Goal: Task Accomplishment & Management: Manage account settings

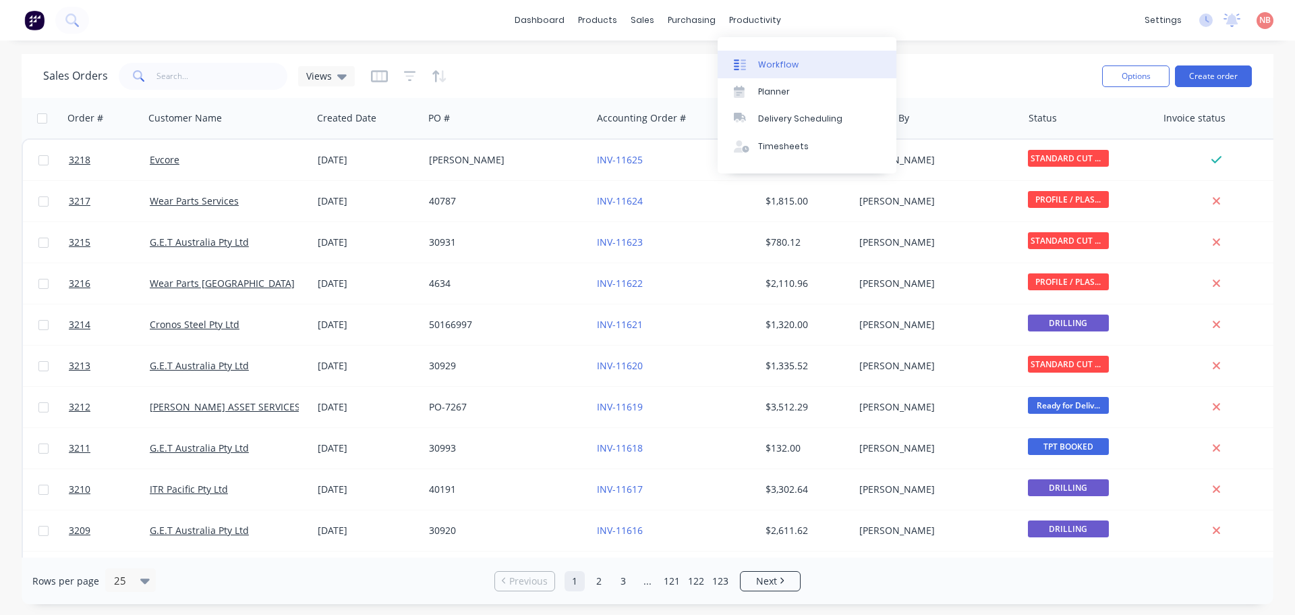
click at [757, 59] on link "Workflow" at bounding box center [807, 64] width 179 height 27
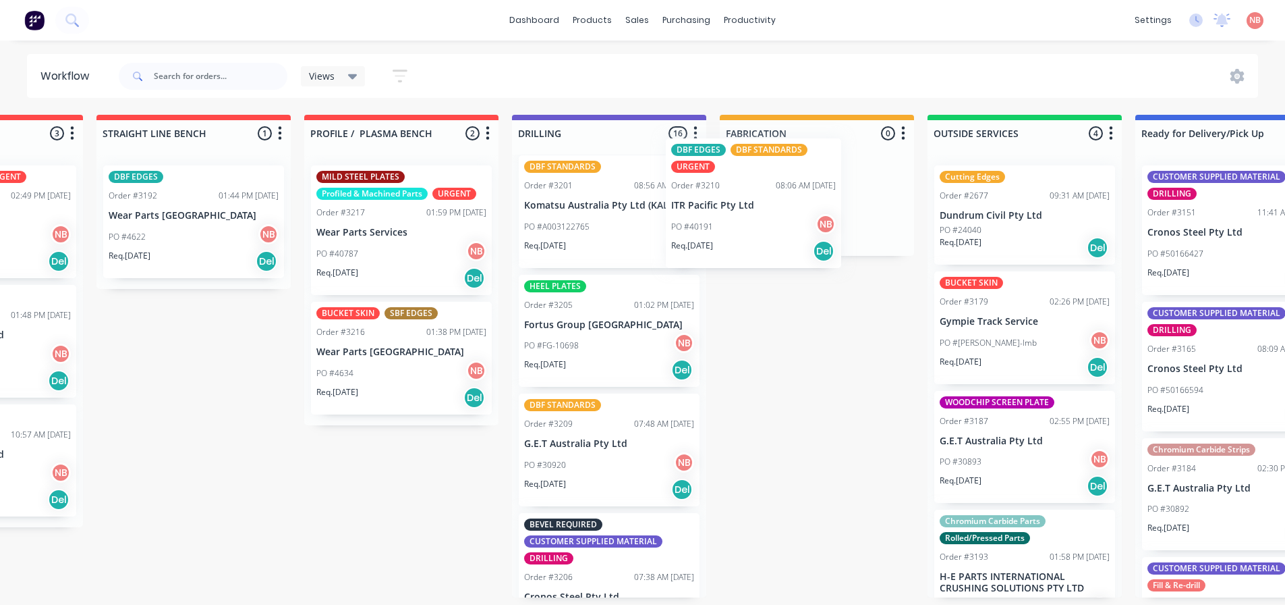
scroll to position [1211, 0]
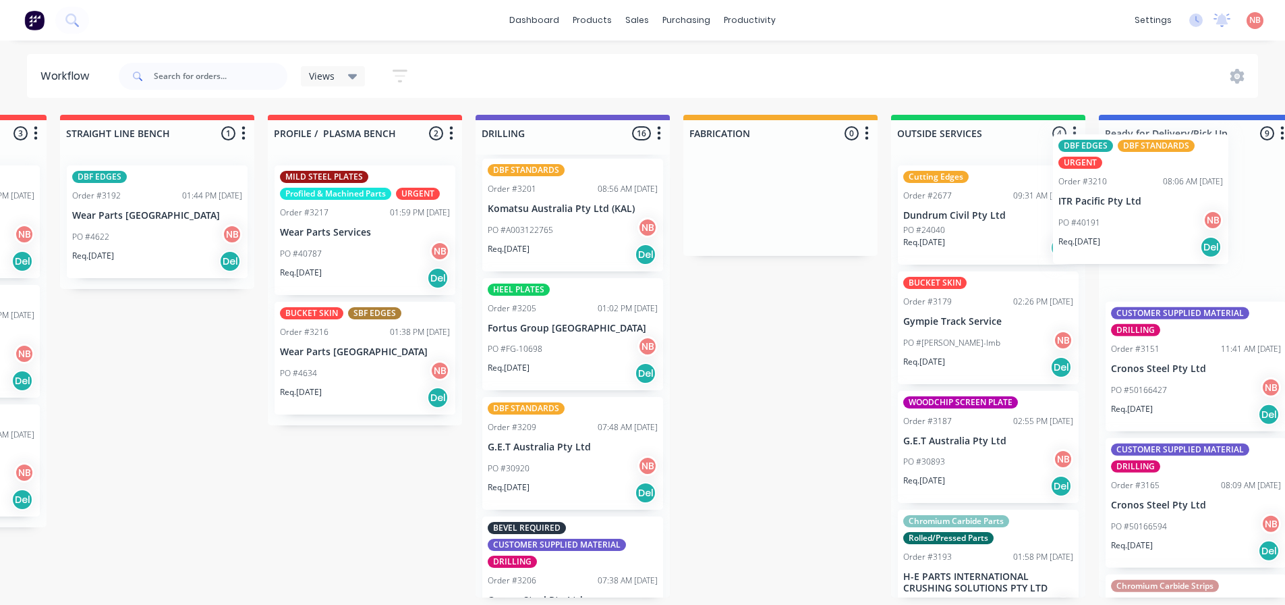
drag, startPoint x: 580, startPoint y: 223, endPoint x: 1118, endPoint y: 202, distance: 538.1
click at [1118, 202] on div "Submitted 0 Status colour #FF69B4 hex #FF69B4 Save Cancel Summaries Total order…" at bounding box center [730, 356] width 2250 height 482
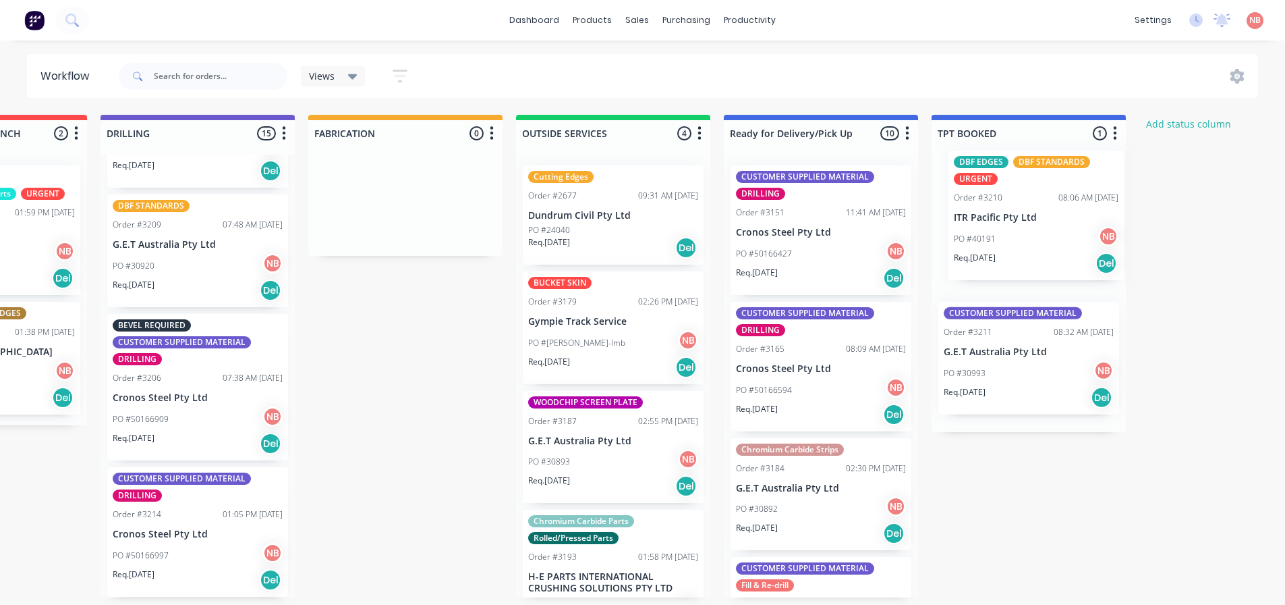
scroll to position [0, 766]
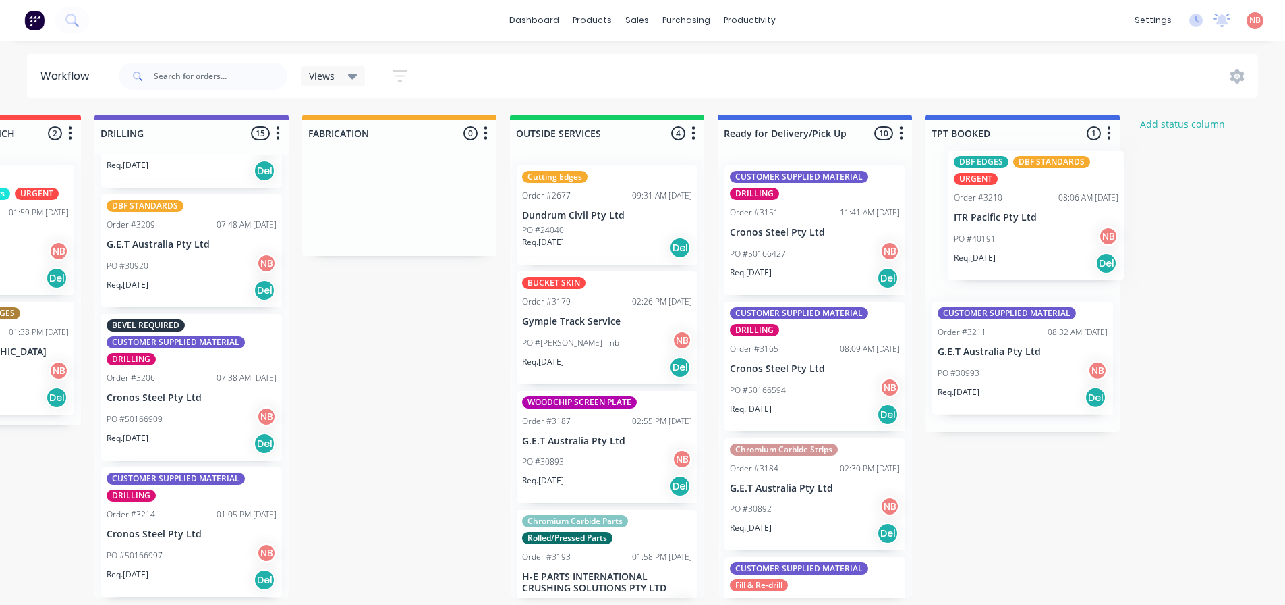
drag, startPoint x: 812, startPoint y: 234, endPoint x: 1021, endPoint y: 219, distance: 209.7
click at [1021, 219] on div "Submitted 0 Status colour #FF69B4 hex #FF69B4 Save Cancel Summaries Total order…" at bounding box center [349, 356] width 2250 height 482
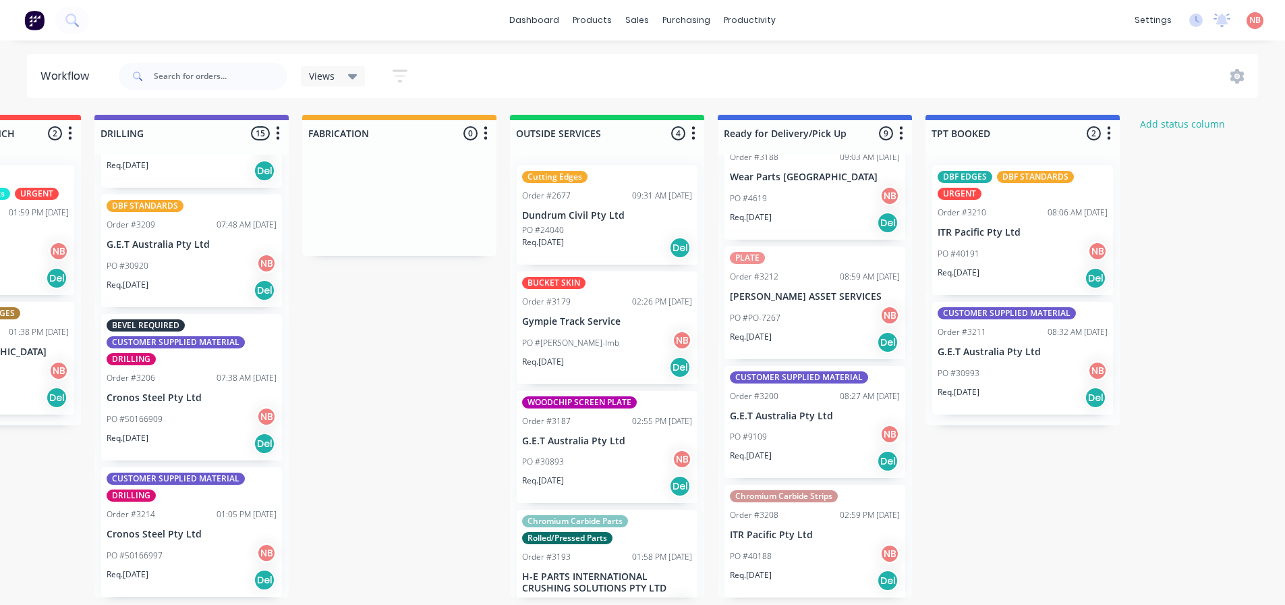
scroll to position [703, 0]
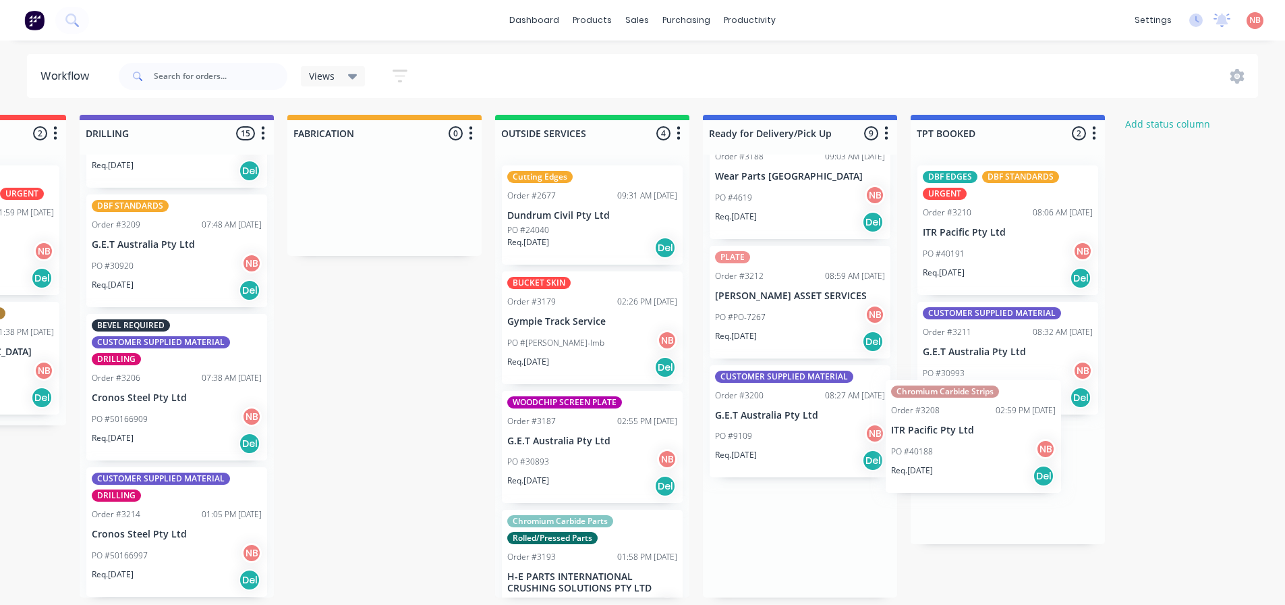
drag, startPoint x: 802, startPoint y: 530, endPoint x: 982, endPoint y: 418, distance: 211.9
click at [982, 418] on div "Submitted 0 Status colour #FF69B4 hex #FF69B4 Save Cancel Summaries Total order…" at bounding box center [334, 356] width 2250 height 482
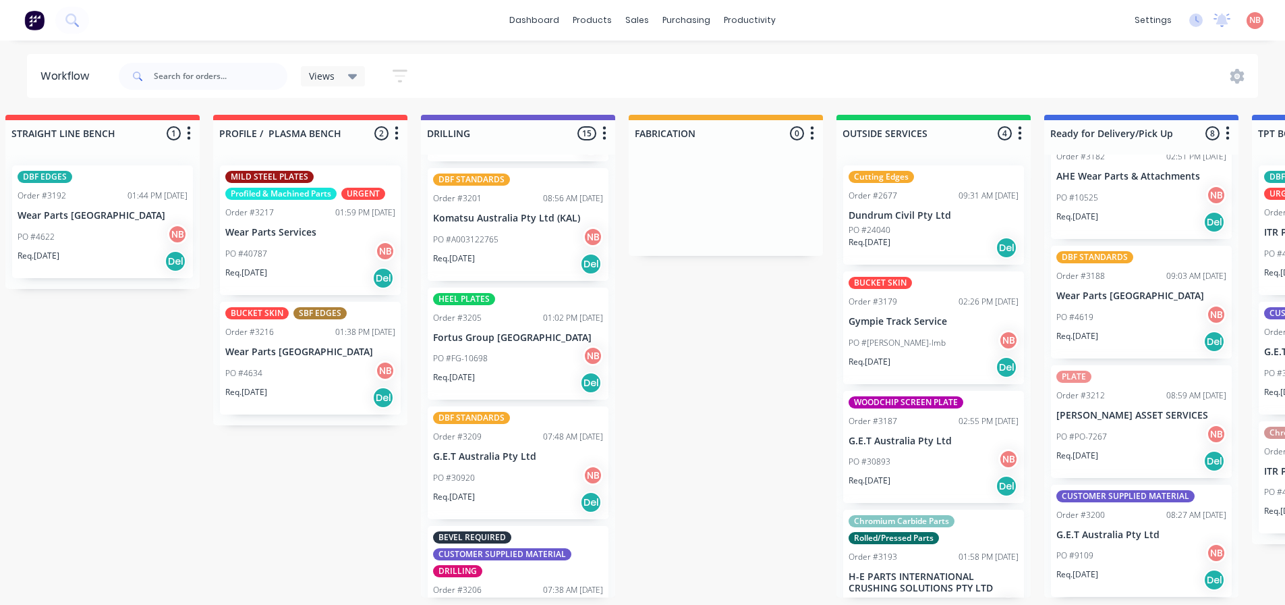
scroll to position [1076, 0]
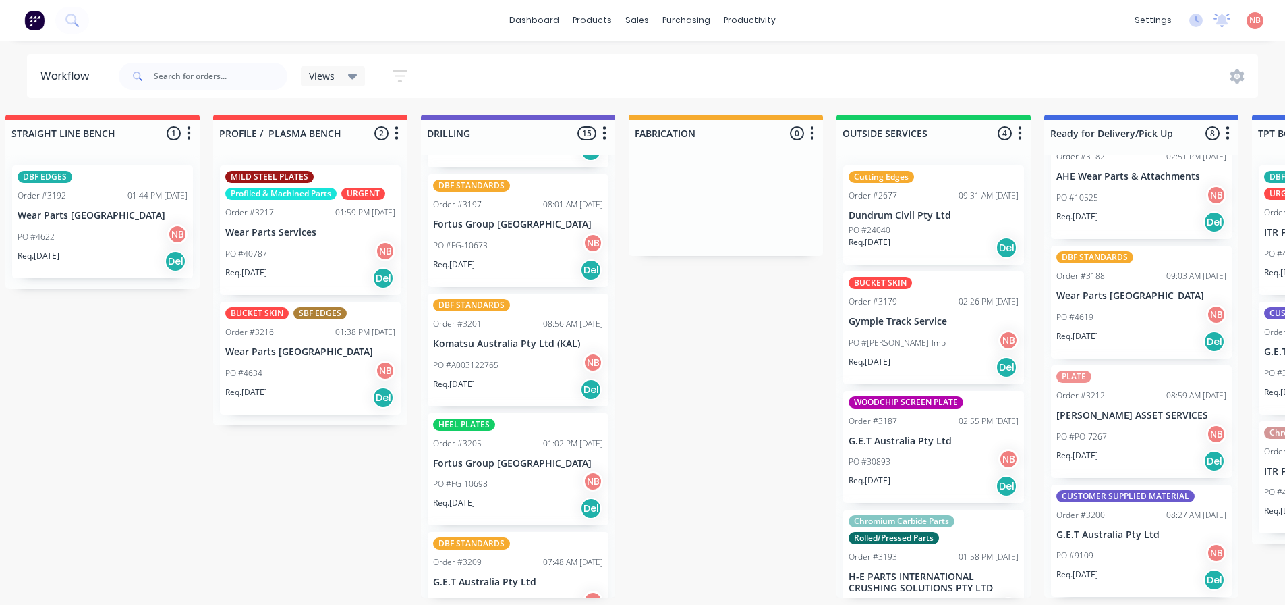
click at [507, 559] on div "Order #3209 07:48 AM 21/08/25" at bounding box center [518, 562] width 170 height 12
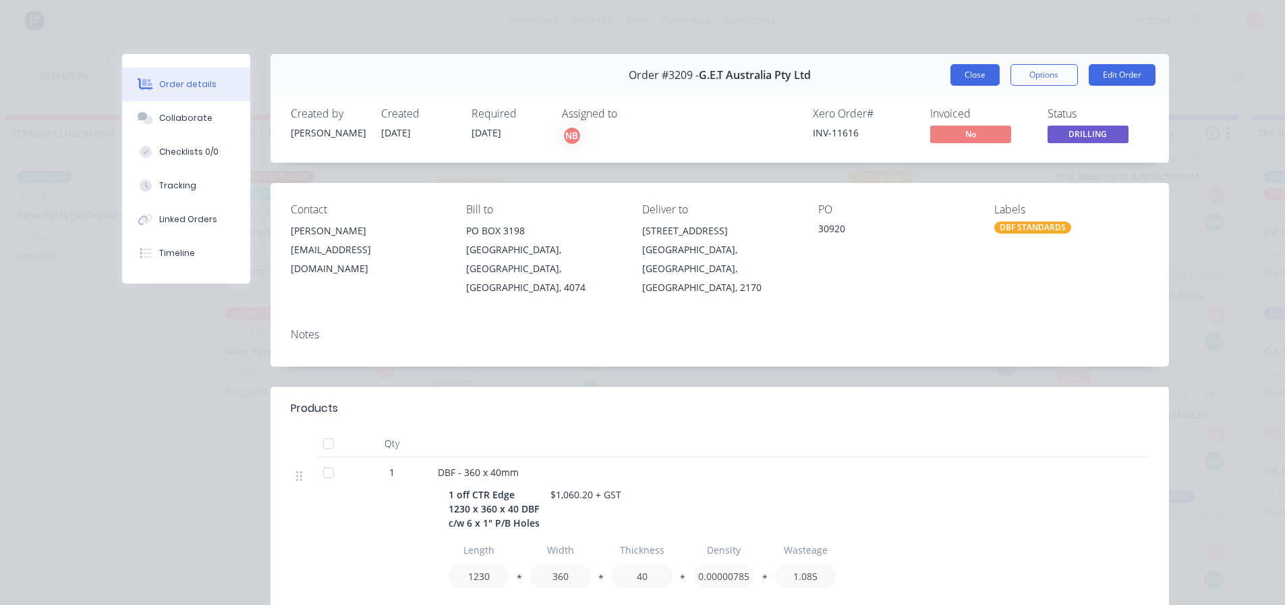
click at [975, 69] on button "Close" at bounding box center [975, 75] width 49 height 22
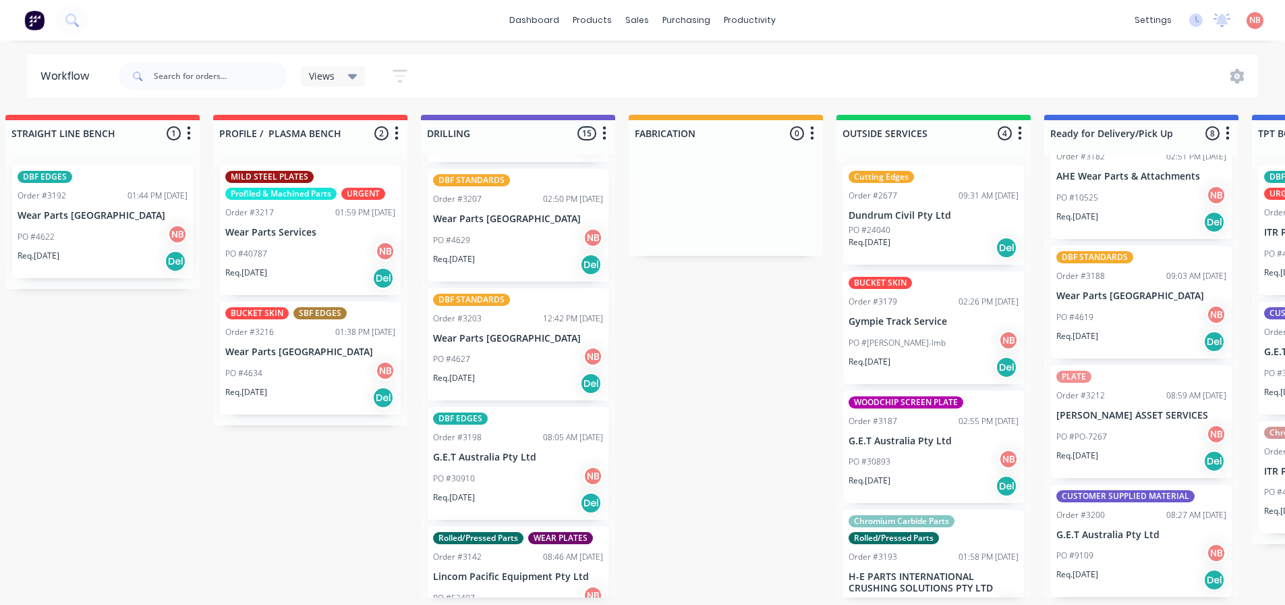
scroll to position [604, 0]
click at [494, 437] on div "Order #3198 08:05 AM 20/08/25" at bounding box center [518, 438] width 170 height 12
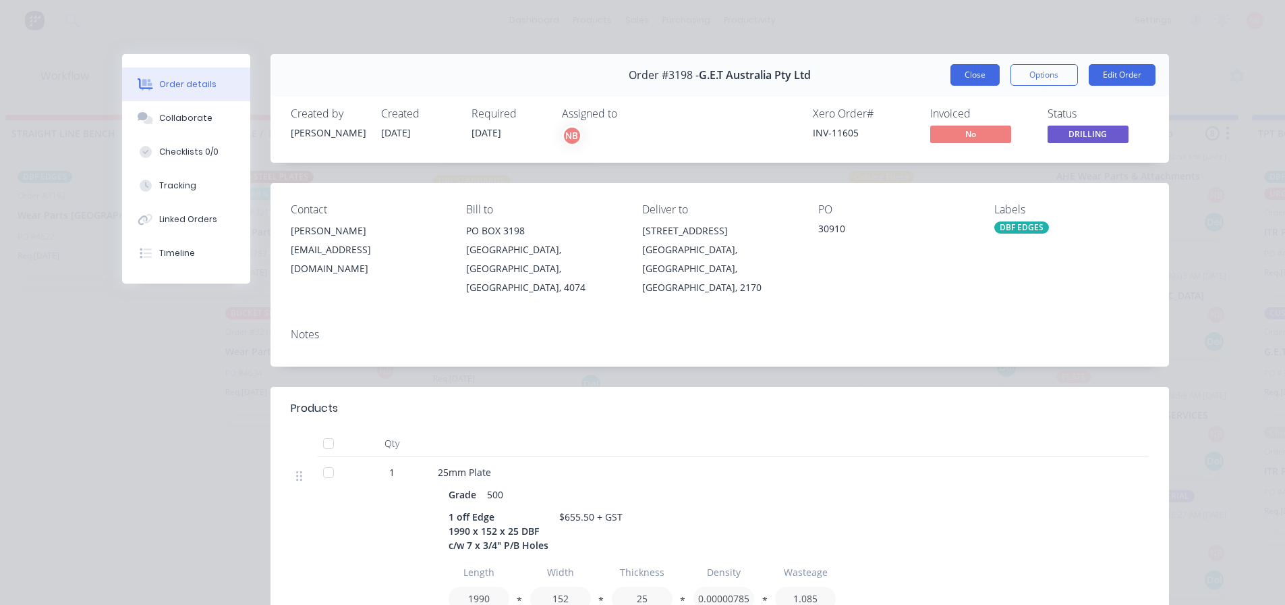
click at [987, 74] on button "Close" at bounding box center [975, 75] width 49 height 22
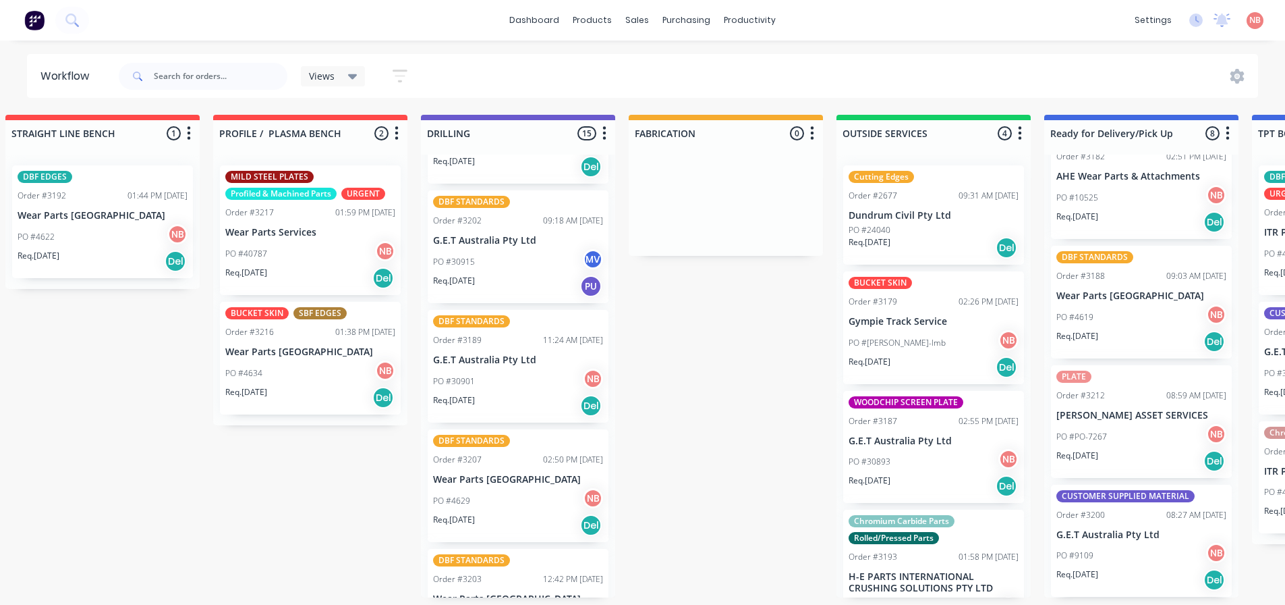
scroll to position [334, 0]
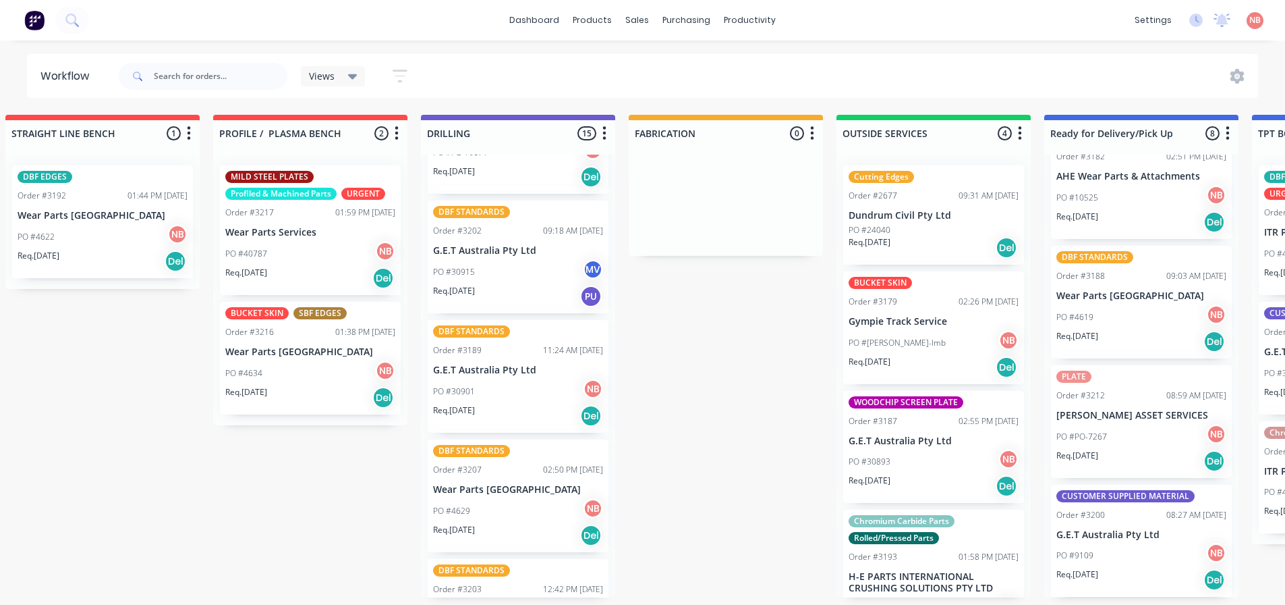
click at [474, 364] on p "G.E.T Australia Pty Ltd" at bounding box center [518, 369] width 170 height 11
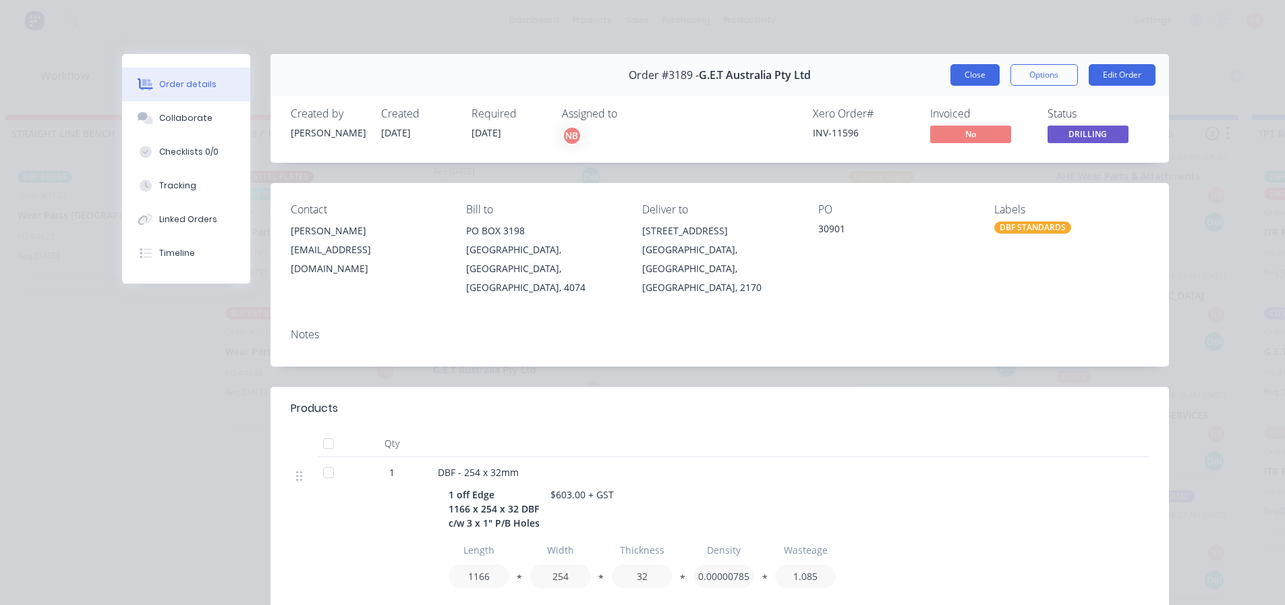
click at [967, 81] on button "Close" at bounding box center [975, 75] width 49 height 22
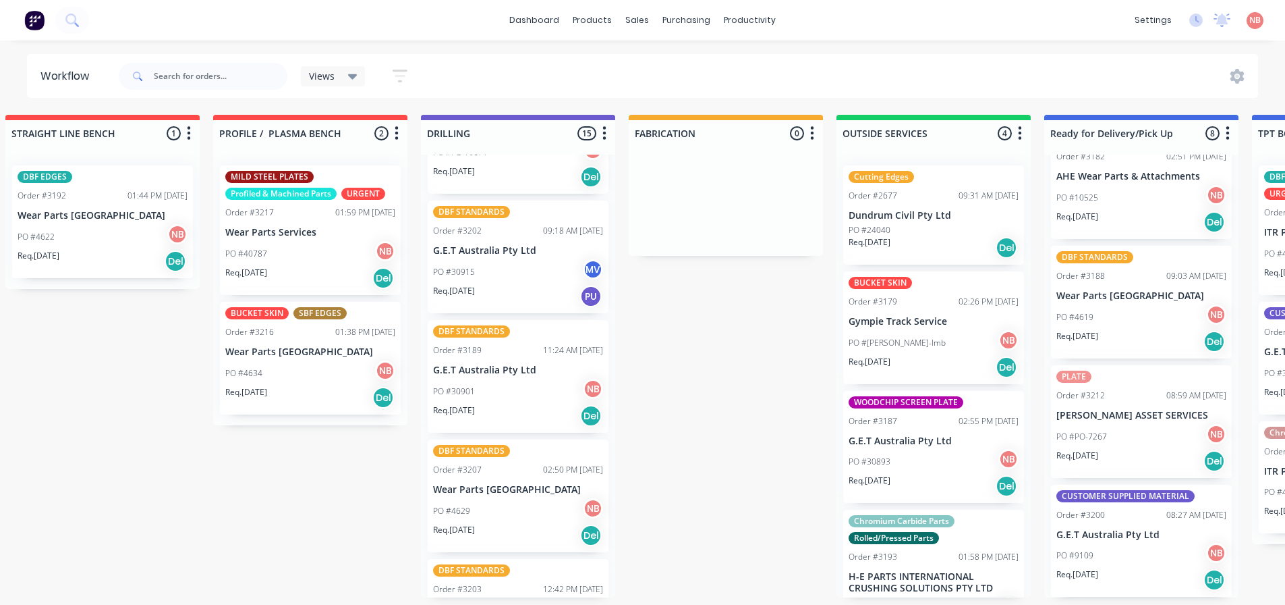
click at [486, 233] on div "Order #3202 09:18 AM 20/08/25" at bounding box center [518, 231] width 170 height 12
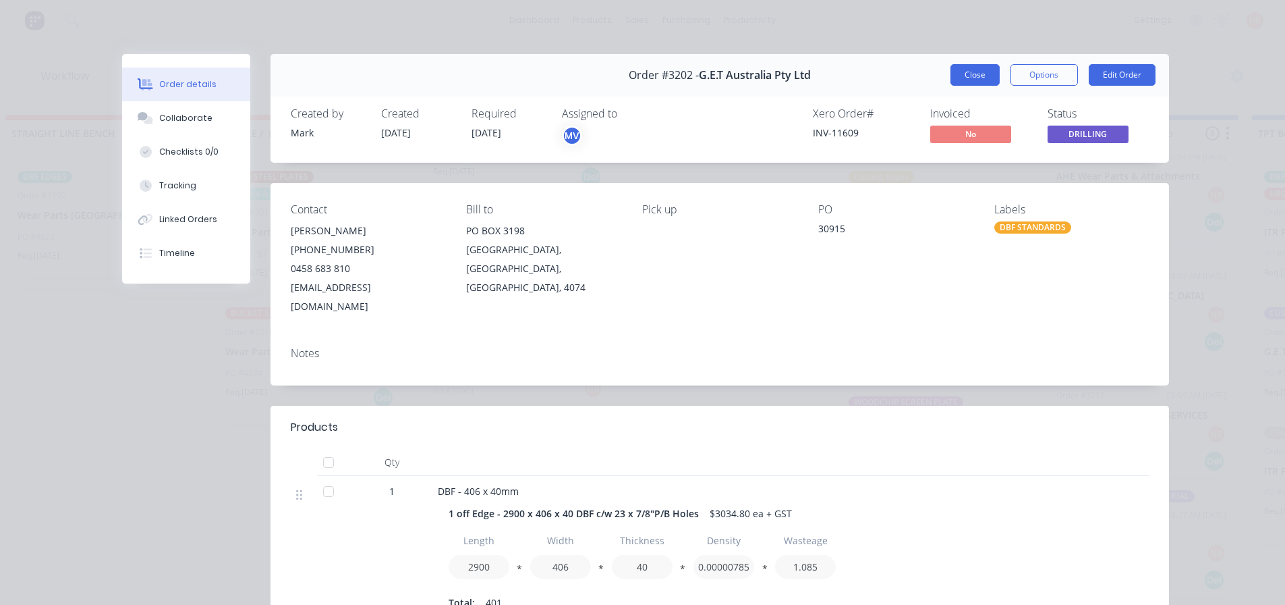
click at [976, 74] on button "Close" at bounding box center [975, 75] width 49 height 22
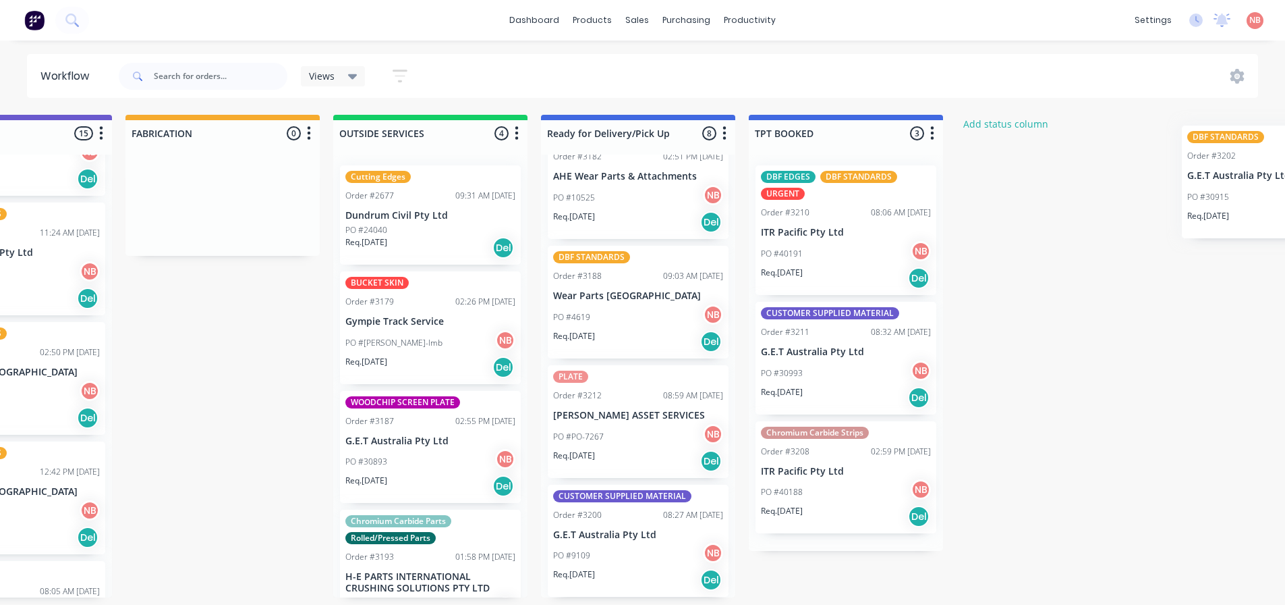
scroll to position [3, 965]
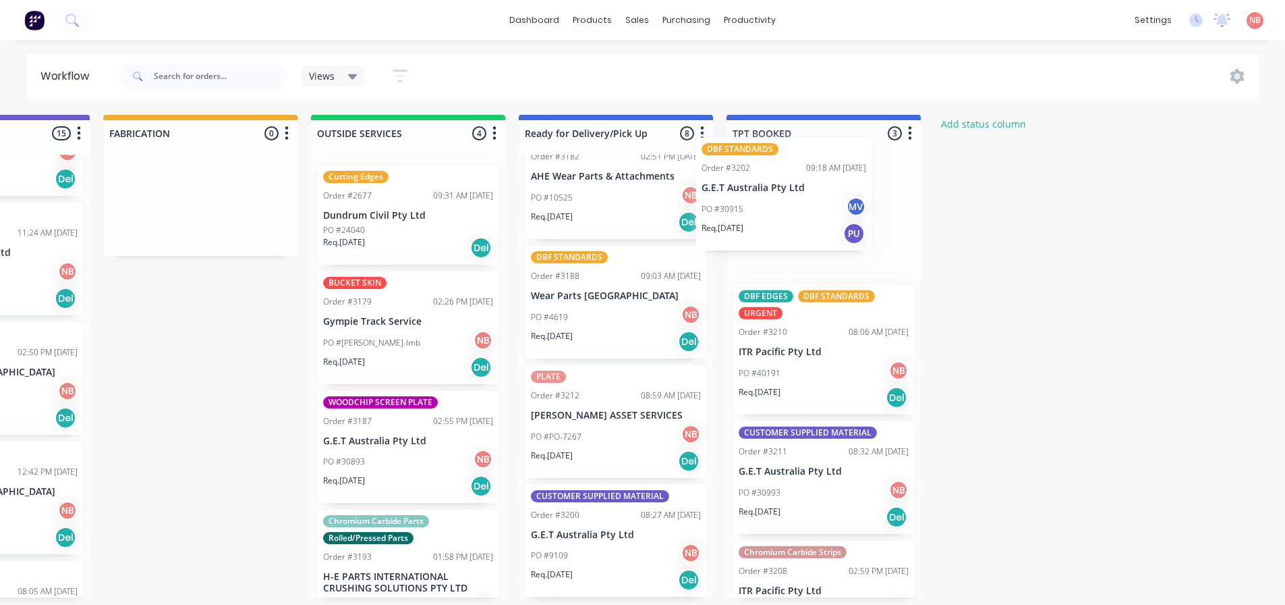
drag, startPoint x: 517, startPoint y: 269, endPoint x: 766, endPoint y: 209, distance: 256.6
click at [766, 209] on div "Submitted 0 Status colour #FF69B4 hex #FF69B4 Save Cancel Summaries Total order…" at bounding box center [150, 356] width 2250 height 482
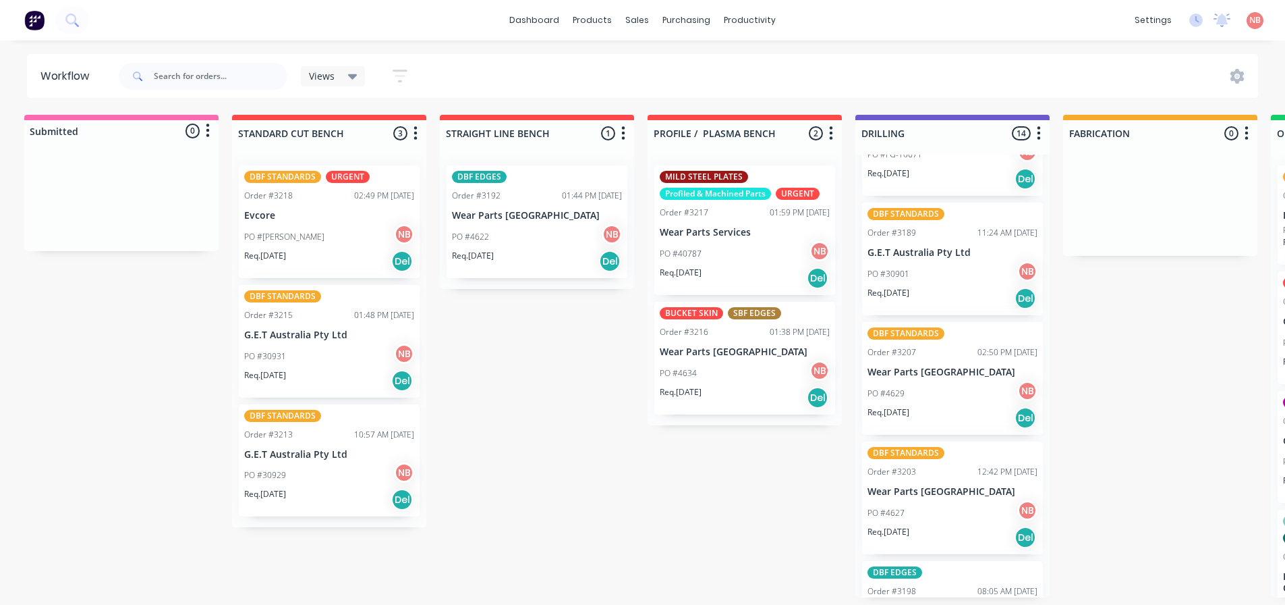
scroll to position [3, 0]
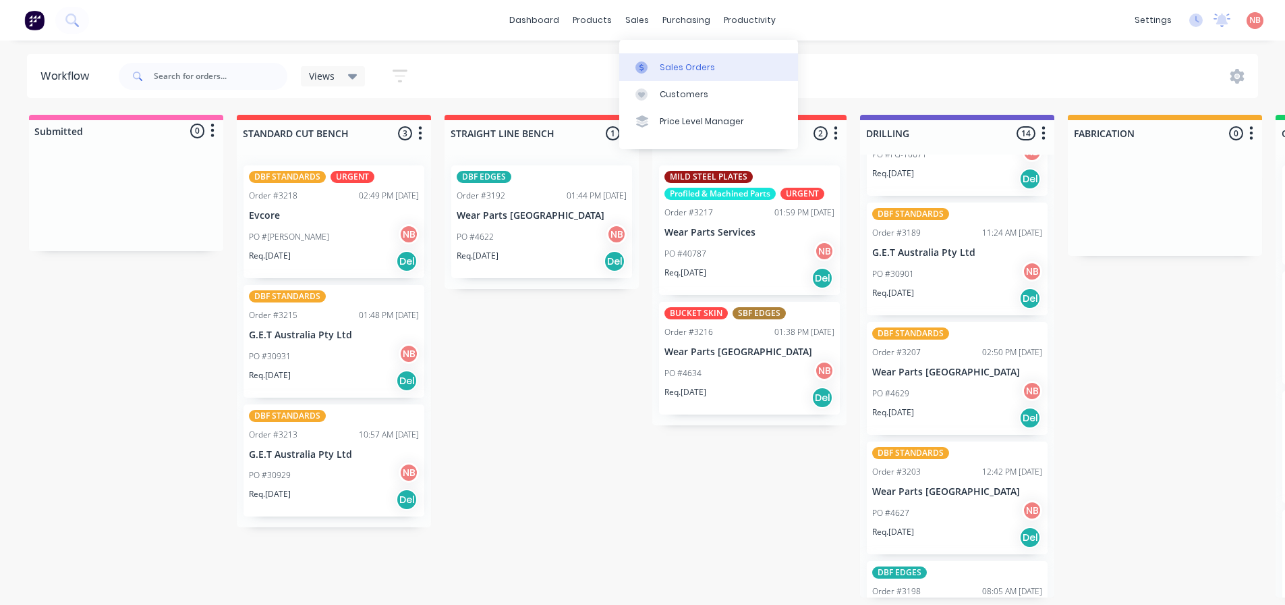
click at [638, 53] on link "Sales Orders" at bounding box center [708, 66] width 179 height 27
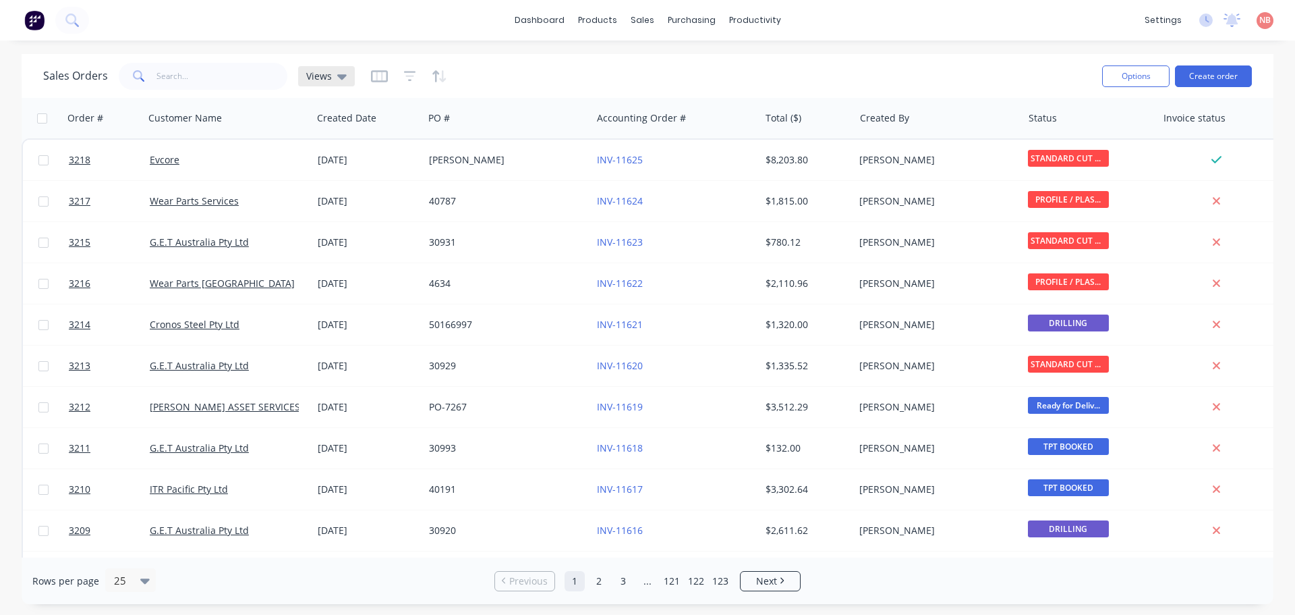
click at [337, 74] on icon at bounding box center [341, 76] width 9 height 15
click at [329, 218] on button "Invoice" at bounding box center [379, 218] width 154 height 16
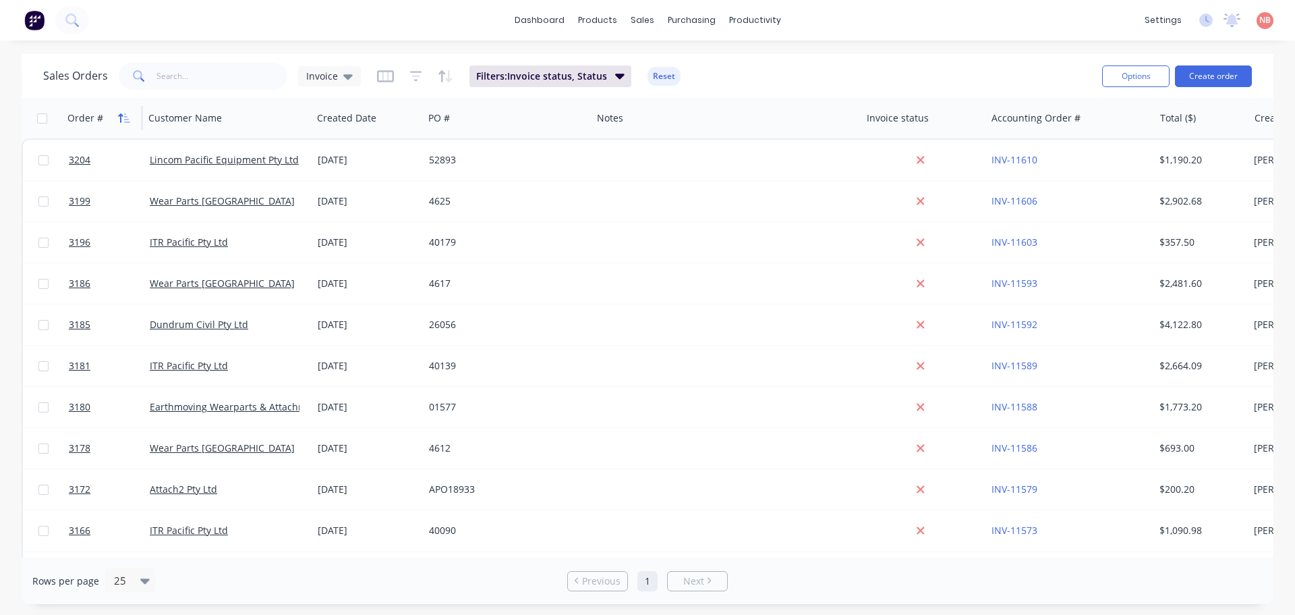
click at [119, 117] on icon "button" at bounding box center [124, 118] width 12 height 11
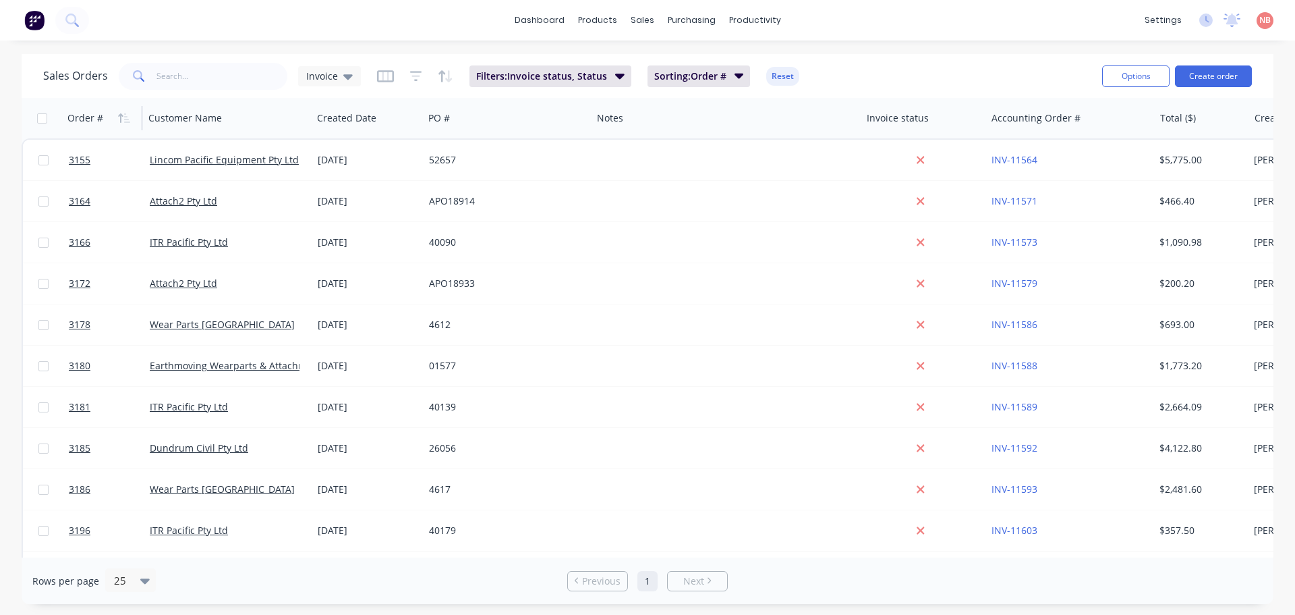
click at [119, 117] on icon "button" at bounding box center [124, 118] width 12 height 11
click at [744, 119] on div at bounding box center [720, 118] width 246 height 27
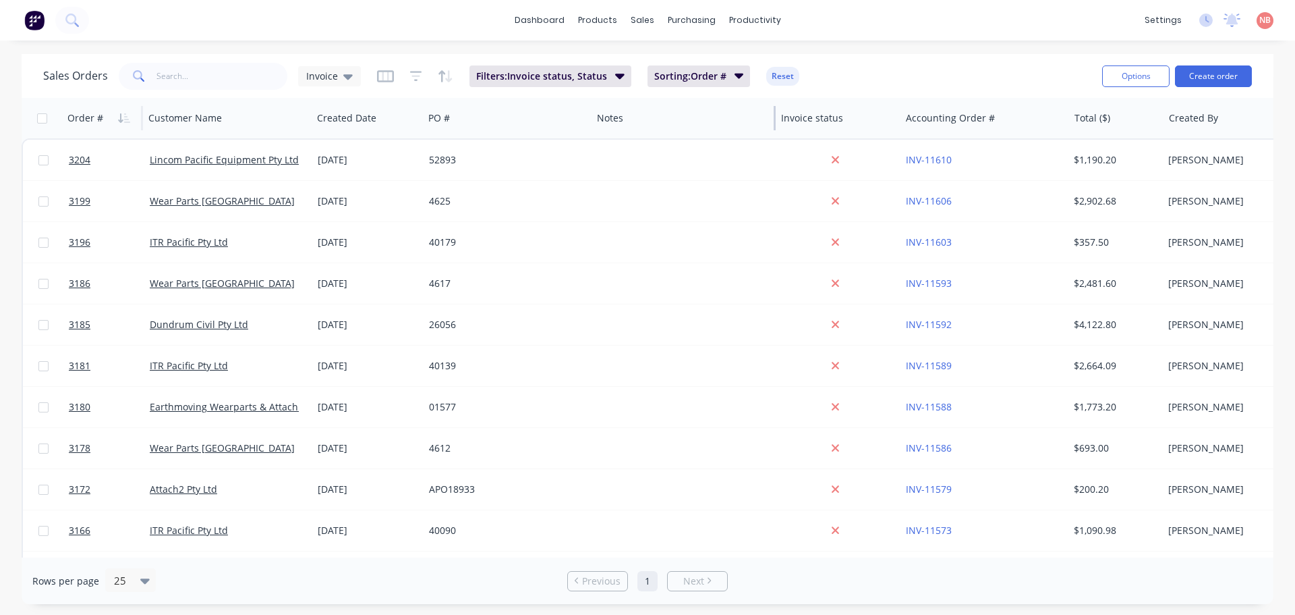
drag, startPoint x: 861, startPoint y: 121, endPoint x: 775, endPoint y: 117, distance: 85.8
click at [775, 117] on div at bounding box center [775, 118] width 2 height 24
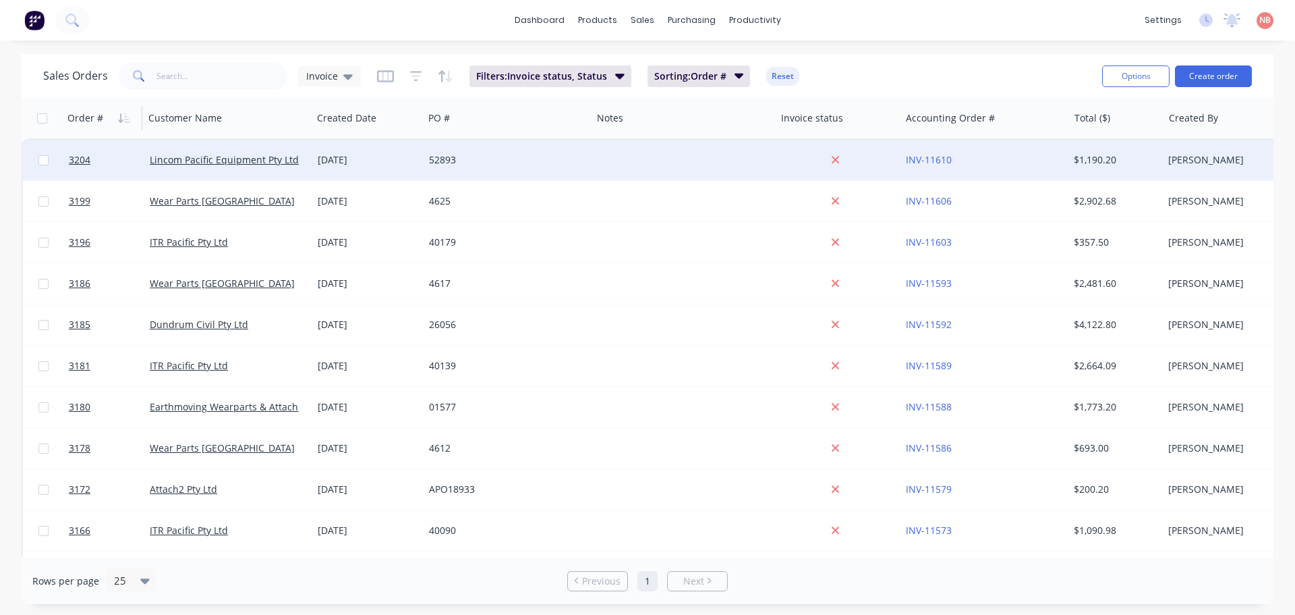
click at [745, 149] on div at bounding box center [684, 160] width 184 height 40
click at [495, 165] on div "52893" at bounding box center [504, 159] width 150 height 13
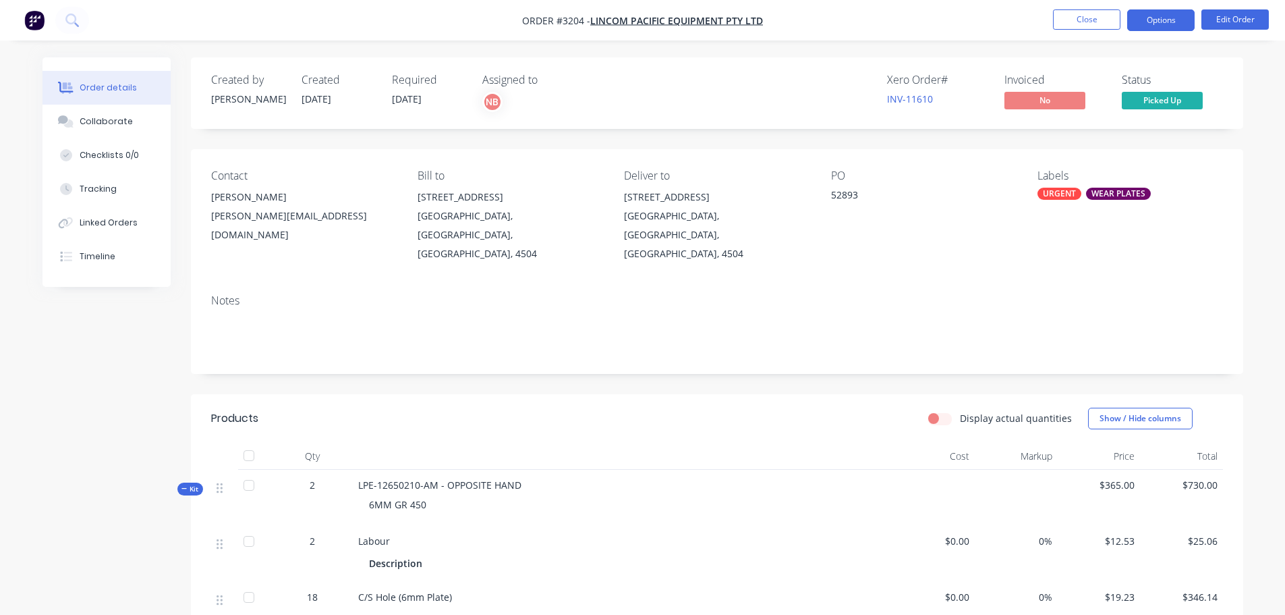
click at [1160, 17] on button "Options" at bounding box center [1160, 20] width 67 height 22
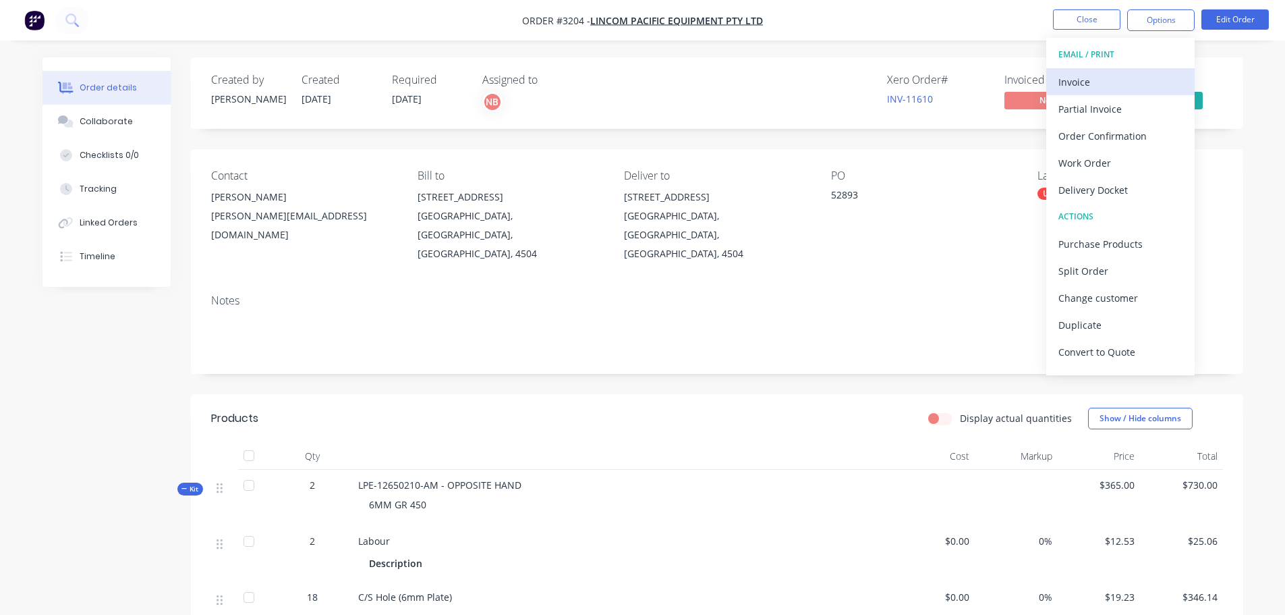
click at [1100, 82] on div "Invoice" at bounding box center [1121, 82] width 124 height 20
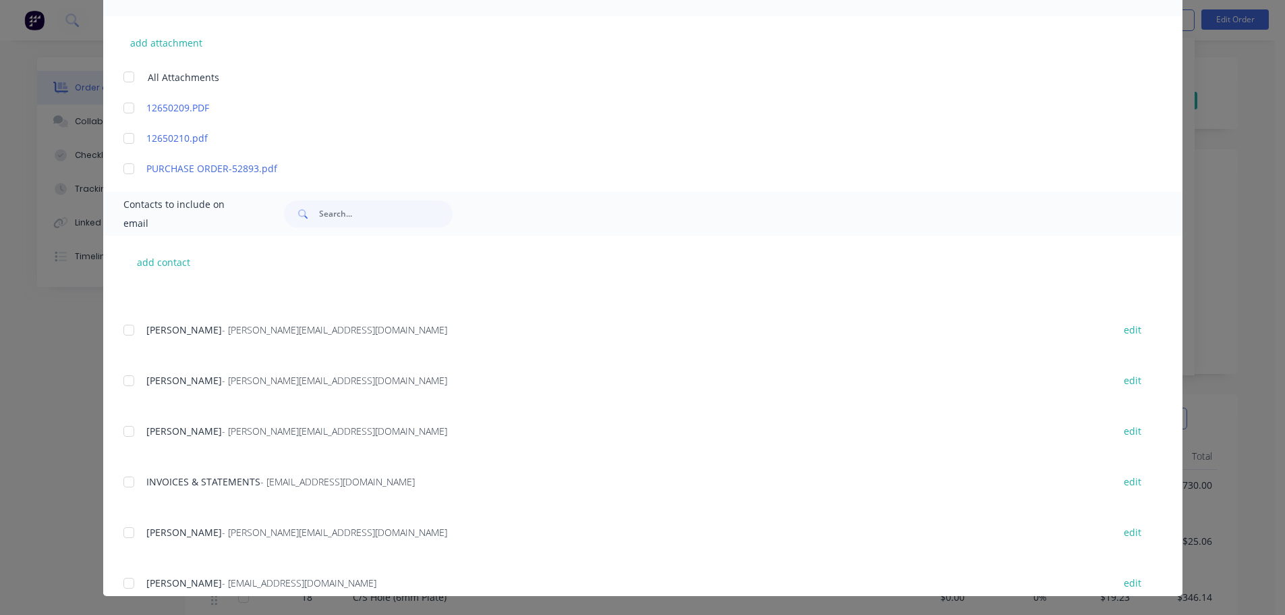
scroll to position [337, 0]
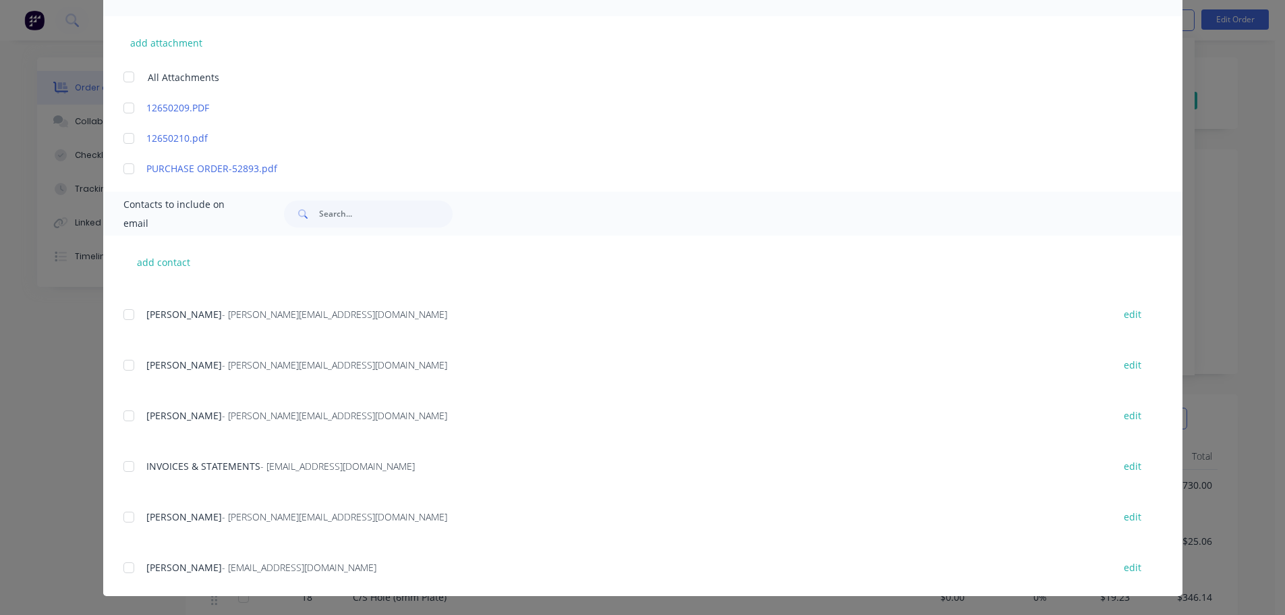
click at [121, 459] on div at bounding box center [128, 466] width 27 height 27
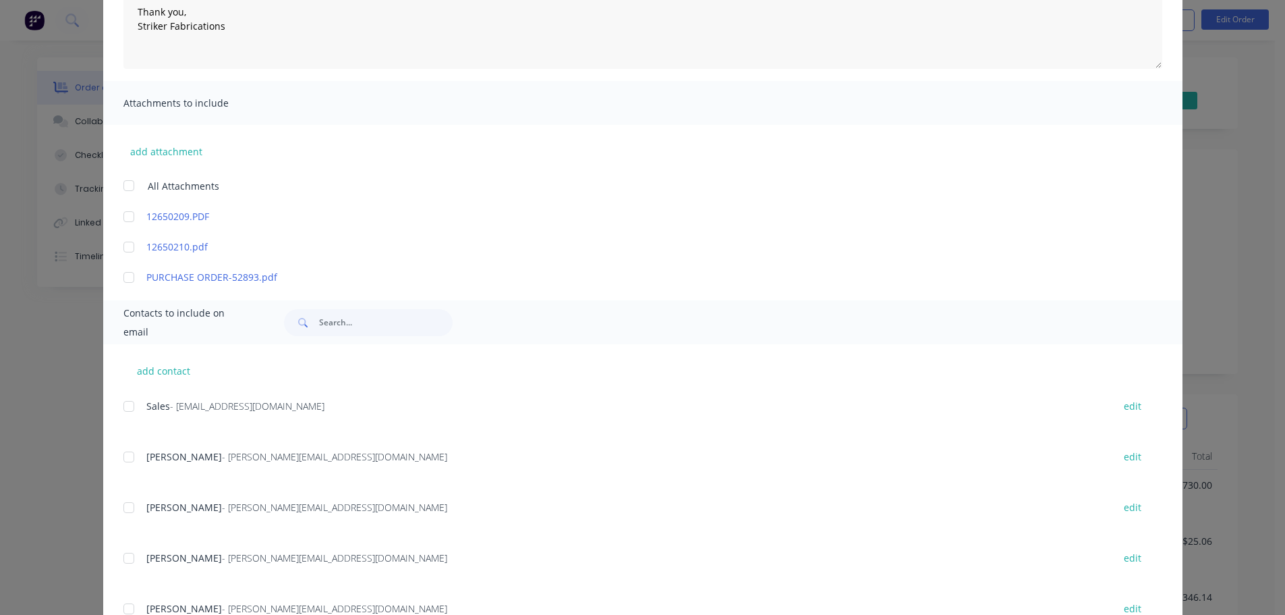
scroll to position [0, 0]
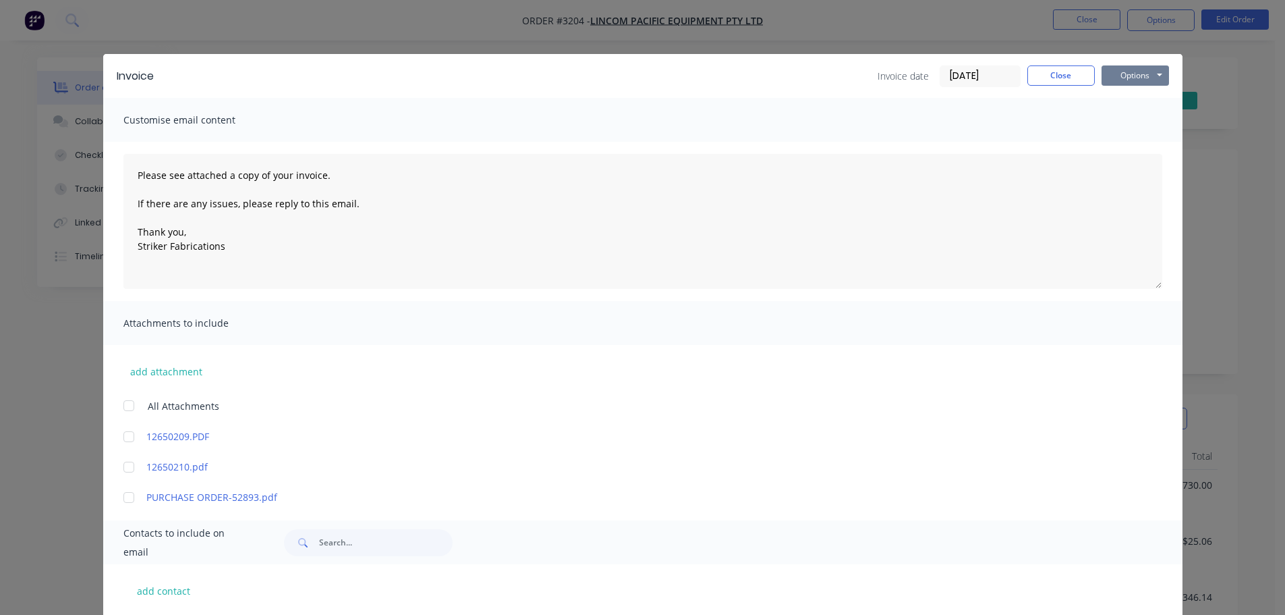
click at [1125, 72] on button "Options" at bounding box center [1135, 75] width 67 height 20
click at [1123, 121] on button "Print" at bounding box center [1145, 122] width 86 height 22
click at [1108, 74] on button "Options" at bounding box center [1135, 75] width 67 height 20
click at [1136, 119] on button "Print" at bounding box center [1145, 122] width 86 height 22
click at [1103, 79] on button "Options" at bounding box center [1135, 75] width 67 height 20
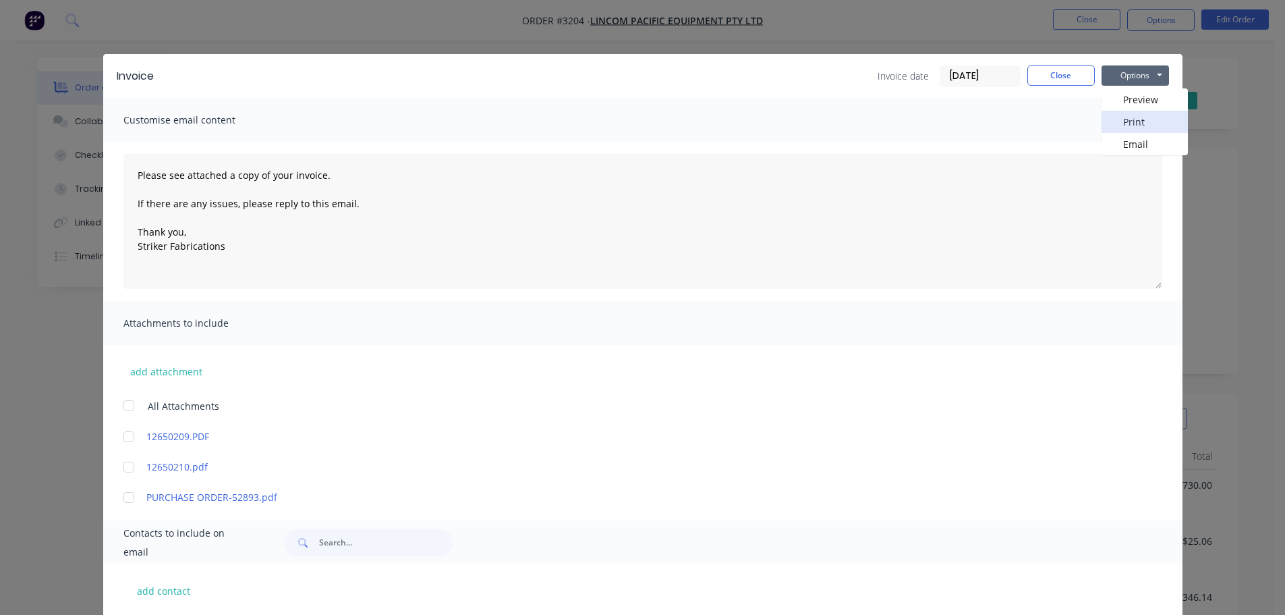
click at [1102, 117] on button "Print" at bounding box center [1145, 122] width 86 height 22
click at [1131, 80] on button "Options" at bounding box center [1135, 75] width 67 height 20
click at [1130, 138] on button "Email" at bounding box center [1145, 144] width 86 height 22
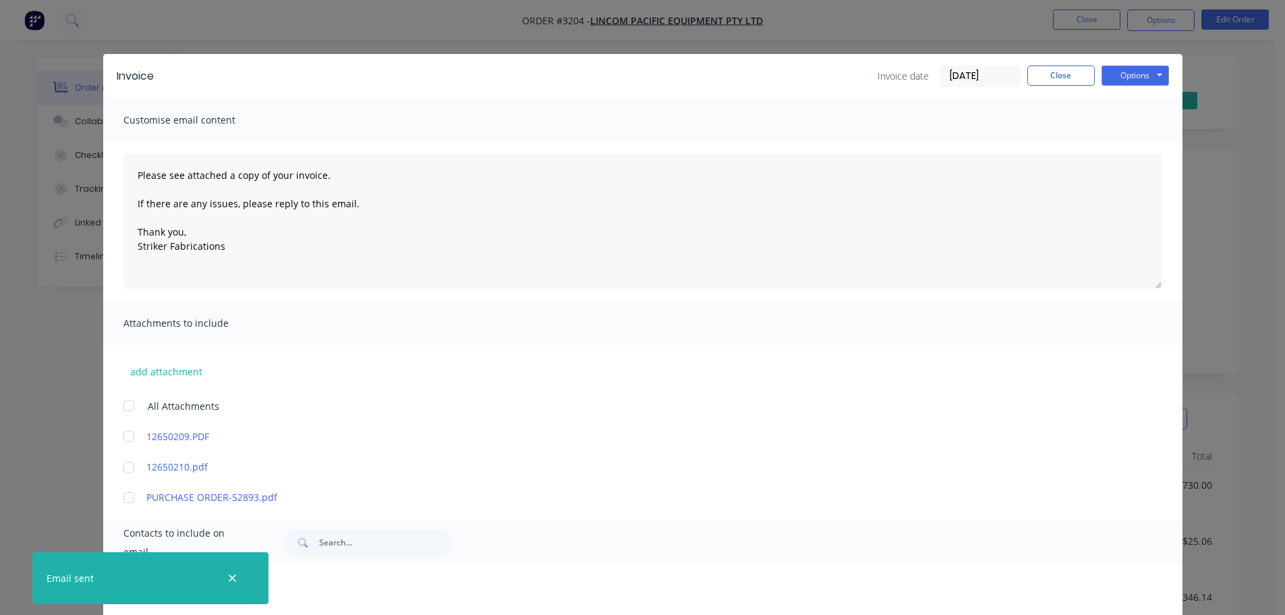
type textarea "Please see attached a copy of your invoice. If there are any issues, please rep…"
click at [1057, 81] on button "Close" at bounding box center [1061, 75] width 67 height 20
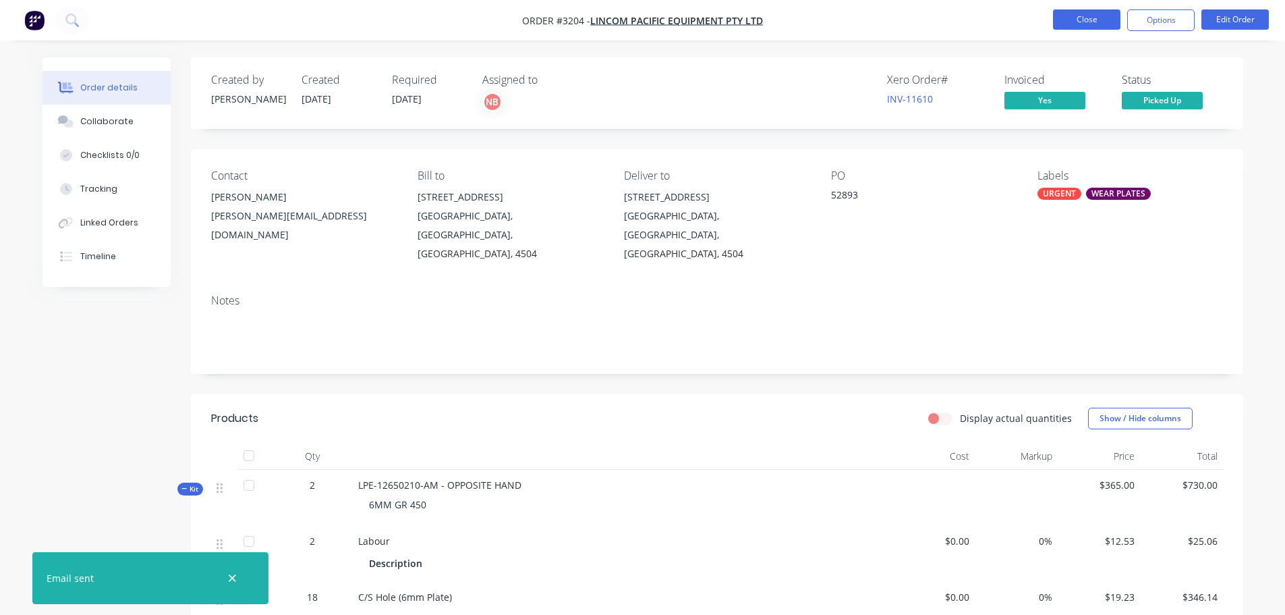
click at [1088, 15] on button "Close" at bounding box center [1086, 19] width 67 height 20
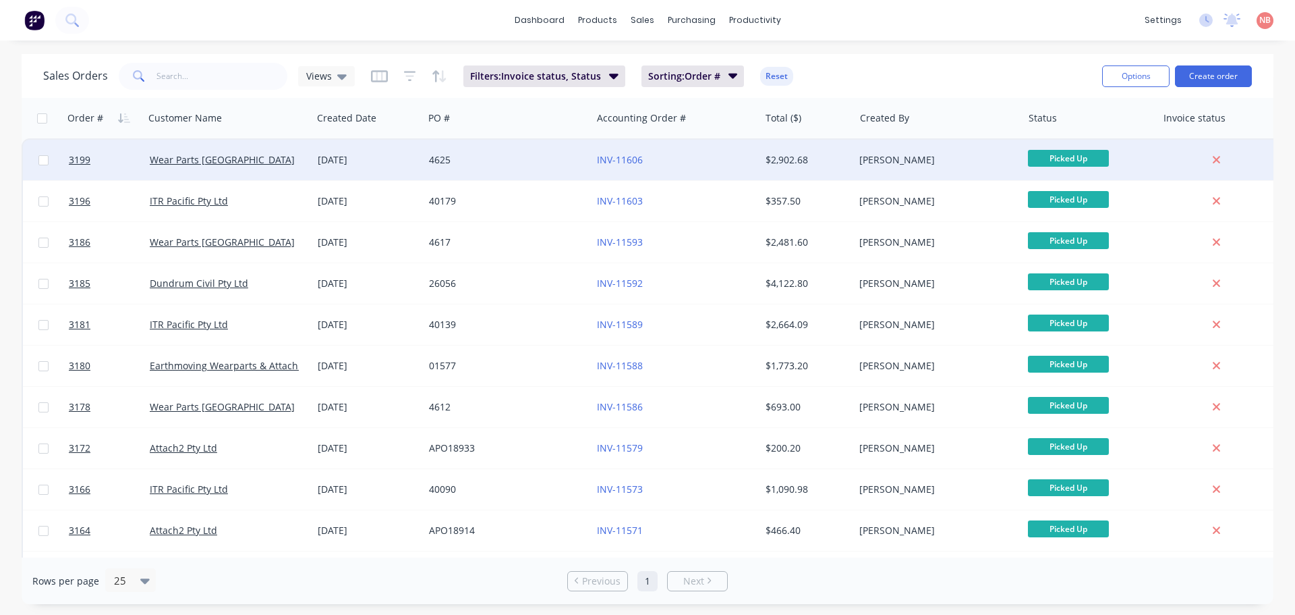
click at [559, 150] on div "4625" at bounding box center [508, 160] width 168 height 40
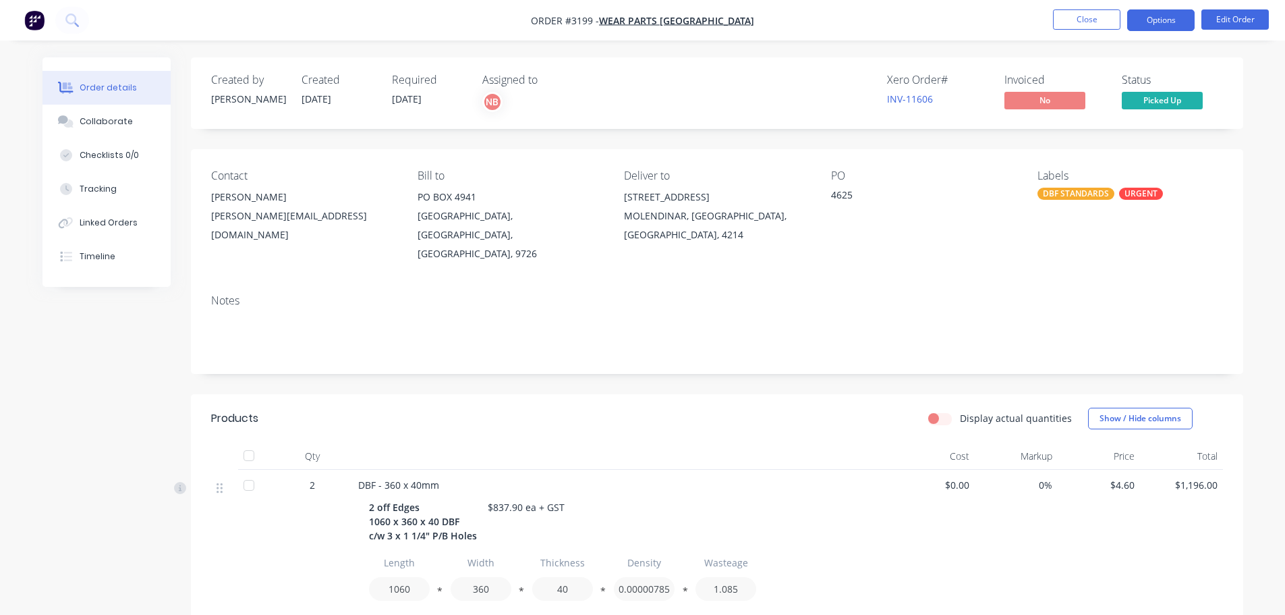
click at [1186, 21] on button "Options" at bounding box center [1160, 20] width 67 height 22
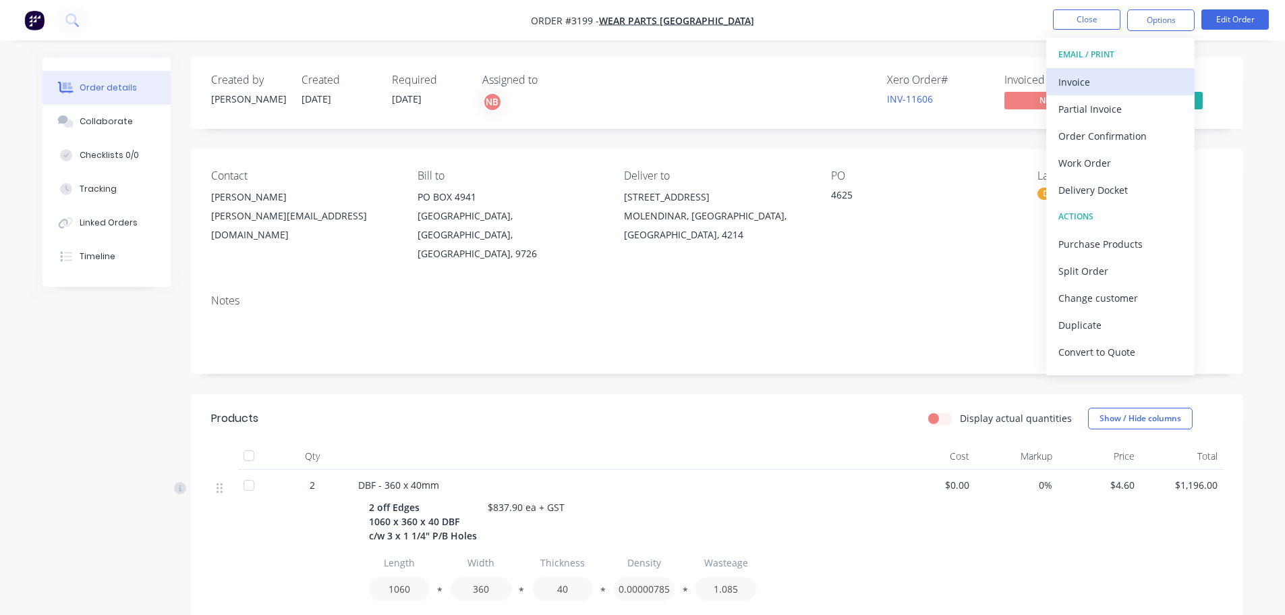
click at [1102, 72] on div "Invoice" at bounding box center [1121, 82] width 124 height 20
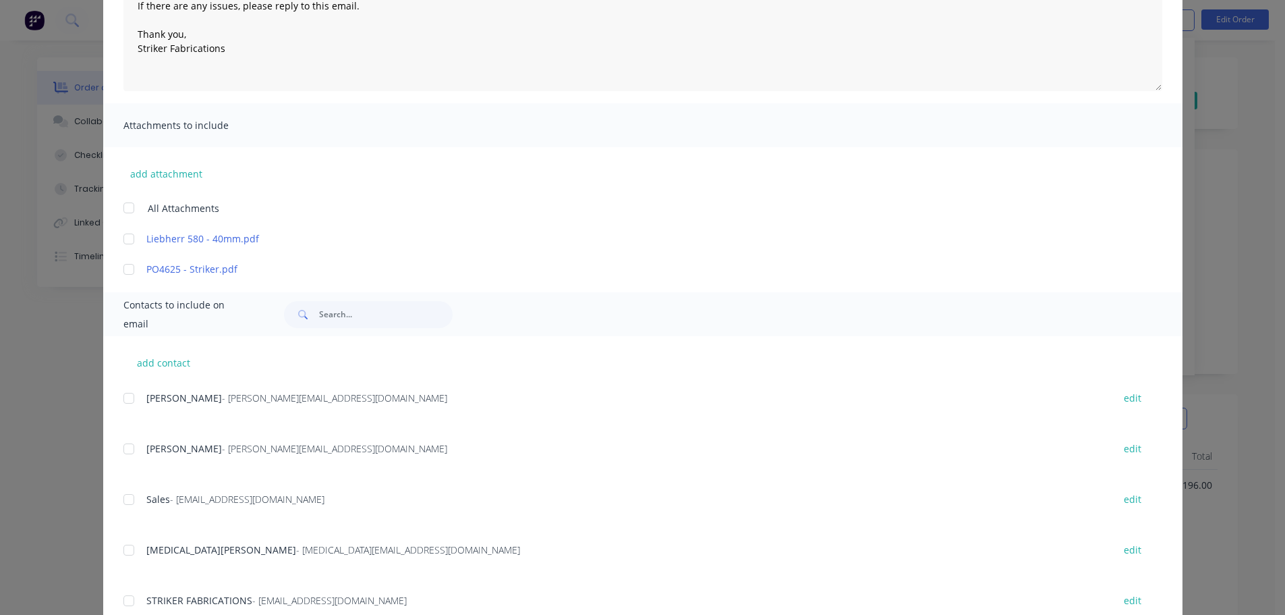
scroll to position [337, 0]
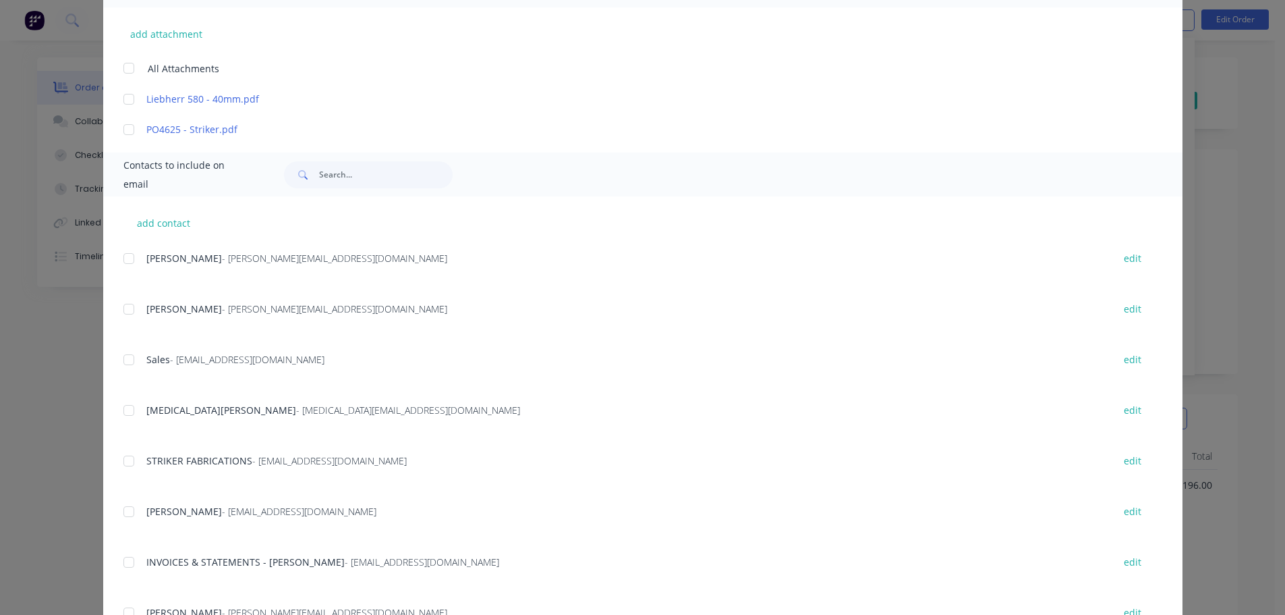
drag, startPoint x: 125, startPoint y: 565, endPoint x: 352, endPoint y: 467, distance: 247.5
click at [125, 563] on div at bounding box center [128, 562] width 27 height 27
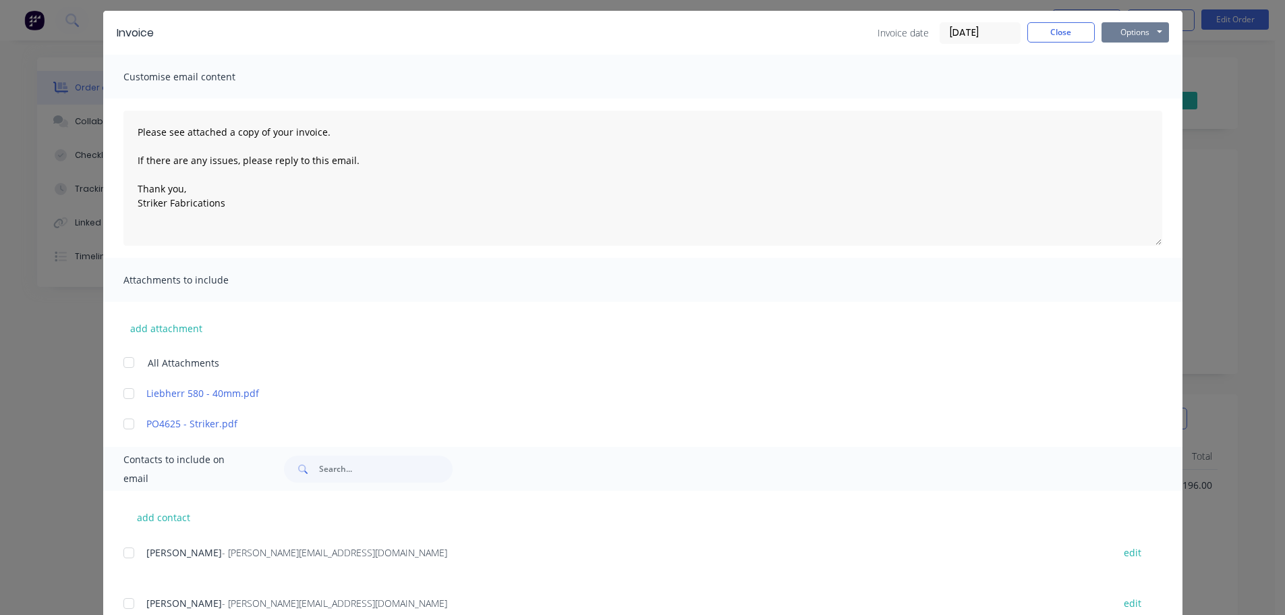
scroll to position [0, 0]
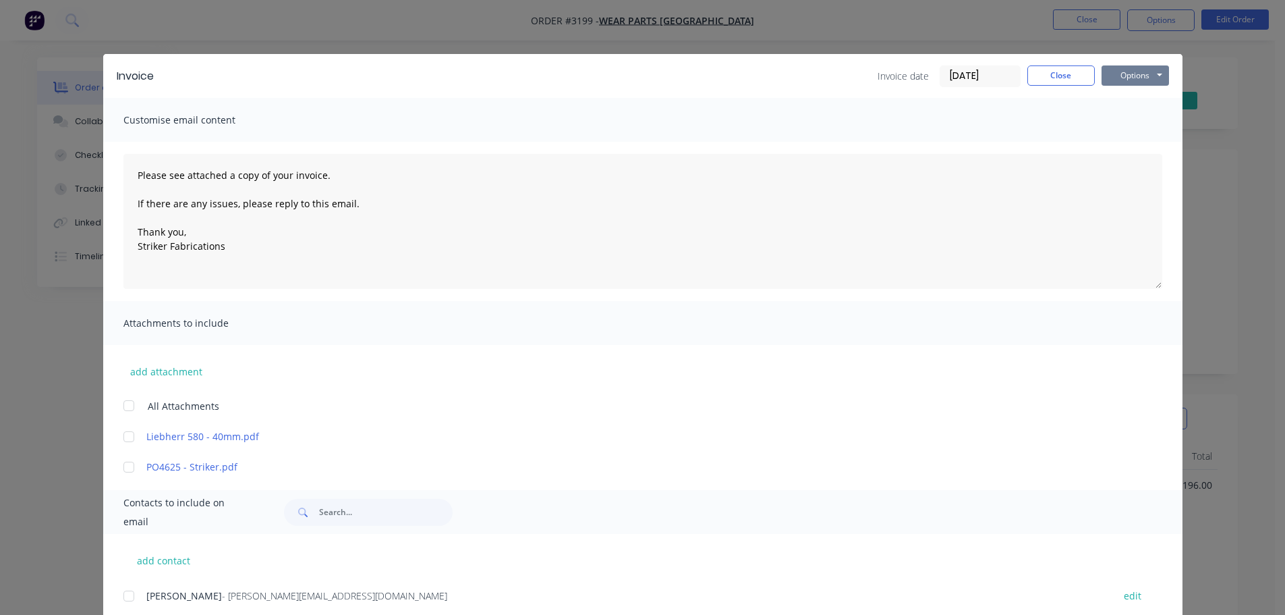
click at [1121, 80] on button "Options" at bounding box center [1135, 75] width 67 height 20
click at [1121, 123] on button "Print" at bounding box center [1145, 122] width 86 height 22
click at [1126, 75] on button "Options" at bounding box center [1135, 75] width 67 height 20
click at [1135, 144] on button "Email" at bounding box center [1145, 144] width 86 height 22
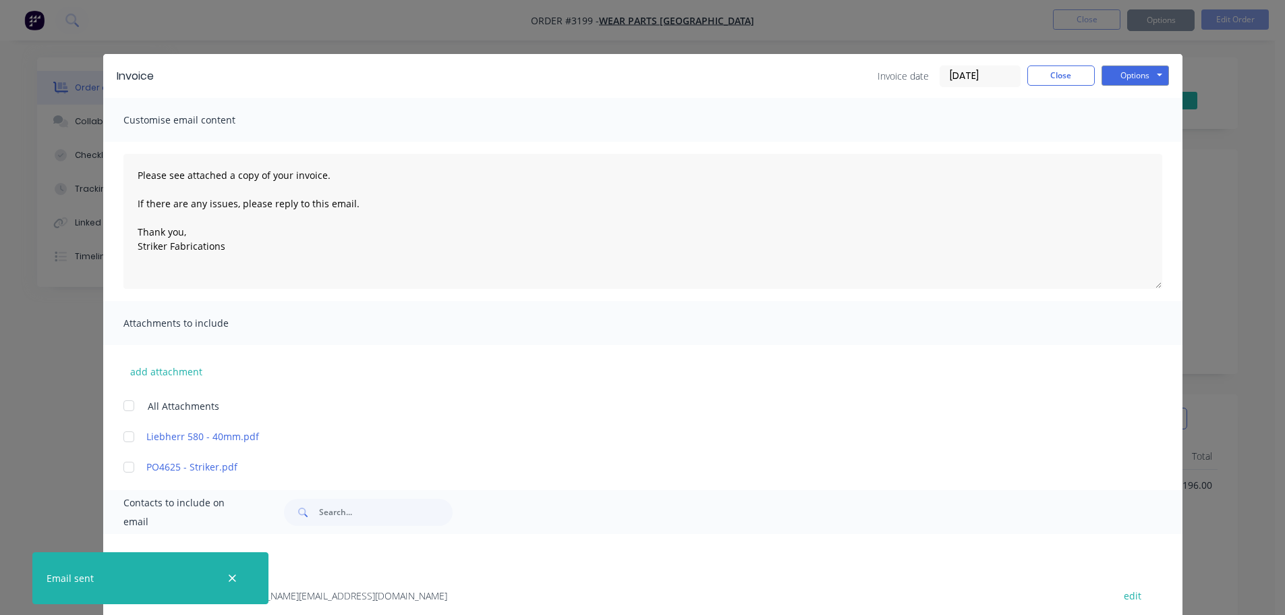
type textarea "Please see attached a copy of your invoice. If there are any issues, please rep…"
click at [1072, 84] on button "Close" at bounding box center [1061, 75] width 67 height 20
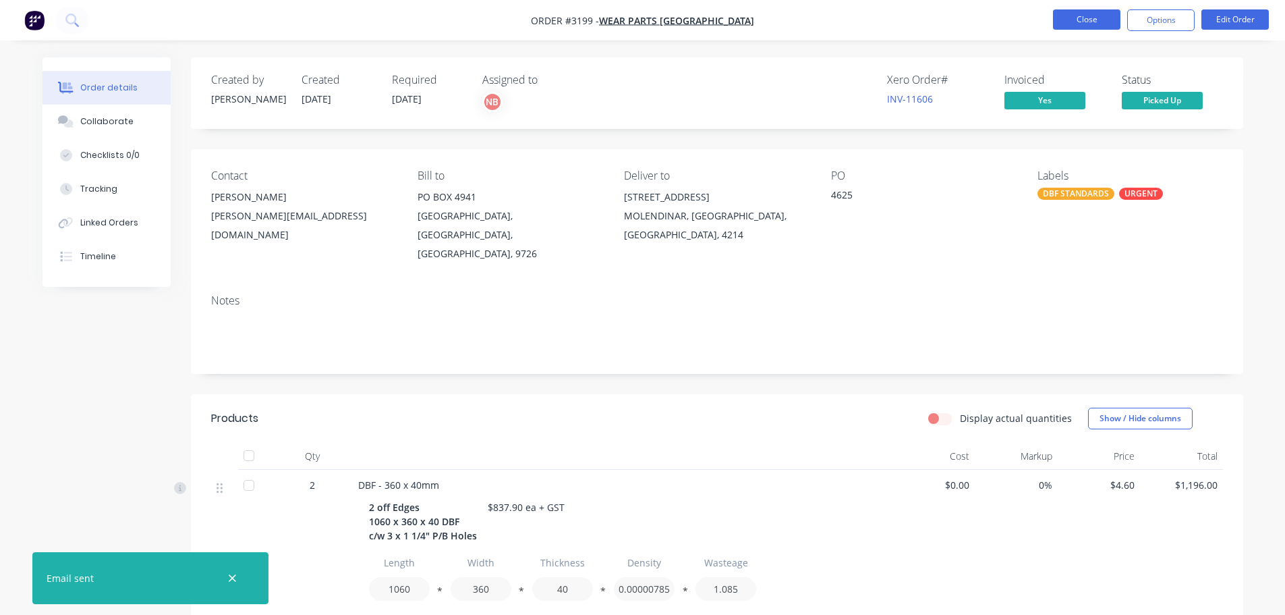
click at [1083, 13] on button "Close" at bounding box center [1086, 19] width 67 height 20
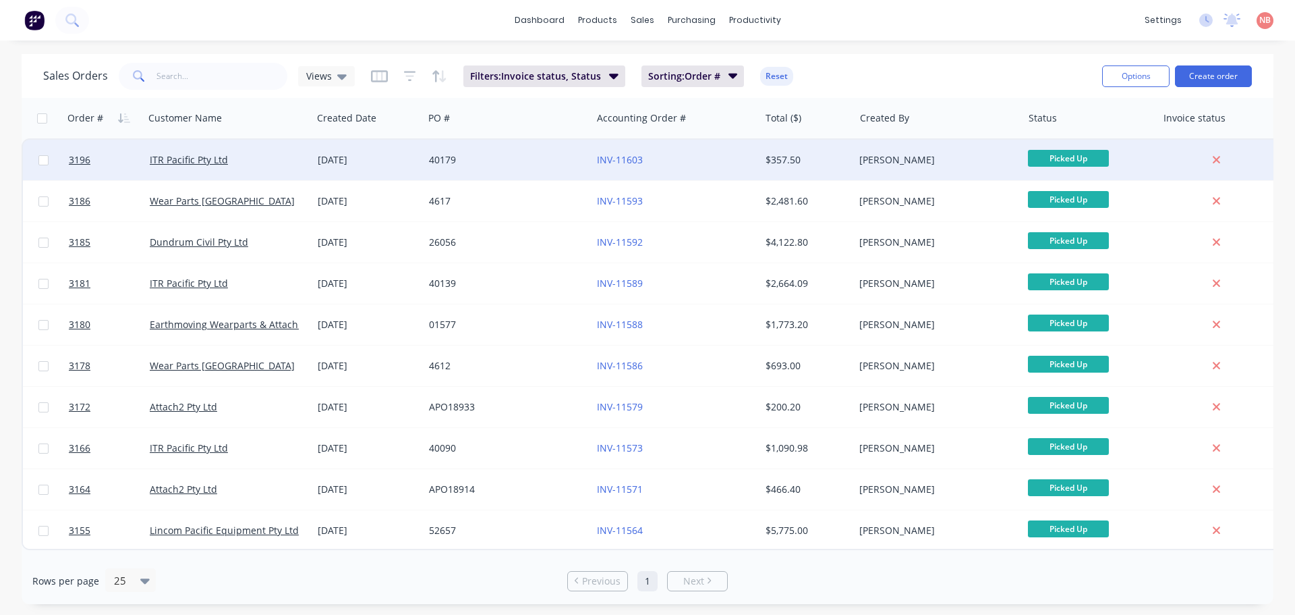
click at [575, 161] on div "40179" at bounding box center [504, 159] width 150 height 13
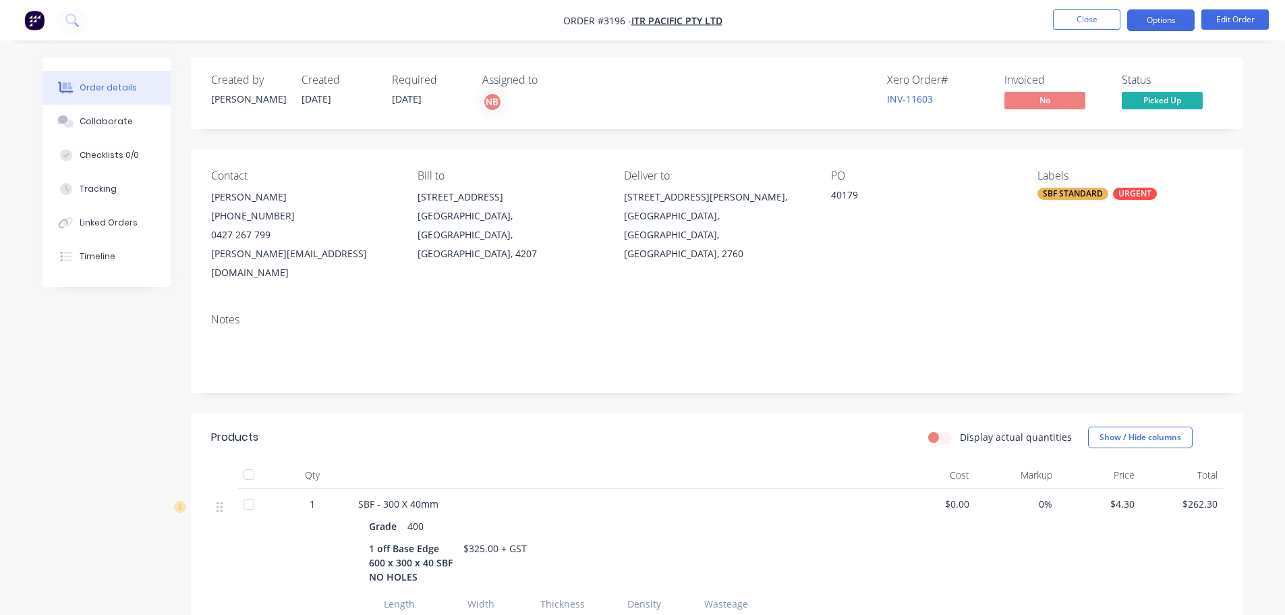
click at [1146, 26] on button "Options" at bounding box center [1160, 20] width 67 height 22
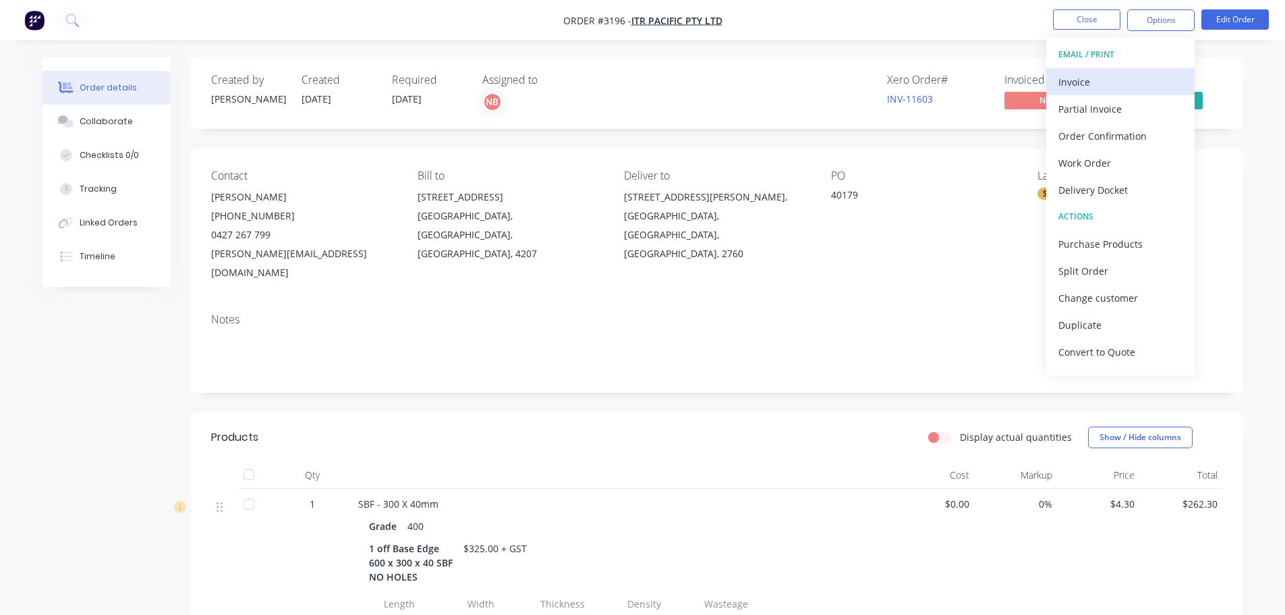
click at [1111, 76] on div "Invoice" at bounding box center [1121, 82] width 124 height 20
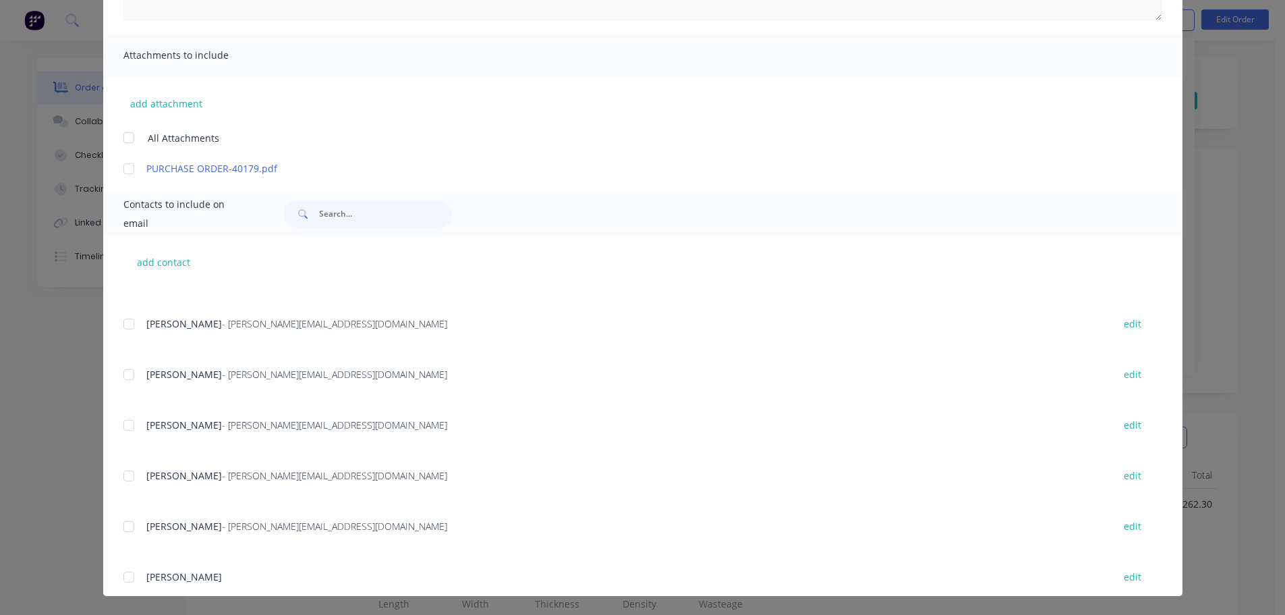
scroll to position [135, 0]
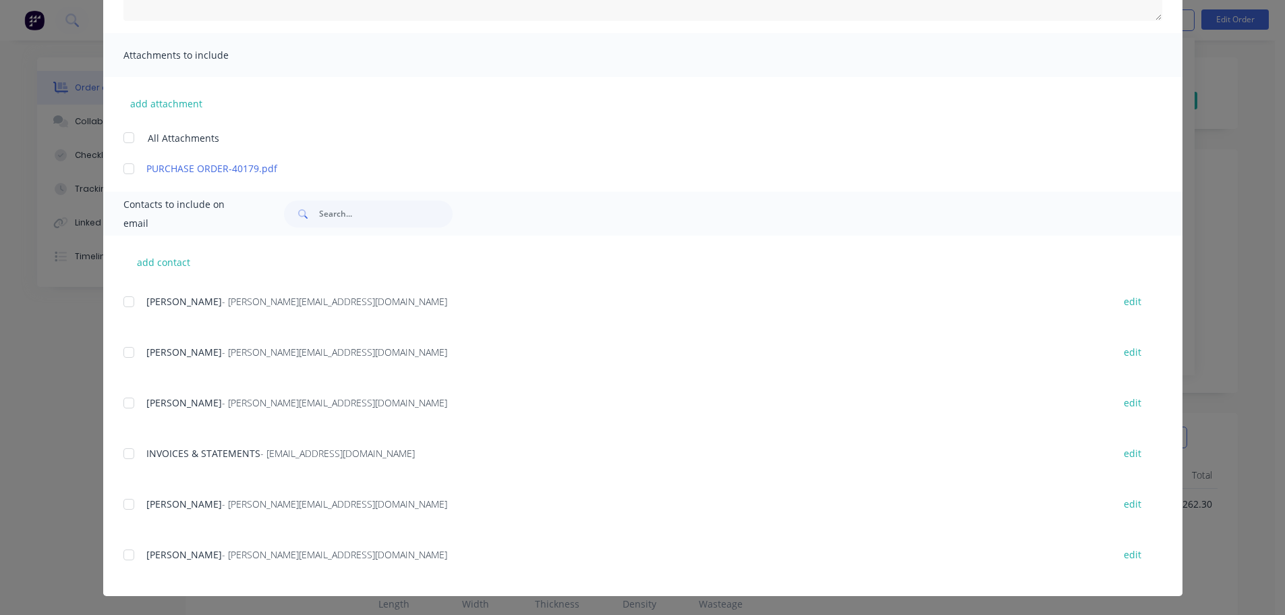
click at [126, 459] on div at bounding box center [128, 453] width 27 height 27
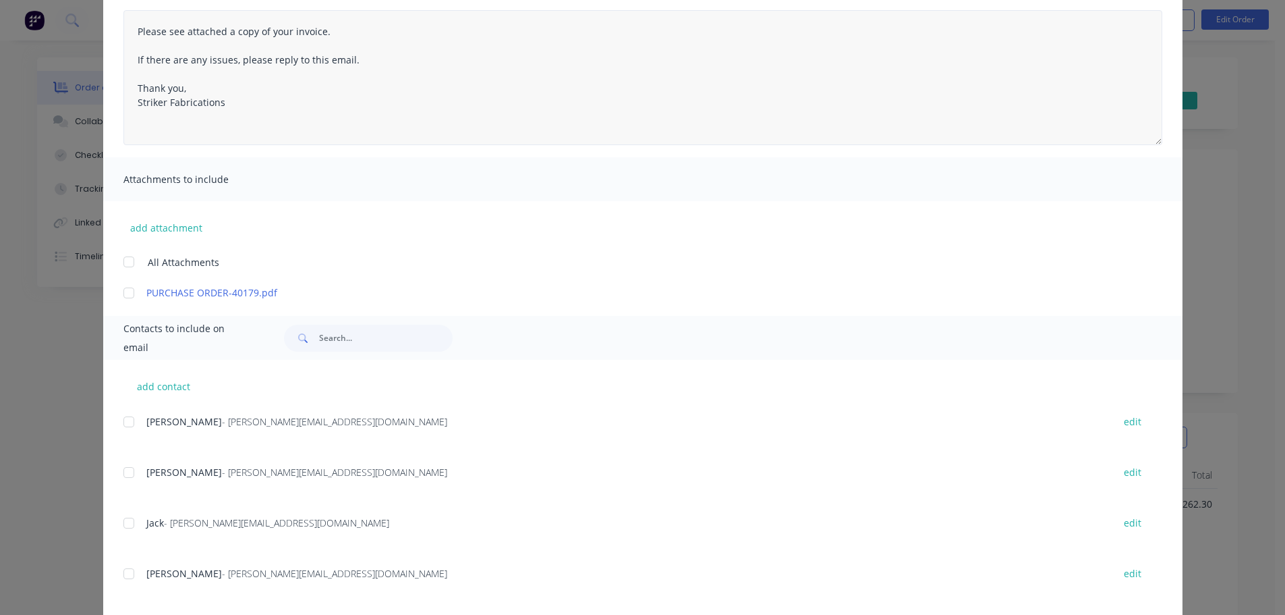
scroll to position [0, 0]
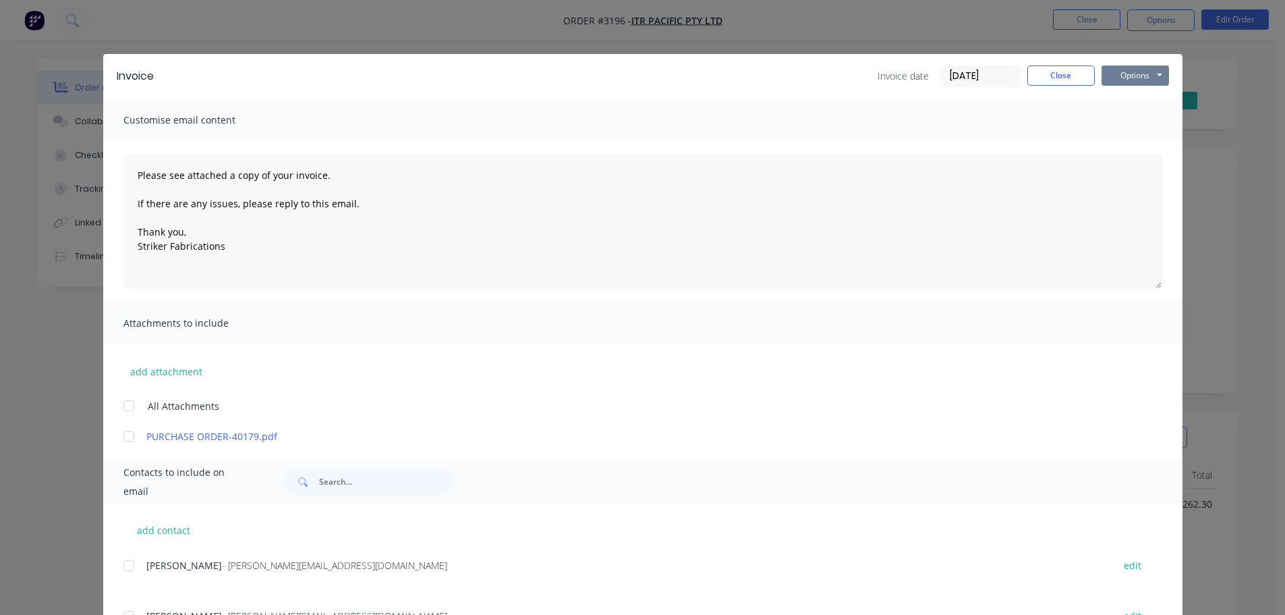
click at [1119, 68] on button "Options" at bounding box center [1135, 75] width 67 height 20
click at [1108, 125] on button "Print" at bounding box center [1145, 122] width 86 height 22
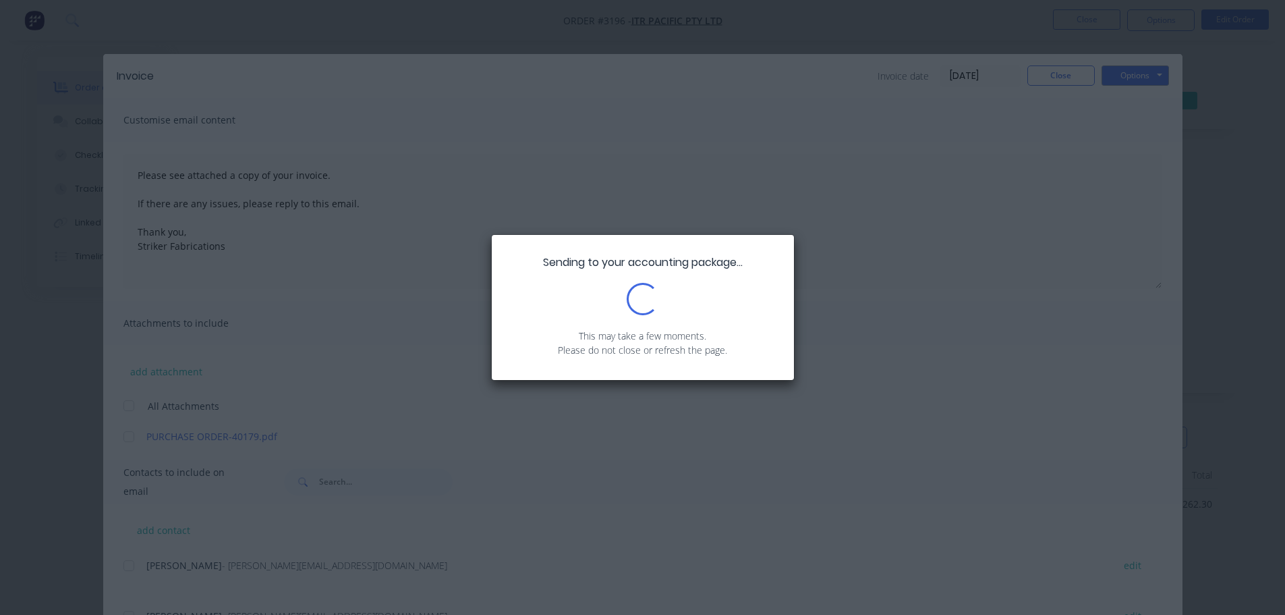
type textarea "Please see attached a copy of your invoice. If there are any issues, please rep…"
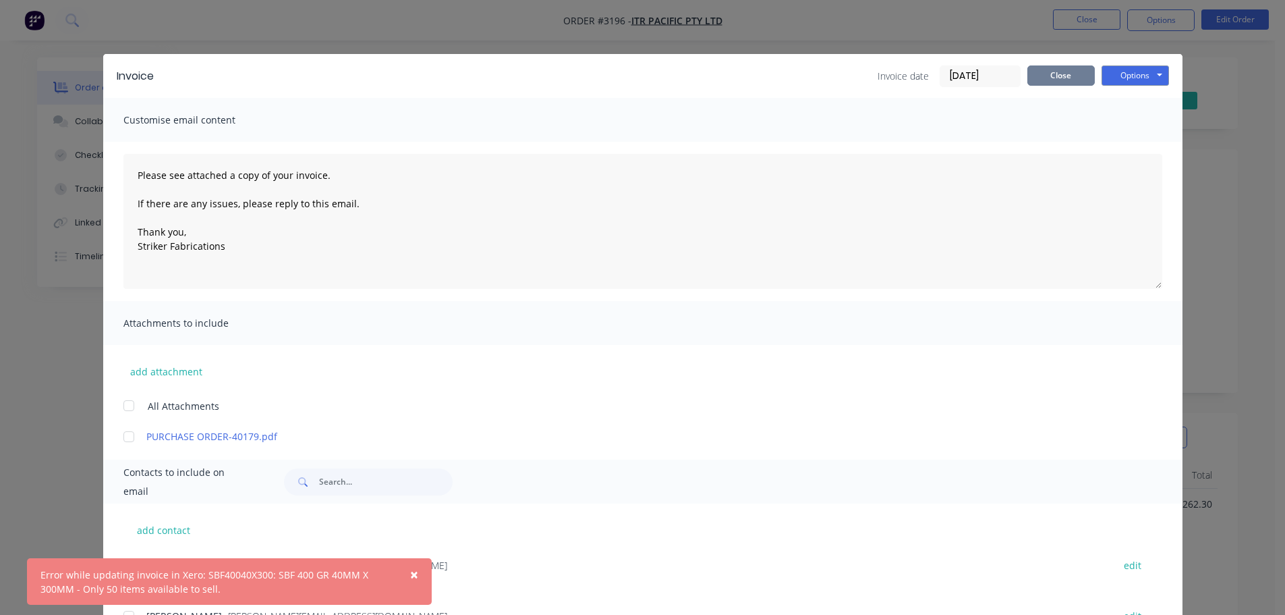
click at [1055, 68] on button "Close" at bounding box center [1061, 75] width 67 height 20
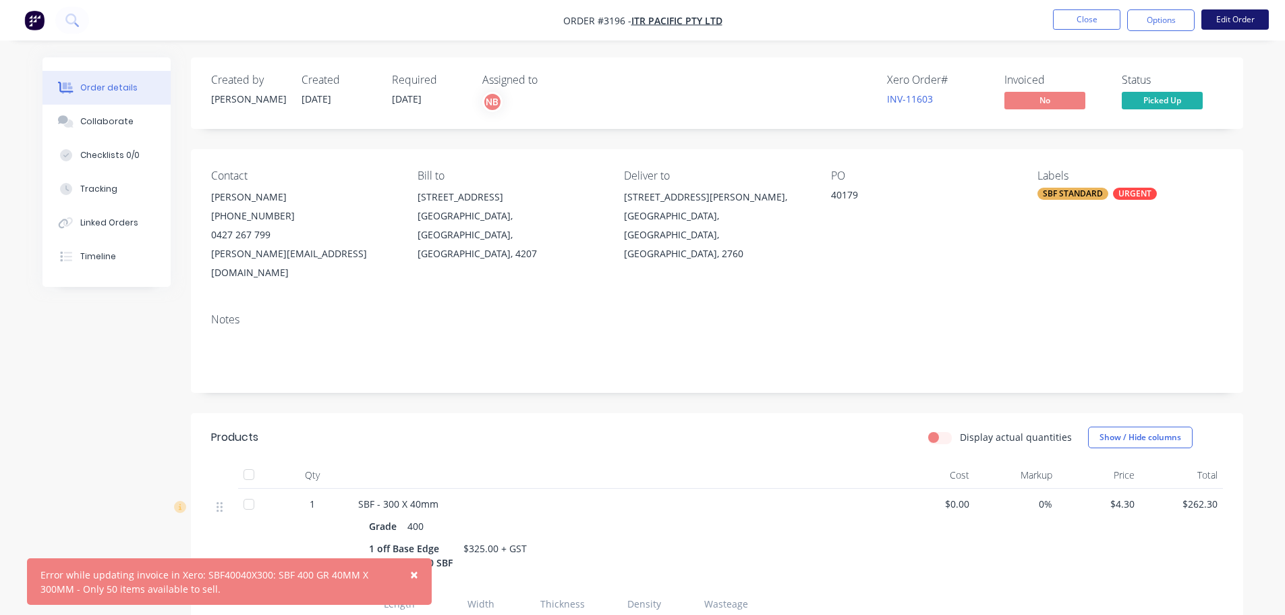
click at [1241, 11] on button "Edit Order" at bounding box center [1235, 19] width 67 height 20
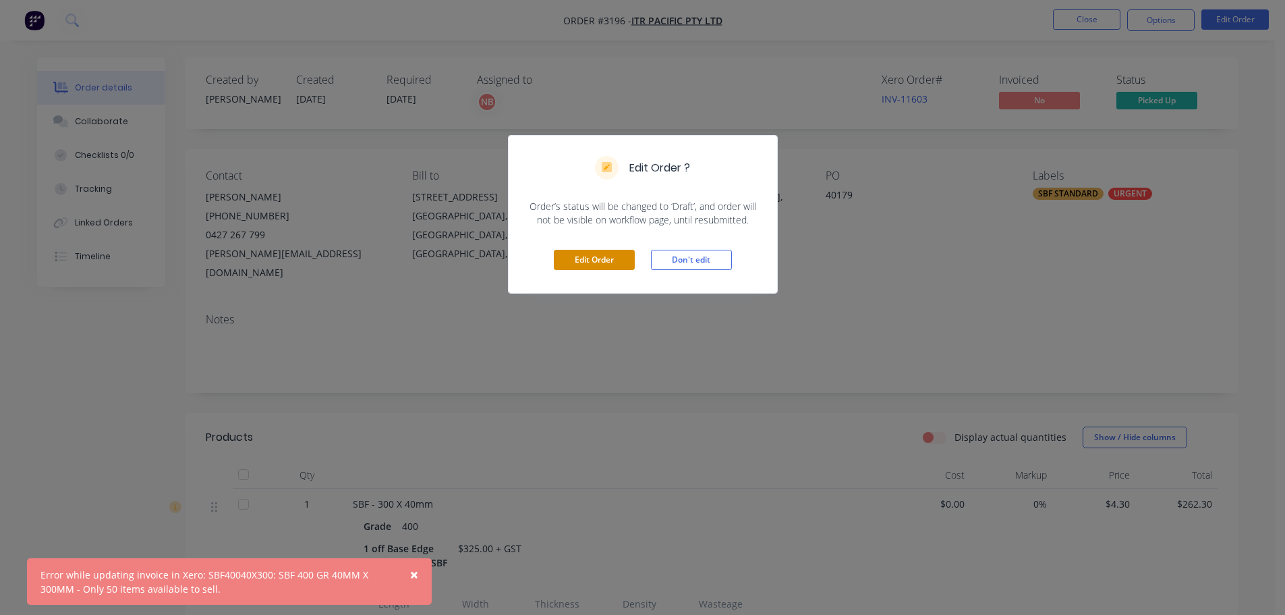
click at [603, 265] on button "Edit Order" at bounding box center [594, 260] width 81 height 20
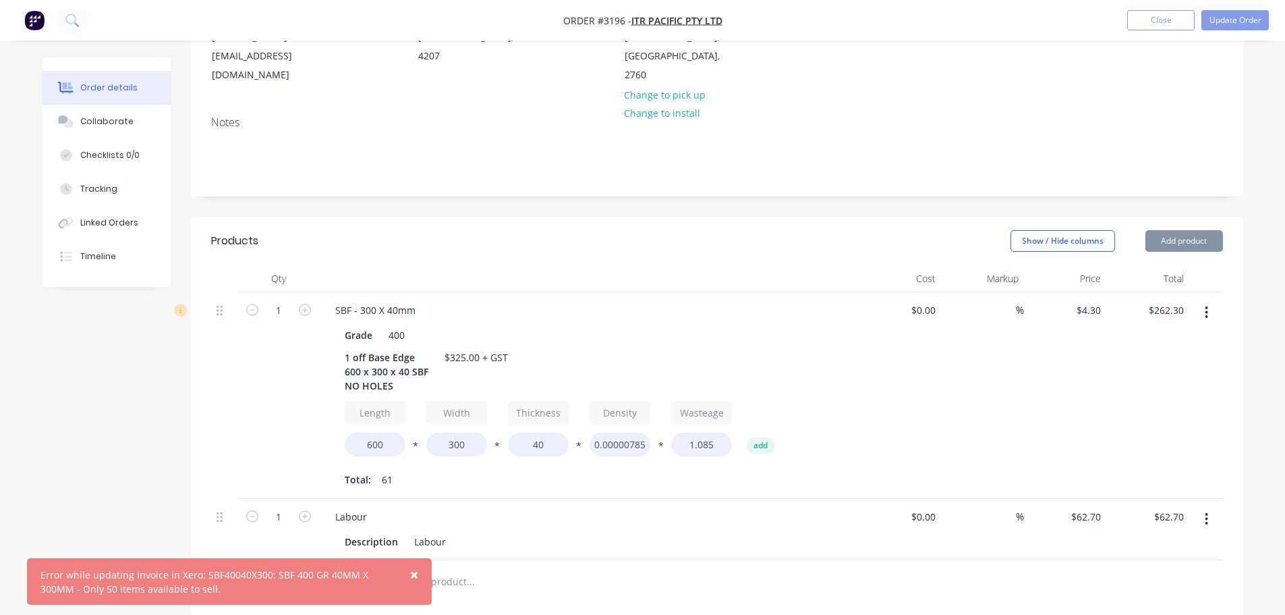
scroll to position [337, 0]
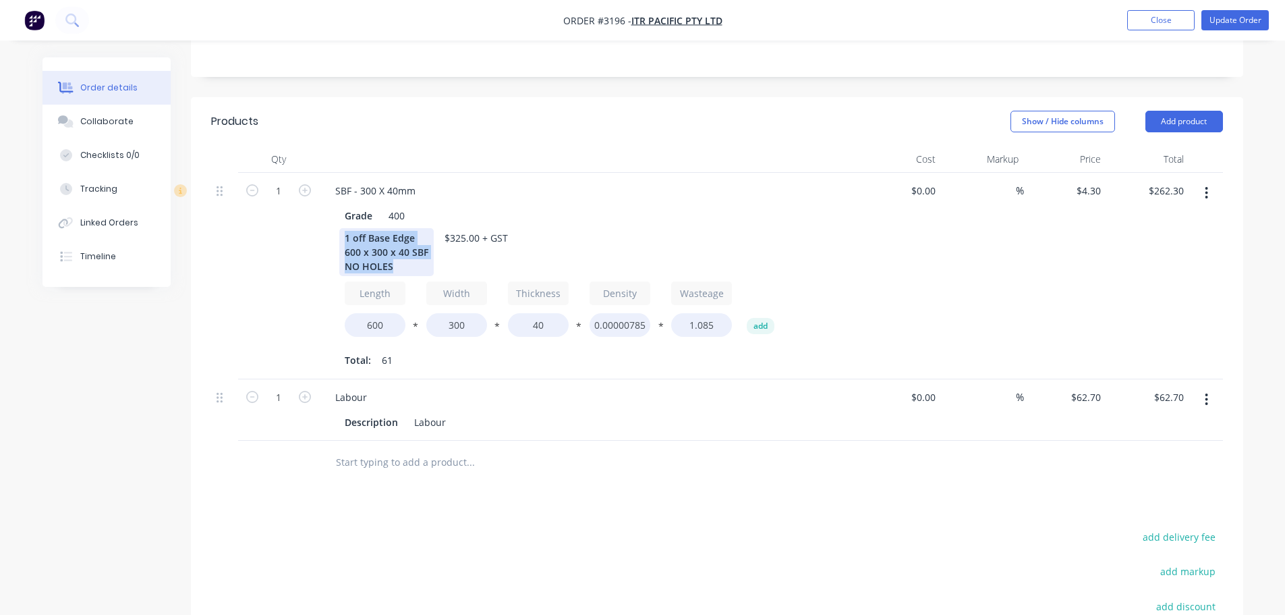
drag, startPoint x: 398, startPoint y: 227, endPoint x: 322, endPoint y: 191, distance: 83.9
click at [322, 191] on div "SBF - 300 X 40mm Grade 400 1 off Base Edge 600 x 300 x 40 SBF NO HOLES $325.00 …" at bounding box center [589, 276] width 540 height 206
copy div "1 off Base Edge 600 x 300 x 40 SBF NO HOLES"
click at [1184, 111] on button "Add product" at bounding box center [1185, 122] width 78 height 22
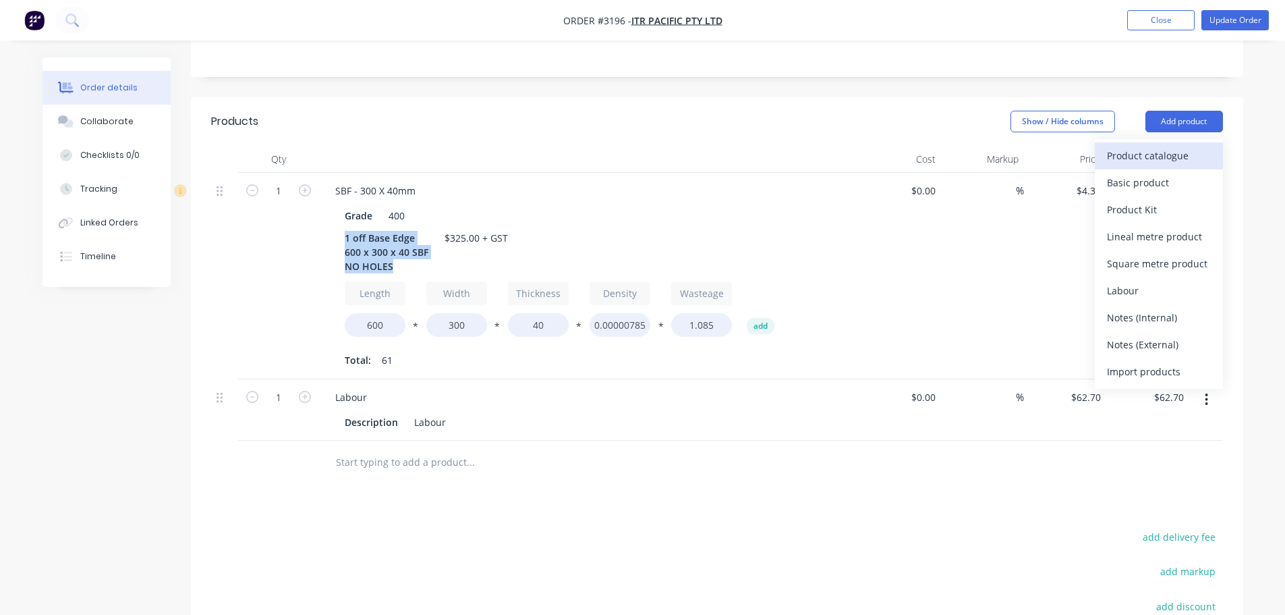
click at [1151, 146] on div "Product catalogue" at bounding box center [1159, 156] width 104 height 20
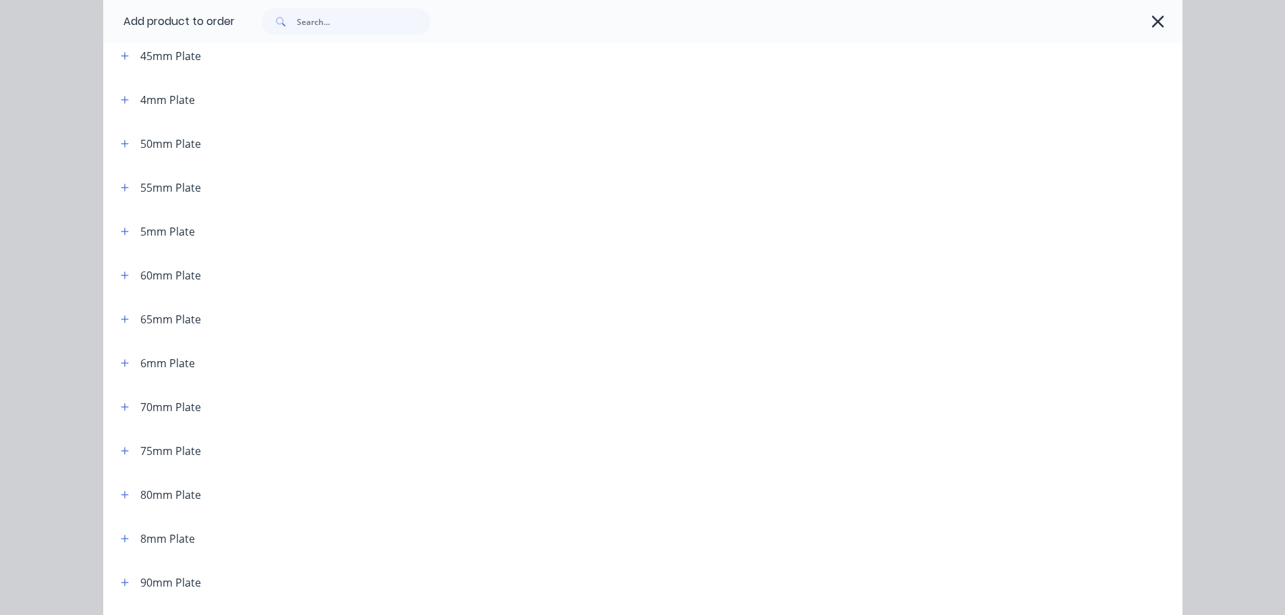
scroll to position [409, 0]
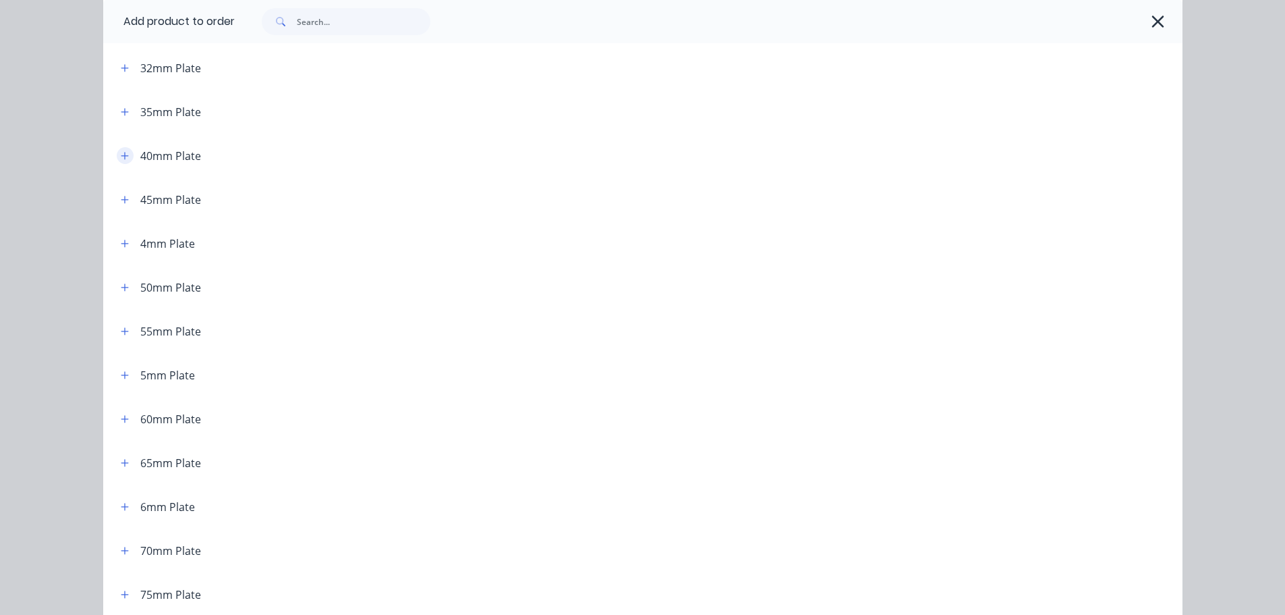
click at [121, 154] on icon "button" at bounding box center [125, 155] width 8 height 9
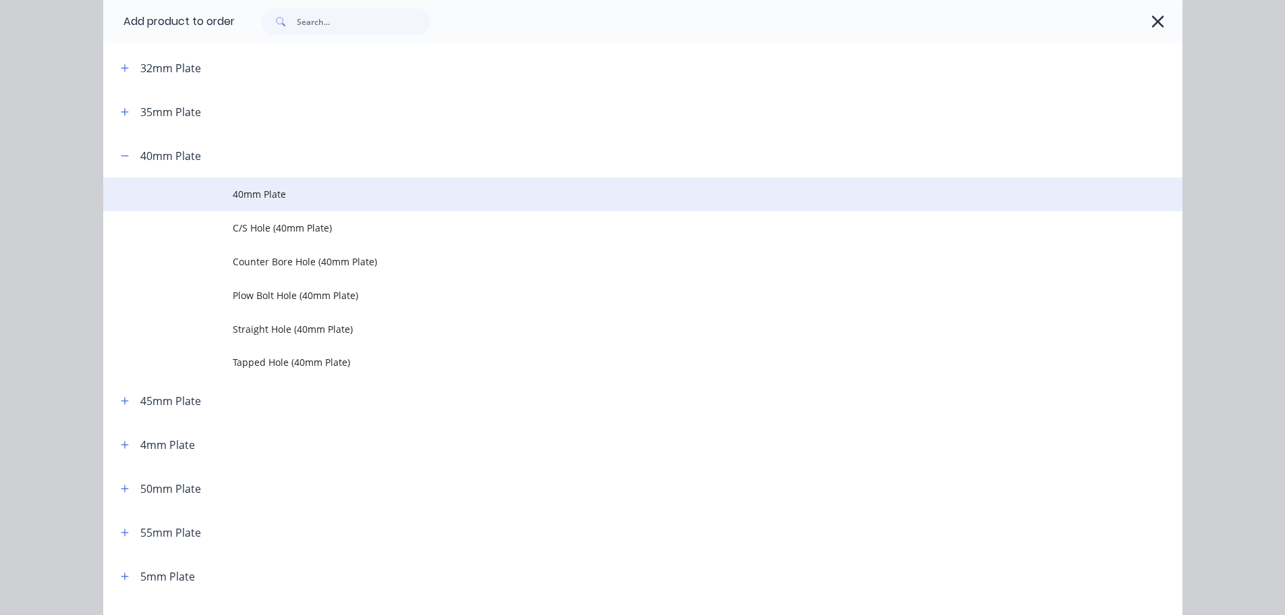
click at [242, 196] on span "40mm Plate" at bounding box center [613, 194] width 760 height 14
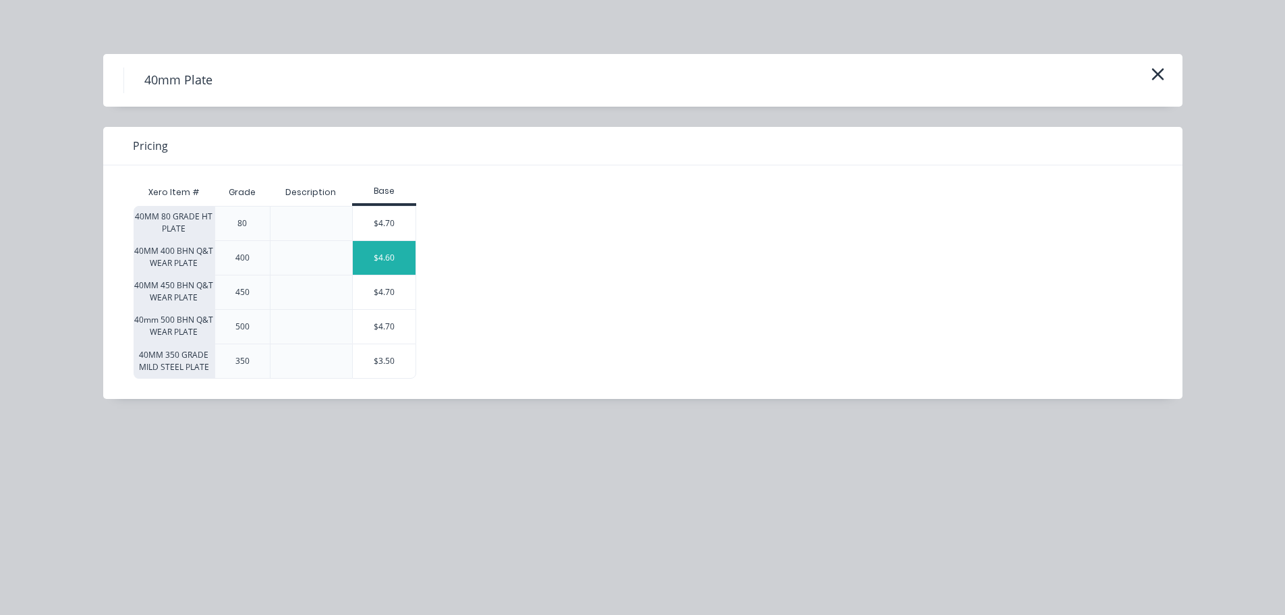
click at [377, 255] on div "$4.60" at bounding box center [384, 258] width 63 height 34
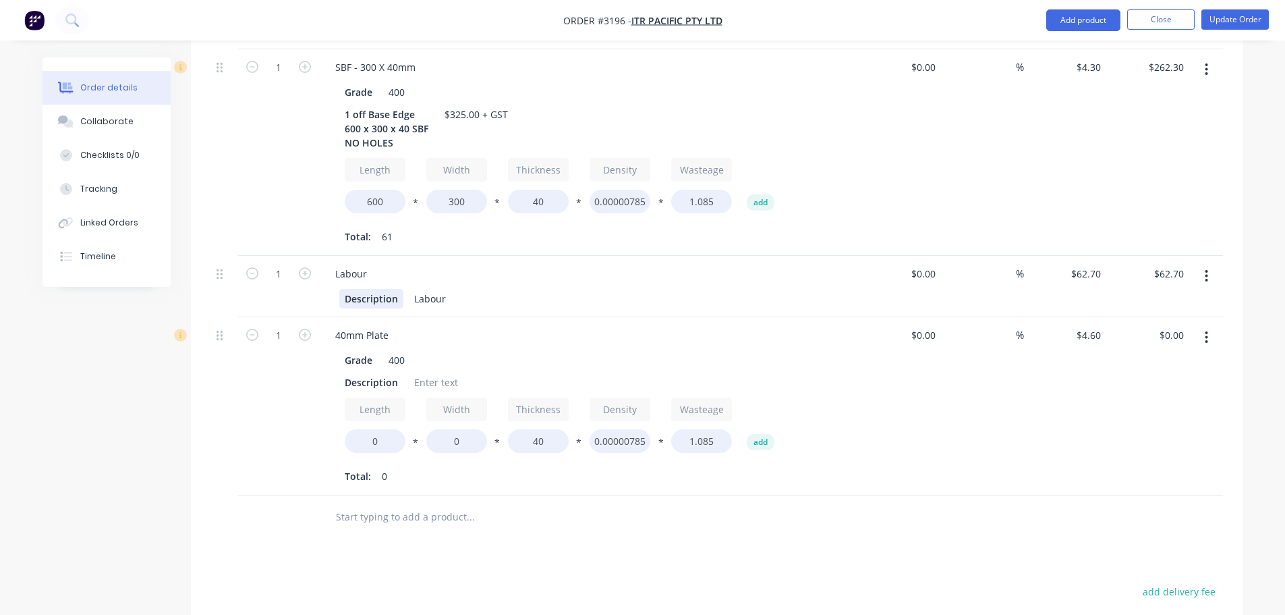
scroll to position [472, 0]
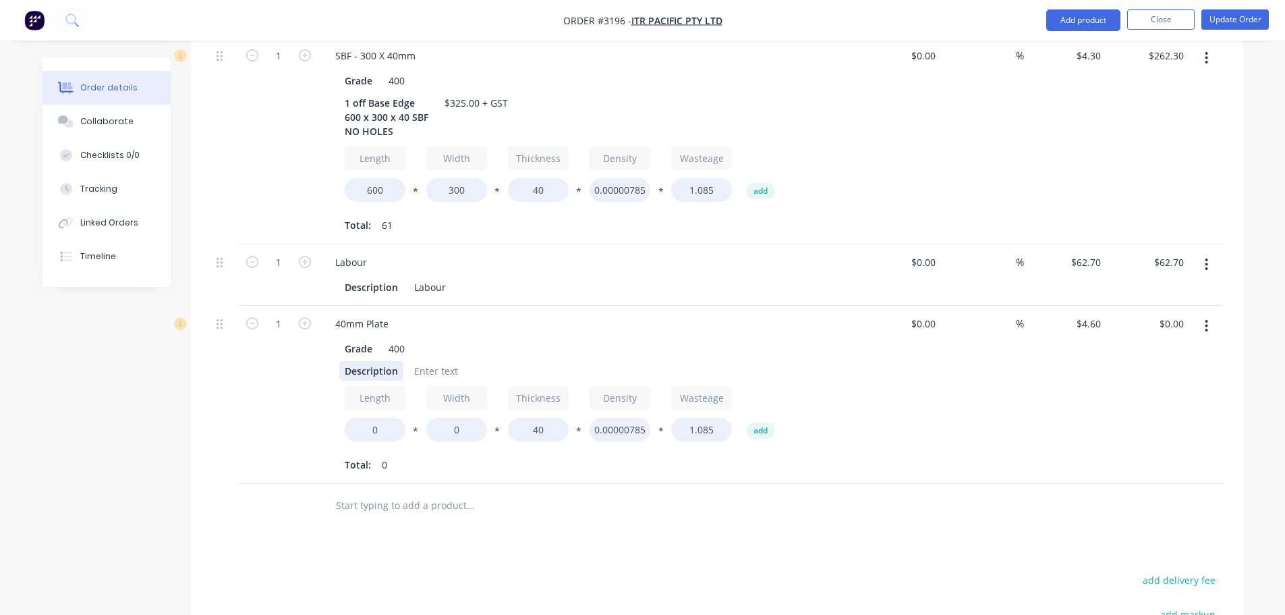
click at [365, 361] on div "Description" at bounding box center [371, 371] width 64 height 20
paste div
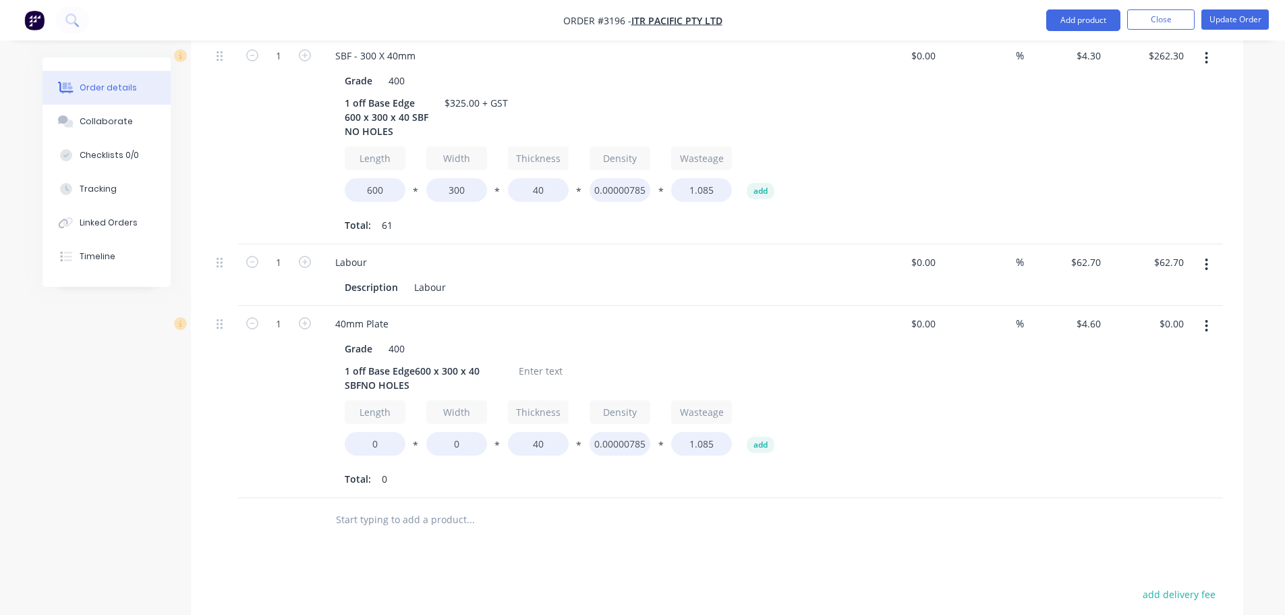
click at [273, 371] on div "1" at bounding box center [278, 402] width 81 height 192
click at [413, 361] on div "1 off Base Edge600 x 300 x 40 SBFNO HOLES" at bounding box center [423, 378] width 169 height 34
click at [426, 361] on div "1 off Base Edge 600 x 300 x 40 SBFNO HOLES" at bounding box center [410, 378] width 143 height 34
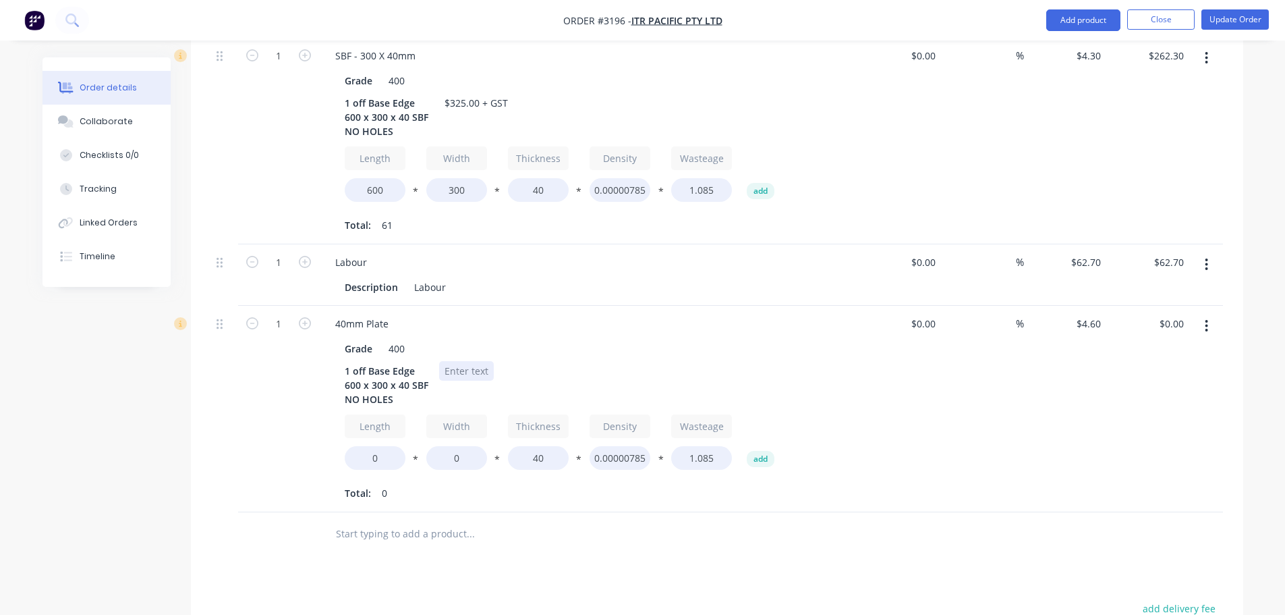
click at [452, 361] on div at bounding box center [466, 371] width 55 height 20
click at [447, 361] on div "$" at bounding box center [449, 371] width 20 height 20
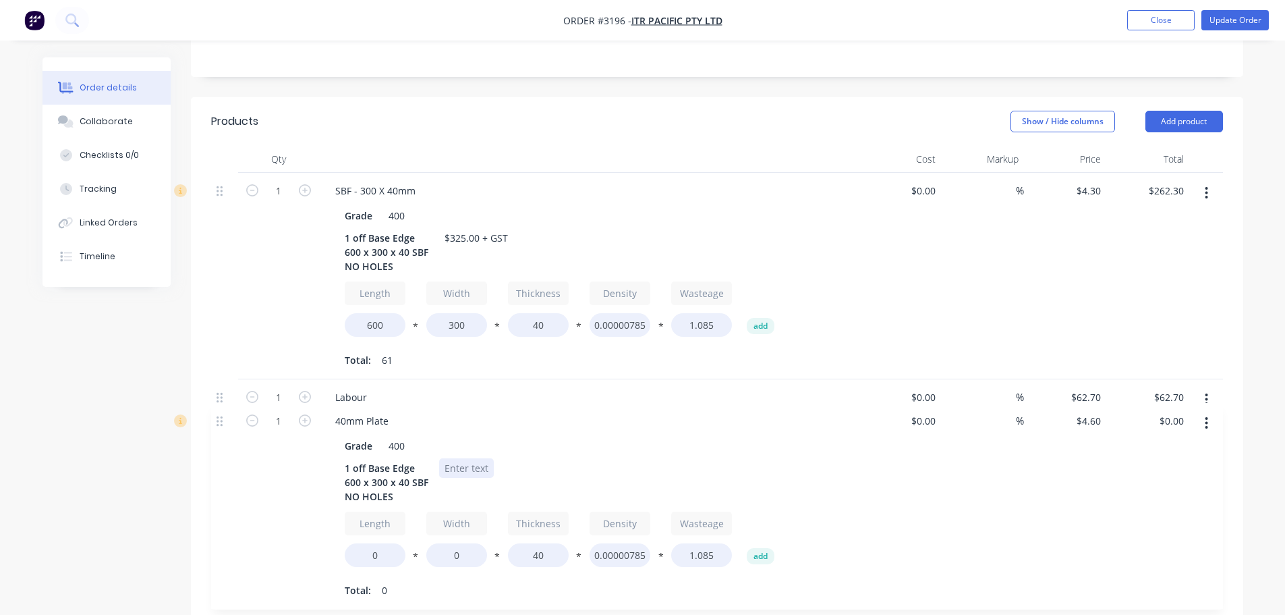
scroll to position [341, 0]
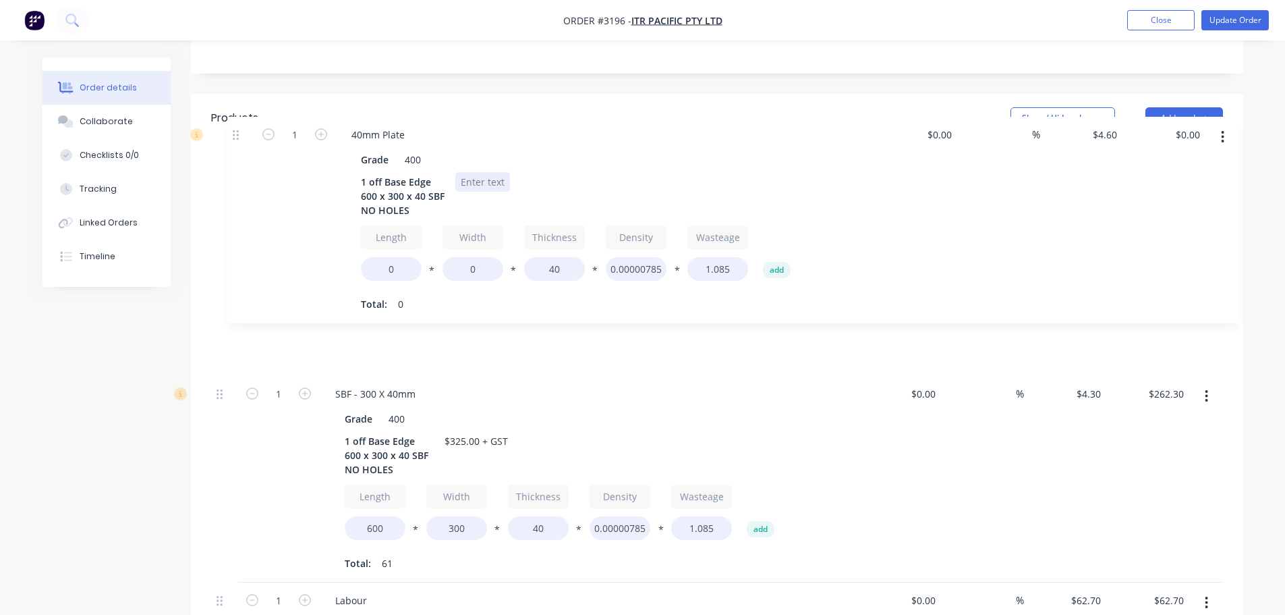
drag, startPoint x: 219, startPoint y: 426, endPoint x: 236, endPoint y: 130, distance: 296.7
click at [236, 142] on div "Qty Cost Markup Price Total 1 SBF - 300 X 40mm Grade 400 1 off Base Edge 600 x …" at bounding box center [717, 392] width 1012 height 501
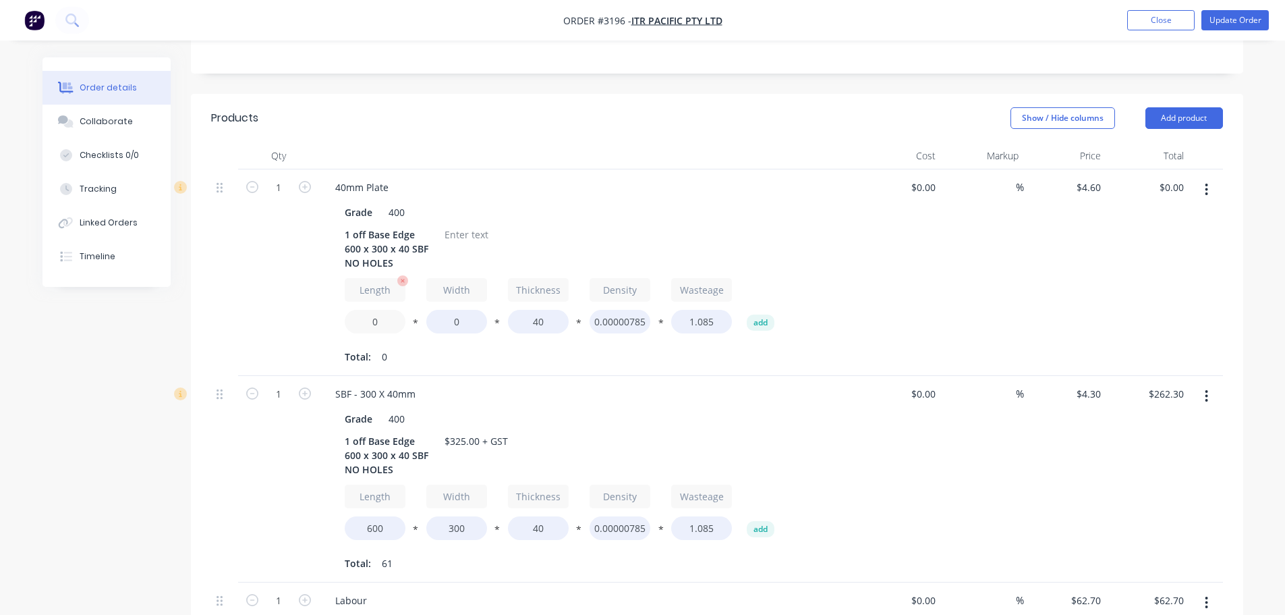
click at [369, 310] on input "0" at bounding box center [375, 322] width 61 height 24
type input "600"
click at [439, 310] on input "0" at bounding box center [456, 322] width 61 height 24
type input "300"
type input "$280.60"
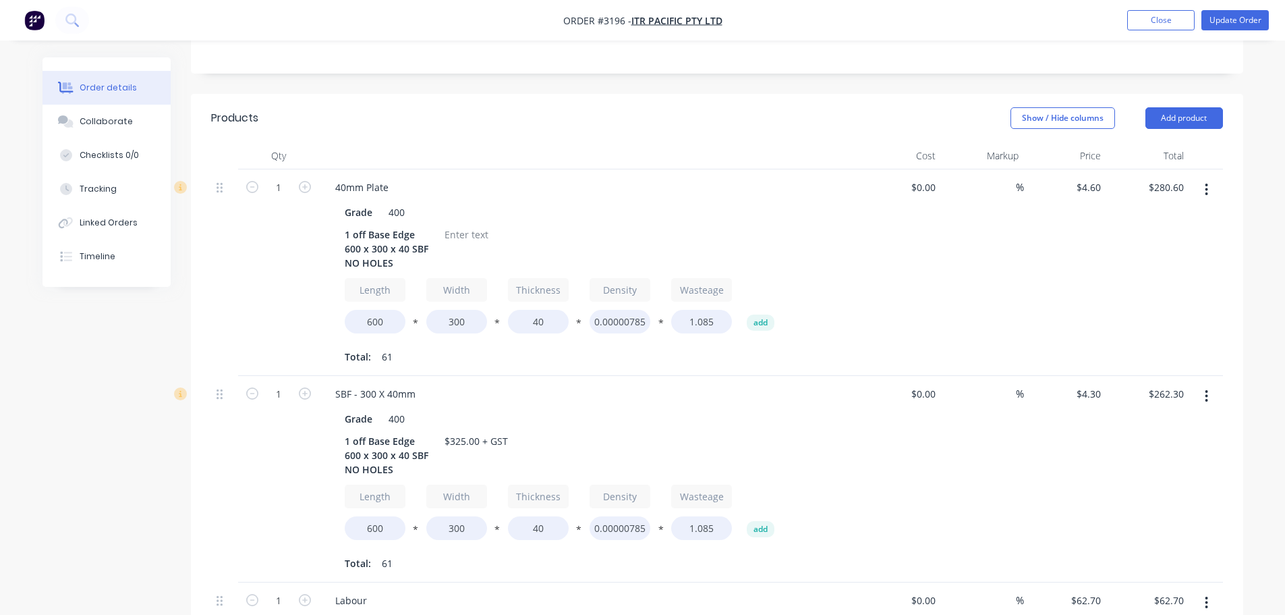
click at [450, 347] on div "Total: 61" at bounding box center [589, 357] width 488 height 20
click at [463, 225] on div at bounding box center [466, 235] width 55 height 20
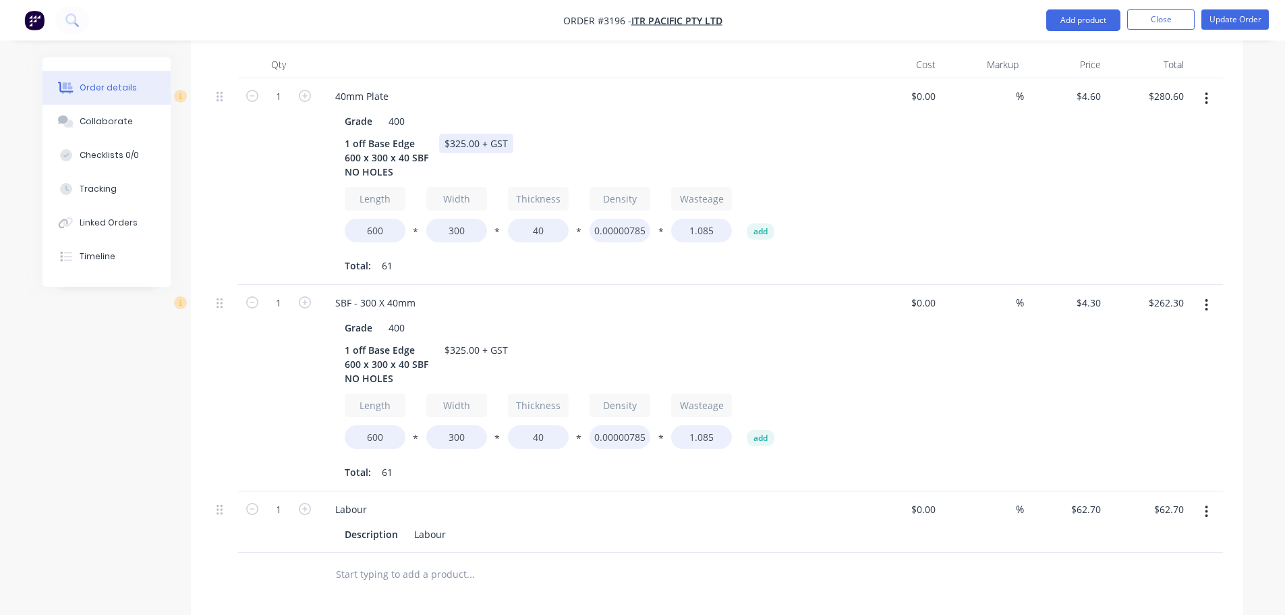
scroll to position [408, 0]
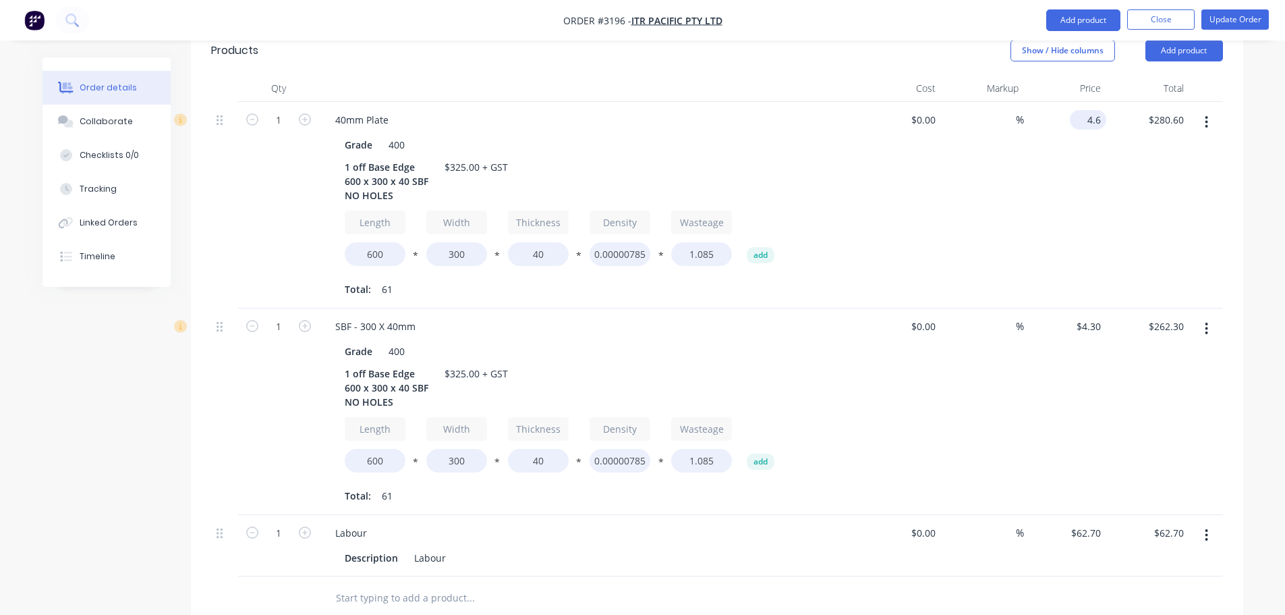
click at [1092, 110] on input "4.6" at bounding box center [1090, 120] width 31 height 20
type input "$4.30"
type input "$262.30"
click at [1034, 148] on div "$4.30 $4.30" at bounding box center [1065, 205] width 83 height 206
drag, startPoint x: 1207, startPoint y: 291, endPoint x: 1195, endPoint y: 306, distance: 19.7
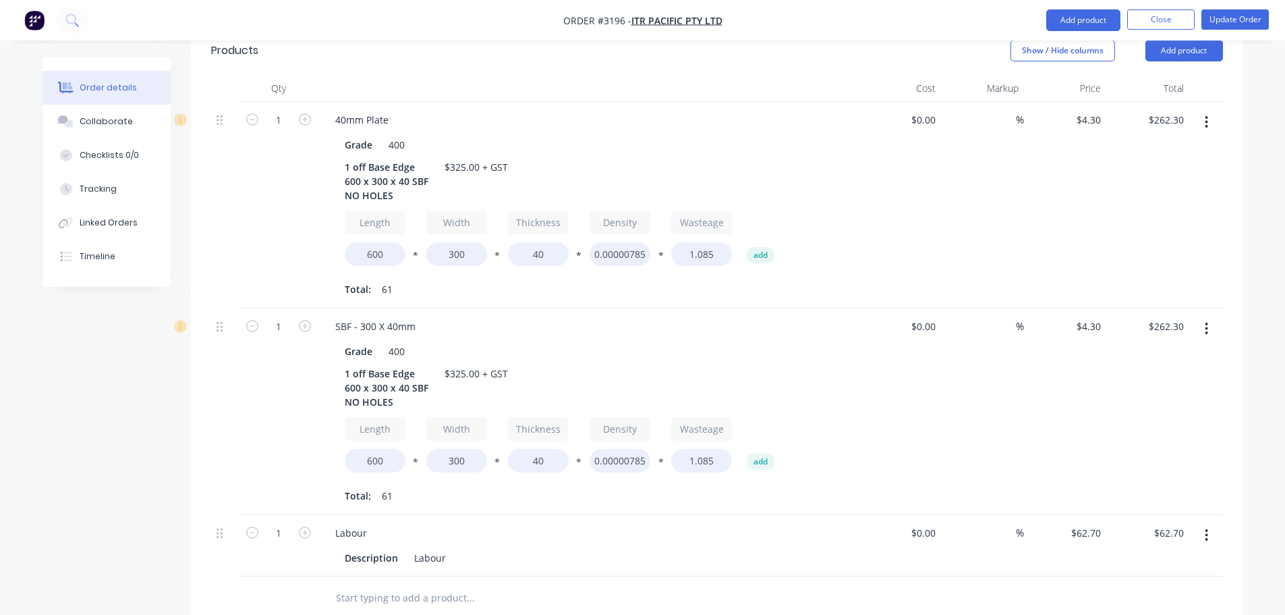
click at [1206, 322] on icon "button" at bounding box center [1207, 328] width 3 height 12
click at [1133, 435] on div "Delete" at bounding box center [1159, 445] width 104 height 20
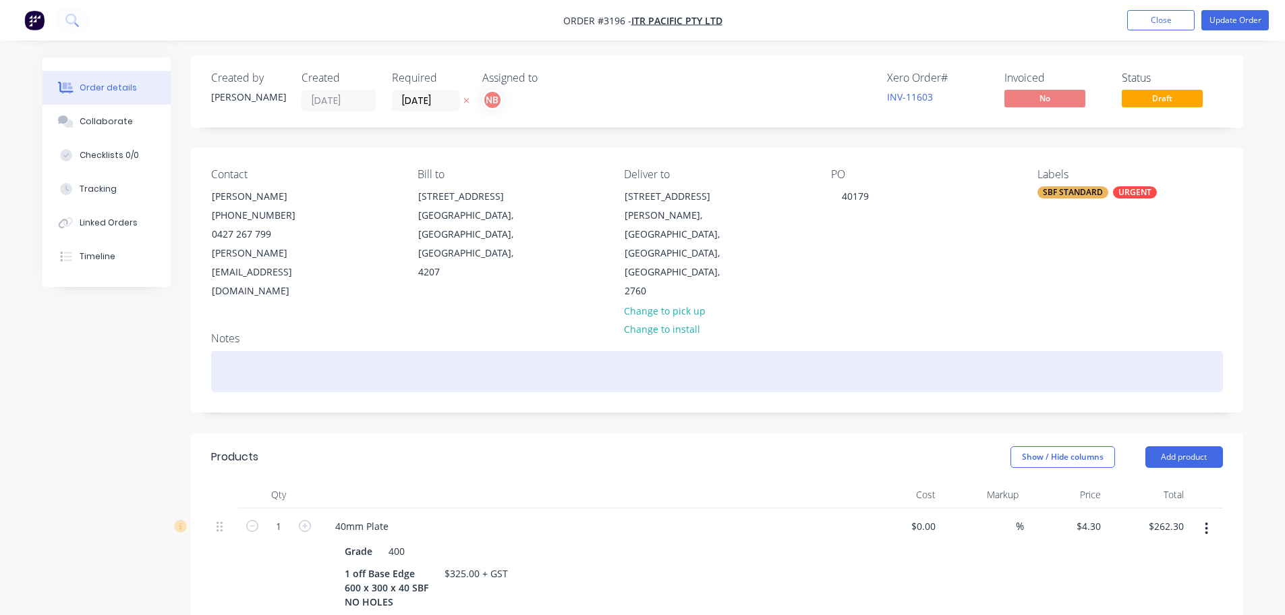
scroll to position [0, 0]
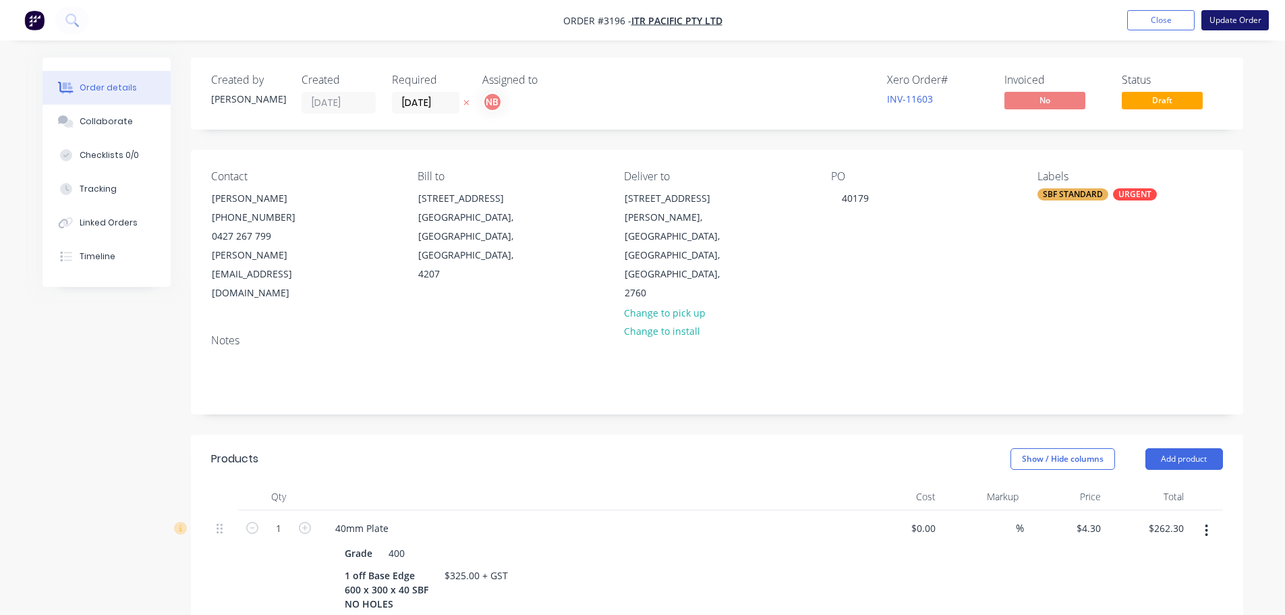
click at [1222, 20] on button "Update Order" at bounding box center [1235, 20] width 67 height 20
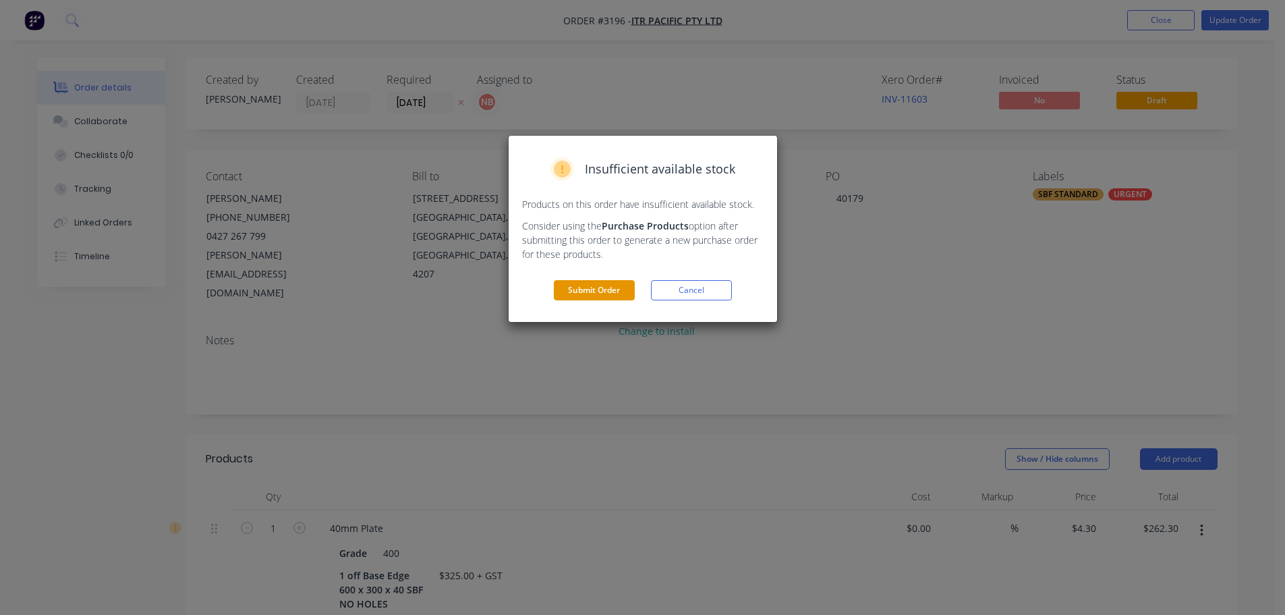
click at [611, 291] on button "Submit Order" at bounding box center [594, 290] width 81 height 20
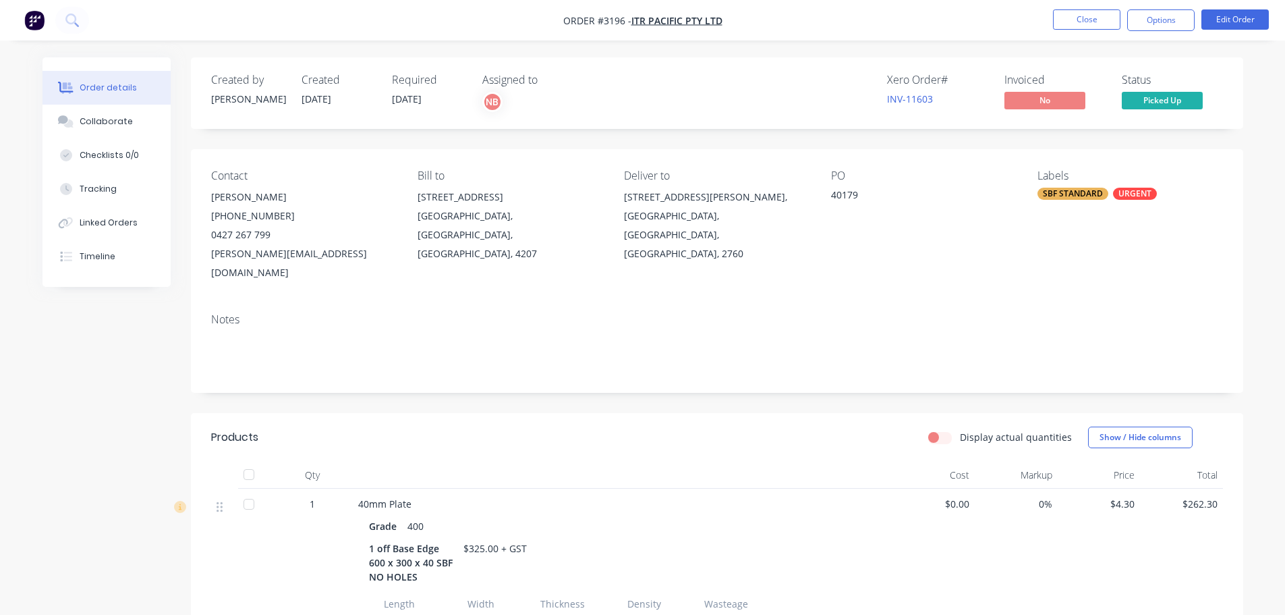
click at [1151, 20] on button "Options" at bounding box center [1160, 20] width 67 height 22
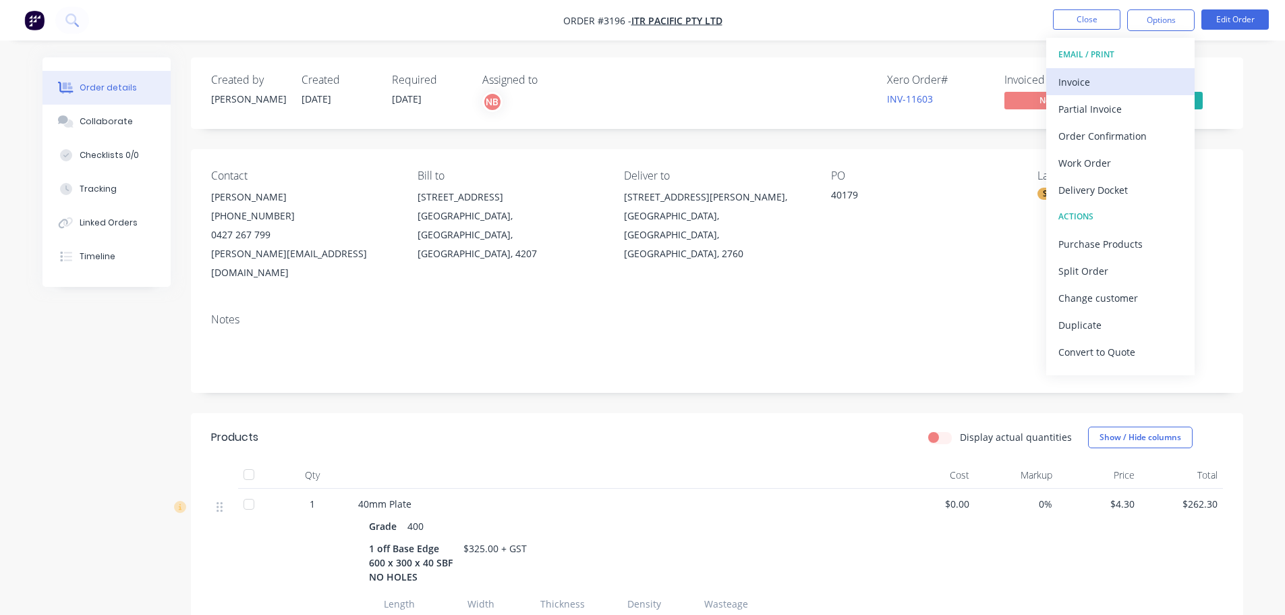
click at [1102, 76] on div "Invoice" at bounding box center [1121, 82] width 124 height 20
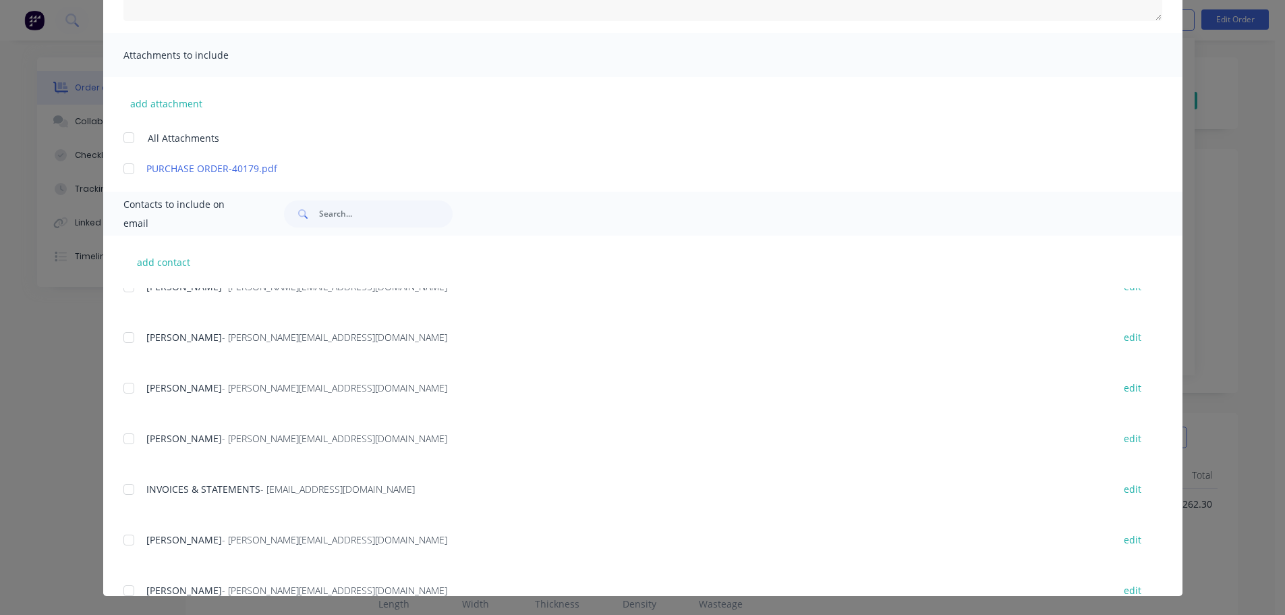
scroll to position [485, 0]
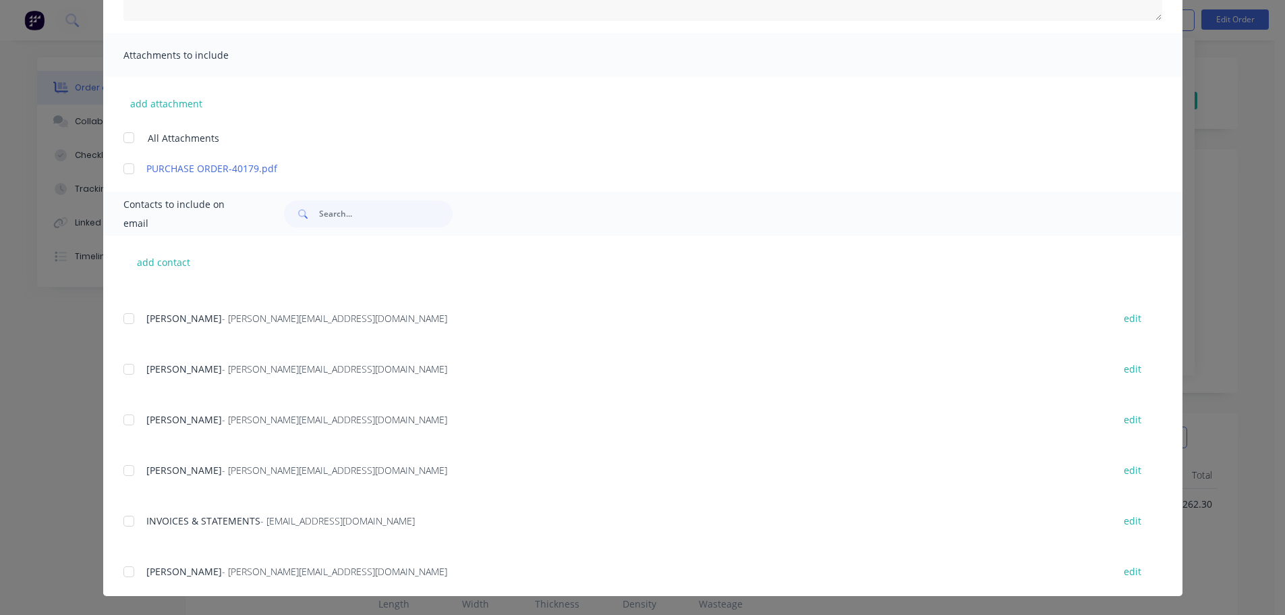
click at [125, 523] on div at bounding box center [128, 520] width 27 height 27
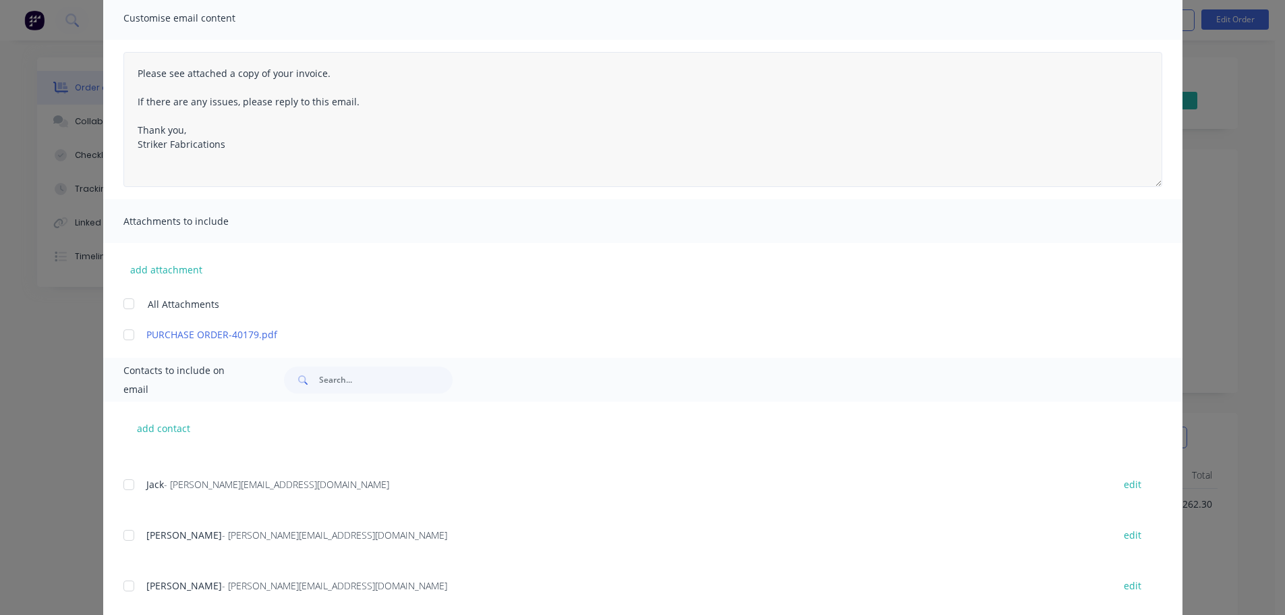
scroll to position [0, 0]
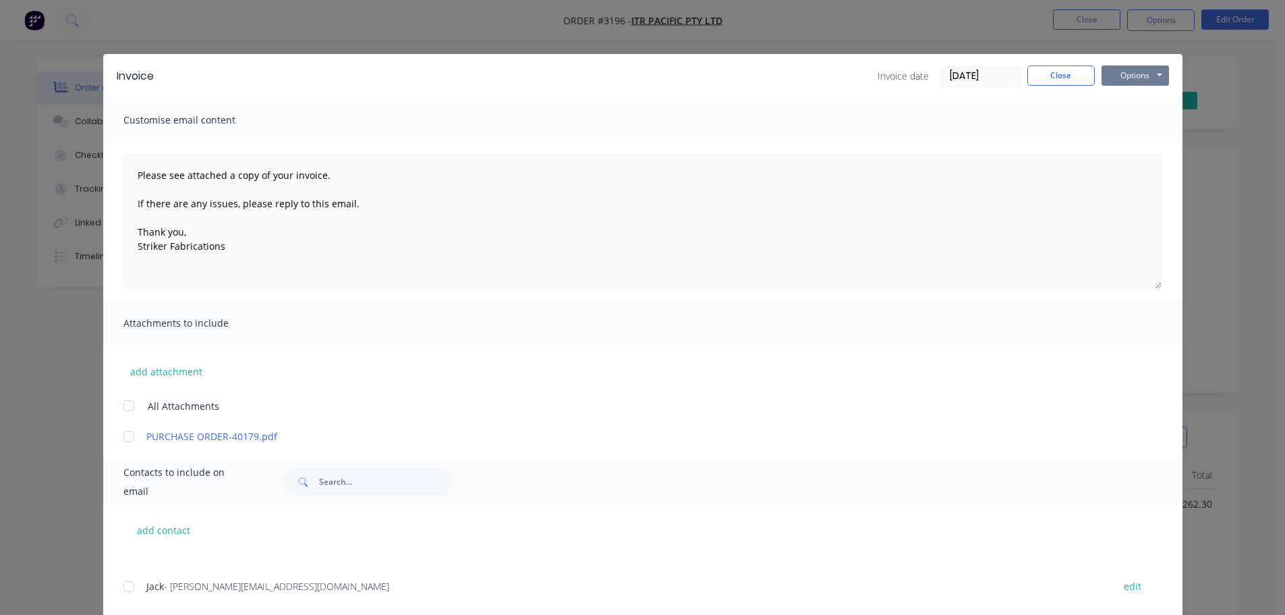
drag, startPoint x: 1143, startPoint y: 76, endPoint x: 1140, endPoint y: 86, distance: 11.1
click at [1142, 76] on button "Options" at bounding box center [1135, 75] width 67 height 20
click at [1129, 130] on button "Print" at bounding box center [1145, 122] width 86 height 22
click at [1108, 79] on button "Options" at bounding box center [1135, 75] width 67 height 20
click at [1135, 140] on button "Email" at bounding box center [1145, 144] width 86 height 22
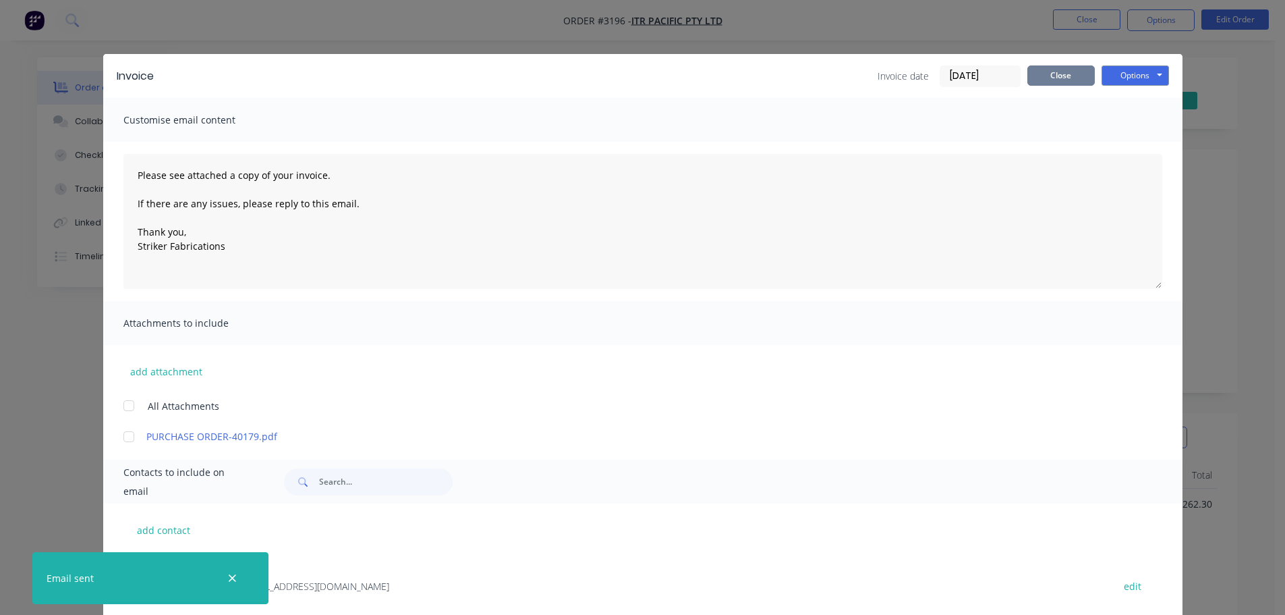
click at [1039, 76] on button "Close" at bounding box center [1061, 75] width 67 height 20
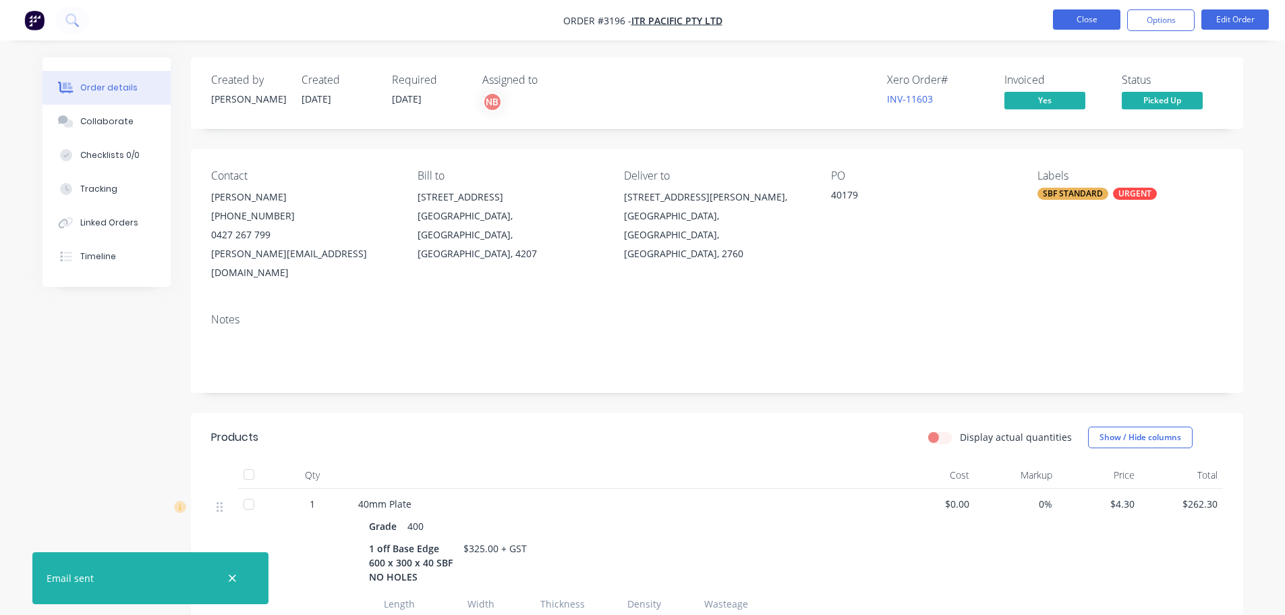
click at [1073, 18] on button "Close" at bounding box center [1086, 19] width 67 height 20
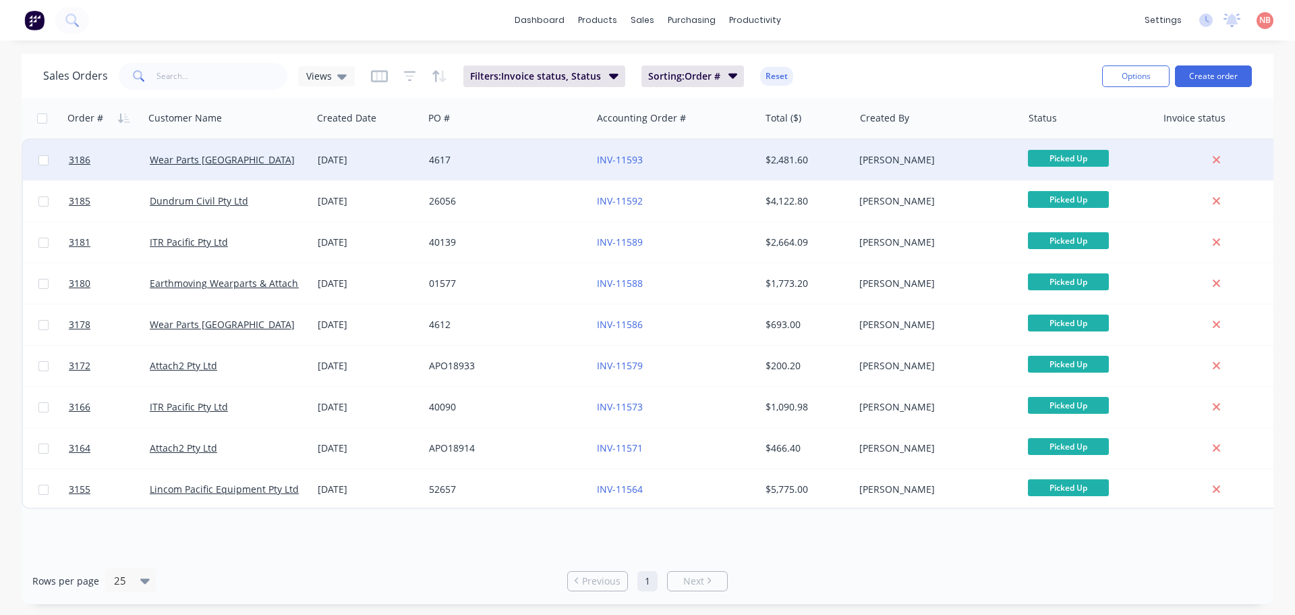
click at [552, 161] on div "4617" at bounding box center [504, 159] width 150 height 13
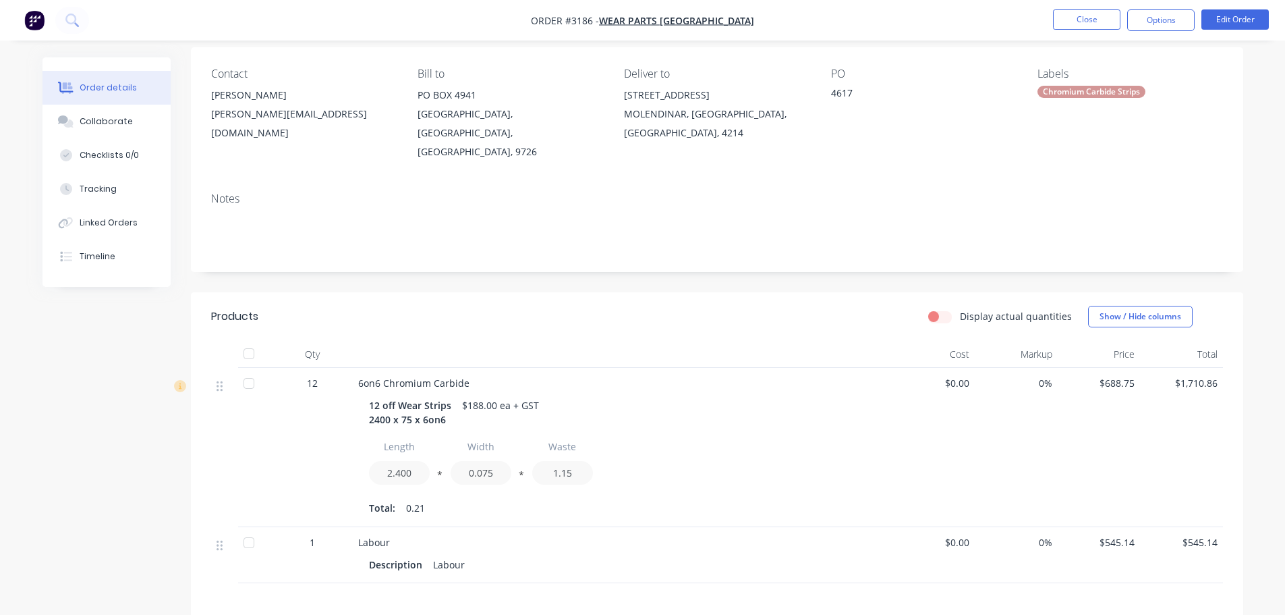
scroll to position [291, 0]
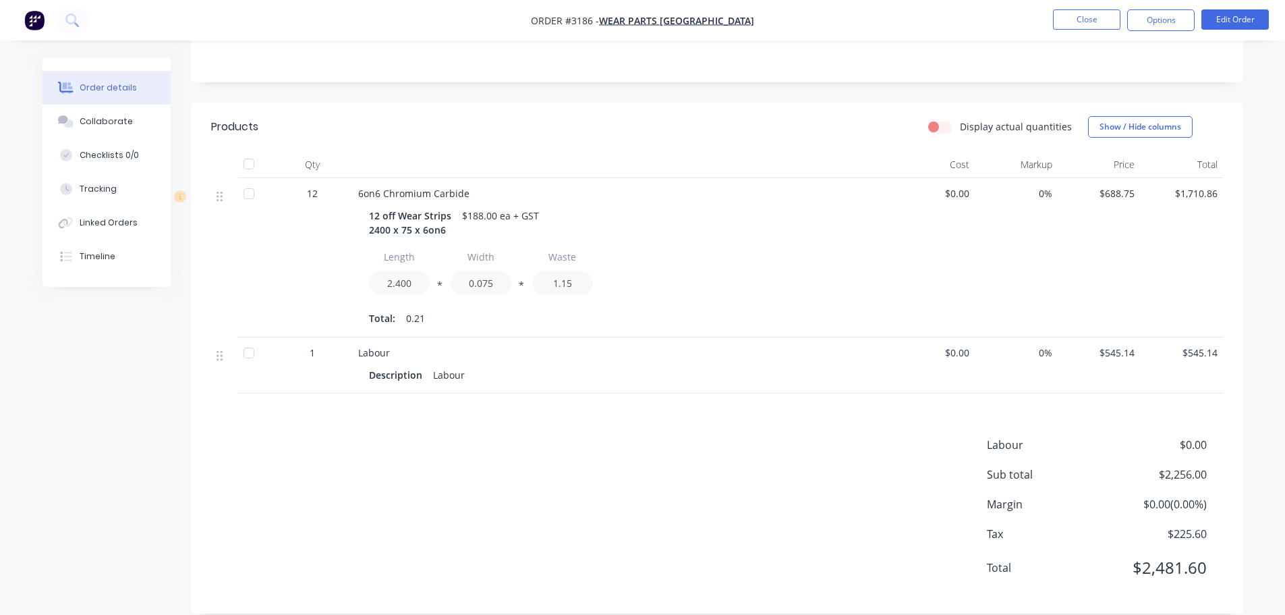
click at [1178, 7] on nav "Order #3186 - Wear Parts Australia Close Options Edit Order" at bounding box center [642, 20] width 1285 height 40
click at [1169, 20] on button "Options" at bounding box center [1160, 20] width 67 height 22
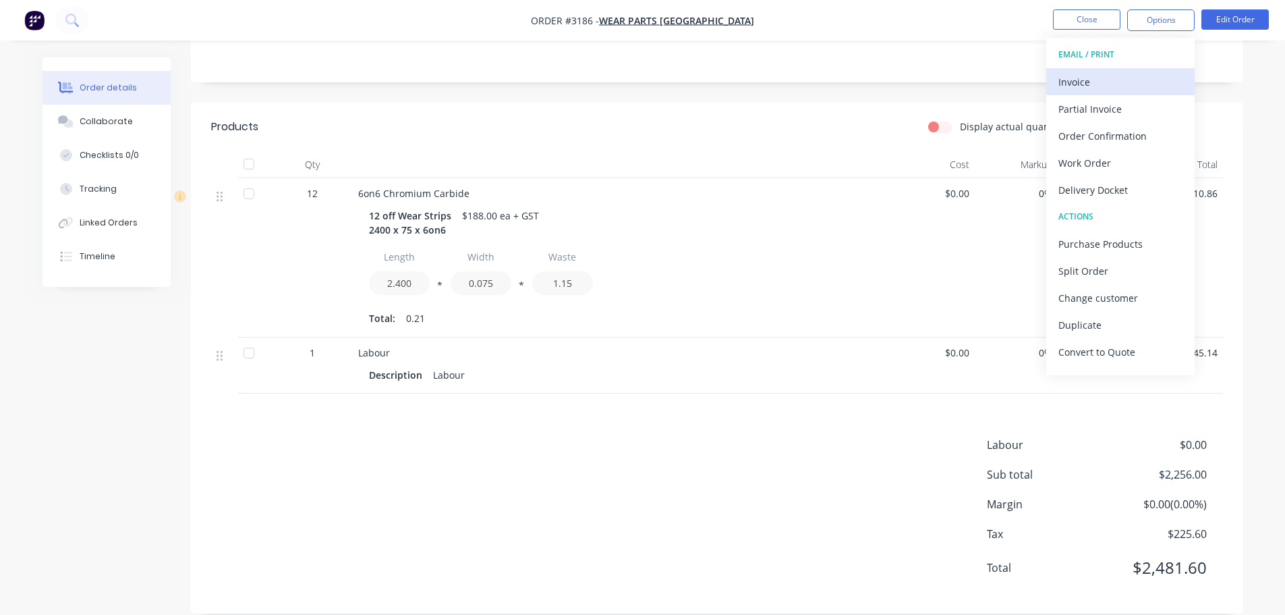
click at [1107, 72] on div "Invoice" at bounding box center [1121, 82] width 124 height 20
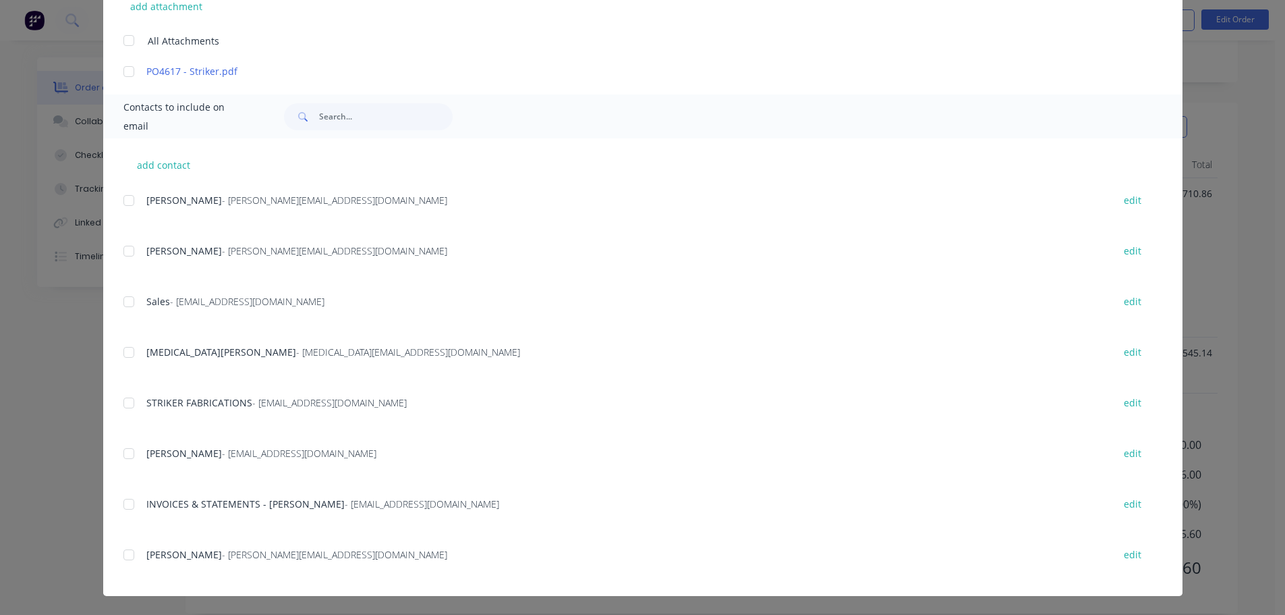
click at [132, 499] on div at bounding box center [128, 503] width 27 height 27
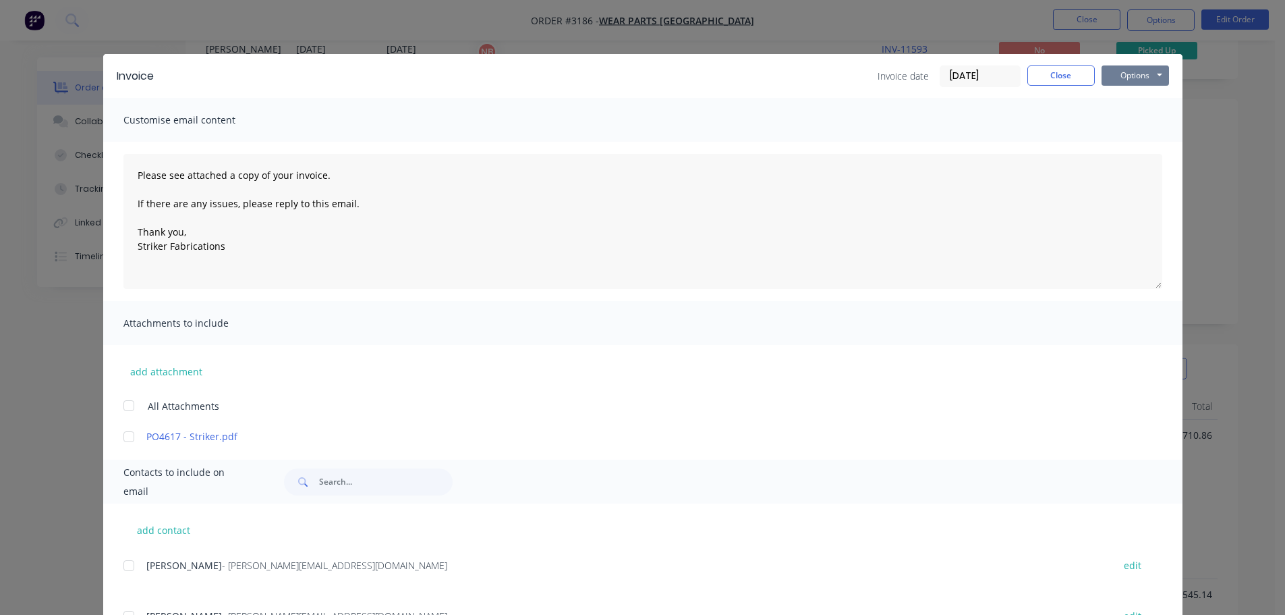
scroll to position [0, 0]
click at [1114, 81] on button "Options" at bounding box center [1135, 75] width 67 height 20
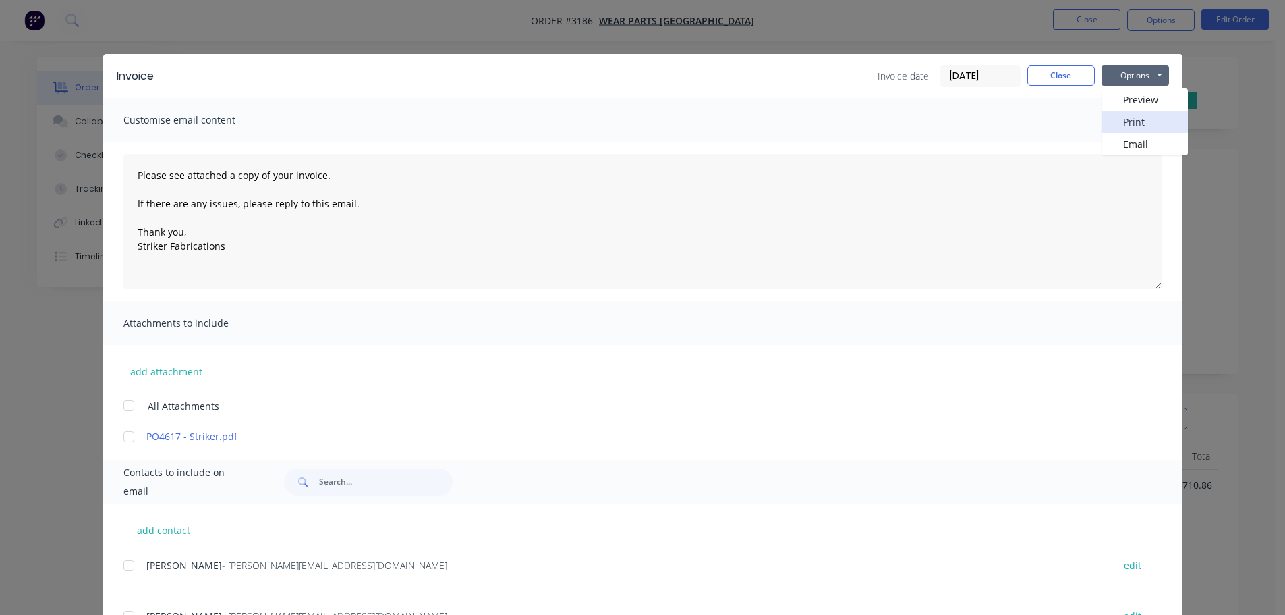
click at [1112, 123] on button "Print" at bounding box center [1145, 122] width 86 height 22
click at [1120, 76] on button "Options" at bounding box center [1135, 75] width 67 height 20
click at [1122, 145] on button "Email" at bounding box center [1145, 144] width 86 height 22
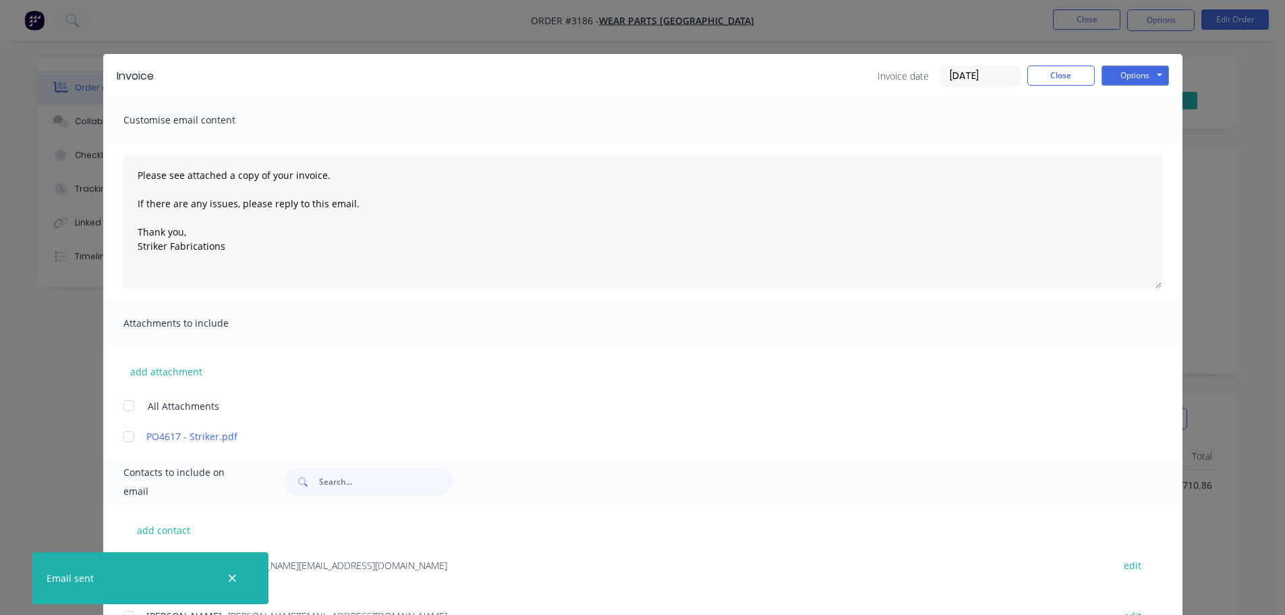
drag, startPoint x: 1037, startPoint y: 87, endPoint x: 1047, endPoint y: 63, distance: 25.7
click at [1038, 85] on div "Invoice Invoice date 25/08/25 Close Options Preview Print Email" at bounding box center [642, 76] width 1079 height 44
click at [1047, 63] on div "Invoice Invoice date 25/08/25 Close Options Preview Print Email" at bounding box center [642, 76] width 1079 height 44
click at [1046, 71] on button "Close" at bounding box center [1061, 75] width 67 height 20
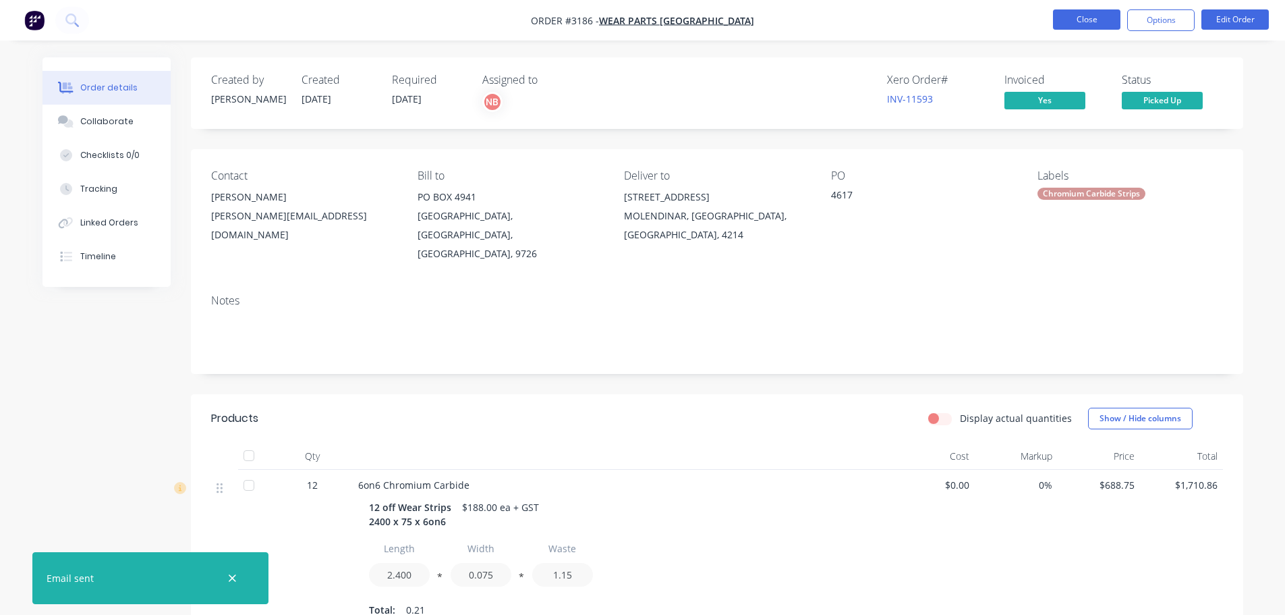
click at [1072, 24] on button "Close" at bounding box center [1086, 19] width 67 height 20
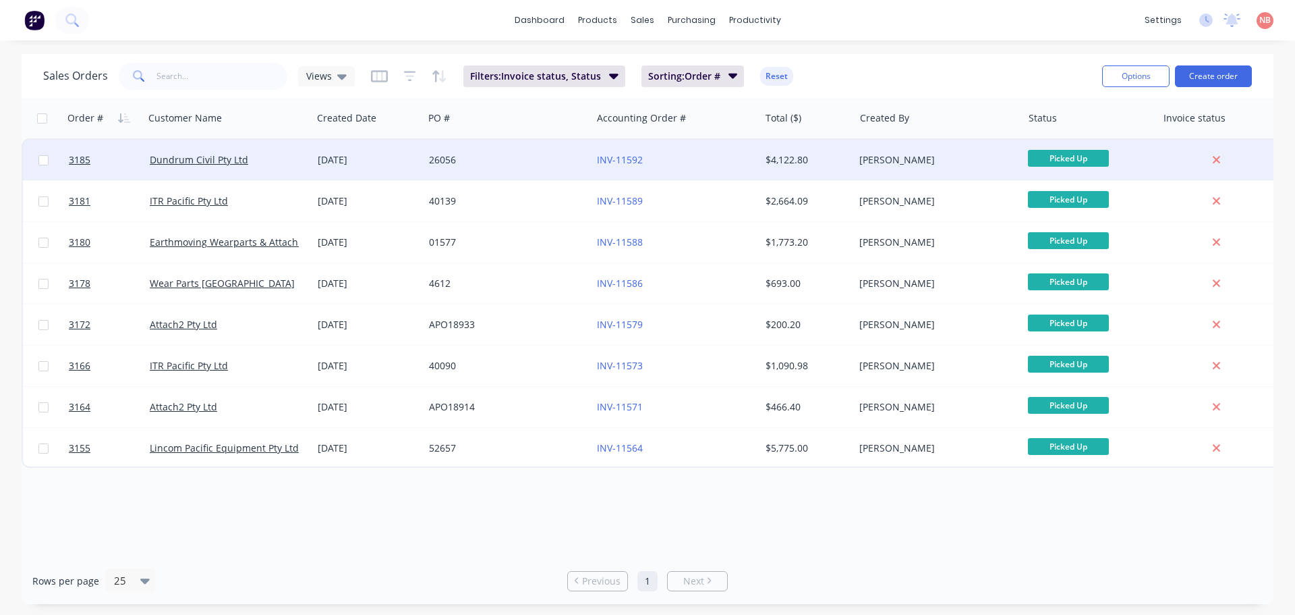
click at [530, 145] on div "26056" at bounding box center [508, 160] width 168 height 40
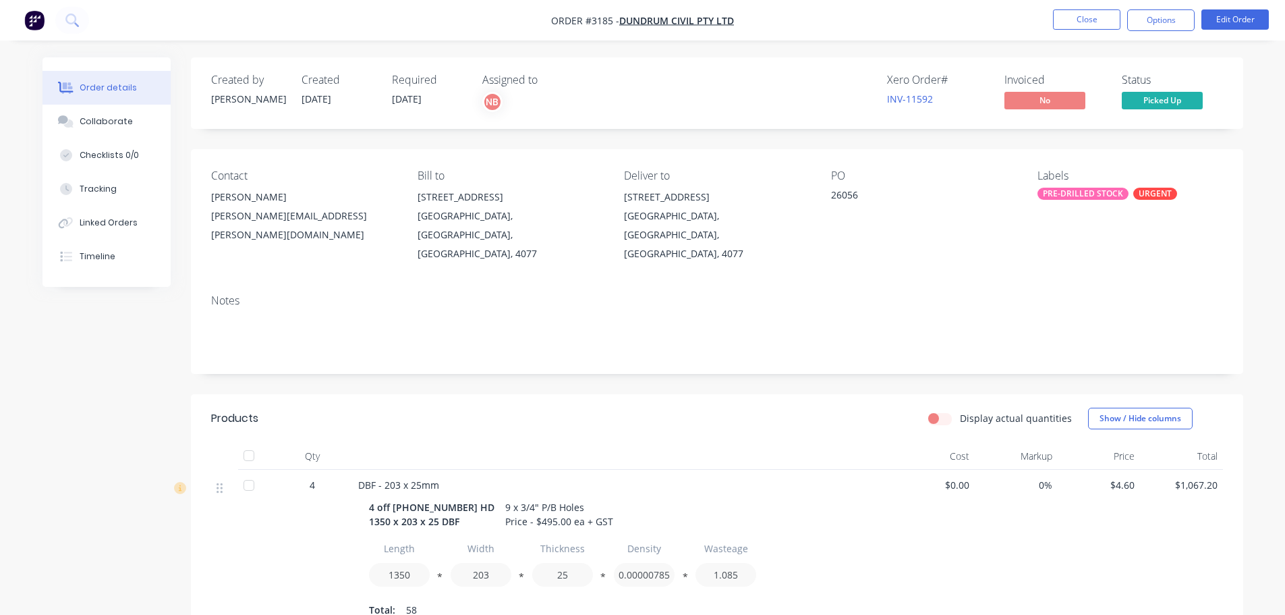
click at [1179, 16] on button "Options" at bounding box center [1160, 20] width 67 height 22
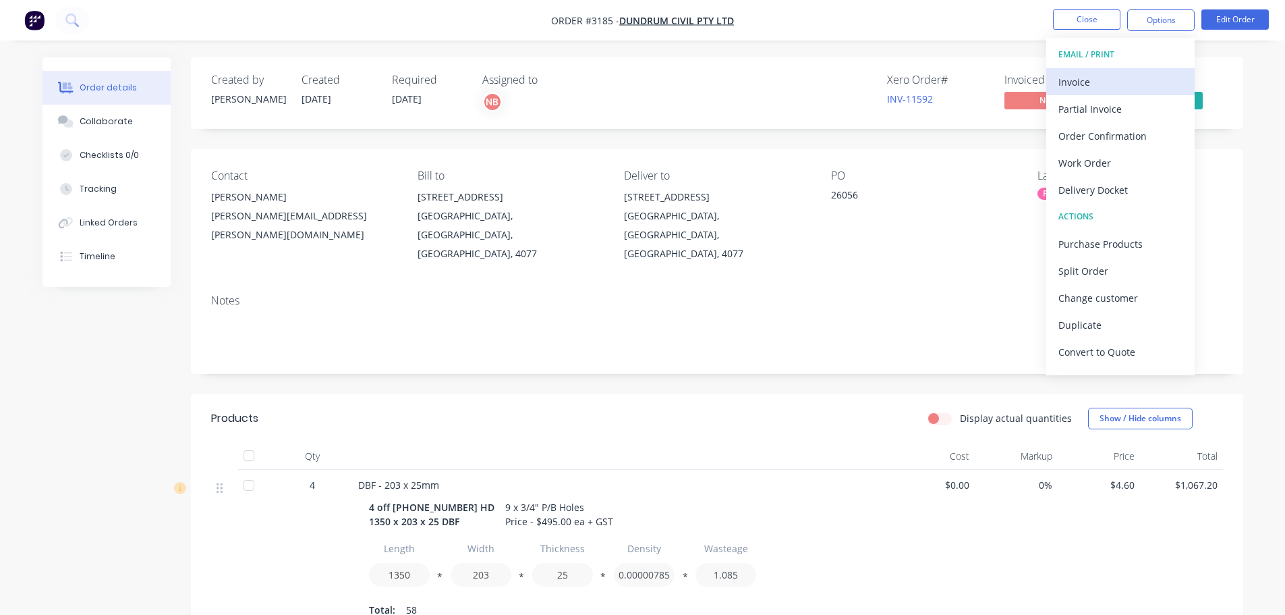
click at [1086, 82] on div "Invoice" at bounding box center [1121, 82] width 124 height 20
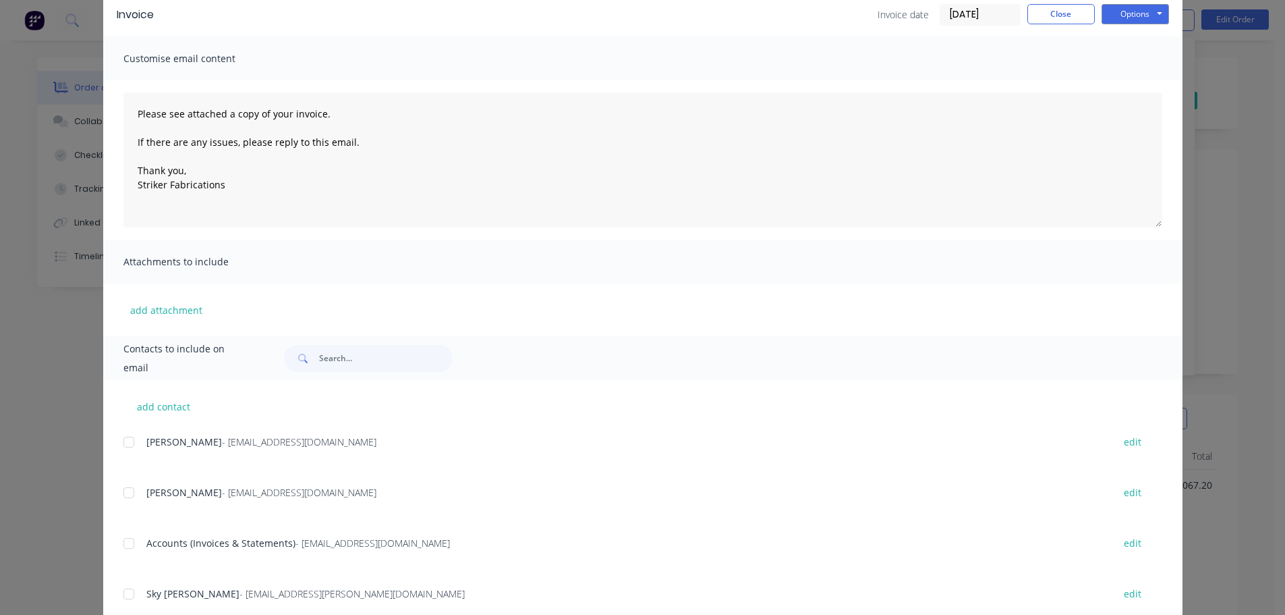
scroll to position [151, 0]
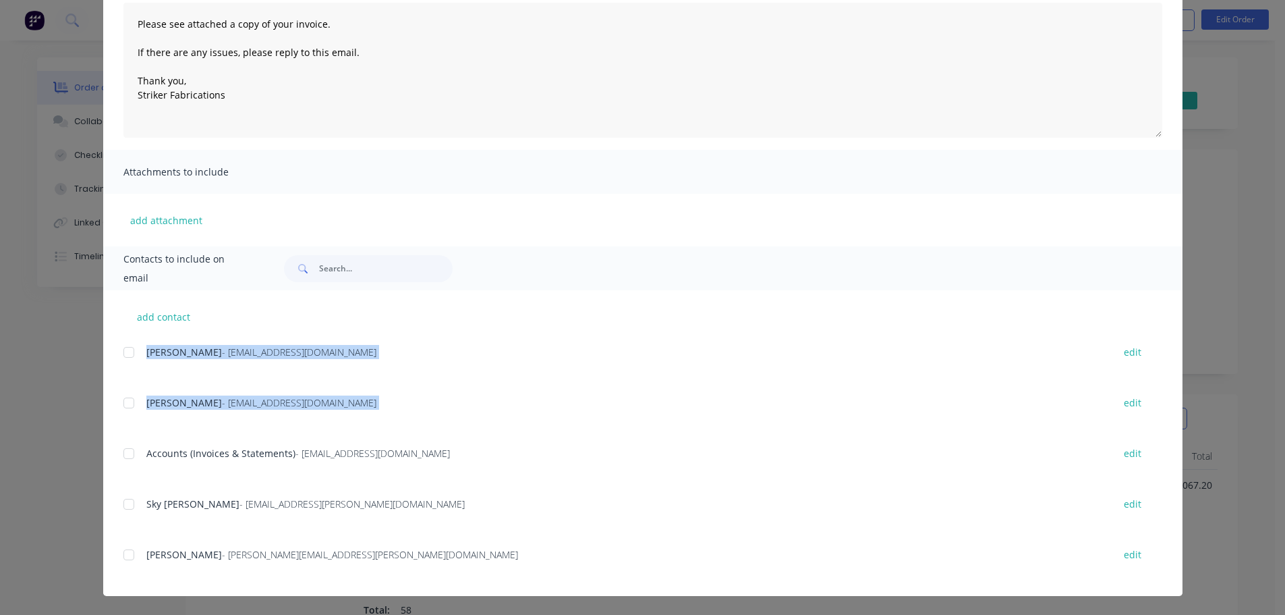
click at [119, 453] on div "add contact Tim O'Brien - maintenance@dundrum.com.au edit Jenny O'Brien - admin…" at bounding box center [642, 443] width 1079 height 306
click at [120, 453] on div at bounding box center [128, 453] width 27 height 27
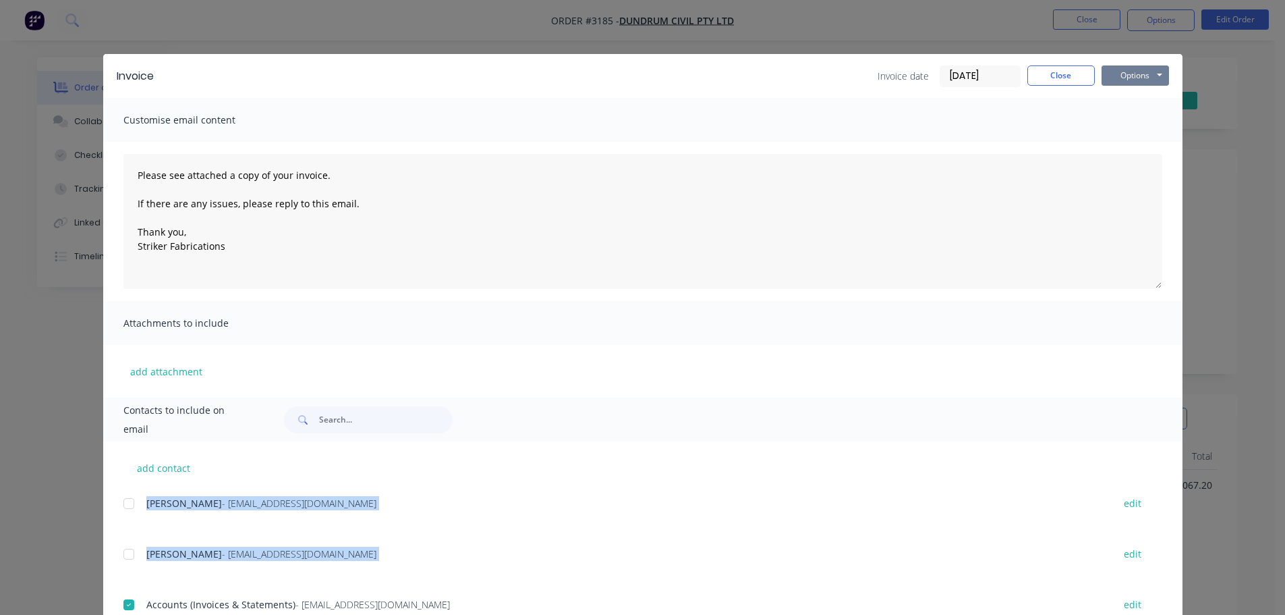
click at [1120, 81] on button "Options" at bounding box center [1135, 75] width 67 height 20
click at [1114, 116] on button "Print" at bounding box center [1145, 122] width 86 height 22
click at [1150, 78] on button "Options" at bounding box center [1135, 75] width 67 height 20
click at [1130, 145] on button "Email" at bounding box center [1145, 144] width 86 height 22
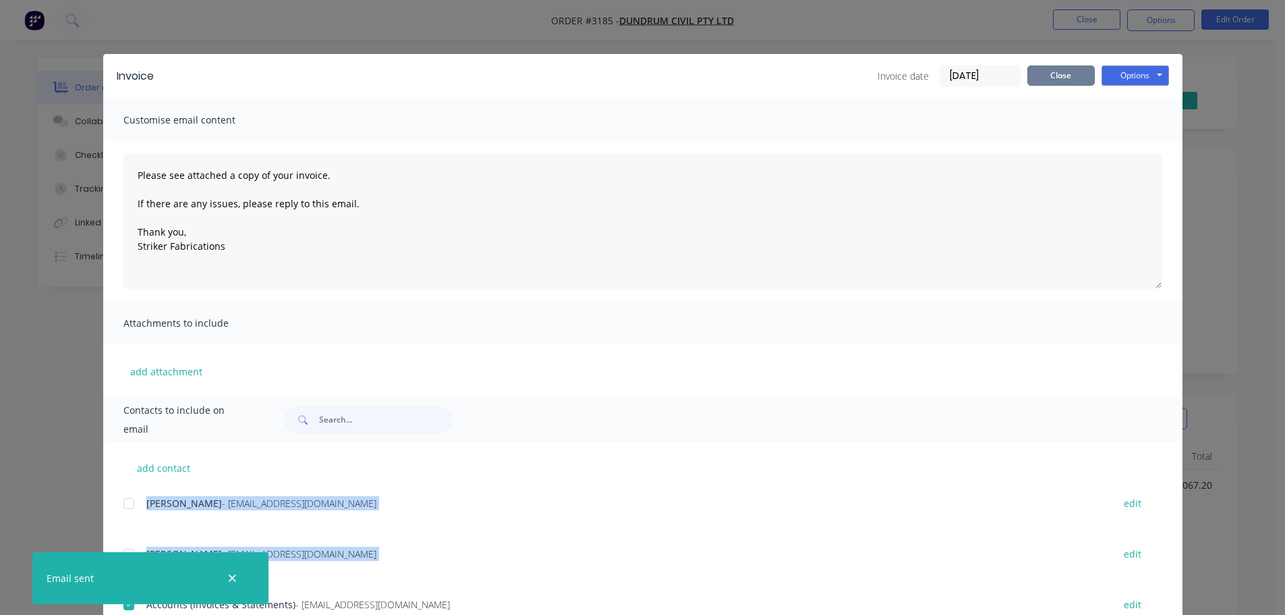
click at [1059, 83] on button "Close" at bounding box center [1061, 75] width 67 height 20
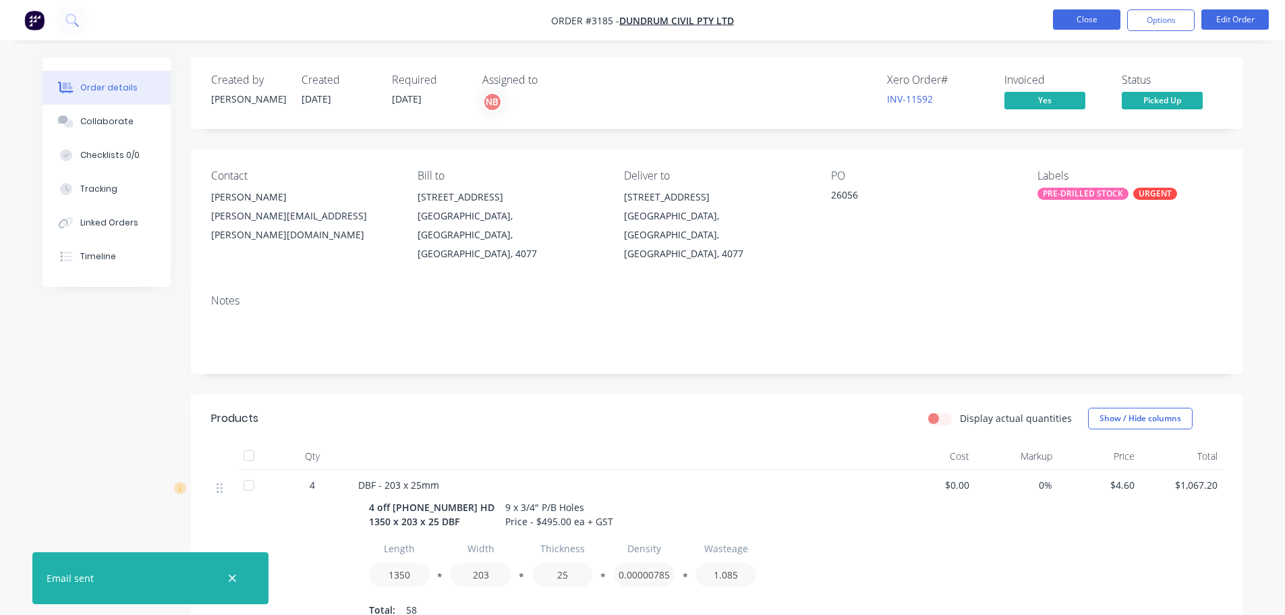
click at [1074, 17] on button "Close" at bounding box center [1086, 19] width 67 height 20
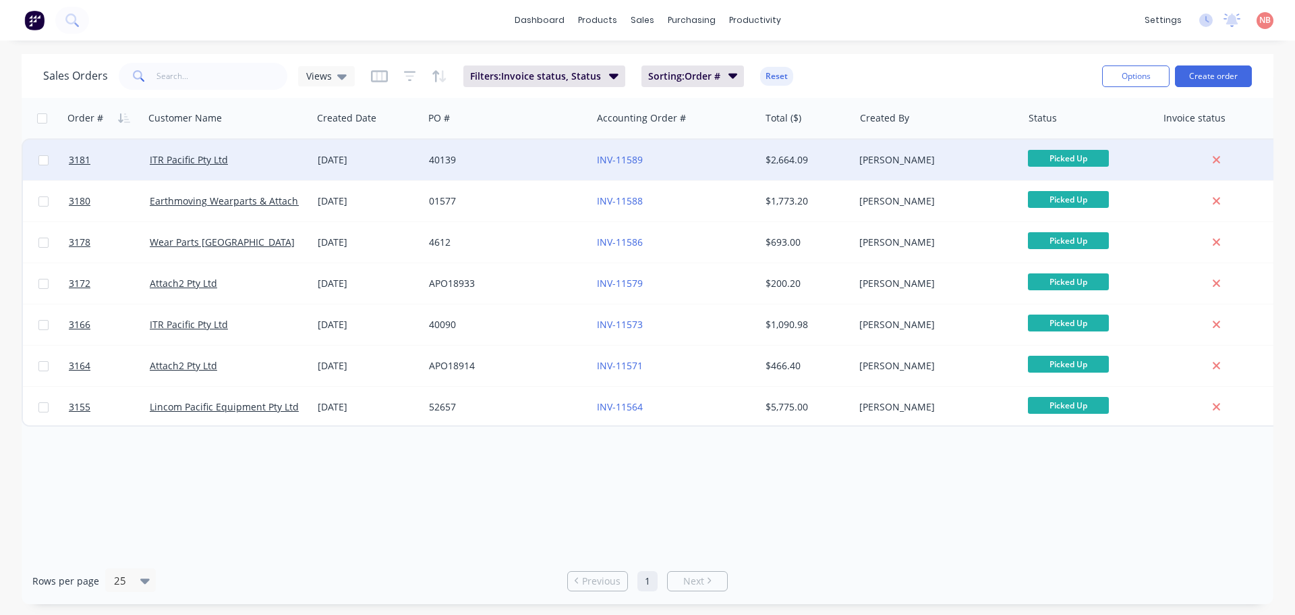
click at [529, 159] on div "40139" at bounding box center [504, 159] width 150 height 13
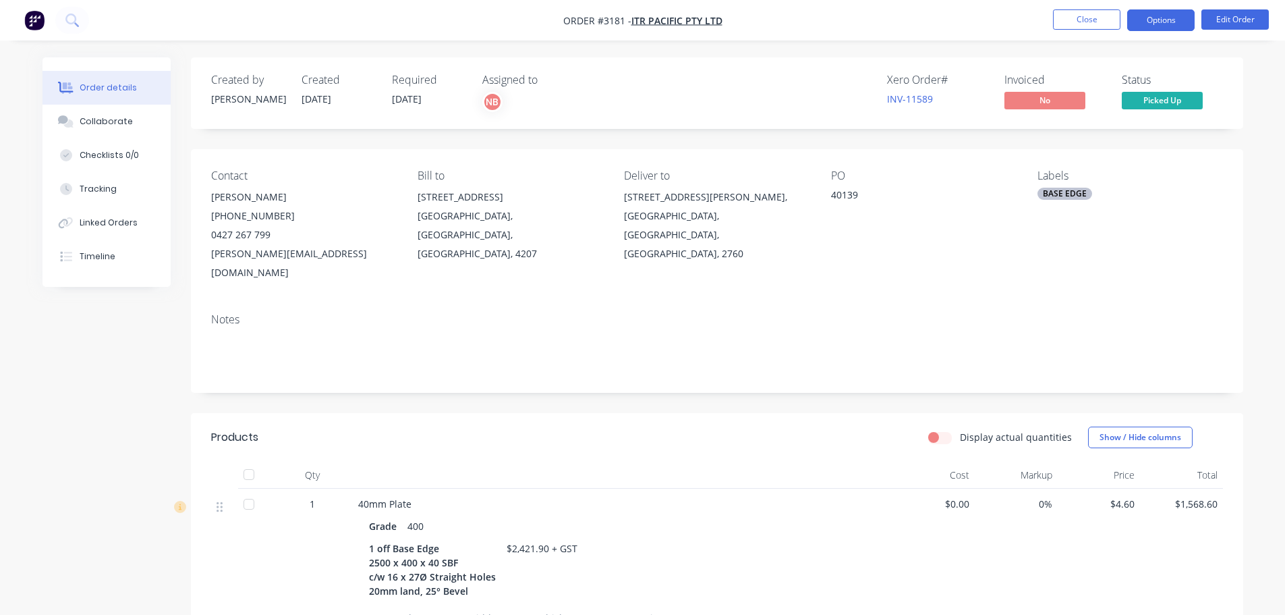
click at [1146, 11] on button "Options" at bounding box center [1160, 20] width 67 height 22
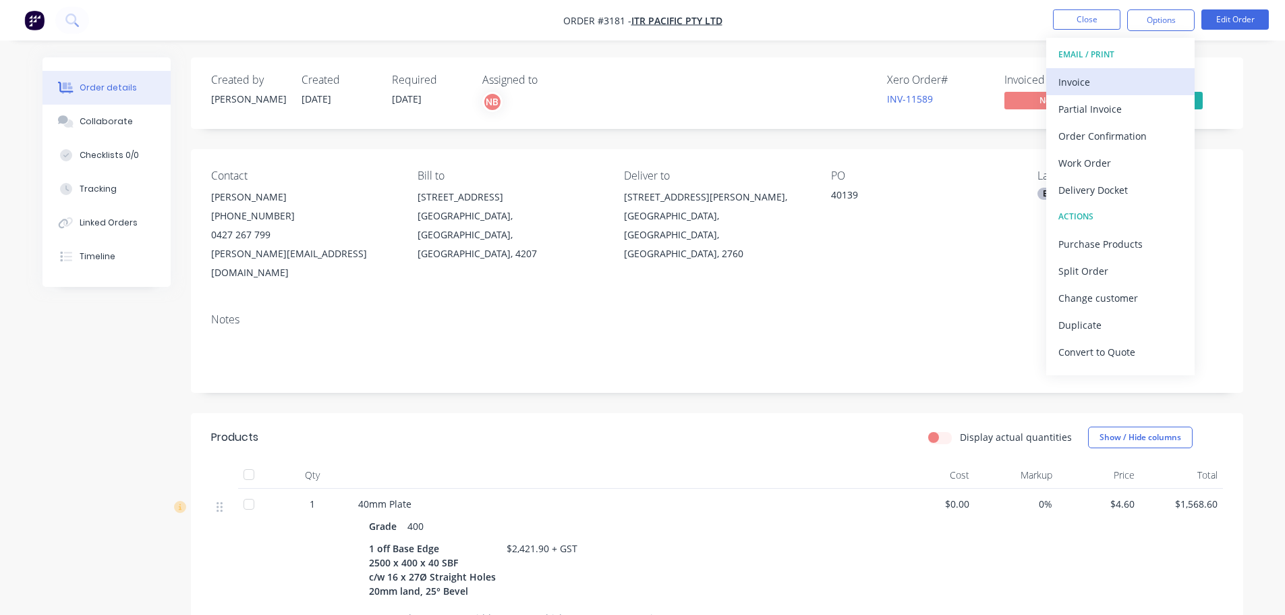
click at [1100, 83] on div "Invoice" at bounding box center [1121, 82] width 124 height 20
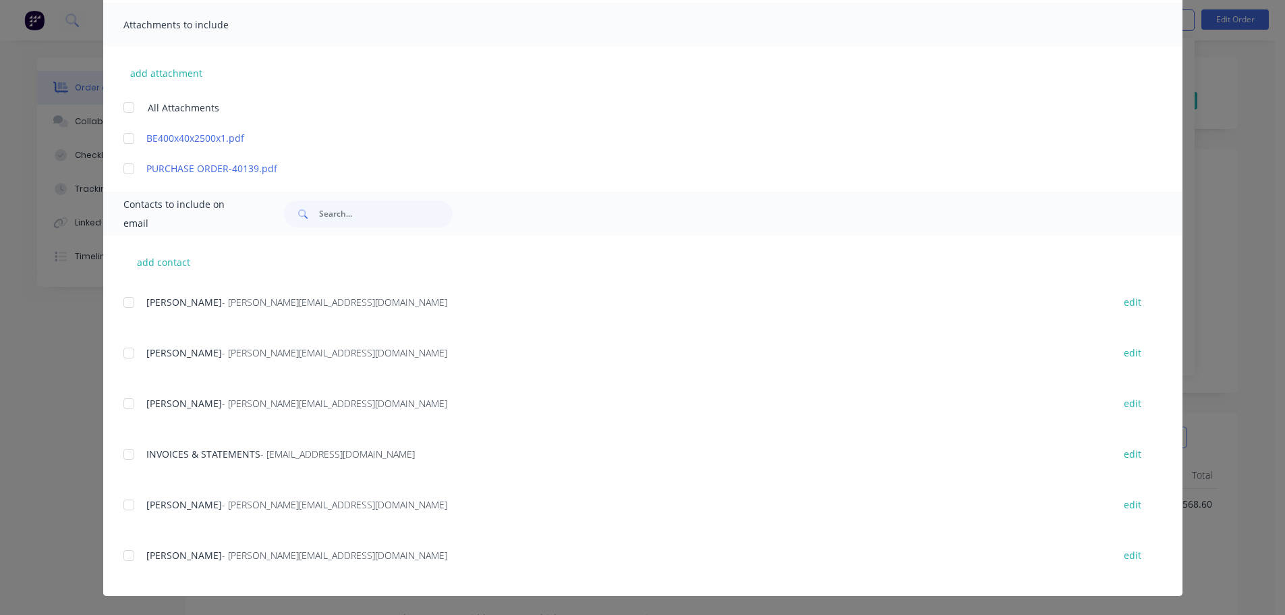
scroll to position [553, 0]
click at [120, 457] on div at bounding box center [128, 453] width 27 height 27
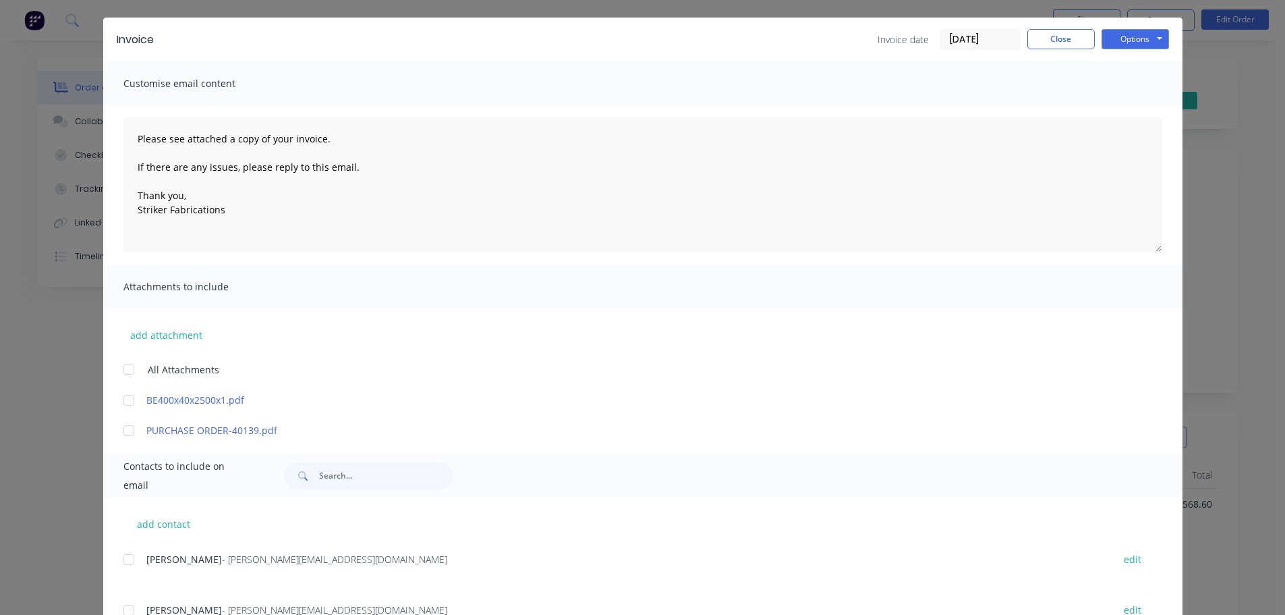
scroll to position [0, 0]
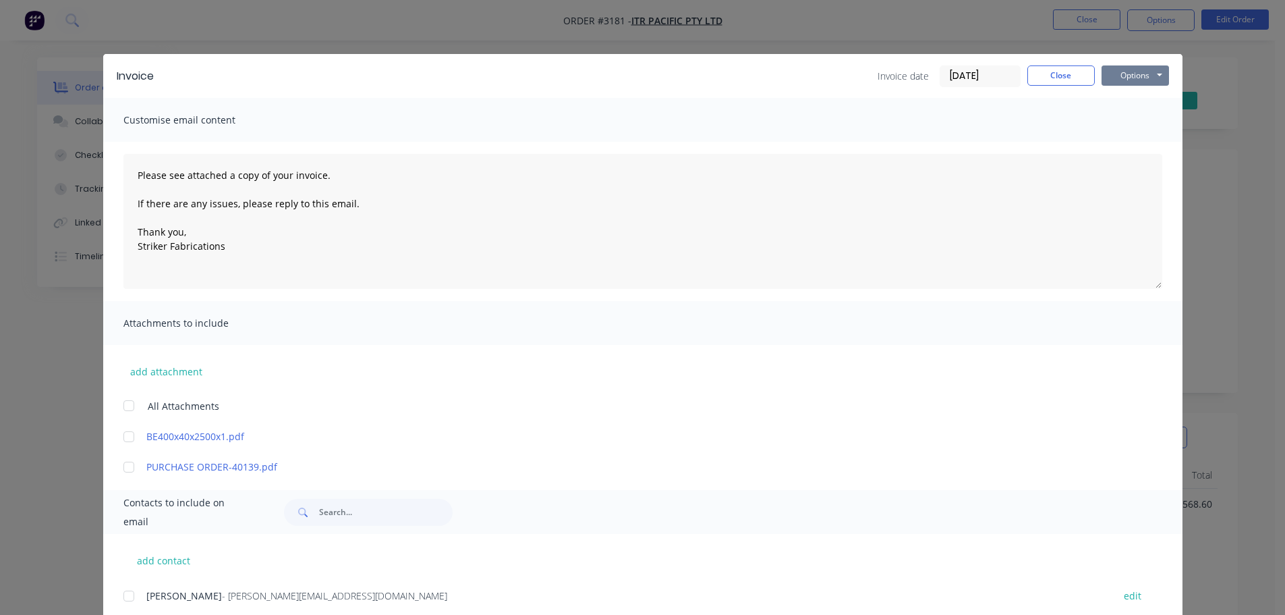
click at [1136, 74] on button "Options" at bounding box center [1135, 75] width 67 height 20
click at [1124, 115] on button "Print" at bounding box center [1145, 122] width 86 height 22
click at [1154, 74] on button "Options" at bounding box center [1135, 75] width 67 height 20
click at [1129, 136] on button "Email" at bounding box center [1145, 144] width 86 height 22
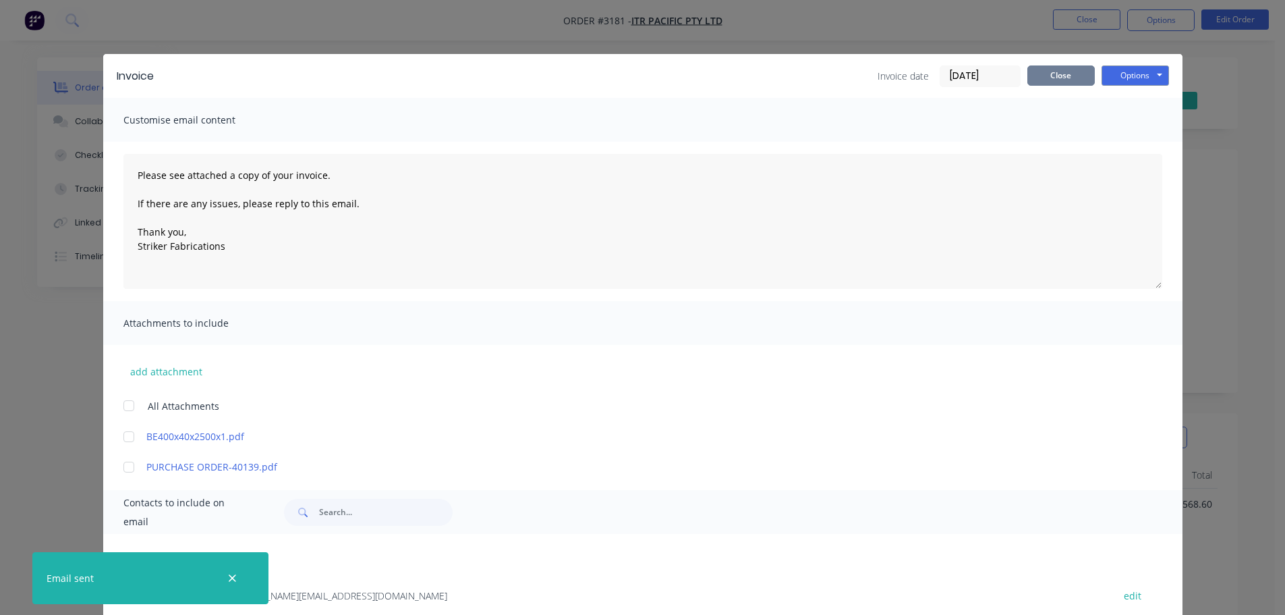
click at [1056, 69] on button "Close" at bounding box center [1061, 75] width 67 height 20
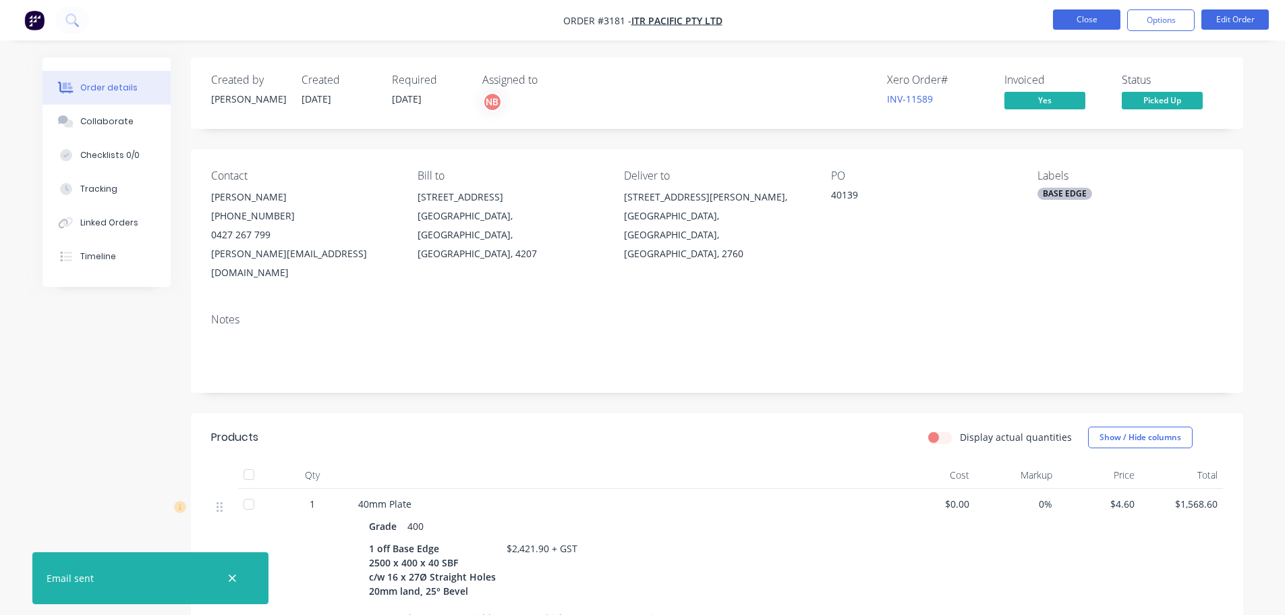
click at [1063, 23] on button "Close" at bounding box center [1086, 19] width 67 height 20
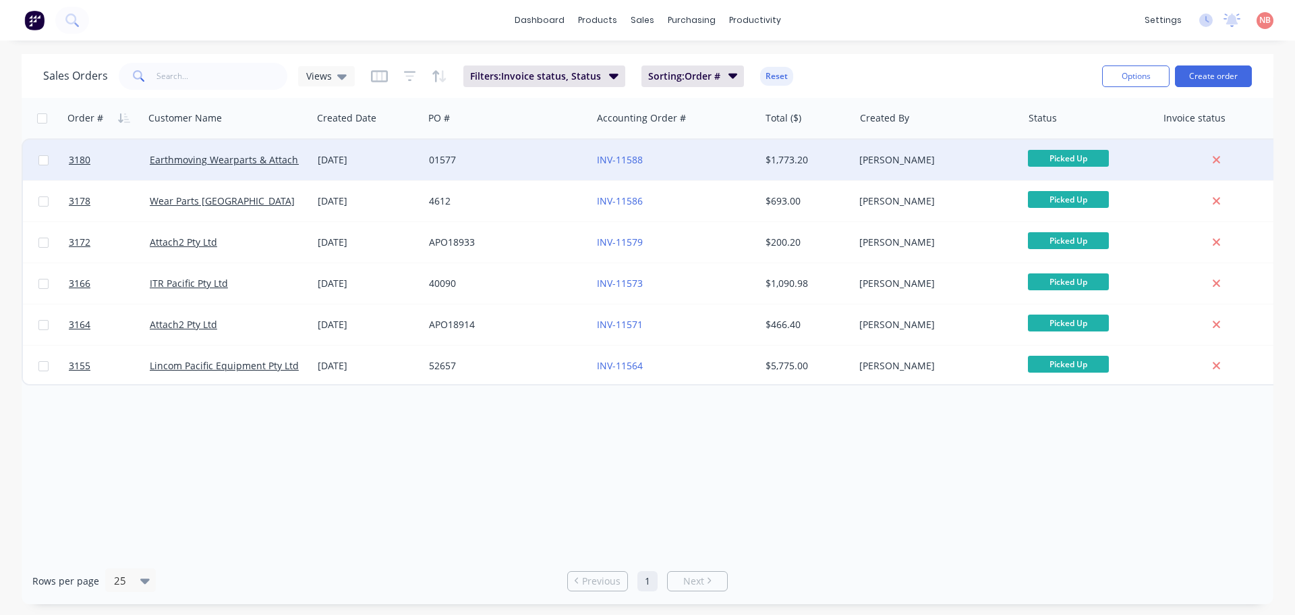
click at [509, 148] on div "01577" at bounding box center [508, 160] width 168 height 40
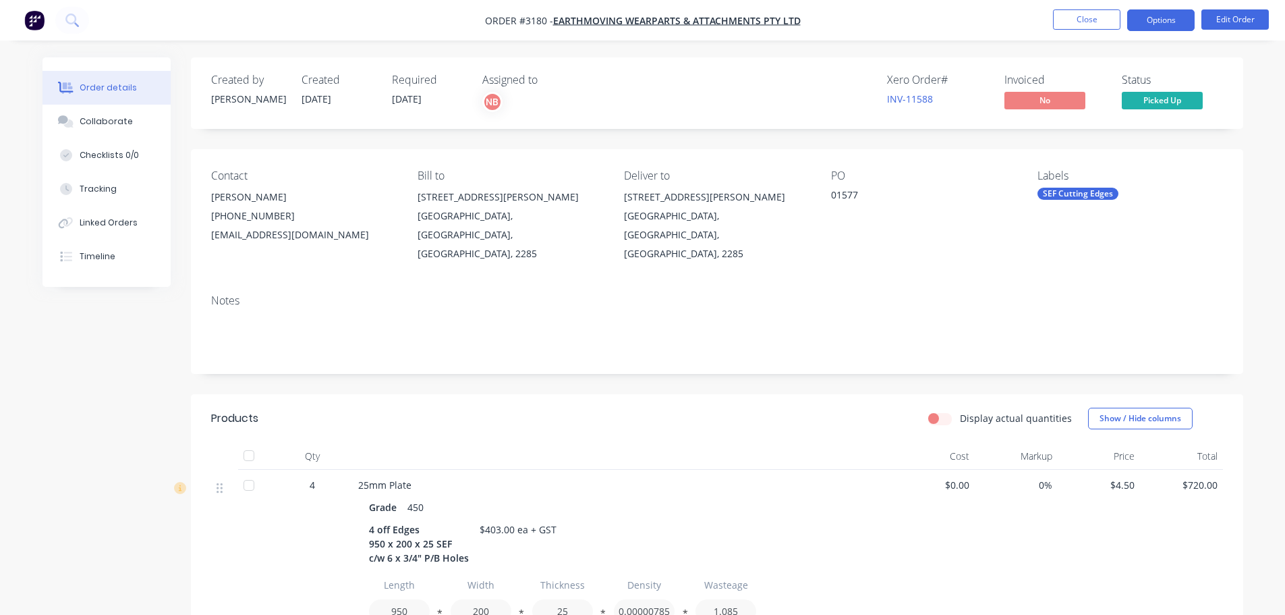
click at [1138, 20] on button "Options" at bounding box center [1160, 20] width 67 height 22
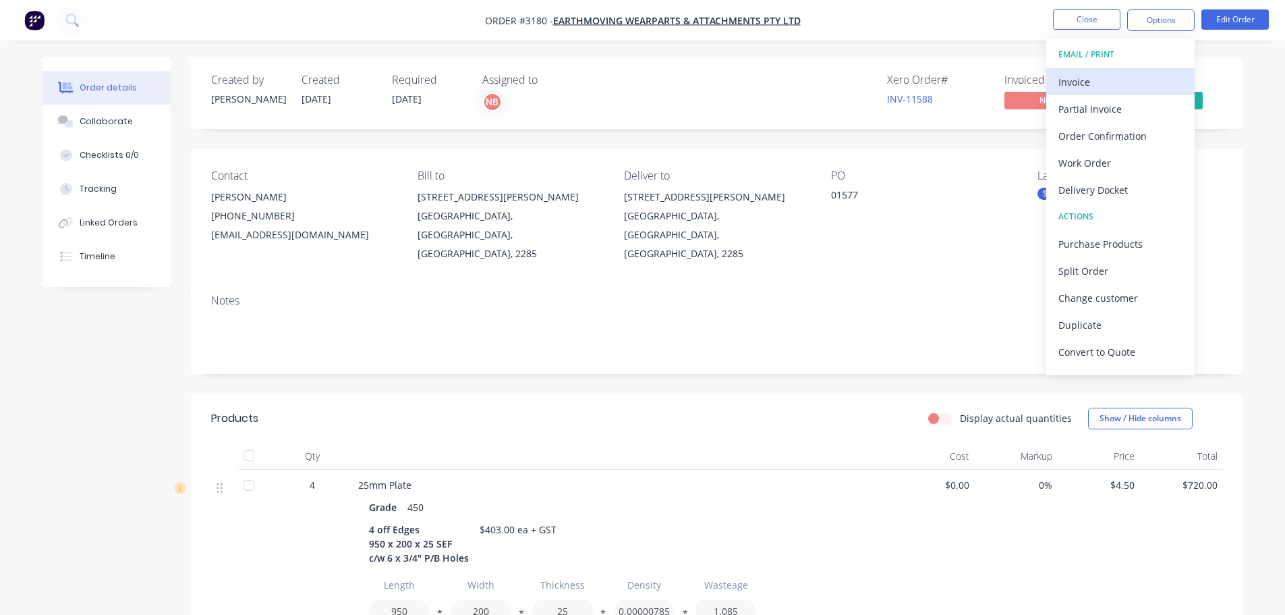
click at [1084, 80] on div "Invoice" at bounding box center [1121, 82] width 124 height 20
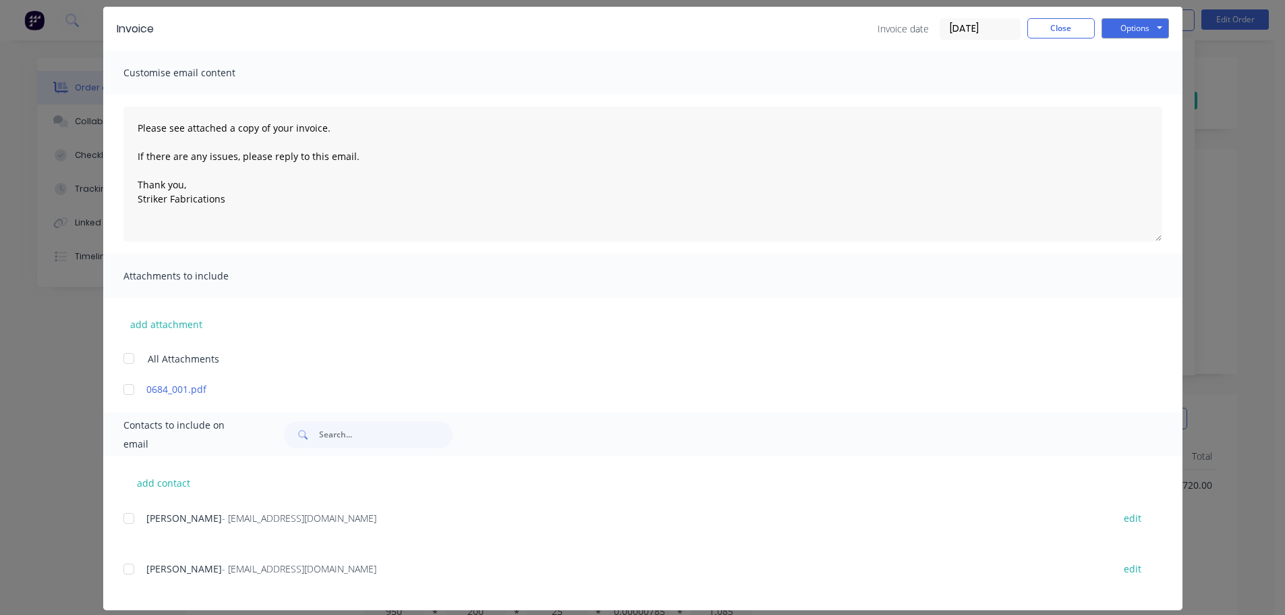
scroll to position [61, 0]
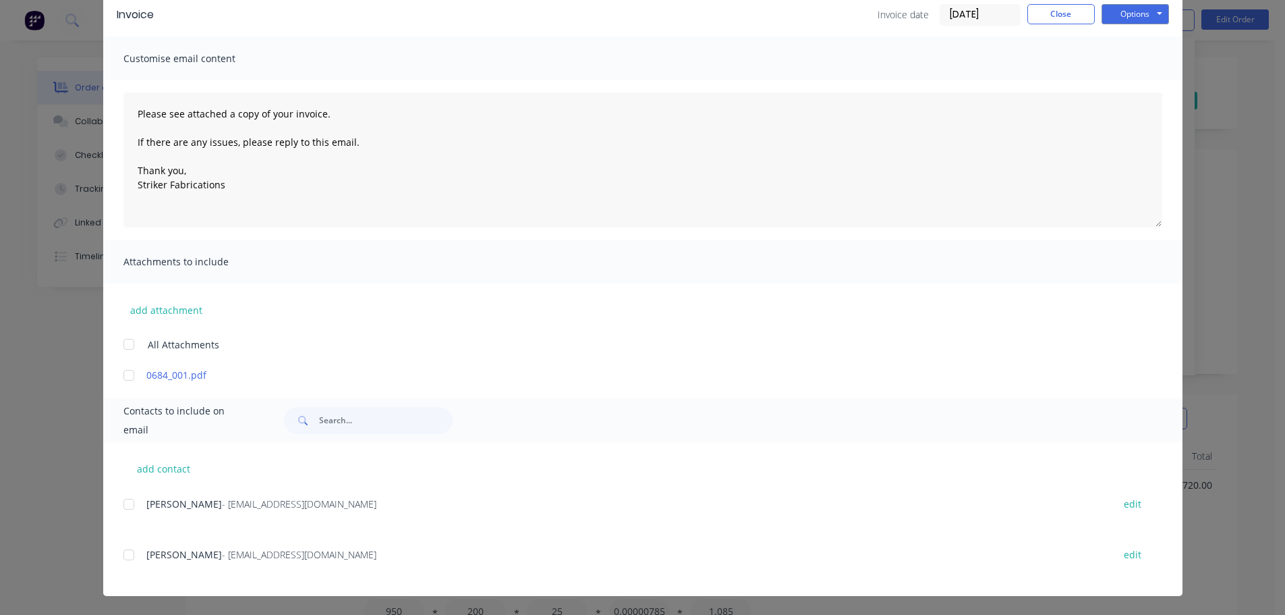
click at [119, 551] on div at bounding box center [128, 554] width 27 height 27
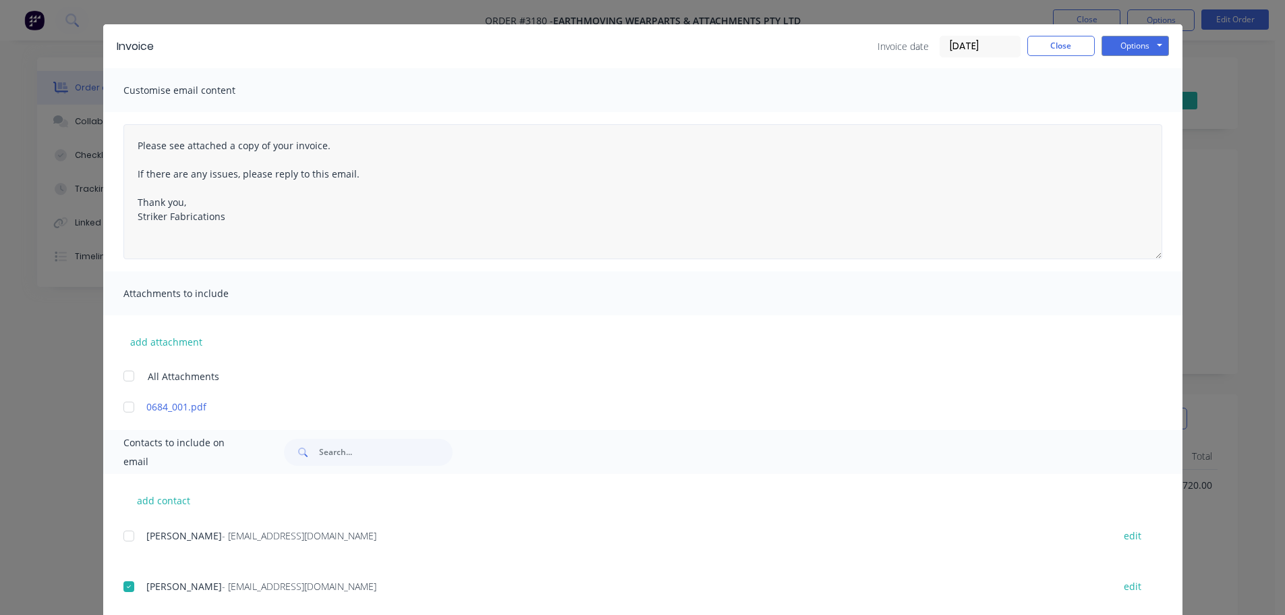
scroll to position [0, 0]
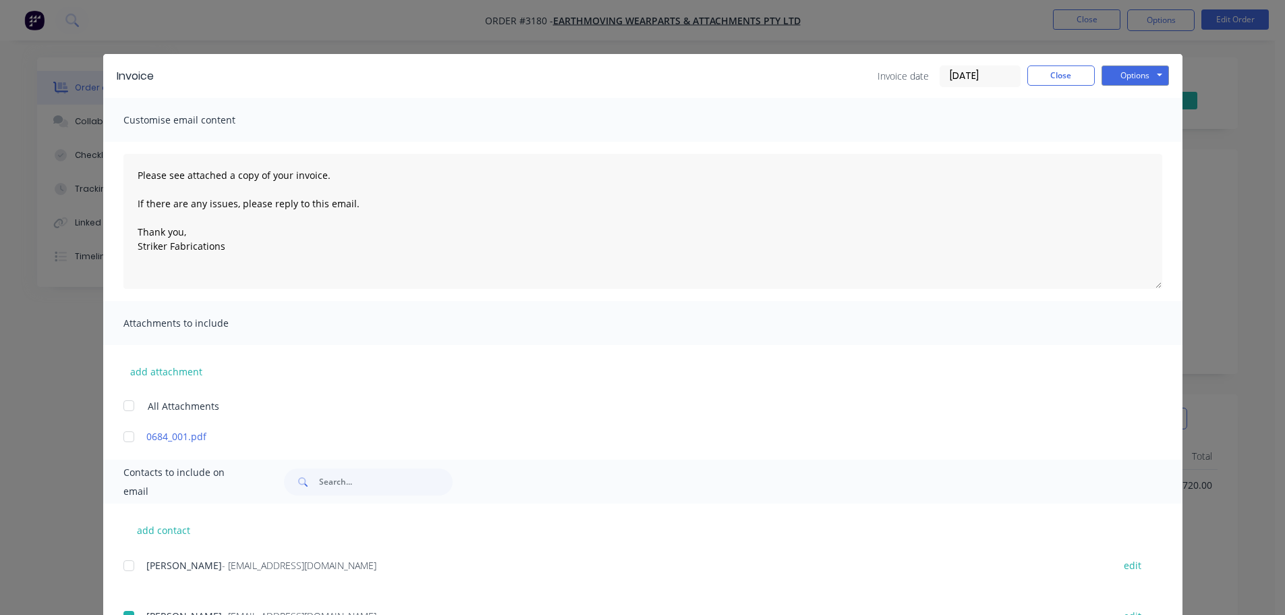
click at [1131, 63] on div "Invoice Invoice date 25/08/25 Close Options Preview Print Email" at bounding box center [642, 76] width 1079 height 44
click at [1137, 74] on button "Options" at bounding box center [1135, 75] width 67 height 20
click at [1131, 117] on button "Print" at bounding box center [1145, 122] width 86 height 22
click at [1102, 67] on button "Options" at bounding box center [1135, 75] width 67 height 20
click at [1117, 141] on button "Email" at bounding box center [1145, 144] width 86 height 22
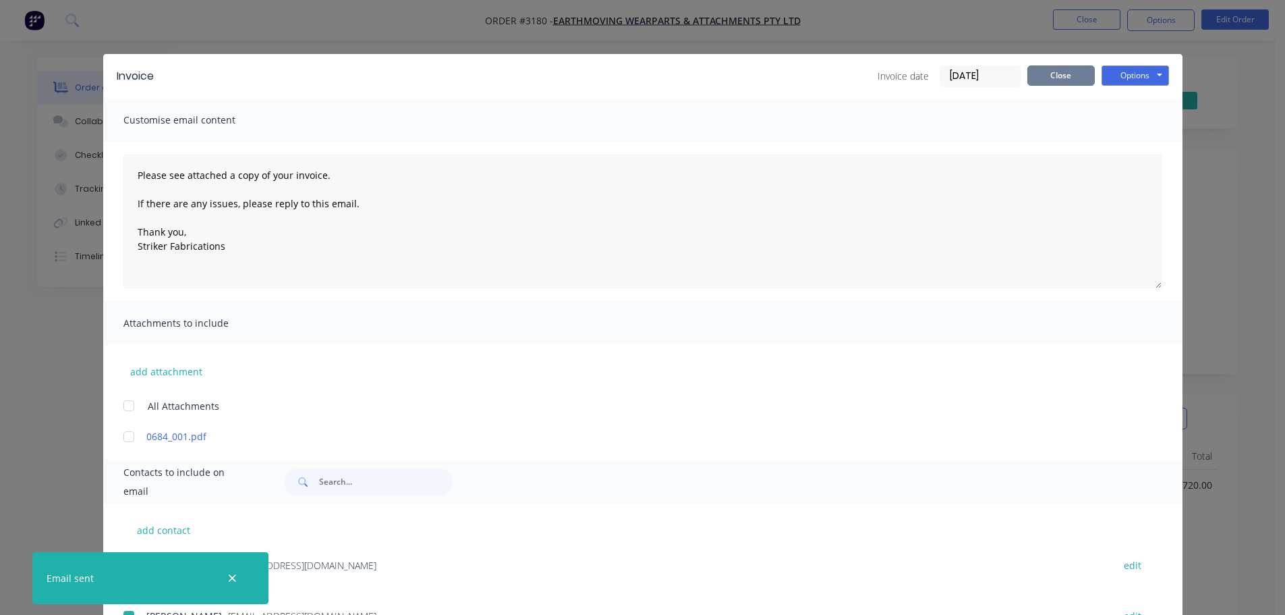
click at [1046, 76] on button "Close" at bounding box center [1061, 75] width 67 height 20
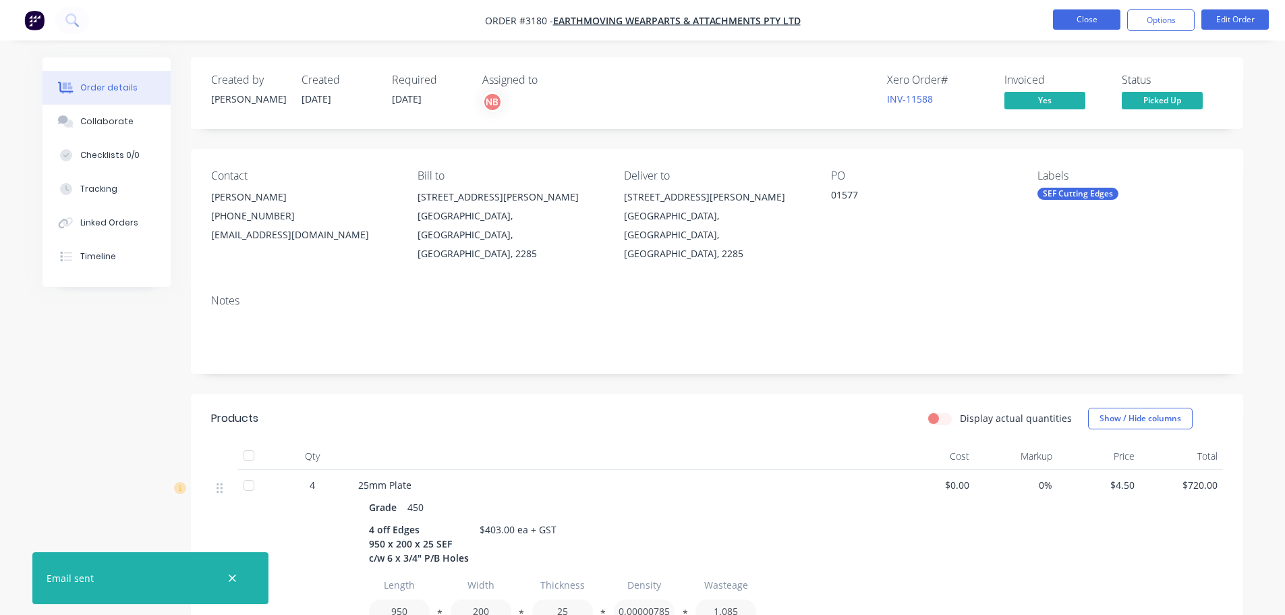
click at [1080, 18] on button "Close" at bounding box center [1086, 19] width 67 height 20
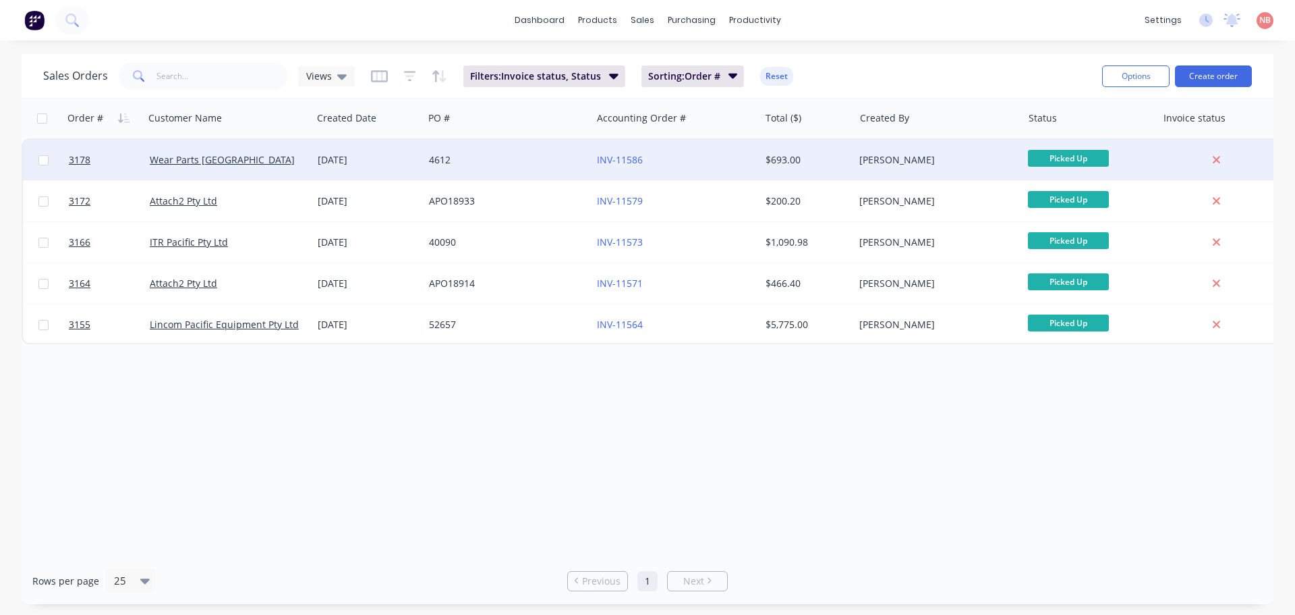
click at [507, 160] on div "4612" at bounding box center [504, 159] width 150 height 13
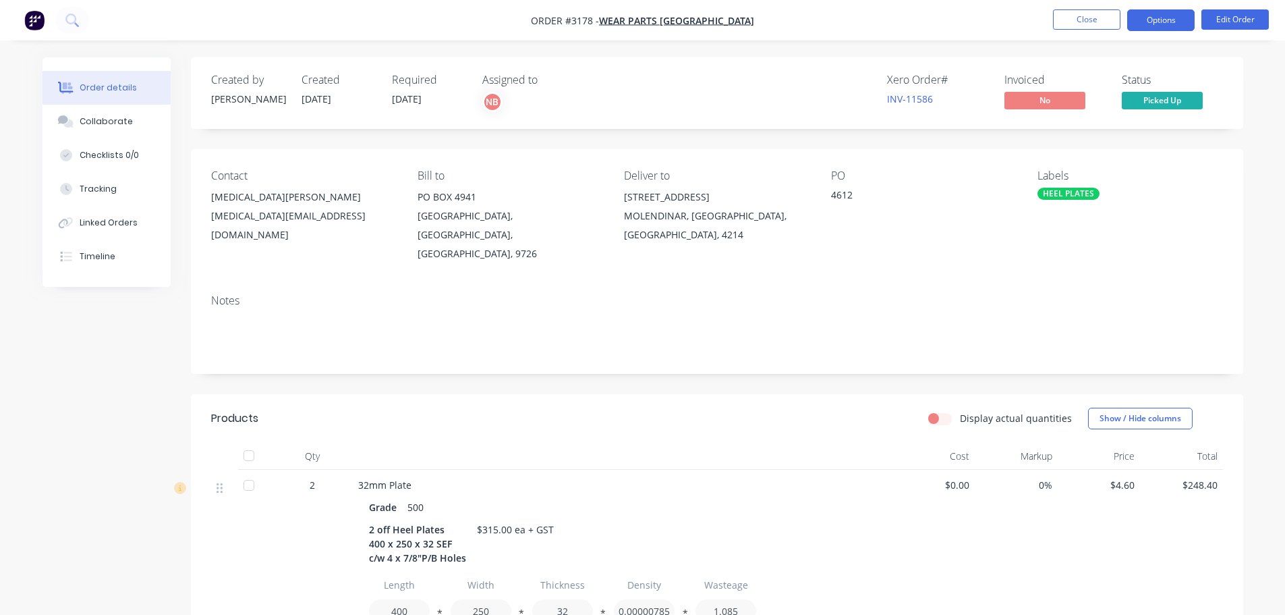
click at [1175, 13] on button "Options" at bounding box center [1160, 20] width 67 height 22
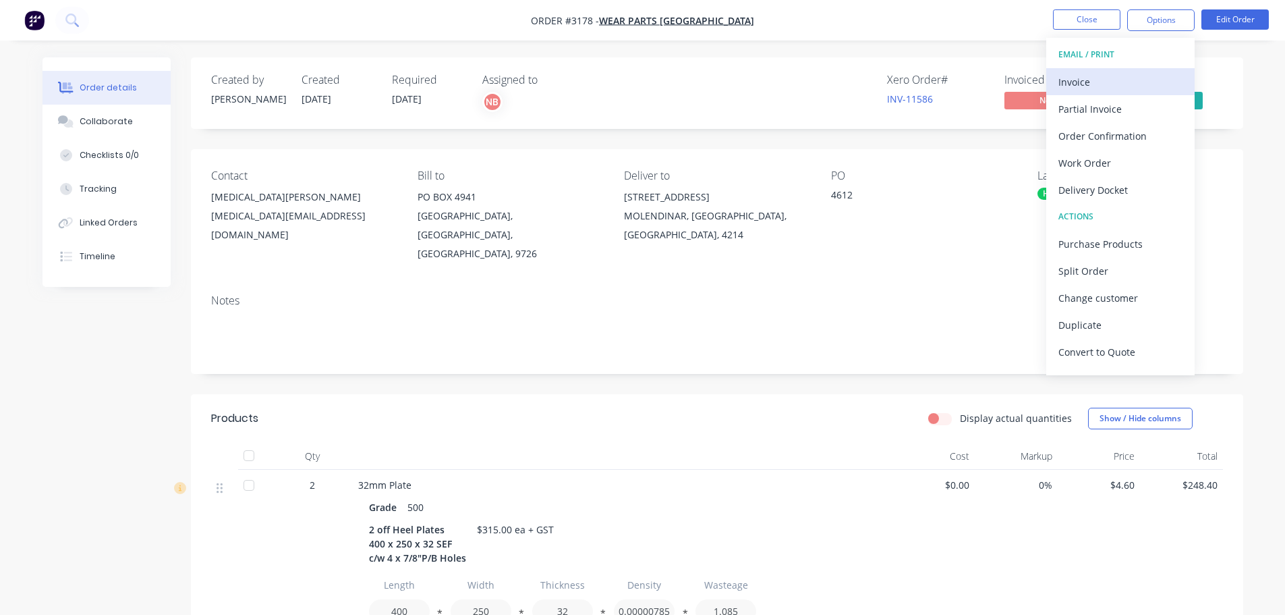
click at [1077, 83] on div "Invoice" at bounding box center [1121, 82] width 124 height 20
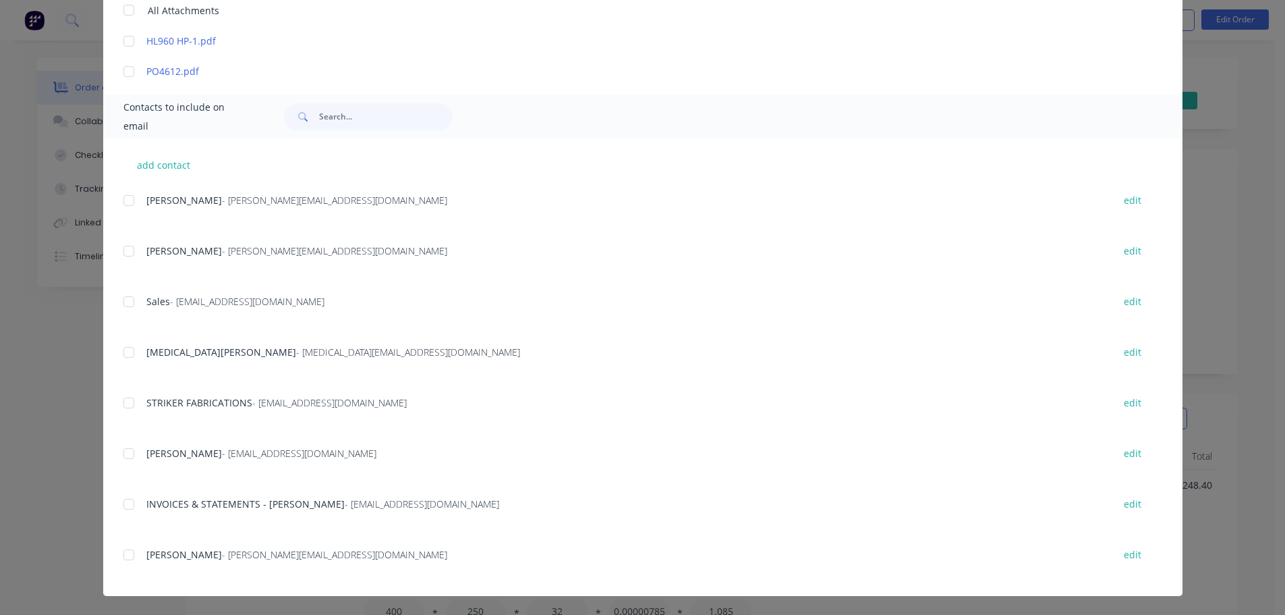
click at [131, 499] on div at bounding box center [128, 503] width 27 height 27
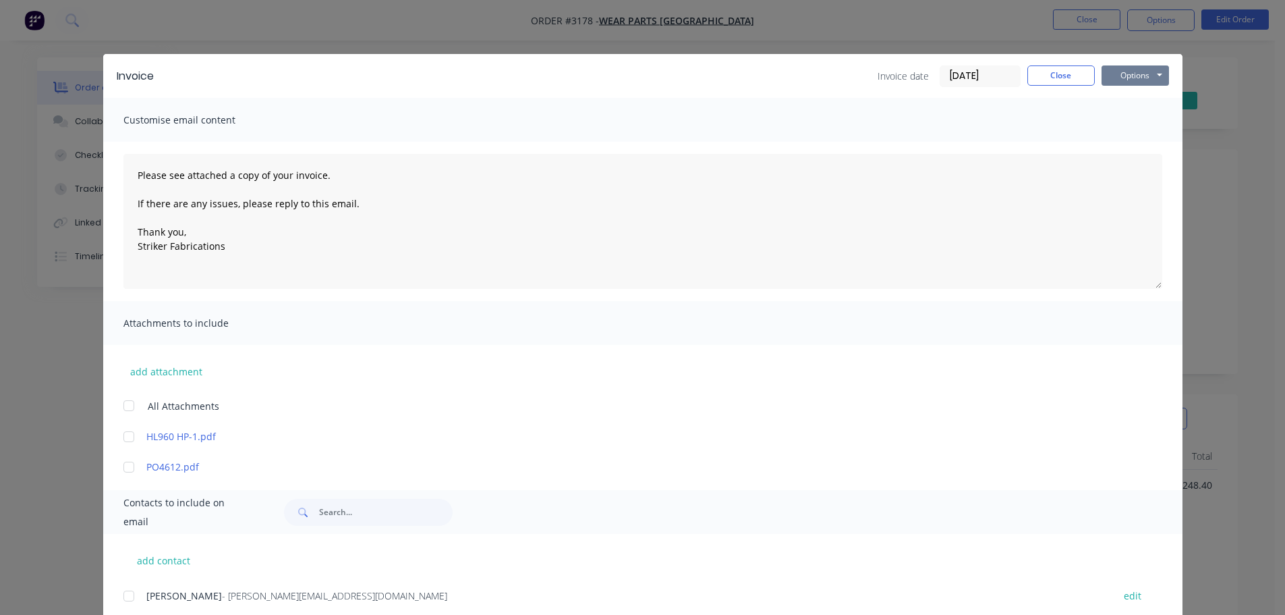
click at [1130, 72] on button "Options" at bounding box center [1135, 75] width 67 height 20
click at [1117, 113] on button "Print" at bounding box center [1145, 122] width 86 height 22
click at [1127, 79] on button "Options" at bounding box center [1135, 75] width 67 height 20
click at [1125, 140] on button "Email" at bounding box center [1145, 144] width 86 height 22
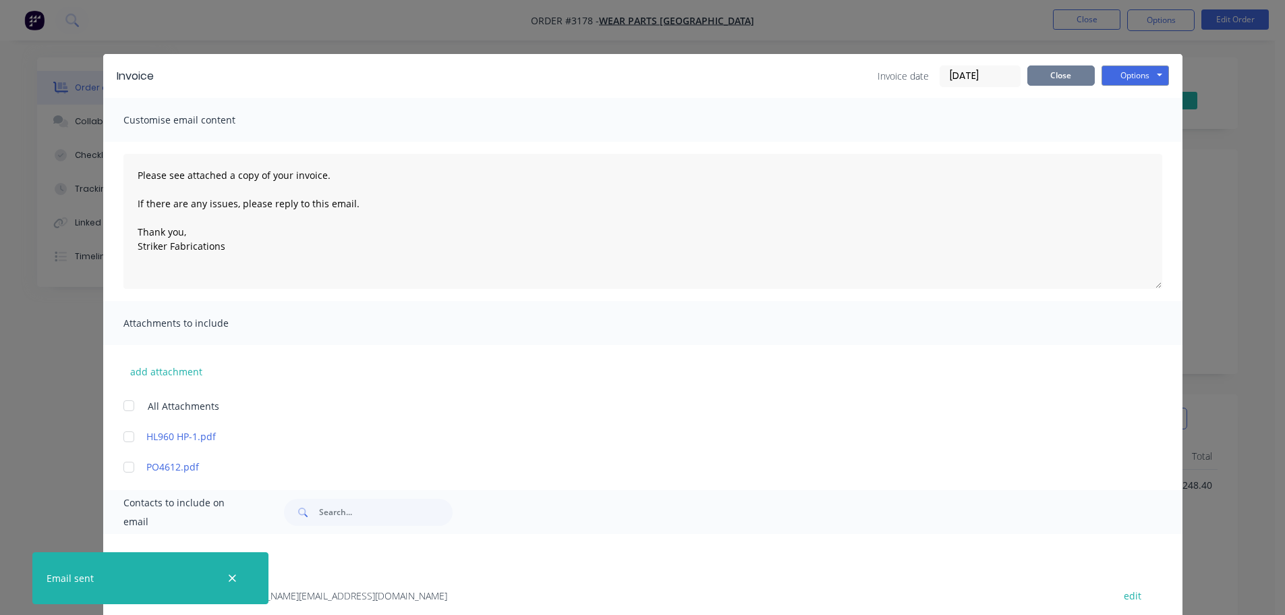
click at [1050, 73] on button "Close" at bounding box center [1061, 75] width 67 height 20
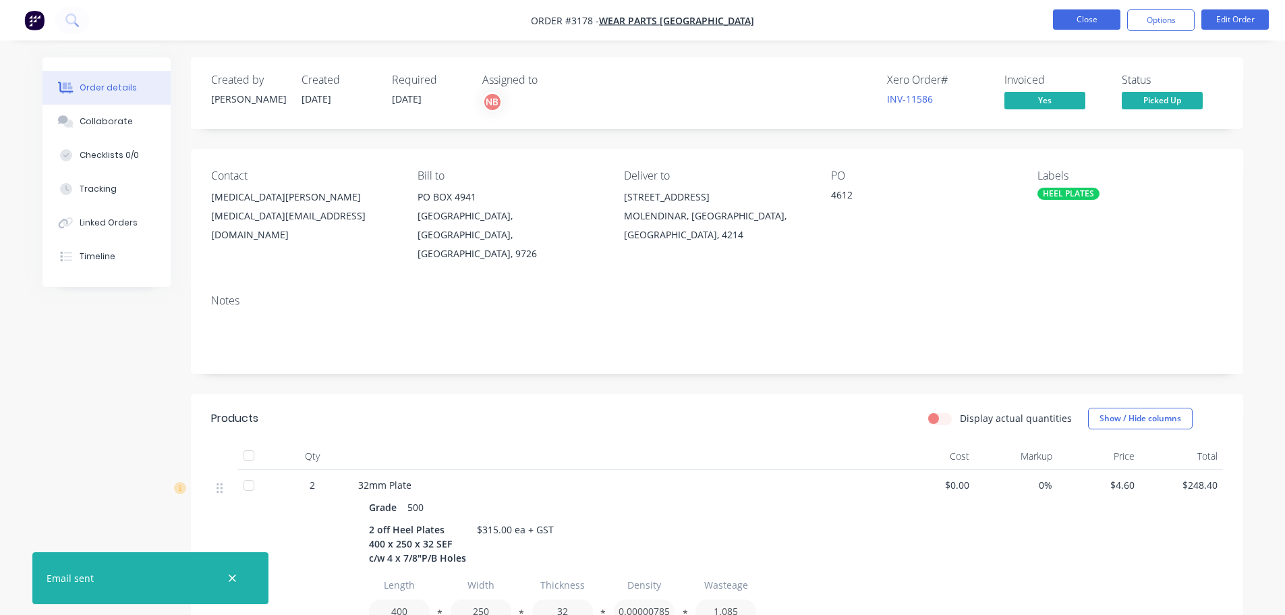
click at [1067, 23] on button "Close" at bounding box center [1086, 19] width 67 height 20
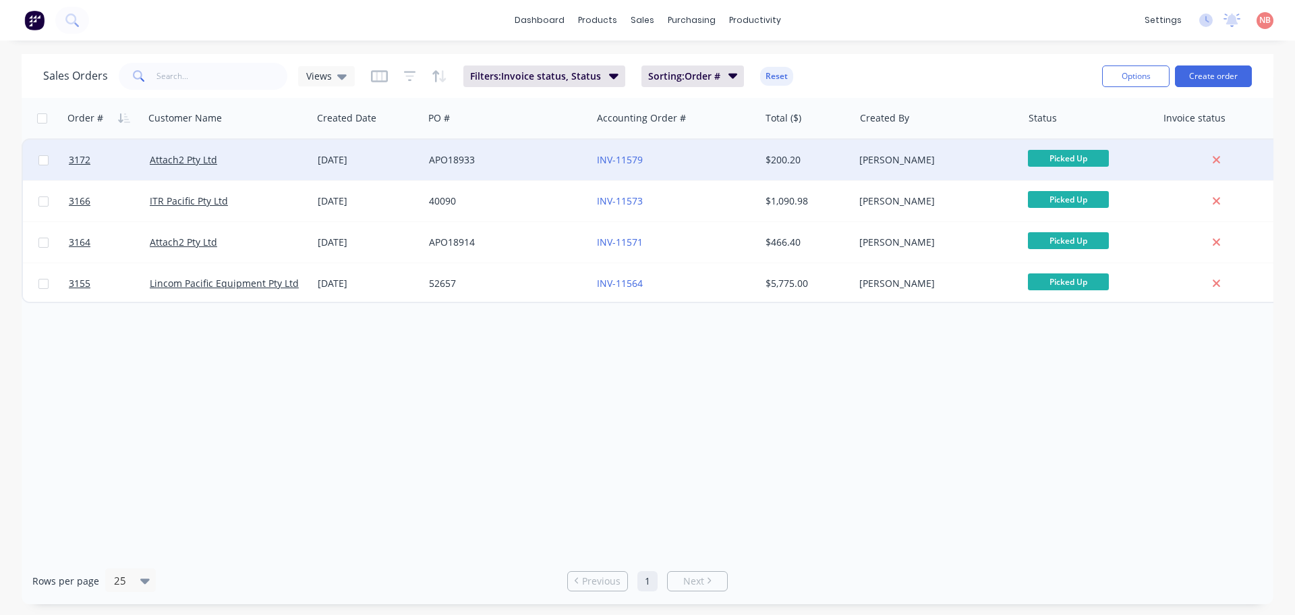
click at [535, 156] on div "APO18933" at bounding box center [504, 159] width 150 height 13
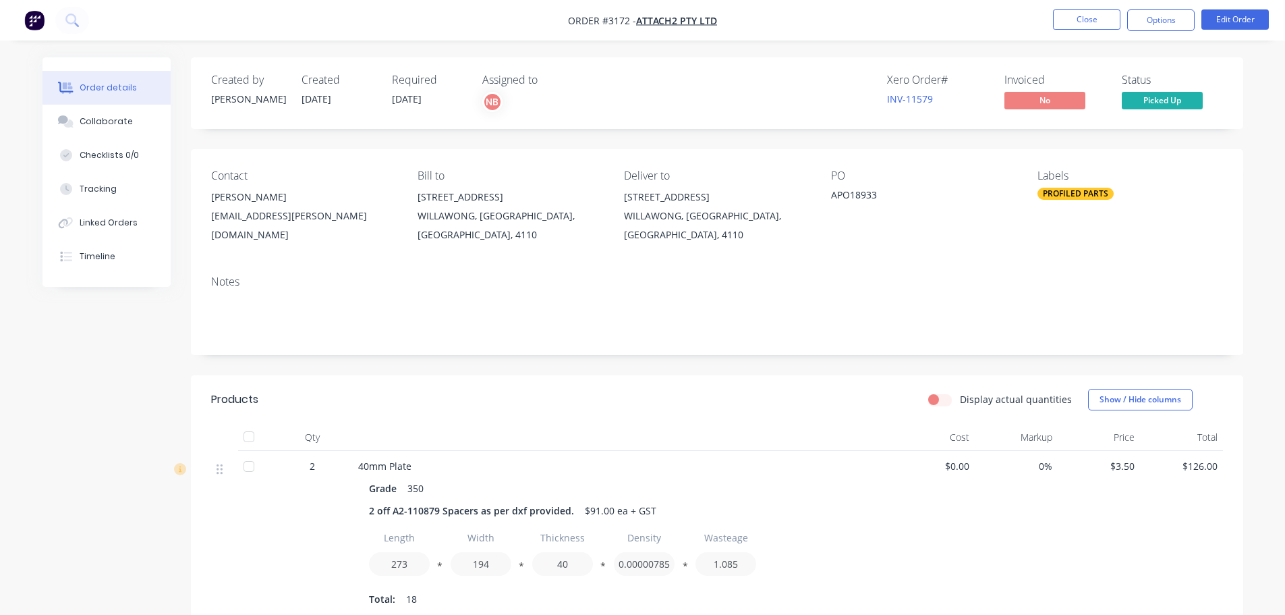
scroll to position [286, 0]
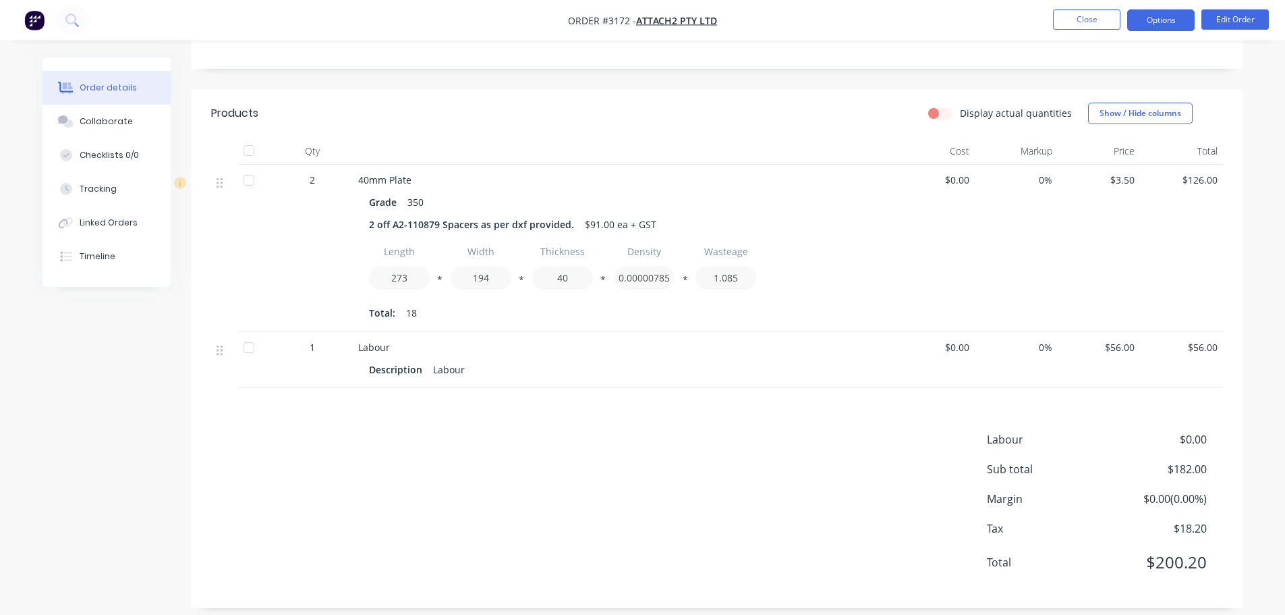
click at [1144, 12] on button "Options" at bounding box center [1160, 20] width 67 height 22
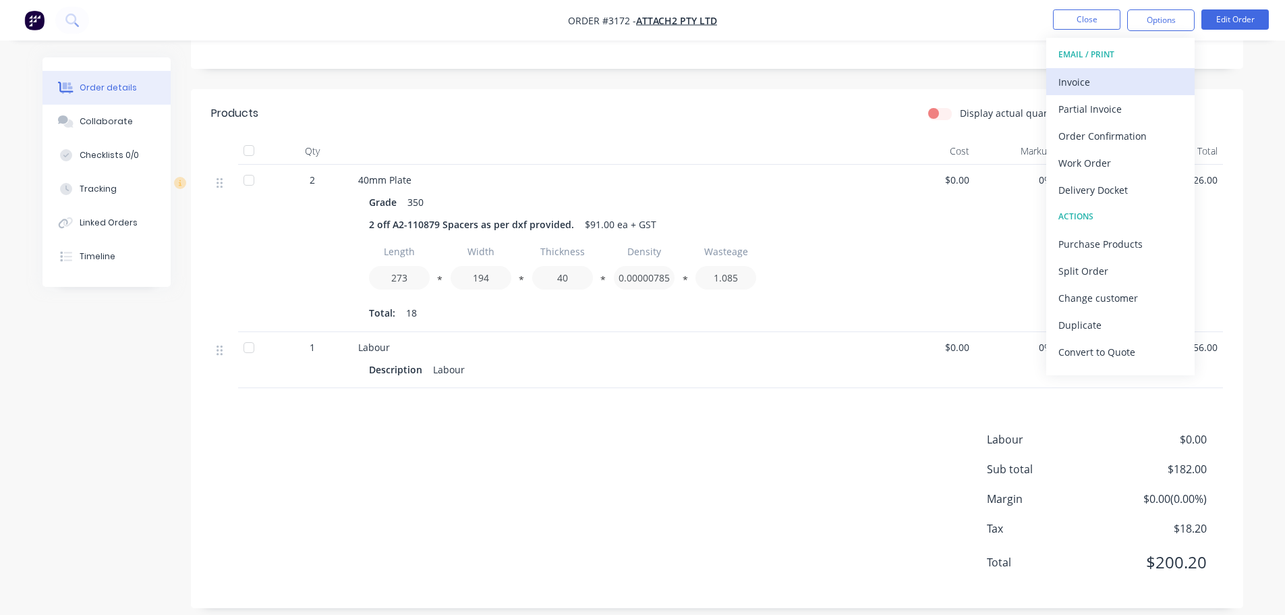
click at [1104, 73] on div "Invoice" at bounding box center [1121, 82] width 124 height 20
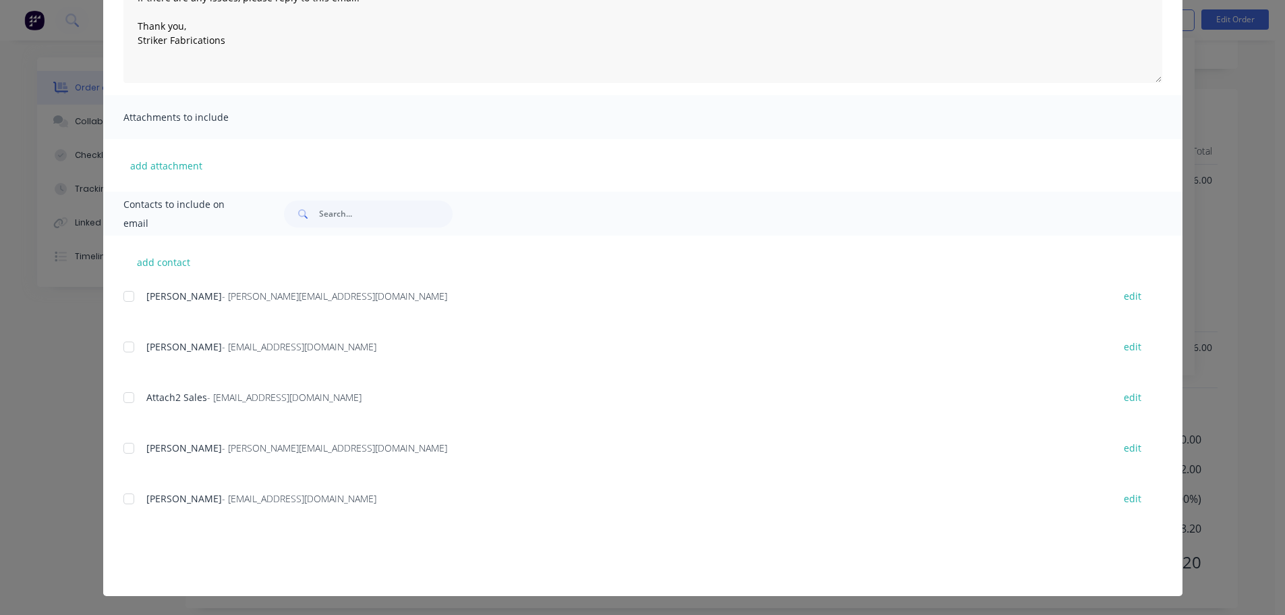
scroll to position [0, 0]
click at [128, 352] on div at bounding box center [128, 348] width 27 height 27
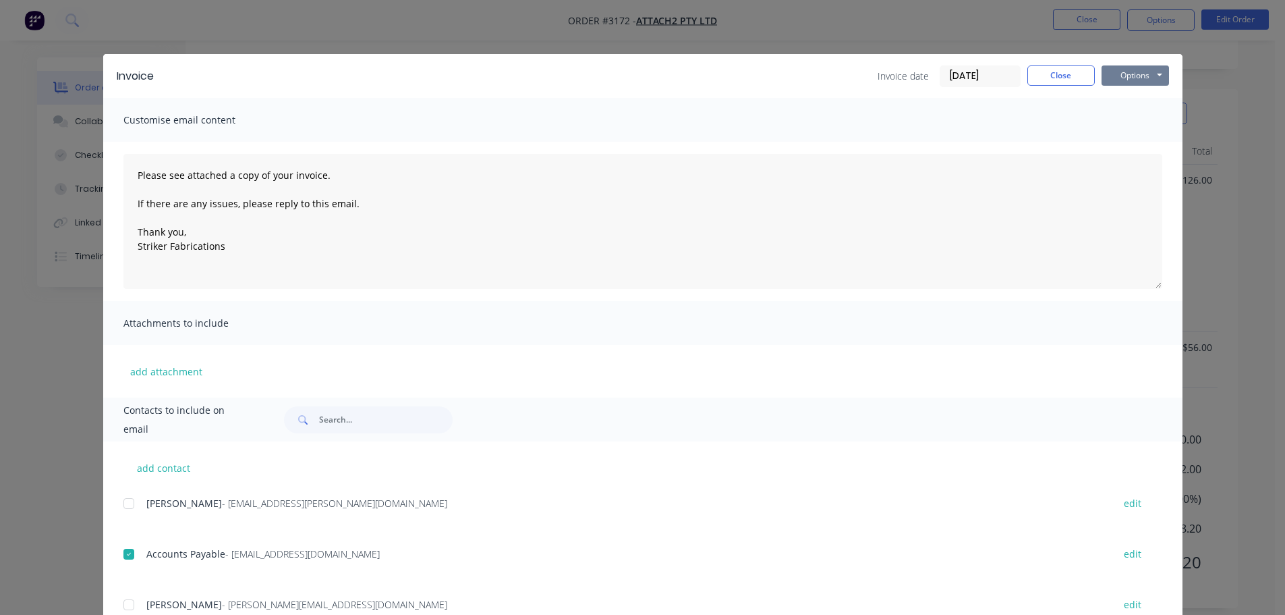
click at [1120, 80] on button "Options" at bounding box center [1135, 75] width 67 height 20
click at [1121, 120] on button "Print" at bounding box center [1145, 122] width 86 height 22
click at [1130, 77] on button "Options" at bounding box center [1135, 75] width 67 height 20
click at [1131, 139] on button "Email" at bounding box center [1145, 144] width 86 height 22
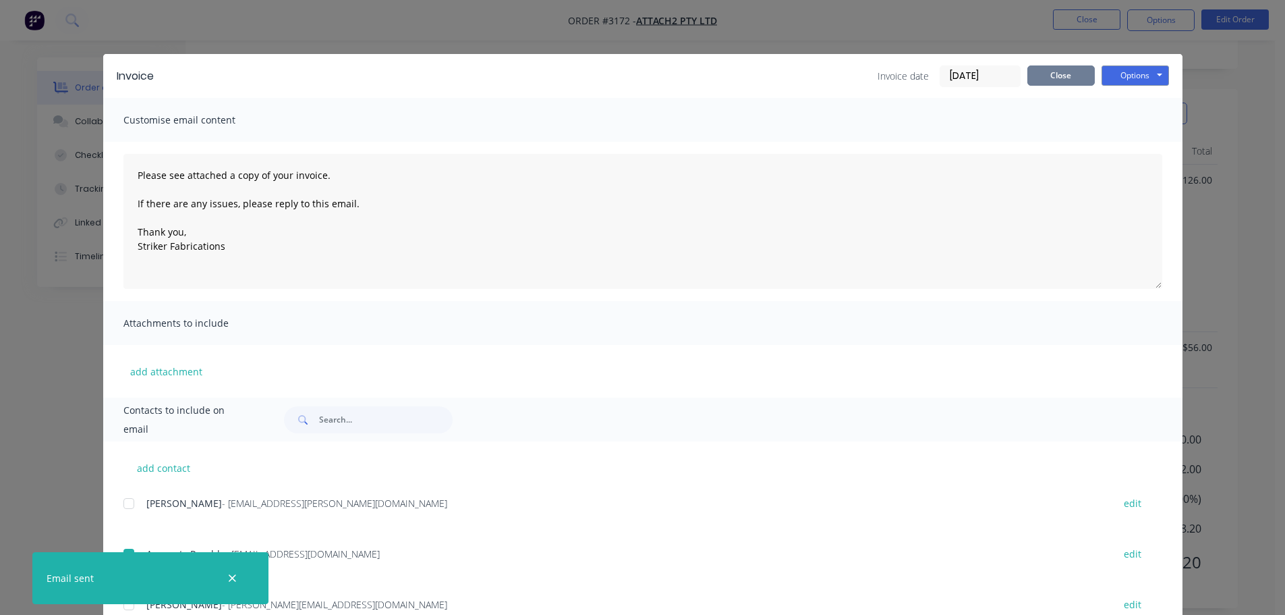
click at [1069, 72] on button "Close" at bounding box center [1061, 75] width 67 height 20
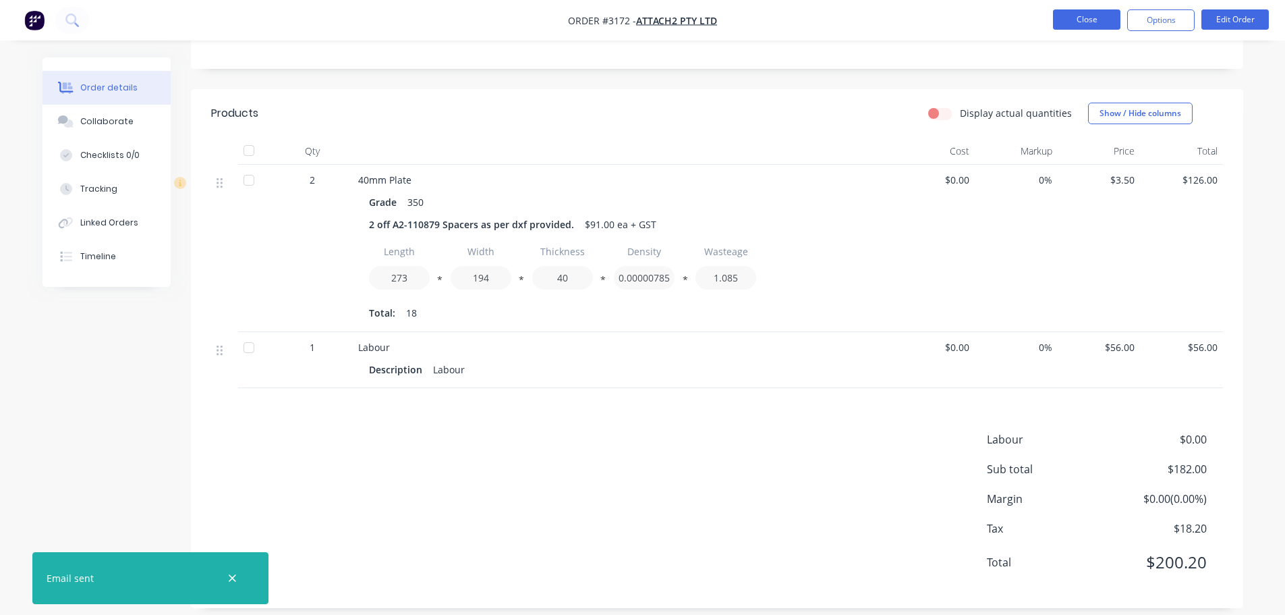
click at [1075, 25] on button "Close" at bounding box center [1086, 19] width 67 height 20
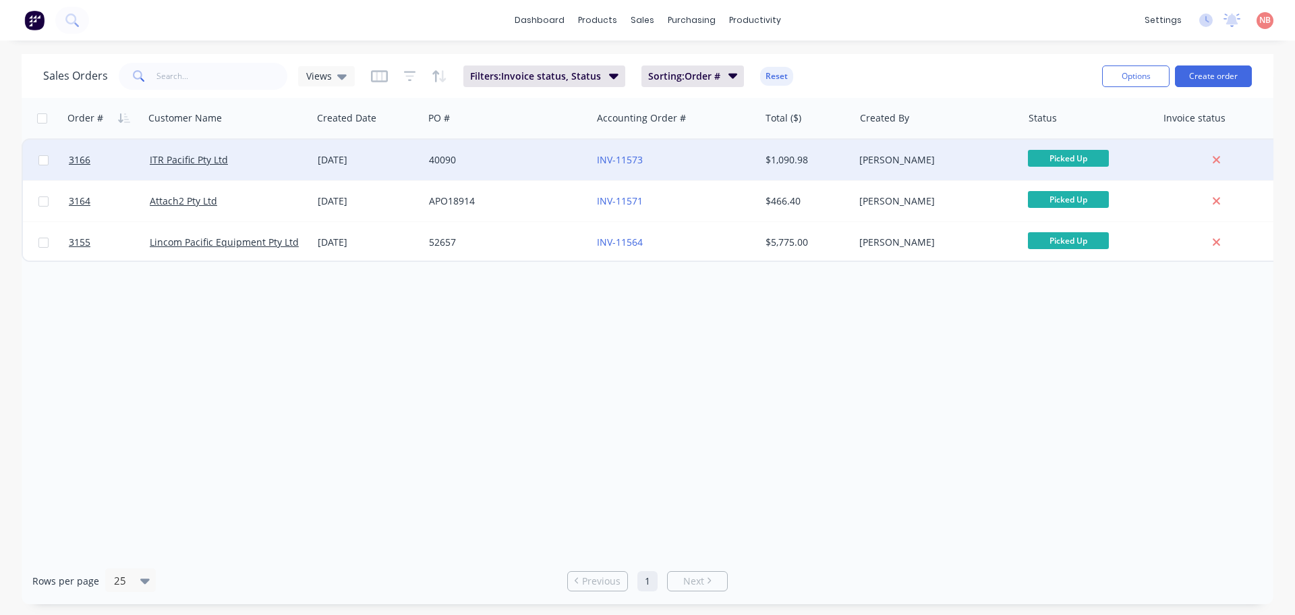
click at [555, 152] on div "40090" at bounding box center [508, 160] width 168 height 40
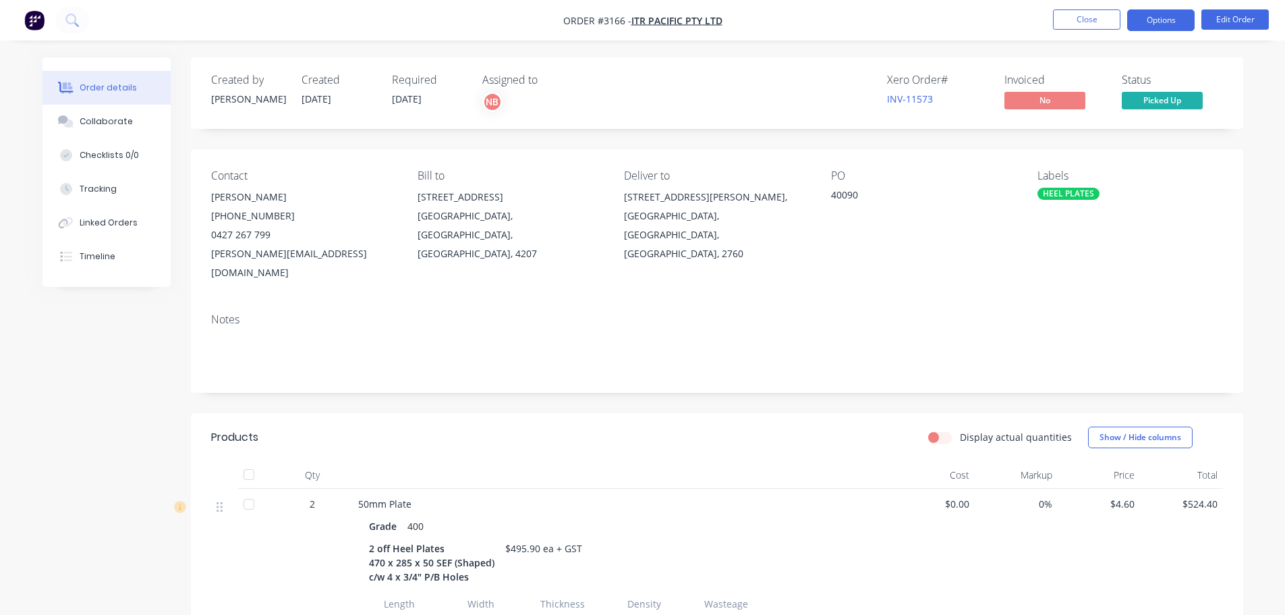
click at [1142, 29] on button "Options" at bounding box center [1160, 20] width 67 height 22
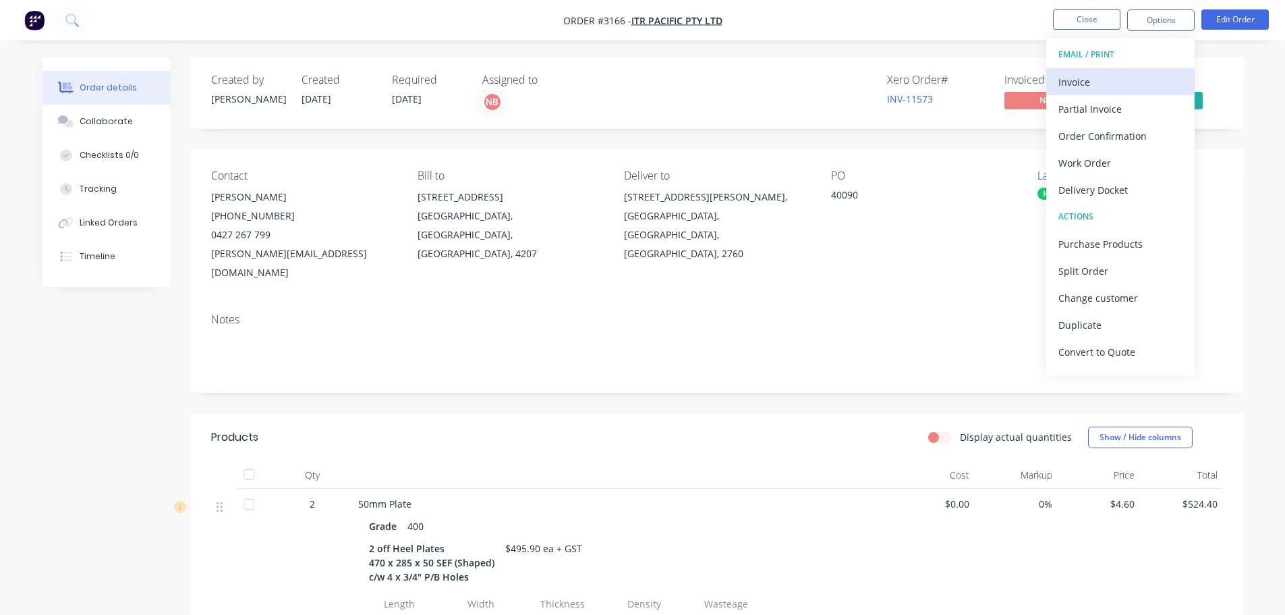
click at [1106, 75] on div "Invoice" at bounding box center [1121, 82] width 124 height 20
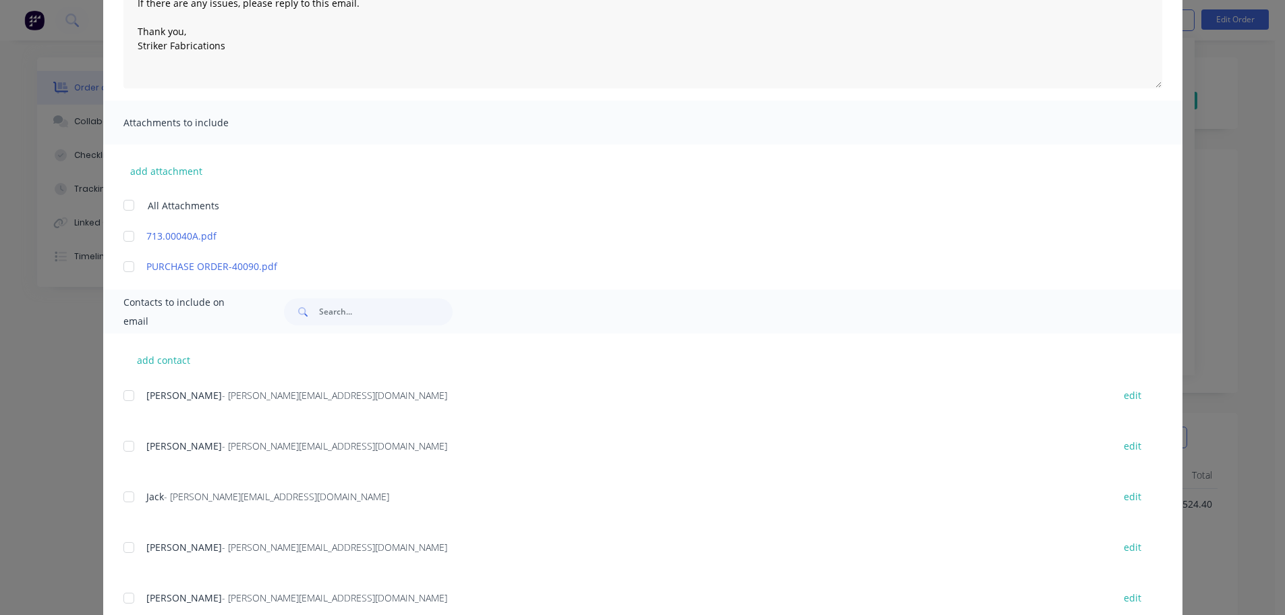
scroll to position [202, 0]
click at [123, 544] on div at bounding box center [128, 549] width 27 height 27
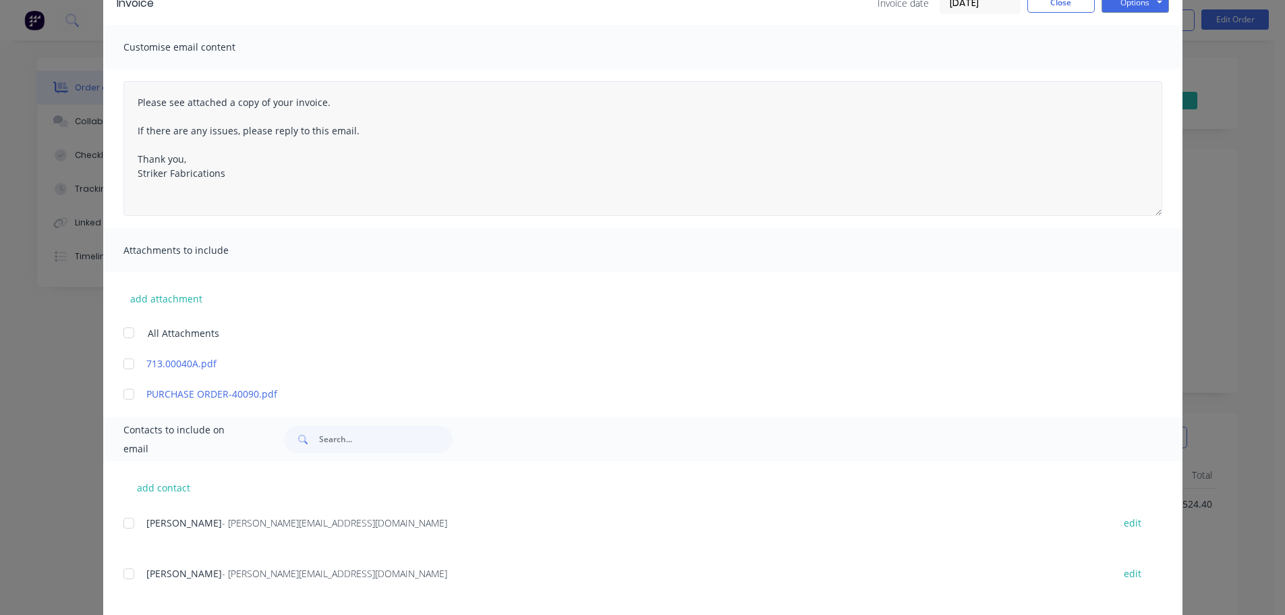
scroll to position [0, 0]
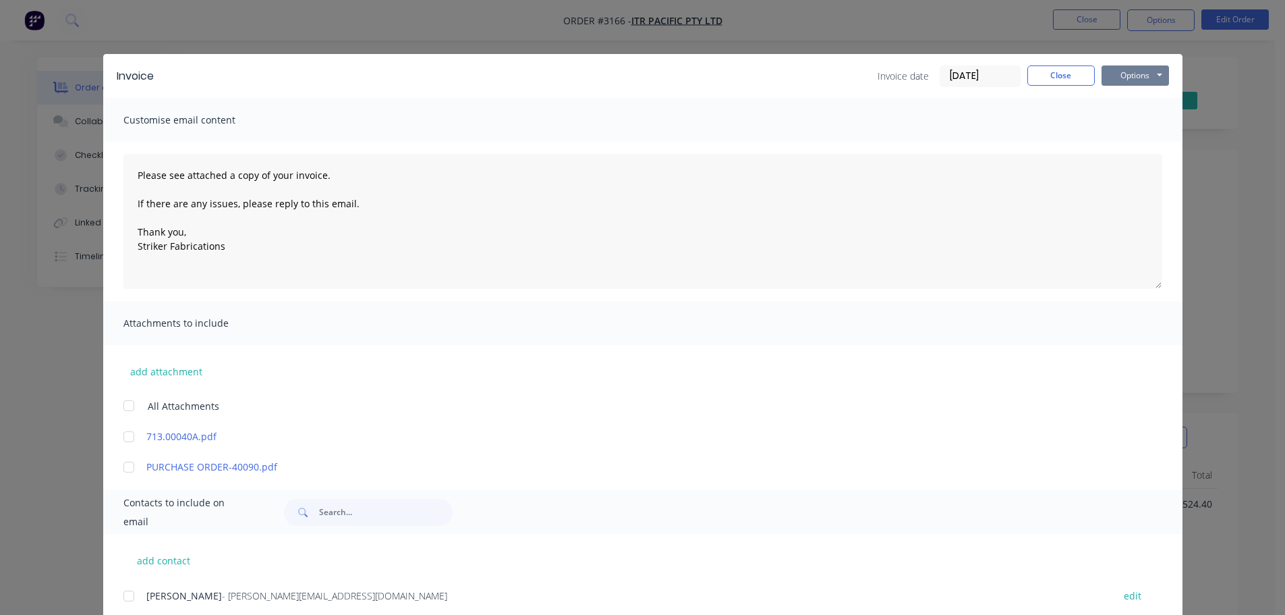
click at [1128, 77] on button "Options" at bounding box center [1135, 75] width 67 height 20
click at [1118, 121] on button "Print" at bounding box center [1145, 122] width 86 height 22
click at [1123, 82] on button "Options" at bounding box center [1135, 75] width 67 height 20
click at [1123, 143] on button "Email" at bounding box center [1145, 144] width 86 height 22
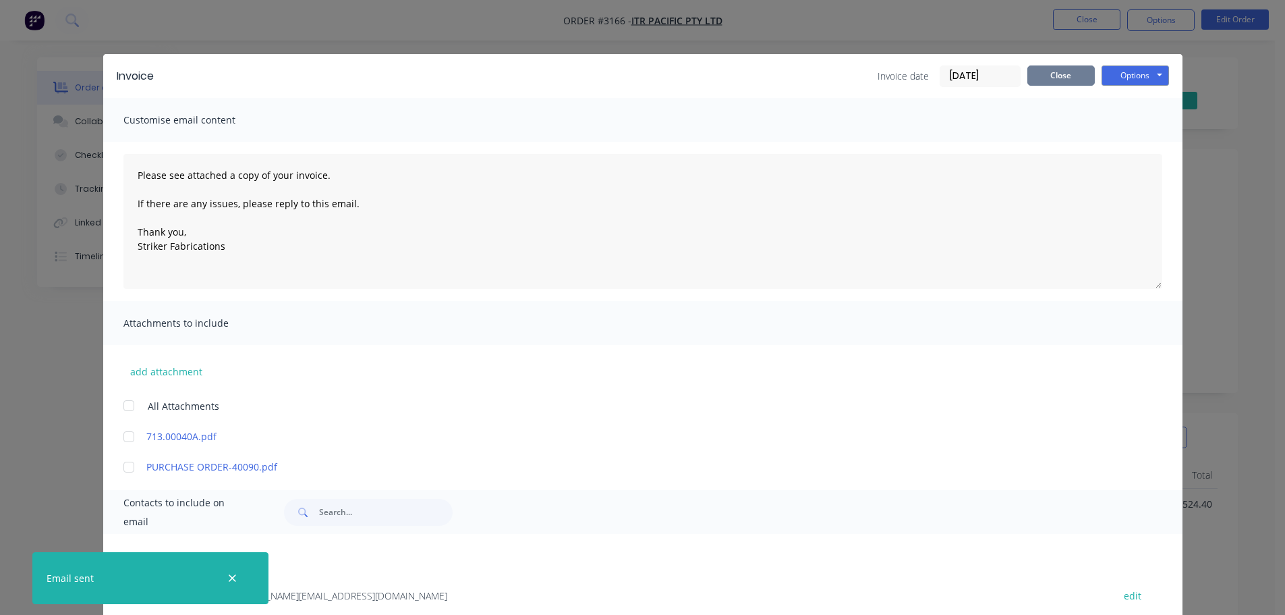
click at [1040, 72] on button "Close" at bounding box center [1061, 75] width 67 height 20
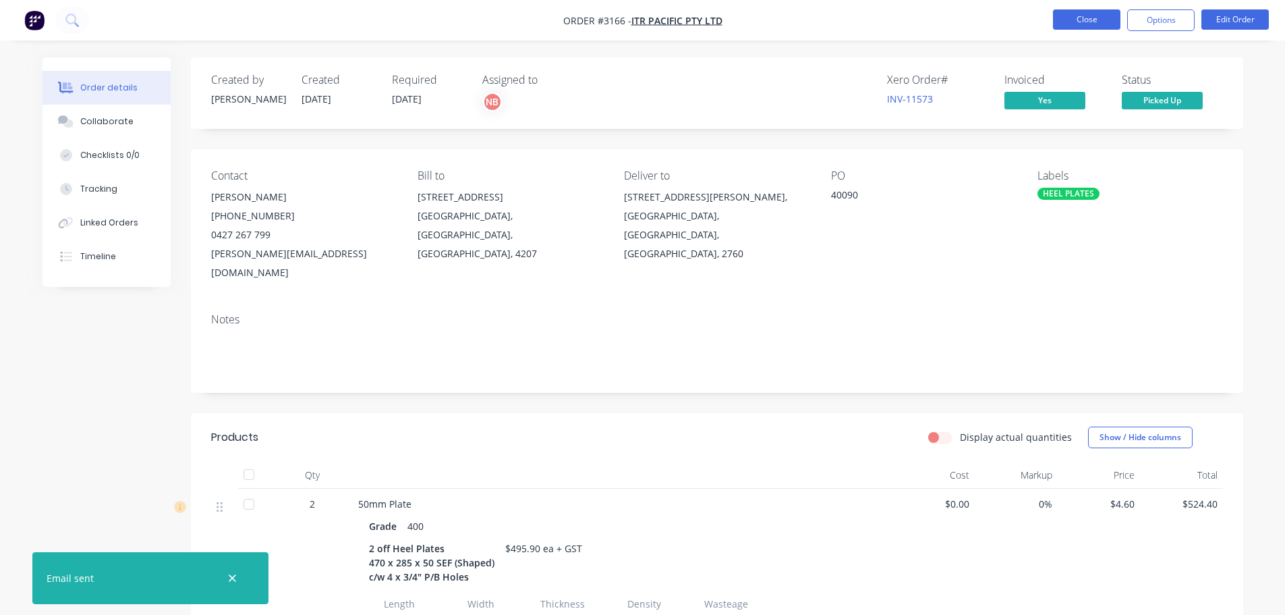
click at [1067, 26] on button "Close" at bounding box center [1086, 19] width 67 height 20
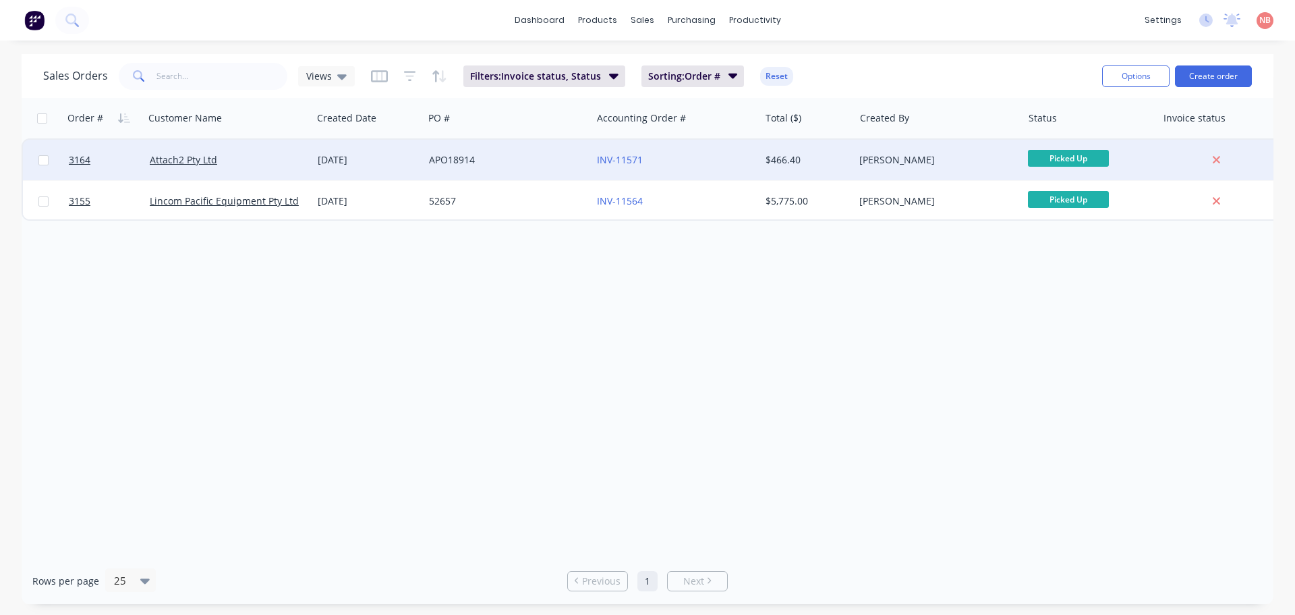
click at [558, 165] on div "APO18914" at bounding box center [504, 159] width 150 height 13
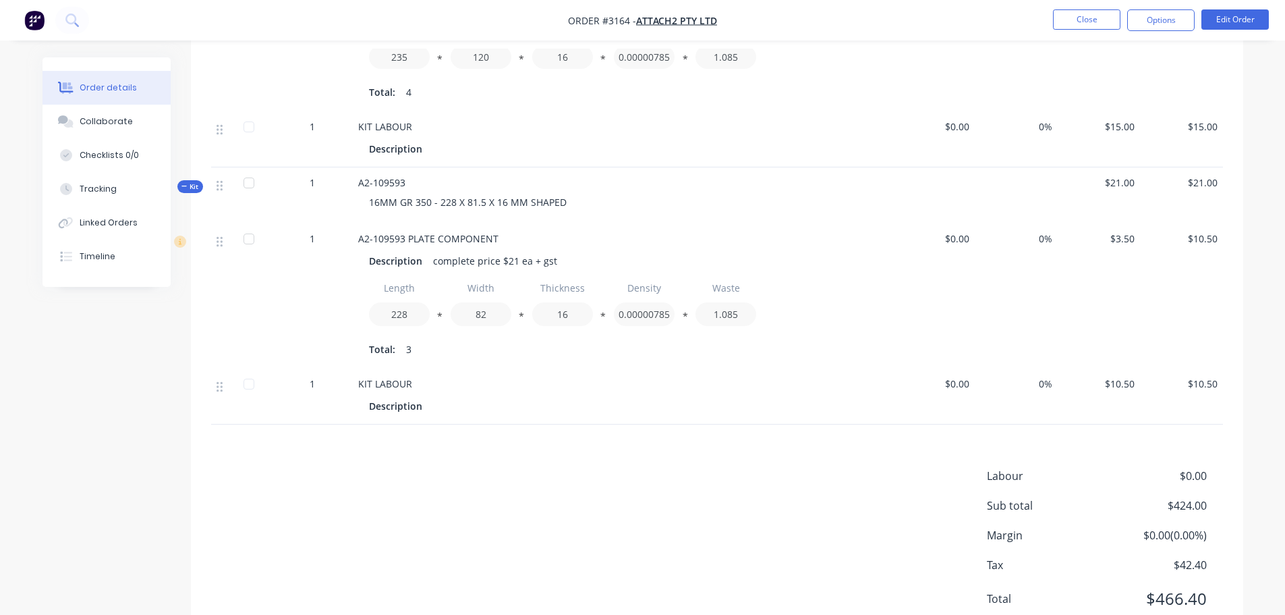
scroll to position [1231, 0]
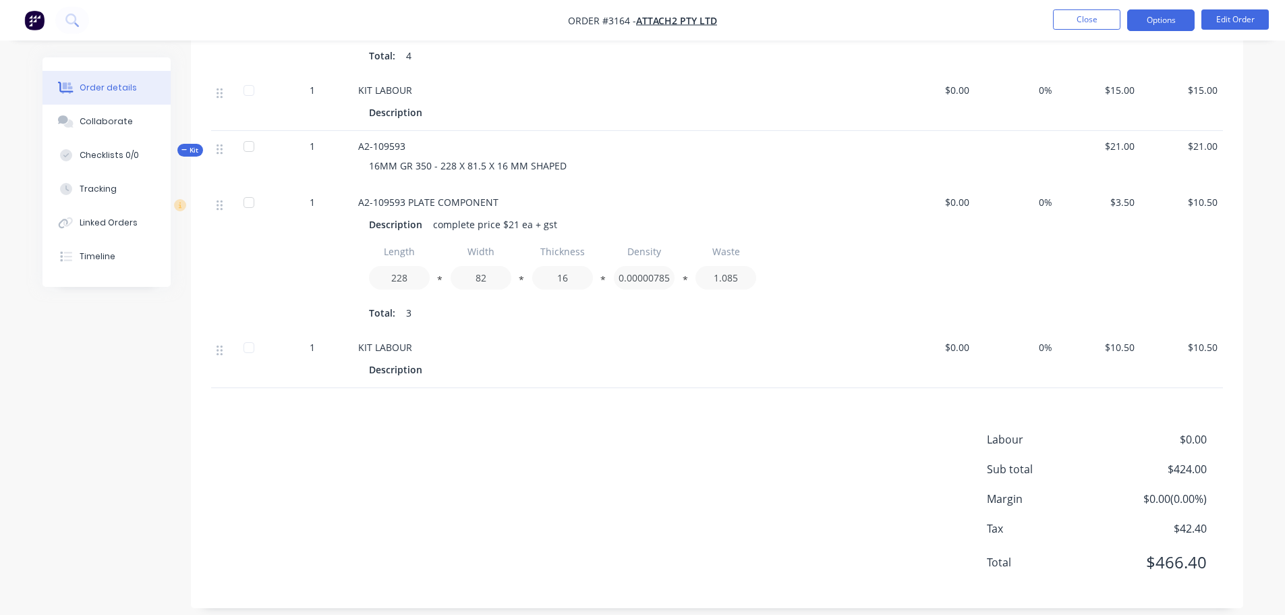
click at [1151, 16] on button "Options" at bounding box center [1160, 20] width 67 height 22
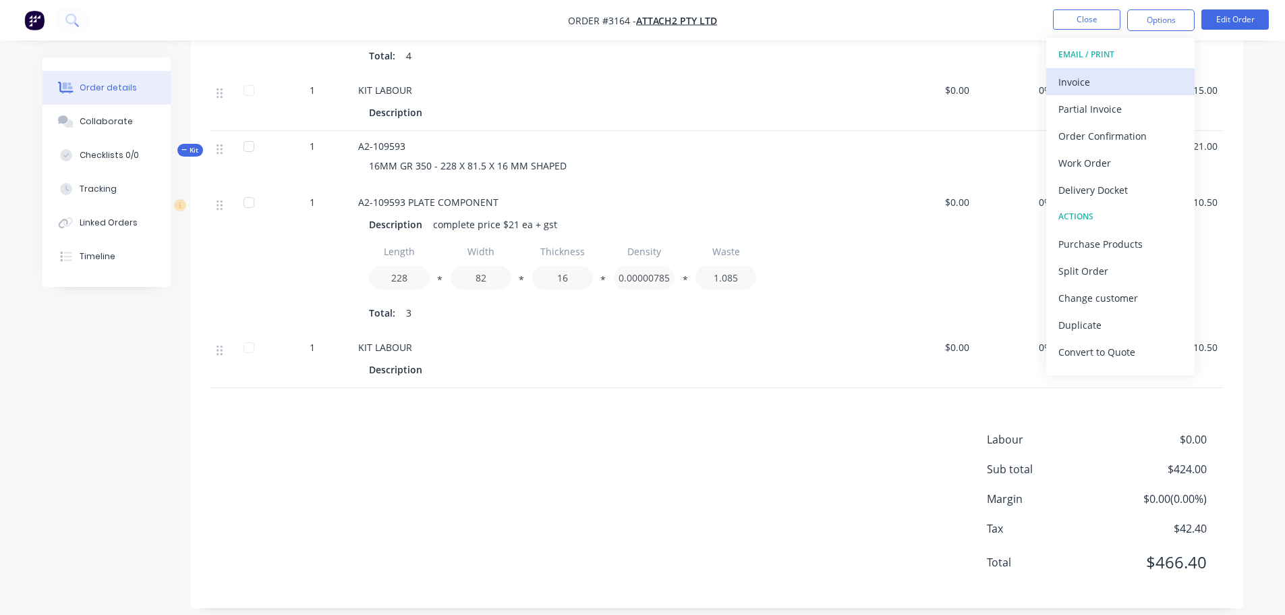
click at [1121, 73] on div "Invoice" at bounding box center [1121, 82] width 124 height 20
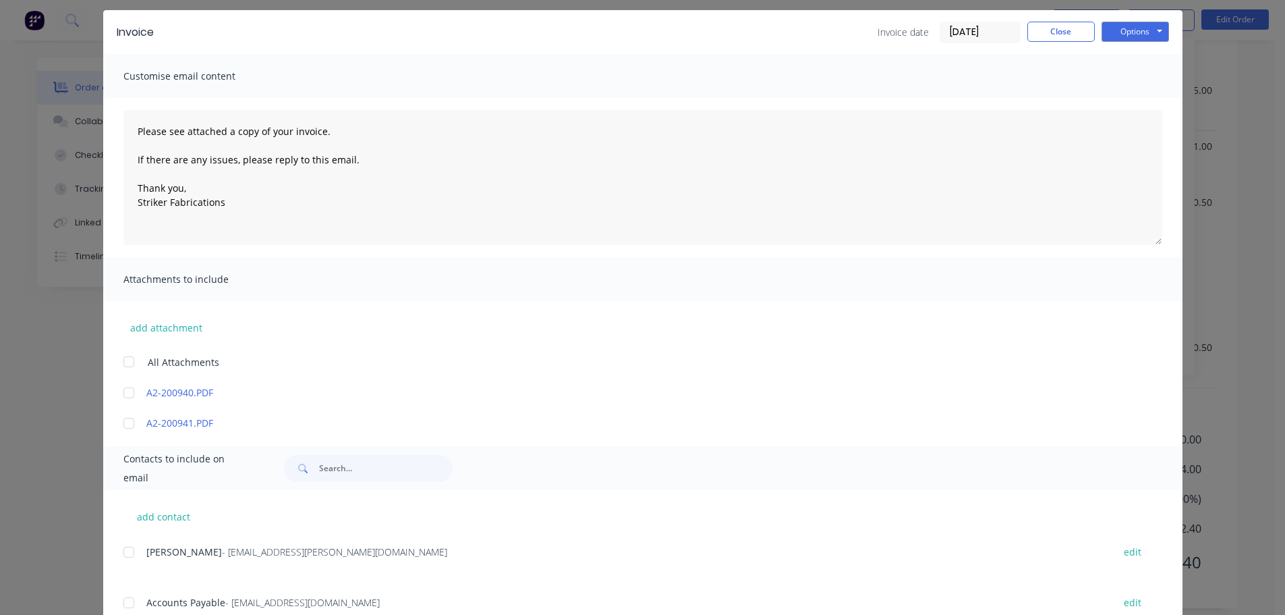
scroll to position [67, 0]
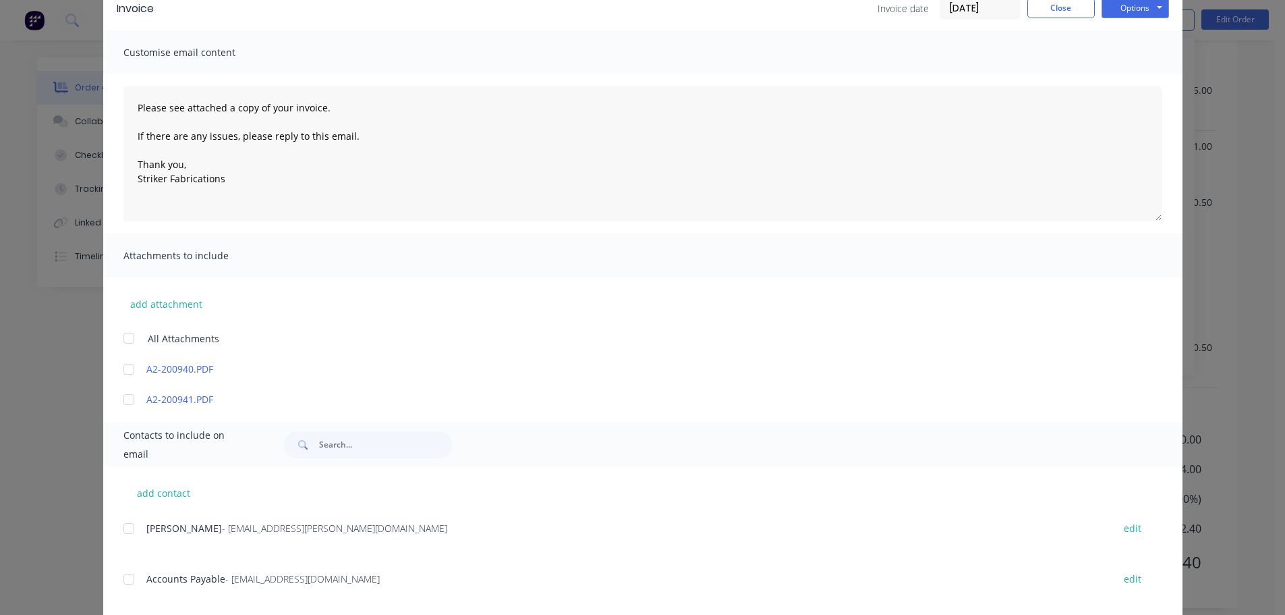
click at [123, 580] on div at bounding box center [128, 578] width 27 height 27
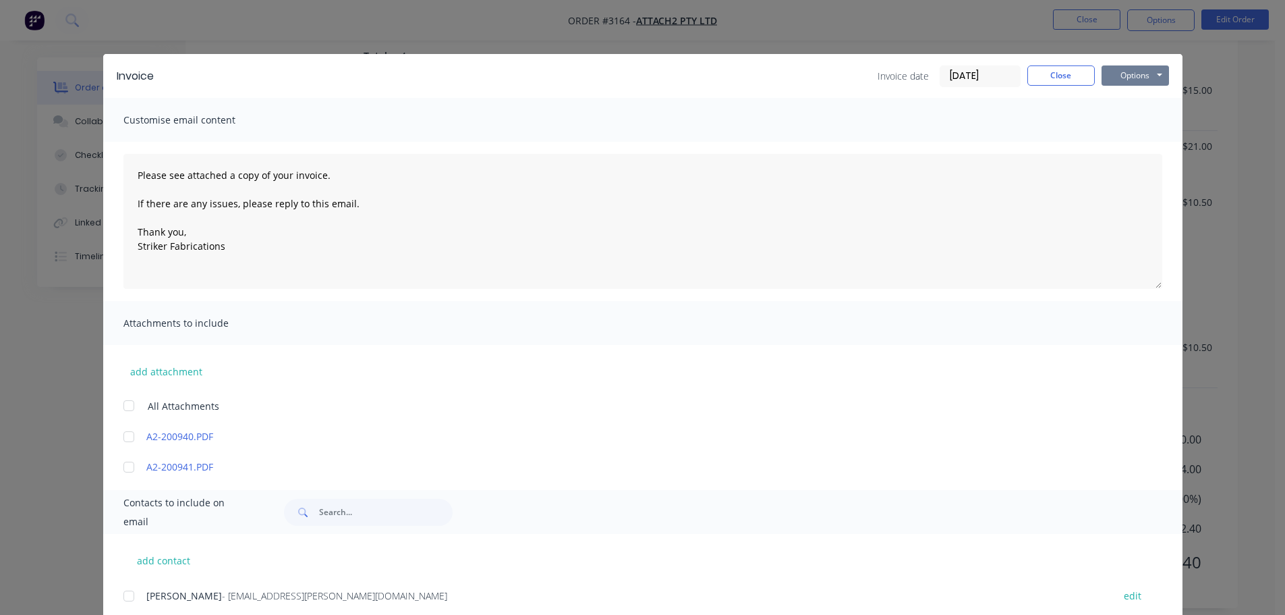
click at [1117, 69] on button "Options" at bounding box center [1135, 75] width 67 height 20
click at [1129, 124] on button "Print" at bounding box center [1145, 122] width 86 height 22
click at [1129, 74] on button "Options" at bounding box center [1135, 75] width 67 height 20
click at [1132, 139] on button "Email" at bounding box center [1145, 144] width 86 height 22
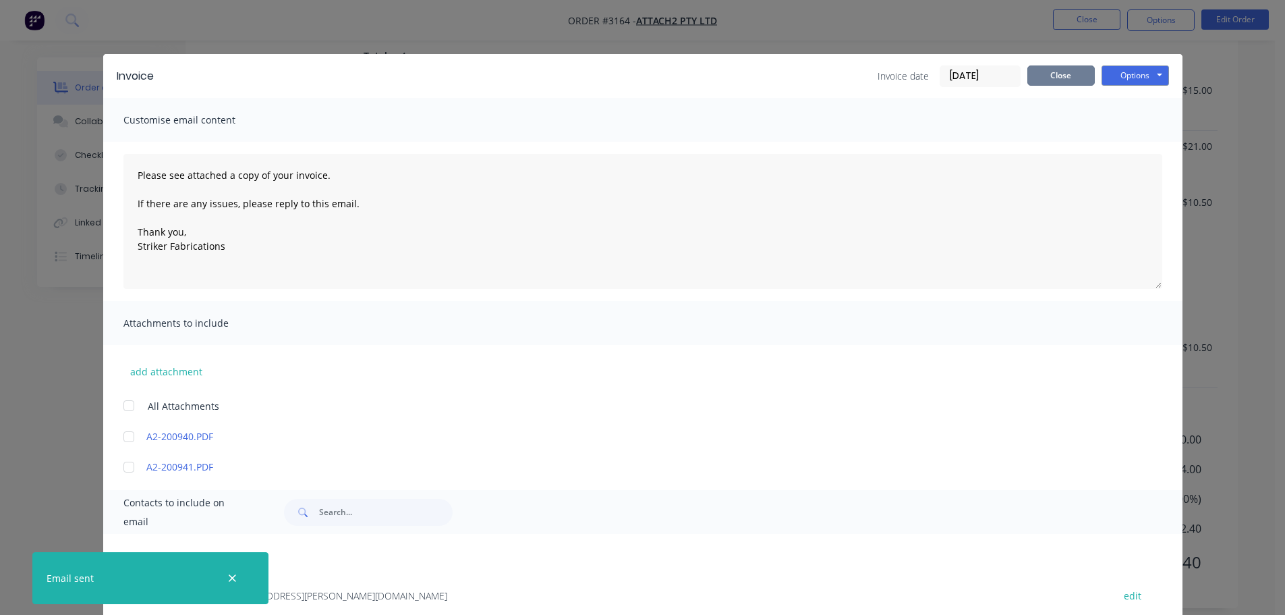
click at [1055, 76] on button "Close" at bounding box center [1061, 75] width 67 height 20
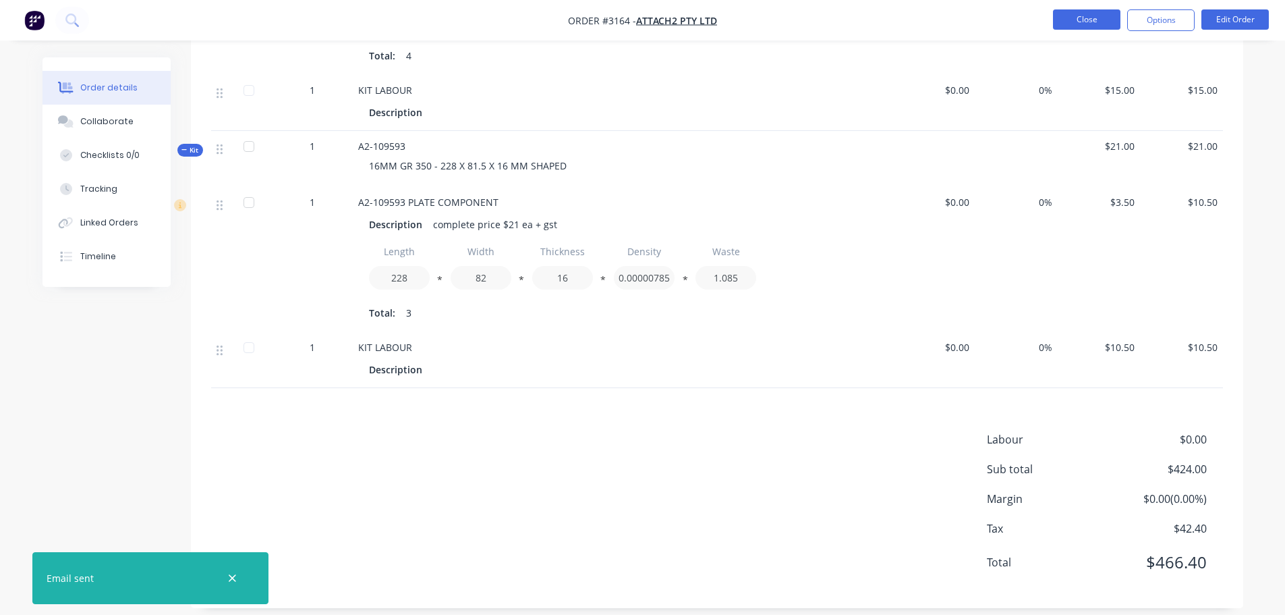
click at [1064, 26] on button "Close" at bounding box center [1086, 19] width 67 height 20
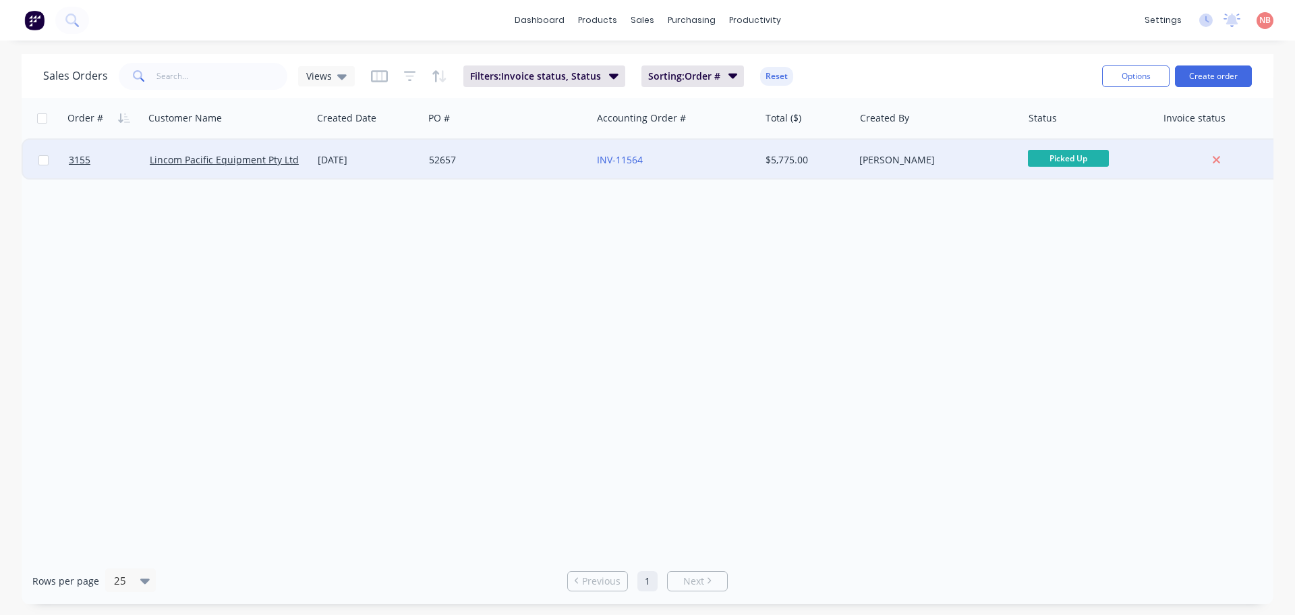
click at [532, 159] on div "52657" at bounding box center [504, 159] width 150 height 13
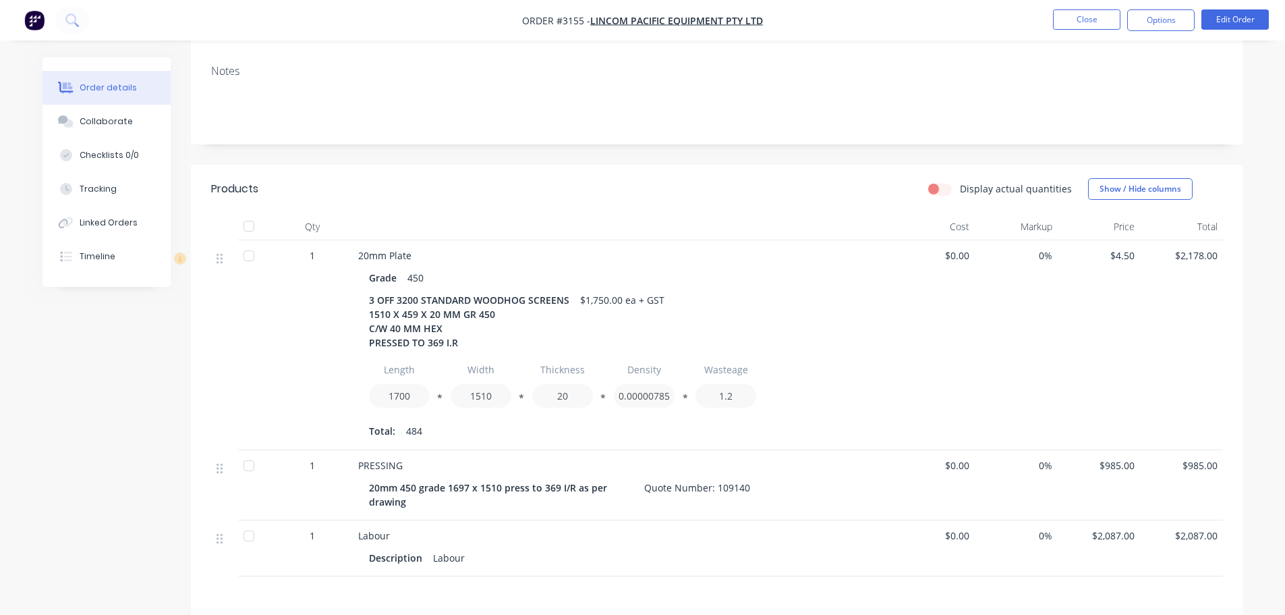
scroll to position [399, 0]
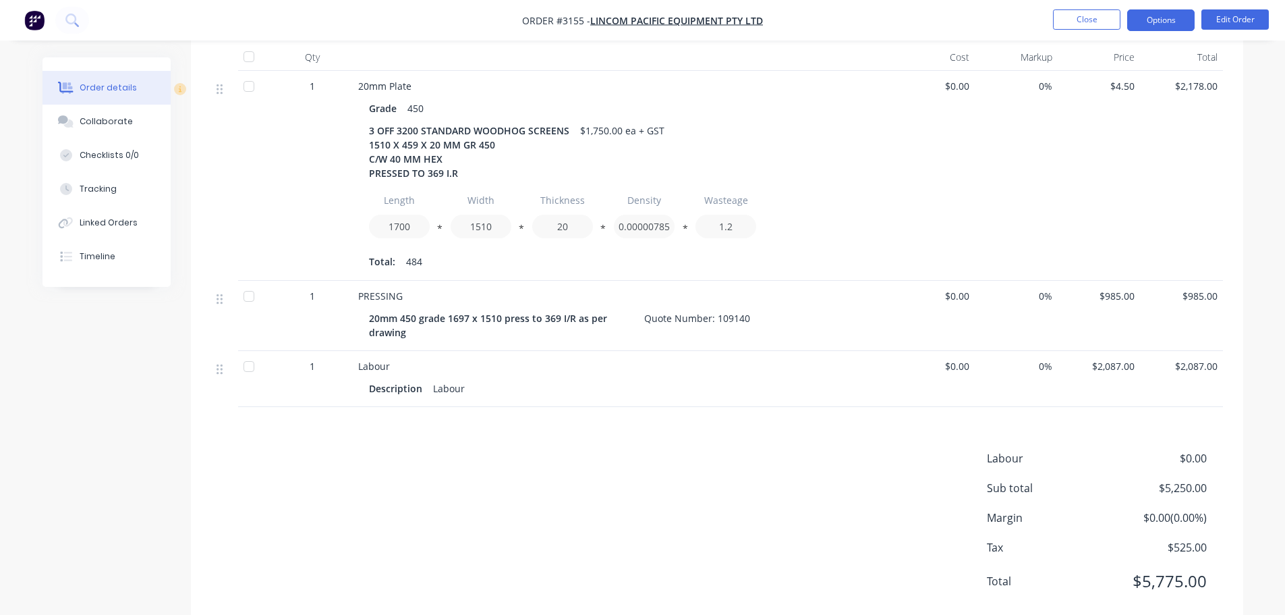
click at [1165, 16] on button "Options" at bounding box center [1160, 20] width 67 height 22
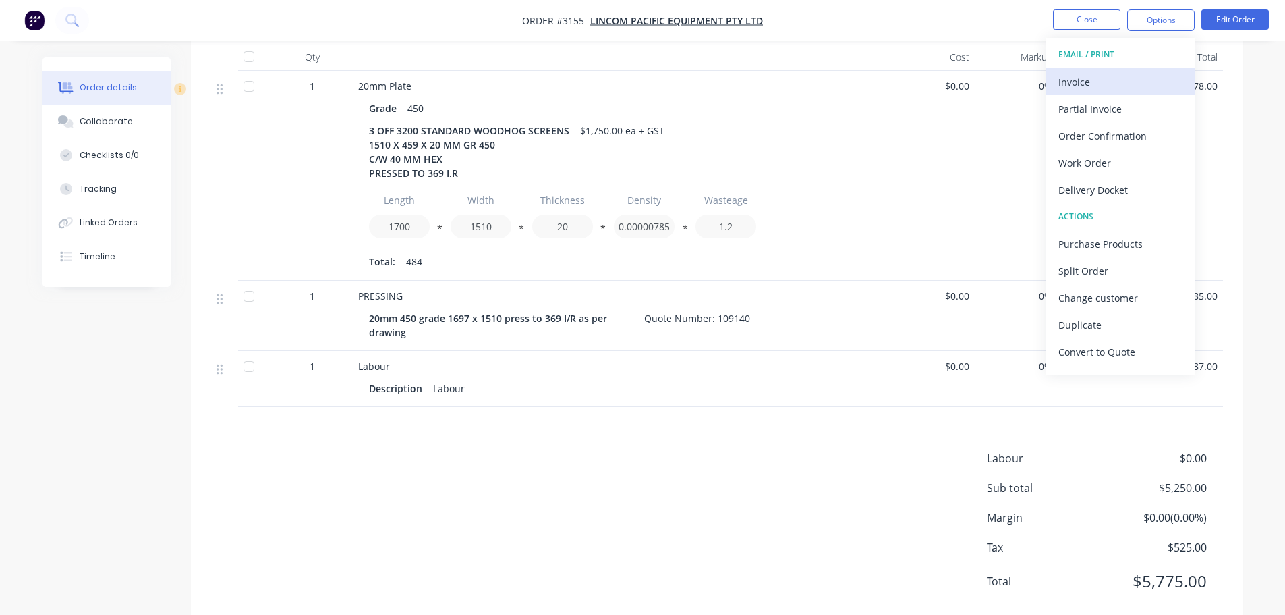
click at [1101, 90] on div "Invoice" at bounding box center [1121, 82] width 124 height 20
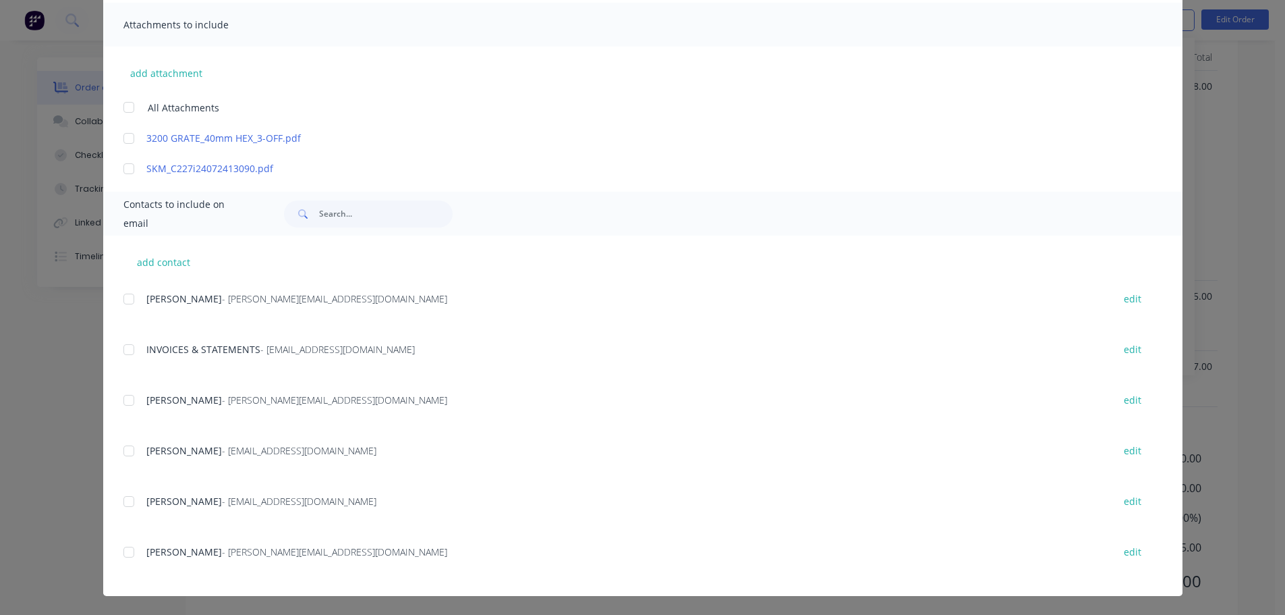
scroll to position [472, 0]
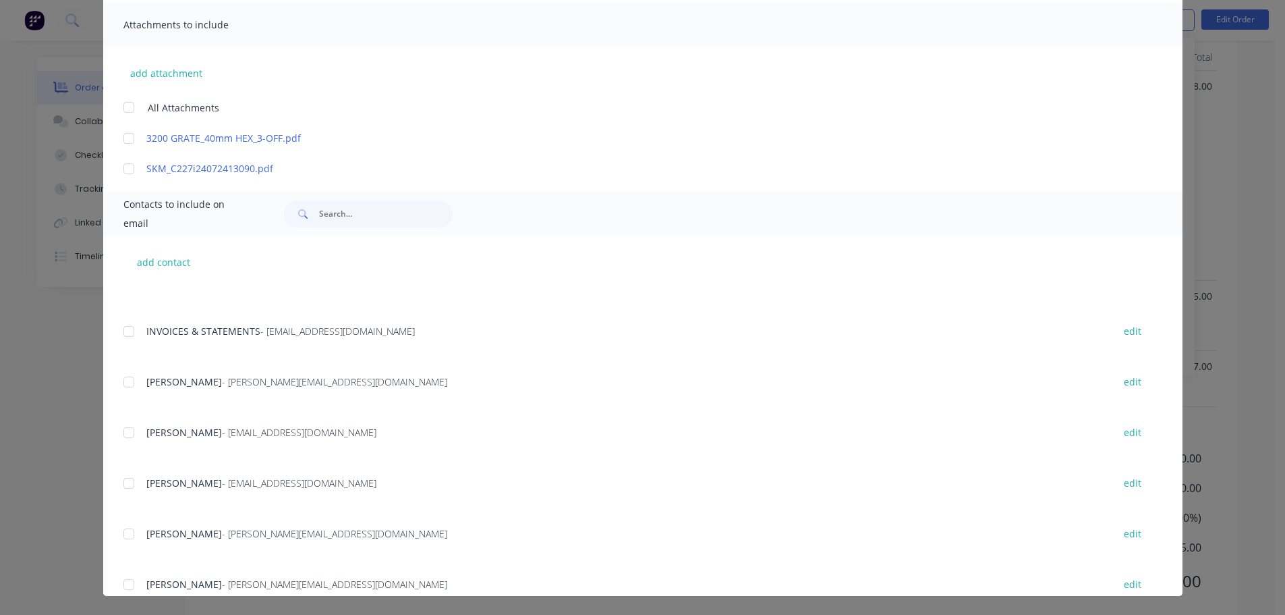
click at [132, 334] on div at bounding box center [128, 331] width 27 height 27
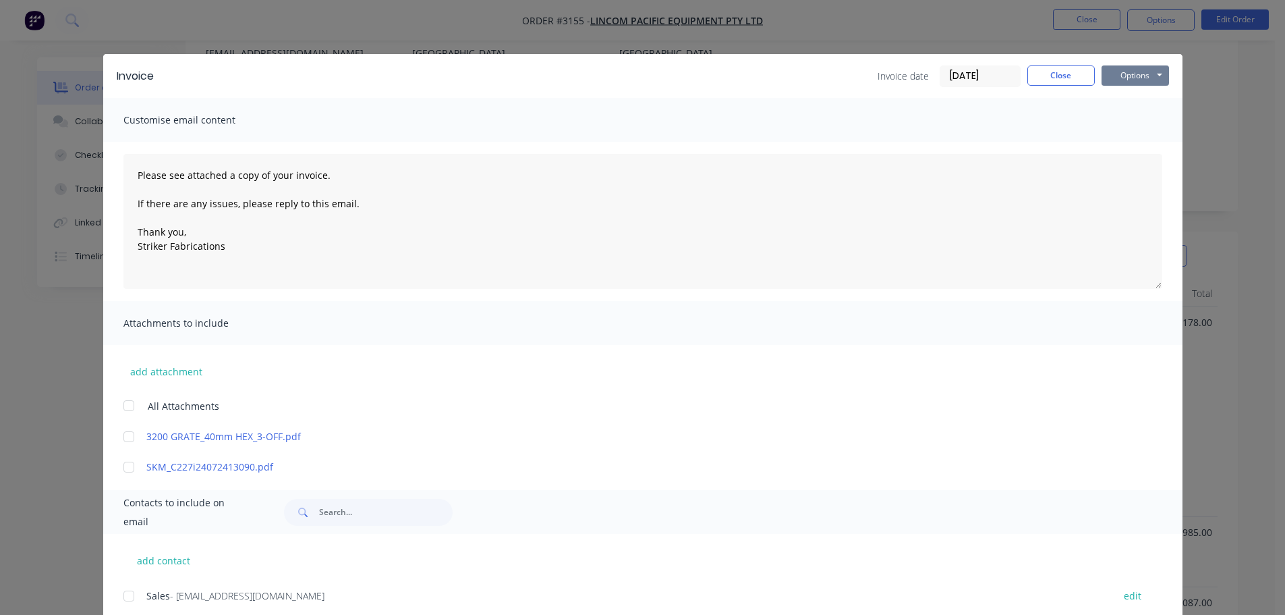
scroll to position [129, 0]
click at [1126, 74] on button "Options" at bounding box center [1135, 75] width 67 height 20
click at [1125, 126] on button "Print" at bounding box center [1145, 122] width 86 height 22
click at [1153, 80] on button "Options" at bounding box center [1135, 75] width 67 height 20
click at [1142, 146] on button "Email" at bounding box center [1145, 144] width 86 height 22
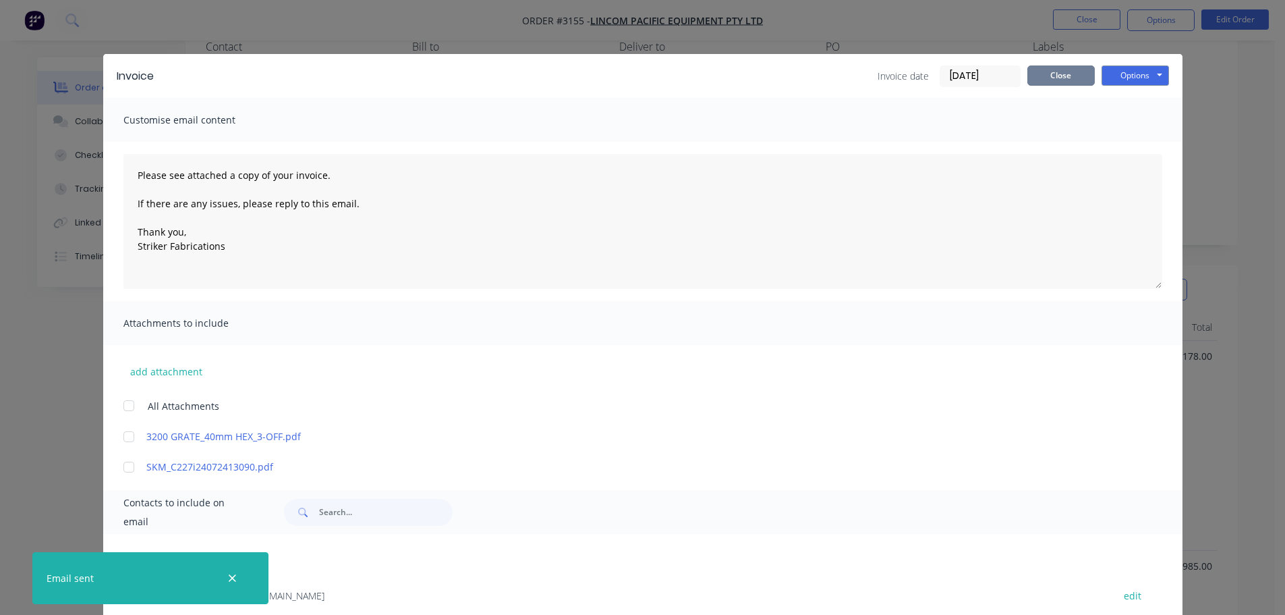
click at [1065, 69] on button "Close" at bounding box center [1061, 75] width 67 height 20
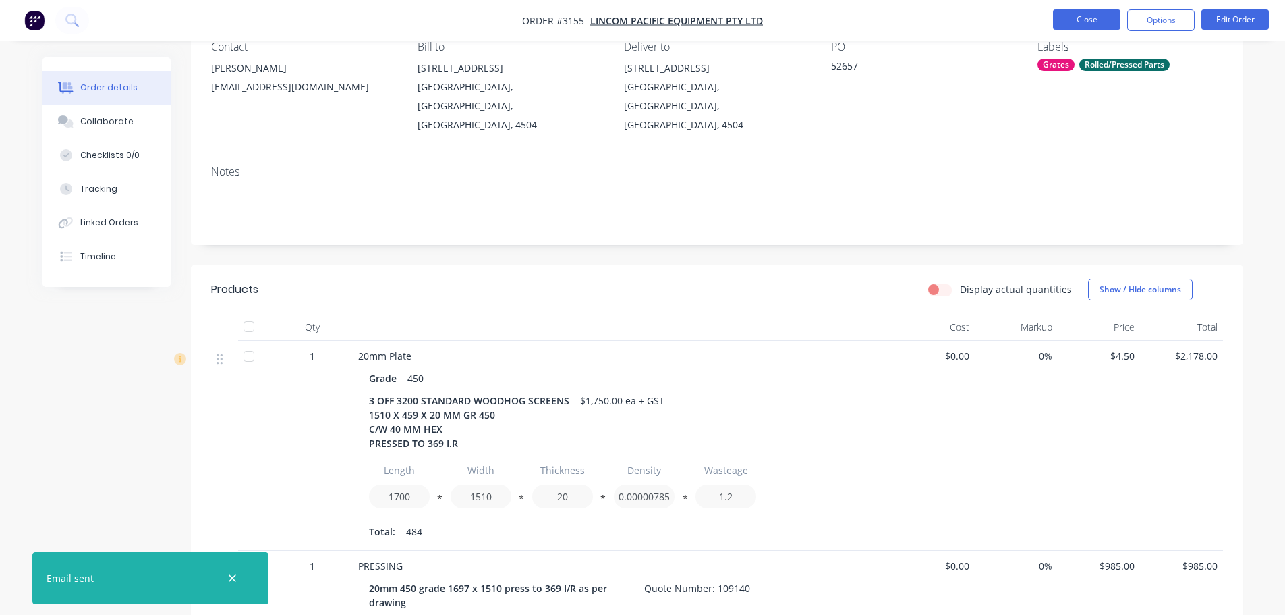
drag, startPoint x: 1074, startPoint y: 33, endPoint x: 1077, endPoint y: 23, distance: 10.7
click at [1076, 30] on nav "Order #3155 - Lincom Pacific Equipment Pty Ltd Close Options Edit Order" at bounding box center [642, 20] width 1285 height 40
click at [1077, 23] on button "Close" at bounding box center [1086, 19] width 67 height 20
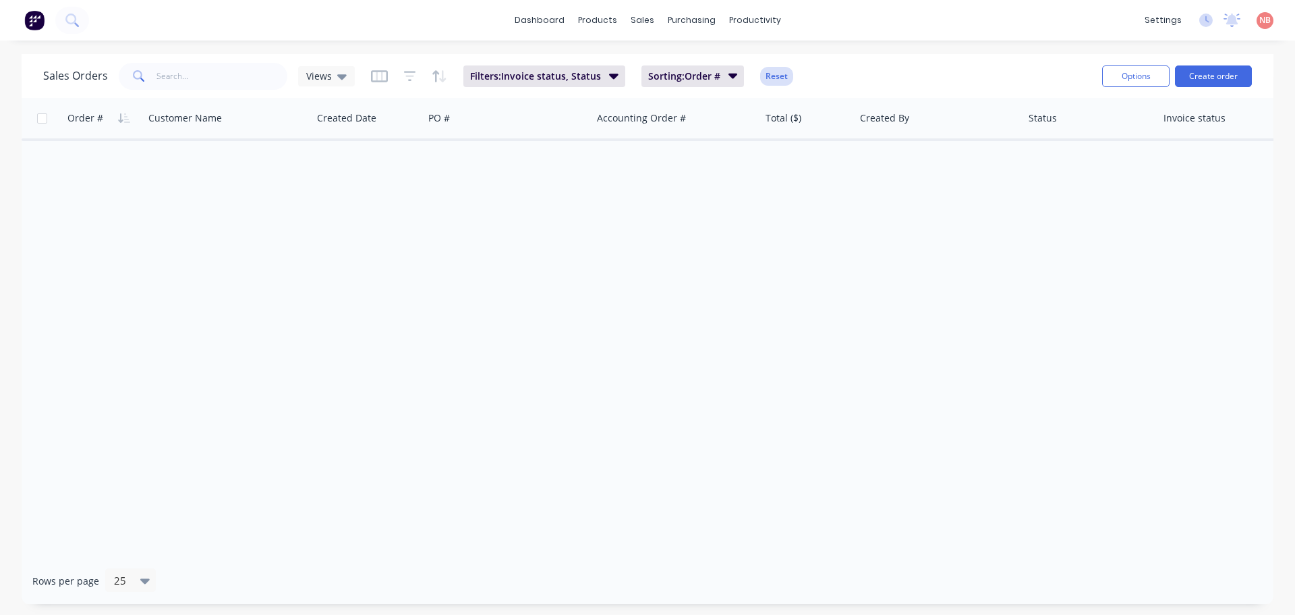
click at [775, 75] on button "Reset" at bounding box center [776, 76] width 33 height 19
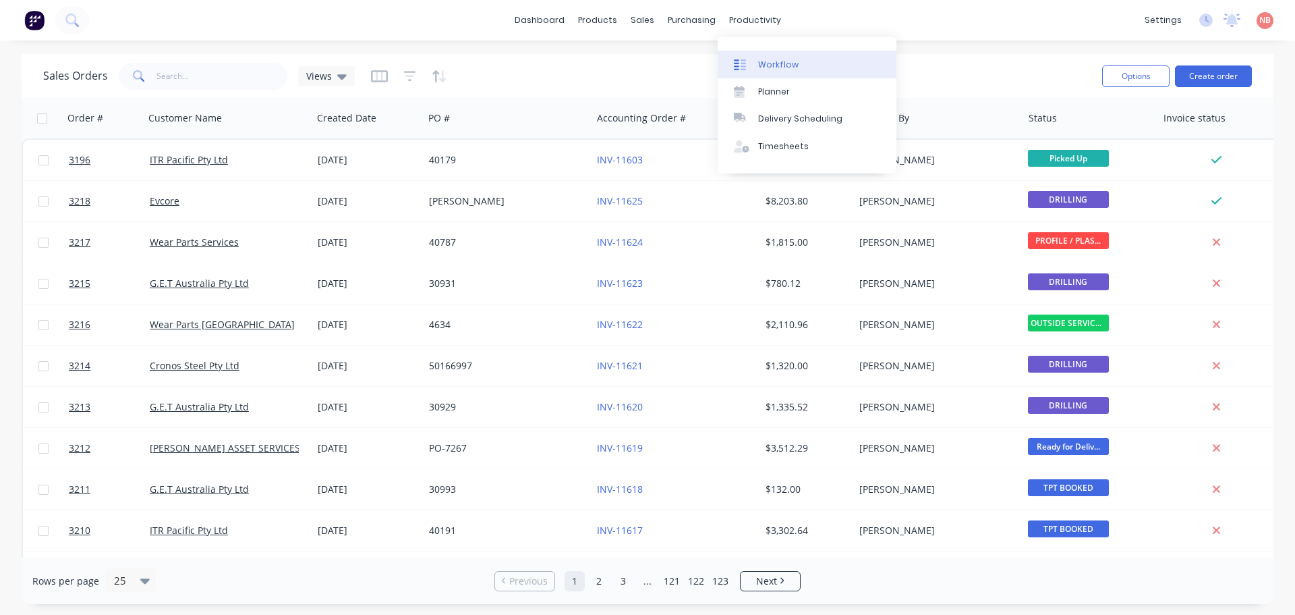
click at [776, 64] on div "Workflow" at bounding box center [778, 65] width 40 height 12
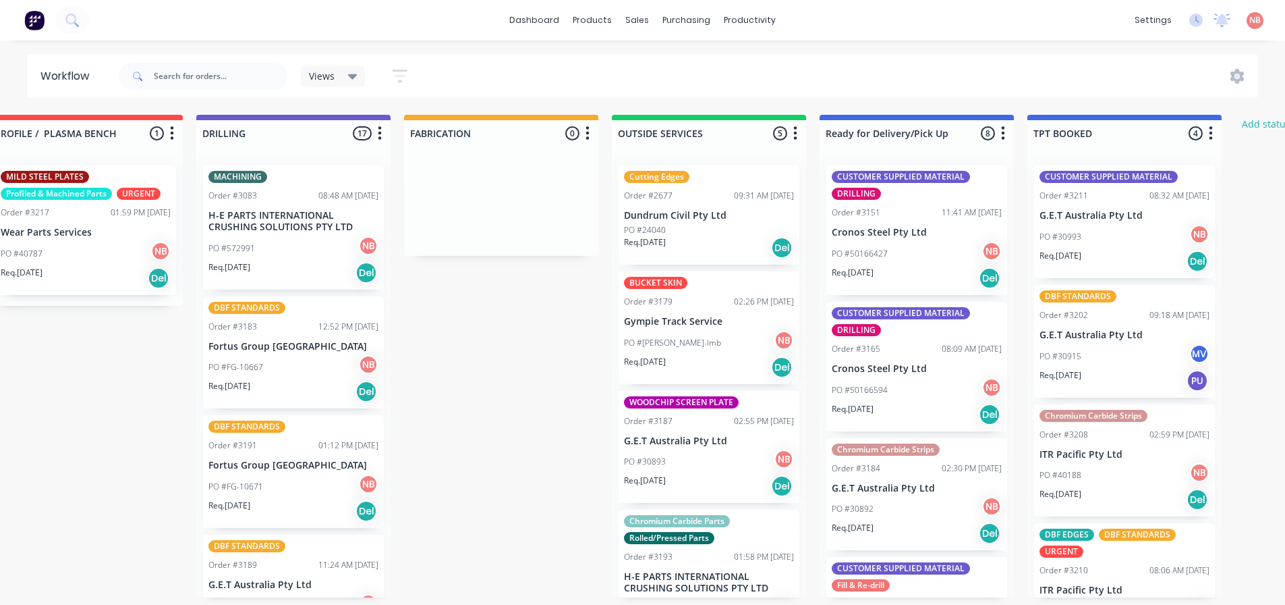
scroll to position [0, 670]
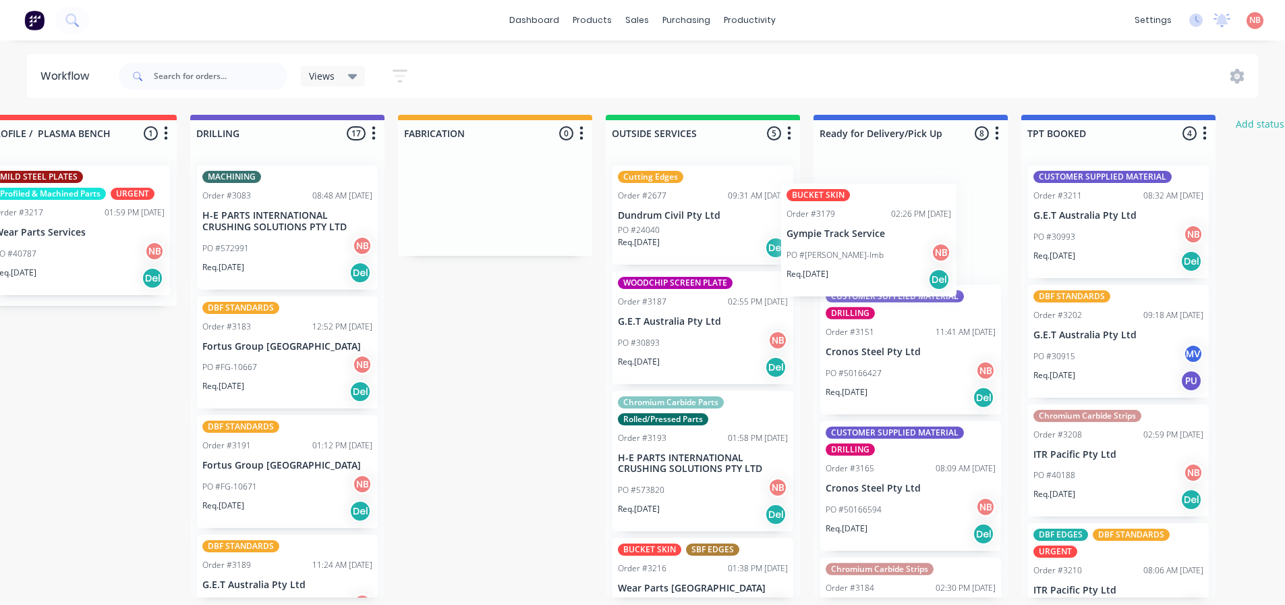
drag, startPoint x: 658, startPoint y: 337, endPoint x: 833, endPoint y: 247, distance: 195.8
click at [833, 247] on div "Submitted 0 Status colour #FF69B4 hex #FF69B4 Save Cancel Summaries Total order…" at bounding box center [445, 356] width 2250 height 482
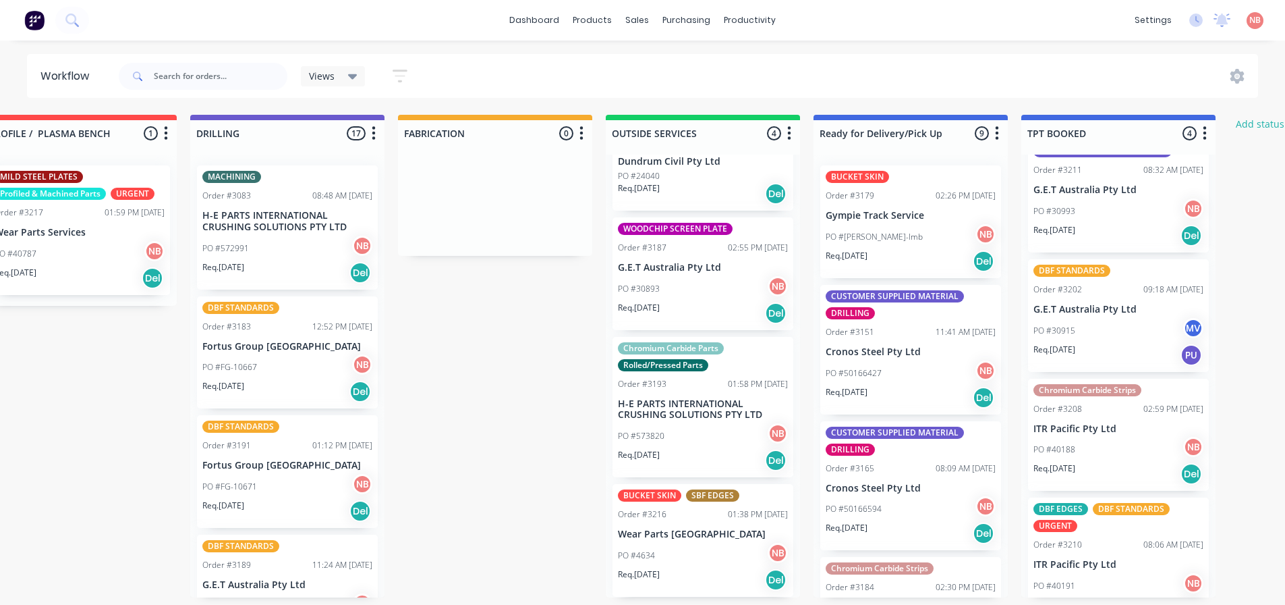
scroll to position [0, 0]
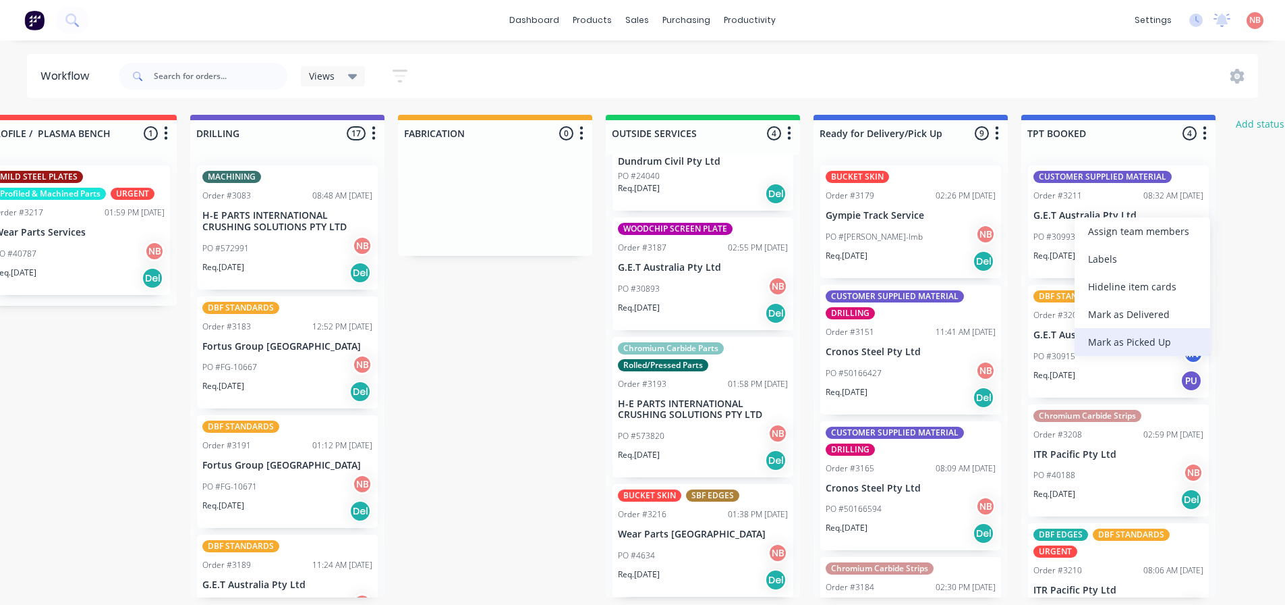
click at [1113, 333] on div "Mark as Picked Up" at bounding box center [1143, 342] width 136 height 28
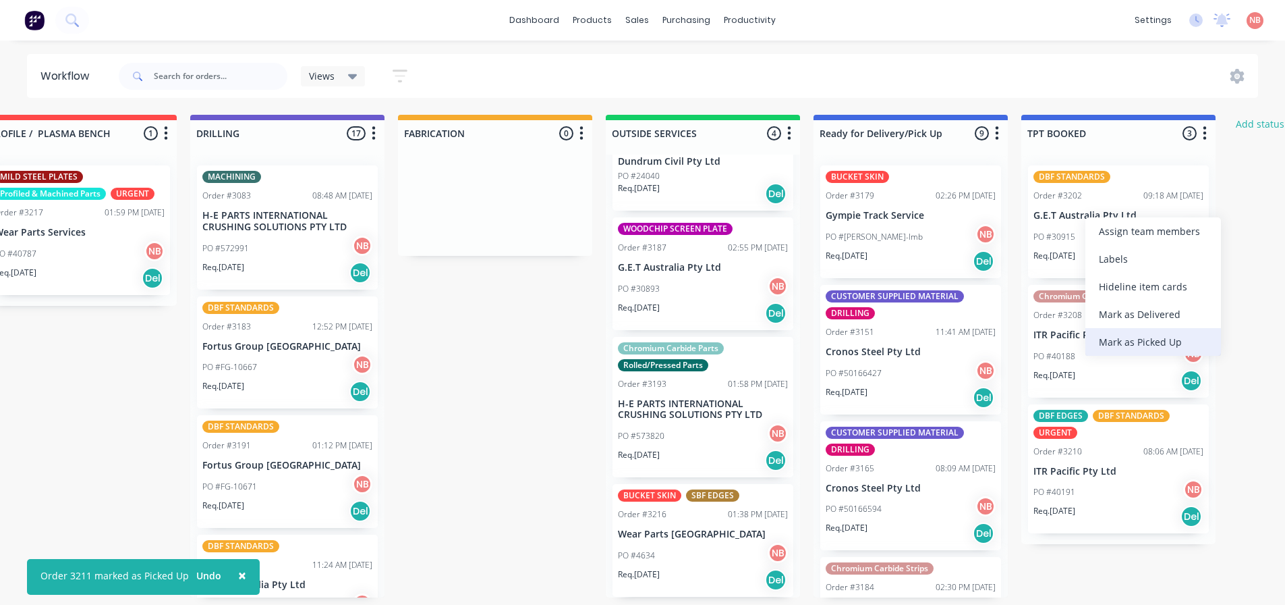
click at [1101, 345] on div "Mark as Picked Up" at bounding box center [1154, 342] width 136 height 28
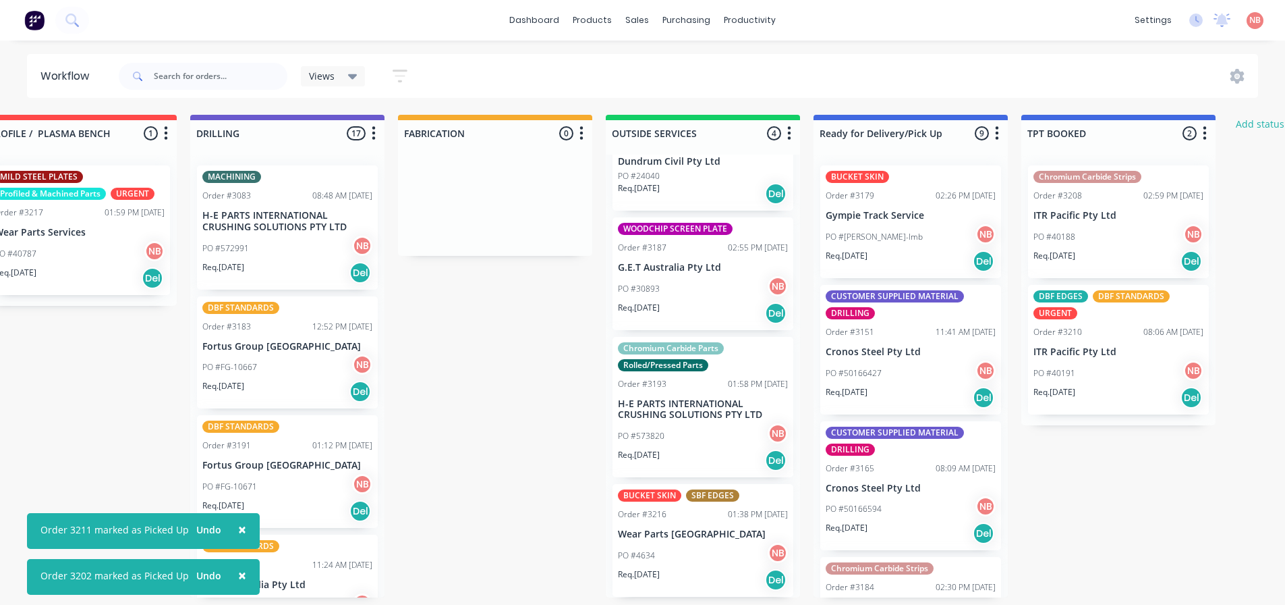
scroll to position [0, 670]
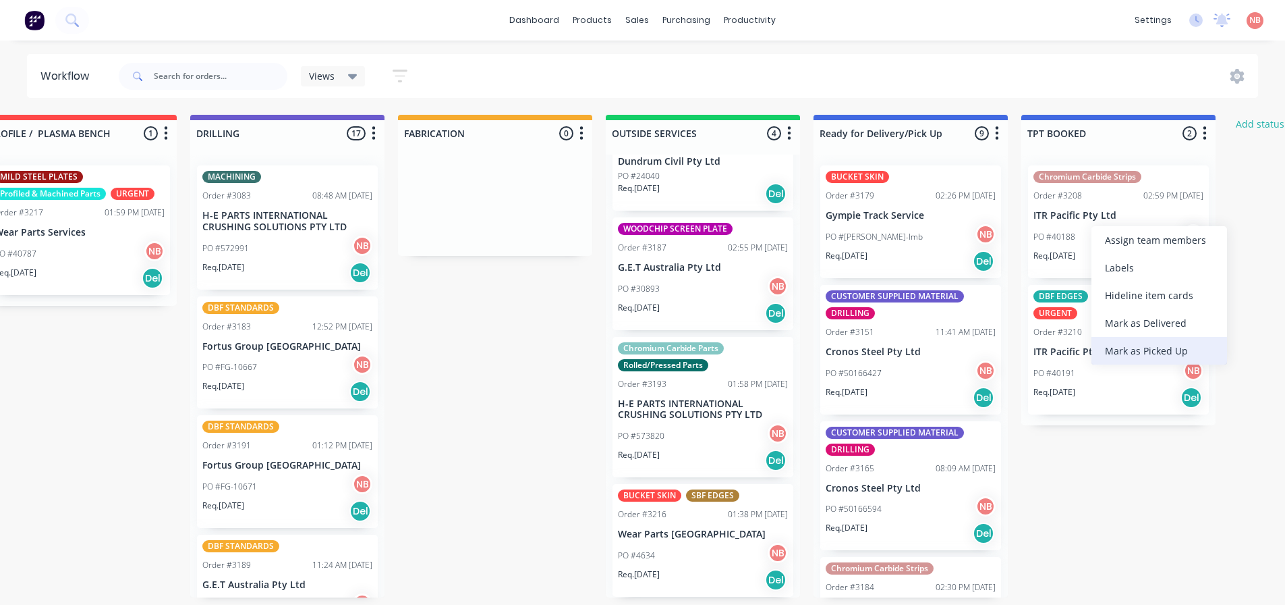
click at [1142, 353] on div "Mark as Picked Up" at bounding box center [1160, 351] width 136 height 28
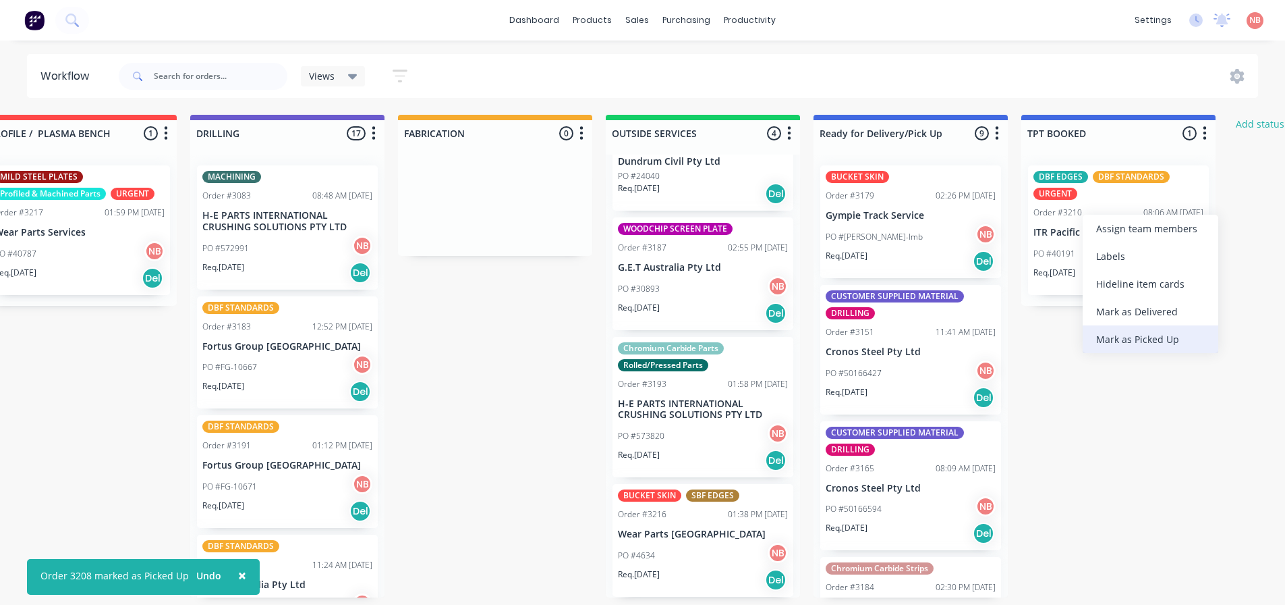
click at [1123, 341] on div "Mark as Picked Up" at bounding box center [1151, 339] width 136 height 28
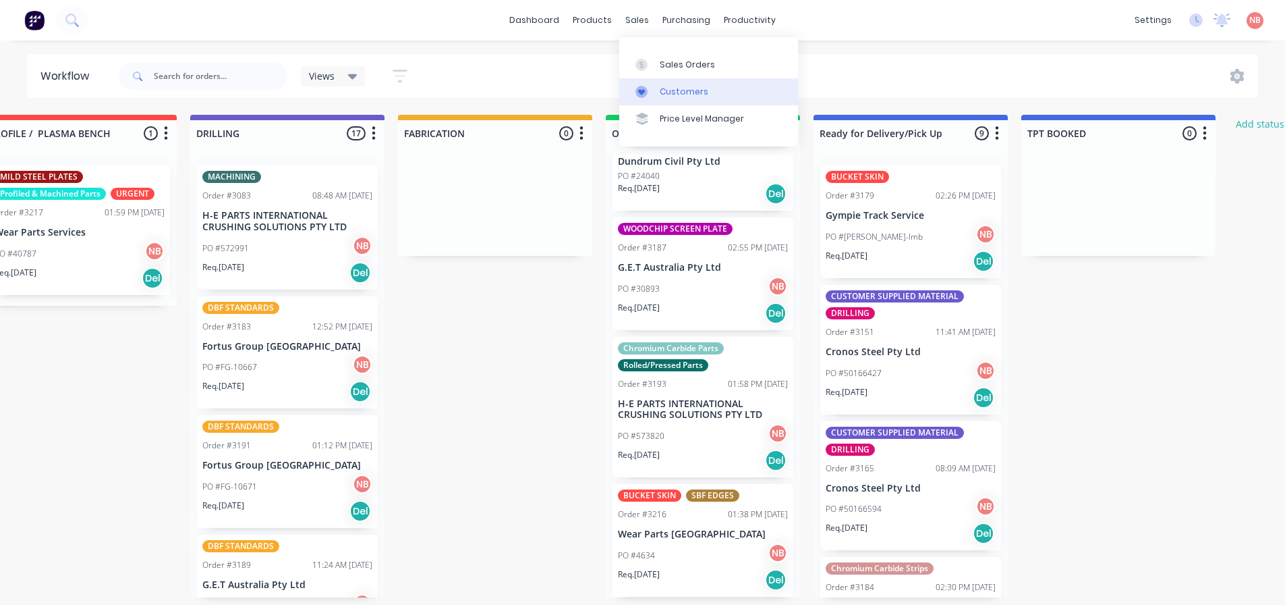
click at [665, 88] on div "Customers" at bounding box center [684, 92] width 49 height 12
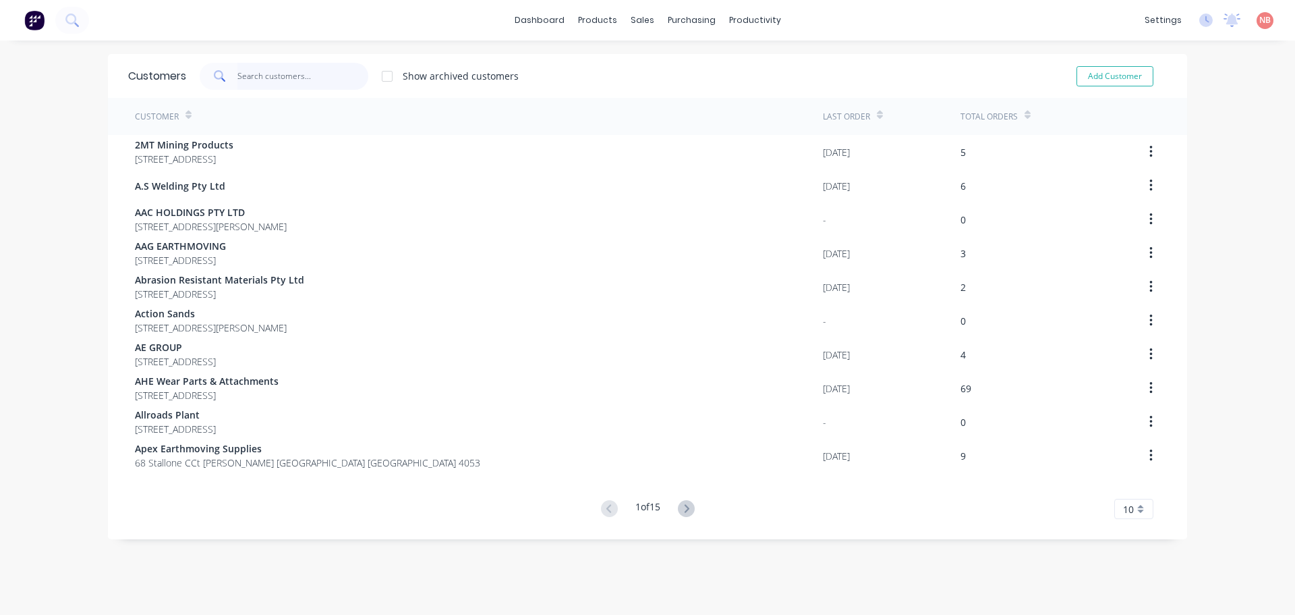
click at [299, 73] on input "text" at bounding box center [303, 76] width 132 height 27
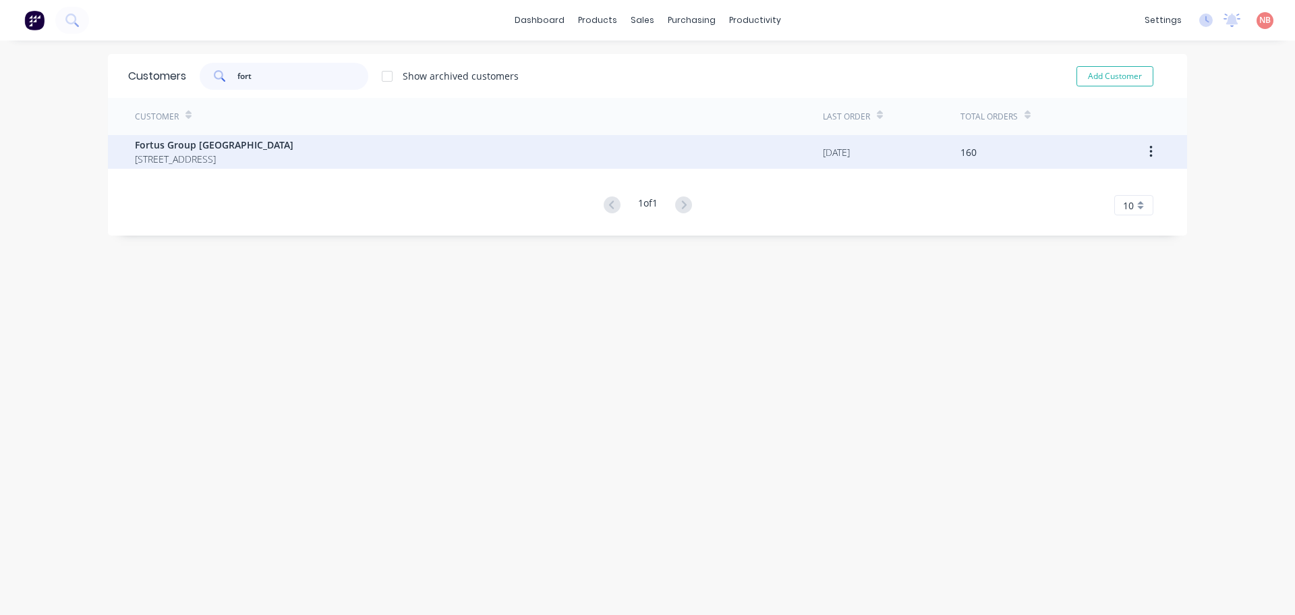
type input "fort"
click at [293, 165] on span "1 Edison Cct Forrestdale Western Australia Australia 6112" at bounding box center [214, 159] width 159 height 14
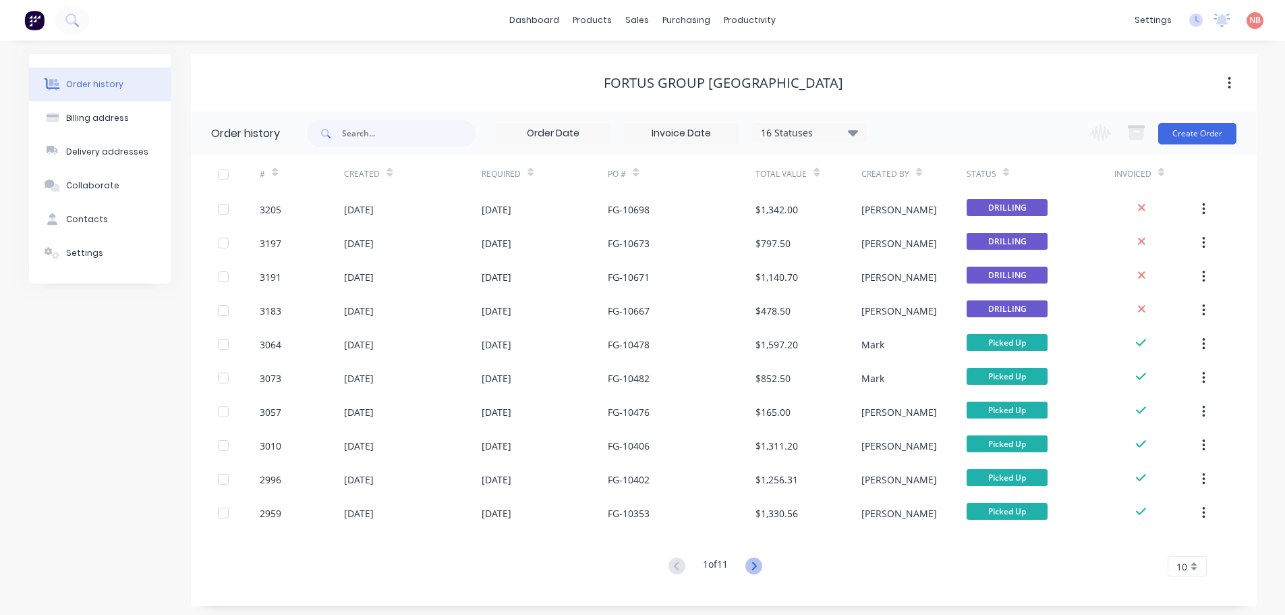
click at [760, 571] on icon at bounding box center [754, 565] width 17 height 17
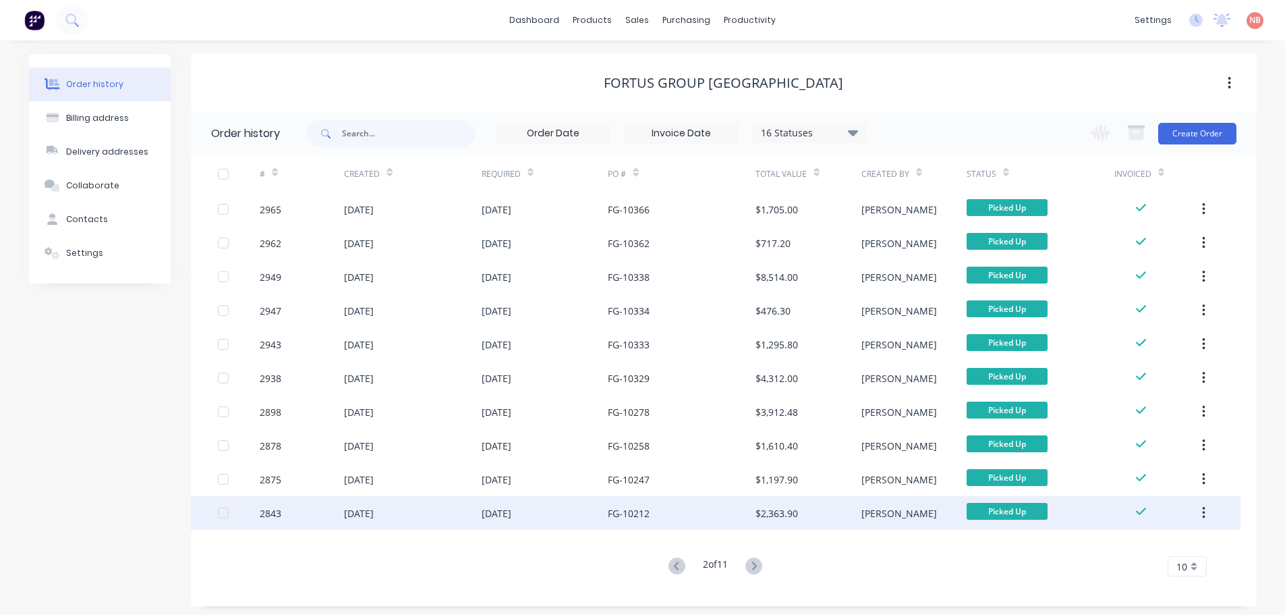
click at [757, 519] on div "$2,363.90" at bounding box center [777, 513] width 43 height 14
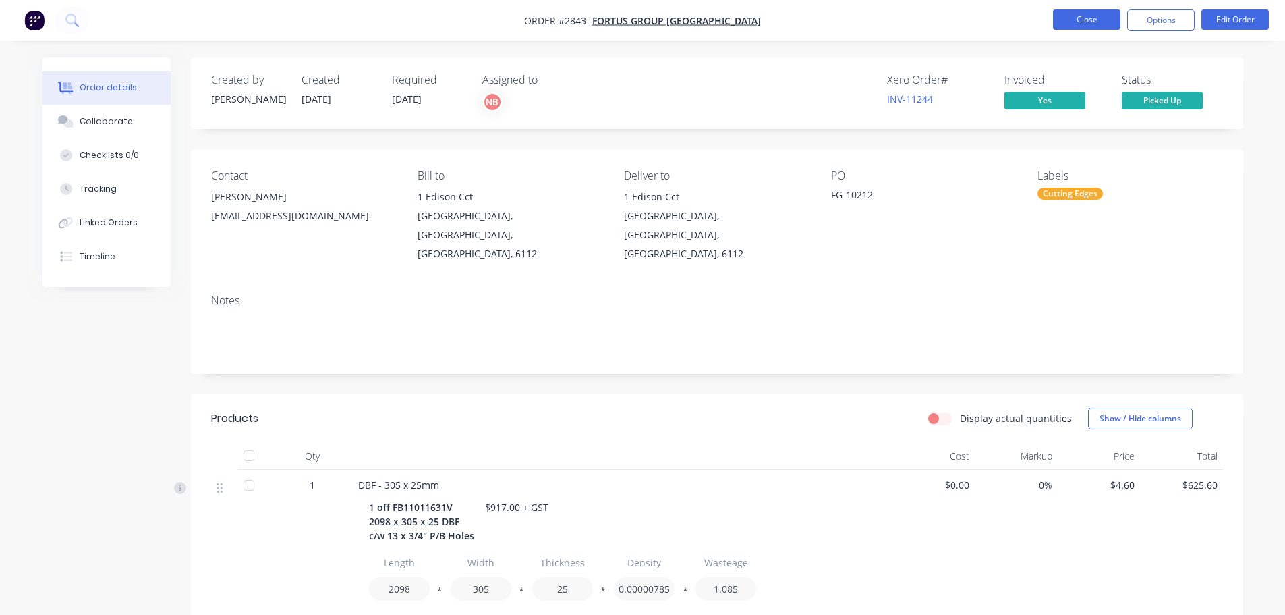
click at [1060, 22] on button "Close" at bounding box center [1086, 19] width 67 height 20
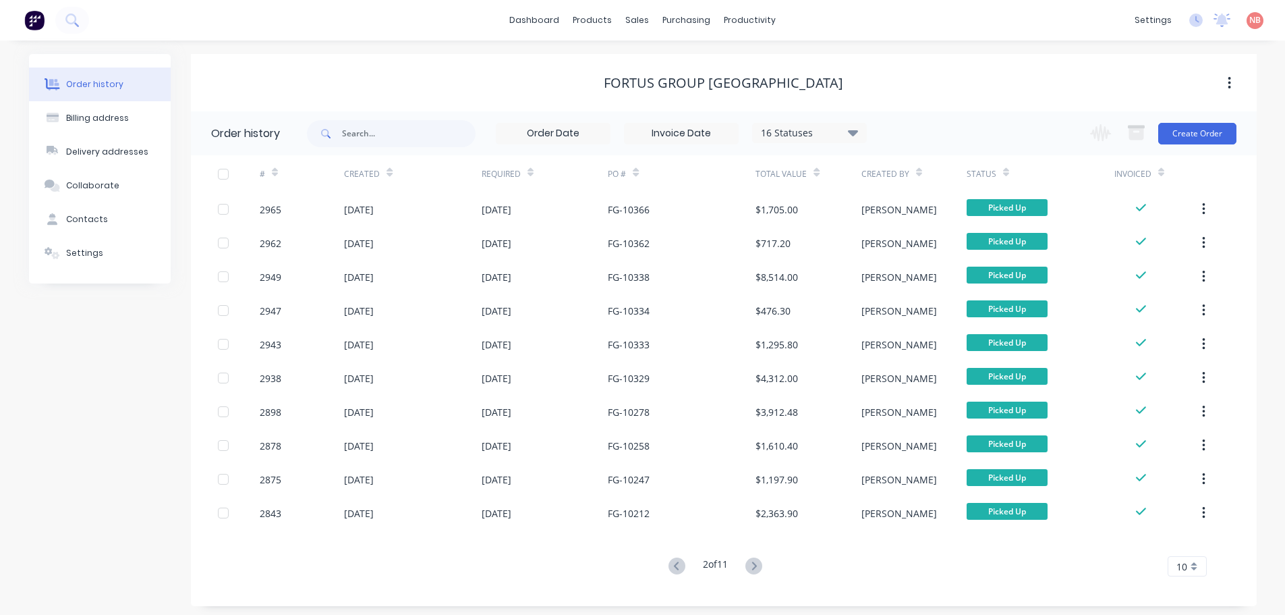
click at [765, 559] on button at bounding box center [753, 567] width 25 height 20
click at [672, 563] on icon at bounding box center [677, 565] width 17 height 17
click at [674, 563] on icon at bounding box center [676, 565] width 5 height 8
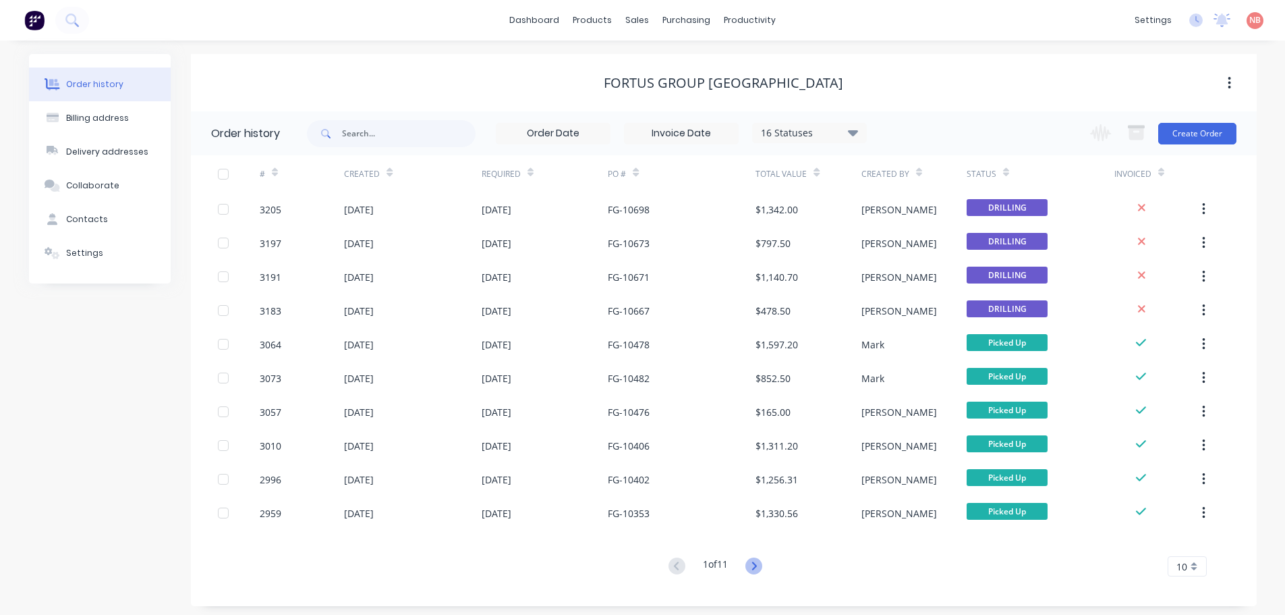
click at [760, 564] on icon at bounding box center [754, 565] width 17 height 17
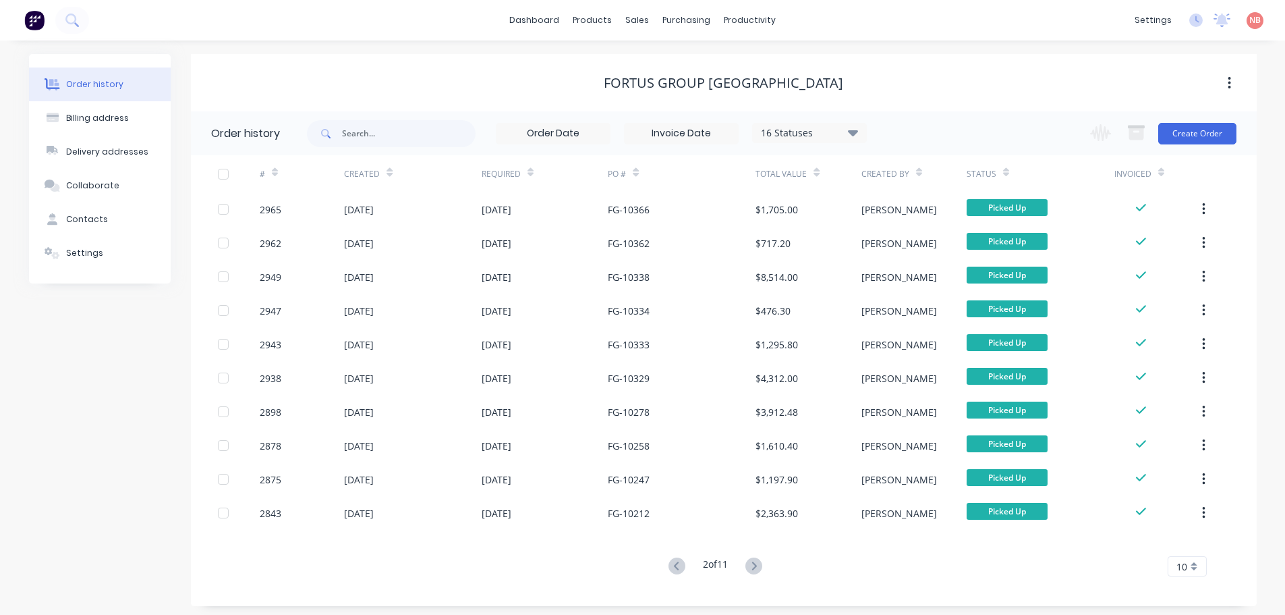
click at [760, 564] on icon at bounding box center [754, 565] width 17 height 17
click at [760, 563] on icon at bounding box center [754, 565] width 17 height 17
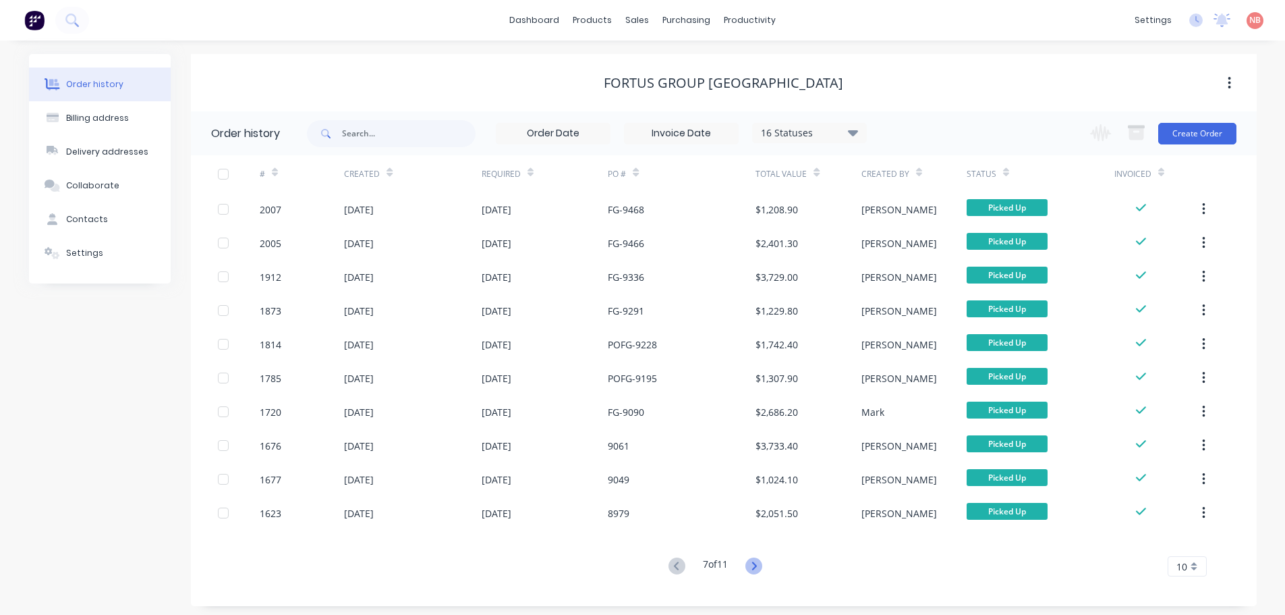
click at [760, 563] on icon at bounding box center [754, 565] width 17 height 17
click at [685, 564] on button at bounding box center [677, 567] width 25 height 20
click at [673, 561] on icon at bounding box center [677, 565] width 17 height 17
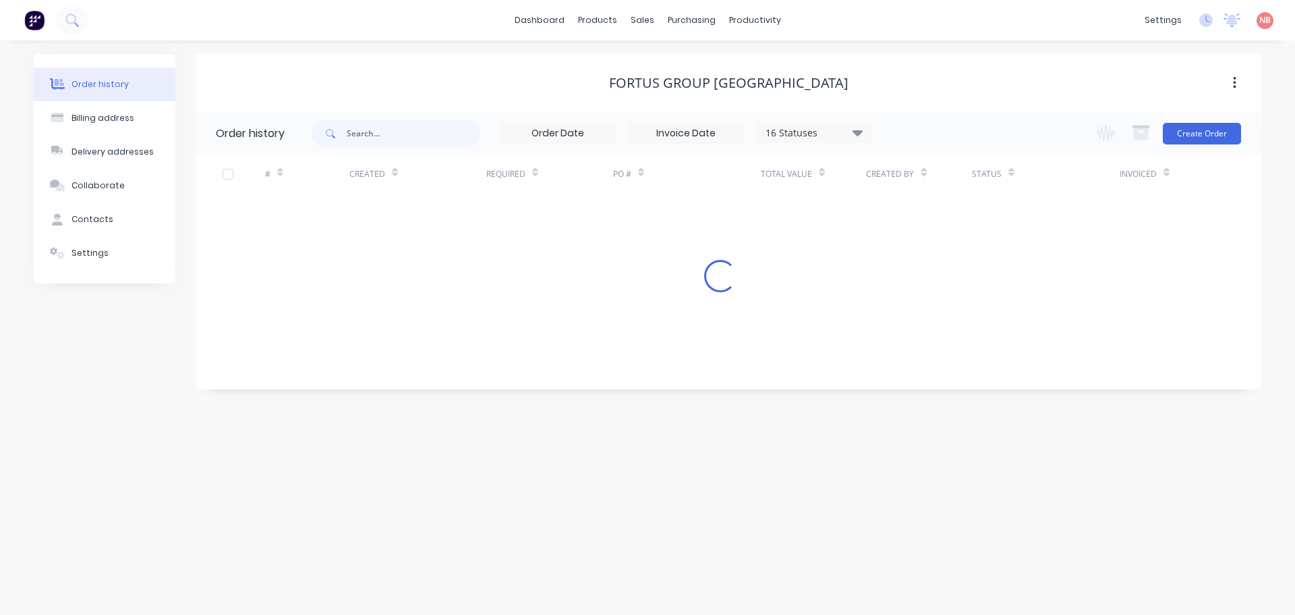
click at [675, 561] on div "Order history Billing address Delivery addresses Collaborate Contacts Settings …" at bounding box center [647, 327] width 1295 height 574
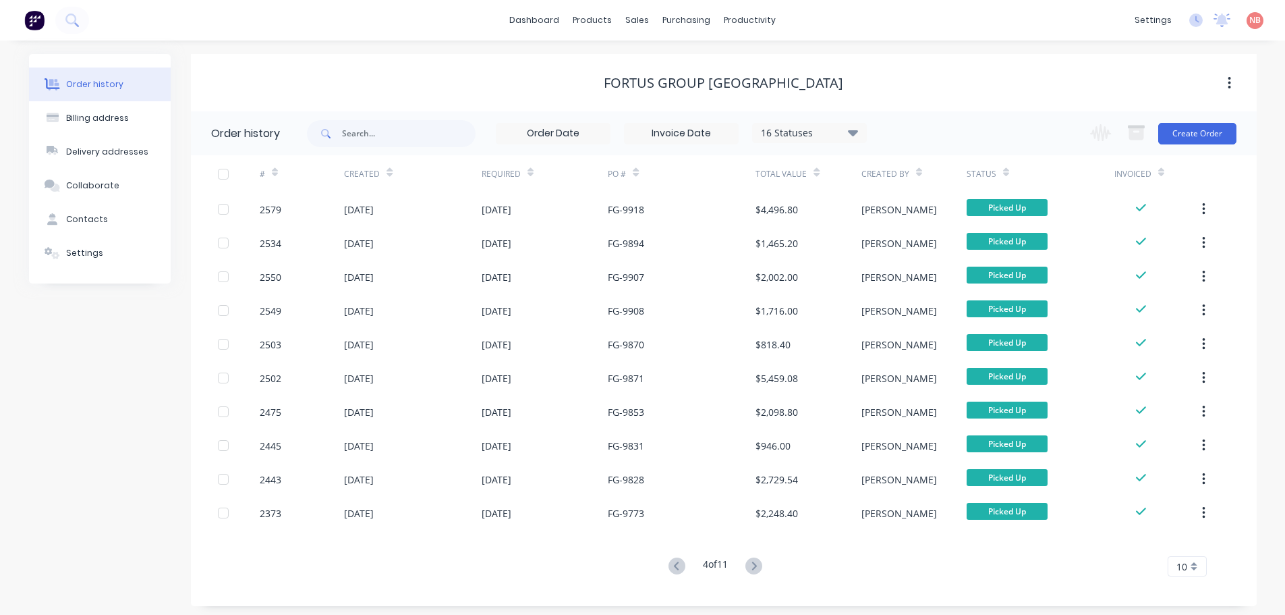
click at [676, 561] on icon at bounding box center [677, 565] width 17 height 17
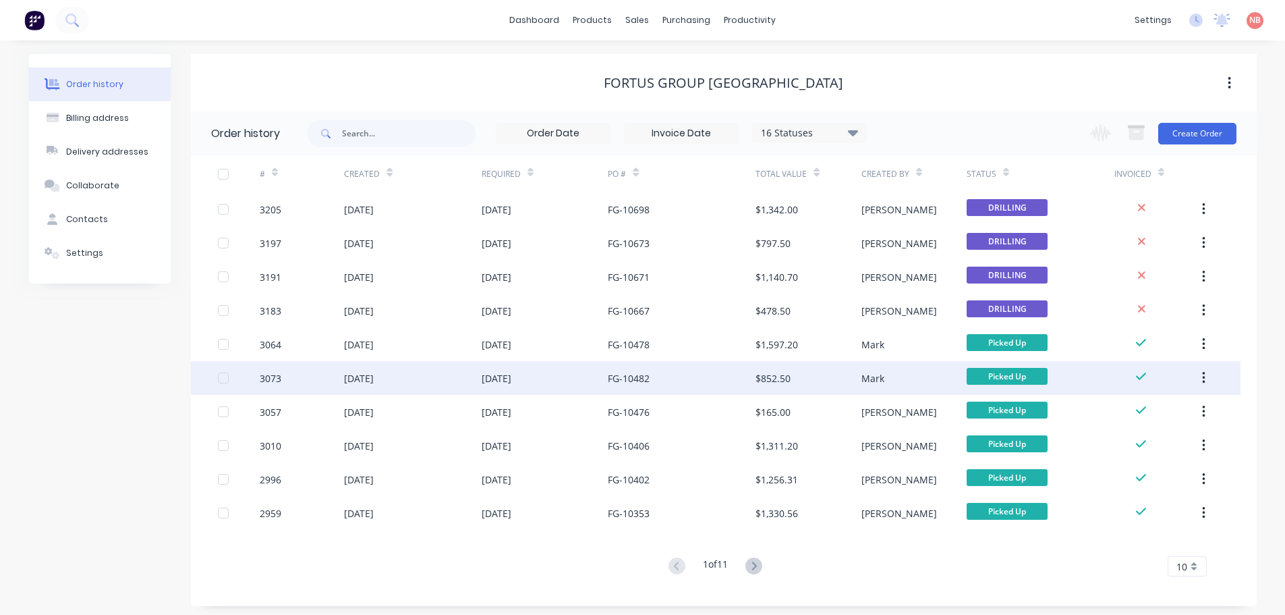
click at [650, 379] on div "FG-10482" at bounding box center [629, 378] width 42 height 14
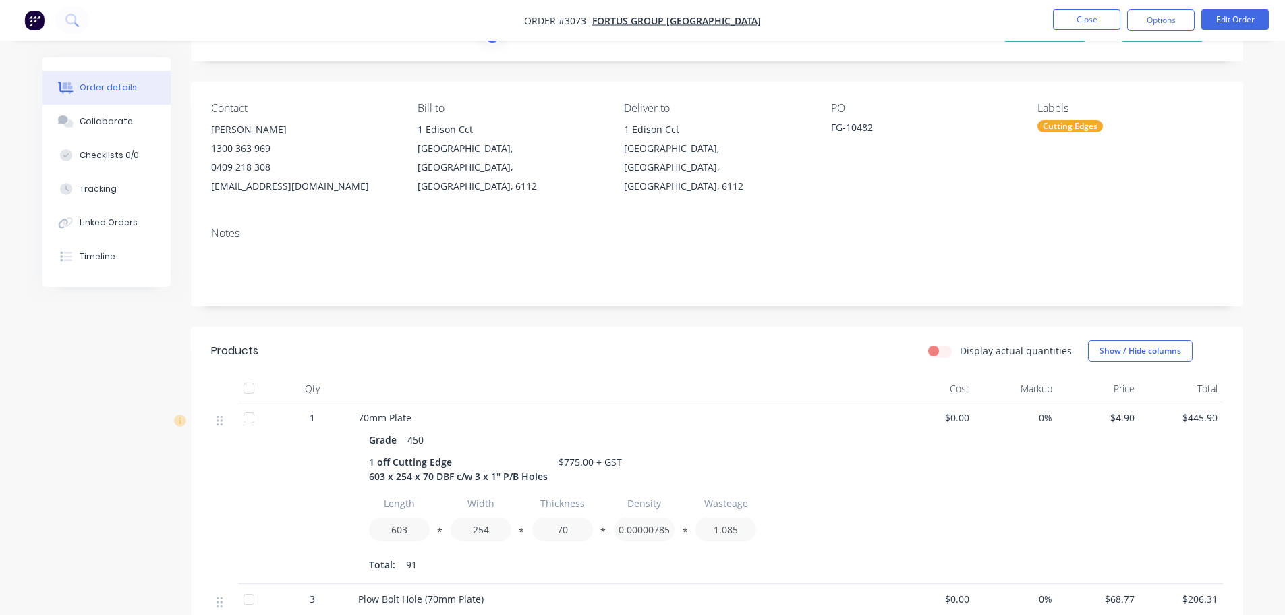
scroll to position [135, 0]
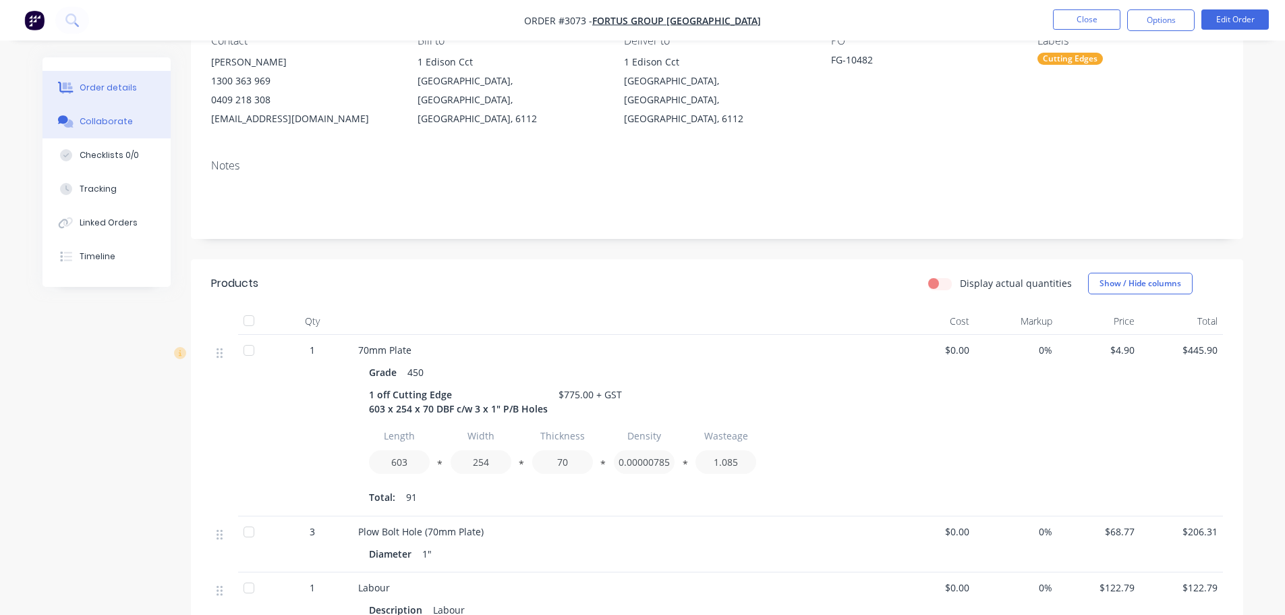
click at [139, 119] on button "Collaborate" at bounding box center [107, 122] width 128 height 34
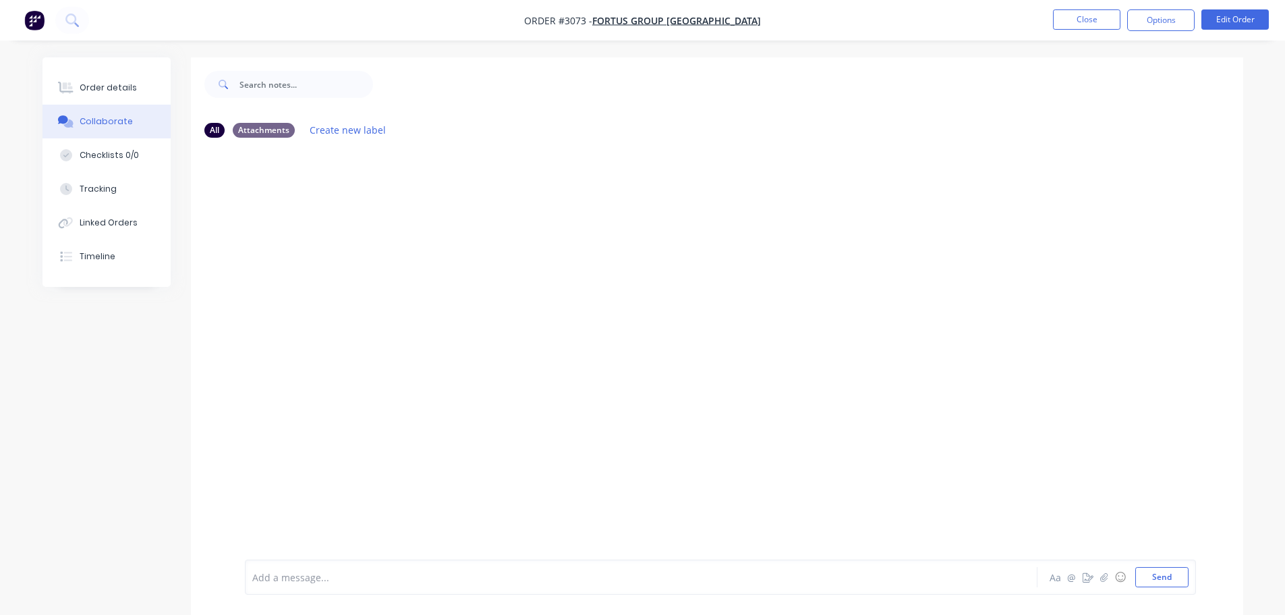
drag, startPoint x: 123, startPoint y: 91, endPoint x: 163, endPoint y: 113, distance: 45.0
click at [124, 87] on div "Order details" at bounding box center [108, 88] width 57 height 12
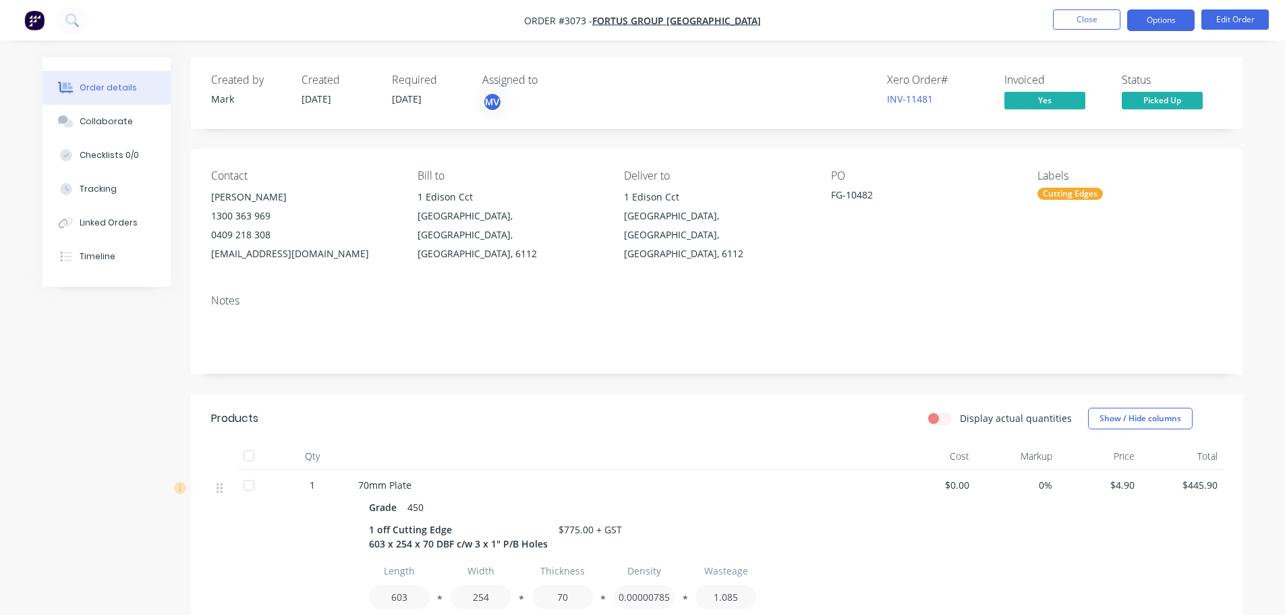
click at [1180, 26] on button "Options" at bounding box center [1160, 20] width 67 height 22
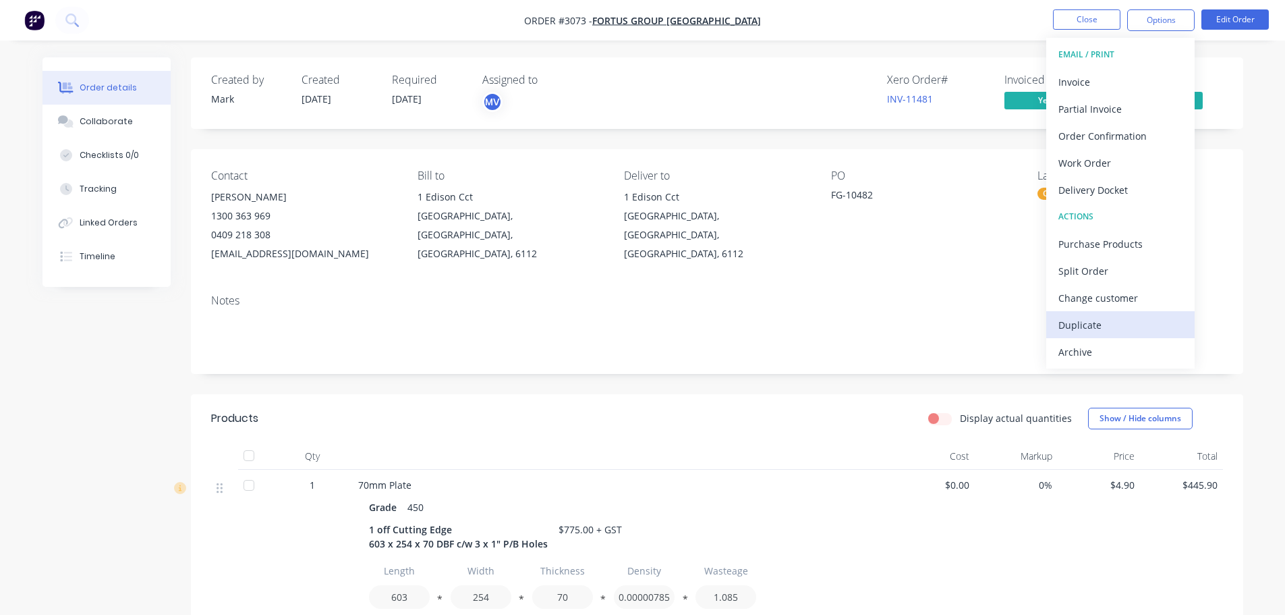
click at [1079, 326] on div "Duplicate" at bounding box center [1121, 325] width 124 height 20
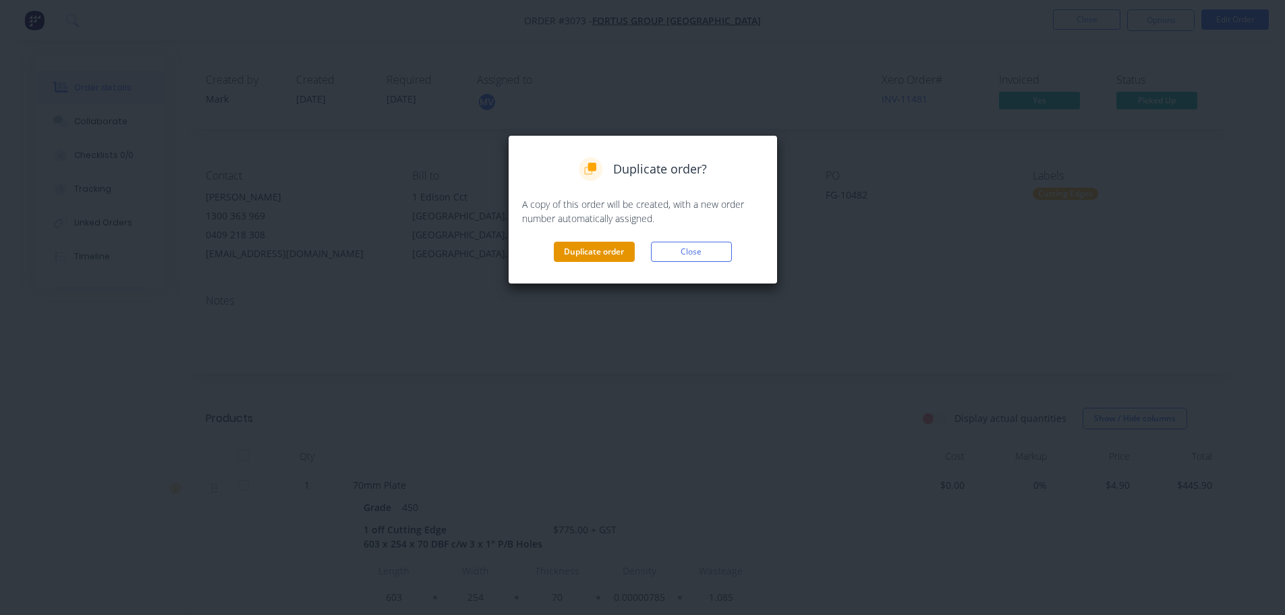
click at [609, 255] on button "Duplicate order" at bounding box center [594, 252] width 81 height 20
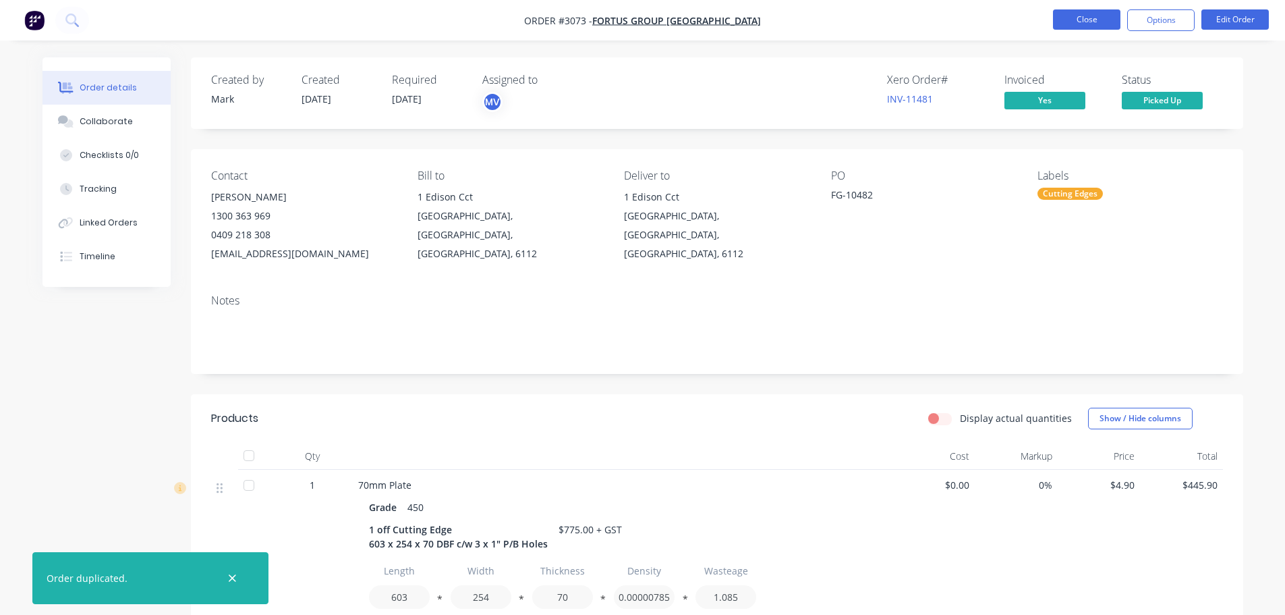
click at [1078, 16] on button "Close" at bounding box center [1086, 19] width 67 height 20
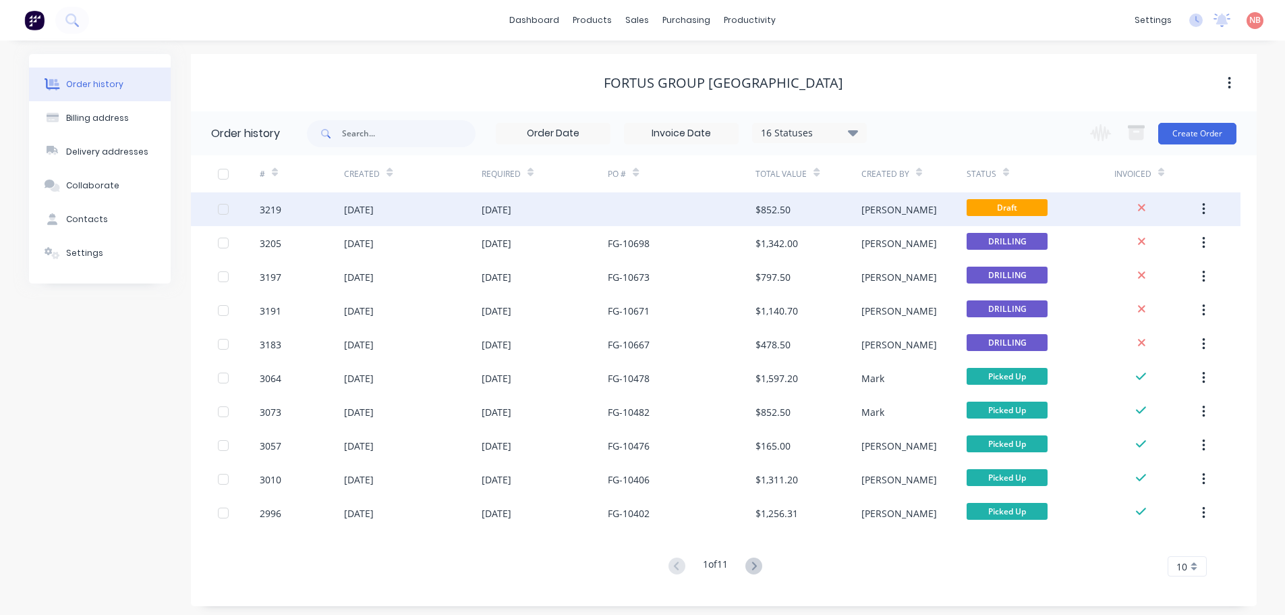
click at [659, 208] on div at bounding box center [682, 209] width 148 height 34
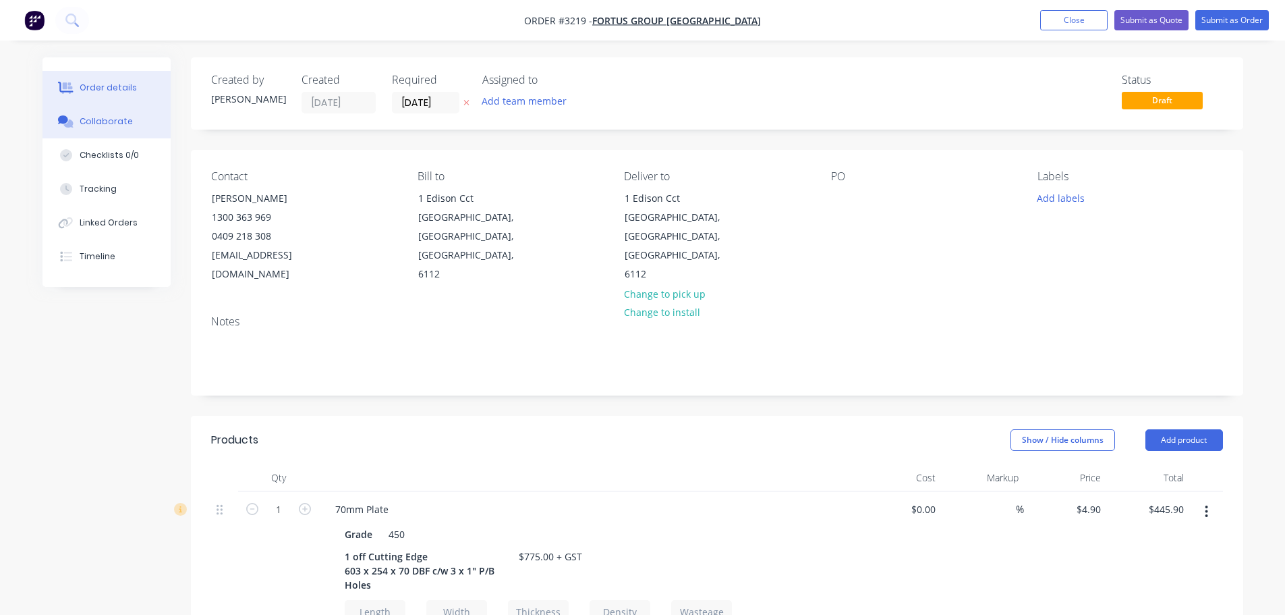
click at [116, 121] on div "Collaborate" at bounding box center [106, 121] width 53 height 12
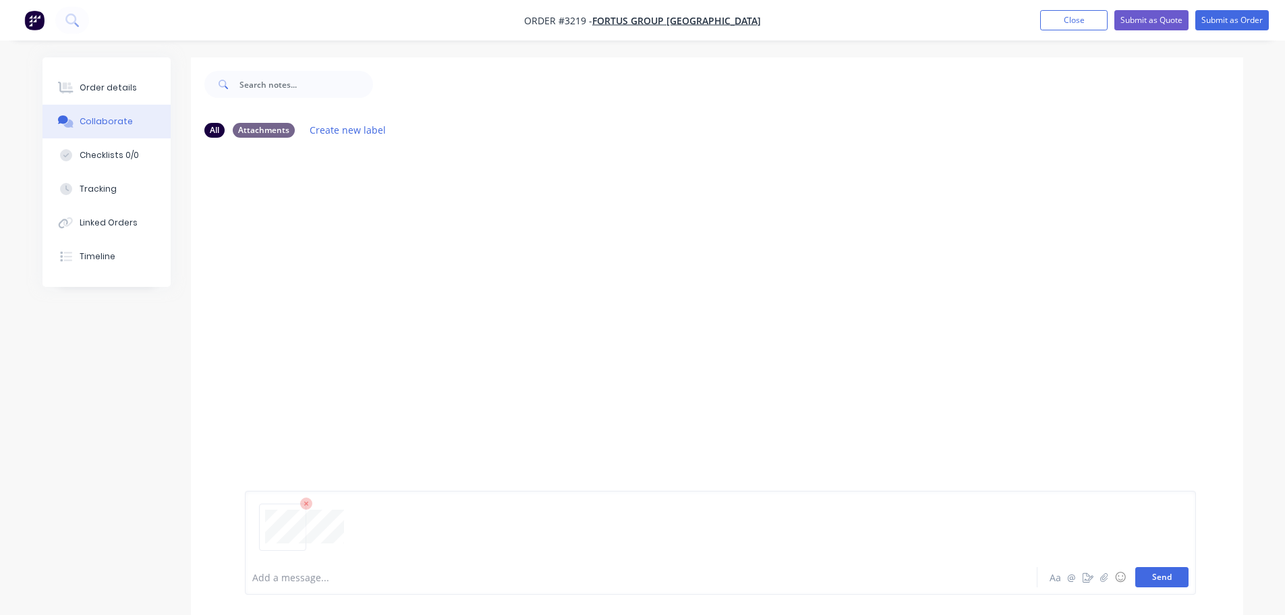
click at [1153, 575] on button "Send" at bounding box center [1161, 577] width 53 height 20
click at [1160, 580] on button "Send" at bounding box center [1161, 577] width 53 height 20
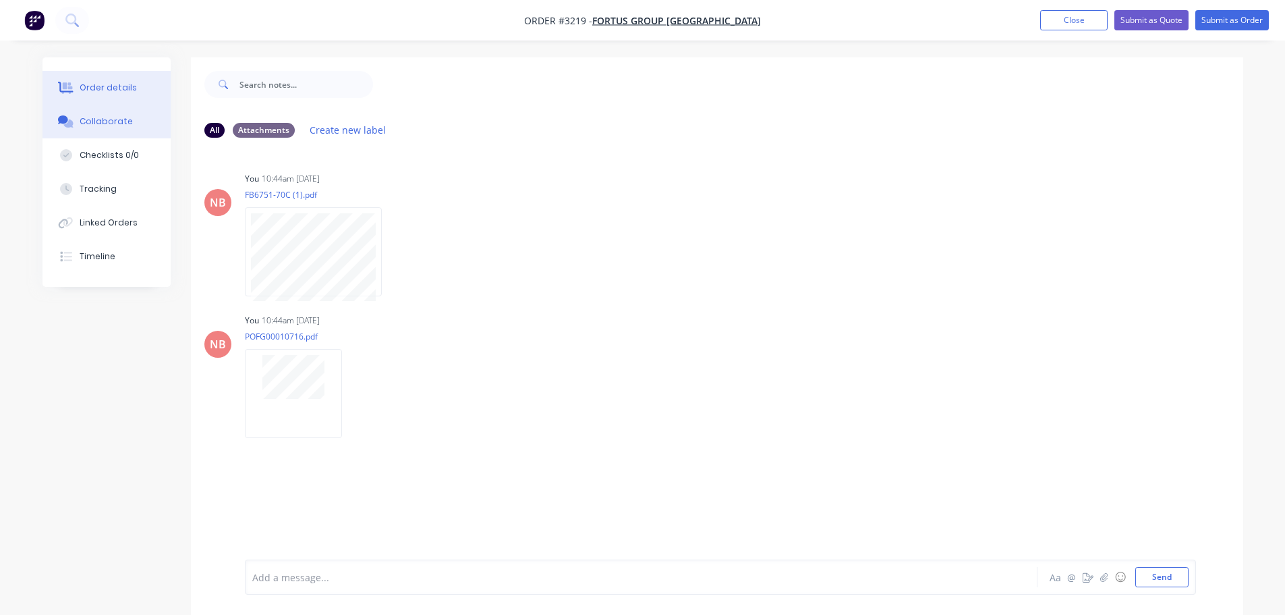
click at [113, 90] on div "Order details" at bounding box center [108, 88] width 57 height 12
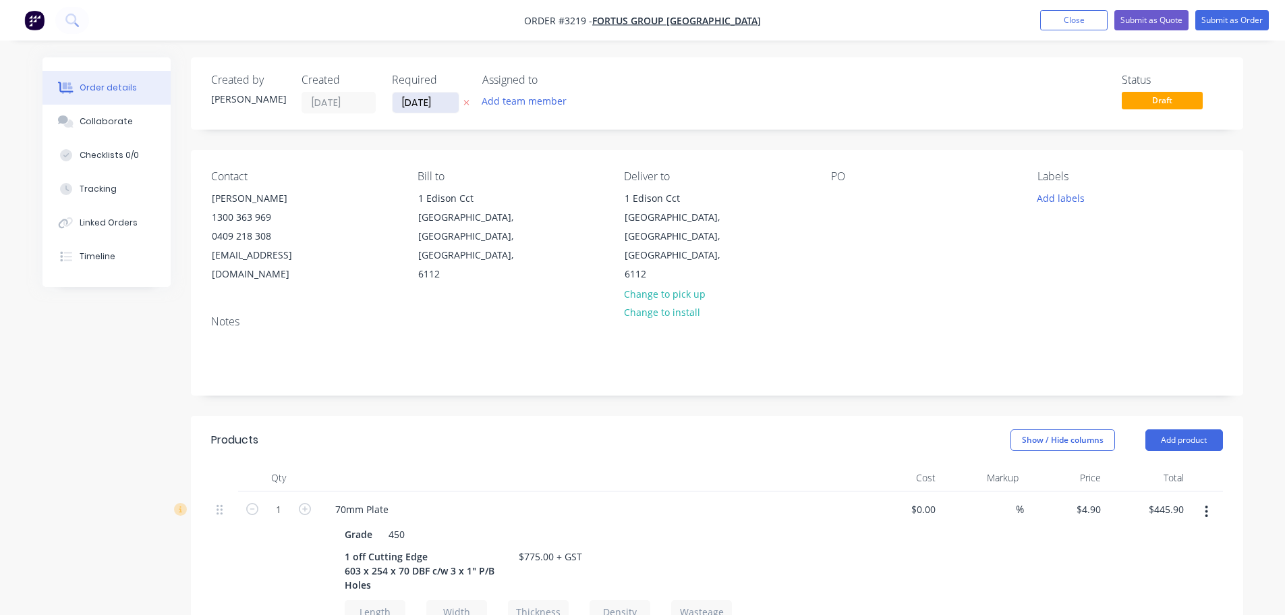
click at [443, 106] on input "[DATE]" at bounding box center [426, 102] width 66 height 20
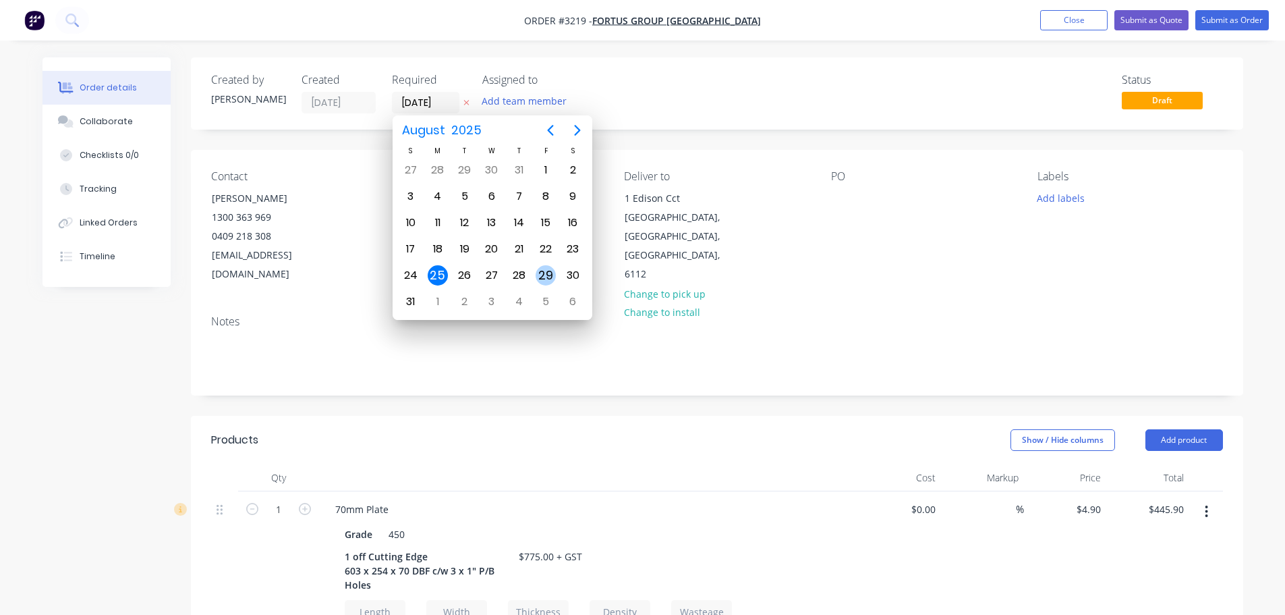
click at [538, 273] on div "29" at bounding box center [546, 275] width 20 height 20
type input "[DATE]"
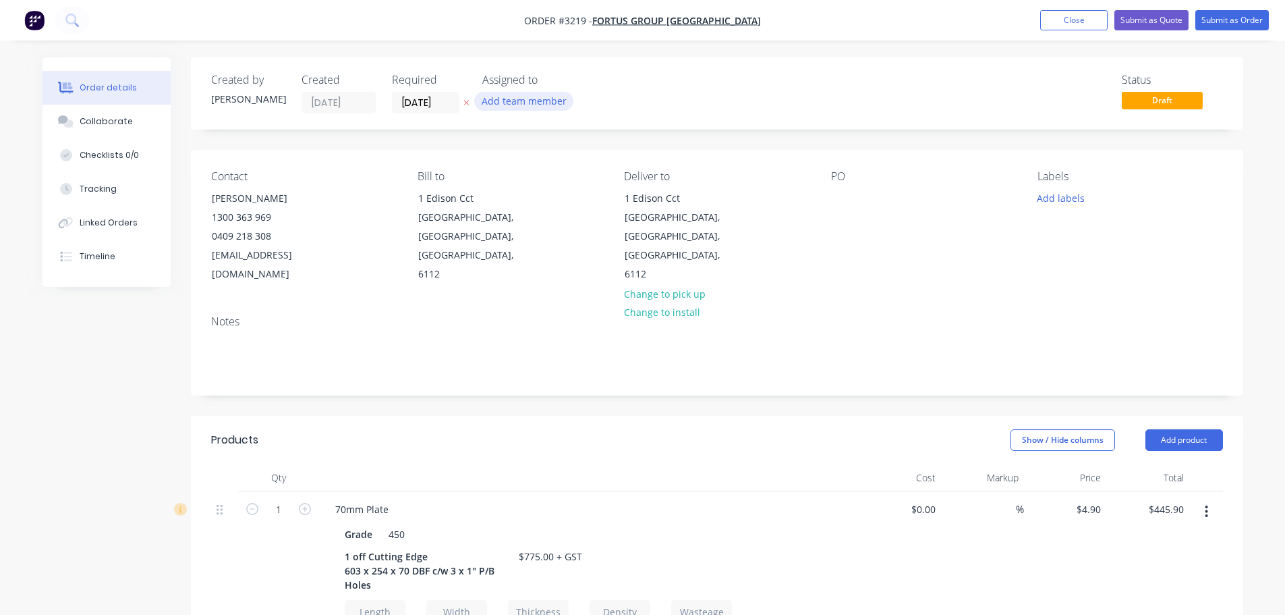
click at [534, 101] on button "Add team member" at bounding box center [523, 101] width 99 height 18
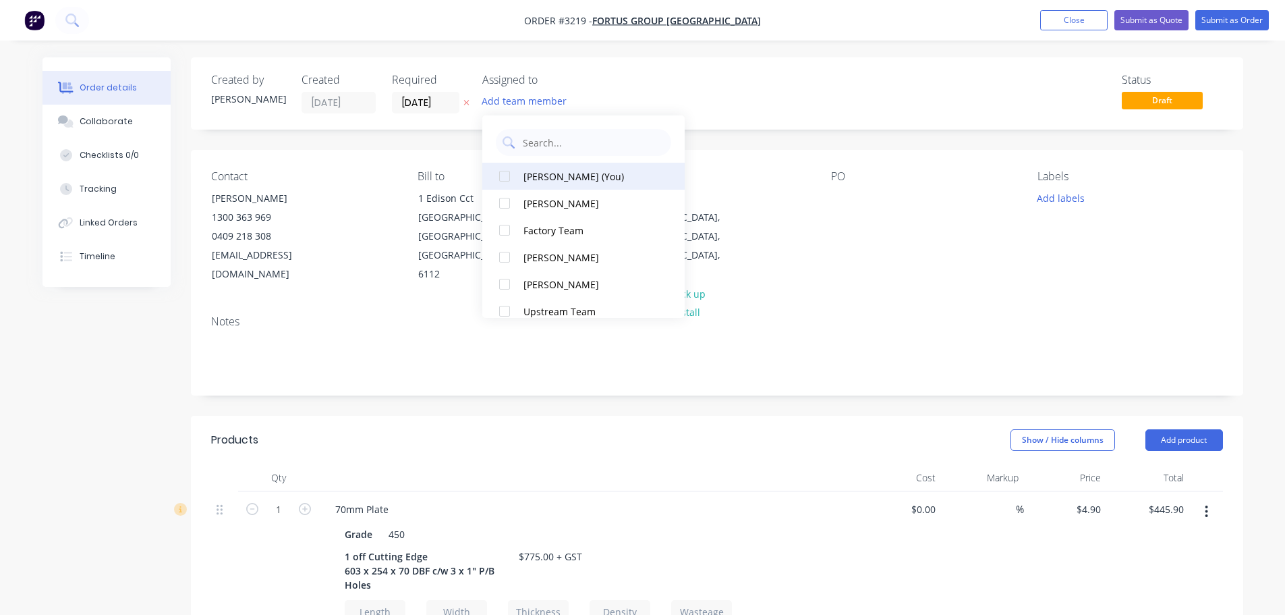
click at [540, 171] on div "[PERSON_NAME] (You)" at bounding box center [591, 176] width 135 height 14
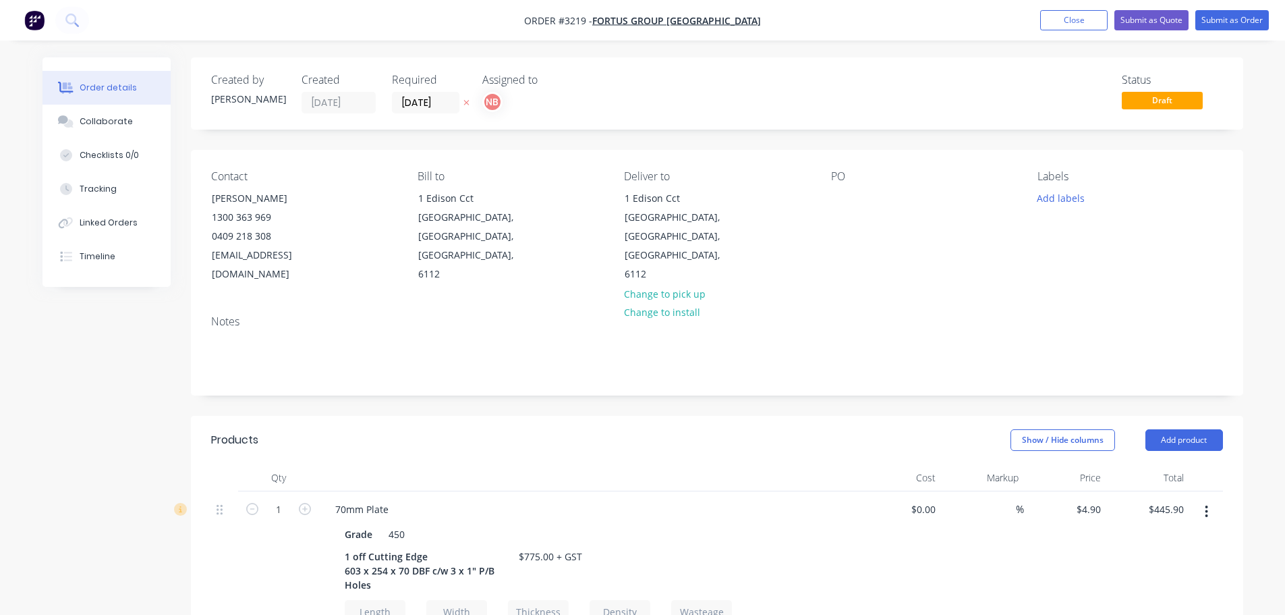
click at [354, 142] on div "Created by Naomi Created 25/08/25 Required 29/08/25 Assigned to NB Status Draft…" at bounding box center [717, 622] width 1052 height 1131
click at [849, 206] on div at bounding box center [842, 198] width 22 height 20
click at [1059, 198] on button "Add labels" at bounding box center [1061, 197] width 62 height 18
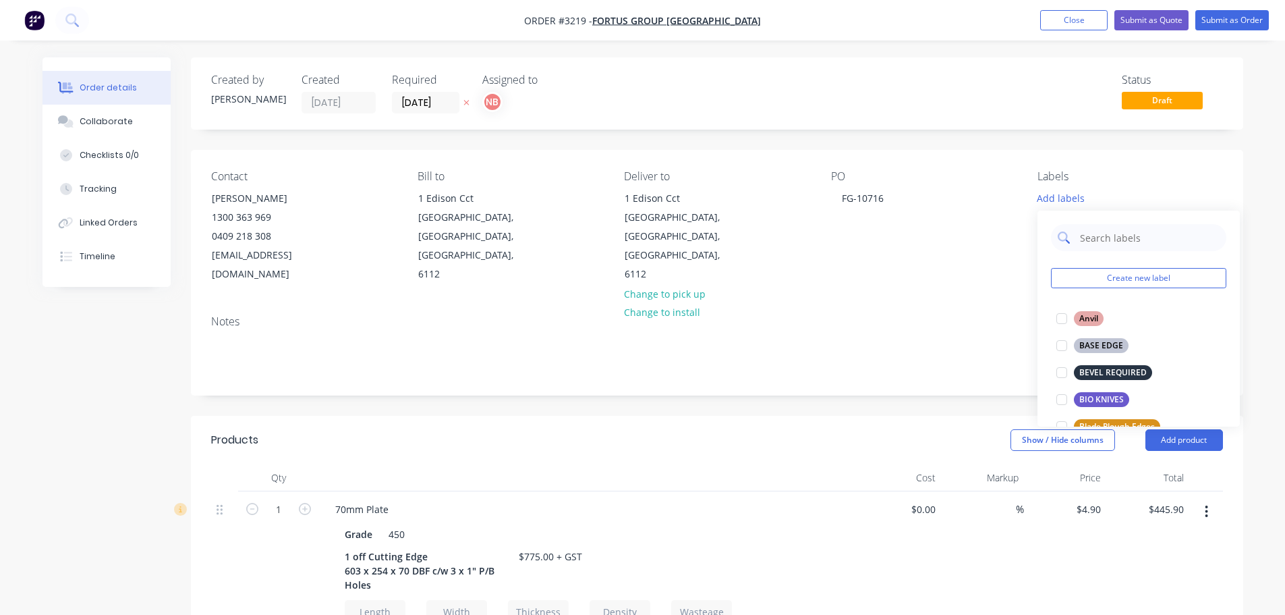
click at [1104, 237] on input "text" at bounding box center [1149, 237] width 141 height 27
type input "cutt"
drag, startPoint x: 1110, startPoint y: 395, endPoint x: 1063, endPoint y: 397, distance: 46.6
click at [1110, 395] on div "Cutting Edges" at bounding box center [1106, 399] width 65 height 15
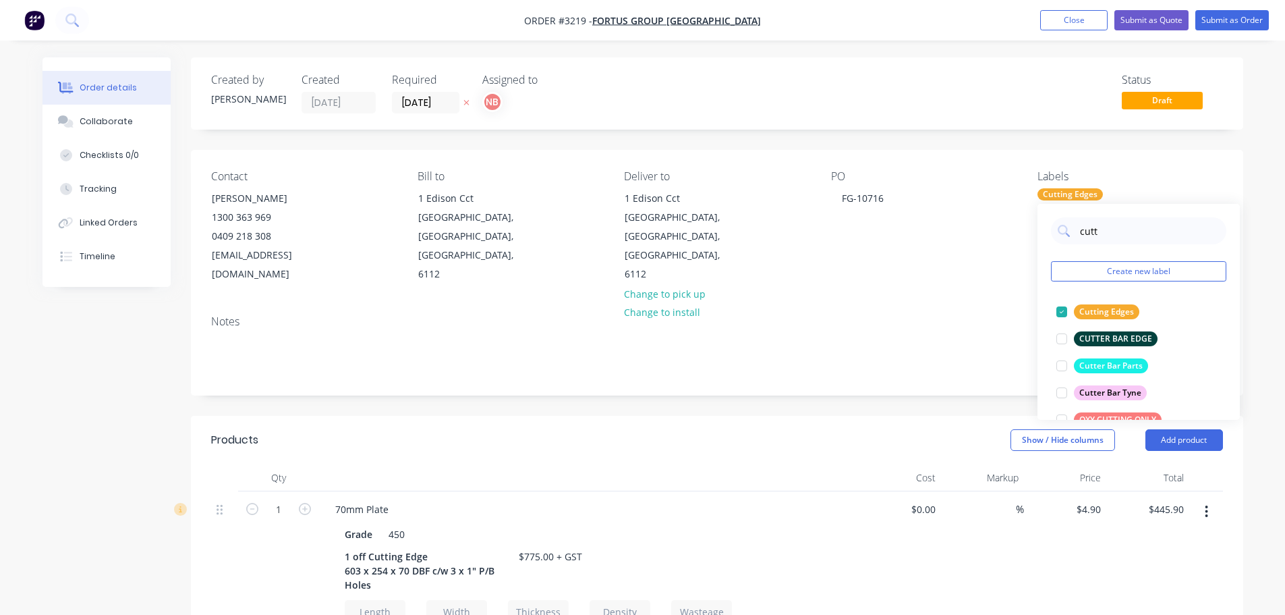
click at [887, 395] on div "Created by Naomi Created 25/08/25 Required 29/08/25 Assigned to NB Status Draft…" at bounding box center [717, 622] width 1052 height 1131
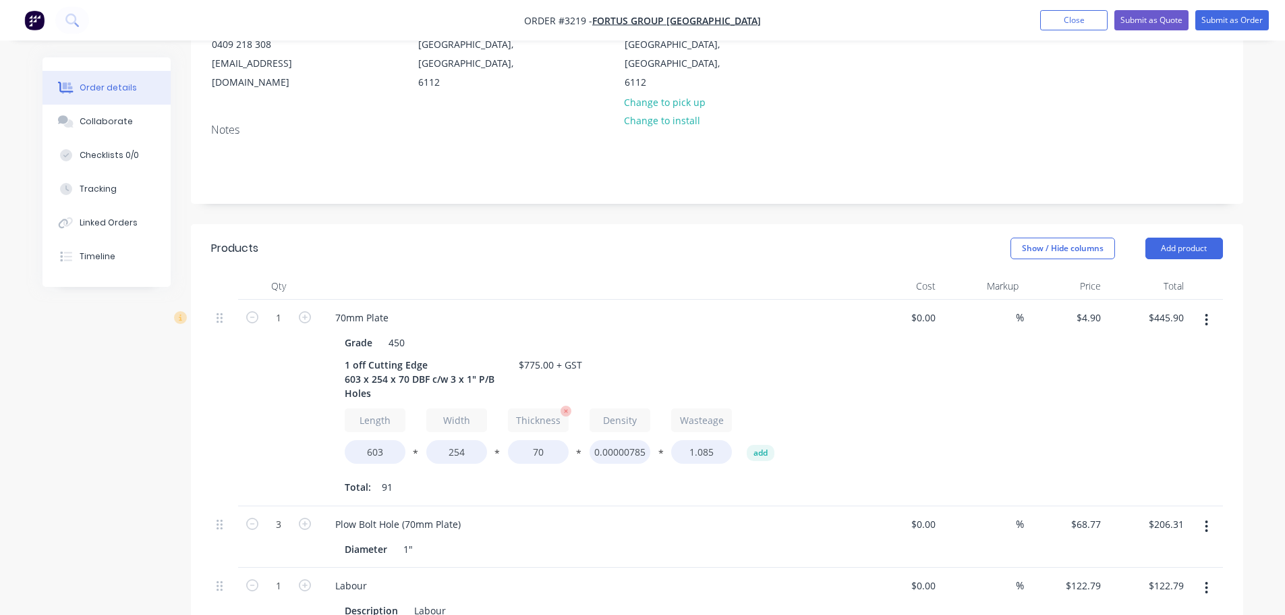
scroll to position [202, 0]
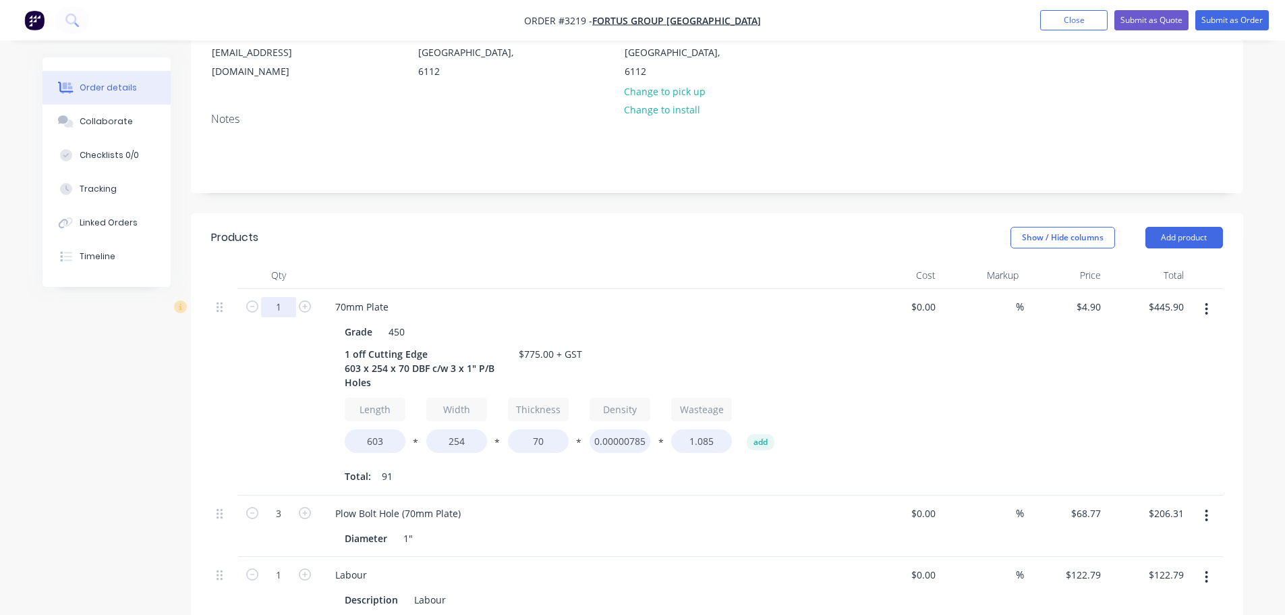
click at [279, 297] on input "1" at bounding box center [278, 307] width 35 height 20
type input "3"
type input "$1,337.70"
click at [391, 238] on header "Products Show / Hide columns Add product" at bounding box center [717, 237] width 1052 height 49
drag, startPoint x: 424, startPoint y: 332, endPoint x: 343, endPoint y: 339, distance: 80.6
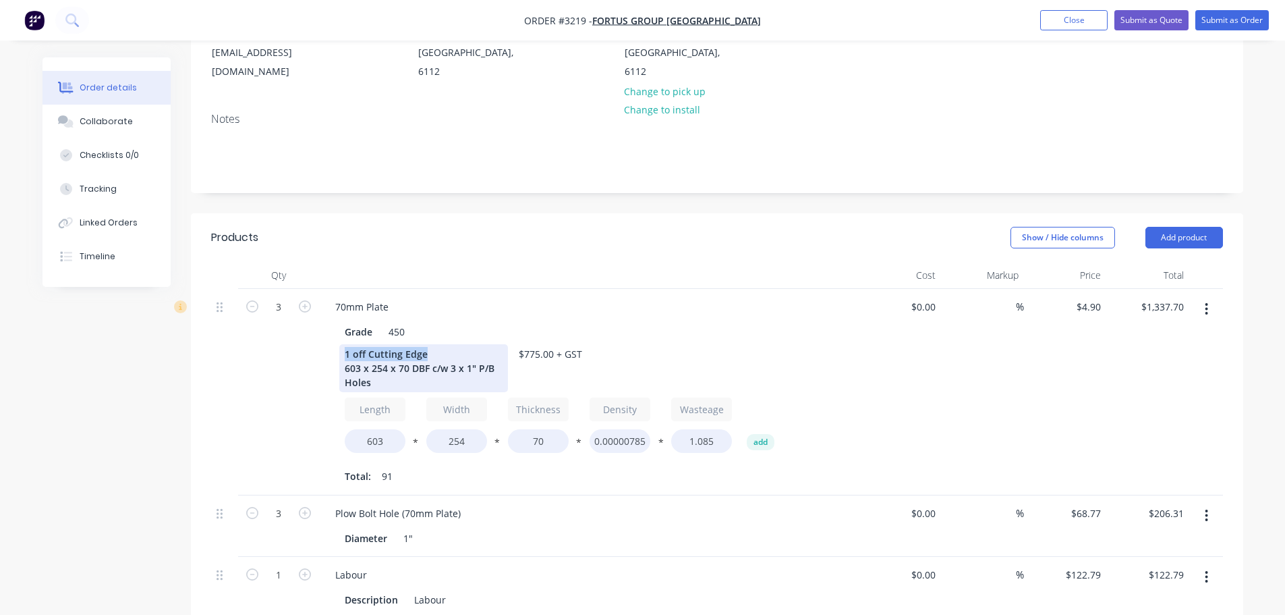
click at [343, 344] on div "1 off Cutting Edge 603 x 254 x 70 DBF c/w 3 x 1" P/B Holes" at bounding box center [423, 368] width 169 height 48
click at [432, 347] on div "3 off FB6751-70C 603 x 254 x 70 DBF c/w 3 x 1" P/B Holes" at bounding box center [423, 368] width 169 height 48
click at [486, 344] on div "$775.00 + GST" at bounding box center [484, 354] width 74 height 20
click at [503, 297] on div "70mm Plate" at bounding box center [589, 307] width 529 height 20
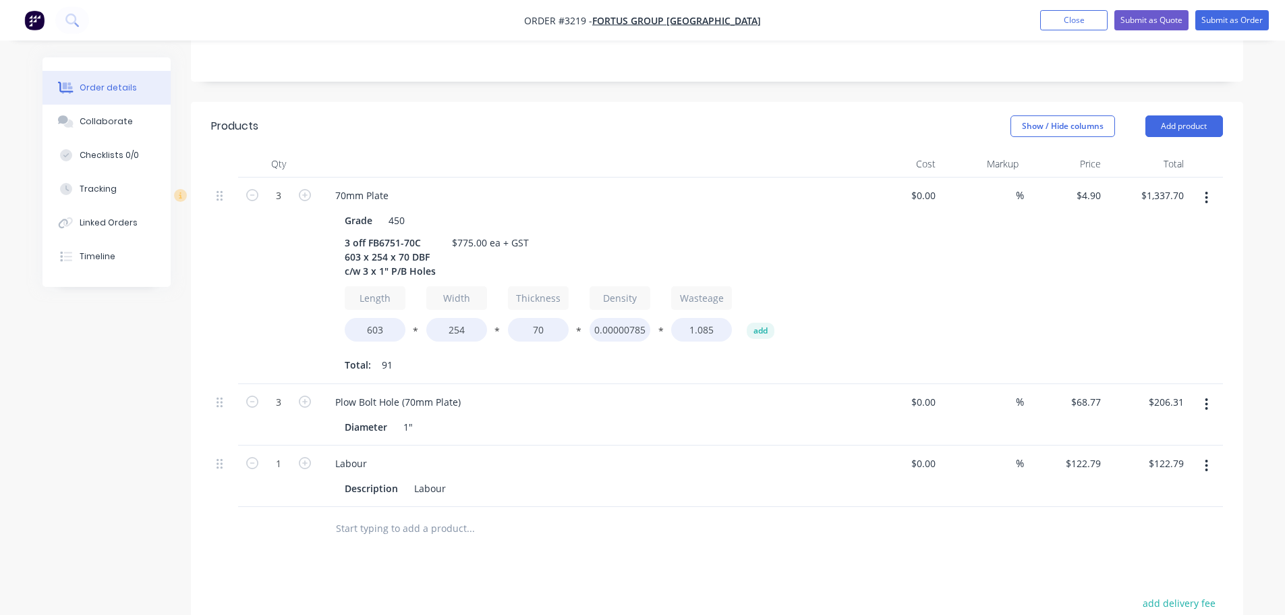
scroll to position [337, 0]
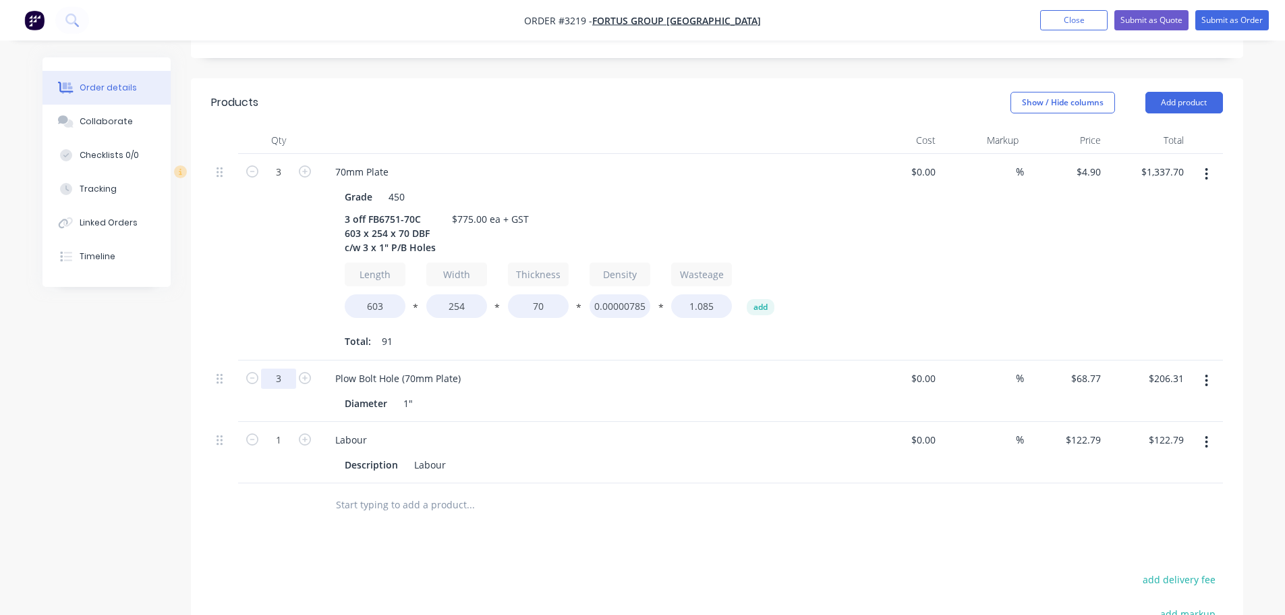
click at [277, 182] on input "3" at bounding box center [278, 172] width 35 height 20
type input "9"
type input "$618.93"
click at [266, 238] on div "3" at bounding box center [278, 257] width 81 height 206
click at [1092, 430] on input "122.79" at bounding box center [1086, 440] width 42 height 20
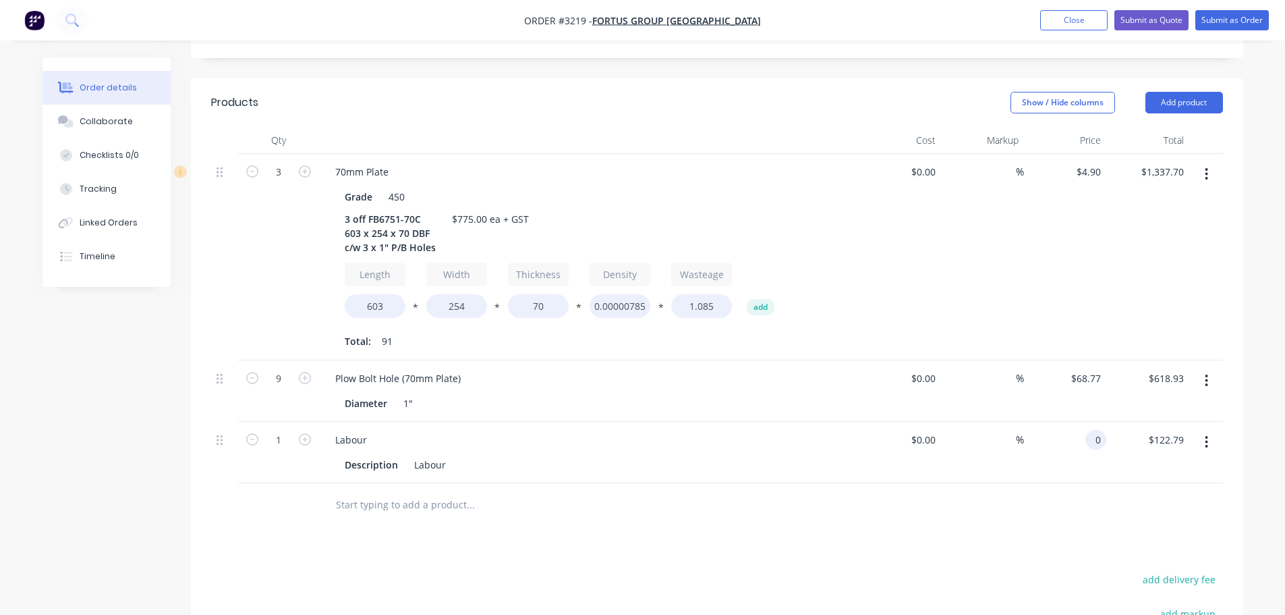
type input "$0.00"
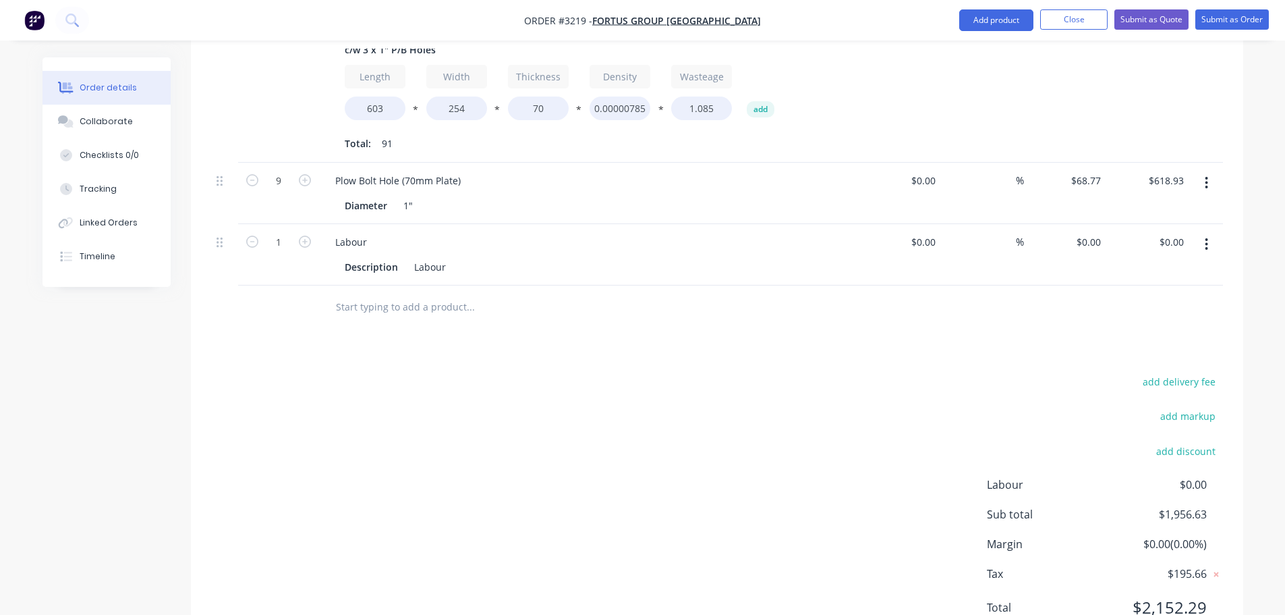
scroll to position [540, 0]
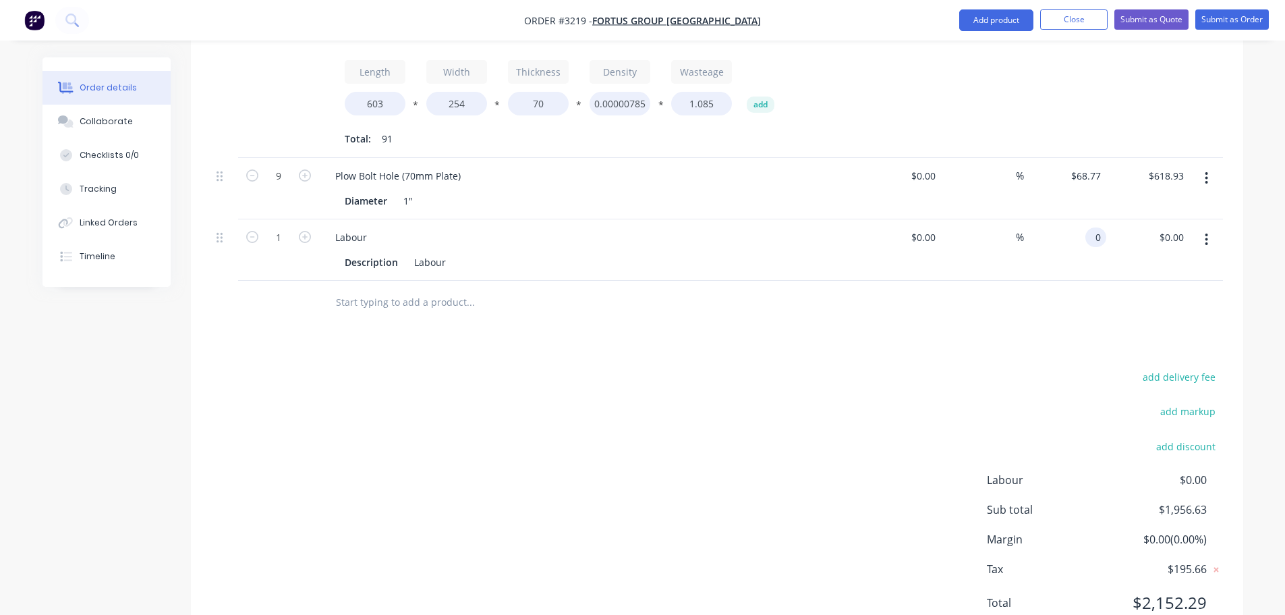
click at [1096, 227] on input "0" at bounding box center [1099, 237] width 16 height 20
type input "$368.37"
click at [743, 385] on div "add delivery fee add markup add discount Labour $0.00 Sub total $2,325.00 Margi…" at bounding box center [717, 498] width 1012 height 260
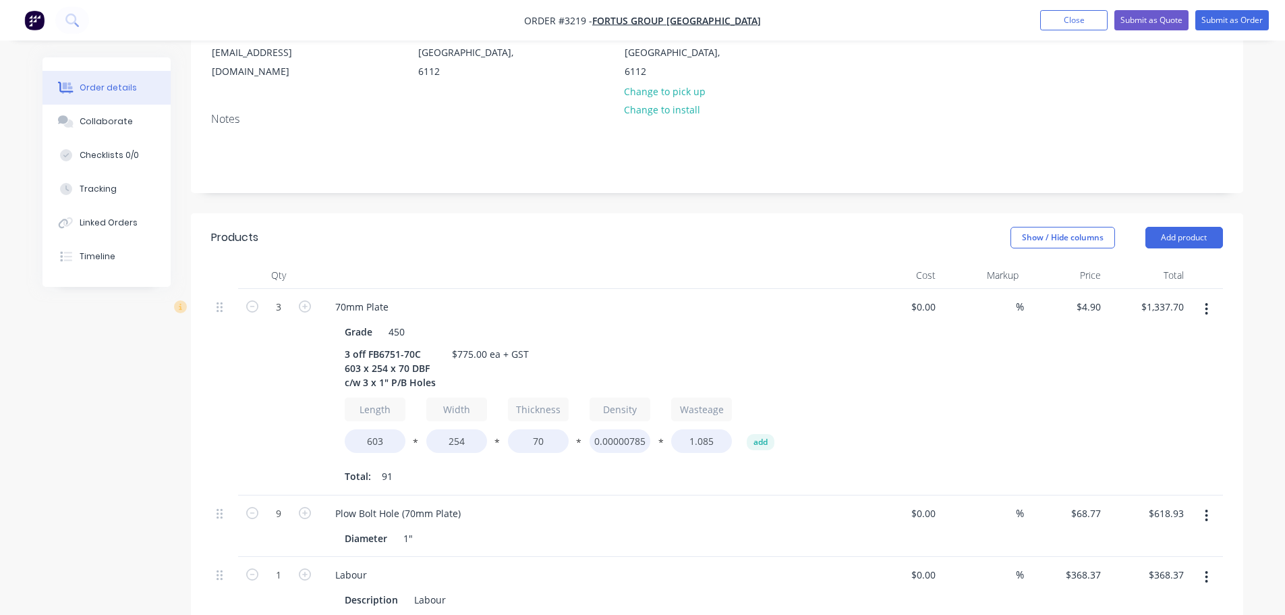
scroll to position [270, 0]
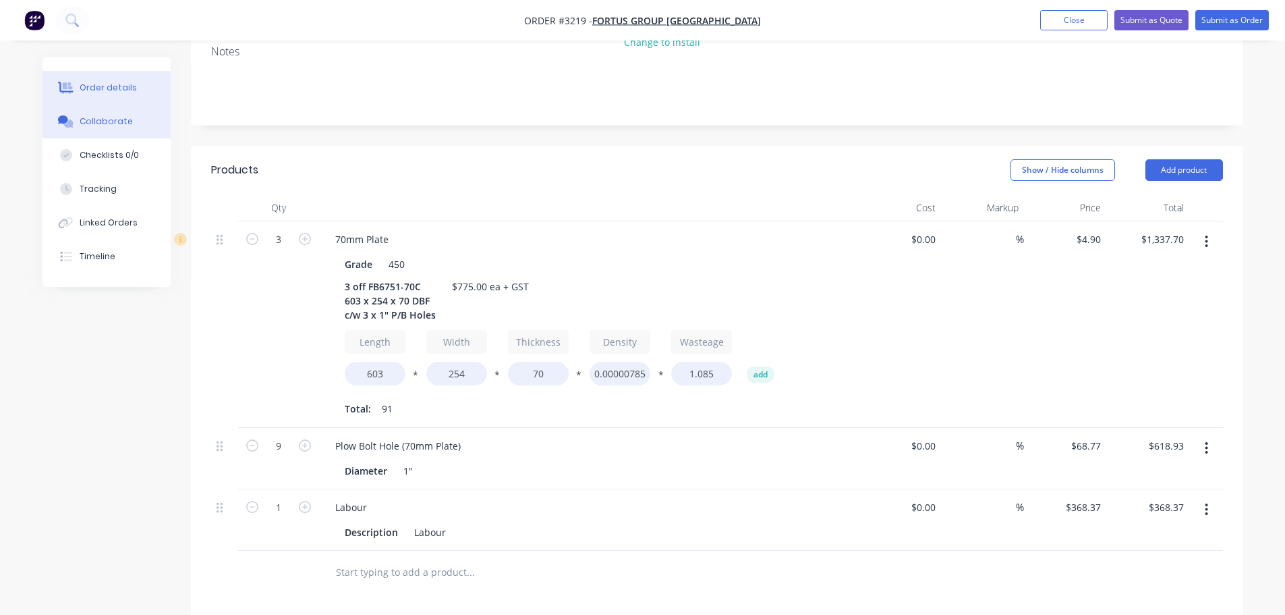
click at [140, 128] on button "Collaborate" at bounding box center [107, 122] width 128 height 34
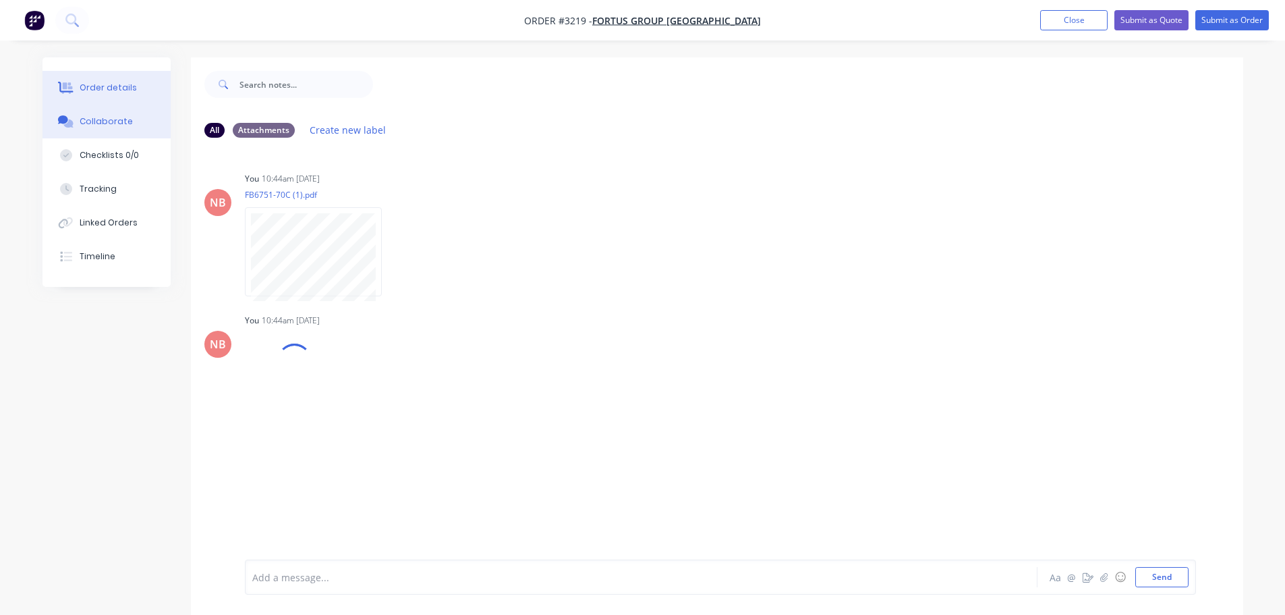
click at [127, 95] on button "Order details" at bounding box center [107, 88] width 128 height 34
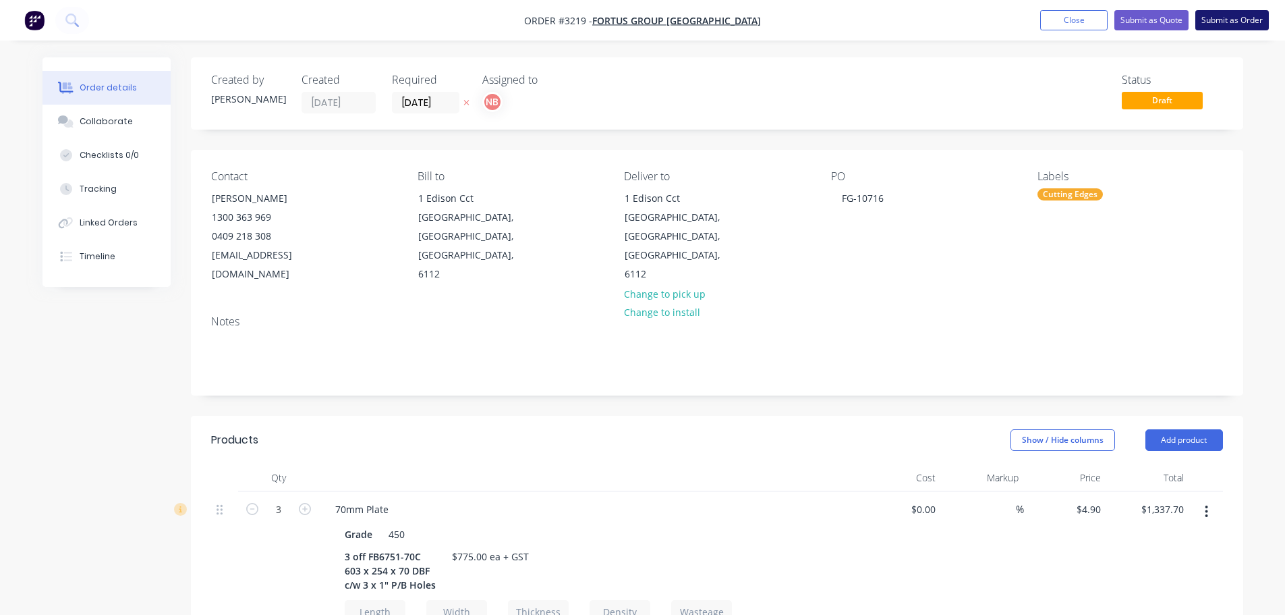
click at [1206, 17] on button "Submit as Order" at bounding box center [1233, 20] width 74 height 20
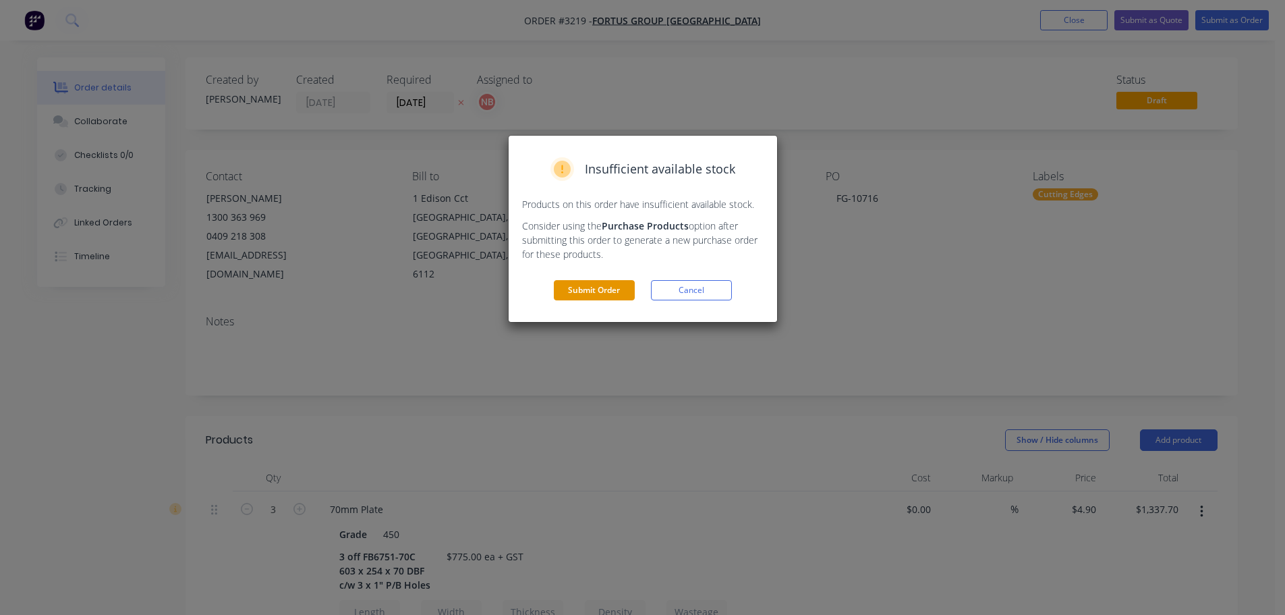
click at [600, 286] on button "Submit Order" at bounding box center [594, 290] width 81 height 20
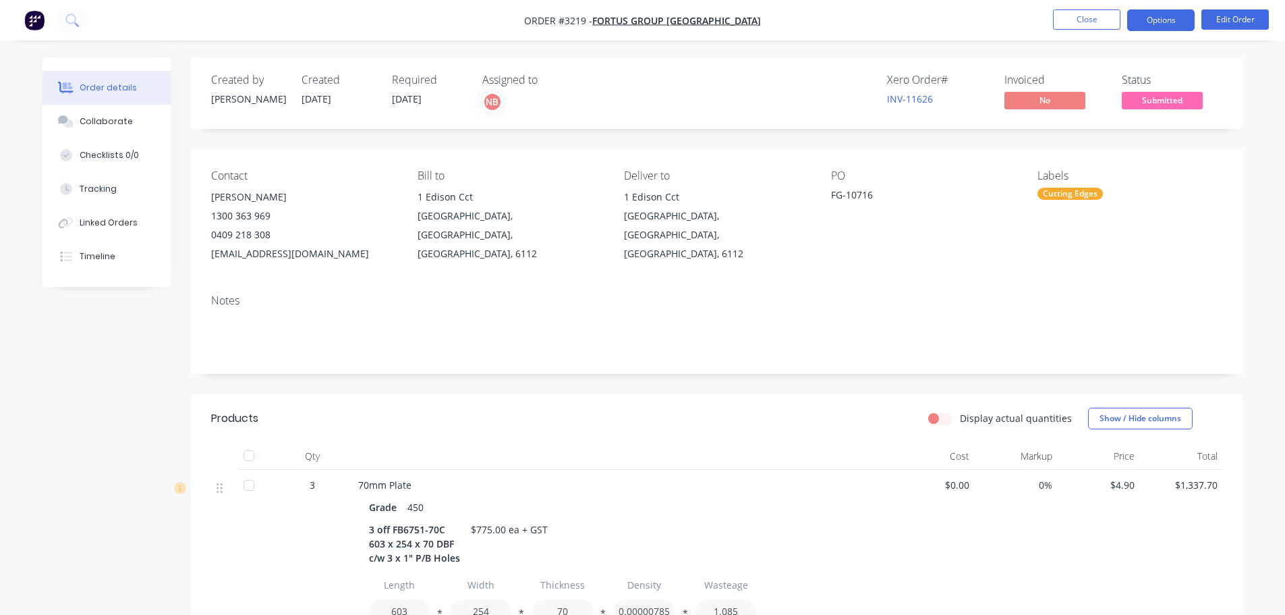
click at [1129, 15] on button "Options" at bounding box center [1160, 20] width 67 height 22
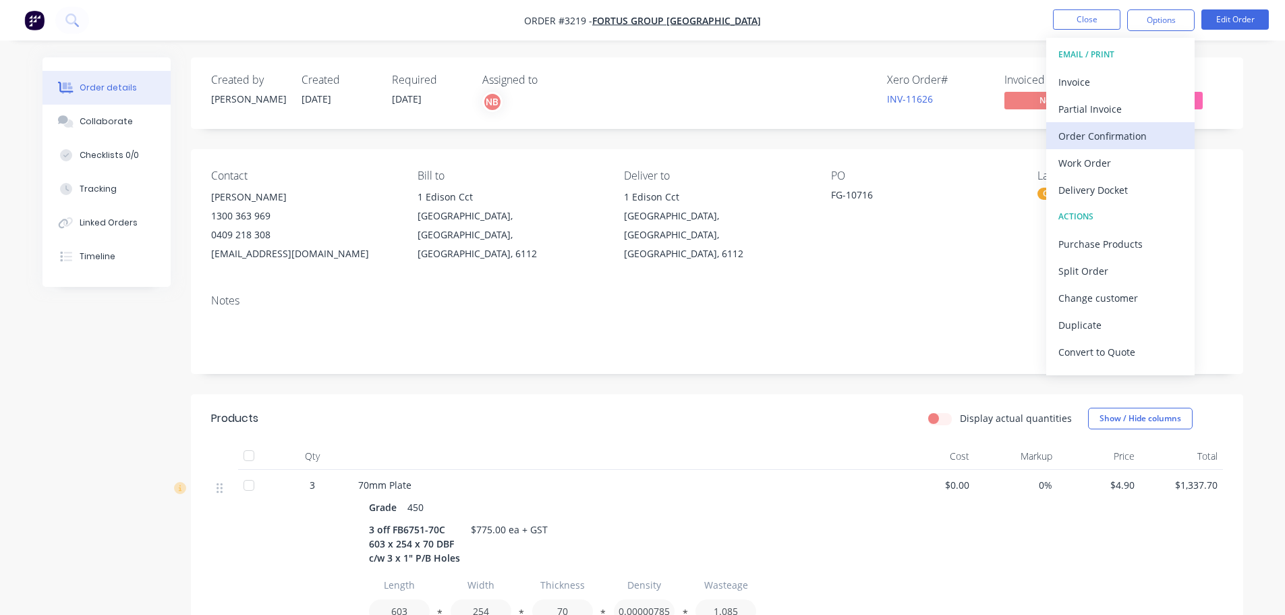
click at [1123, 133] on div "Order Confirmation" at bounding box center [1121, 136] width 124 height 20
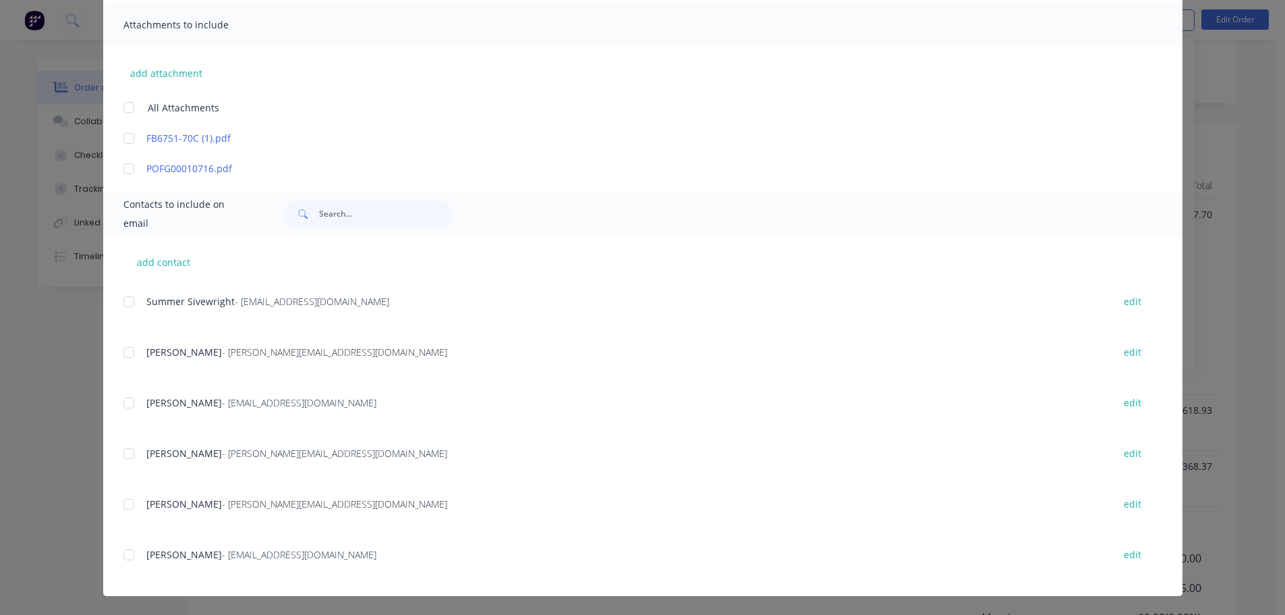
scroll to position [403, 0]
click at [127, 554] on div at bounding box center [128, 554] width 27 height 27
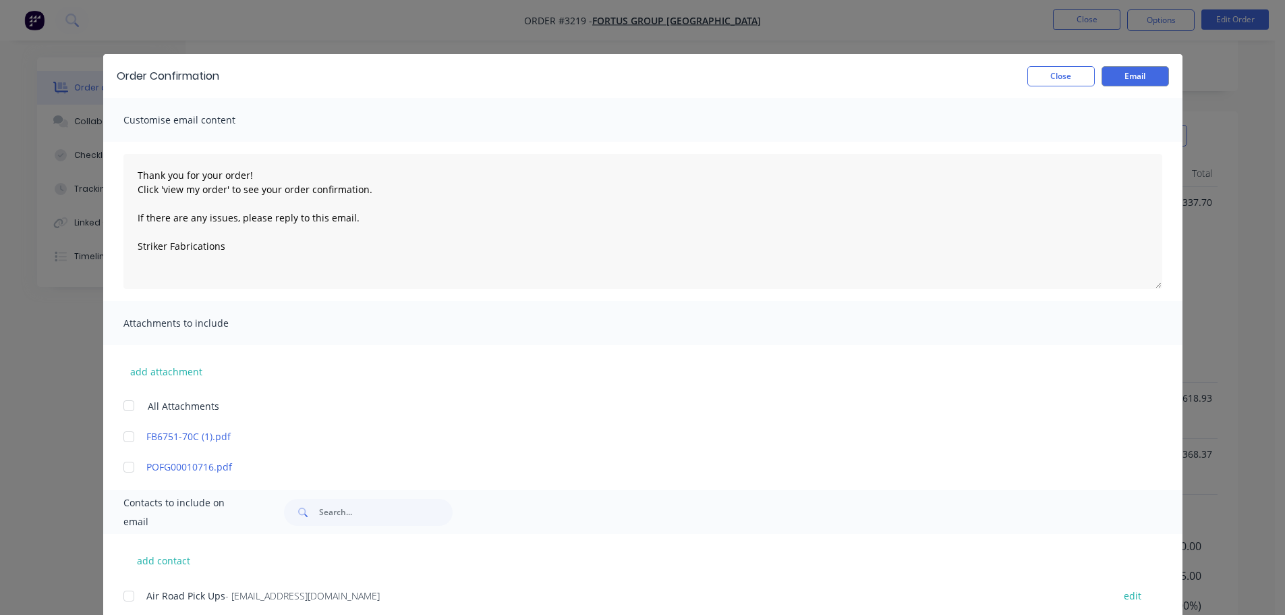
scroll to position [268, 0]
click at [1130, 79] on button "Email" at bounding box center [1135, 76] width 67 height 20
click at [1065, 79] on button "Close" at bounding box center [1061, 76] width 67 height 20
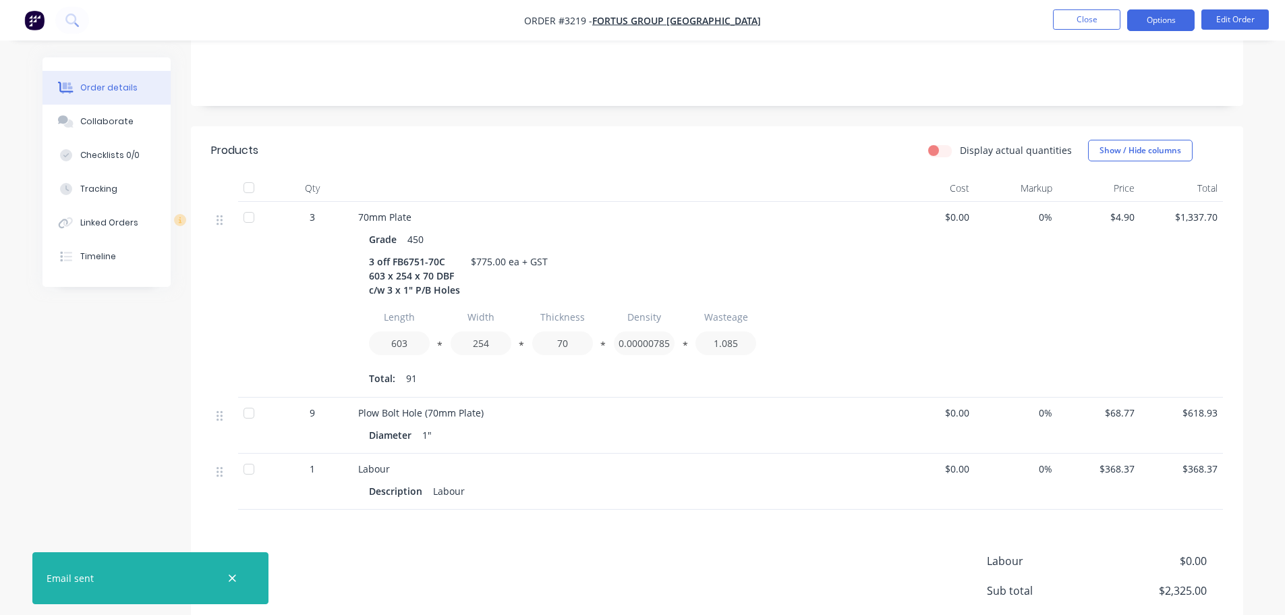
click at [1167, 22] on button "Options" at bounding box center [1160, 20] width 67 height 22
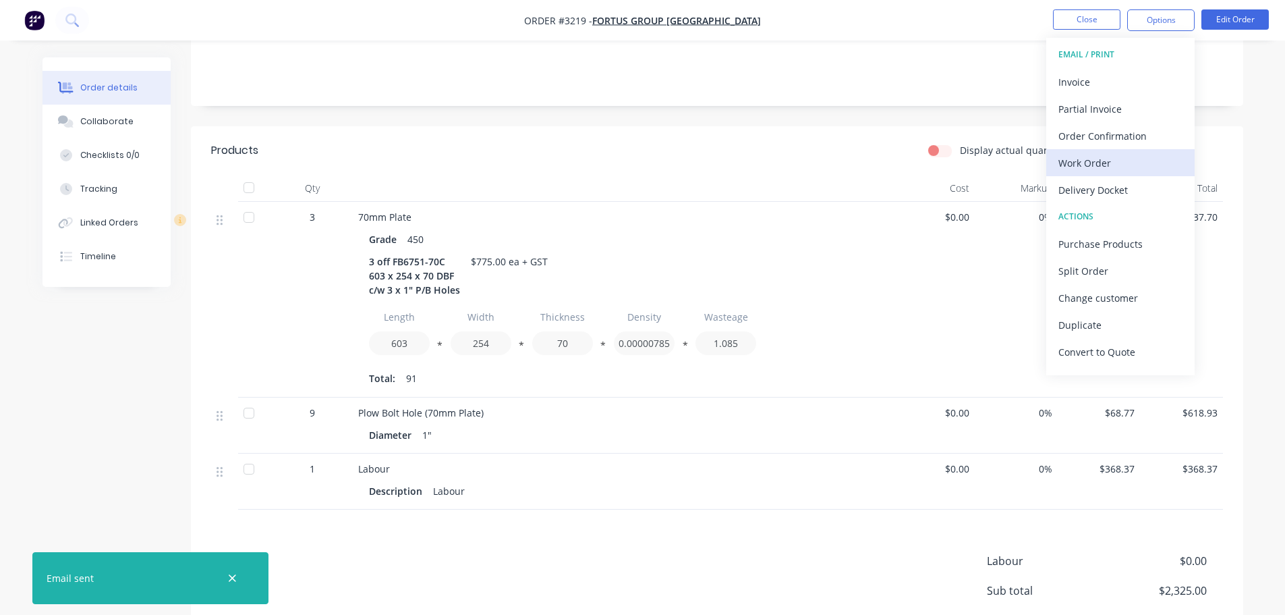
click at [1098, 160] on div "Work Order" at bounding box center [1121, 163] width 124 height 20
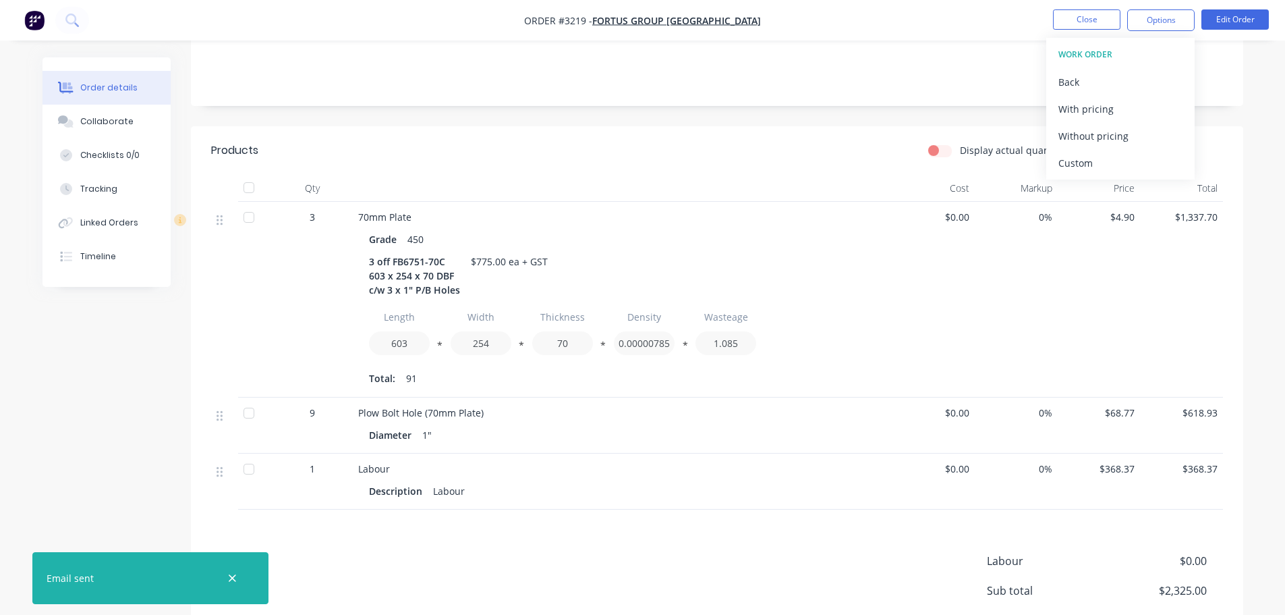
click at [1098, 160] on div "Custom" at bounding box center [1121, 163] width 124 height 20
click at [1098, 136] on div "Without pricing" at bounding box center [1121, 136] width 124 height 20
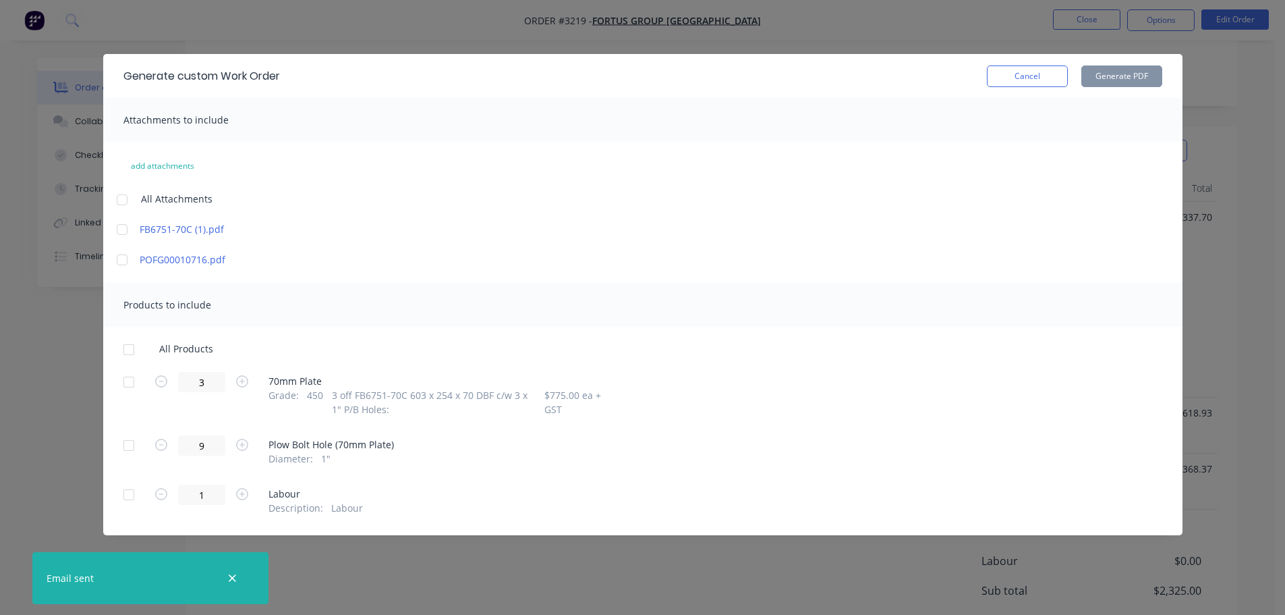
click at [134, 377] on div at bounding box center [128, 381] width 27 height 27
click at [1102, 72] on button "Generate PDF" at bounding box center [1121, 76] width 81 height 22
click at [1044, 79] on button "Cancel" at bounding box center [1027, 76] width 81 height 22
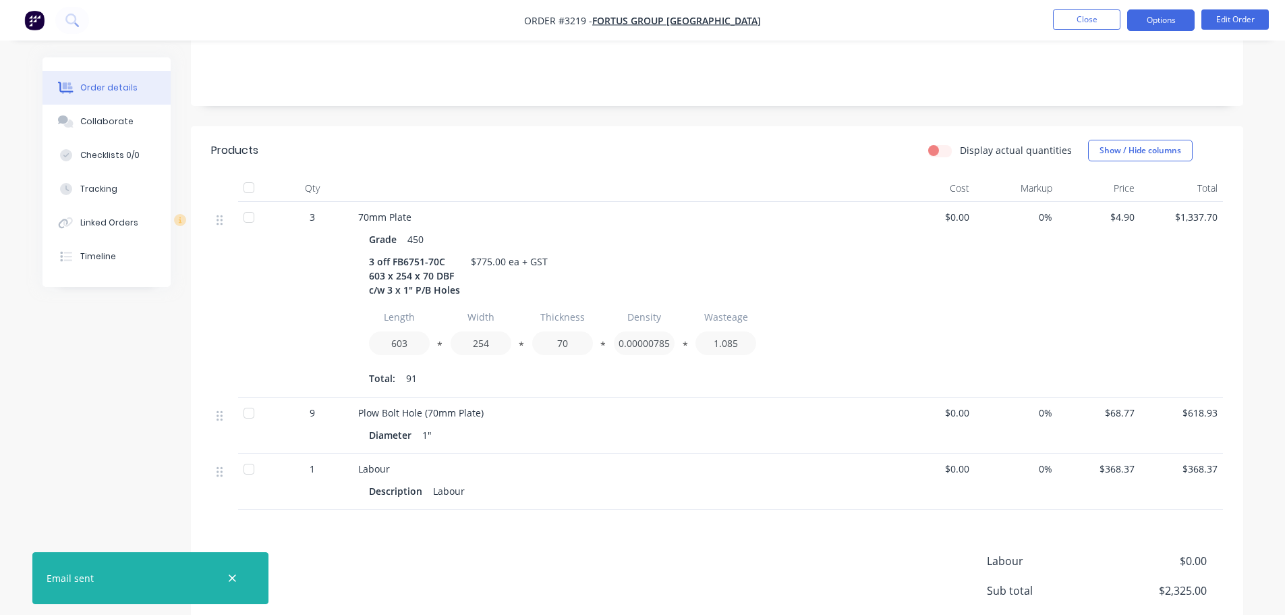
click at [1142, 22] on button "Options" at bounding box center [1160, 20] width 67 height 22
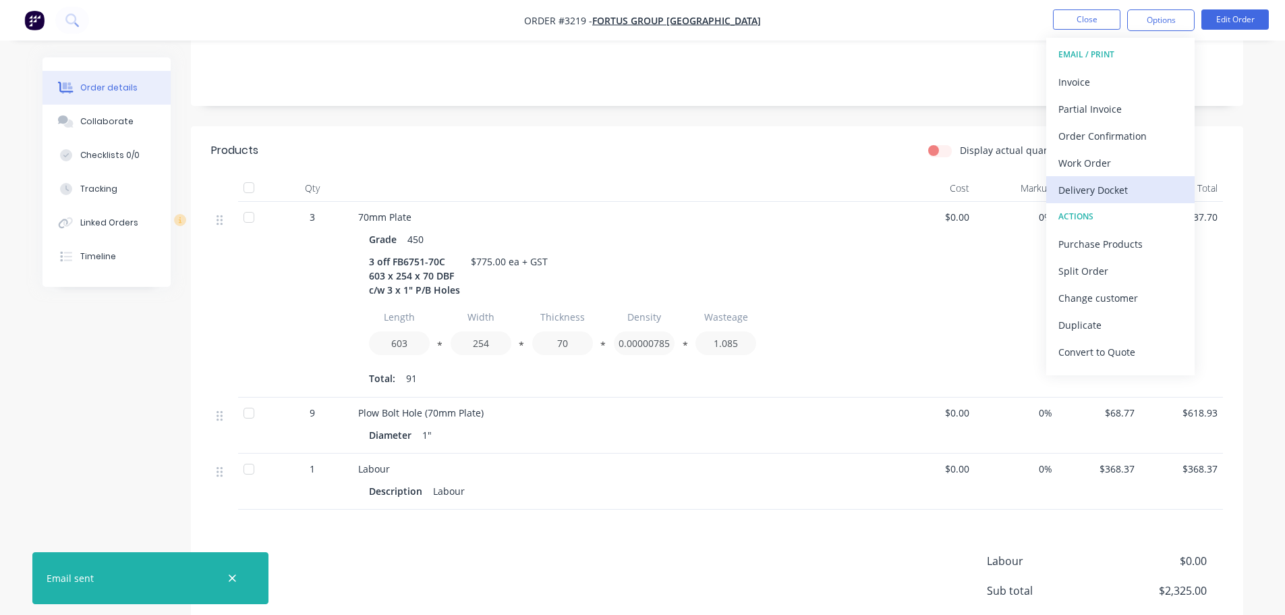
click at [1094, 180] on div "Delivery Docket" at bounding box center [1121, 190] width 124 height 20
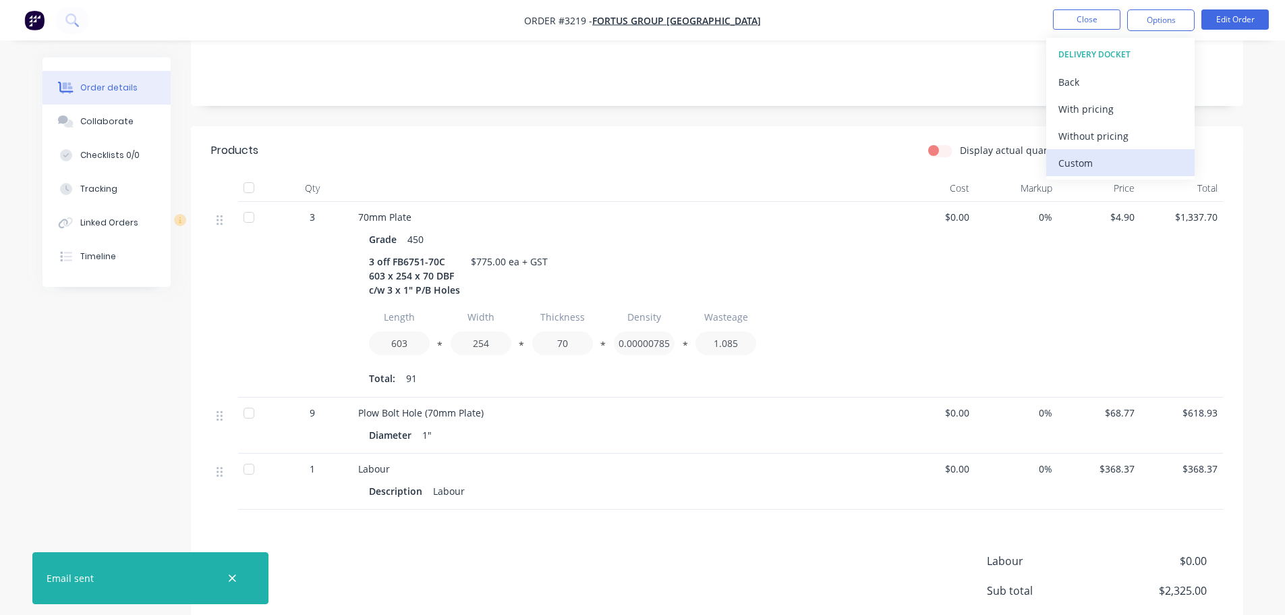
click at [1088, 163] on div "Custom" at bounding box center [1121, 163] width 124 height 20
click at [1085, 139] on div "Without pricing" at bounding box center [1121, 136] width 124 height 20
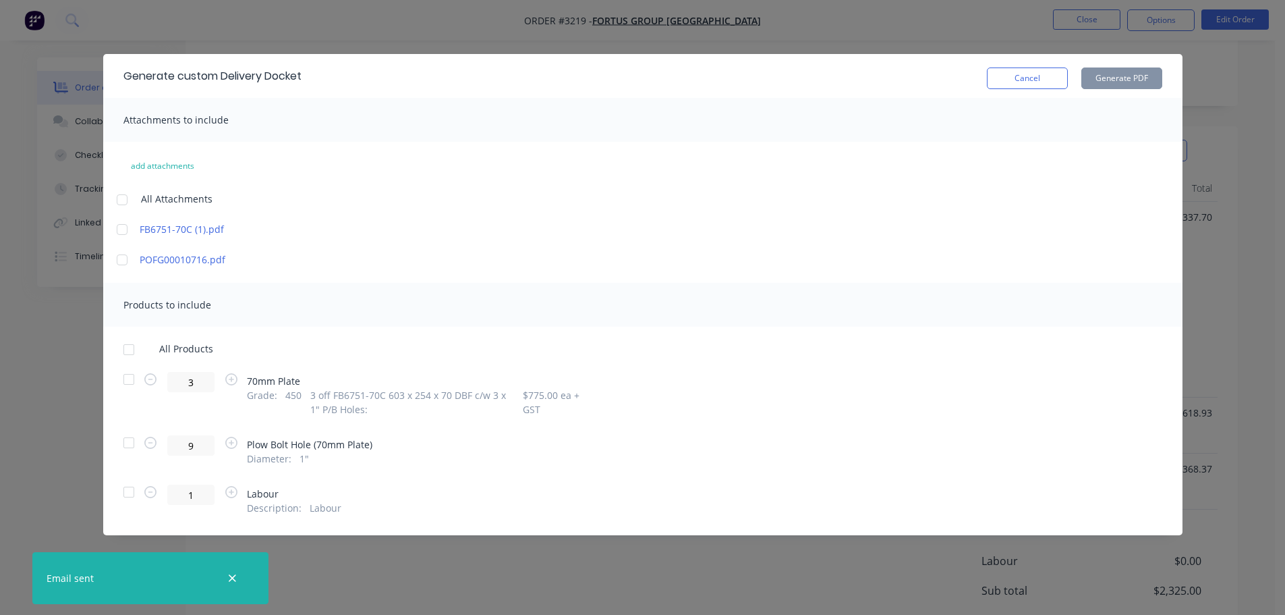
click at [123, 376] on div at bounding box center [128, 379] width 27 height 27
click at [1121, 80] on button "Generate PDF" at bounding box center [1121, 78] width 81 height 22
drag, startPoint x: 1029, startPoint y: 82, endPoint x: 1116, endPoint y: 34, distance: 99.3
click at [1030, 80] on button "Cancel" at bounding box center [1027, 78] width 81 height 22
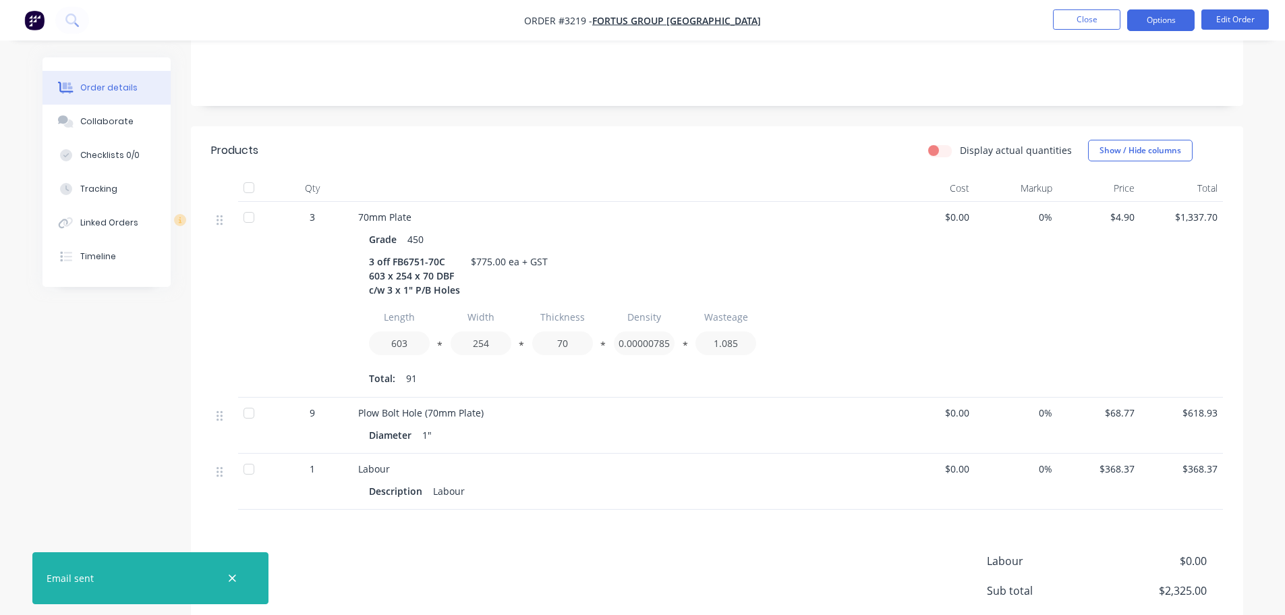
click at [1138, 20] on button "Options" at bounding box center [1160, 20] width 67 height 22
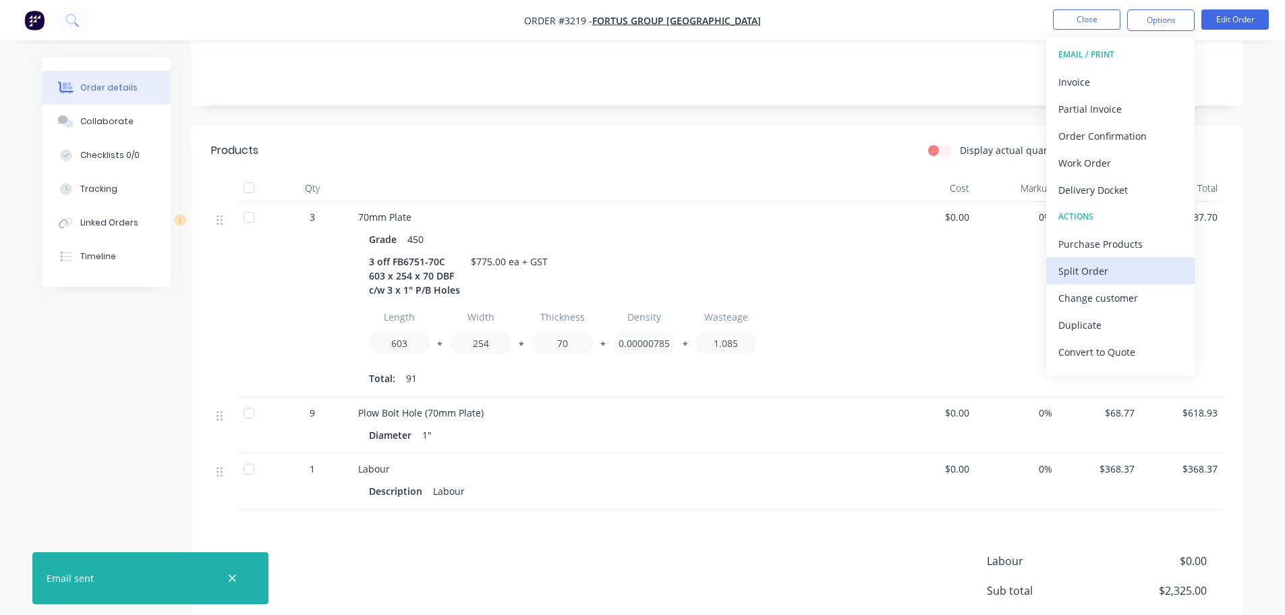
click at [1089, 259] on button "Split Order" at bounding box center [1120, 270] width 148 height 27
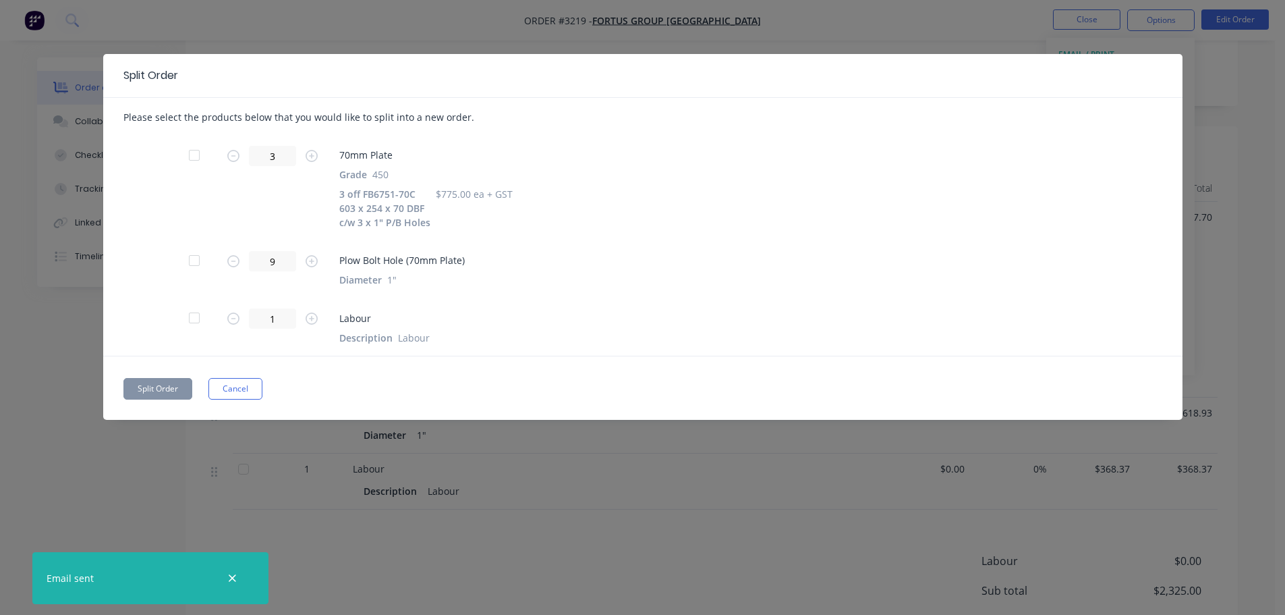
click at [1004, 24] on div "Split Order Please select the products below that you would like to split into …" at bounding box center [642, 307] width 1285 height 615
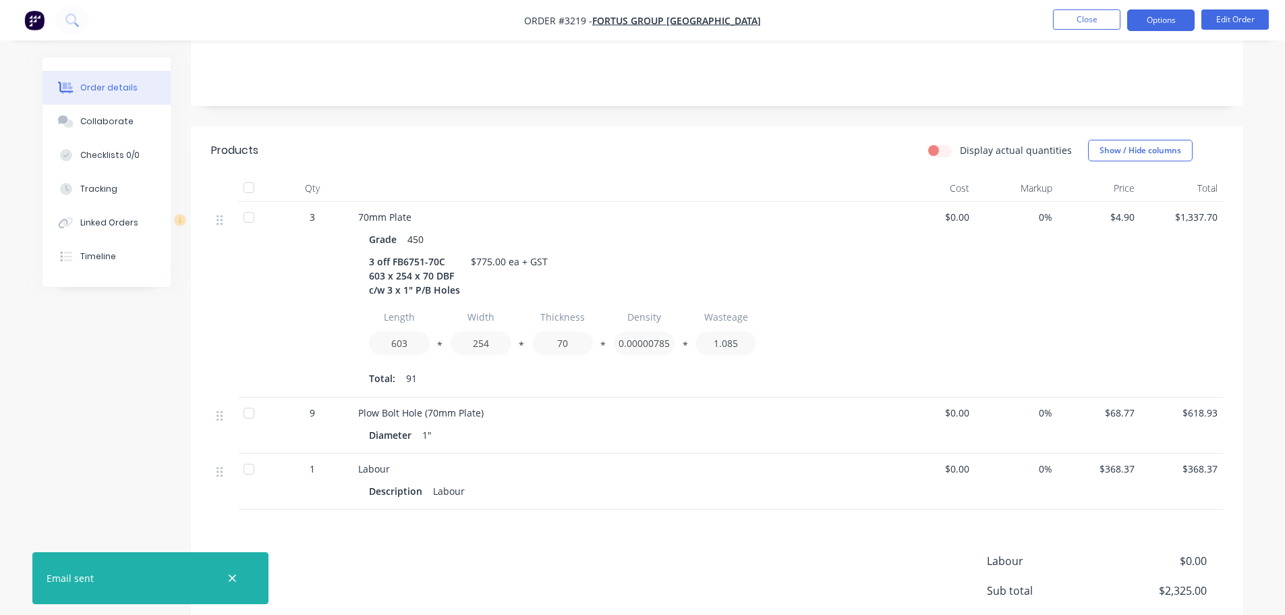
drag, startPoint x: 1139, startPoint y: 18, endPoint x: 1139, endPoint y: 27, distance: 8.8
click at [1139, 18] on button "Options" at bounding box center [1160, 20] width 67 height 22
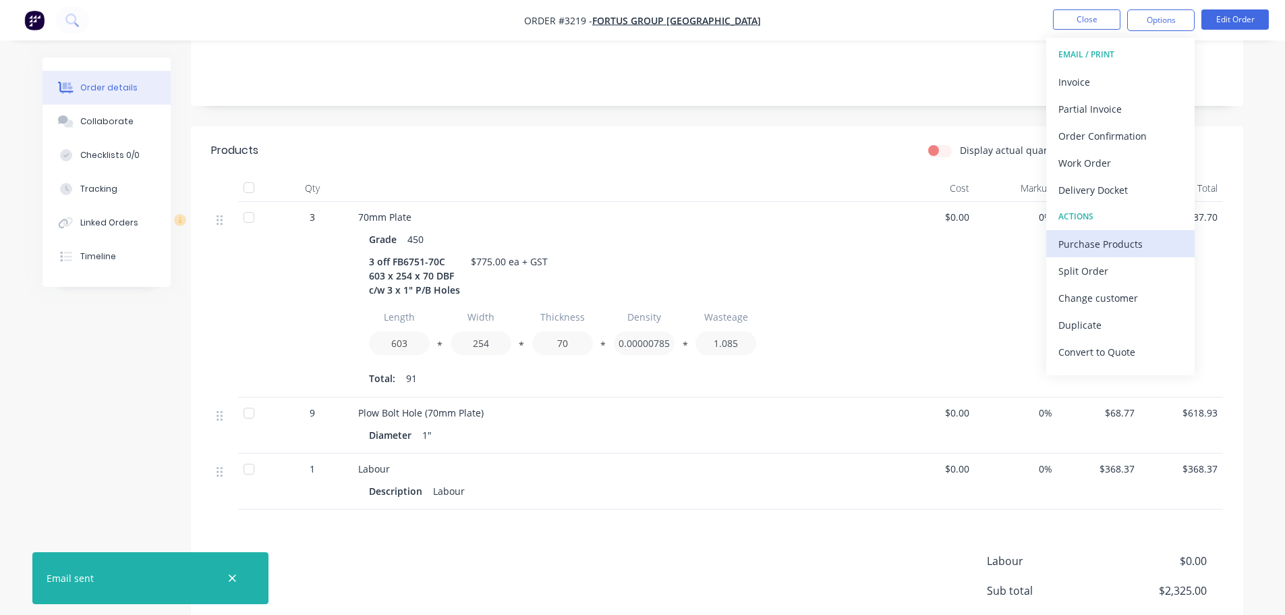
click at [1098, 245] on div "Purchase Products" at bounding box center [1121, 244] width 124 height 20
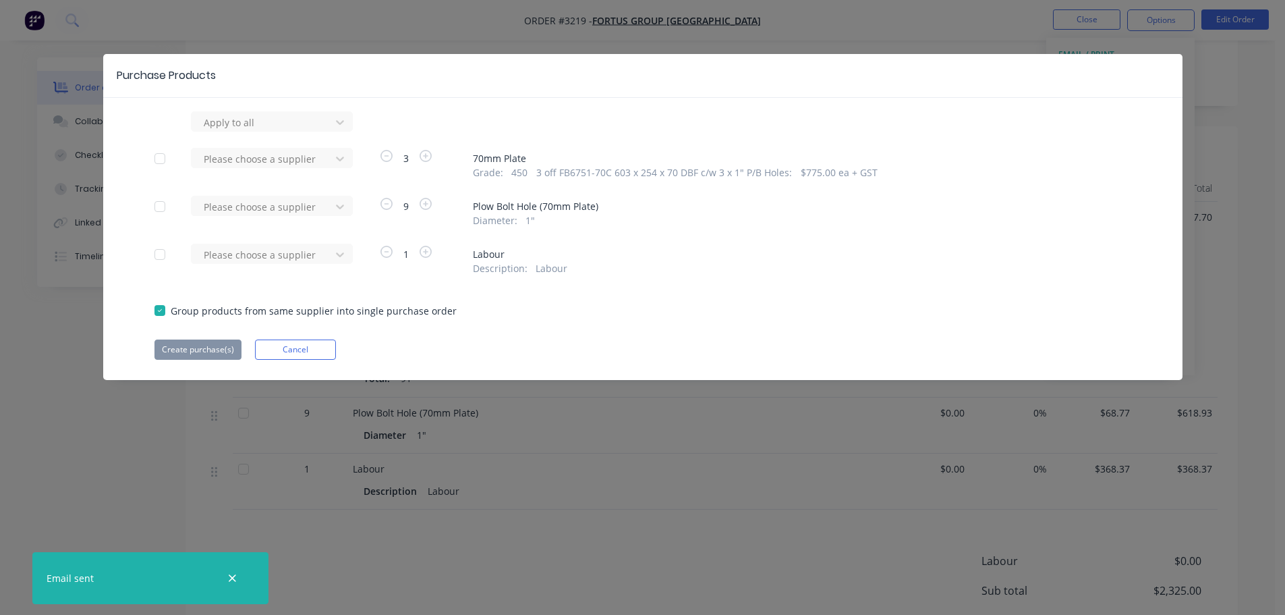
click at [283, 194] on div "Apply to all Please choose a supplier 3 70mm Plate Grade : 450 3 off FB6751-70C…" at bounding box center [642, 235] width 1079 height 248
click at [283, 131] on div at bounding box center [262, 122] width 121 height 17
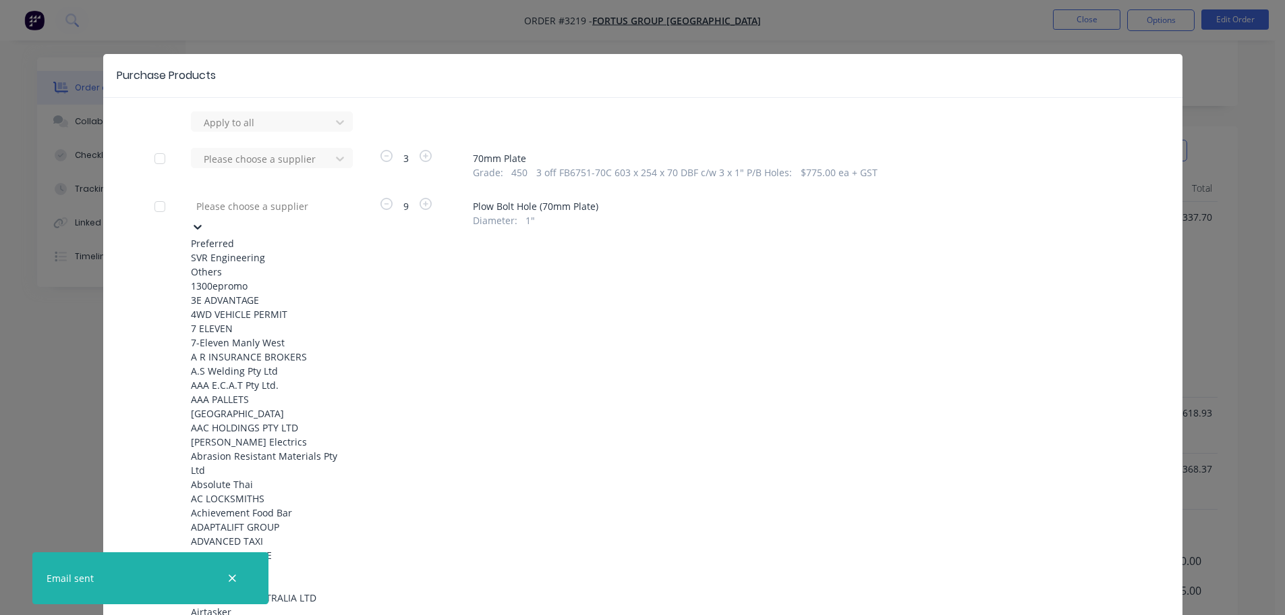
click at [275, 250] on div "SVR Engineering" at bounding box center [265, 257] width 148 height 14
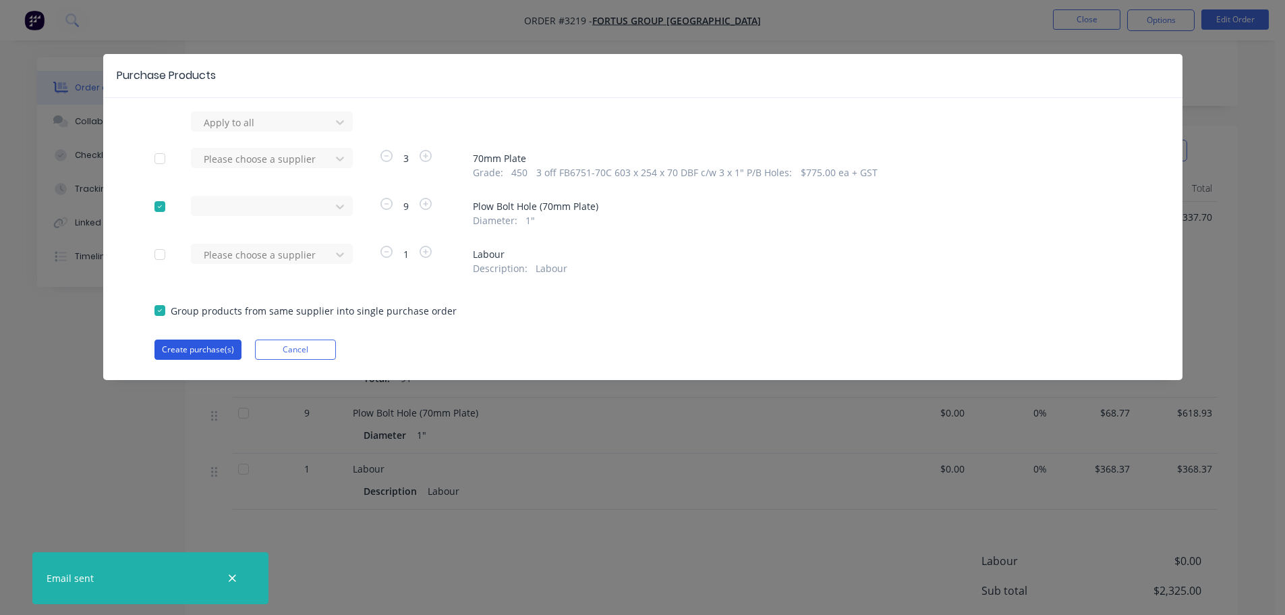
click at [223, 343] on button "Create purchase(s)" at bounding box center [197, 349] width 87 height 20
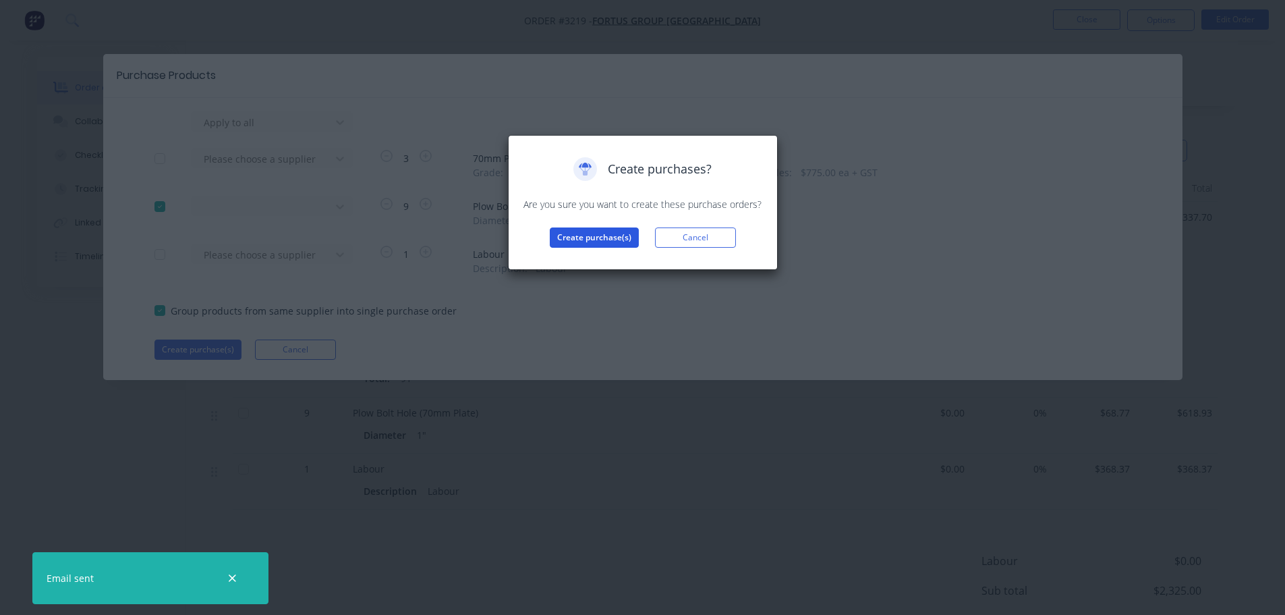
click at [584, 240] on button "Create purchase(s)" at bounding box center [594, 237] width 89 height 20
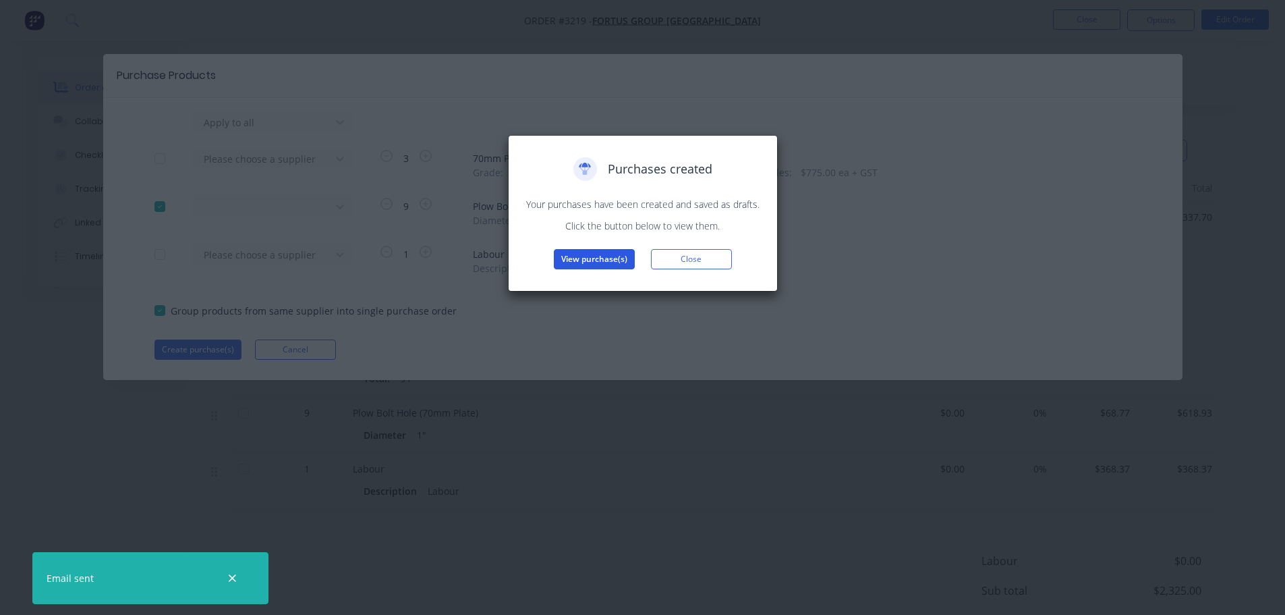
click at [586, 254] on button "View purchase(s)" at bounding box center [594, 259] width 81 height 20
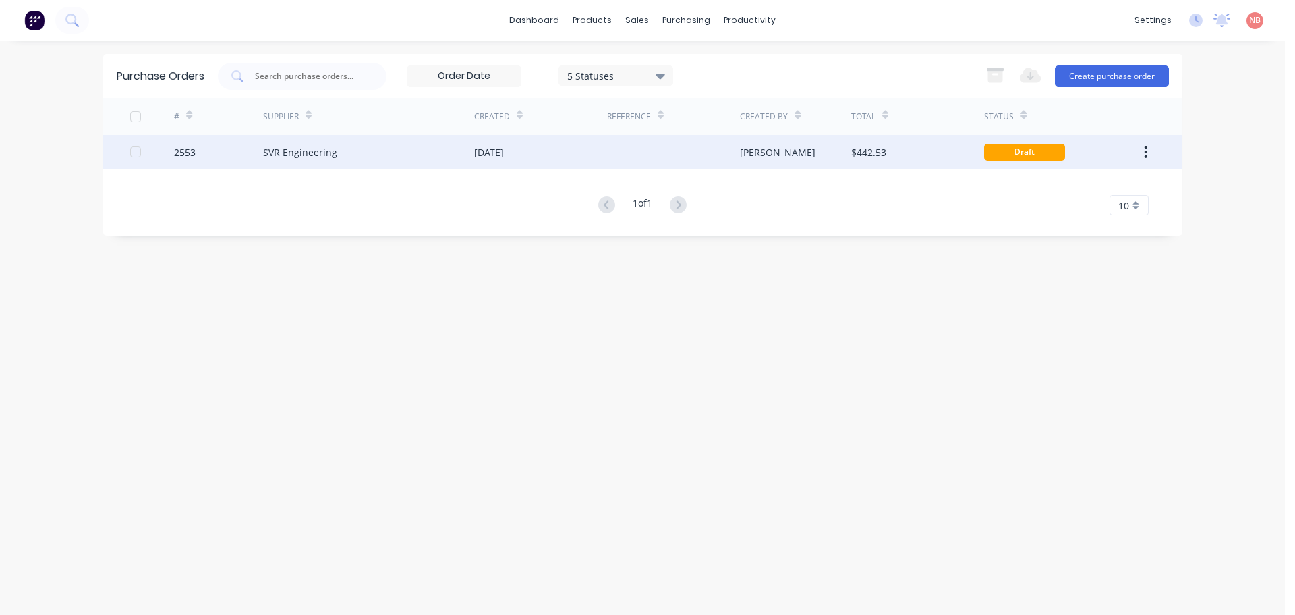
click at [492, 136] on div "[DATE]" at bounding box center [540, 152] width 133 height 34
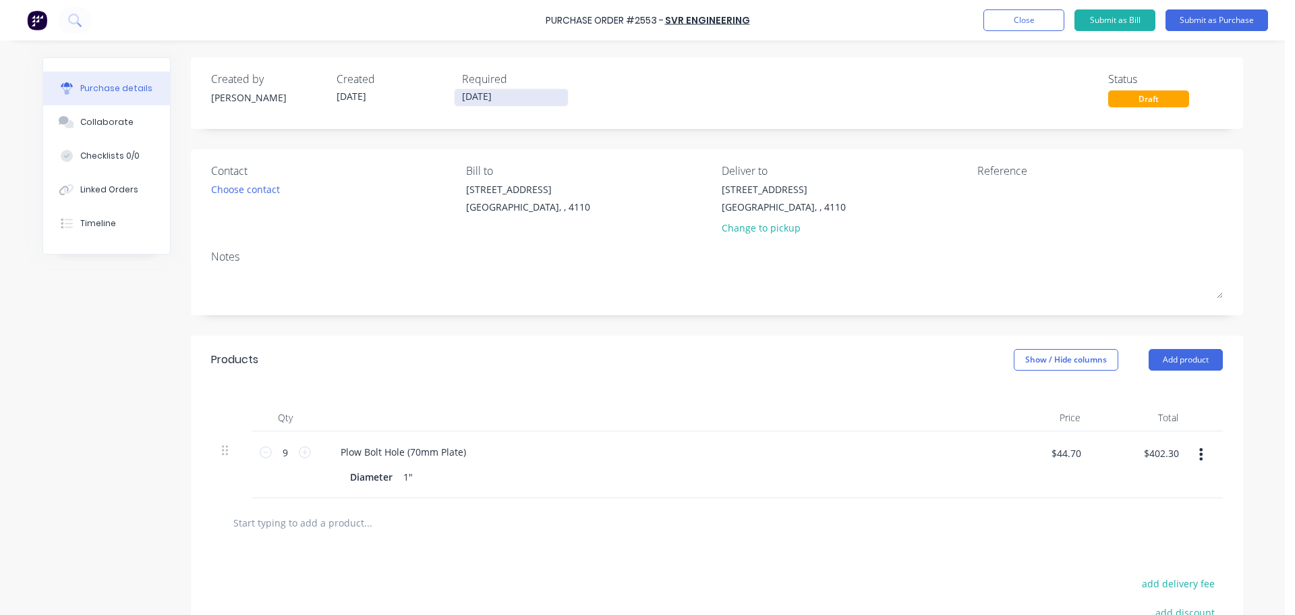
click at [484, 95] on input "[DATE]" at bounding box center [511, 97] width 113 height 17
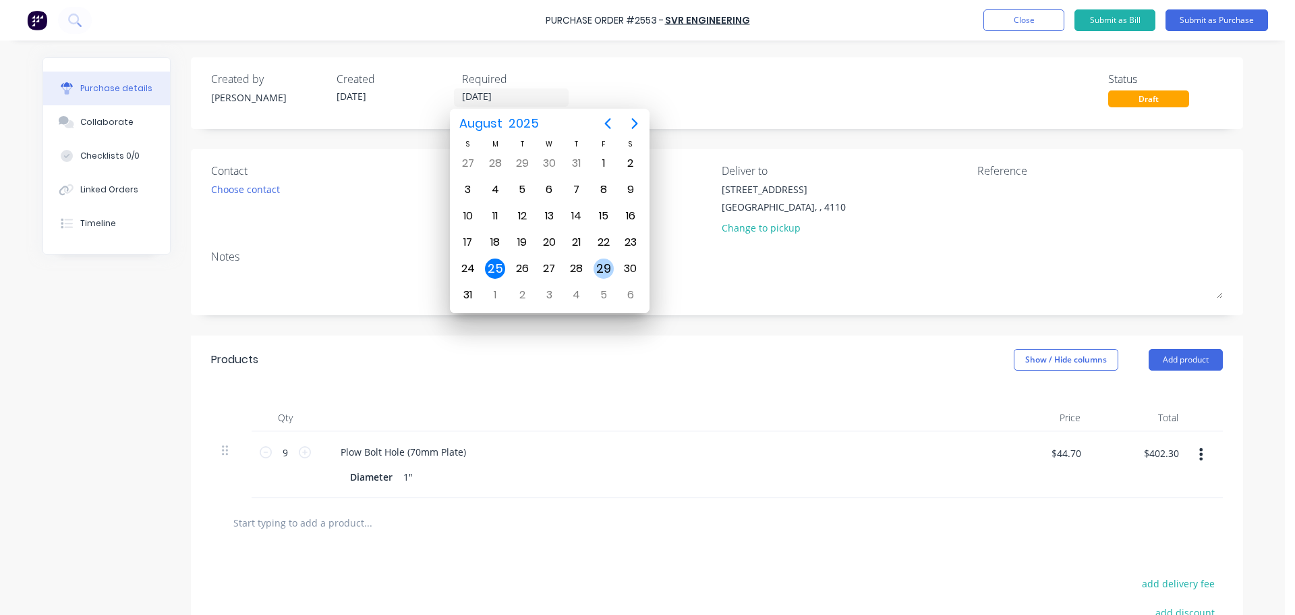
click at [602, 267] on div "29" at bounding box center [604, 268] width 20 height 20
type input "[DATE]"
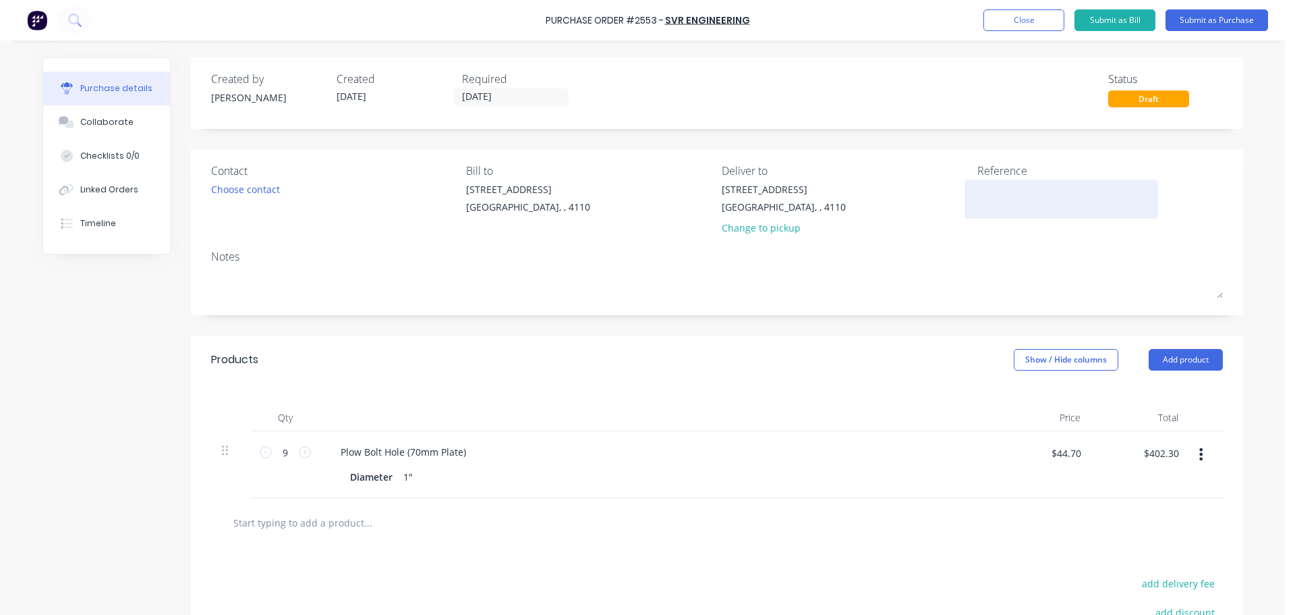
click at [1034, 188] on textarea at bounding box center [1062, 197] width 169 height 30
type textarea "Fortus FG-10716"
click at [1211, 22] on button "Submit as Purchase" at bounding box center [1217, 20] width 103 height 22
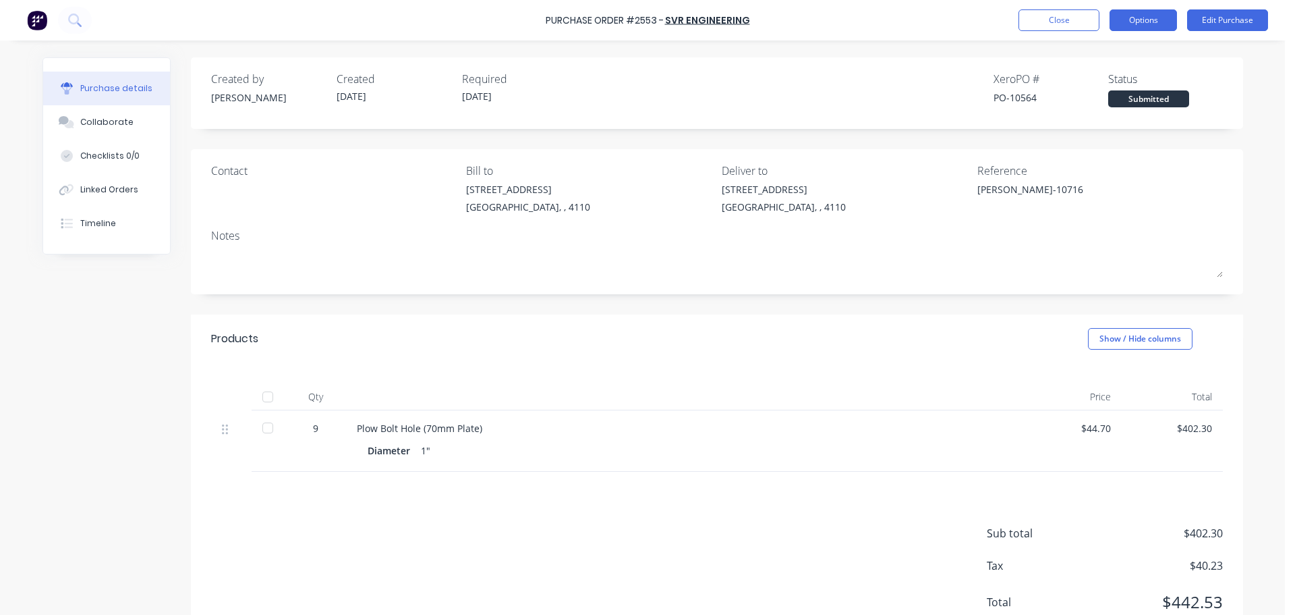
click at [1140, 15] on button "Options" at bounding box center [1143, 20] width 67 height 22
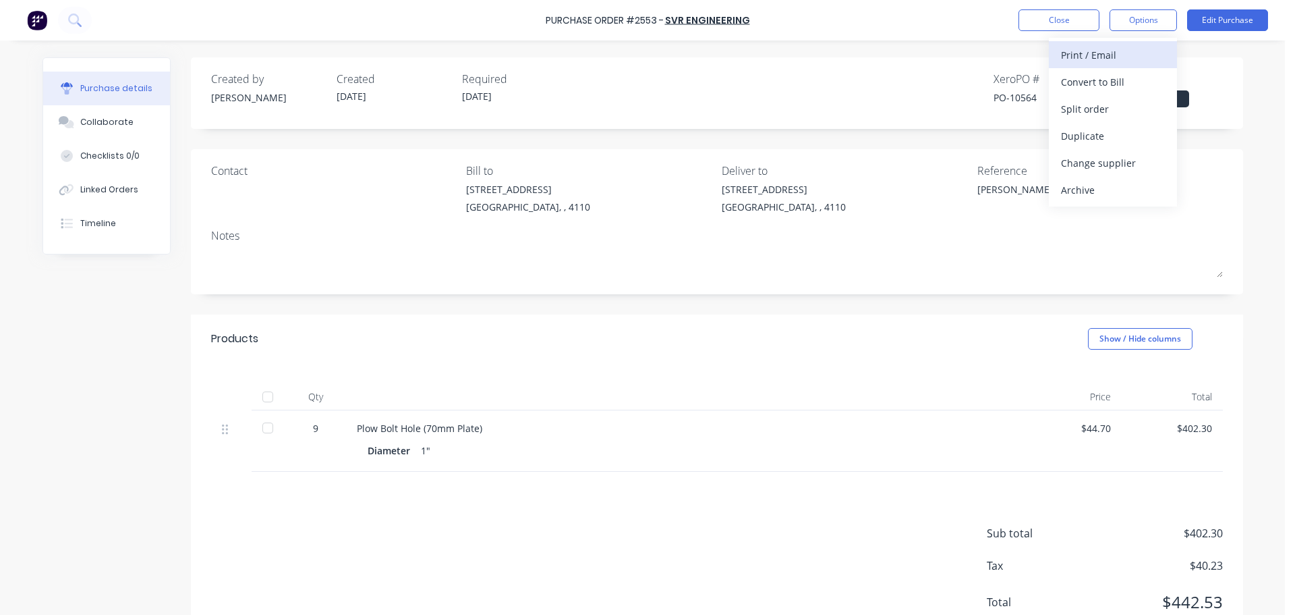
click at [1094, 57] on div "Print / Email" at bounding box center [1113, 55] width 104 height 20
click at [1083, 80] on div "With pricing" at bounding box center [1113, 82] width 104 height 20
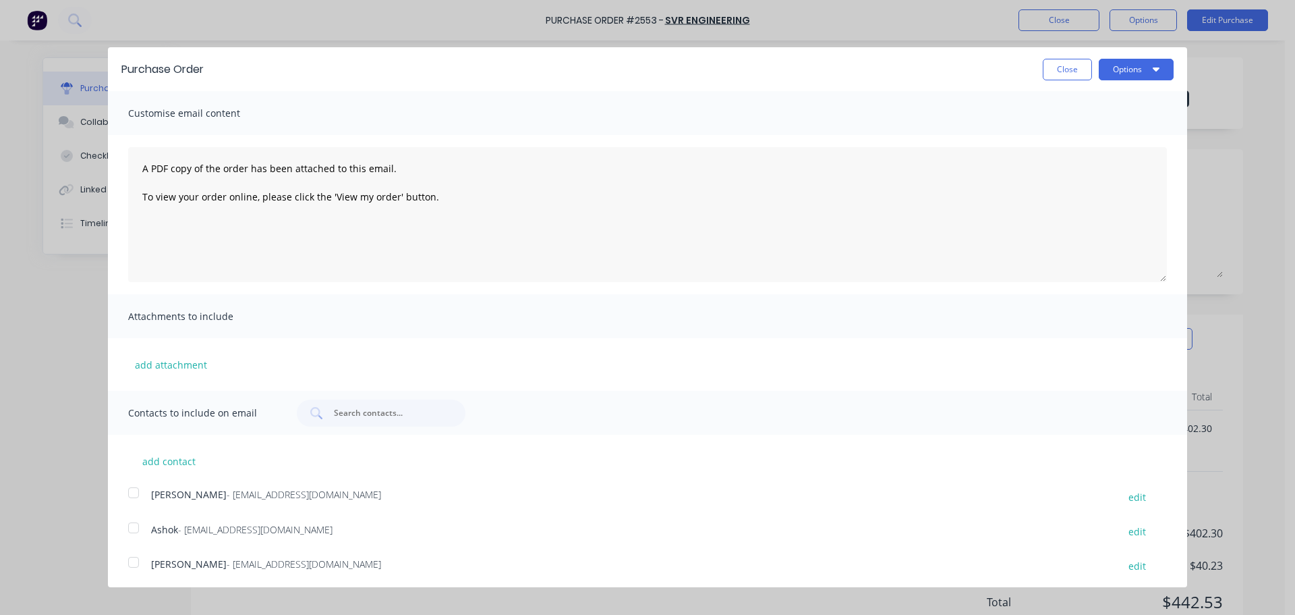
click at [135, 530] on div at bounding box center [133, 527] width 27 height 27
click at [1164, 50] on div "Purchase Order Close Options" at bounding box center [647, 69] width 1079 height 44
click at [1153, 66] on icon "button" at bounding box center [1156, 68] width 7 height 11
click at [1104, 99] on div "Print" at bounding box center [1110, 104] width 104 height 20
click at [1081, 138] on div "Email" at bounding box center [1110, 131] width 104 height 20
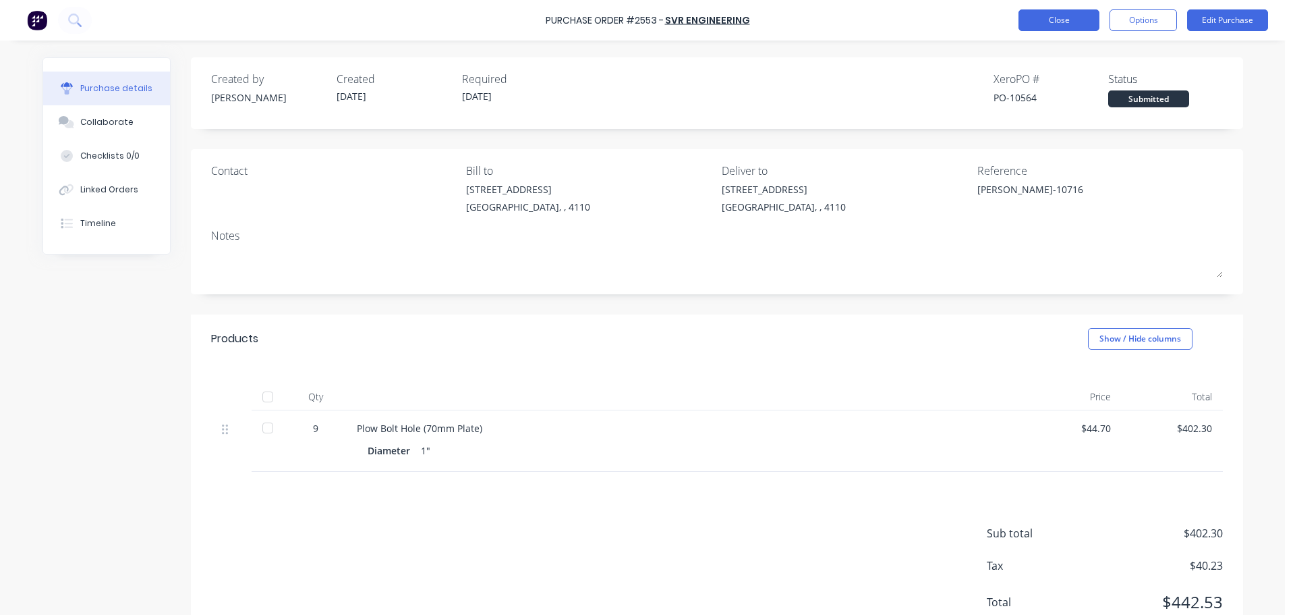
click at [1040, 13] on button "Close" at bounding box center [1059, 20] width 81 height 22
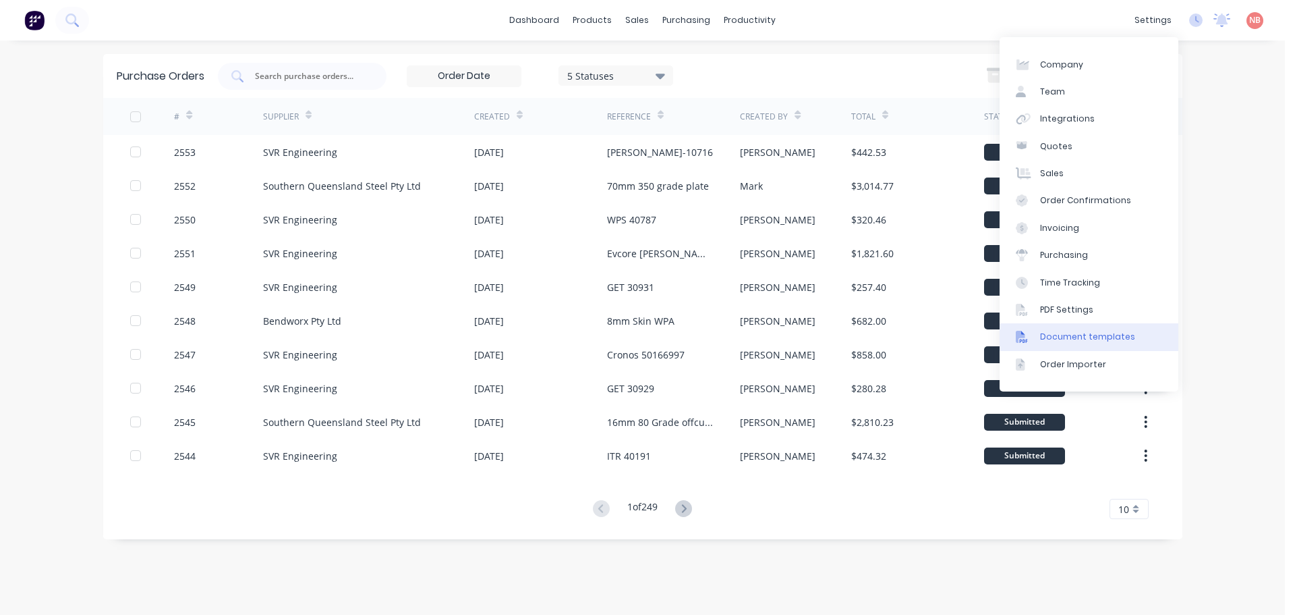
click at [1054, 329] on link "Document templates" at bounding box center [1089, 336] width 179 height 27
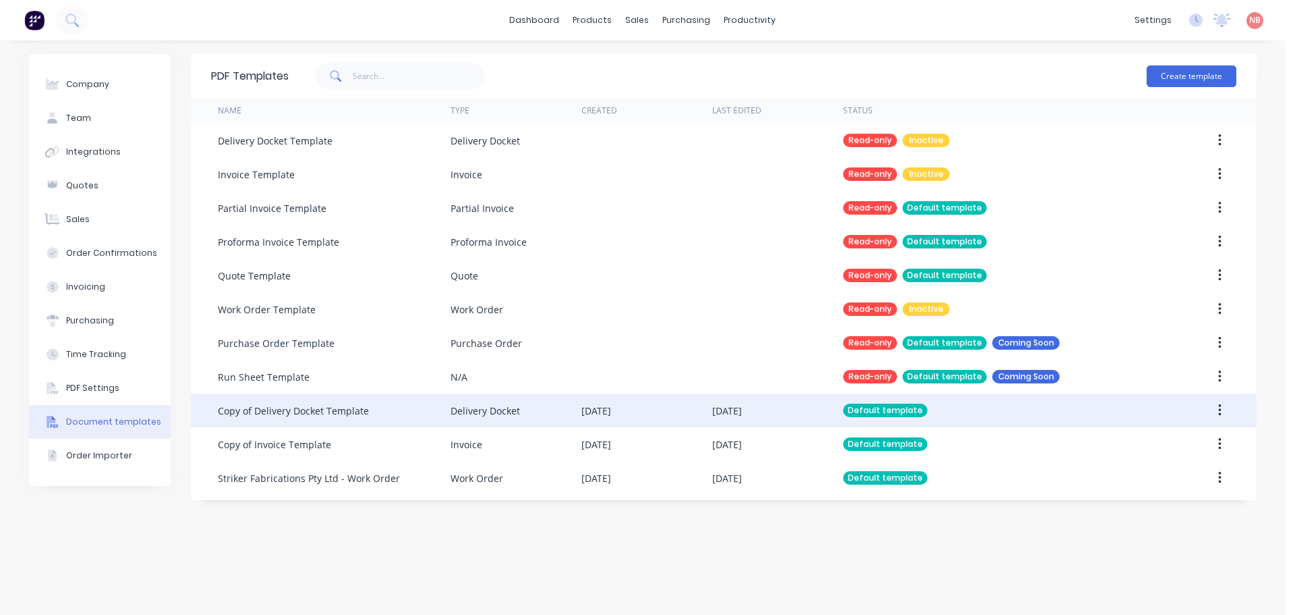
click at [769, 422] on div "[DATE]" at bounding box center [777, 410] width 131 height 34
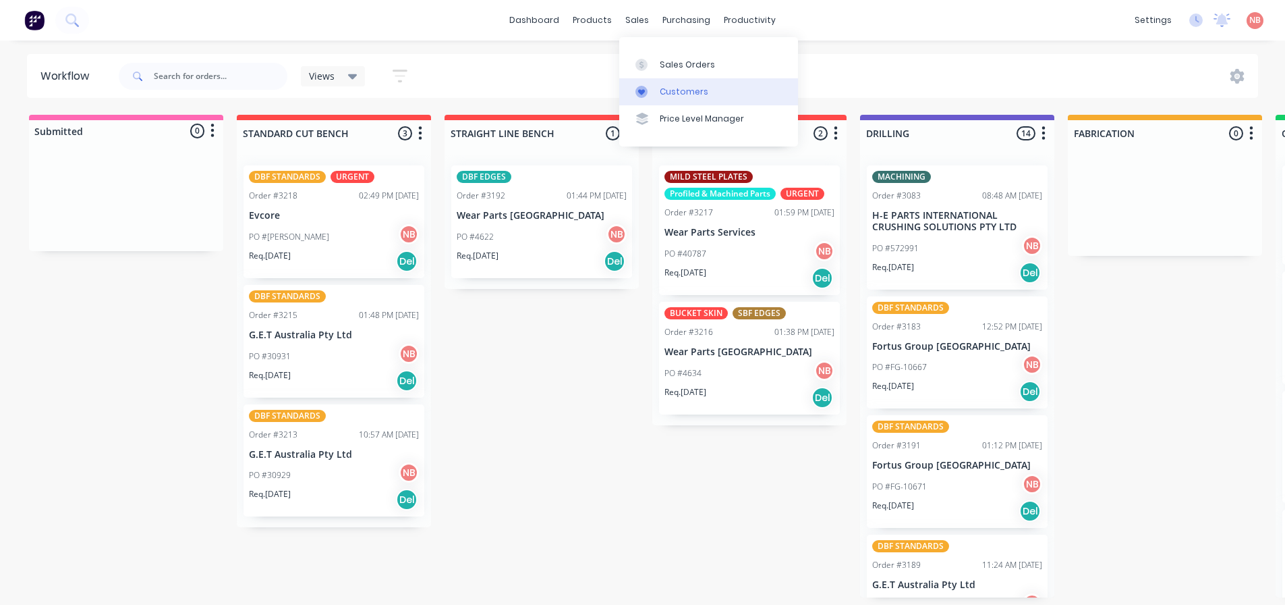
click at [646, 89] on icon at bounding box center [642, 92] width 12 height 12
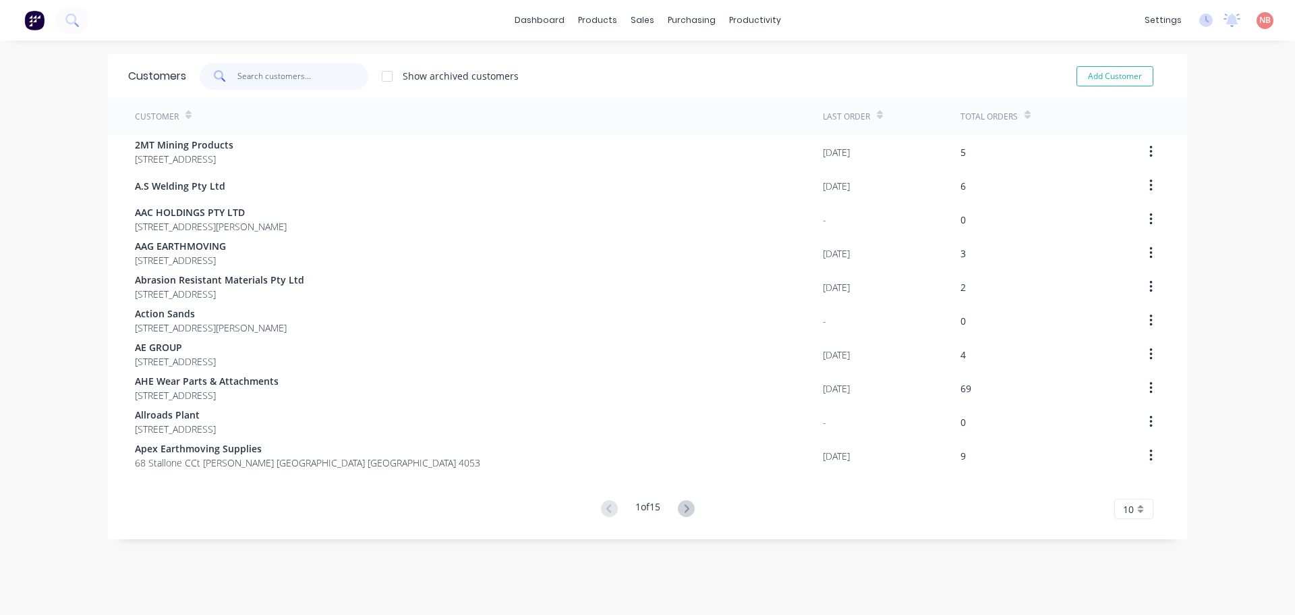
click at [269, 79] on input "text" at bounding box center [303, 76] width 132 height 27
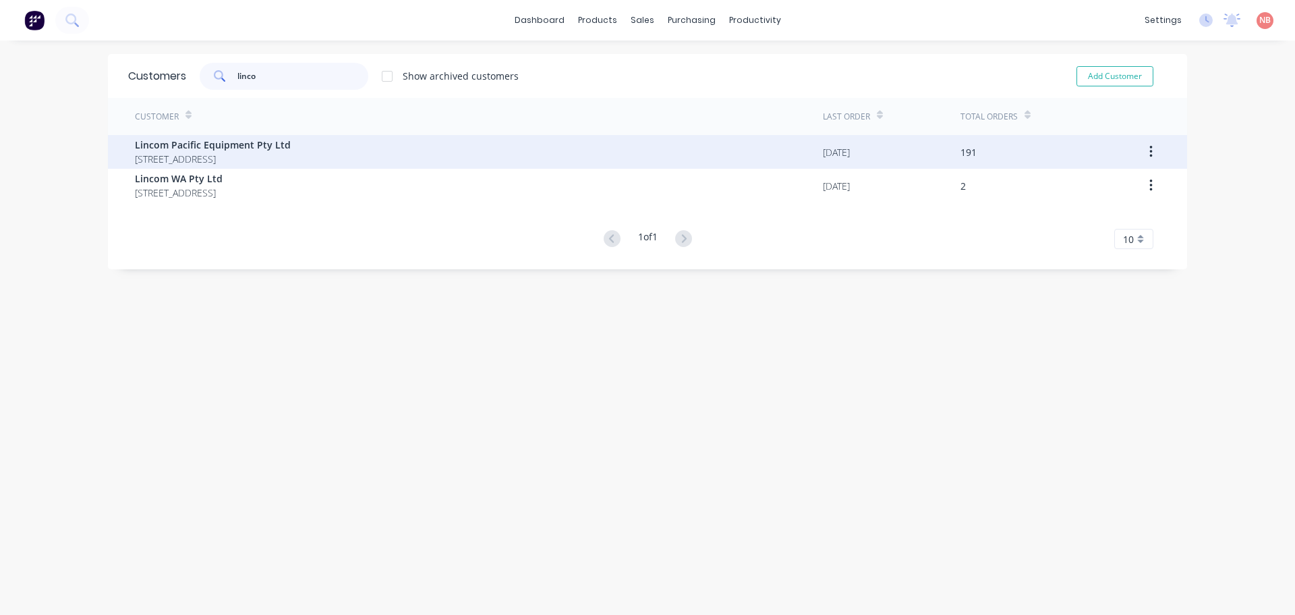
type input "linco"
click at [242, 161] on span "92 Potassium St Narangba Queensland Australia 4504" at bounding box center [213, 159] width 156 height 14
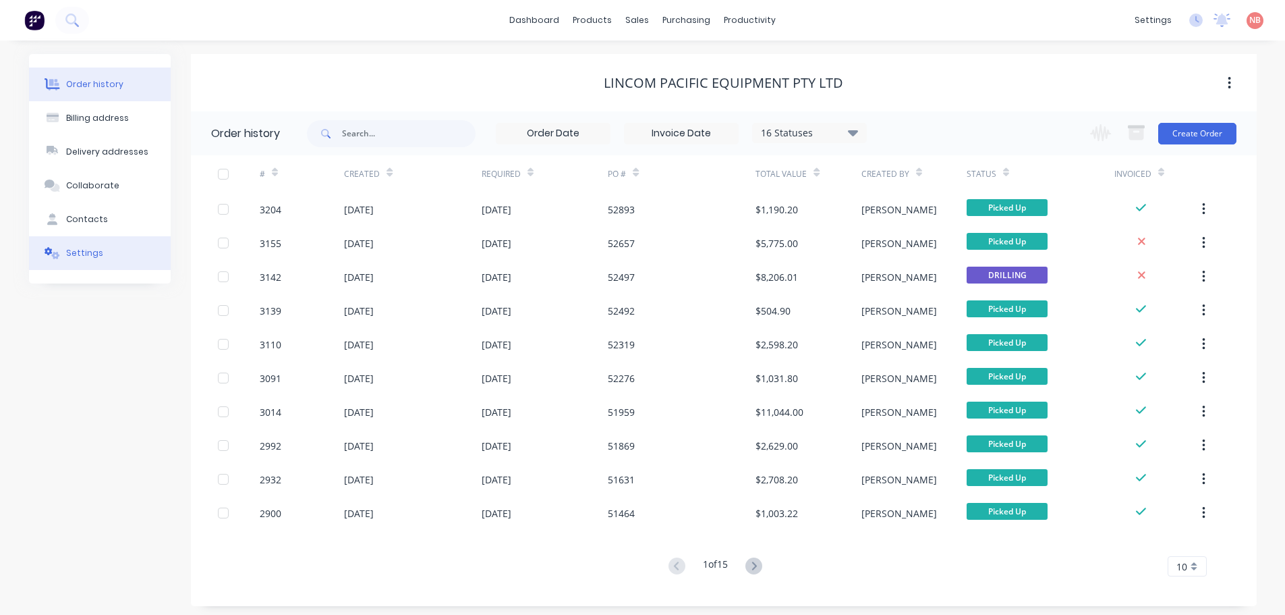
click at [136, 249] on button "Settings" at bounding box center [100, 253] width 142 height 34
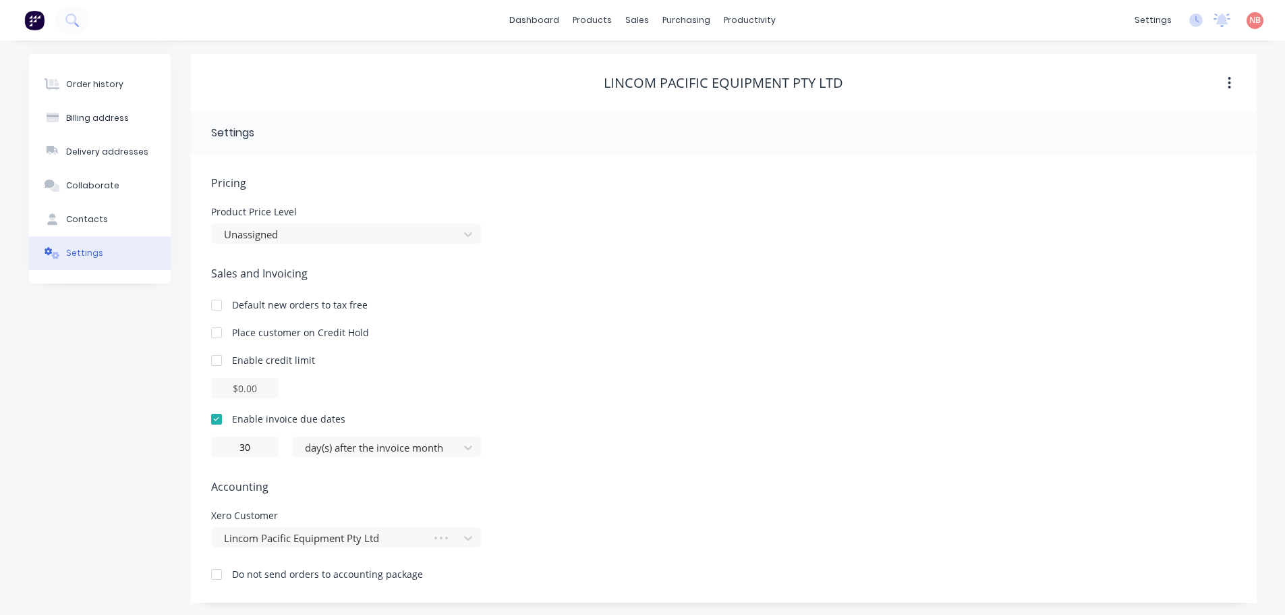
scroll to position [1, 0]
click at [334, 461] on div "Pricing Product Price Level Unassigned Sales and Invoicing Default new orders t…" at bounding box center [723, 387] width 1025 height 428
click at [338, 450] on div at bounding box center [378, 446] width 148 height 17
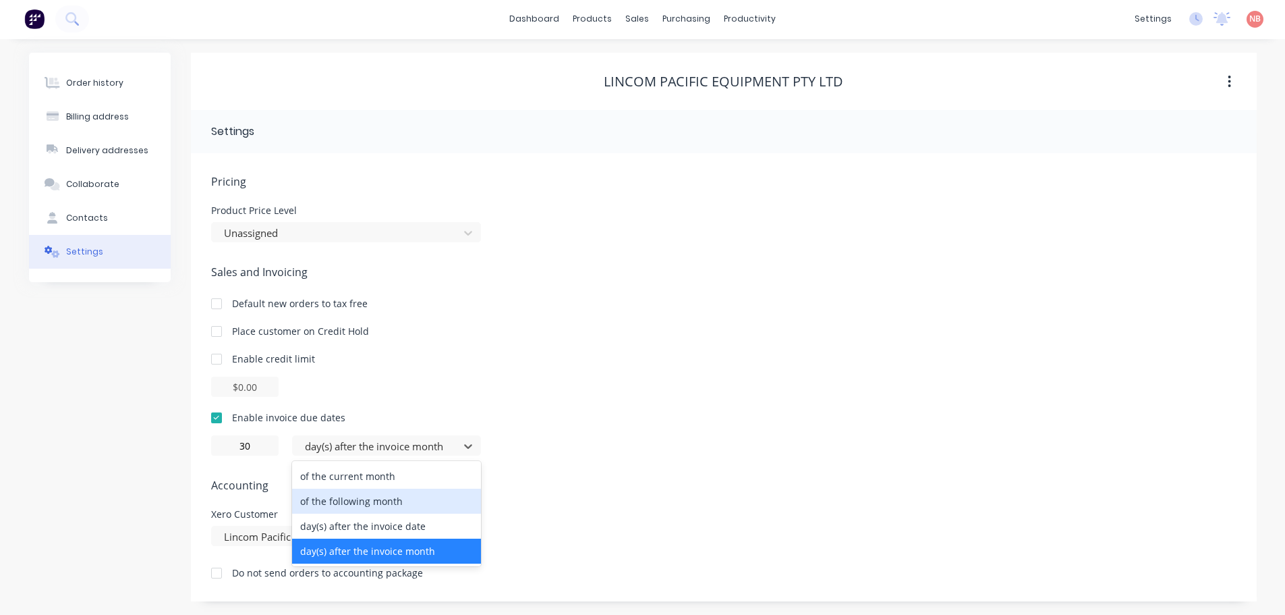
click at [358, 509] on div "of the following month" at bounding box center [386, 500] width 189 height 25
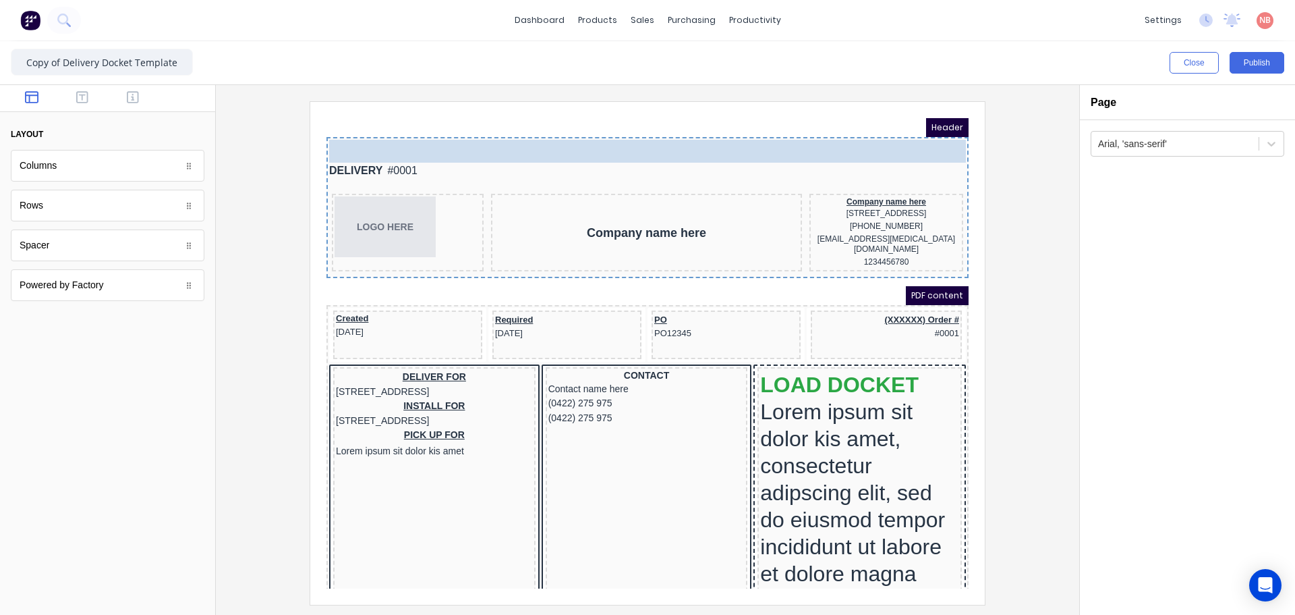
drag, startPoint x: 524, startPoint y: 148, endPoint x: 525, endPoint y: 128, distance: 21.0
click at [525, 128] on body "Header Factory Technologies Factory Technologies DELIVERY #0001 LOGO HERE Compa…" at bounding box center [631, 337] width 642 height 470
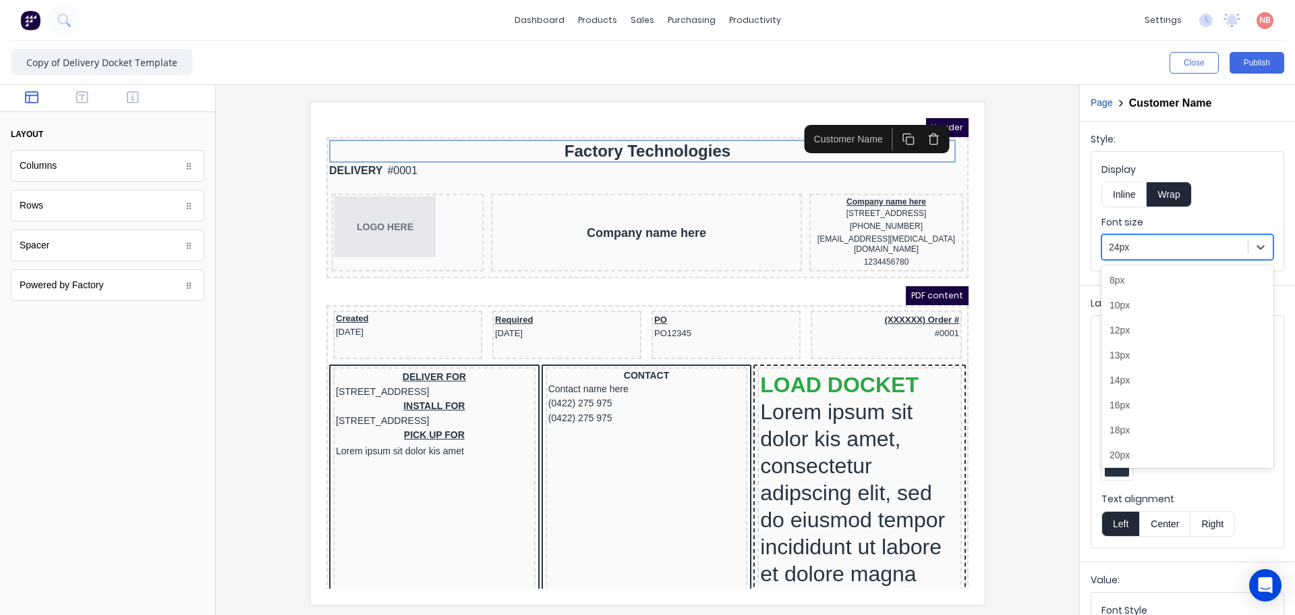
click at [1158, 246] on div at bounding box center [1175, 247] width 132 height 17
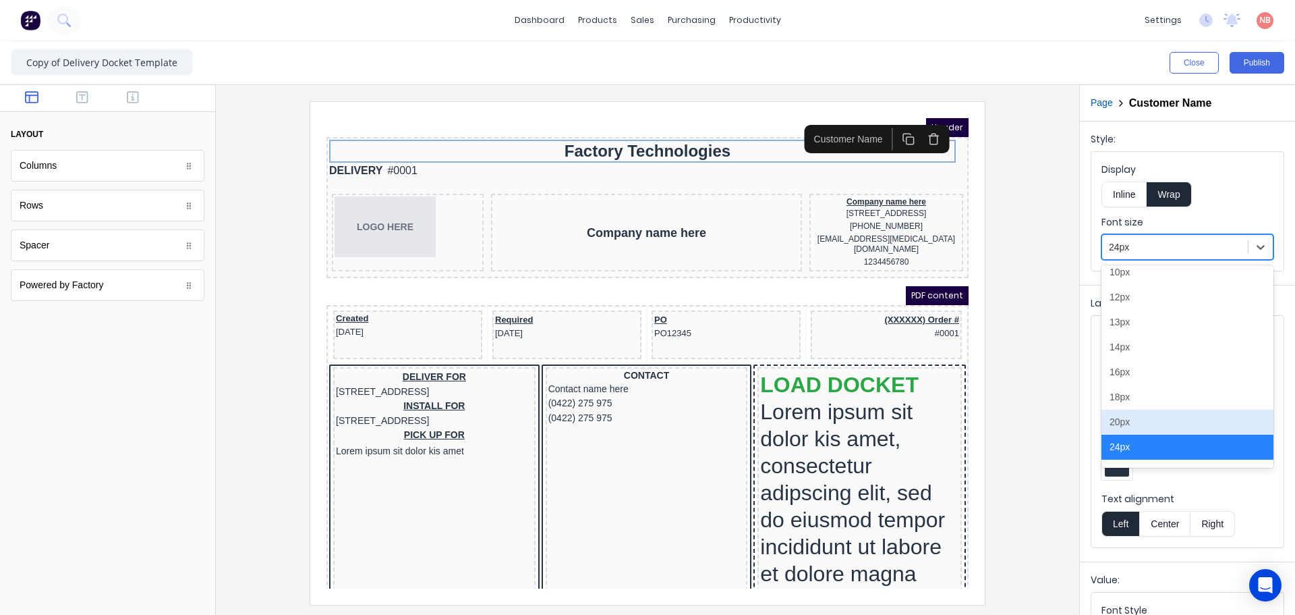
click at [1131, 422] on div "20px" at bounding box center [1188, 422] width 172 height 25
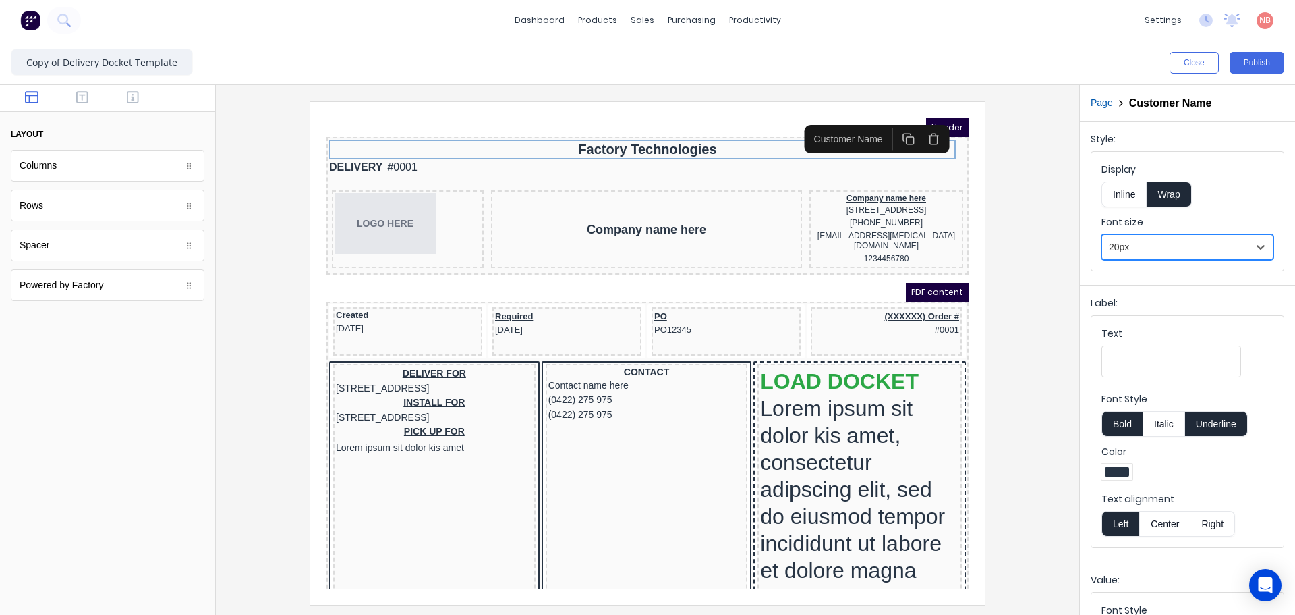
click at [1033, 337] on div at bounding box center [648, 352] width 842 height 503
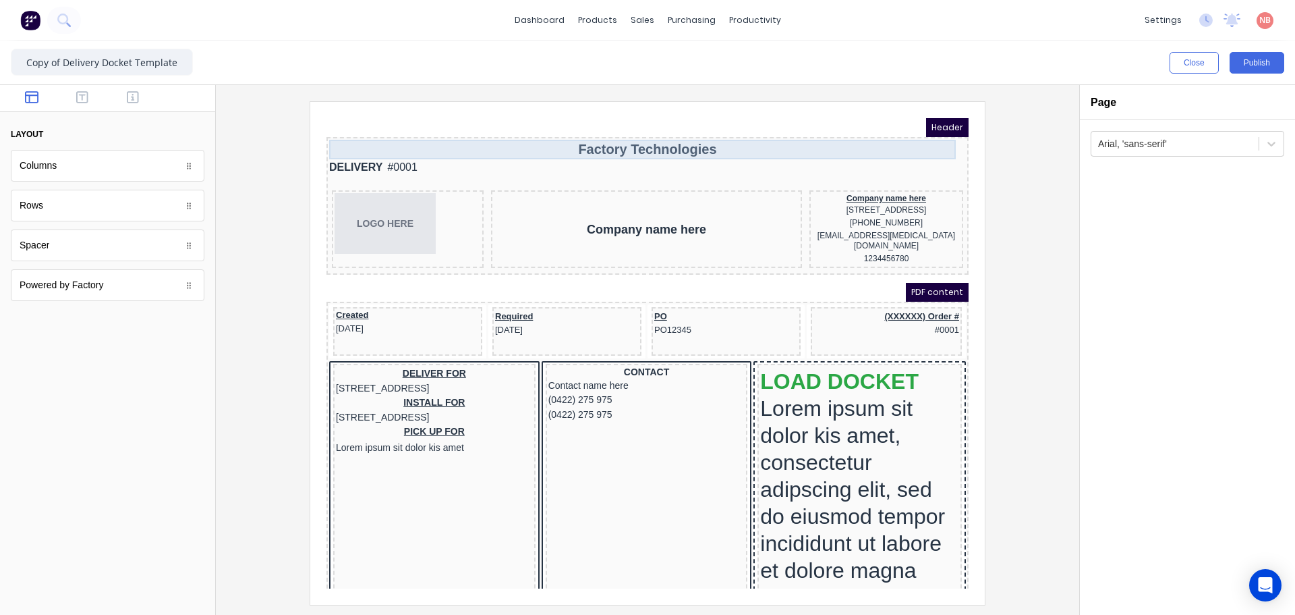
click at [583, 136] on div "Factory Technologies" at bounding box center [631, 133] width 637 height 20
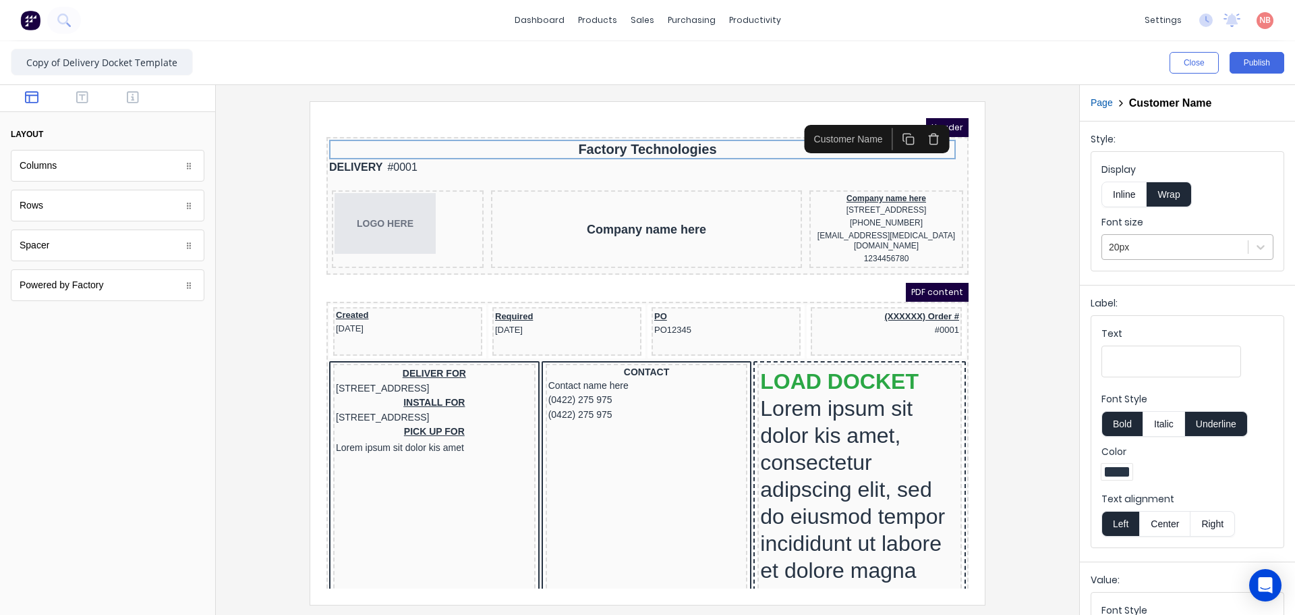
click at [1137, 242] on div at bounding box center [1175, 247] width 132 height 17
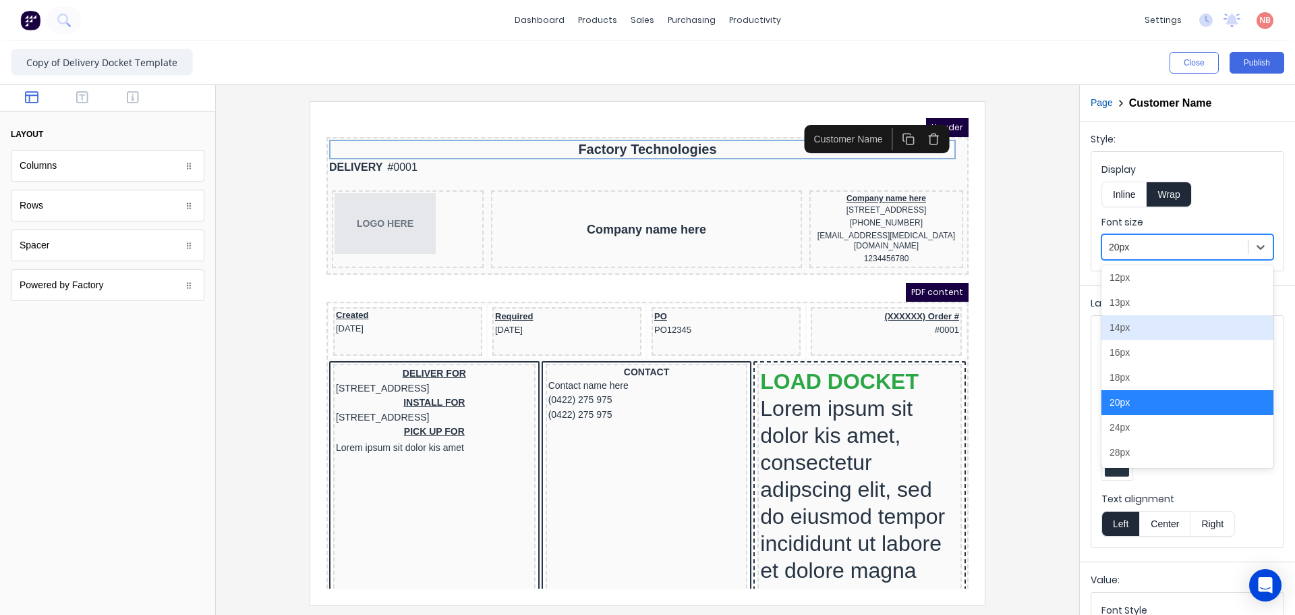
scroll to position [76, 0]
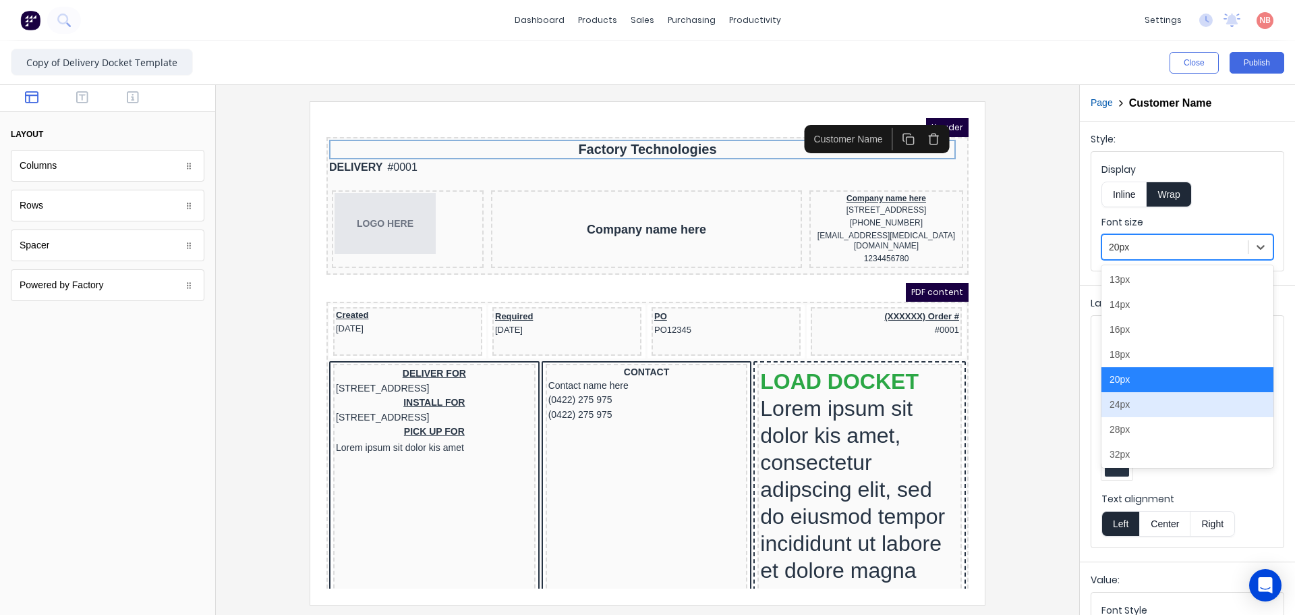
click at [1030, 381] on div at bounding box center [648, 352] width 842 height 503
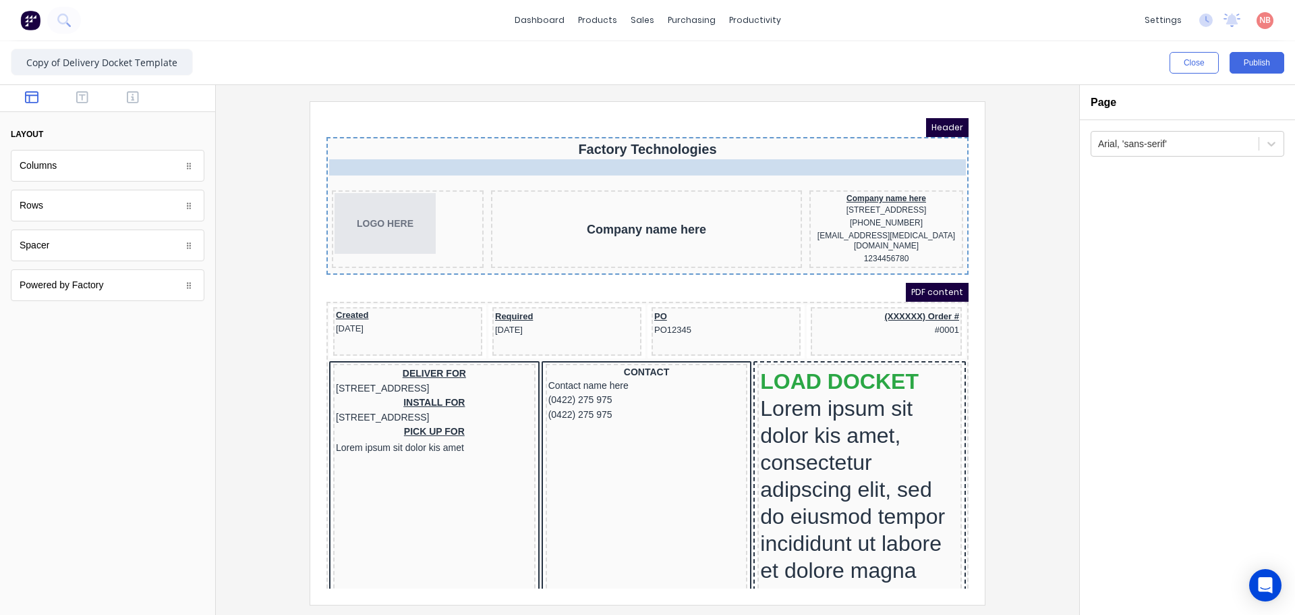
drag, startPoint x: 393, startPoint y: 148, endPoint x: 907, endPoint y: 146, distance: 514.1
click at [907, 146] on body "Header Factory Technologies DELIVERY #0001 DELIVERY #0001 LOGO HERE Company nam…" at bounding box center [631, 337] width 642 height 470
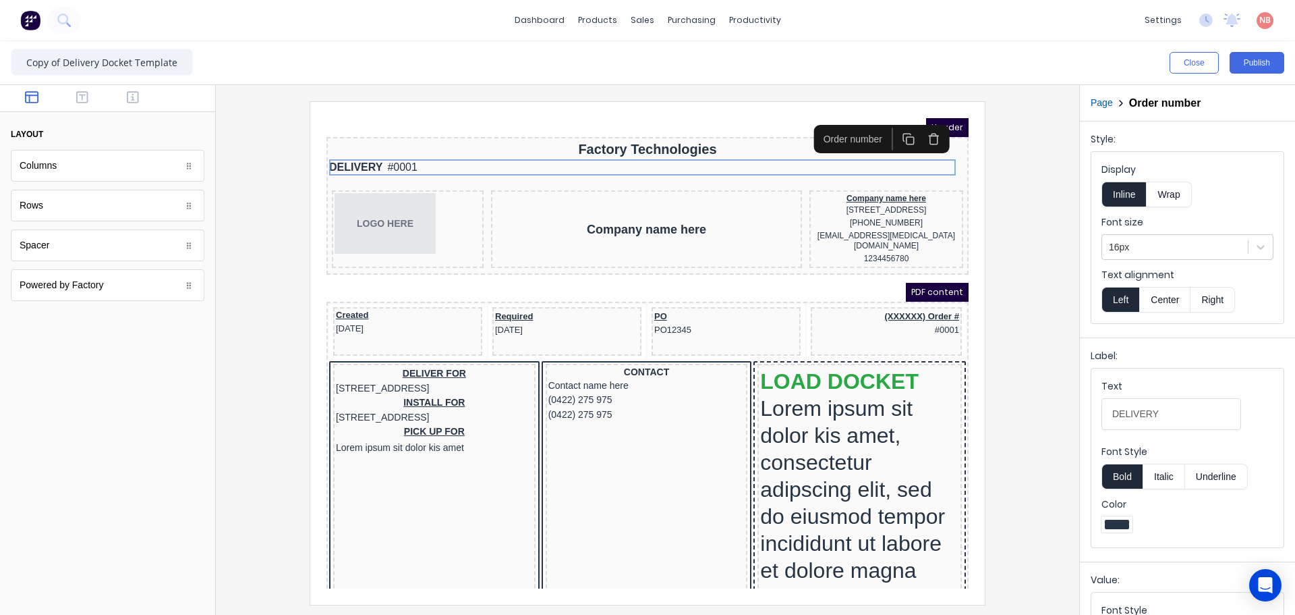
click at [1228, 304] on button "Right" at bounding box center [1213, 300] width 45 height 26
click at [1052, 287] on div at bounding box center [648, 352] width 842 height 503
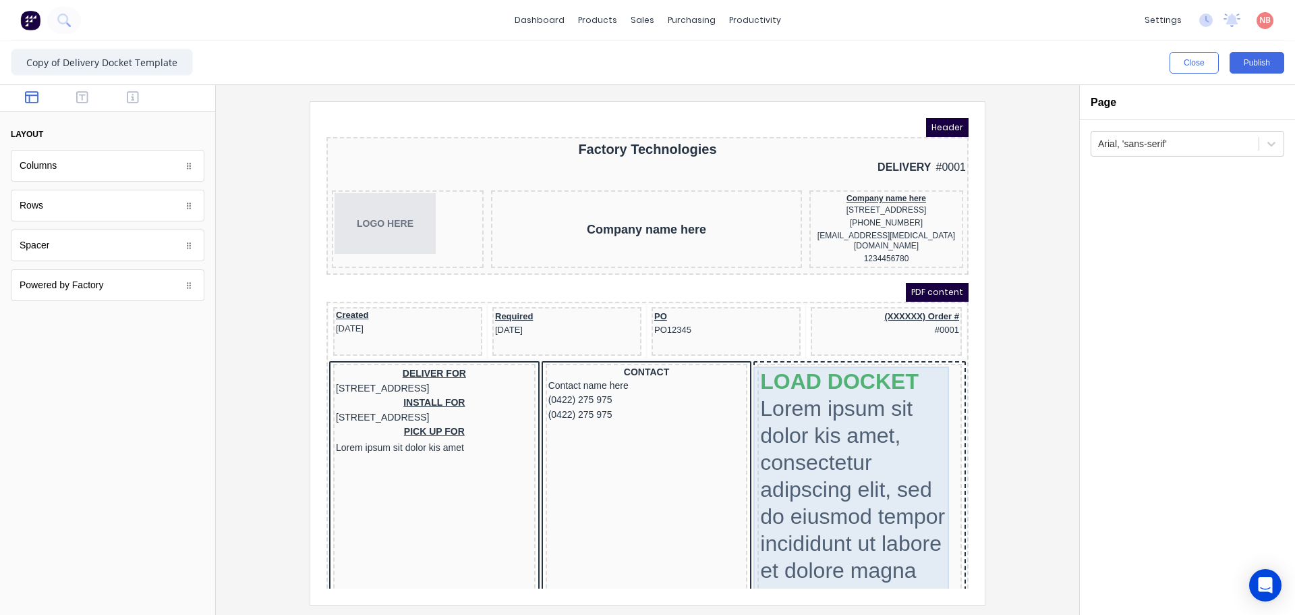
click at [928, 376] on div "LOAD DOCKET Lorem ipsum sit dolor kis amet, consectetur adipscing elit, sed do …" at bounding box center [843, 473] width 199 height 246
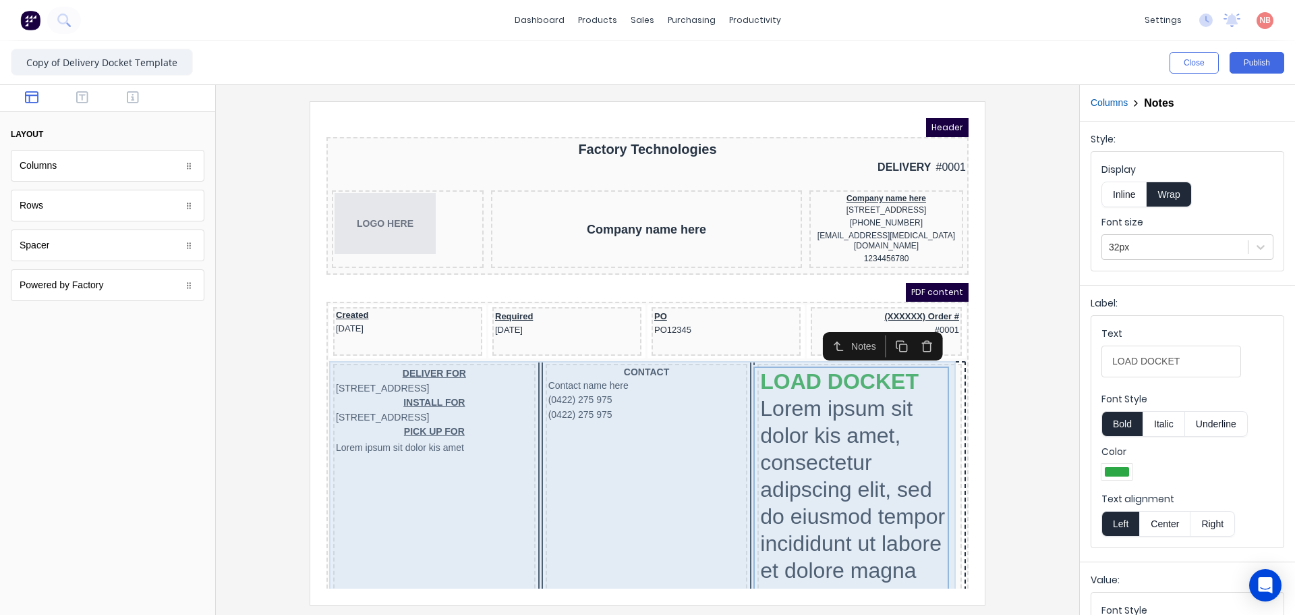
click at [939, 372] on div "DELIVER FOR 234 Beach Road Gold Coast, Queensland, Australia INSTALL FOR 234 Be…" at bounding box center [631, 474] width 637 height 259
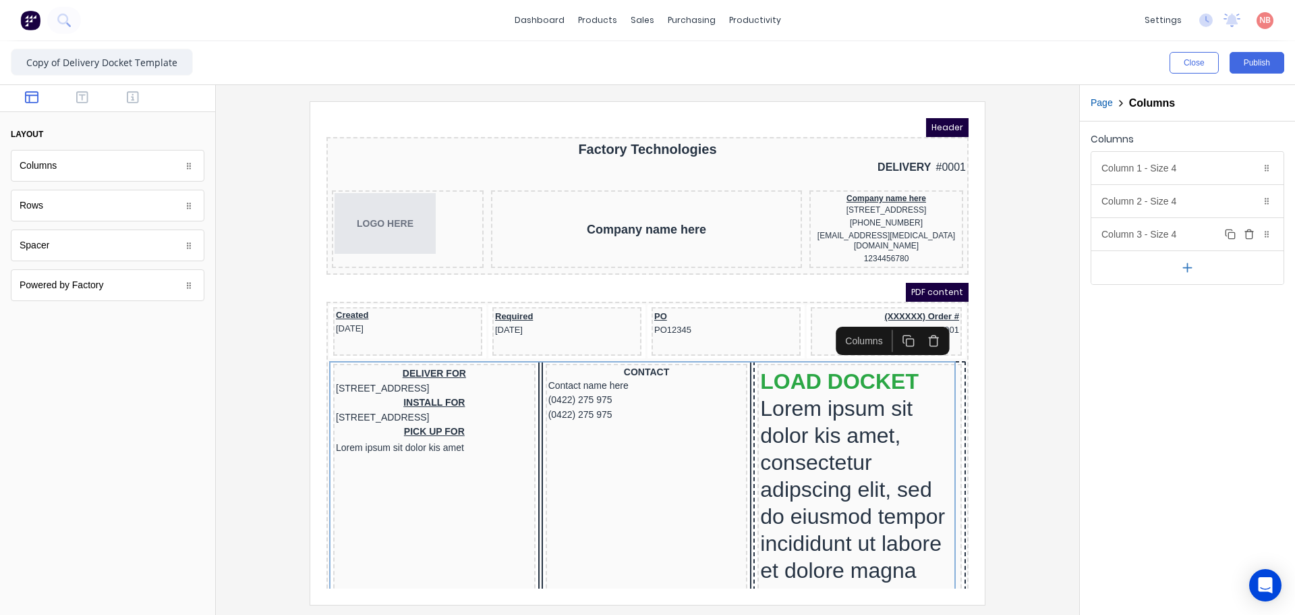
click at [1126, 245] on div "Column 3 - Size 4 Duplicate Delete" at bounding box center [1188, 234] width 192 height 32
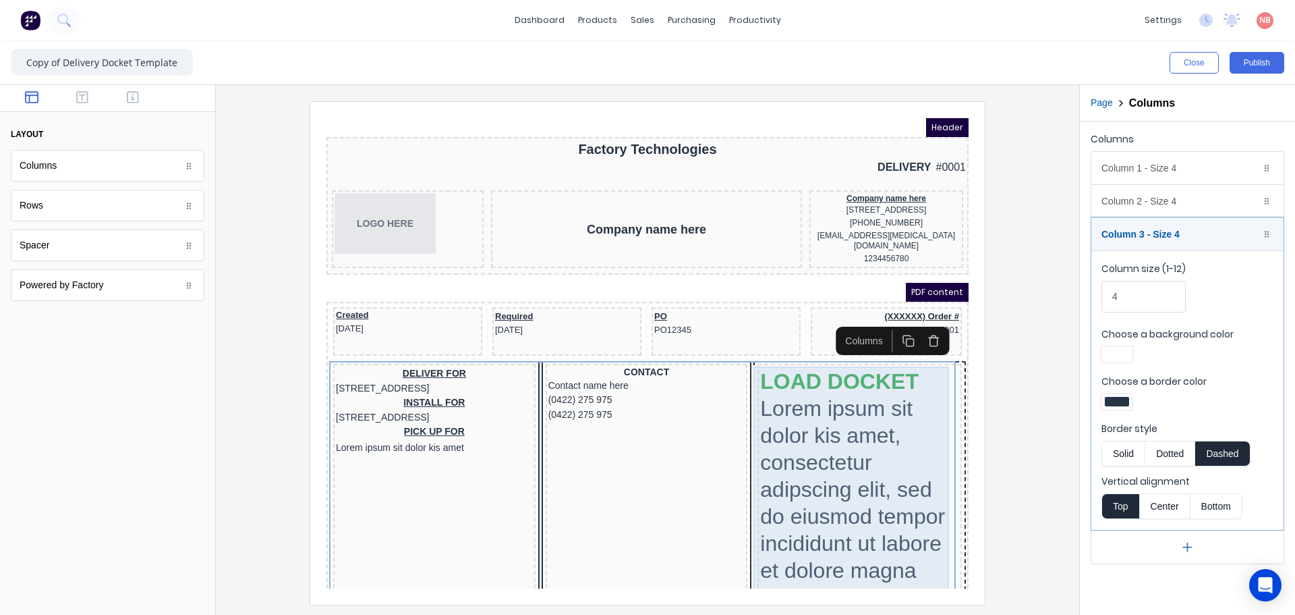
click at [858, 445] on div "LOAD DOCKET Lorem ipsum sit dolor kis amet, consectetur adipscing elit, sed do …" at bounding box center [843, 473] width 199 height 246
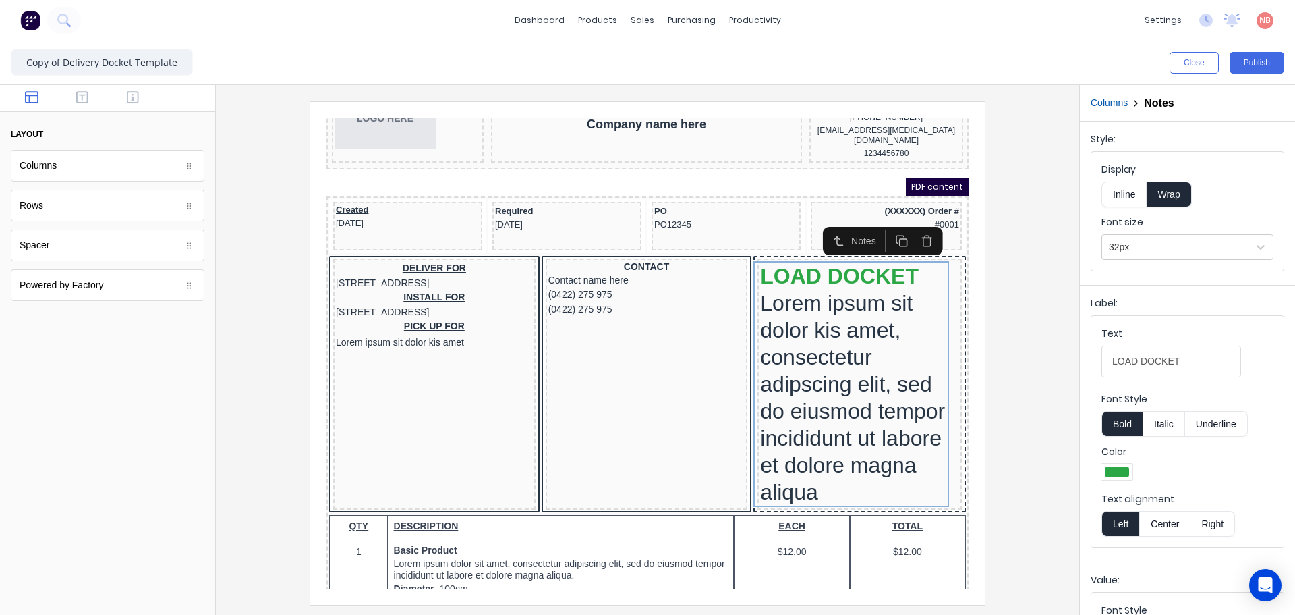
scroll to position [127, 0]
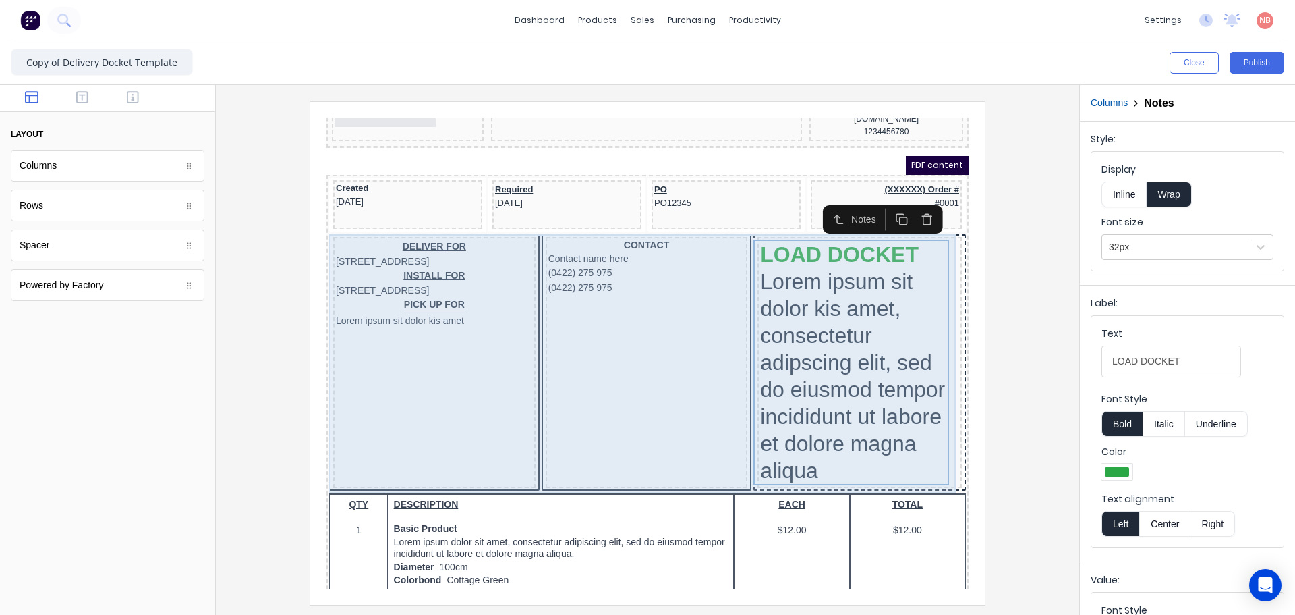
click at [934, 223] on div "LOAD DOCKET Lorem ipsum sit dolor kis amet, consectetur adipscing elit, sed do …" at bounding box center [843, 346] width 204 height 251
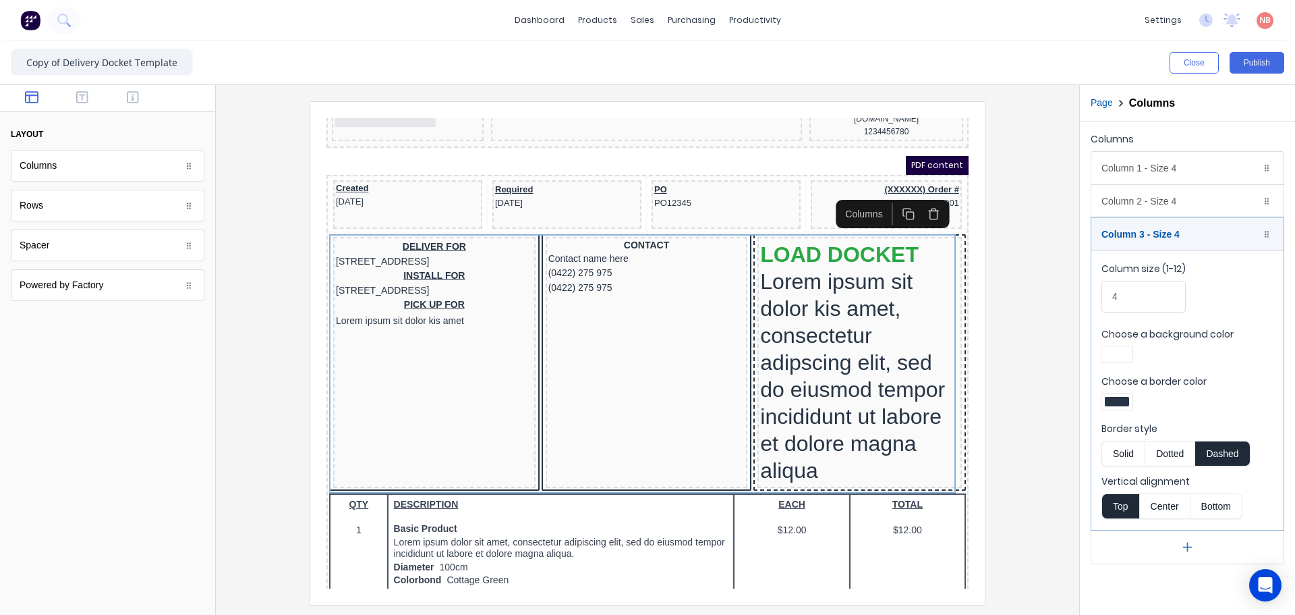
click at [1171, 458] on button "Dotted" at bounding box center [1170, 454] width 51 height 26
click at [1116, 404] on div at bounding box center [1117, 401] width 24 height 9
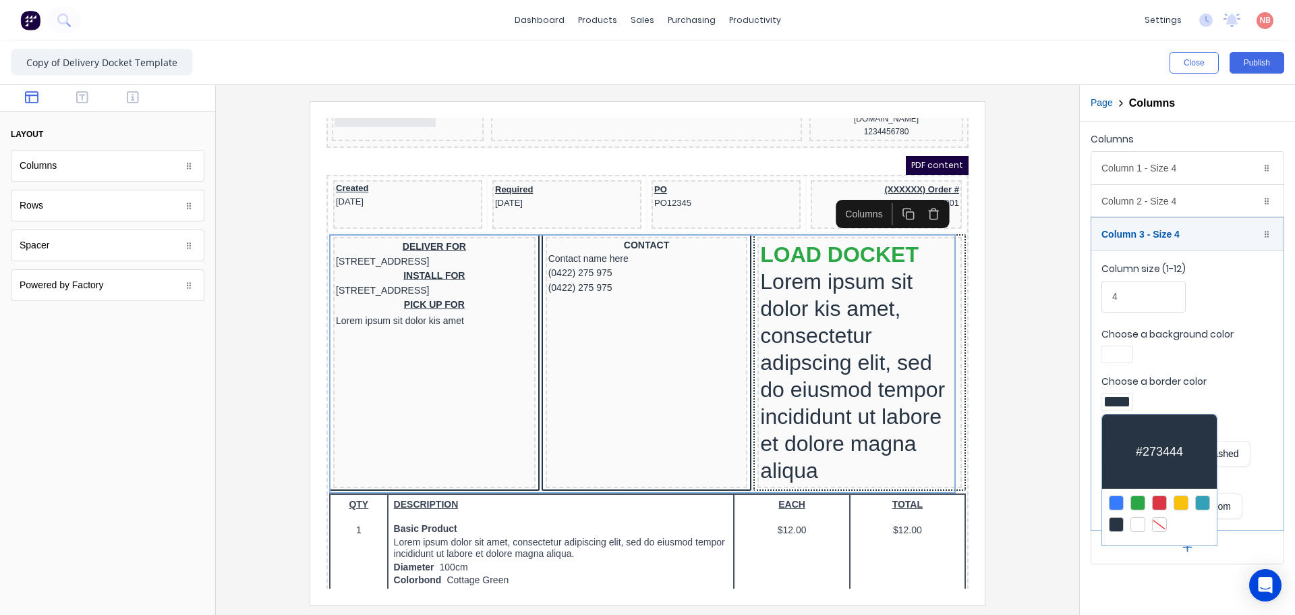
click at [1131, 505] on div at bounding box center [1138, 502] width 15 height 15
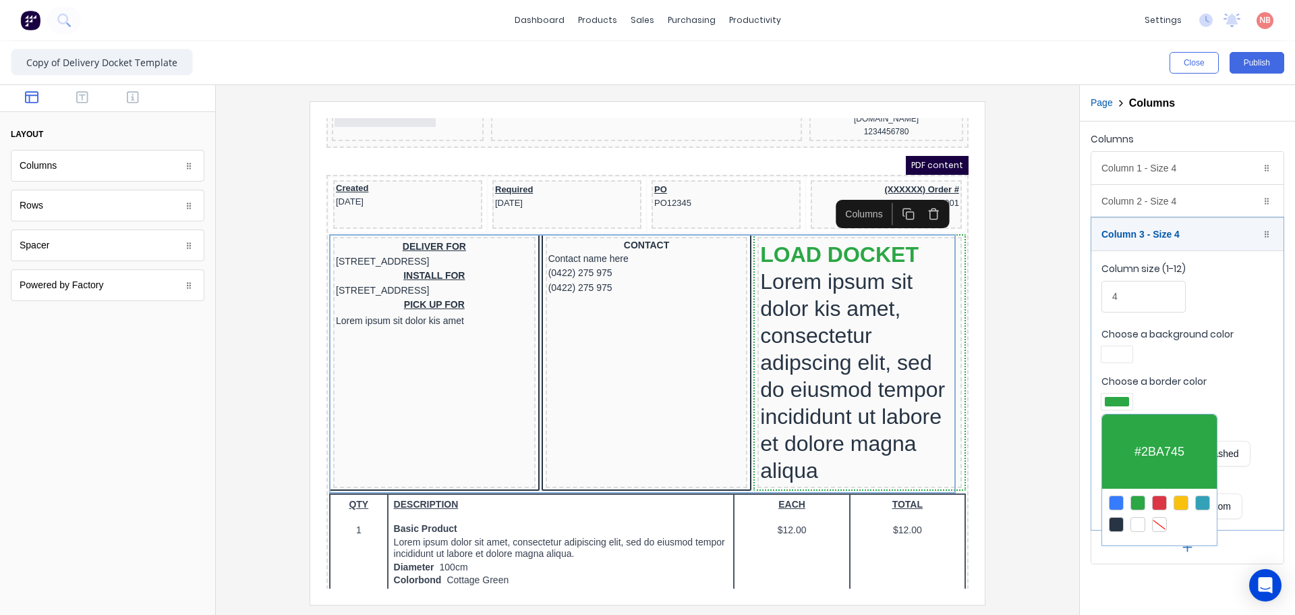
click at [1046, 455] on div at bounding box center [647, 307] width 1295 height 615
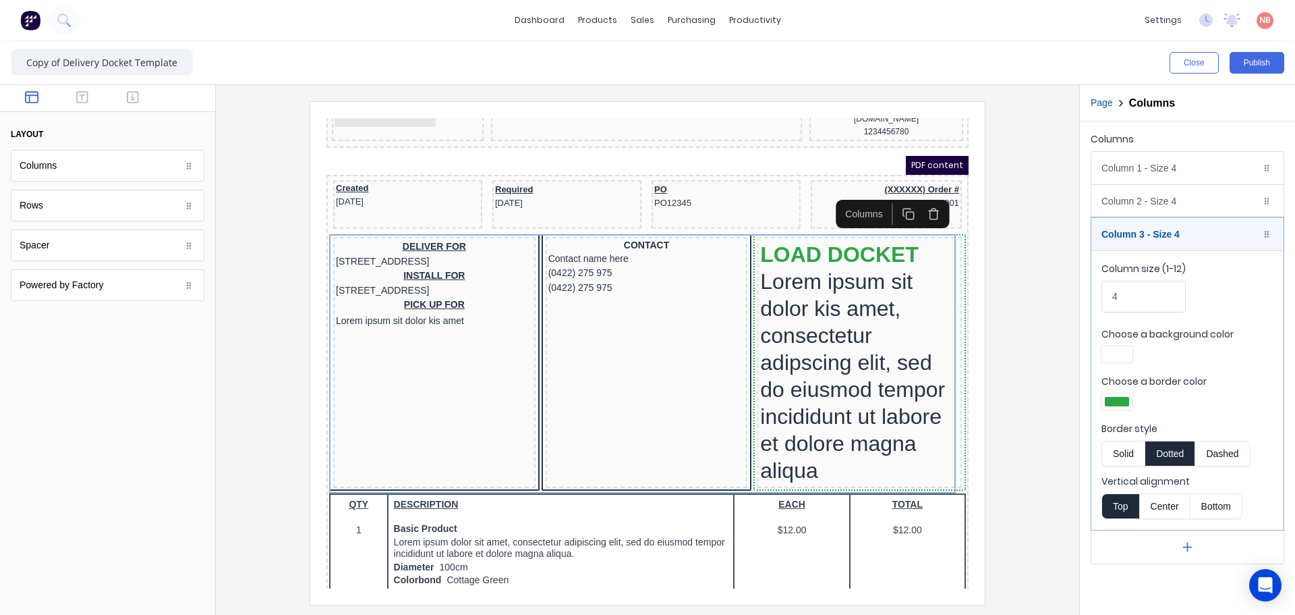
click at [1206, 451] on button "Dashed" at bounding box center [1223, 454] width 55 height 26
click at [1120, 452] on button "Solid" at bounding box center [1123, 454] width 43 height 26
click at [1205, 450] on button "Dashed" at bounding box center [1223, 454] width 55 height 26
click at [1124, 400] on div at bounding box center [1117, 401] width 24 height 9
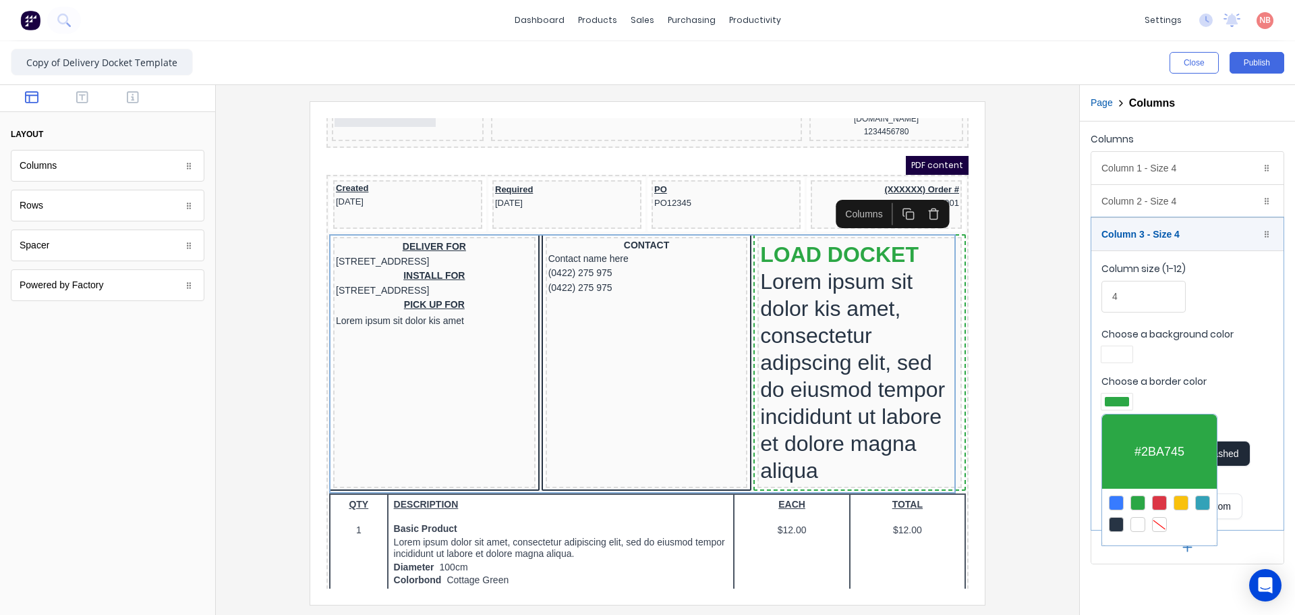
click at [1118, 517] on div at bounding box center [1116, 524] width 15 height 15
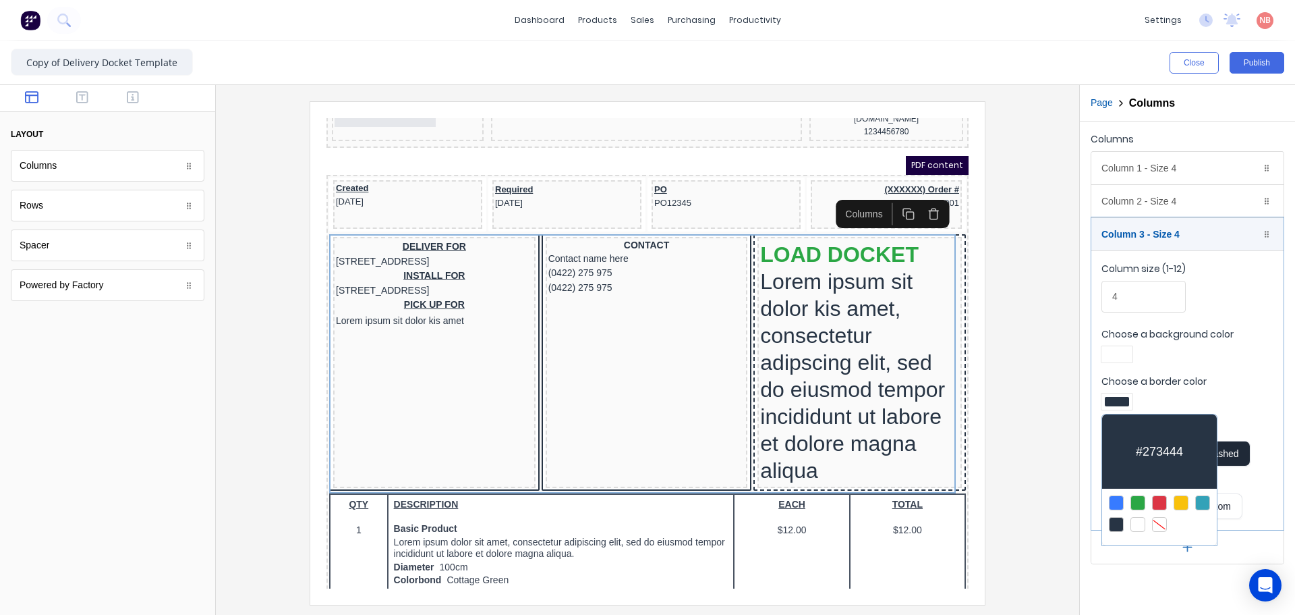
click at [1057, 480] on div at bounding box center [647, 307] width 1295 height 615
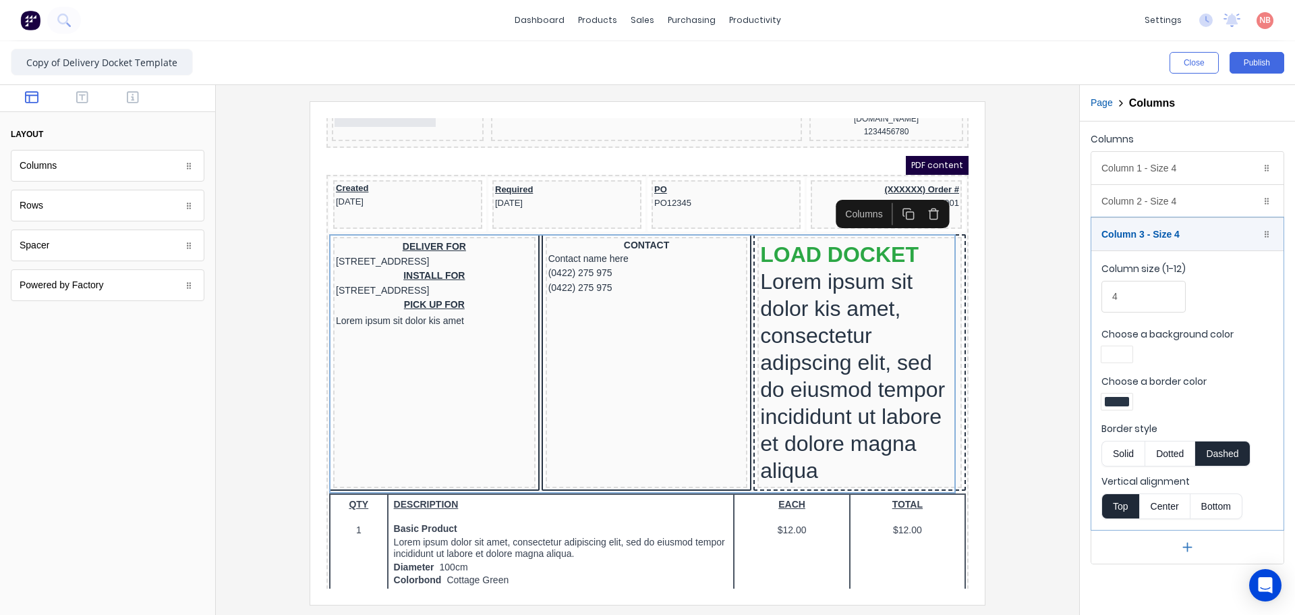
click at [1119, 451] on button "Solid" at bounding box center [1123, 454] width 43 height 26
click at [1039, 434] on div at bounding box center [648, 352] width 842 height 503
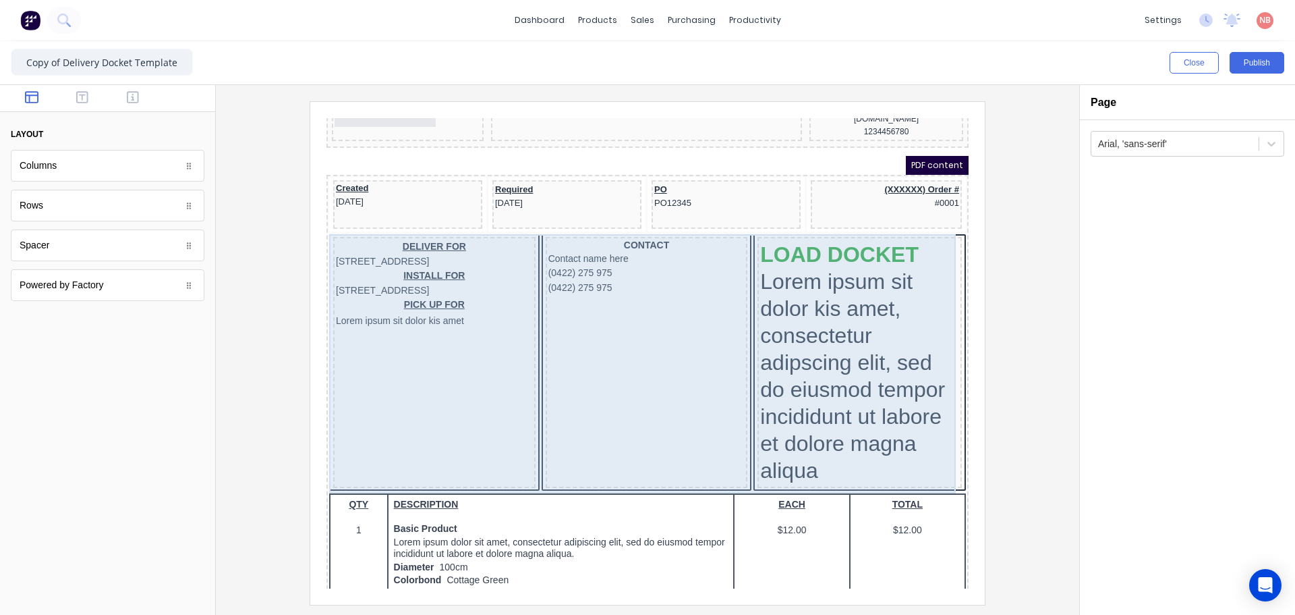
click at [932, 221] on div "LOAD DOCKET Lorem ipsum sit dolor kis amet, consectetur adipscing elit, sed do …" at bounding box center [843, 346] width 204 height 251
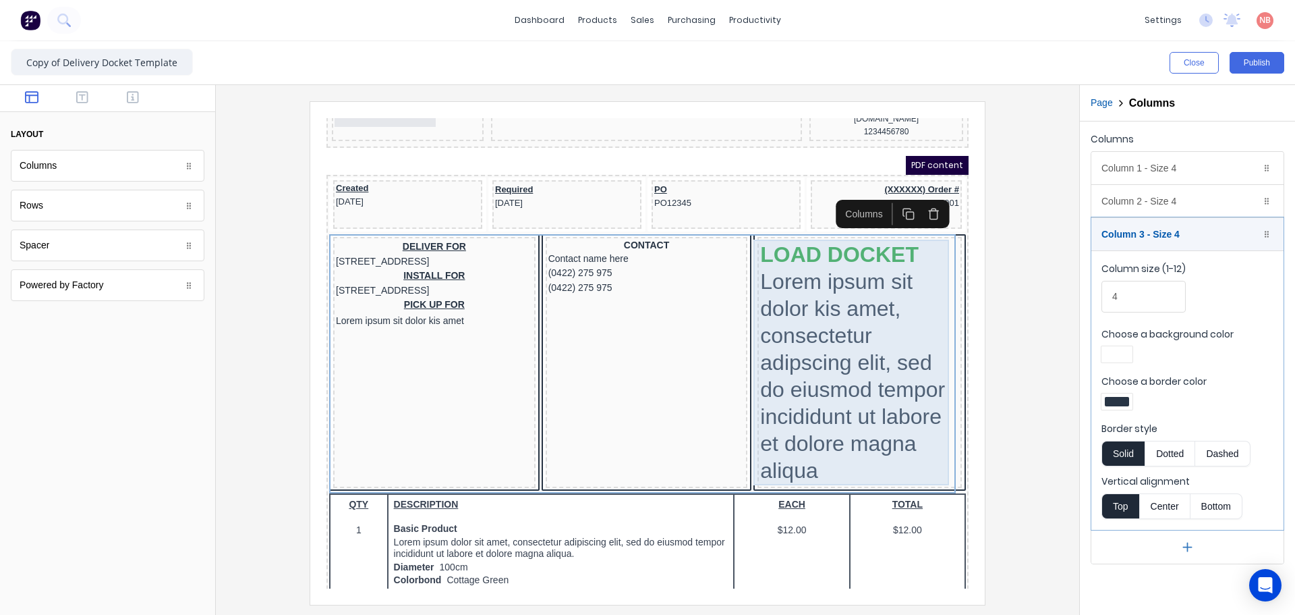
click at [911, 341] on div "LOAD DOCKET Lorem ipsum sit dolor kis amet, consectetur adipscing elit, sed do …" at bounding box center [843, 346] width 199 height 246
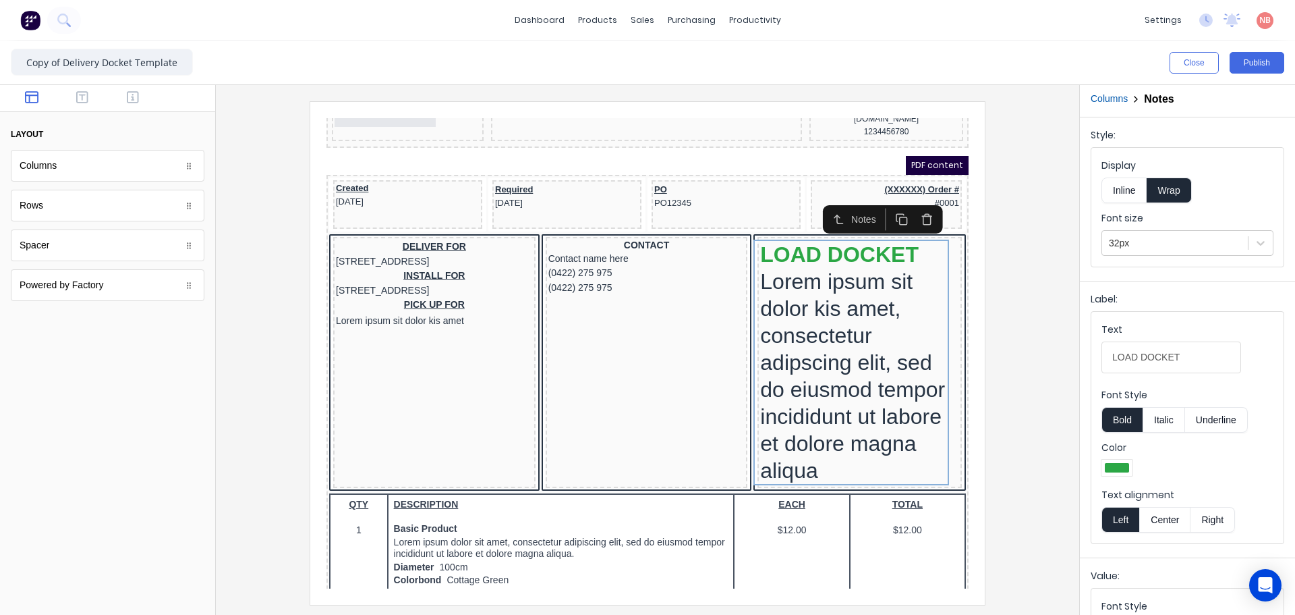
scroll to position [0, 0]
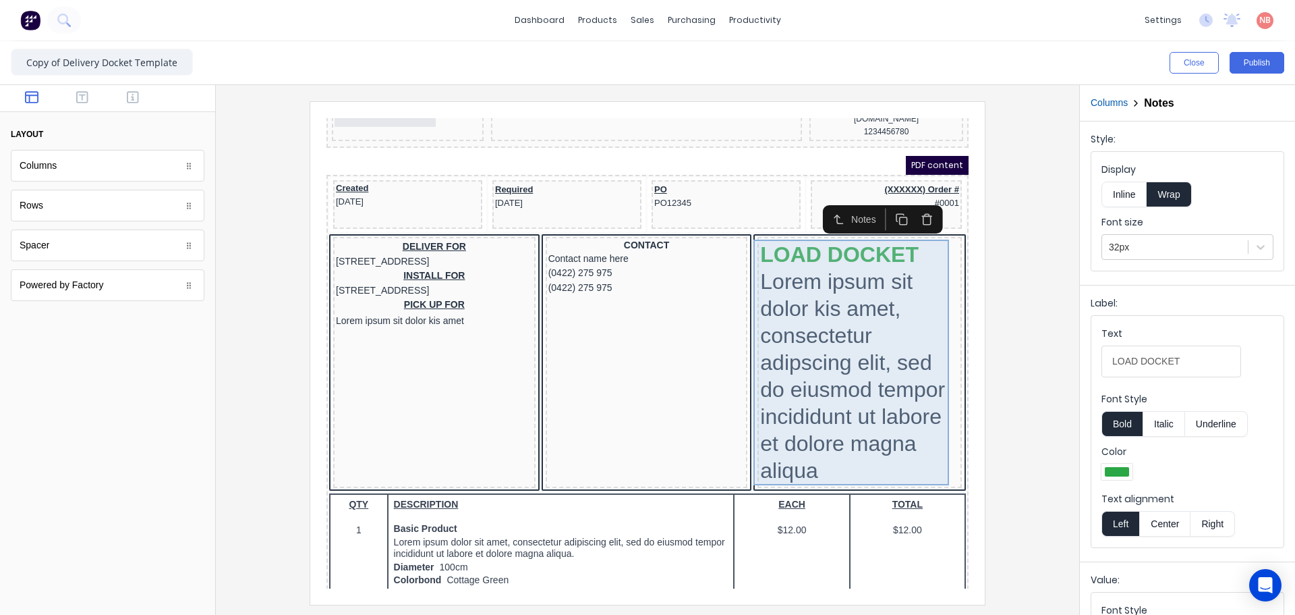
click at [910, 320] on div "LOAD DOCKET Lorem ipsum sit dolor kis amet, consectetur adipscing elit, sed do …" at bounding box center [843, 346] width 199 height 246
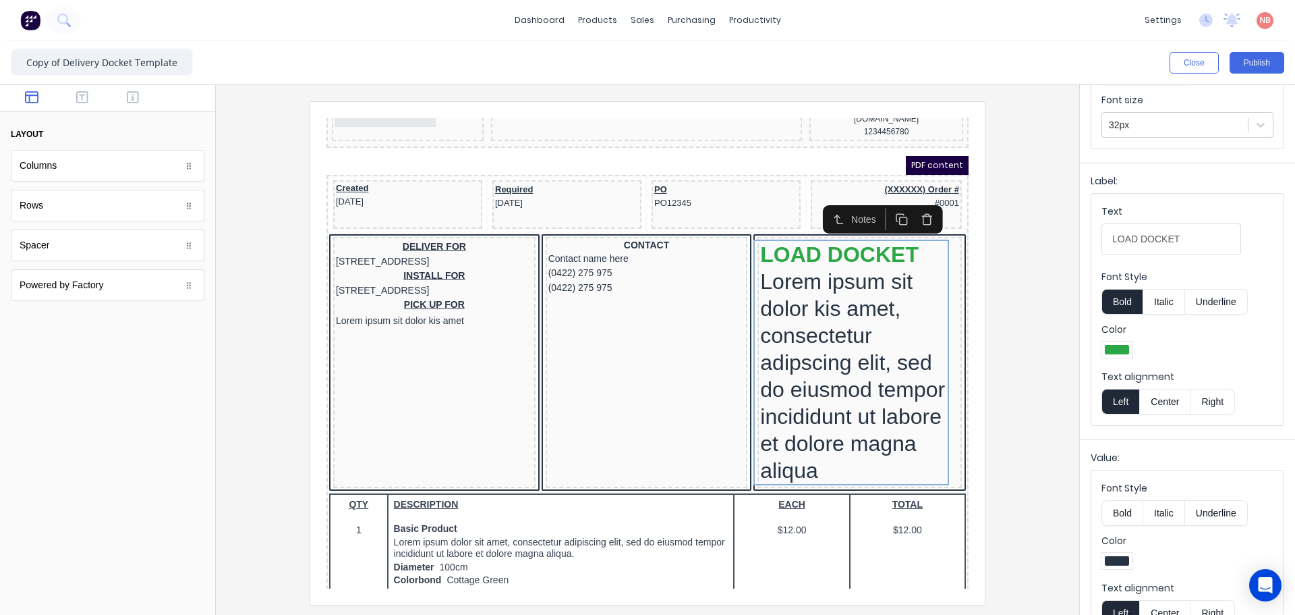
scroll to position [154, 0]
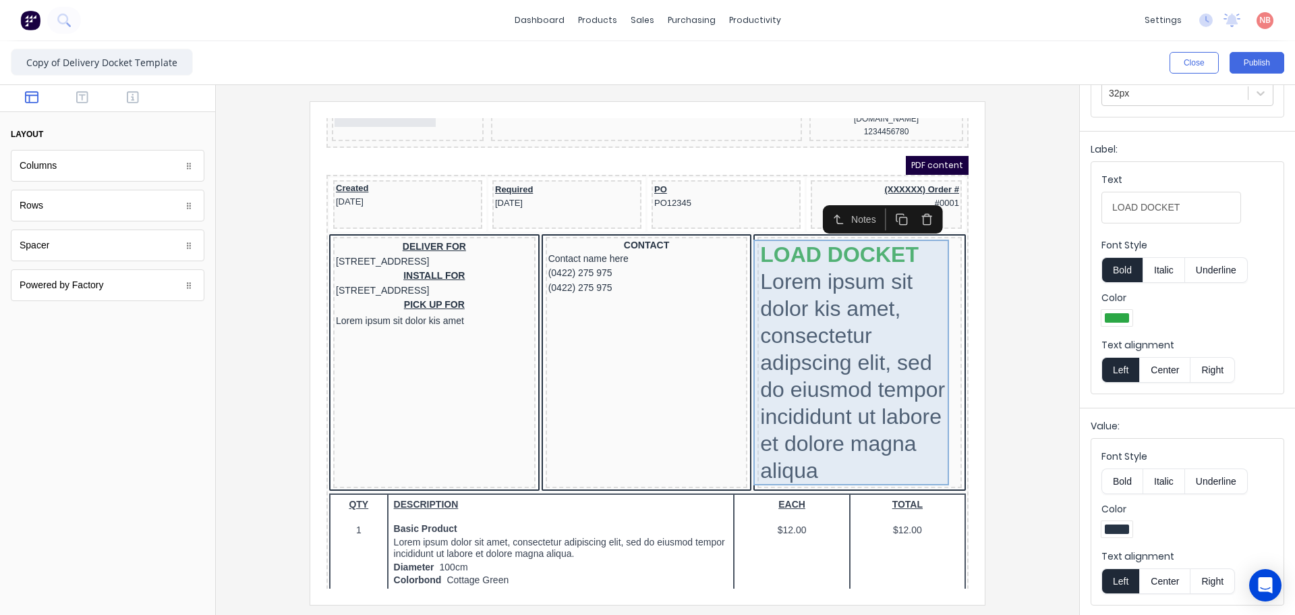
click at [912, 244] on div "LOAD DOCKET Lorem ipsum sit dolor kis amet, consectetur adipscing elit, sed do …" at bounding box center [843, 346] width 199 height 246
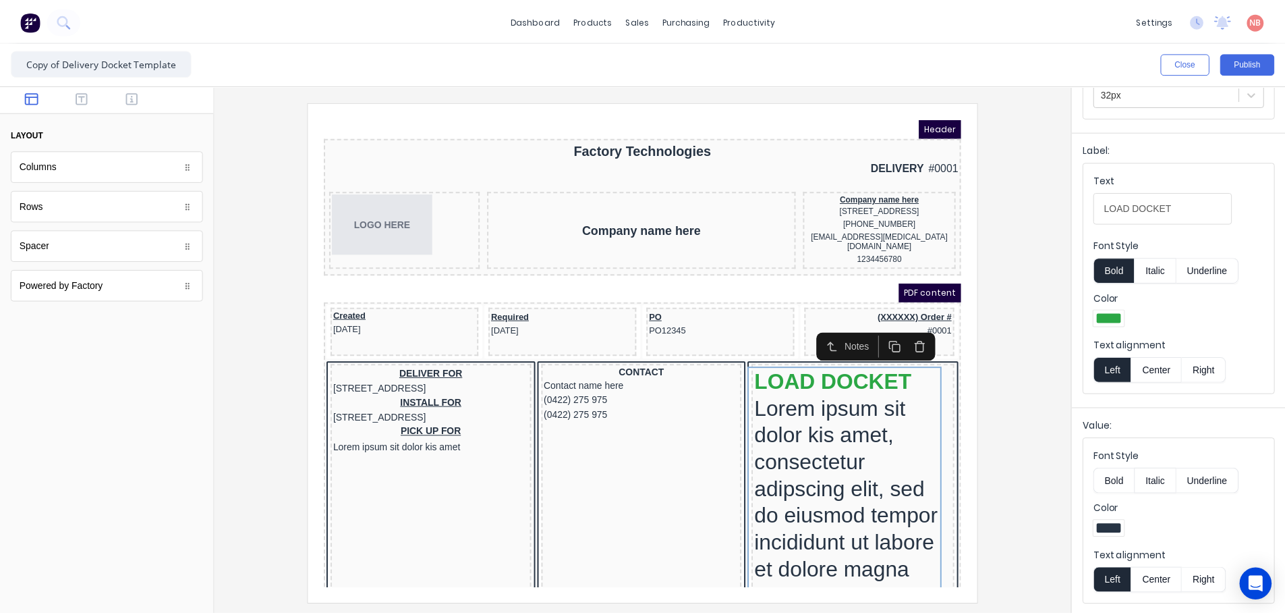
scroll to position [0, 0]
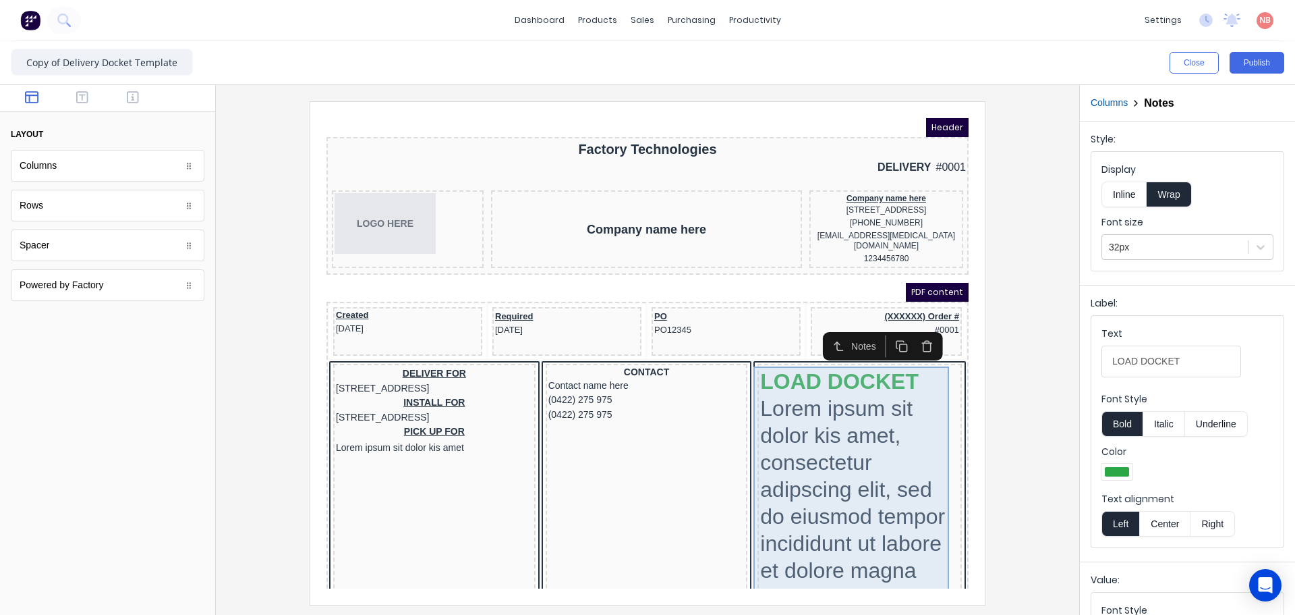
click at [875, 373] on div "LOAD DOCKET Lorem ipsum sit dolor kis amet, consectetur adipscing elit, sed do …" at bounding box center [843, 473] width 199 height 246
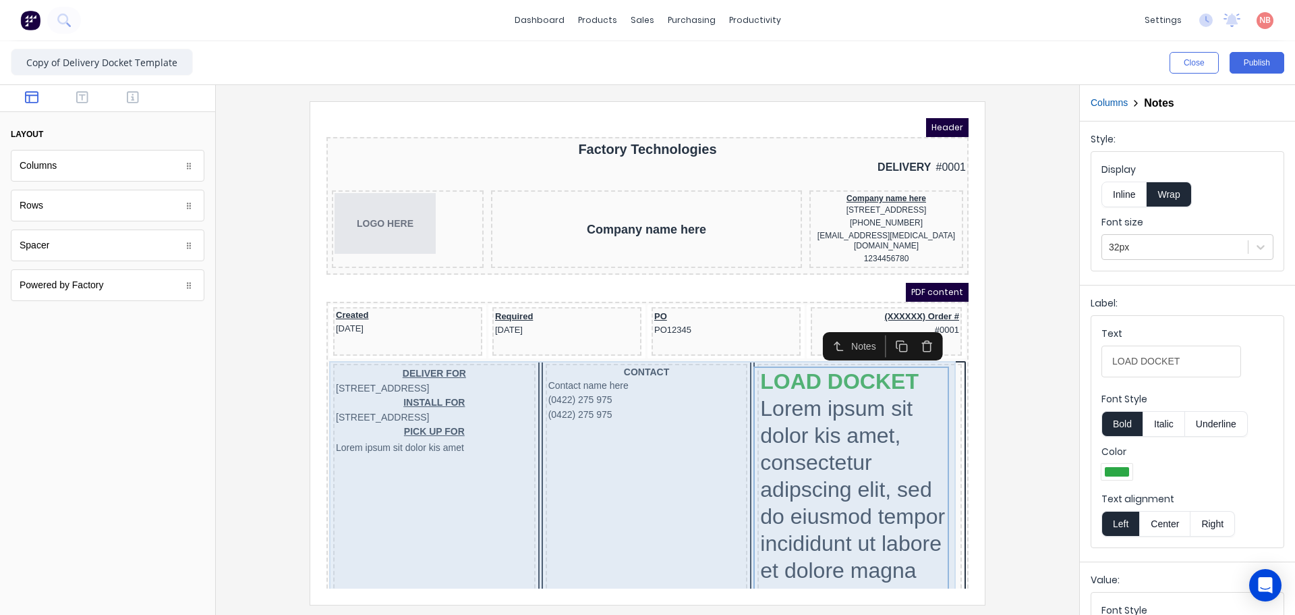
click at [936, 354] on div "DELIVER FOR 234 Beach Road Gold Coast, Queensland, Australia INSTALL FOR 234 Be…" at bounding box center [631, 474] width 637 height 259
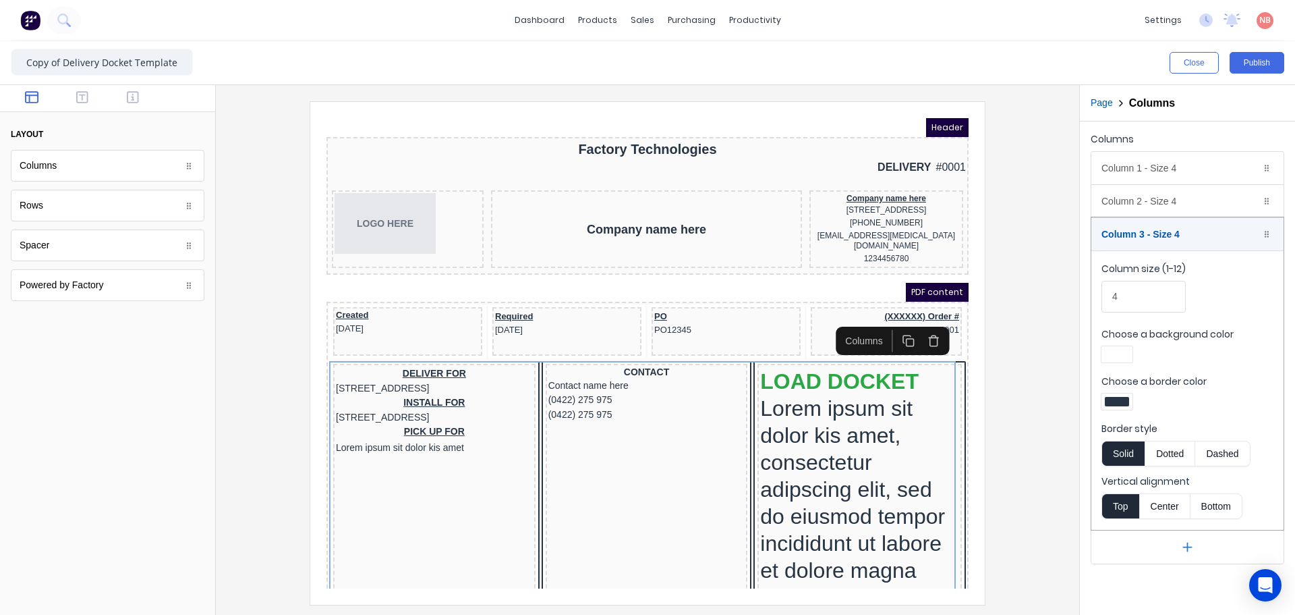
click at [1164, 457] on button "Dotted" at bounding box center [1170, 454] width 51 height 26
click at [1207, 451] on button "Dashed" at bounding box center [1223, 454] width 55 height 26
click at [1123, 405] on div at bounding box center [1117, 401] width 24 height 9
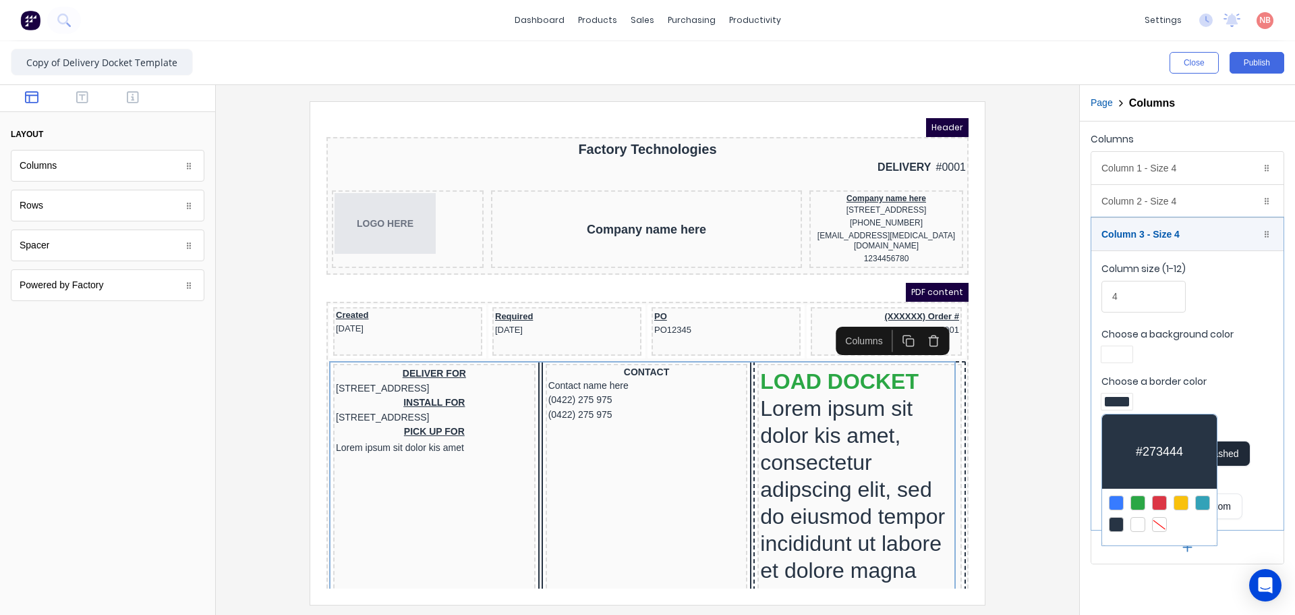
click at [1134, 497] on div at bounding box center [1138, 502] width 15 height 15
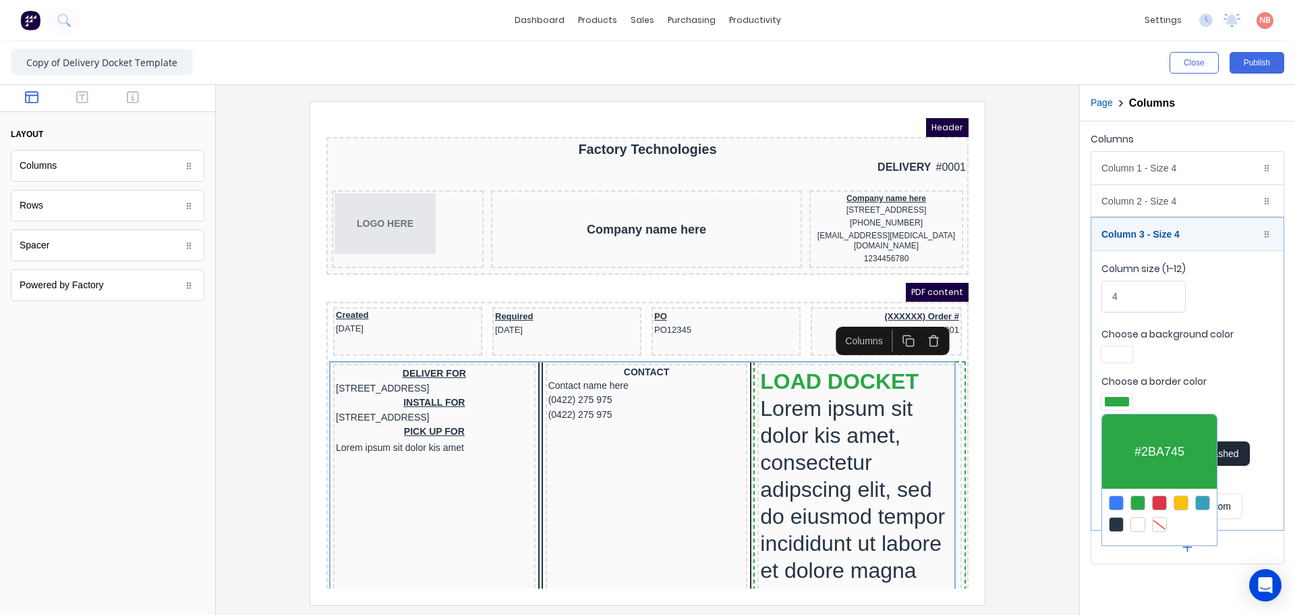
click at [1036, 449] on div at bounding box center [647, 307] width 1295 height 615
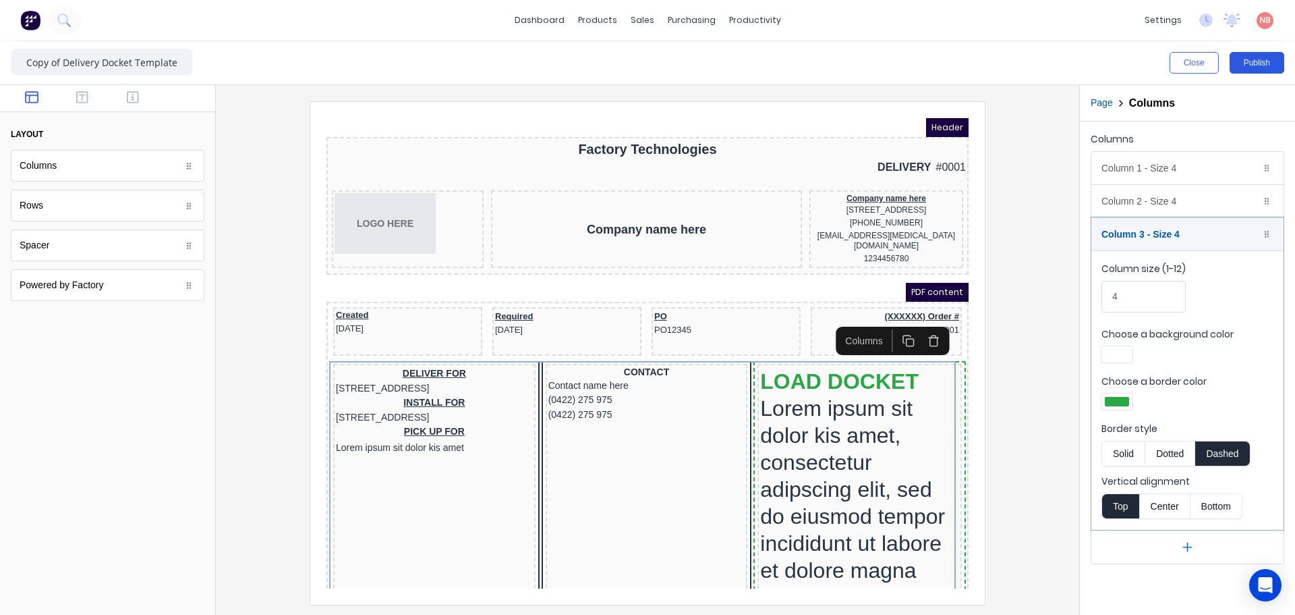
click at [1239, 63] on button "Publish" at bounding box center [1257, 63] width 55 height 22
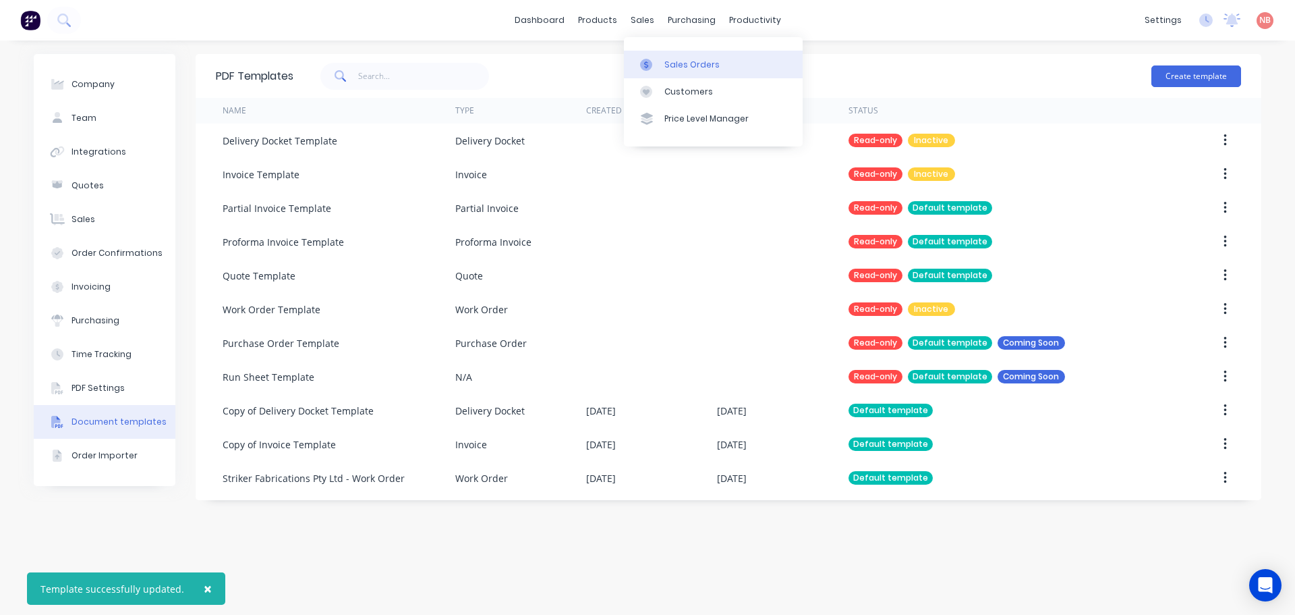
click at [667, 60] on div "Sales Orders" at bounding box center [692, 65] width 55 height 12
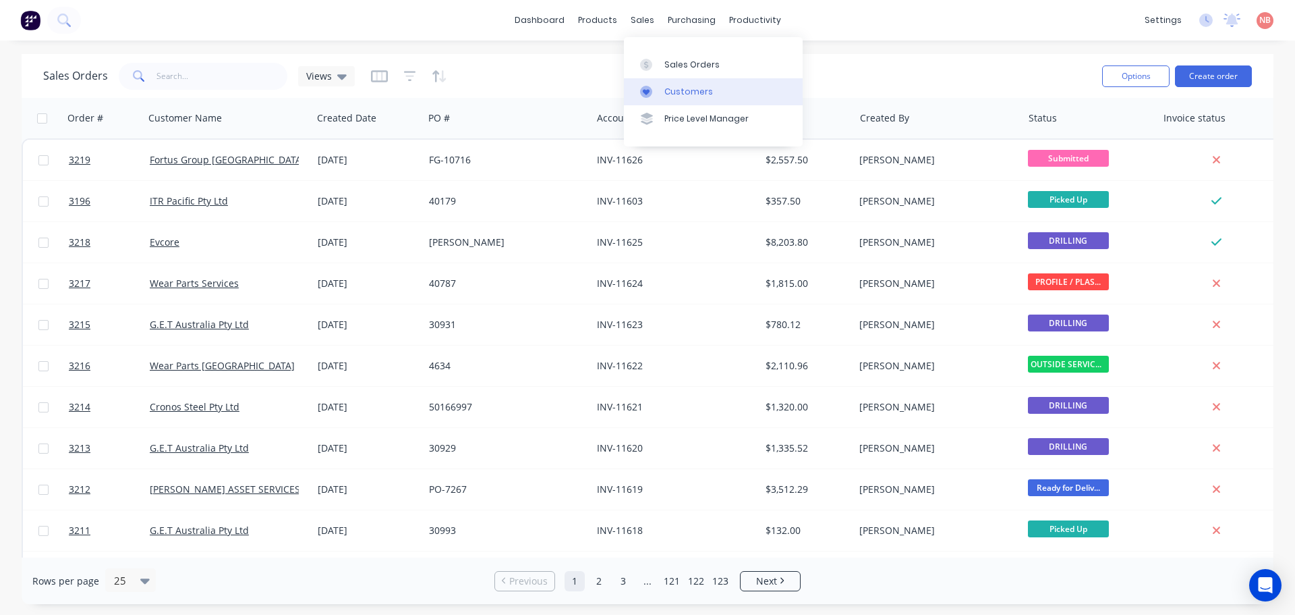
click at [658, 86] on div at bounding box center [650, 92] width 20 height 12
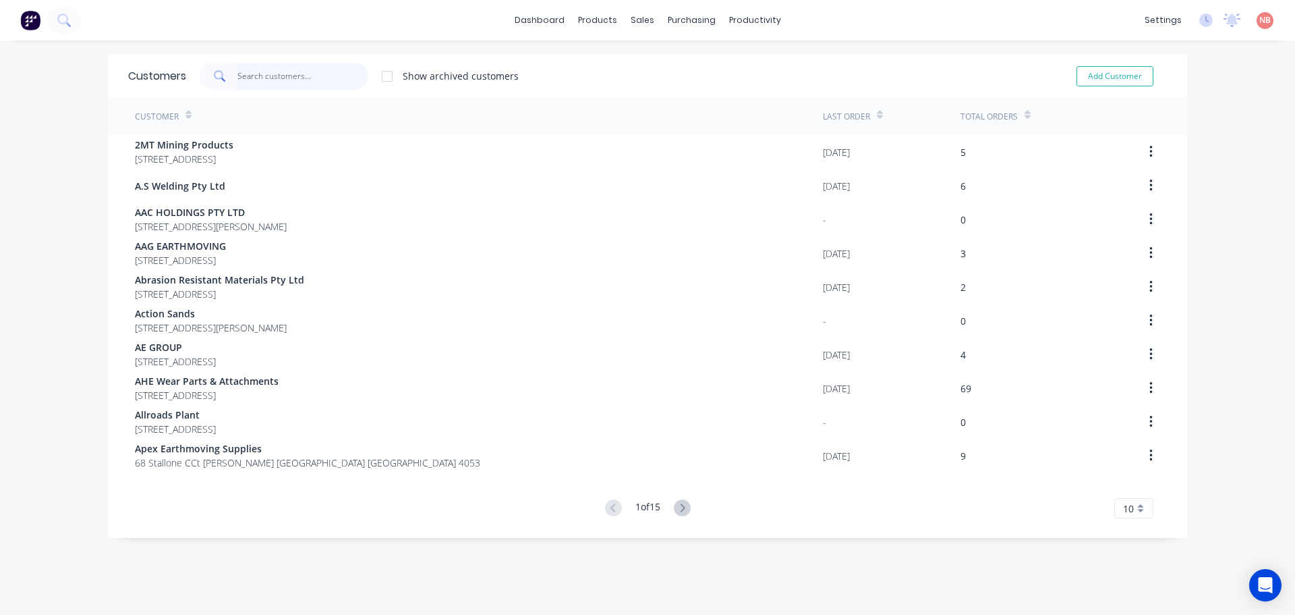
click at [264, 78] on input "text" at bounding box center [303, 76] width 132 height 27
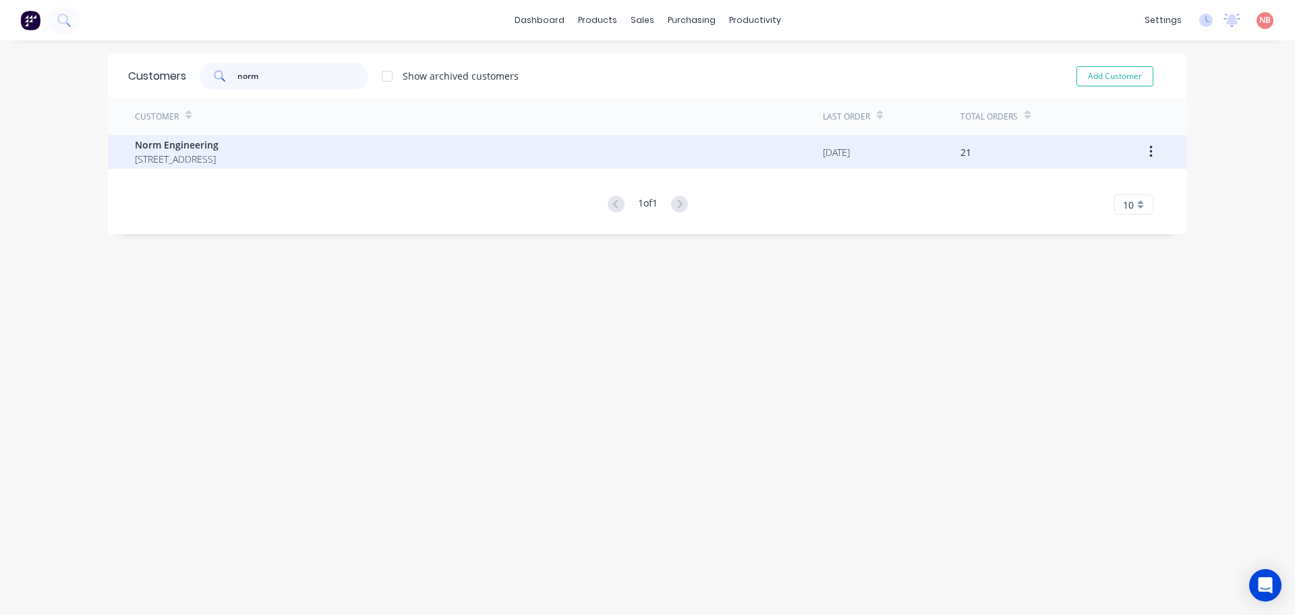
type input "norm"
click at [219, 157] on span "787 Boundary Rd Darra Queensland Australia 4076" at bounding box center [177, 159] width 84 height 14
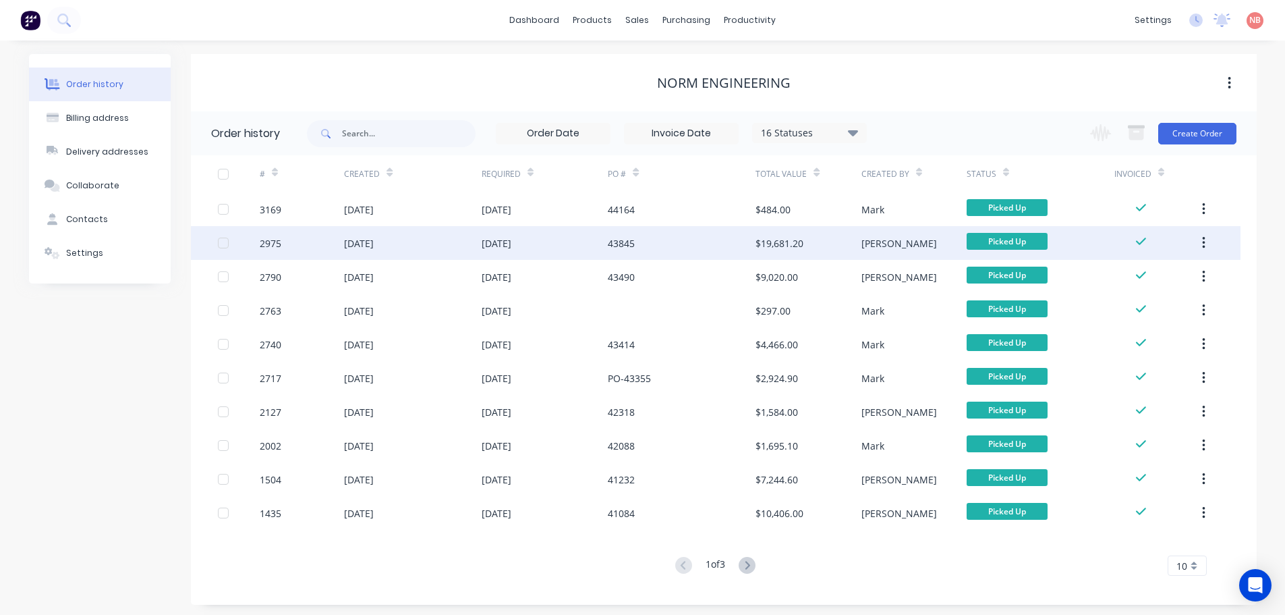
click at [800, 250] on div "$19,681.20" at bounding box center [808, 243] width 105 height 34
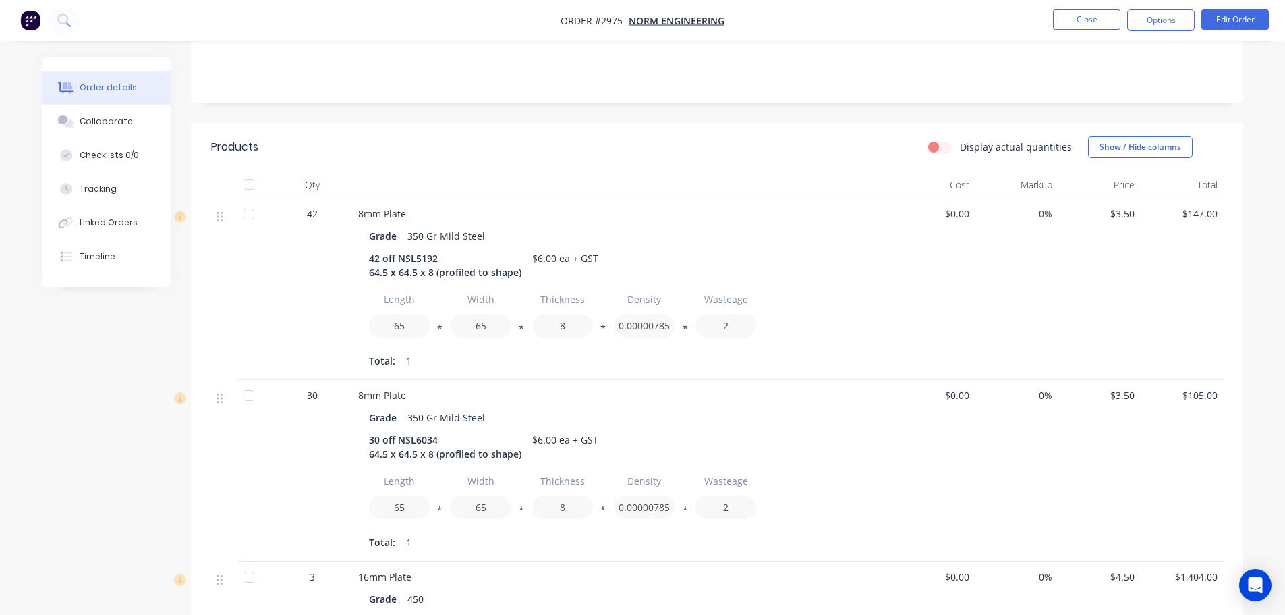
scroll to position [270, 0]
click at [1182, 19] on button "Options" at bounding box center [1160, 20] width 67 height 22
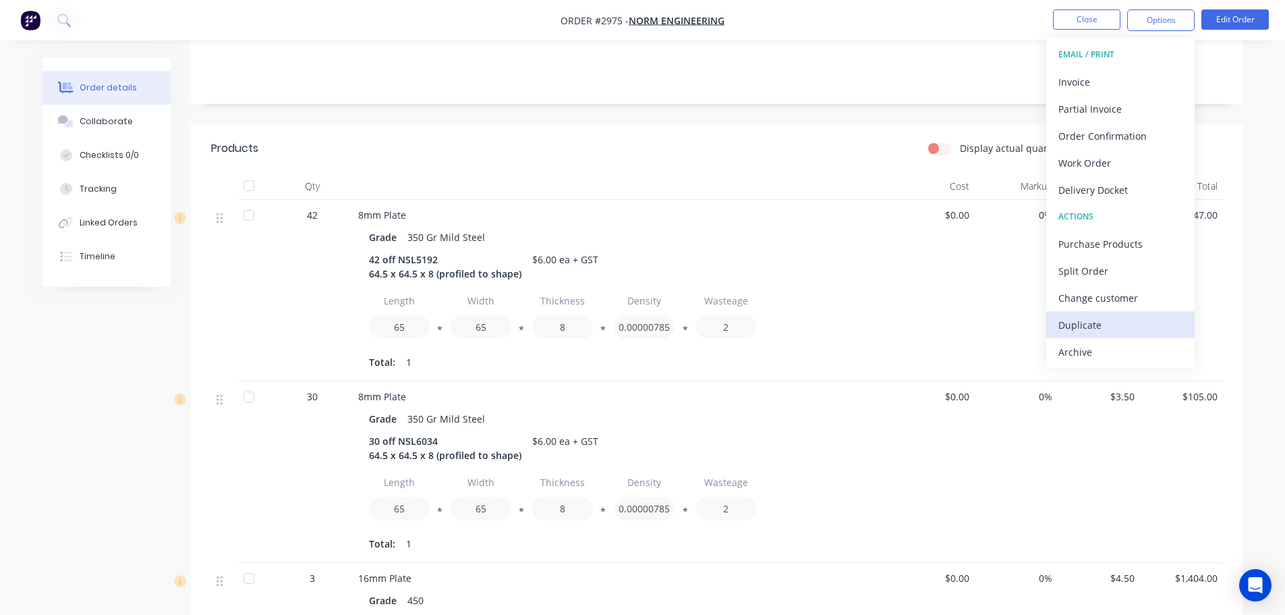
click at [1085, 319] on div "Duplicate" at bounding box center [1121, 325] width 124 height 20
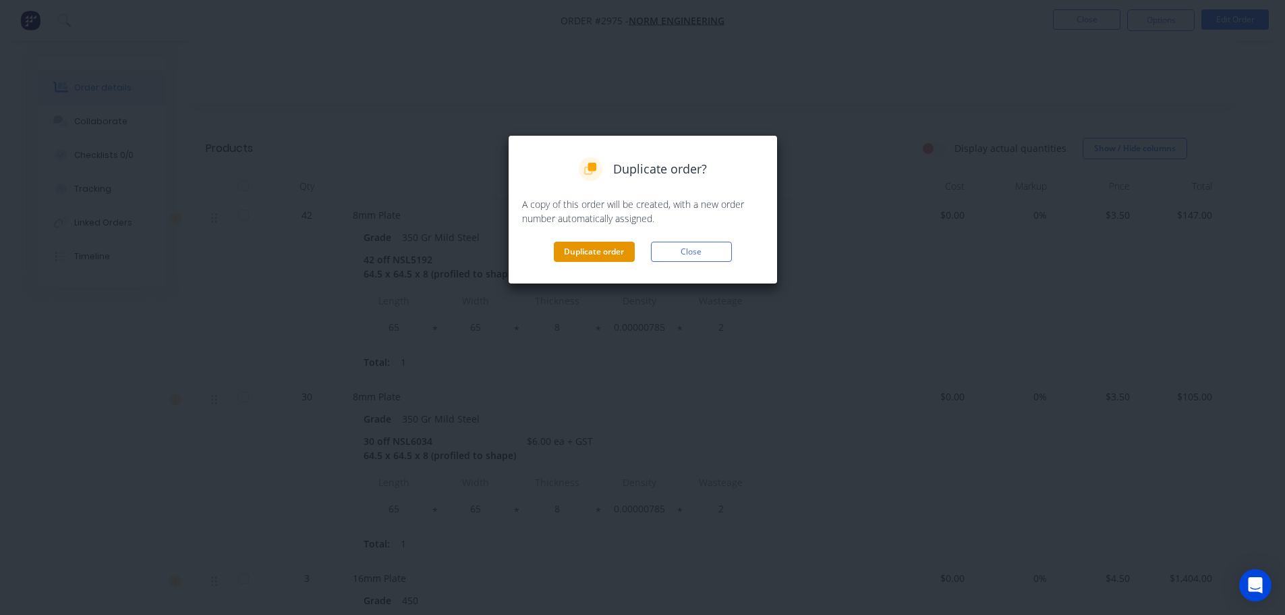
click at [571, 254] on button "Duplicate order" at bounding box center [594, 252] width 81 height 20
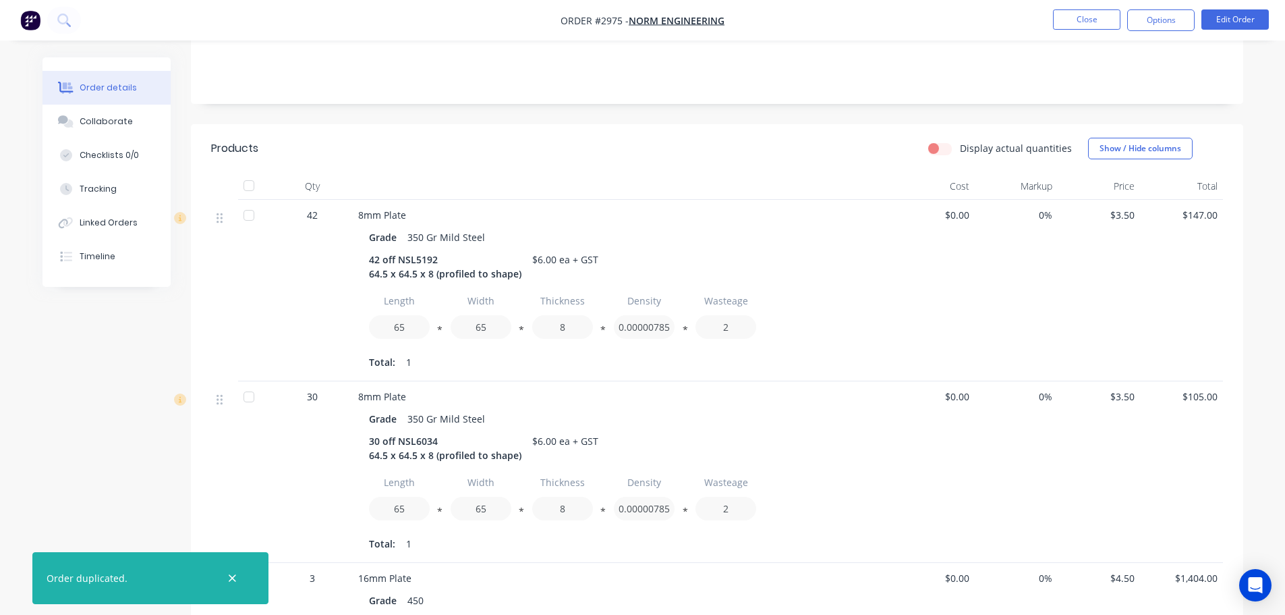
click at [1080, 13] on button "Close" at bounding box center [1086, 19] width 67 height 20
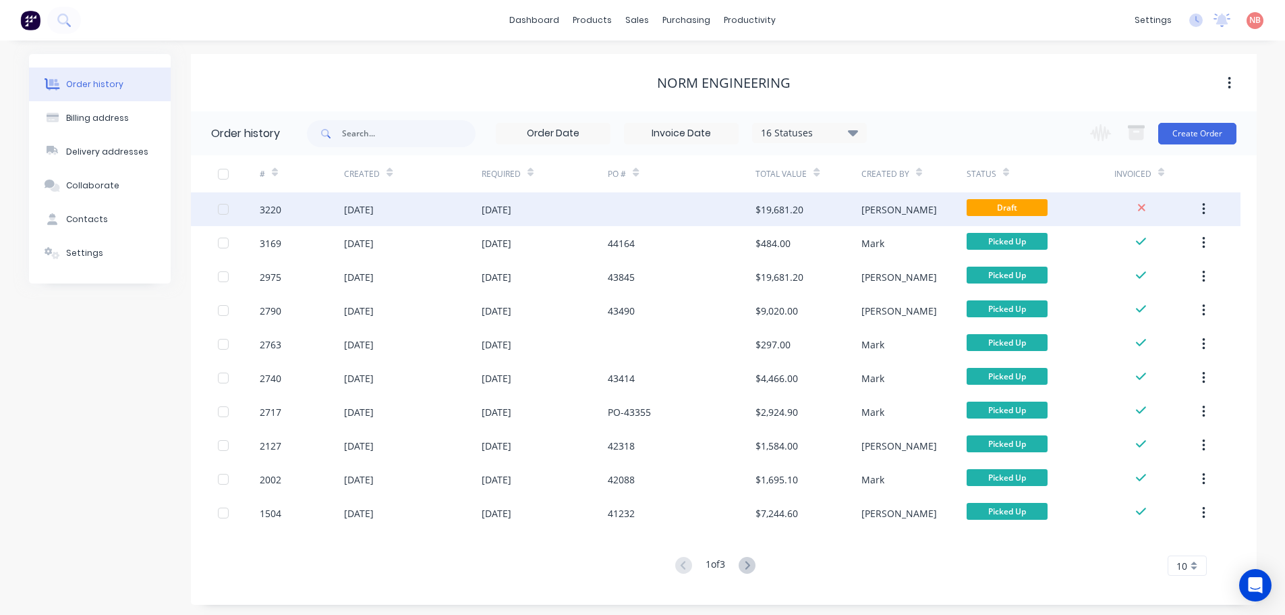
click at [634, 209] on div at bounding box center [682, 209] width 148 height 34
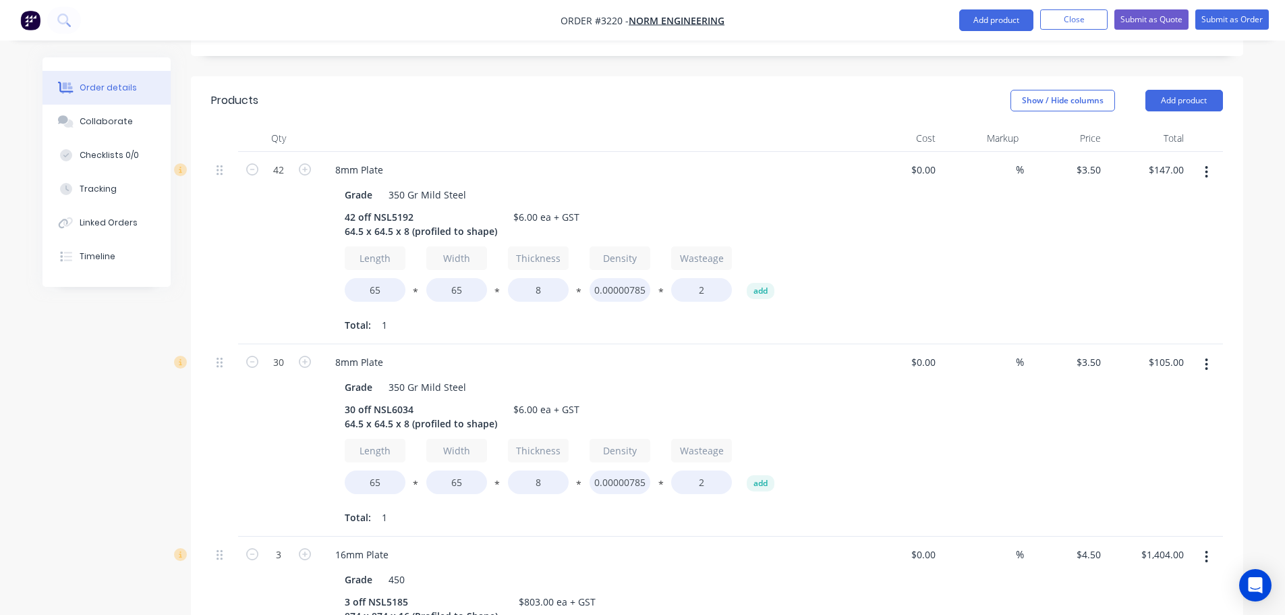
scroll to position [270, 0]
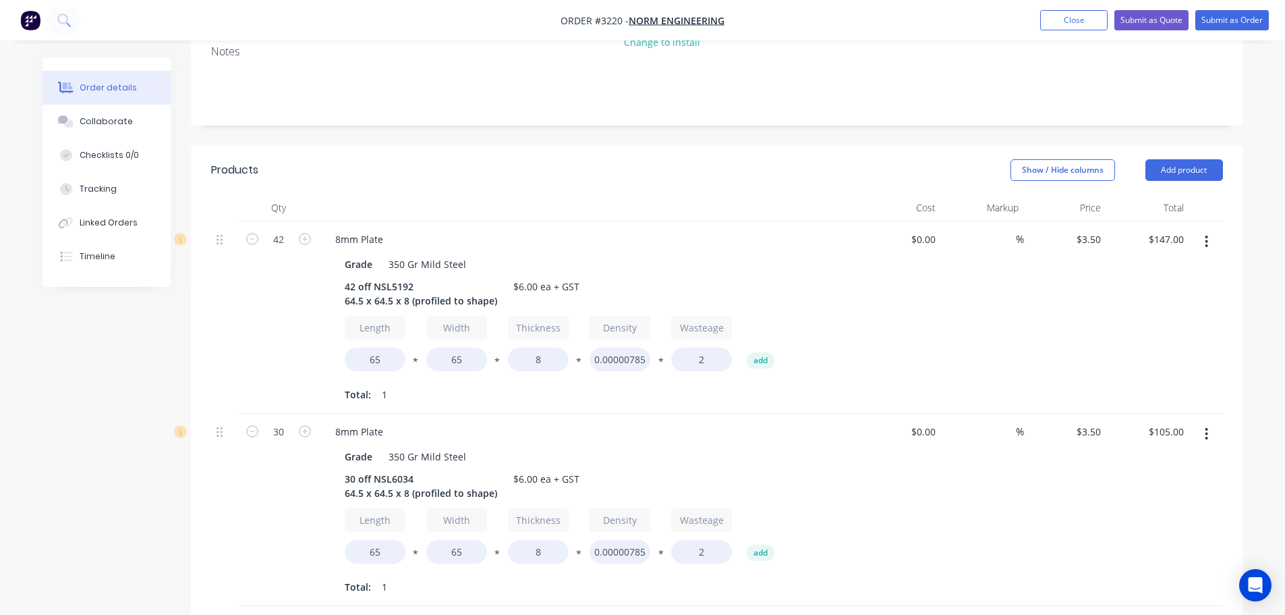
click at [1210, 229] on button "button" at bounding box center [1207, 241] width 32 height 24
click at [1126, 348] on div "Delete" at bounding box center [1159, 358] width 104 height 20
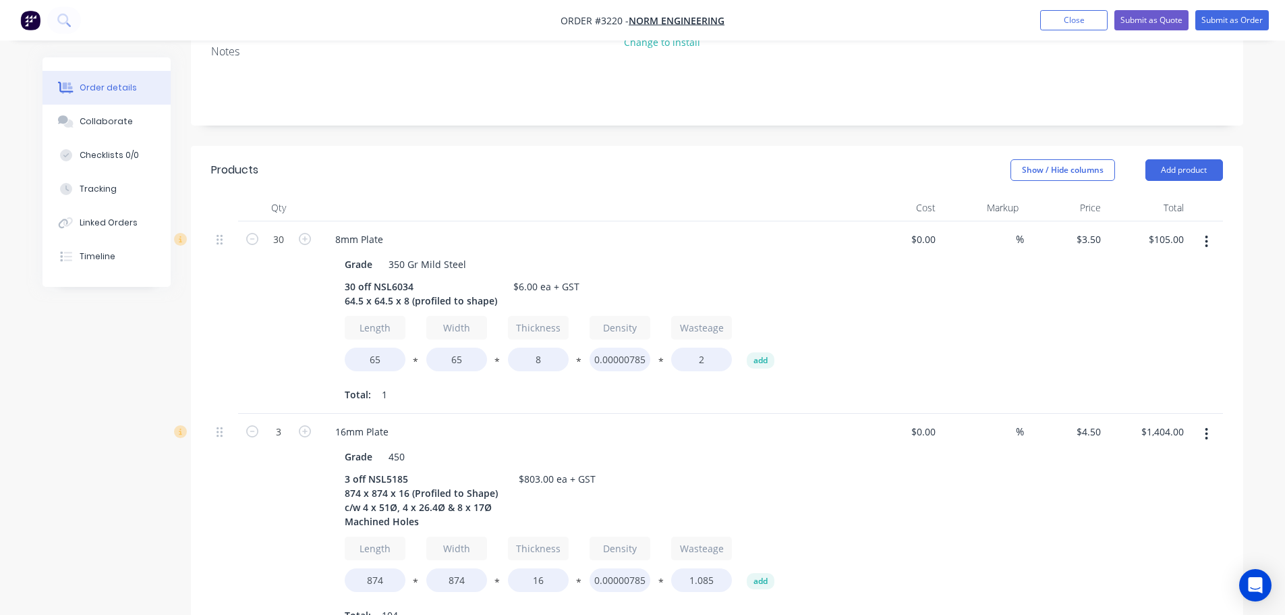
click at [1205, 234] on icon "button" at bounding box center [1206, 241] width 3 height 15
click at [1113, 348] on div "Delete" at bounding box center [1159, 358] width 104 height 20
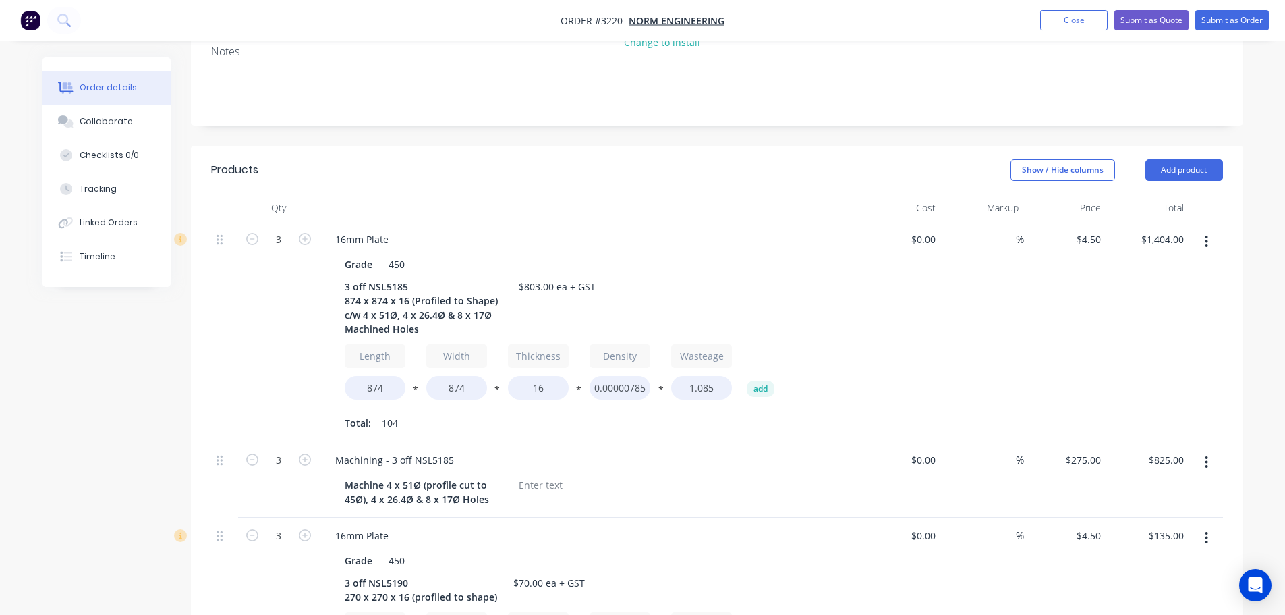
click at [1206, 235] on icon "button" at bounding box center [1207, 241] width 3 height 12
click at [1127, 348] on div "Delete" at bounding box center [1159, 358] width 104 height 20
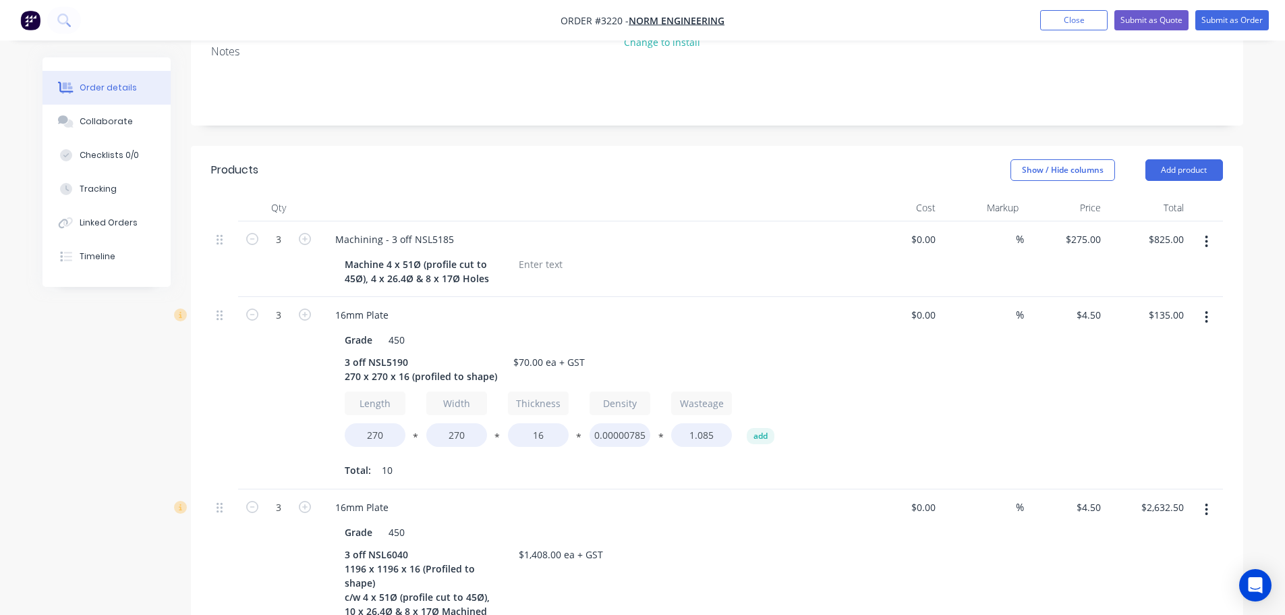
click at [1212, 229] on button "button" at bounding box center [1207, 241] width 32 height 24
click at [1135, 348] on div "Delete" at bounding box center [1159, 358] width 104 height 20
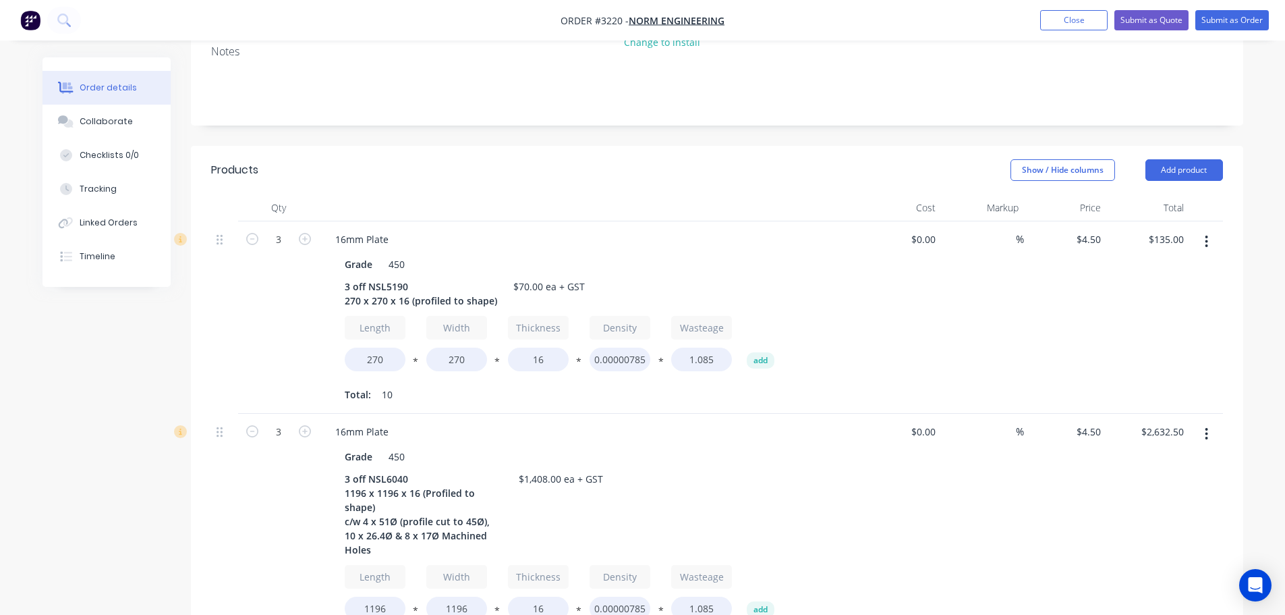
click at [1204, 229] on button "button" at bounding box center [1207, 241] width 32 height 24
click at [1149, 348] on div "Delete" at bounding box center [1159, 358] width 104 height 20
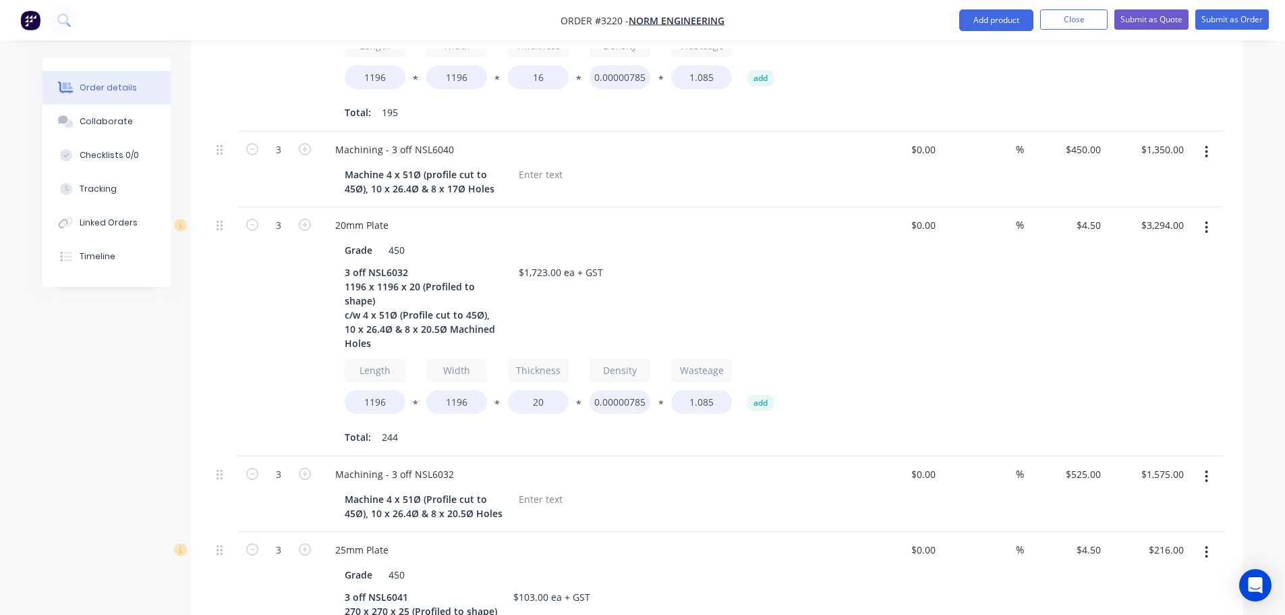
scroll to position [614, 0]
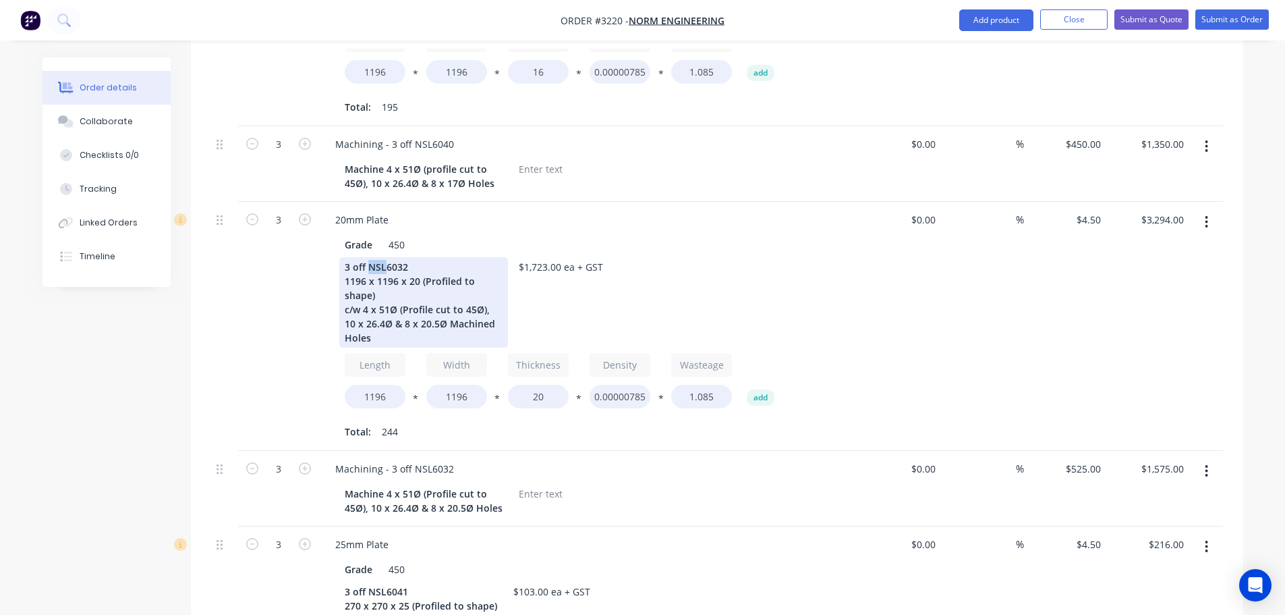
drag, startPoint x: 384, startPoint y: 212, endPoint x: 370, endPoint y: 213, distance: 13.5
click at [370, 257] on div "3 off NSL6032 1196 x 1196 x 20 (Profiled to shape) c/w 4 x 51Ø (Profile cut to …" at bounding box center [423, 302] width 169 height 90
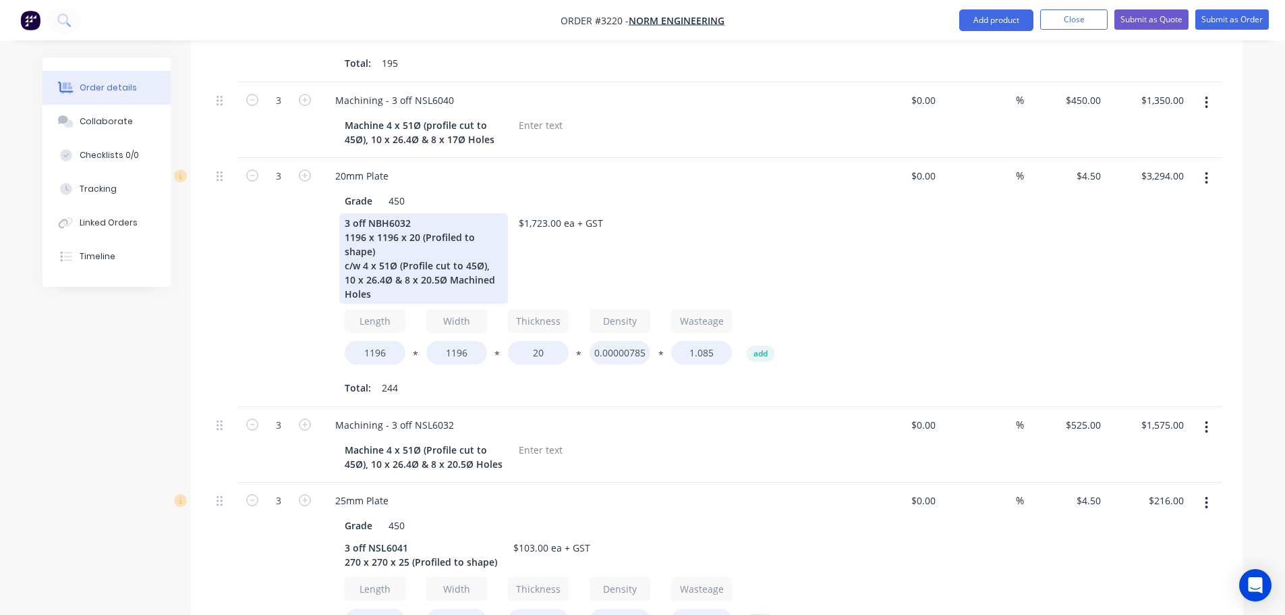
scroll to position [681, 0]
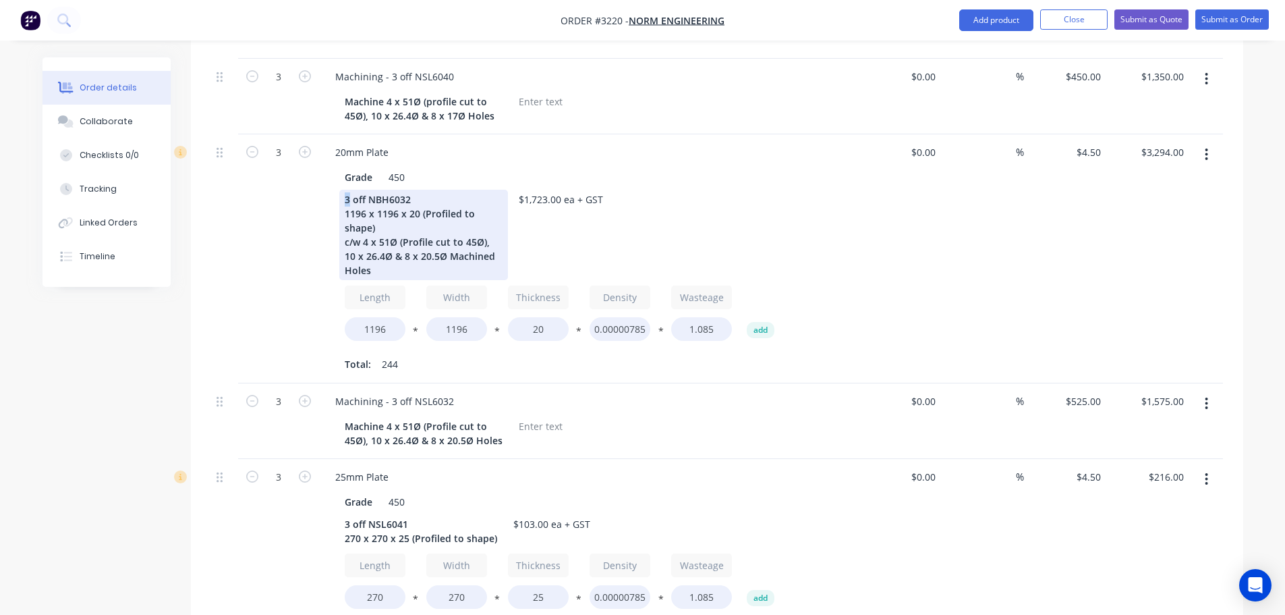
click at [342, 190] on div "3 off NBH6032 1196 x 1196 x 20 (Profiled to shape) c/w 4 x 51Ø (Profile cut to …" at bounding box center [423, 235] width 169 height 90
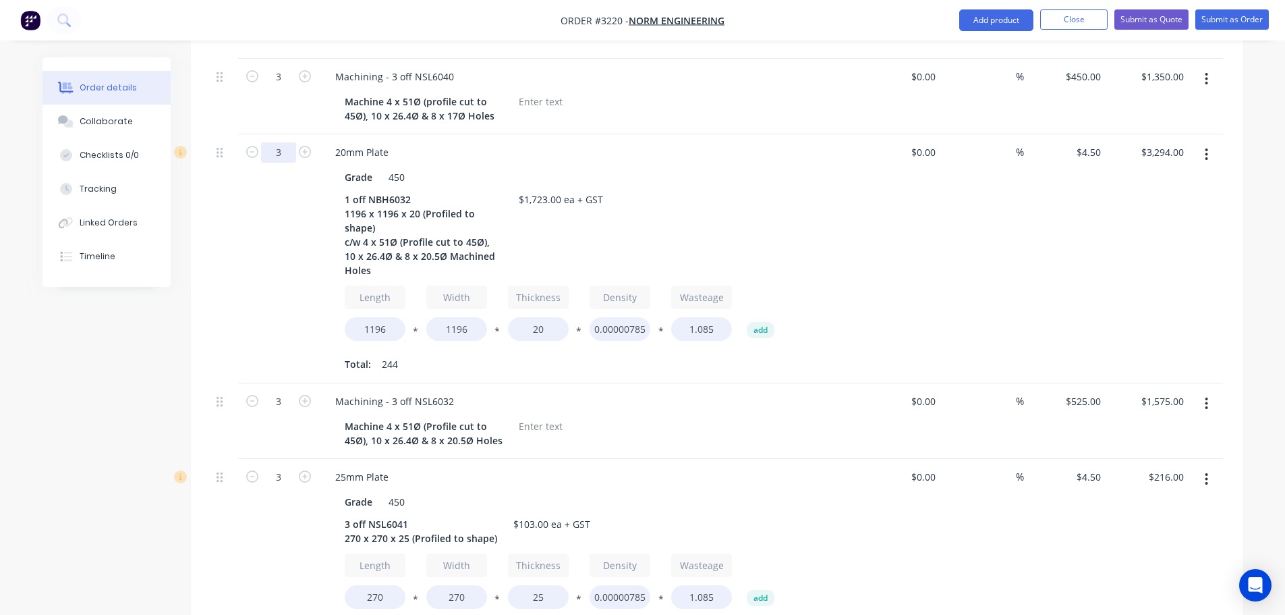
type input "1"
type input "$1,098.00"
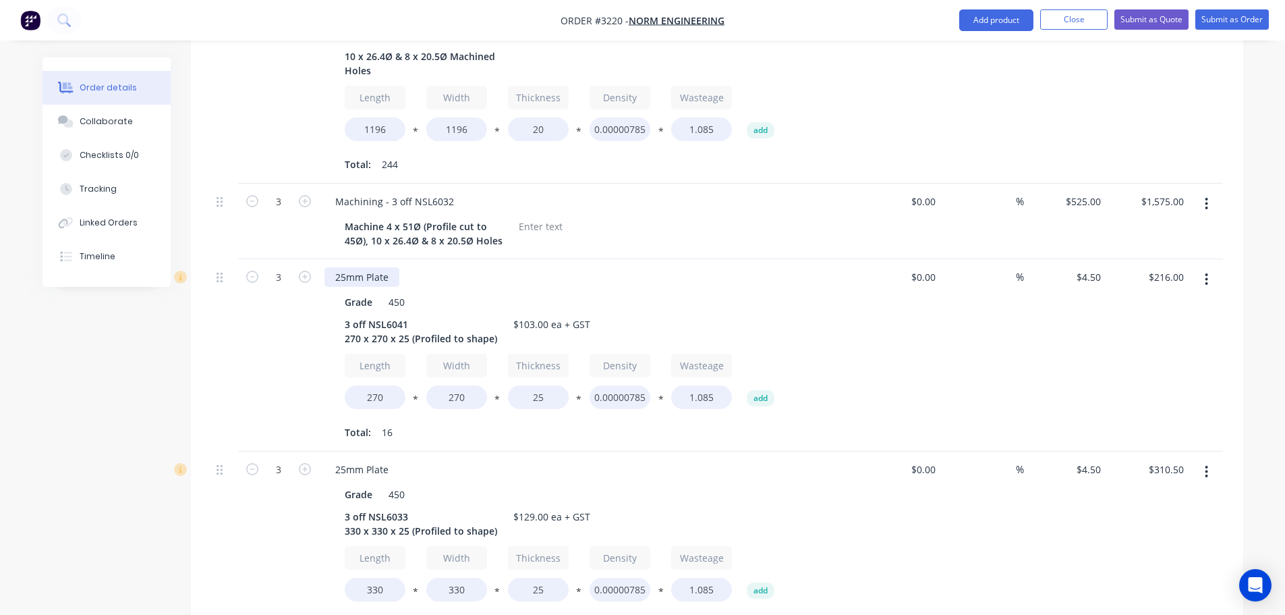
scroll to position [884, 0]
click at [389, 189] on div "Machining - 3 off NSL6032" at bounding box center [395, 199] width 140 height 20
click at [422, 189] on div "Machining - 1 off NSL6032" at bounding box center [395, 199] width 140 height 20
click at [430, 189] on div "Machining - 1 off NBL6032" at bounding box center [395, 199] width 141 height 20
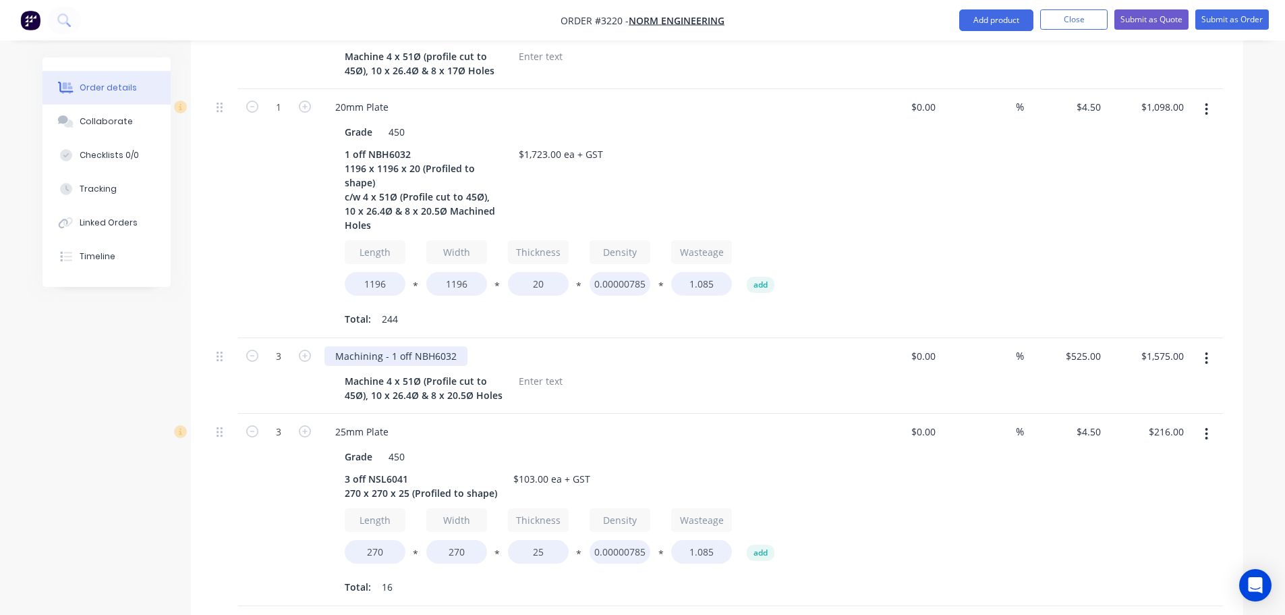
scroll to position [749, 0]
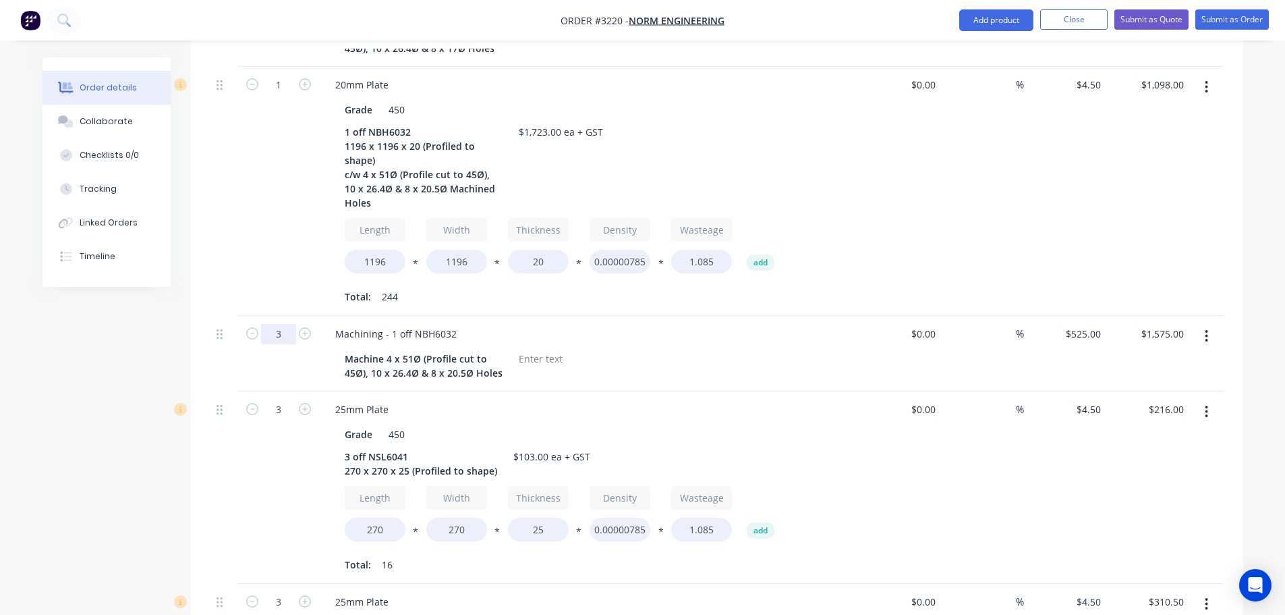
type input "1"
click at [279, 238] on div "1" at bounding box center [278, 191] width 81 height 249
type input "$525.00"
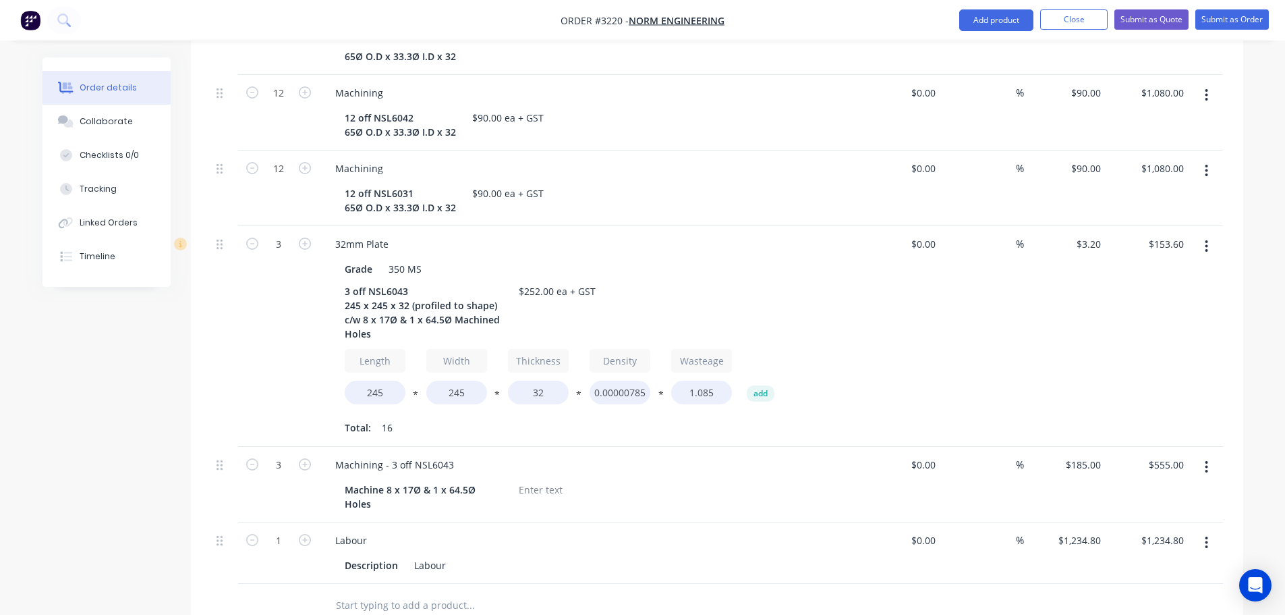
scroll to position [1828, 0]
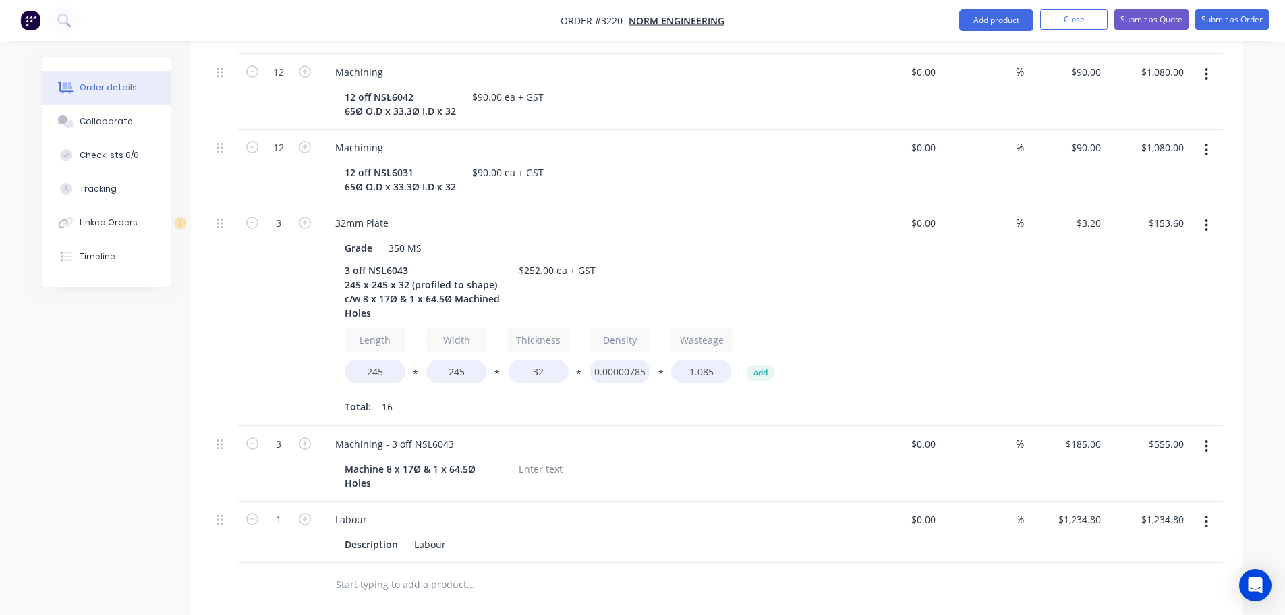
click at [1208, 218] on icon "button" at bounding box center [1206, 225] width 3 height 15
click at [1117, 332] on div "Delete" at bounding box center [1159, 342] width 104 height 20
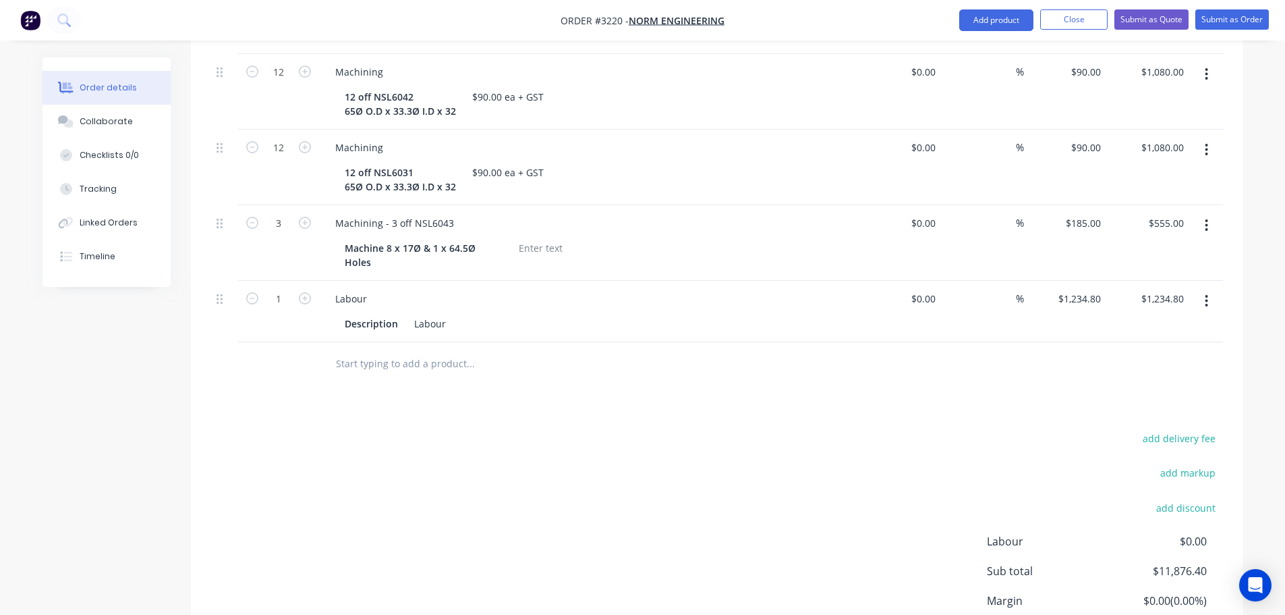
scroll to position [1761, 0]
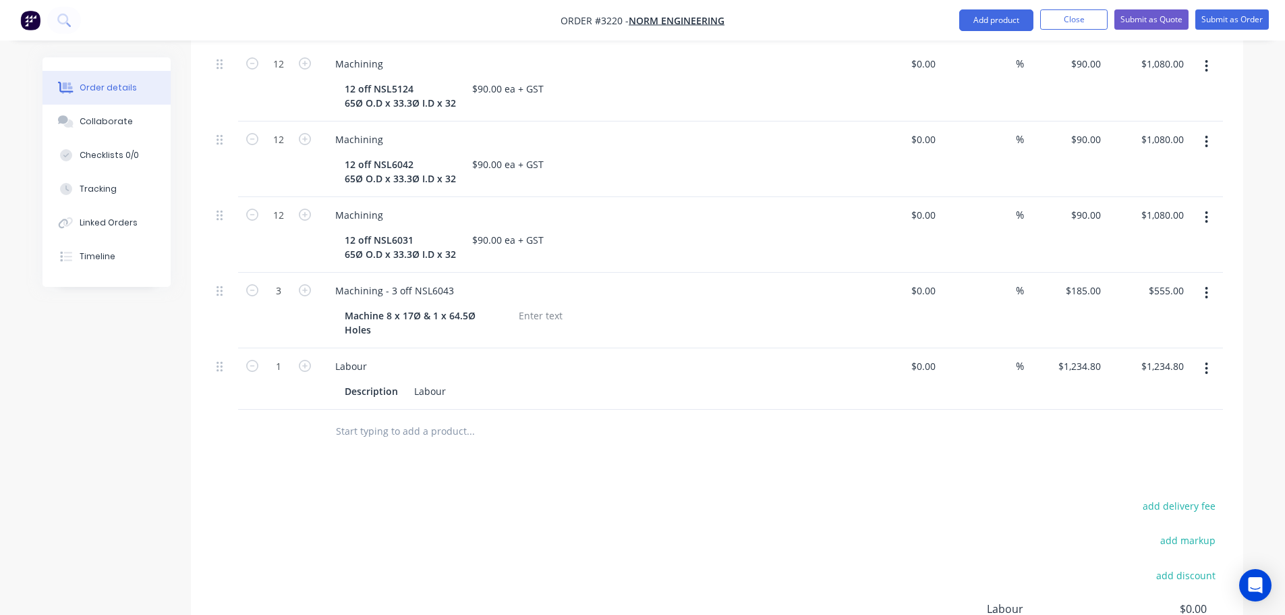
click at [1209, 281] on button "button" at bounding box center [1207, 293] width 32 height 24
click at [1121, 399] on div "Delete" at bounding box center [1159, 409] width 104 height 20
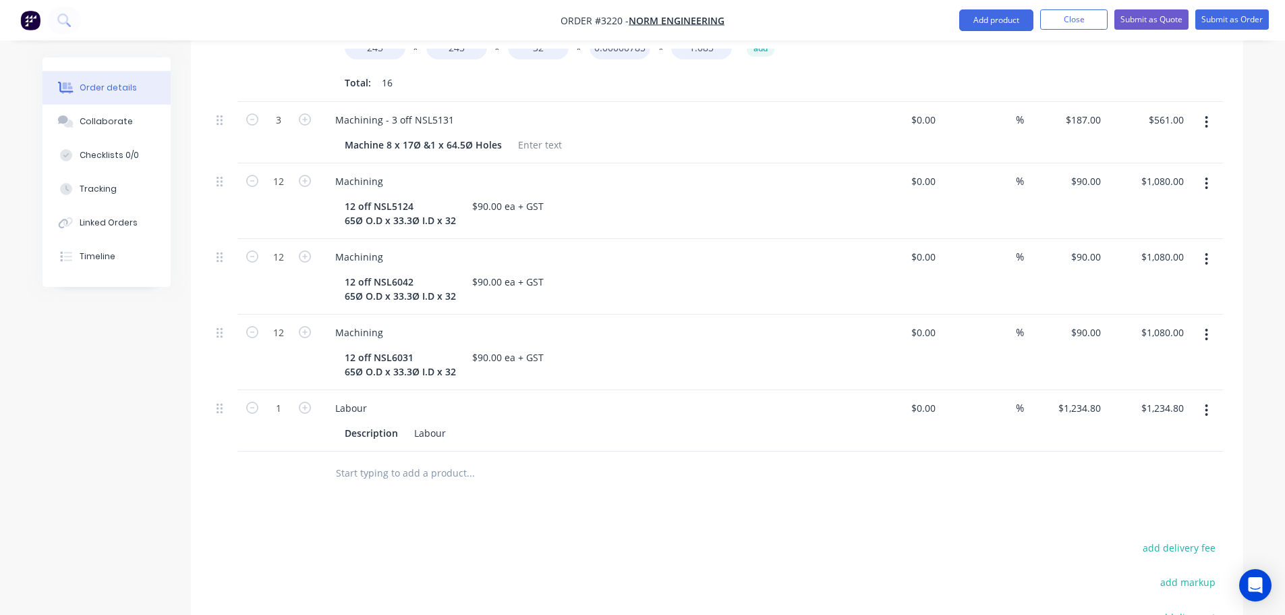
scroll to position [1626, 0]
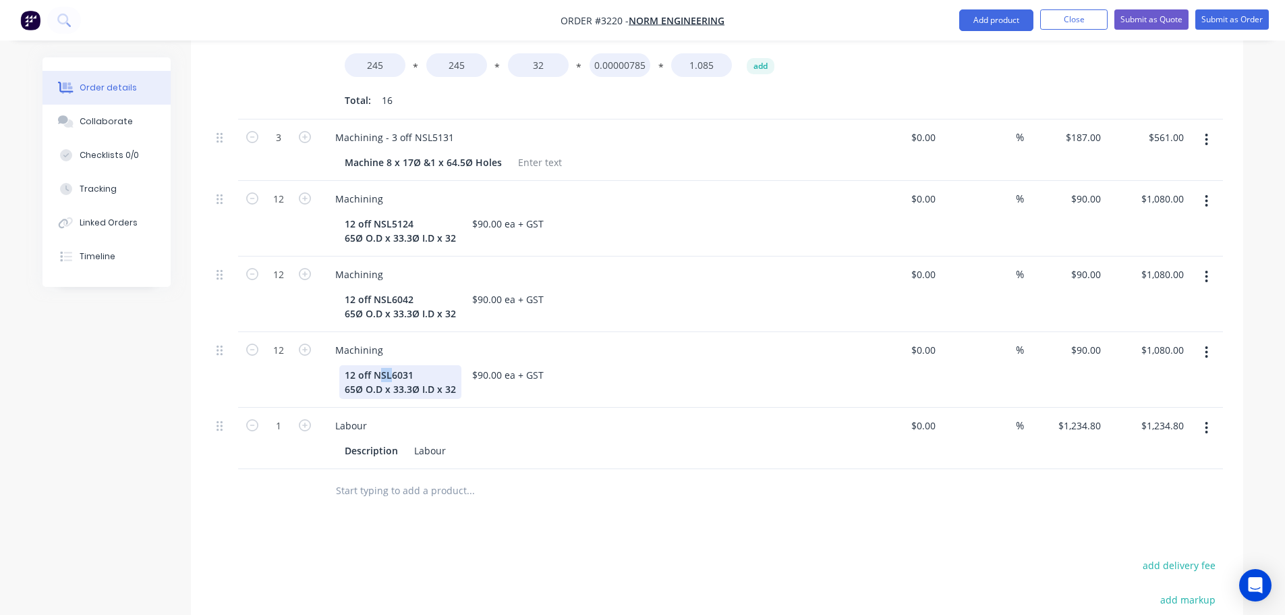
drag, startPoint x: 391, startPoint y: 323, endPoint x: 383, endPoint y: 323, distance: 8.1
click at [383, 365] on div "12 off NSL6031 65Ø O.D x 33.3Ø I.D x 32" at bounding box center [400, 382] width 122 height 34
type input "4"
type input "$360.00"
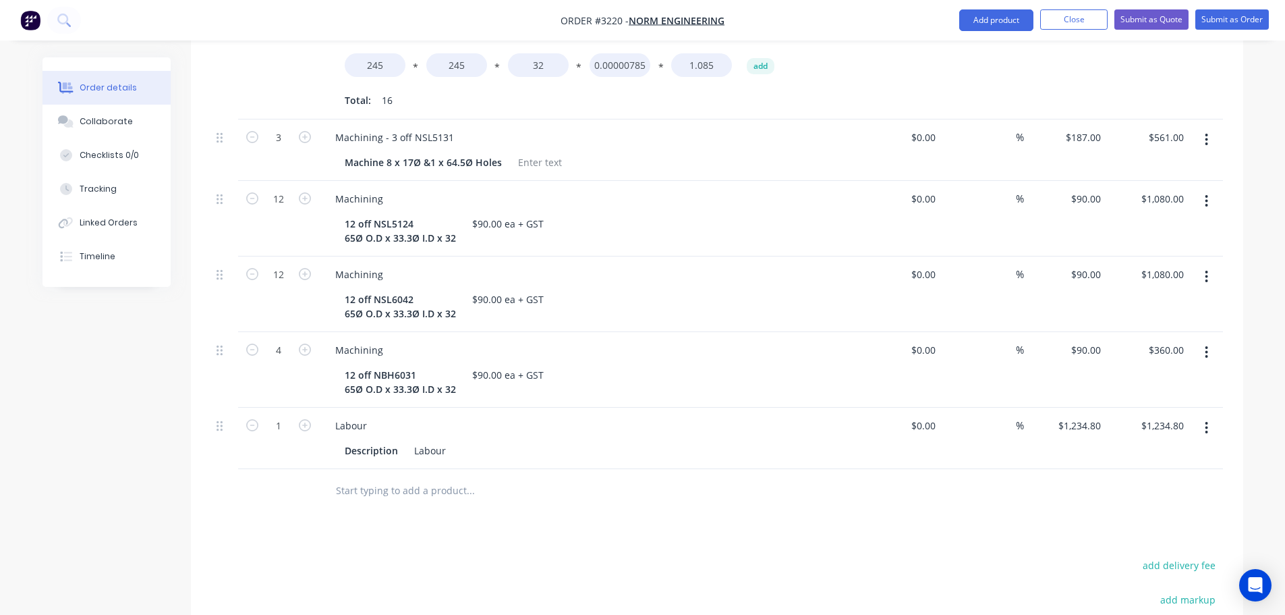
click at [308, 276] on div "12" at bounding box center [278, 294] width 81 height 76
drag, startPoint x: 353, startPoint y: 320, endPoint x: 341, endPoint y: 320, distance: 11.5
click at [341, 365] on div "12 off NBH6031 65Ø O.D x 33.3Ø I.D x 32" at bounding box center [400, 382] width 122 height 34
click at [291, 332] on div "4" at bounding box center [278, 370] width 81 height 76
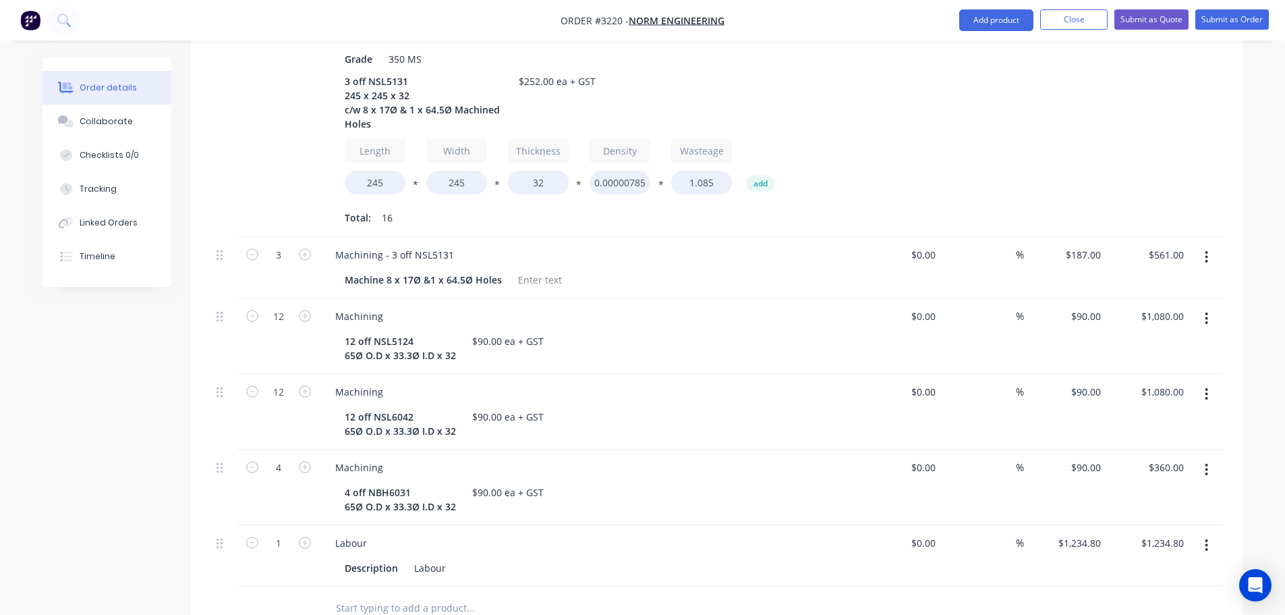
scroll to position [1491, 0]
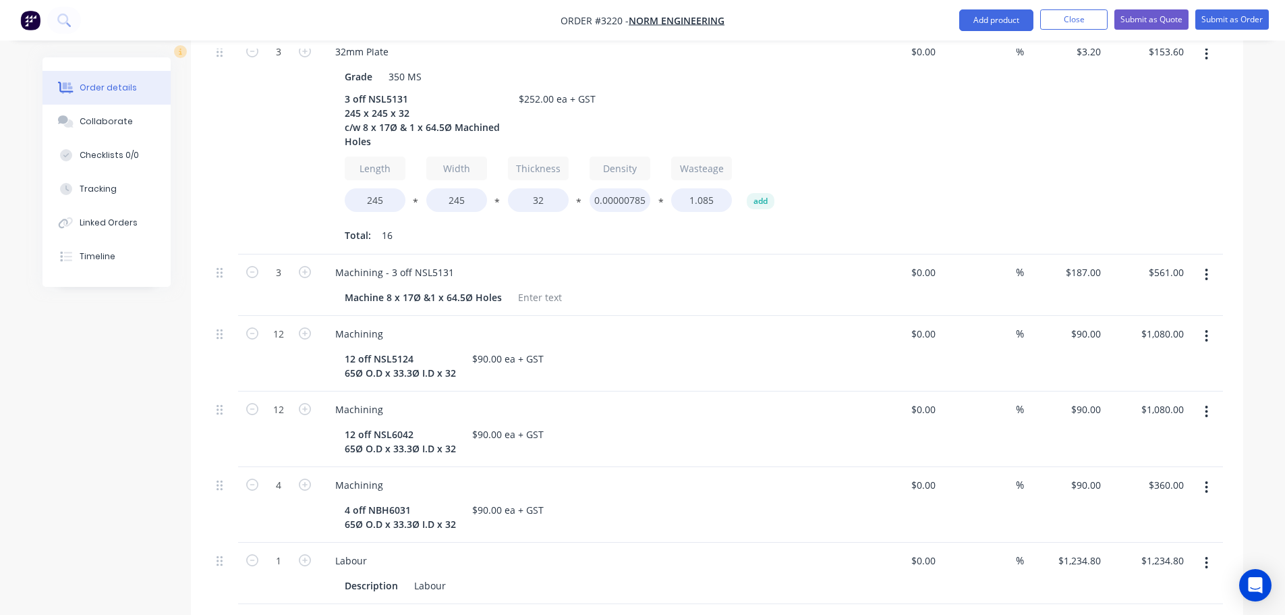
click at [1206, 404] on icon "button" at bounding box center [1206, 411] width 3 height 15
click at [1137, 518] on div "Delete" at bounding box center [1159, 528] width 104 height 20
click at [1204, 324] on button "button" at bounding box center [1207, 336] width 32 height 24
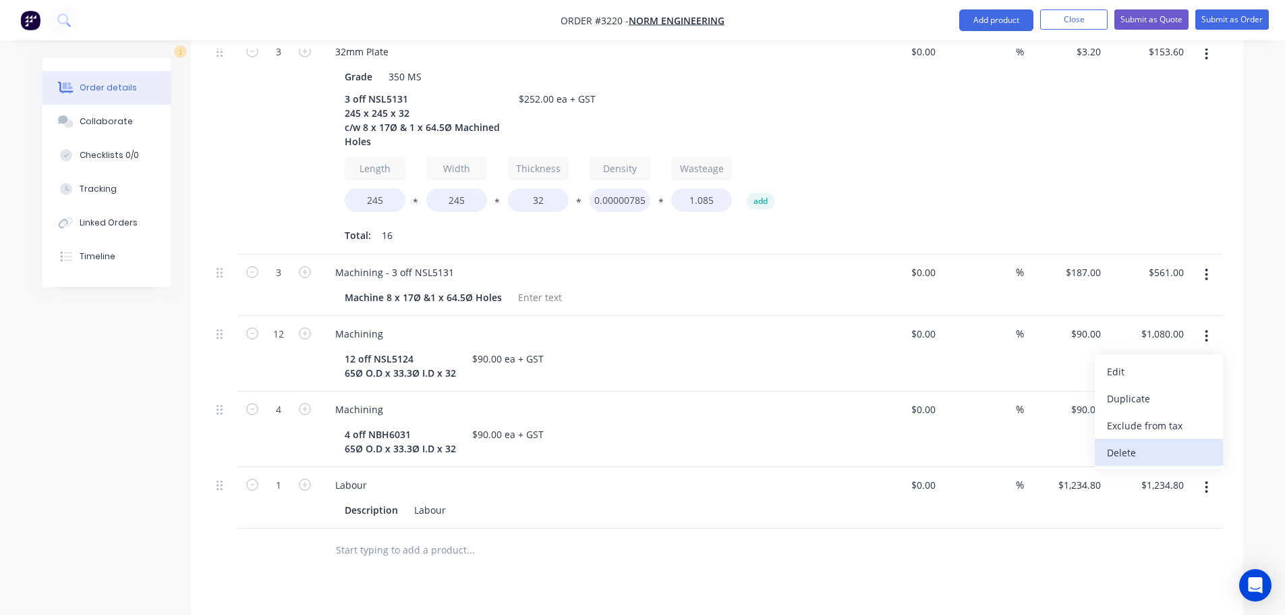
click at [1130, 443] on div "Delete" at bounding box center [1159, 453] width 104 height 20
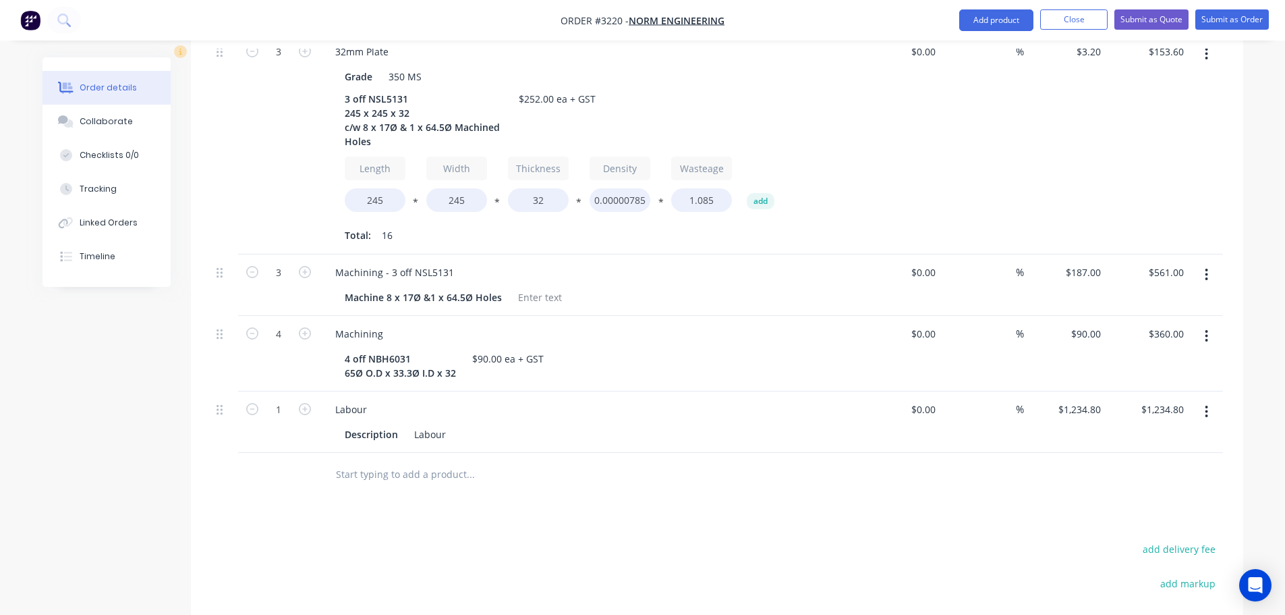
click at [1210, 262] on button "button" at bounding box center [1207, 274] width 32 height 24
click at [1148, 381] on div "Delete" at bounding box center [1159, 391] width 104 height 20
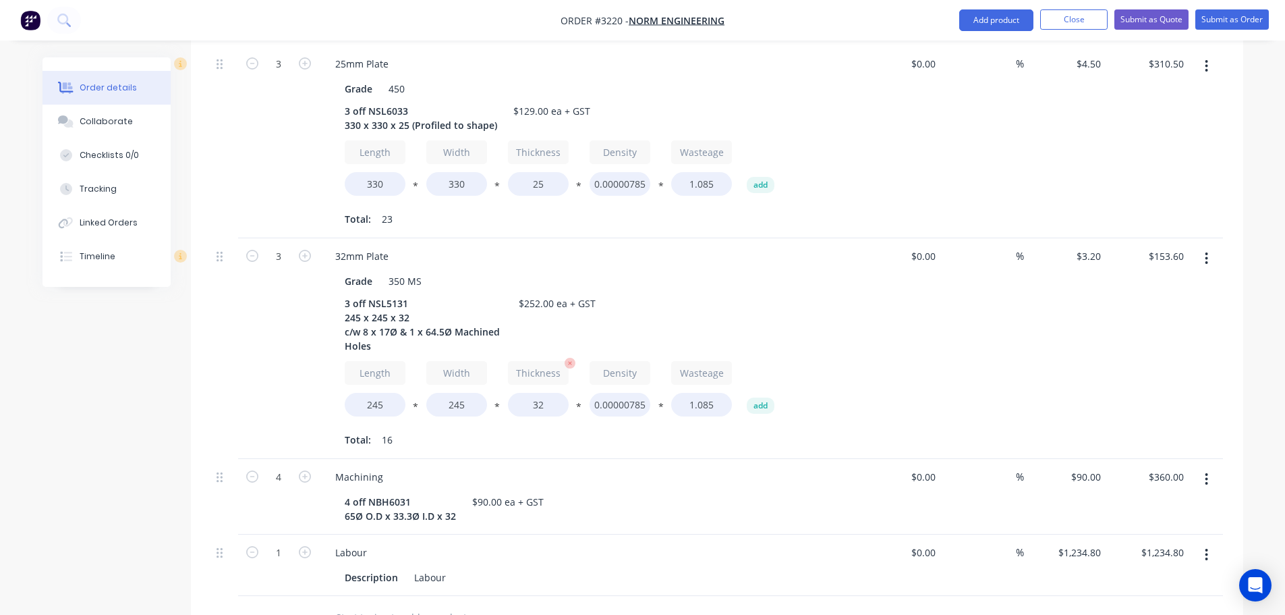
scroll to position [1289, 0]
click at [1210, 244] on button "button" at bounding box center [1207, 256] width 32 height 24
click at [1123, 363] on div "Delete" at bounding box center [1159, 373] width 104 height 20
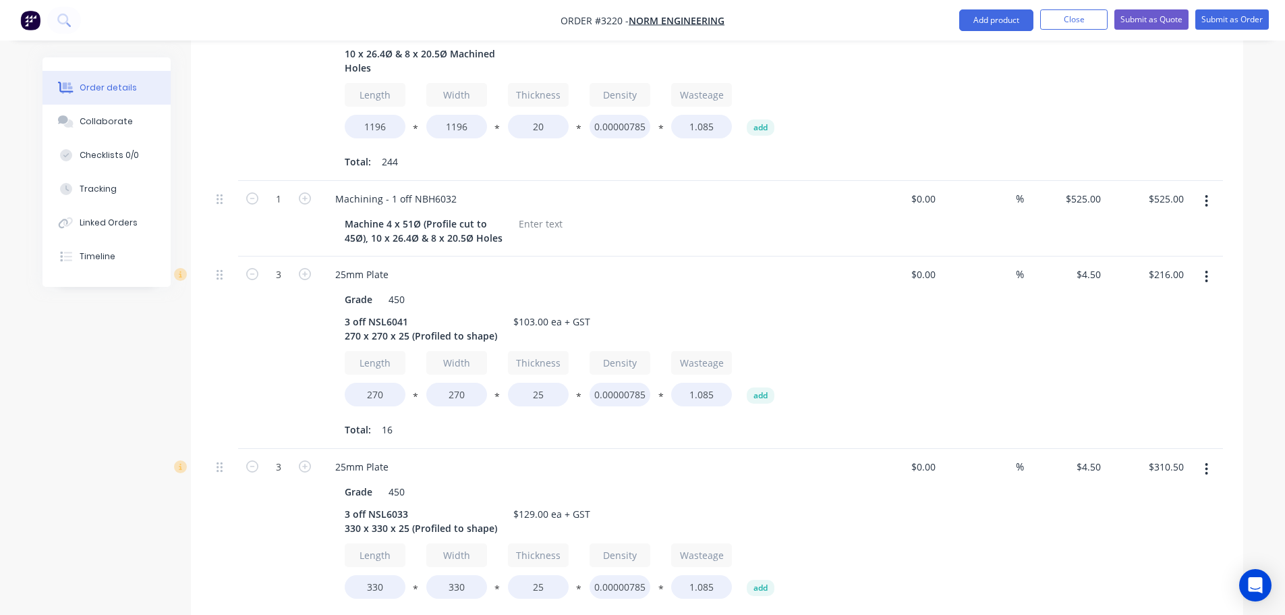
scroll to position [1019, 0]
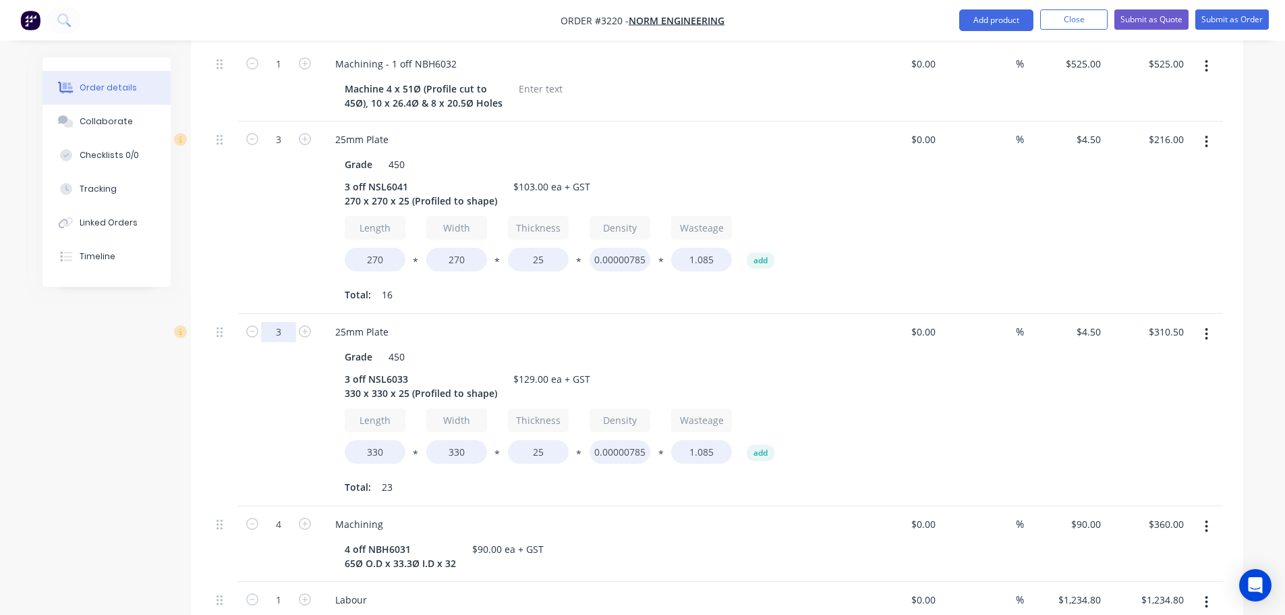
type input "1"
type input "$103.50"
click at [297, 247] on div "3" at bounding box center [278, 217] width 81 height 192
drag, startPoint x: 385, startPoint y: 326, endPoint x: 374, endPoint y: 326, distance: 10.1
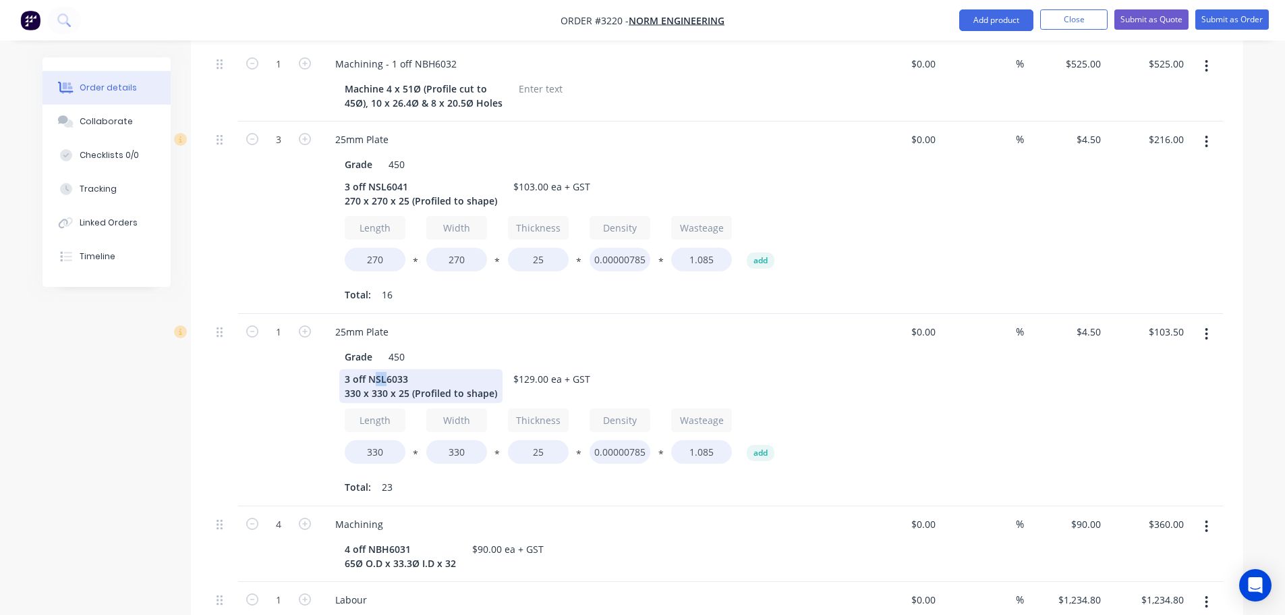
click at [374, 369] on div "3 off NSL6033 330 x 330 x 25 (Profiled to shape)" at bounding box center [420, 386] width 163 height 34
click at [344, 369] on div "3 off NBH6033 330 x 330 x 25 (Profiled to shape)" at bounding box center [420, 386] width 163 height 34
click at [289, 351] on div "1" at bounding box center [278, 410] width 81 height 192
click at [554, 369] on div "$129.00 ea + GST" at bounding box center [552, 379] width 88 height 20
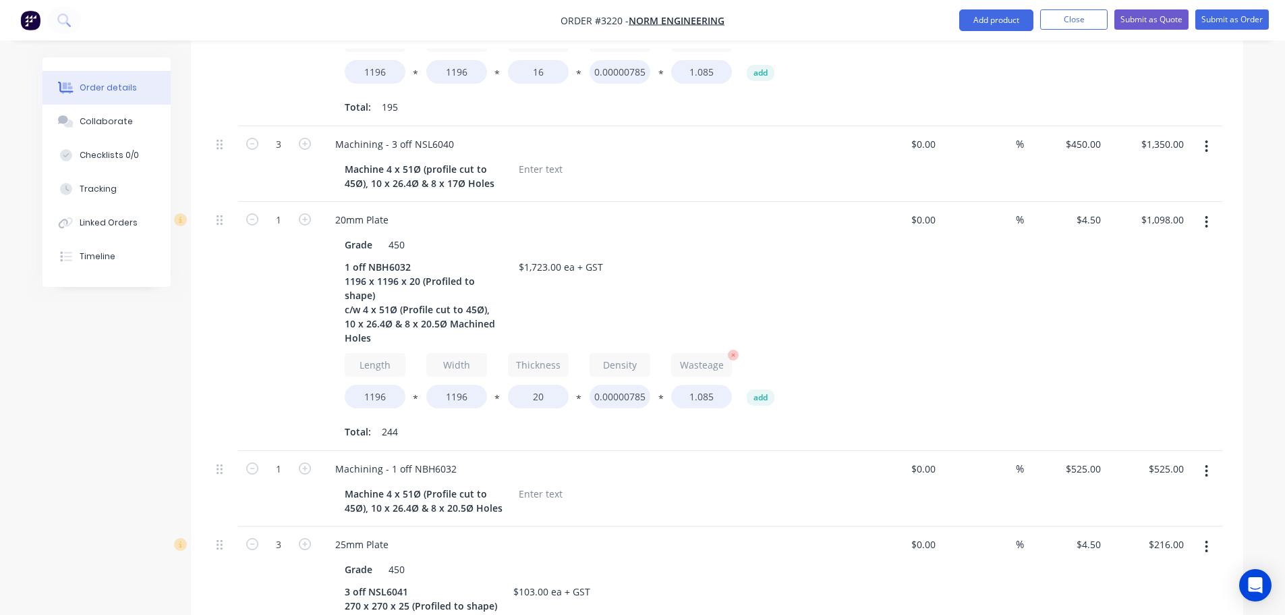
scroll to position [749, 0]
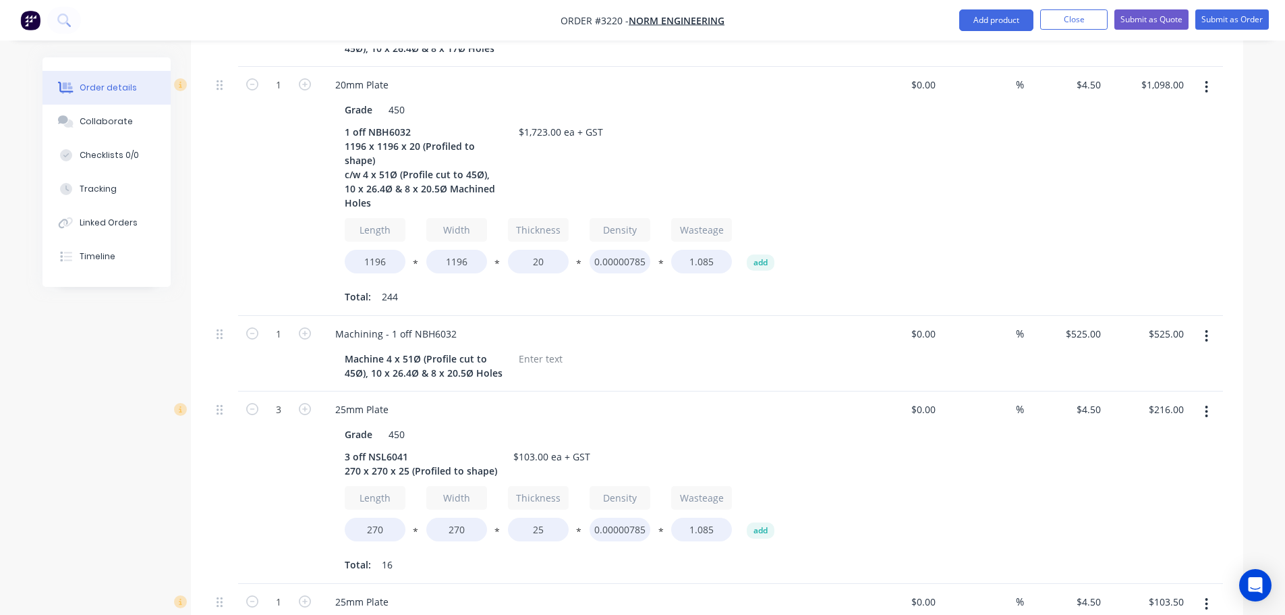
click at [1209, 399] on button "button" at bounding box center [1207, 411] width 32 height 24
click at [1128, 518] on div "Delete" at bounding box center [1159, 528] width 104 height 20
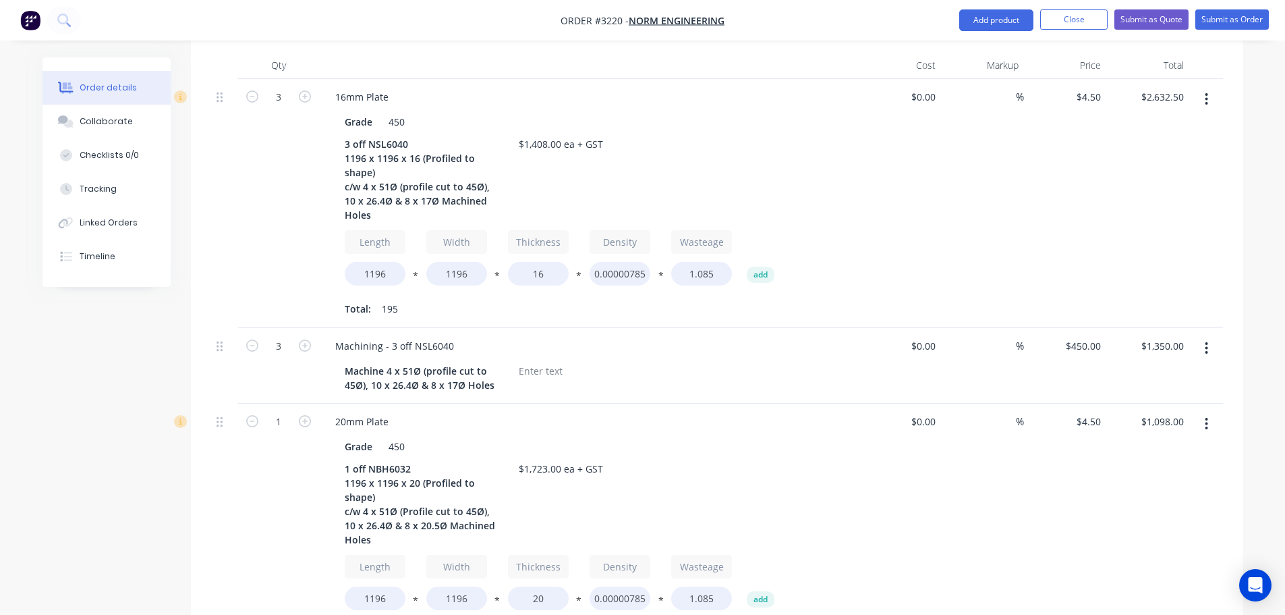
scroll to position [412, 0]
click at [1206, 343] on icon "button" at bounding box center [1207, 349] width 3 height 12
click at [1119, 455] on div "Delete" at bounding box center [1159, 465] width 104 height 20
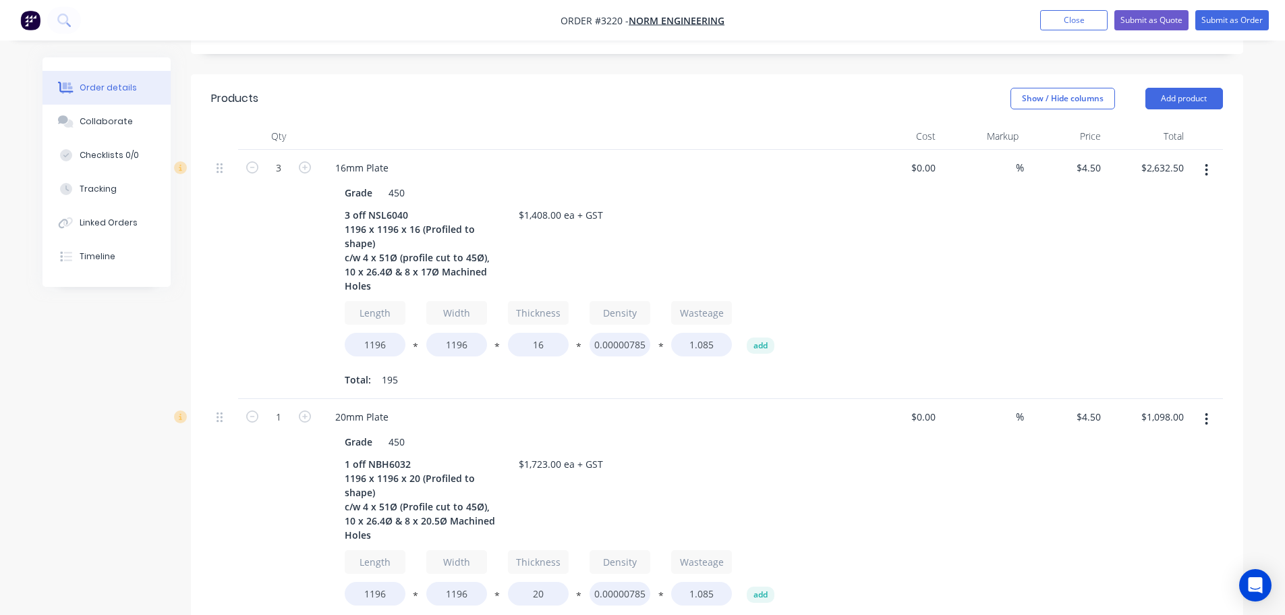
scroll to position [142, 0]
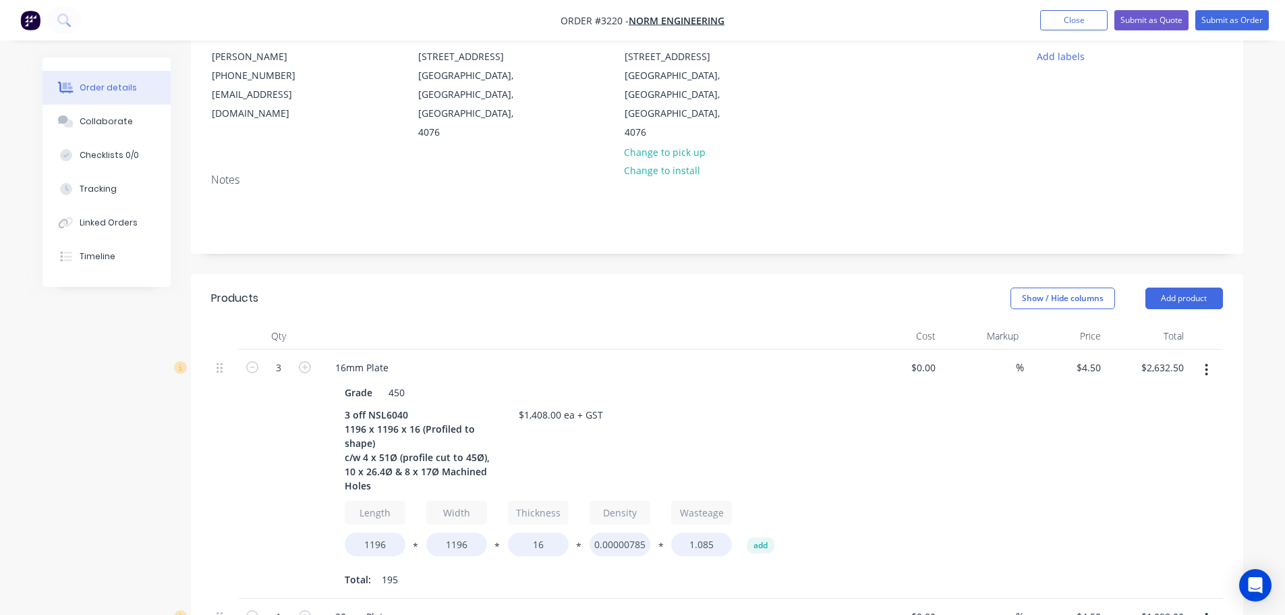
click at [1202, 358] on button "button" at bounding box center [1207, 370] width 32 height 24
click at [1126, 476] on div "Delete" at bounding box center [1159, 486] width 104 height 20
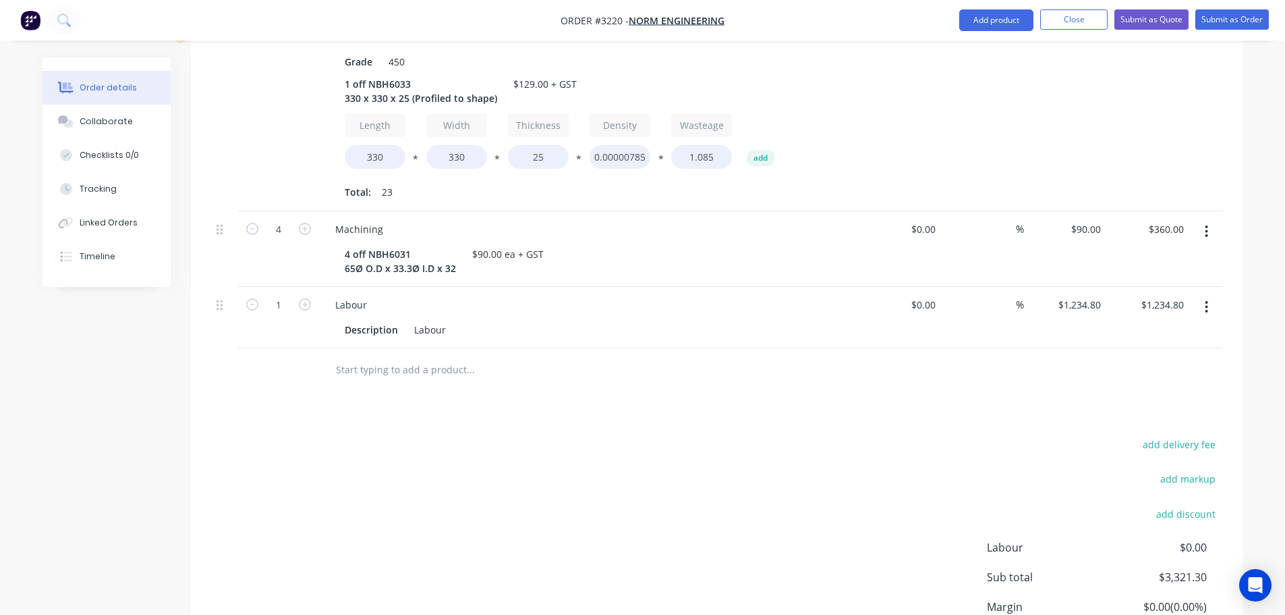
scroll to position [816, 0]
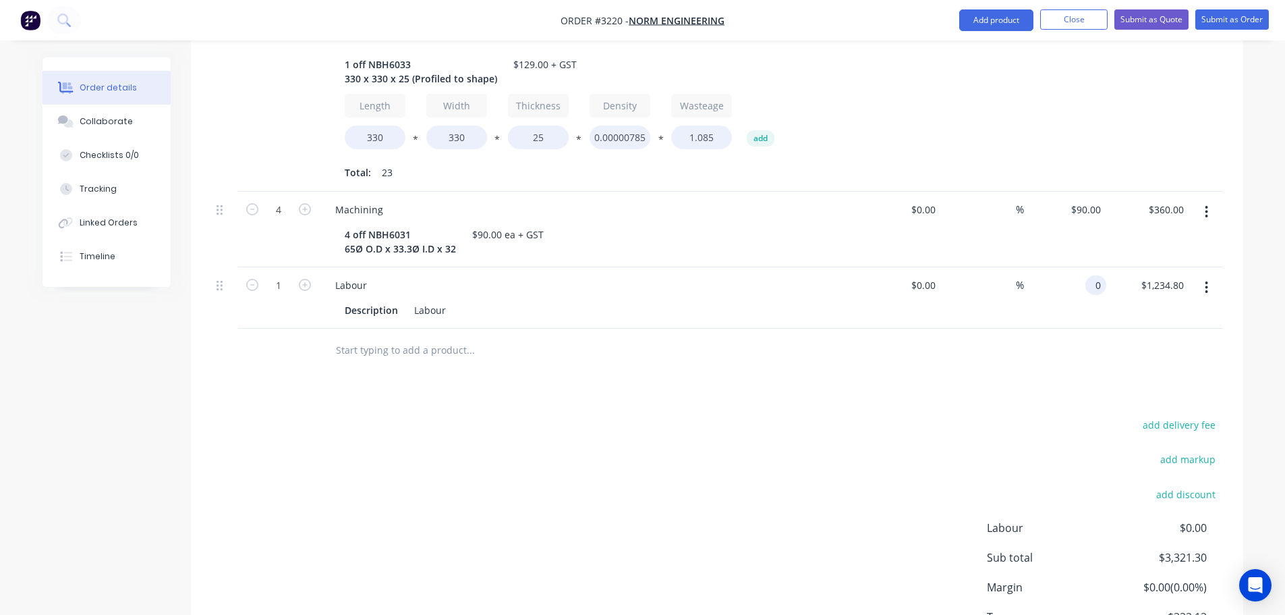
type input "$0.00"
click at [887, 360] on div "Products Show / Hide columns Add product Qty Cost Markup Price Total 1 20mm Pla…" at bounding box center [717, 147] width 1052 height 1097
click at [1092, 275] on input "0" at bounding box center [1099, 285] width 16 height 20
type input "$125.50"
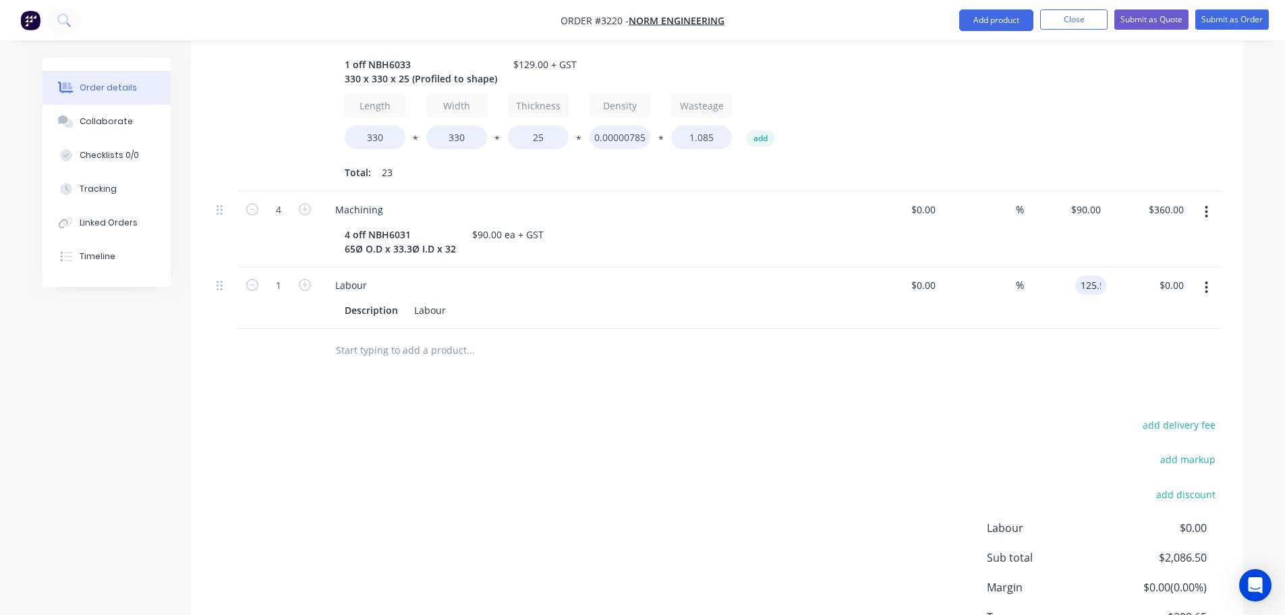
type input "$125.50"
click at [945, 329] on div at bounding box center [717, 351] width 1012 height 44
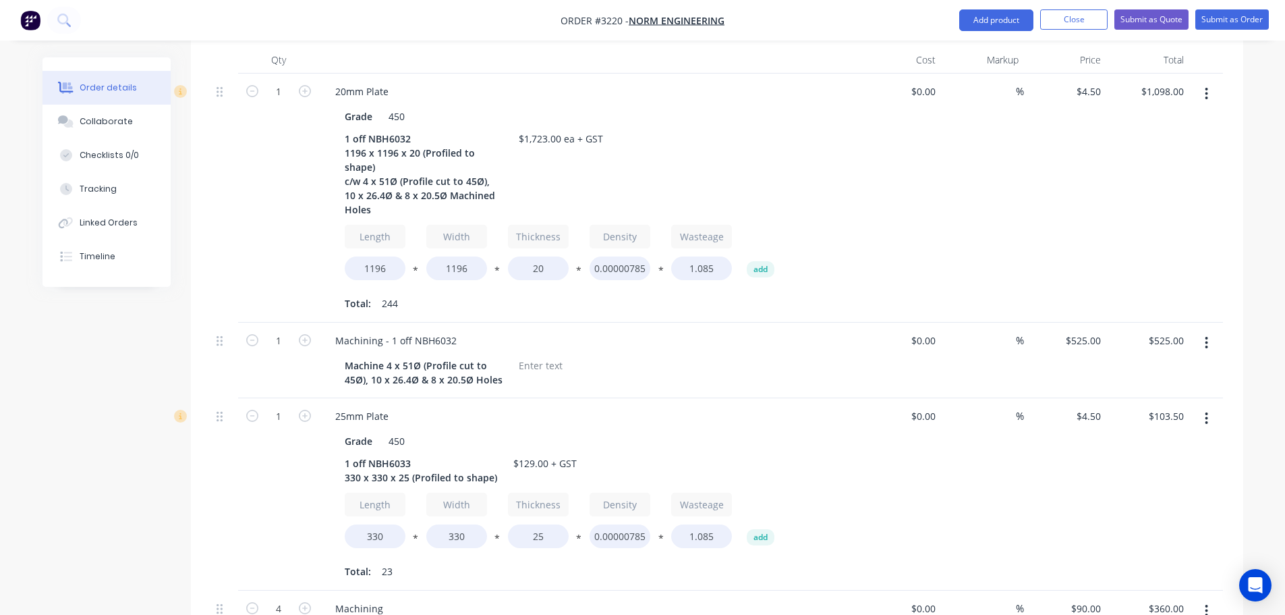
scroll to position [412, 0]
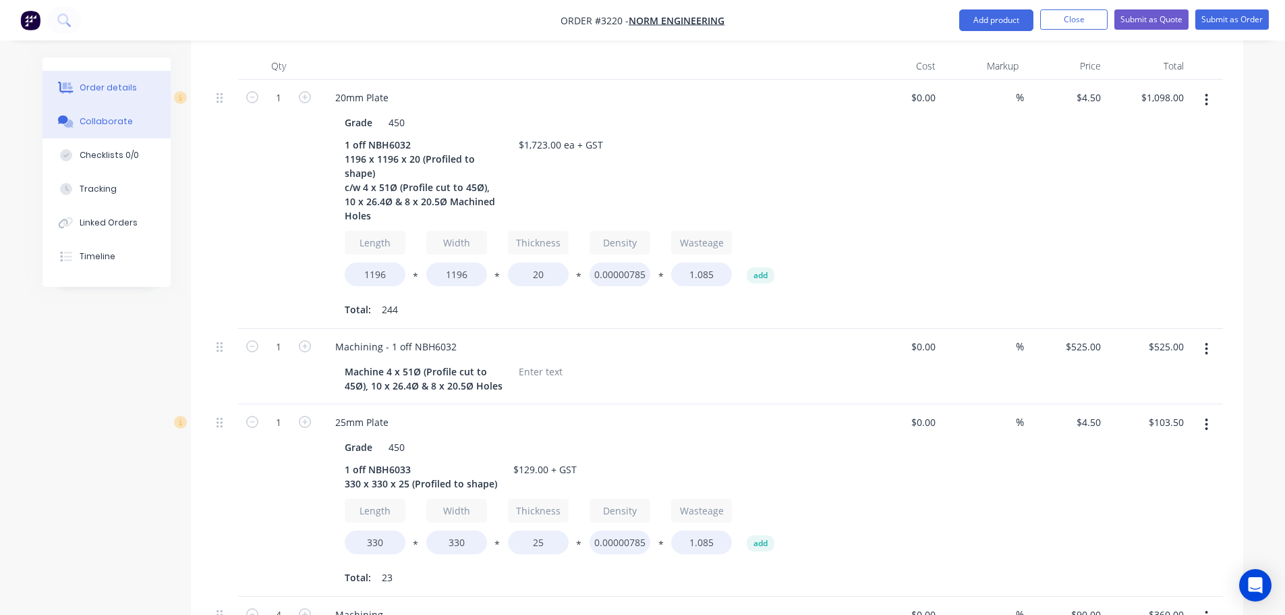
click at [133, 117] on button "Collaborate" at bounding box center [107, 122] width 128 height 34
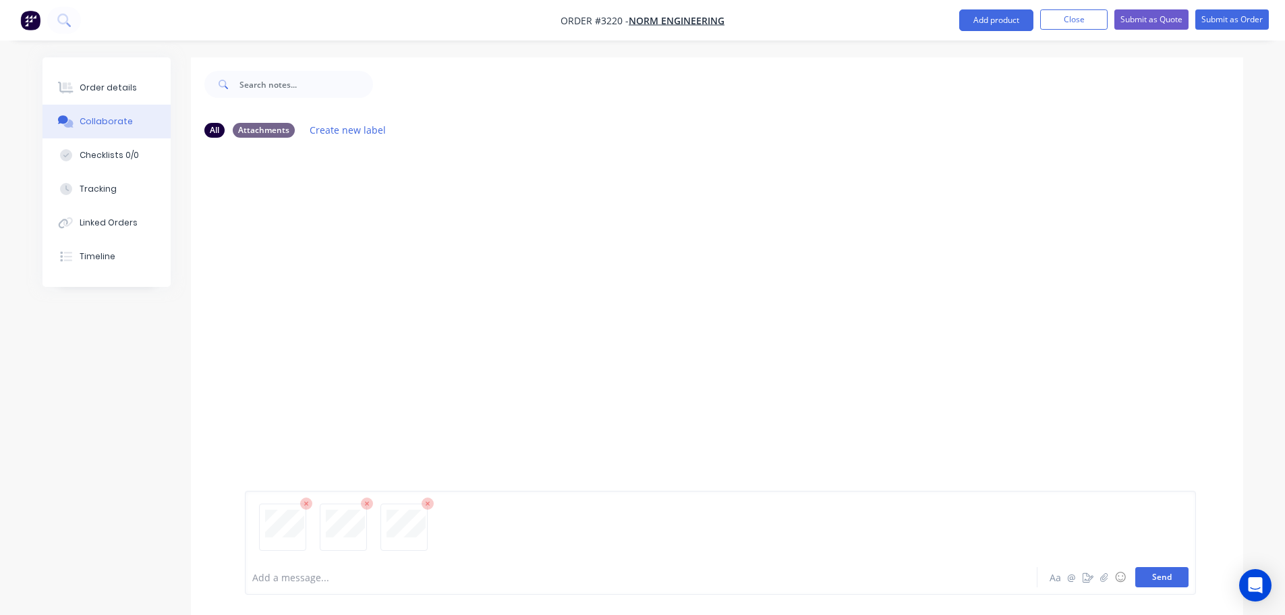
click at [1155, 573] on button "Send" at bounding box center [1161, 577] width 53 height 20
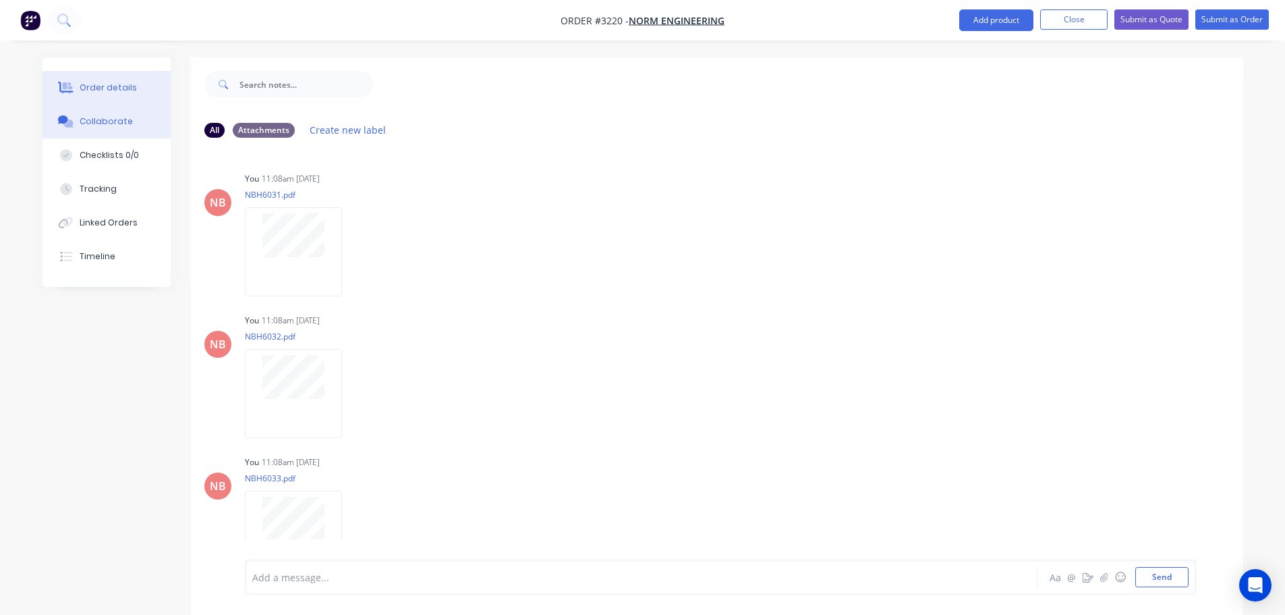
click at [113, 95] on button "Order details" at bounding box center [107, 88] width 128 height 34
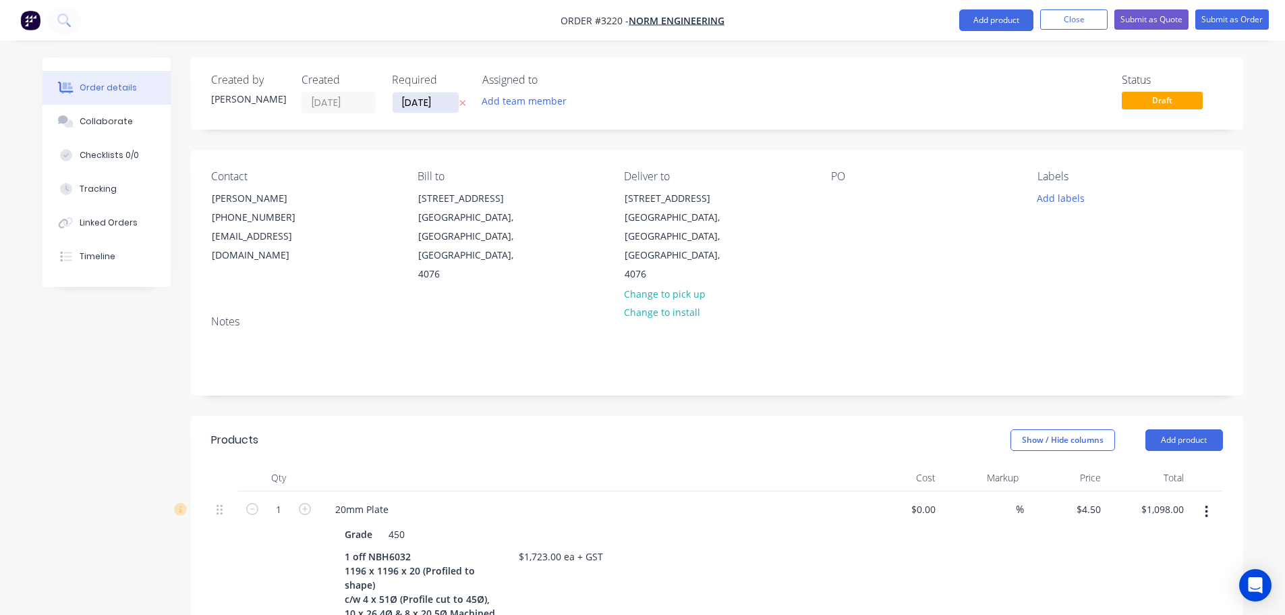
click at [421, 97] on input "[DATE]" at bounding box center [426, 102] width 67 height 20
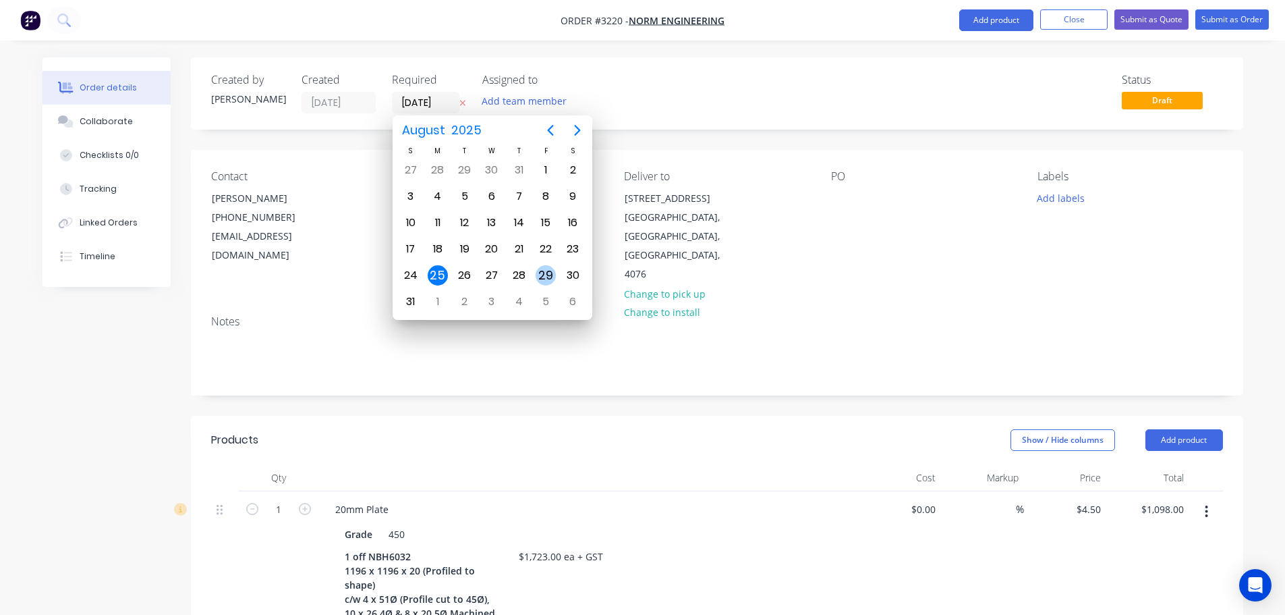
click at [547, 271] on div "29" at bounding box center [546, 275] width 20 height 20
type input "[DATE]"
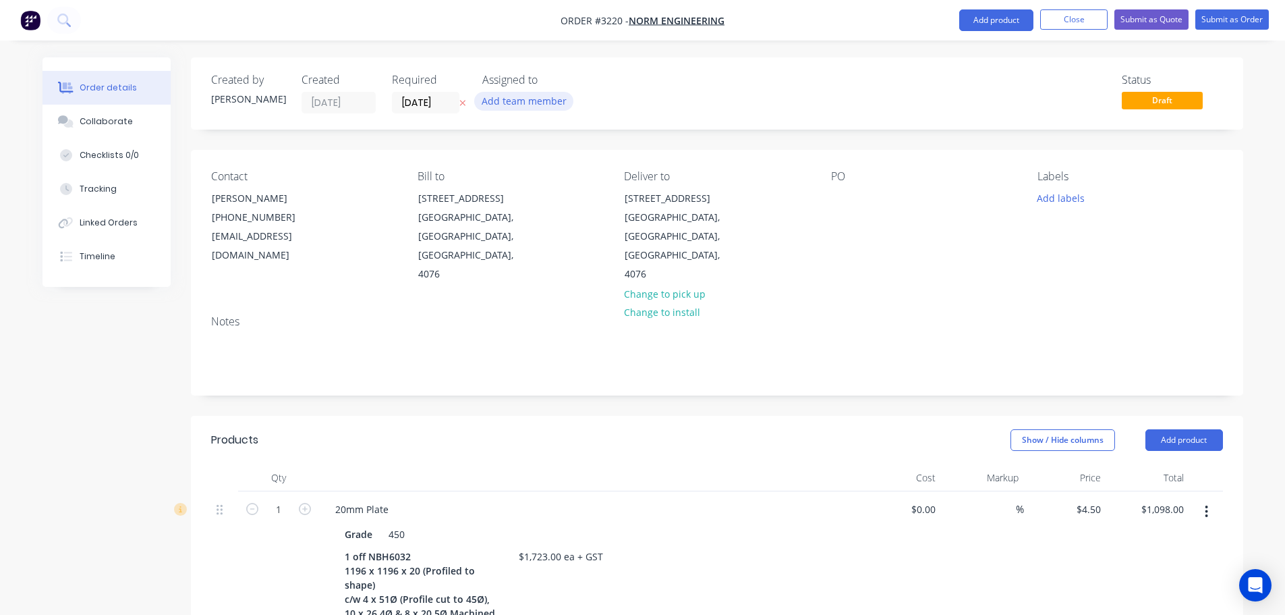
click at [511, 102] on button "Add team member" at bounding box center [523, 101] width 99 height 18
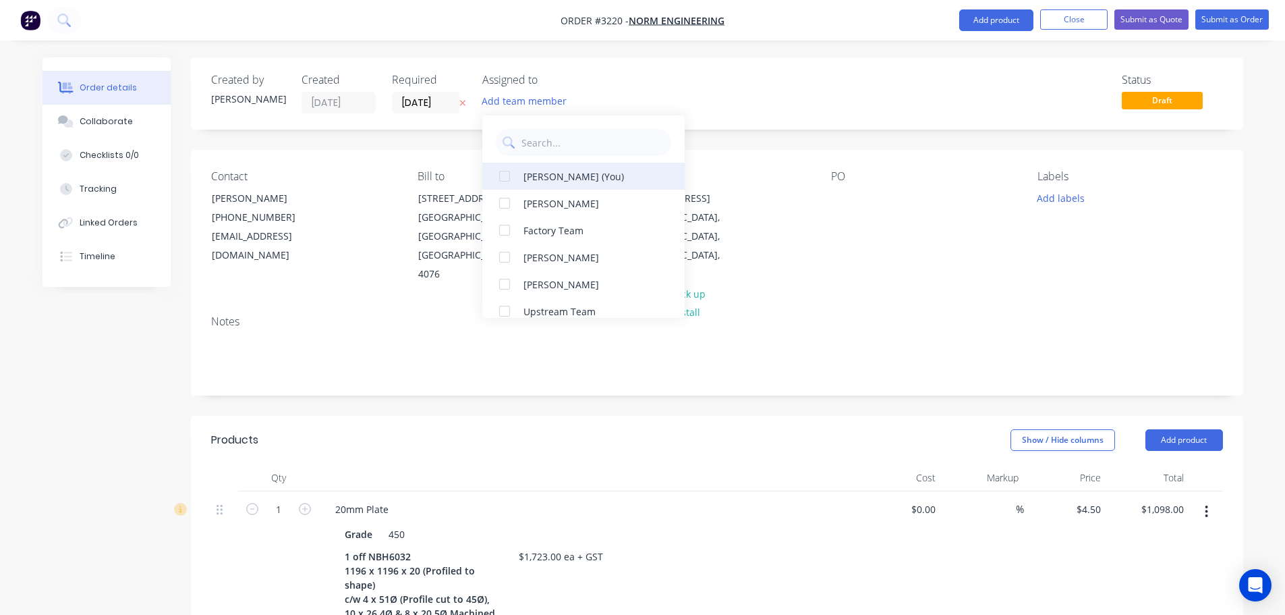
click at [534, 172] on div "[PERSON_NAME] (You)" at bounding box center [591, 176] width 135 height 14
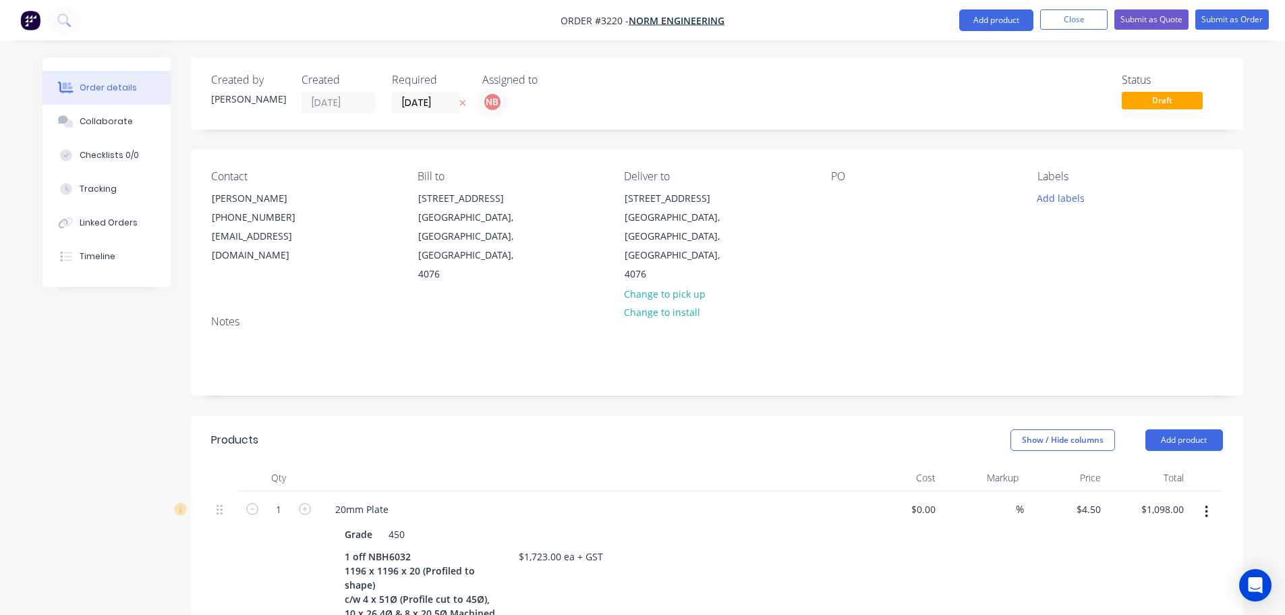
click at [330, 151] on div "Contact Rob Muller (07) 3376 3177 purchases@normeng.com.au Bill to 787 Boundary…" at bounding box center [717, 227] width 1052 height 154
click at [851, 194] on div at bounding box center [842, 198] width 22 height 20
click at [1042, 204] on button "Add labels" at bounding box center [1061, 197] width 62 height 18
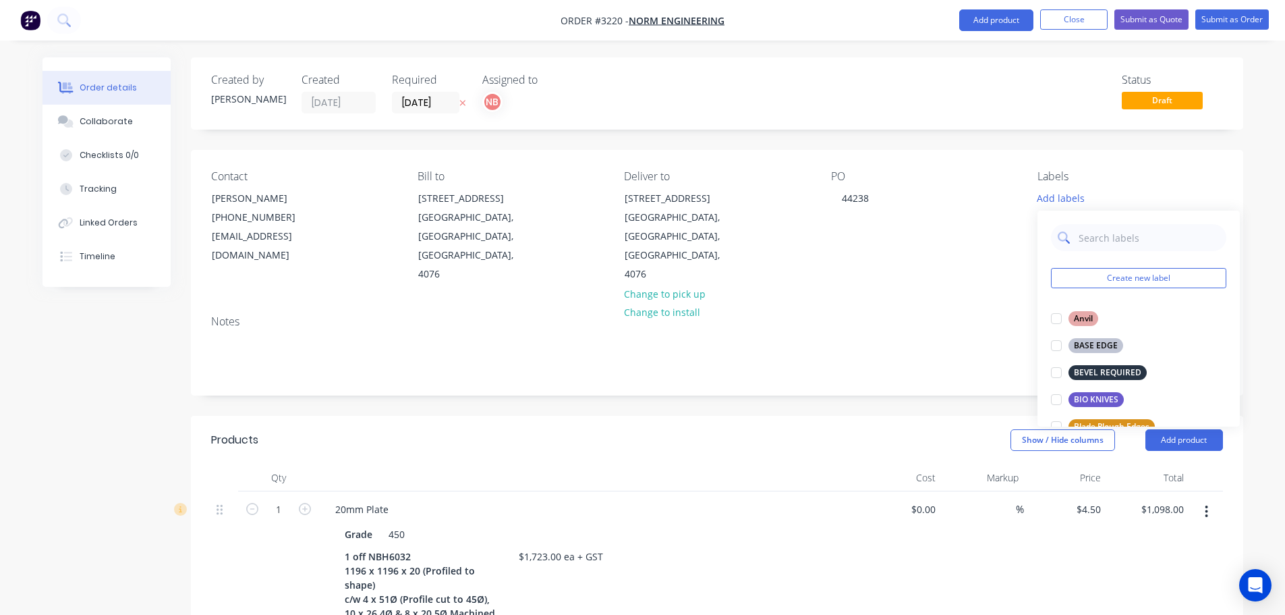
click at [1101, 231] on input "text" at bounding box center [1149, 237] width 141 height 27
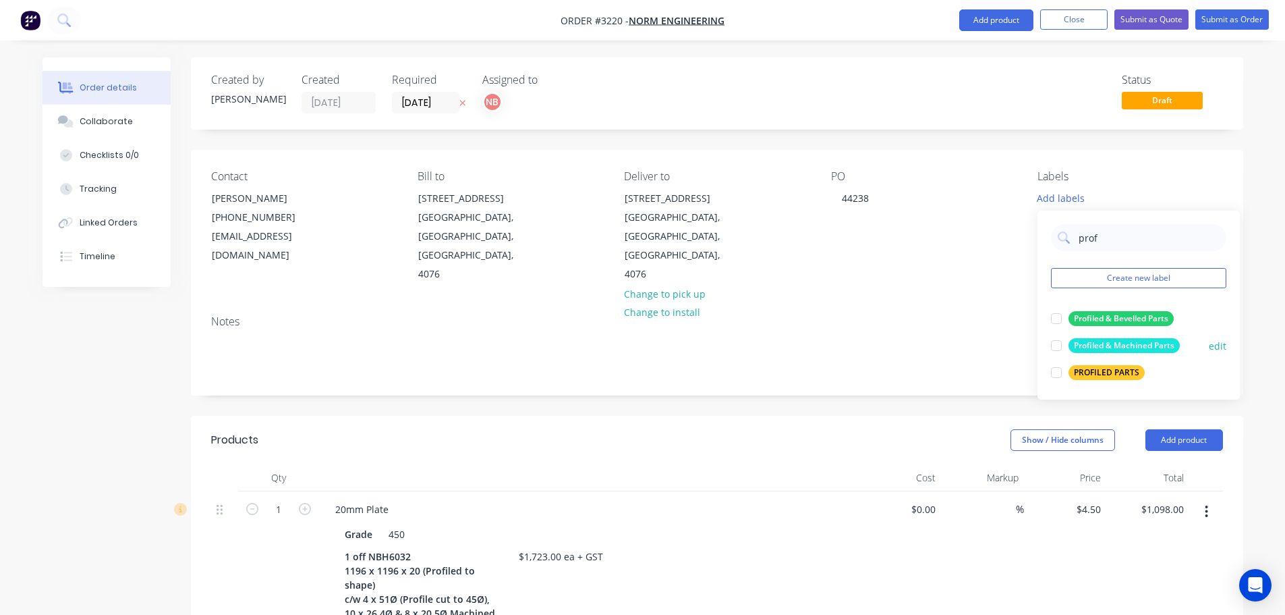
type input "prof"
click at [1097, 349] on div "Profiled & Machined Parts" at bounding box center [1124, 345] width 111 height 15
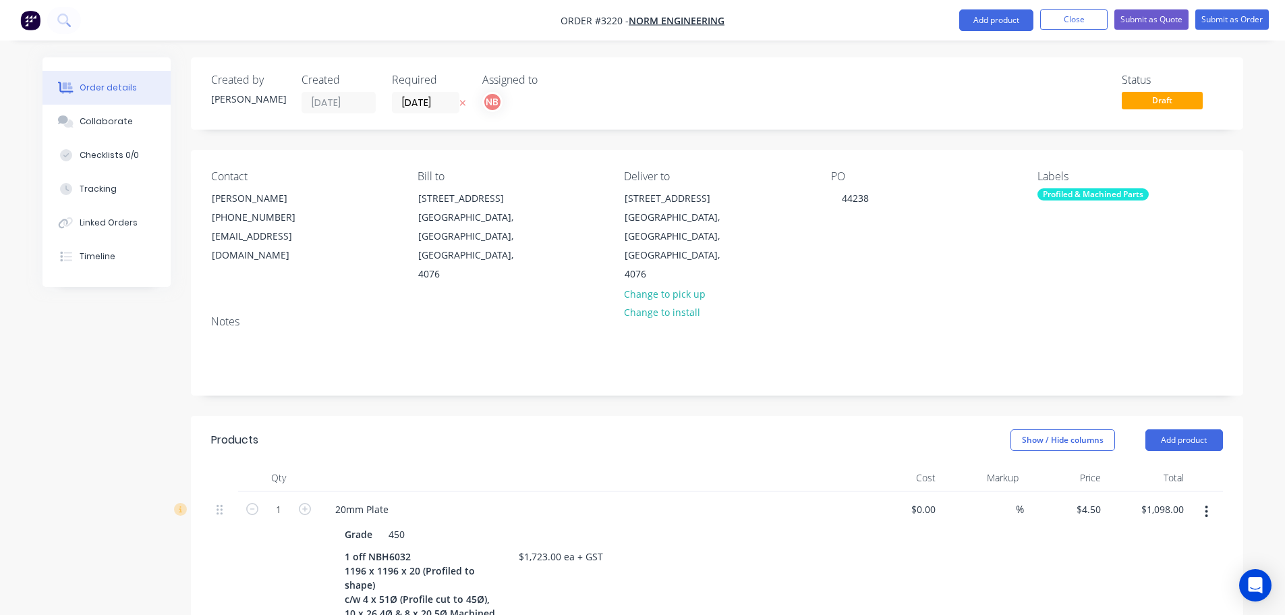
click at [1049, 197] on div "Profiled & Machined Parts" at bounding box center [1093, 194] width 111 height 12
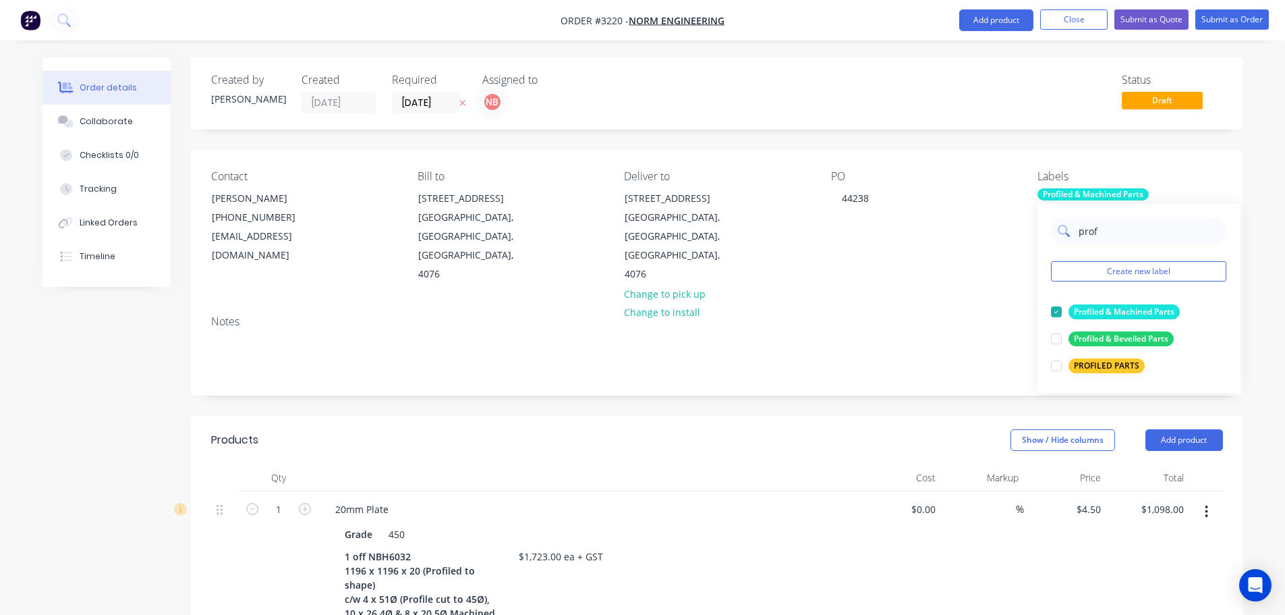
click at [1092, 229] on input "prof" at bounding box center [1149, 230] width 141 height 27
type input "urg"
drag, startPoint x: 1088, startPoint y: 311, endPoint x: 923, endPoint y: 383, distance: 180.1
click at [1088, 311] on div "URGENT" at bounding box center [1091, 311] width 44 height 15
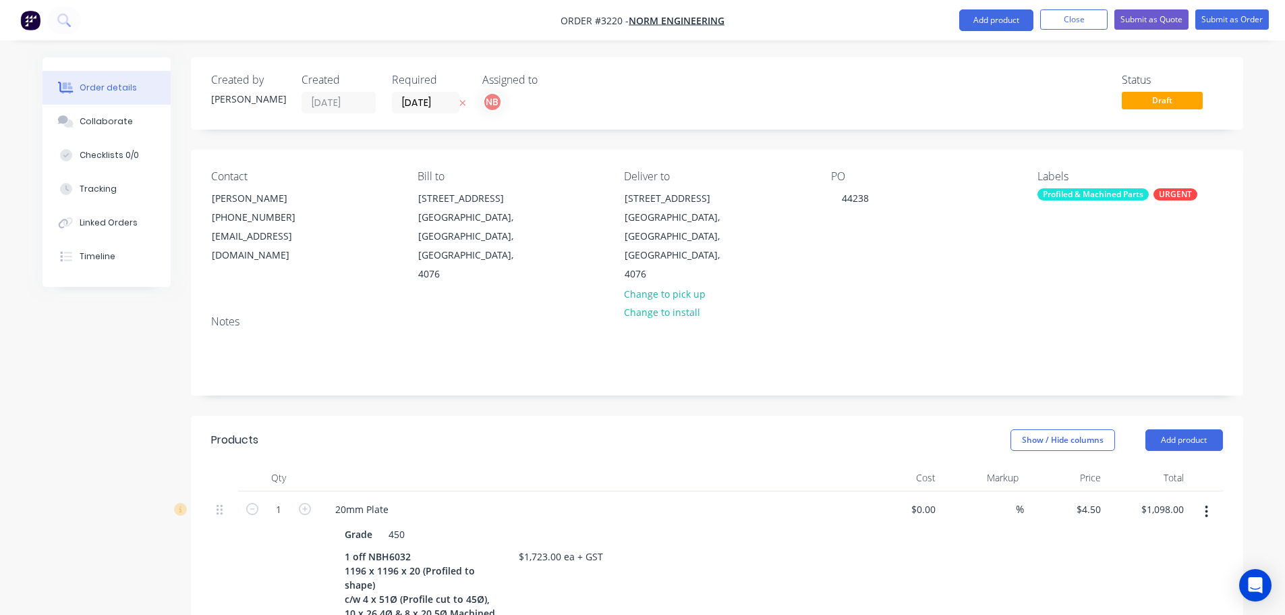
drag, startPoint x: 860, startPoint y: 378, endPoint x: 1013, endPoint y: 231, distance: 211.8
click at [861, 416] on header "Products Show / Hide columns Add product" at bounding box center [717, 440] width 1052 height 49
click at [1237, 14] on button "Submit as Order" at bounding box center [1233, 19] width 74 height 20
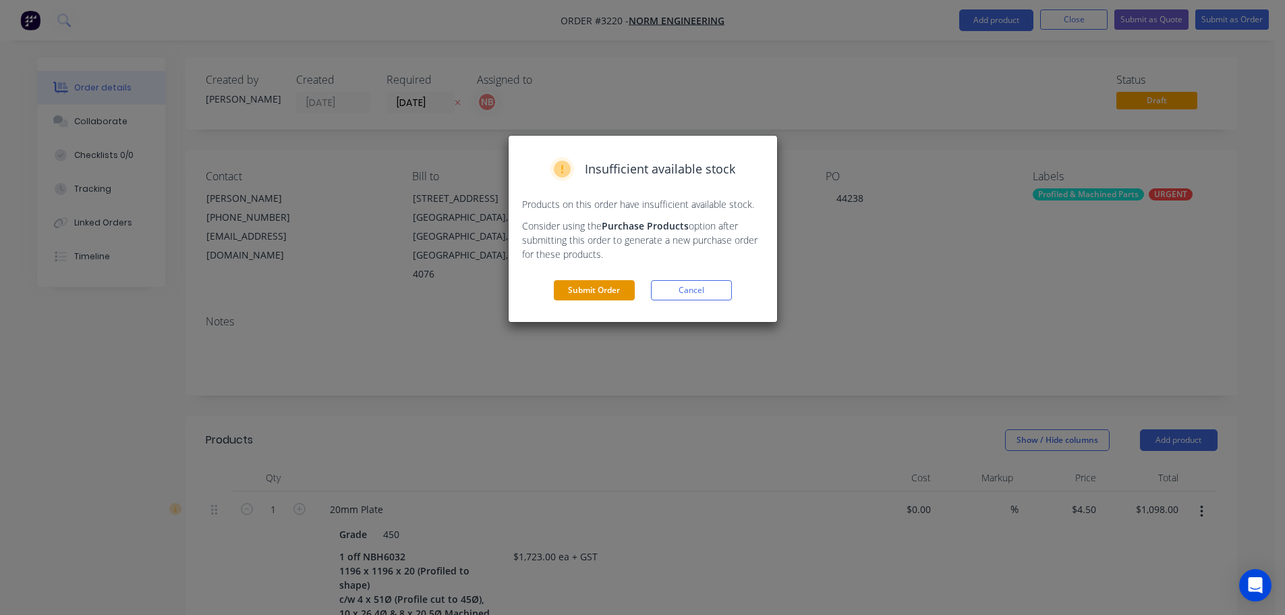
click at [624, 285] on button "Submit Order" at bounding box center [594, 290] width 81 height 20
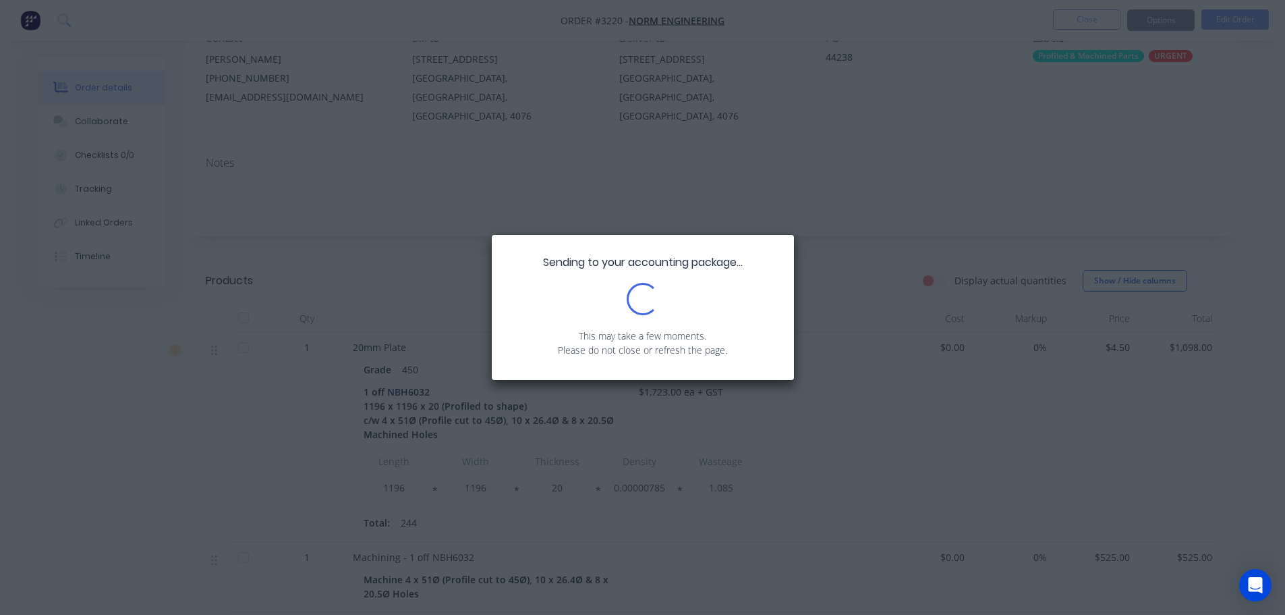
scroll to position [270, 0]
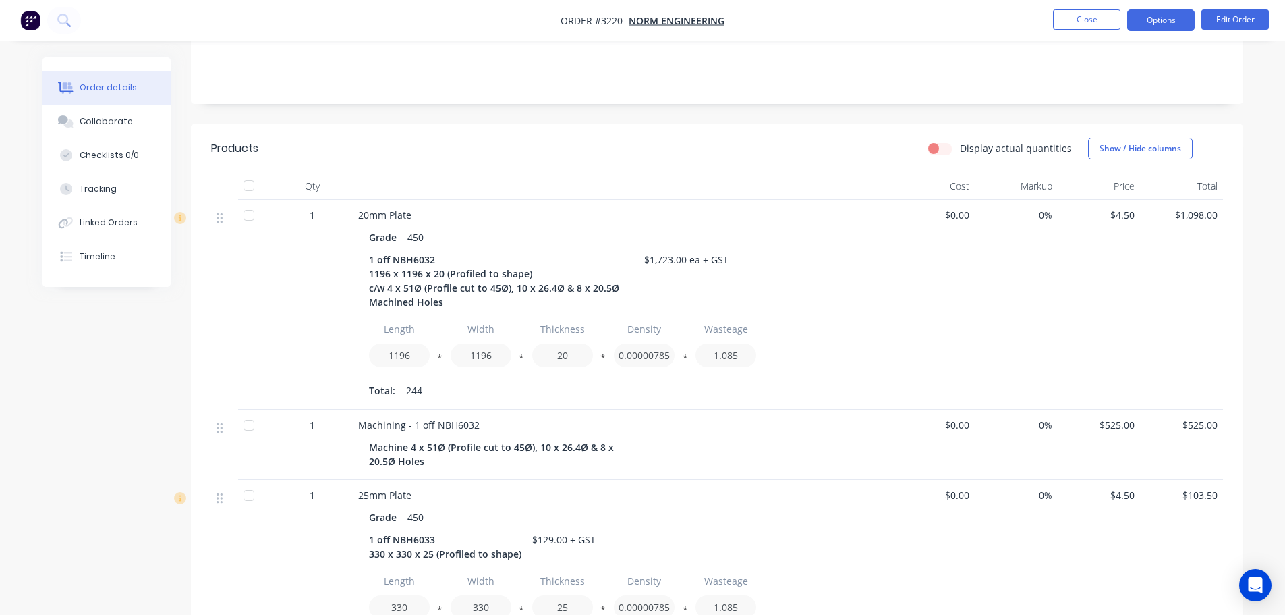
click at [1139, 24] on button "Options" at bounding box center [1160, 20] width 67 height 22
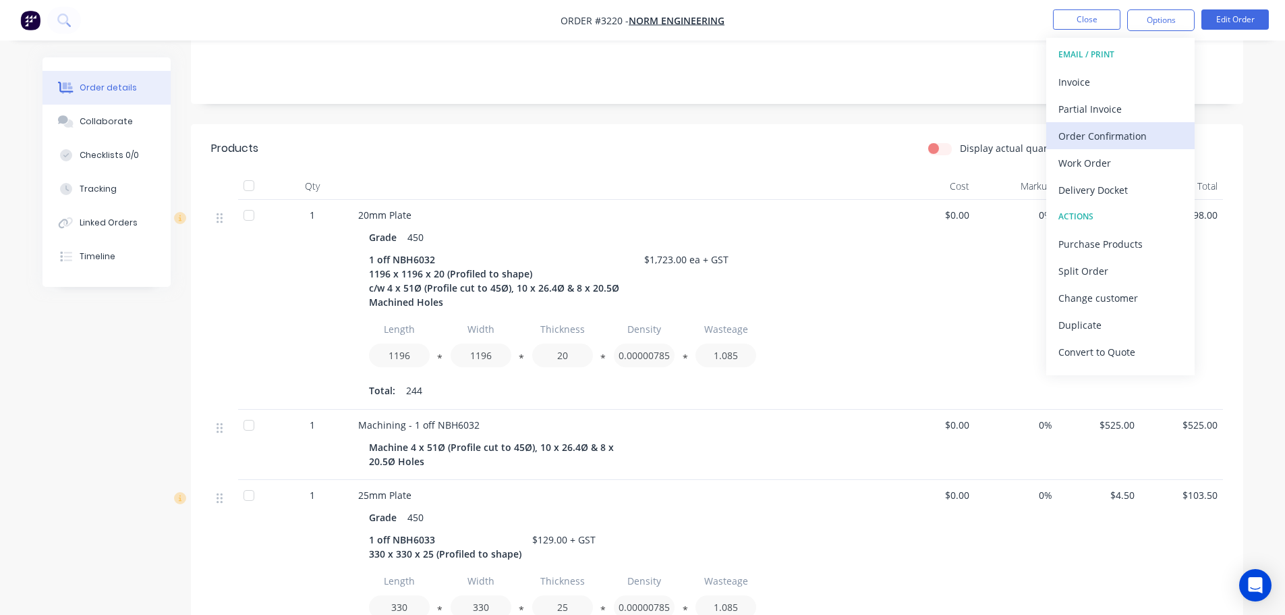
click at [1102, 143] on div "Order Confirmation" at bounding box center [1121, 136] width 124 height 20
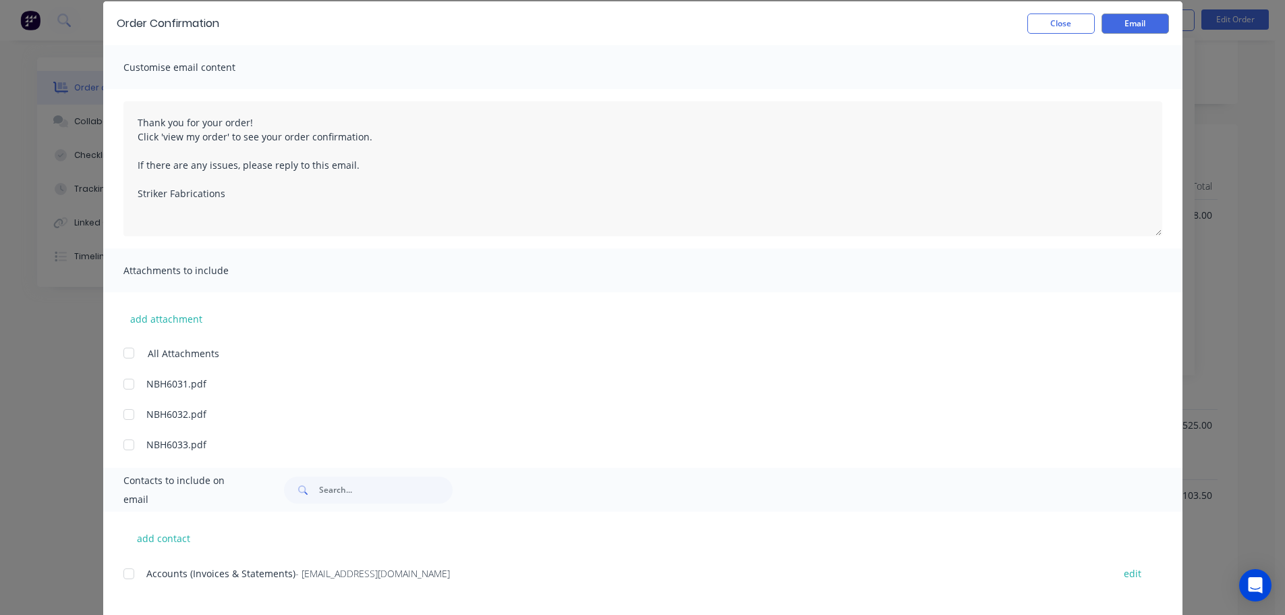
scroll to position [122, 0]
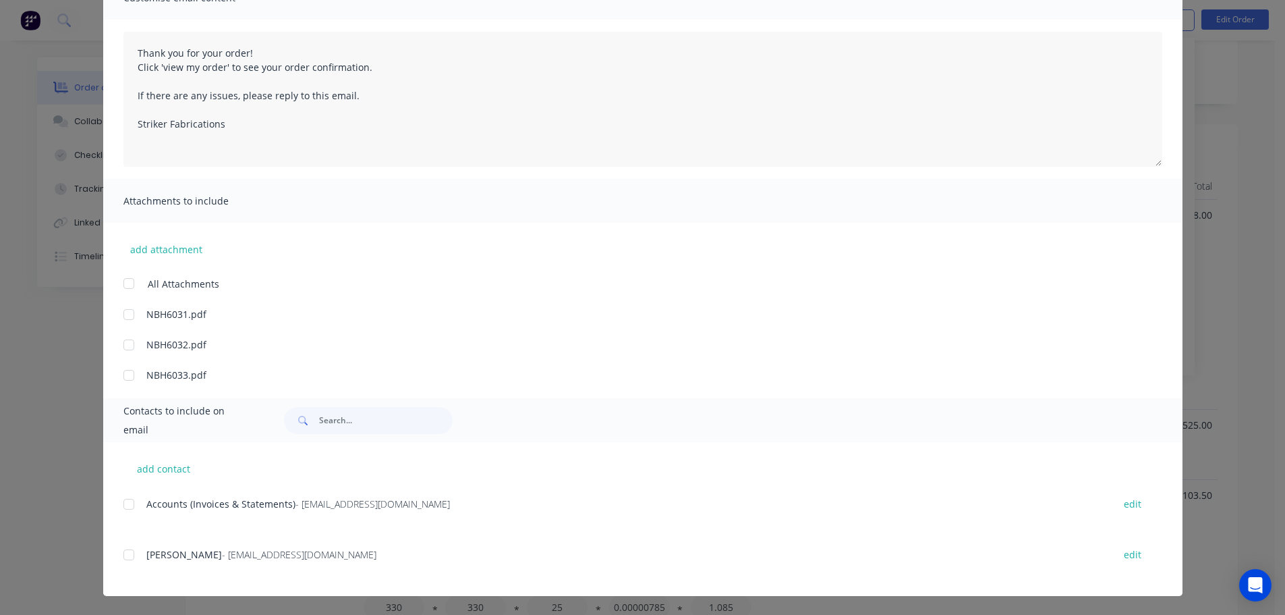
click at [119, 557] on div at bounding box center [128, 554] width 27 height 27
type textarea "Thank you for your order! Click 'view my order' to see your order confirmation.…"
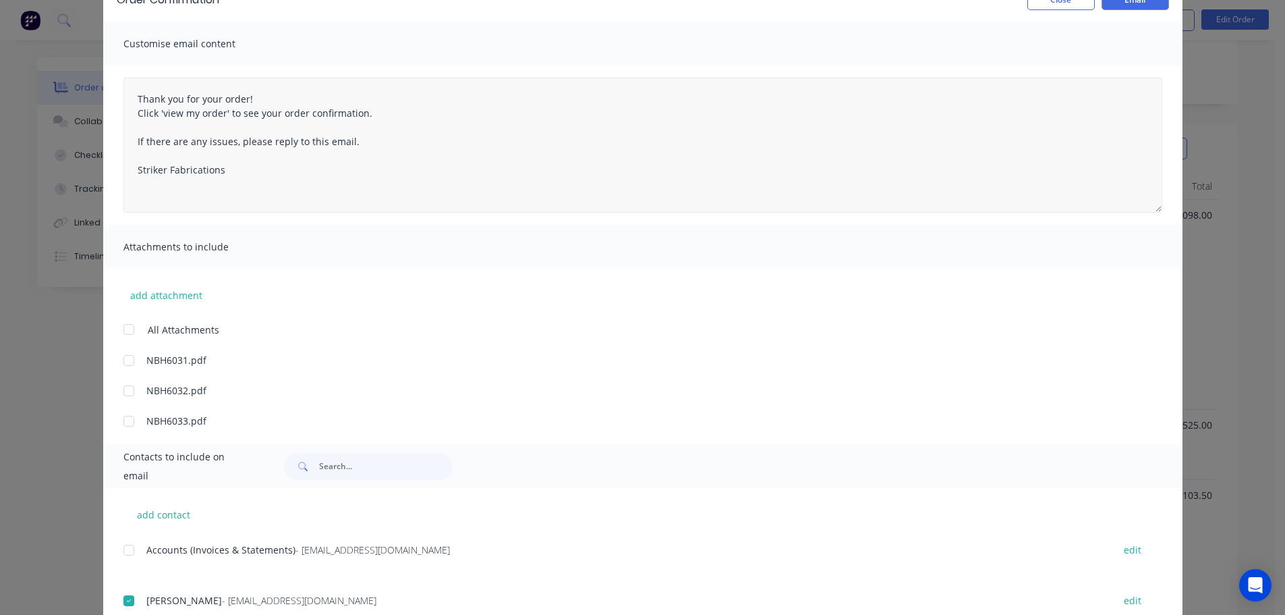
scroll to position [0, 0]
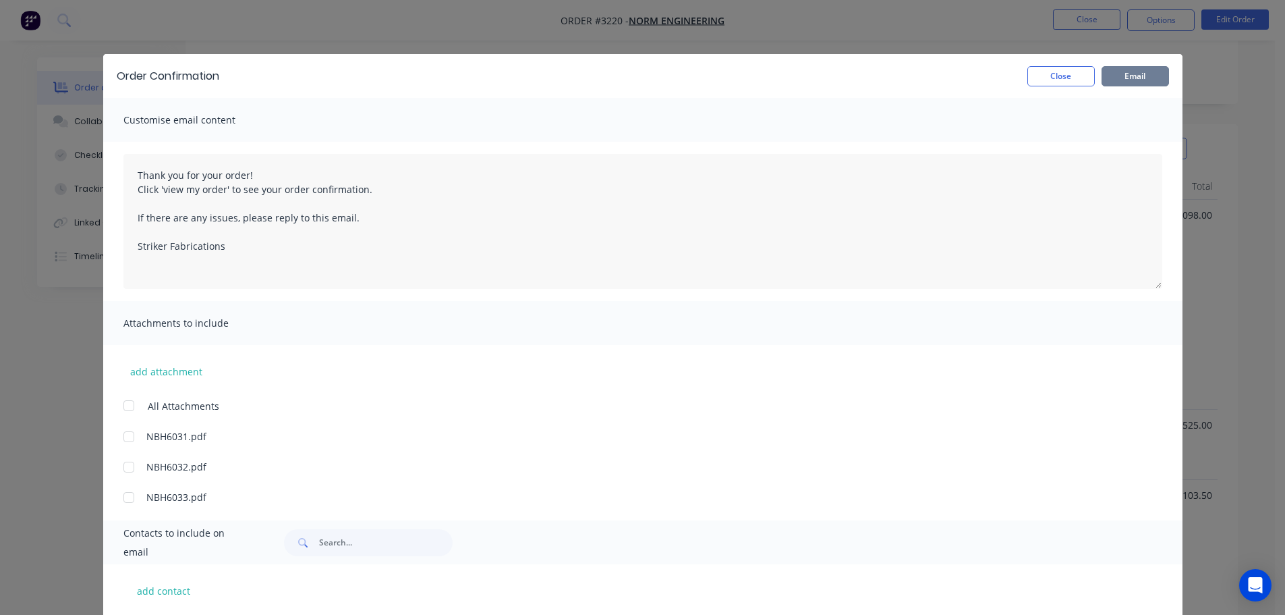
click at [1134, 80] on button "Email" at bounding box center [1135, 76] width 67 height 20
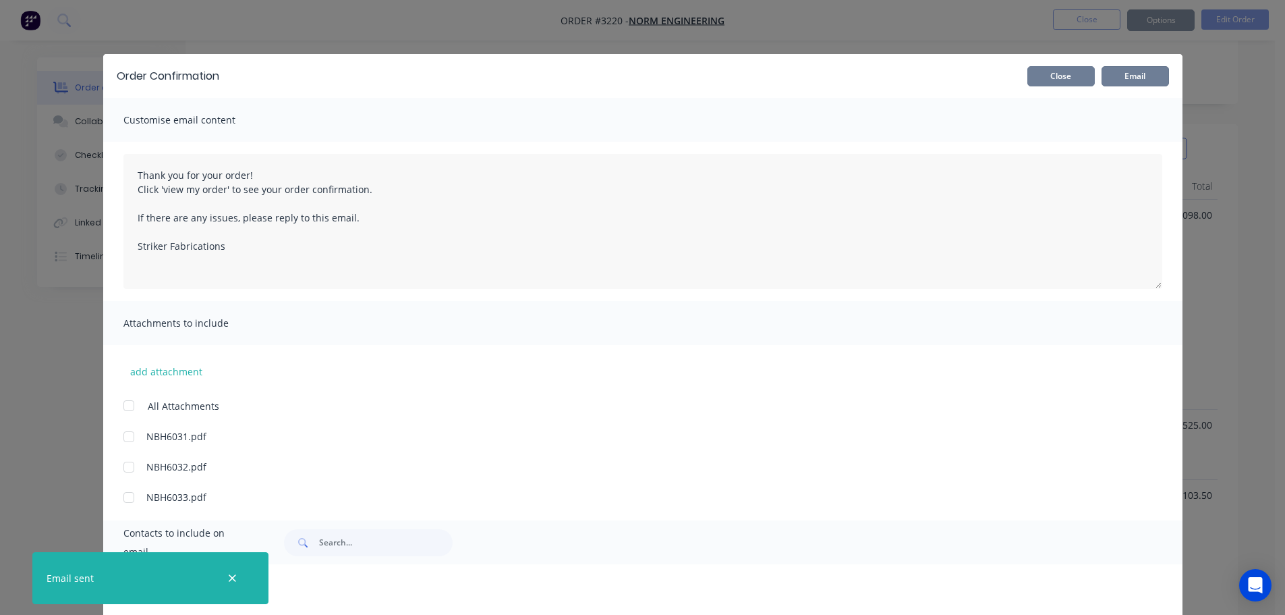
type textarea "Thank you for your order! Click 'view my order' to see your order confirmation.…"
click at [1081, 81] on button "Close" at bounding box center [1061, 76] width 67 height 20
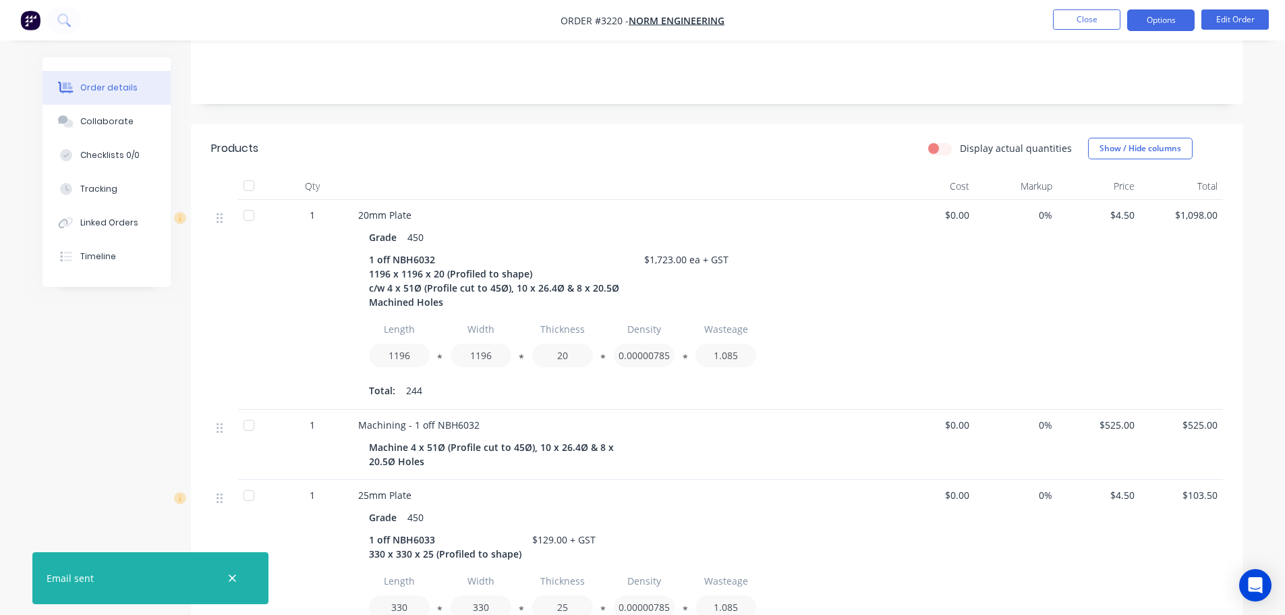
click at [1155, 14] on button "Options" at bounding box center [1160, 20] width 67 height 22
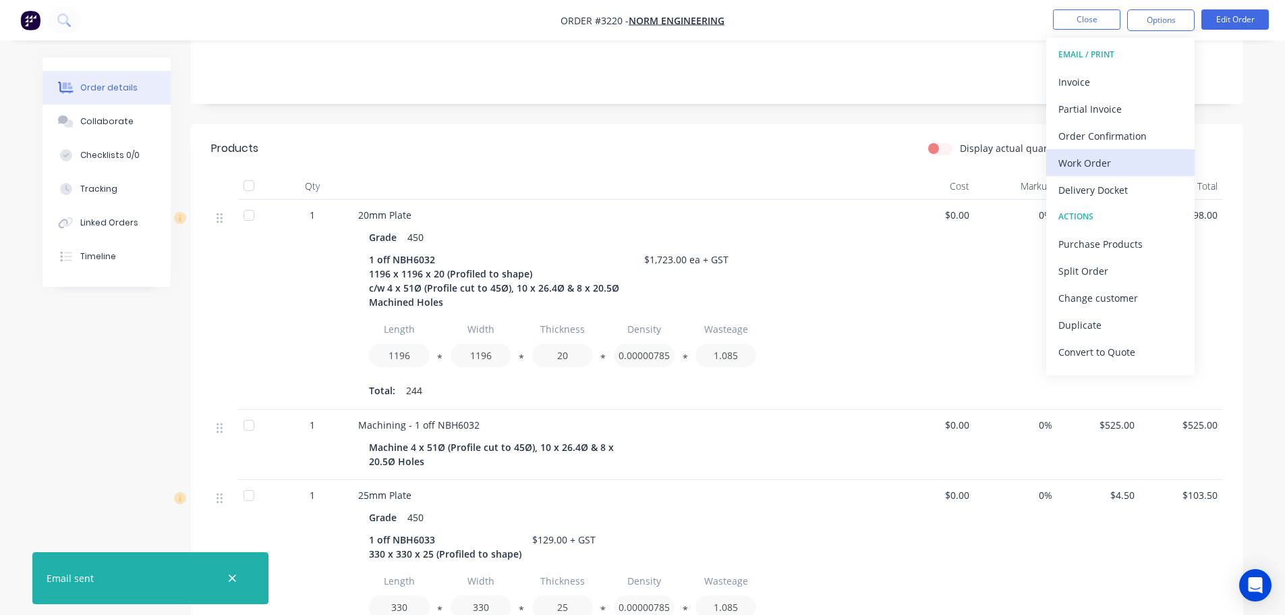
click at [1081, 158] on div "Work Order" at bounding box center [1121, 163] width 124 height 20
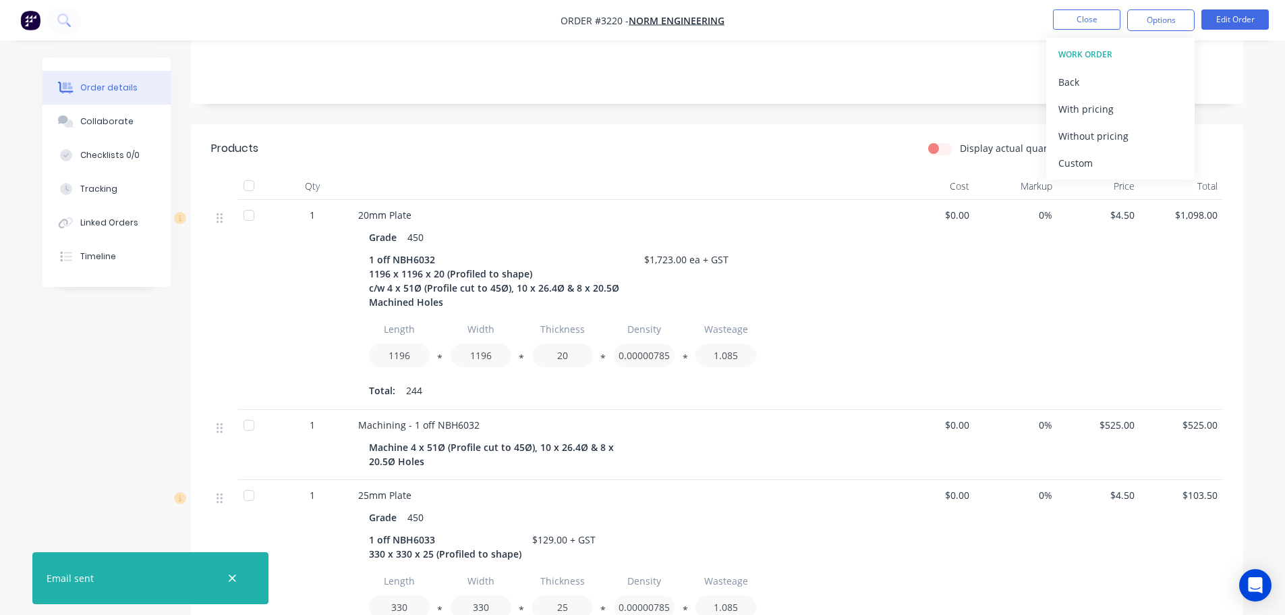
click at [1081, 158] on div "Custom" at bounding box center [1121, 163] width 124 height 20
click at [1081, 136] on div "Without pricing" at bounding box center [1121, 136] width 124 height 20
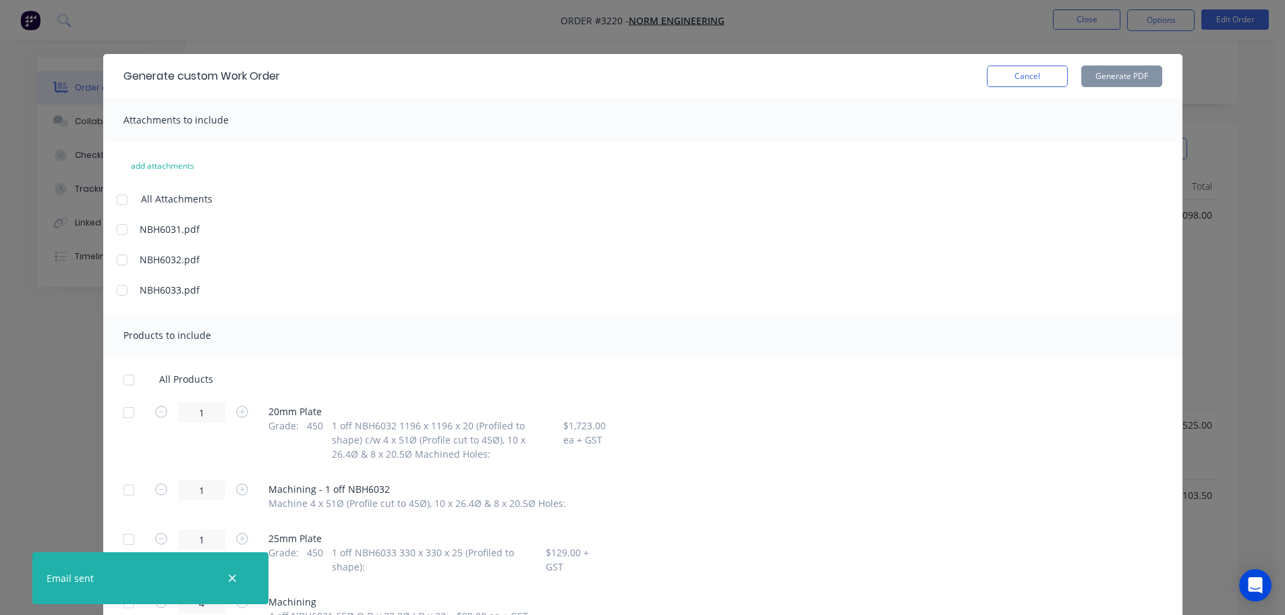
click at [128, 414] on div at bounding box center [128, 412] width 27 height 27
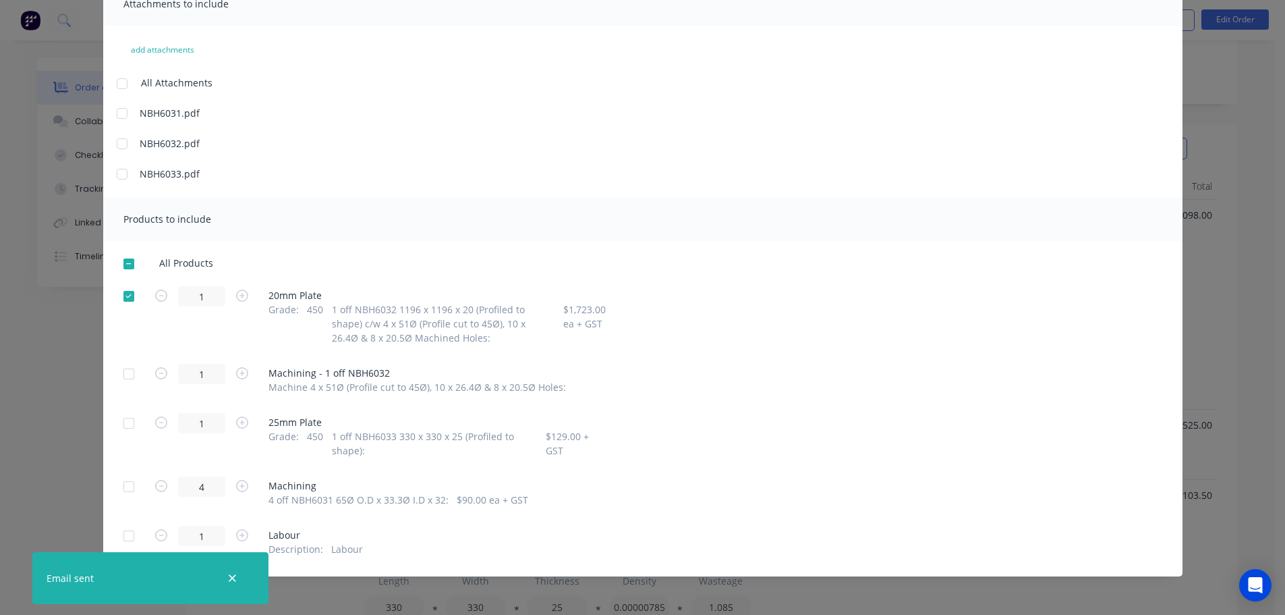
scroll to position [117, 0]
click at [123, 419] on div at bounding box center [128, 422] width 27 height 27
click at [122, 486] on div at bounding box center [128, 485] width 27 height 27
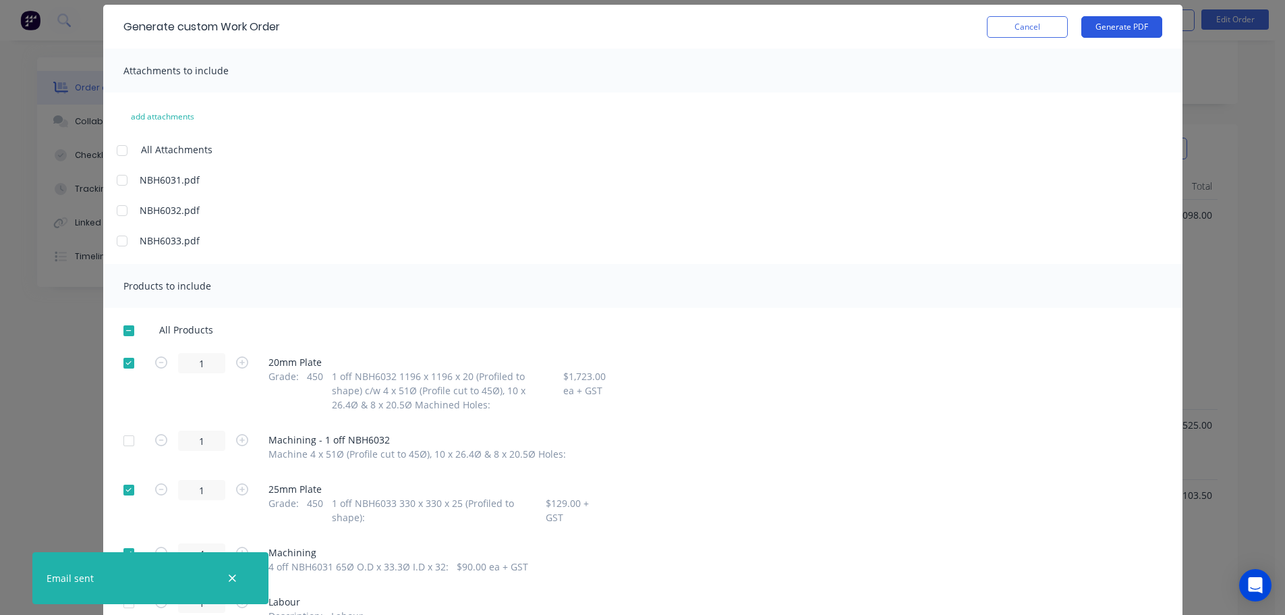
click at [1125, 30] on button "Generate PDF" at bounding box center [1121, 27] width 81 height 22
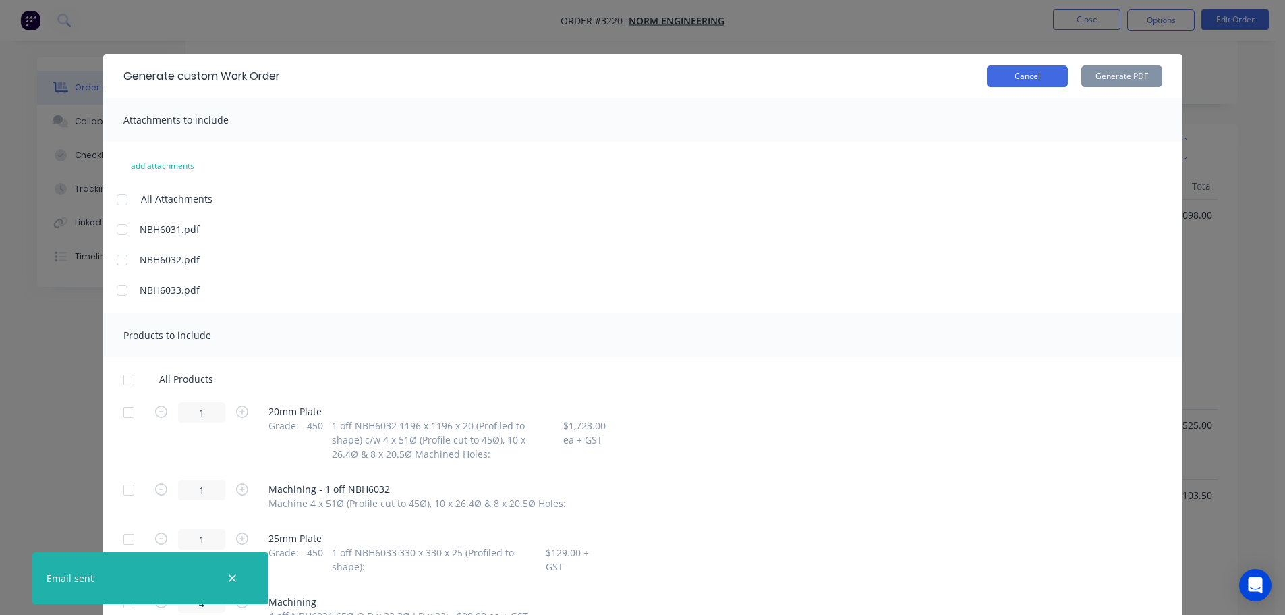
click at [1008, 76] on button "Cancel" at bounding box center [1027, 76] width 81 height 22
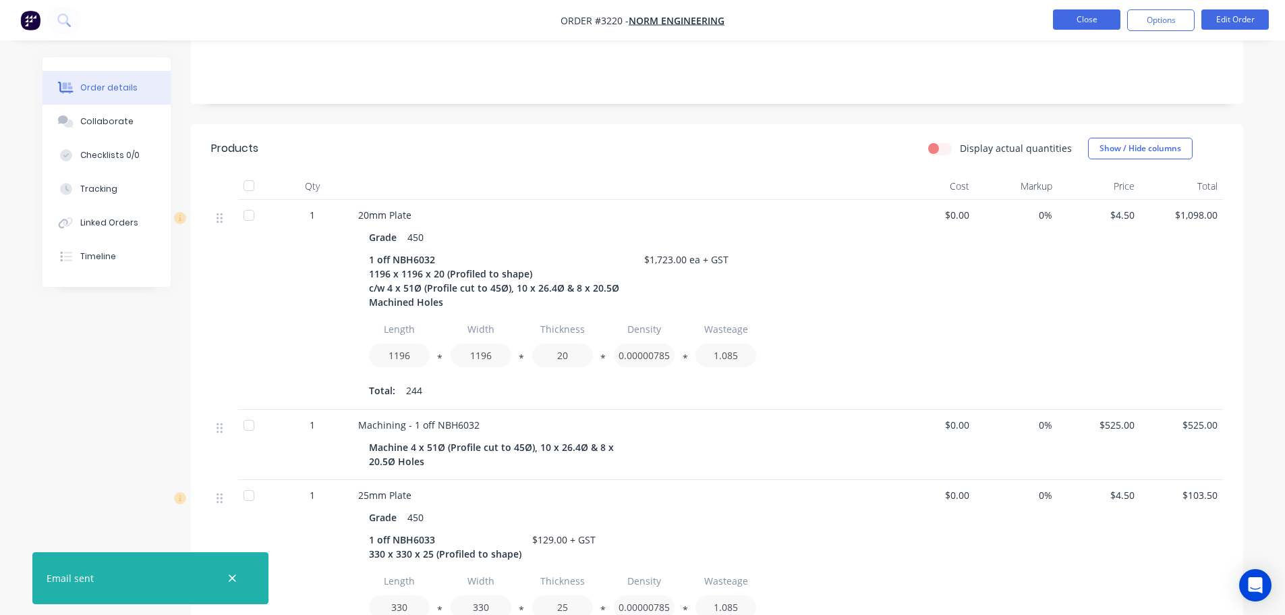
click at [1076, 15] on button "Close" at bounding box center [1086, 19] width 67 height 20
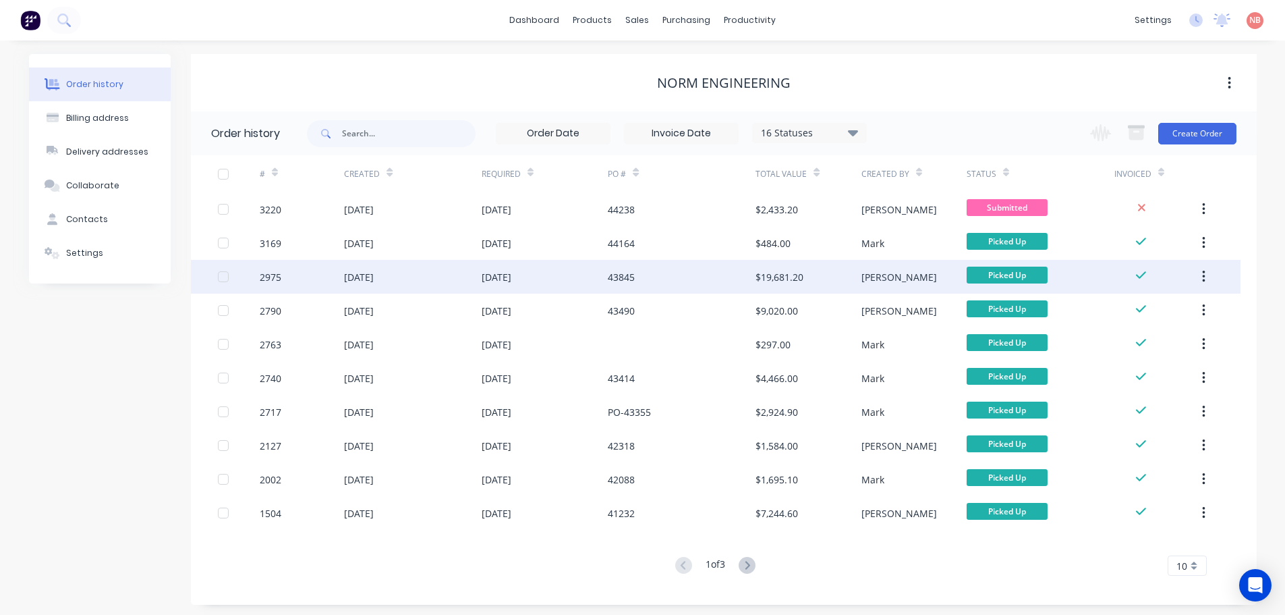
click at [694, 279] on div "43845" at bounding box center [682, 277] width 148 height 34
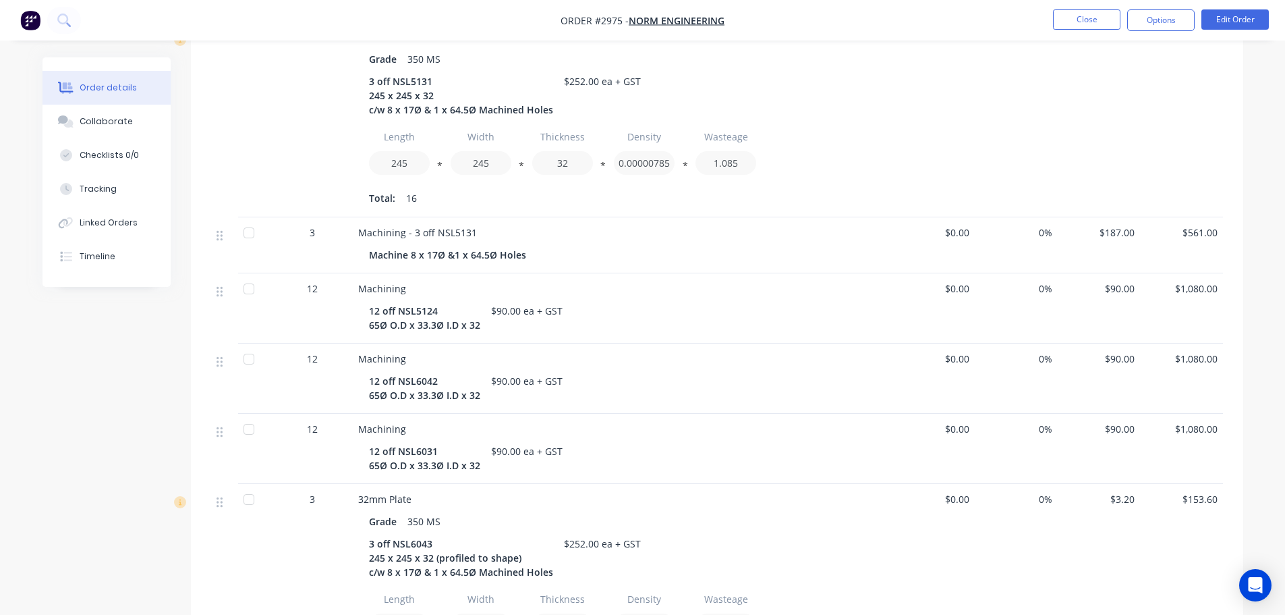
scroll to position [2174, 0]
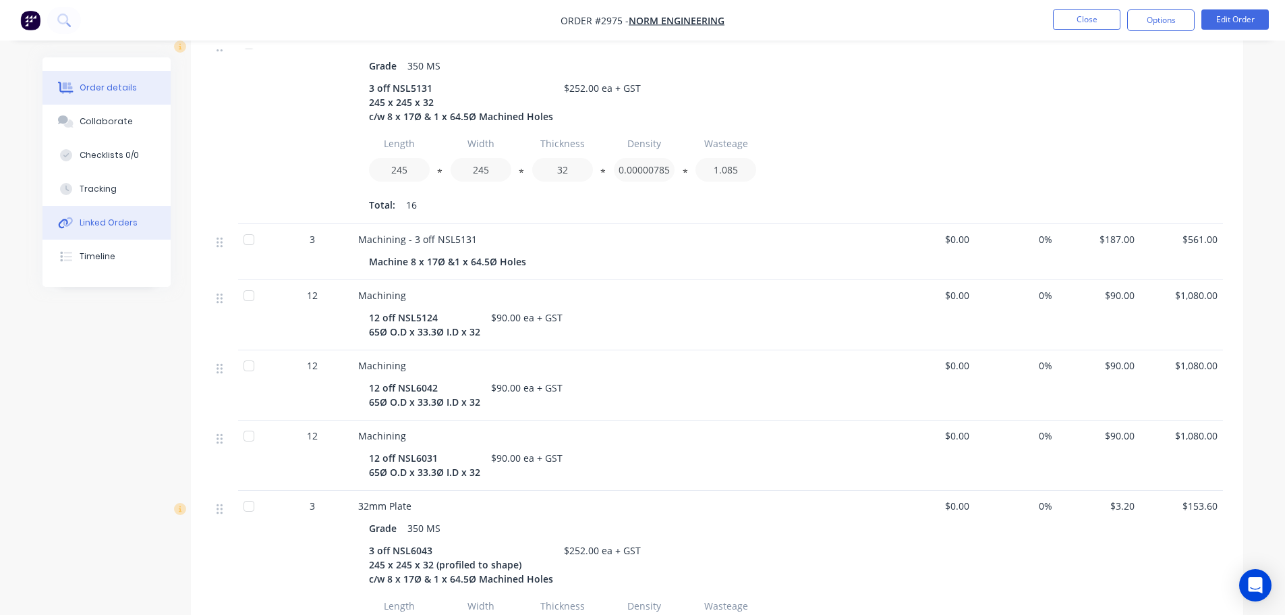
click at [153, 225] on button "Linked Orders" at bounding box center [107, 223] width 128 height 34
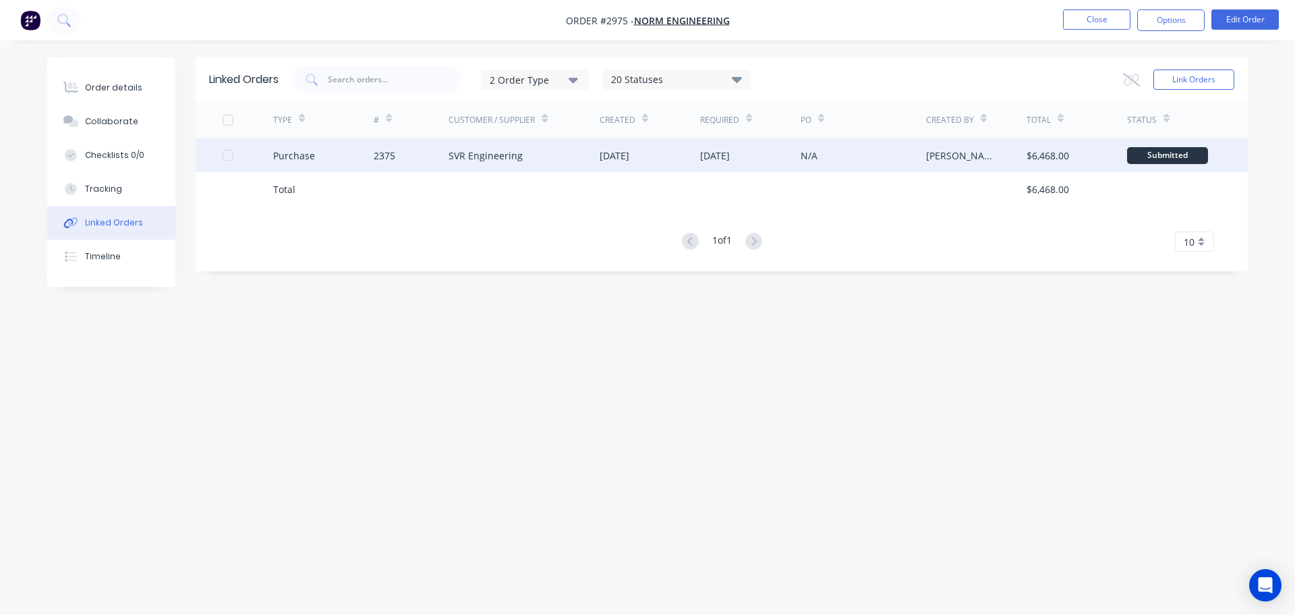
click at [559, 158] on div "SVR Engineering" at bounding box center [524, 155] width 151 height 34
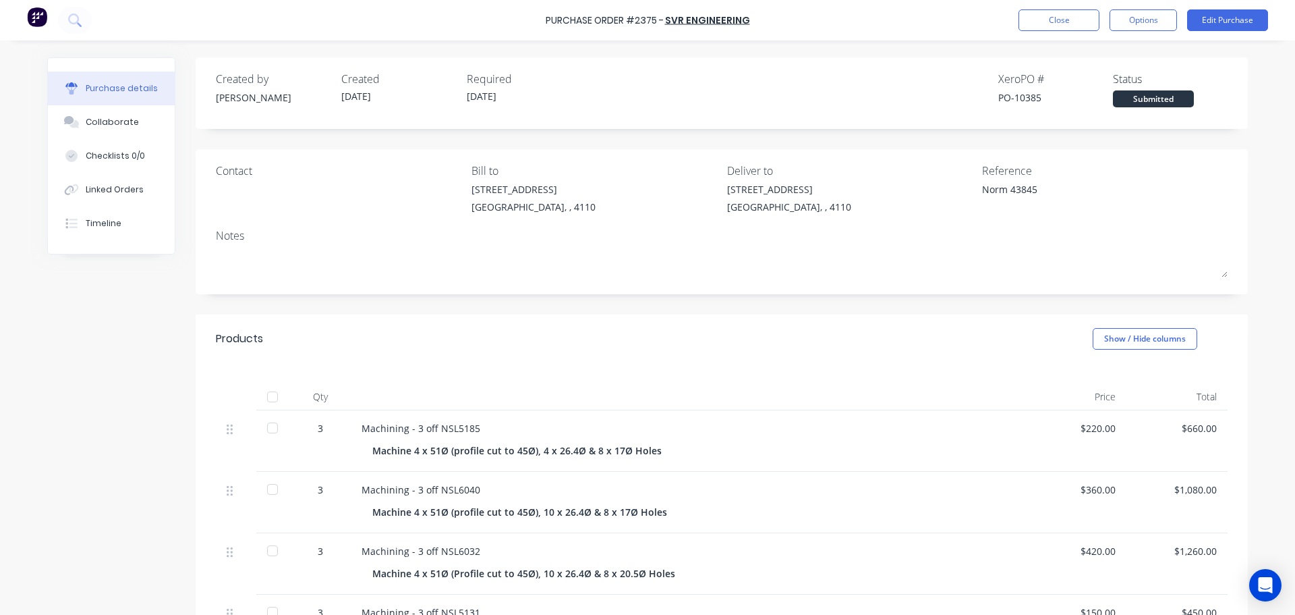
type textarea "x"
click at [1056, 26] on button "Close" at bounding box center [1059, 20] width 81 height 22
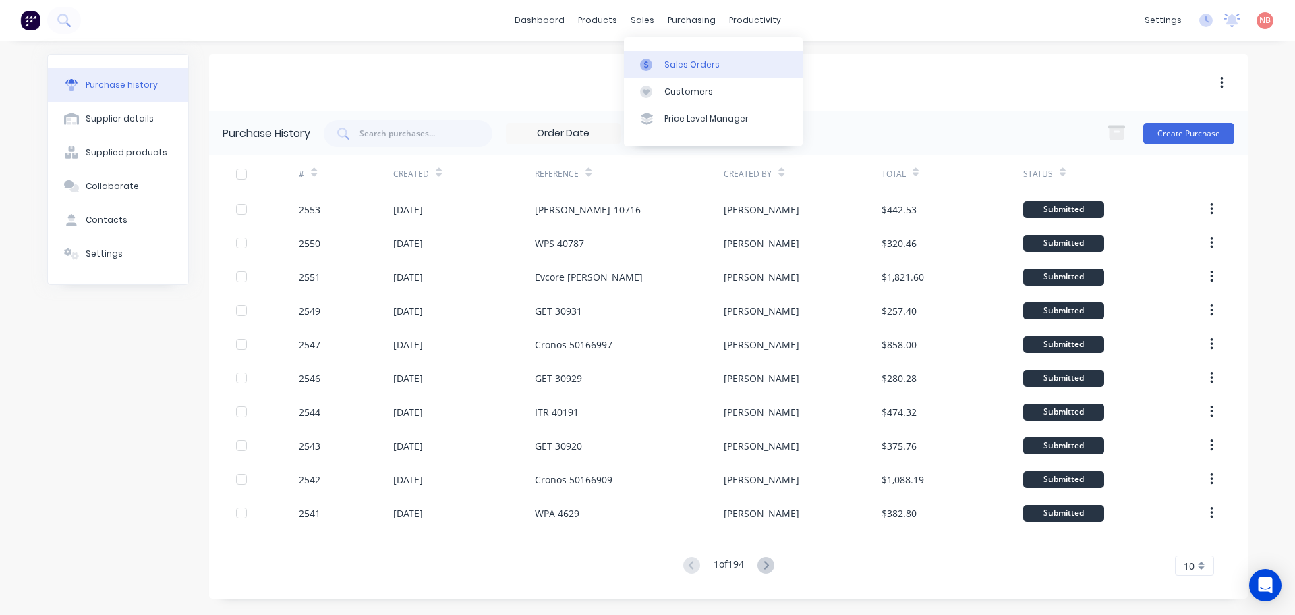
click at [644, 61] on icon at bounding box center [646, 65] width 12 height 12
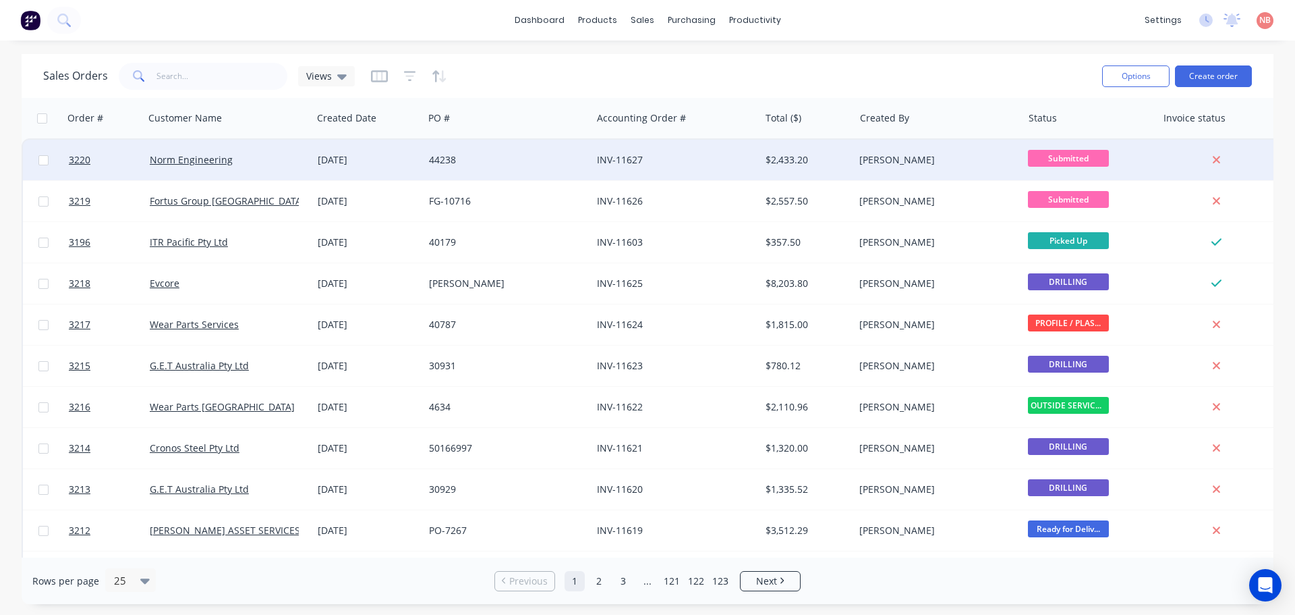
click at [611, 169] on div "INV-11627" at bounding box center [676, 160] width 168 height 40
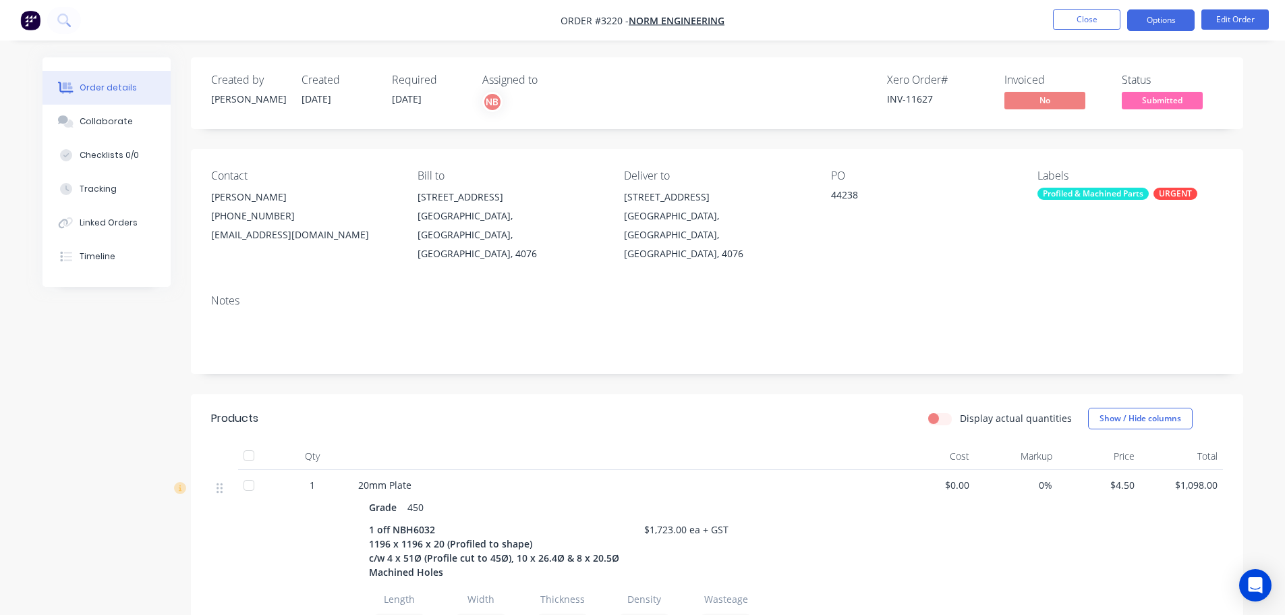
click at [1173, 22] on button "Options" at bounding box center [1160, 20] width 67 height 22
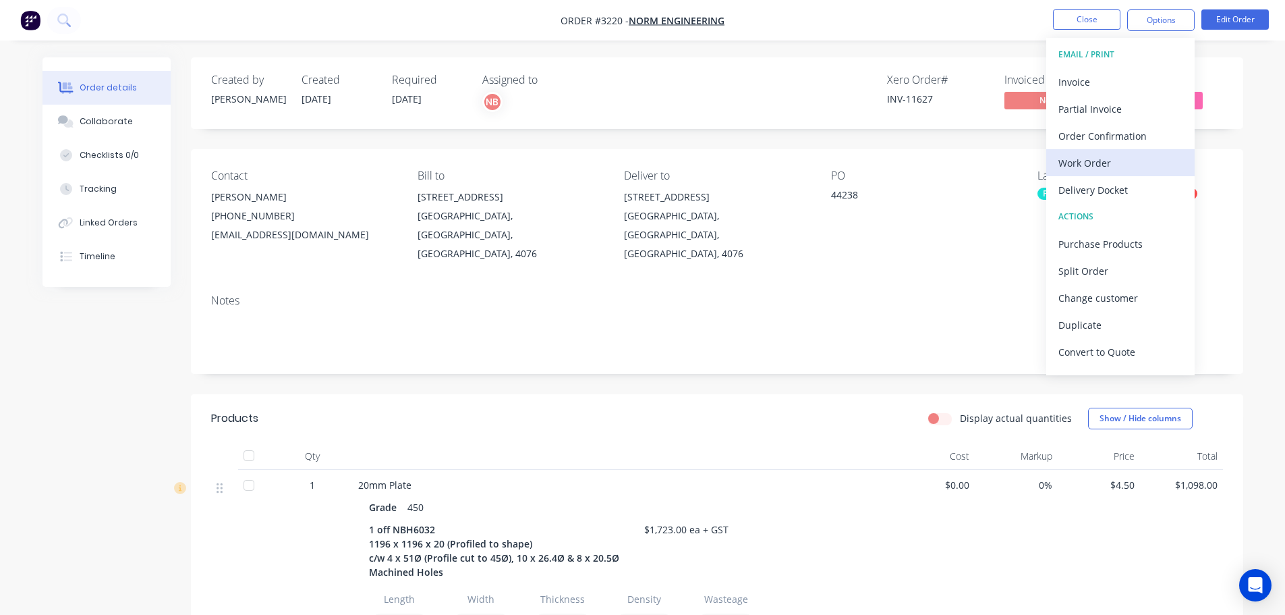
click at [1098, 149] on button "Work Order" at bounding box center [1120, 162] width 148 height 27
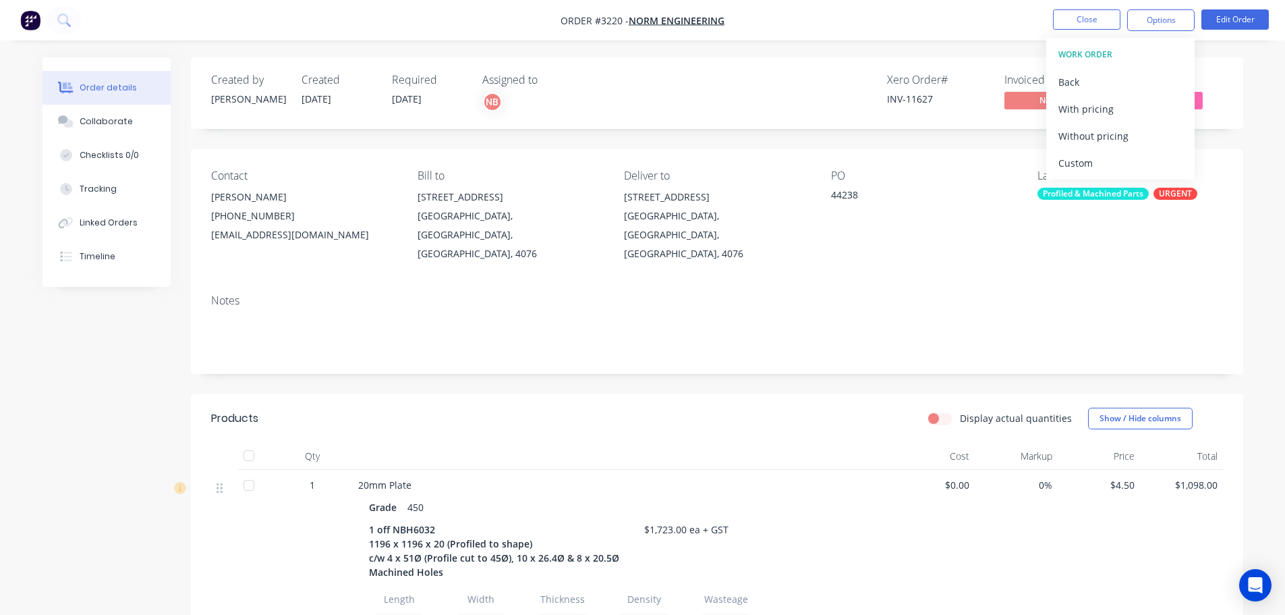
click at [1098, 149] on button "Custom" at bounding box center [1120, 162] width 148 height 27
click at [1095, 132] on div "Without pricing" at bounding box center [1121, 136] width 124 height 20
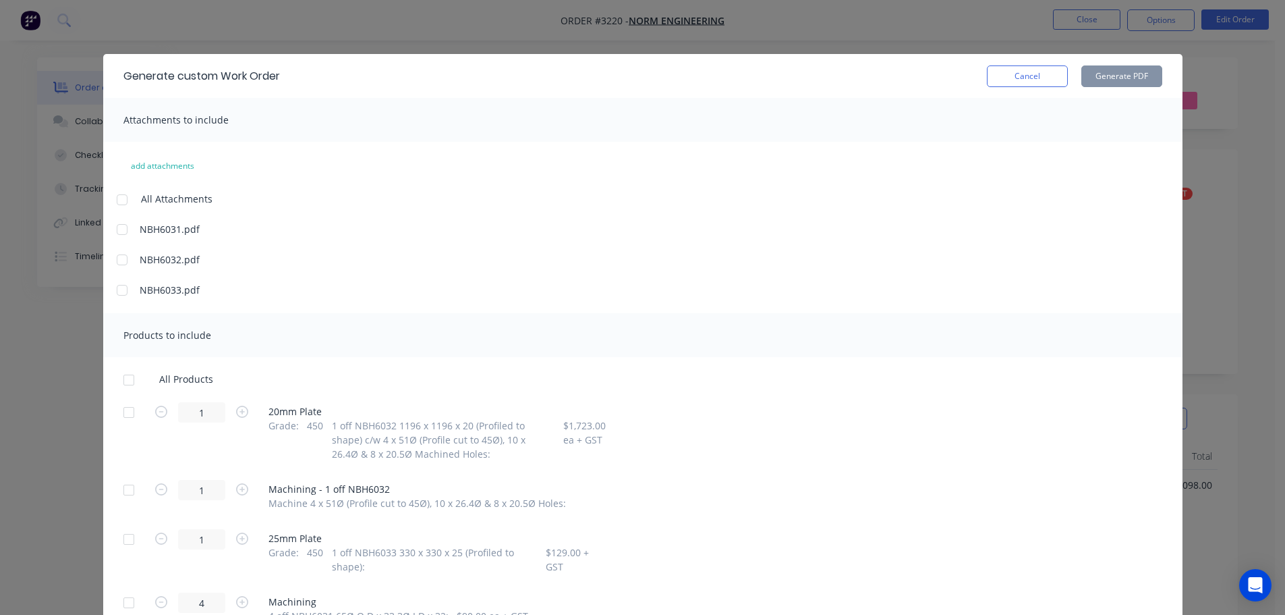
click at [123, 410] on div at bounding box center [128, 412] width 27 height 27
click at [126, 536] on div at bounding box center [128, 539] width 27 height 27
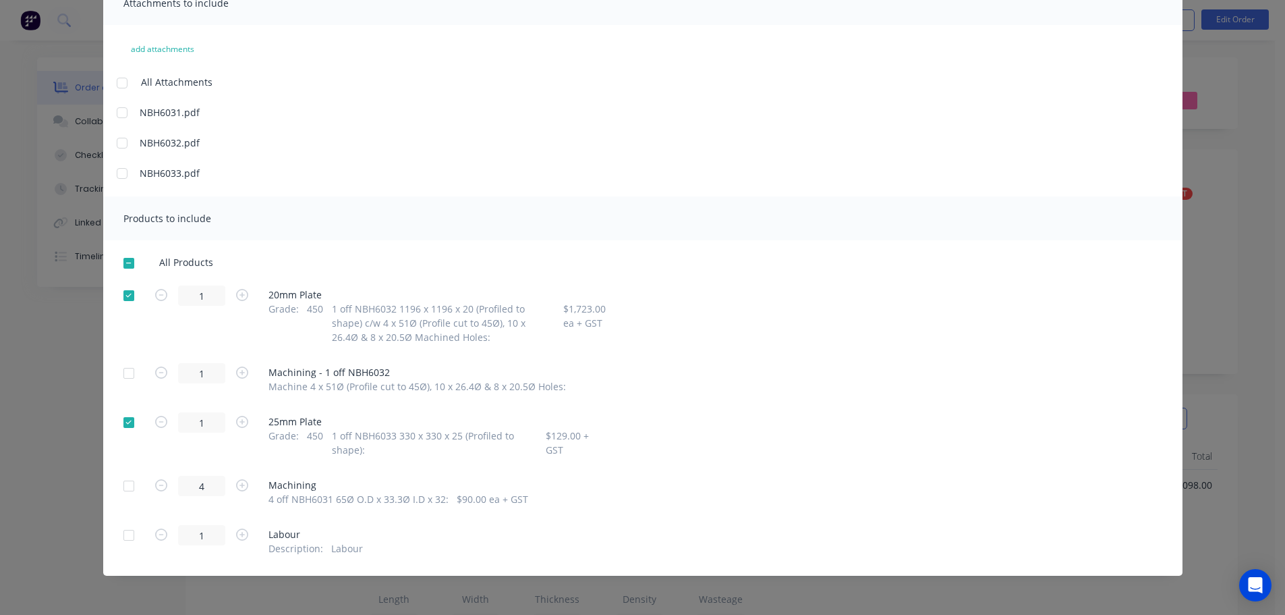
click at [117, 478] on div at bounding box center [128, 485] width 27 height 27
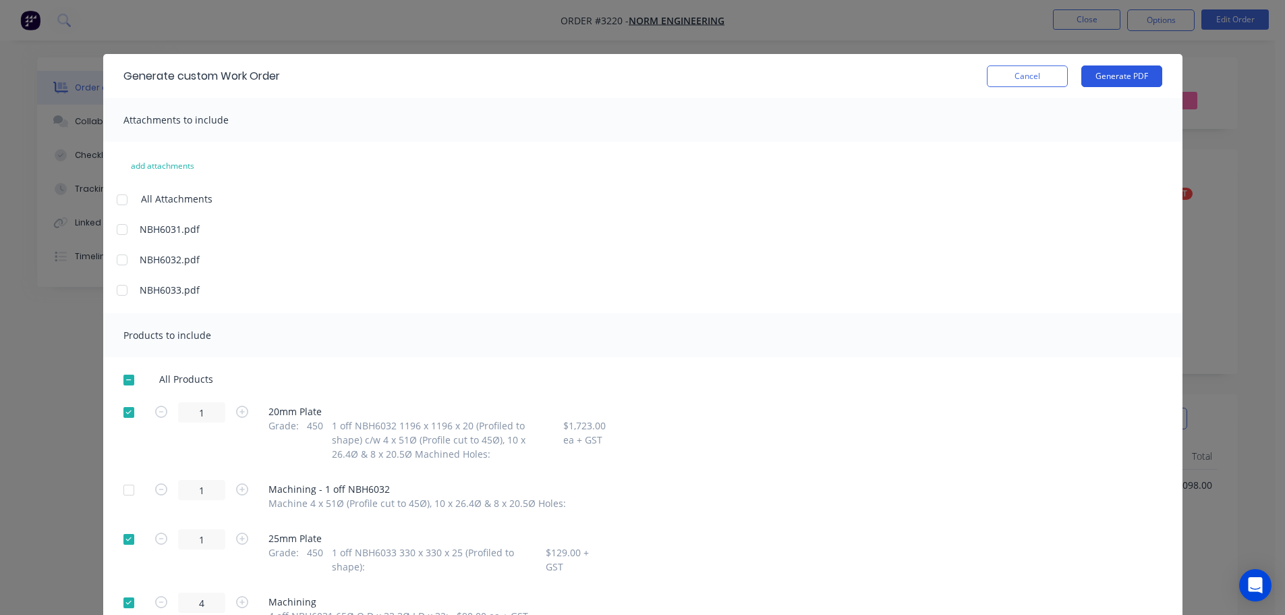
click at [1135, 74] on button "Generate PDF" at bounding box center [1121, 76] width 81 height 22
drag, startPoint x: 1009, startPoint y: 73, endPoint x: 1071, endPoint y: 49, distance: 66.4
click at [1011, 72] on button "Cancel" at bounding box center [1027, 76] width 81 height 22
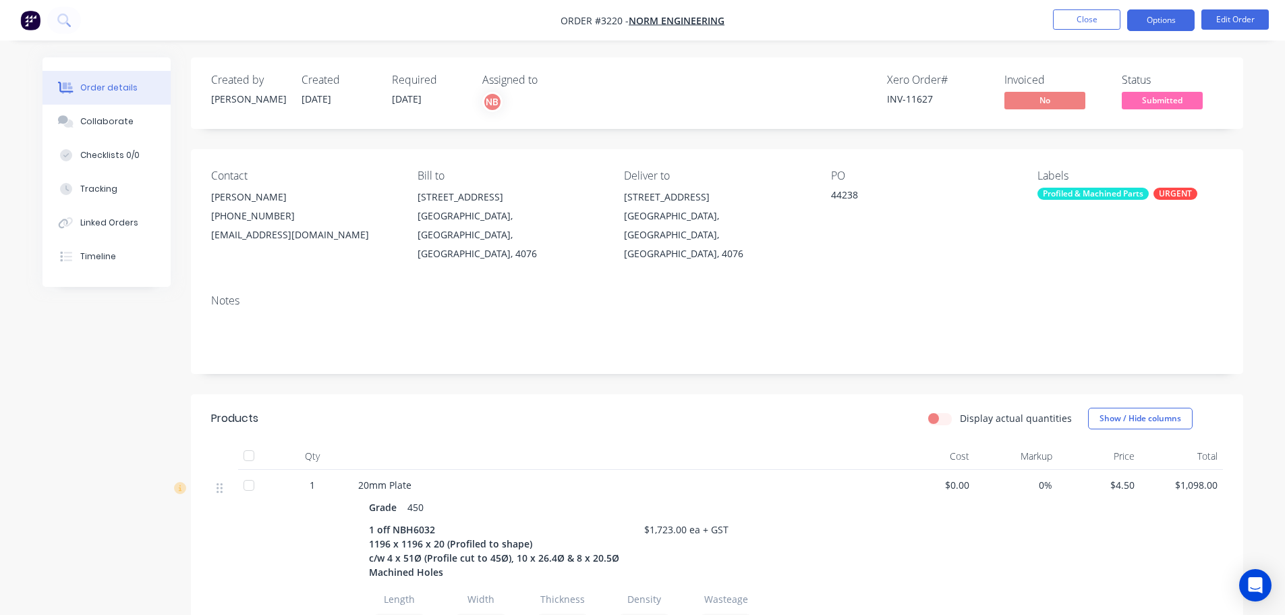
click at [1133, 25] on button "Options" at bounding box center [1160, 20] width 67 height 22
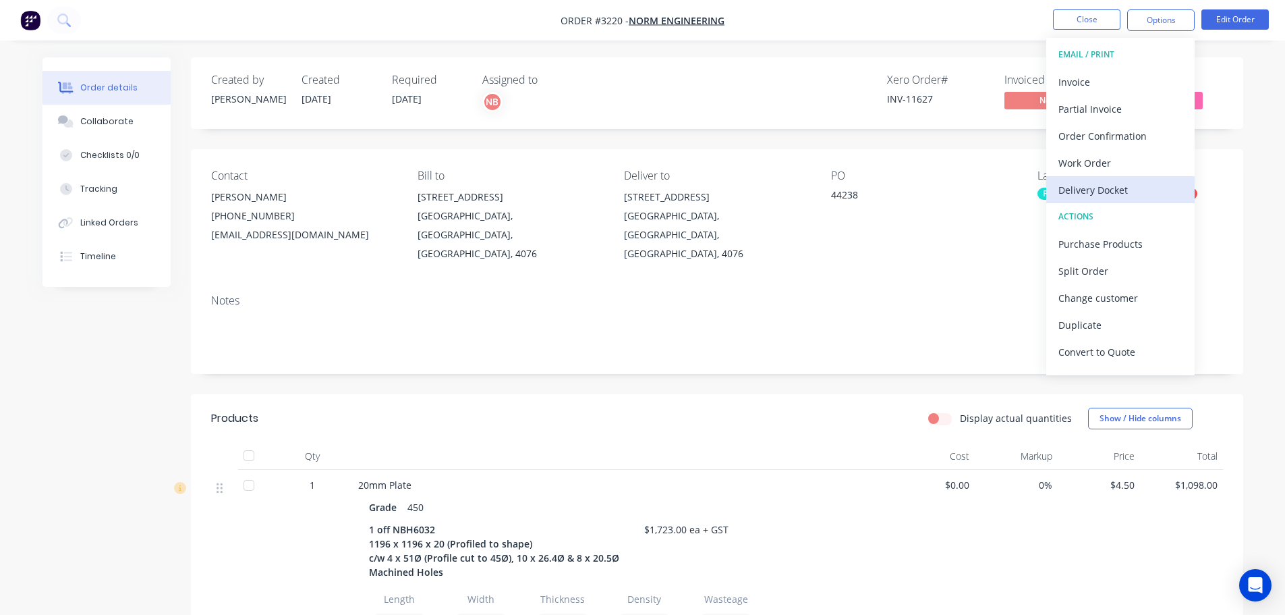
click at [1081, 194] on div "Delivery Docket" at bounding box center [1121, 190] width 124 height 20
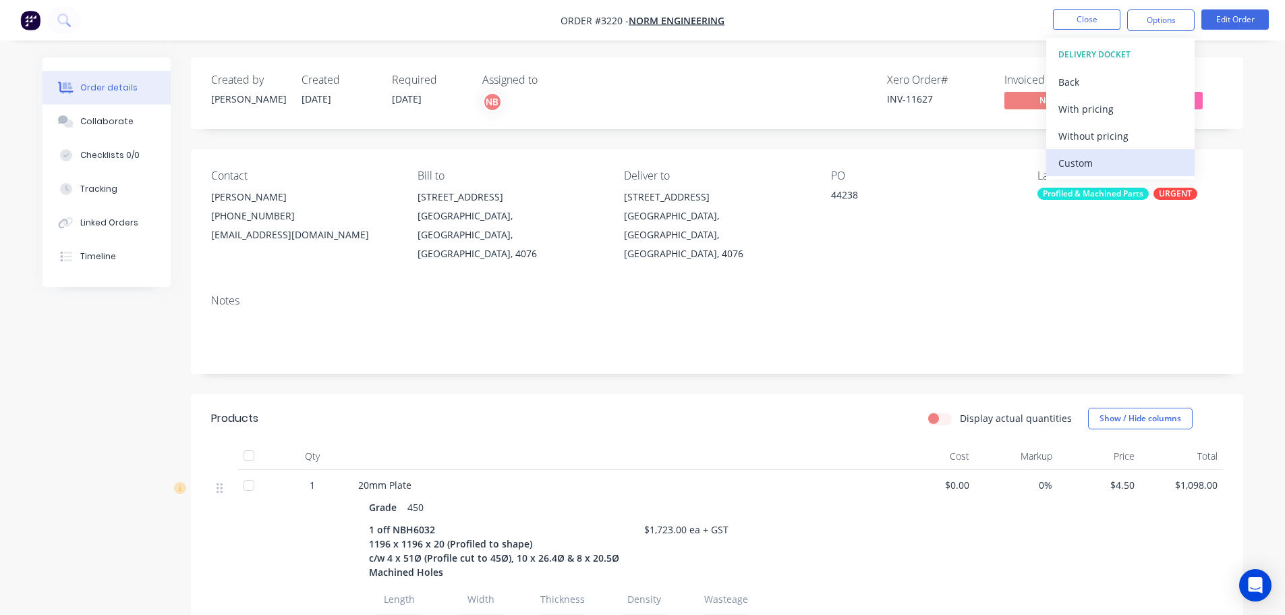
drag, startPoint x: 1078, startPoint y: 168, endPoint x: 1077, endPoint y: 161, distance: 6.9
click at [1078, 167] on div "Custom" at bounding box center [1121, 163] width 124 height 20
click at [1073, 144] on div "Without pricing" at bounding box center [1121, 136] width 124 height 20
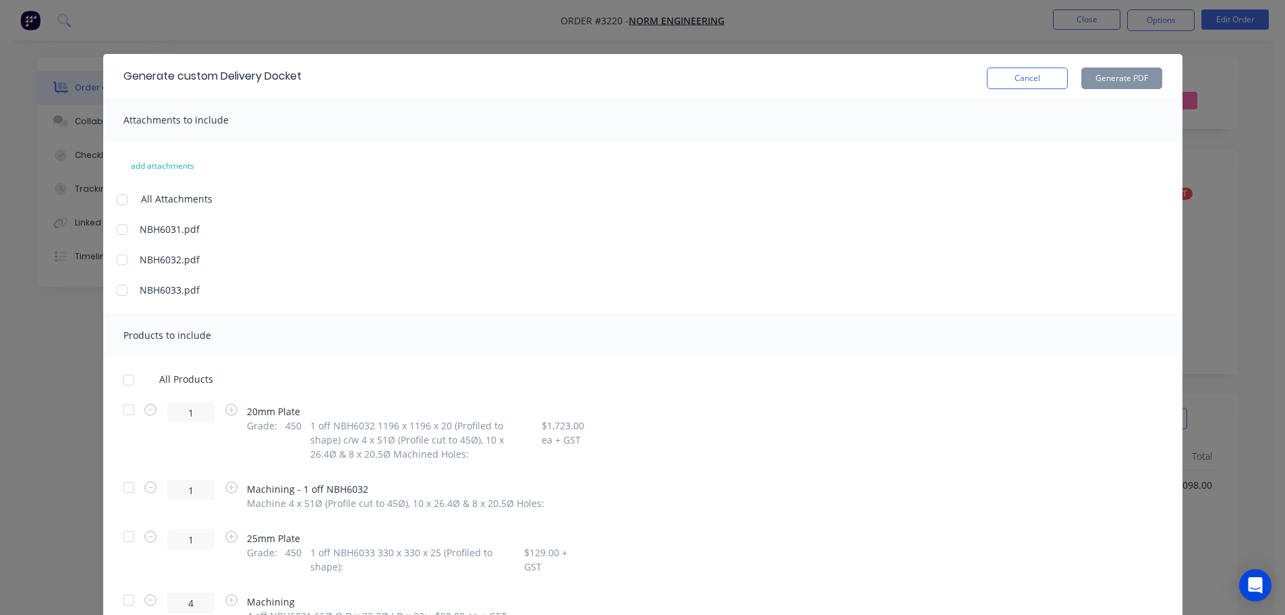
click at [115, 420] on div at bounding box center [128, 409] width 27 height 27
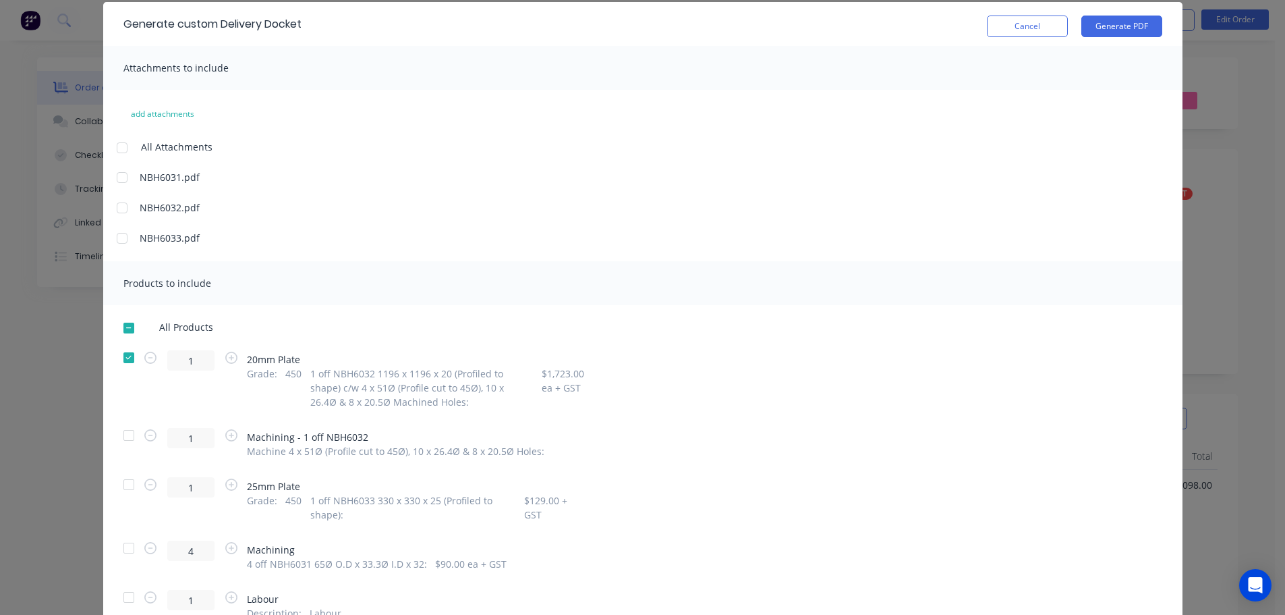
scroll to position [117, 0]
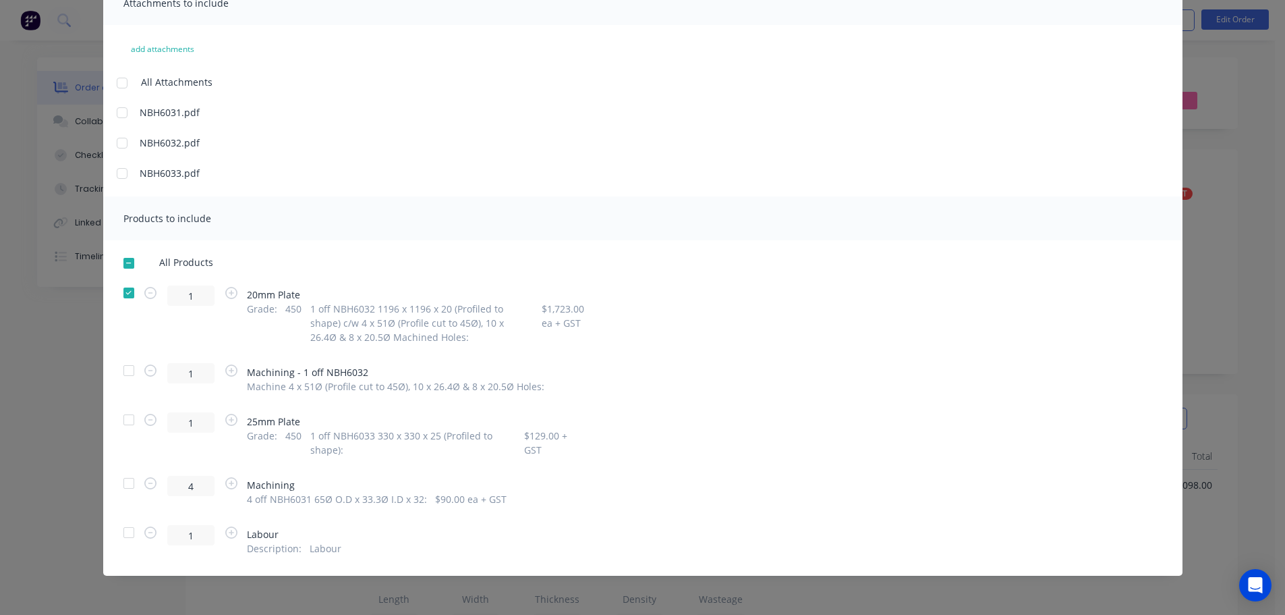
click at [121, 409] on div at bounding box center [128, 419] width 27 height 27
click at [123, 484] on div at bounding box center [128, 483] width 27 height 27
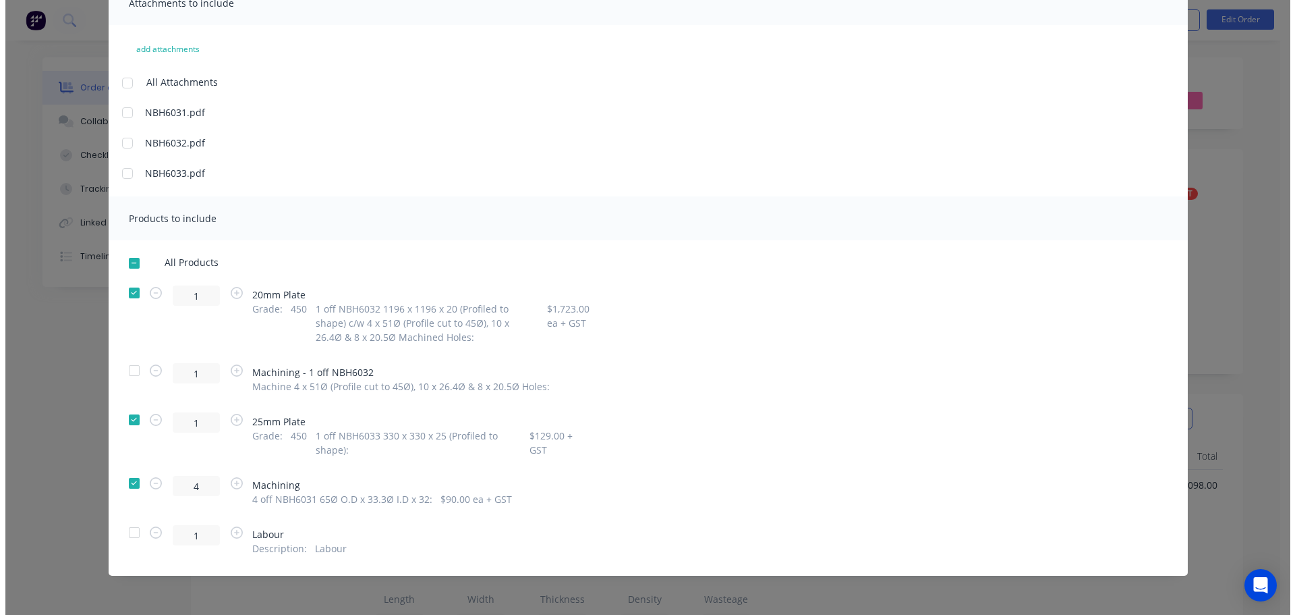
scroll to position [0, 0]
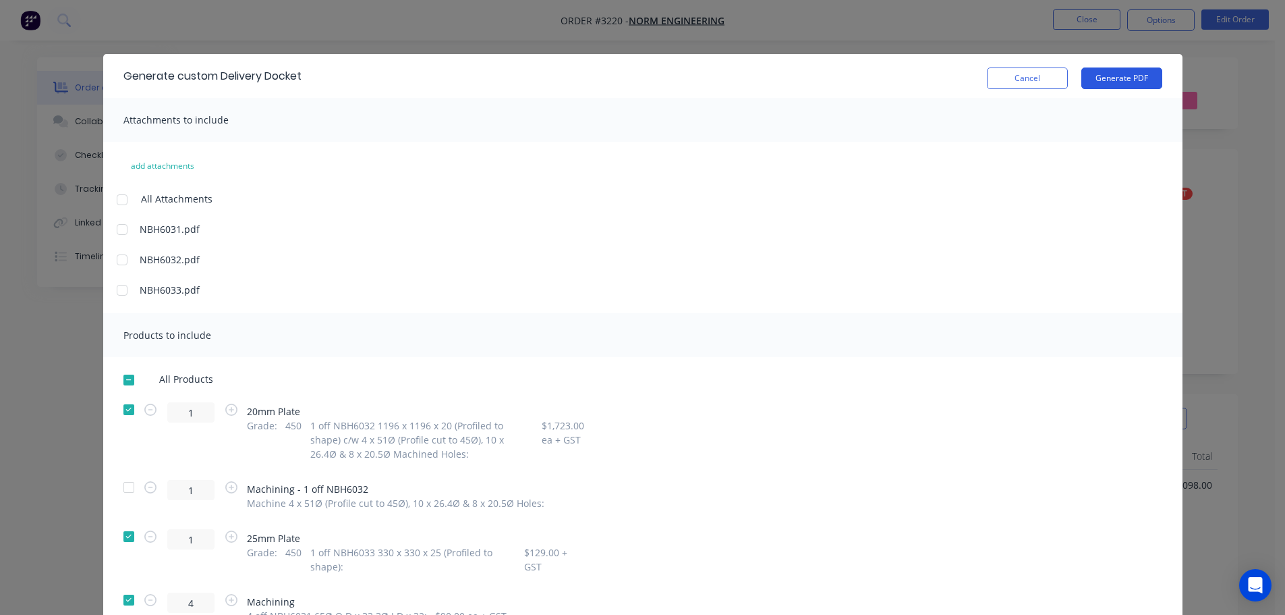
click at [1127, 78] on button "Generate PDF" at bounding box center [1121, 78] width 81 height 22
click at [1042, 82] on button "Cancel" at bounding box center [1027, 78] width 81 height 22
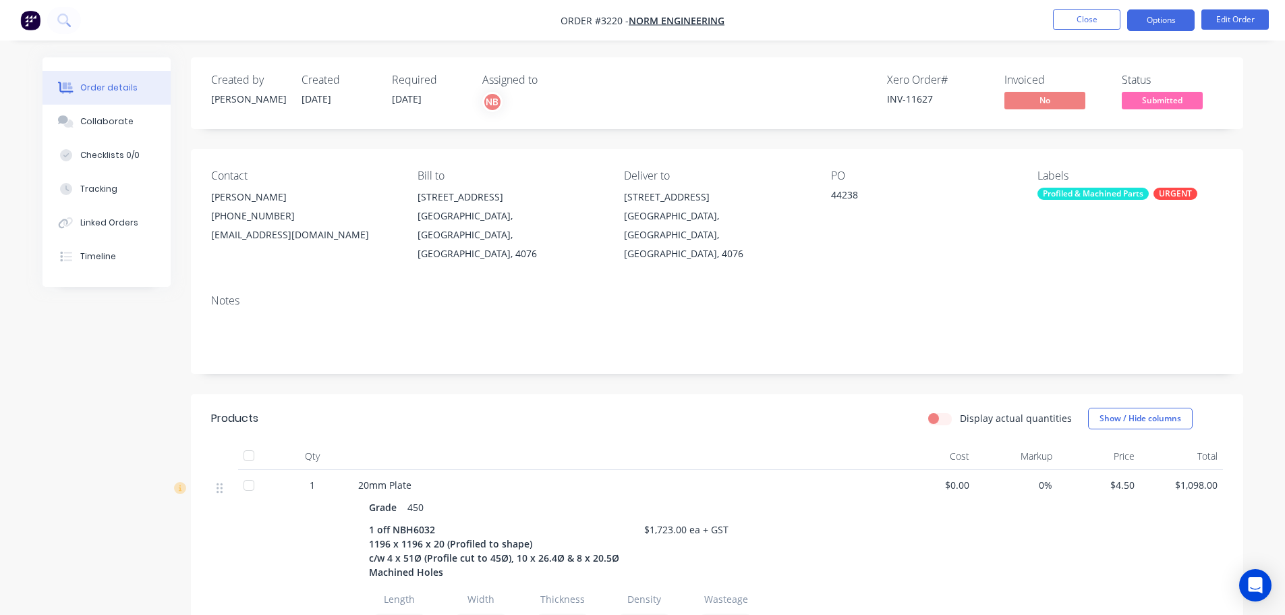
click at [1140, 23] on button "Options" at bounding box center [1160, 20] width 67 height 22
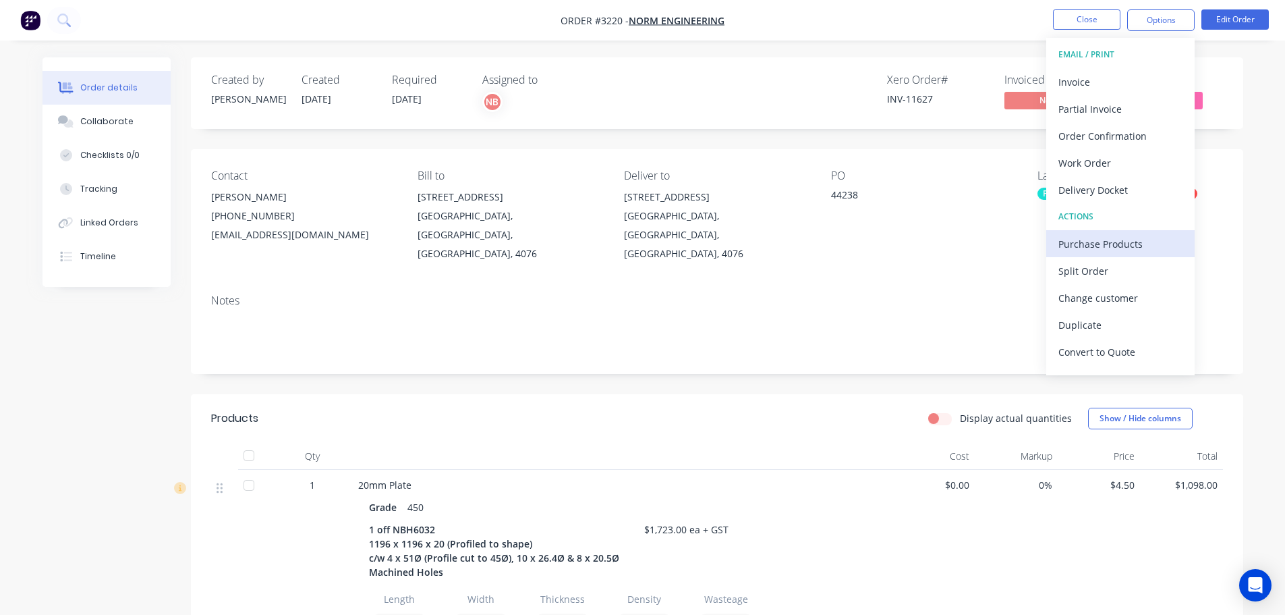
click at [1081, 236] on div "Purchase Products" at bounding box center [1121, 244] width 124 height 20
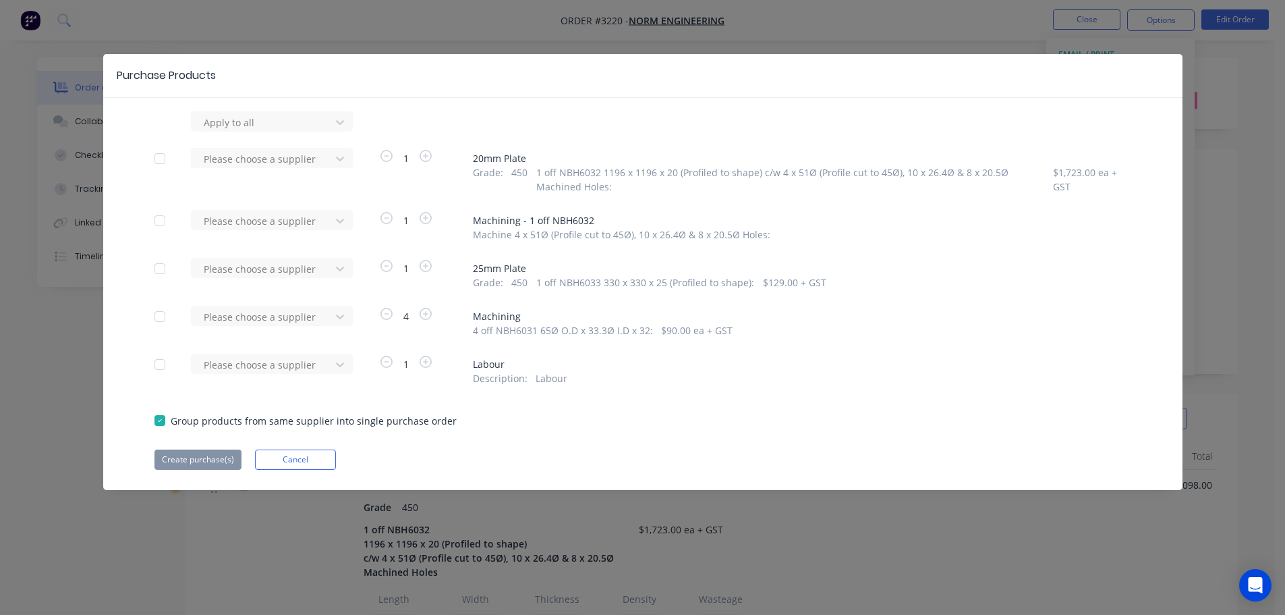
click at [330, 231] on div "Please choose a supplier" at bounding box center [265, 226] width 148 height 32
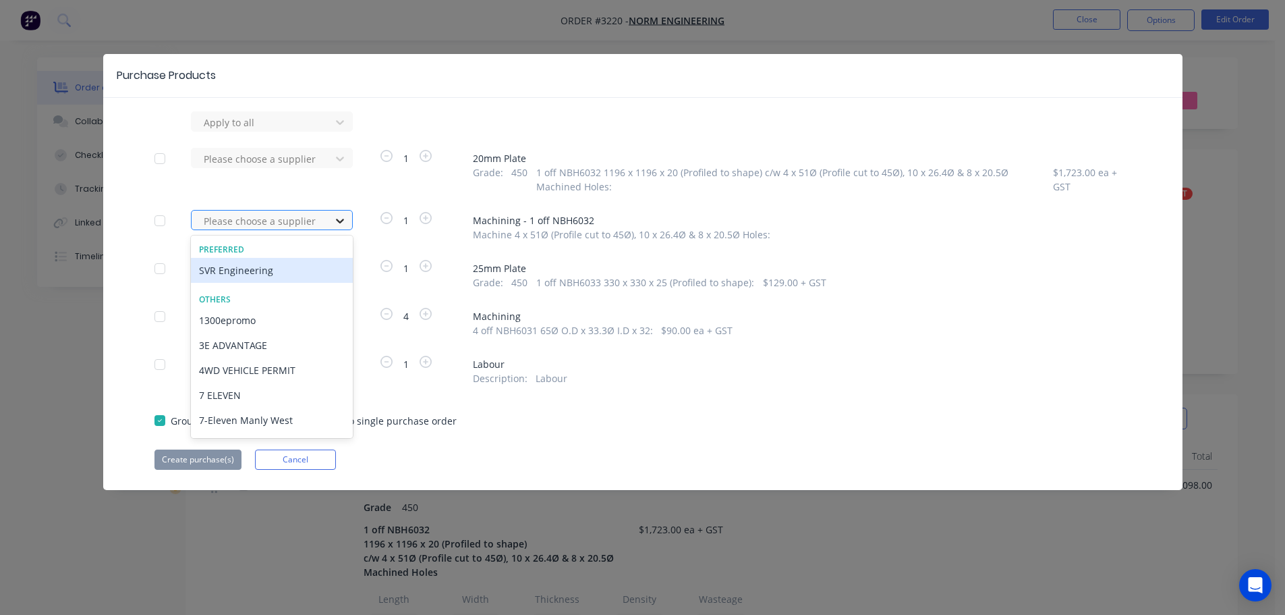
click at [333, 228] on div at bounding box center [340, 221] width 24 height 22
click at [302, 269] on div "SVR Engineering" at bounding box center [272, 270] width 162 height 25
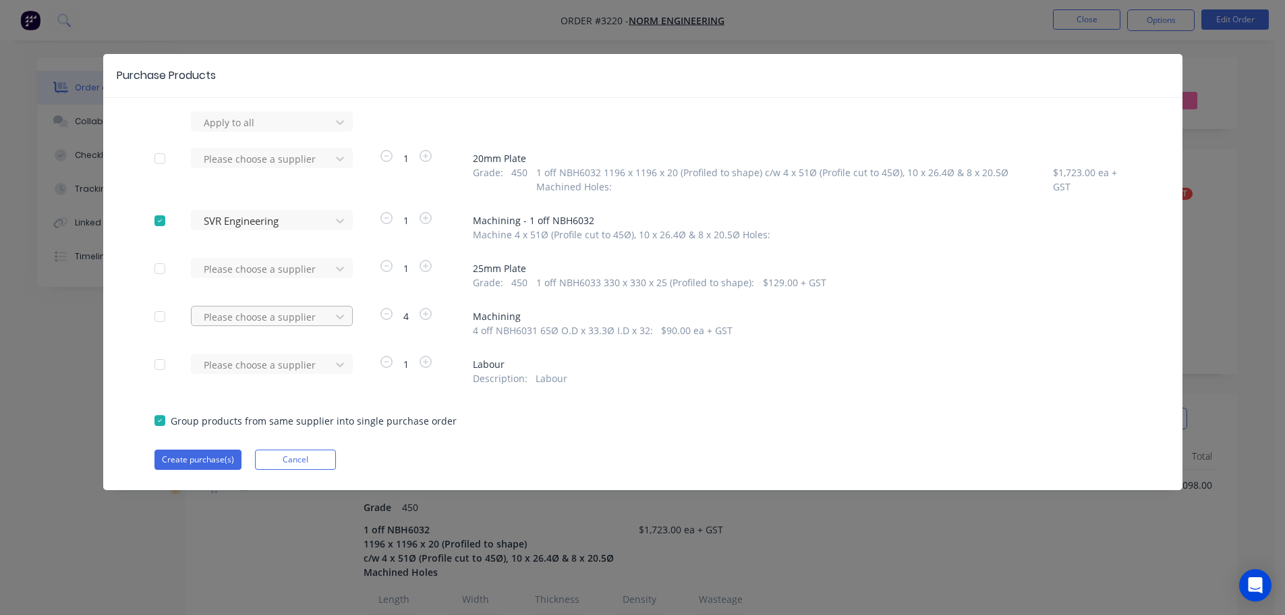
click at [308, 131] on div at bounding box center [262, 122] width 121 height 17
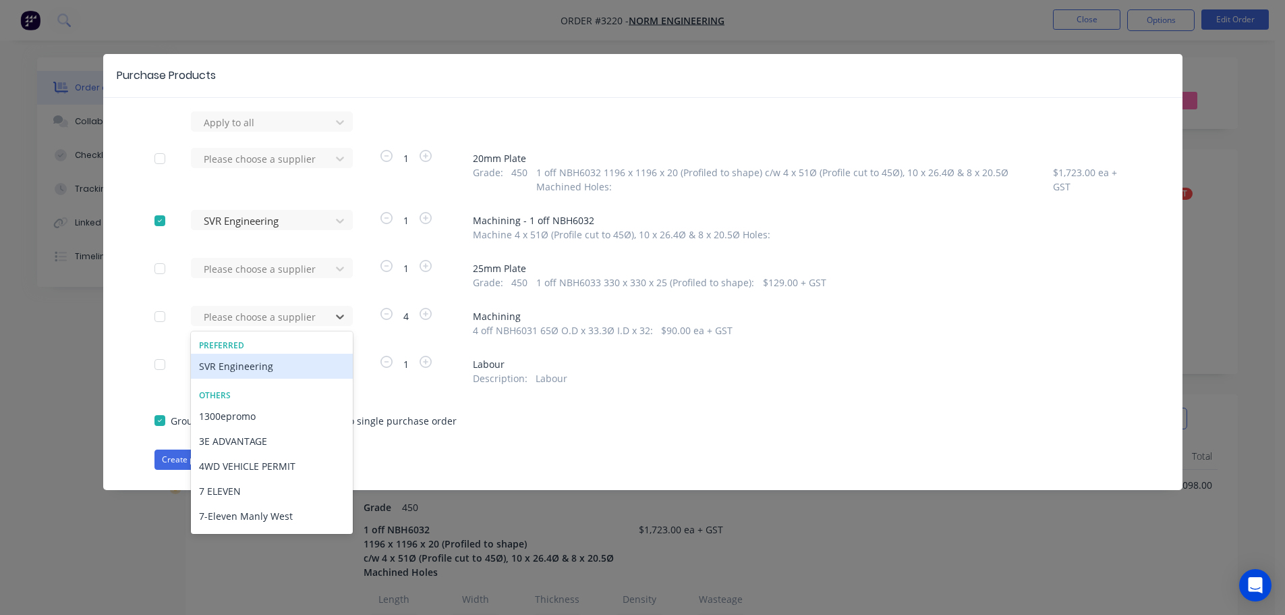
click at [287, 356] on div "SVR Engineering" at bounding box center [272, 366] width 162 height 25
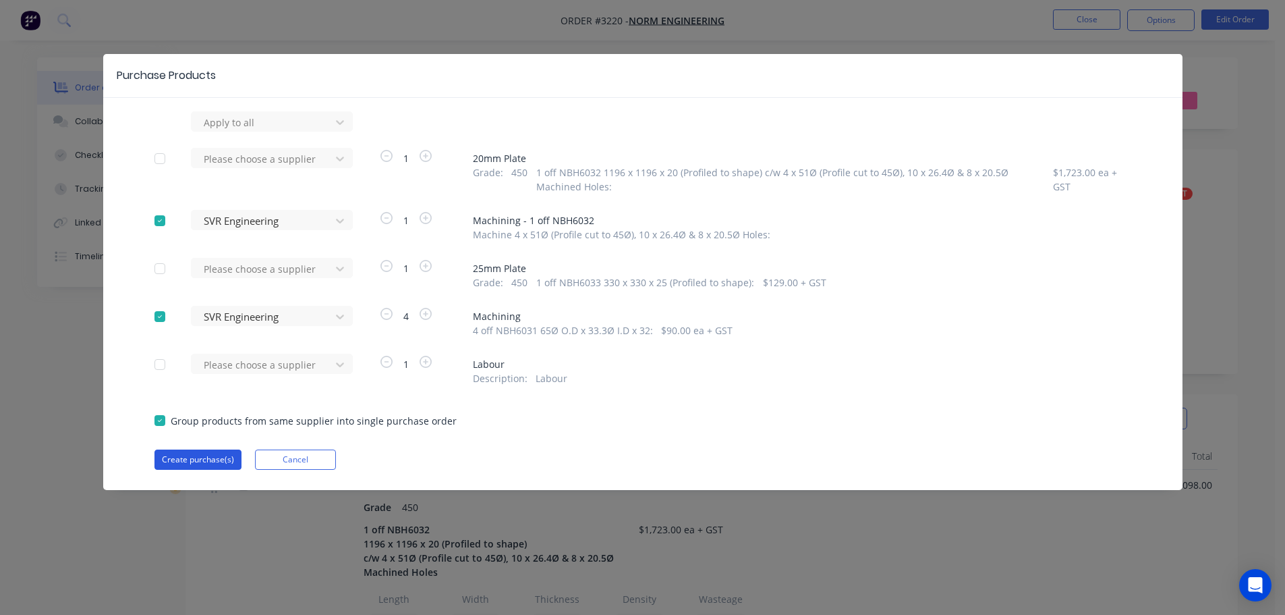
click at [216, 458] on button "Create purchase(s)" at bounding box center [197, 459] width 87 height 20
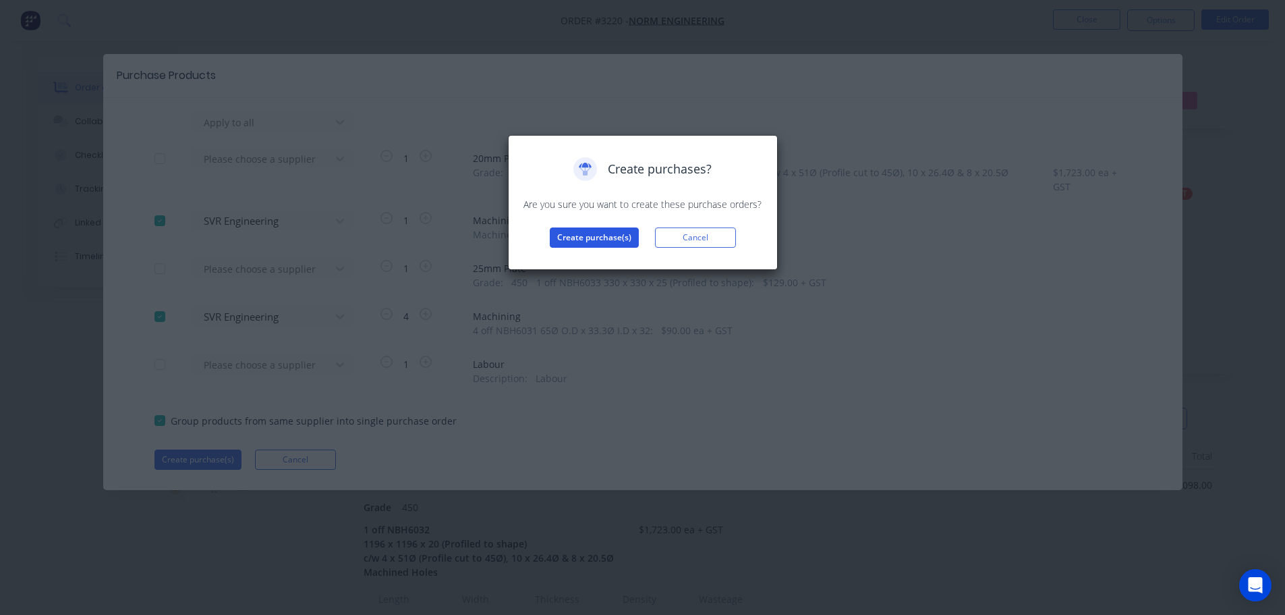
click at [586, 238] on button "Create purchase(s)" at bounding box center [594, 237] width 89 height 20
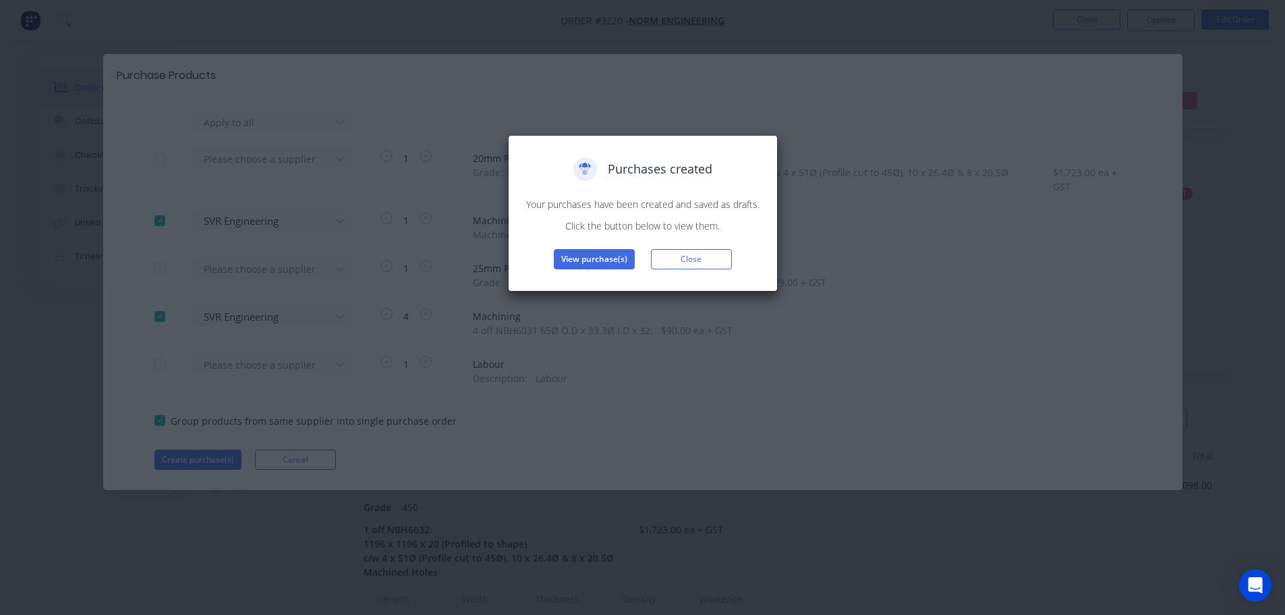
click at [590, 256] on button "View purchase(s)" at bounding box center [594, 259] width 81 height 20
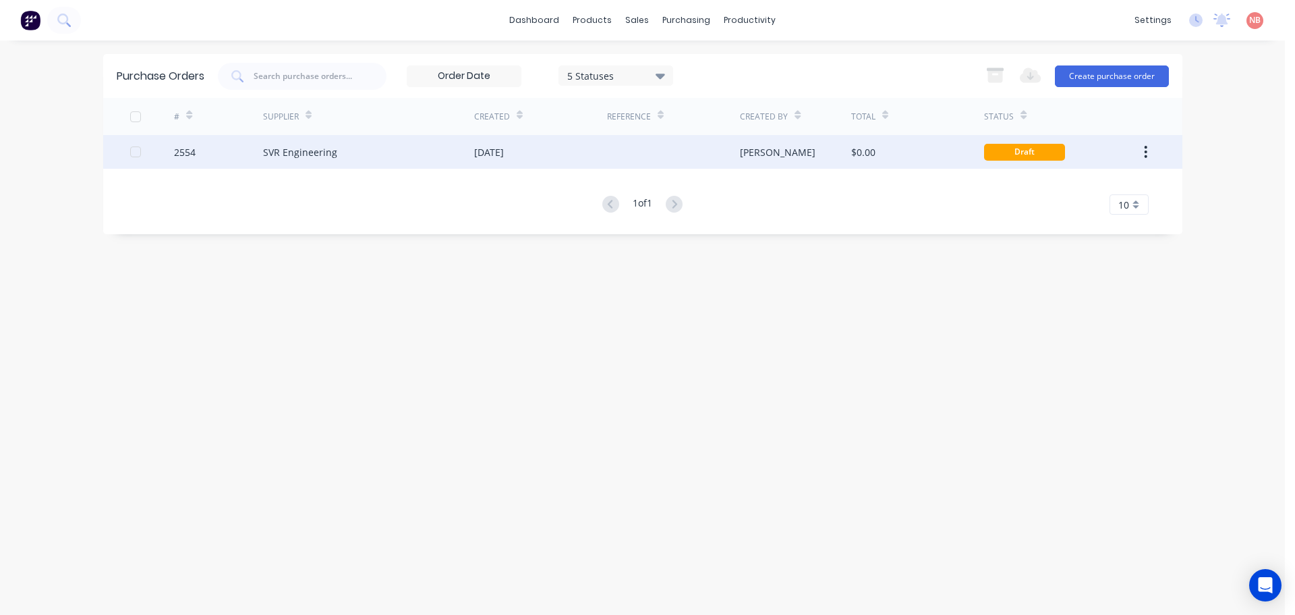
click at [477, 148] on div "[DATE]" at bounding box center [489, 152] width 30 height 14
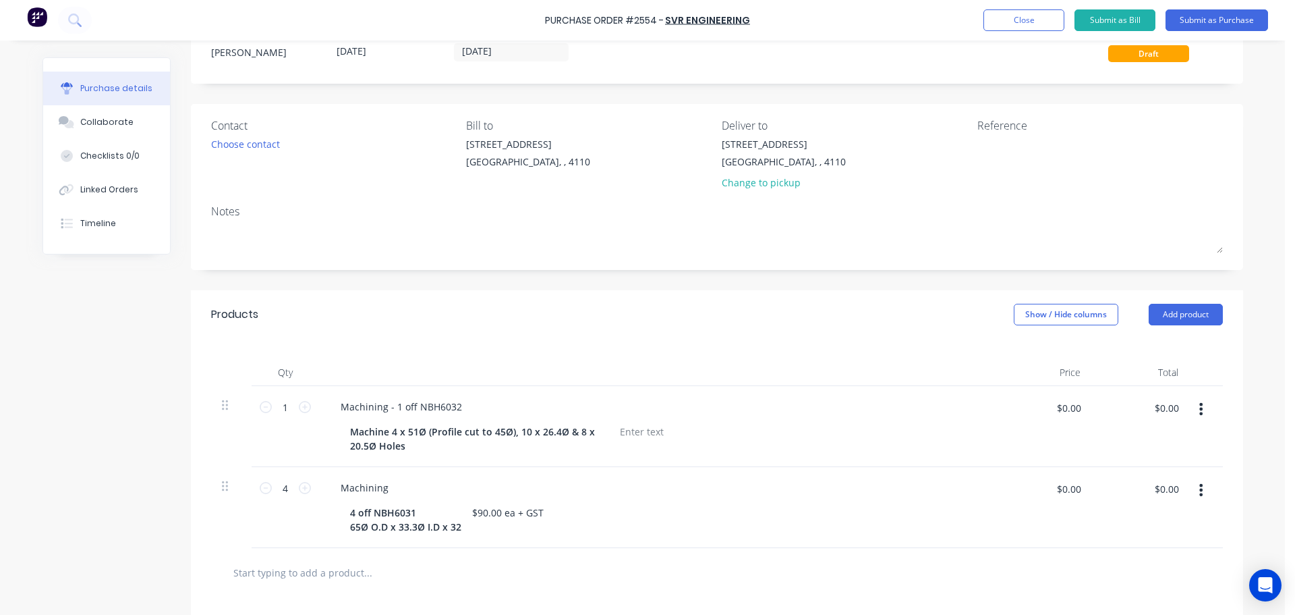
scroll to position [67, 0]
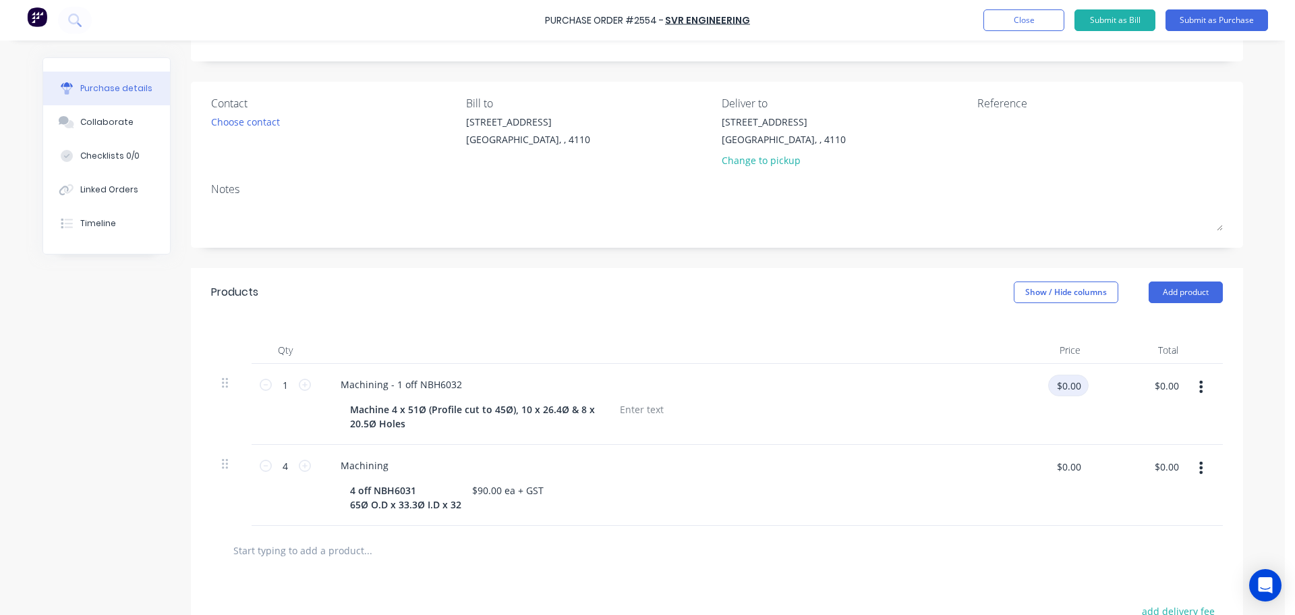
click at [1069, 385] on input "$0.00" at bounding box center [1068, 385] width 40 height 22
type input "$420.00"
click at [967, 432] on div "Machine 4 x 51Ø (Profile cut to 45Ø), 10 x 26.4Ø & 8 x 20.5Ø Holes" at bounding box center [656, 416] width 653 height 34
click at [1071, 470] on input "$0.00" at bounding box center [1068, 466] width 40 height 22
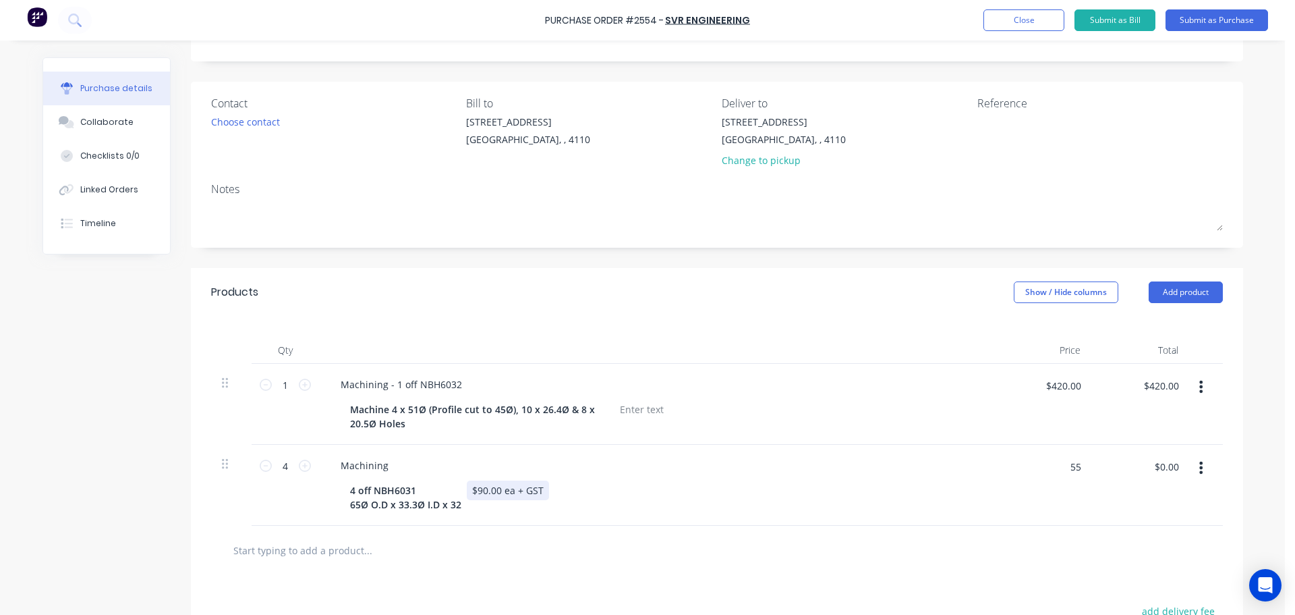
type input "$55.00"
type input "$220.00"
click at [917, 477] on div "Machining 4 off NBH6031 65Ø O.D x 33.3Ø I.D x 32 $90.00 ea + GST" at bounding box center [656, 485] width 675 height 81
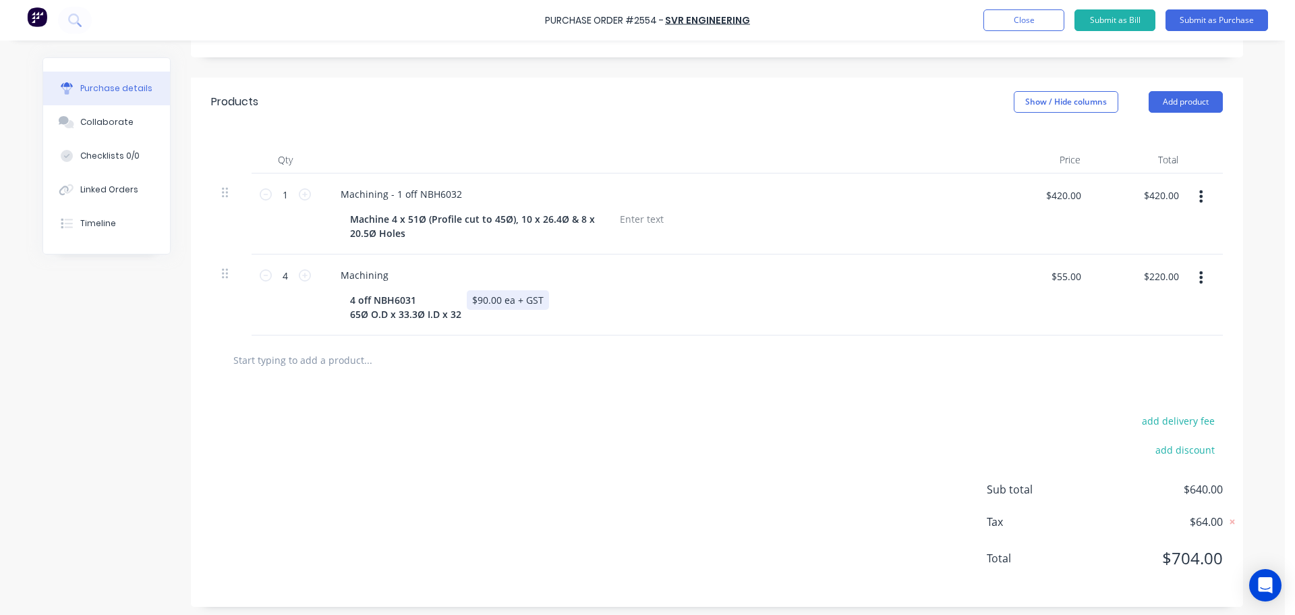
scroll to position [263, 0]
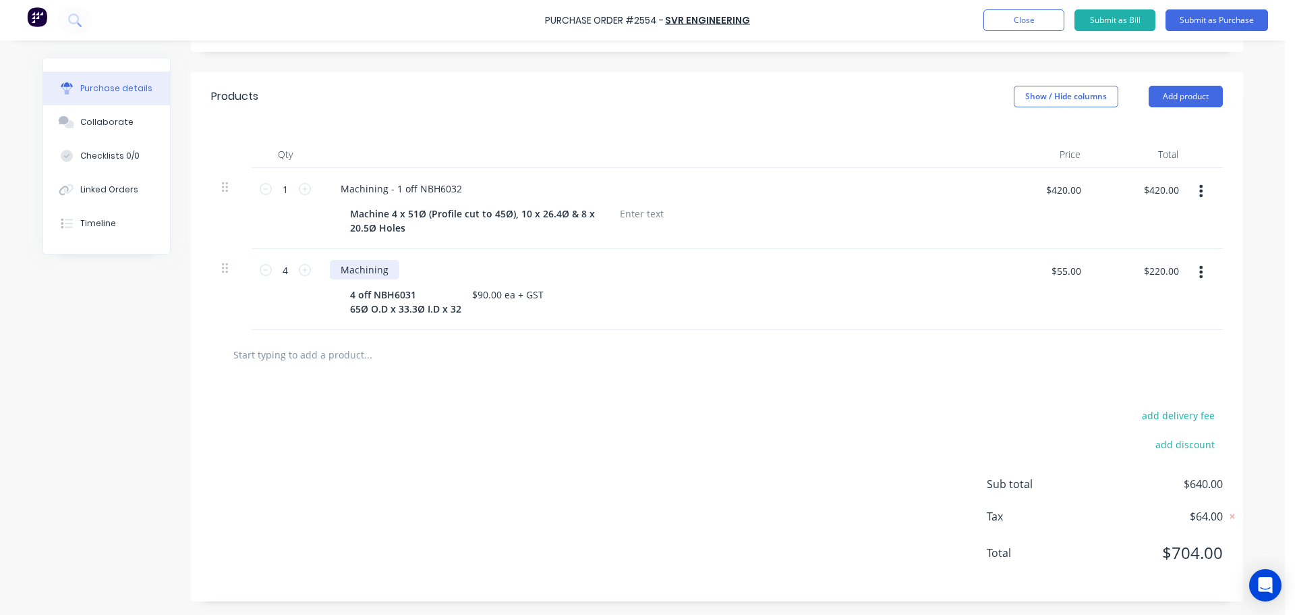
click at [333, 273] on div "Machining" at bounding box center [364, 270] width 69 height 20
click at [423, 269] on div "Supply & Machining" at bounding box center [386, 270] width 113 height 20
click at [601, 438] on div "add delivery fee add discount Sub total $640.00 Tax $64.00 Total $704.00" at bounding box center [717, 490] width 1052 height 222
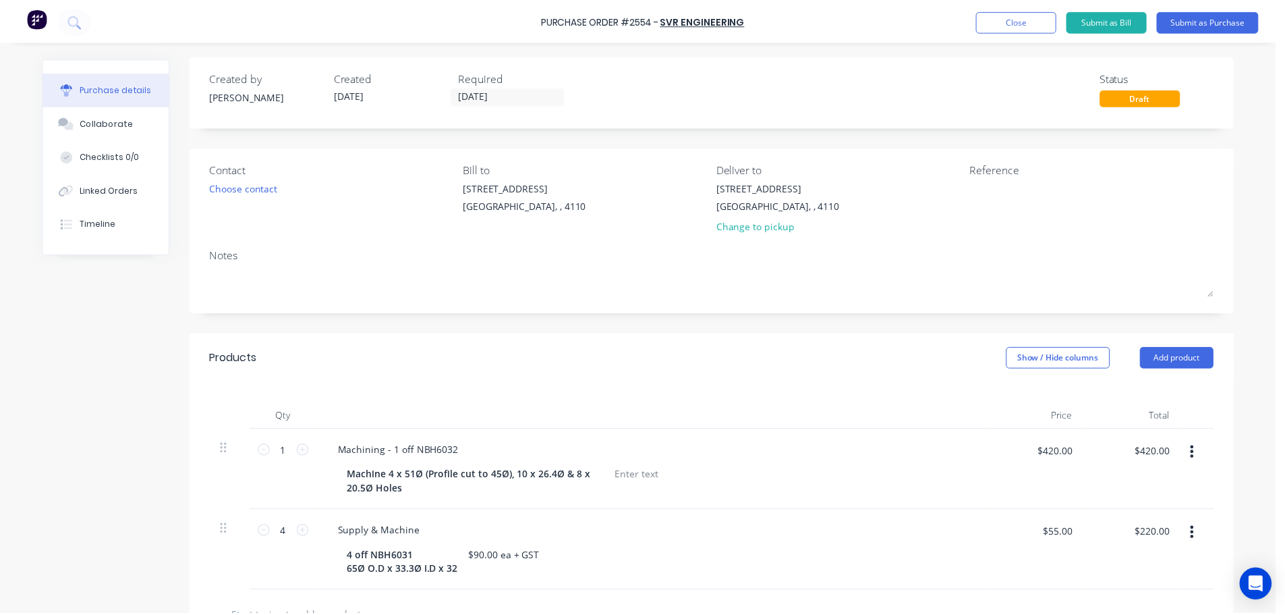
scroll to position [0, 0]
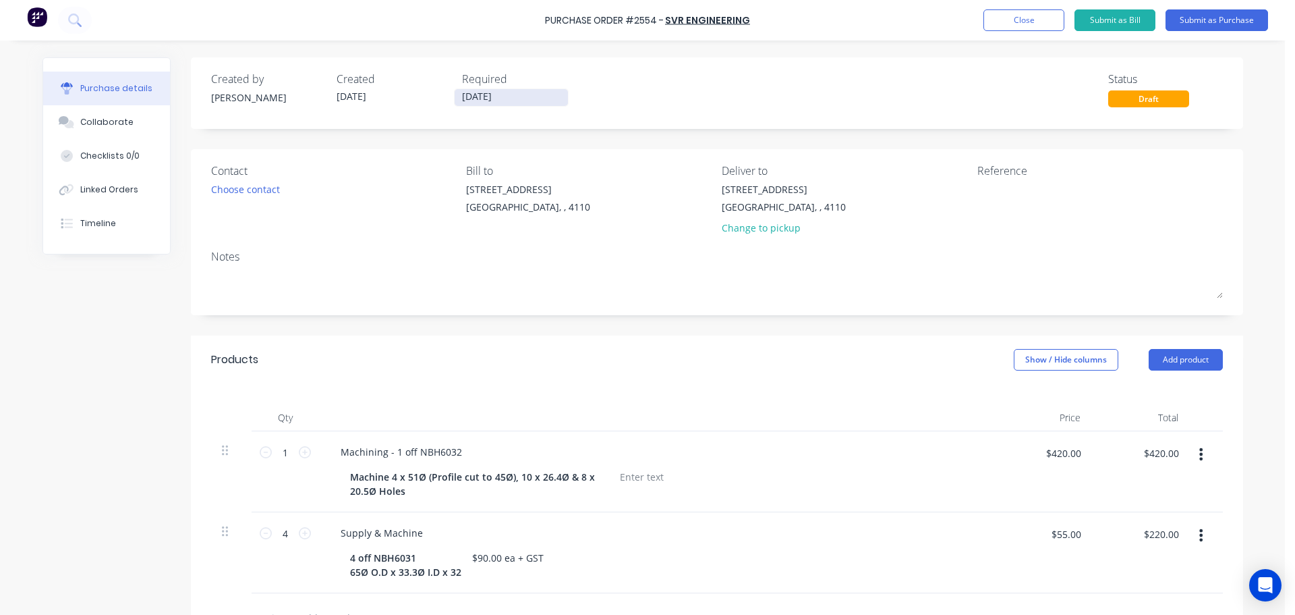
click at [509, 94] on input "[DATE]" at bounding box center [511, 97] width 113 height 17
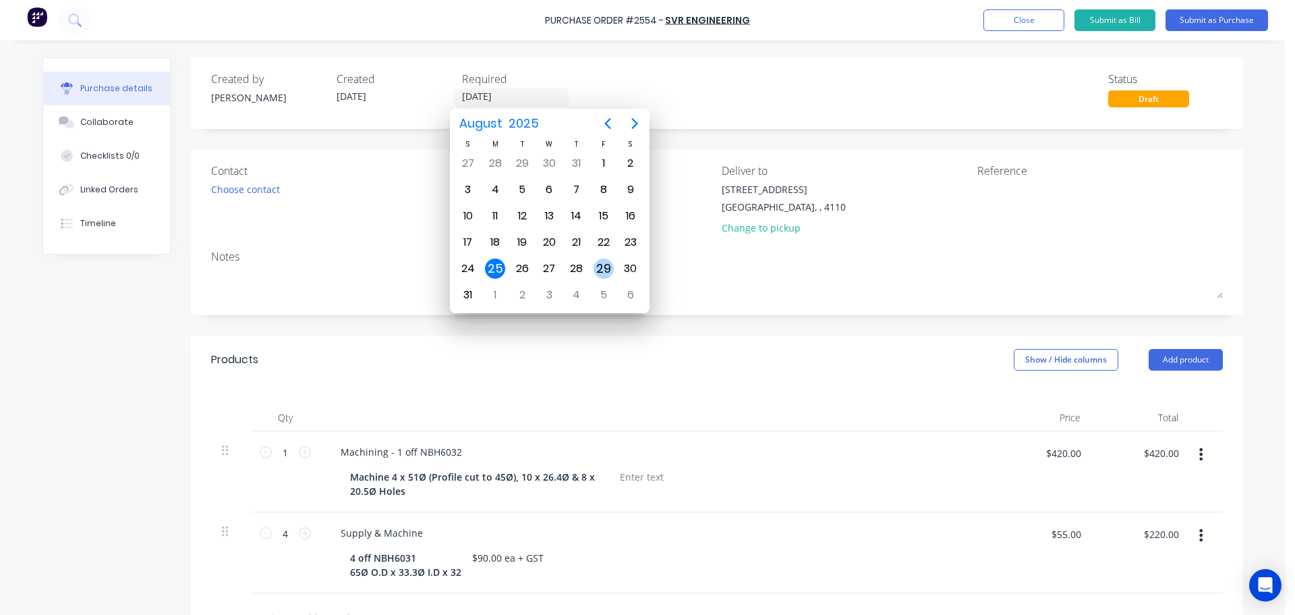
click at [605, 267] on div "29" at bounding box center [604, 268] width 20 height 20
type input "[DATE]"
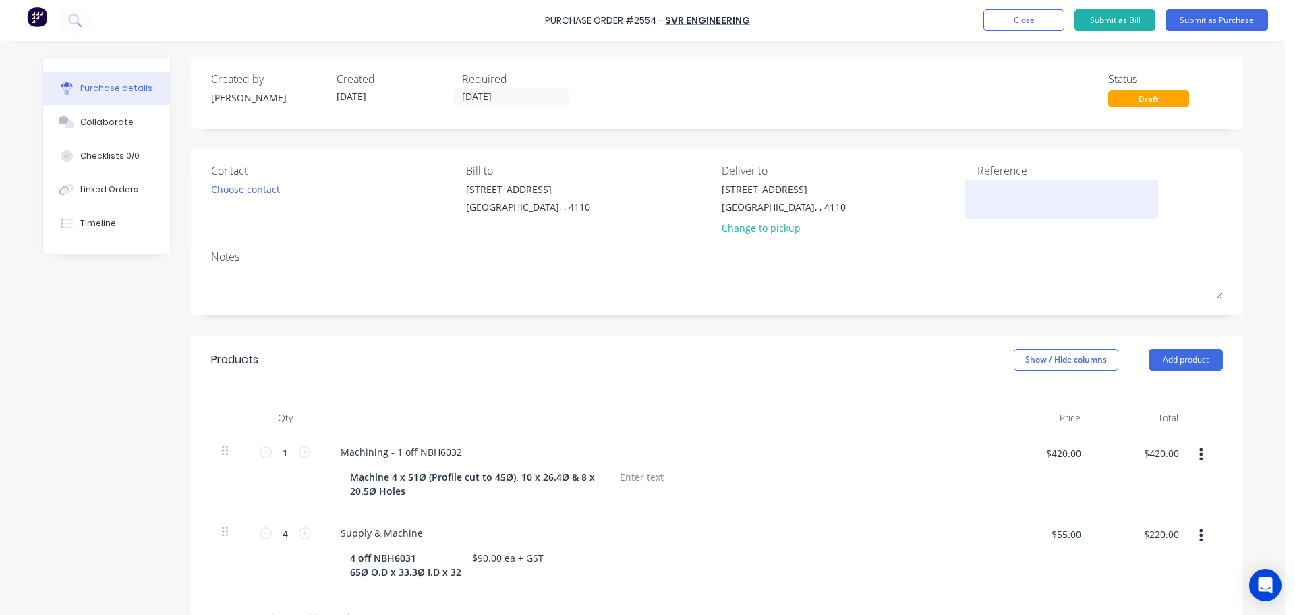
click at [1024, 194] on textarea at bounding box center [1062, 197] width 169 height 30
type textarea "Norm 4423"
type textarea "x"
type textarea "Norm 44238"
type textarea "x"
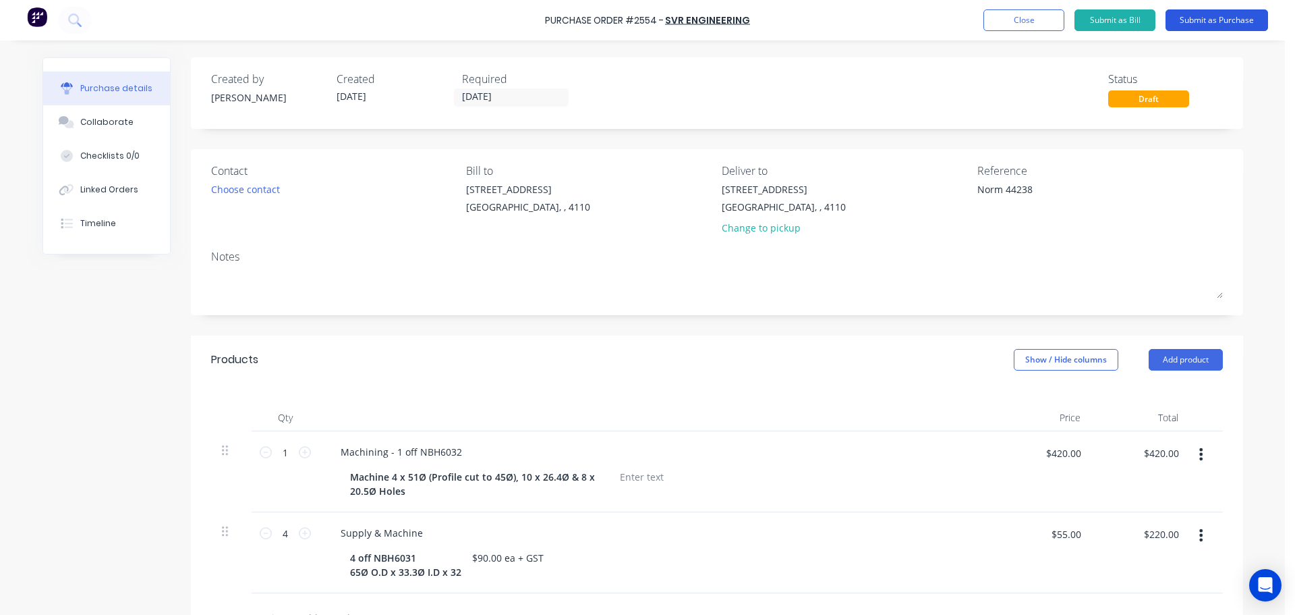
type textarea "Norm 44238"
click at [1189, 26] on button "Submit as Purchase" at bounding box center [1217, 20] width 103 height 22
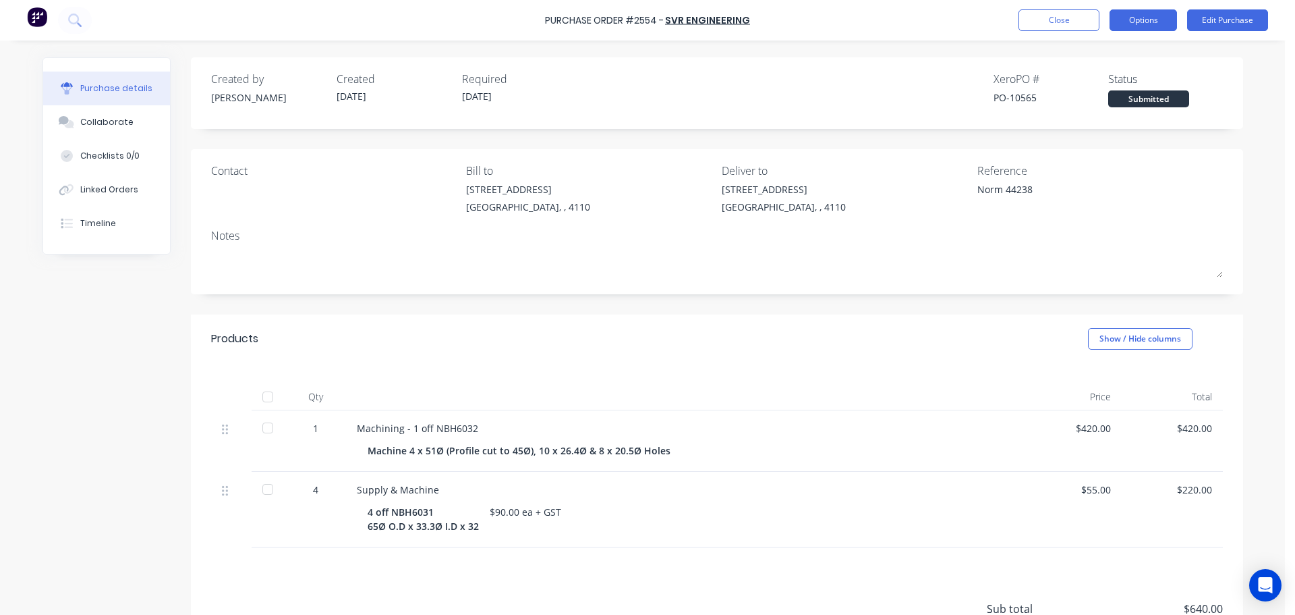
click at [1153, 23] on button "Options" at bounding box center [1143, 20] width 67 height 22
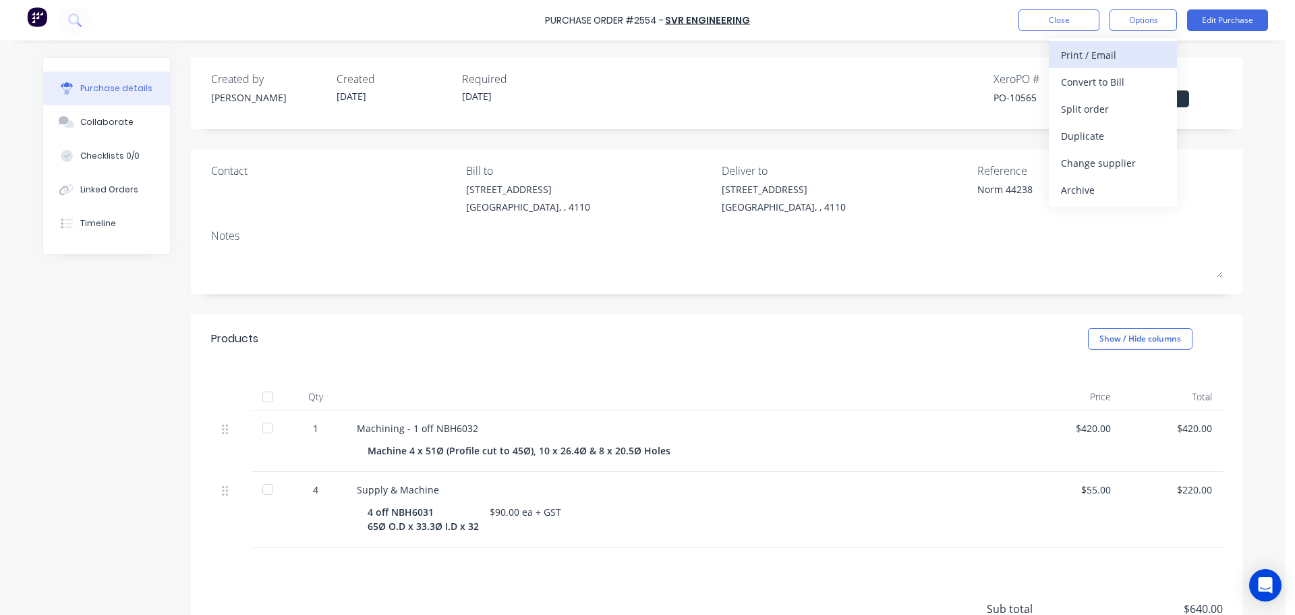
click at [1137, 49] on div "Print / Email" at bounding box center [1113, 55] width 104 height 20
click at [1114, 74] on div "With pricing" at bounding box center [1113, 82] width 104 height 20
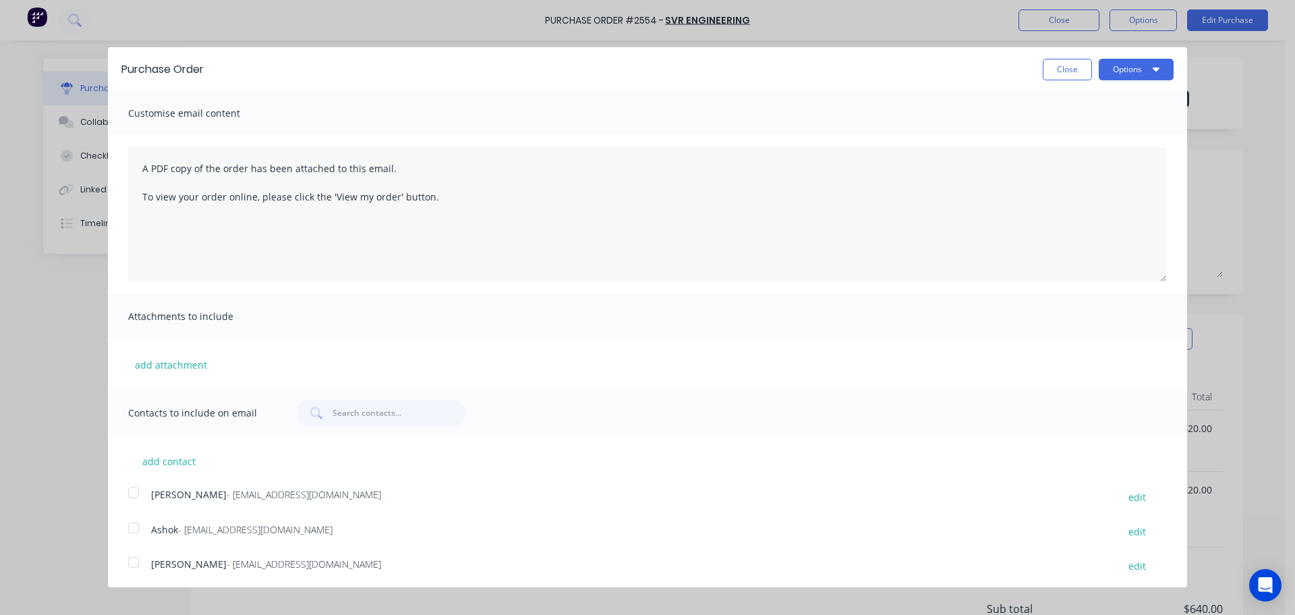
drag, startPoint x: 125, startPoint y: 526, endPoint x: 352, endPoint y: 358, distance: 281.2
click at [128, 527] on div at bounding box center [133, 527] width 27 height 27
click at [1152, 66] on button "Options" at bounding box center [1136, 70] width 75 height 22
click at [1126, 98] on div "Print" at bounding box center [1110, 104] width 104 height 20
click at [1081, 133] on div "Email" at bounding box center [1110, 131] width 104 height 20
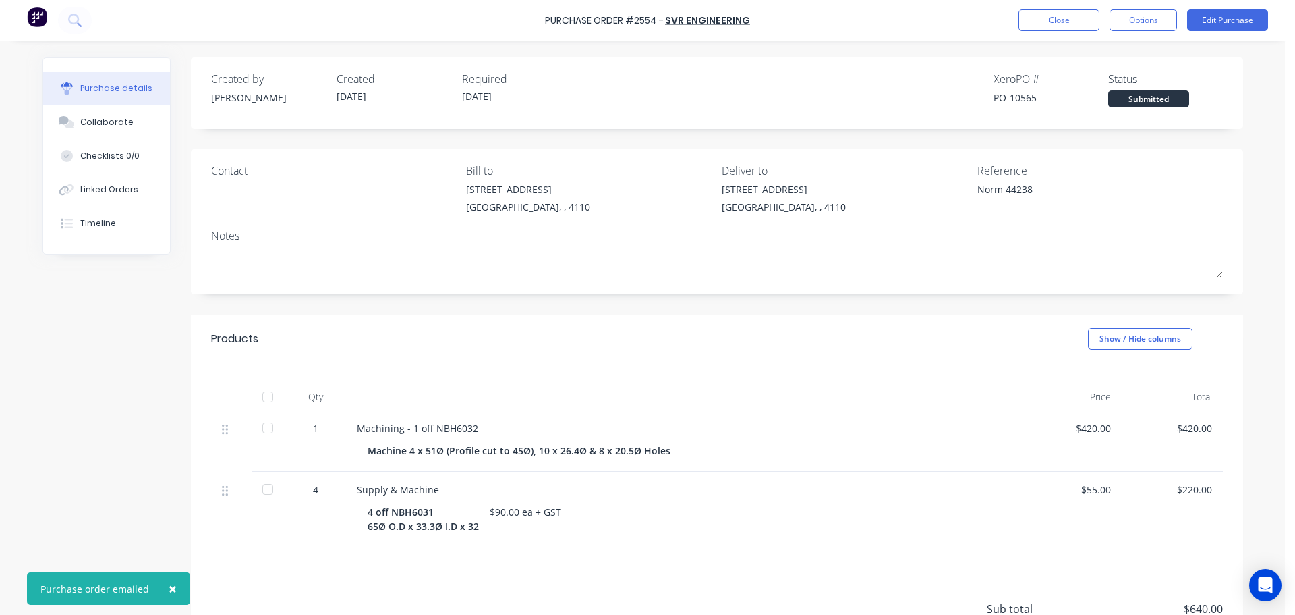
type textarea "x"
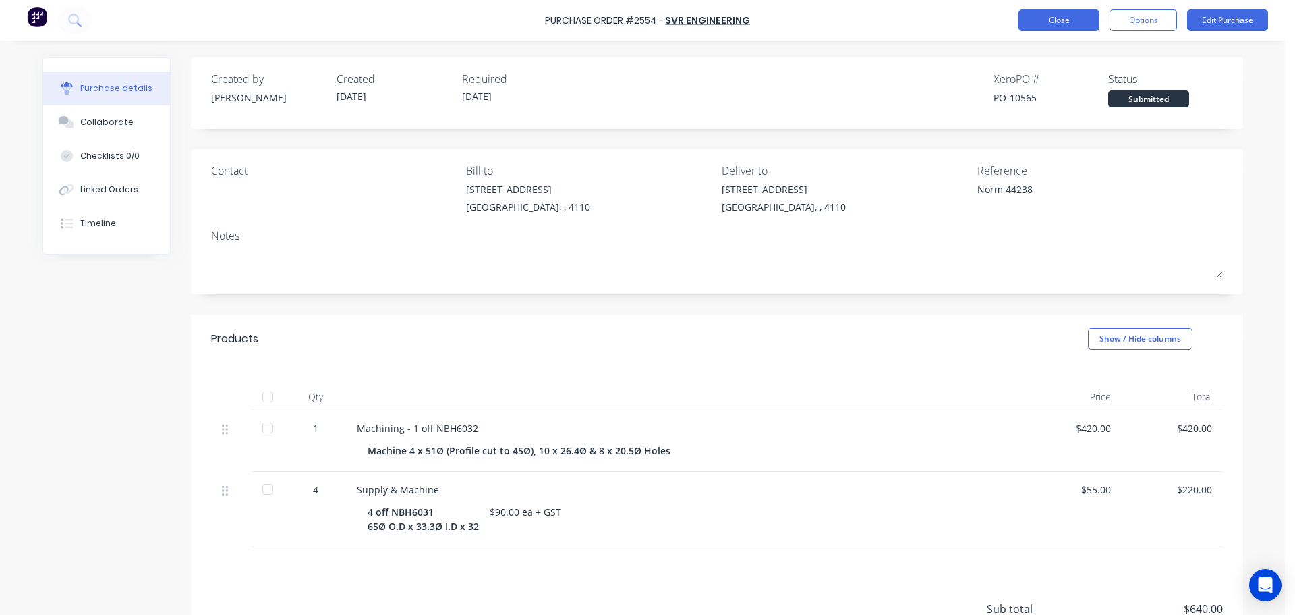
click at [1046, 20] on button "Close" at bounding box center [1059, 20] width 81 height 22
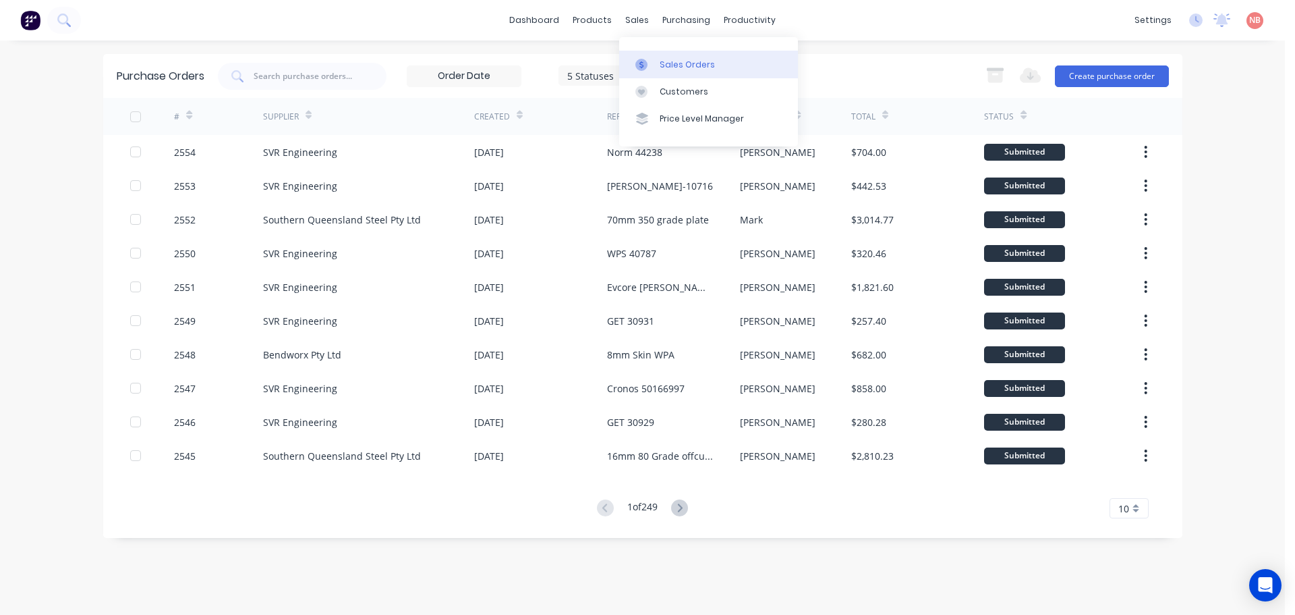
click at [658, 75] on link "Sales Orders" at bounding box center [708, 64] width 179 height 27
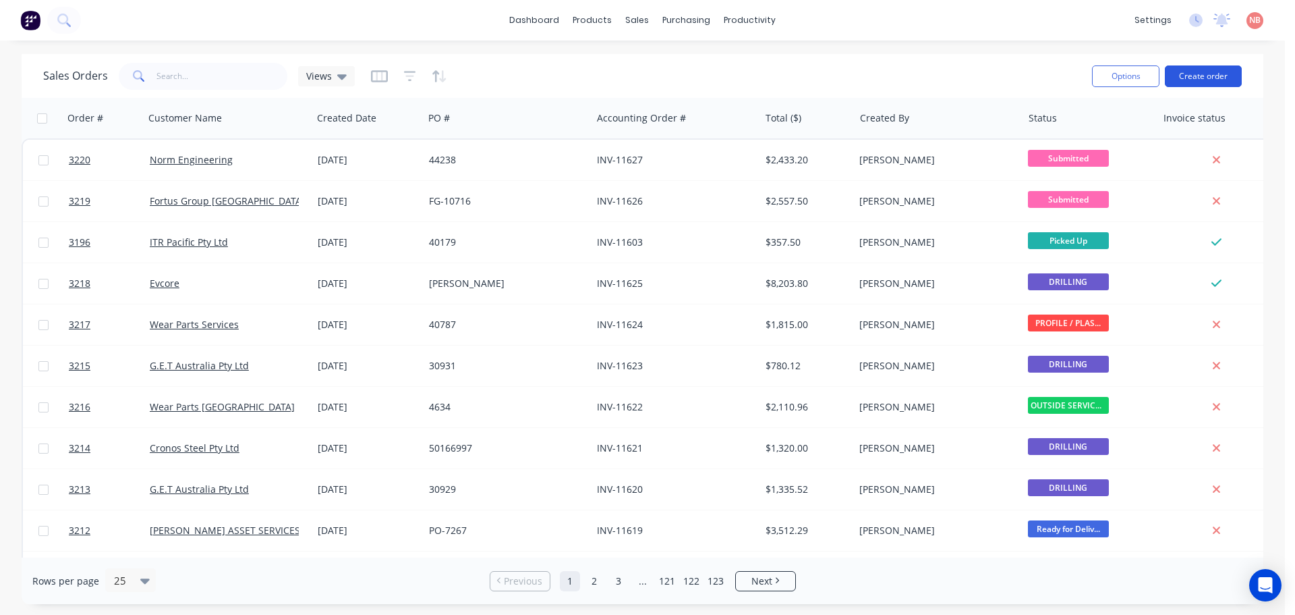
click at [1206, 76] on button "Create order" at bounding box center [1203, 76] width 77 height 22
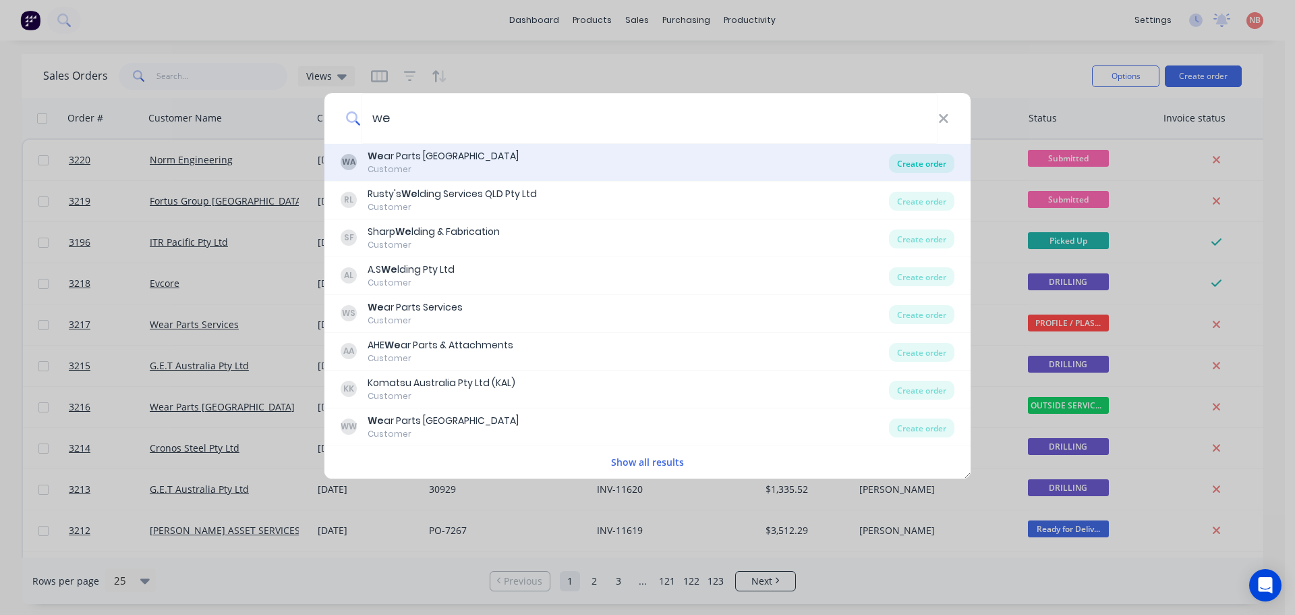
type input "we"
click at [915, 164] on div "Create order" at bounding box center [921, 163] width 65 height 19
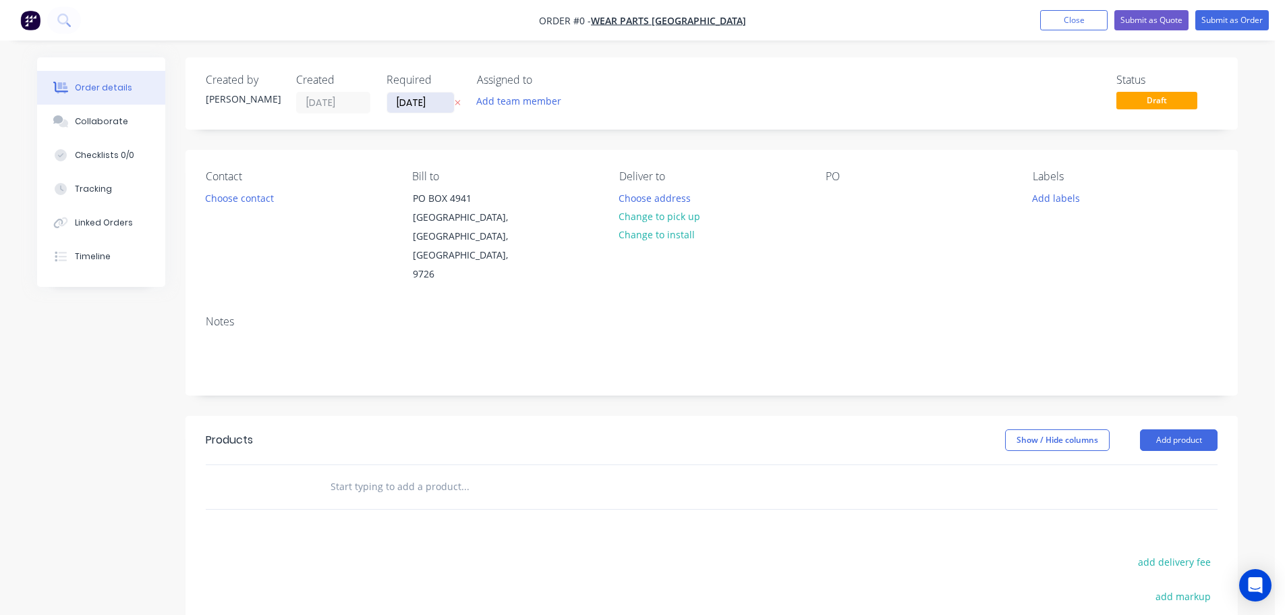
click at [422, 98] on input "[DATE]" at bounding box center [420, 102] width 67 height 20
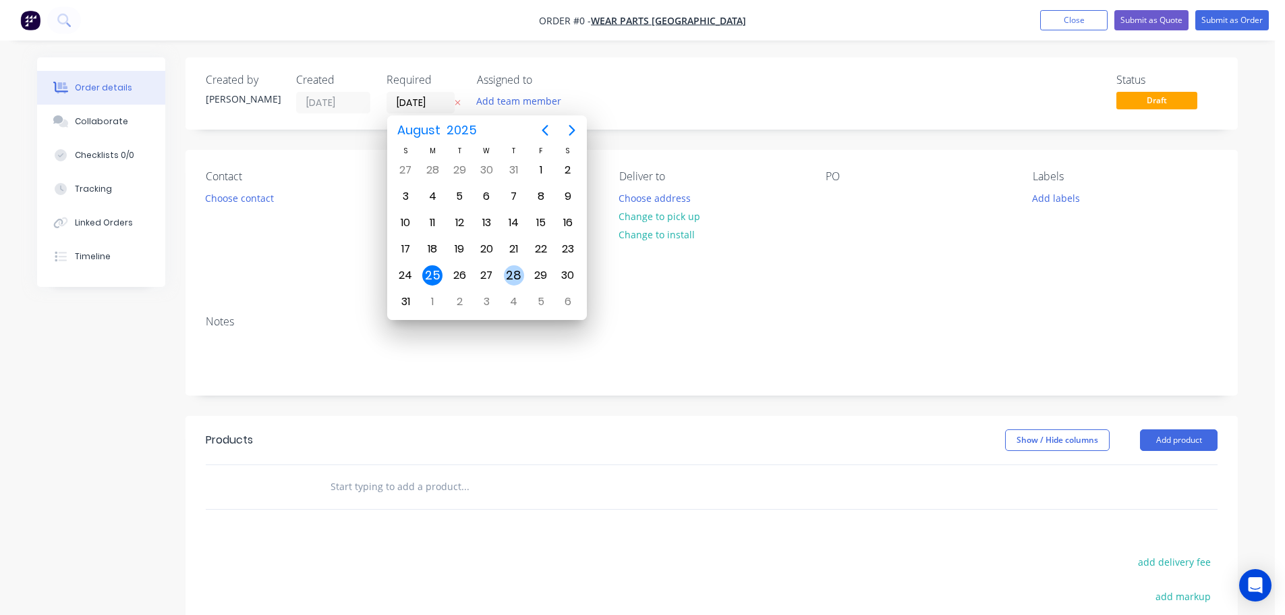
click at [515, 273] on div "28" at bounding box center [514, 275] width 20 height 20
type input "[DATE]"
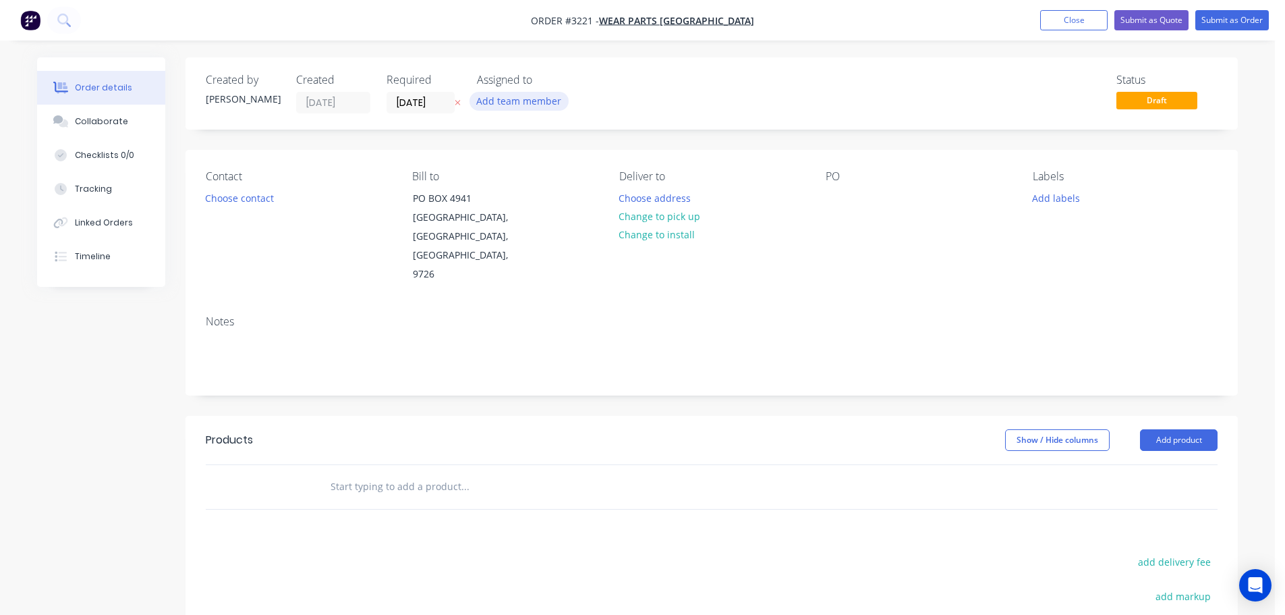
click at [538, 103] on button "Add team member" at bounding box center [519, 101] width 99 height 18
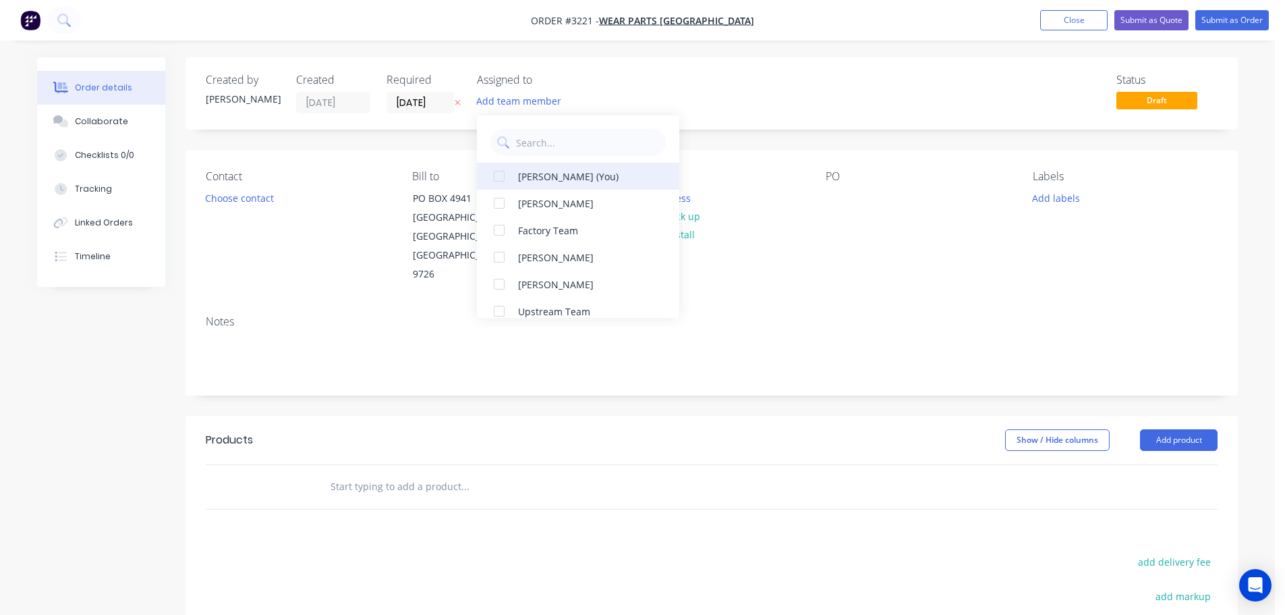
click at [534, 179] on div "[PERSON_NAME] (You)" at bounding box center [585, 176] width 135 height 14
click at [239, 198] on button "Choose contact" at bounding box center [239, 197] width 83 height 18
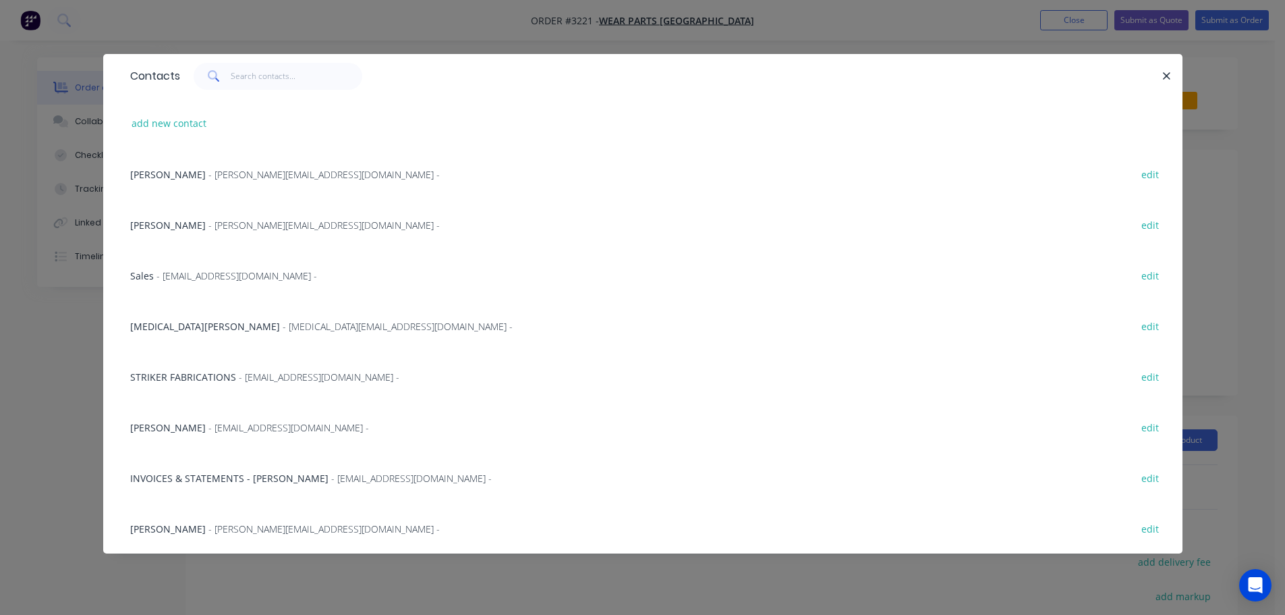
click at [177, 320] on span "Wera Stafford" at bounding box center [205, 326] width 150 height 13
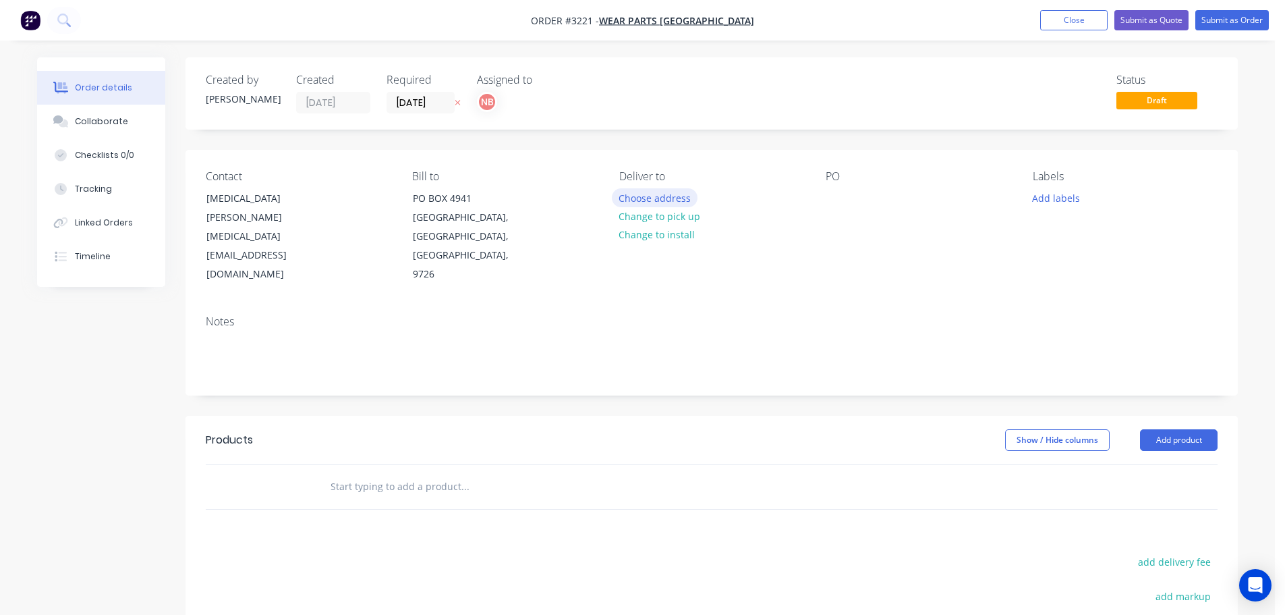
click at [642, 194] on button "Choose address" at bounding box center [655, 197] width 86 height 18
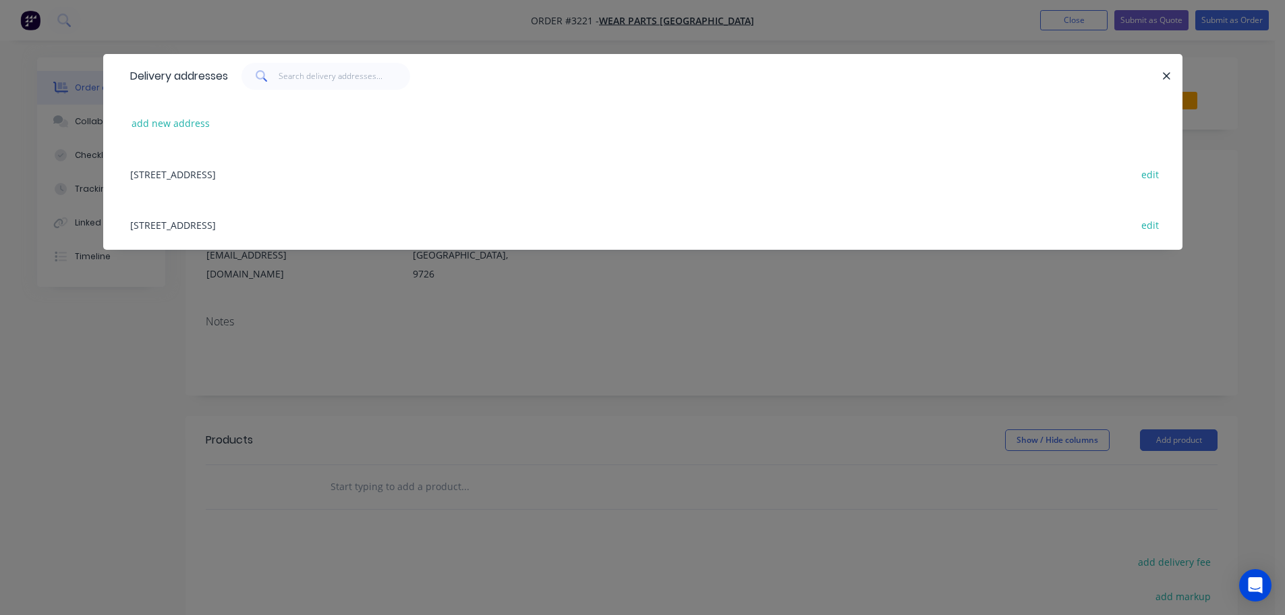
click at [269, 225] on div "32 MANUFACTURER DRIVE, MOLENDINAR, Queensland, Australia, 4214 edit" at bounding box center [642, 224] width 1039 height 51
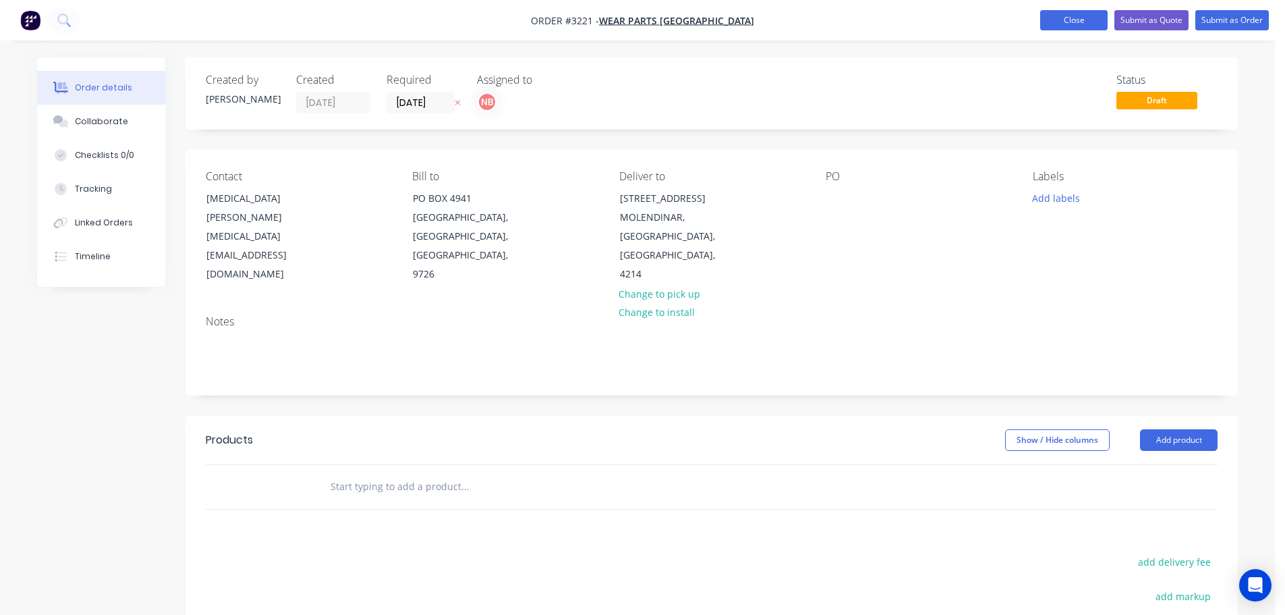
click at [1084, 26] on button "Close" at bounding box center [1073, 20] width 67 height 20
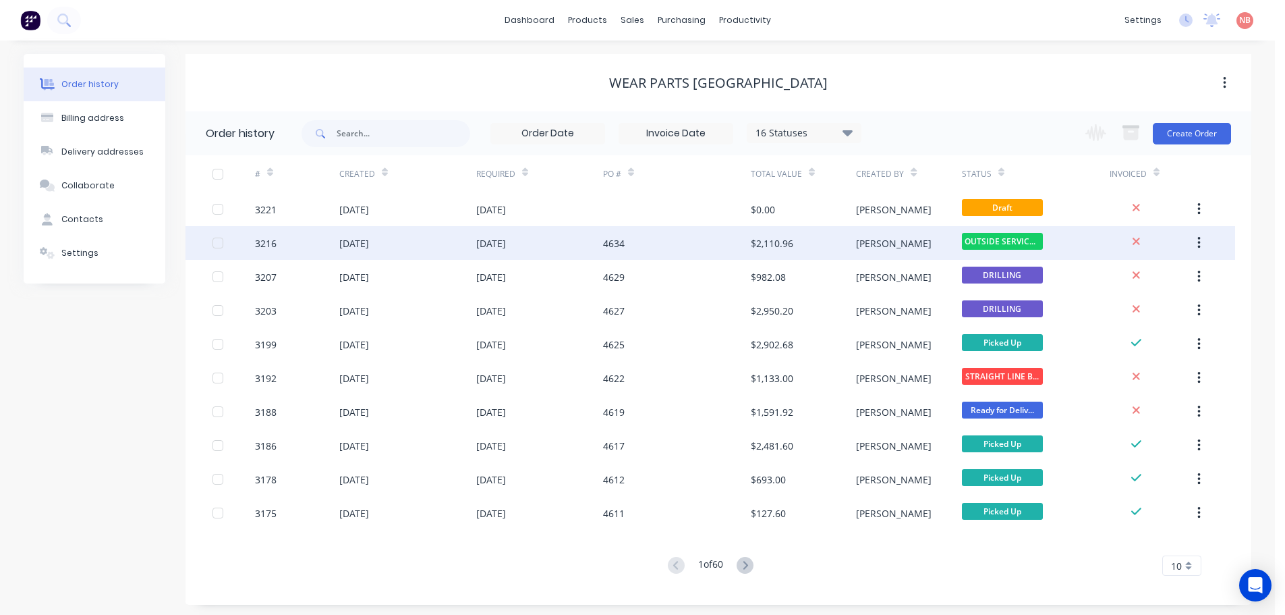
click at [593, 250] on div "02 Sep 2025" at bounding box center [539, 243] width 127 height 34
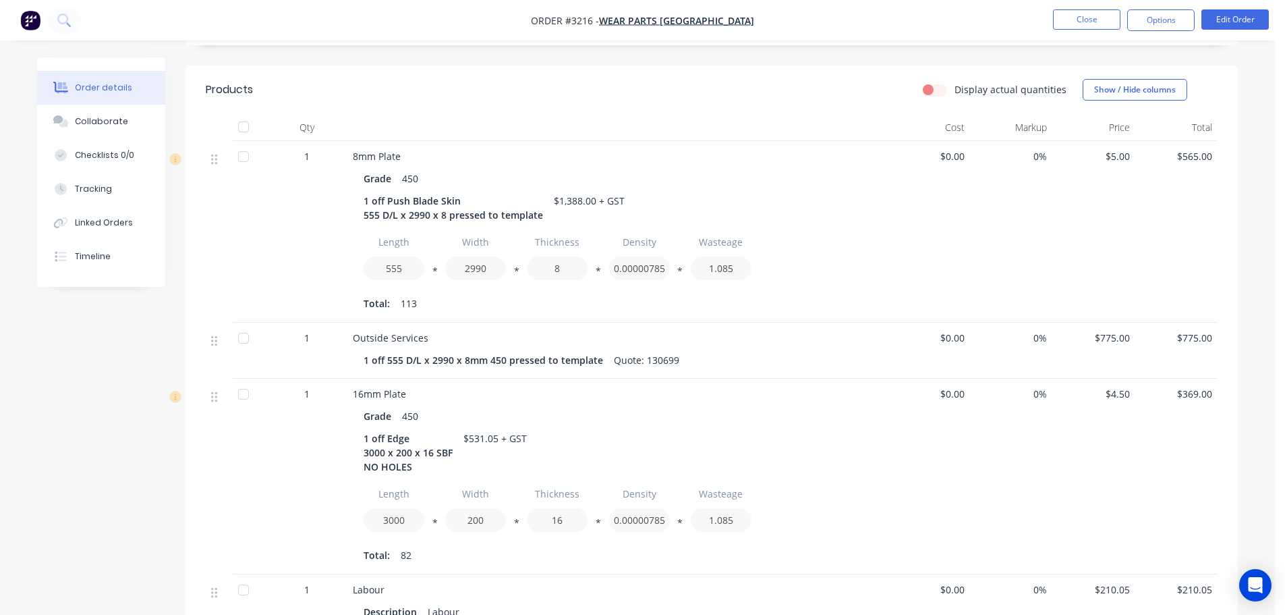
scroll to position [337, 0]
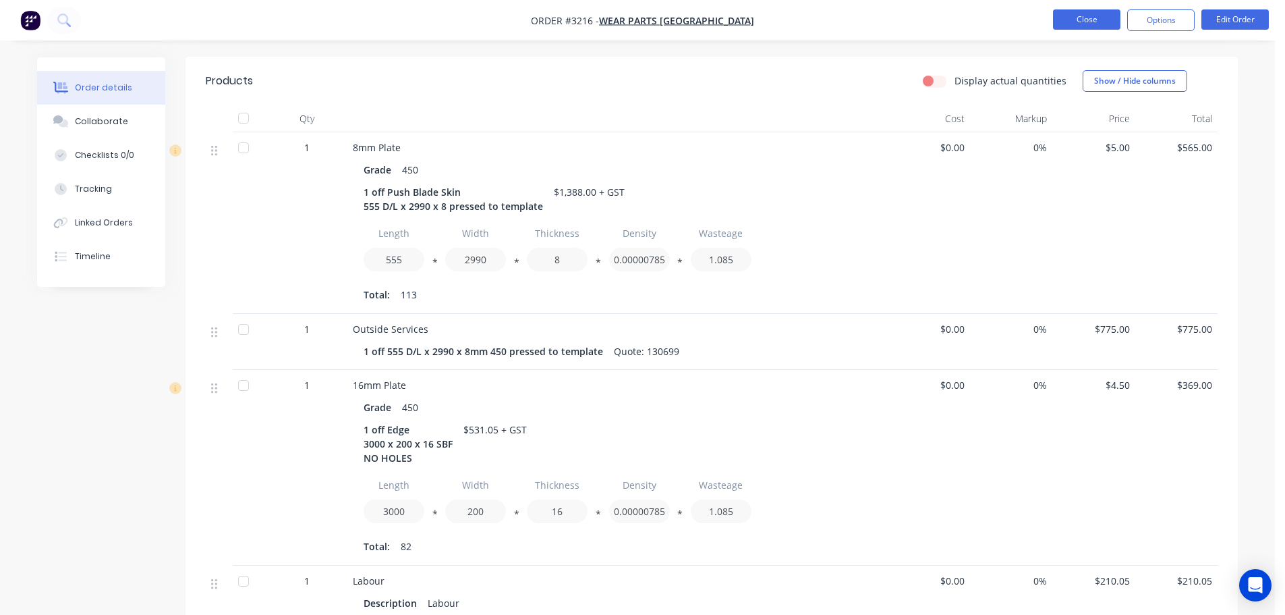
click at [1065, 16] on button "Close" at bounding box center [1086, 19] width 67 height 20
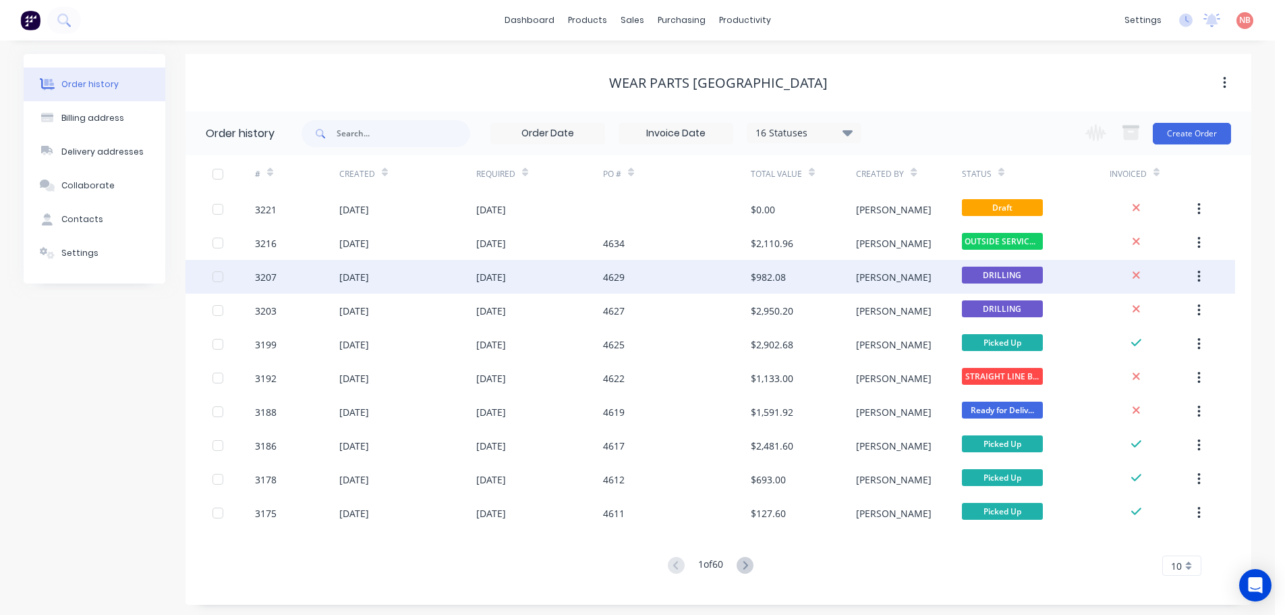
click at [622, 287] on div "4629" at bounding box center [677, 277] width 148 height 34
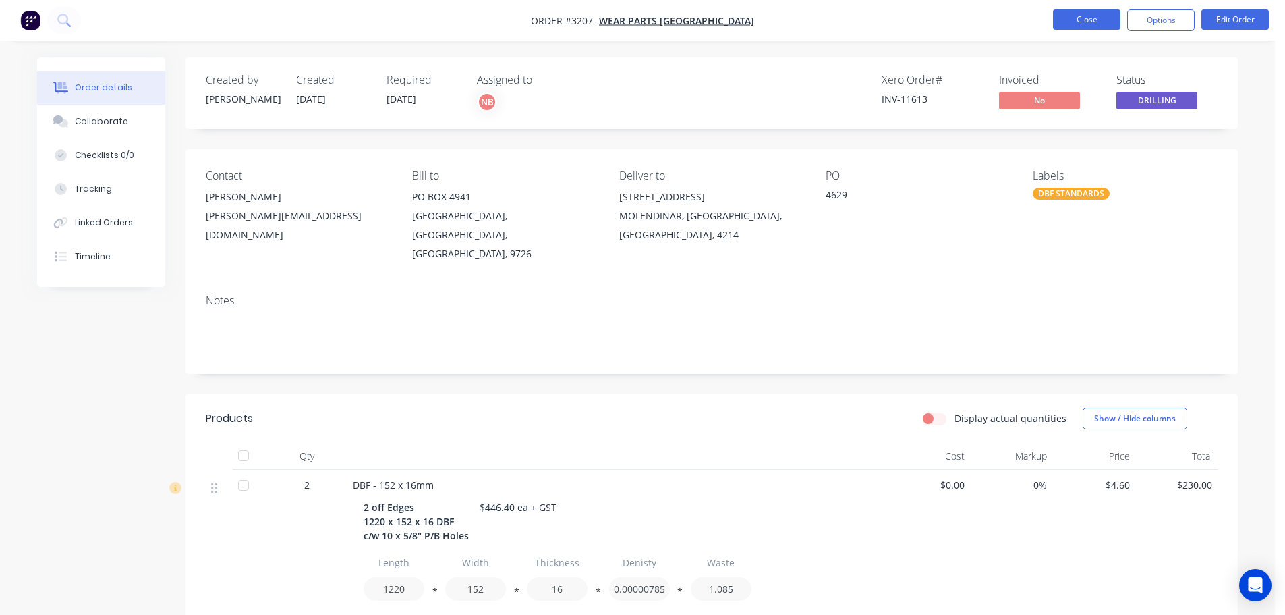
click at [1077, 18] on button "Close" at bounding box center [1086, 19] width 67 height 20
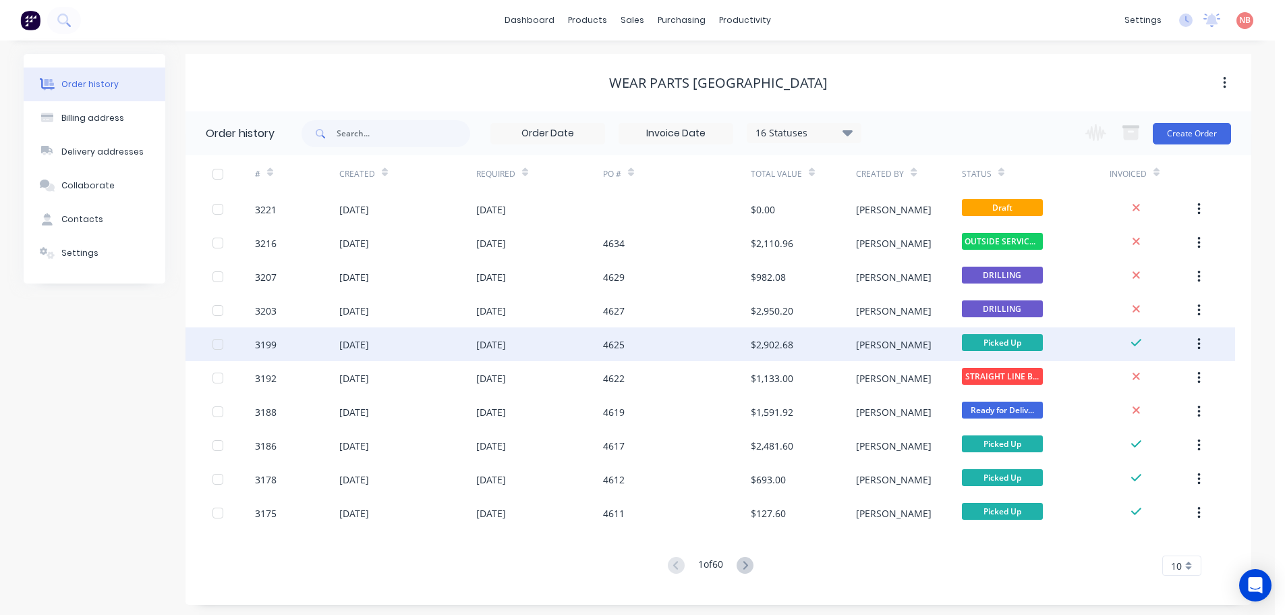
click at [534, 331] on div "[DATE]" at bounding box center [539, 344] width 127 height 34
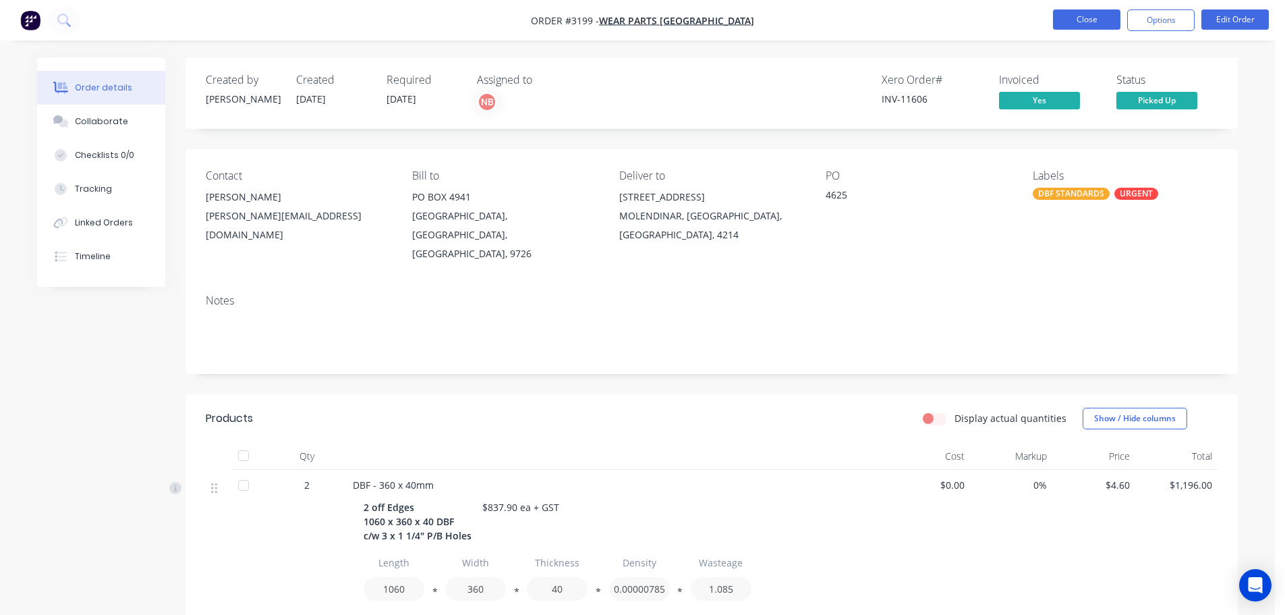
click at [1063, 15] on button "Close" at bounding box center [1086, 19] width 67 height 20
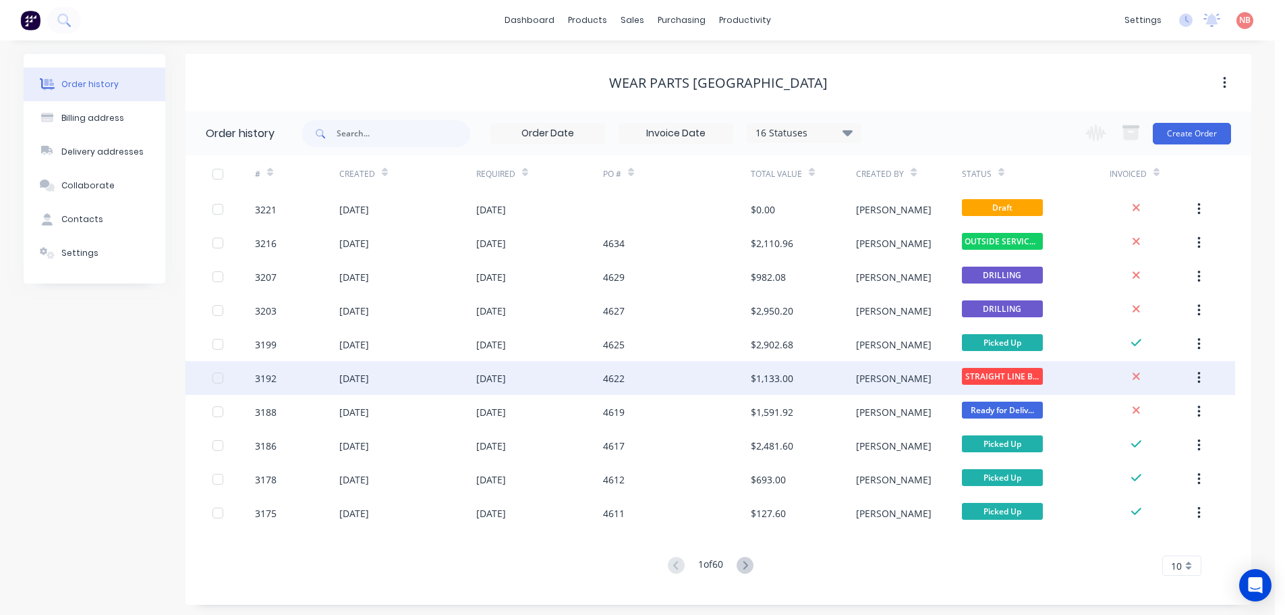
click at [551, 363] on div "[DATE]" at bounding box center [539, 378] width 127 height 34
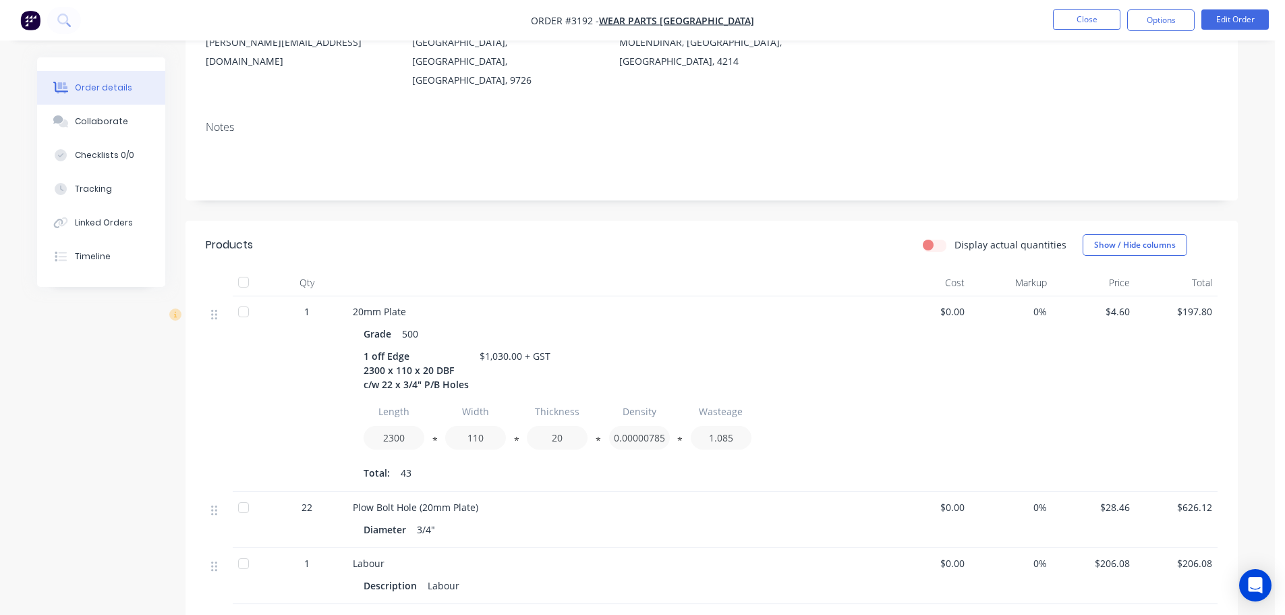
scroll to position [202, 0]
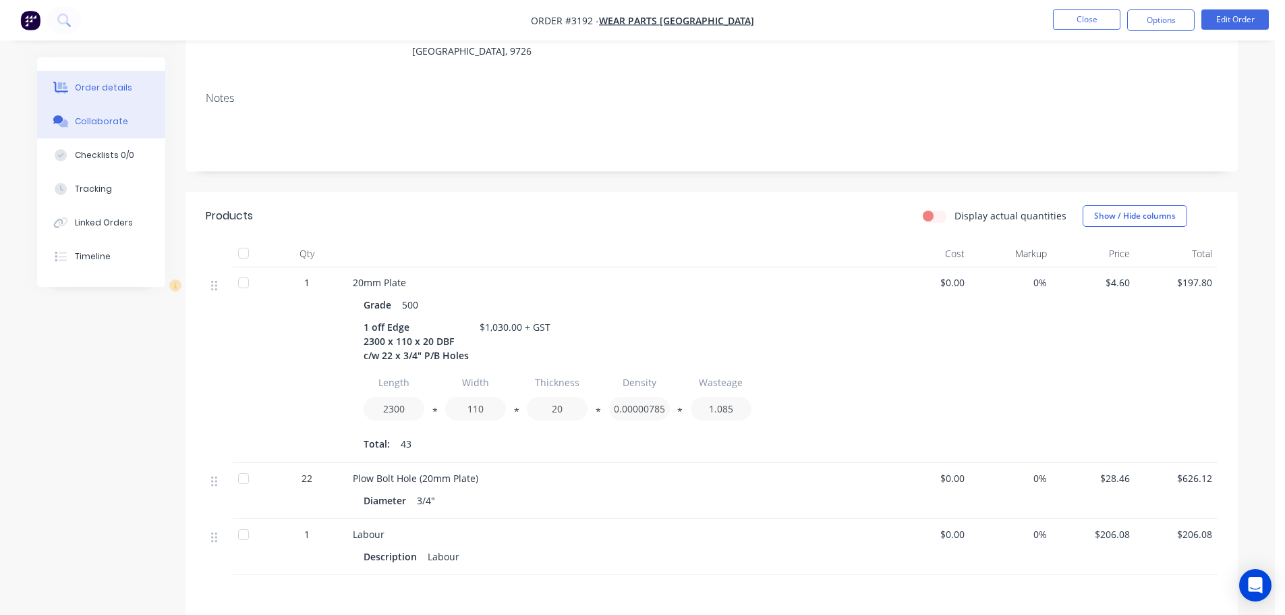
click at [84, 113] on button "Collaborate" at bounding box center [101, 122] width 128 height 34
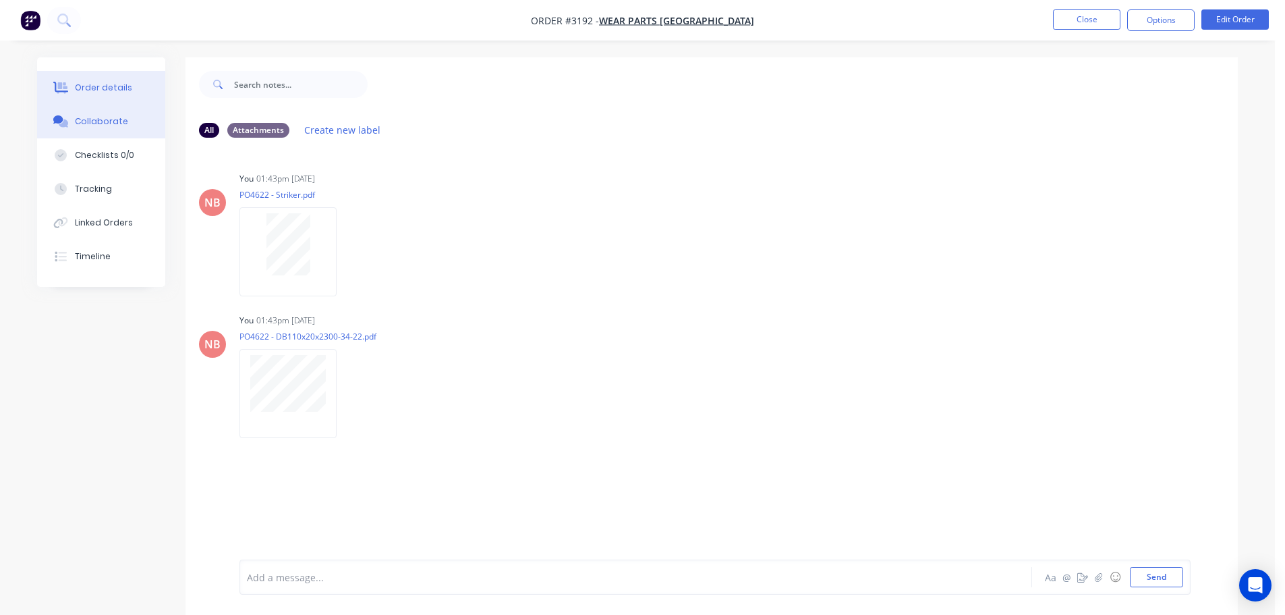
click at [100, 86] on div "Order details" at bounding box center [103, 88] width 57 height 12
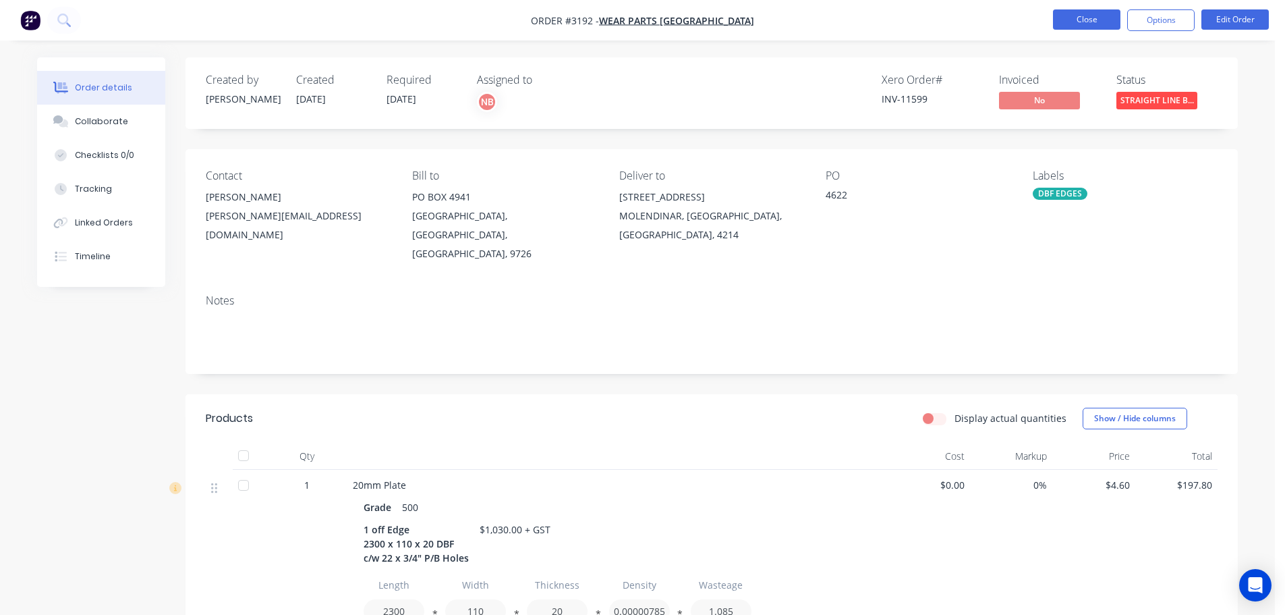
click at [1082, 28] on button "Close" at bounding box center [1086, 19] width 67 height 20
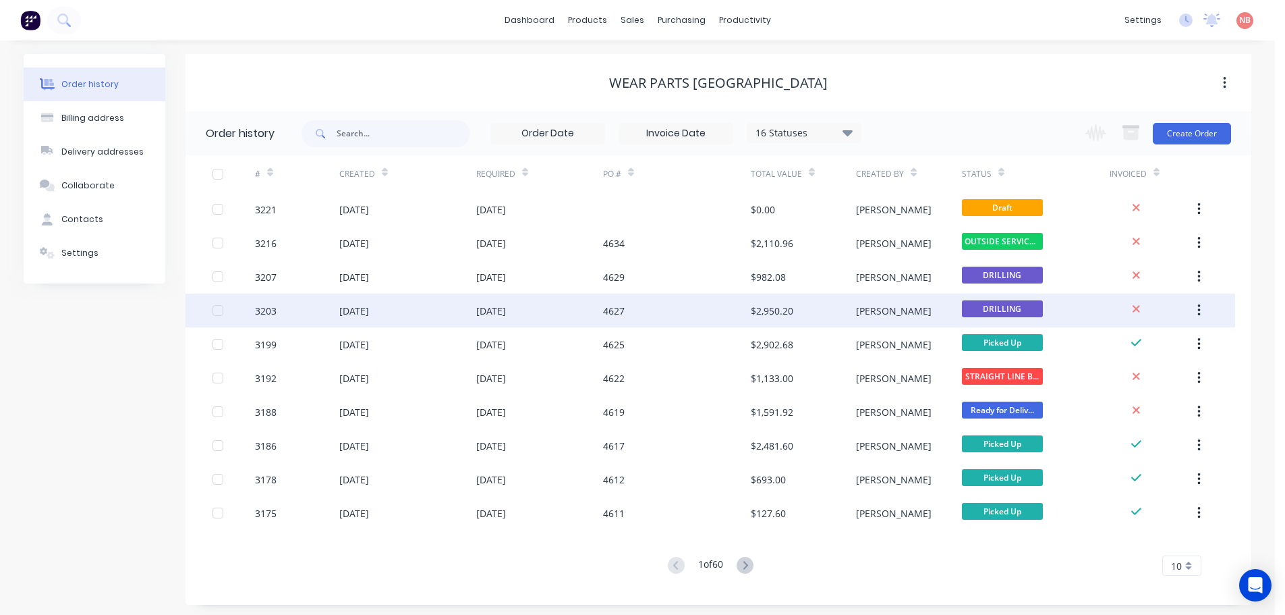
click at [866, 317] on div "[PERSON_NAME]" at bounding box center [894, 311] width 76 height 14
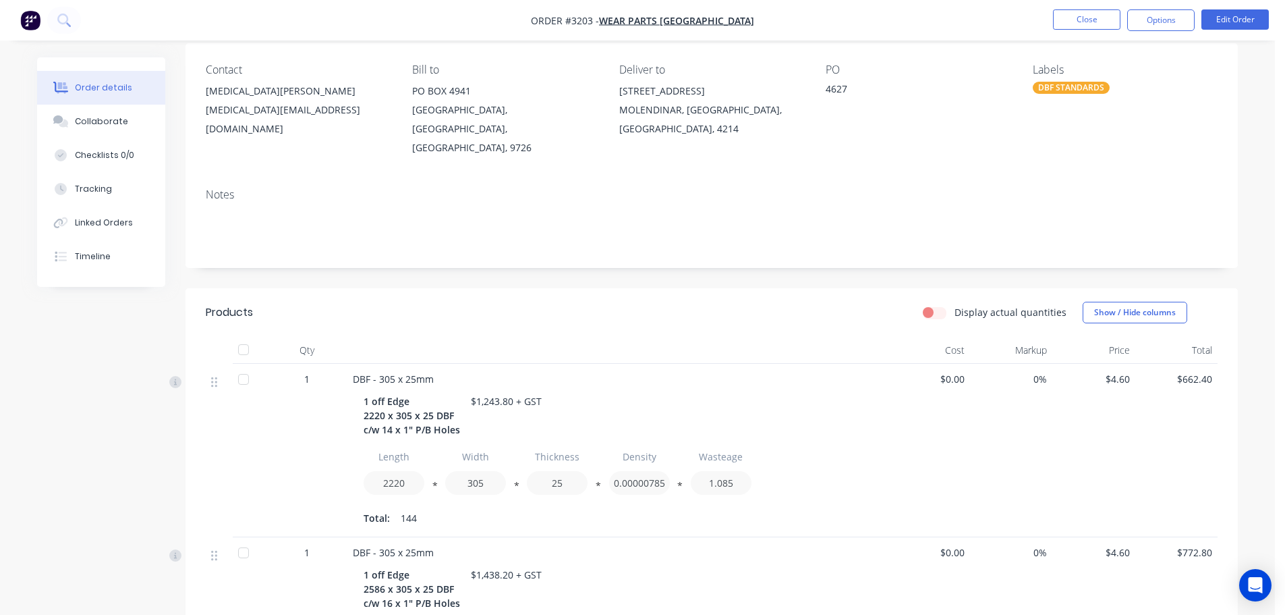
scroll to position [135, 0]
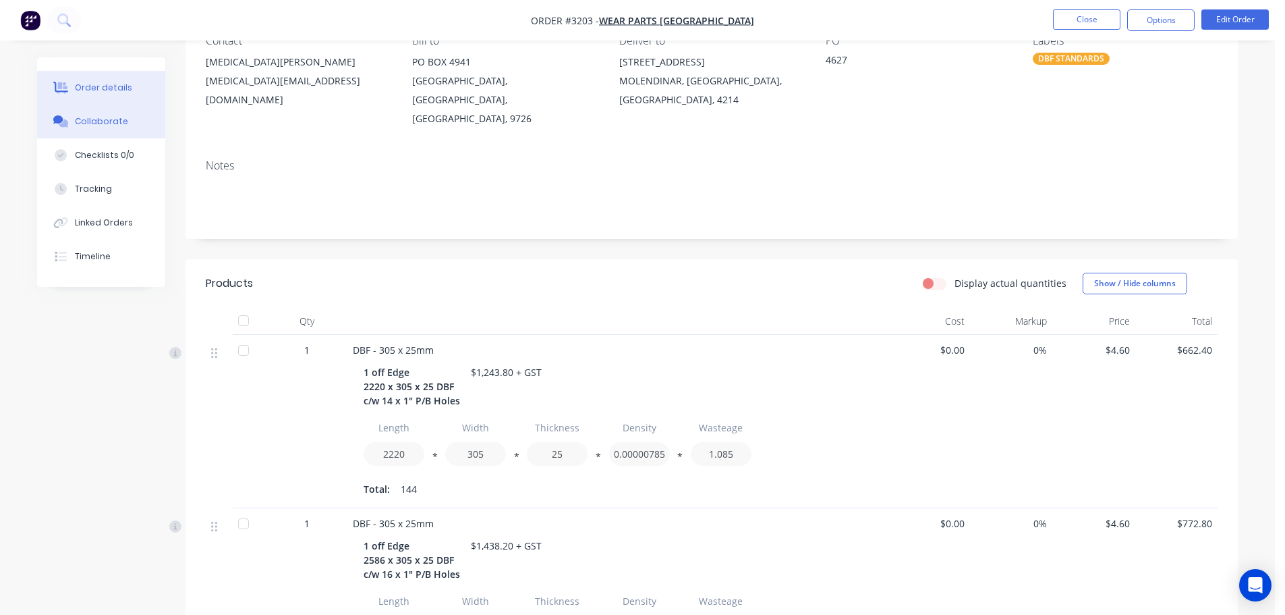
click at [128, 111] on button "Collaborate" at bounding box center [101, 122] width 128 height 34
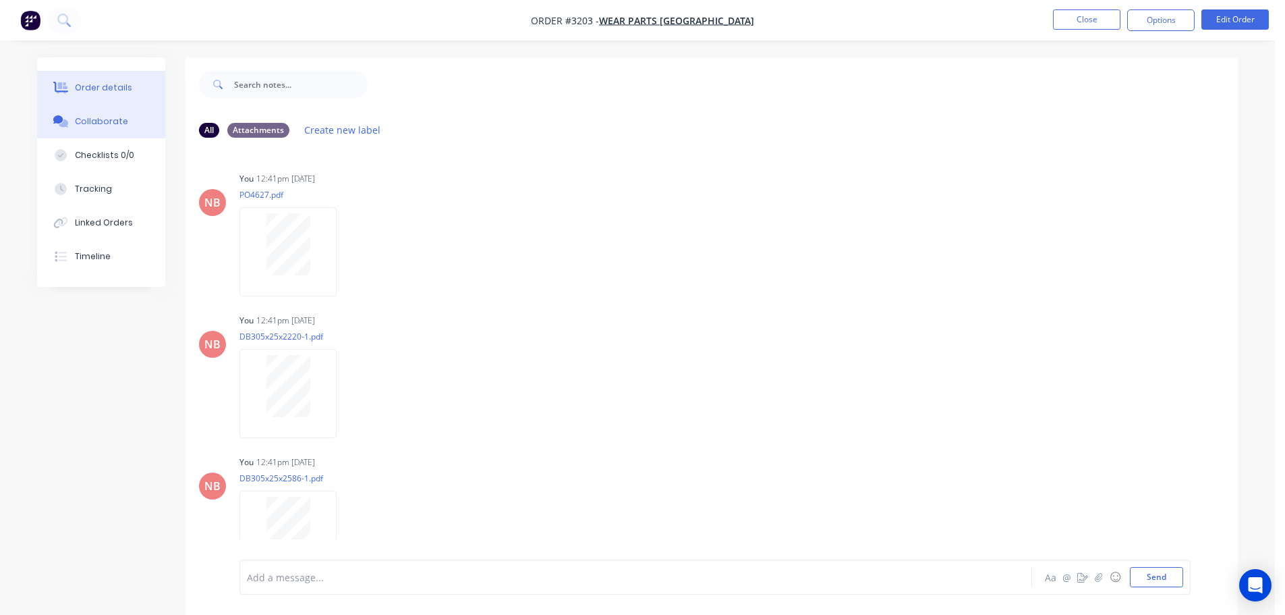
click at [86, 78] on button "Order details" at bounding box center [101, 88] width 128 height 34
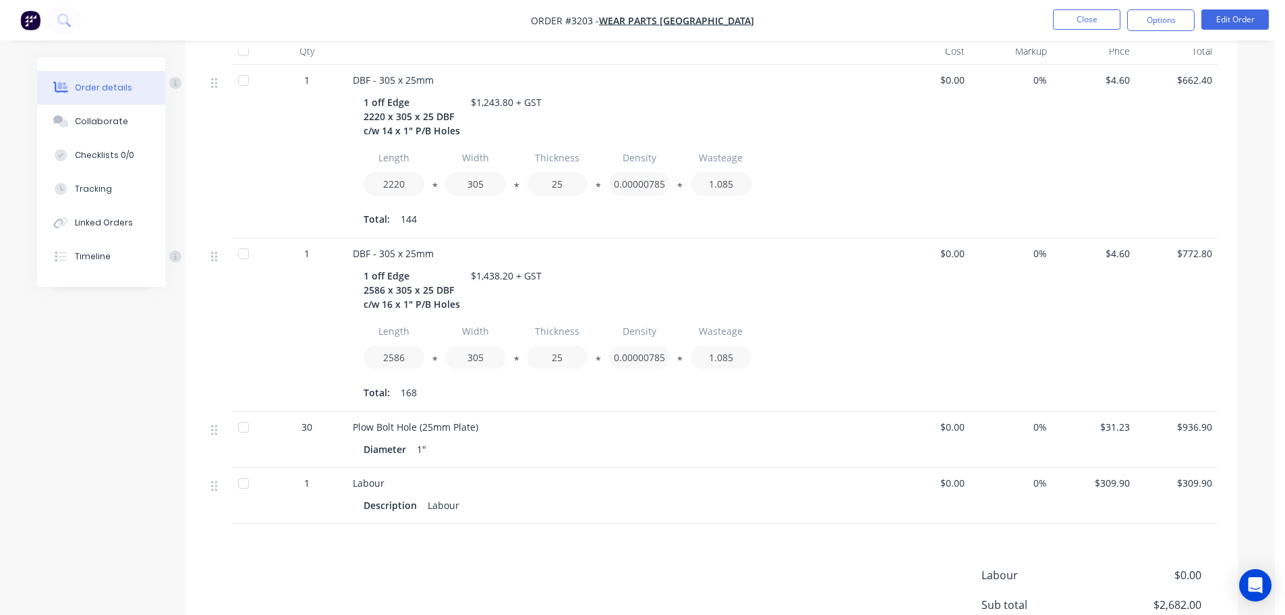
scroll to position [337, 0]
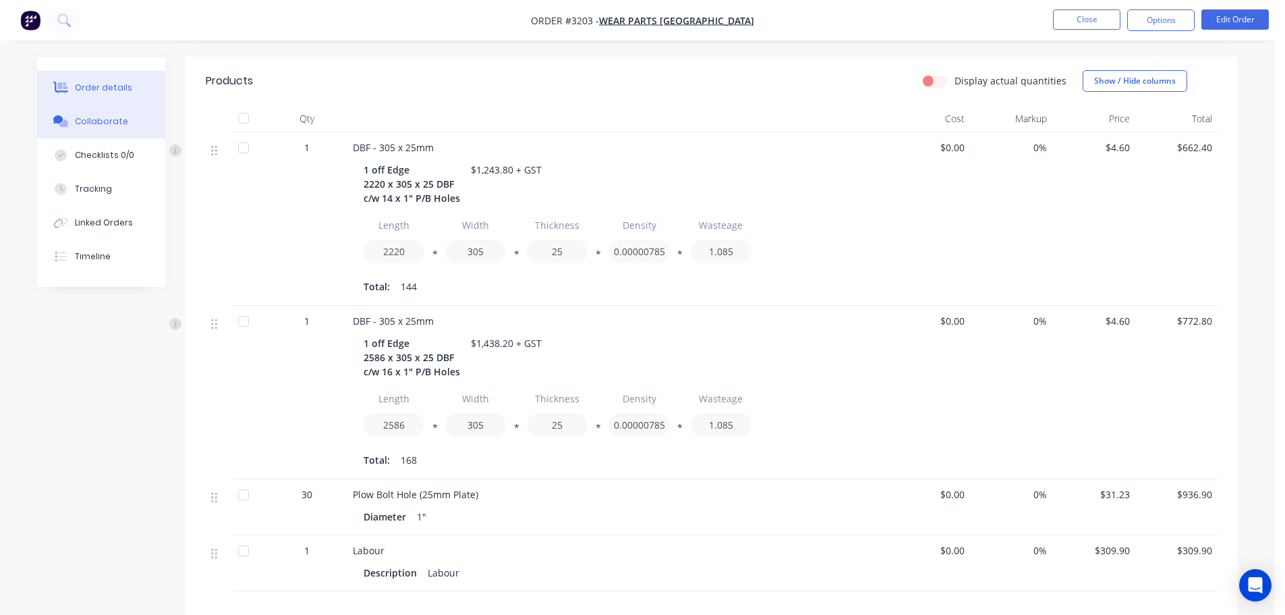
click at [101, 130] on button "Collaborate" at bounding box center [101, 122] width 128 height 34
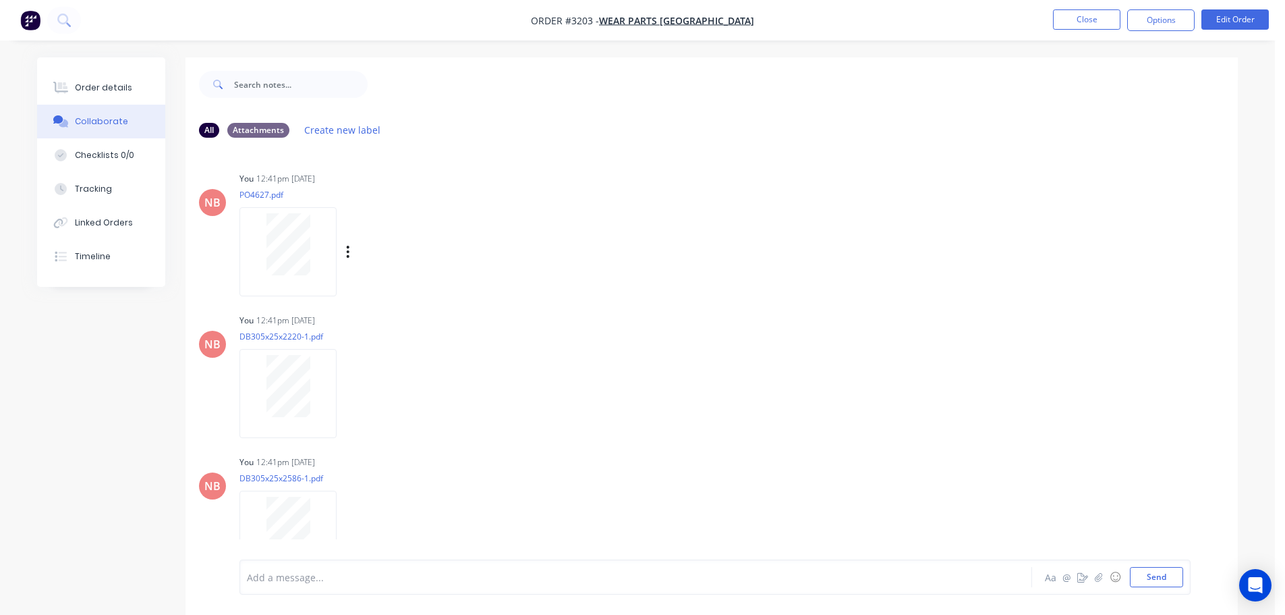
click at [314, 264] on div at bounding box center [288, 244] width 85 height 62
click at [111, 86] on div "Order details" at bounding box center [103, 88] width 57 height 12
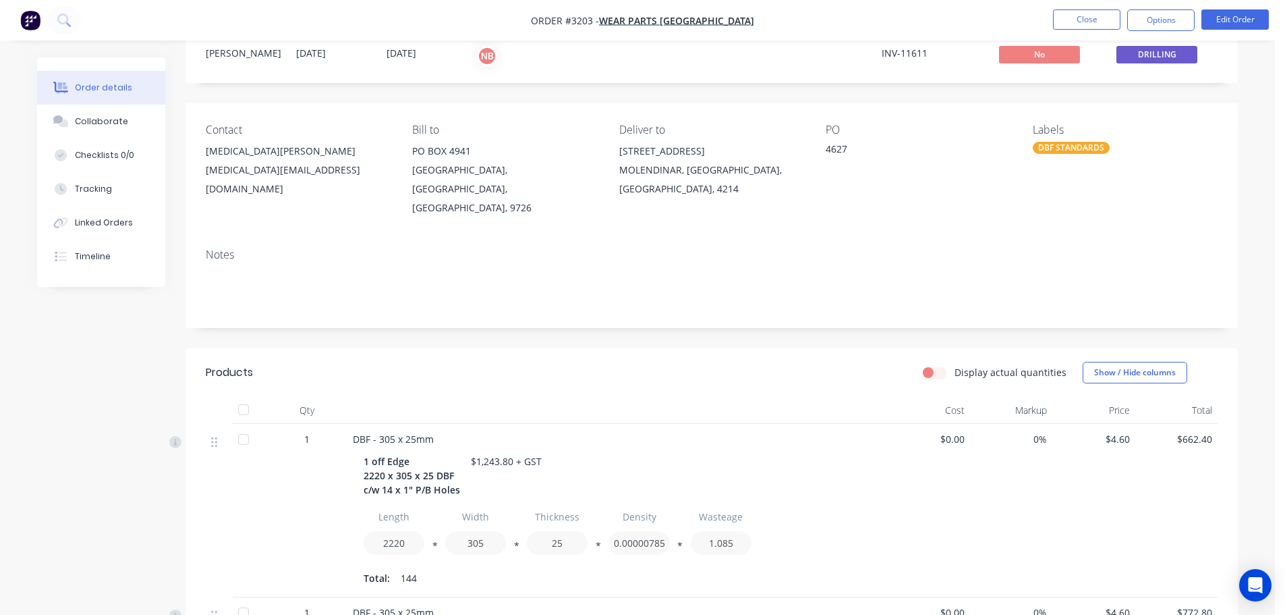
scroll to position [67, 0]
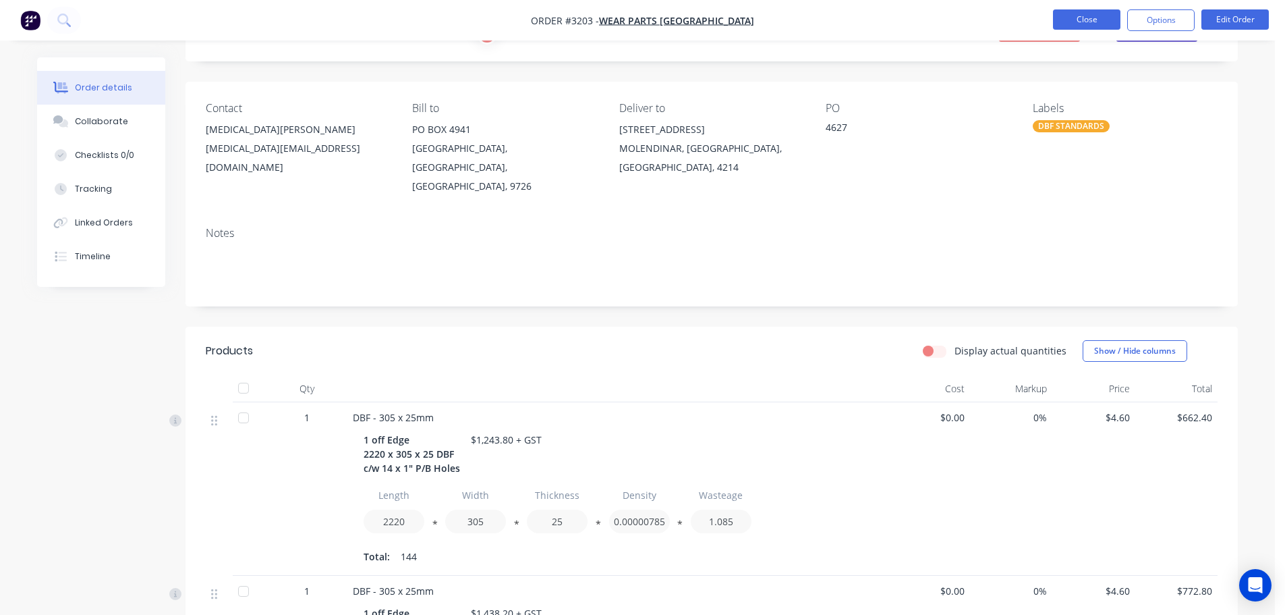
click at [1061, 26] on button "Close" at bounding box center [1086, 19] width 67 height 20
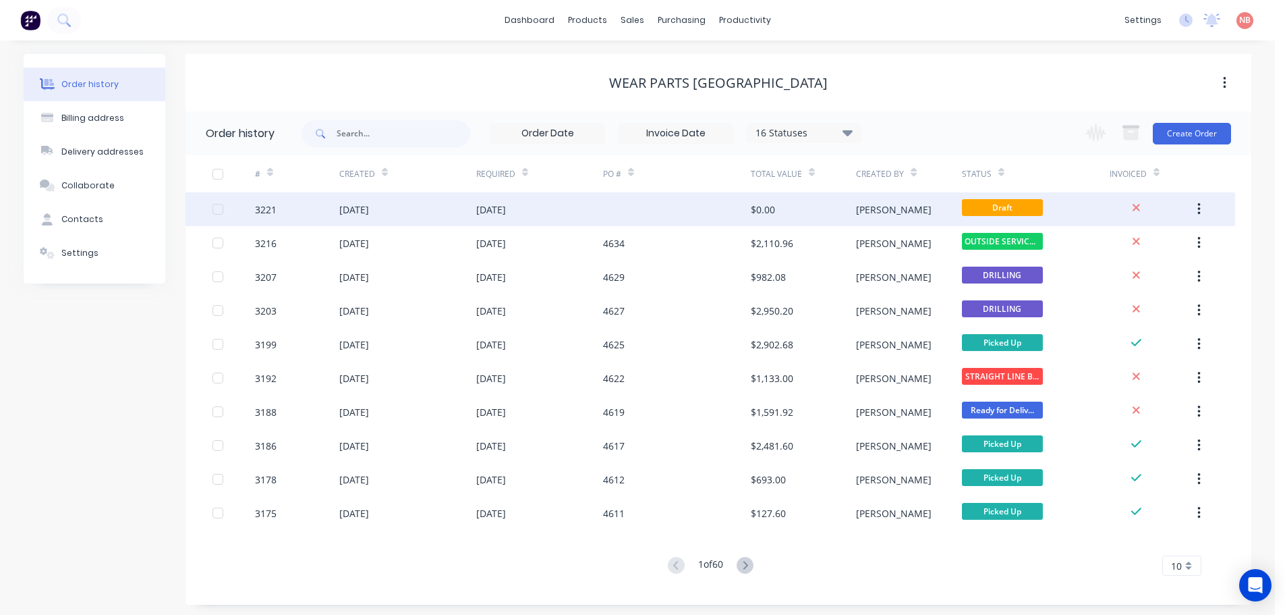
click at [708, 207] on div at bounding box center [677, 209] width 148 height 34
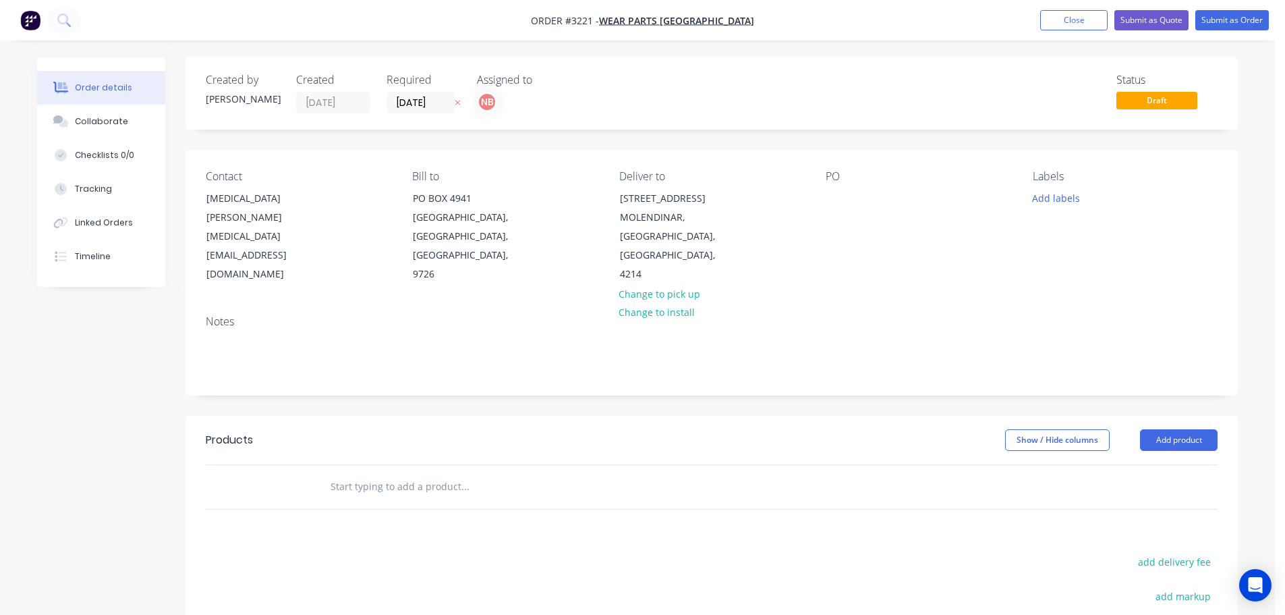
click at [860, 208] on div "PO" at bounding box center [918, 227] width 185 height 114
click at [841, 191] on div at bounding box center [837, 198] width 22 height 20
click at [1052, 201] on button "Add labels" at bounding box center [1056, 197] width 62 height 18
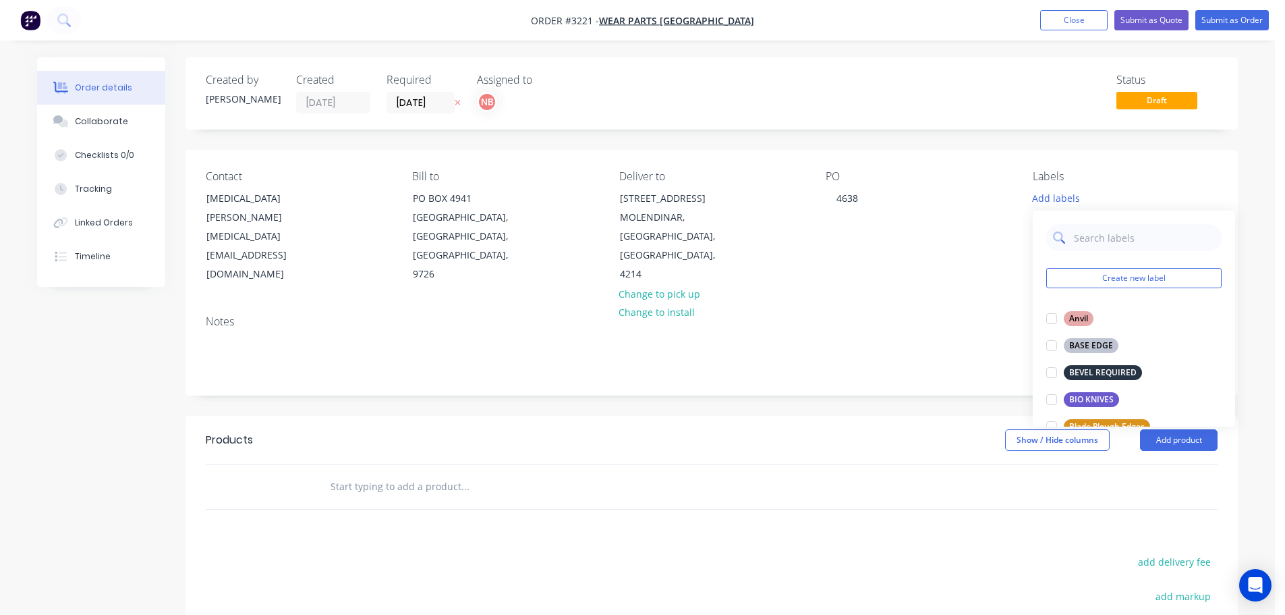
click at [1075, 242] on input "text" at bounding box center [1144, 237] width 141 height 27
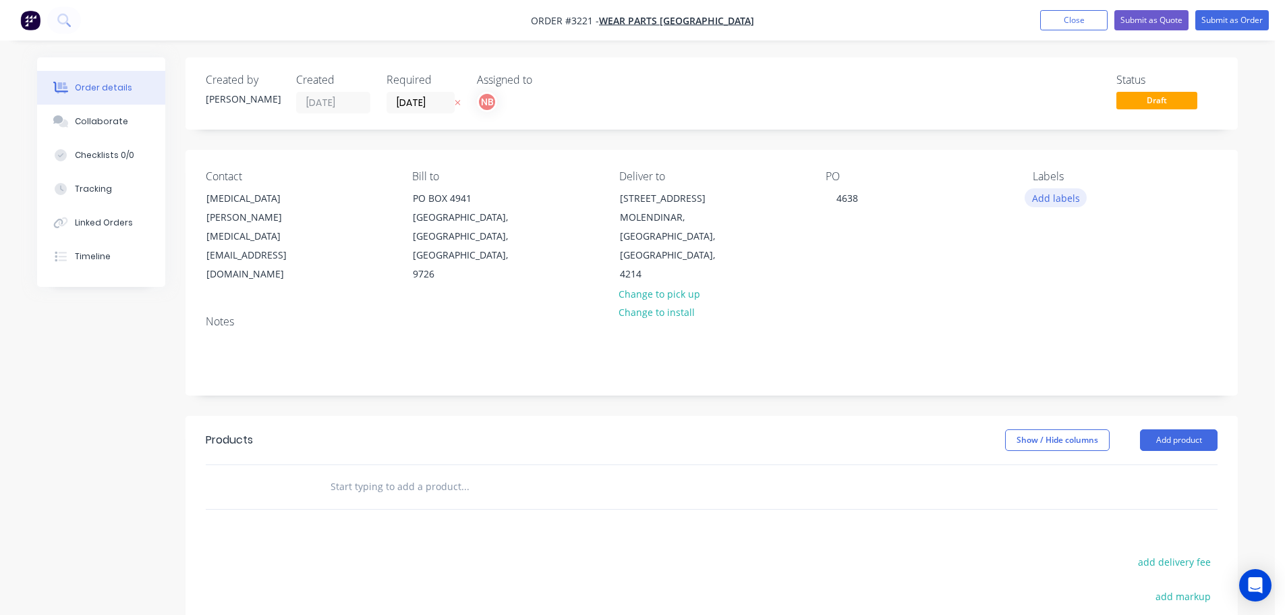
click at [1047, 199] on button "Add labels" at bounding box center [1056, 197] width 62 height 18
type input "base"
click at [1076, 319] on div "BASE EDGE" at bounding box center [1091, 318] width 55 height 15
click at [1024, 399] on div "Created by Naomi Created 25/08/25 Required 28/08/25 Assigned to NB Status Draft…" at bounding box center [712, 445] width 1052 height 776
click at [1187, 440] on button "Add product" at bounding box center [1179, 440] width 78 height 22
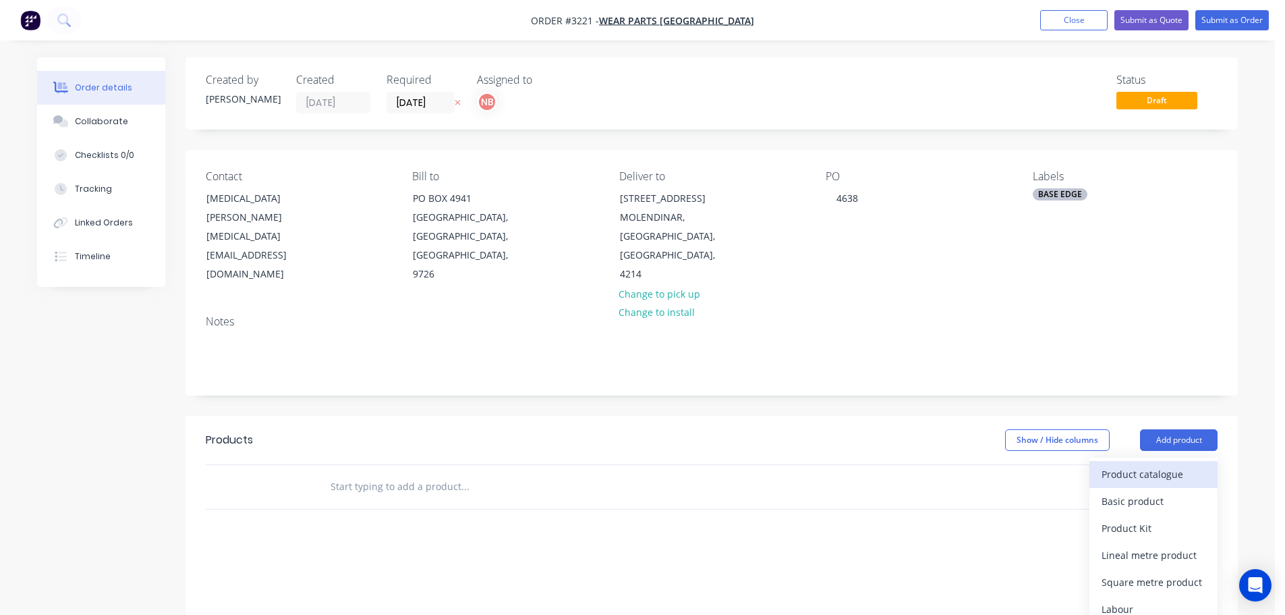
click at [1147, 461] on button "Product catalogue" at bounding box center [1154, 474] width 128 height 27
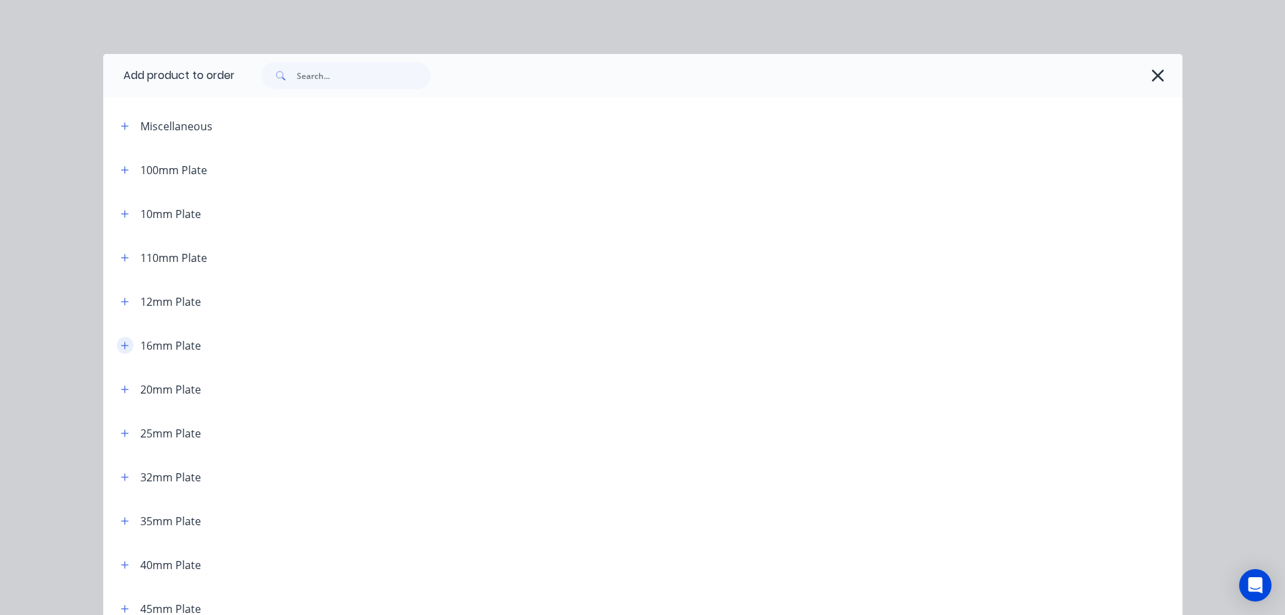
click at [121, 345] on icon "button" at bounding box center [125, 345] width 8 height 9
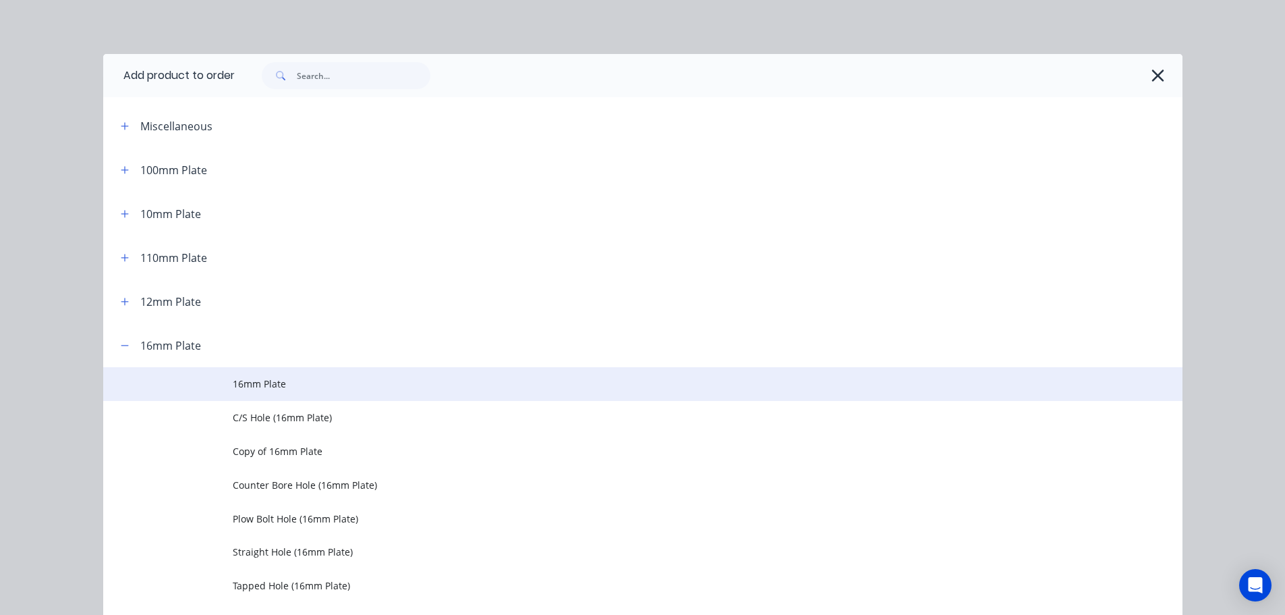
click at [250, 374] on td "16mm Plate" at bounding box center [708, 384] width 950 height 34
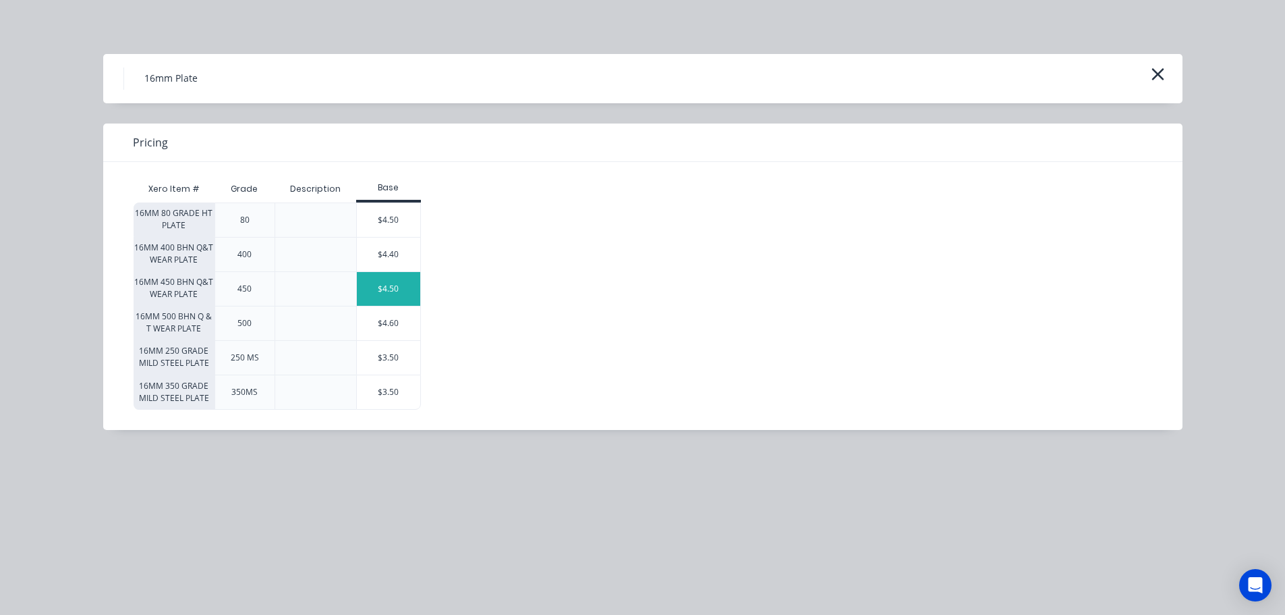
click at [382, 292] on div "$4.50" at bounding box center [388, 289] width 63 height 34
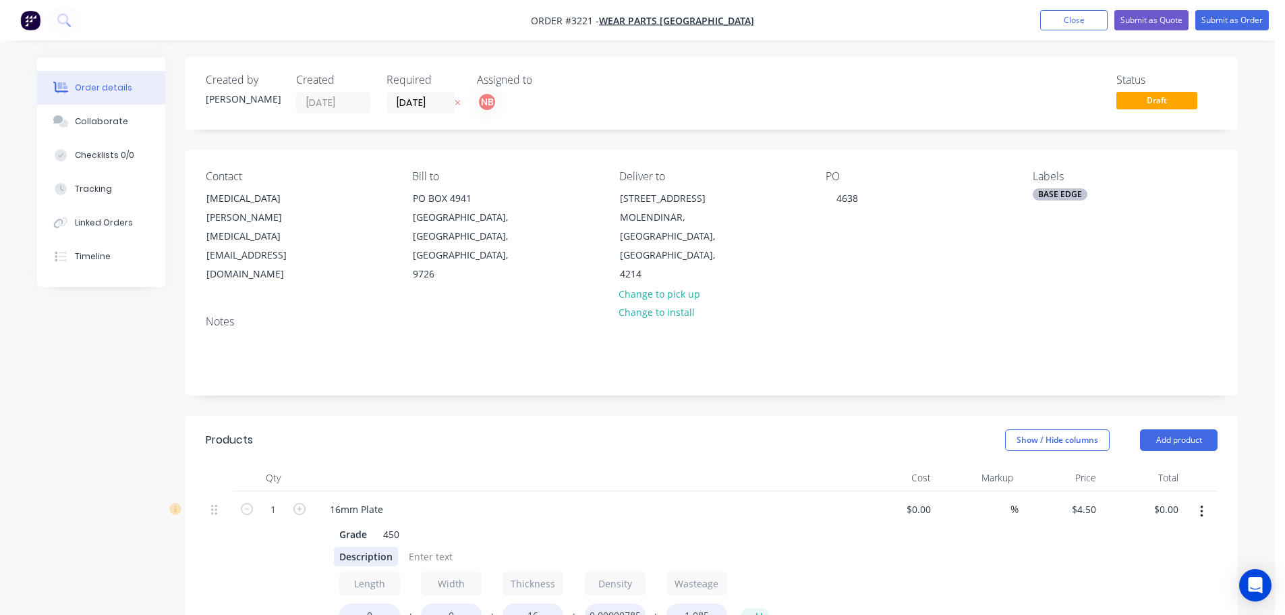
click at [352, 559] on div "Description" at bounding box center [366, 556] width 64 height 20
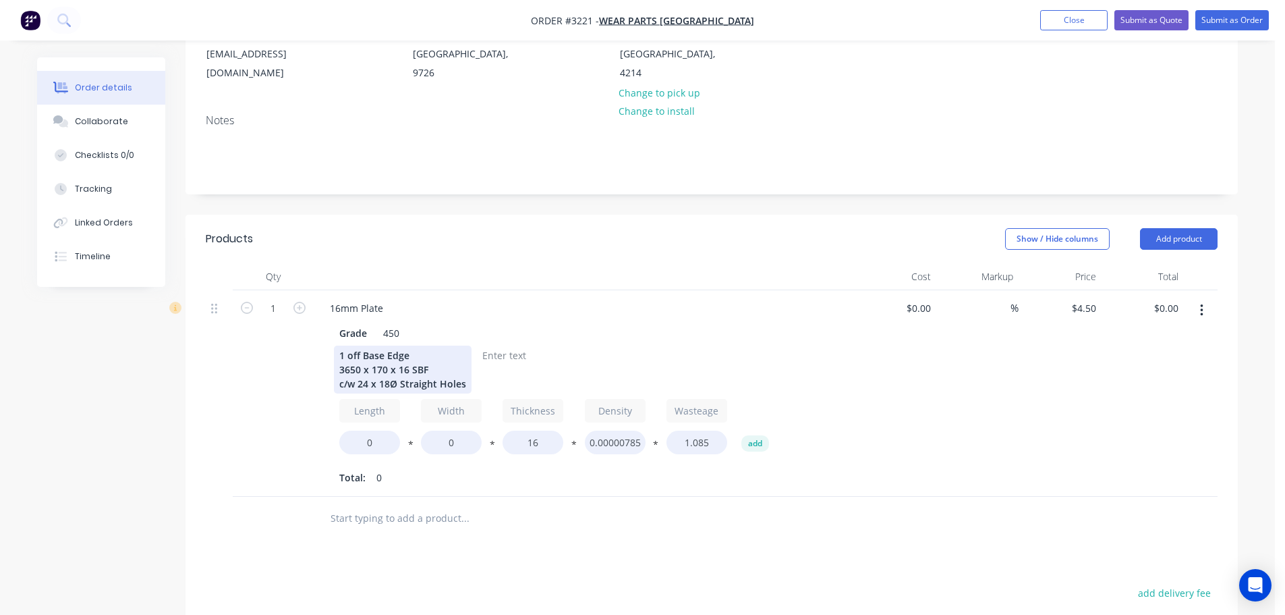
scroll to position [202, 0]
click at [359, 441] on input "0" at bounding box center [369, 441] width 61 height 24
type input "3650"
click at [436, 441] on input "0" at bounding box center [451, 441] width 61 height 24
type input "170"
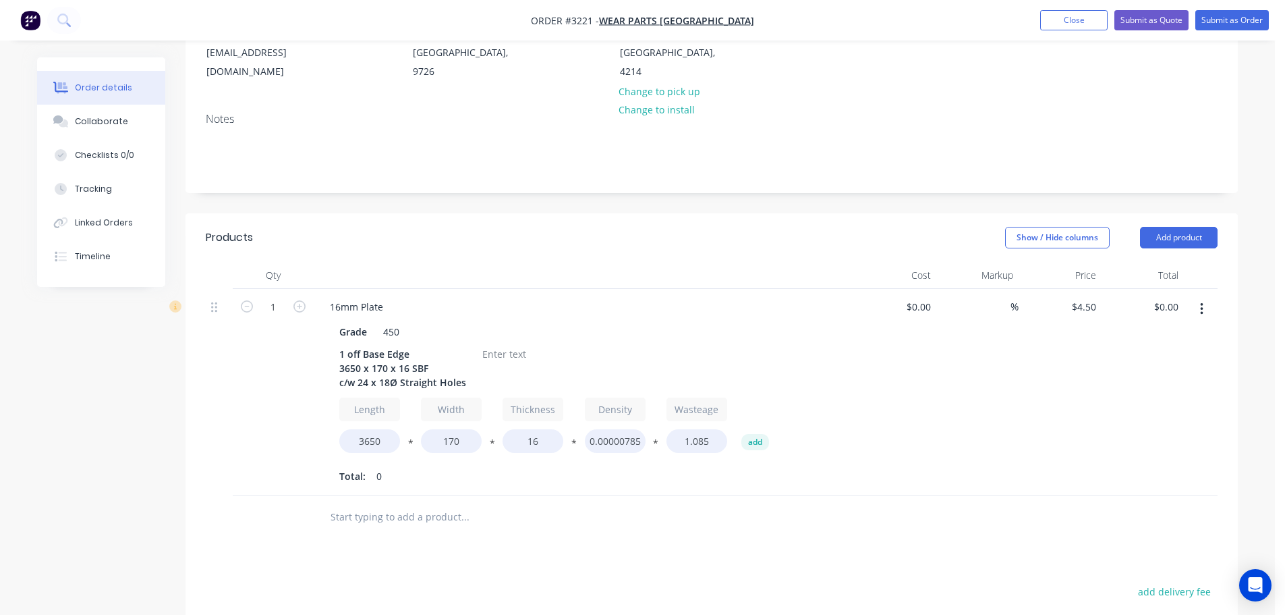
type input "$382.50"
click at [687, 573] on div "Products Show / Hide columns Add product Qty Cost Markup Price Total 1 16mm Pla…" at bounding box center [712, 538] width 1052 height 650
click at [518, 352] on div at bounding box center [504, 354] width 55 height 20
click at [1159, 240] on button "Add product" at bounding box center [1179, 238] width 78 height 22
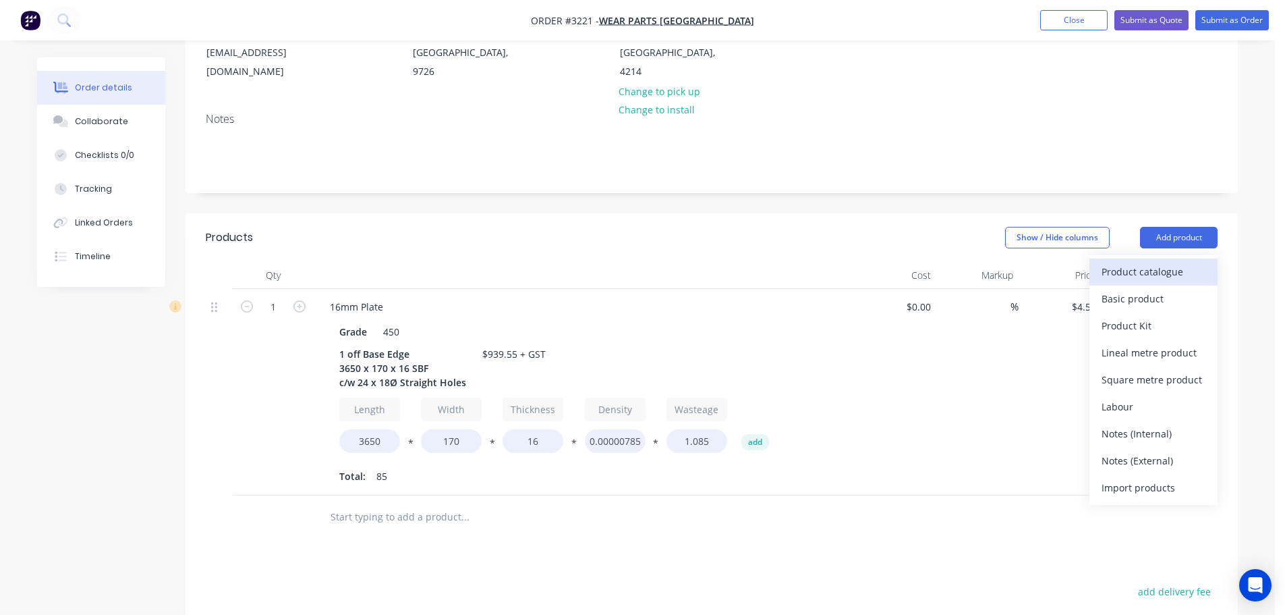
click at [1151, 271] on div "Product catalogue" at bounding box center [1154, 272] width 104 height 20
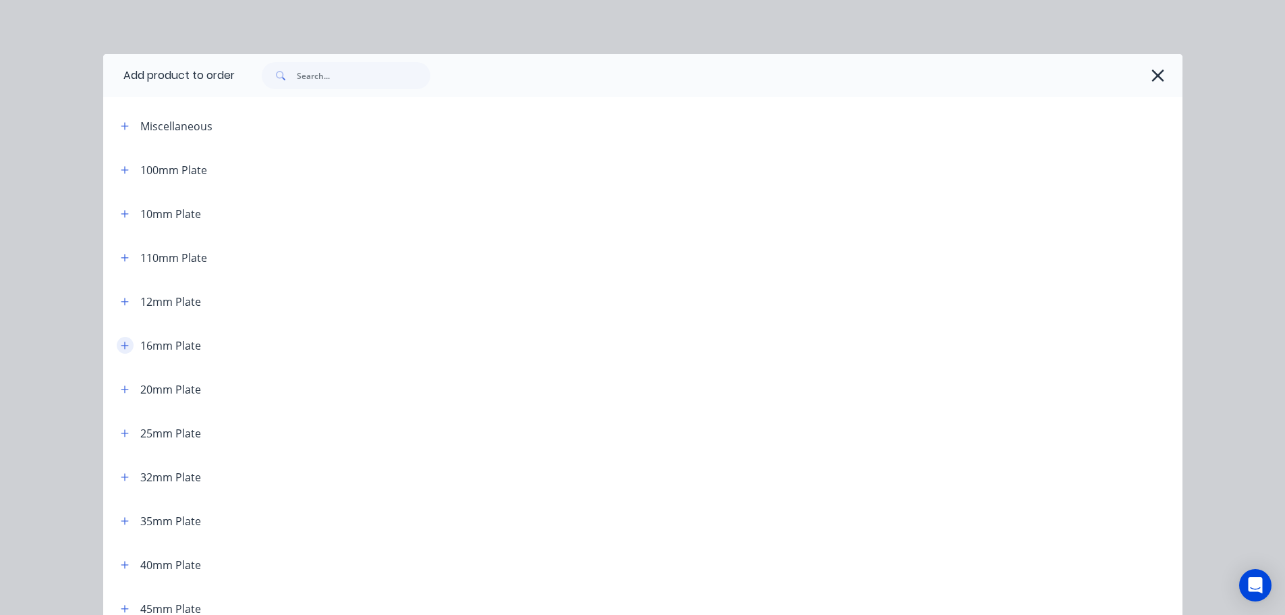
click at [123, 344] on icon "button" at bounding box center [125, 345] width 8 height 9
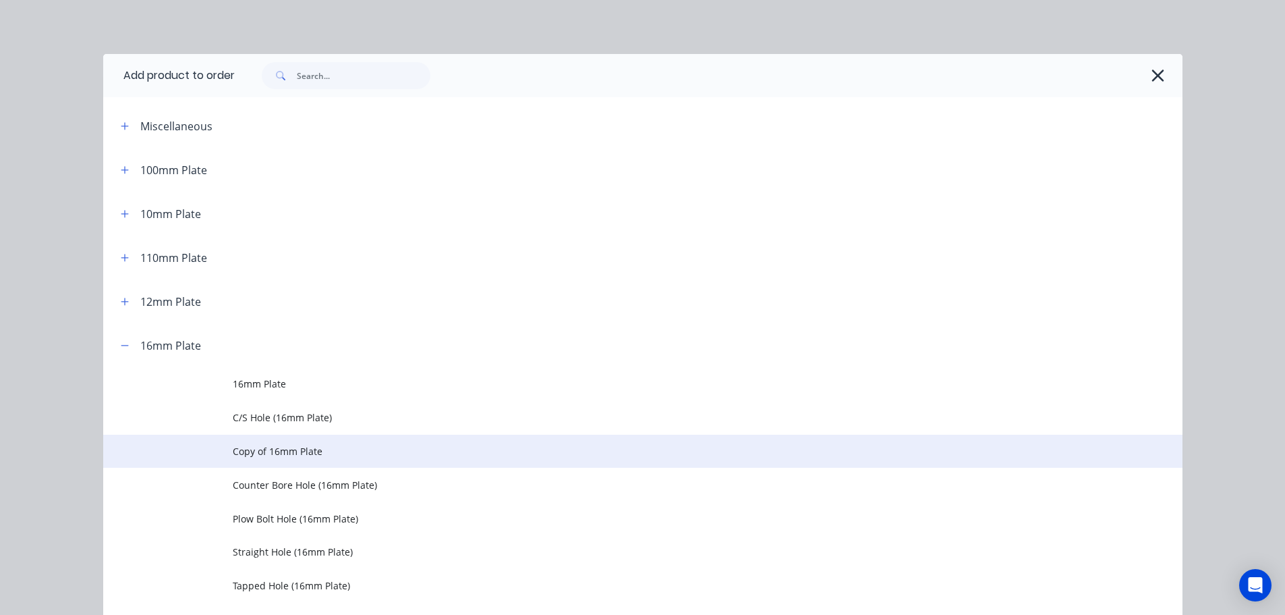
scroll to position [67, 0]
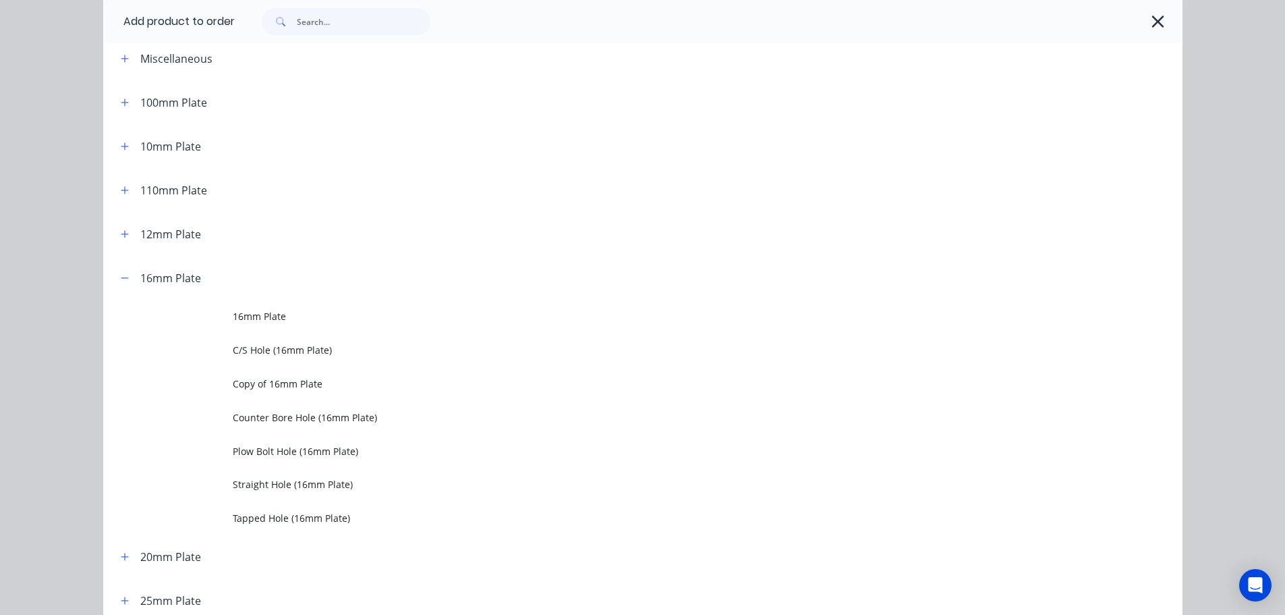
click at [275, 490] on span "Straight Hole (16mm Plate)" at bounding box center [613, 484] width 760 height 14
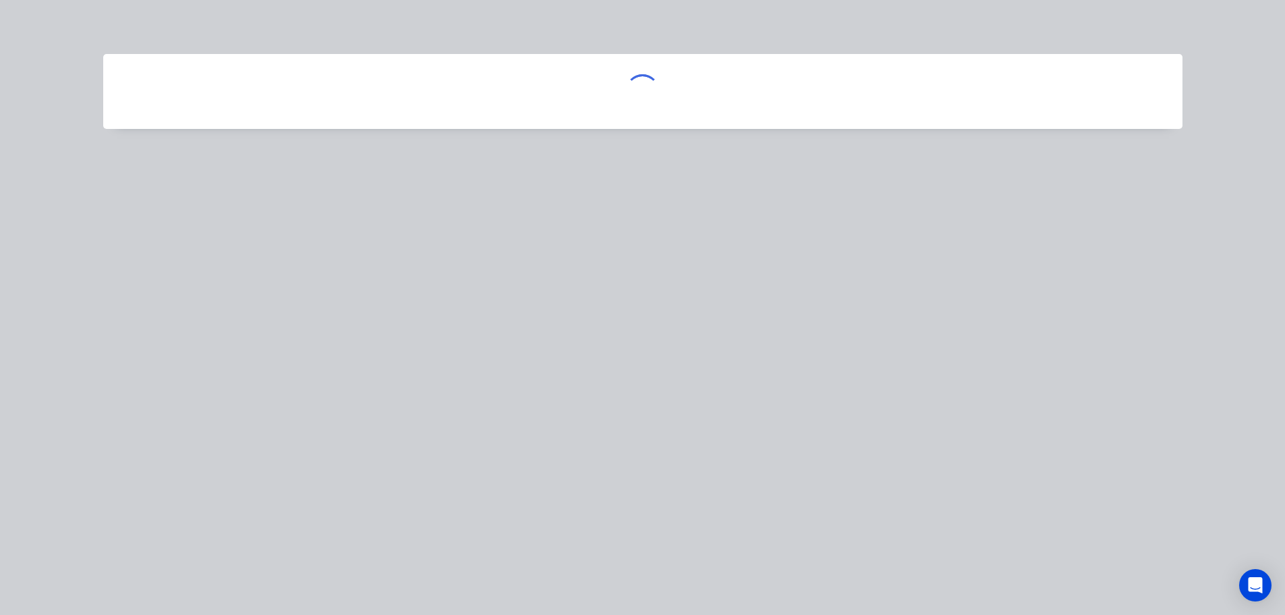
scroll to position [0, 0]
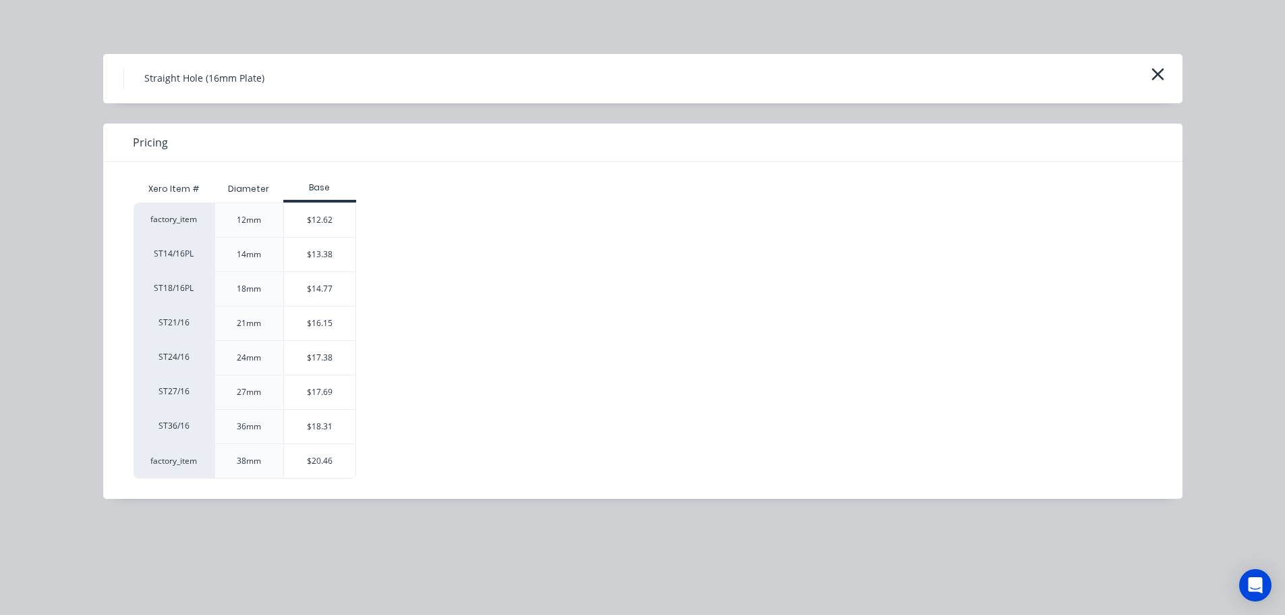
click at [337, 289] on div "$14.77" at bounding box center [320, 289] width 72 height 34
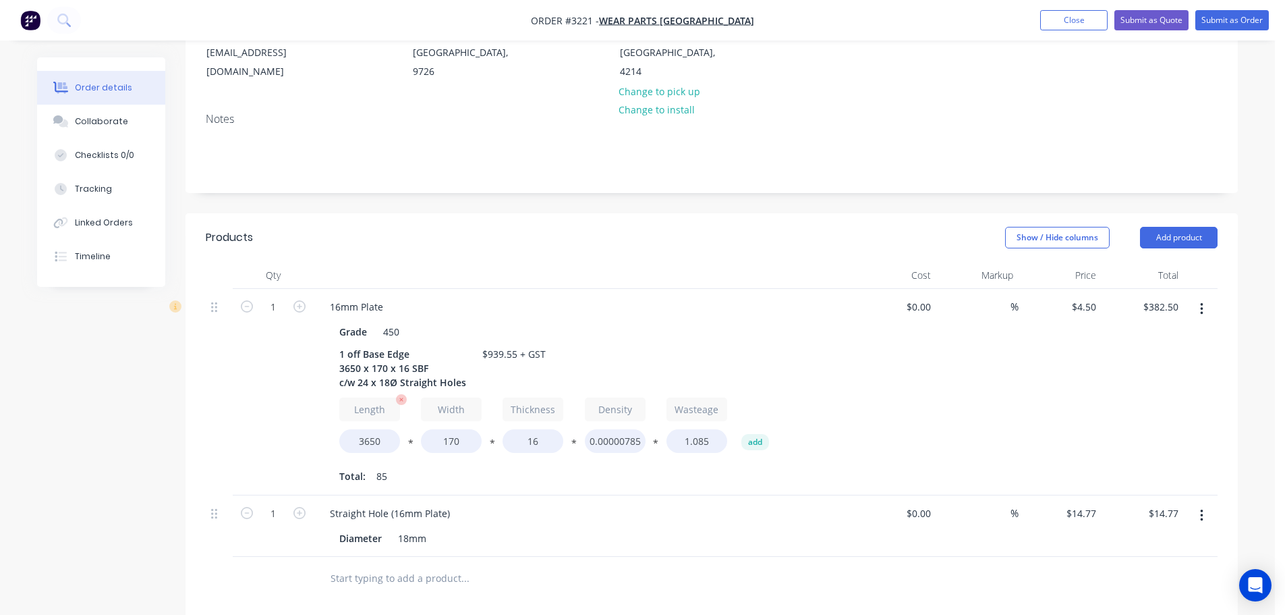
scroll to position [270, 0]
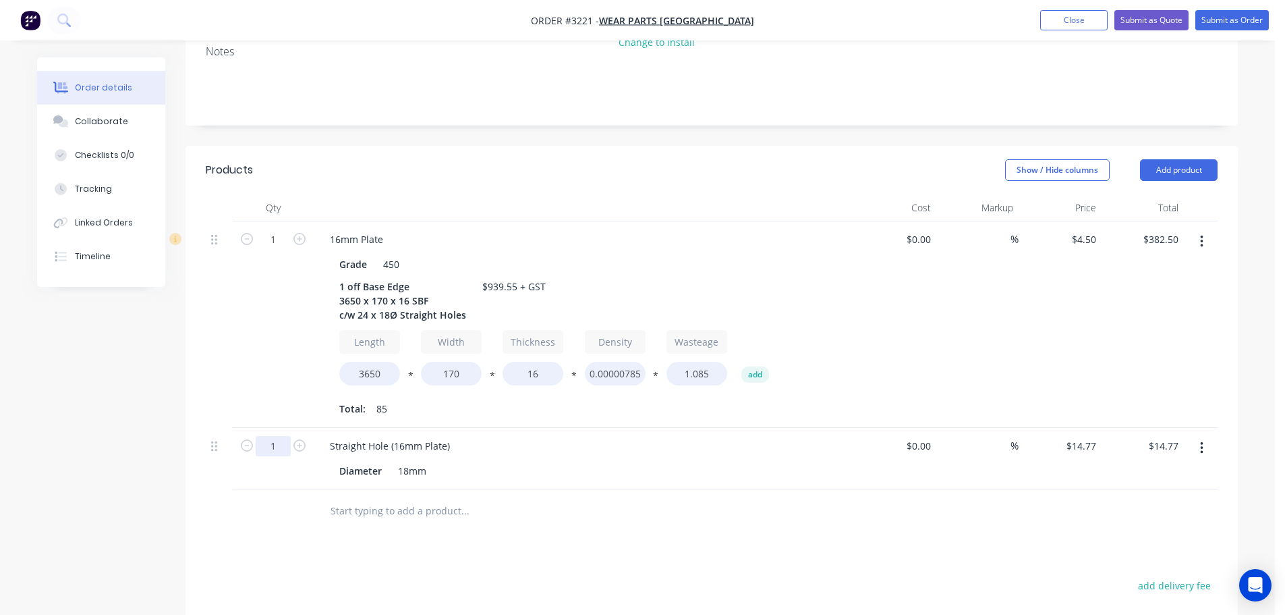
click at [274, 250] on input "1" at bounding box center [273, 239] width 35 height 20
type input "24"
type input "$354.48"
click at [240, 364] on div "1" at bounding box center [273, 324] width 81 height 206
click at [1186, 165] on button "Add product" at bounding box center [1179, 170] width 78 height 22
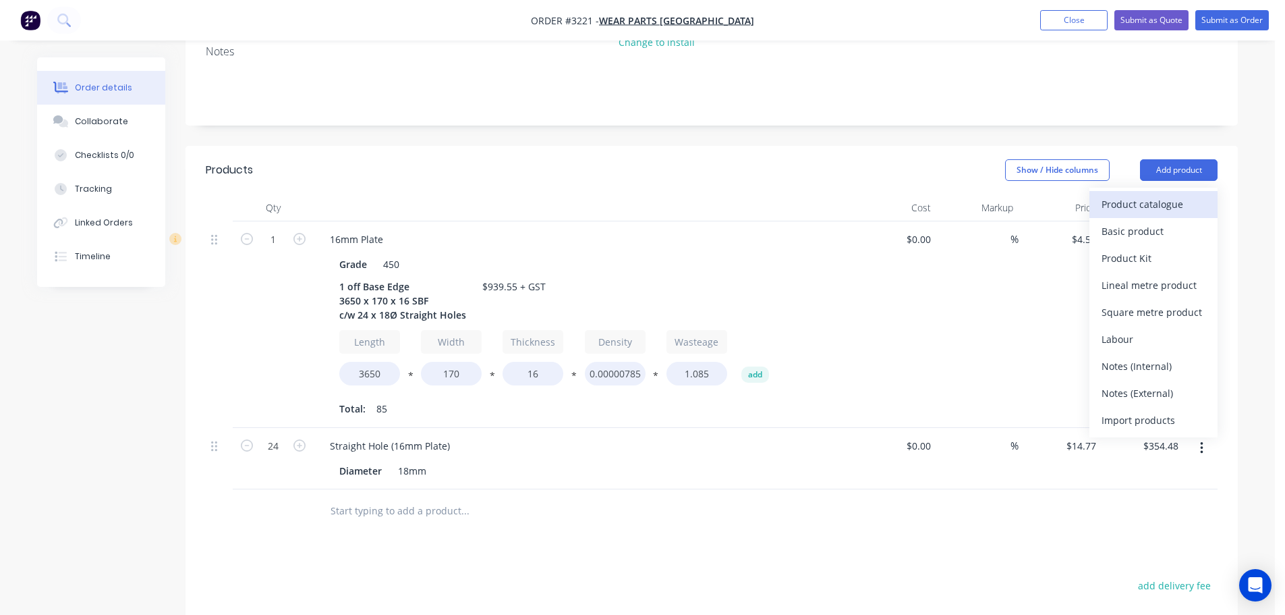
click at [1143, 203] on div "Product catalogue" at bounding box center [1154, 204] width 104 height 20
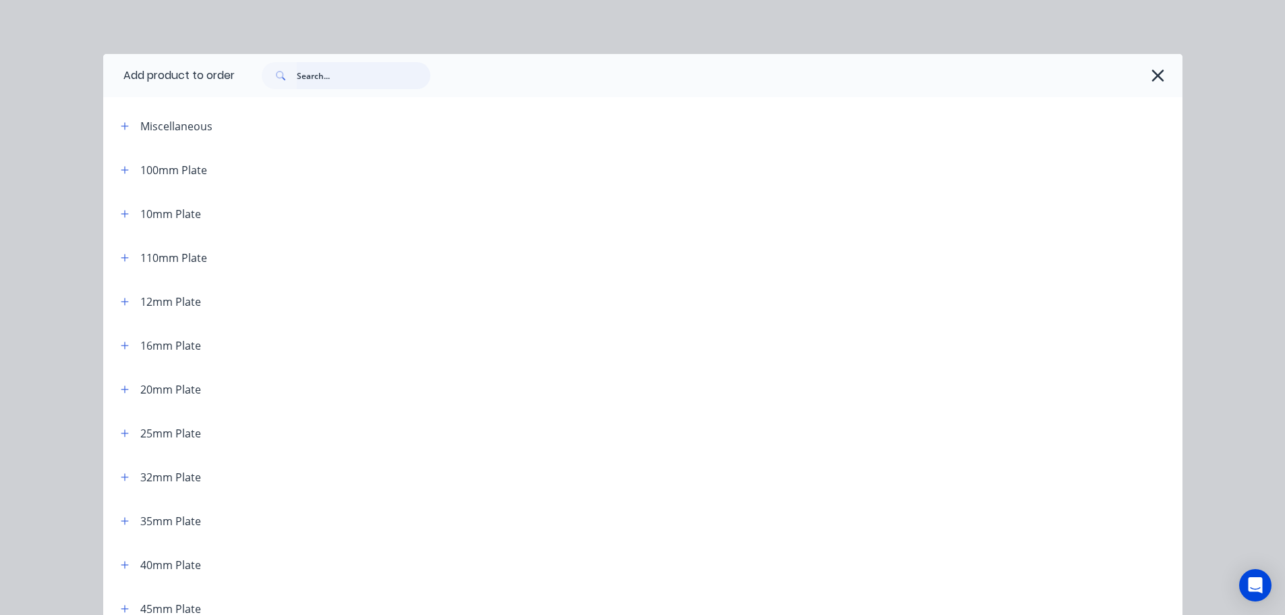
click at [314, 78] on input "text" at bounding box center [364, 75] width 134 height 27
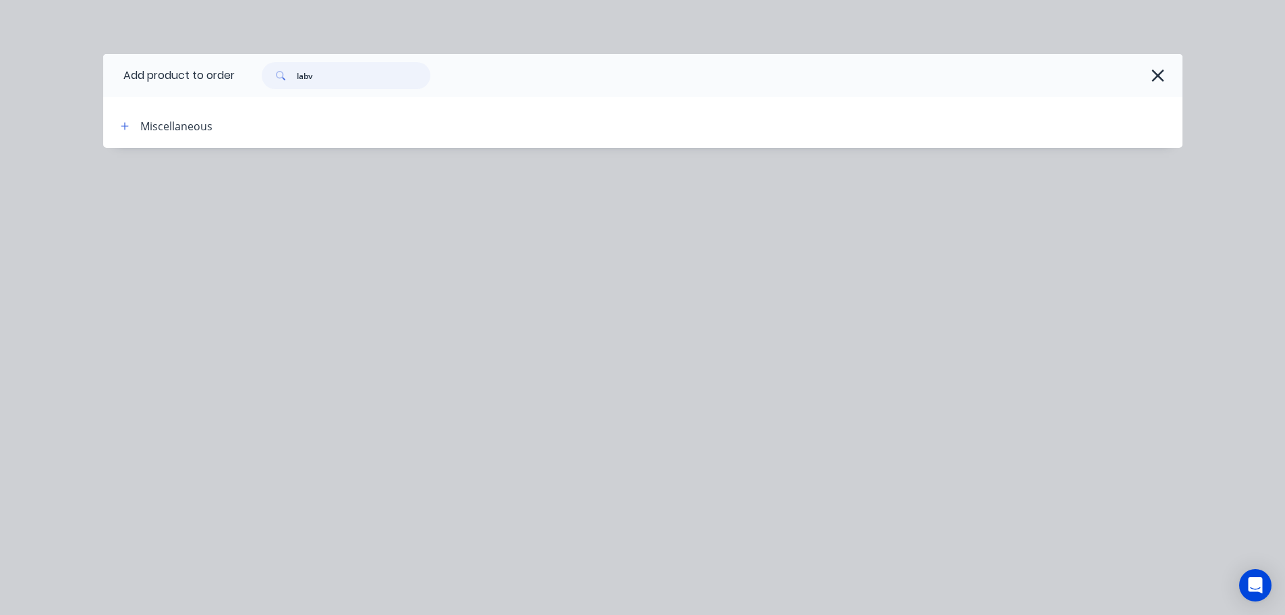
type input "lab"
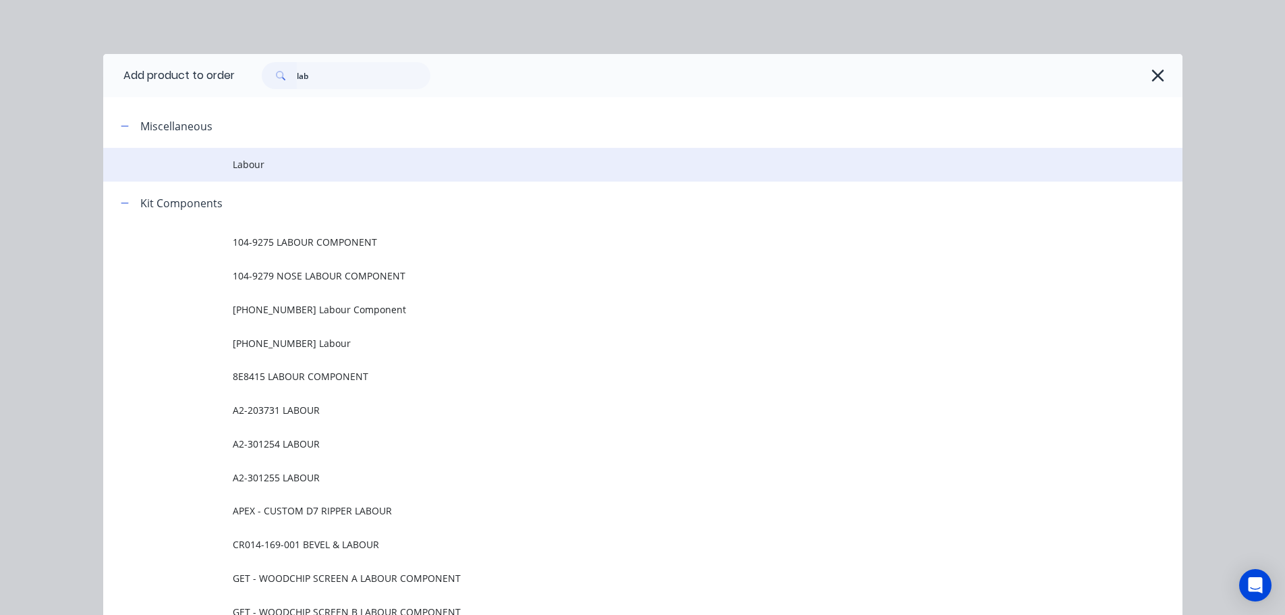
click at [283, 156] on td "Labour" at bounding box center [708, 165] width 950 height 34
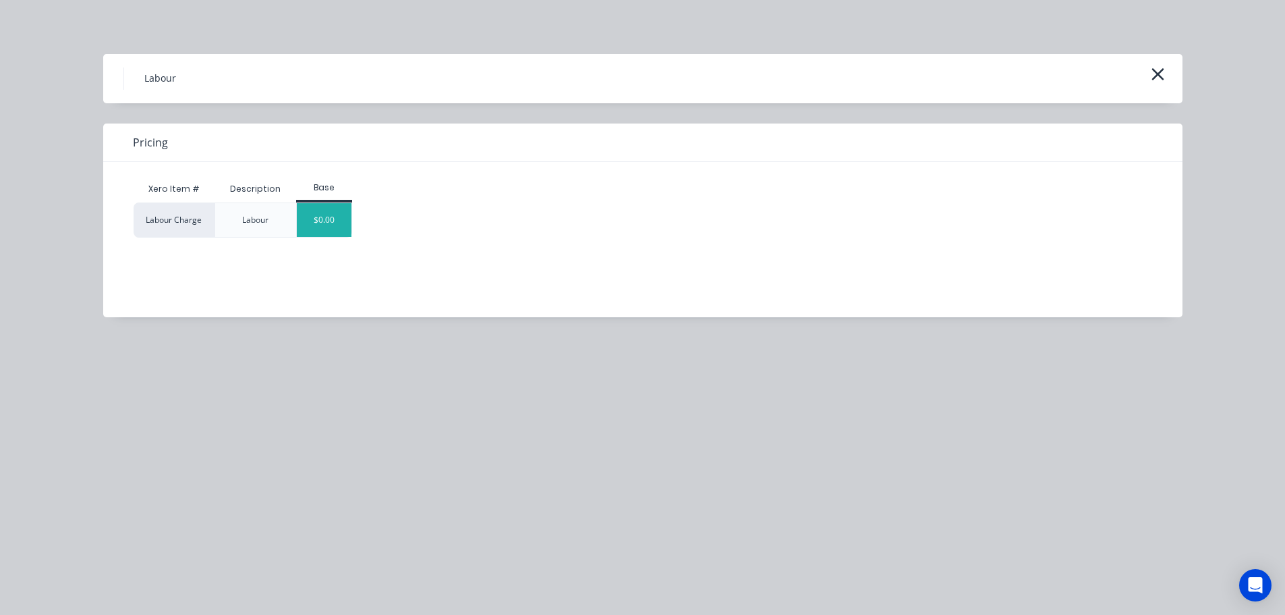
click at [312, 209] on div "$0.00" at bounding box center [324, 220] width 55 height 34
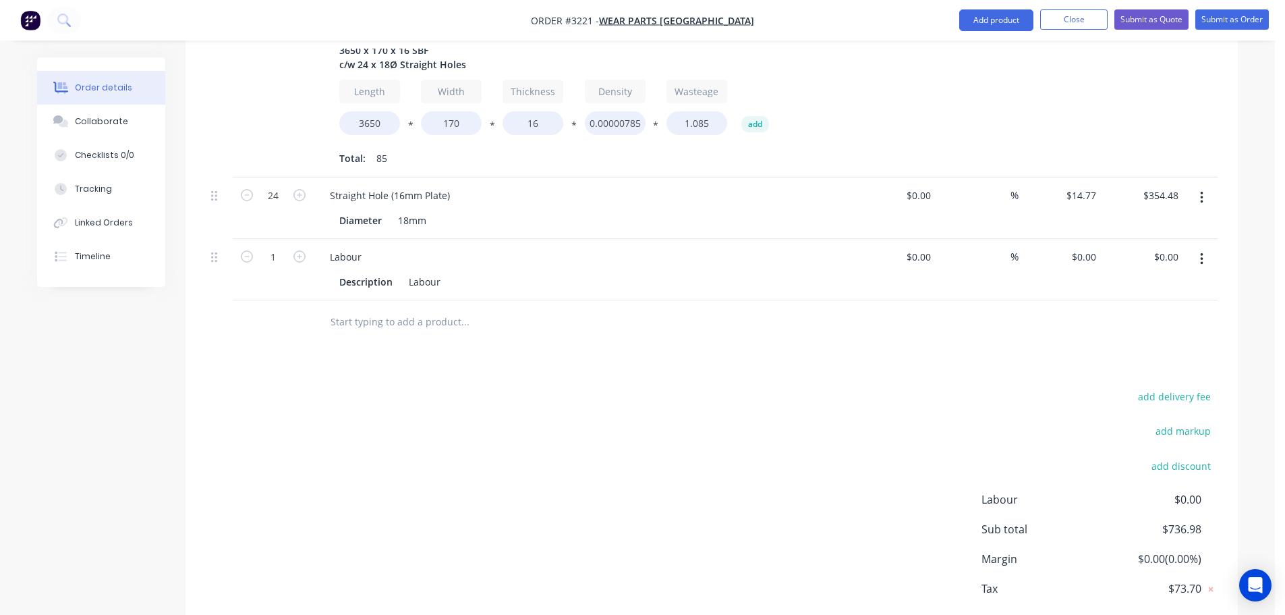
scroll to position [594, 0]
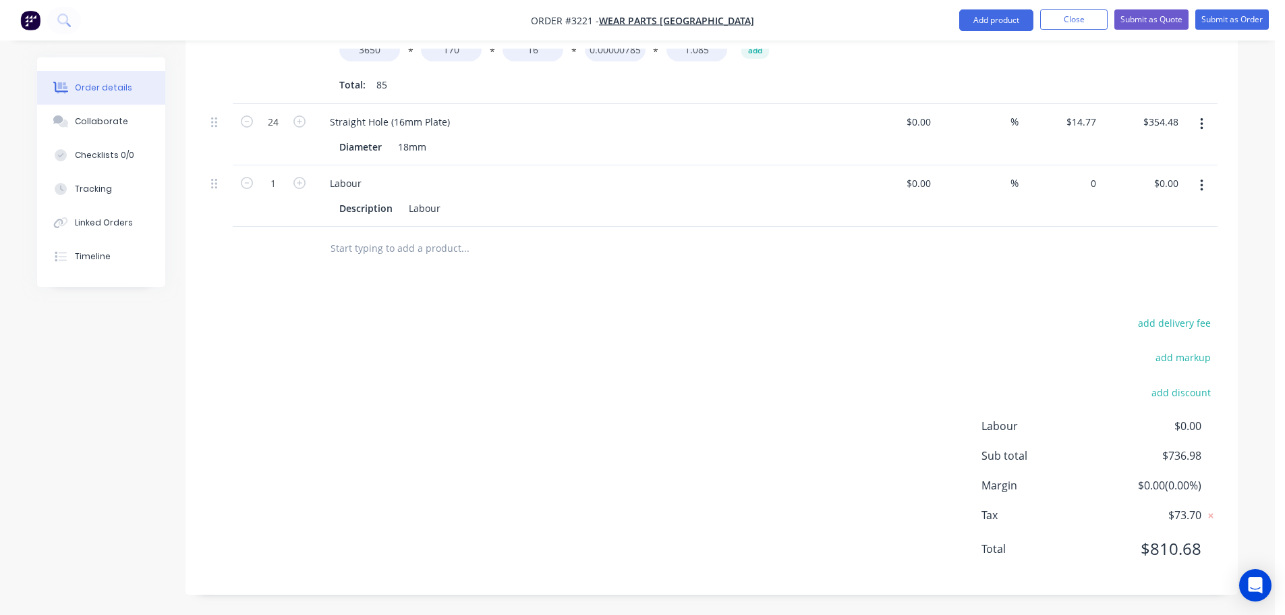
click at [1078, 179] on div "0 $0.00" at bounding box center [1060, 195] width 83 height 61
type input "$202.57"
click at [974, 329] on div "add delivery fee add markup add discount Labour $0.00 Sub total $939.55 Margin …" at bounding box center [712, 444] width 1012 height 260
drag, startPoint x: 126, startPoint y: 110, endPoint x: 134, endPoint y: 109, distance: 7.5
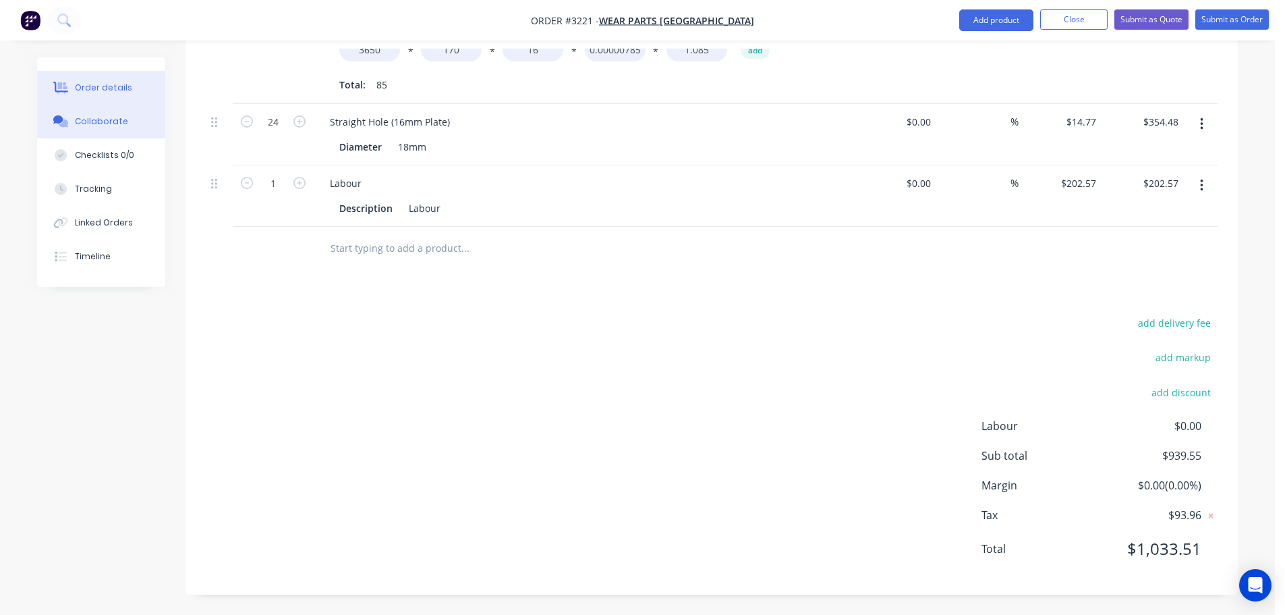
click at [127, 109] on button "Collaborate" at bounding box center [101, 122] width 128 height 34
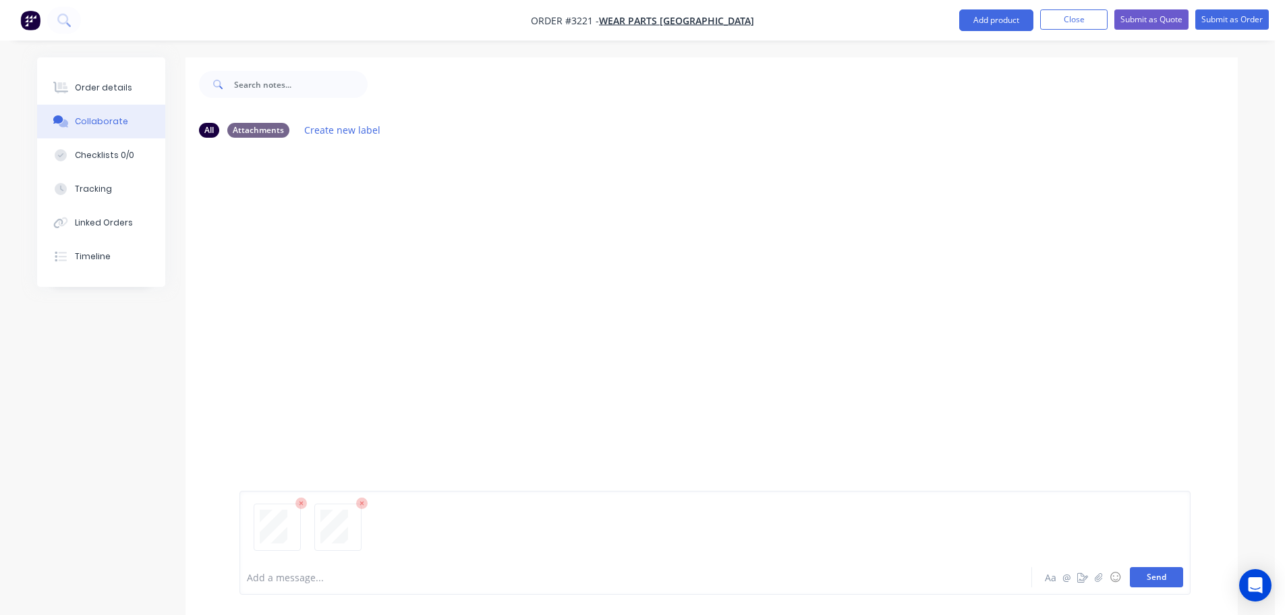
click at [1157, 578] on button "Send" at bounding box center [1156, 577] width 53 height 20
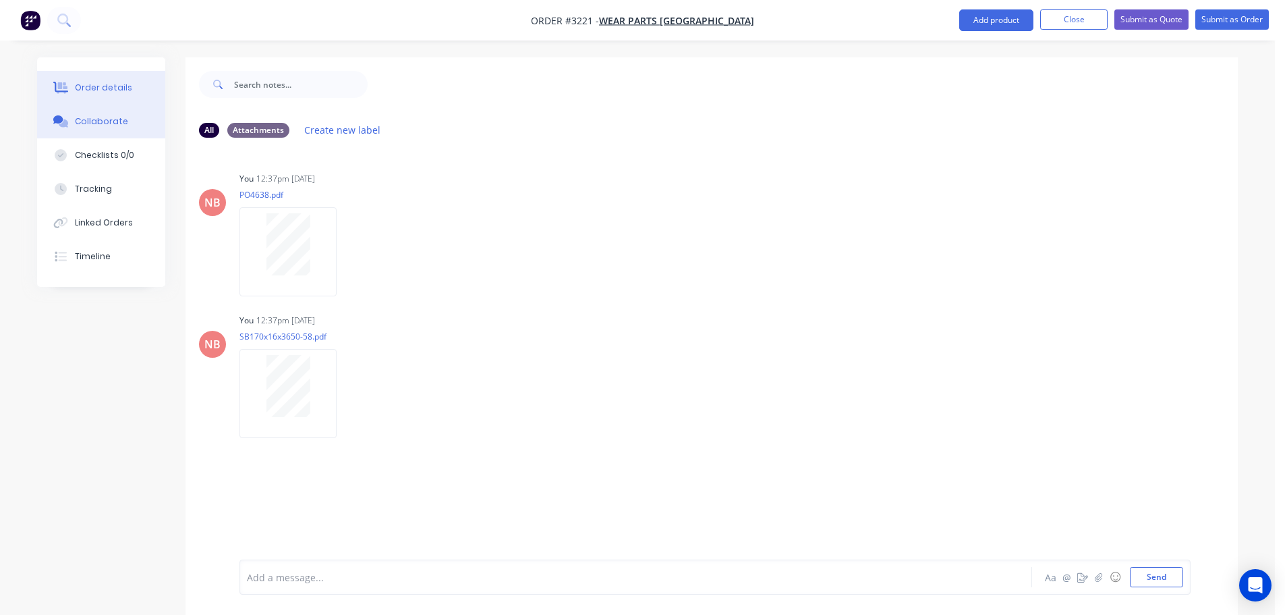
click at [106, 83] on div "Order details" at bounding box center [103, 88] width 57 height 12
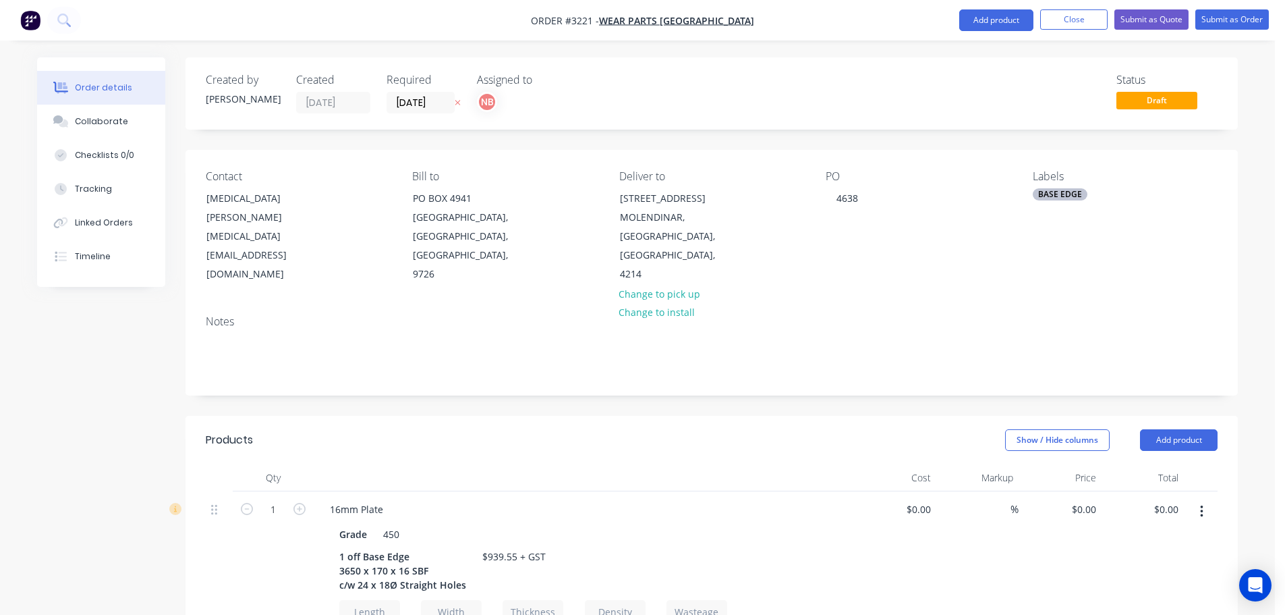
type input "$4.50"
type input "$382.50"
type input "$14.77"
type input "$354.48"
type input "$202.57"
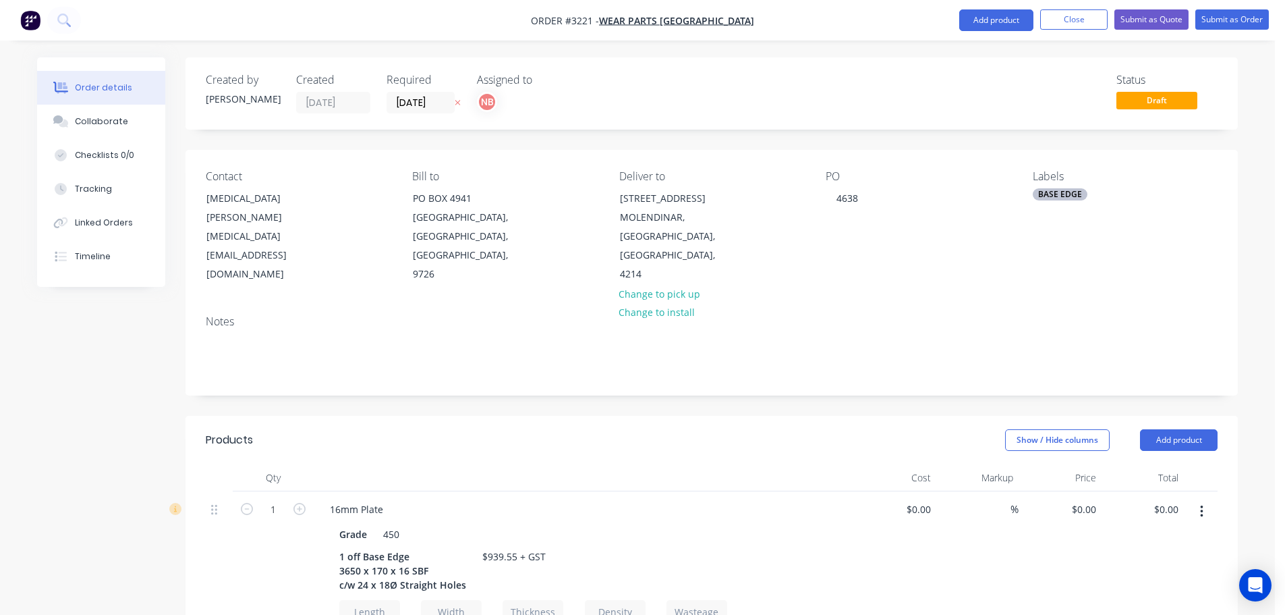
type input "$202.57"
click at [1206, 20] on button "Submit as Order" at bounding box center [1233, 20] width 74 height 20
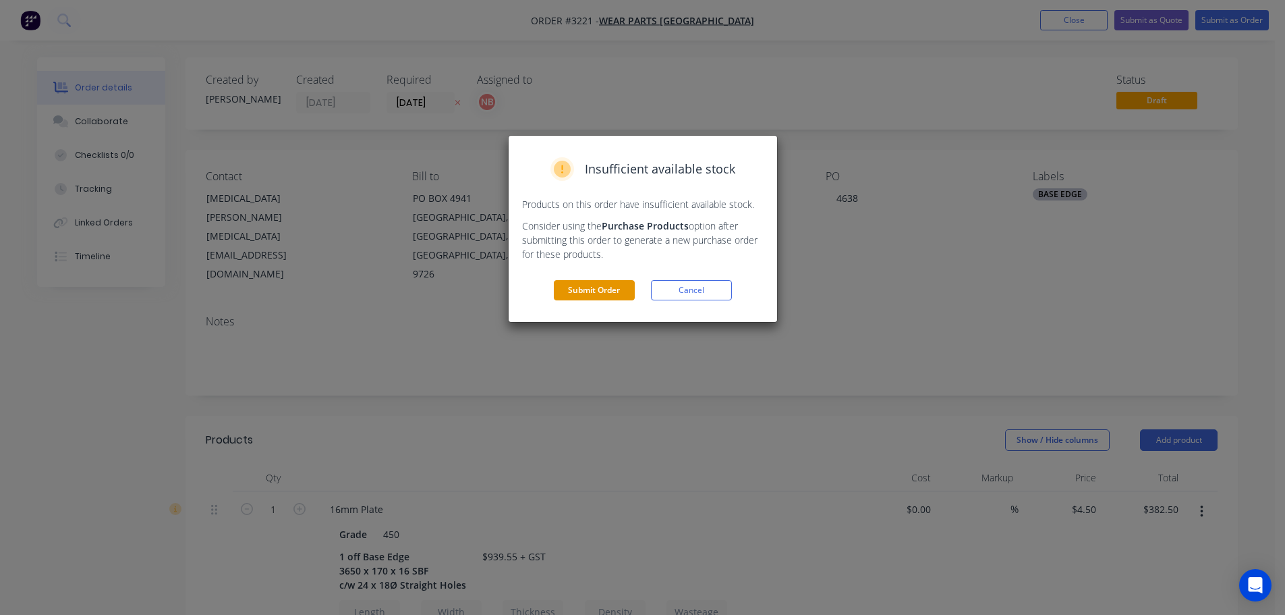
click at [594, 298] on button "Submit Order" at bounding box center [594, 290] width 81 height 20
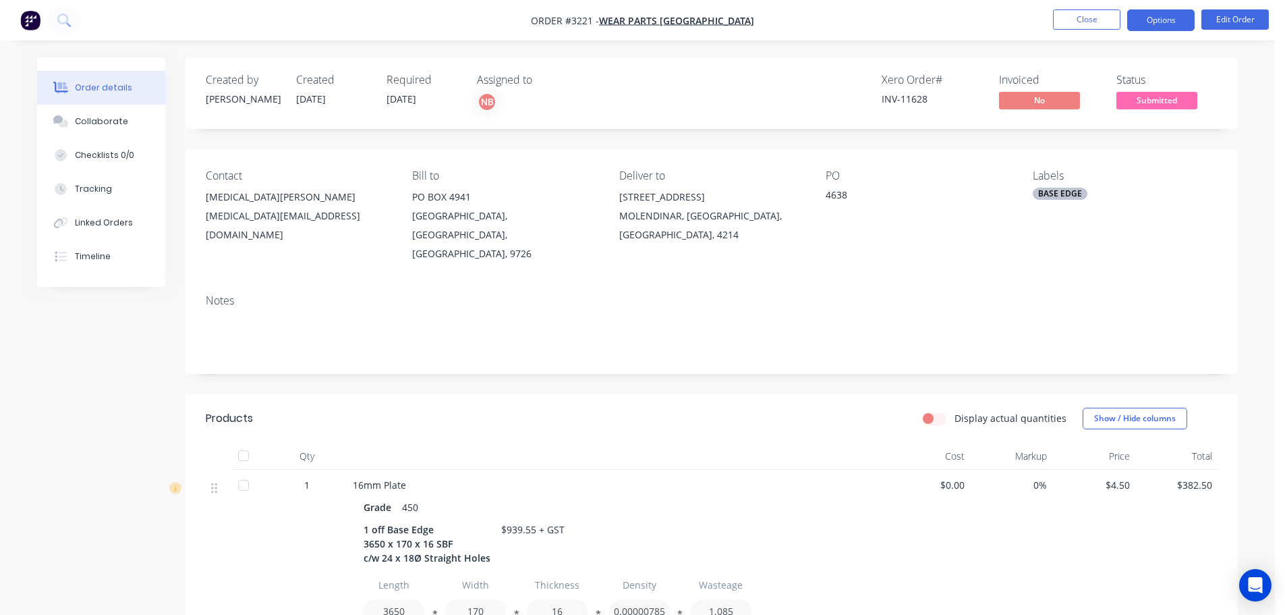
click at [1152, 24] on button "Options" at bounding box center [1160, 20] width 67 height 22
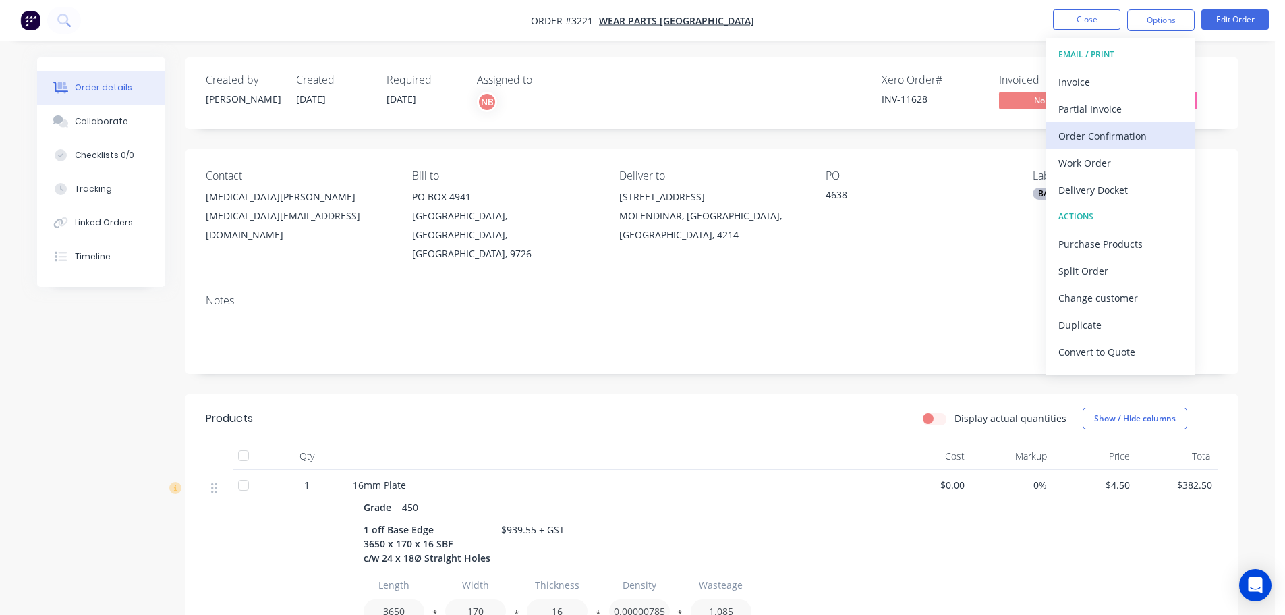
click at [1080, 142] on div "Order Confirmation" at bounding box center [1121, 136] width 124 height 20
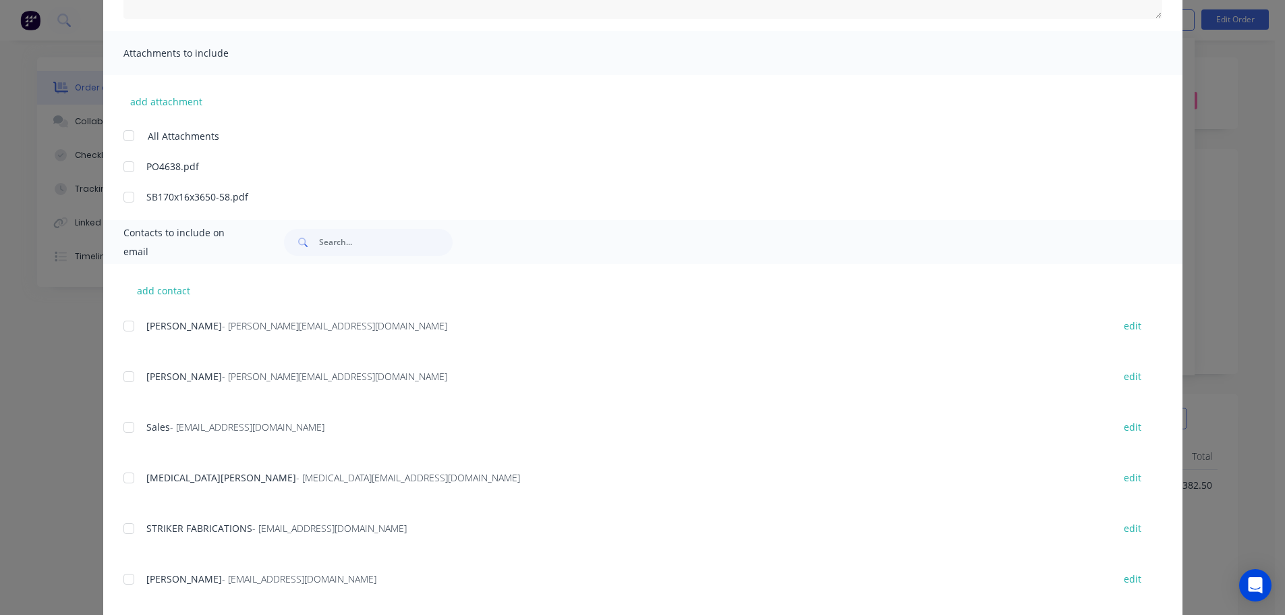
click at [121, 486] on div at bounding box center [128, 477] width 27 height 27
type textarea "Thank you for your order! Click 'view my order' to see your order confirmation.…"
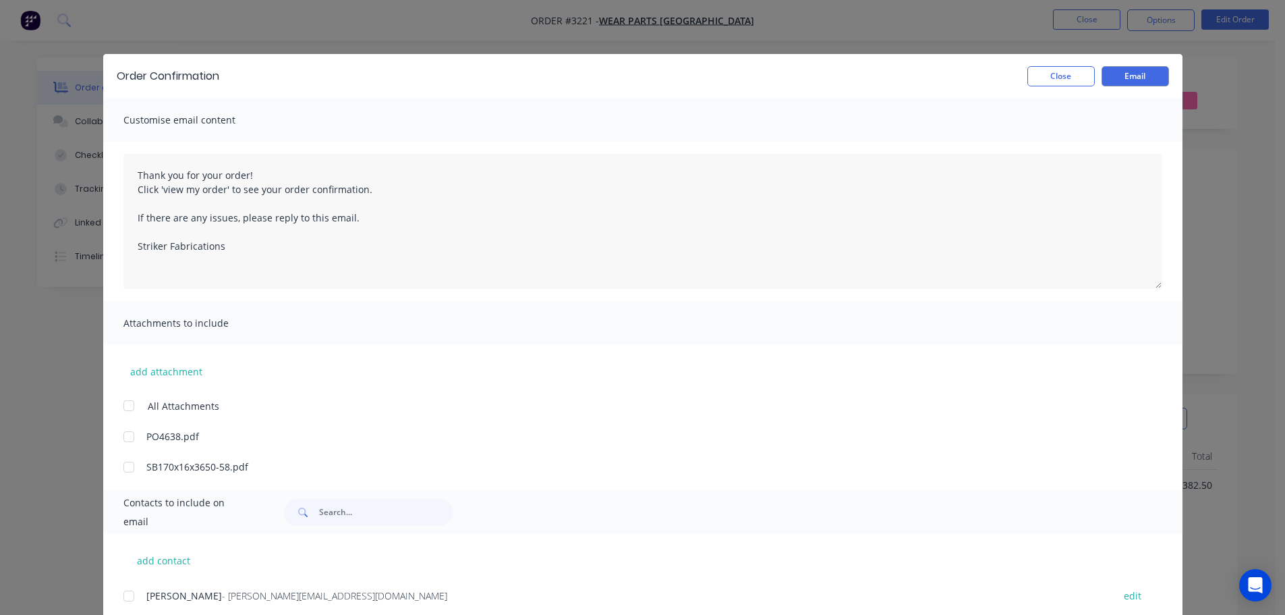
click at [1126, 63] on div "Order Confirmation Close Email" at bounding box center [642, 76] width 1079 height 44
click at [1124, 73] on button "Email" at bounding box center [1135, 76] width 67 height 20
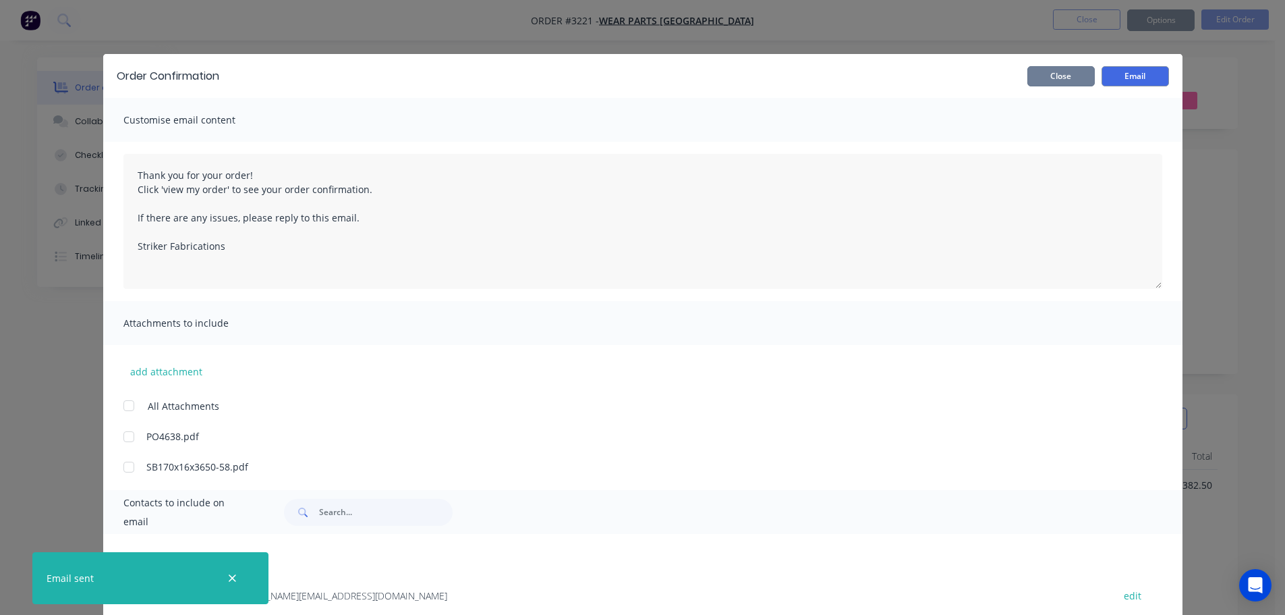
click at [1036, 84] on button "Close" at bounding box center [1061, 76] width 67 height 20
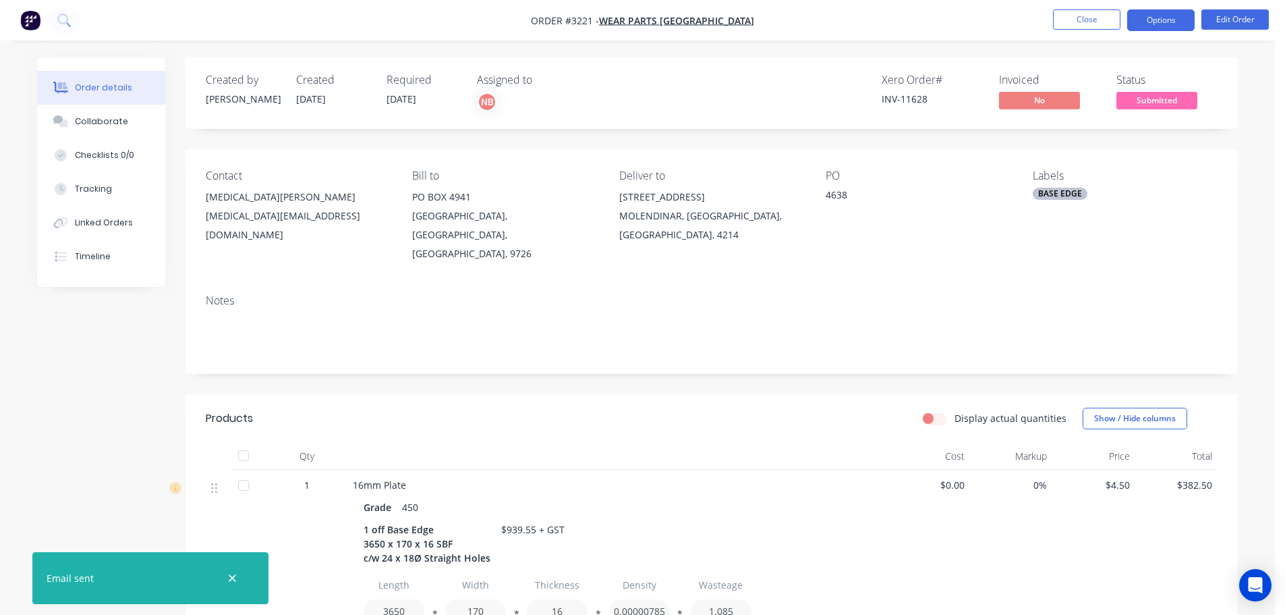
click at [1170, 23] on button "Options" at bounding box center [1160, 20] width 67 height 22
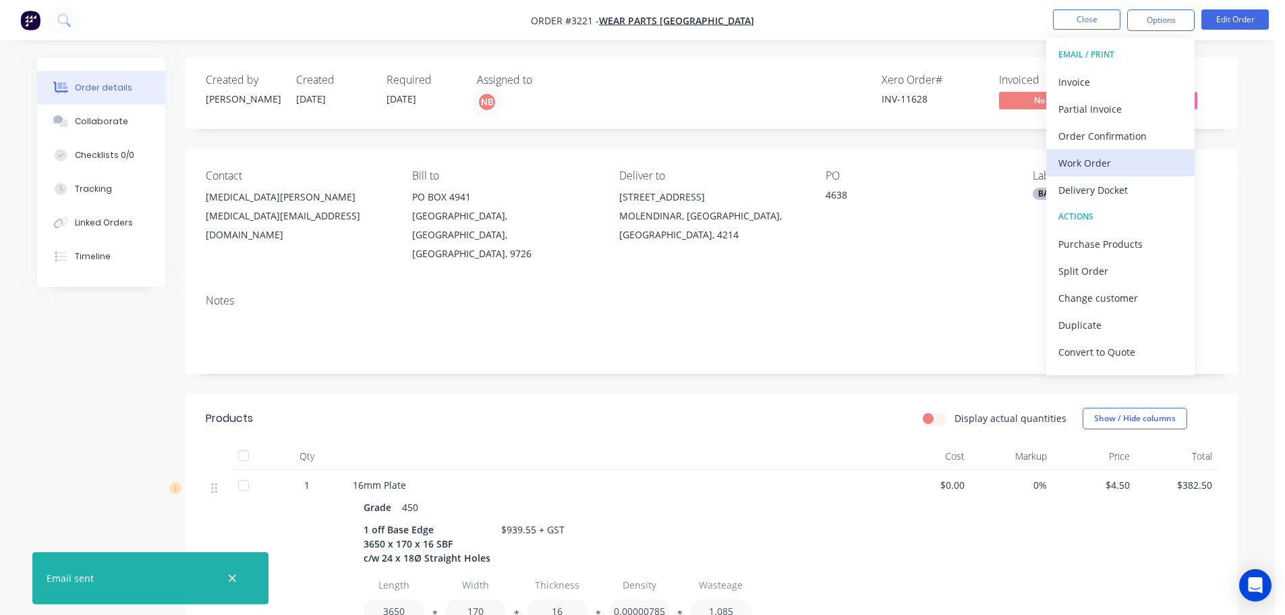
click at [1102, 168] on div "Work Order" at bounding box center [1121, 163] width 124 height 20
click at [1101, 162] on div "Custom" at bounding box center [1121, 163] width 124 height 20
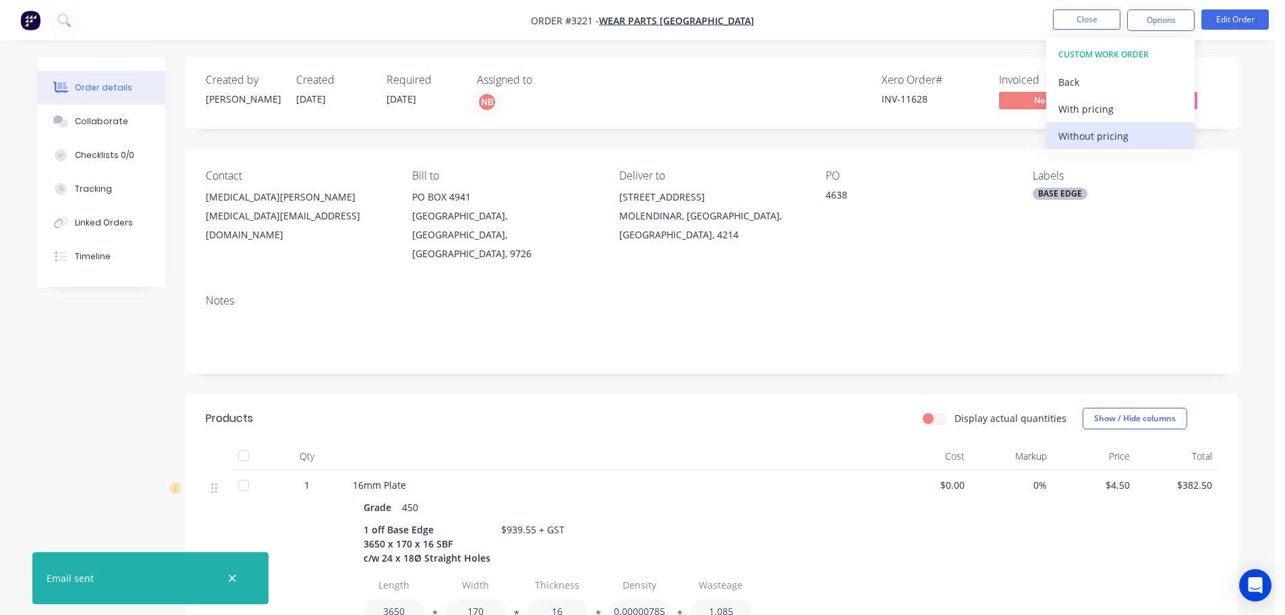
click at [1098, 138] on div "Without pricing" at bounding box center [1121, 136] width 124 height 20
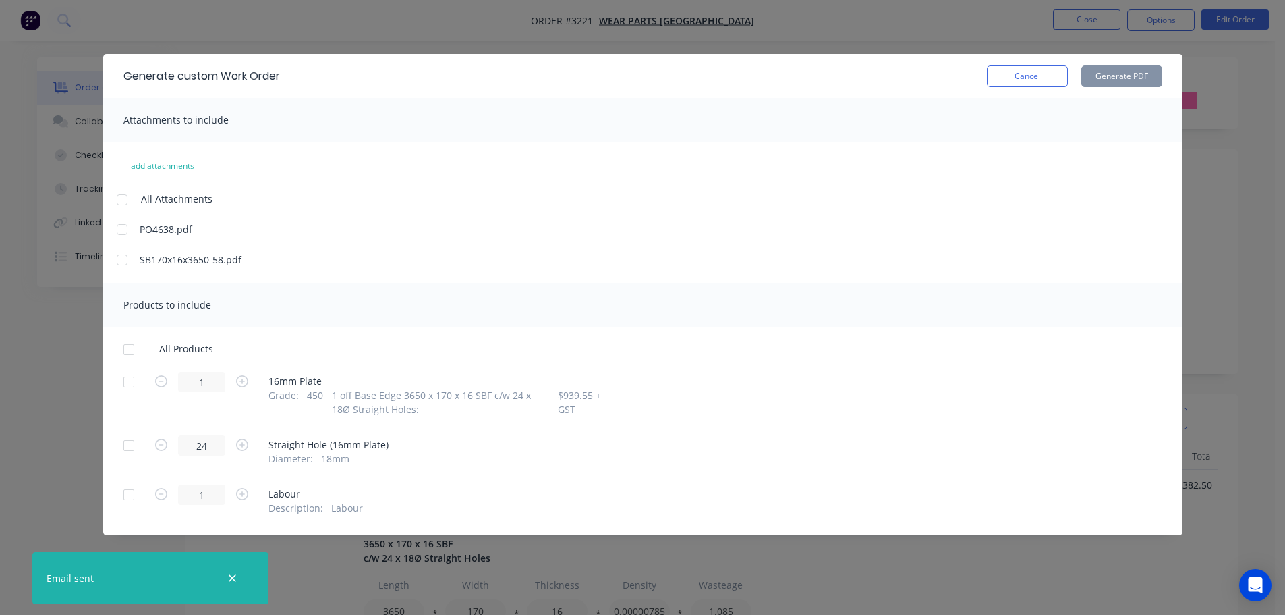
click at [131, 379] on div at bounding box center [128, 381] width 27 height 27
click at [1122, 82] on button "Generate PDF" at bounding box center [1121, 76] width 81 height 22
click at [1046, 66] on button "Cancel" at bounding box center [1027, 76] width 81 height 22
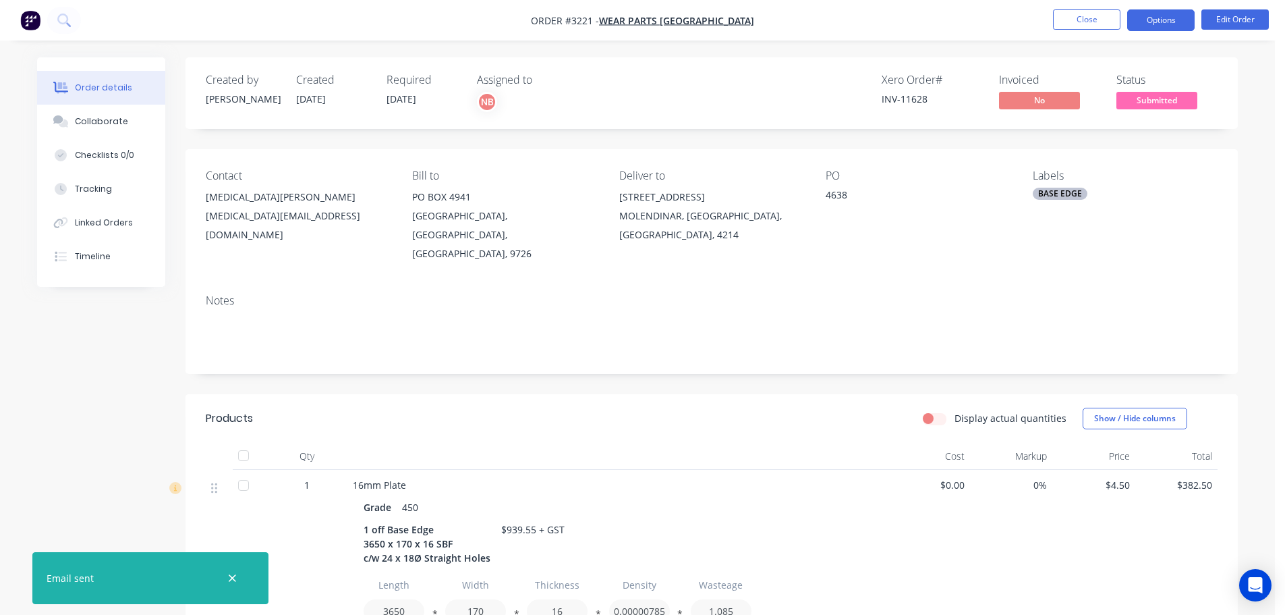
click at [1184, 18] on button "Options" at bounding box center [1160, 20] width 67 height 22
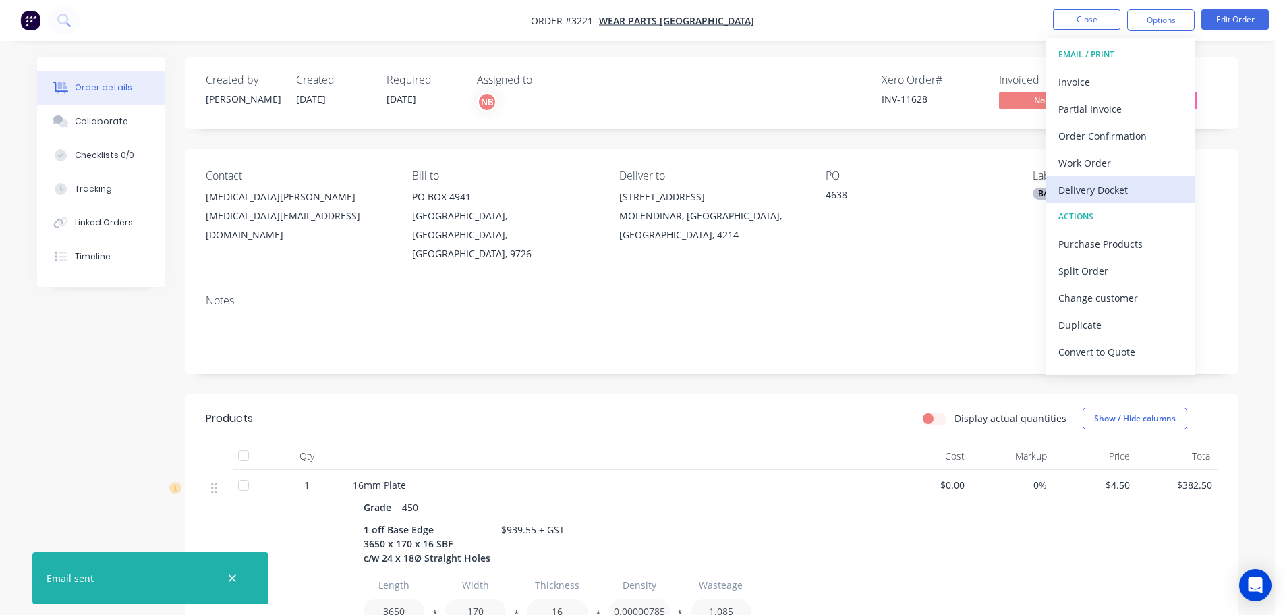
click at [1115, 179] on button "Delivery Docket" at bounding box center [1120, 189] width 148 height 27
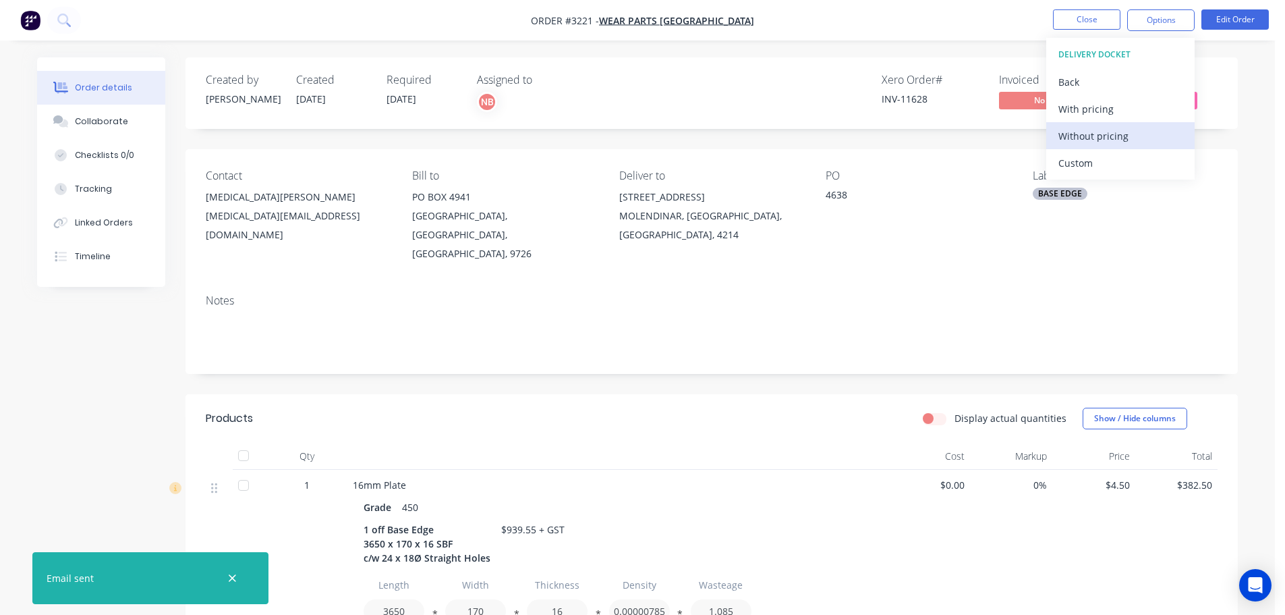
drag, startPoint x: 1110, startPoint y: 161, endPoint x: 1106, endPoint y: 141, distance: 20.6
click at [1109, 159] on div "Custom" at bounding box center [1121, 163] width 124 height 20
click at [1105, 140] on div "Without pricing" at bounding box center [1121, 136] width 124 height 20
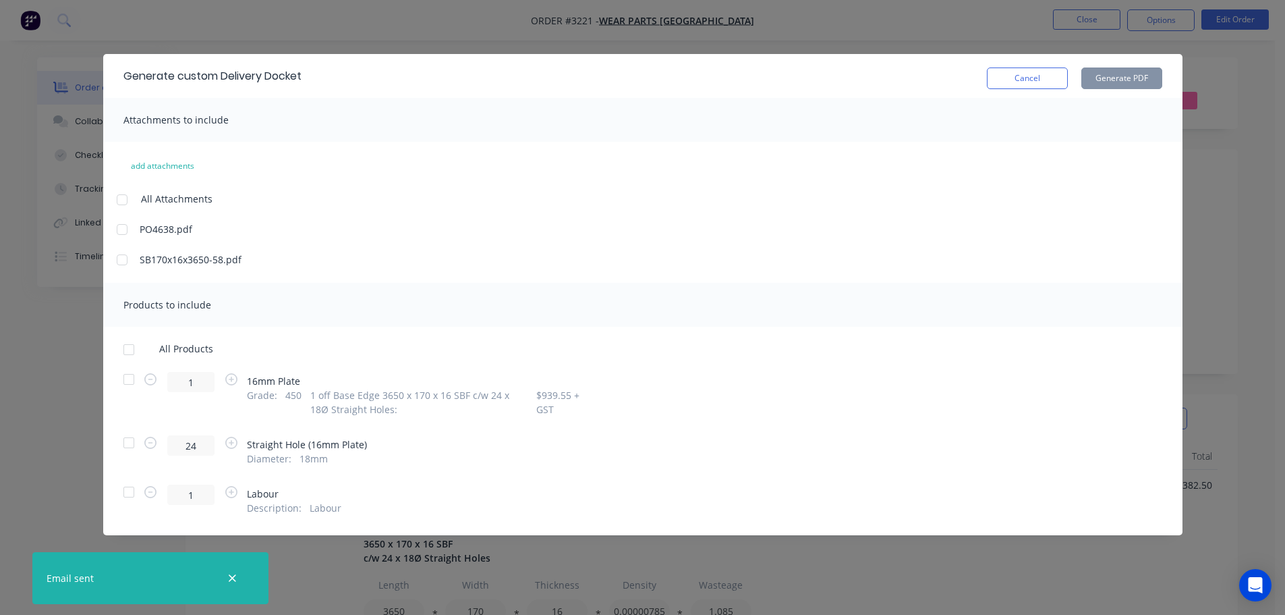
click at [125, 368] on div at bounding box center [128, 379] width 27 height 27
click at [1109, 83] on button "Generate PDF" at bounding box center [1121, 78] width 81 height 22
click at [999, 82] on button "Cancel" at bounding box center [1027, 78] width 81 height 22
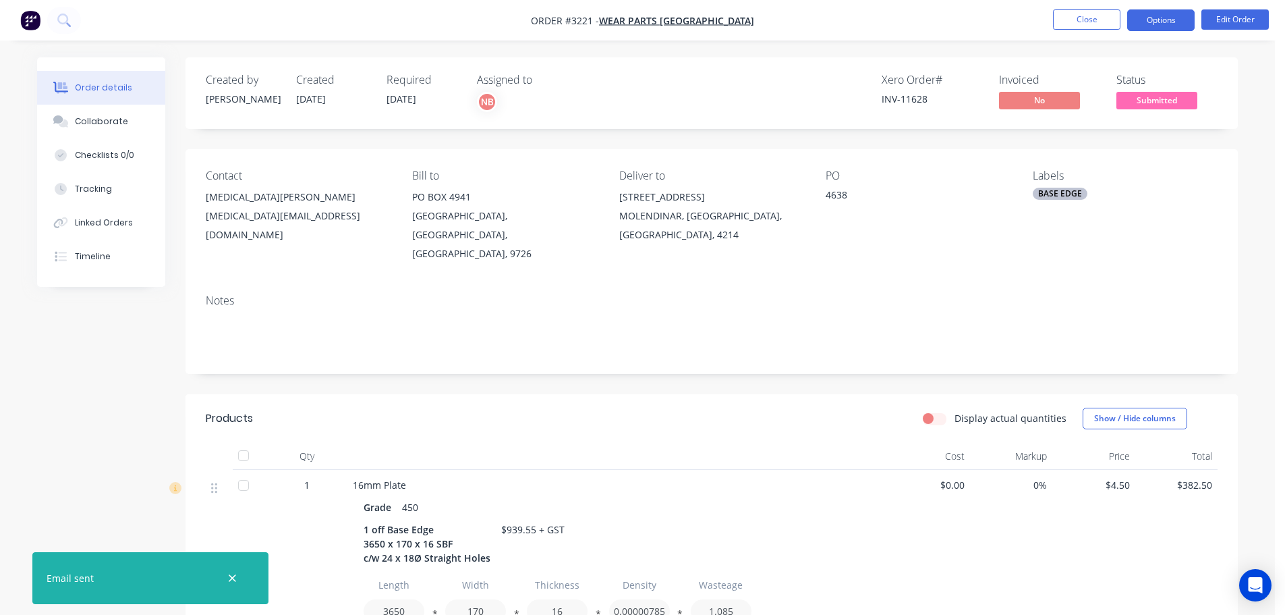
click at [1144, 13] on button "Options" at bounding box center [1160, 20] width 67 height 22
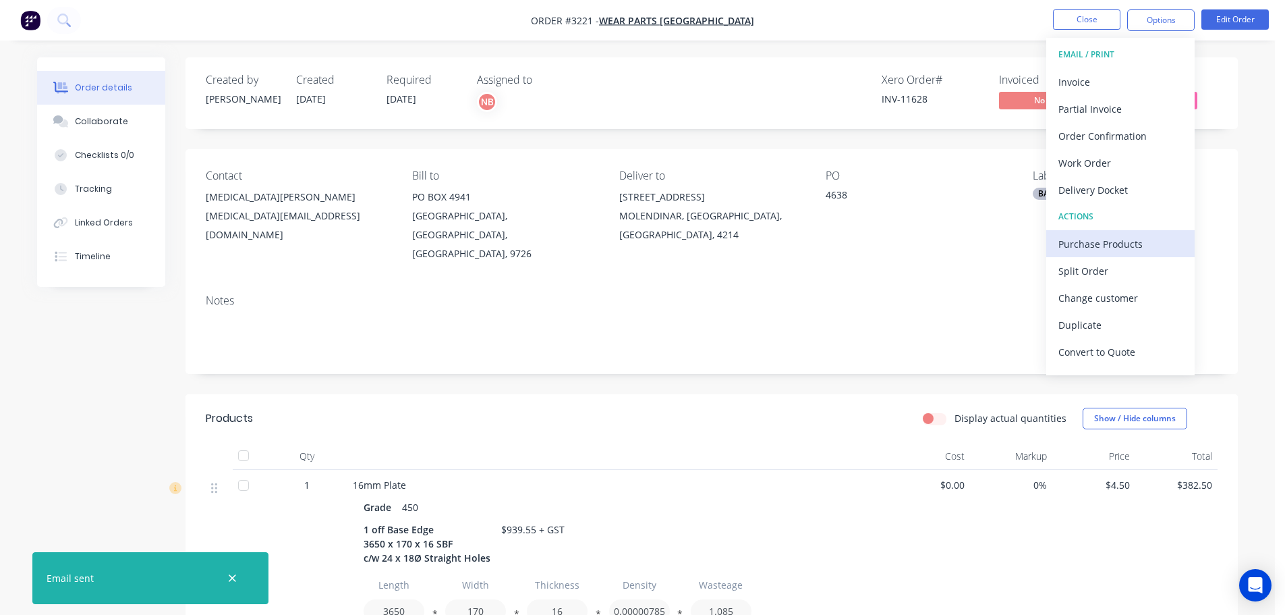
click at [1090, 250] on div "Purchase Products" at bounding box center [1121, 244] width 124 height 20
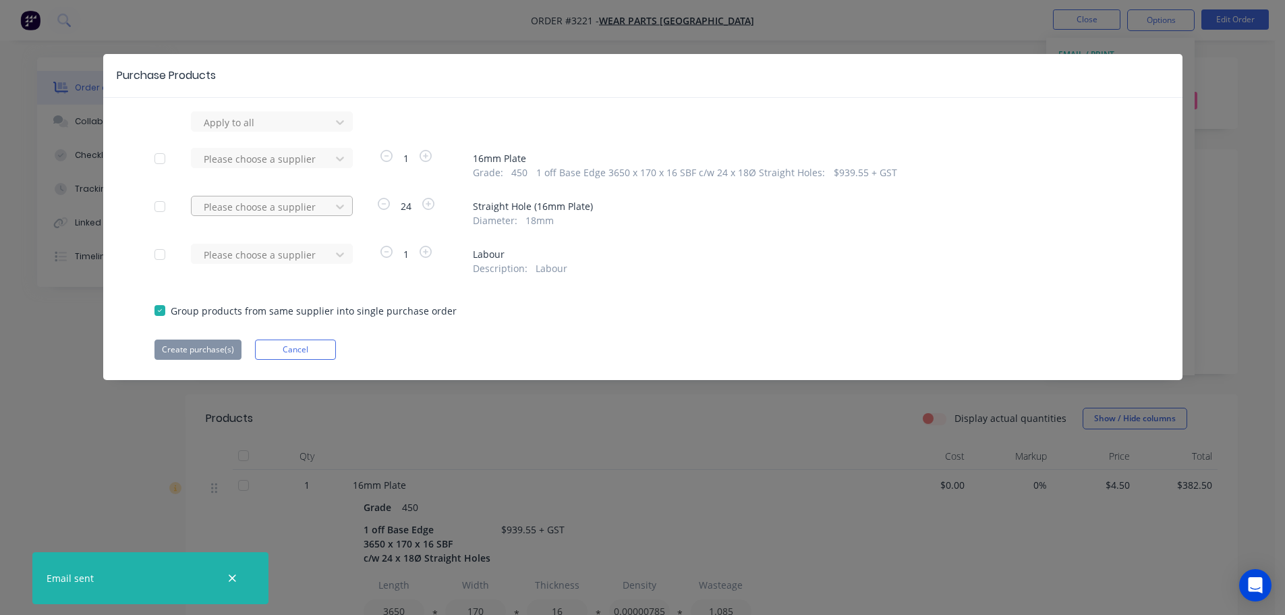
click at [287, 131] on div at bounding box center [262, 122] width 121 height 17
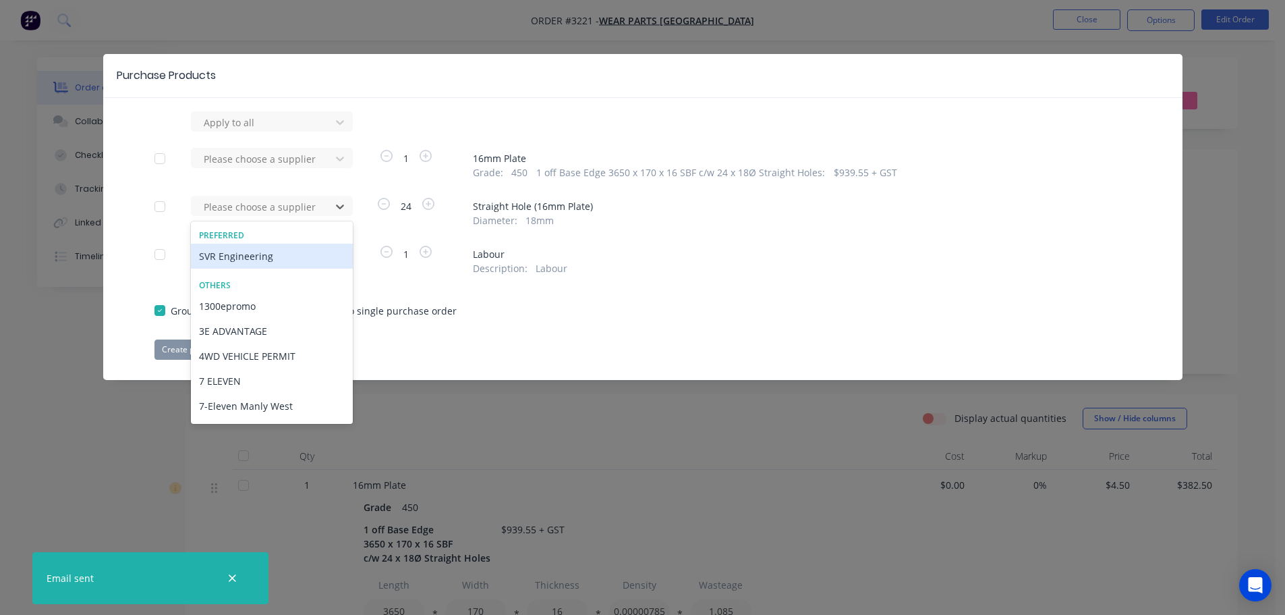
click at [278, 252] on div "SVR Engineering" at bounding box center [272, 256] width 162 height 25
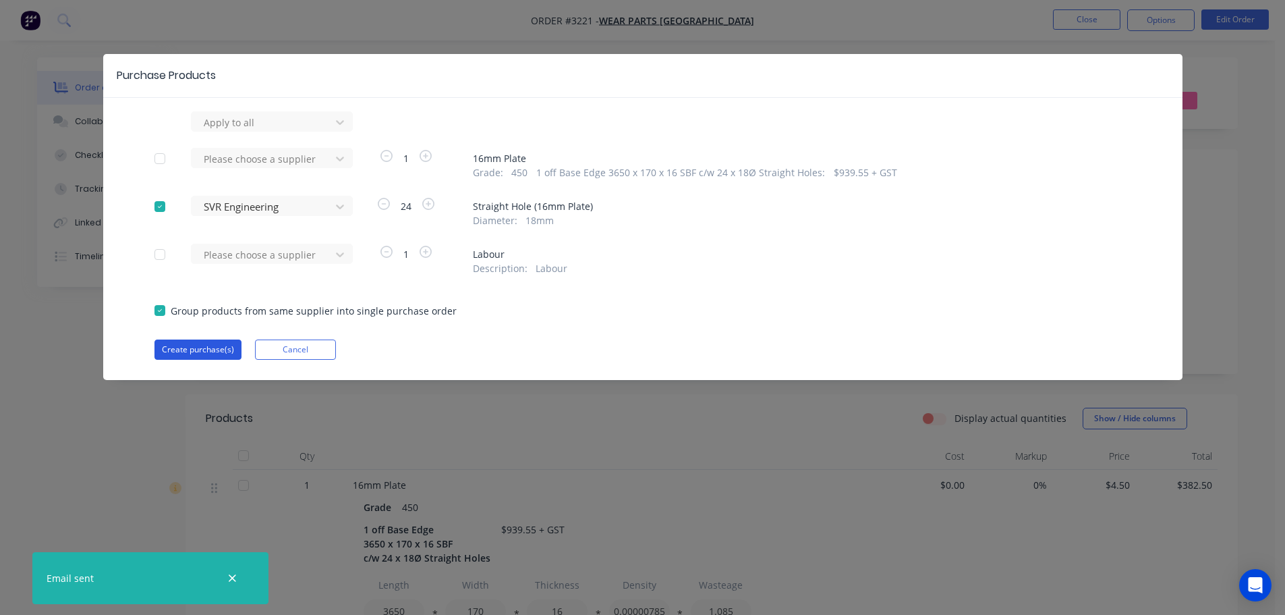
click at [208, 348] on button "Create purchase(s)" at bounding box center [197, 349] width 87 height 20
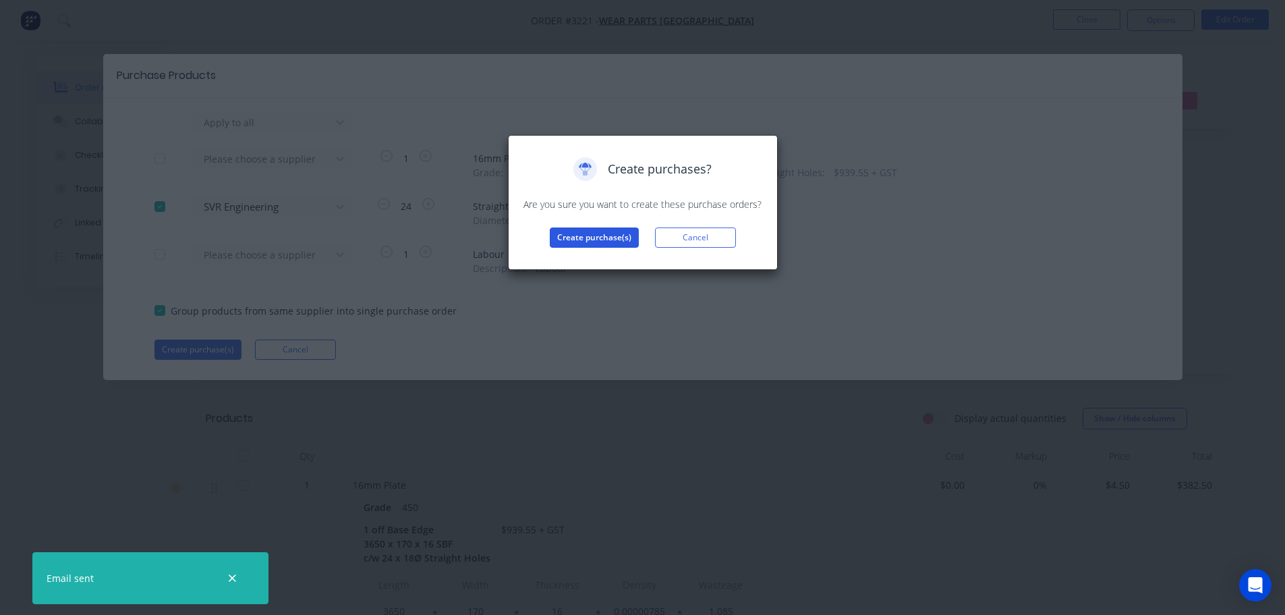
click at [594, 232] on button "Create purchase(s)" at bounding box center [594, 237] width 89 height 20
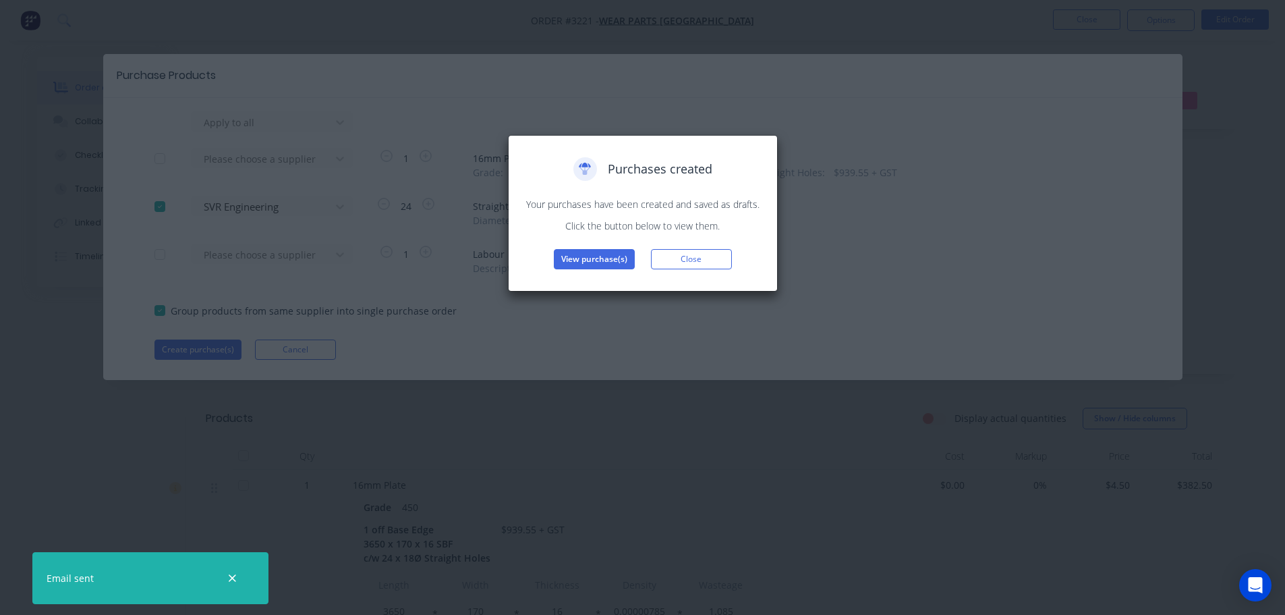
click at [596, 269] on button "View purchase(s)" at bounding box center [594, 259] width 81 height 20
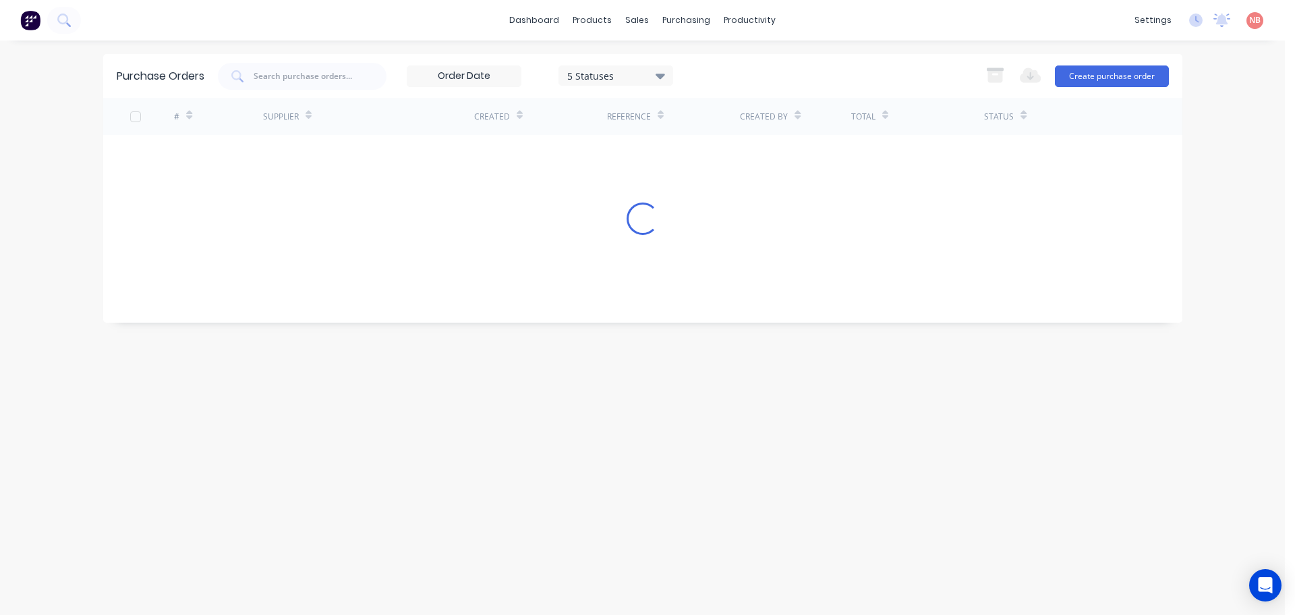
click at [596, 254] on div "Purchase Orders 5 Statuses 5 Statuses Export to Excel (XLSX) Create purchase or…" at bounding box center [642, 327] width 1079 height 547
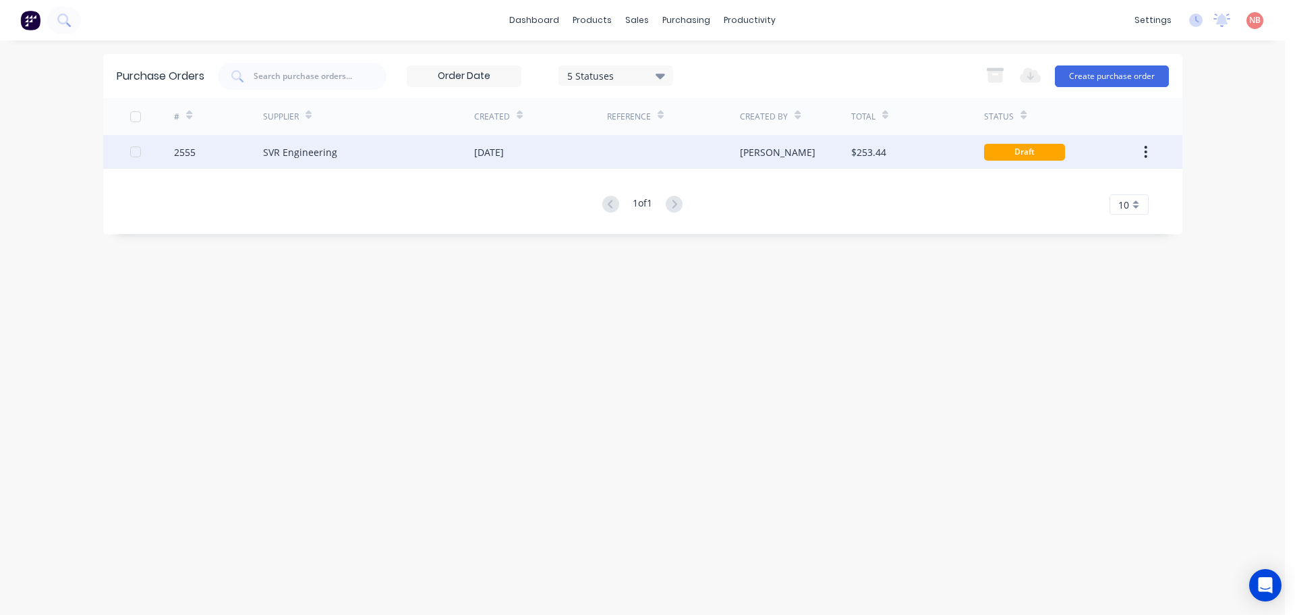
click at [567, 157] on div "[DATE]" at bounding box center [540, 152] width 133 height 34
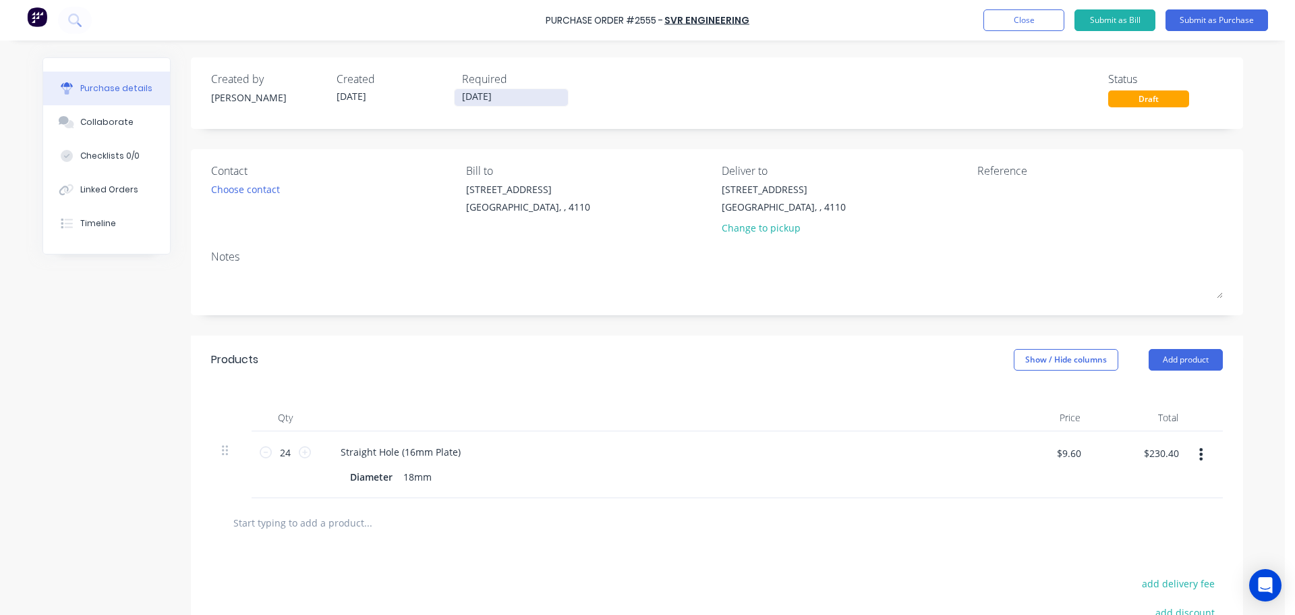
click at [509, 93] on input "[DATE]" at bounding box center [511, 97] width 113 height 17
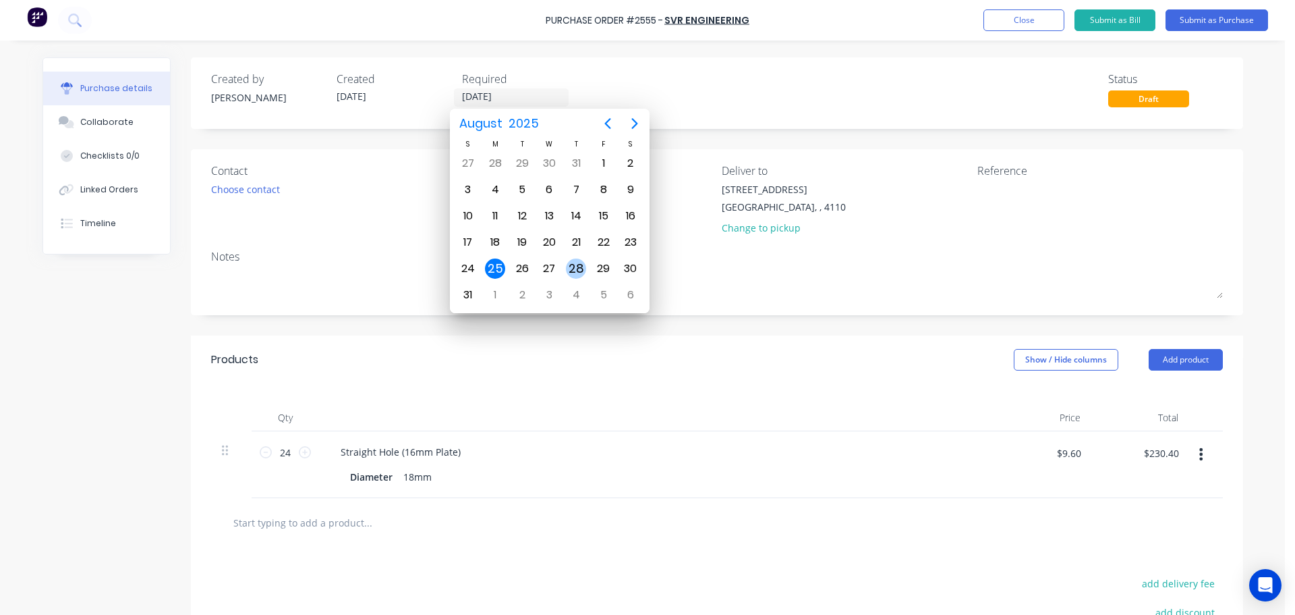
click at [576, 268] on div "28" at bounding box center [576, 268] width 20 height 20
type input "[DATE]"
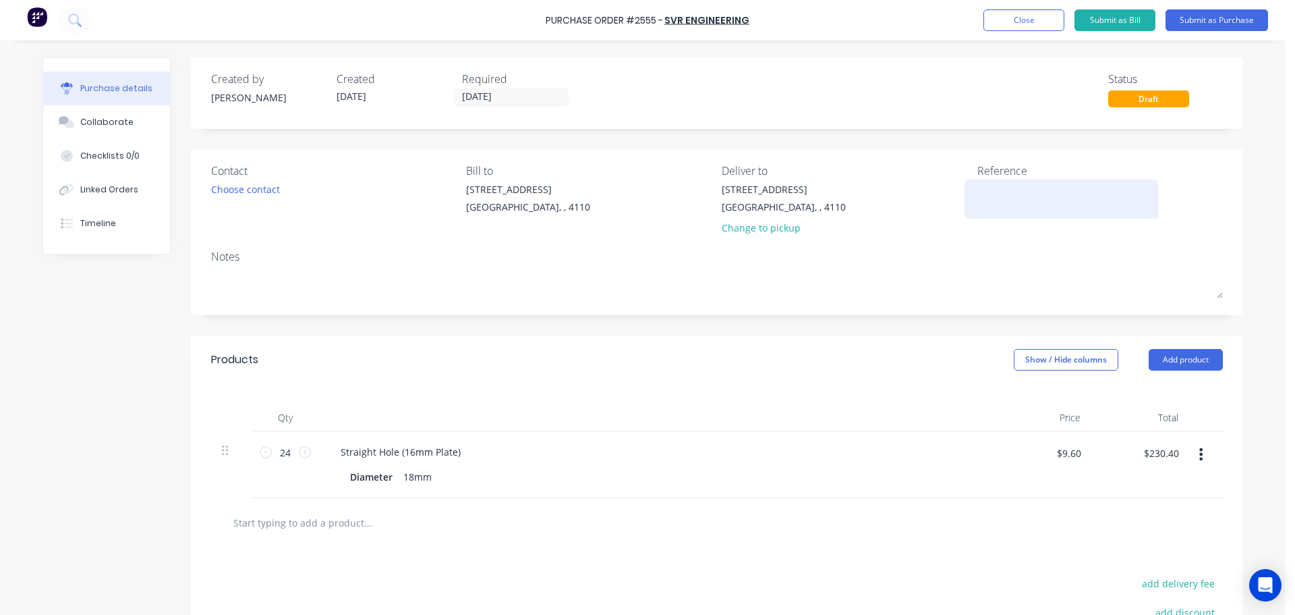
click at [984, 187] on textarea at bounding box center [1062, 197] width 169 height 30
type textarea "WPA 4638"
type textarea "x"
type textarea "WPA 4638"
click at [1191, 16] on button "Submit as Purchase" at bounding box center [1217, 20] width 103 height 22
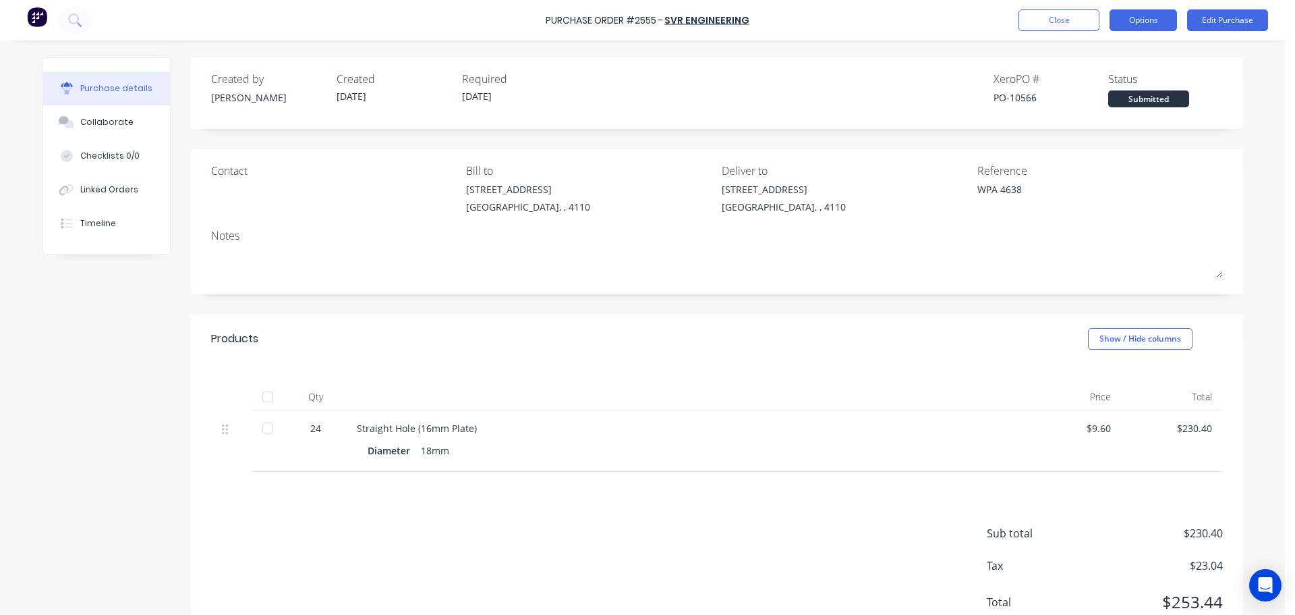
click at [1113, 29] on button "Options" at bounding box center [1143, 20] width 67 height 22
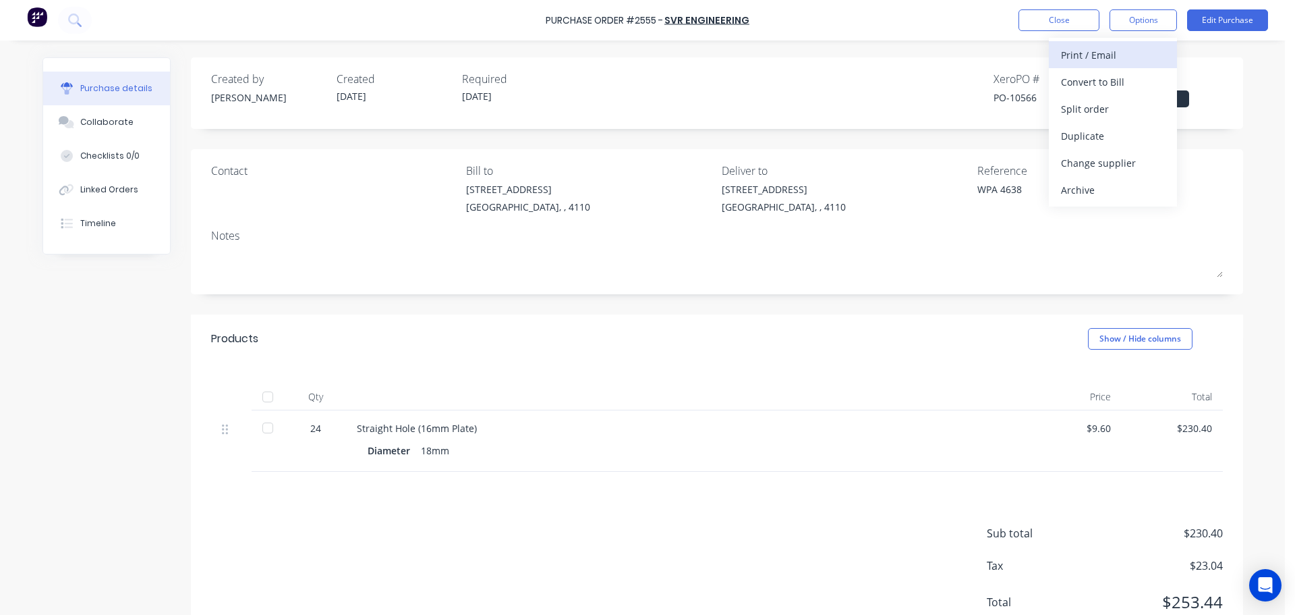
click at [1101, 61] on div "Print / Email" at bounding box center [1113, 55] width 104 height 20
click at [1083, 84] on div "With pricing" at bounding box center [1113, 82] width 104 height 20
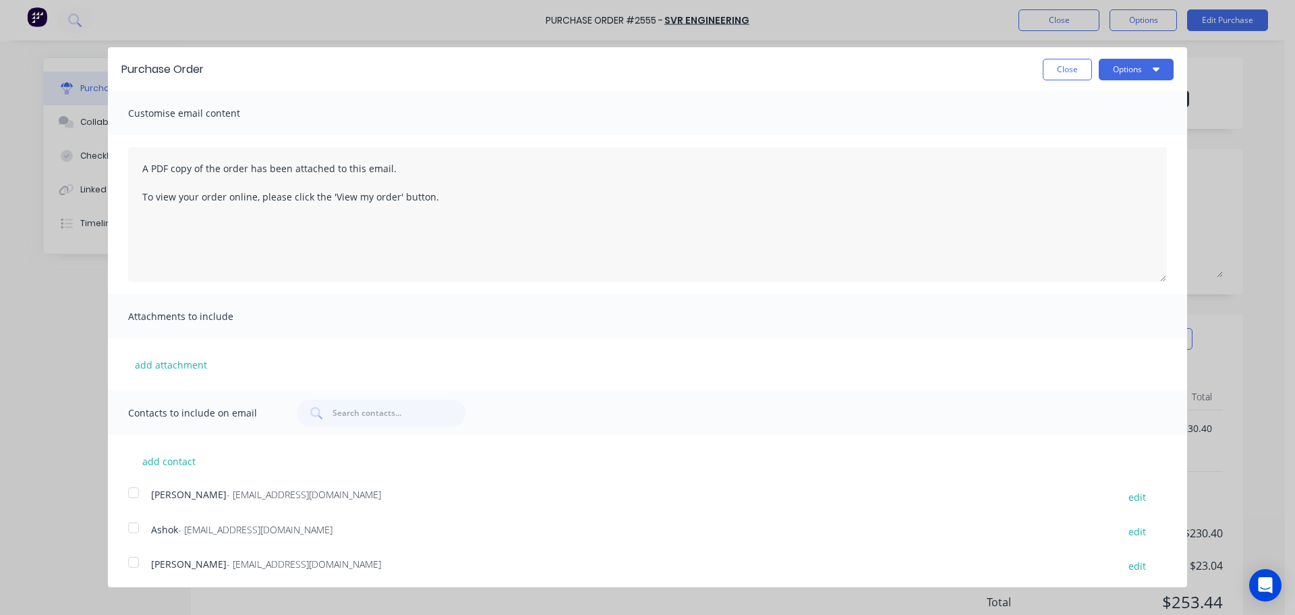
drag, startPoint x: 140, startPoint y: 533, endPoint x: 511, endPoint y: 337, distance: 420.1
click at [140, 532] on div at bounding box center [133, 527] width 27 height 27
click at [1131, 61] on button "Options" at bounding box center [1136, 70] width 75 height 22
click at [1115, 98] on div "Print" at bounding box center [1110, 104] width 104 height 20
click at [1046, 124] on button "Email" at bounding box center [1110, 130] width 128 height 27
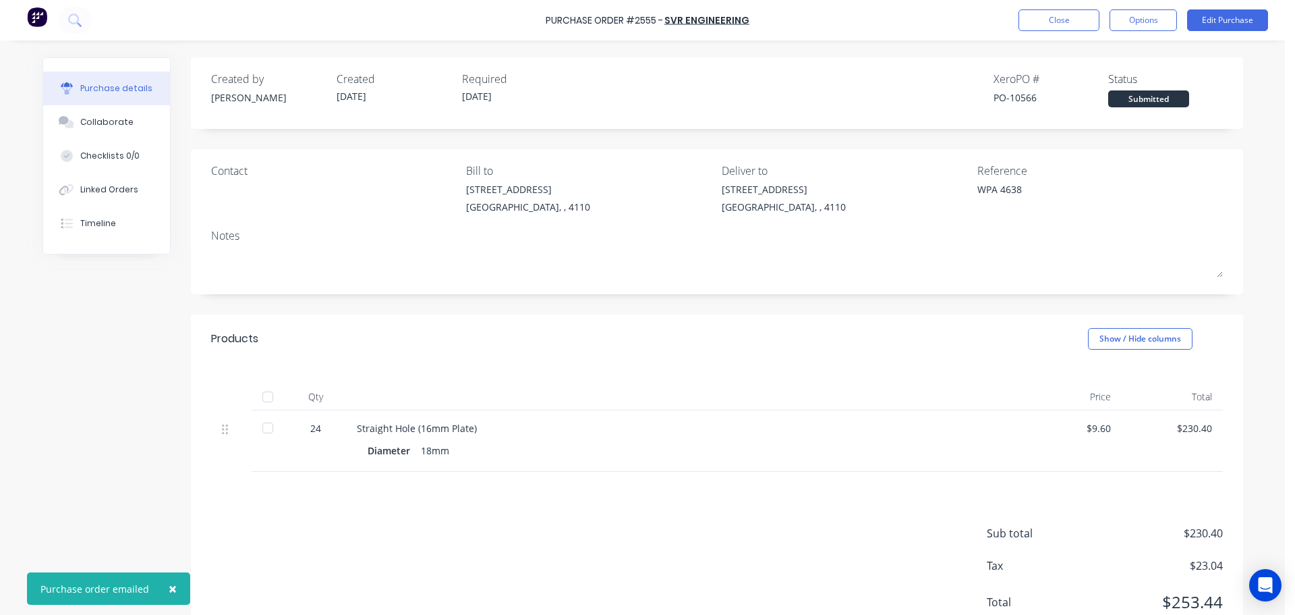
type textarea "x"
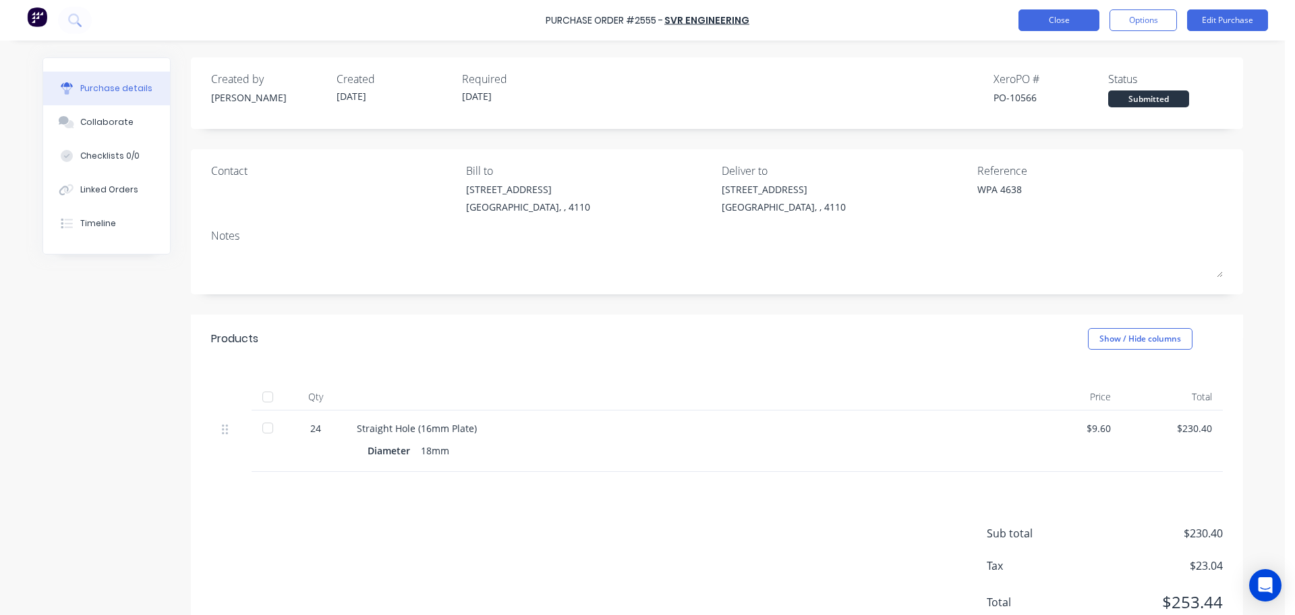
click at [1059, 15] on button "Close" at bounding box center [1059, 20] width 81 height 22
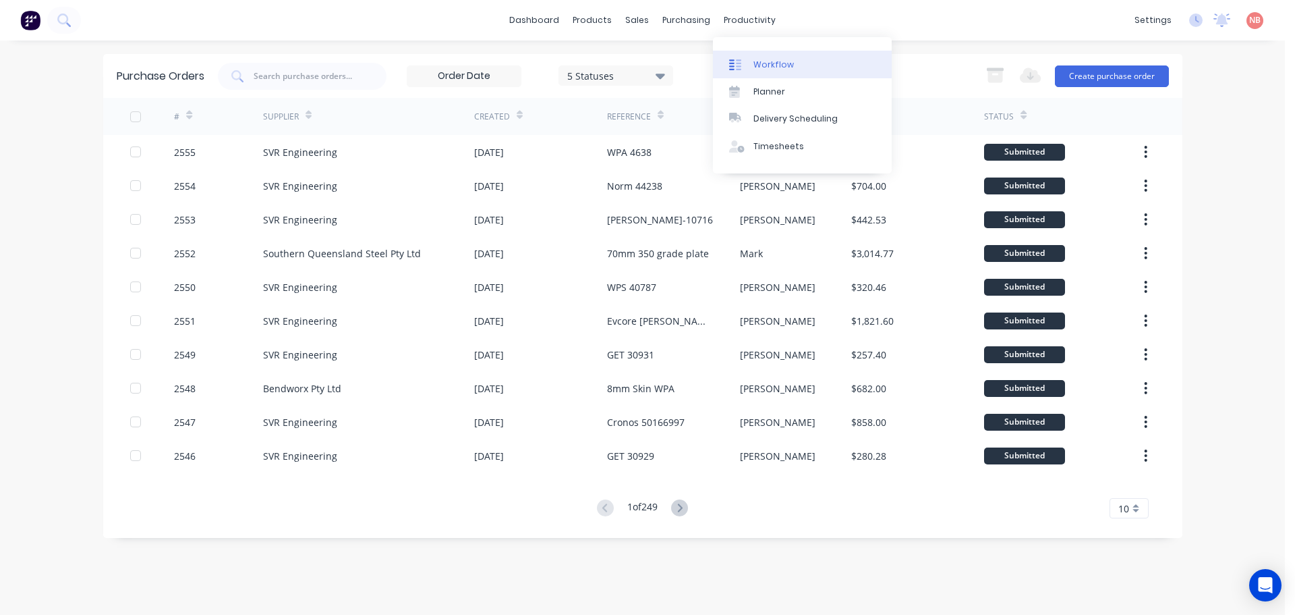
click at [758, 74] on link "Workflow" at bounding box center [802, 64] width 179 height 27
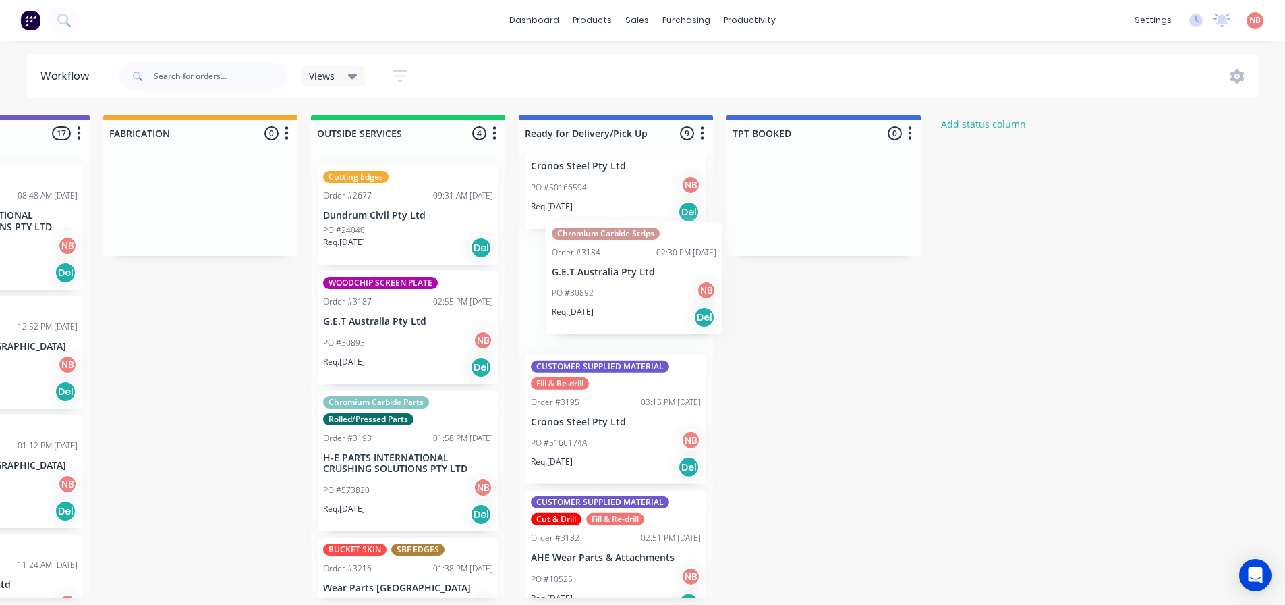
scroll to position [200, 0]
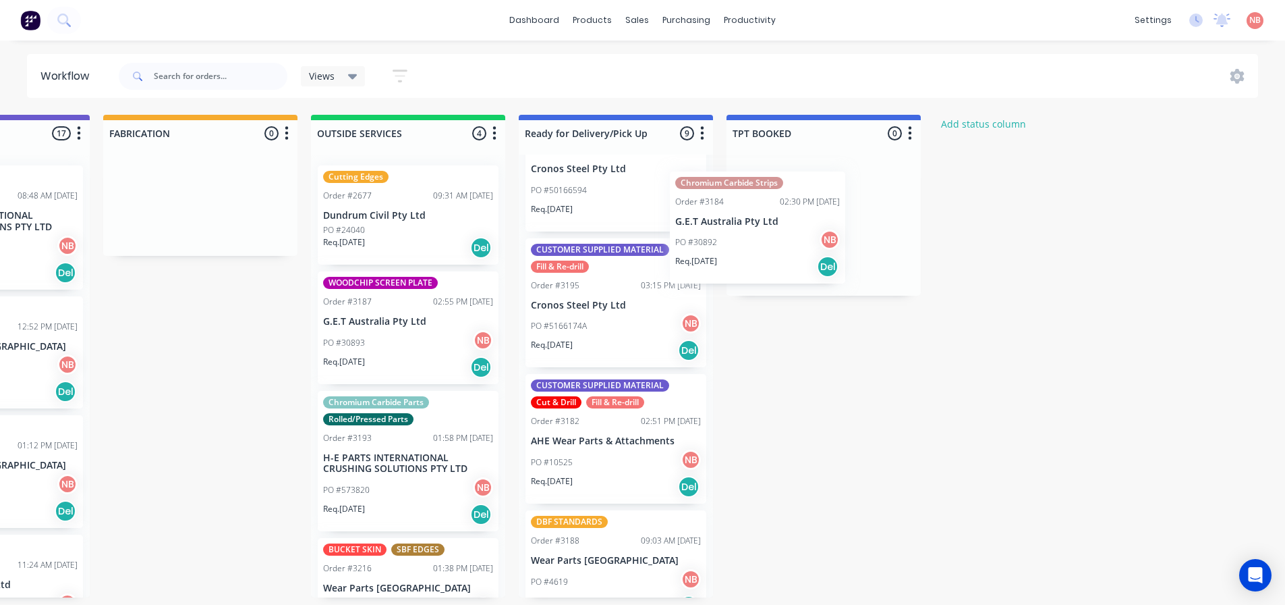
drag, startPoint x: 624, startPoint y: 308, endPoint x: 777, endPoint y: 238, distance: 167.8
click at [777, 238] on div "Submitted 3 Status colour #FF69B4 hex #FF69B4 Save Cancel Summaries Total order…" at bounding box center [150, 356] width 2250 height 482
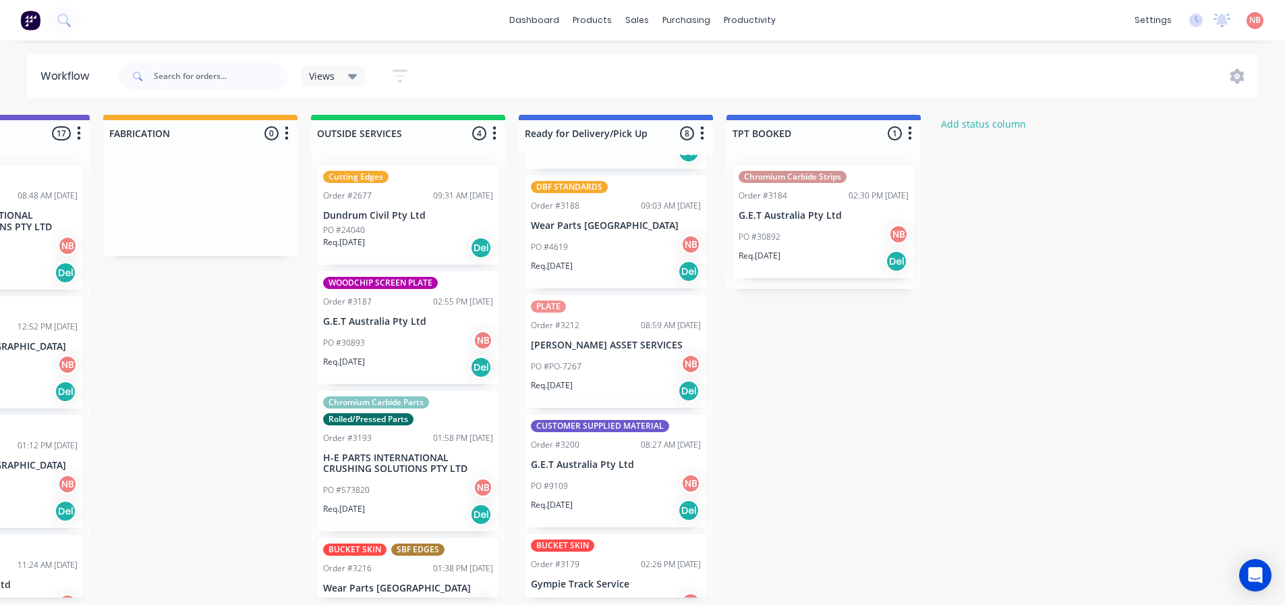
scroll to position [584, 0]
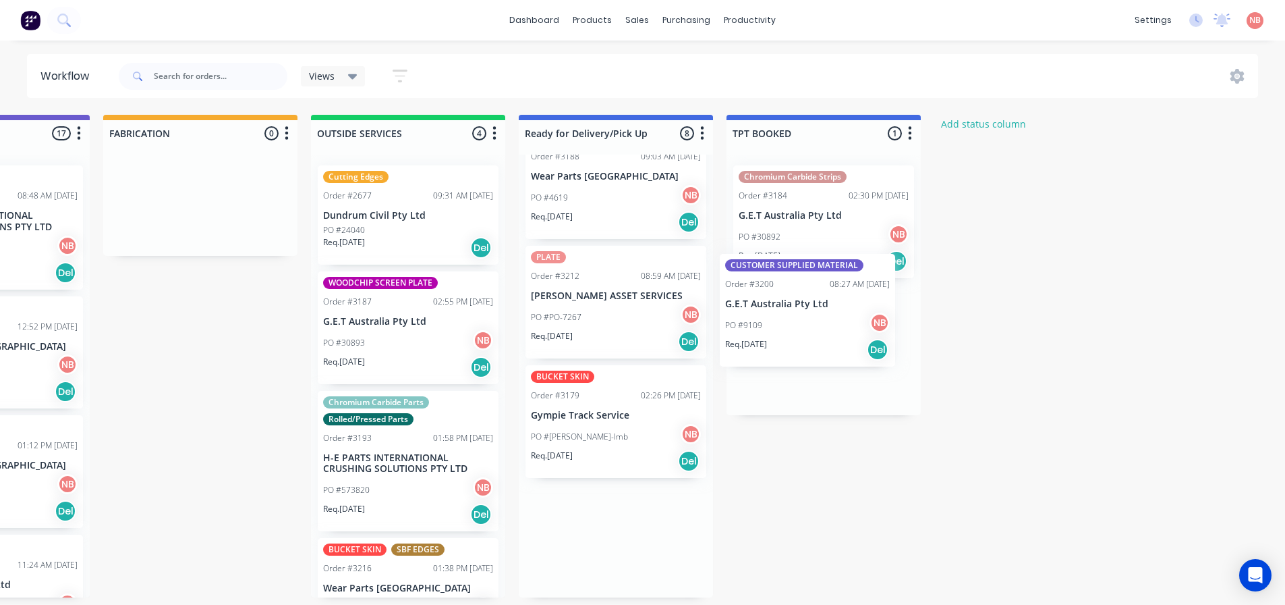
drag, startPoint x: 594, startPoint y: 432, endPoint x: 792, endPoint y: 316, distance: 229.2
click at [792, 316] on div "Submitted 3 Status colour #FF69B4 hex #FF69B4 Save Cancel Summaries Total order…" at bounding box center [150, 356] width 2250 height 482
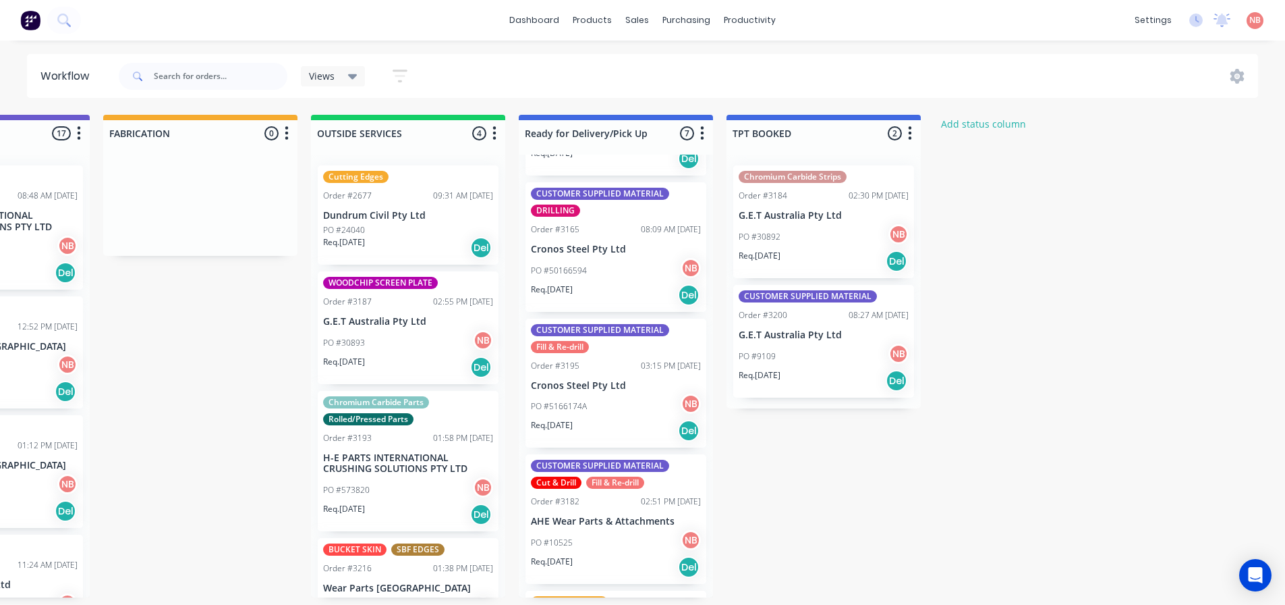
scroll to position [0, 0]
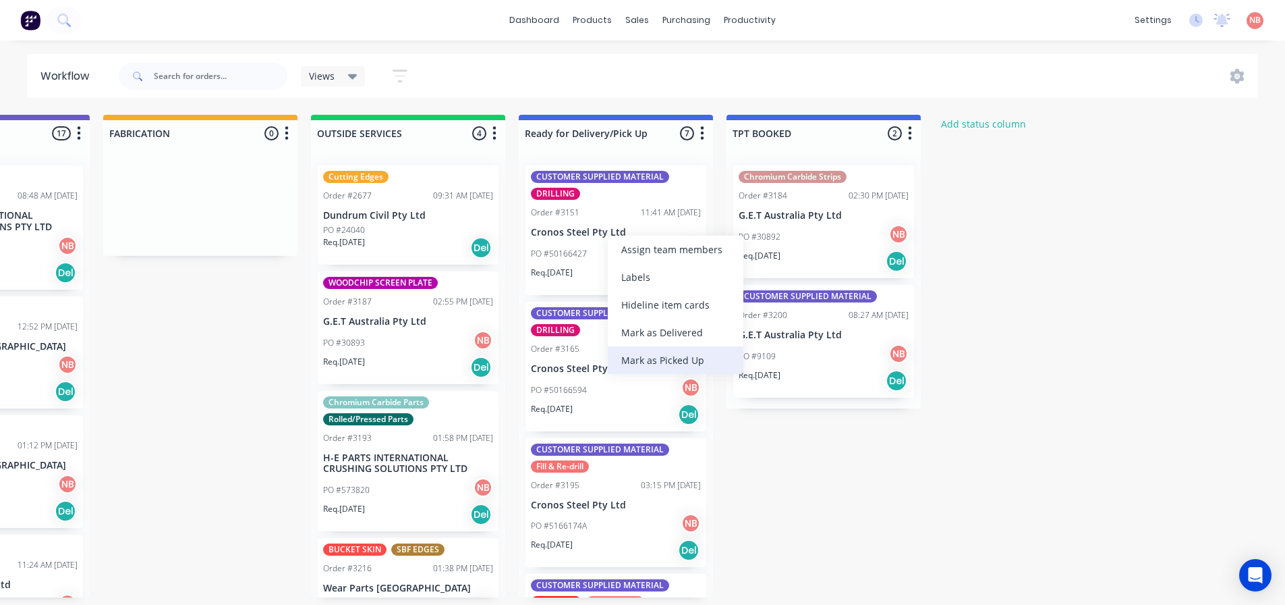
click at [623, 349] on div "Mark as Picked Up" at bounding box center [676, 360] width 136 height 28
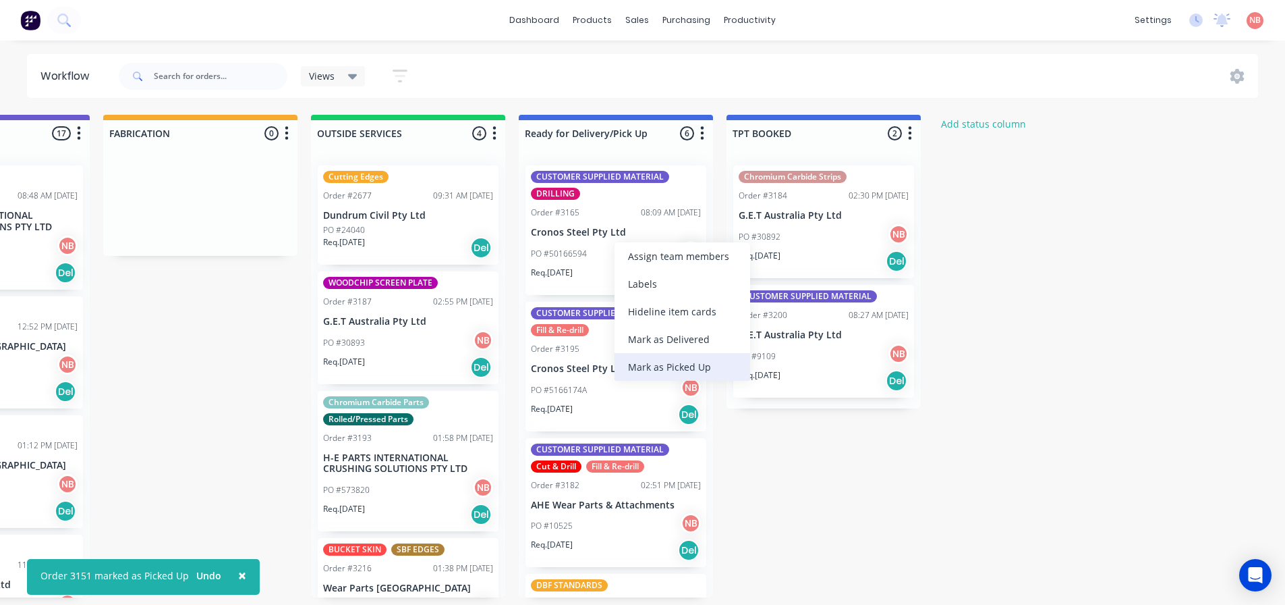
click at [664, 358] on div "Mark as Picked Up" at bounding box center [683, 367] width 136 height 28
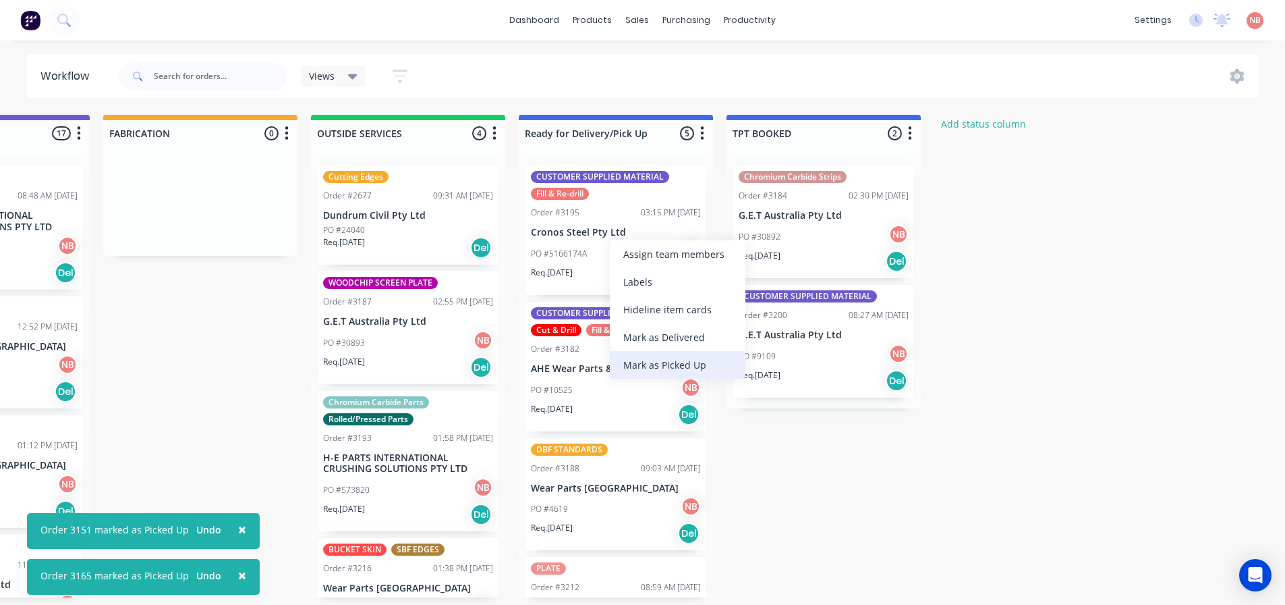
click at [647, 352] on div "Mark as Picked Up" at bounding box center [678, 365] width 136 height 28
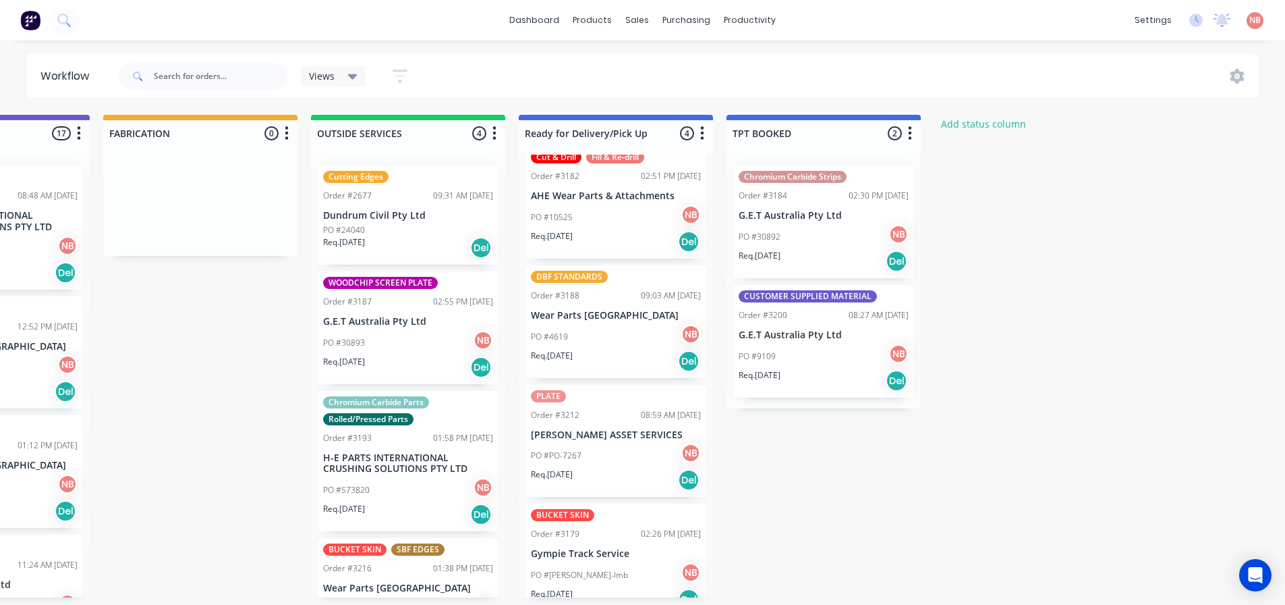
scroll to position [56, 0]
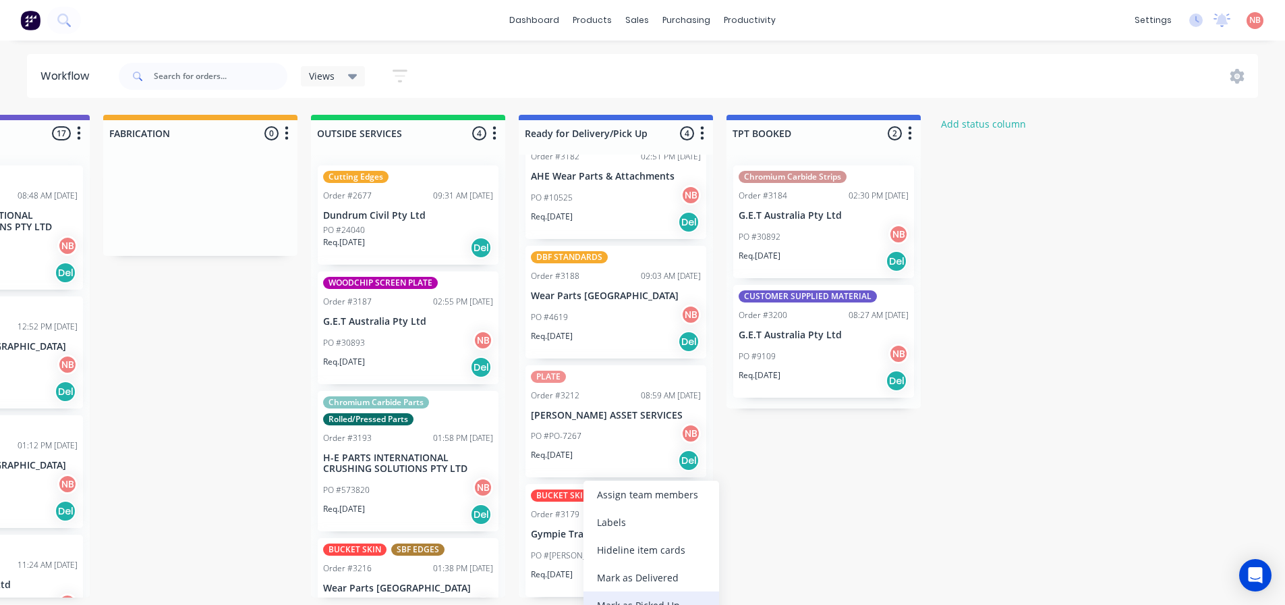
click at [623, 595] on div "Mark as Picked Up" at bounding box center [652, 605] width 136 height 28
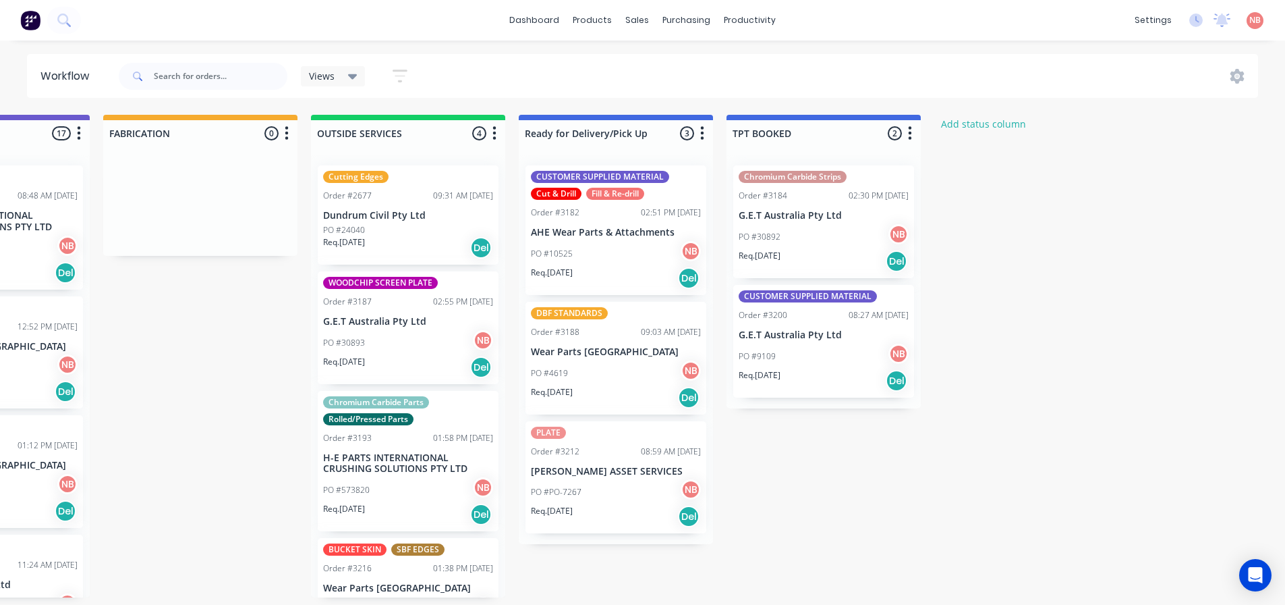
scroll to position [0, 0]
click at [650, 599] on div "Mark as Picked Up" at bounding box center [658, 605] width 136 height 28
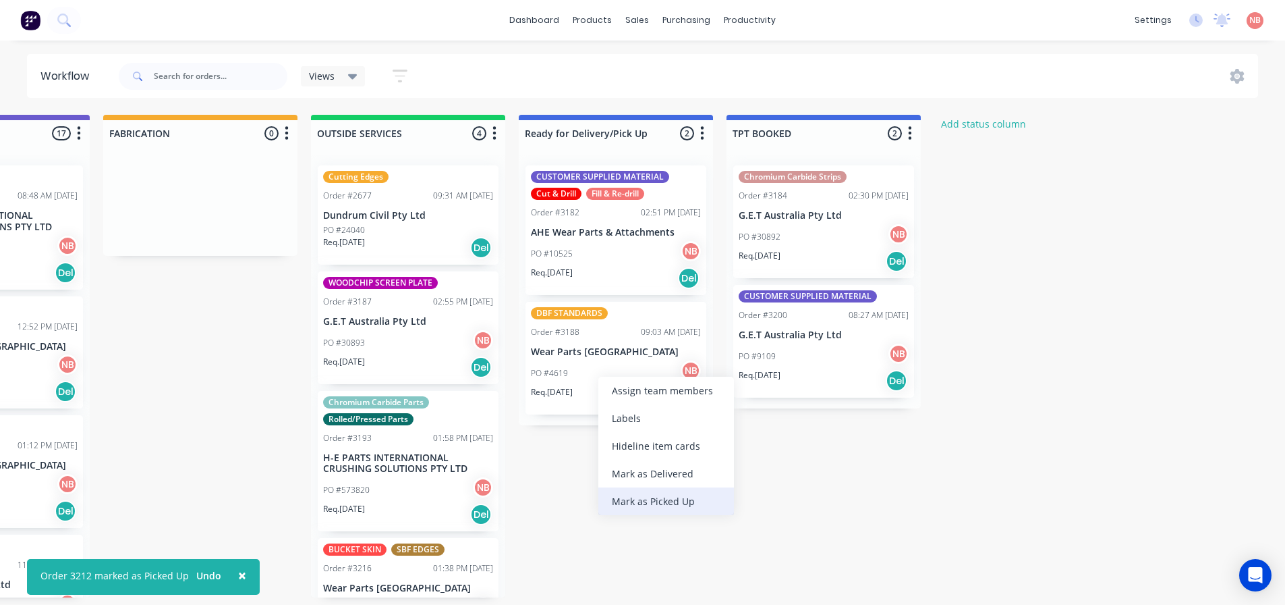
click at [646, 493] on div "Mark as Picked Up" at bounding box center [666, 501] width 136 height 28
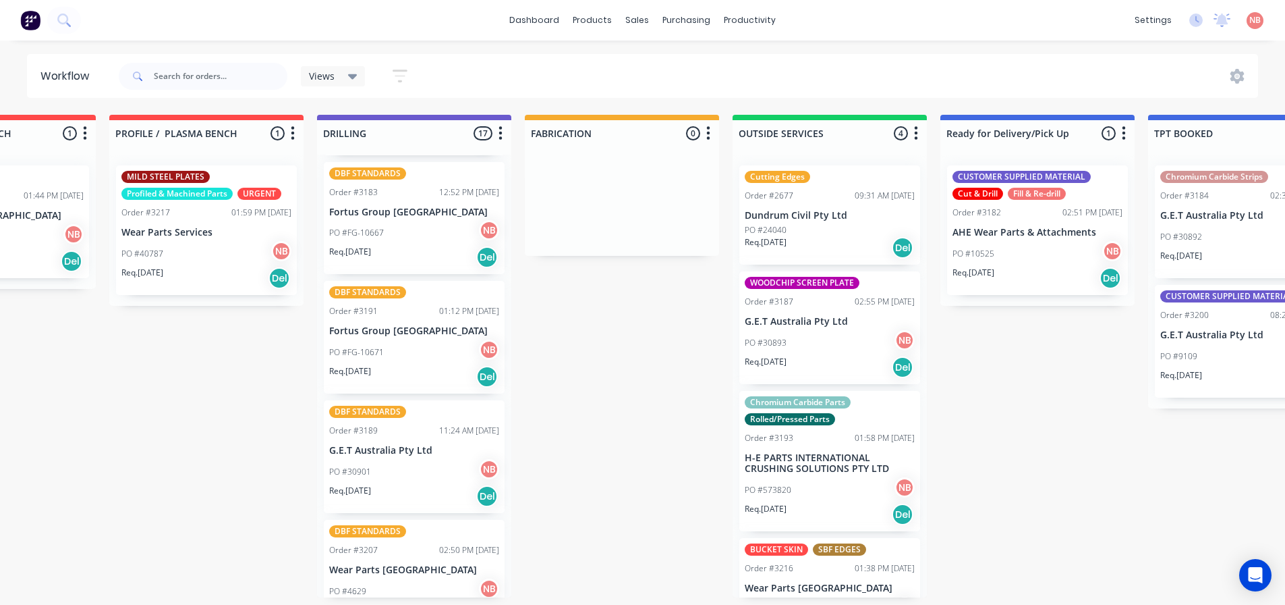
scroll to position [135, 0]
click at [405, 444] on p "G.E.T Australia Pty Ltd" at bounding box center [414, 449] width 170 height 11
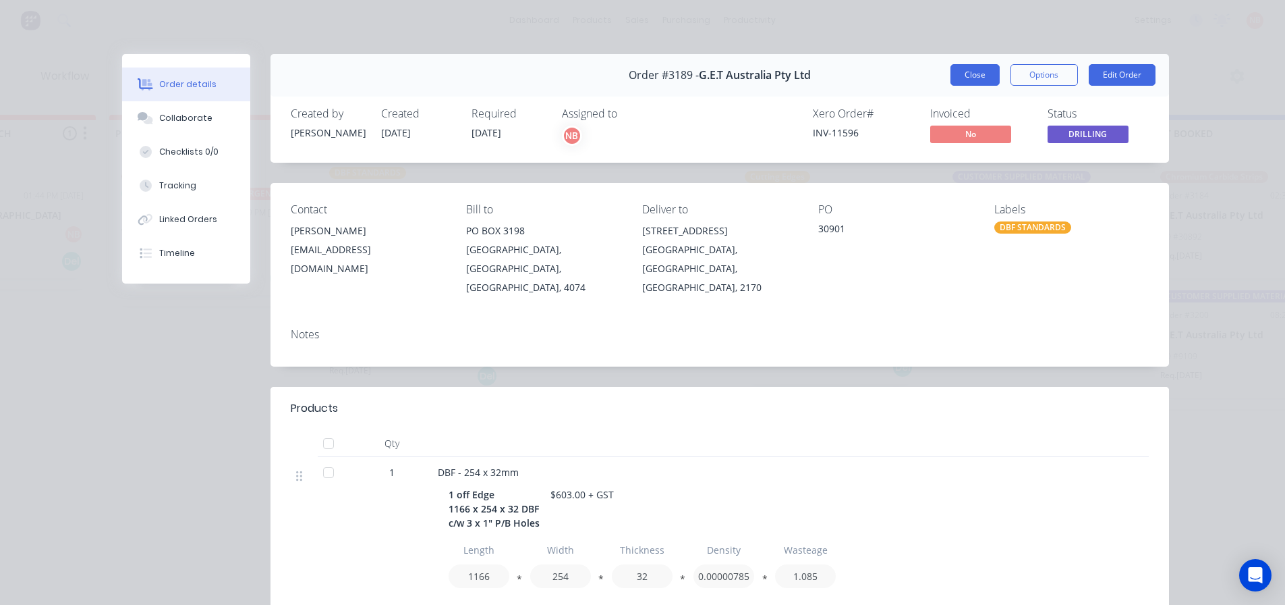
click at [963, 67] on button "Close" at bounding box center [975, 75] width 49 height 22
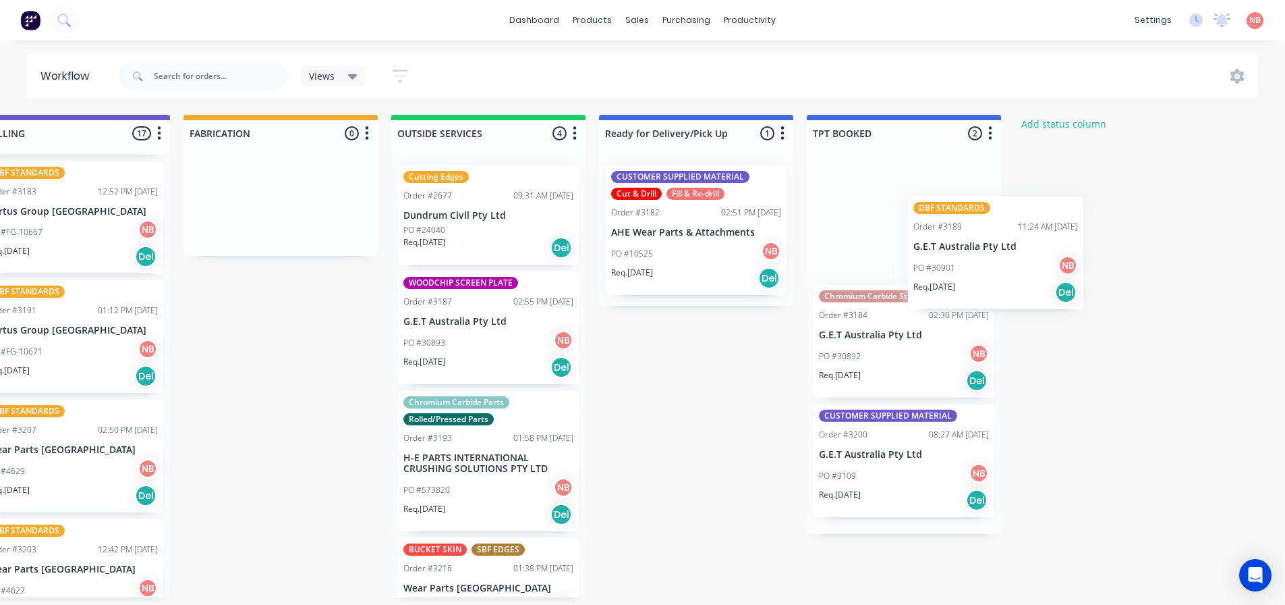
scroll to position [3, 886]
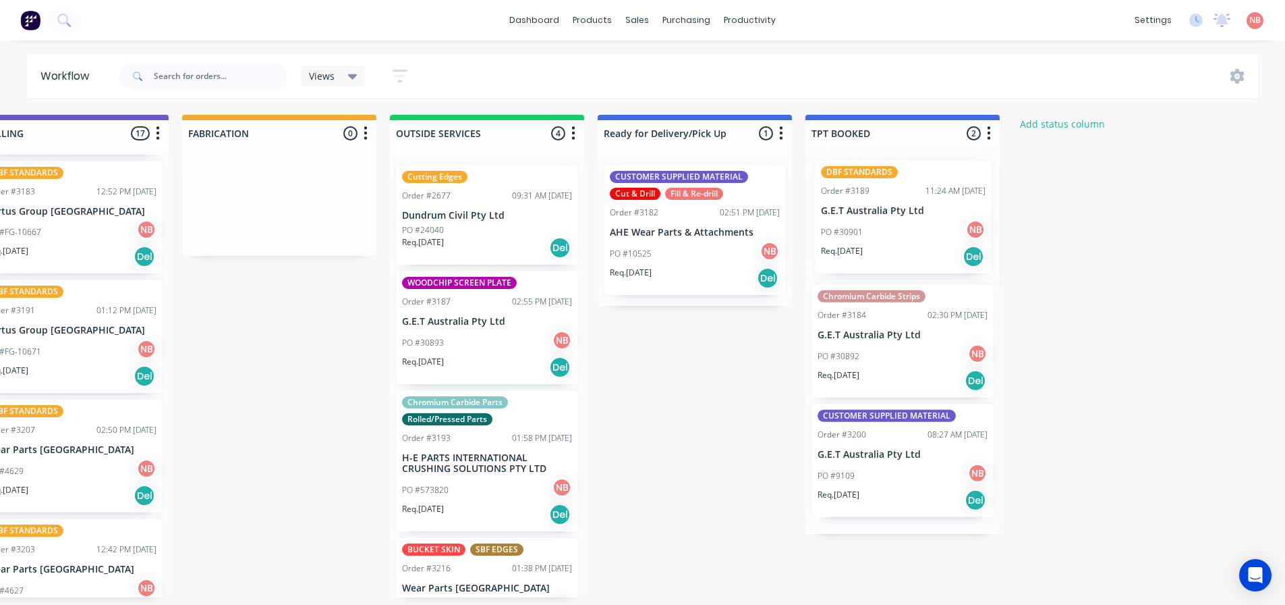
drag, startPoint x: 405, startPoint y: 449, endPoint x: 901, endPoint y: 210, distance: 550.4
click at [901, 210] on div "Submitted 3 Status colour #FF69B4 hex #FF69B4 Save Cancel Summaries Total order…" at bounding box center [229, 356] width 2250 height 482
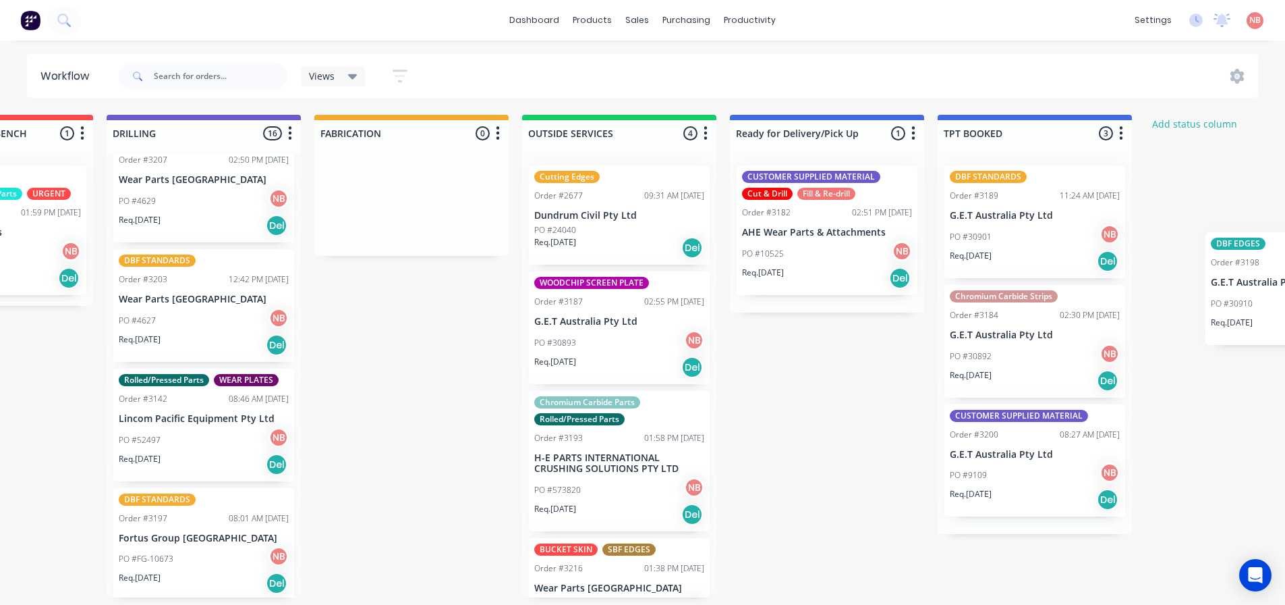
scroll to position [3, 965]
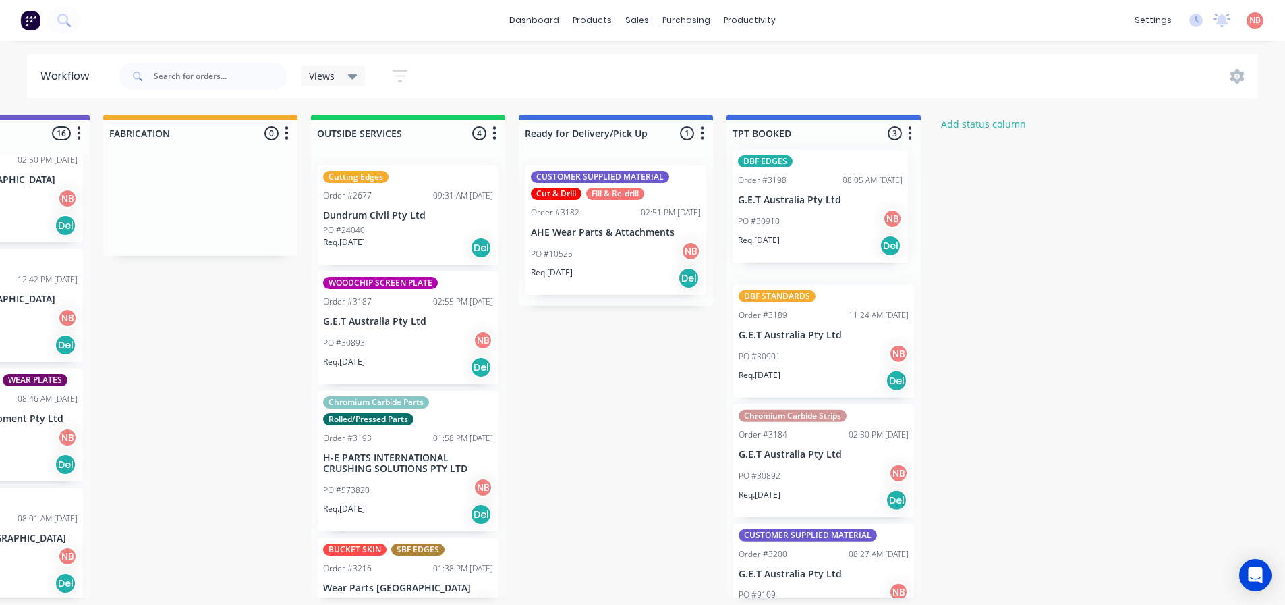
drag, startPoint x: 411, startPoint y: 417, endPoint x: 798, endPoint y: 201, distance: 443.4
click at [798, 201] on div "Submitted 3 Status colour #FF69B4 hex #FF69B4 Save Cancel Summaries Total order…" at bounding box center [150, 356] width 2250 height 482
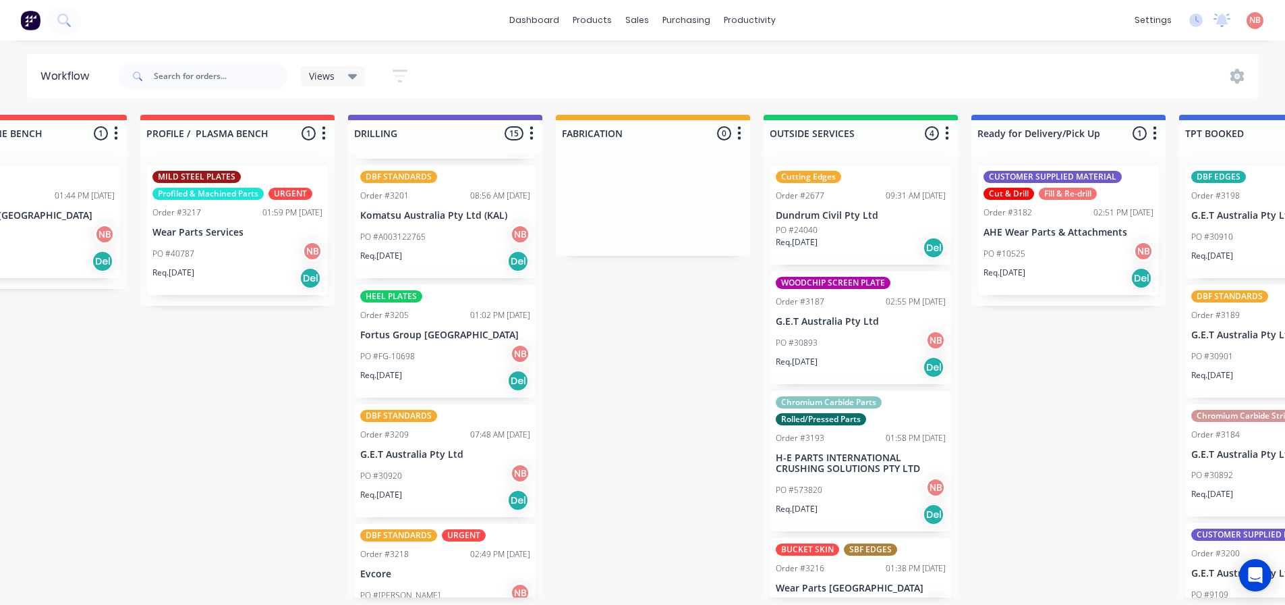
scroll to position [877, 0]
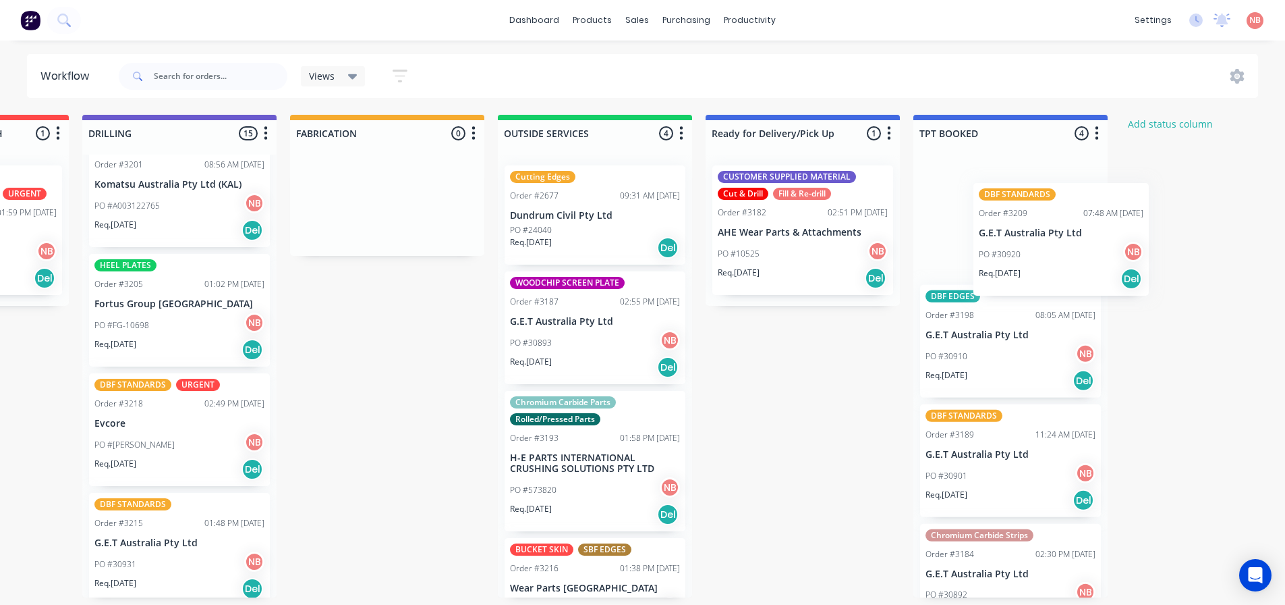
drag, startPoint x: 418, startPoint y: 451, endPoint x: 949, endPoint y: 201, distance: 587.0
click at [949, 201] on div "Submitted 3 Status colour #FF69B4 hex #FF69B4 Save Cancel Summaries Total order…" at bounding box center [337, 356] width 2250 height 482
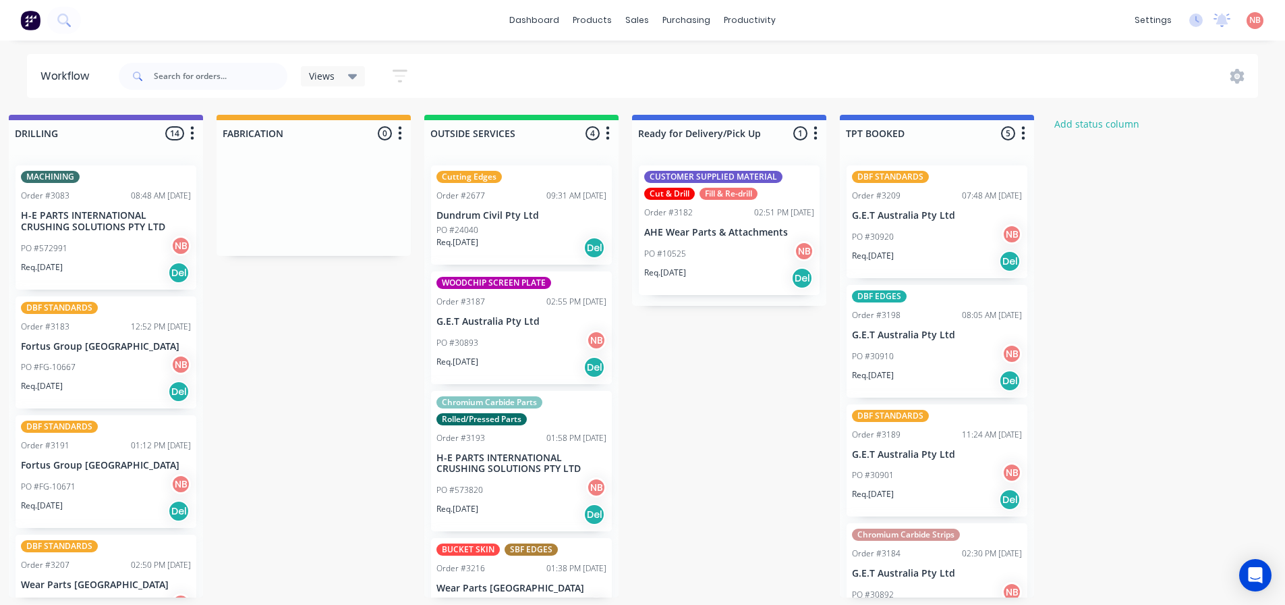
scroll to position [0, 965]
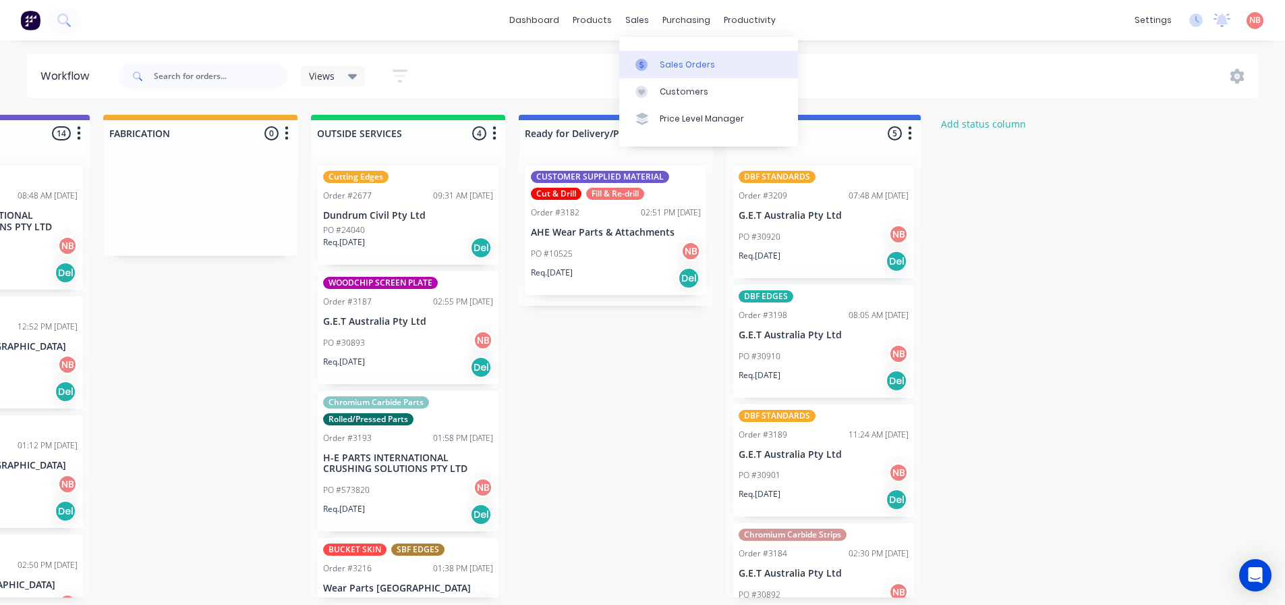
click at [653, 63] on div at bounding box center [646, 65] width 20 height 12
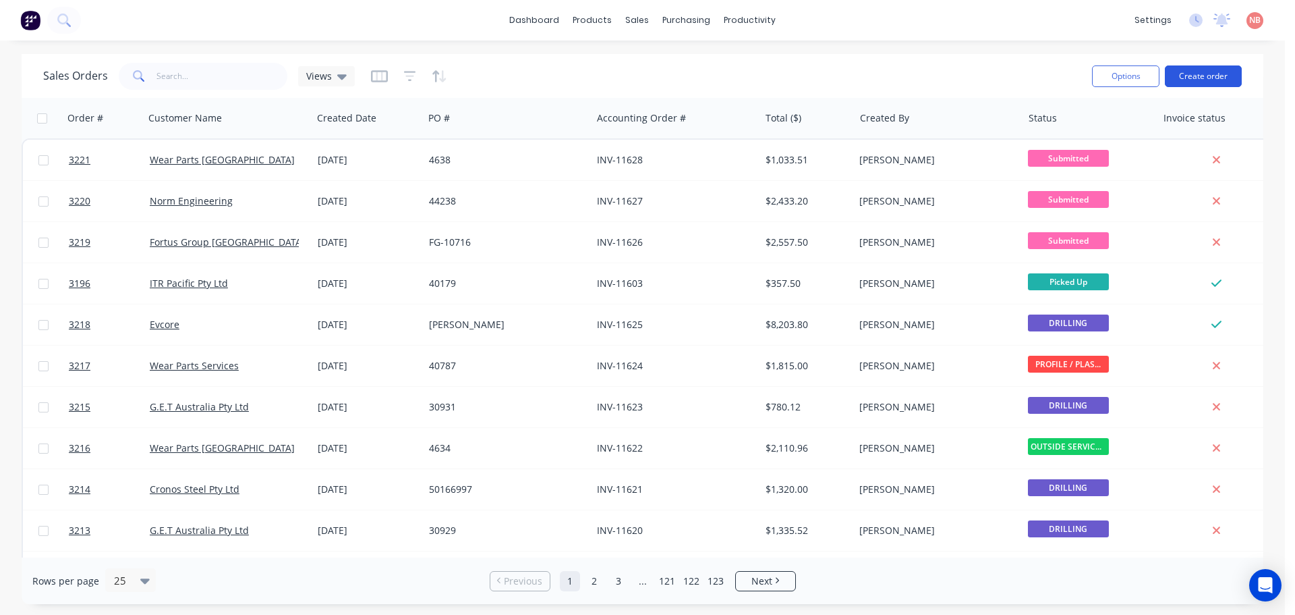
click at [1187, 70] on button "Create order" at bounding box center [1203, 76] width 77 height 22
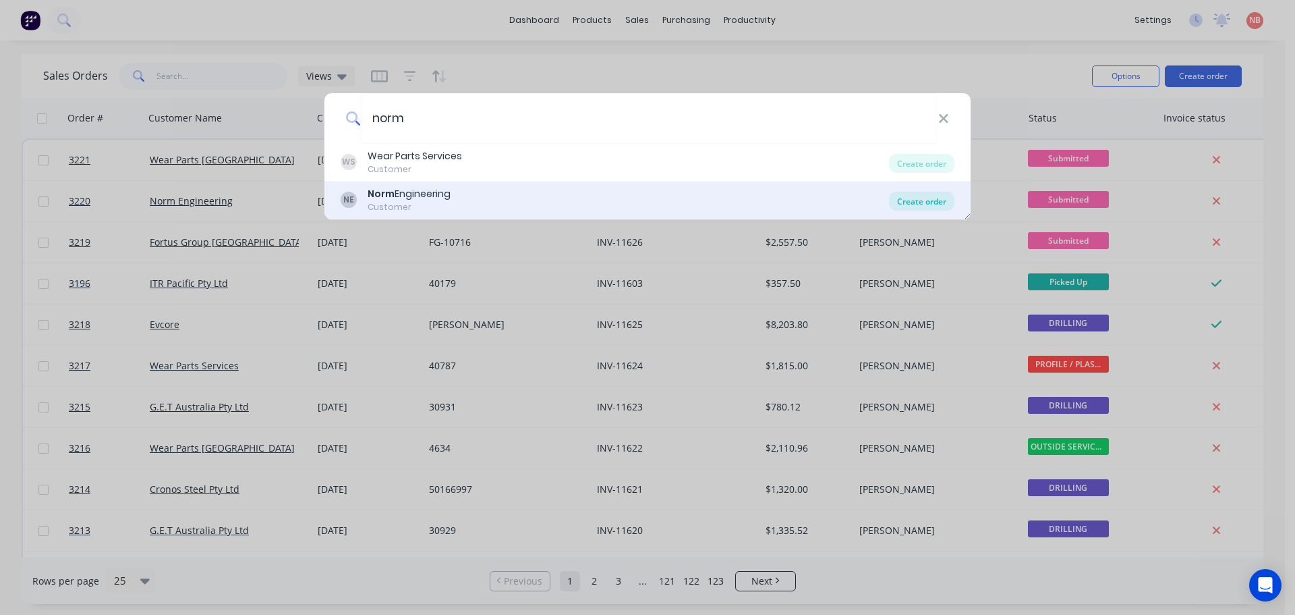
type input "norm"
click at [899, 196] on div "Create order" at bounding box center [921, 201] width 65 height 19
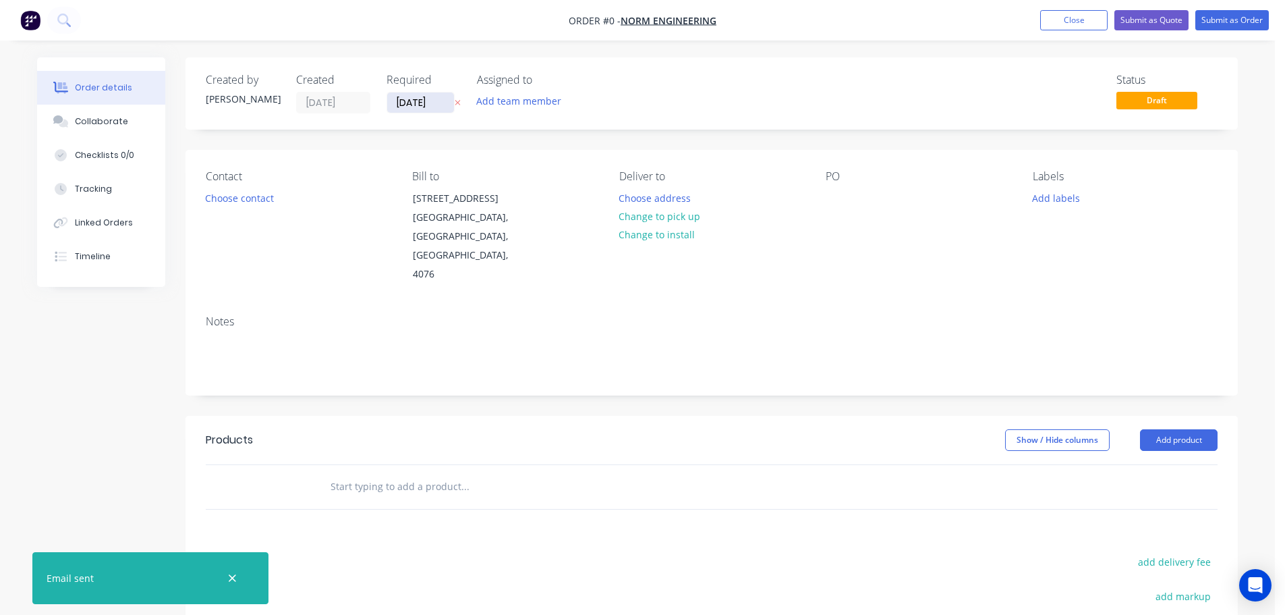
click at [421, 108] on input "[DATE]" at bounding box center [420, 102] width 67 height 20
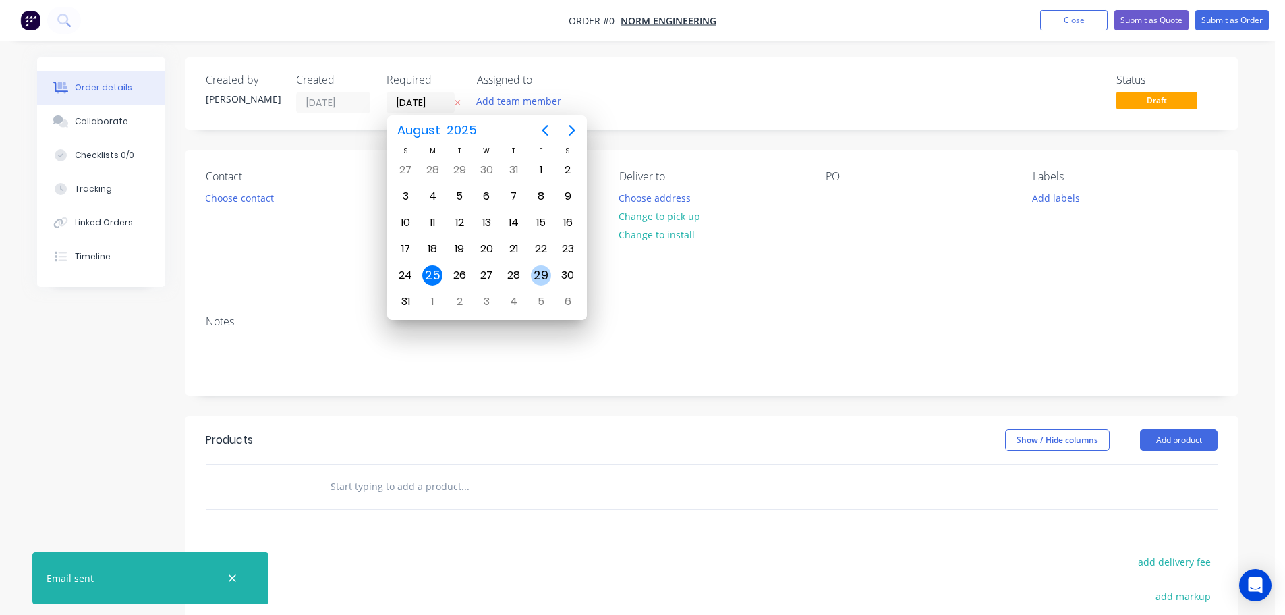
click at [544, 268] on div "29" at bounding box center [541, 275] width 20 height 20
type input "[DATE]"
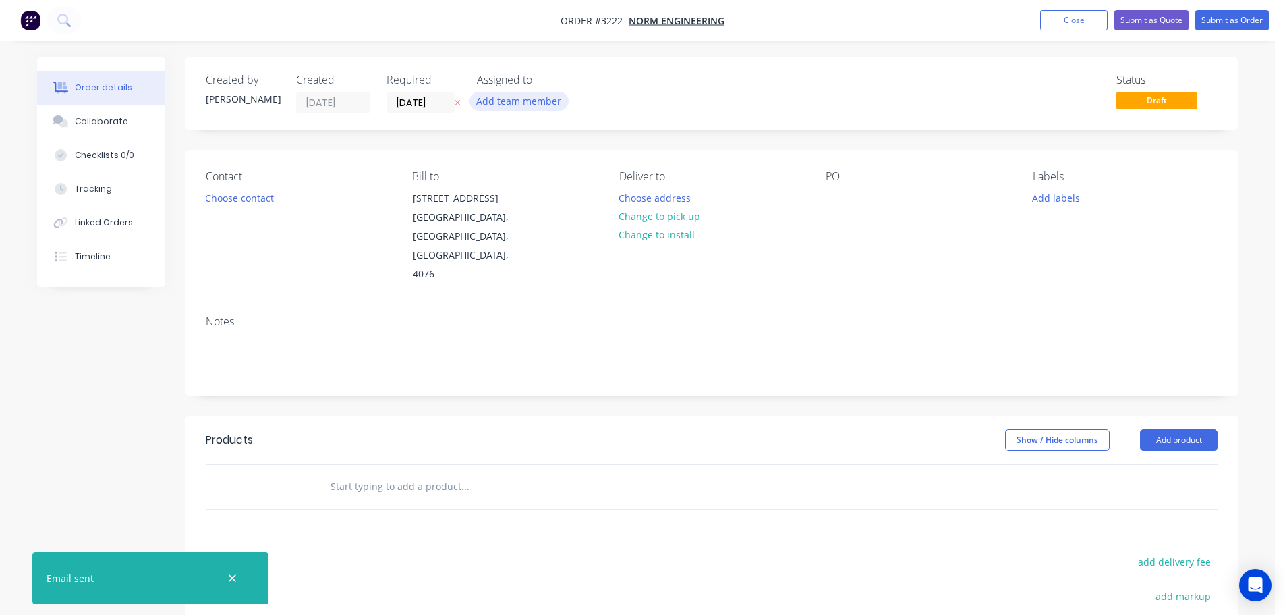
click at [507, 106] on button "Add team member" at bounding box center [519, 101] width 99 height 18
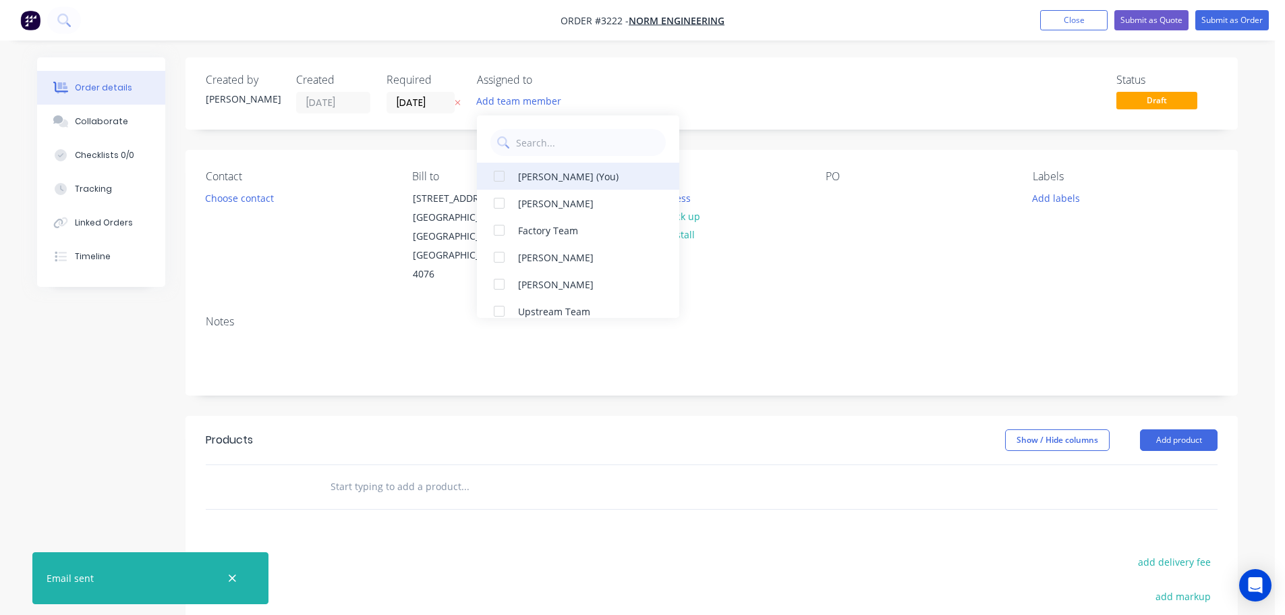
click at [540, 171] on div "[PERSON_NAME] (You)" at bounding box center [585, 176] width 135 height 14
click at [256, 201] on button "Choose contact" at bounding box center [239, 197] width 83 height 18
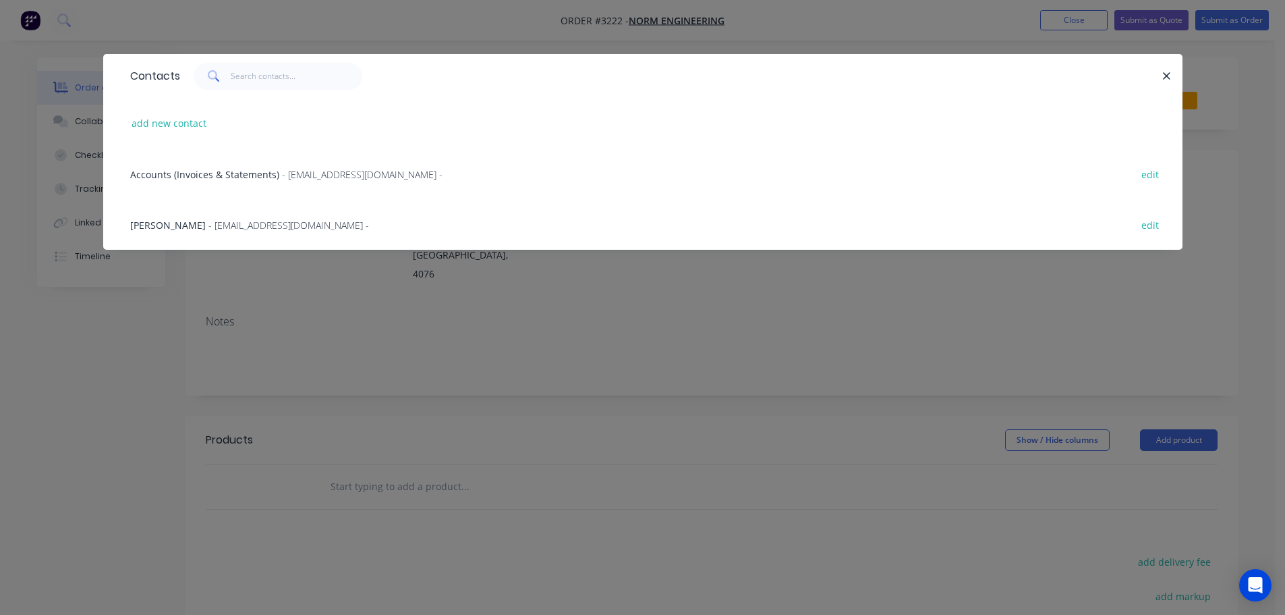
click at [232, 224] on span "- purchases@normeng.com.au -" at bounding box center [288, 225] width 161 height 13
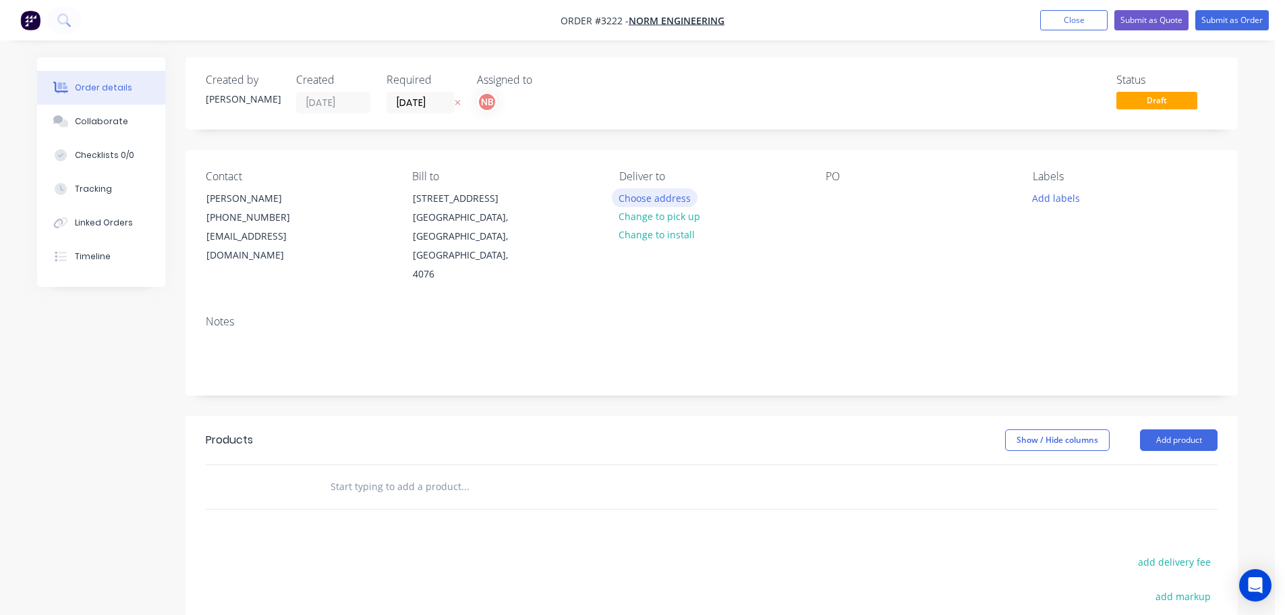
click at [629, 200] on button "Choose address" at bounding box center [655, 197] width 86 height 18
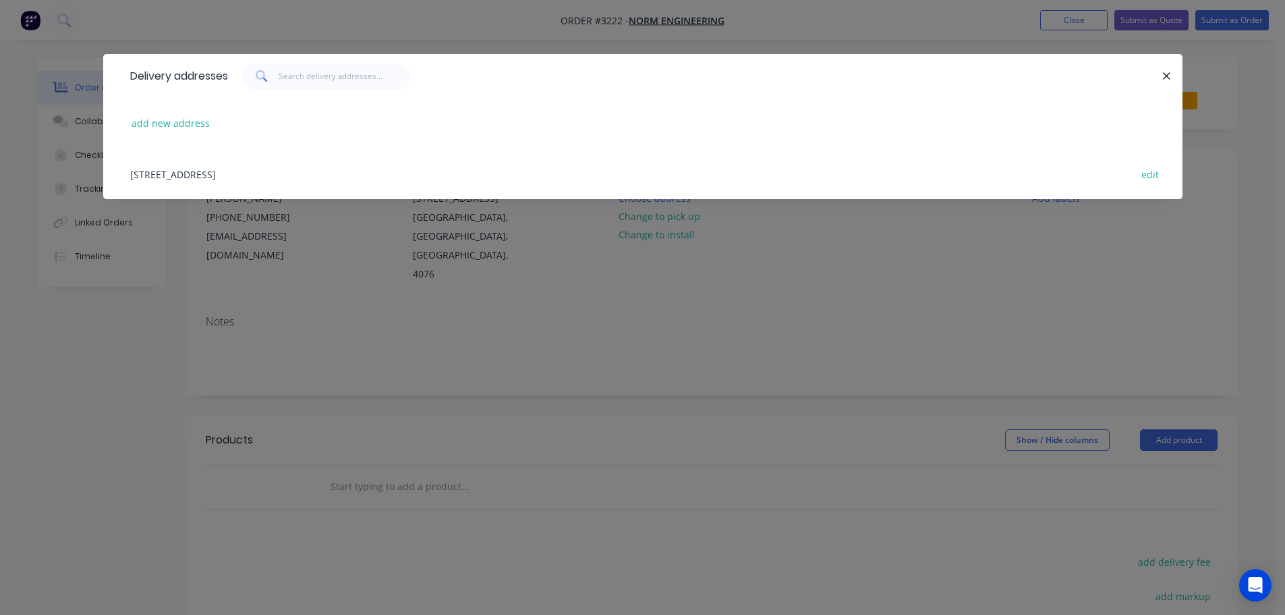
click at [206, 174] on div "787 Boundary Rd, Darra, Queensland, Australia, 4076 edit" at bounding box center [642, 173] width 1039 height 51
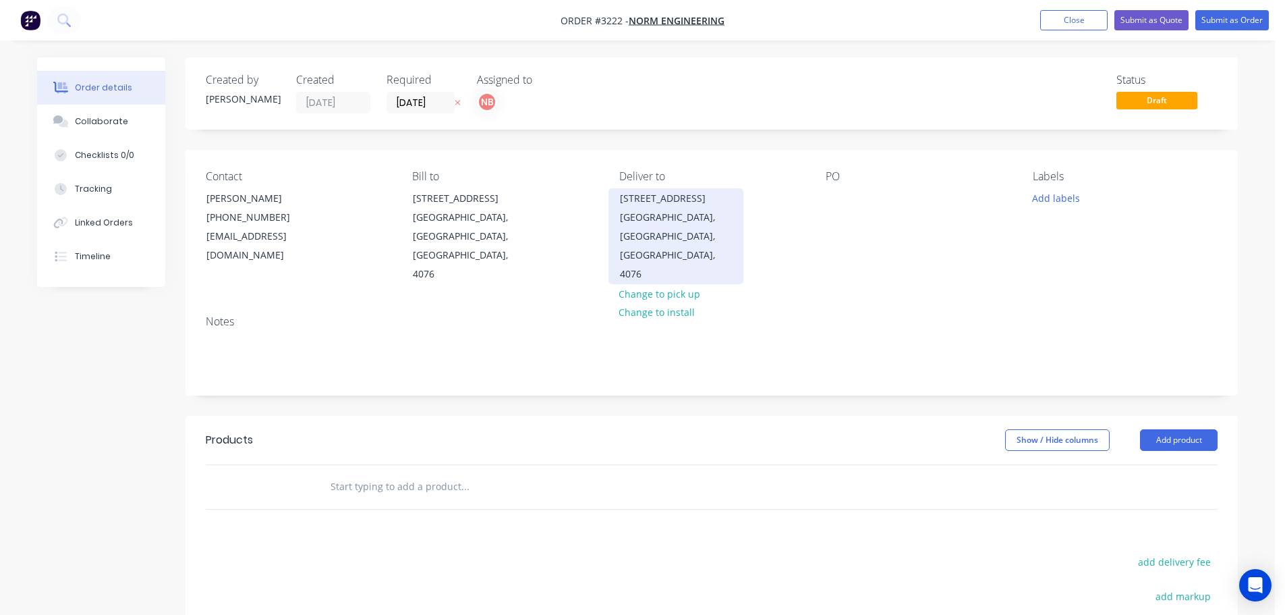
click at [652, 209] on div "Darra, Queensland, Australia, 4076" at bounding box center [676, 246] width 112 height 76
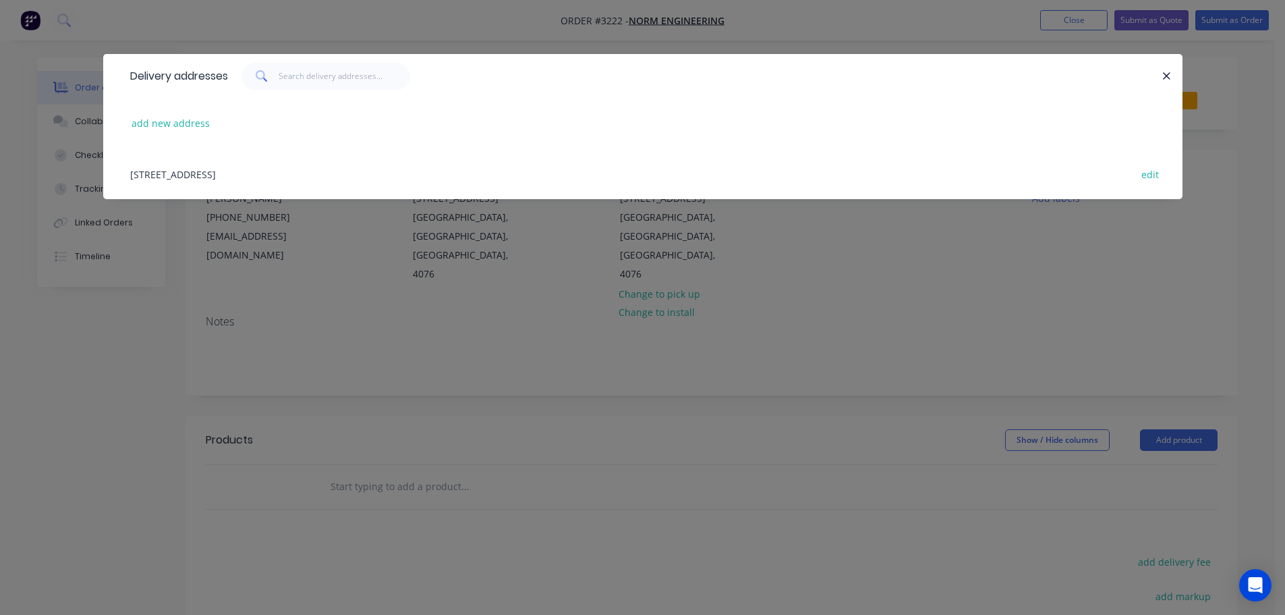
click at [466, 352] on div "Delivery addresses add new address 787 Boundary Rd, Darra, Queensland, Australi…" at bounding box center [642, 307] width 1285 height 615
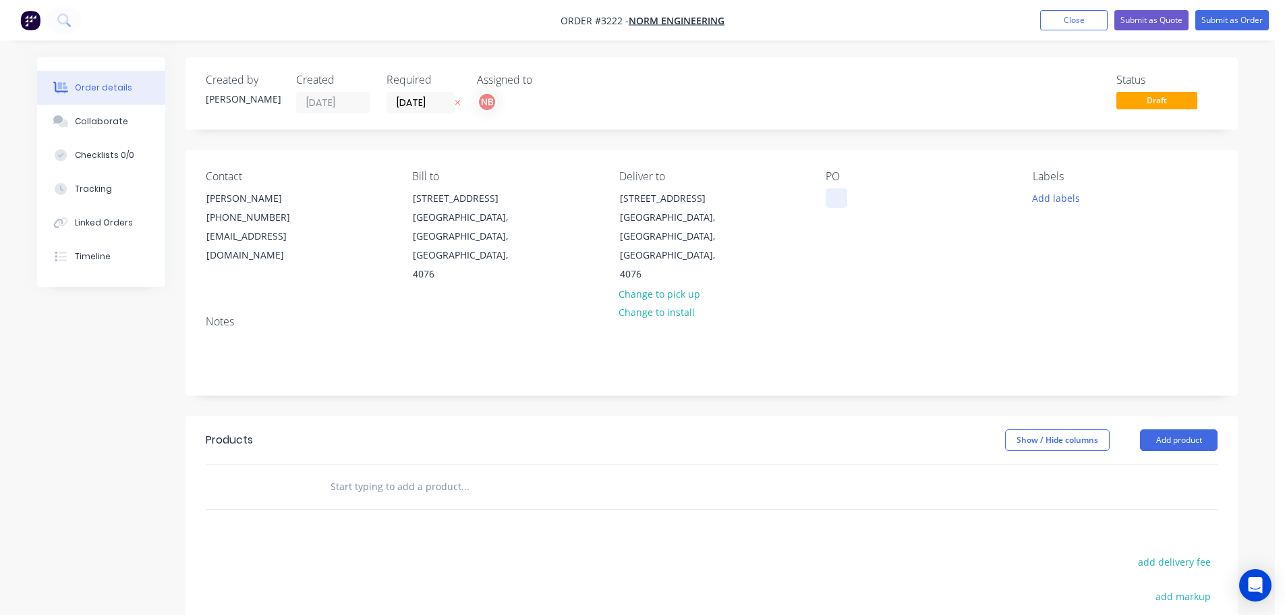
click at [837, 198] on div at bounding box center [837, 198] width 22 height 20
click at [1065, 13] on button "Close" at bounding box center [1073, 20] width 67 height 20
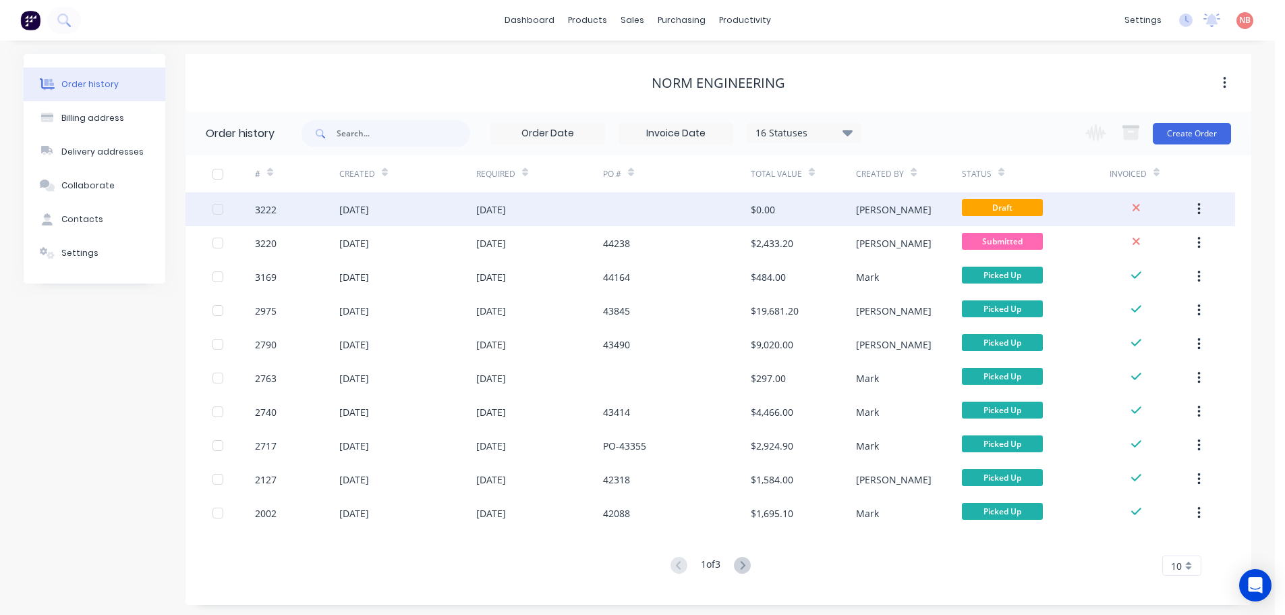
click at [641, 211] on div at bounding box center [677, 209] width 148 height 34
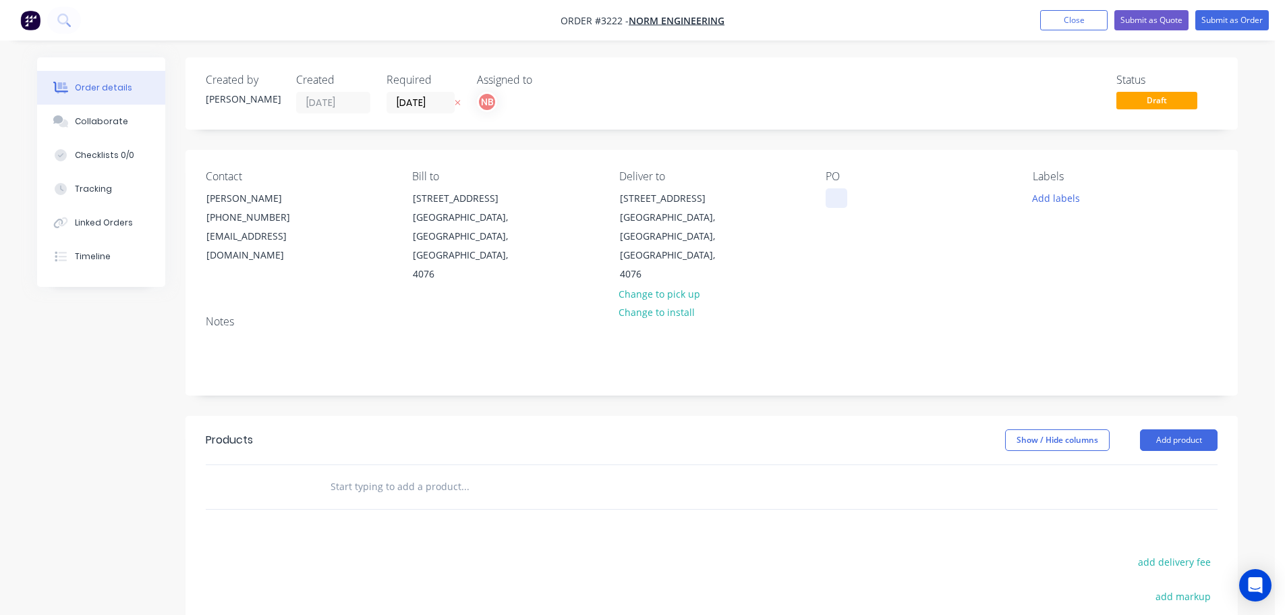
click at [835, 196] on div at bounding box center [837, 198] width 22 height 20
click at [1066, 196] on button "Add labels" at bounding box center [1056, 197] width 62 height 18
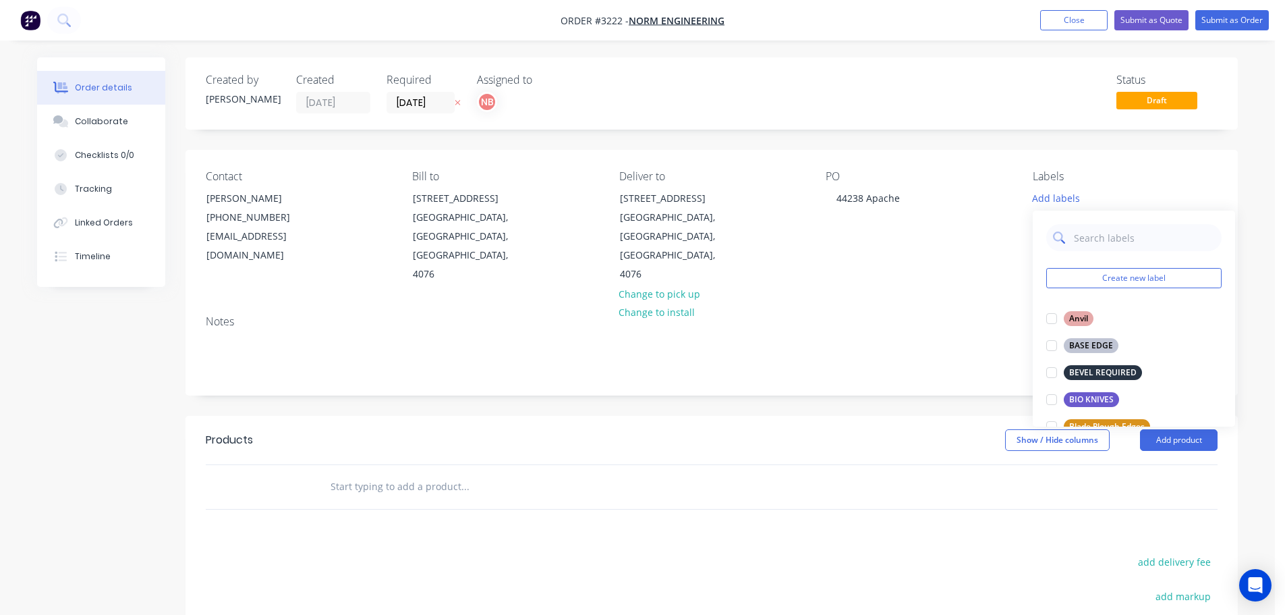
click at [1080, 241] on input "text" at bounding box center [1144, 237] width 141 height 27
click at [1079, 318] on div "URGENT" at bounding box center [1086, 318] width 44 height 15
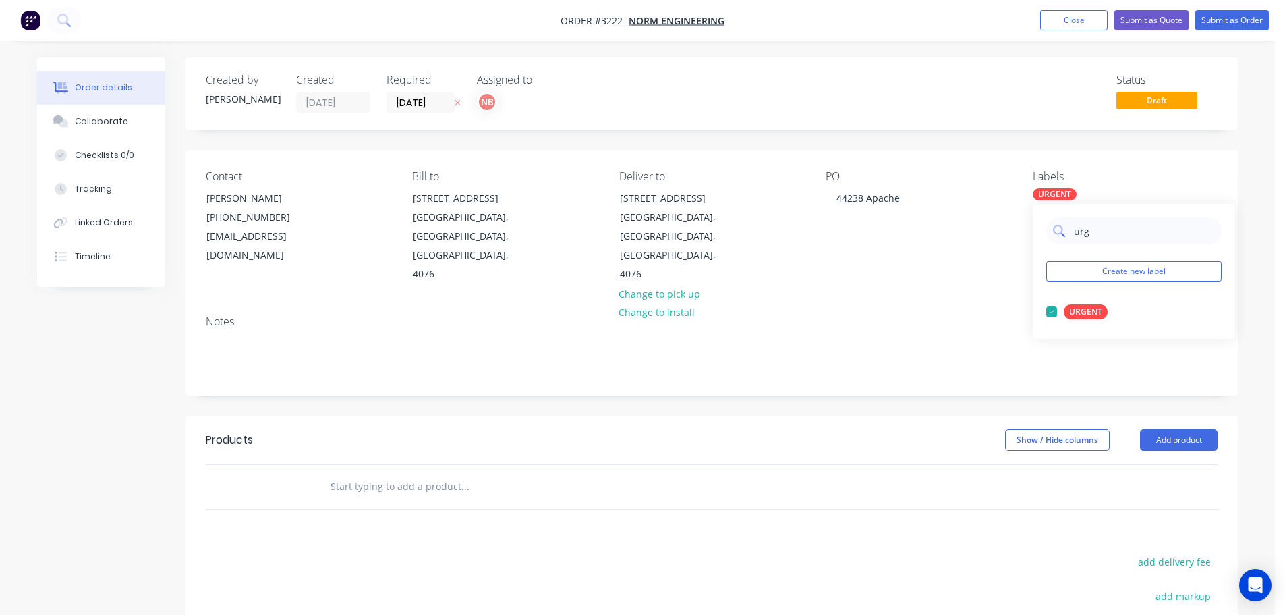
click at [1086, 236] on input "urg" at bounding box center [1144, 230] width 141 height 27
type input "prof"
click at [1090, 344] on div "Profiled & Machined Parts" at bounding box center [1119, 338] width 111 height 15
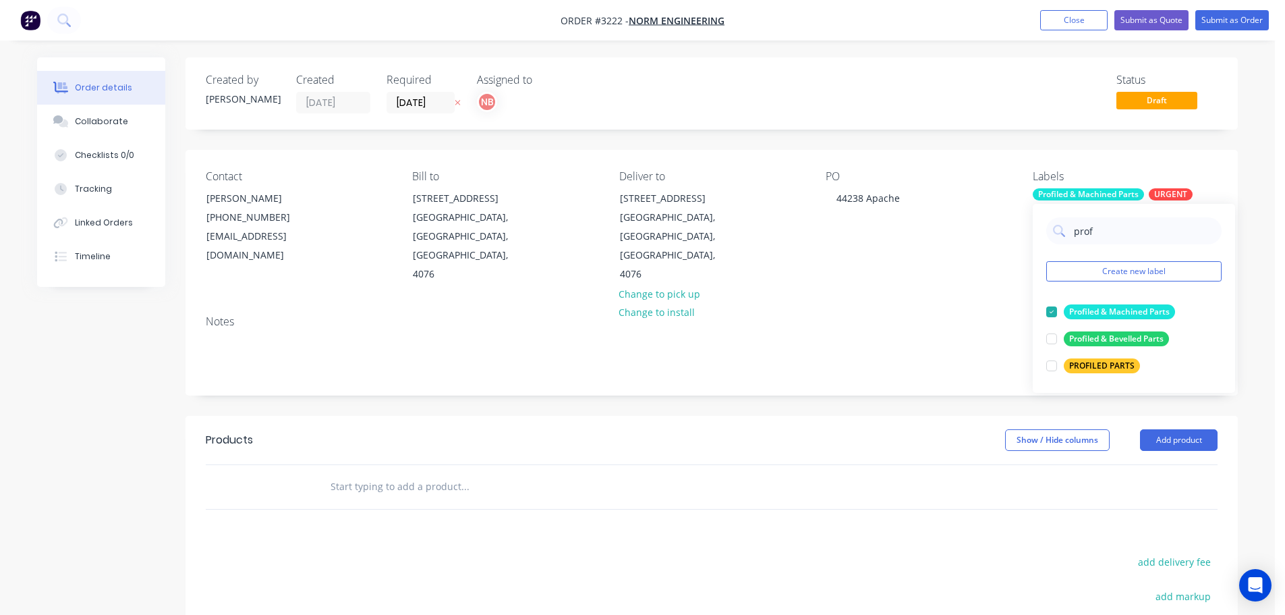
click at [856, 416] on header "Products Show / Hide columns Add product" at bounding box center [712, 440] width 1052 height 49
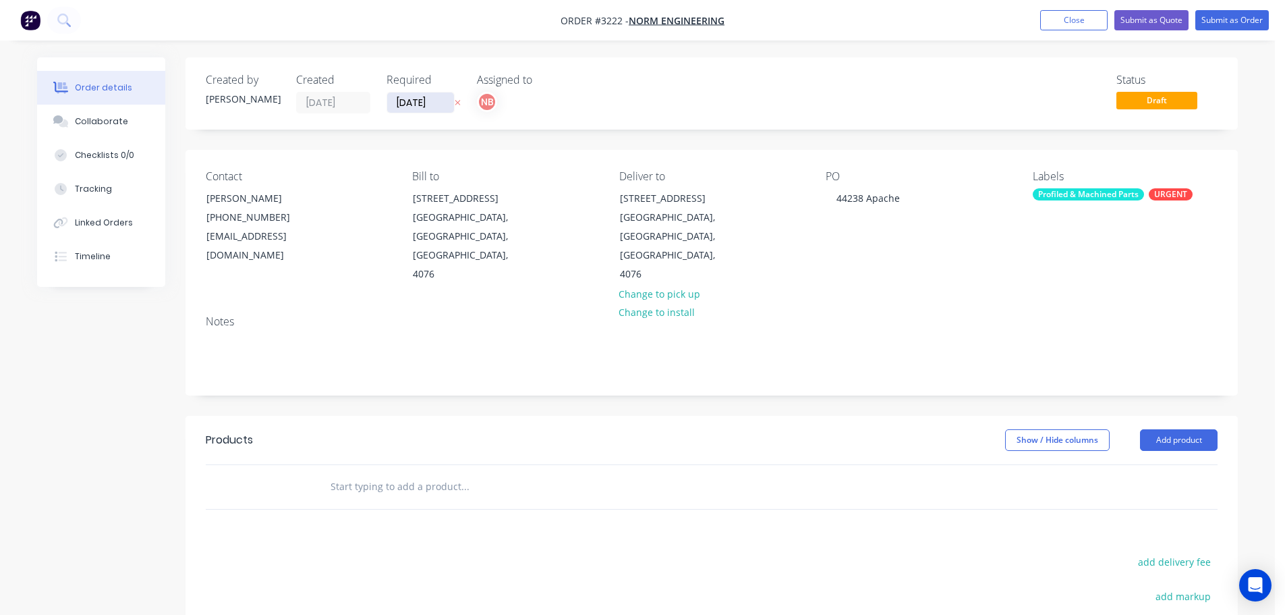
click at [425, 101] on input "[DATE]" at bounding box center [420, 102] width 67 height 20
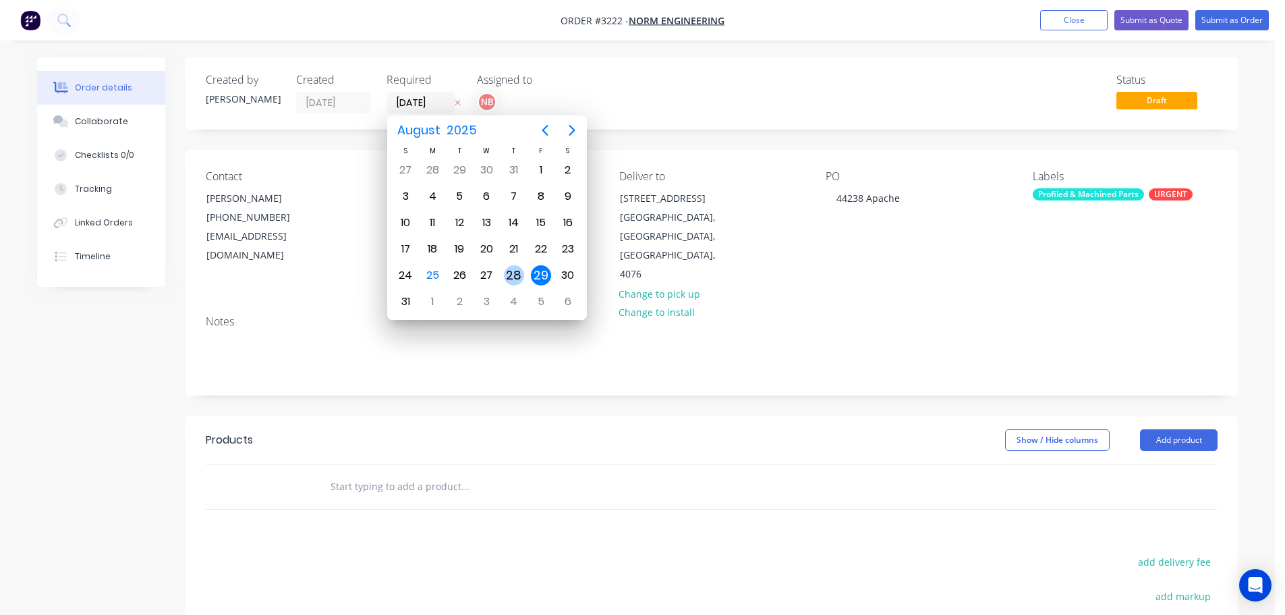
click at [507, 280] on div "28" at bounding box center [514, 275] width 20 height 20
type input "[DATE]"
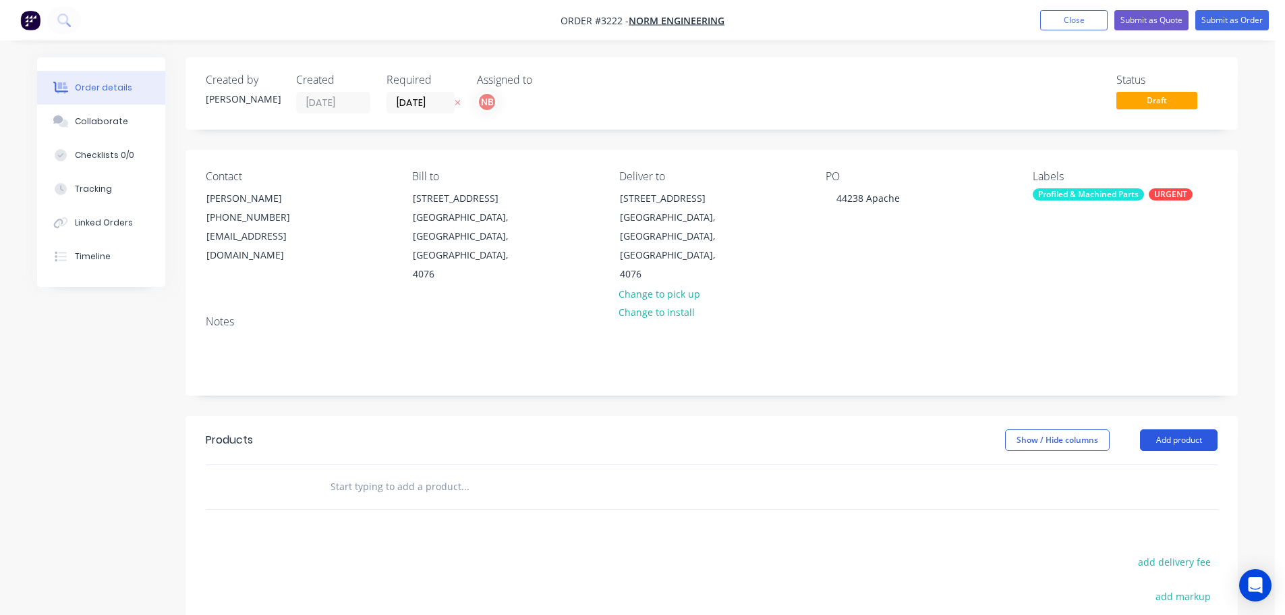
click at [1165, 429] on button "Add product" at bounding box center [1179, 440] width 78 height 22
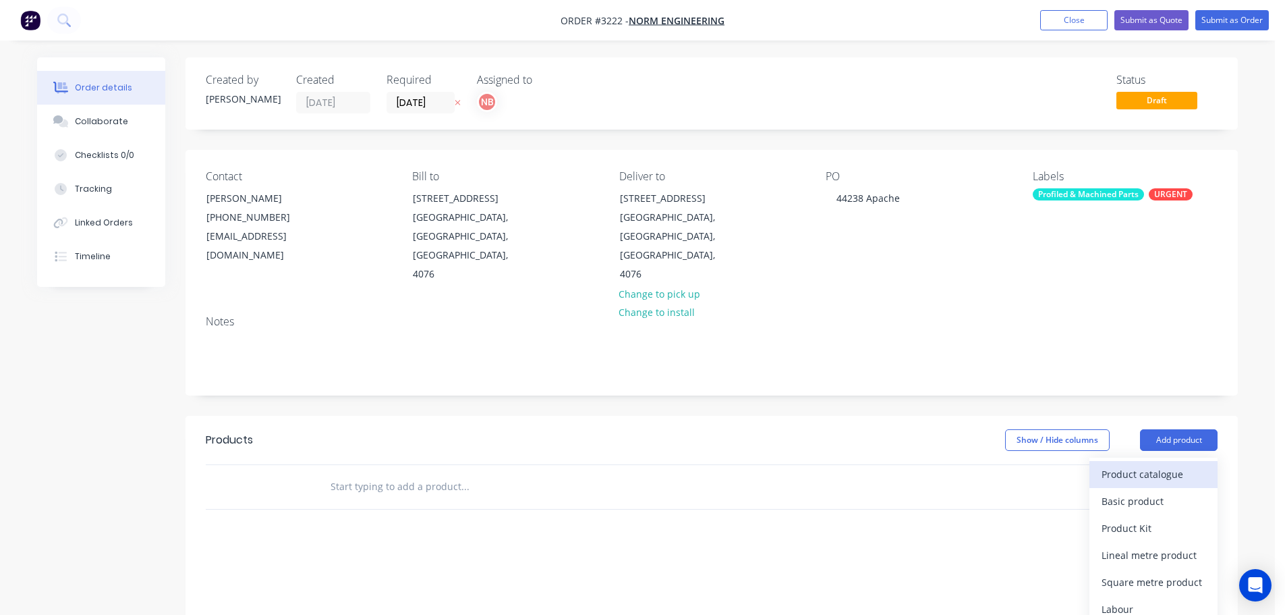
click at [1137, 464] on div "Product catalogue" at bounding box center [1154, 474] width 104 height 20
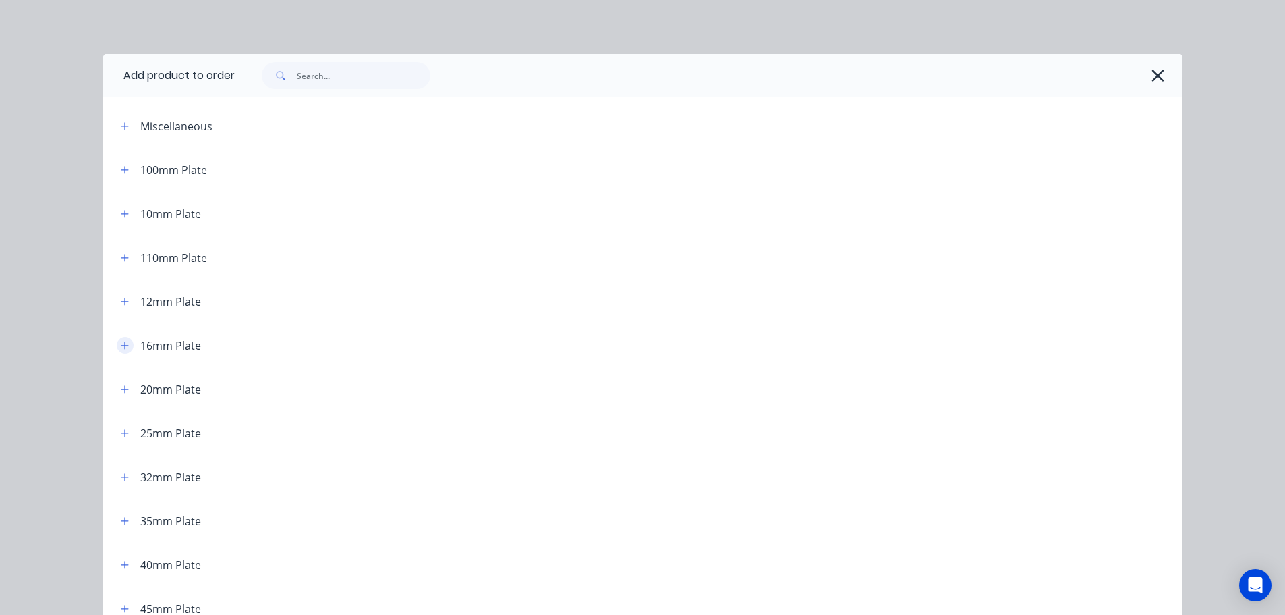
click at [121, 345] on icon "button" at bounding box center [124, 344] width 7 height 7
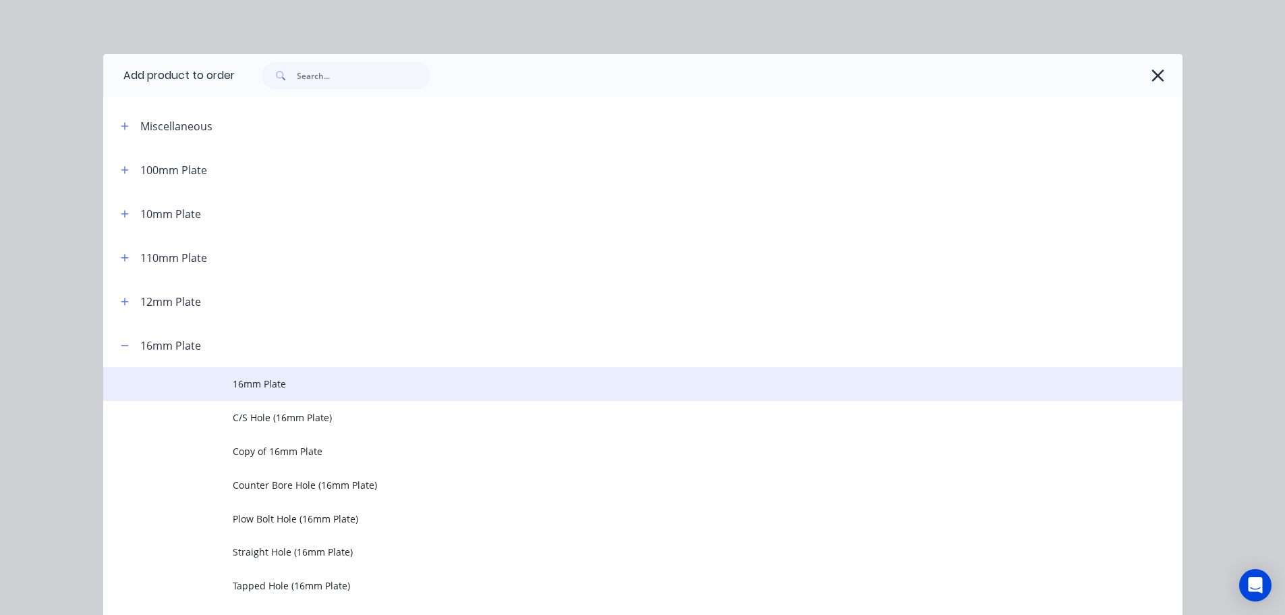
click at [235, 385] on span "16mm Plate" at bounding box center [613, 383] width 760 height 14
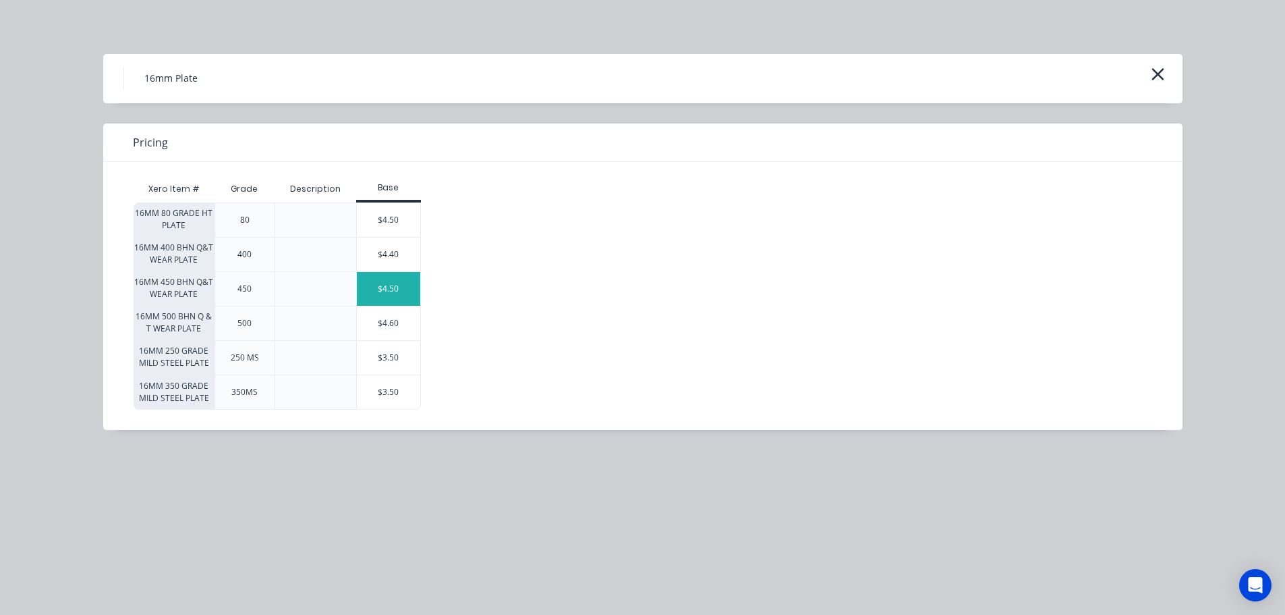
click at [378, 279] on div "$4.50" at bounding box center [388, 289] width 63 height 34
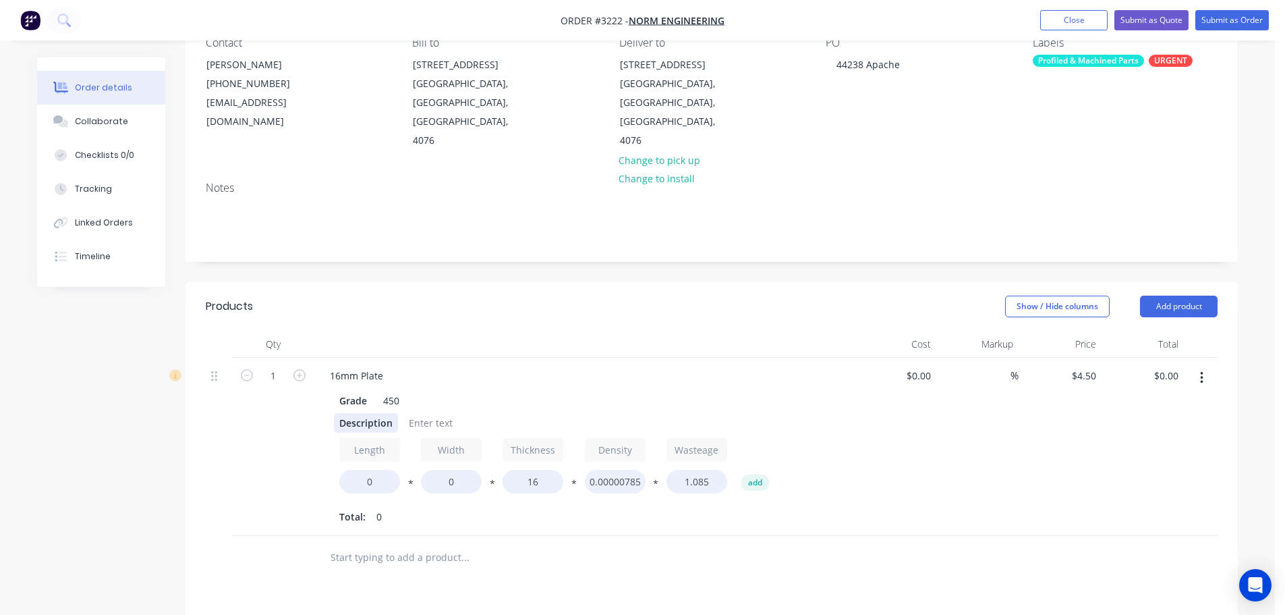
scroll to position [135, 0]
click at [354, 412] on div "Description" at bounding box center [366, 422] width 64 height 20
paste div
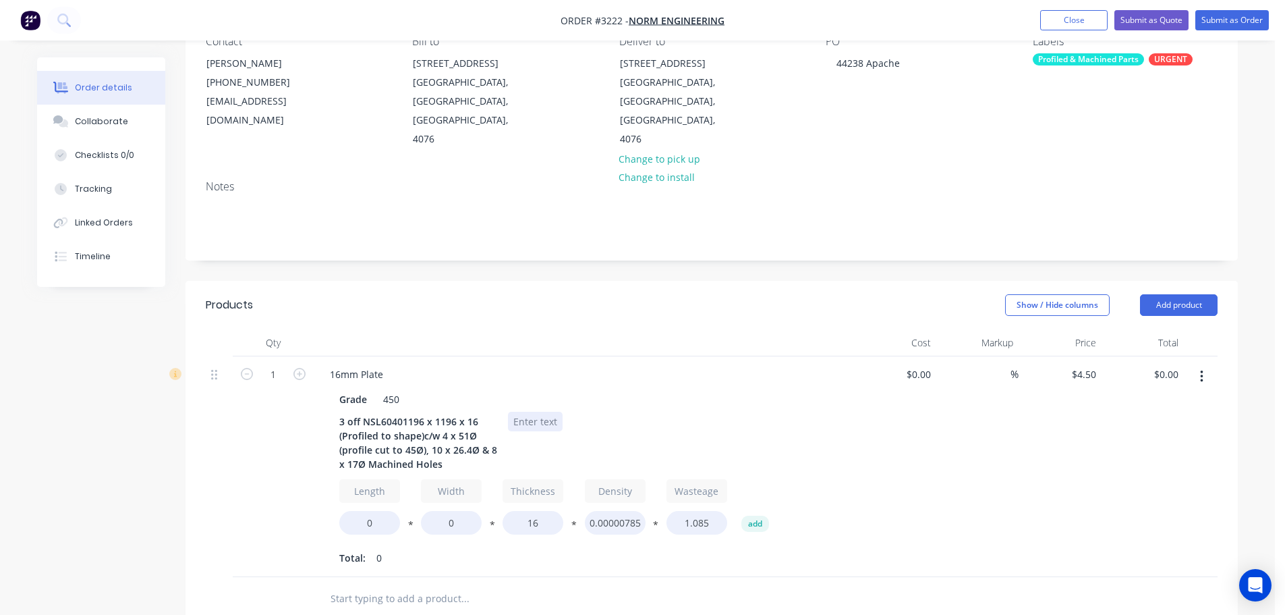
click at [517, 412] on div at bounding box center [535, 422] width 55 height 20
click at [401, 412] on div "3 off NSL60401196 x 1196 x 16 (Profiled to shape)c/w 4 x 51Ø (profile cut to 45…" at bounding box center [418, 443] width 169 height 62
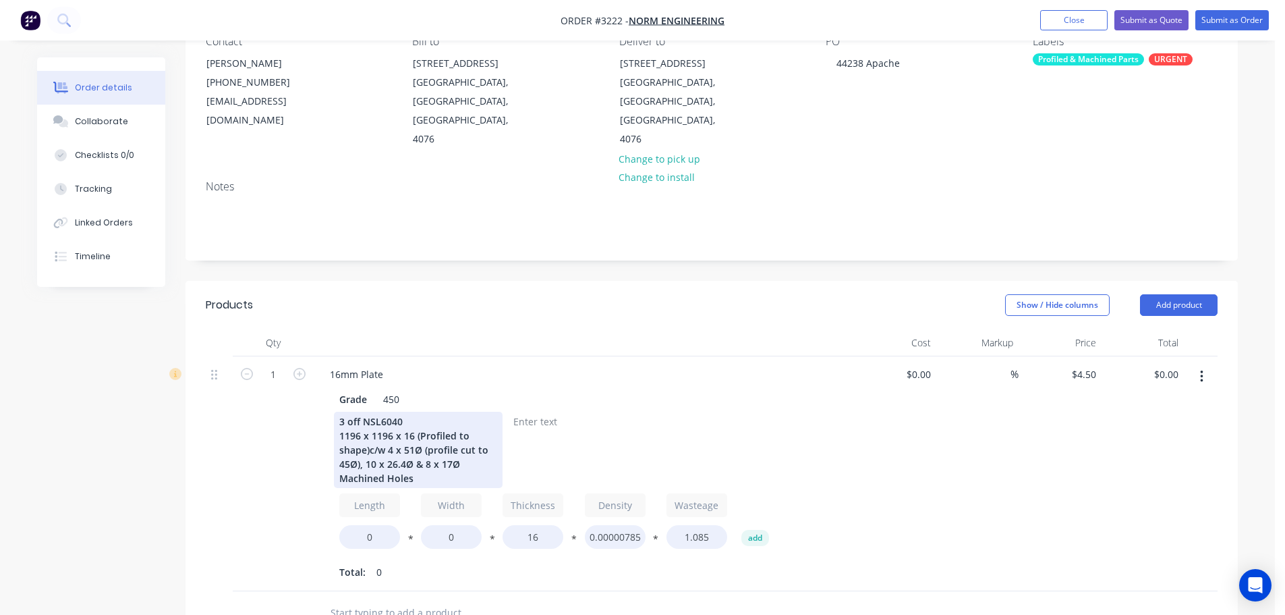
click at [371, 414] on div "3 off NSL6040 1196 x 1196 x 16 (Profiled to shape)c/w 4 x 51Ø (profile cut to 4…" at bounding box center [418, 450] width 169 height 76
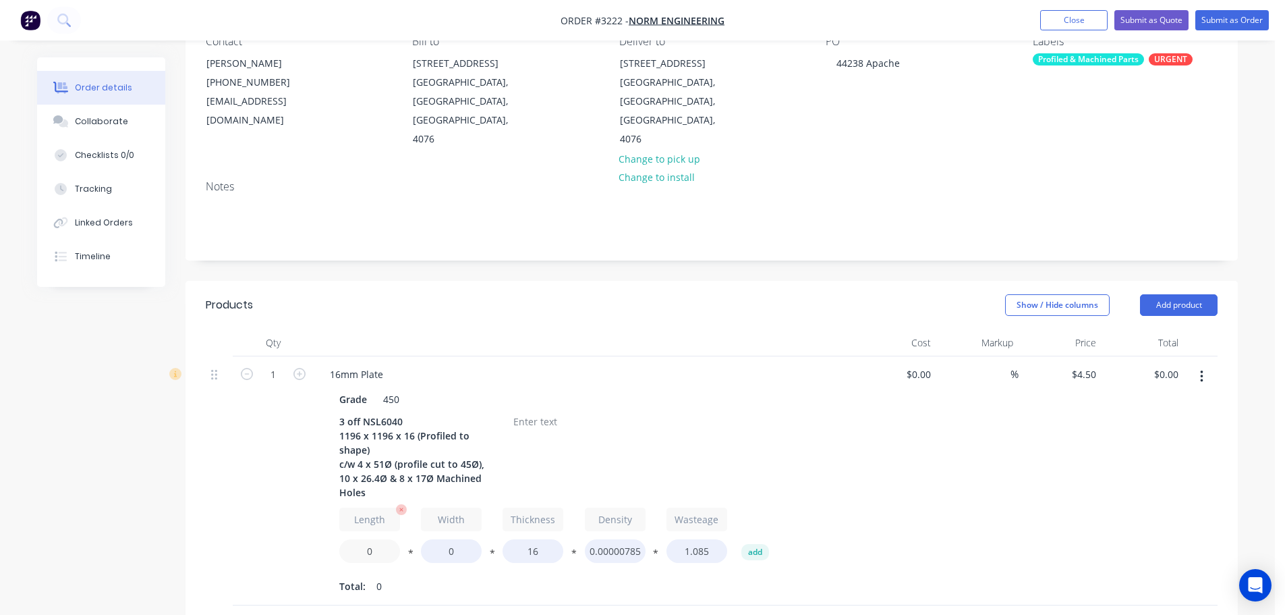
click at [369, 539] on input "0" at bounding box center [369, 551] width 61 height 24
type input "1196"
click at [462, 539] on input "0" at bounding box center [451, 551] width 61 height 24
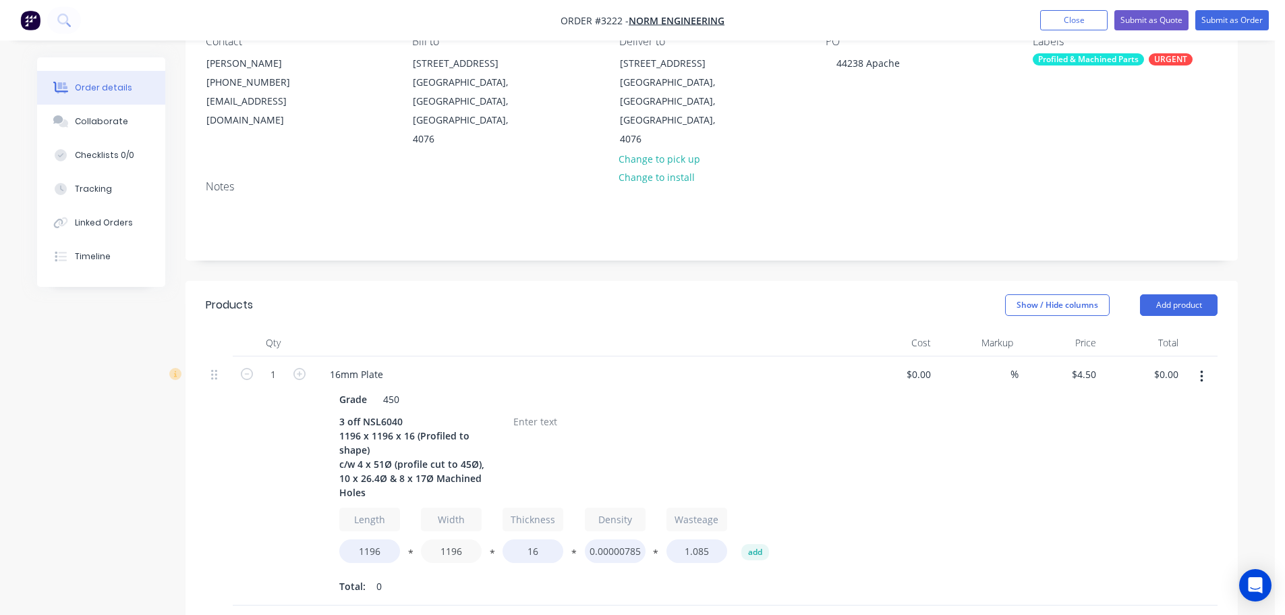
type input "1196"
type input "$877.50"
click at [527, 412] on div at bounding box center [535, 422] width 55 height 20
paste div
click at [564, 412] on div "$1,408.00 ea + GST" at bounding box center [555, 422] width 95 height 20
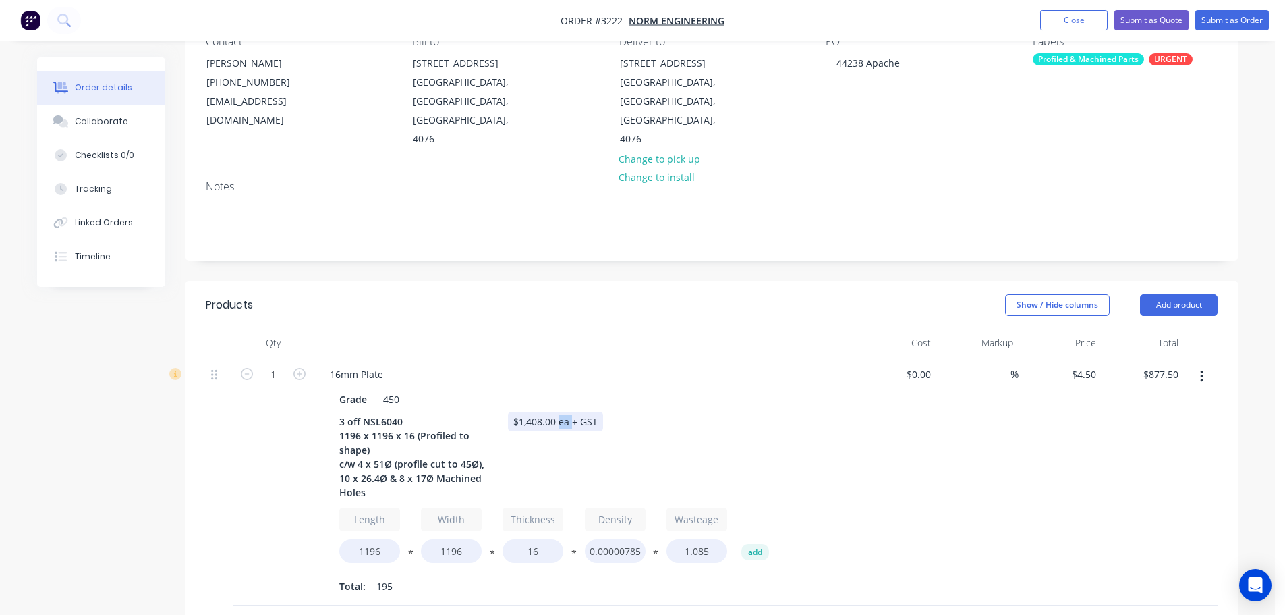
click at [564, 412] on div "$1,408.00 ea + GST" at bounding box center [555, 422] width 95 height 20
click at [1179, 294] on button "Add product" at bounding box center [1179, 305] width 78 height 22
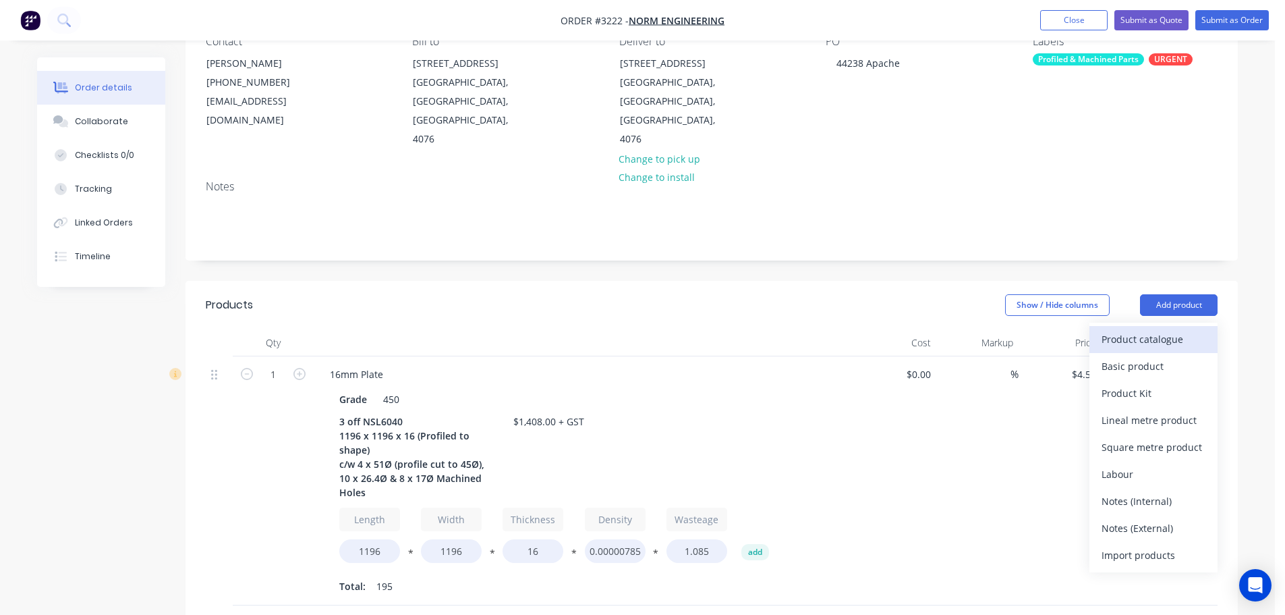
click at [1153, 329] on div "Product catalogue" at bounding box center [1154, 339] width 104 height 20
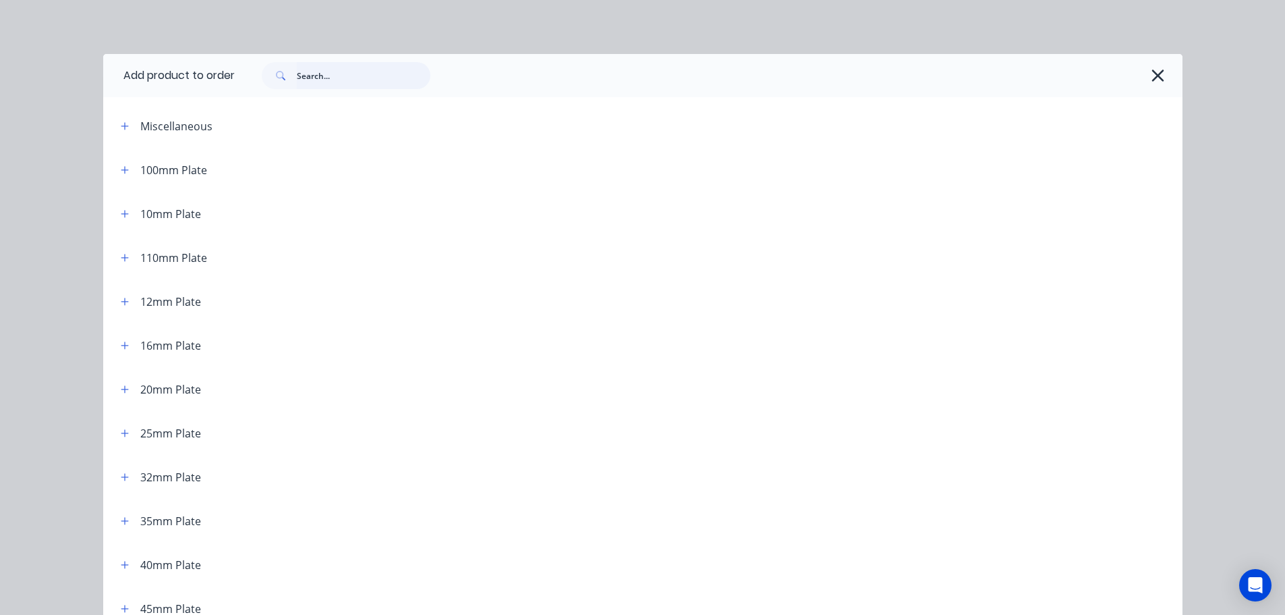
click at [383, 79] on input "text" at bounding box center [364, 75] width 134 height 27
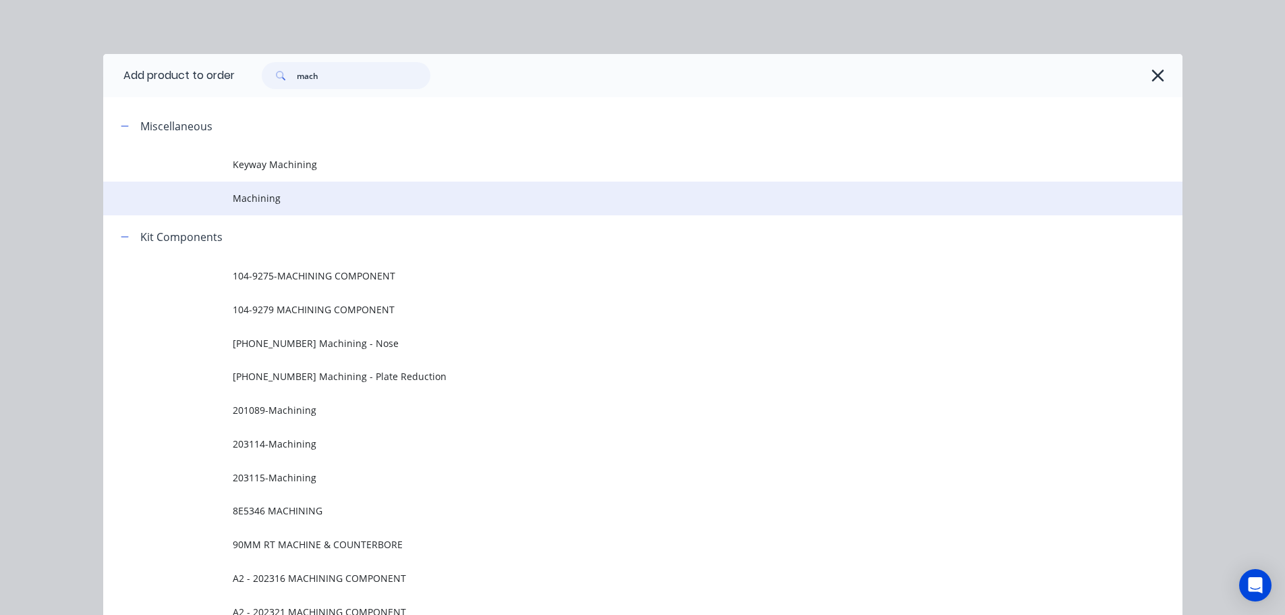
type input "mach"
click at [260, 192] on span "Machining" at bounding box center [613, 198] width 760 height 14
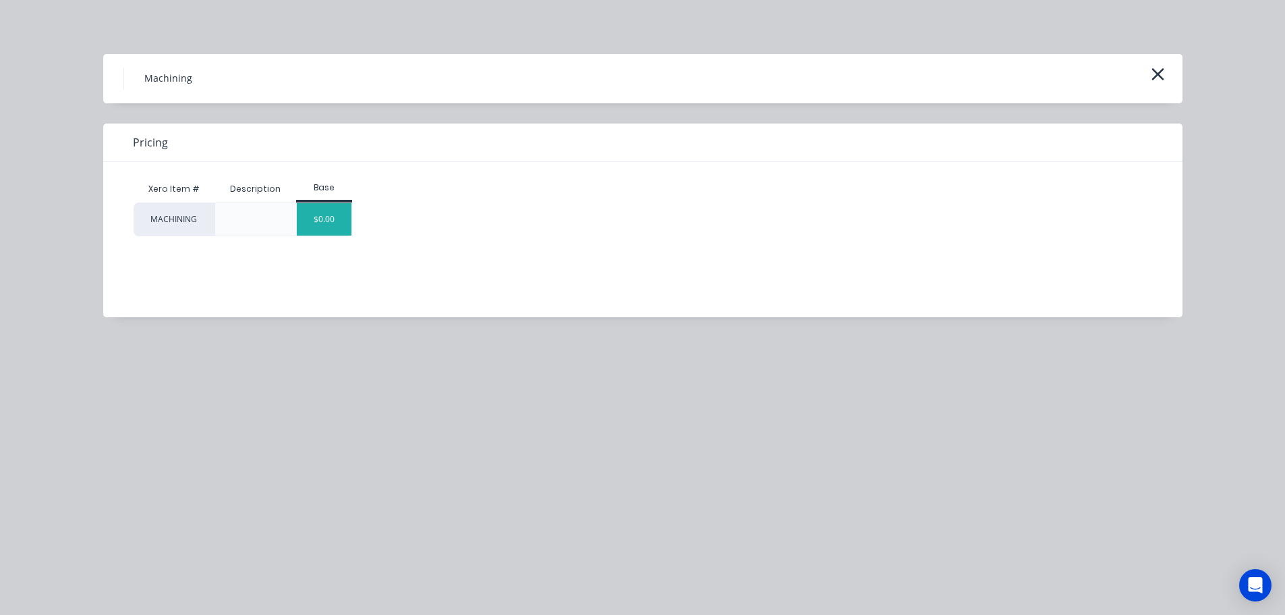
click at [334, 215] on div "$0.00" at bounding box center [324, 219] width 55 height 32
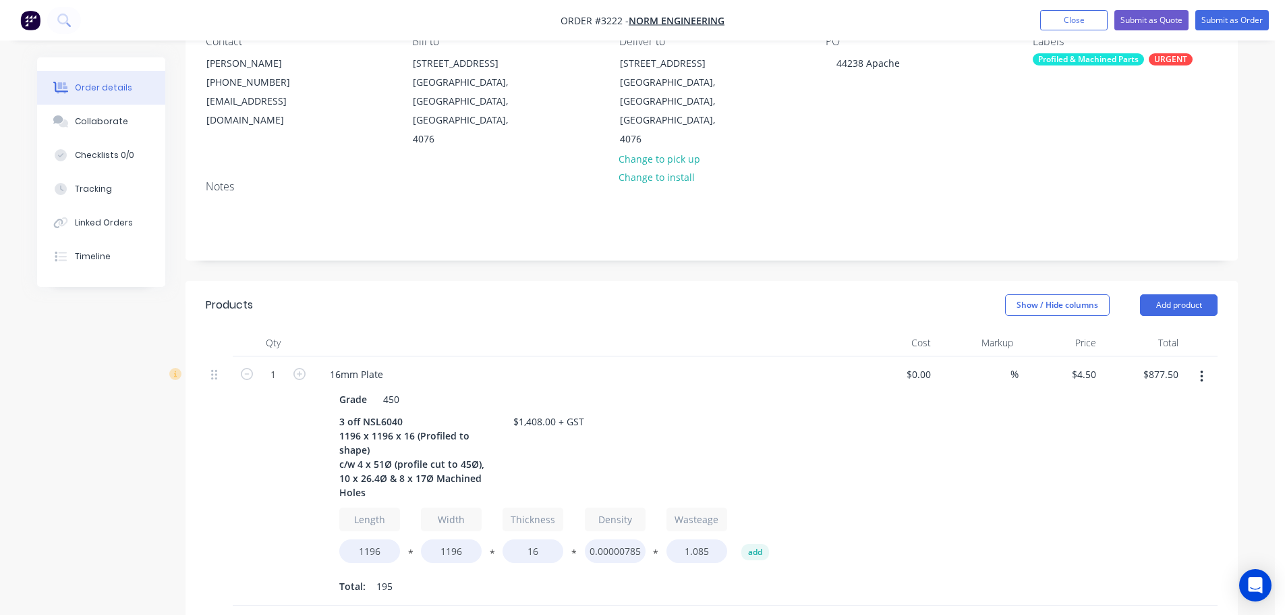
paste div
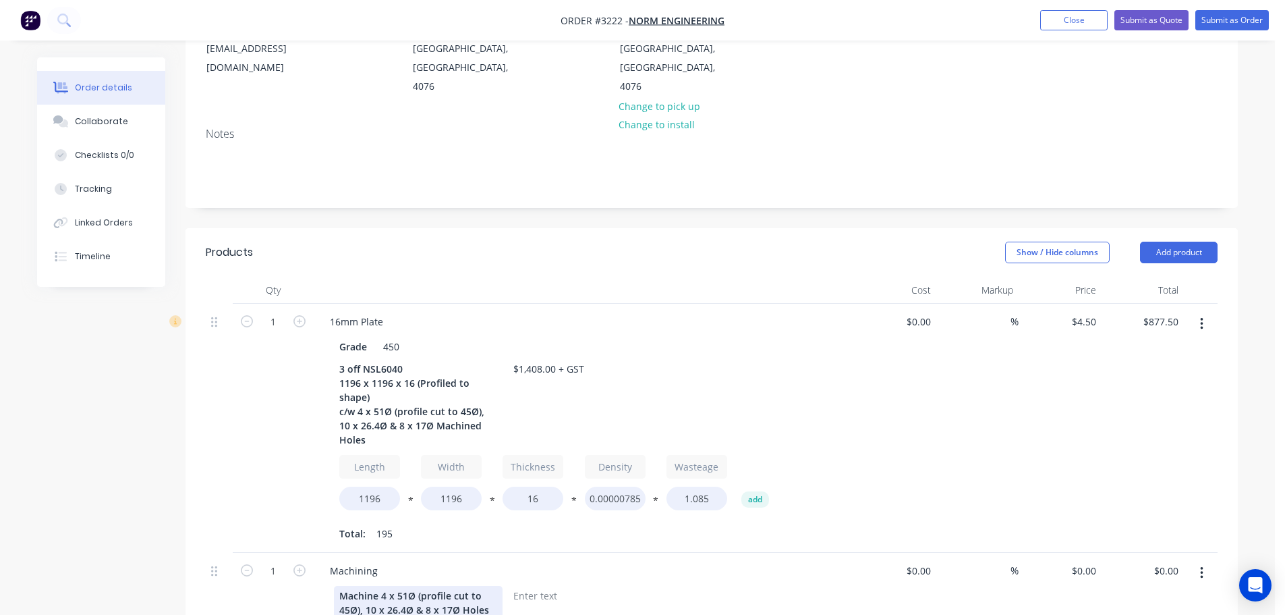
scroll to position [337, 0]
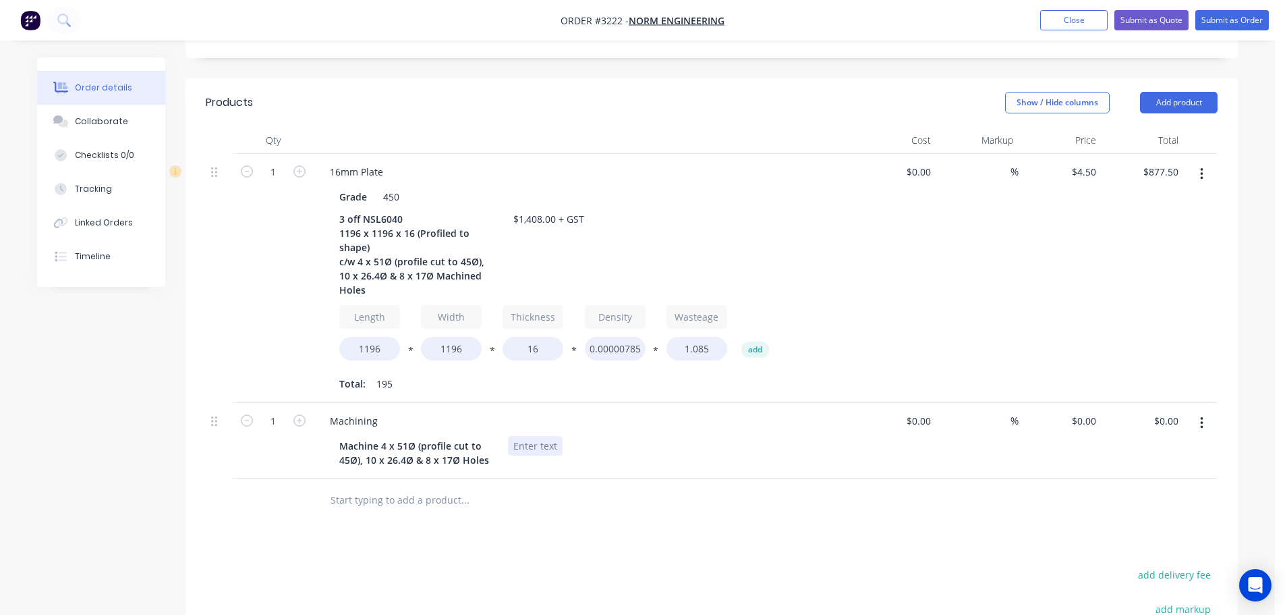
click at [532, 436] on div at bounding box center [535, 446] width 55 height 20
click at [392, 411] on div "Machining" at bounding box center [583, 421] width 529 height 20
click at [378, 411] on div "Machining" at bounding box center [353, 421] width 69 height 20
paste div
click at [374, 411] on div "Machining- 3 off NSL6040" at bounding box center [388, 421] width 138 height 20
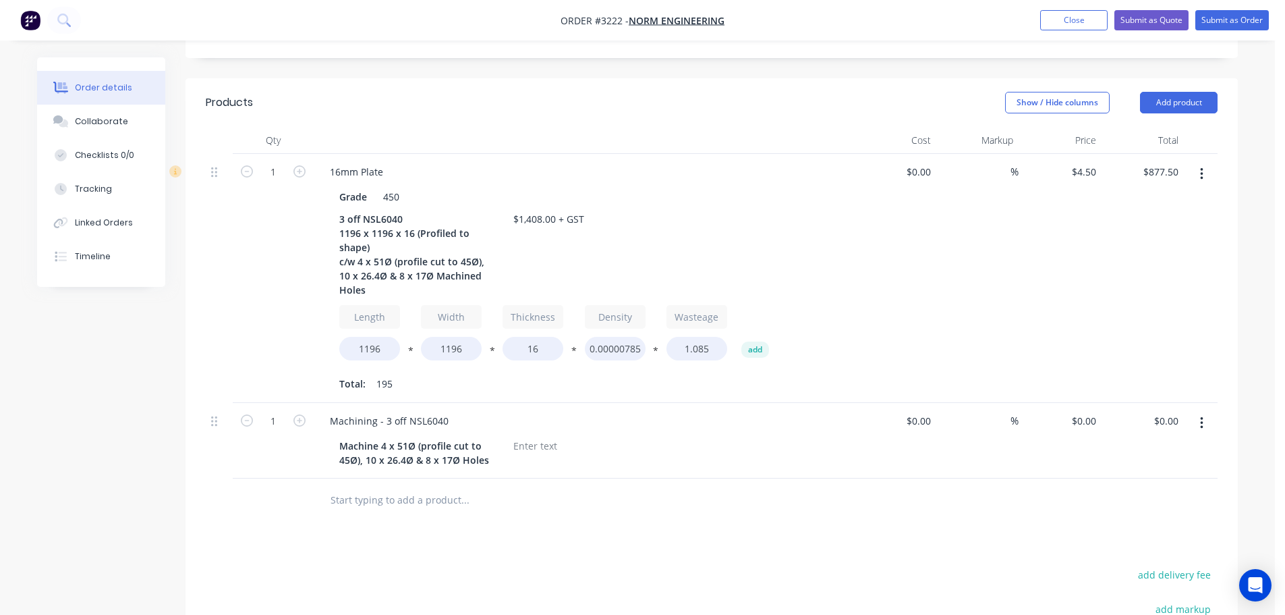
click at [575, 478] on div at bounding box center [557, 500] width 486 height 44
click at [1079, 403] on div "0 $0.00" at bounding box center [1060, 441] width 83 height 76
type input "$450.00"
click at [1063, 403] on div "$450.00 $450.00" at bounding box center [1060, 441] width 83 height 76
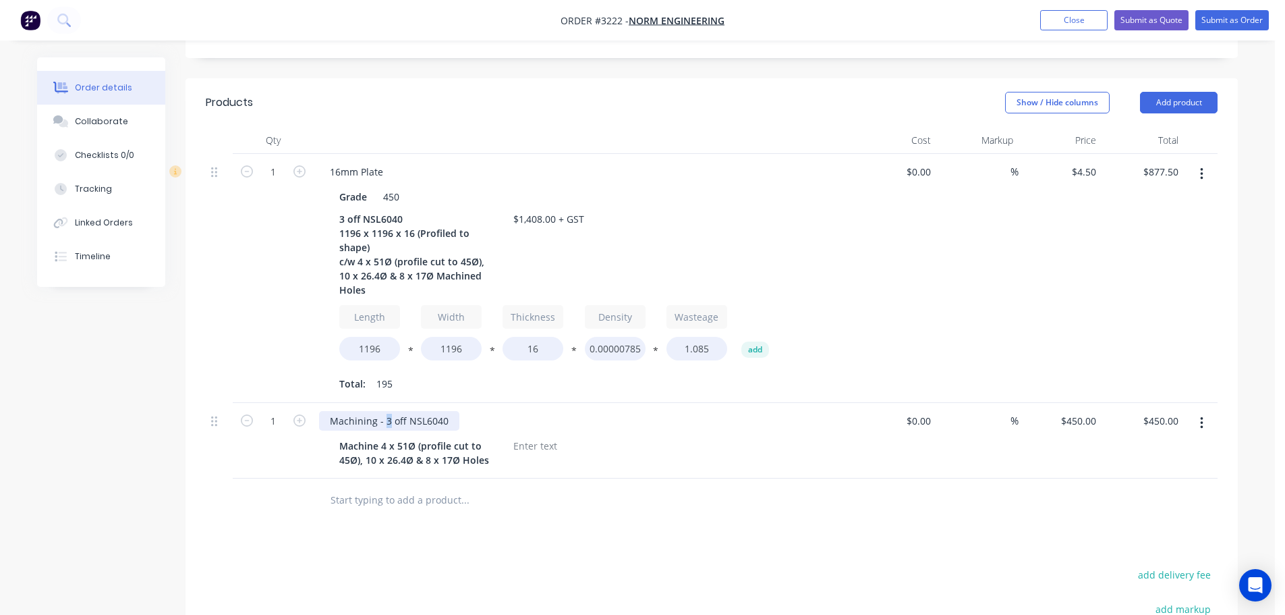
click at [383, 411] on div "Machining - 3 off NSL6040" at bounding box center [389, 421] width 140 height 20
click at [257, 478] on div at bounding box center [273, 500] width 81 height 44
click at [1163, 92] on button "Add product" at bounding box center [1179, 103] width 78 height 22
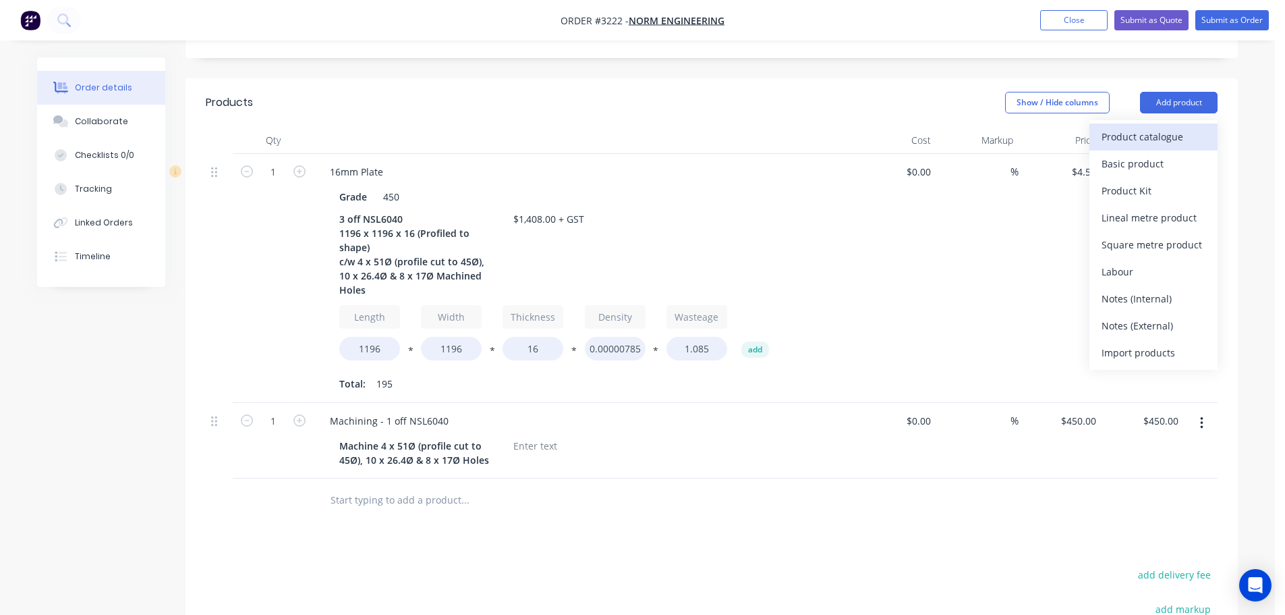
click at [1138, 127] on div "Product catalogue" at bounding box center [1154, 137] width 104 height 20
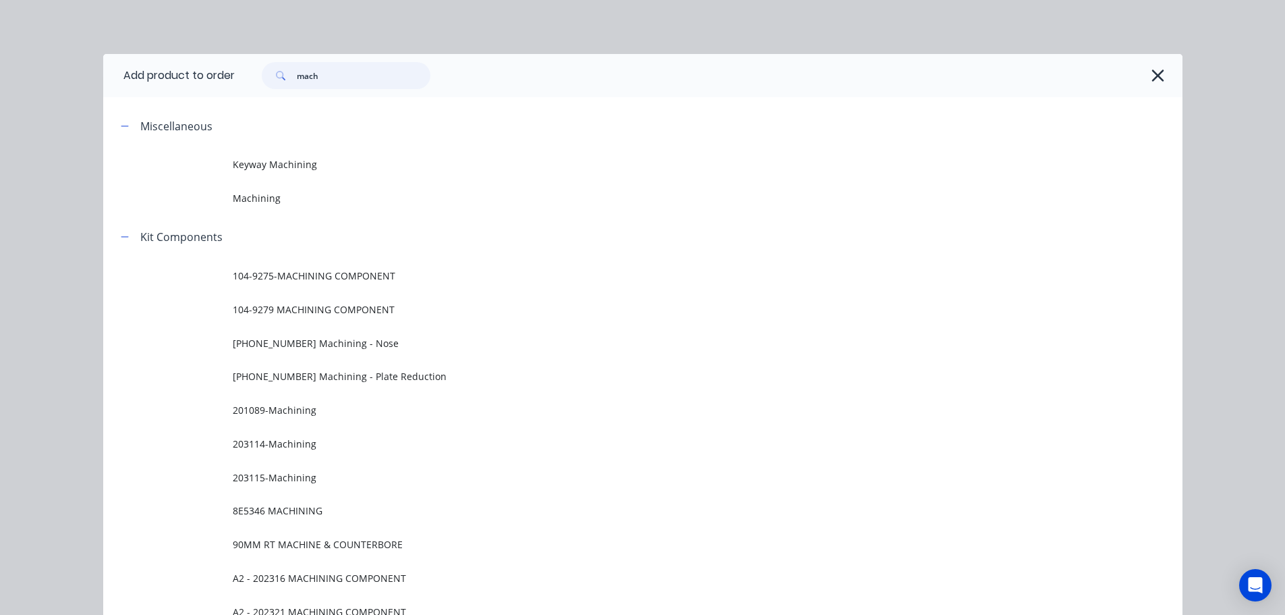
drag, startPoint x: 332, startPoint y: 75, endPoint x: 240, endPoint y: 82, distance: 92.7
click at [240, 82] on div "mach" at bounding box center [702, 75] width 934 height 27
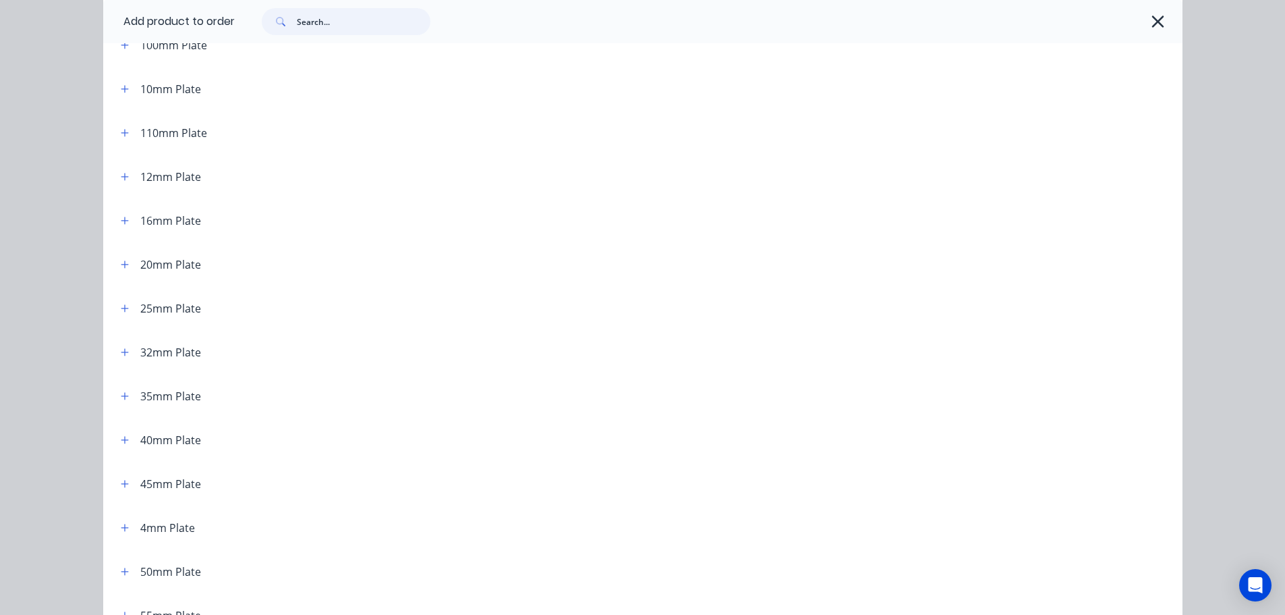
scroll to position [135, 0]
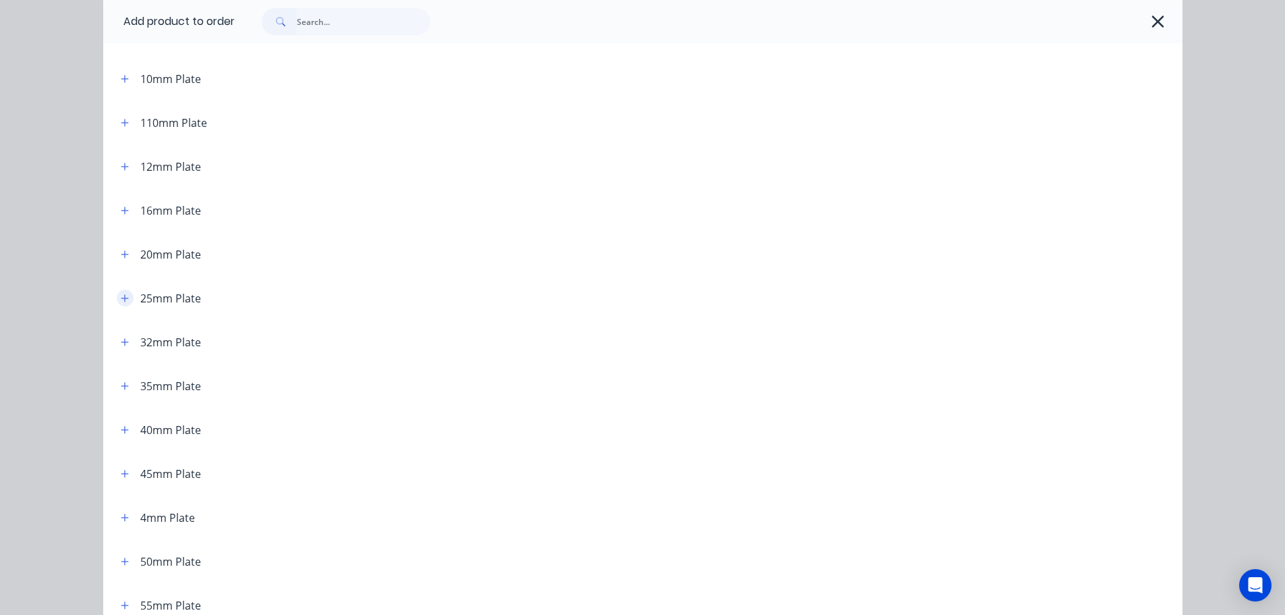
click at [121, 300] on icon "button" at bounding box center [124, 297] width 7 height 7
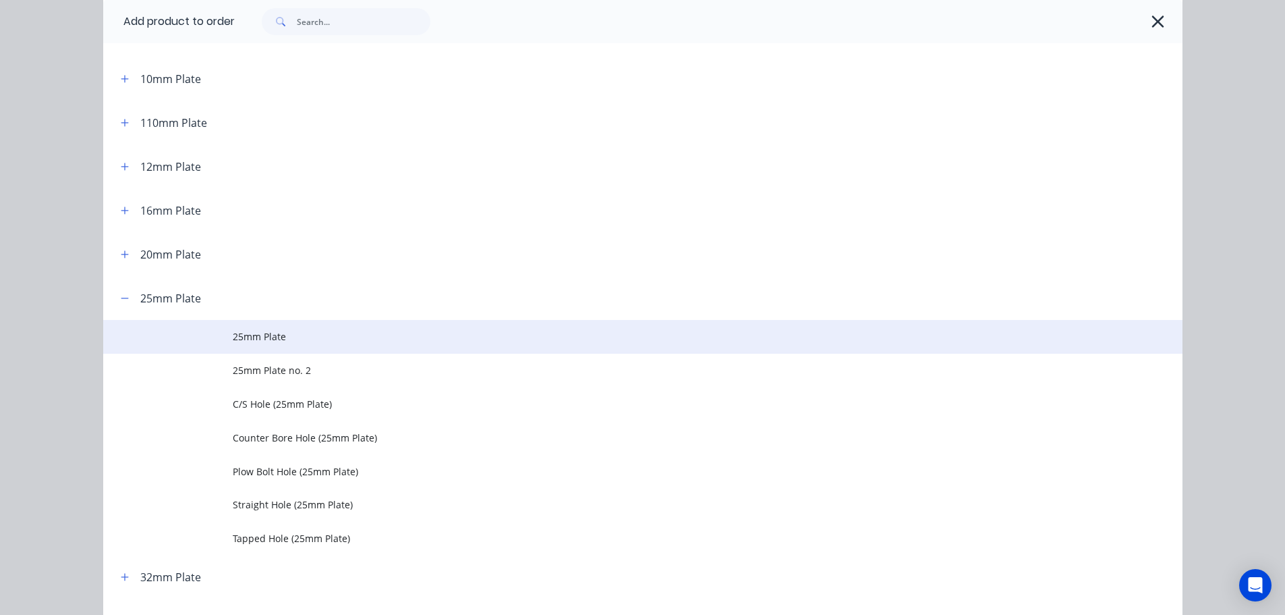
click at [233, 327] on td "25mm Plate" at bounding box center [708, 337] width 950 height 34
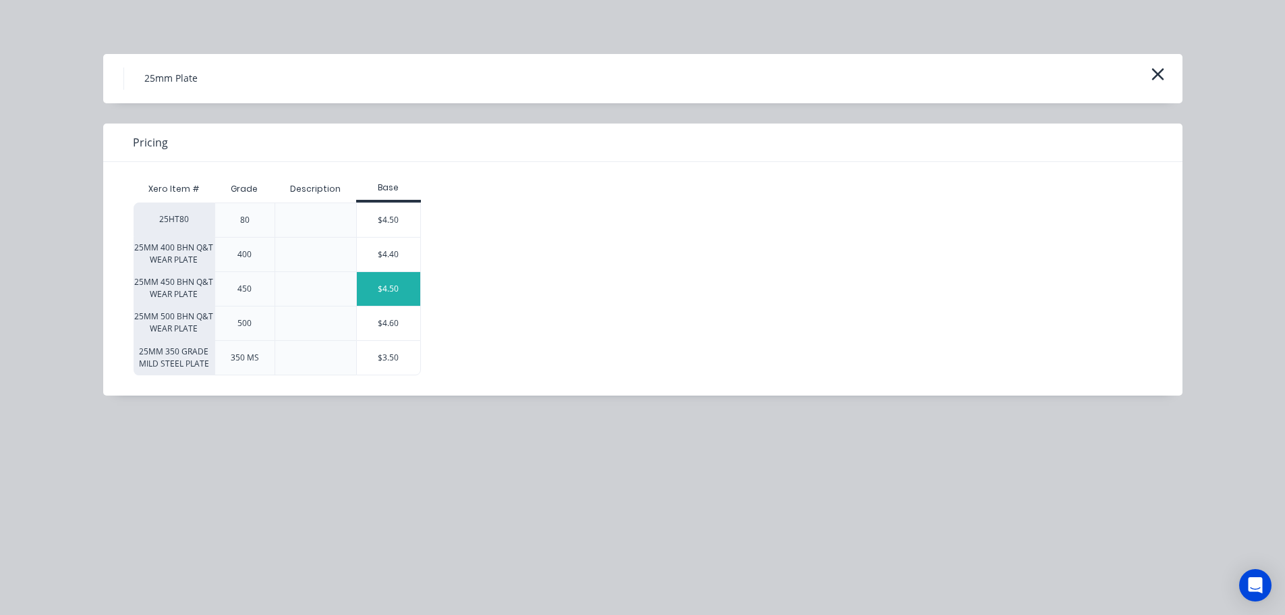
click at [397, 281] on div "$4.50" at bounding box center [388, 289] width 63 height 34
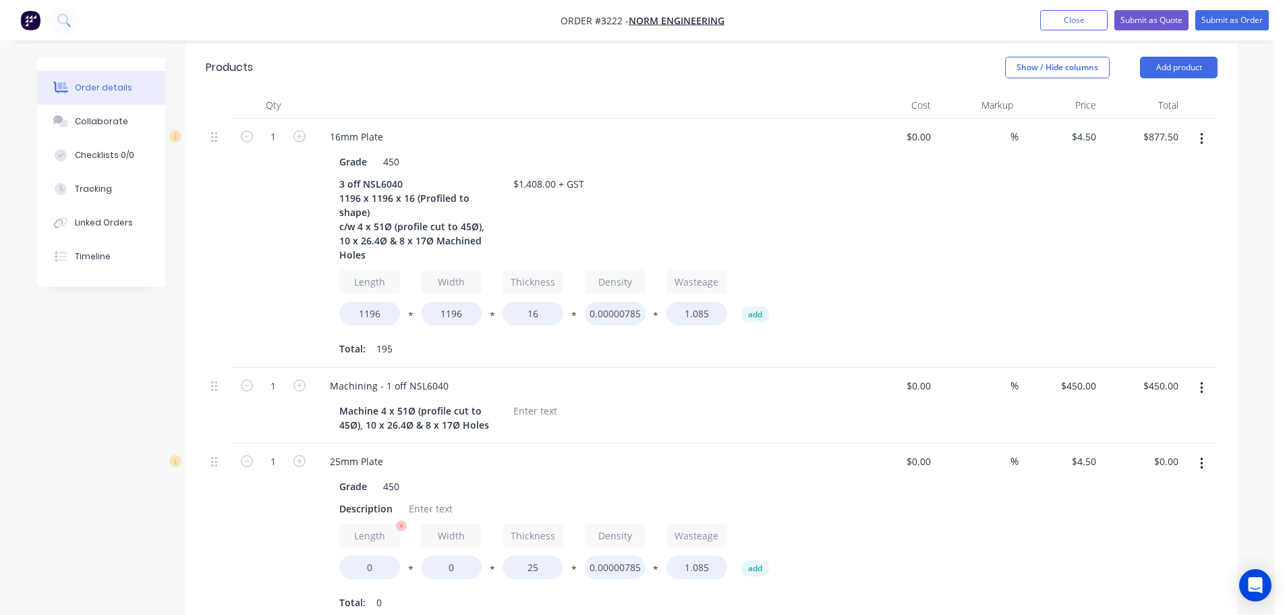
scroll to position [405, 0]
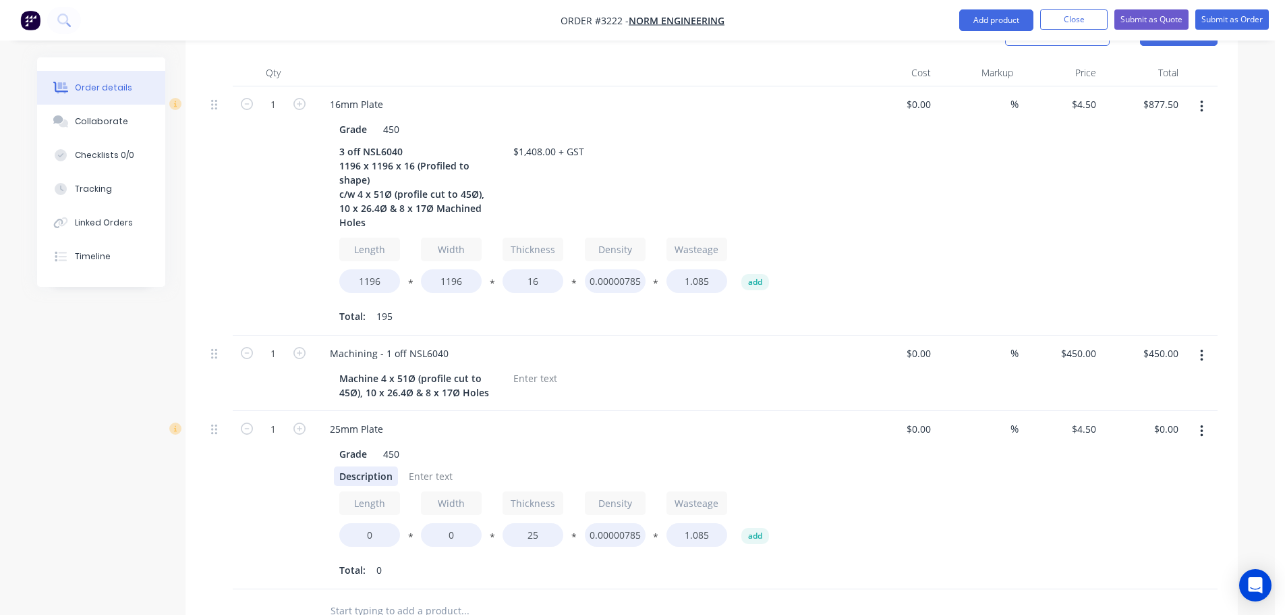
click at [362, 466] on div "Description" at bounding box center [366, 476] width 64 height 20
paste div
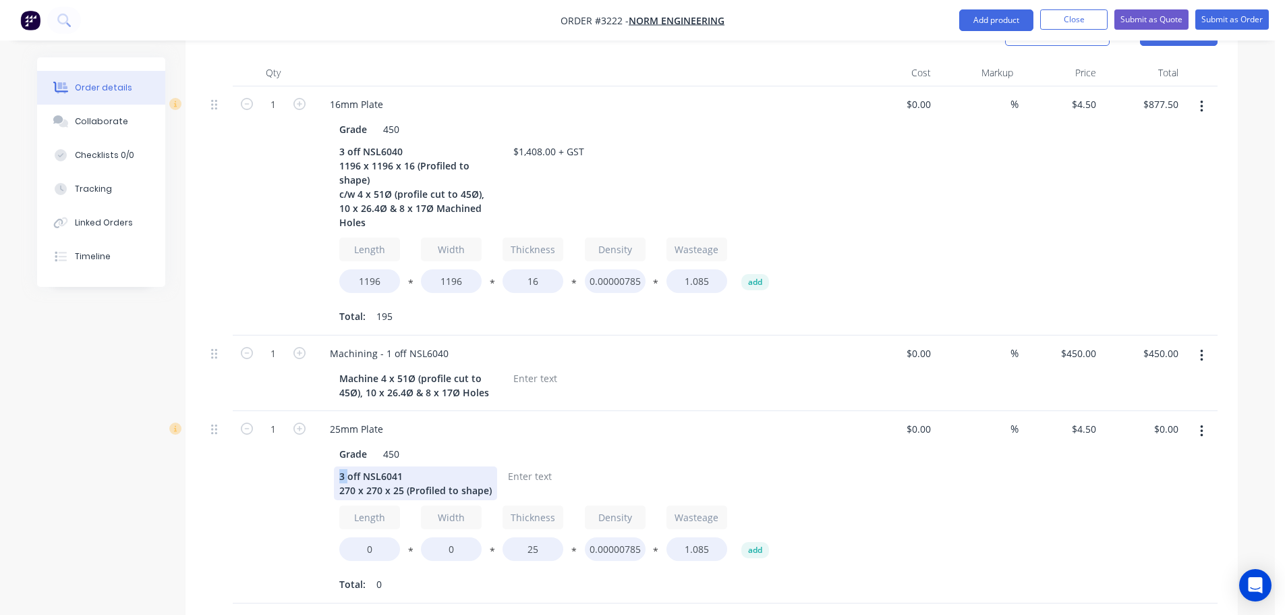
drag, startPoint x: 346, startPoint y: 425, endPoint x: 336, endPoint y: 426, distance: 10.1
click at [336, 466] on div "3 off NSL6041 270 x 270 x 25 (Profiled to shape)" at bounding box center [415, 483] width 163 height 34
click at [374, 537] on input "0" at bounding box center [369, 549] width 61 height 24
type input "270"
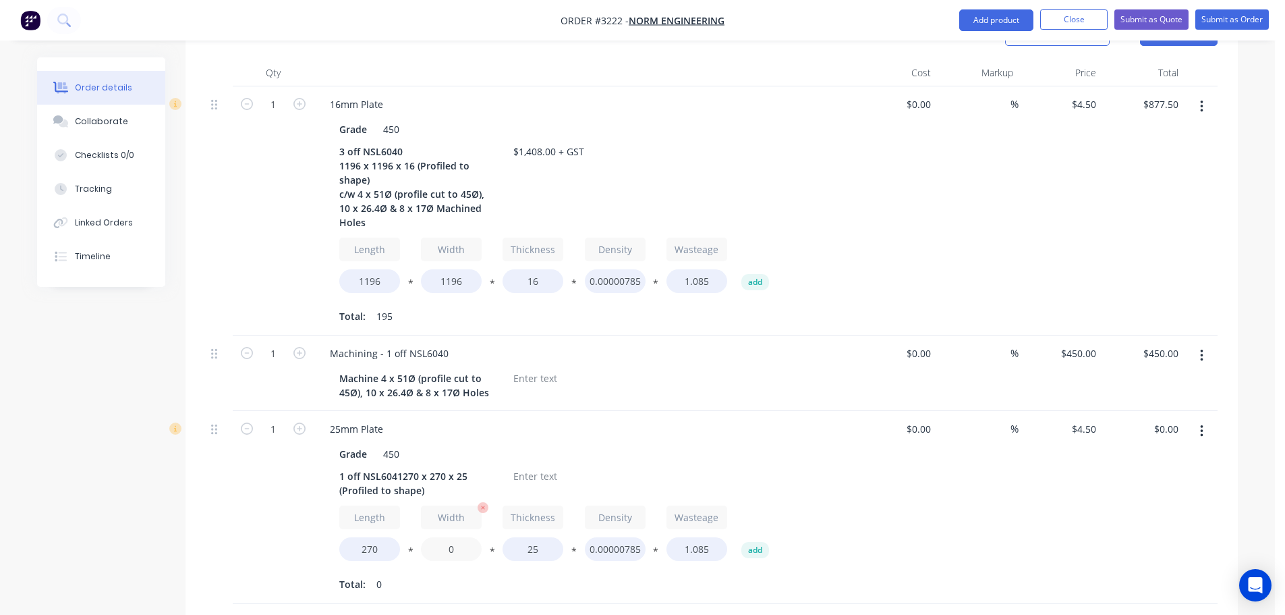
click at [451, 537] on input "0" at bounding box center [451, 549] width 61 height 24
type input "270"
type input "$72.00"
click at [401, 466] on div "1 off NSL6041270 x 270 x 25 (Profiled to shape)" at bounding box center [418, 483] width 169 height 34
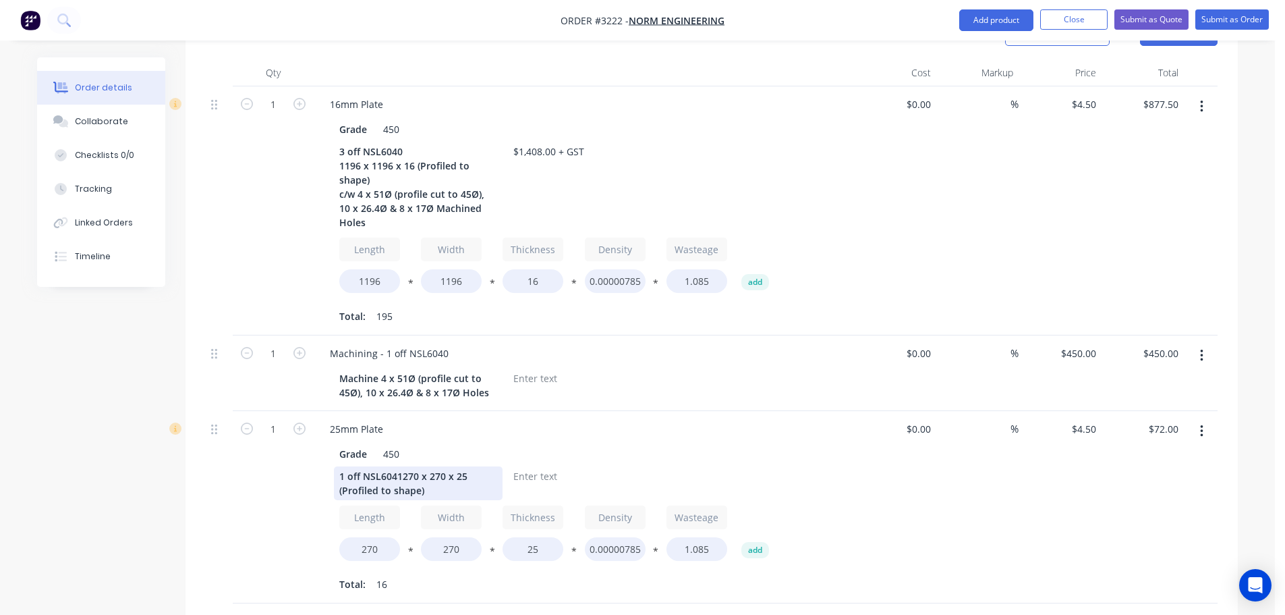
click at [401, 466] on div "1 off NSL6041270 x 270 x 25 (Profiled to shape)" at bounding box center [418, 483] width 169 height 34
click at [527, 466] on div at bounding box center [530, 476] width 55 height 20
click at [828, 441] on div "Grade 450 1 off NSL6041 270 x 270 x 25 (Profiled to shape) $103.00 + GST Length…" at bounding box center [583, 517] width 529 height 153
click at [1204, 343] on button "button" at bounding box center [1202, 355] width 32 height 24
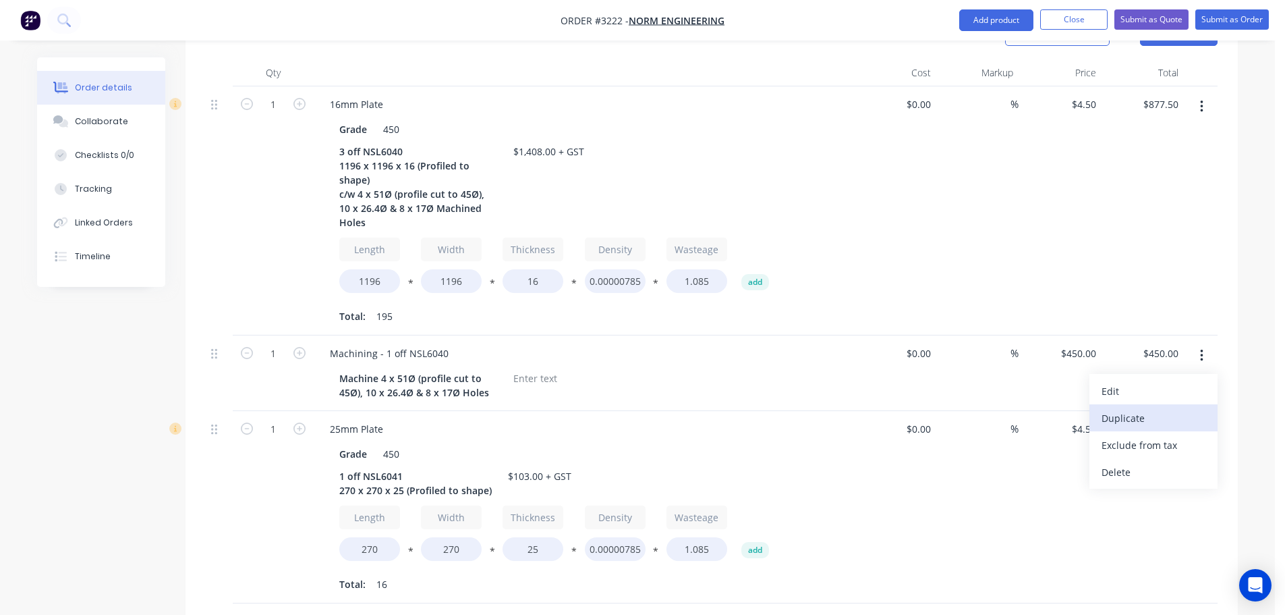
click at [1131, 408] on div "Duplicate" at bounding box center [1154, 418] width 104 height 20
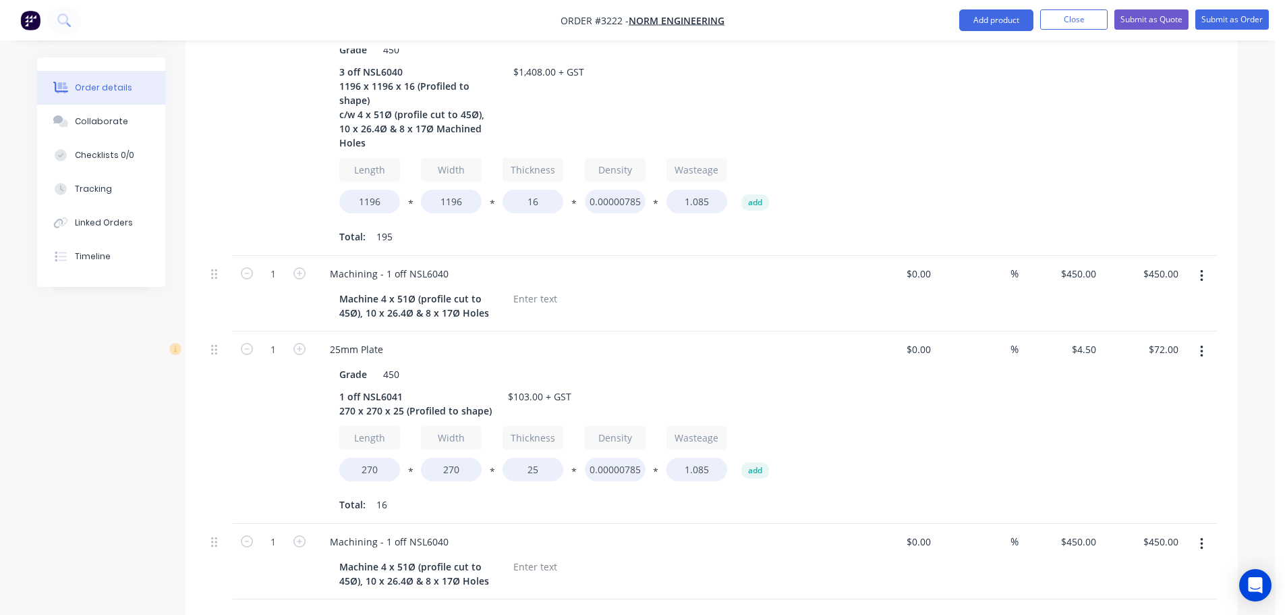
scroll to position [607, 0]
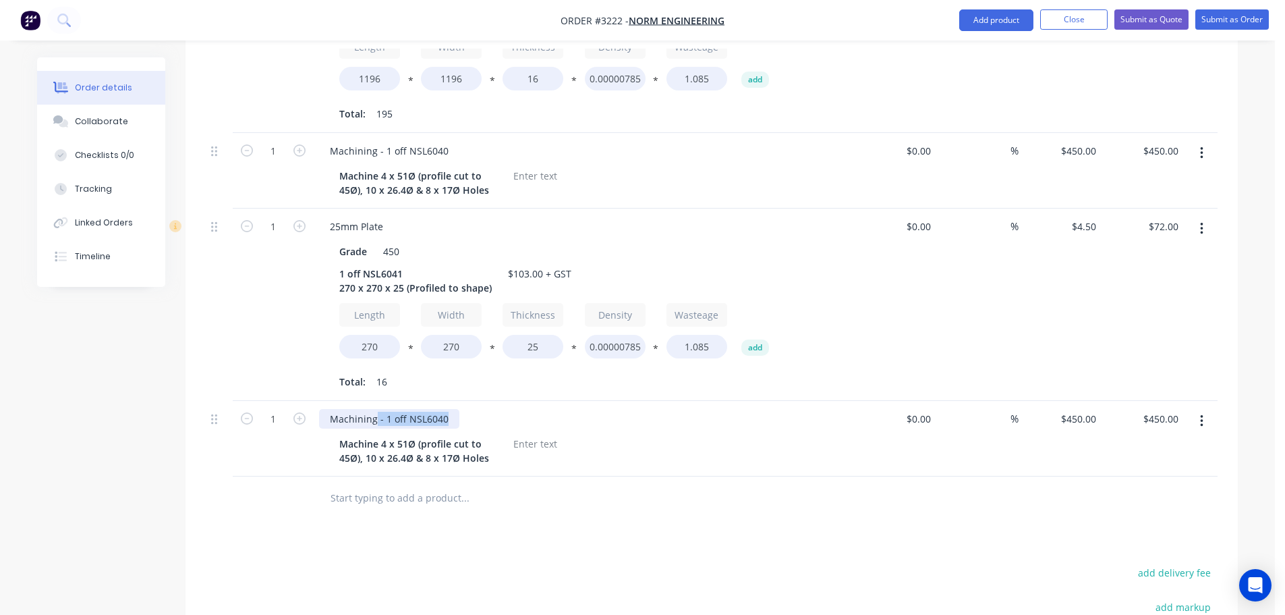
drag, startPoint x: 449, startPoint y: 367, endPoint x: 374, endPoint y: 371, distance: 75.0
click at [374, 409] on div "Machining - 1 off NSL6040" at bounding box center [389, 419] width 140 height 20
drag, startPoint x: 487, startPoint y: 402, endPoint x: 339, endPoint y: 390, distance: 148.9
click at [339, 434] on div "Machine 4 x 51Ø (profile cut to 45Ø), 10 x 26.4Ø & 8 x 17Ø Holes" at bounding box center [418, 451] width 169 height 34
drag, startPoint x: 339, startPoint y: 390, endPoint x: 493, endPoint y: 411, distance: 155.2
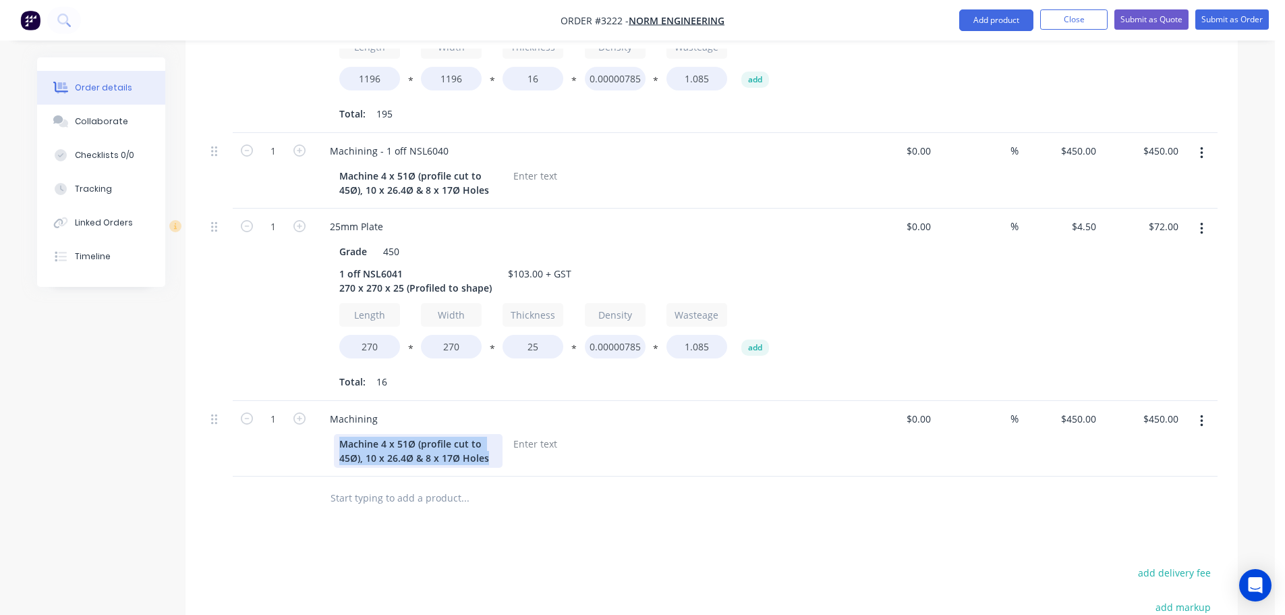
click at [493, 434] on div "Machine 4 x 51Ø (profile cut to 45Ø), 10 x 26.4Ø & 8 x 17Ø Holes" at bounding box center [418, 451] width 169 height 34
paste div
click at [341, 434] on div "12 off NSL6042 65Ø O.D x 33.3Ø I.D x 32" at bounding box center [395, 451] width 122 height 34
click at [349, 434] on div "21 off NSL6042 65Ø O.D x 33.3Ø I.D x 32" at bounding box center [395, 451] width 122 height 34
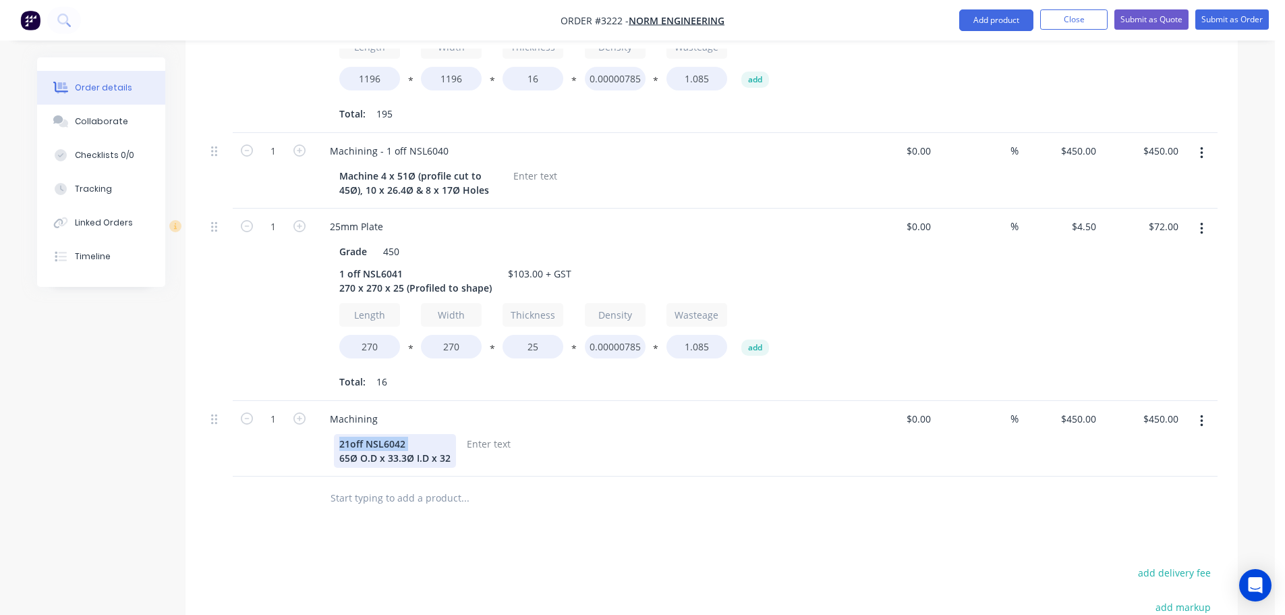
click at [349, 434] on div "21 off NSL6042 65Ø O.D x 33.3Ø I.D x 32" at bounding box center [395, 451] width 122 height 34
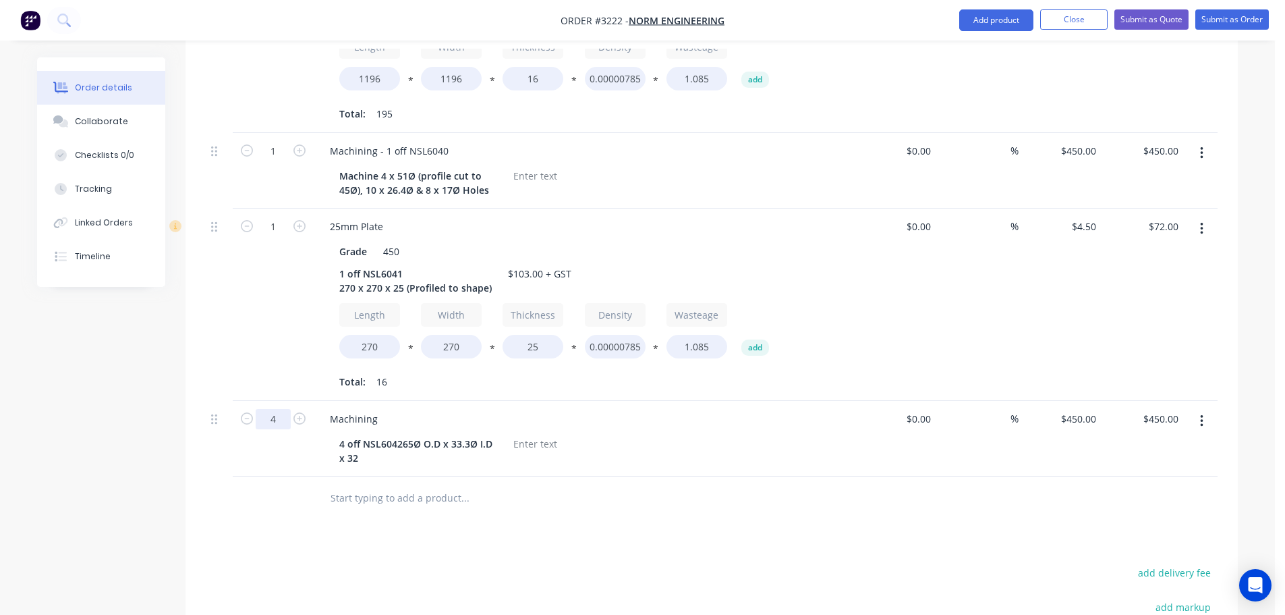
type input "4"
click at [337, 335] on div "Grade 450 1 off NSL6041 270 x 270 x 25 (Profiled to shape) $103.00 + GST Length…" at bounding box center [583, 315] width 529 height 153
type input "$1,800.00"
click at [401, 434] on div "4 off NSL604265Ø O.D x 33.3Ø I.D x 32" at bounding box center [418, 451] width 169 height 34
click at [382, 409] on div "Machining" at bounding box center [353, 419] width 69 height 20
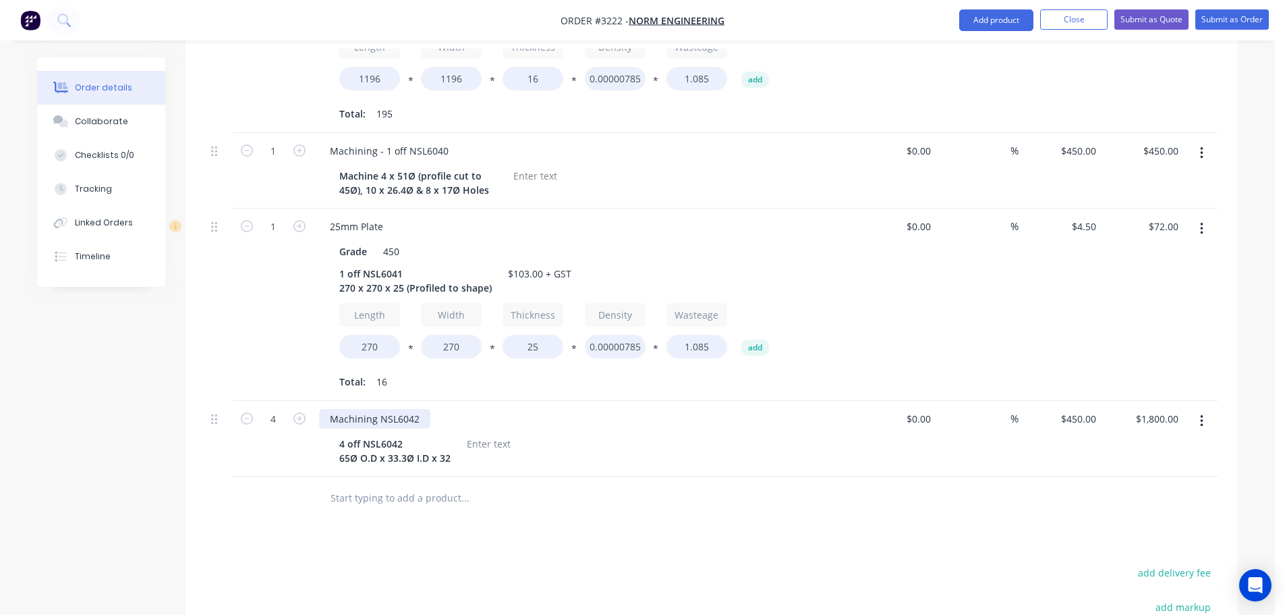
click at [377, 409] on div "Machining NSL6042" at bounding box center [374, 419] width 111 height 20
click at [473, 434] on div at bounding box center [488, 444] width 55 height 20
type input "$0.00"
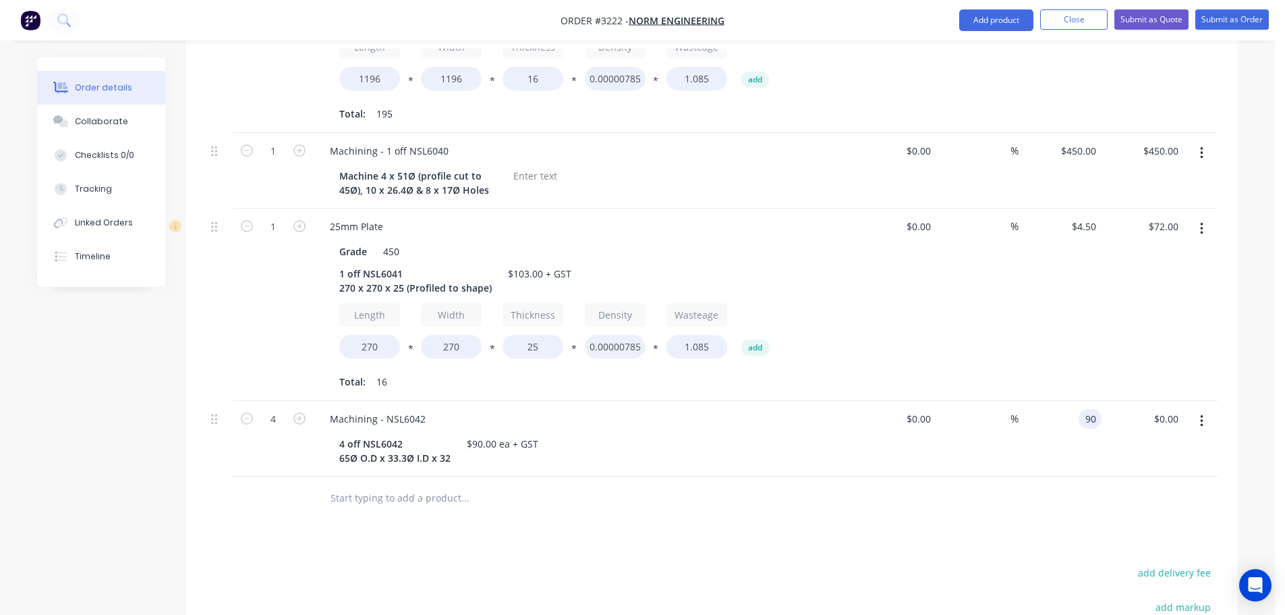
type input "$90.00"
type input "$360.00"
click at [990, 16] on button "Add product" at bounding box center [996, 20] width 74 height 22
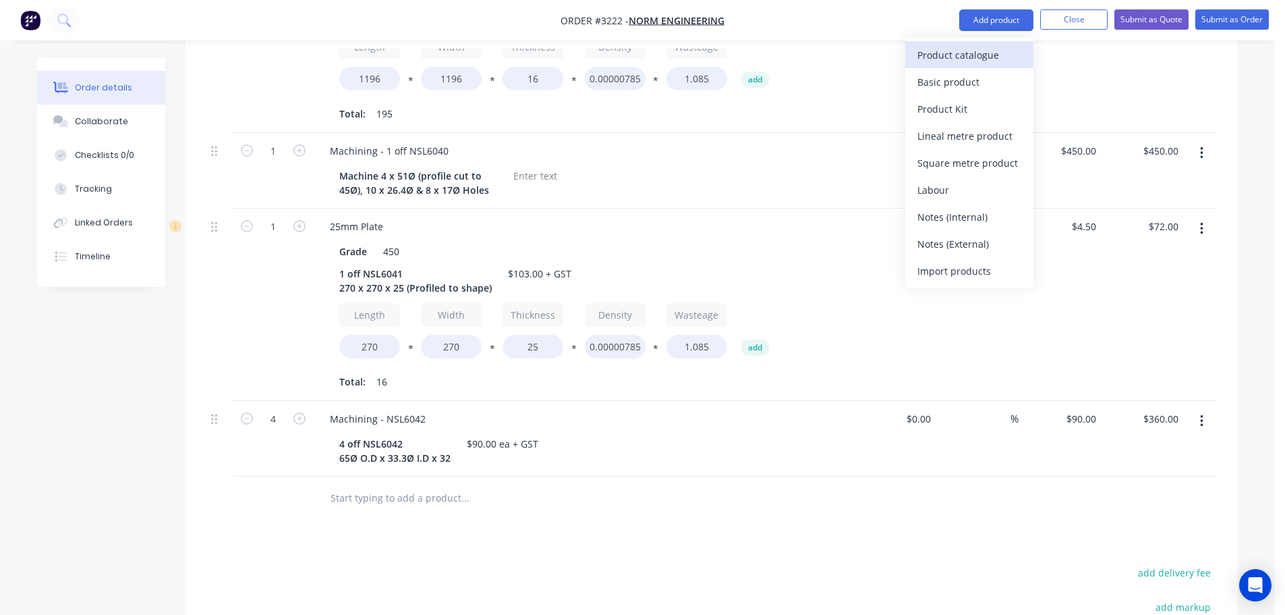
click at [985, 51] on div "Product catalogue" at bounding box center [970, 55] width 104 height 20
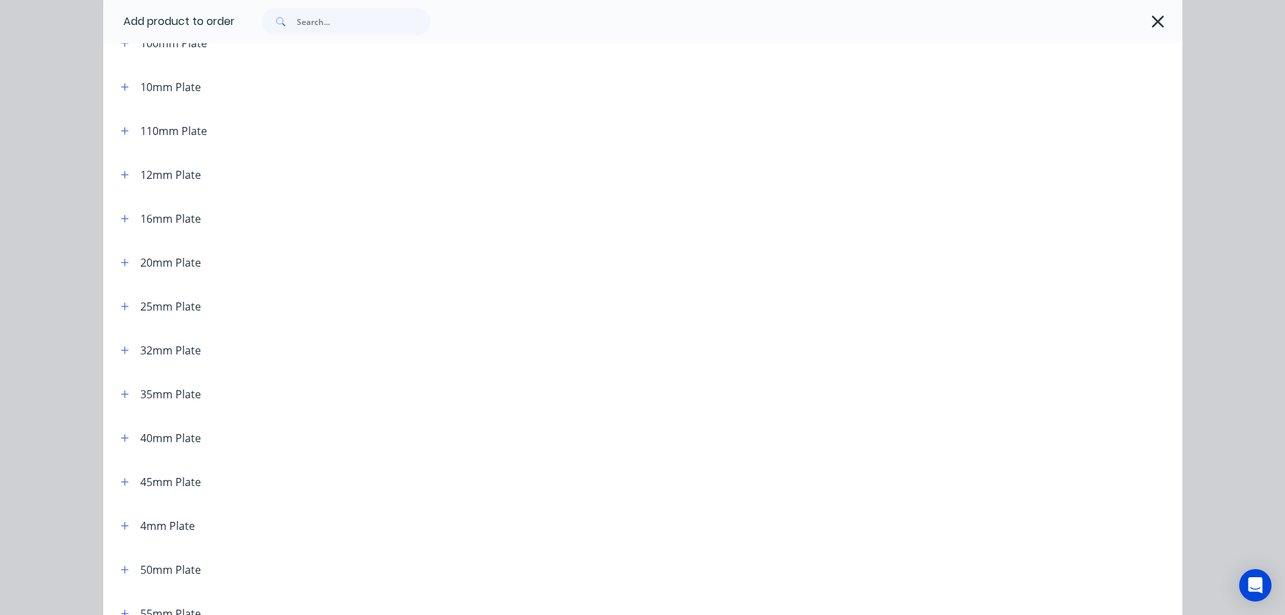
scroll to position [202, 0]
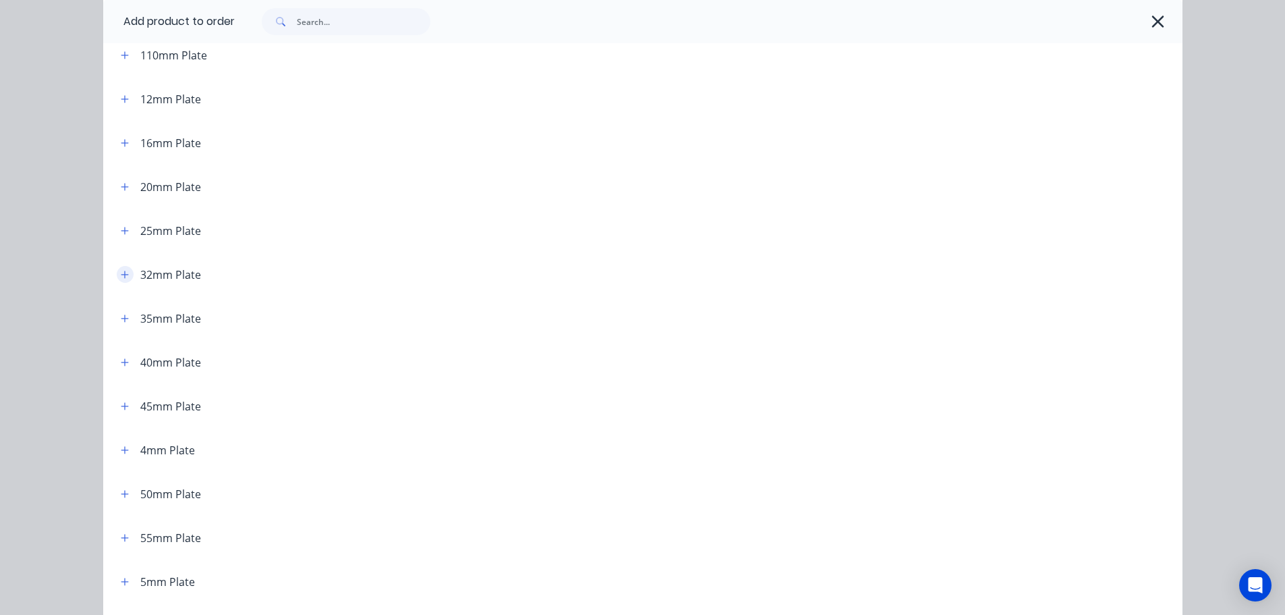
click at [121, 277] on icon "button" at bounding box center [124, 274] width 7 height 7
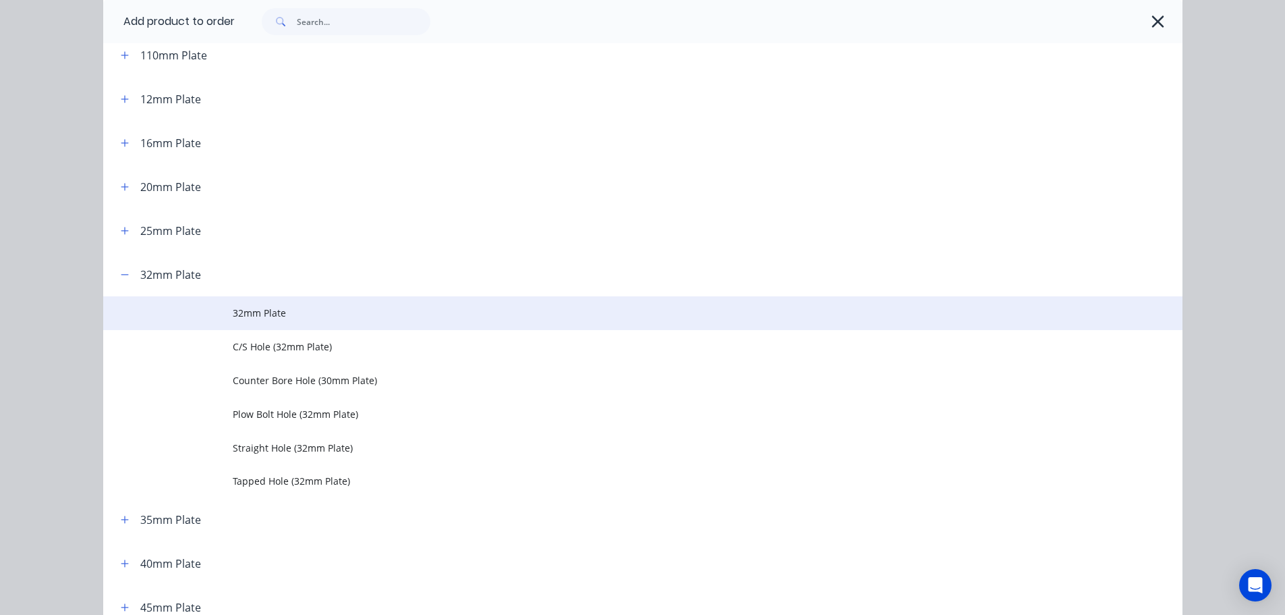
click at [210, 318] on td at bounding box center [168, 313] width 130 height 34
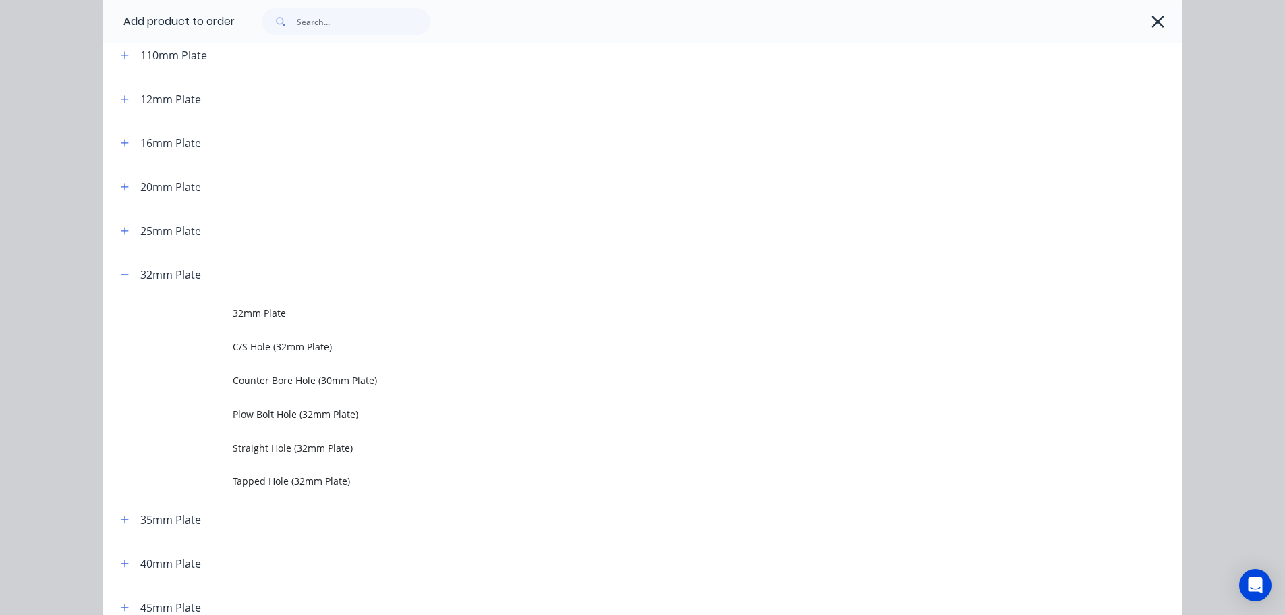
scroll to position [0, 0]
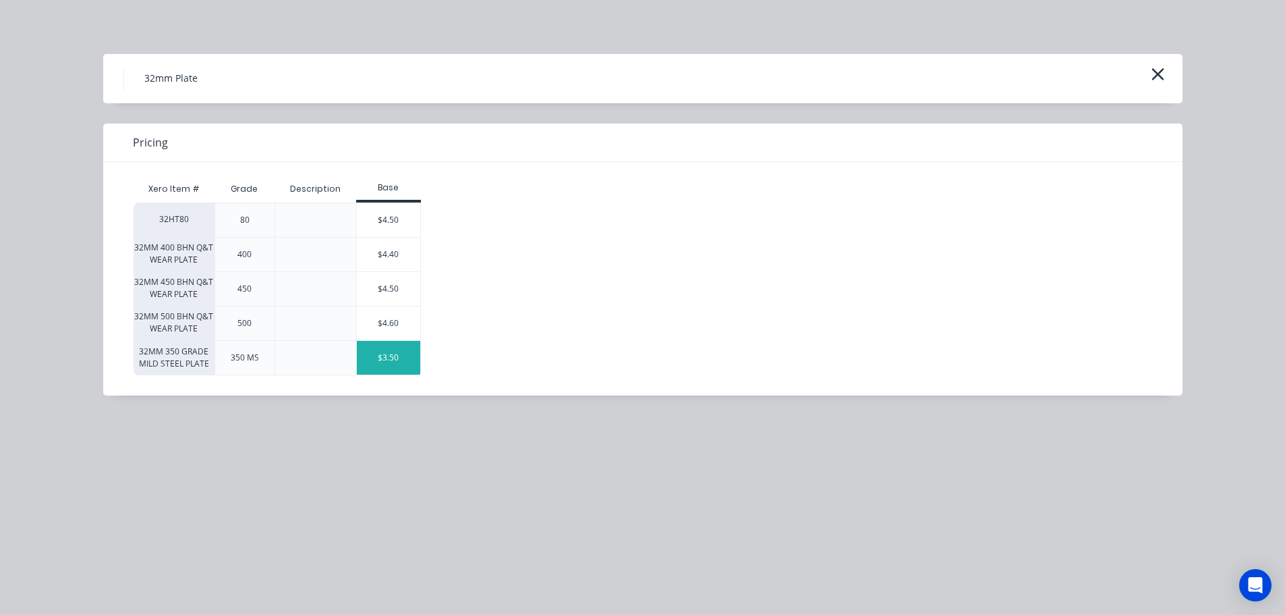
click at [401, 355] on div "$3.50" at bounding box center [388, 358] width 63 height 34
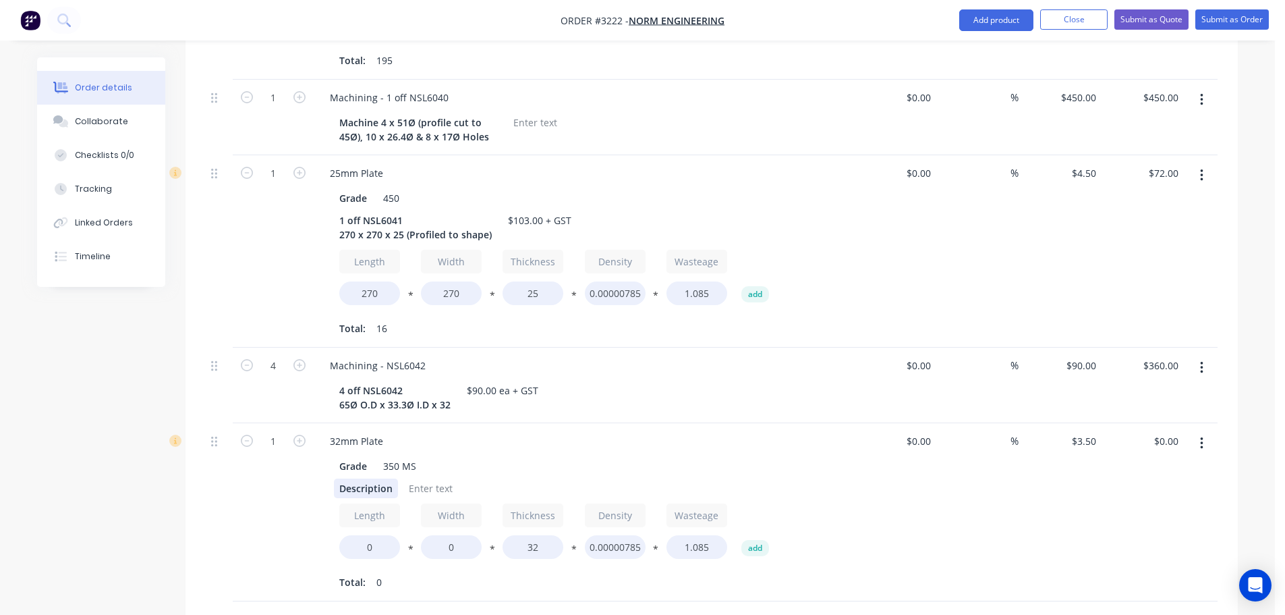
scroll to position [675, 0]
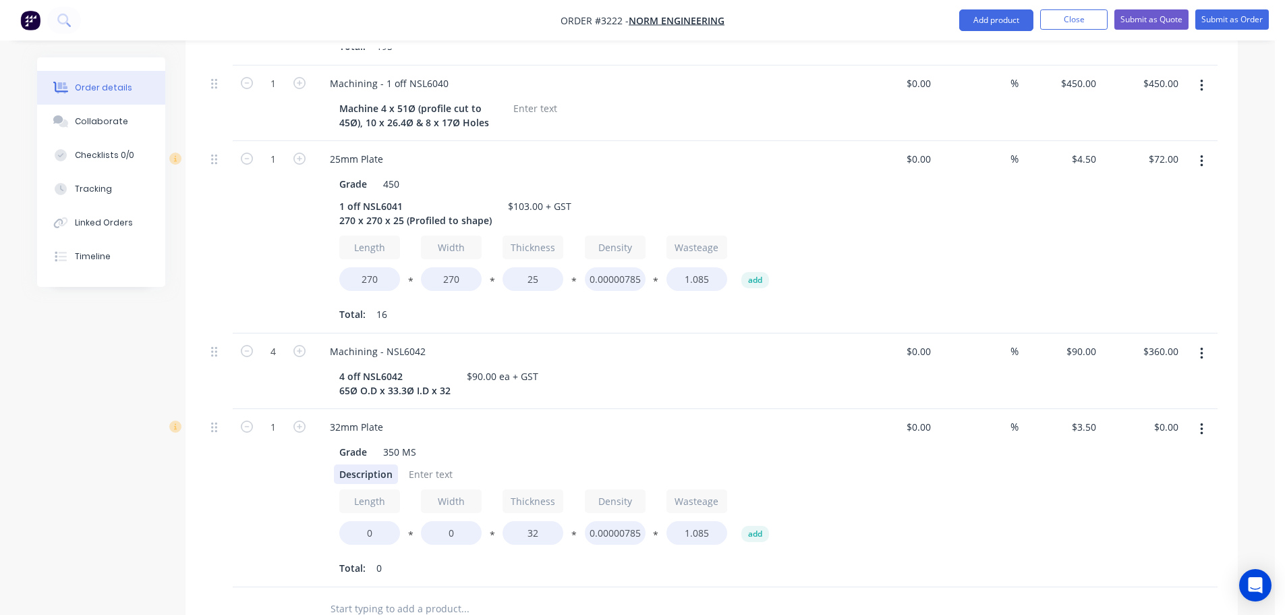
click at [358, 464] on div "Description" at bounding box center [366, 474] width 64 height 20
paste div
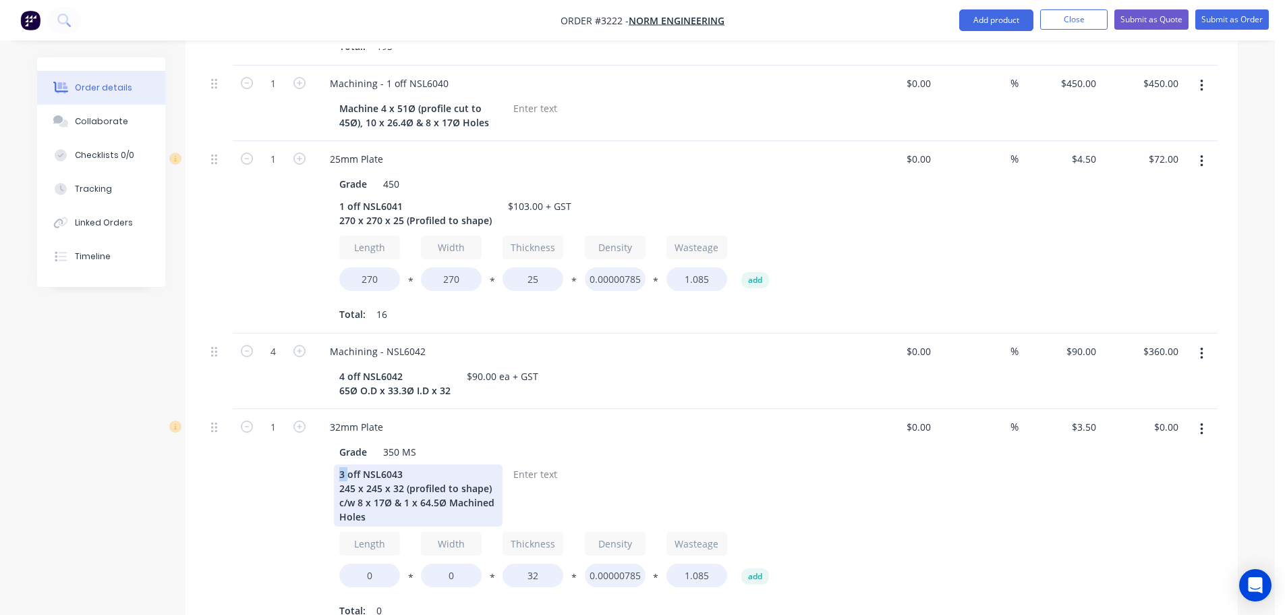
drag, startPoint x: 347, startPoint y: 424, endPoint x: 339, endPoint y: 422, distance: 8.2
click at [339, 464] on div "3 off NSL6043 245 x 245 x 32 (profiled to shape) c/w 8 x 17Ø & 1 x 64.5Ø Machin…" at bounding box center [418, 495] width 169 height 62
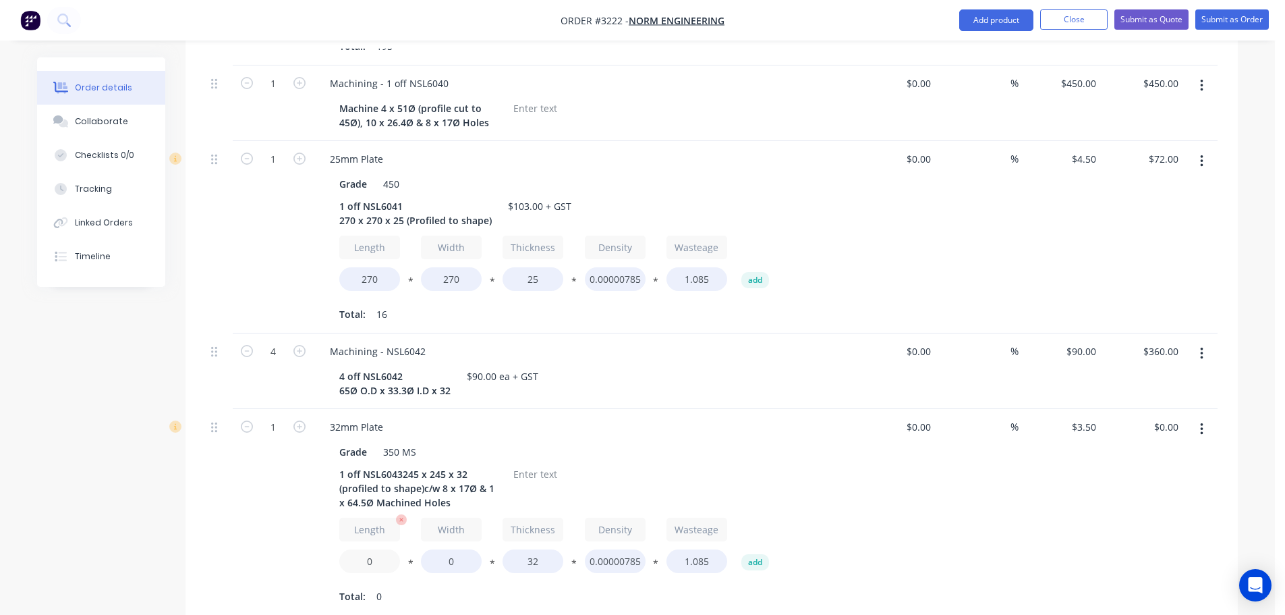
click at [370, 549] on input "0" at bounding box center [369, 561] width 61 height 24
click at [401, 464] on div "1 off NSL6043245 x 245 x 32 (profiled to shape)c/w 8 x 17Ø & 1 x 64.5Ø Machined…" at bounding box center [418, 488] width 169 height 48
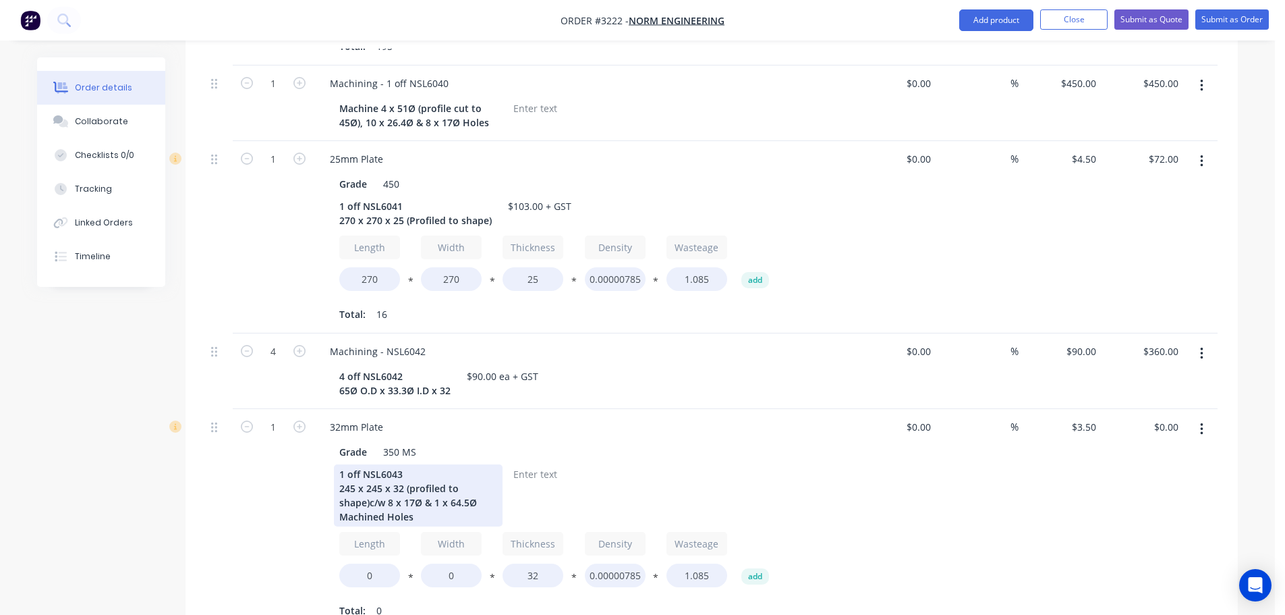
click at [368, 464] on div "1 off NSL6043 245 x 245 x 32 (profiled to shape)c/w 8 x 17Ø & 1 x 64.5Ø Machine…" at bounding box center [418, 495] width 169 height 62
click at [363, 563] on input "0" at bounding box center [369, 575] width 61 height 24
type input "245"
click at [448, 563] on input "0" at bounding box center [451, 575] width 61 height 24
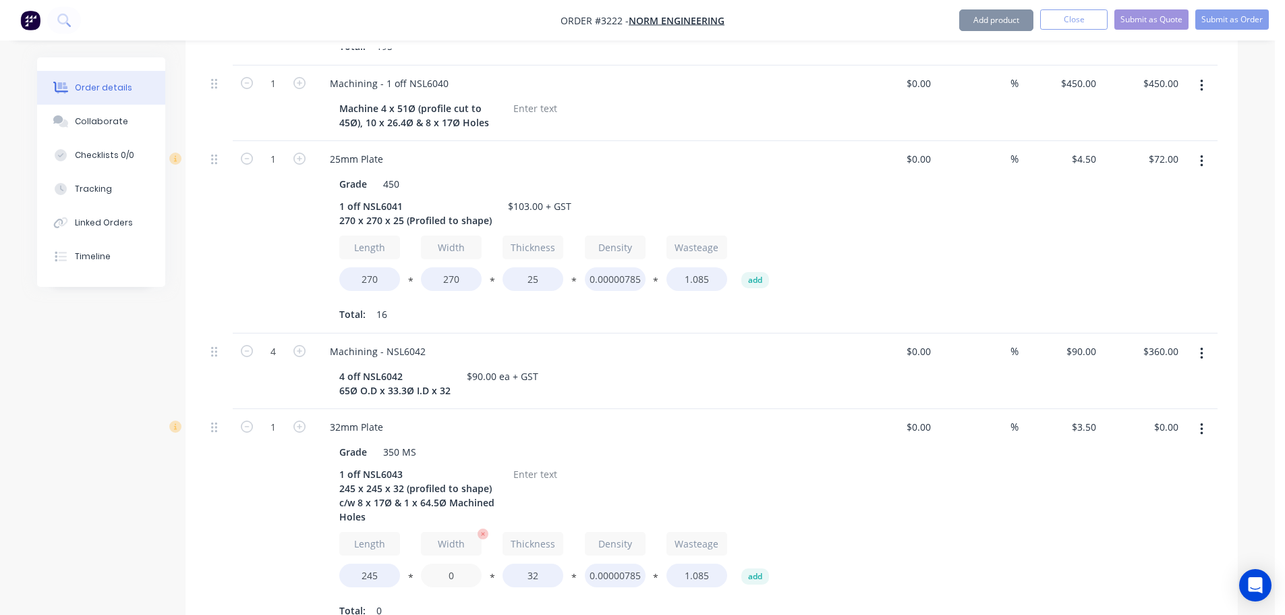
click at [448, 563] on input "0" at bounding box center [451, 575] width 61 height 24
type input "245"
type input "$56.00"
click at [520, 464] on div at bounding box center [535, 474] width 55 height 20
click at [542, 464] on div at bounding box center [535, 474] width 55 height 20
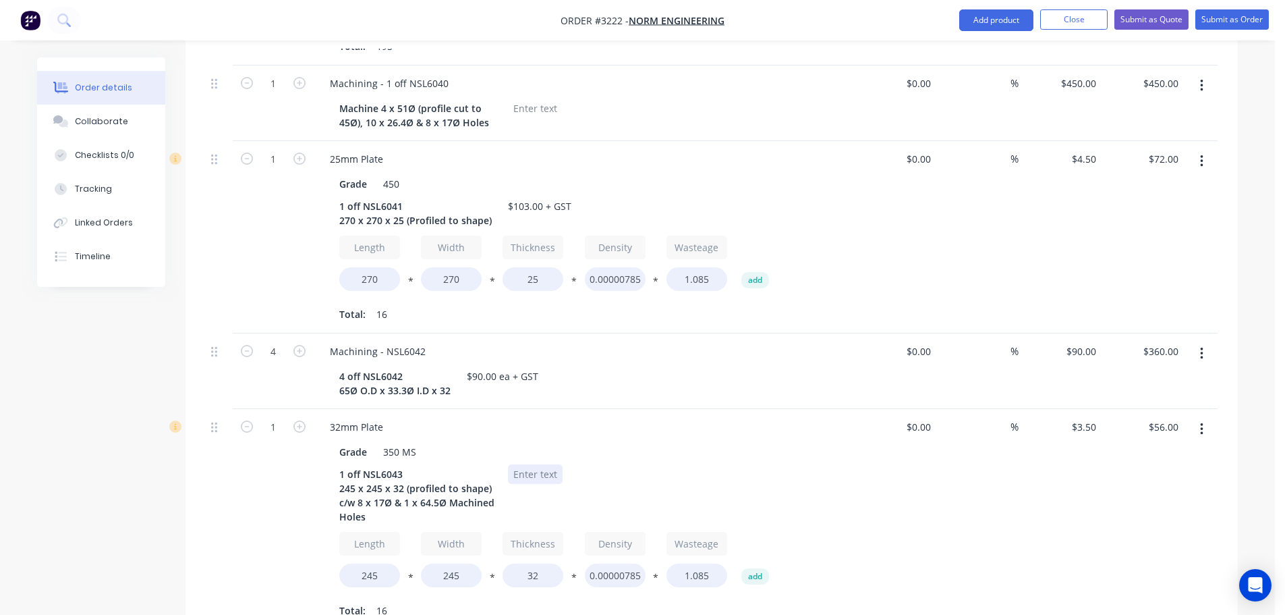
paste div
click at [557, 464] on div "$252.00 ea + GST" at bounding box center [552, 474] width 88 height 20
click at [891, 451] on div "$0.00 $0.00" at bounding box center [894, 519] width 83 height 221
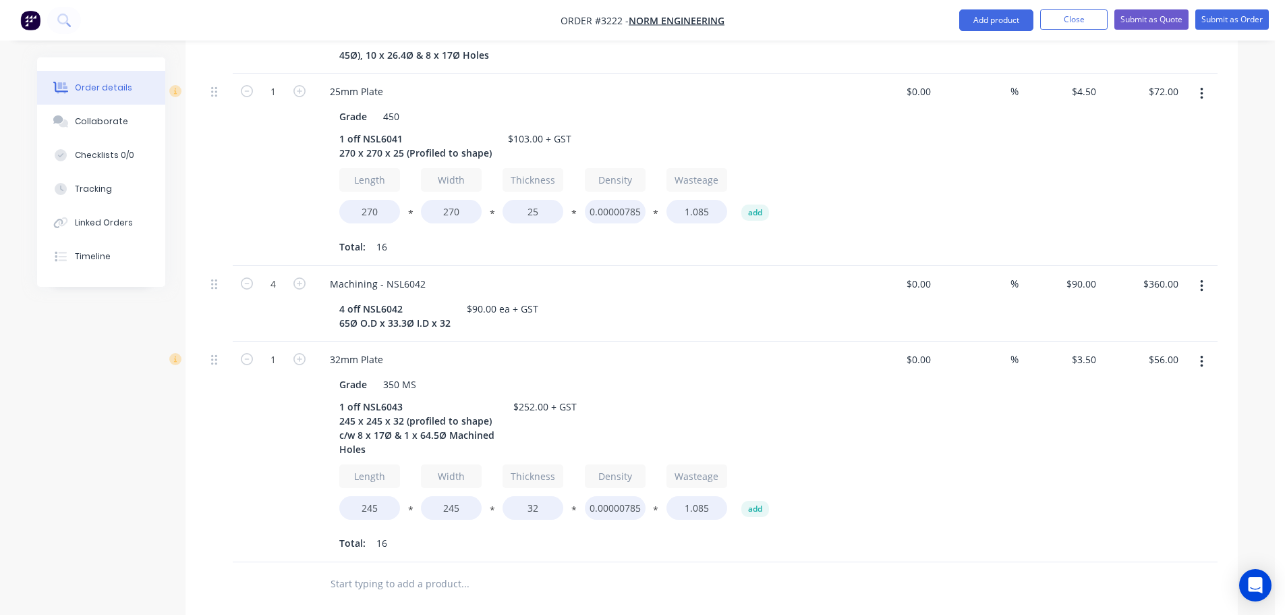
scroll to position [810, 0]
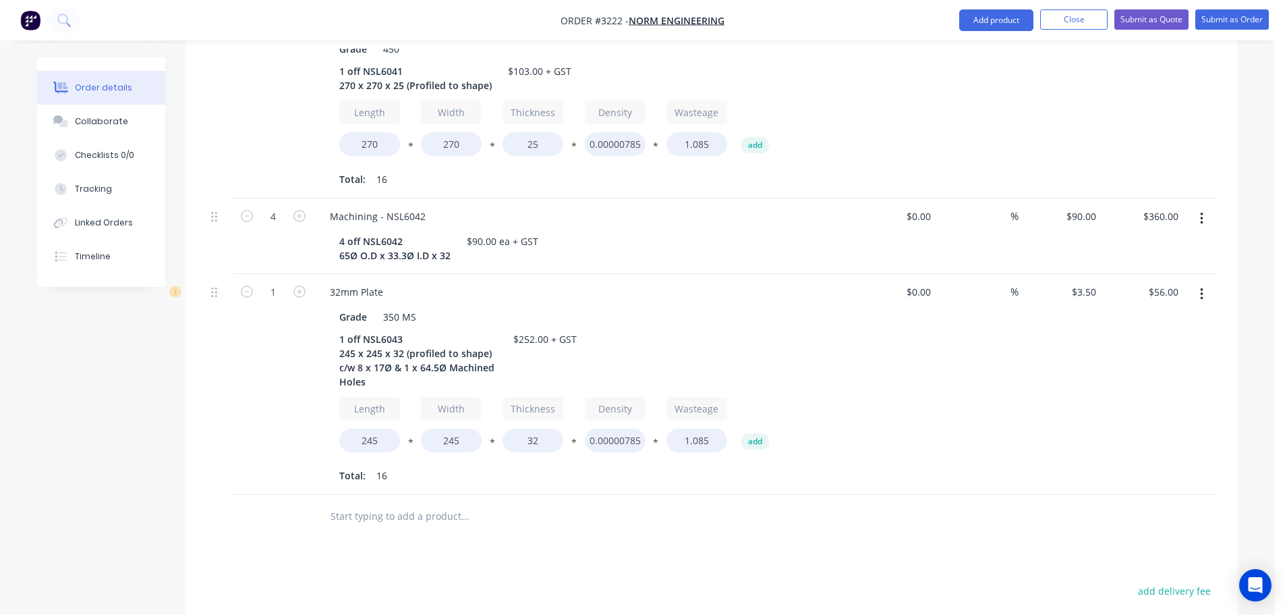
click at [1203, 206] on button "button" at bounding box center [1202, 218] width 32 height 24
click at [1117, 271] on div "Duplicate" at bounding box center [1154, 281] width 104 height 20
click at [424, 503] on div "Machining - NSL6042" at bounding box center [377, 513] width 117 height 20
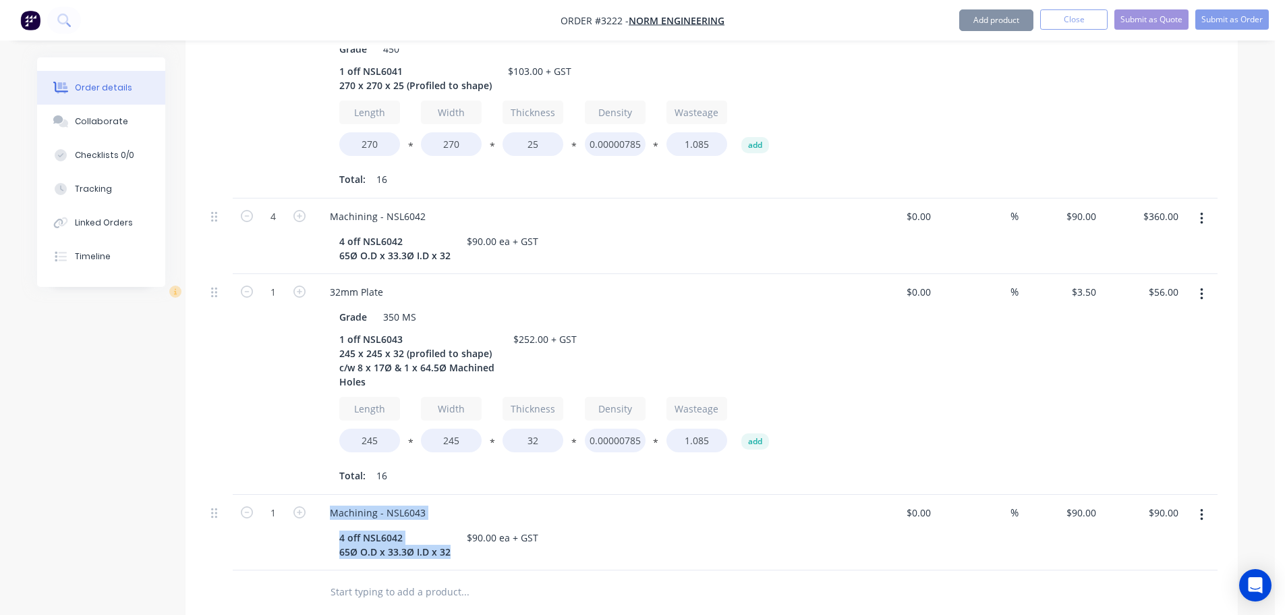
drag, startPoint x: 434, startPoint y: 497, endPoint x: 308, endPoint y: 477, distance: 127.7
click at [308, 495] on div "1 Machining - NSL6043 4 off NSL6042 65Ø O.D x 33.3Ø I.D x 32 $90.00 ea + GST $0…" at bounding box center [712, 533] width 1012 height 76
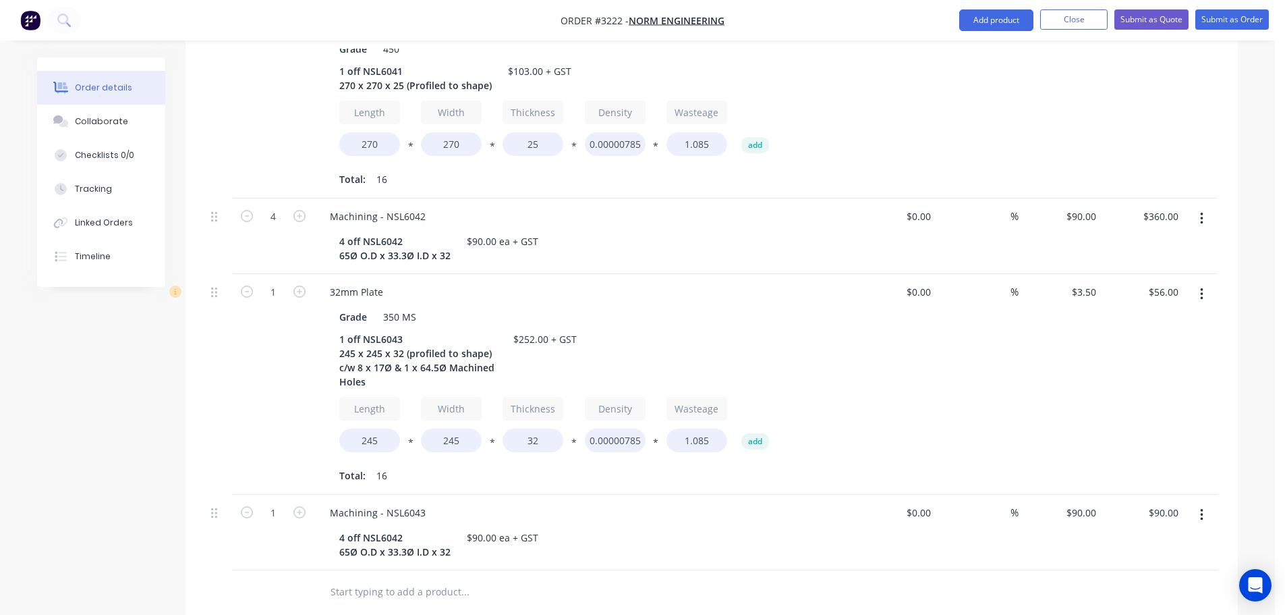
click at [379, 578] on input "text" at bounding box center [465, 591] width 270 height 27
drag, startPoint x: 447, startPoint y: 499, endPoint x: 335, endPoint y: 485, distance: 112.9
click at [335, 528] on div "4 off NSL6042 65Ø O.D x 33.3Ø I.D x 32" at bounding box center [395, 545] width 122 height 34
paste div
drag, startPoint x: 511, startPoint y: 482, endPoint x: 648, endPoint y: 493, distance: 137.4
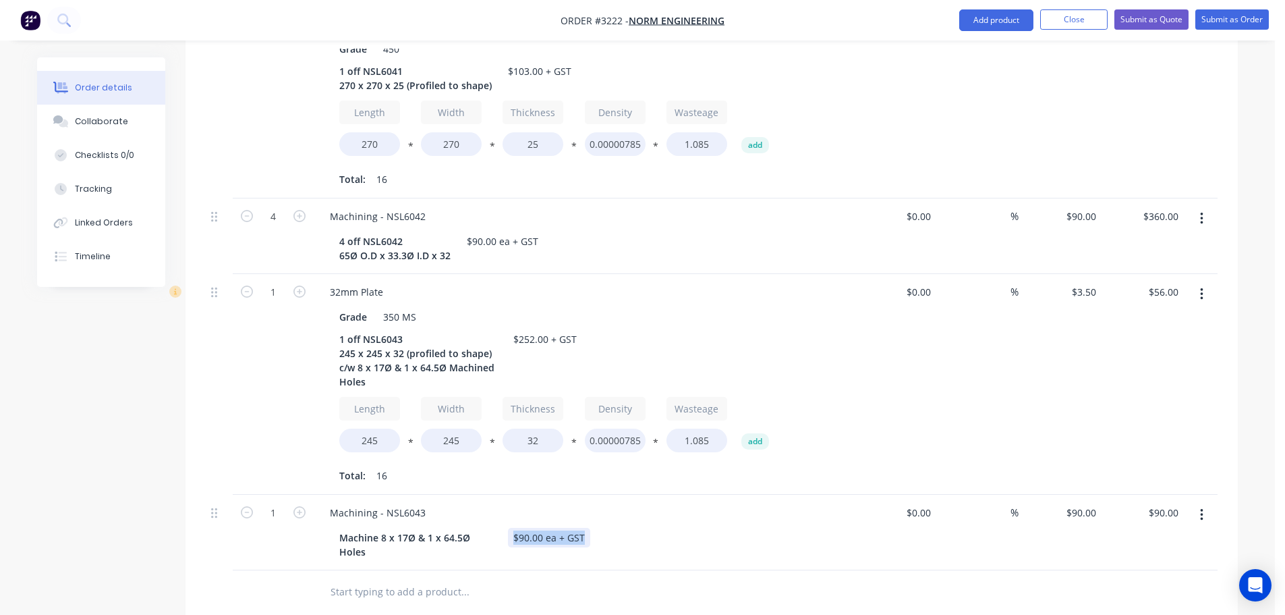
click at [648, 528] on div "Machine 8 x 17Ø & 1 x 64.5Ø Holes $90.00 ea + GST" at bounding box center [581, 545] width 494 height 34
click at [1077, 495] on div "90 $90.00" at bounding box center [1060, 533] width 83 height 76
click at [1077, 495] on div "$90.00 90" at bounding box center [1060, 533] width 83 height 76
click at [1077, 495] on div "90 $90.00" at bounding box center [1060, 533] width 83 height 76
type input "$185.00"
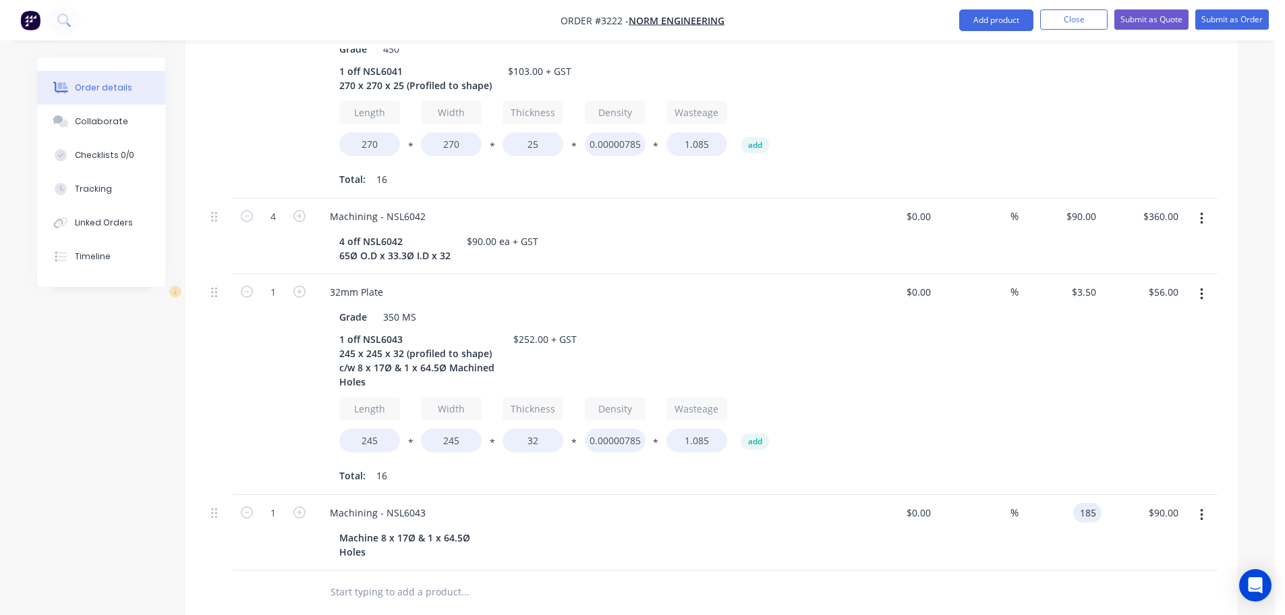
type input "$185.00"
click at [996, 570] on div at bounding box center [712, 592] width 1012 height 44
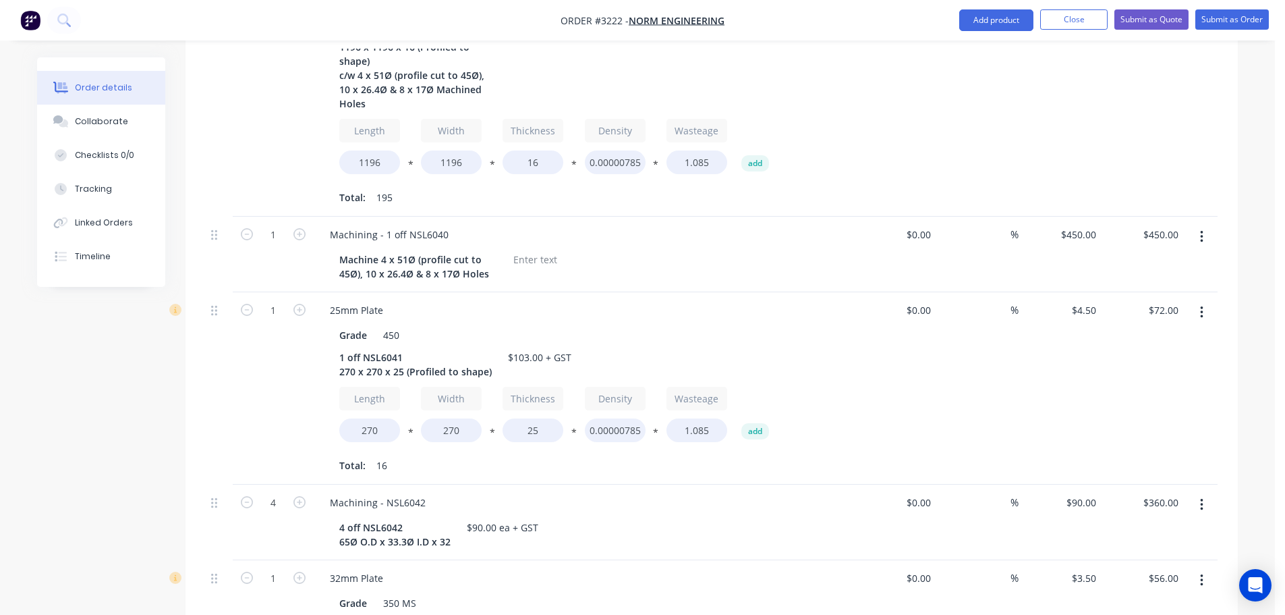
scroll to position [547, 0]
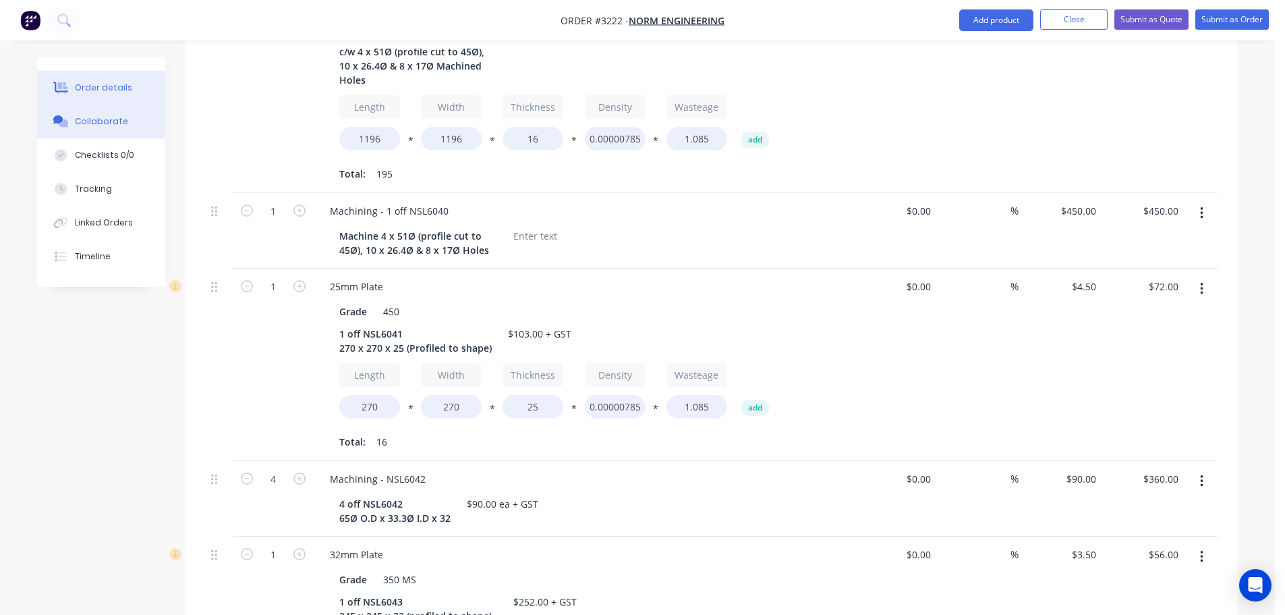
click at [107, 120] on div "Collaborate" at bounding box center [101, 121] width 53 height 12
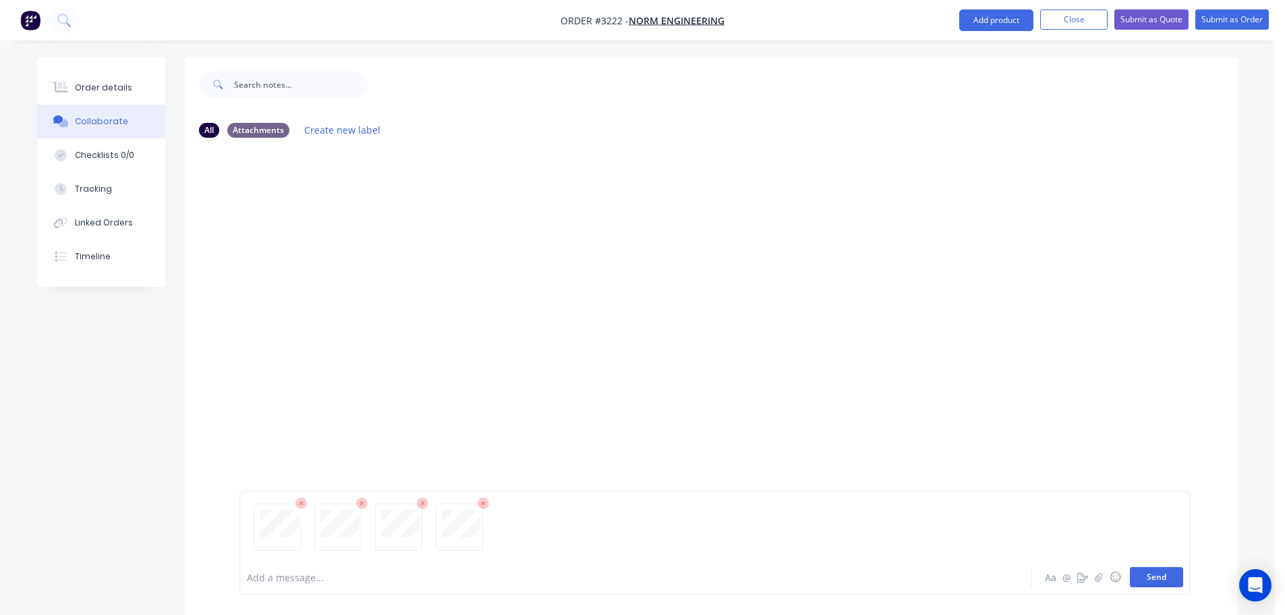
click at [1161, 573] on button "Send" at bounding box center [1156, 577] width 53 height 20
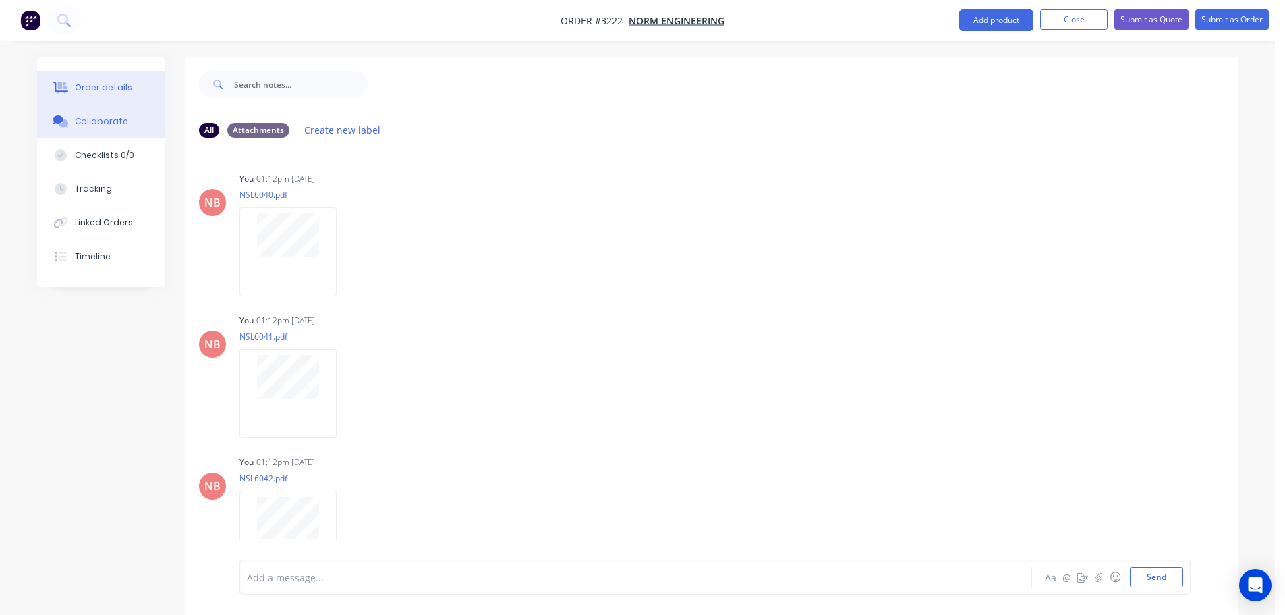
click at [121, 76] on button "Order details" at bounding box center [101, 88] width 128 height 34
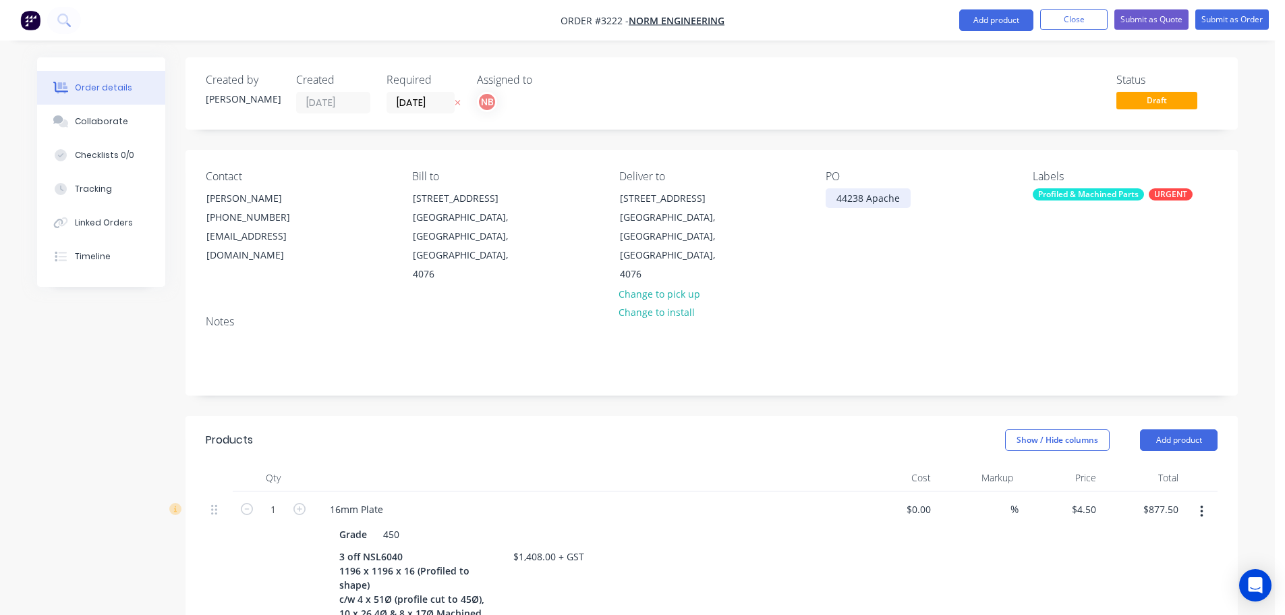
click at [864, 202] on div "44238 Apache" at bounding box center [868, 198] width 85 height 20
click at [866, 202] on div "44238 Apache" at bounding box center [868, 198] width 85 height 20
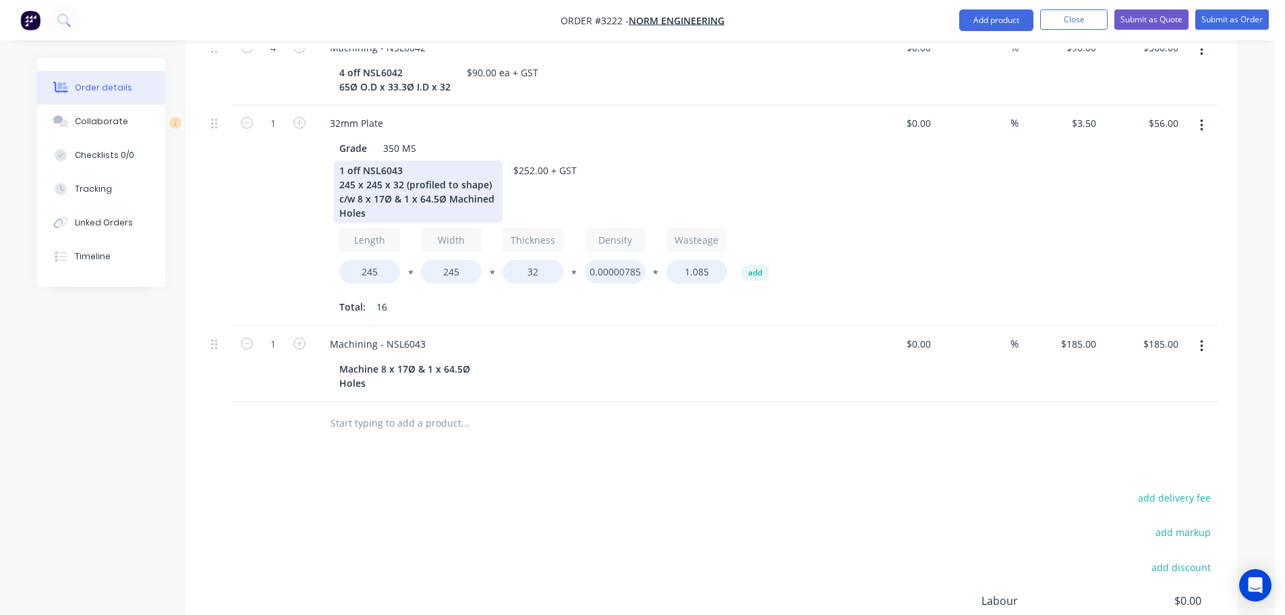
scroll to position [1012, 0]
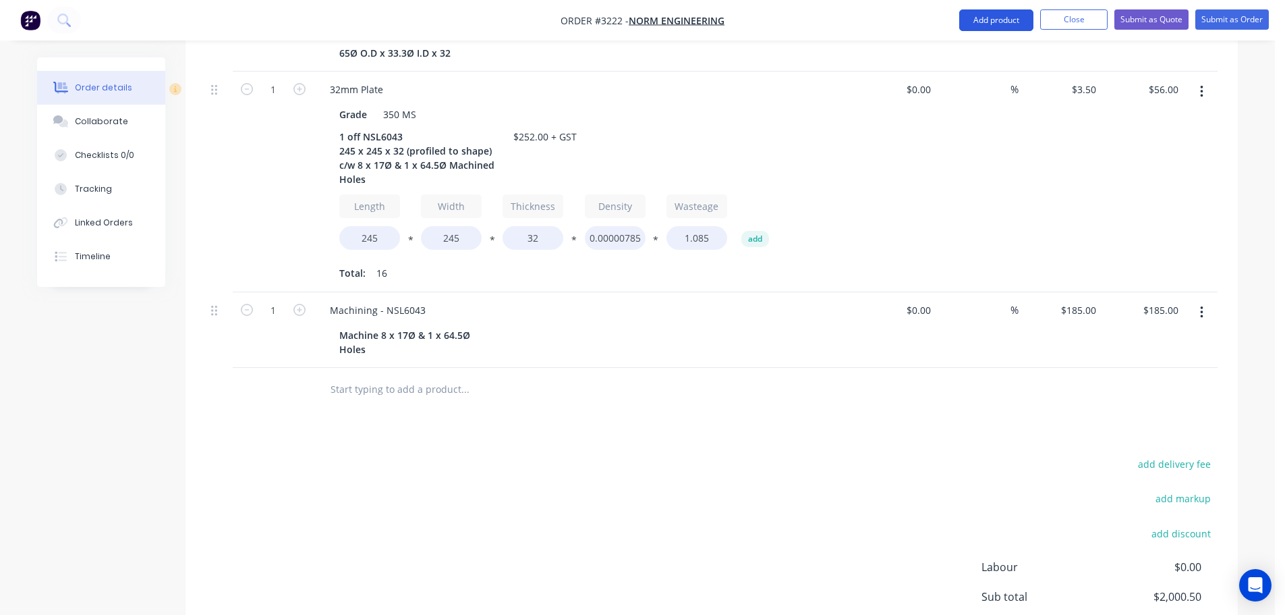
click at [1021, 15] on button "Add product" at bounding box center [996, 20] width 74 height 22
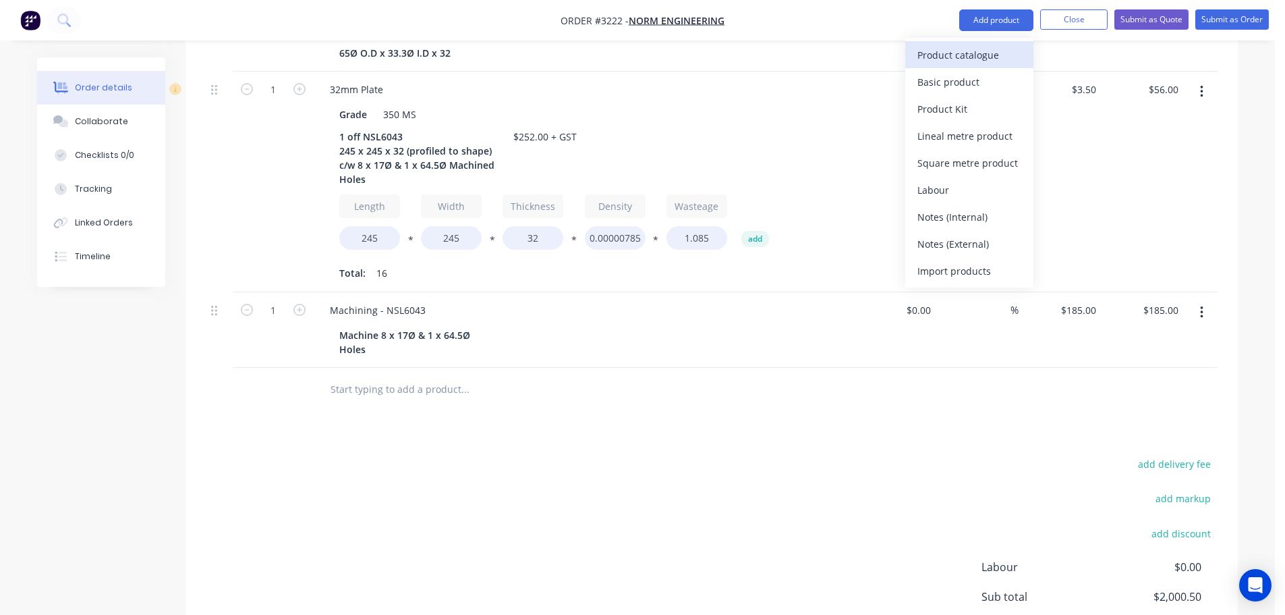
click at [951, 59] on div "Product catalogue" at bounding box center [970, 55] width 104 height 20
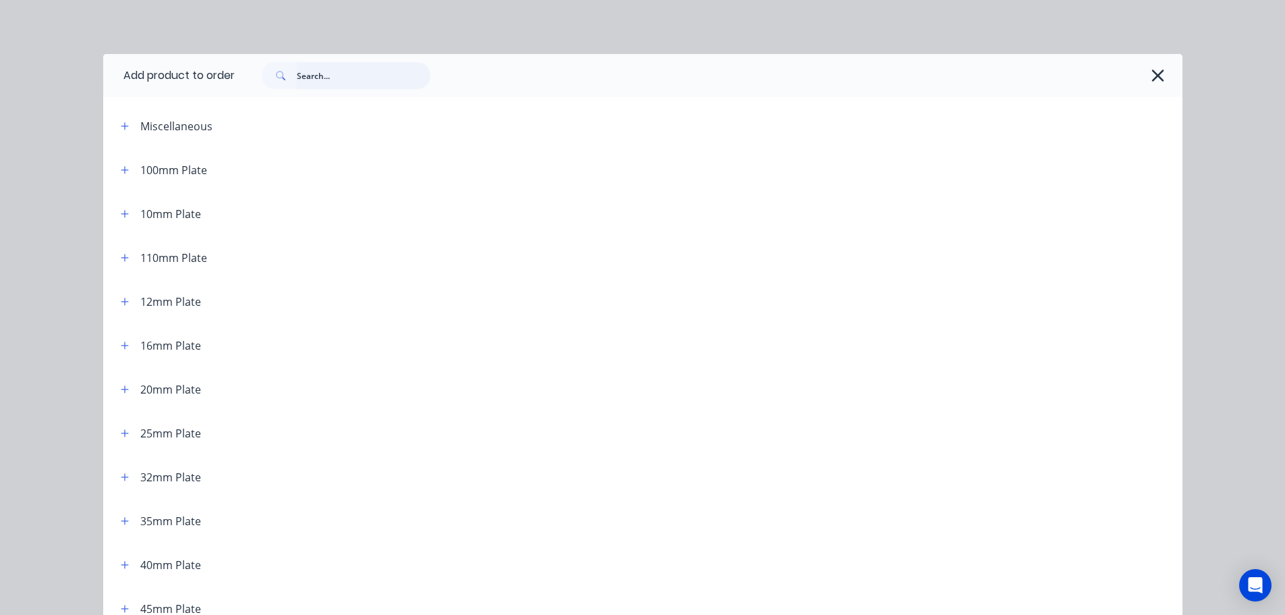
click at [349, 82] on input "text" at bounding box center [364, 75] width 134 height 27
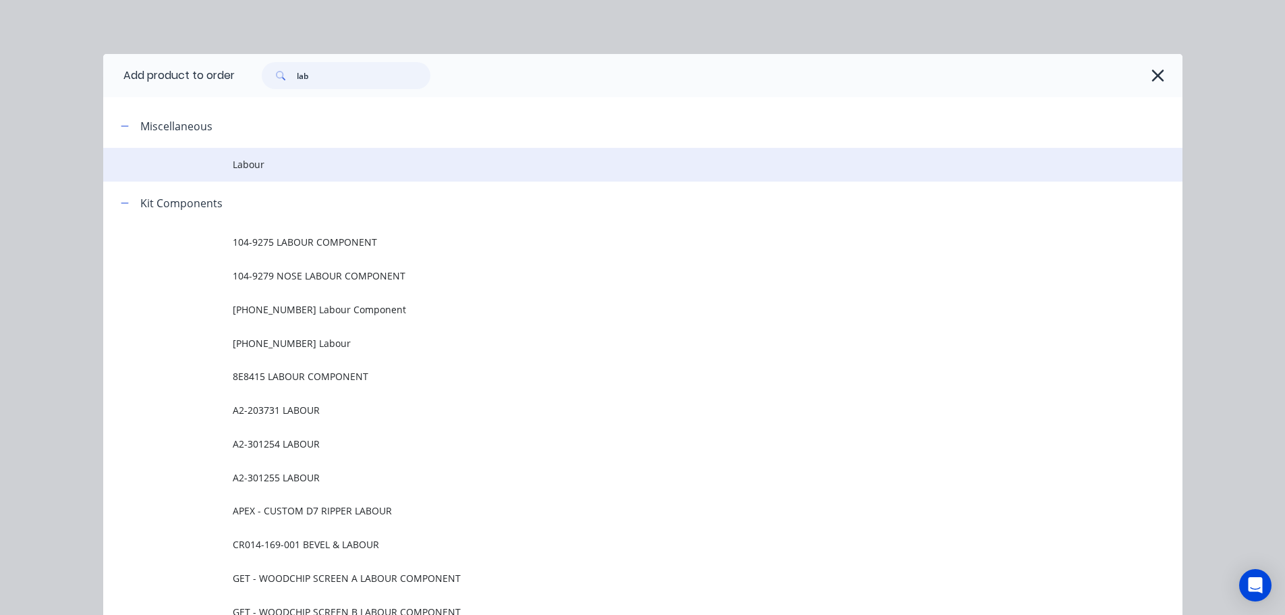
type input "lab"
click at [256, 167] on span "Labour" at bounding box center [613, 164] width 760 height 14
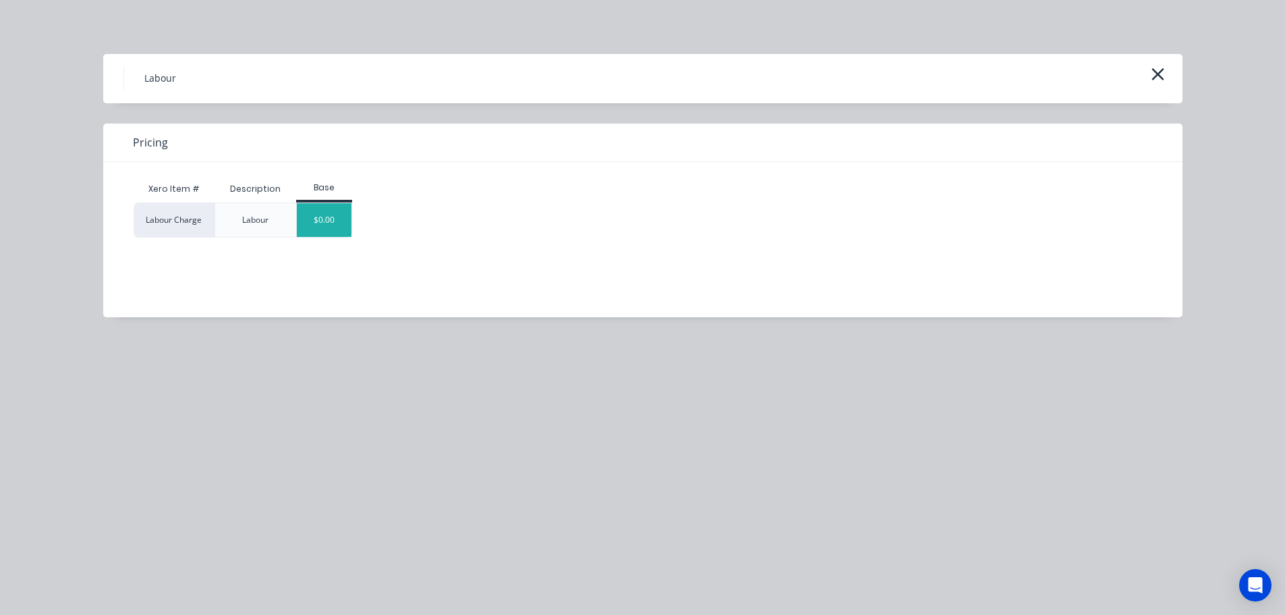
click at [310, 221] on div "$0.00" at bounding box center [324, 220] width 55 height 34
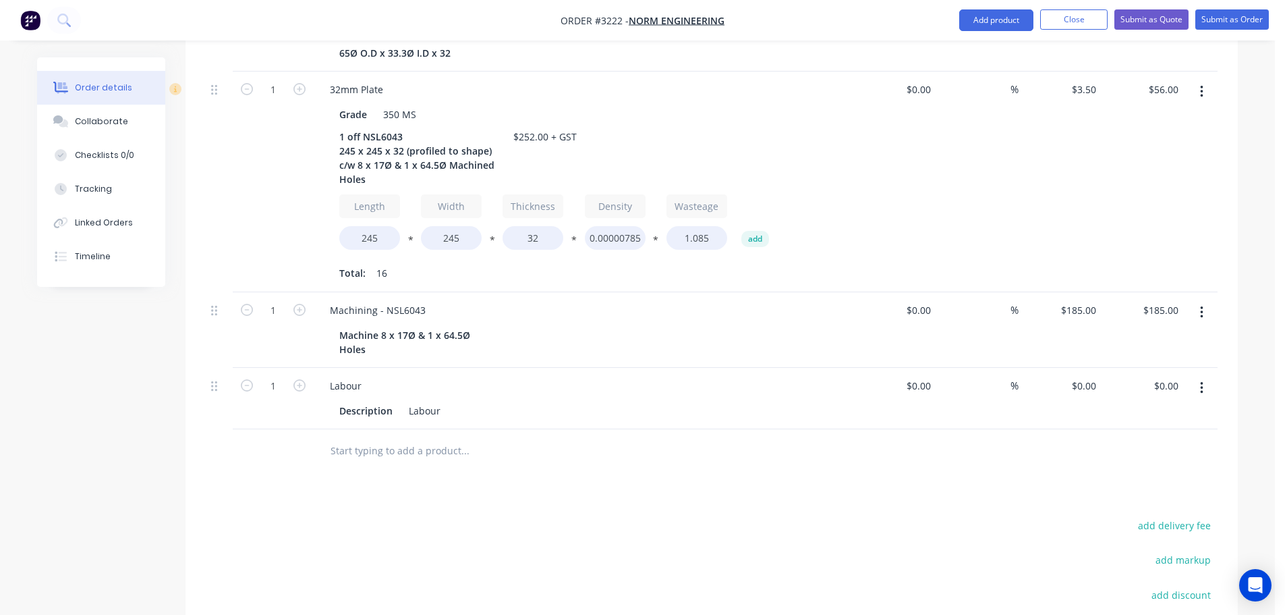
scroll to position [1148, 0]
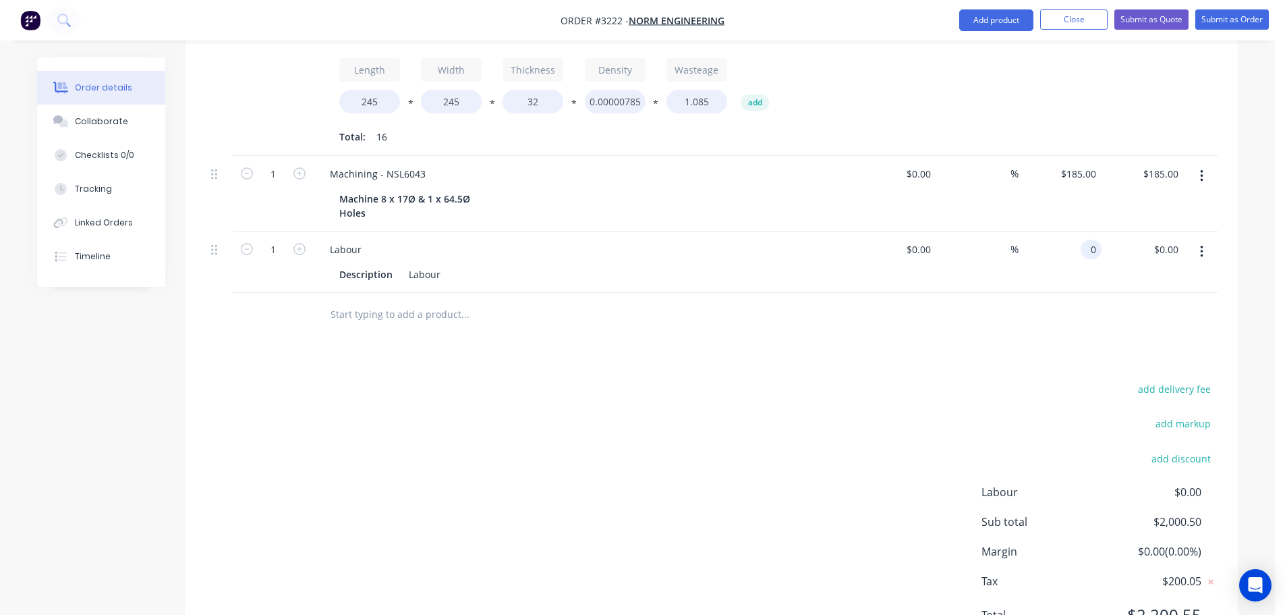
click at [1096, 240] on input "0" at bounding box center [1094, 250] width 16 height 20
type input "$122.50"
click at [834, 380] on div "add delivery fee add markup add discount Labour $0.00 Sub total $2,123.00 Margi…" at bounding box center [712, 510] width 1012 height 260
click at [1253, 13] on button "Submit as Order" at bounding box center [1233, 19] width 74 height 20
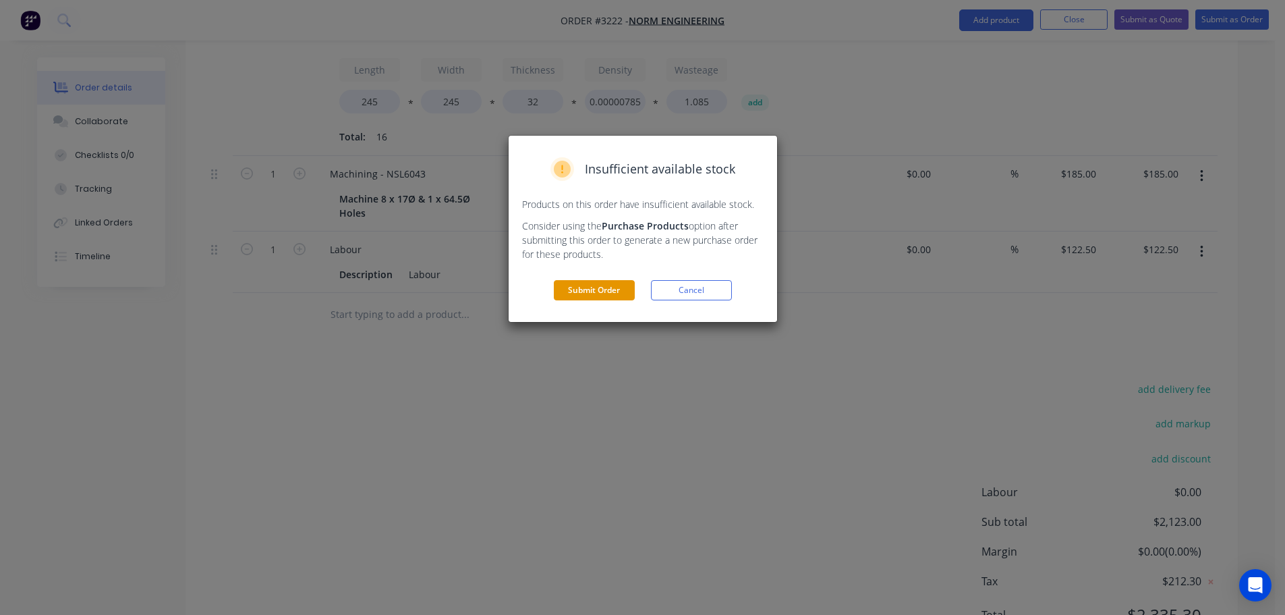
click at [589, 290] on button "Submit Order" at bounding box center [594, 290] width 81 height 20
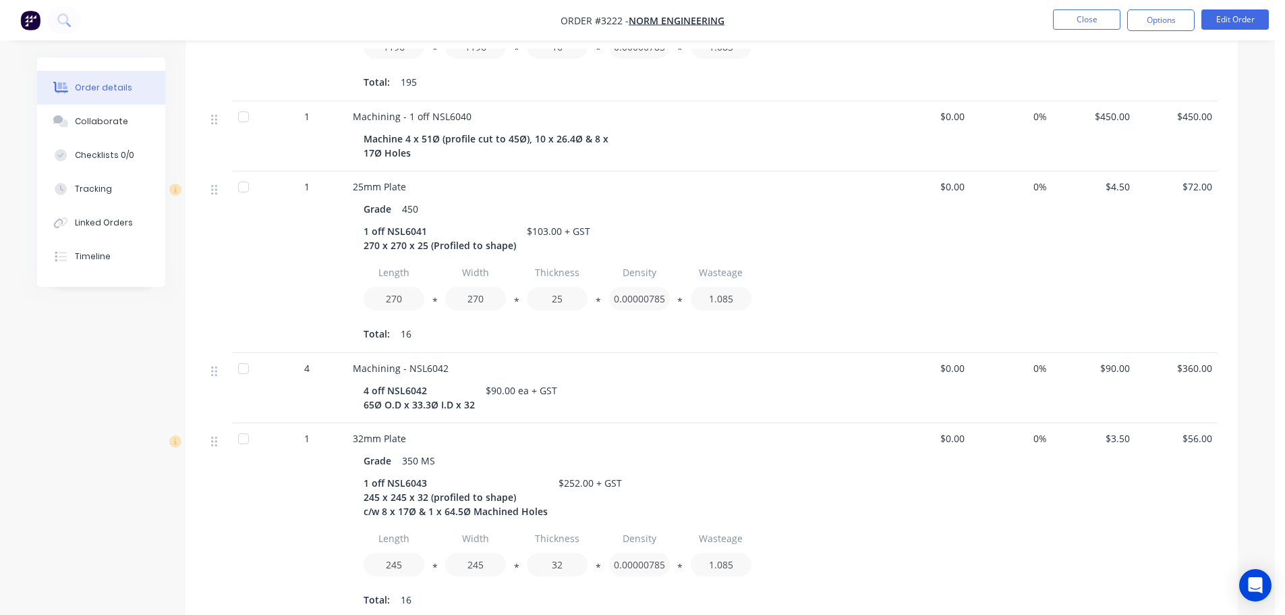
scroll to position [0, 0]
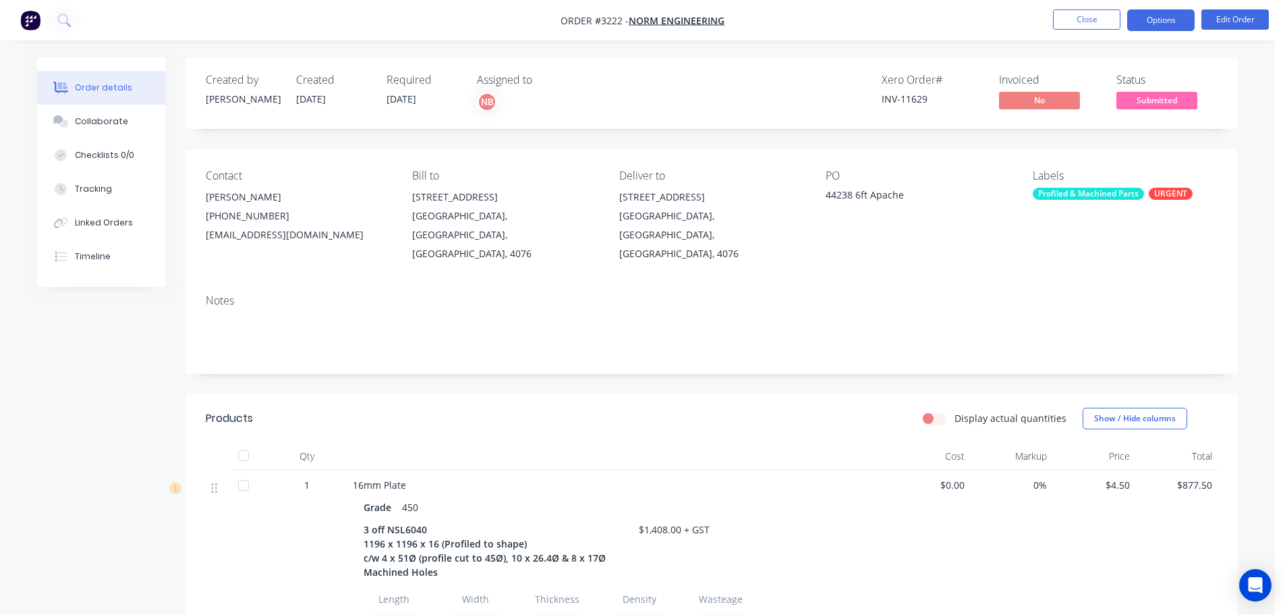
click at [1180, 22] on button "Options" at bounding box center [1160, 20] width 67 height 22
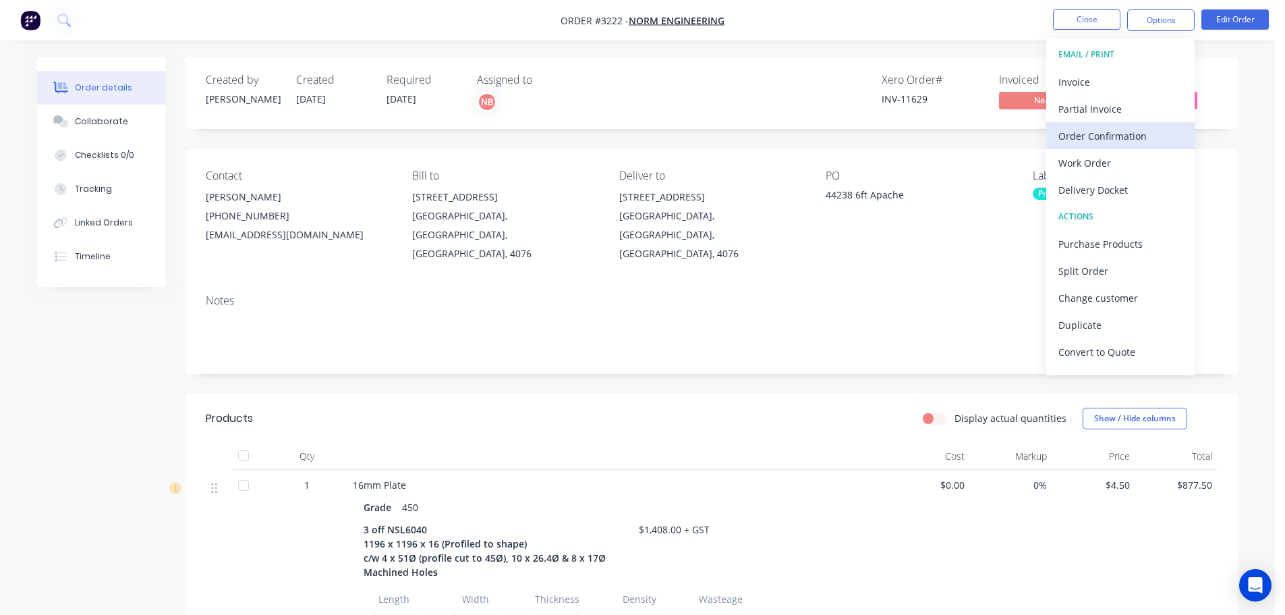
click at [1108, 130] on div "Order Confirmation" at bounding box center [1121, 136] width 124 height 20
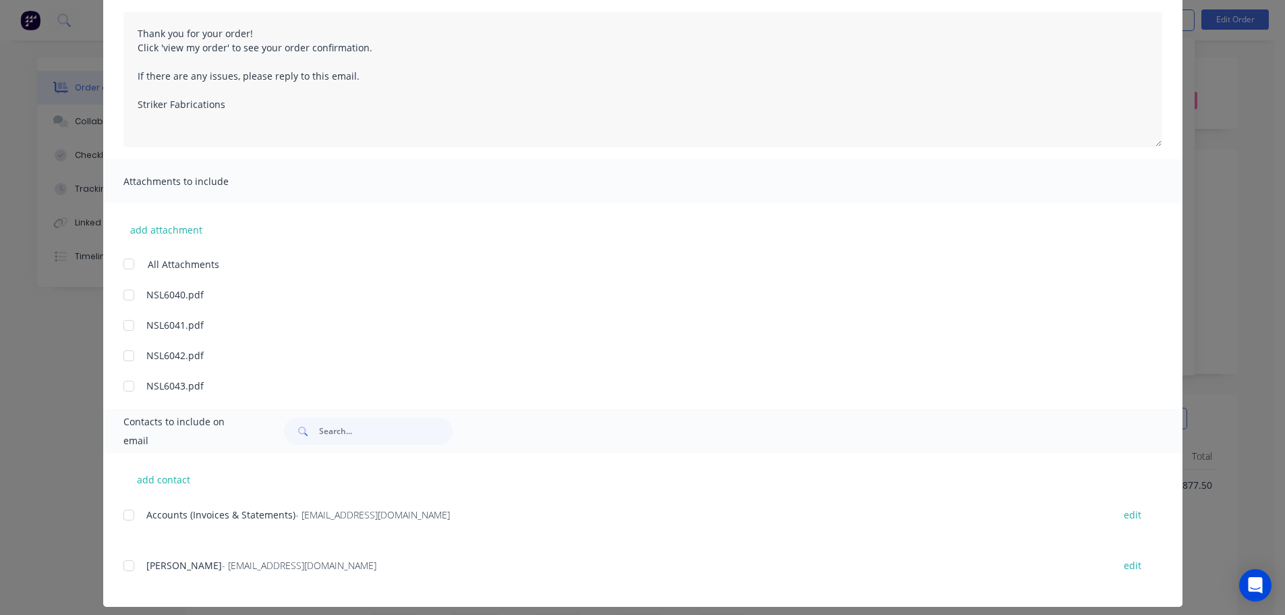
scroll to position [152, 0]
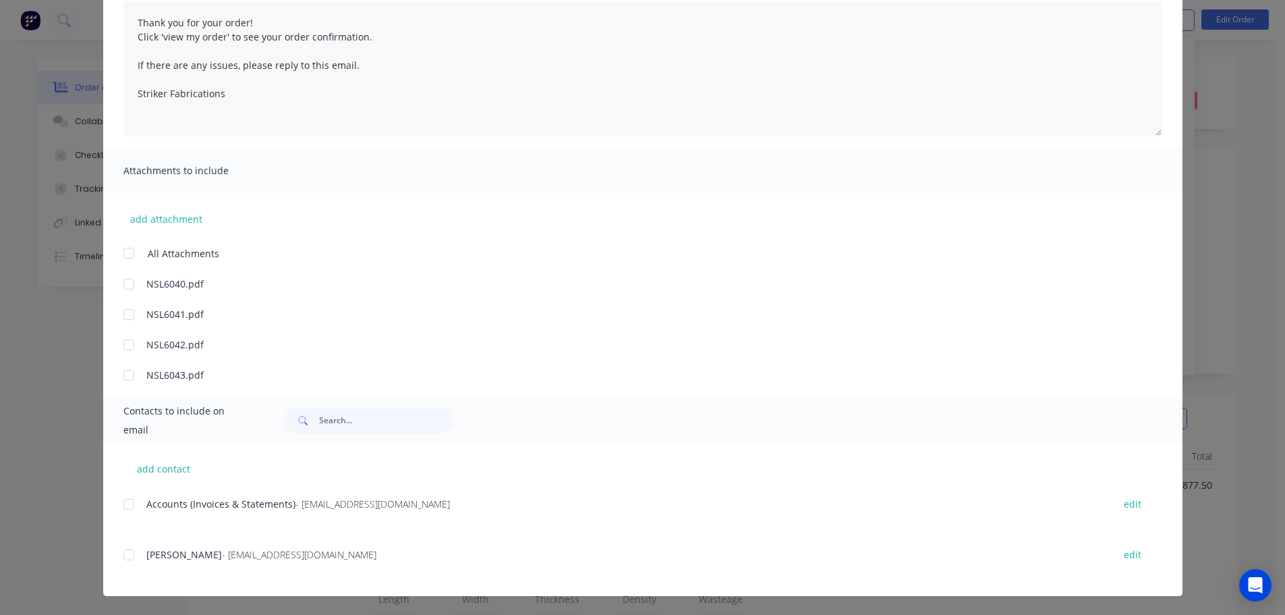
click at [126, 556] on div at bounding box center [128, 554] width 27 height 27
type textarea "Thank you for your order! Click 'view my order' to see your order confirmation.…"
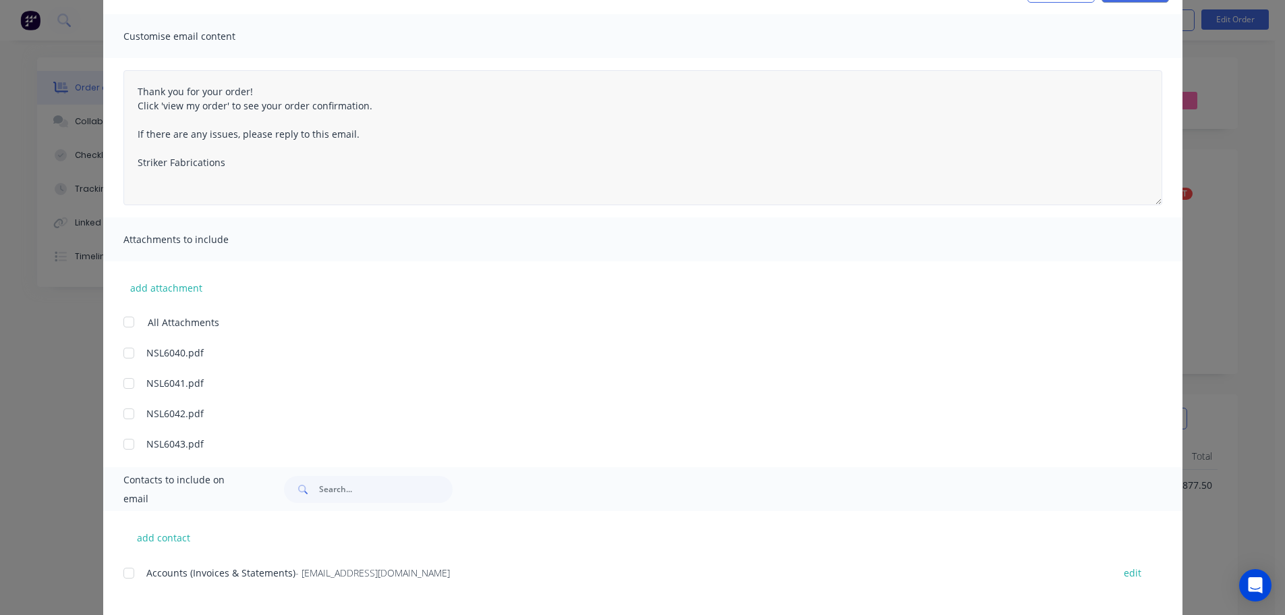
scroll to position [0, 0]
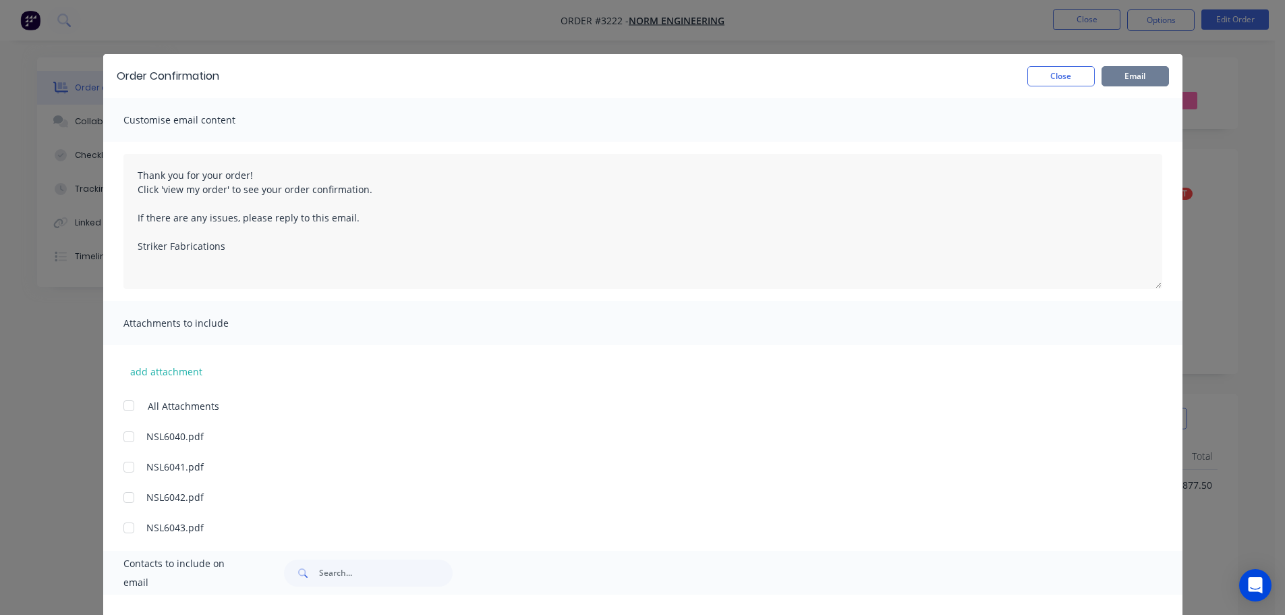
click at [1128, 84] on button "Email" at bounding box center [1135, 76] width 67 height 20
click at [1034, 78] on button "Close" at bounding box center [1061, 76] width 67 height 20
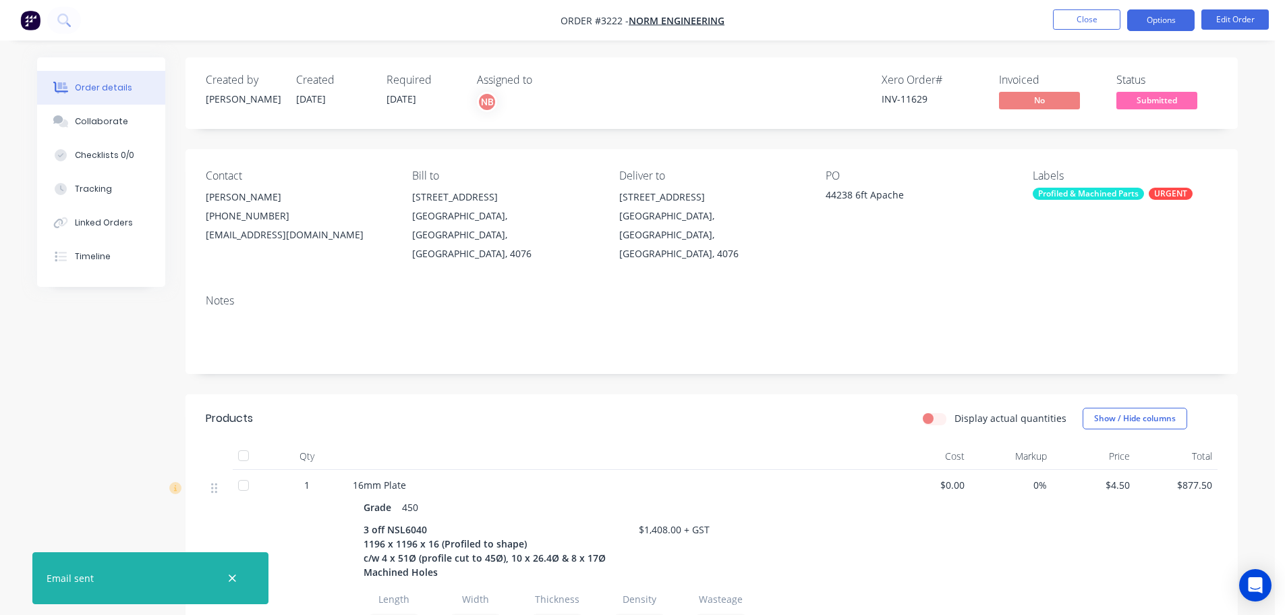
click at [1146, 23] on button "Options" at bounding box center [1160, 20] width 67 height 22
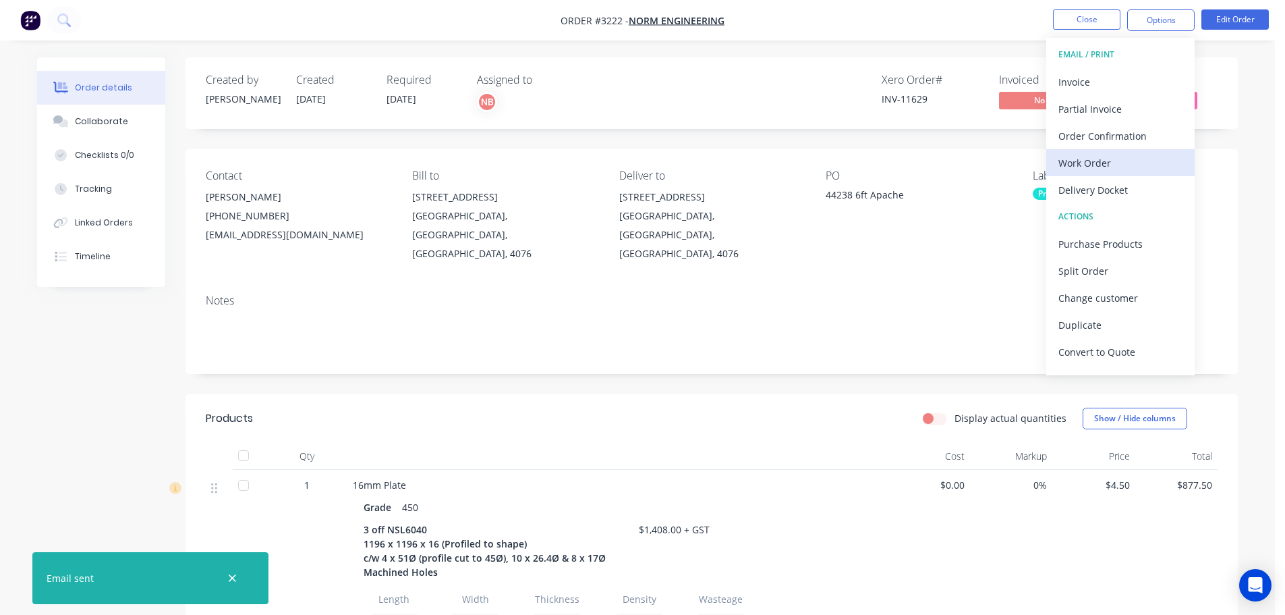
click at [1079, 161] on div "Work Order" at bounding box center [1121, 163] width 124 height 20
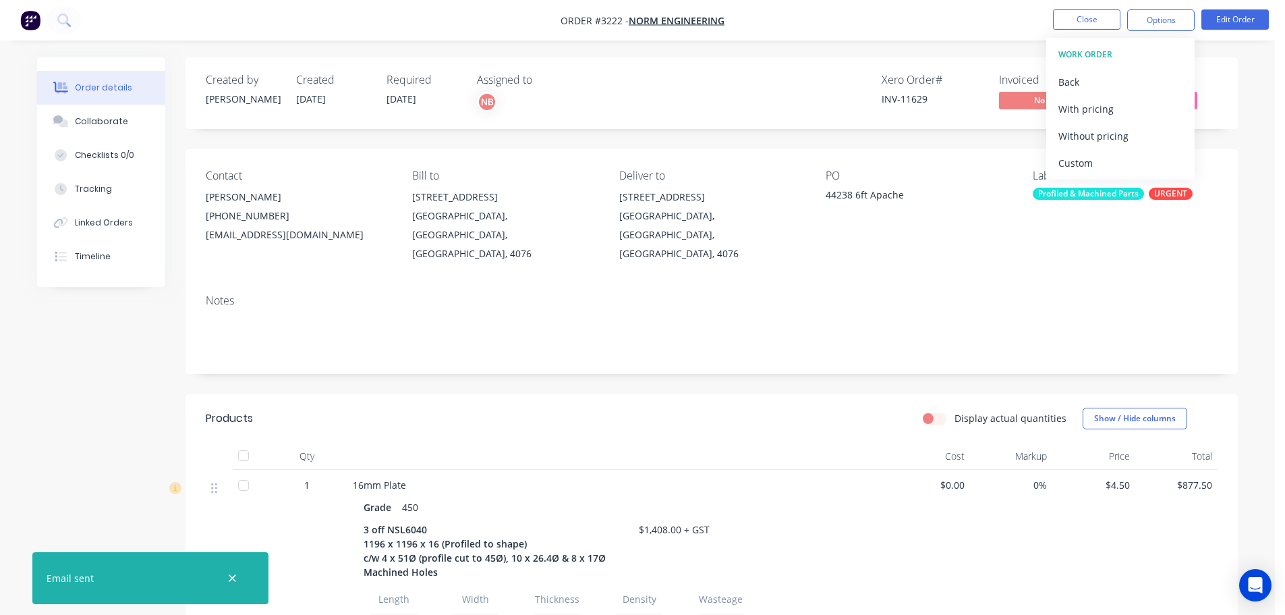
click at [1079, 161] on div "Custom" at bounding box center [1121, 163] width 124 height 20
click at [1079, 134] on div "Without pricing" at bounding box center [1121, 136] width 124 height 20
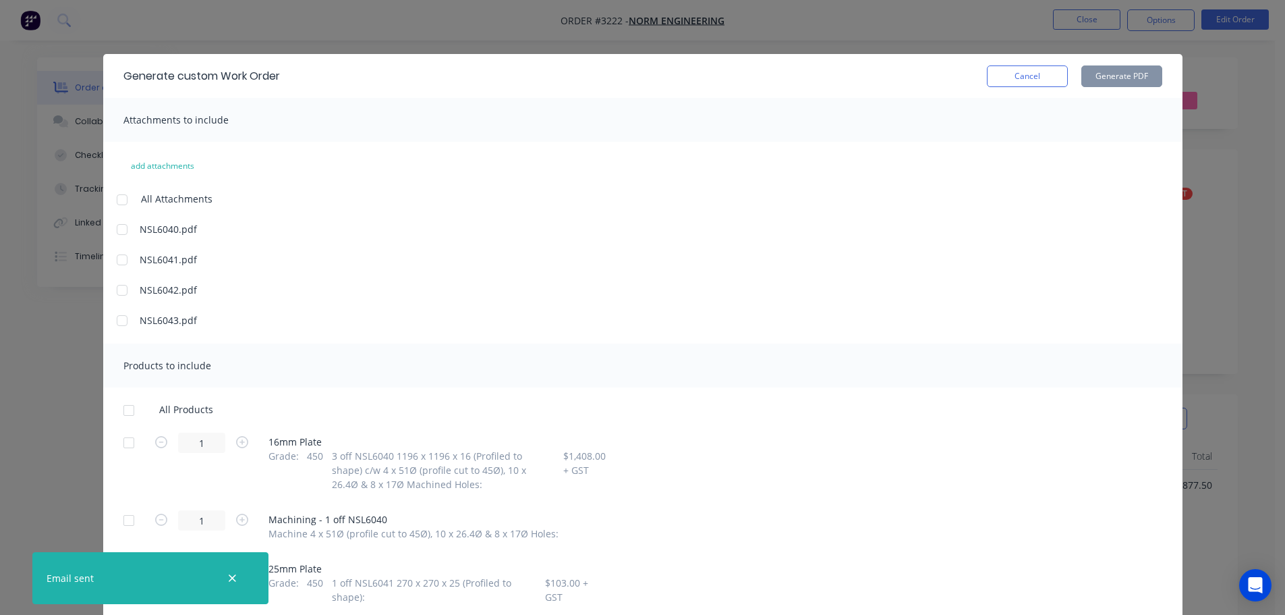
click at [111, 437] on div "All Products 1 16mm Plate Grade : 450 3 off NSL6040 1196 x 1196 x 16 (Profiled …" at bounding box center [642, 609] width 1079 height 412
click at [119, 441] on div at bounding box center [128, 442] width 27 height 27
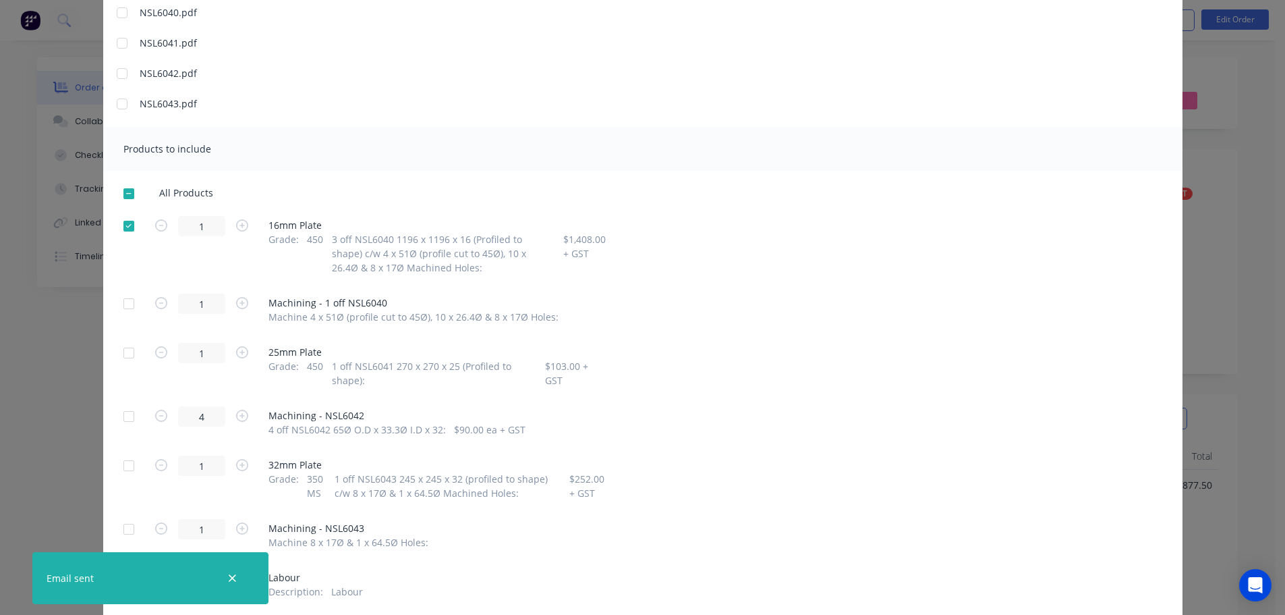
scroll to position [192, 0]
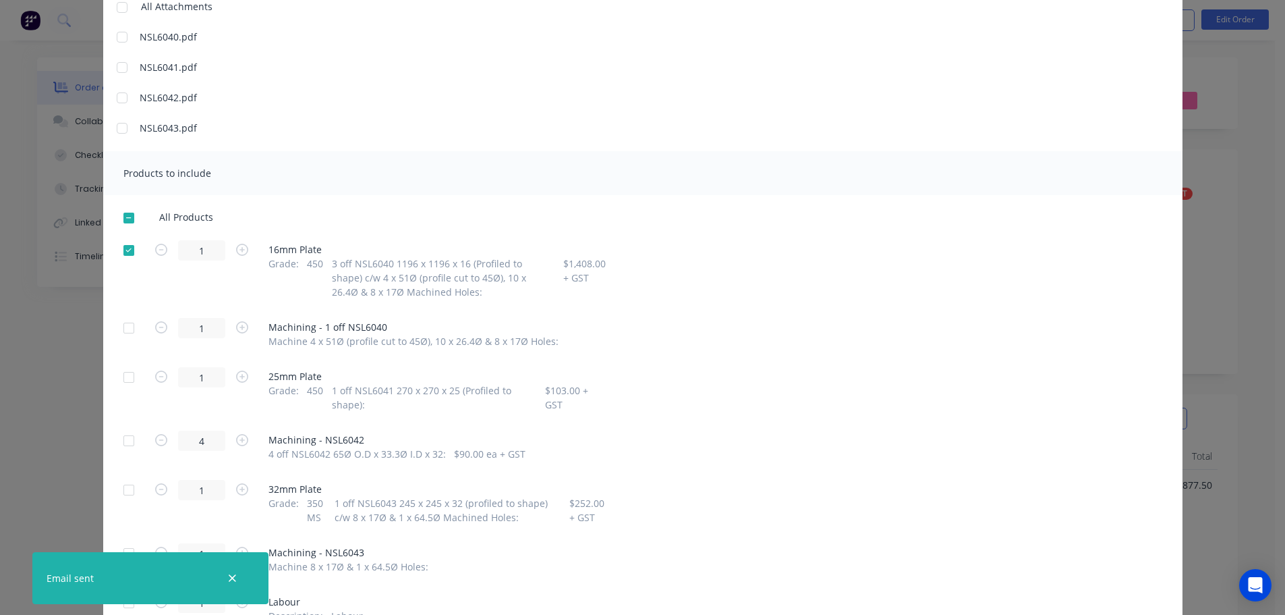
click at [125, 376] on div at bounding box center [128, 377] width 27 height 27
click at [131, 437] on div at bounding box center [128, 440] width 27 height 27
click at [123, 484] on div at bounding box center [128, 489] width 27 height 27
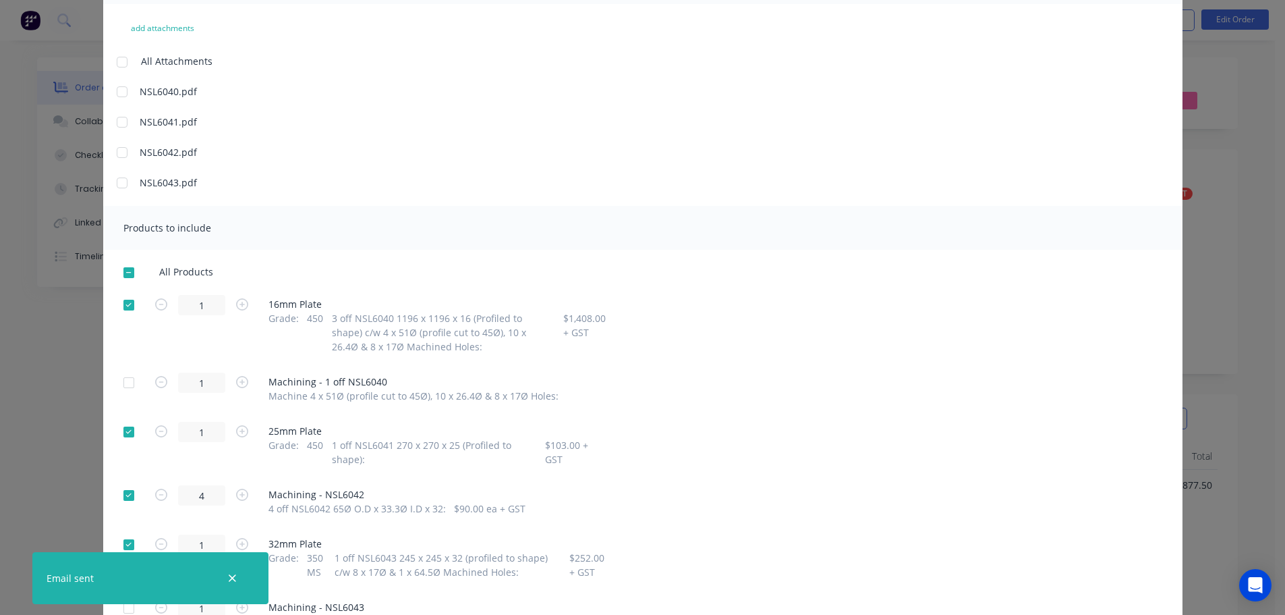
scroll to position [0, 0]
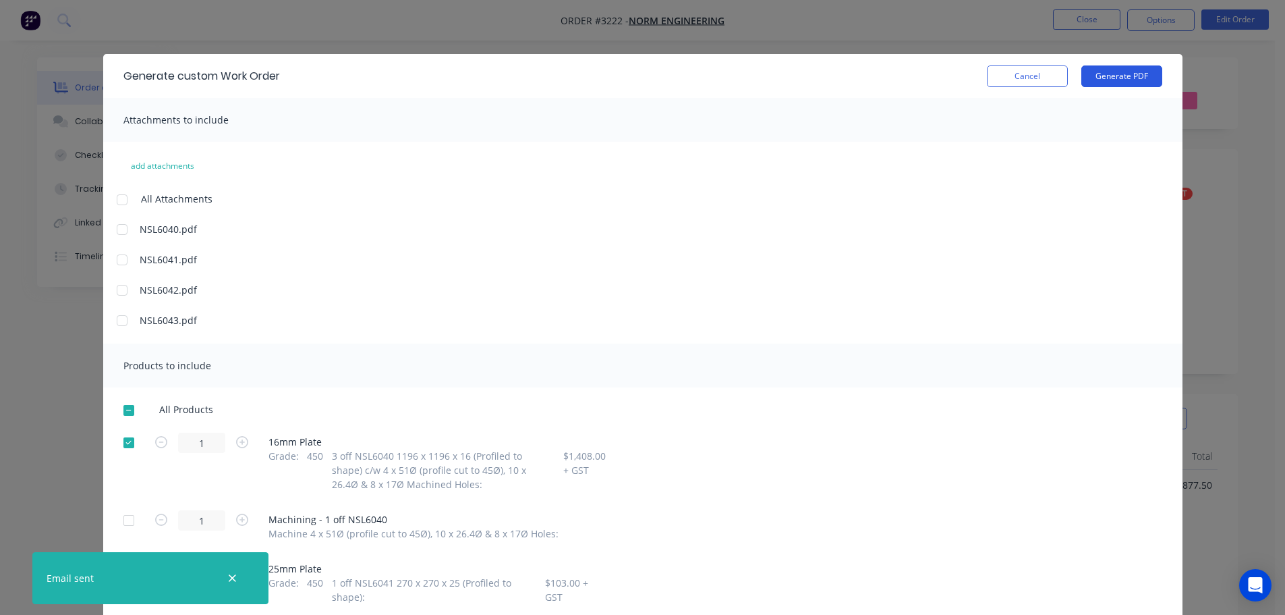
click at [1105, 77] on button "Generate PDF" at bounding box center [1121, 76] width 81 height 22
click at [990, 77] on button "Cancel" at bounding box center [1027, 76] width 81 height 22
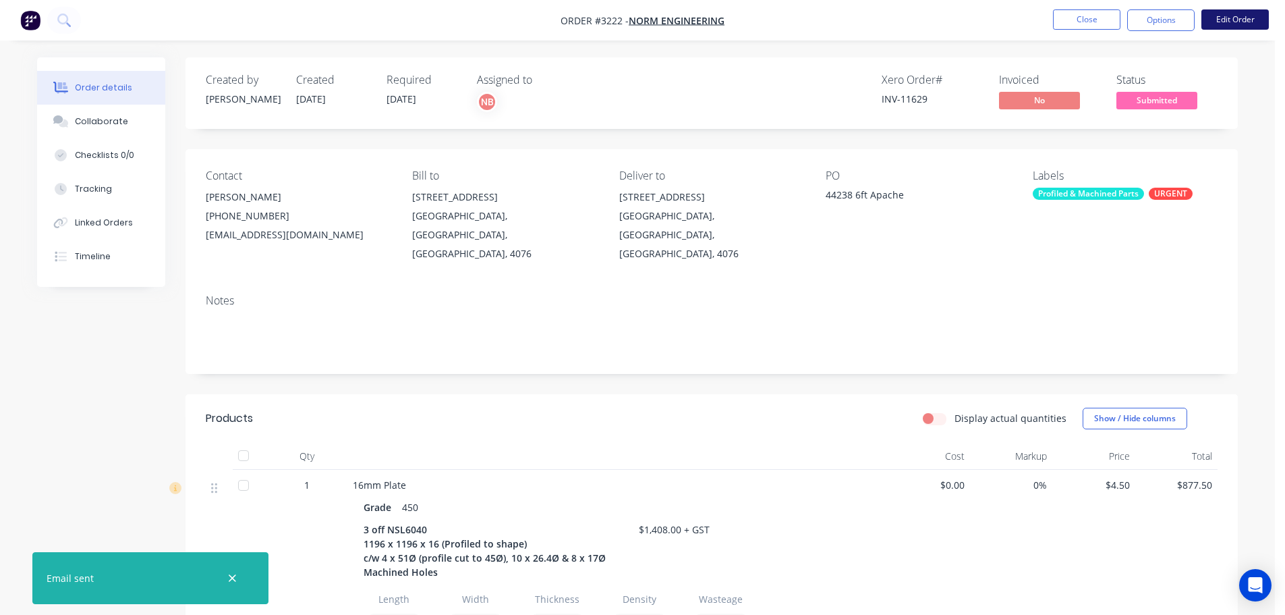
click at [1237, 20] on button "Edit Order" at bounding box center [1235, 19] width 67 height 20
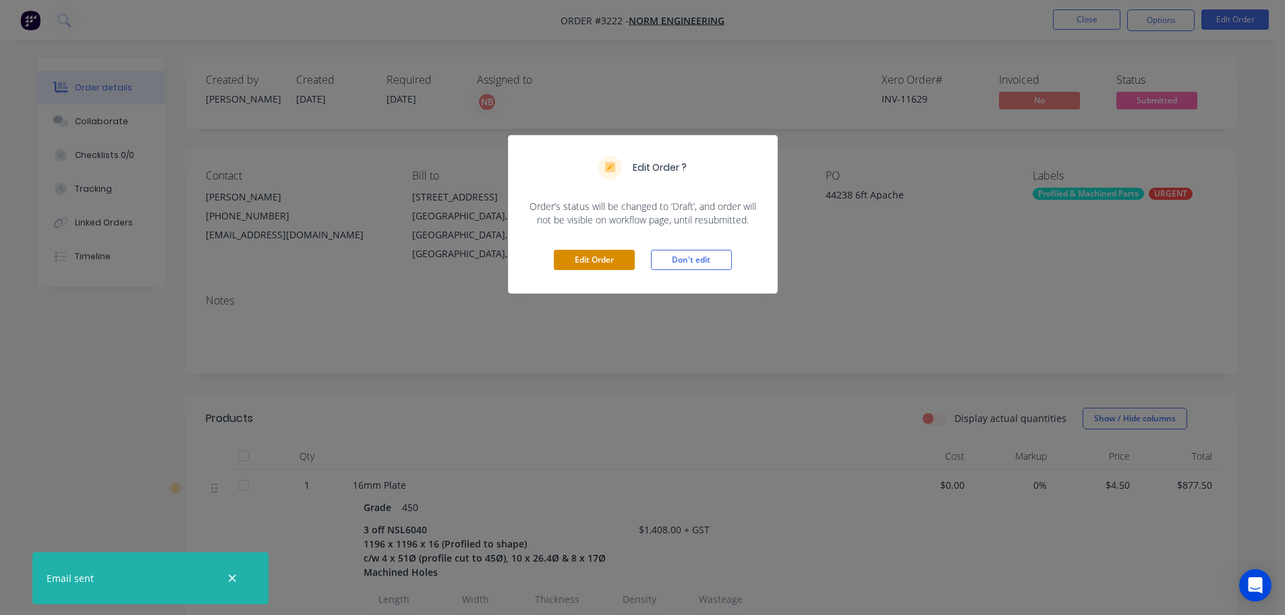
click at [580, 260] on button "Edit Order" at bounding box center [594, 260] width 81 height 20
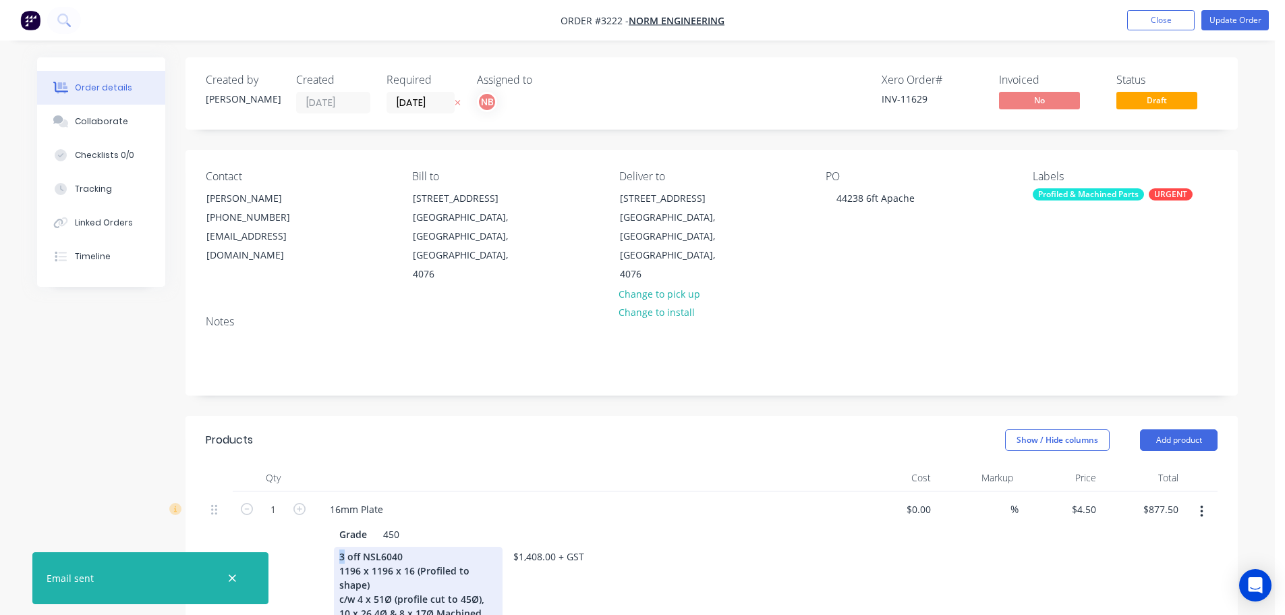
drag, startPoint x: 345, startPoint y: 517, endPoint x: 337, endPoint y: 517, distance: 8.1
click at [337, 546] on div "3 off NSL6040 1196 x 1196 x 16 (Profiled to shape) c/w 4 x 51Ø (profile cut to …" at bounding box center [418, 591] width 169 height 90
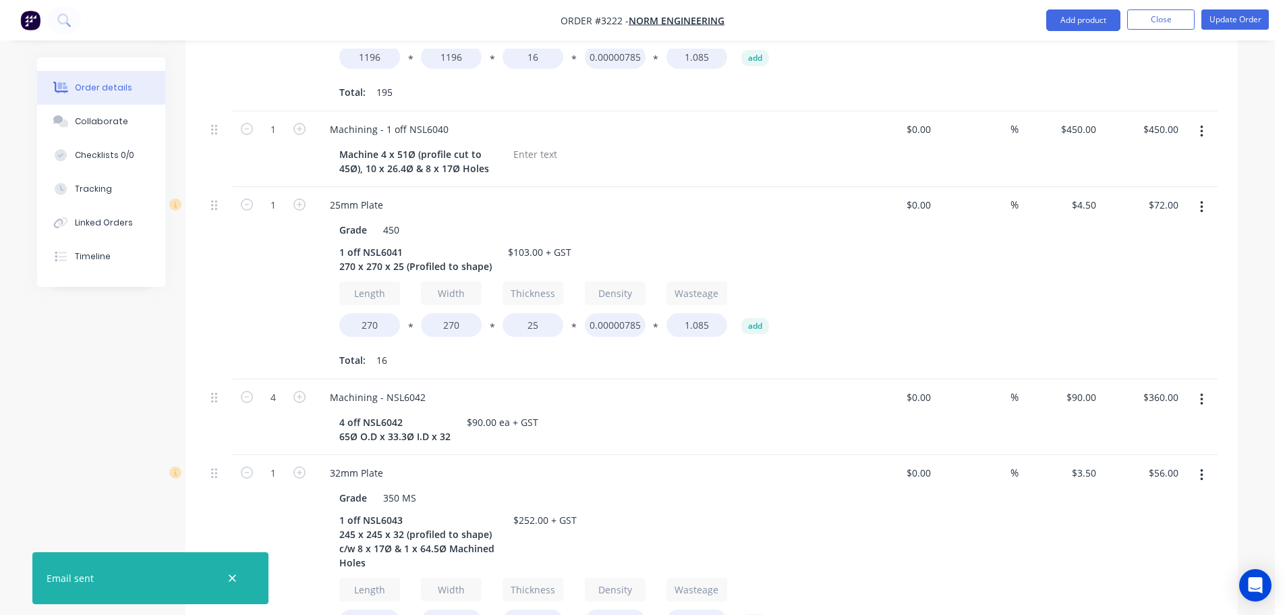
scroll to position [675, 0]
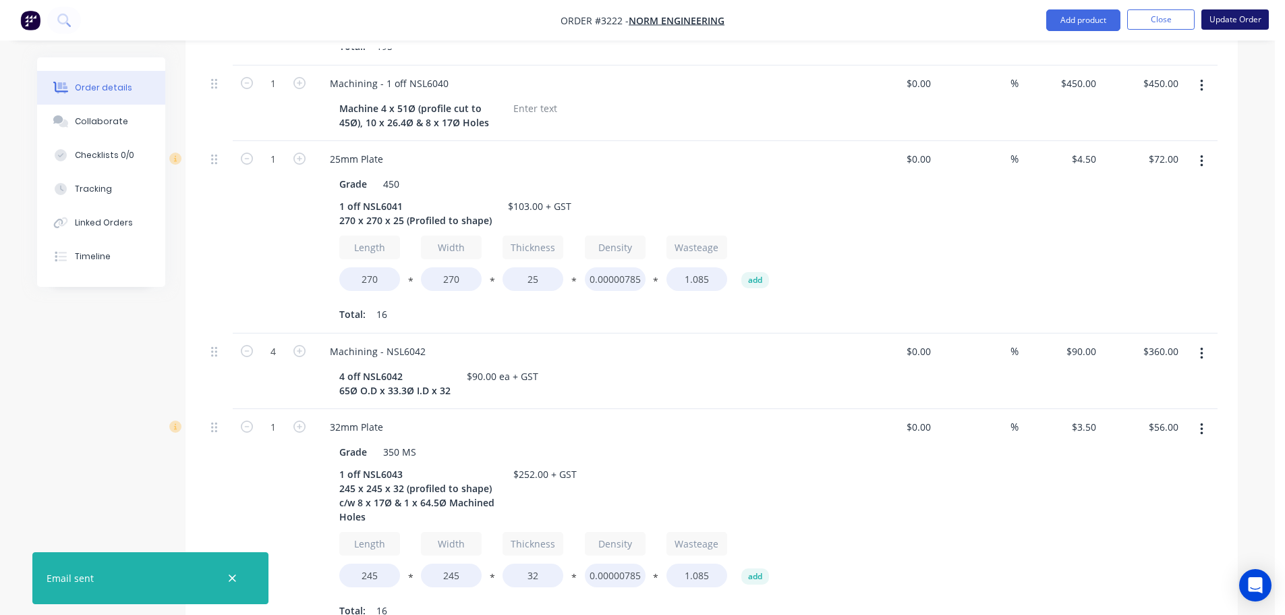
click at [1245, 13] on button "Update Order" at bounding box center [1235, 19] width 67 height 20
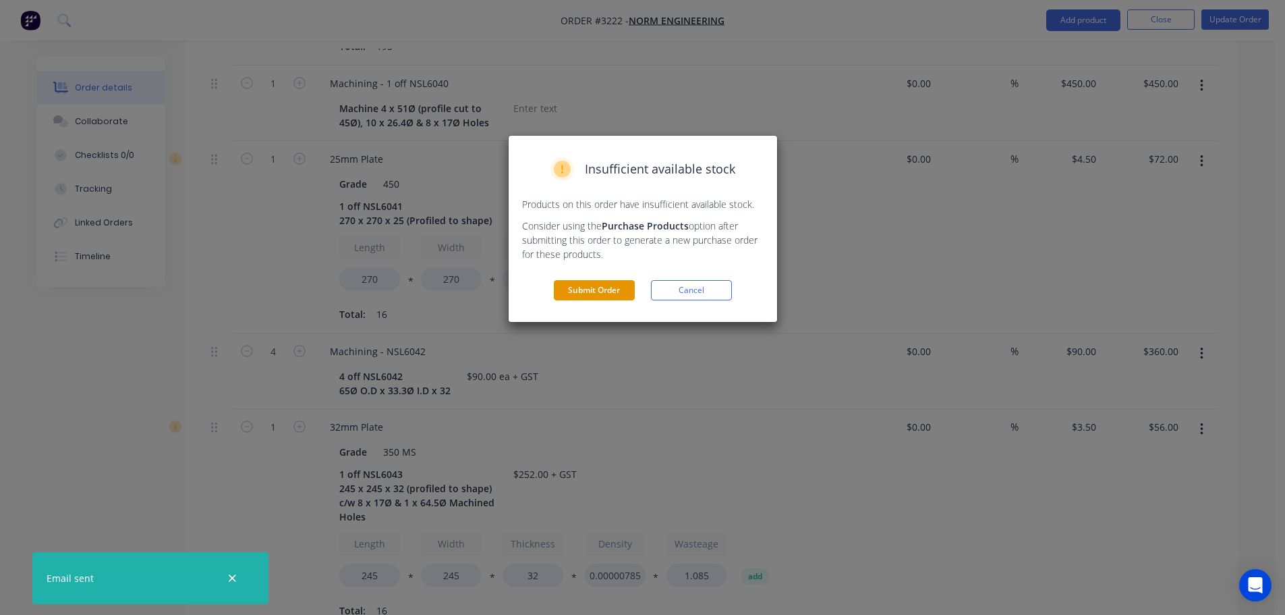
click at [609, 296] on button "Submit Order" at bounding box center [594, 290] width 81 height 20
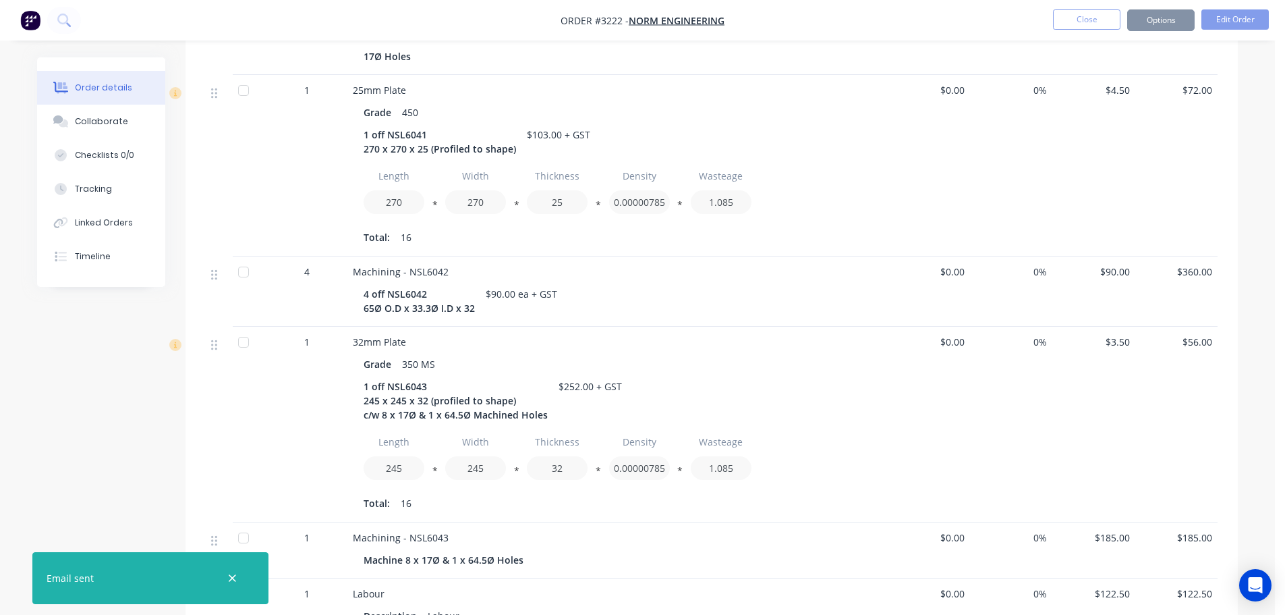
scroll to position [672, 0]
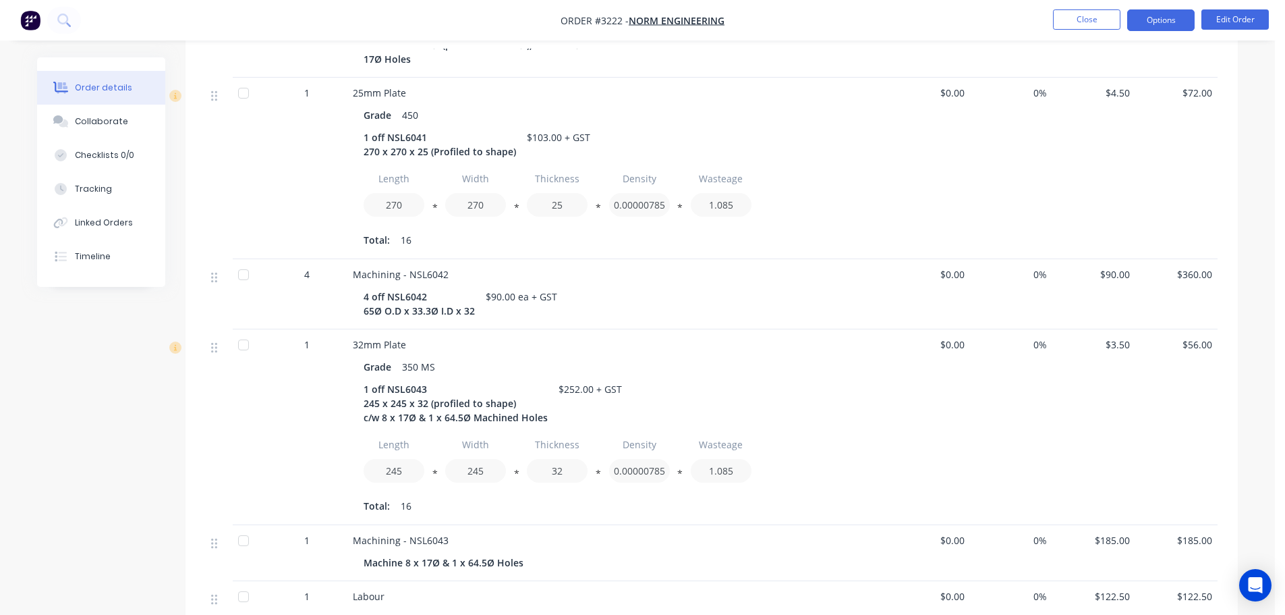
click at [1152, 26] on button "Options" at bounding box center [1160, 20] width 67 height 22
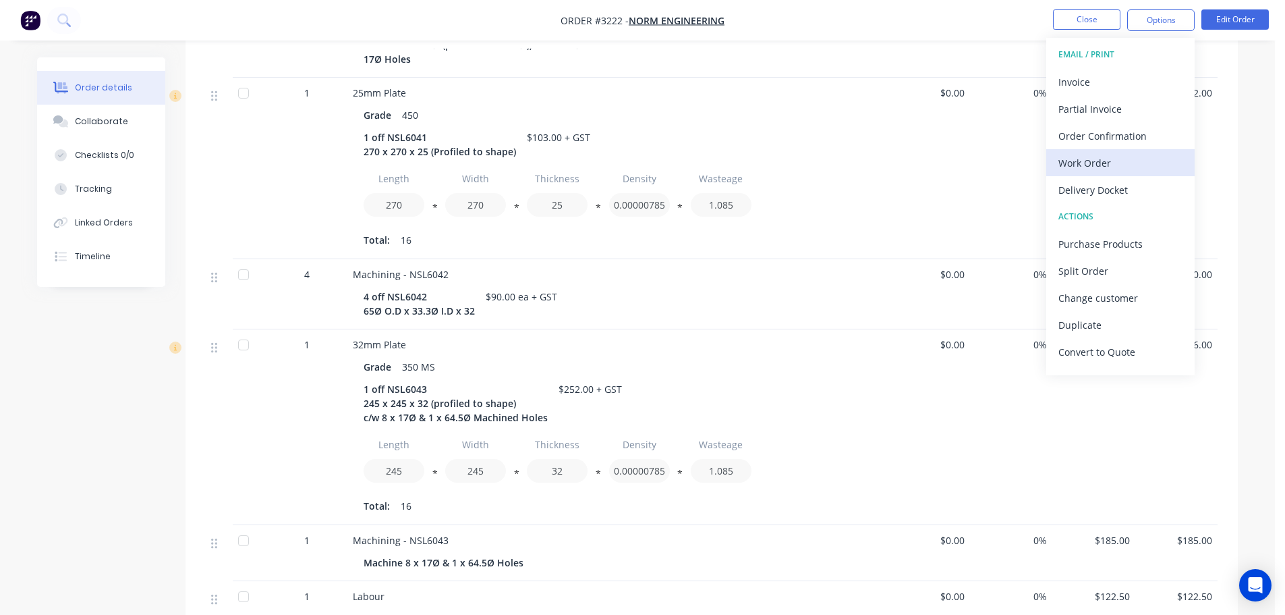
click at [1063, 156] on div "Work Order" at bounding box center [1121, 163] width 124 height 20
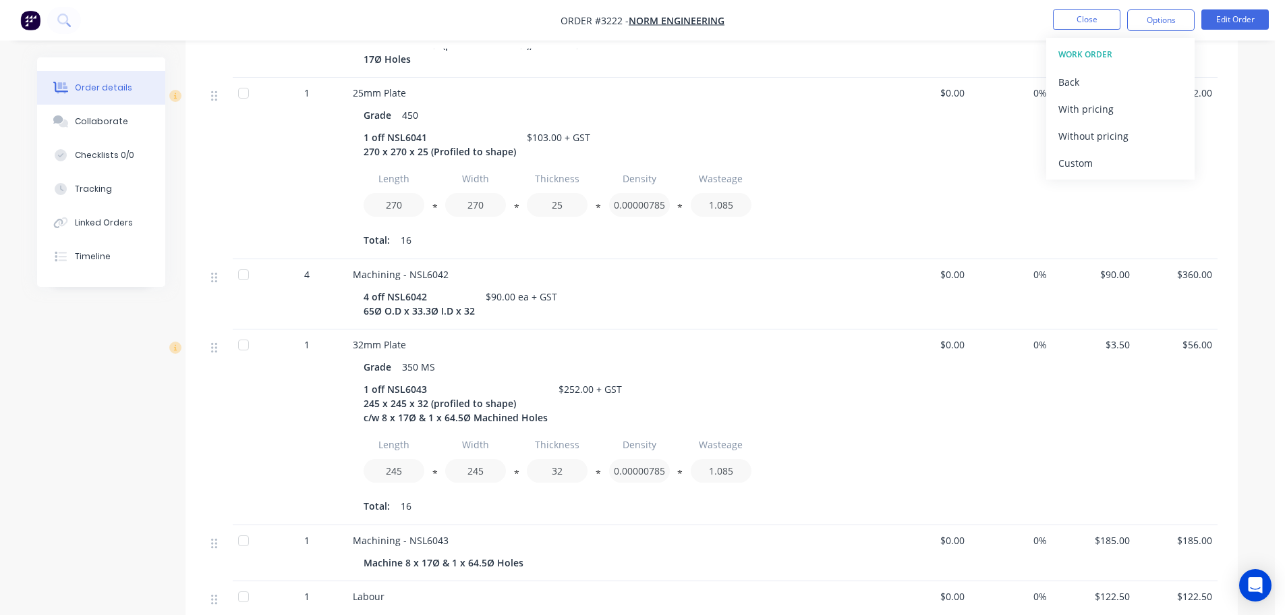
click at [1063, 156] on div "Custom" at bounding box center [1121, 163] width 124 height 20
click at [1067, 133] on div "Without pricing" at bounding box center [1121, 136] width 124 height 20
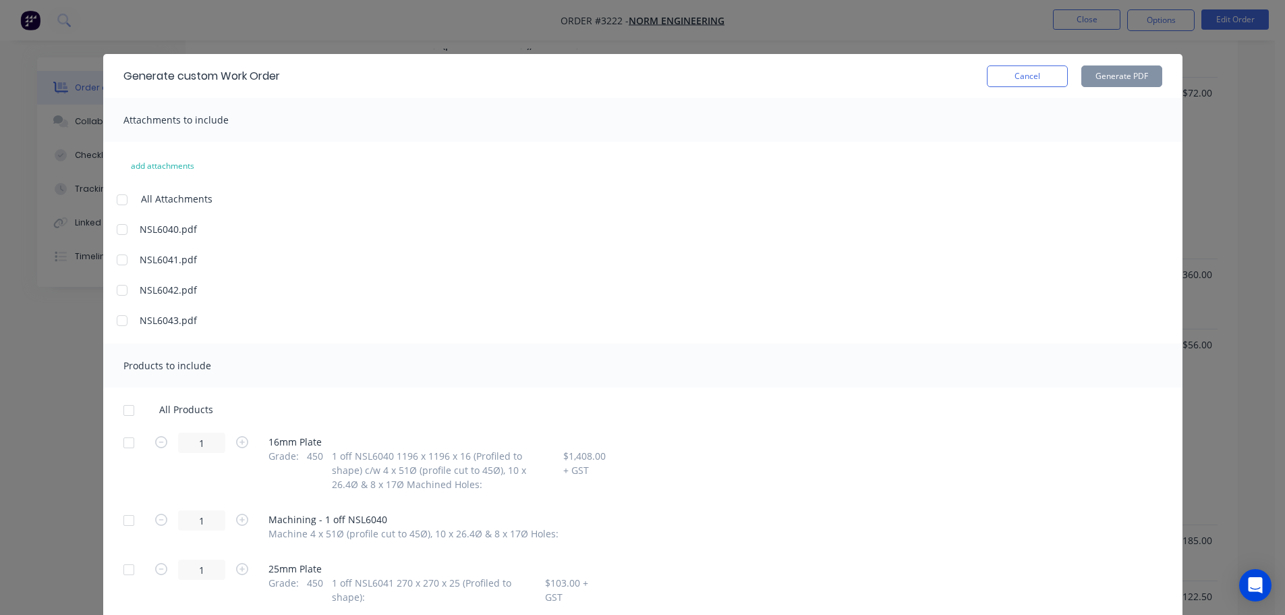
click at [116, 441] on div at bounding box center [128, 442] width 27 height 27
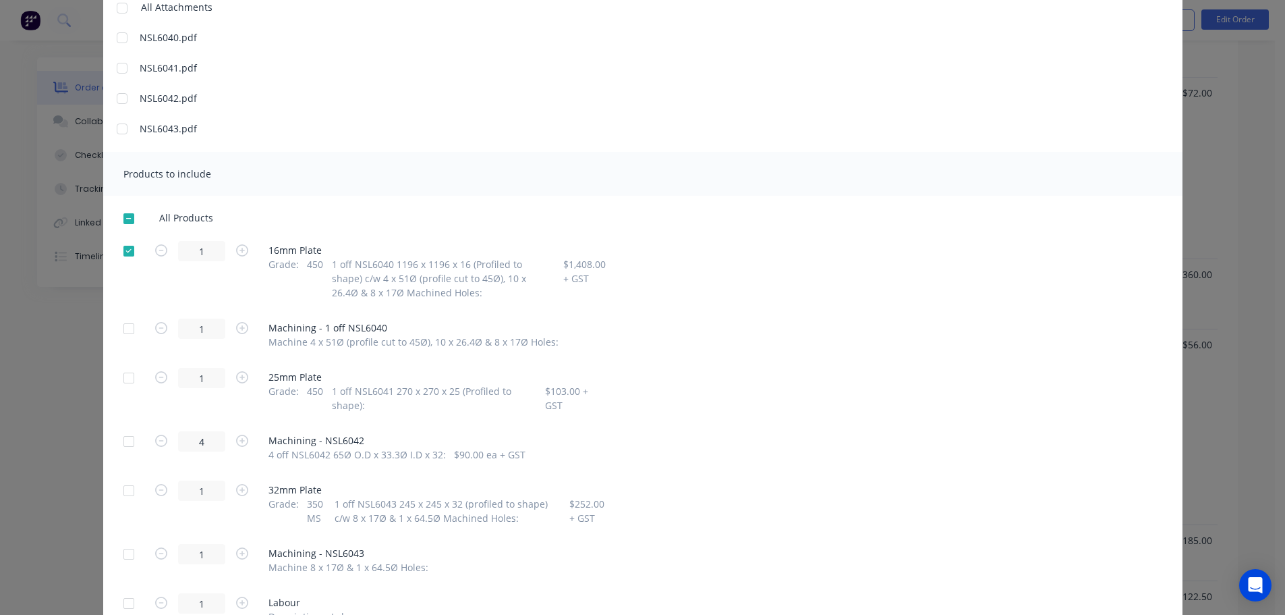
scroll to position [202, 0]
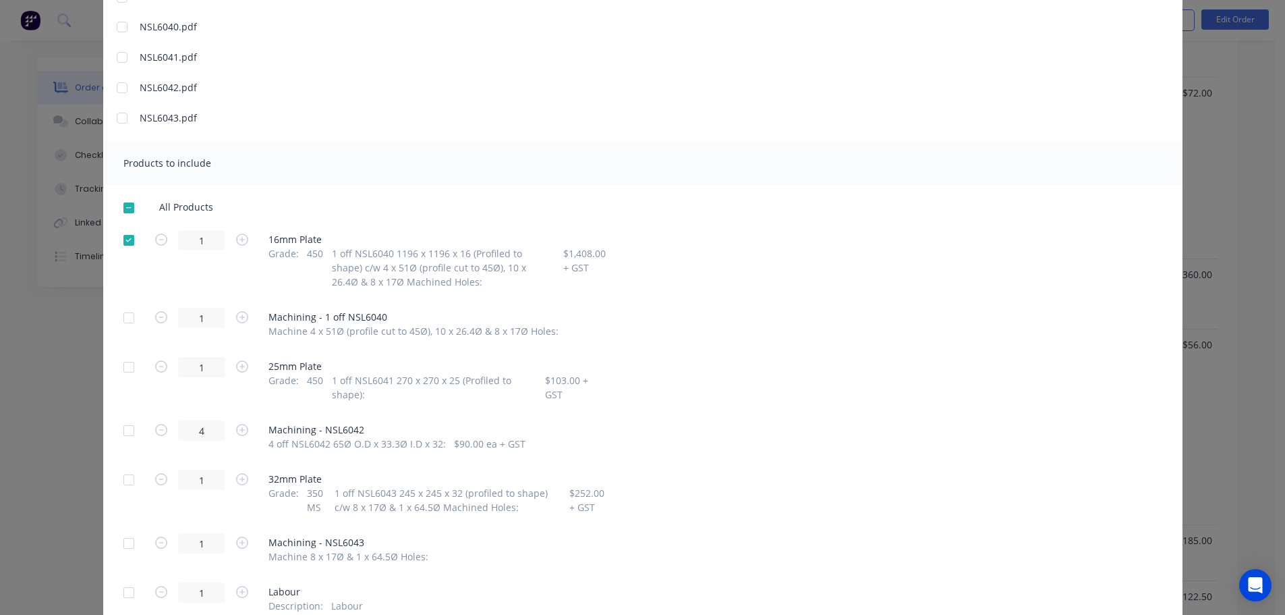
click at [121, 367] on div at bounding box center [128, 367] width 27 height 27
click at [123, 478] on div at bounding box center [128, 479] width 27 height 27
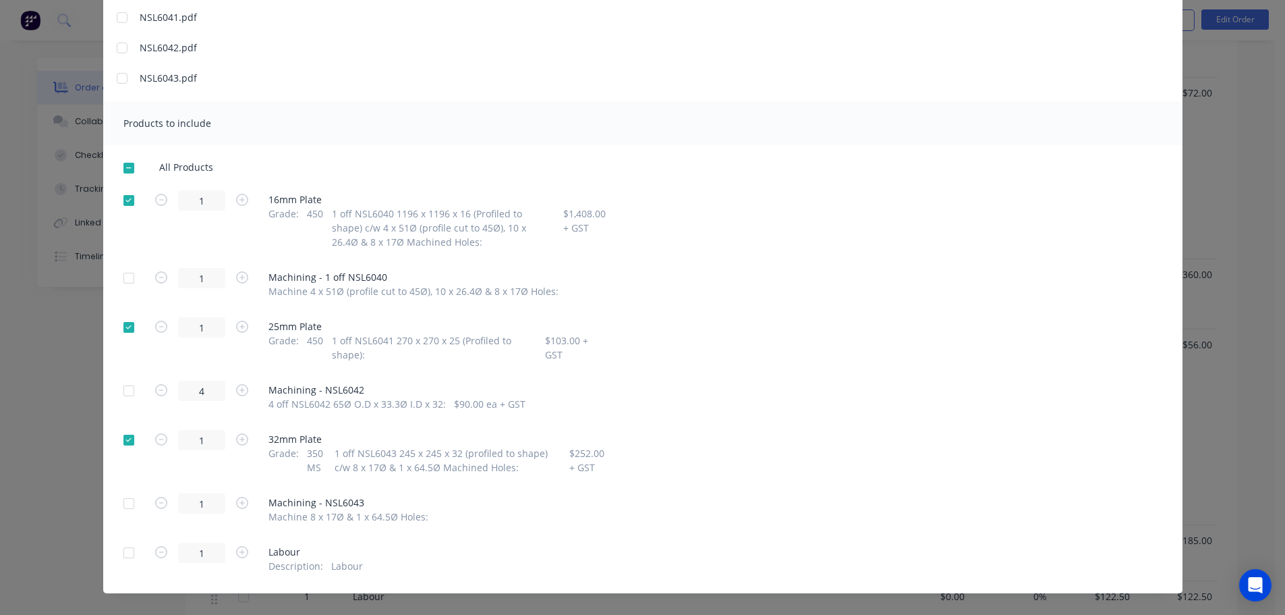
scroll to position [260, 0]
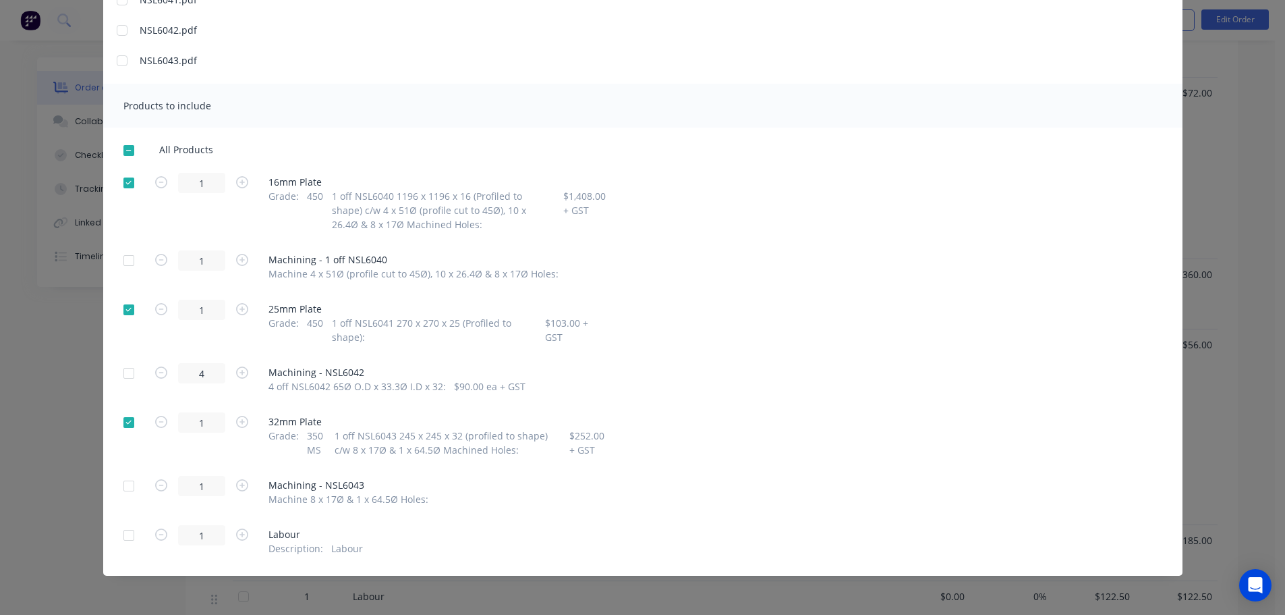
click at [127, 371] on div at bounding box center [128, 373] width 27 height 27
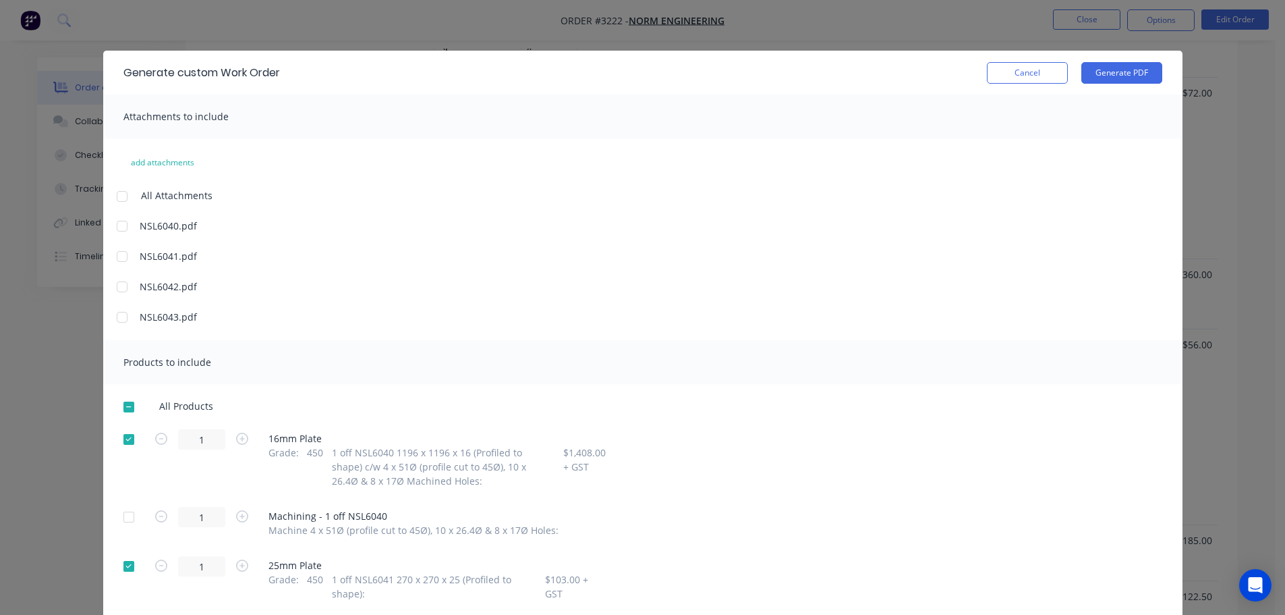
scroll to position [0, 0]
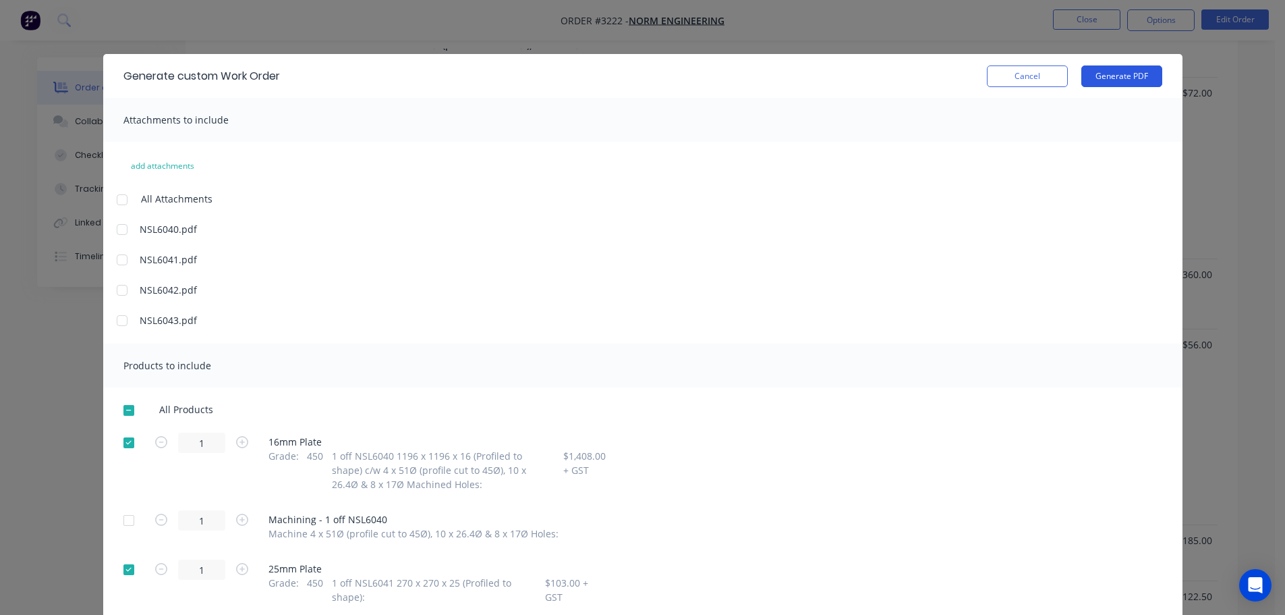
click at [1094, 82] on button "Generate PDF" at bounding box center [1121, 76] width 81 height 22
click at [1019, 72] on button "Cancel" at bounding box center [1027, 76] width 81 height 22
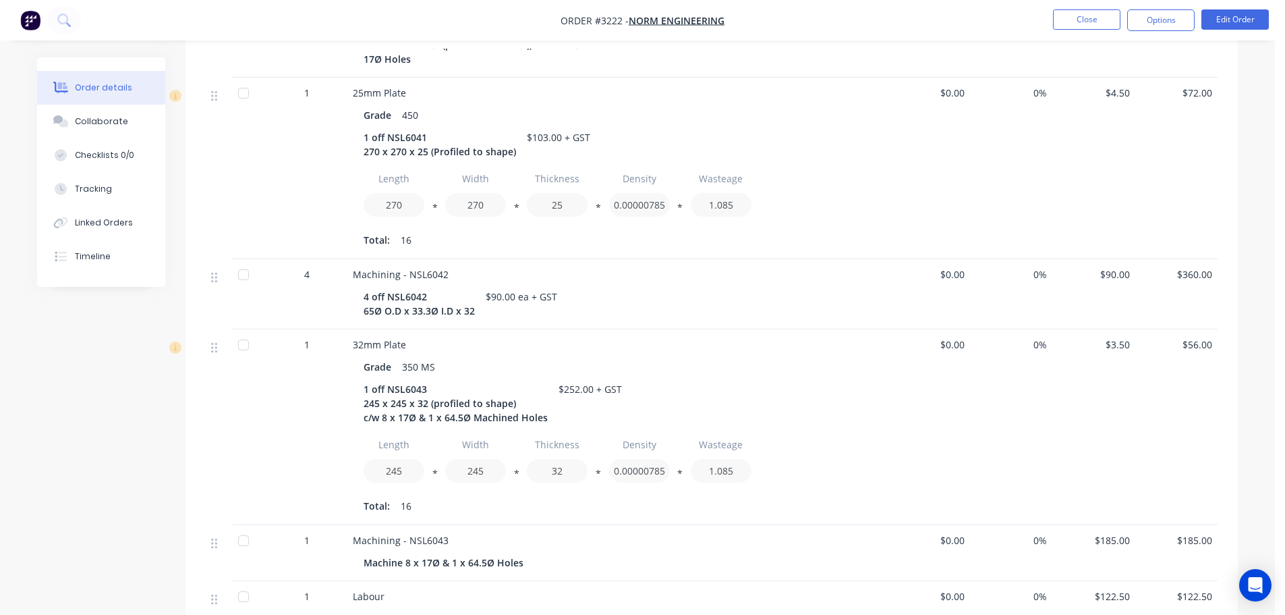
drag, startPoint x: 1144, startPoint y: 19, endPoint x: 1146, endPoint y: 34, distance: 15.6
click at [1145, 19] on button "Options" at bounding box center [1160, 20] width 67 height 22
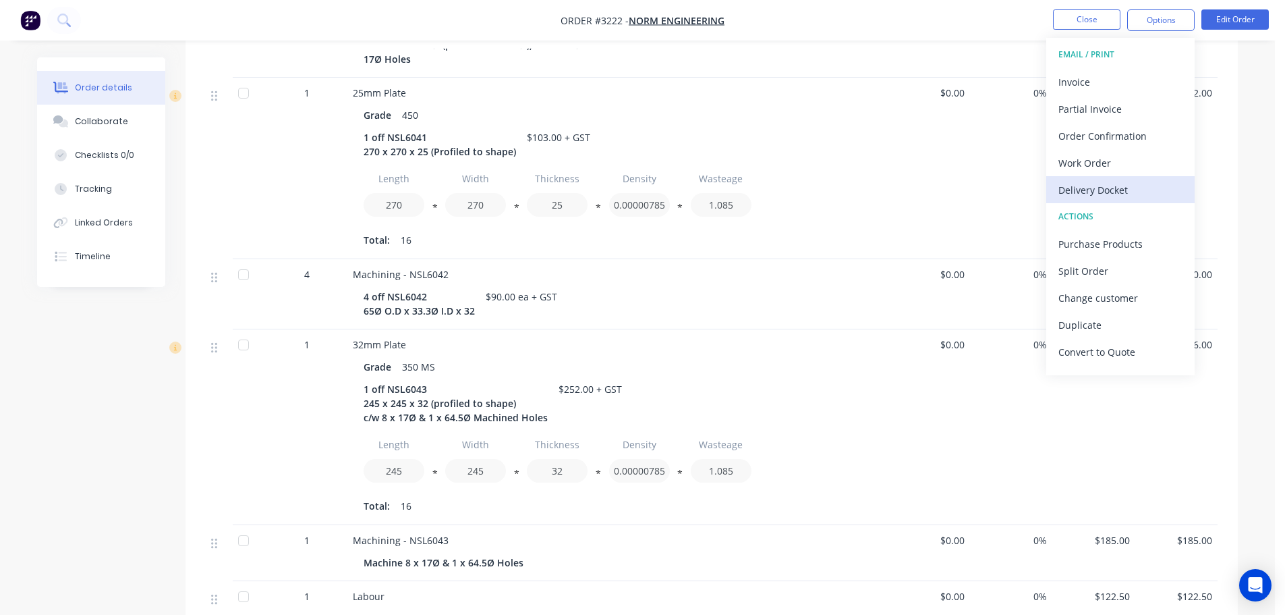
click at [1090, 193] on div "Delivery Docket" at bounding box center [1121, 190] width 124 height 20
click at [1079, 164] on div "Custom" at bounding box center [1121, 163] width 124 height 20
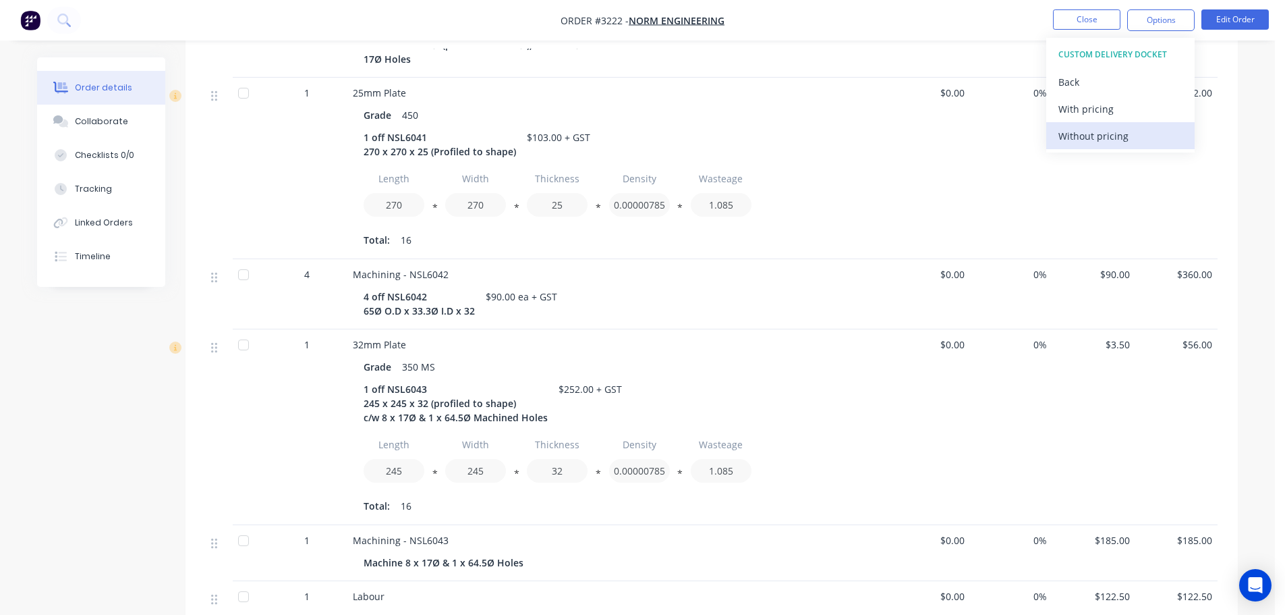
click at [1079, 146] on button "Without pricing" at bounding box center [1120, 135] width 148 height 27
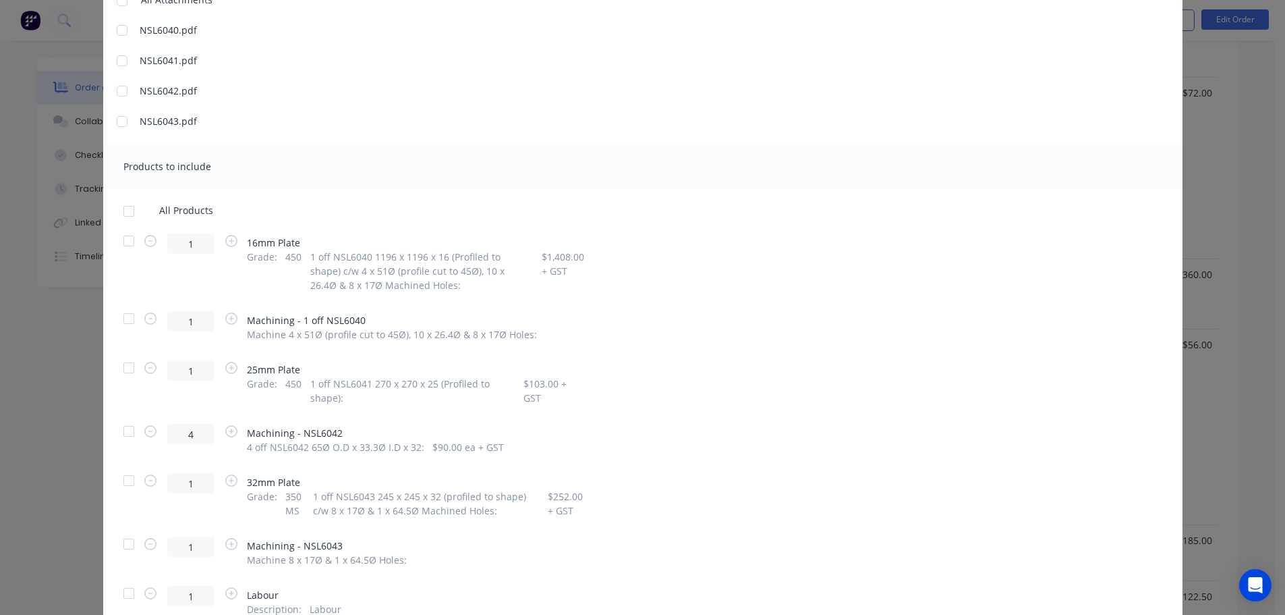
scroll to position [202, 0]
click at [121, 240] on div at bounding box center [128, 237] width 27 height 27
click at [130, 364] on div at bounding box center [128, 364] width 27 height 27
click at [123, 426] on div at bounding box center [128, 427] width 27 height 27
click at [125, 481] on div at bounding box center [128, 476] width 27 height 27
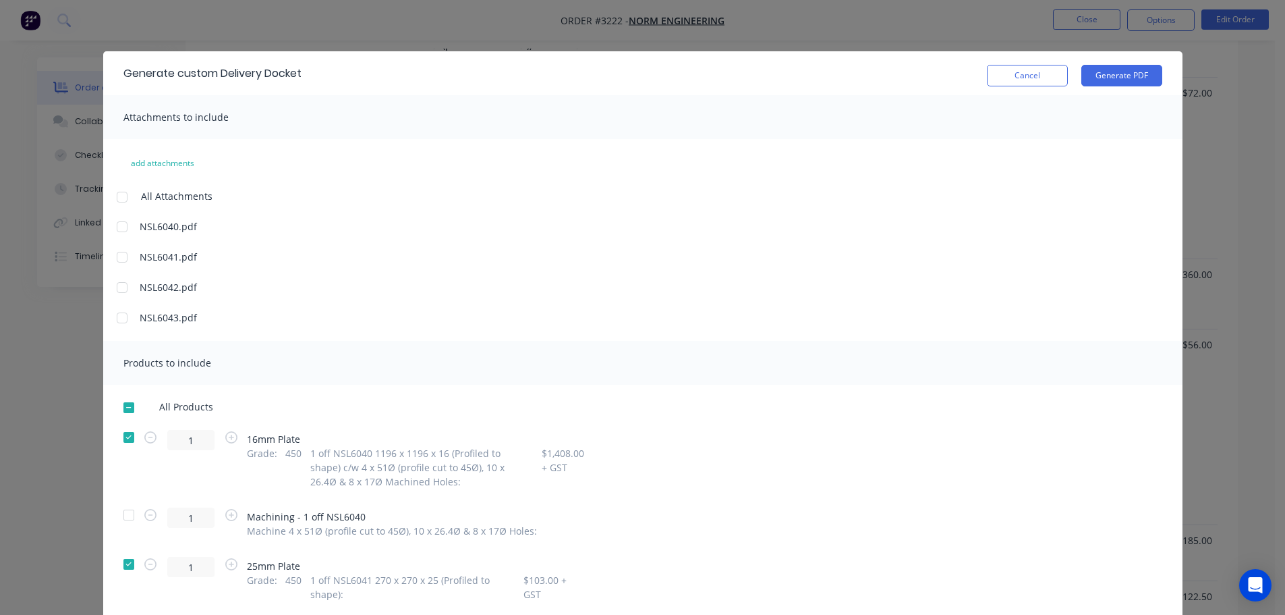
scroll to position [0, 0]
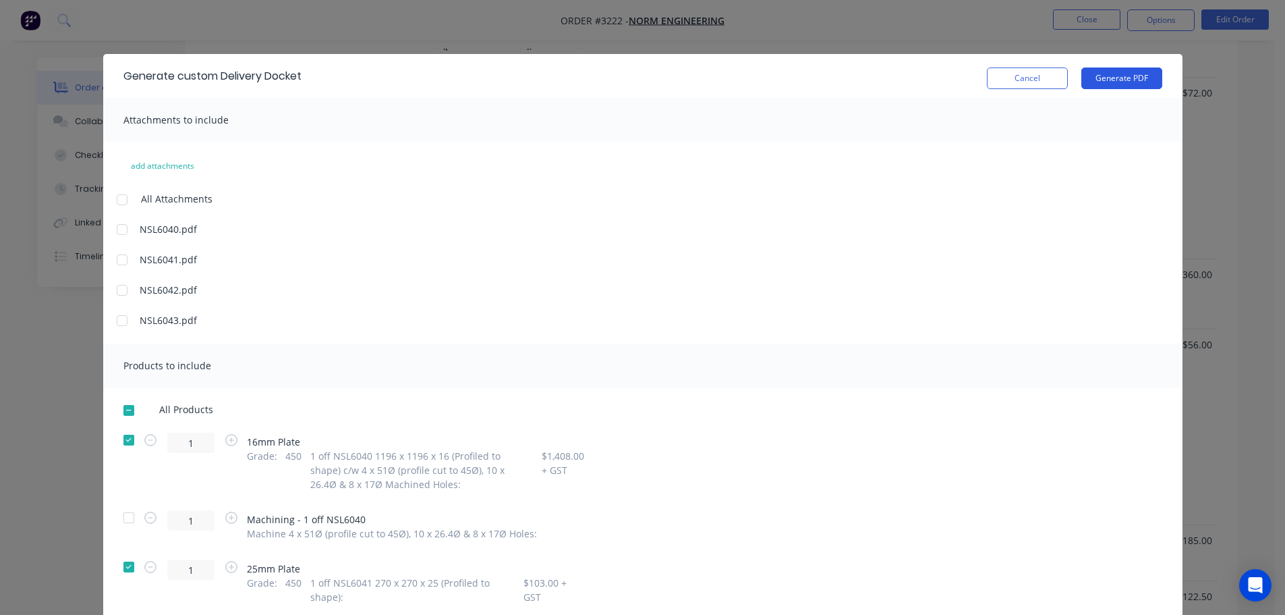
click at [1123, 74] on button "Generate PDF" at bounding box center [1121, 78] width 81 height 22
click at [1003, 80] on button "Cancel" at bounding box center [1027, 78] width 81 height 22
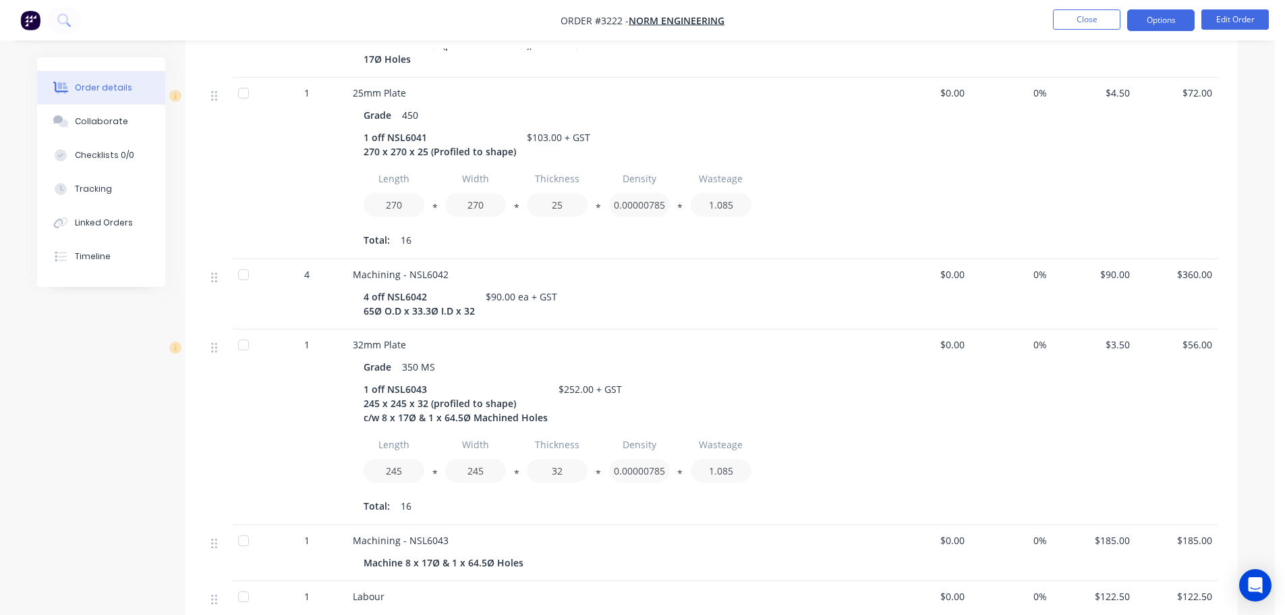
click at [1156, 26] on button "Options" at bounding box center [1160, 20] width 67 height 22
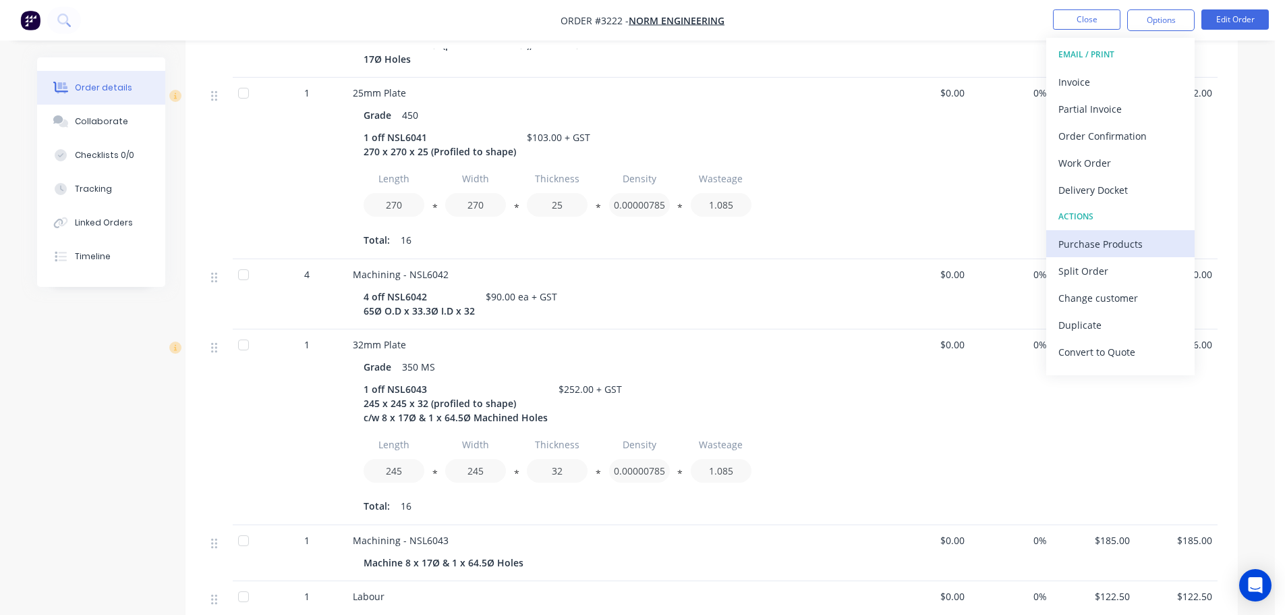
click at [1119, 237] on div "Purchase Products" at bounding box center [1121, 244] width 124 height 20
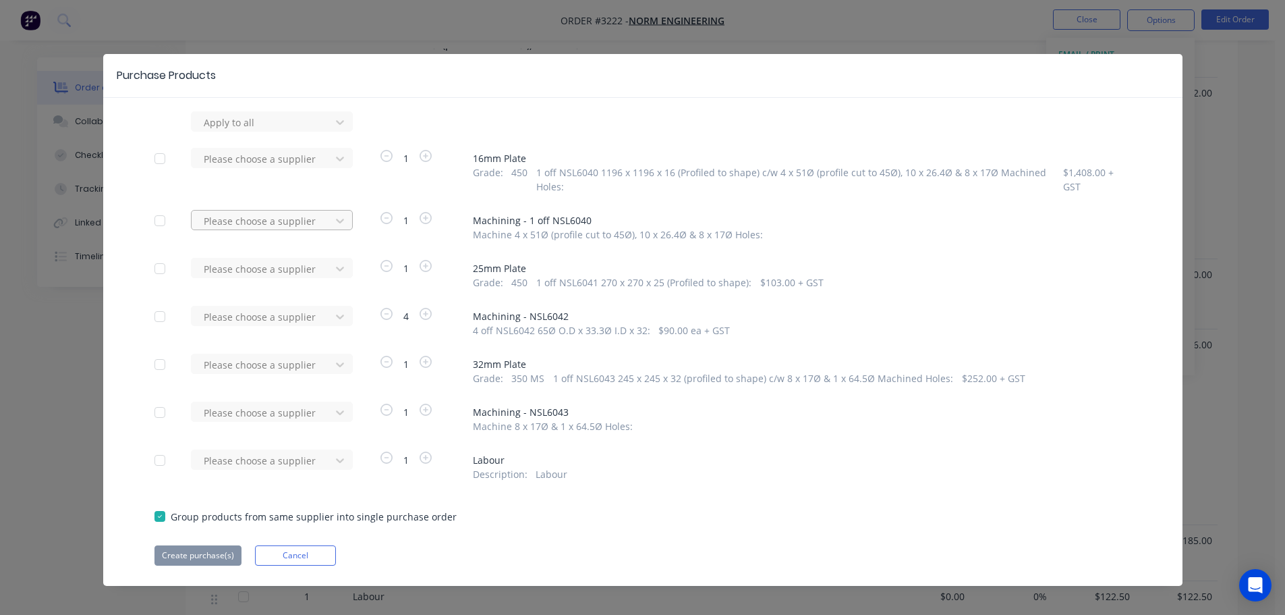
click at [316, 131] on div at bounding box center [262, 122] width 121 height 17
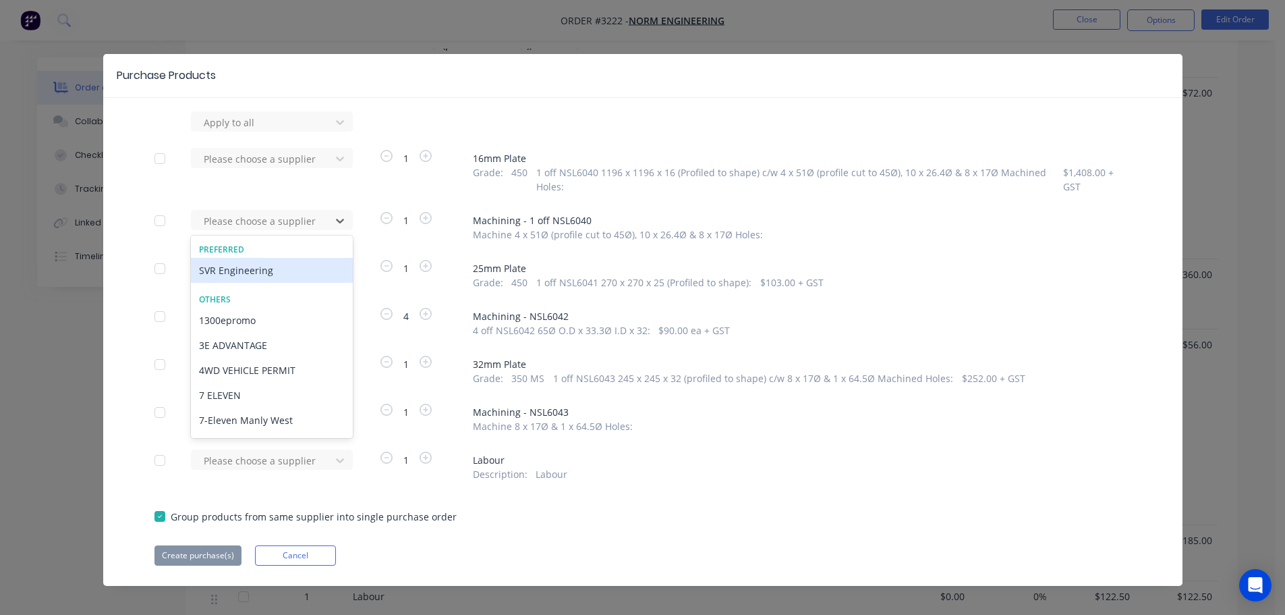
click at [296, 271] on div "SVR Engineering" at bounding box center [272, 270] width 162 height 25
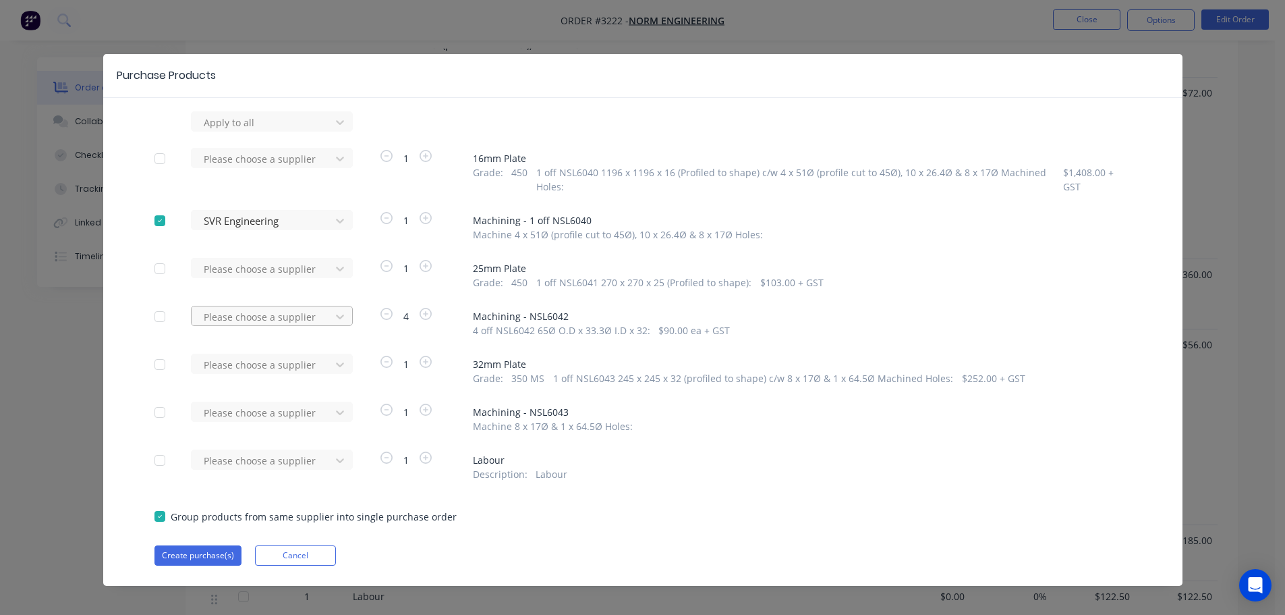
click at [347, 132] on div "Please choose a supplier" at bounding box center [272, 121] width 162 height 20
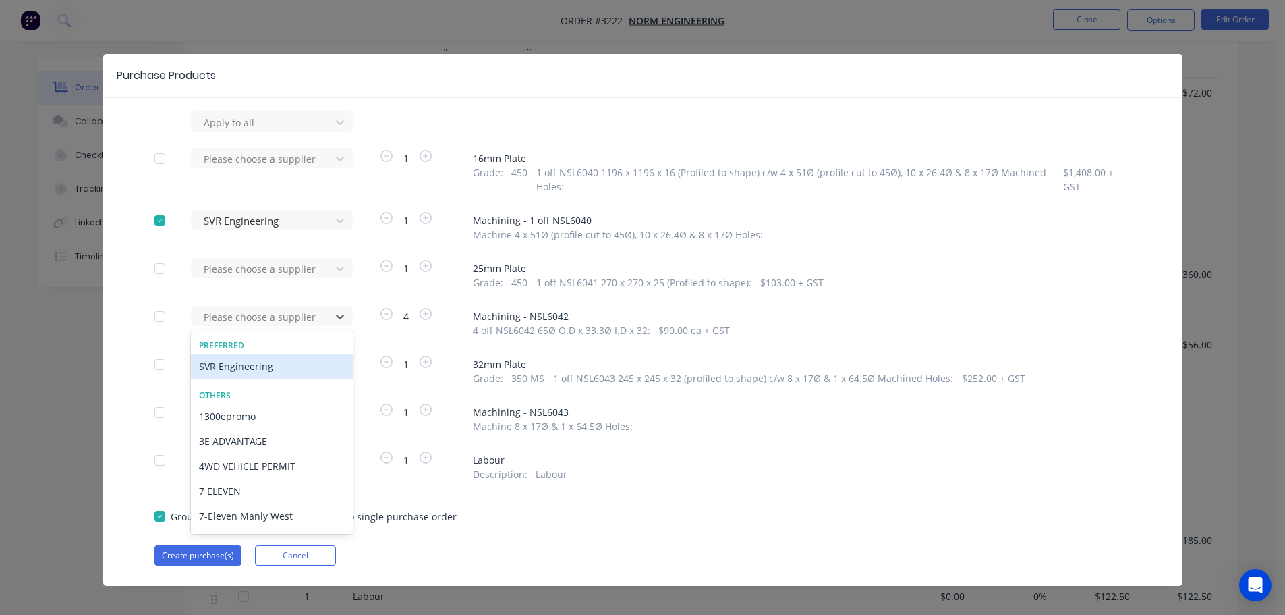
click at [289, 368] on div "SVR Engineering" at bounding box center [272, 366] width 162 height 25
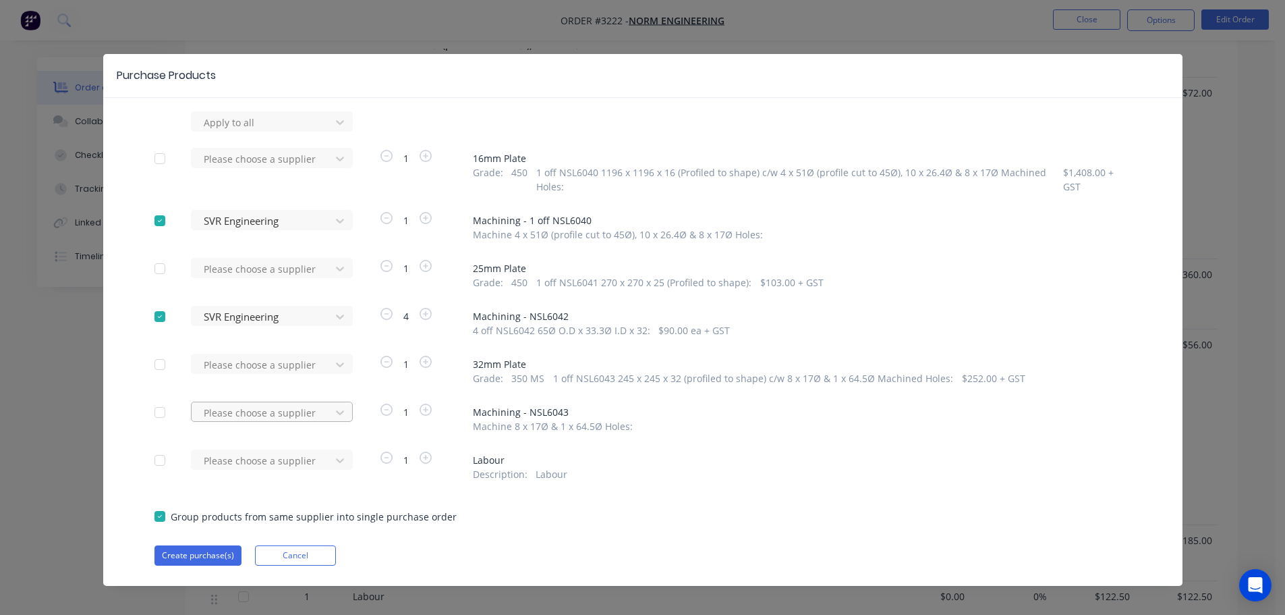
click at [296, 418] on div "Please choose a supplier" at bounding box center [265, 417] width 148 height 32
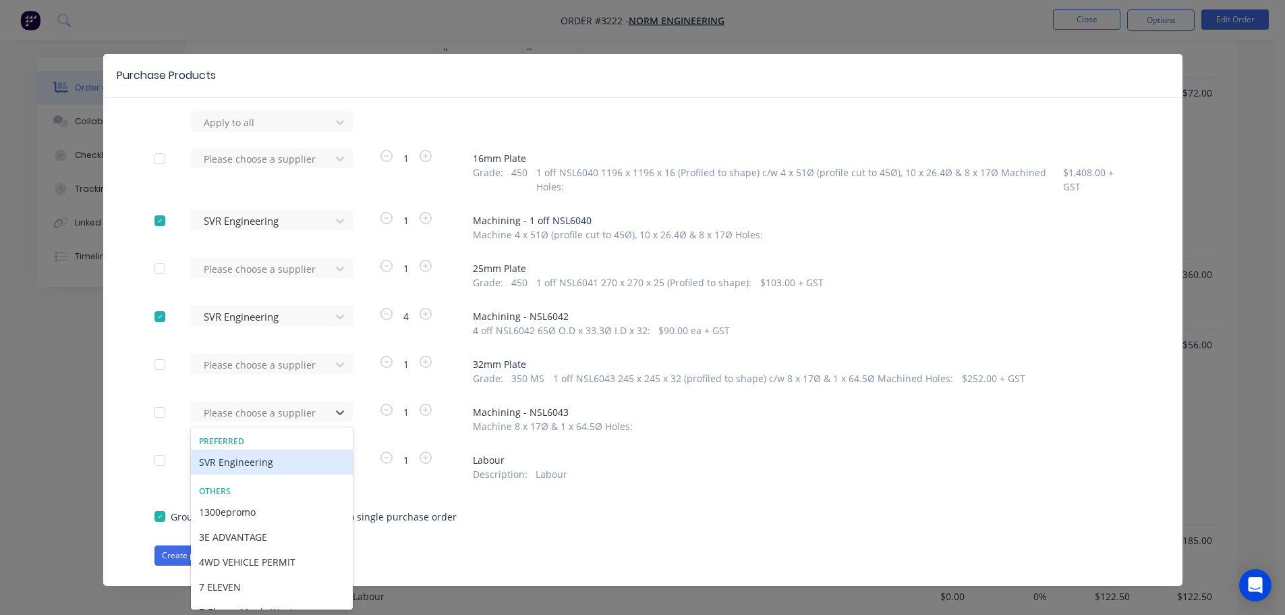
scroll to position [10, 0]
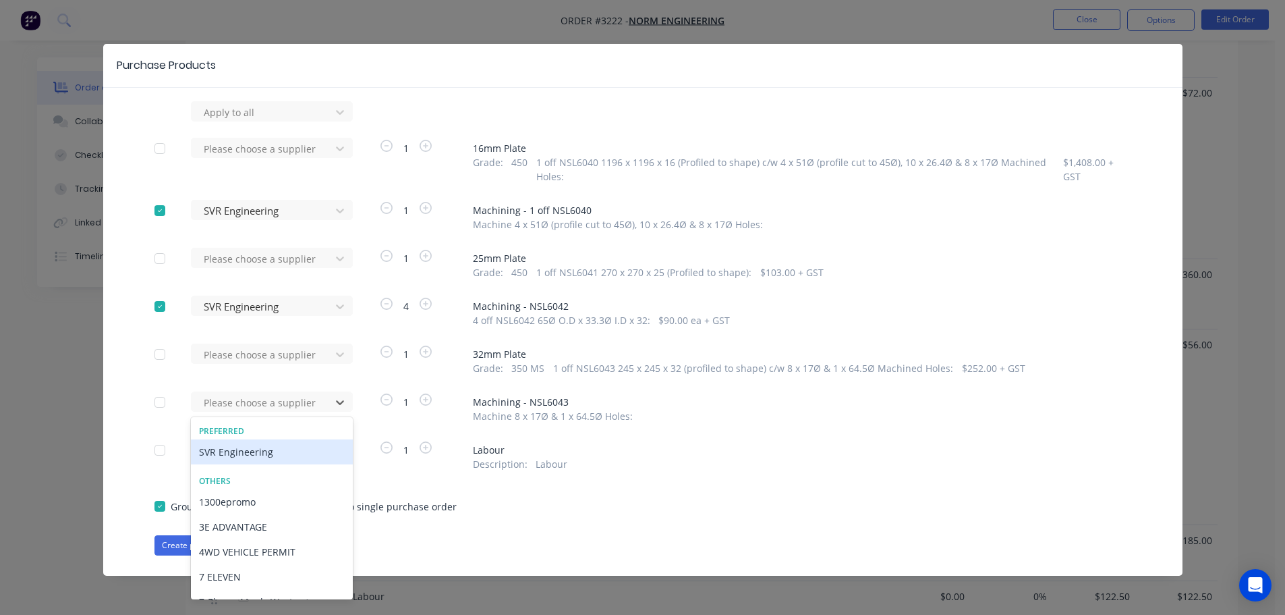
click at [278, 453] on div "SVR Engineering" at bounding box center [272, 451] width 162 height 25
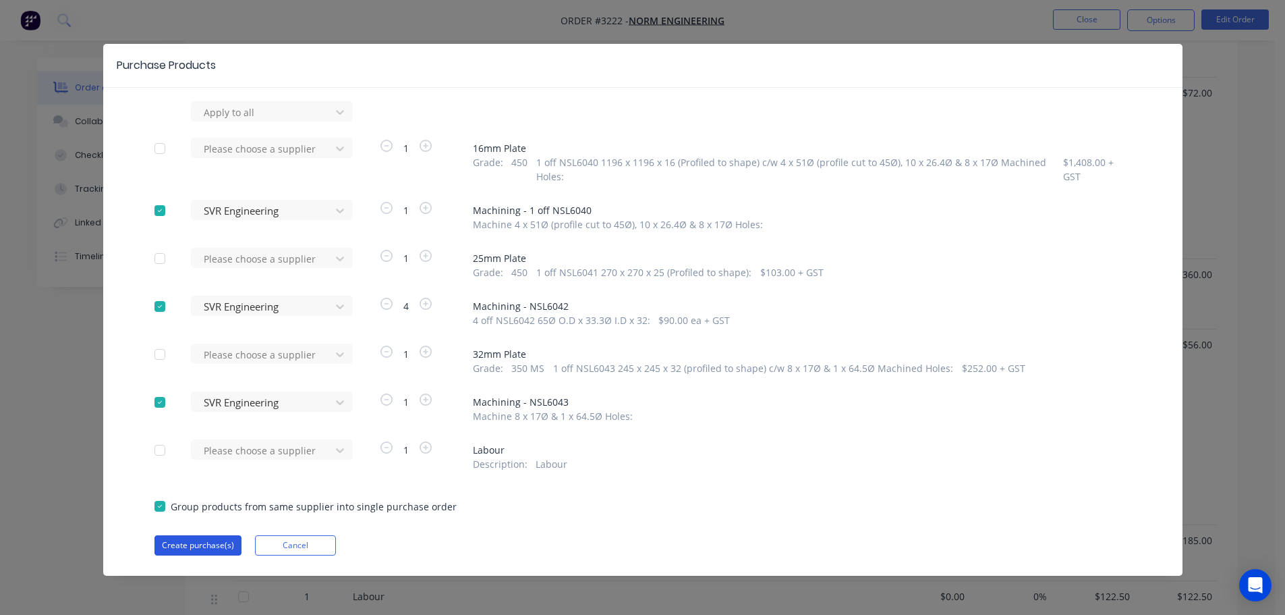
click at [199, 547] on button "Create purchase(s)" at bounding box center [197, 545] width 87 height 20
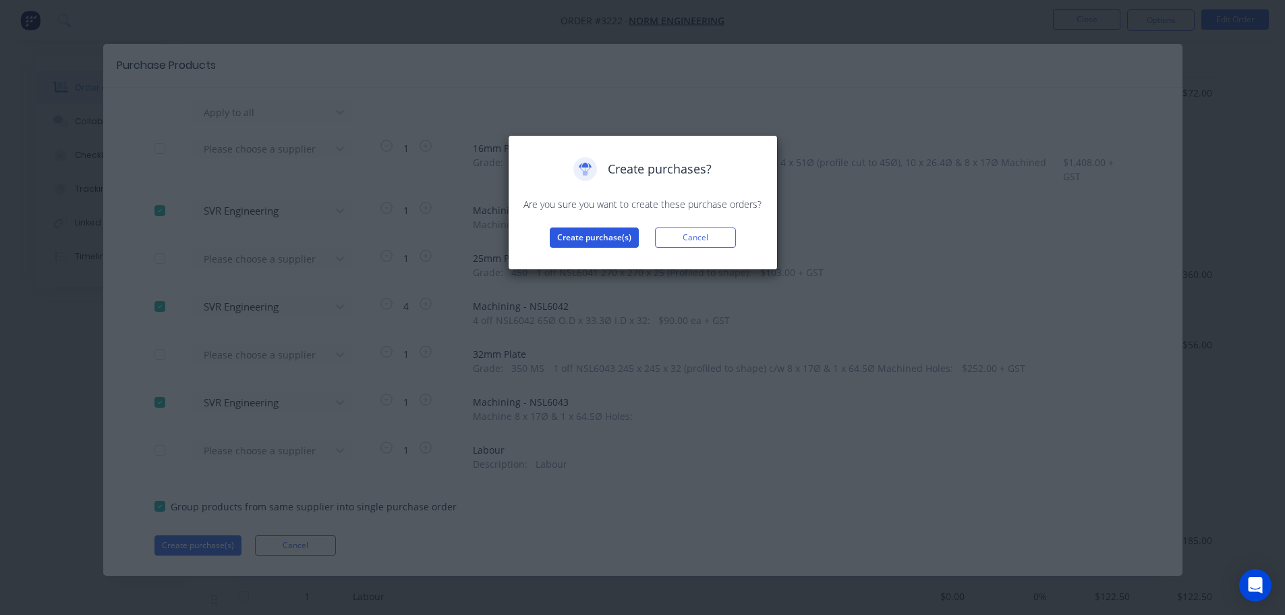
click at [584, 241] on button "Create purchase(s)" at bounding box center [594, 237] width 89 height 20
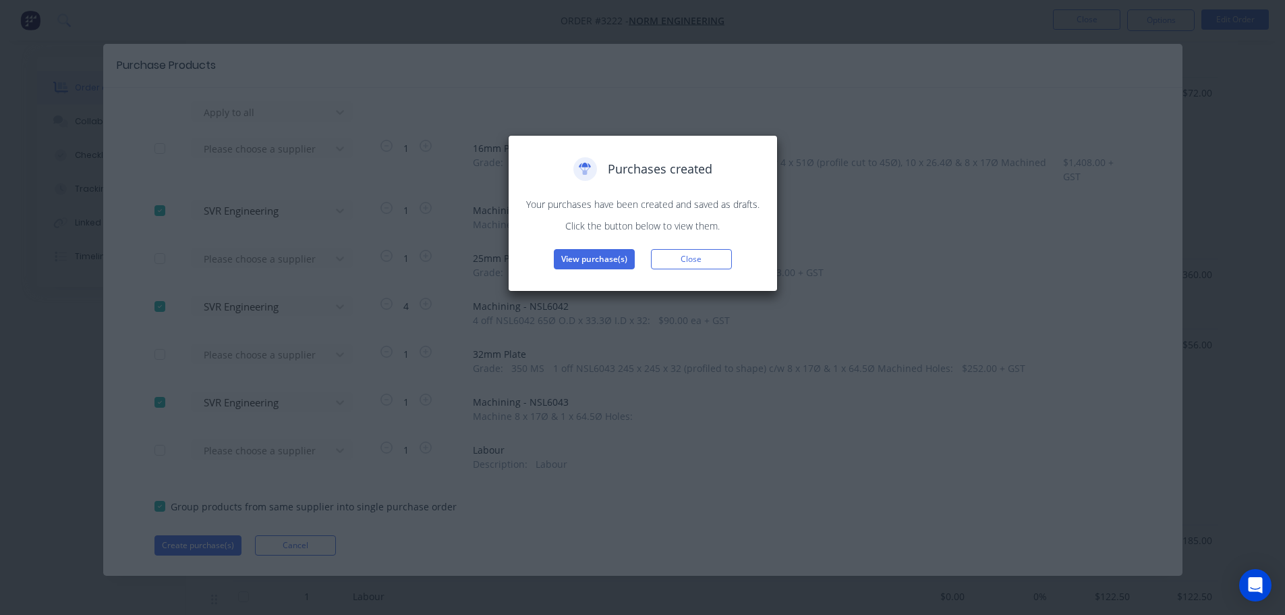
click at [584, 260] on button "View purchase(s)" at bounding box center [594, 259] width 81 height 20
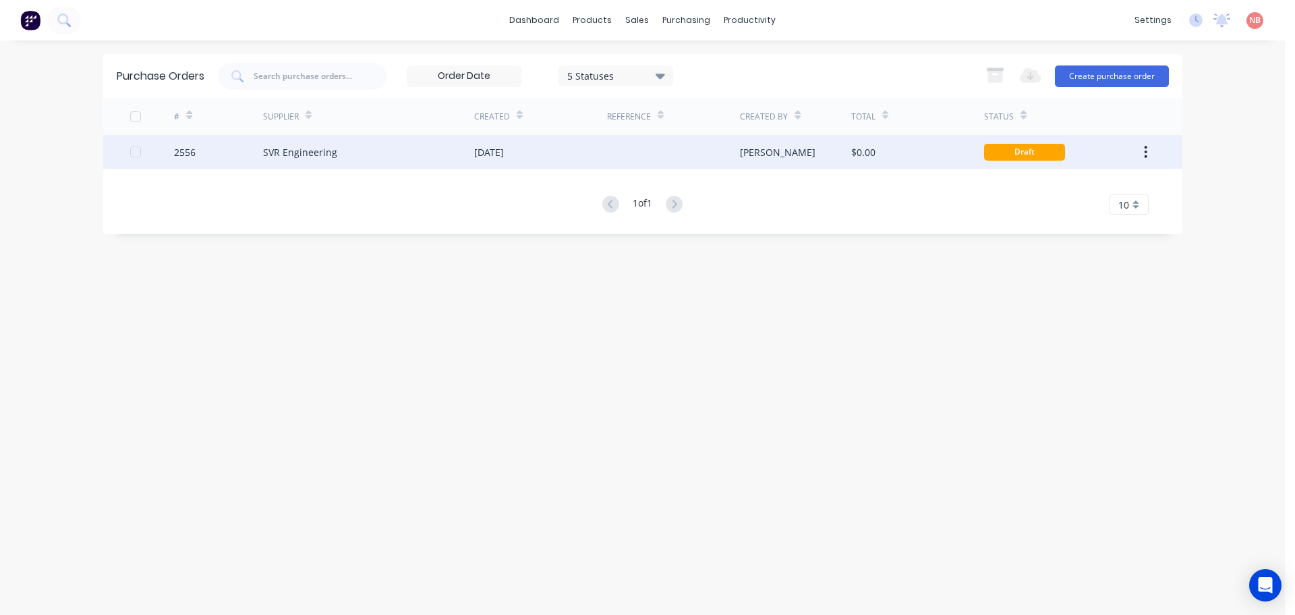
click at [540, 155] on div "[DATE]" at bounding box center [540, 152] width 133 height 34
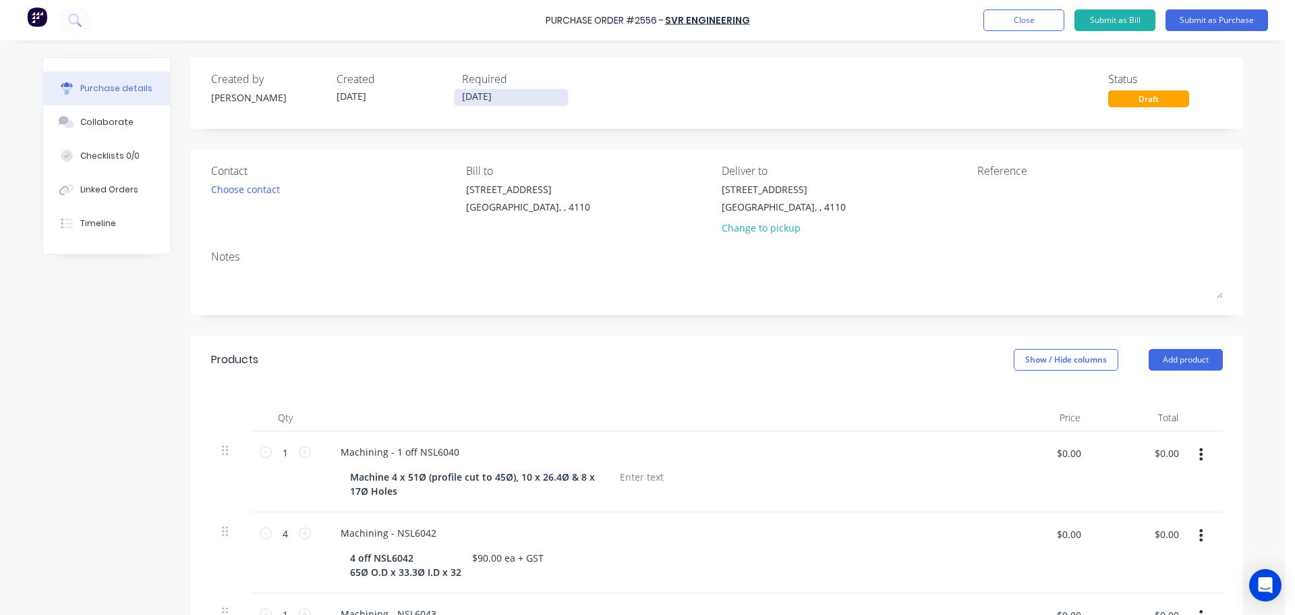
click at [499, 96] on input "[DATE]" at bounding box center [511, 97] width 113 height 17
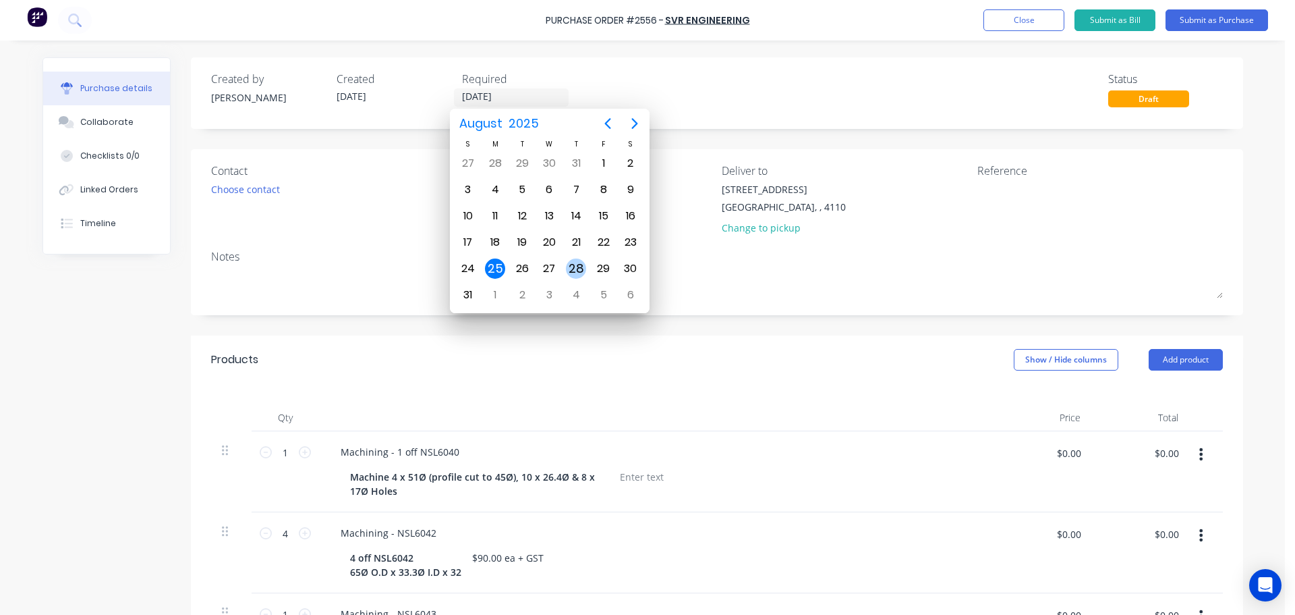
click at [582, 265] on div "28" at bounding box center [576, 268] width 20 height 20
type input "[DATE]"
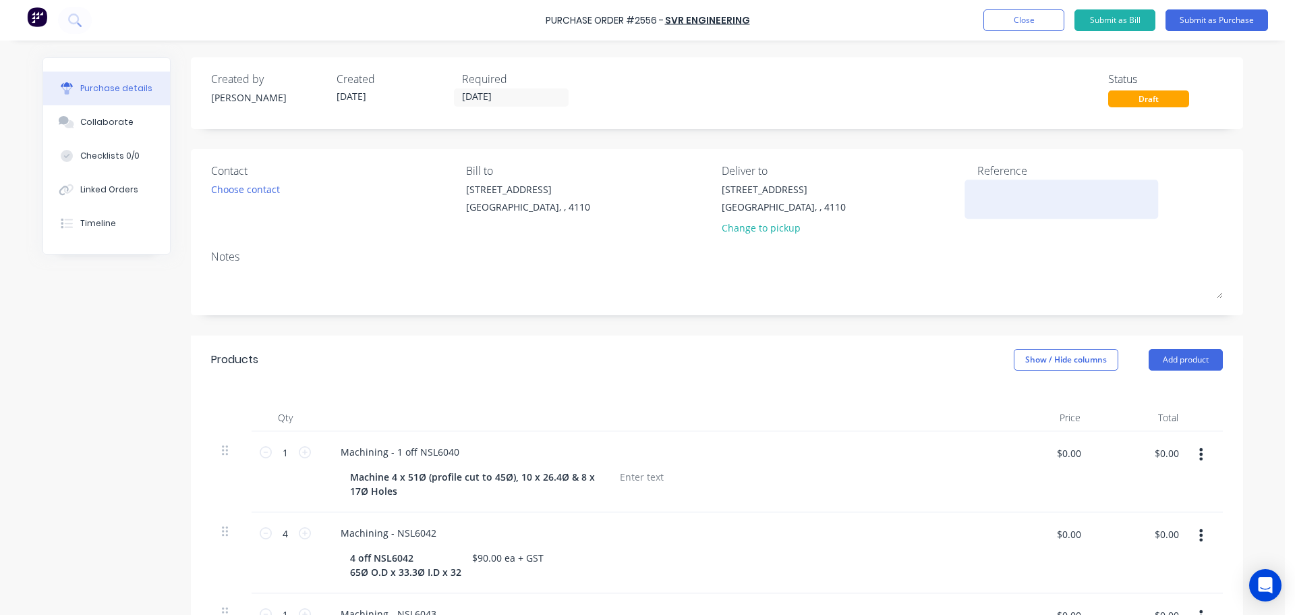
click at [978, 196] on textarea at bounding box center [1062, 197] width 169 height 30
type textarea "Norm"
type textarea "x"
type textarea "Norm"
type textarea "x"
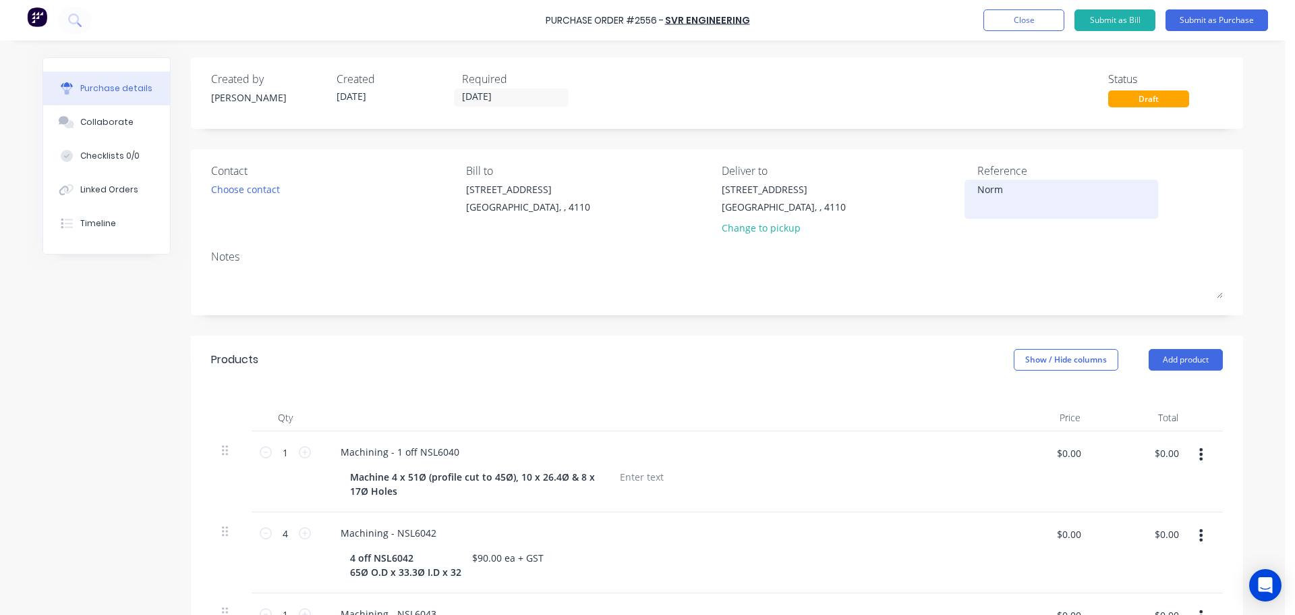
click at [1011, 195] on textarea "Norm" at bounding box center [1062, 197] width 169 height 30
paste textarea "44238 6ft Apache"
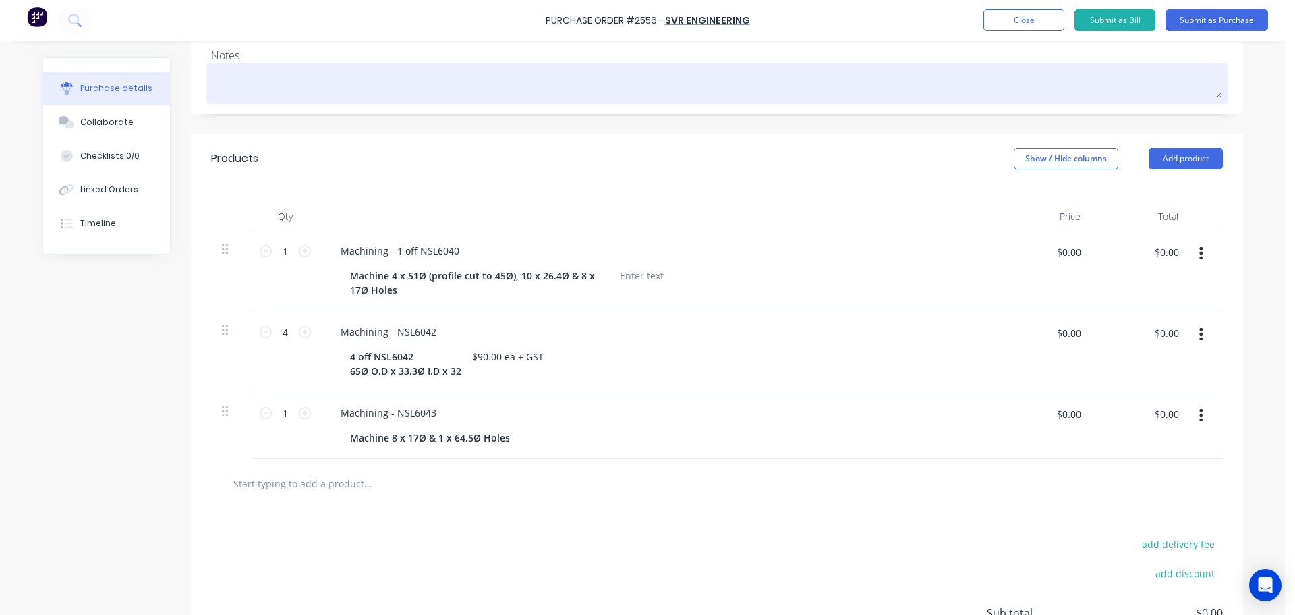
scroll to position [202, 0]
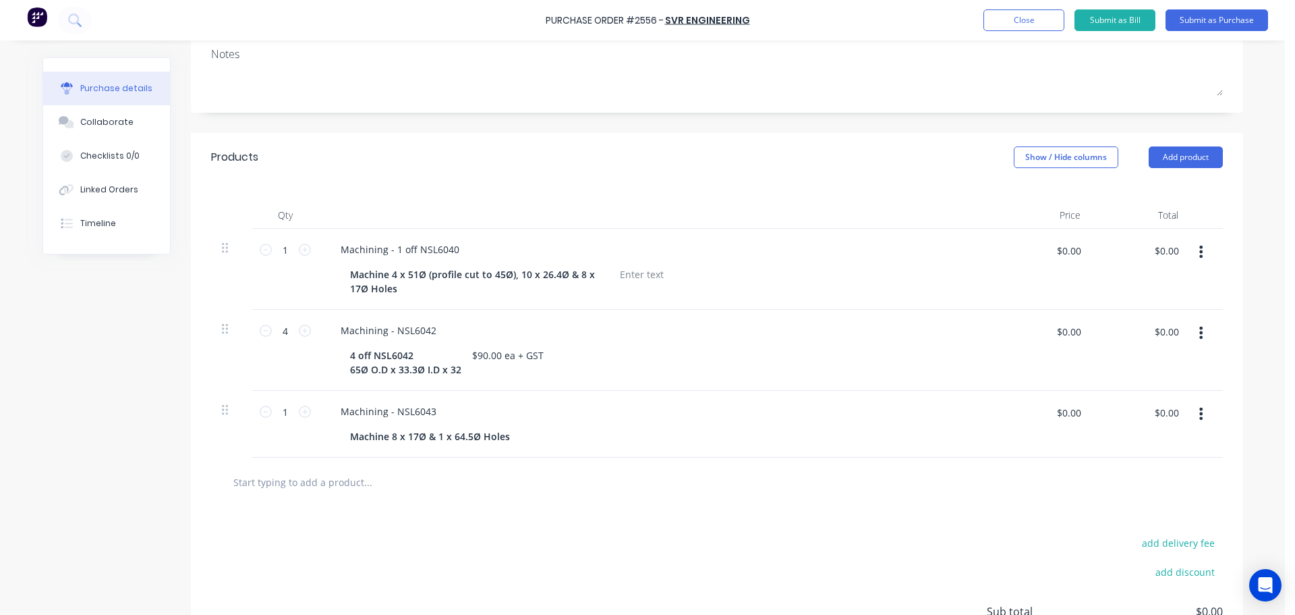
type textarea "Norm 44238 6ft Apache"
type textarea "x"
type textarea "Norm 44238 6ft Apache"
type textarea "x"
click at [1062, 254] on input "$0.00" at bounding box center [1068, 251] width 40 height 22
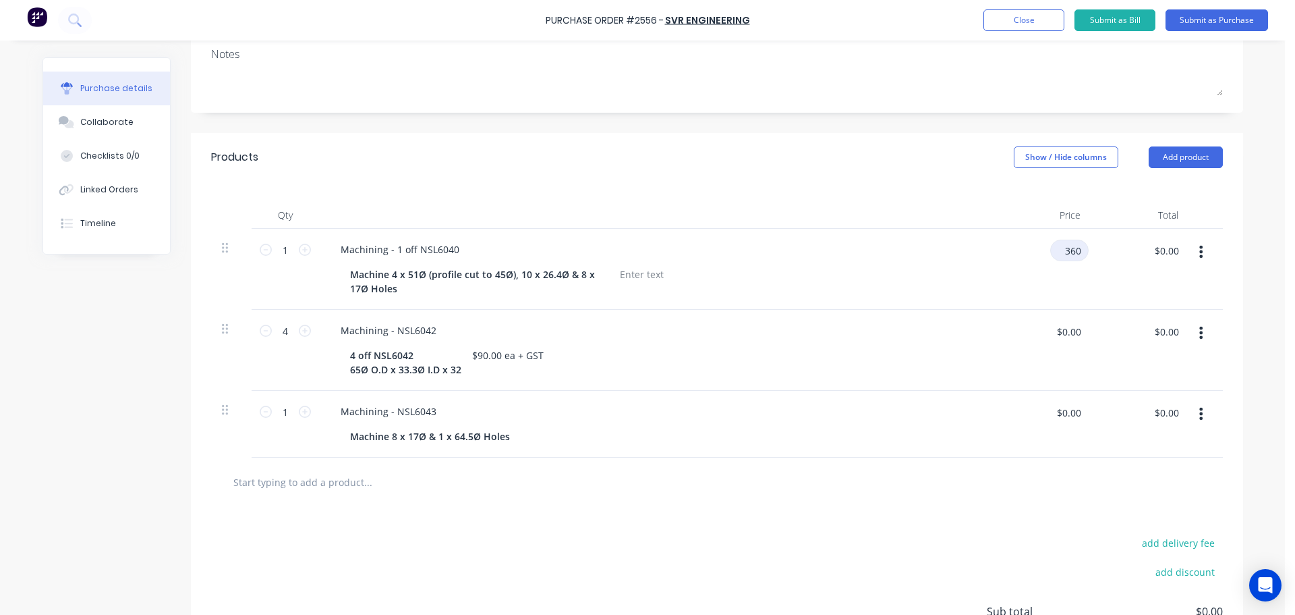
type input "360"
type textarea "x"
type input "$360.00"
click at [994, 322] on div "$0.00 $0.00" at bounding box center [1043, 350] width 98 height 81
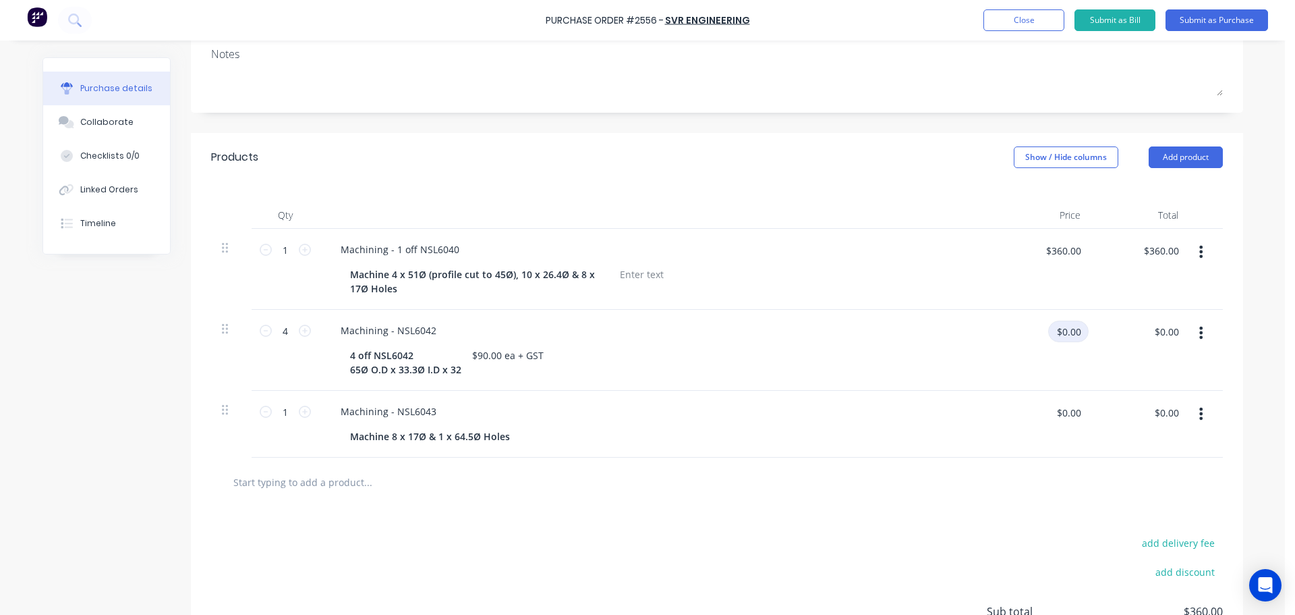
type textarea "x"
click at [1079, 333] on input "$0.00" at bounding box center [1068, 331] width 40 height 22
type input "55"
type textarea "x"
type input "$55.00"
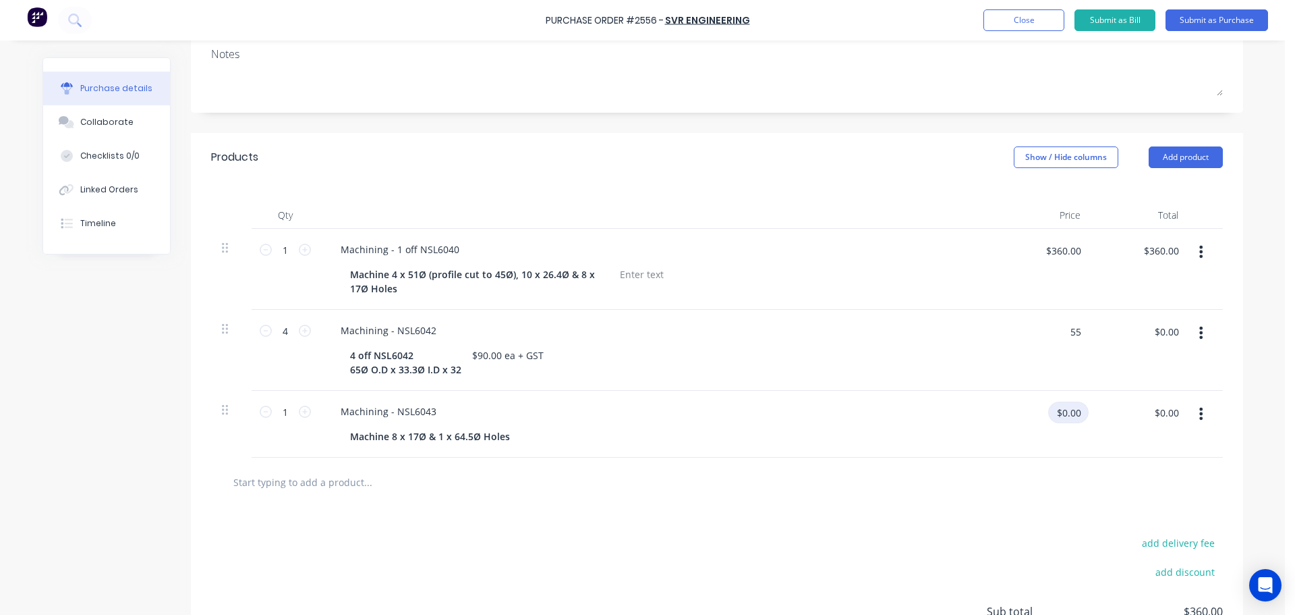
type input "$220.00"
click at [1070, 413] on input "$0.00" at bounding box center [1068, 412] width 40 height 22
type input "150"
type textarea "x"
type input "$150.00"
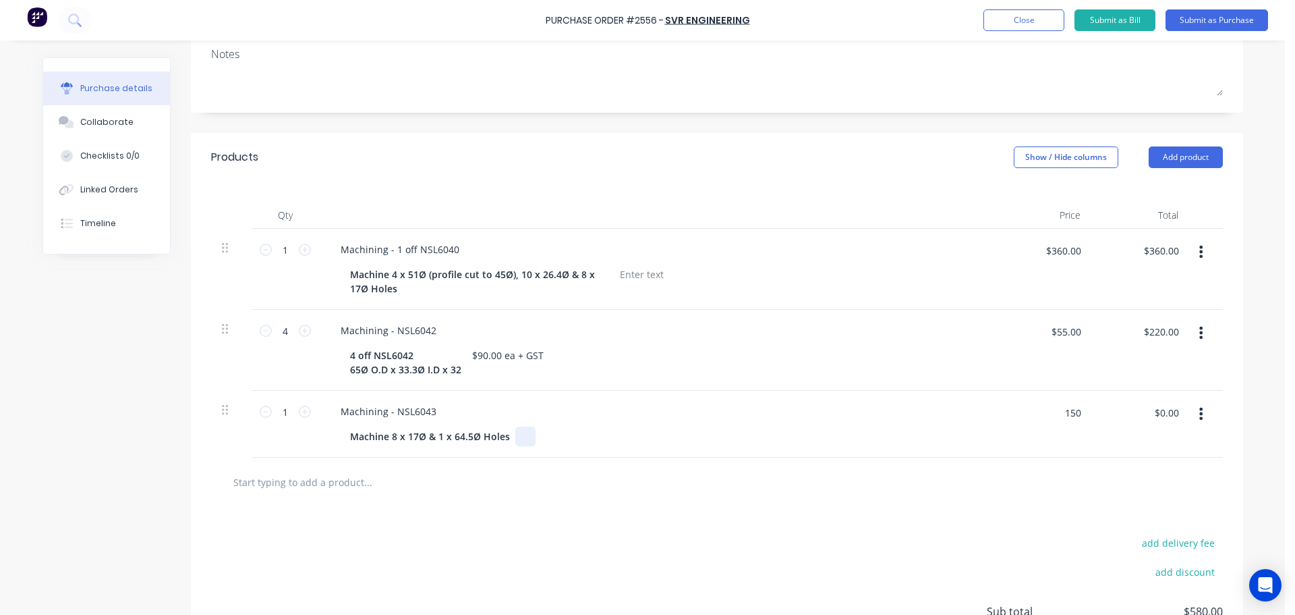
type input "$150.00"
click at [889, 439] on div "Machine 8 x 17Ø & 1 x 64.5Ø Holes" at bounding box center [654, 436] width 618 height 20
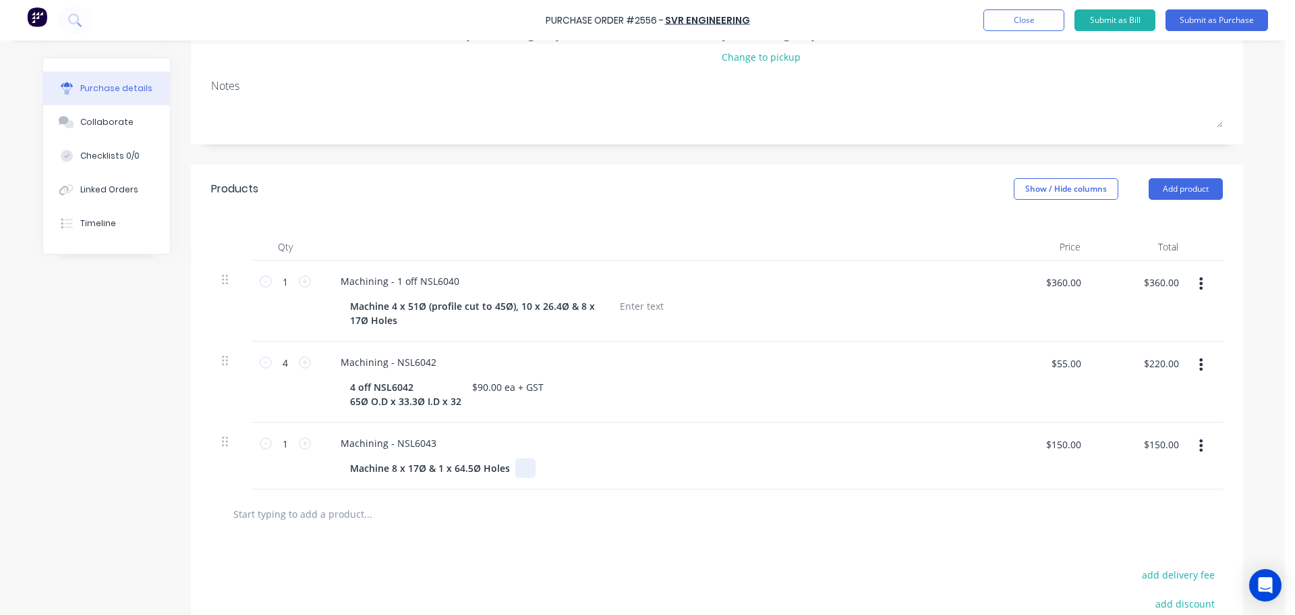
scroll to position [0, 0]
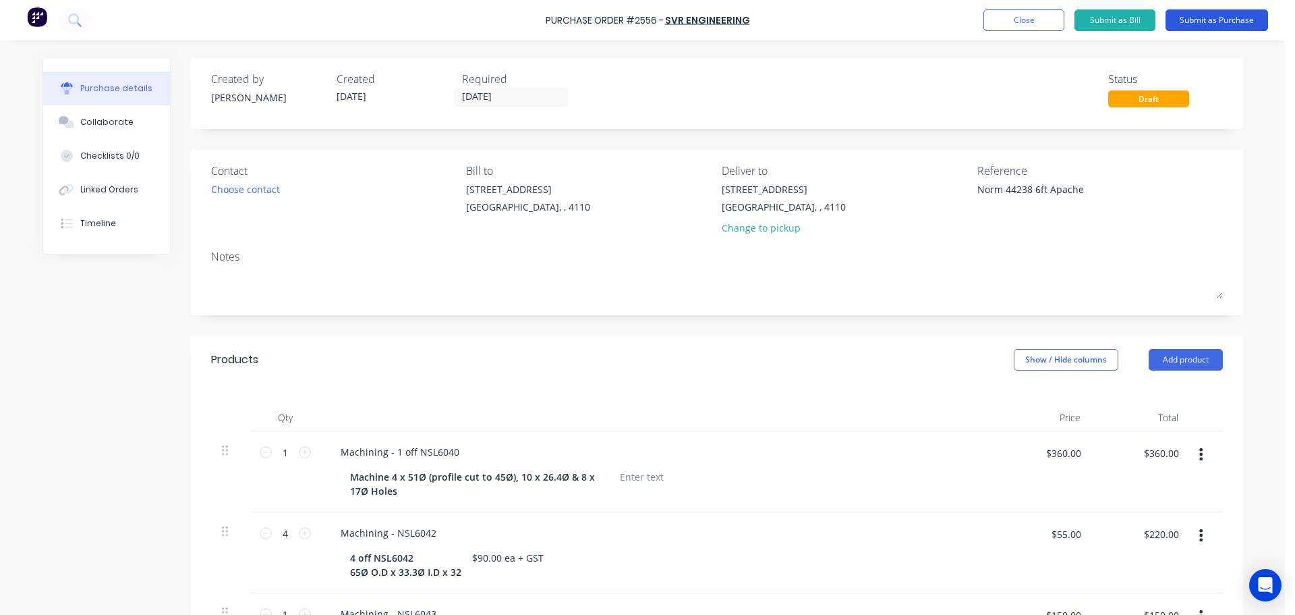
click at [1191, 18] on button "Submit as Purchase" at bounding box center [1217, 20] width 103 height 22
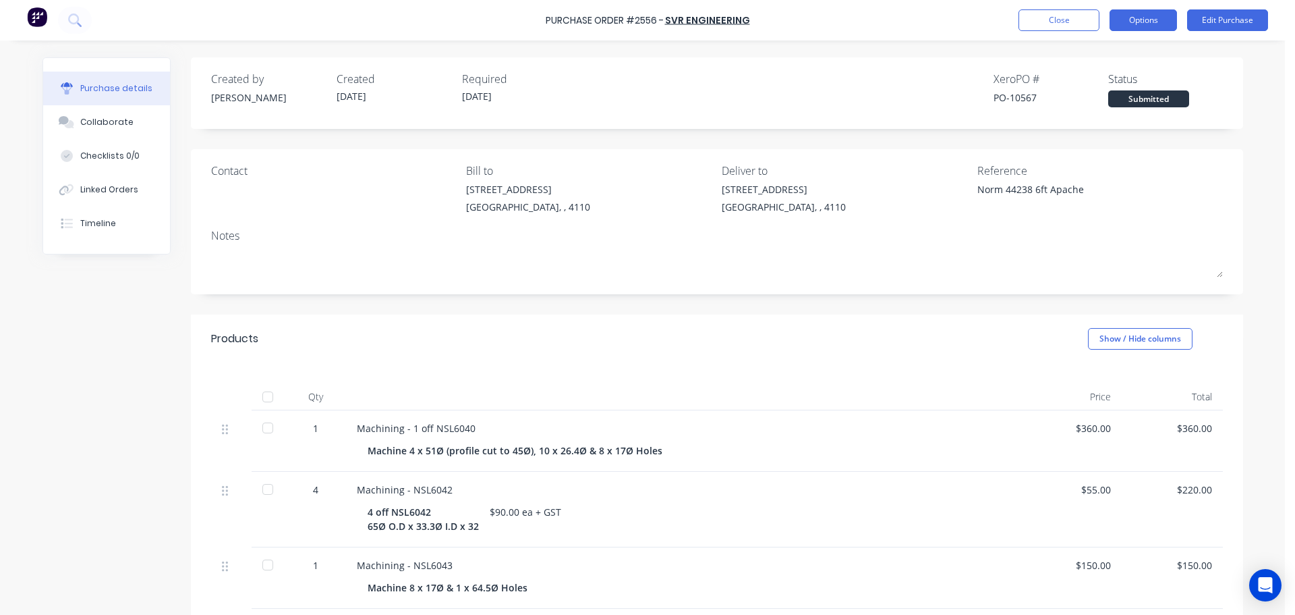
click at [1142, 21] on button "Options" at bounding box center [1143, 20] width 67 height 22
click at [1092, 61] on div "Print / Email" at bounding box center [1113, 55] width 104 height 20
click at [1070, 84] on div "With pricing" at bounding box center [1113, 82] width 104 height 20
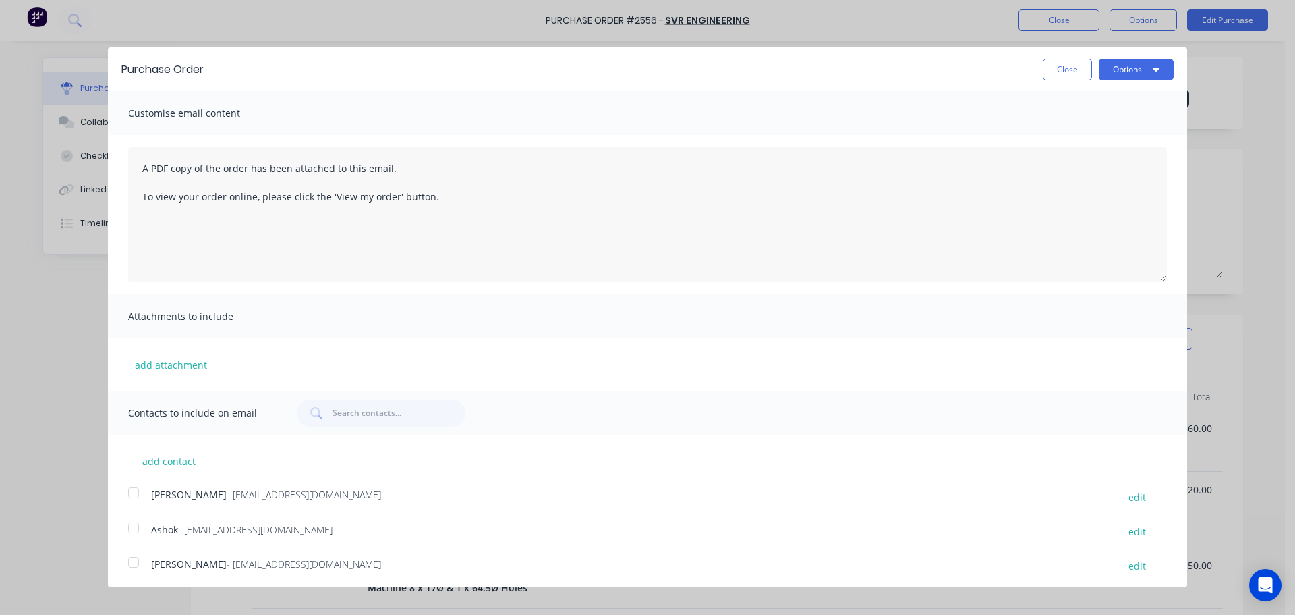
click at [142, 521] on div at bounding box center [133, 527] width 27 height 27
click at [1125, 73] on button "Options" at bounding box center [1136, 70] width 75 height 22
click at [1098, 101] on div "Print" at bounding box center [1110, 104] width 104 height 20
click at [1074, 122] on div "Email" at bounding box center [1110, 131] width 104 height 20
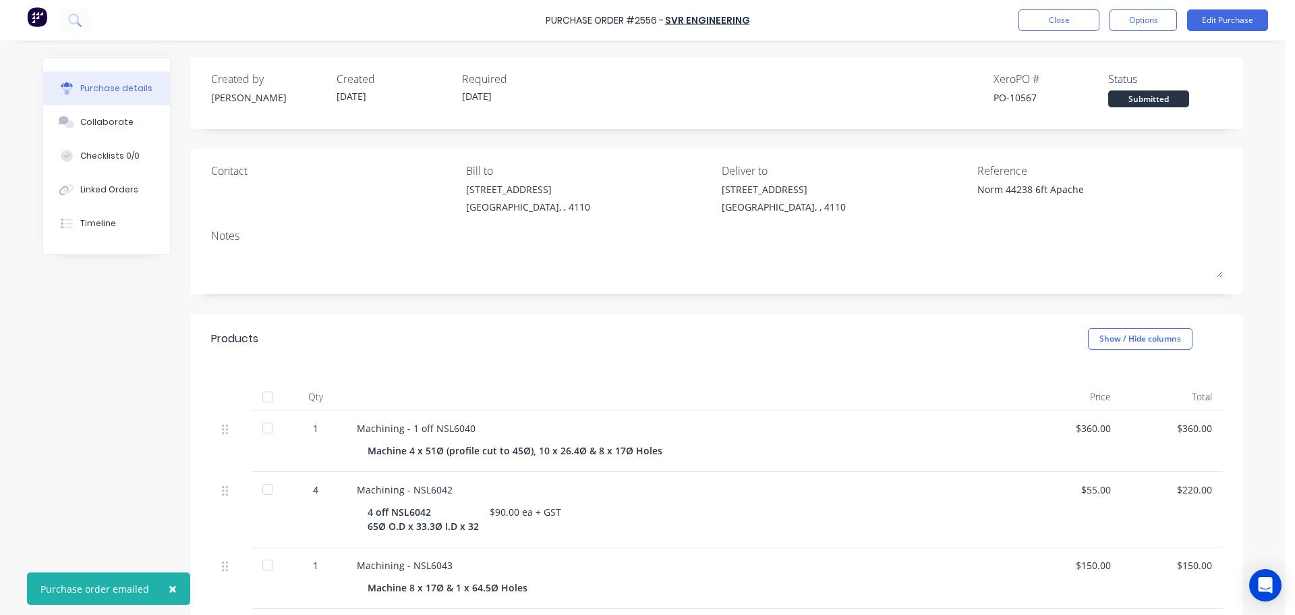
type textarea "x"
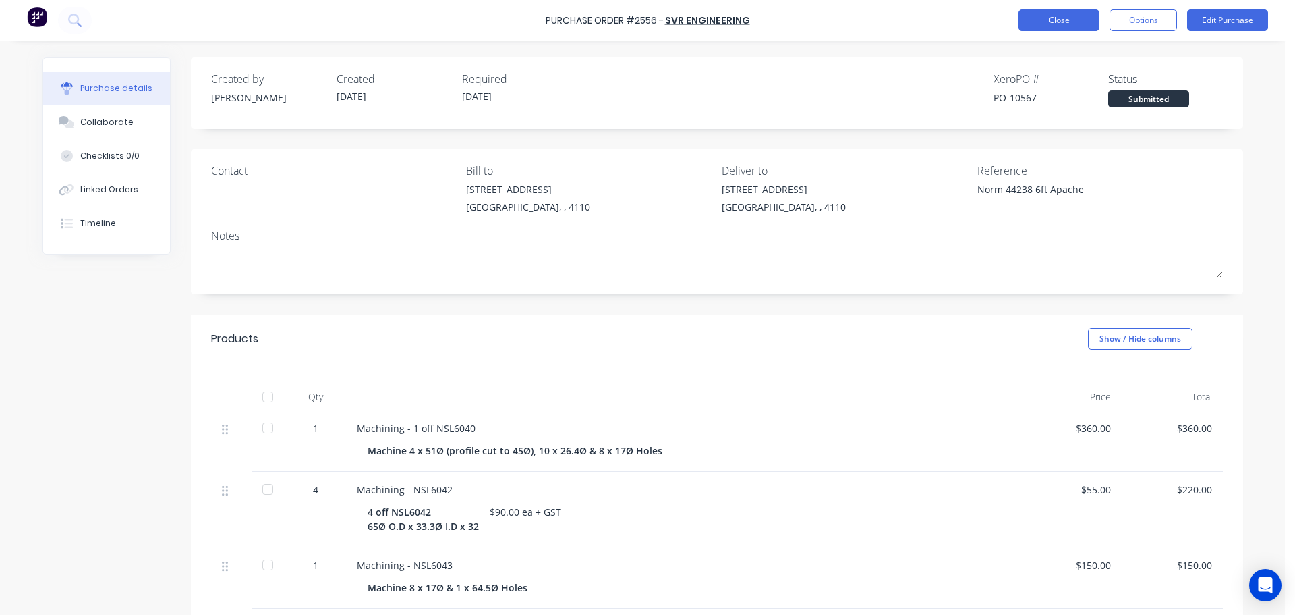
click at [1038, 18] on button "Close" at bounding box center [1059, 20] width 81 height 22
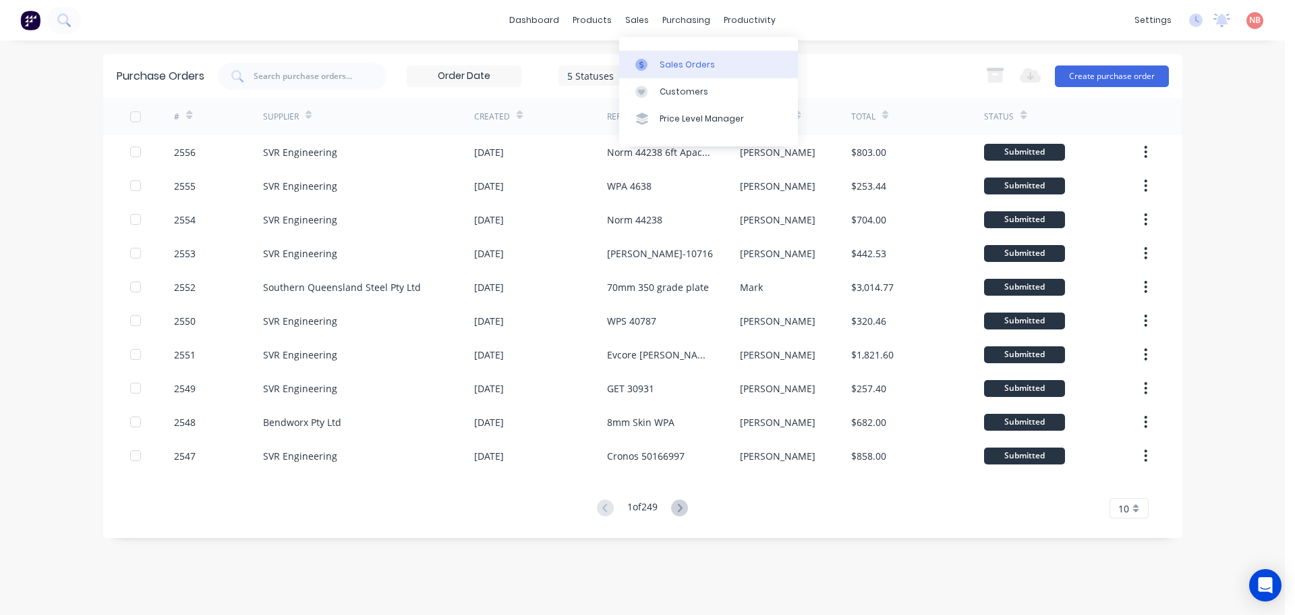
click at [652, 62] on div at bounding box center [646, 65] width 20 height 12
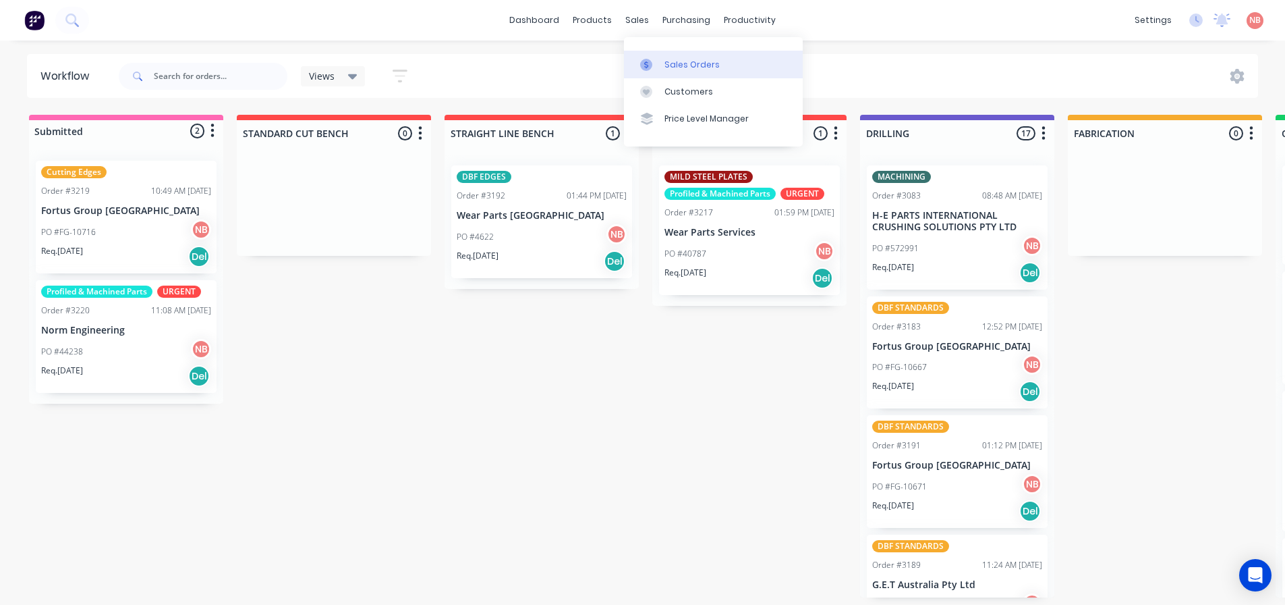
click at [655, 65] on div at bounding box center [650, 65] width 20 height 12
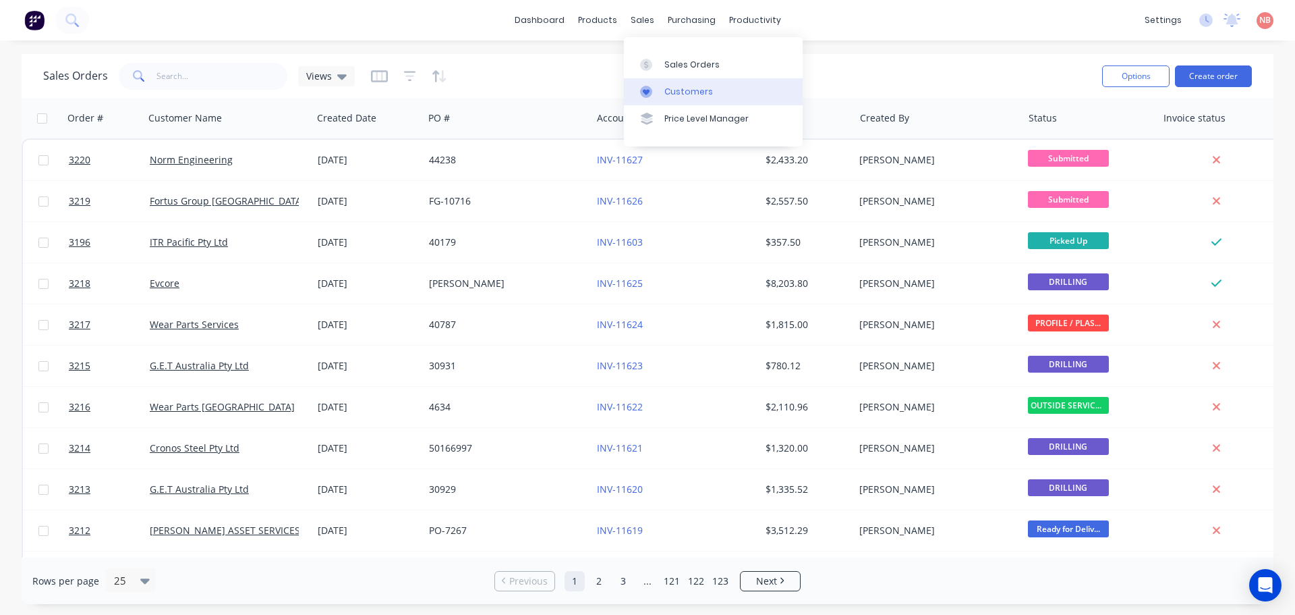
click at [659, 88] on div at bounding box center [650, 92] width 20 height 12
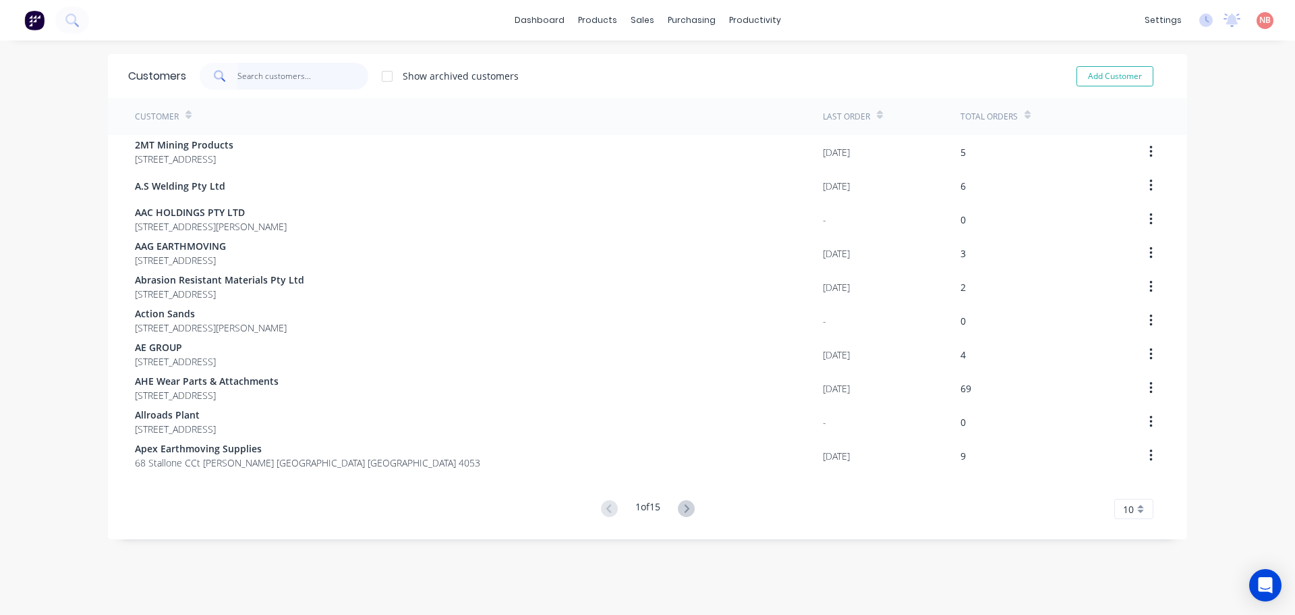
click at [280, 78] on input "text" at bounding box center [303, 76] width 132 height 27
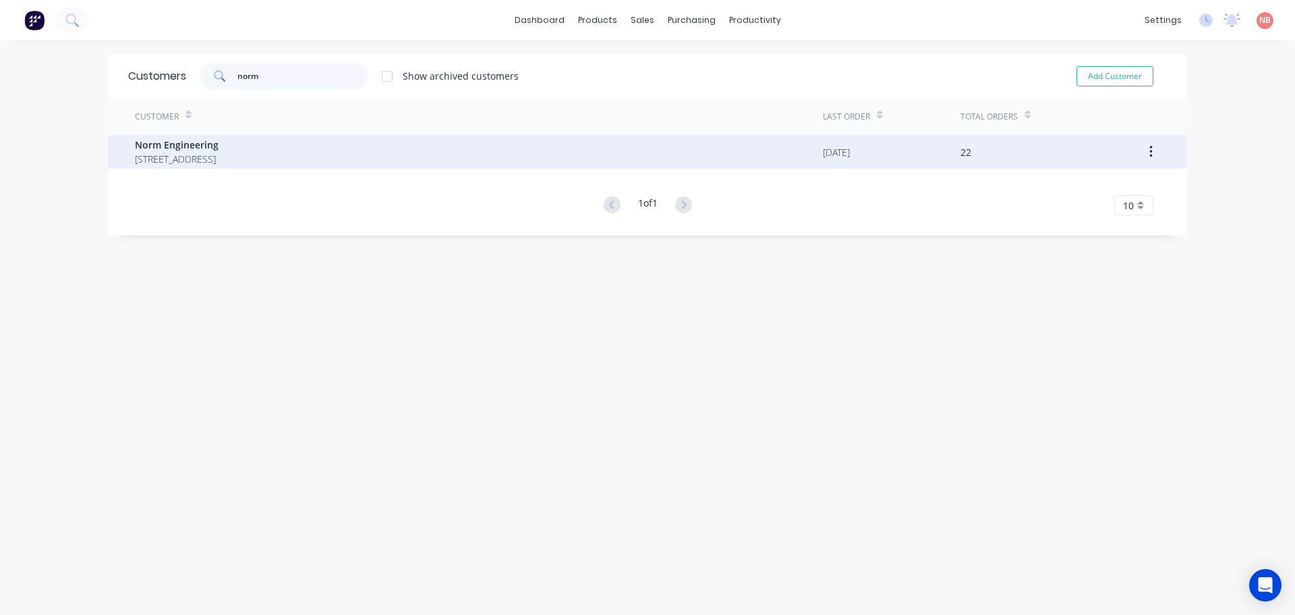
type input "norm"
click at [267, 136] on div "Norm Engineering 787 Boundary Rd Darra Queensland Australia 4076" at bounding box center [479, 152] width 688 height 34
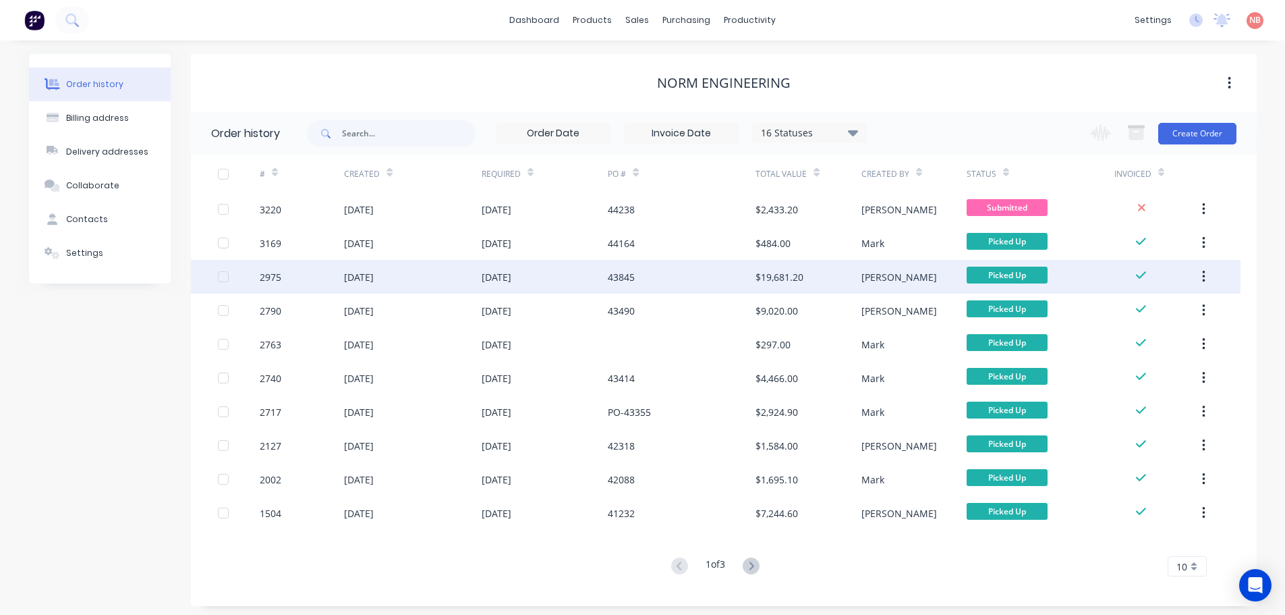
click at [663, 283] on div "43845" at bounding box center [682, 277] width 148 height 34
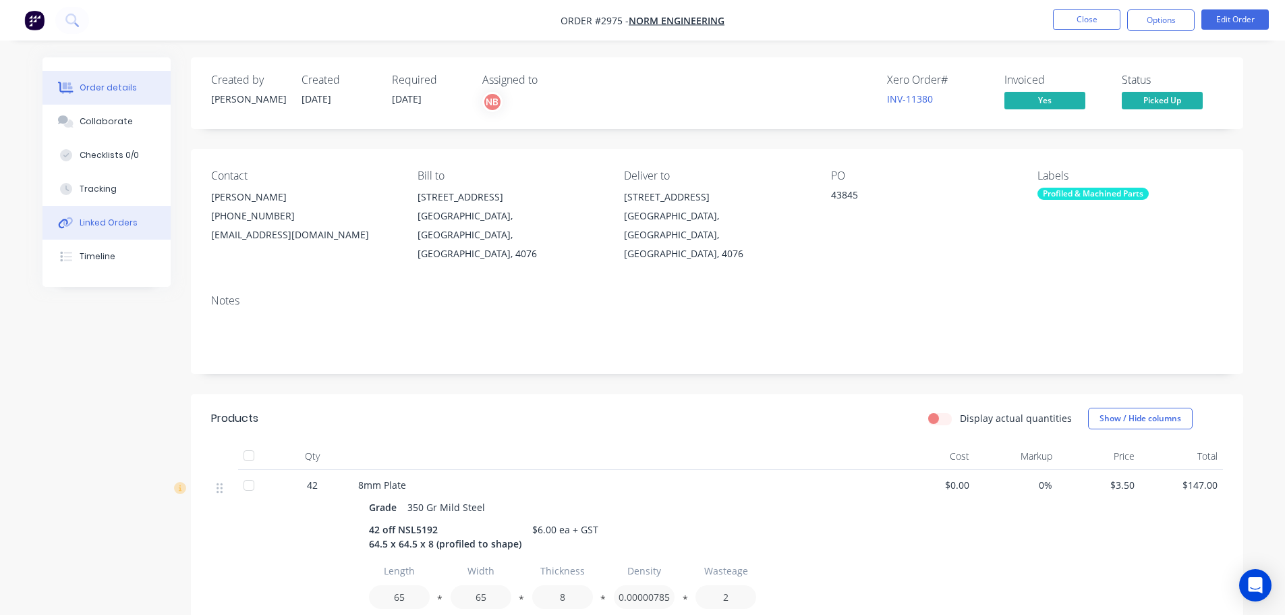
click at [130, 221] on div "Linked Orders" at bounding box center [109, 223] width 58 height 12
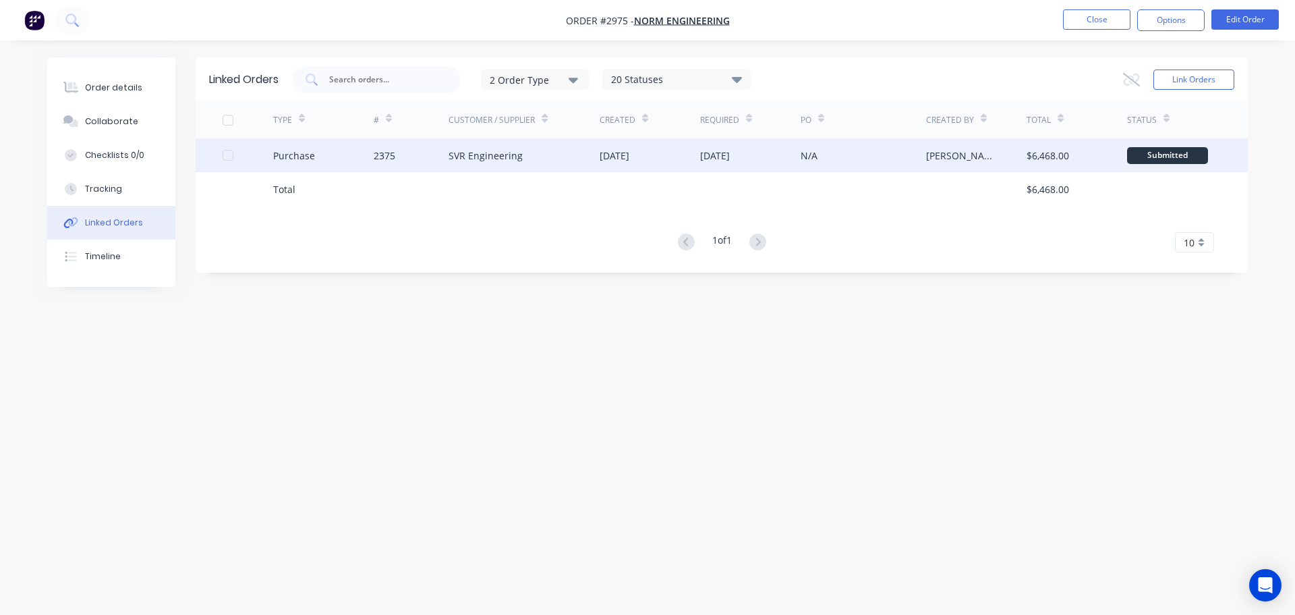
click at [583, 155] on div "SVR Engineering" at bounding box center [524, 155] width 151 height 34
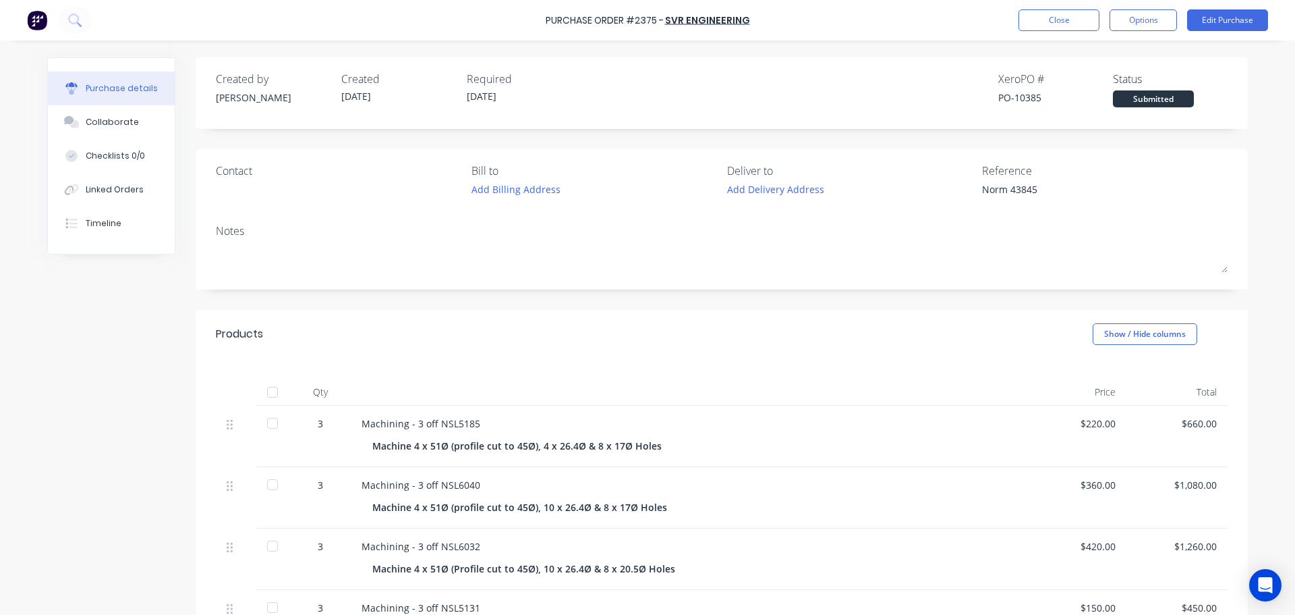
type textarea "x"
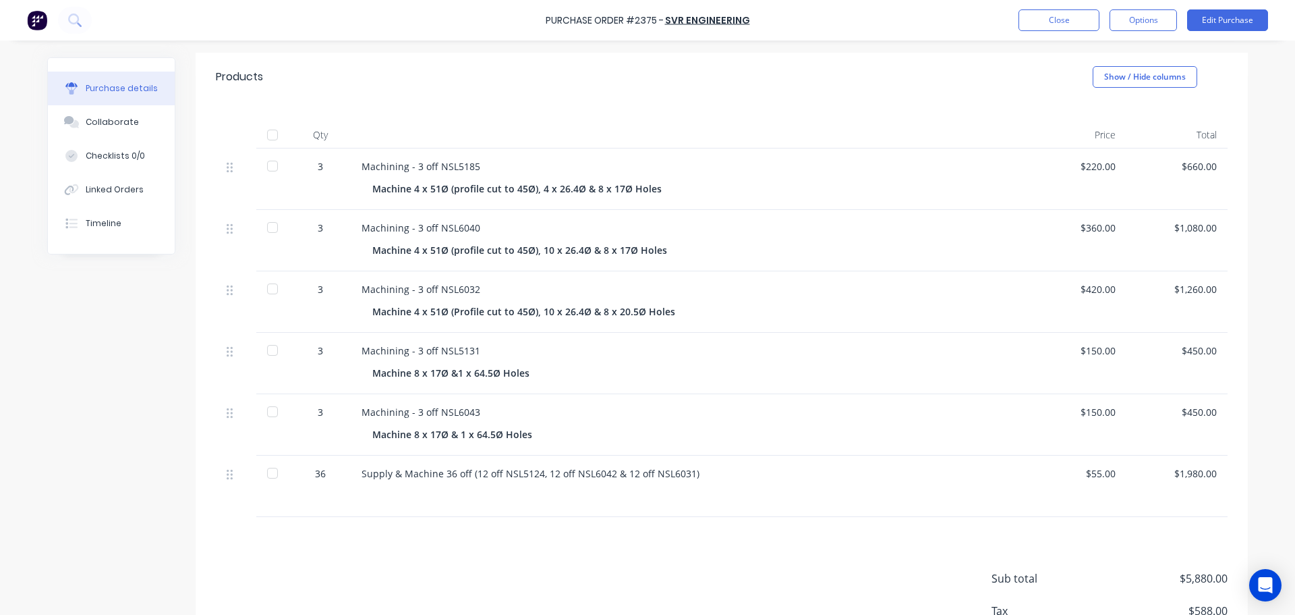
scroll to position [270, 0]
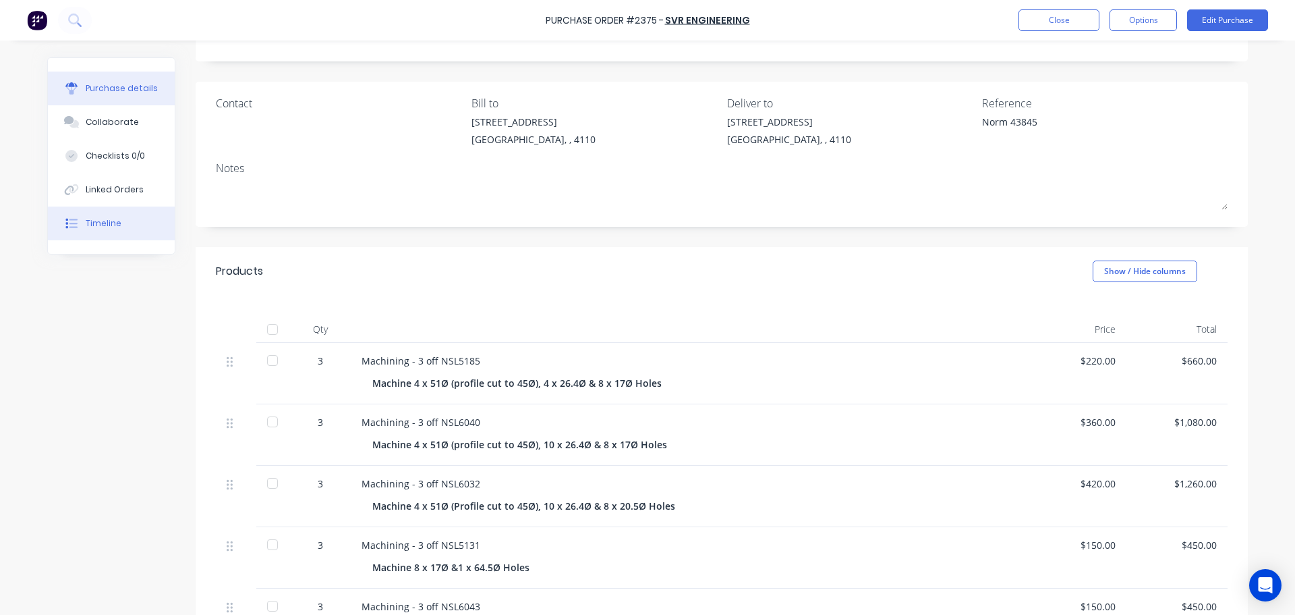
click at [112, 237] on button "Timeline" at bounding box center [111, 223] width 127 height 34
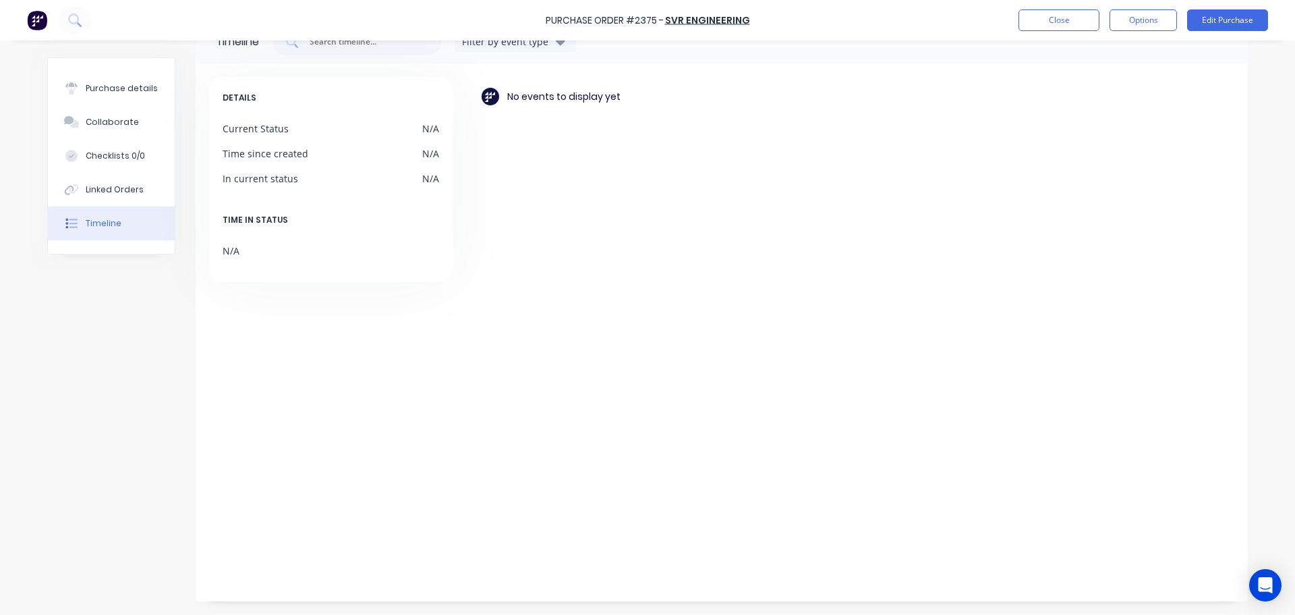
scroll to position [67, 0]
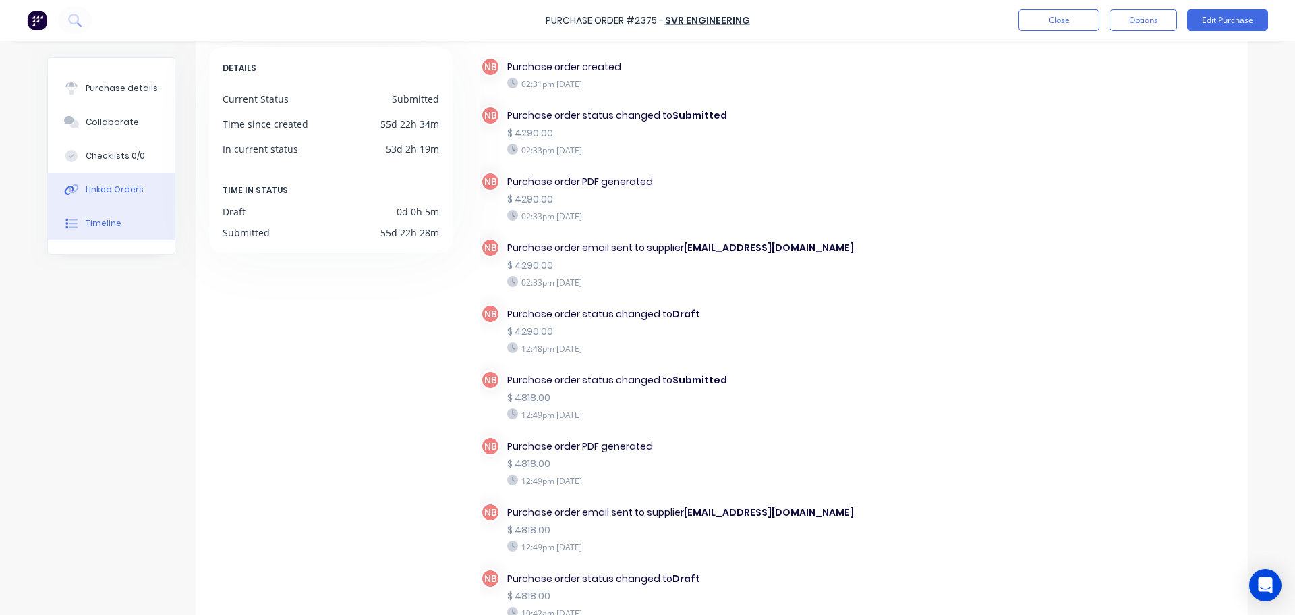
click at [119, 190] on div "Linked Orders" at bounding box center [115, 190] width 58 height 12
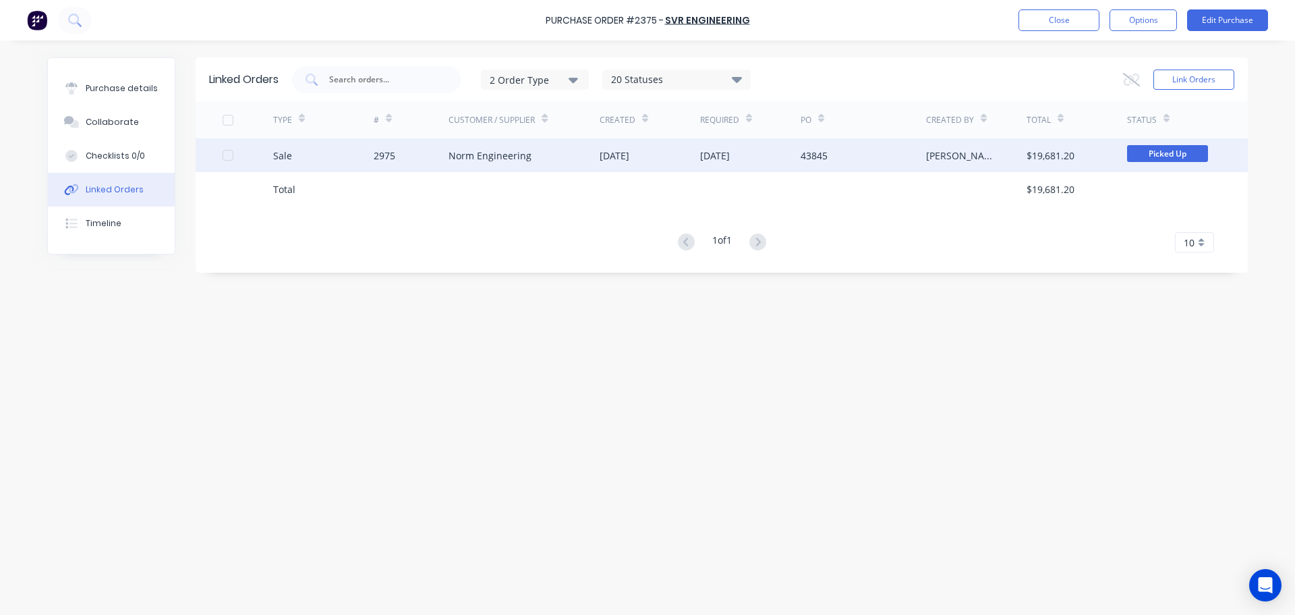
click at [654, 160] on div "[DATE]" at bounding box center [650, 155] width 101 height 34
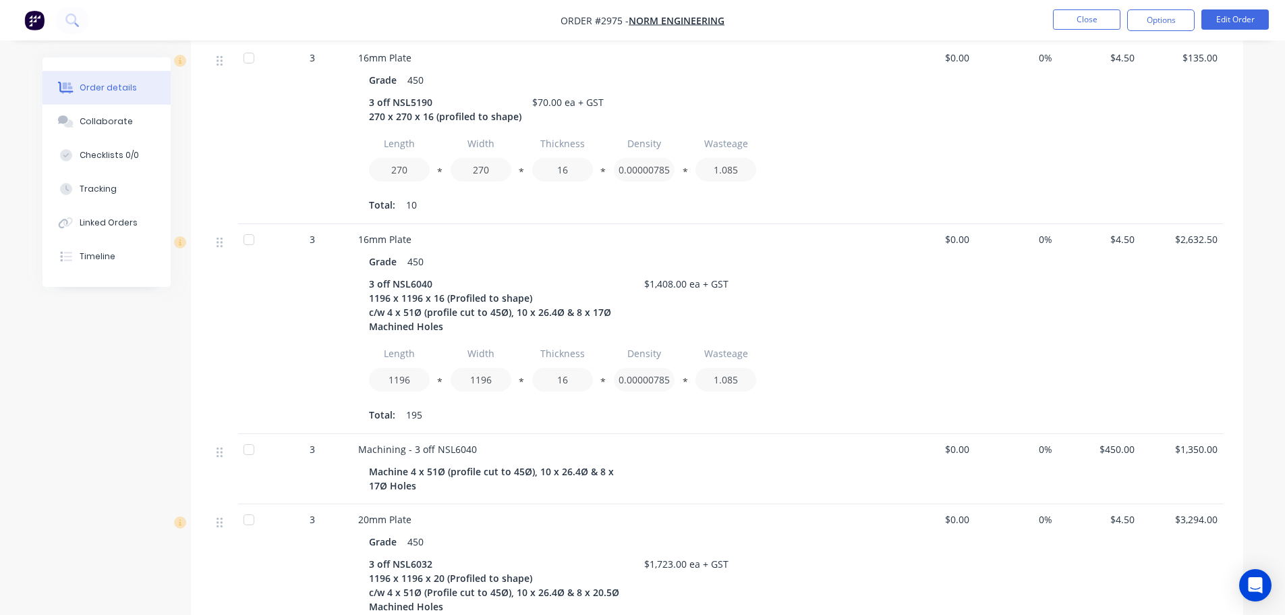
scroll to position [1079, 0]
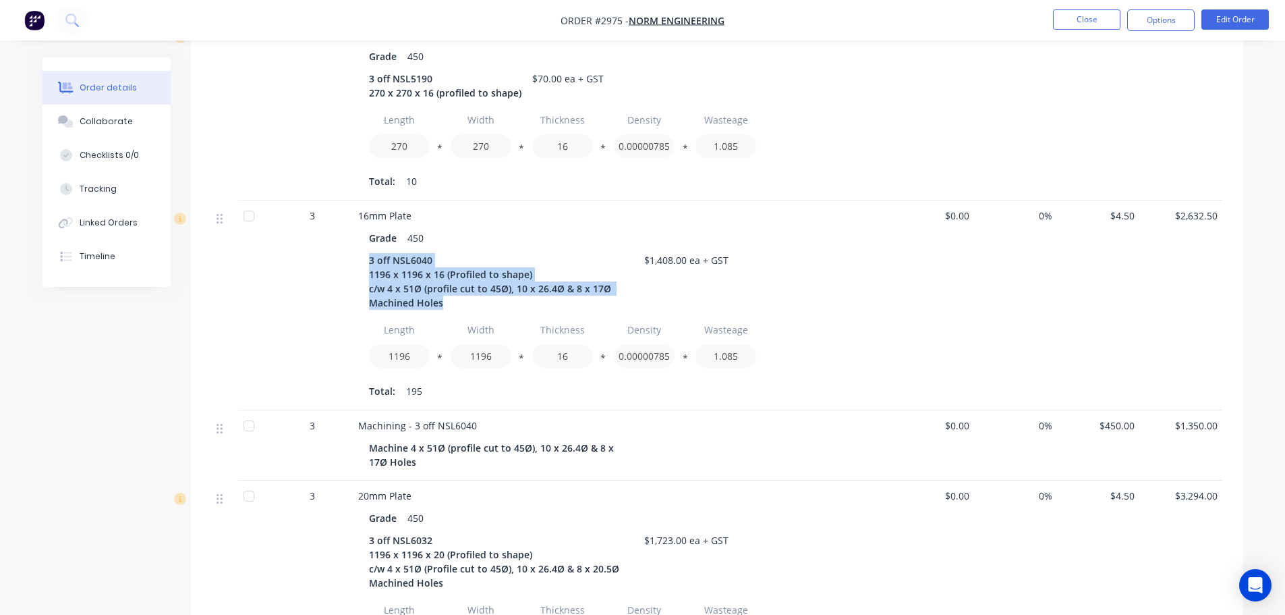
drag, startPoint x: 455, startPoint y: 286, endPoint x: 366, endPoint y: 242, distance: 99.9
click at [366, 242] on div "Grade 450 3 off NSL6040 1196 x 1196 x 16 (Profiled to shape) c/w 4 x 51Ø (profi…" at bounding box center [622, 313] width 529 height 176
copy div "3 off NSL6040 1196 x 1196 x 16 (Profiled to shape) c/w 4 x 51Ø (profile cut to …"
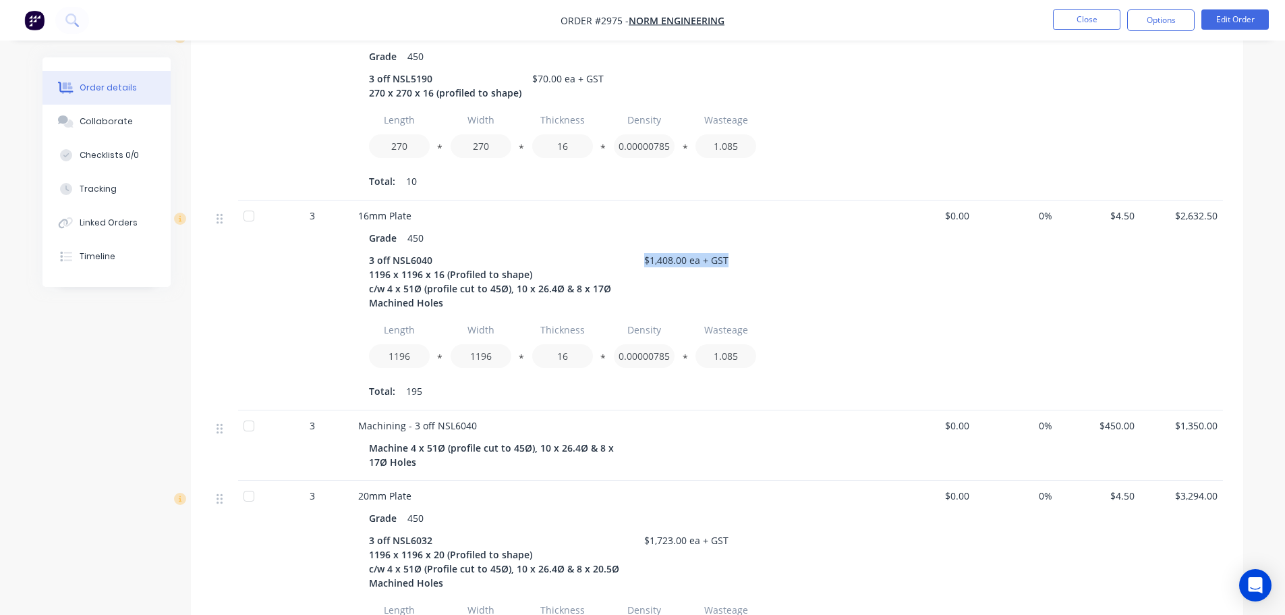
drag, startPoint x: 731, startPoint y: 240, endPoint x: 641, endPoint y: 242, distance: 90.4
click at [641, 250] on div "$1,408.00 ea + GST" at bounding box center [686, 260] width 95 height 20
copy div "$1,408.00 ea + GST"
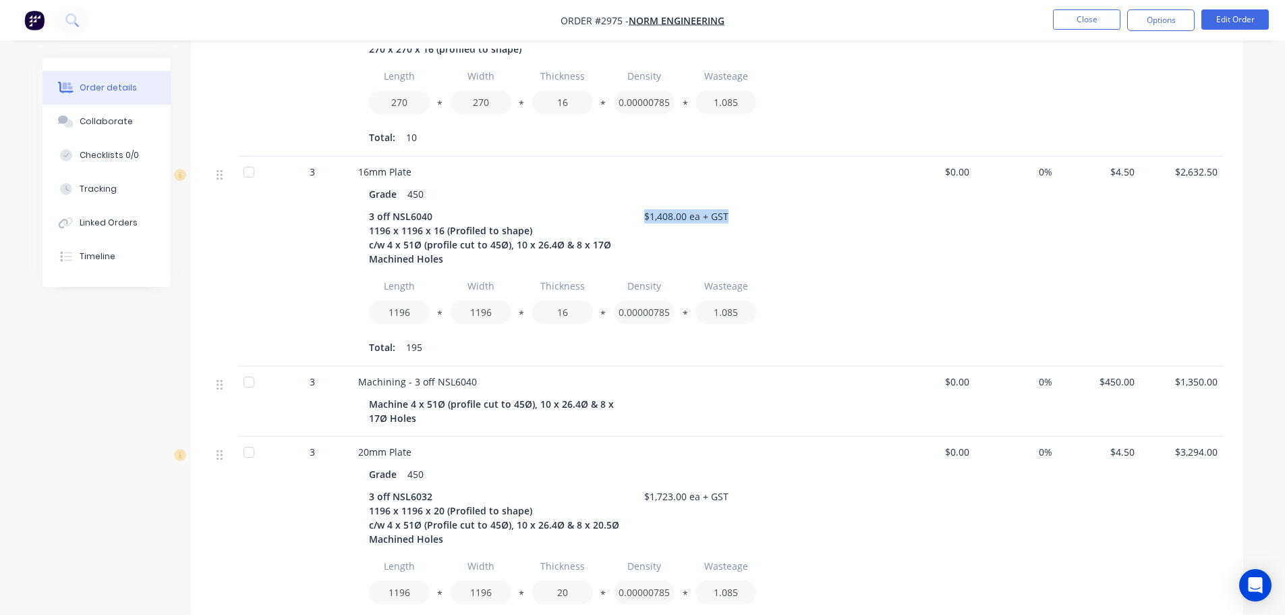
scroll to position [1147, 0]
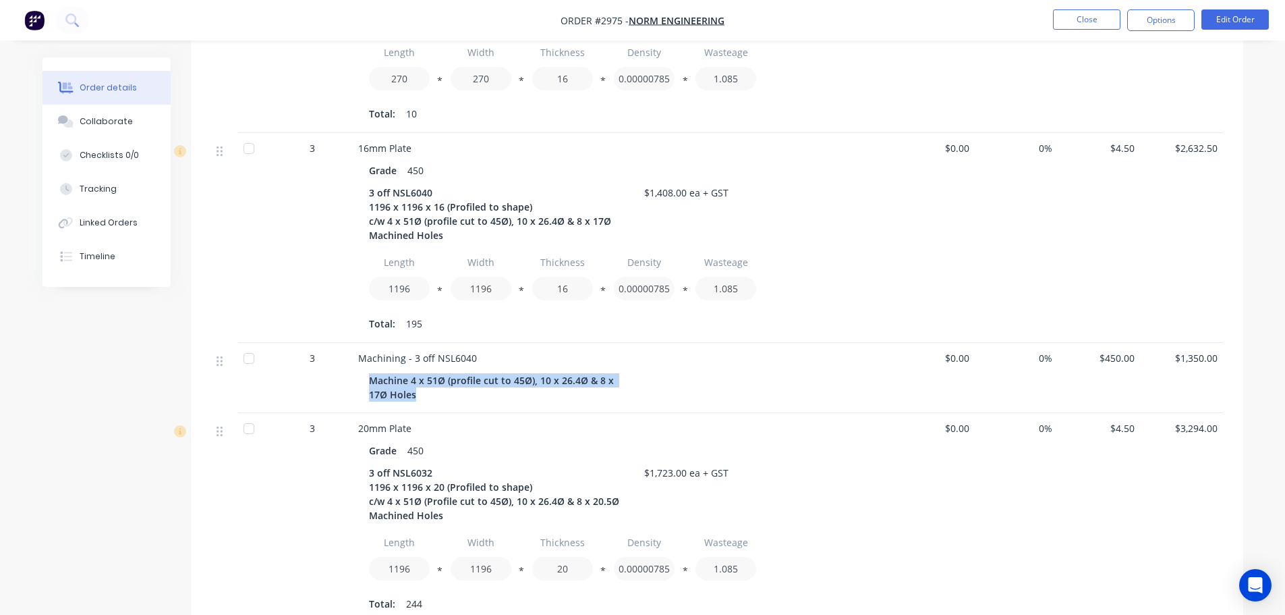
drag, startPoint x: 403, startPoint y: 375, endPoint x: 363, endPoint y: 366, distance: 41.6
click at [363, 368] on div "Machine 4 x 51Ø (profile cut to 45Ø), 10 x 26.4Ø & 8 x 17Ø Holes" at bounding box center [622, 386] width 529 height 36
copy div "Machine 4 x 51Ø (profile cut to 45Ø), 10 x 26.4Ø & 8 x 17Ø Holes"
drag, startPoint x: 471, startPoint y: 337, endPoint x: 405, endPoint y: 341, distance: 65.6
click at [405, 352] on span "Machining - 3 off NSL6040" at bounding box center [417, 358] width 119 height 13
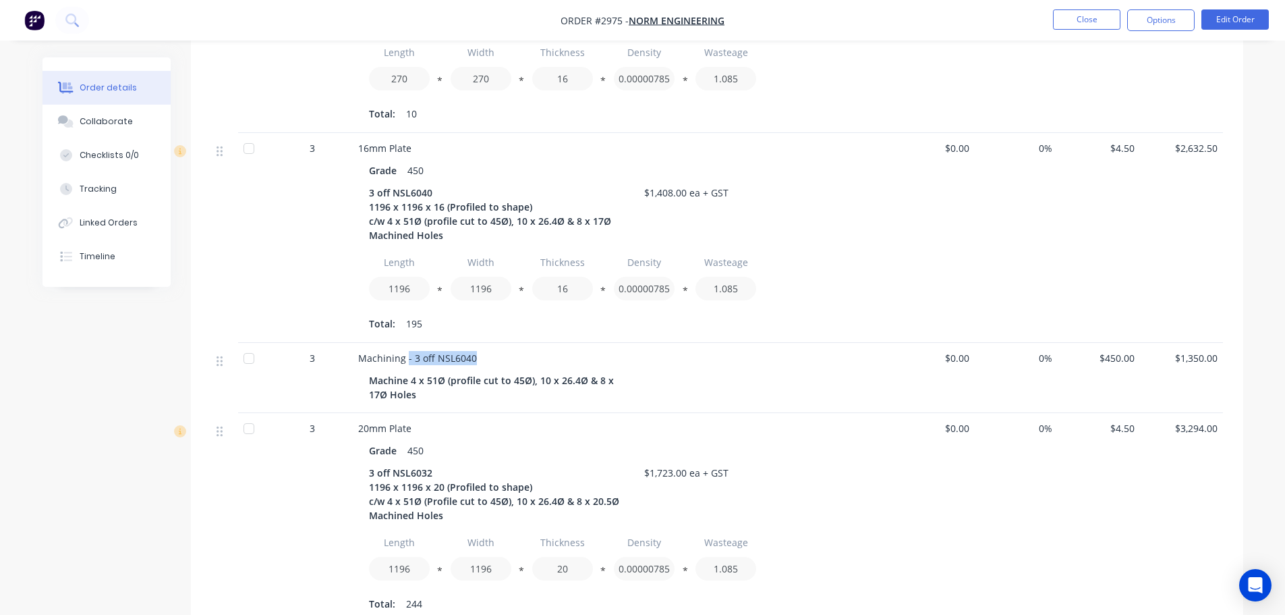
copy span "- 3 off NSL6040"
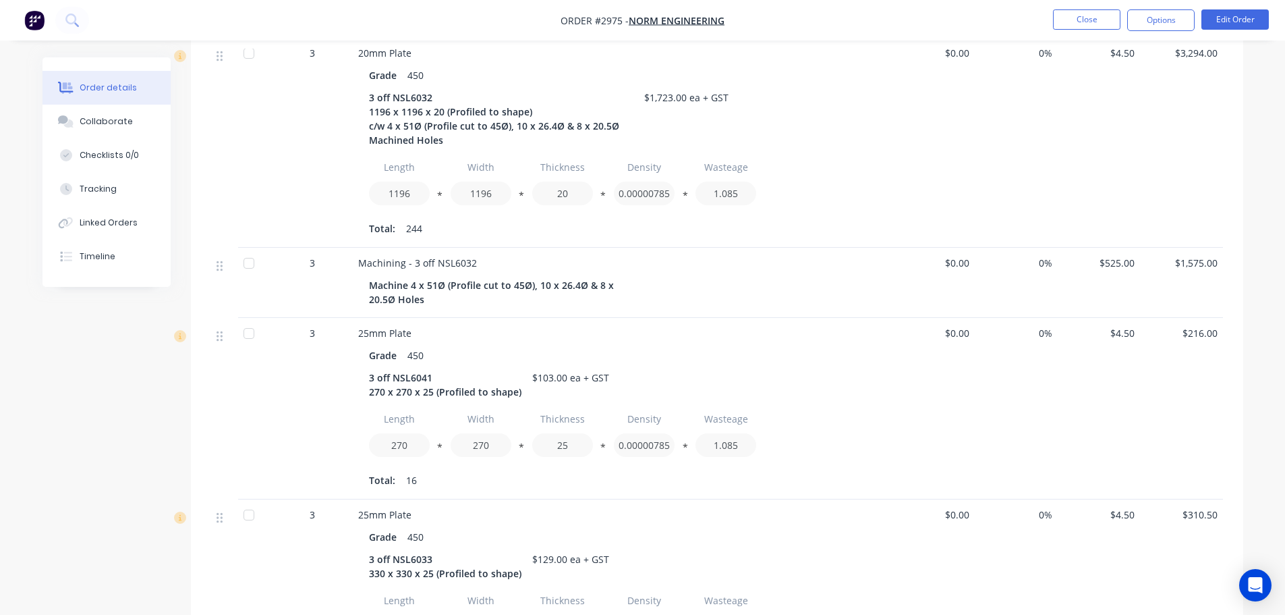
scroll to position [1552, 0]
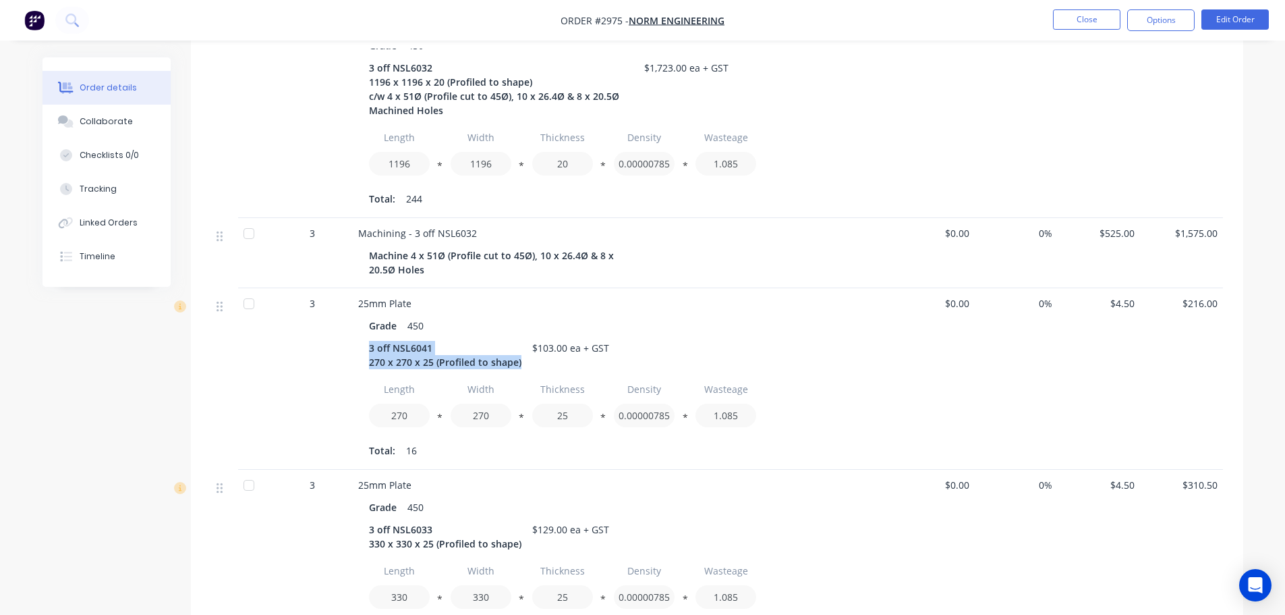
drag, startPoint x: 506, startPoint y: 344, endPoint x: 366, endPoint y: 323, distance: 141.9
click at [366, 323] on div "Grade 450 3 off NSL6041 270 x 270 x 25 (Profiled to shape) $103.00 ea + GST Len…" at bounding box center [622, 387] width 529 height 148
copy div "3 off NSL6041 270 x 270 x 25 (Profiled to shape)"
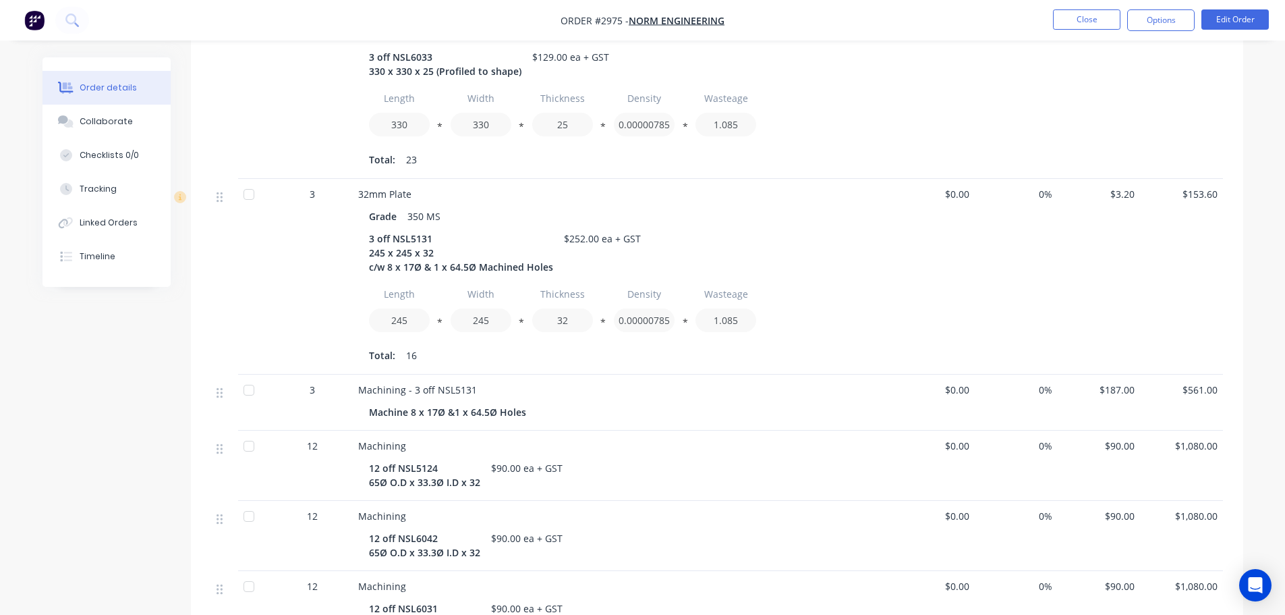
scroll to position [2091, 0]
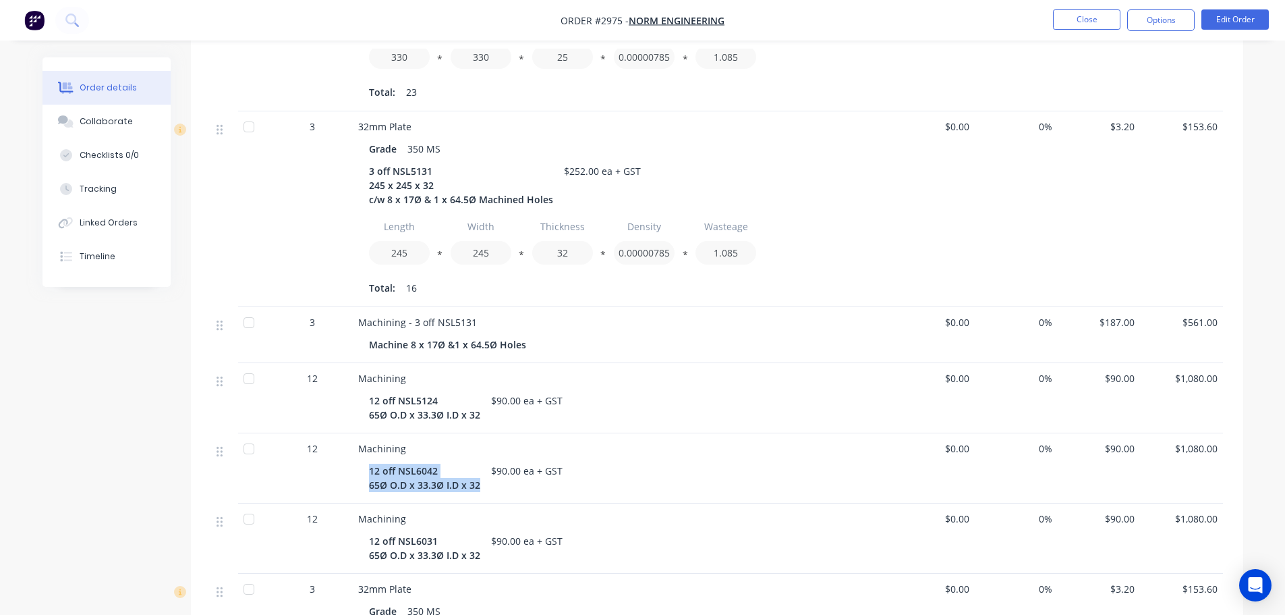
drag, startPoint x: 478, startPoint y: 467, endPoint x: 369, endPoint y: 449, distance: 110.0
click at [369, 461] on div "12 off NSL6042 65Ø O.D x 33.3Ø I.D x 32" at bounding box center [427, 478] width 117 height 34
copy div "12 off NSL6042 65Ø O.D x 33.3Ø I.D x 32"
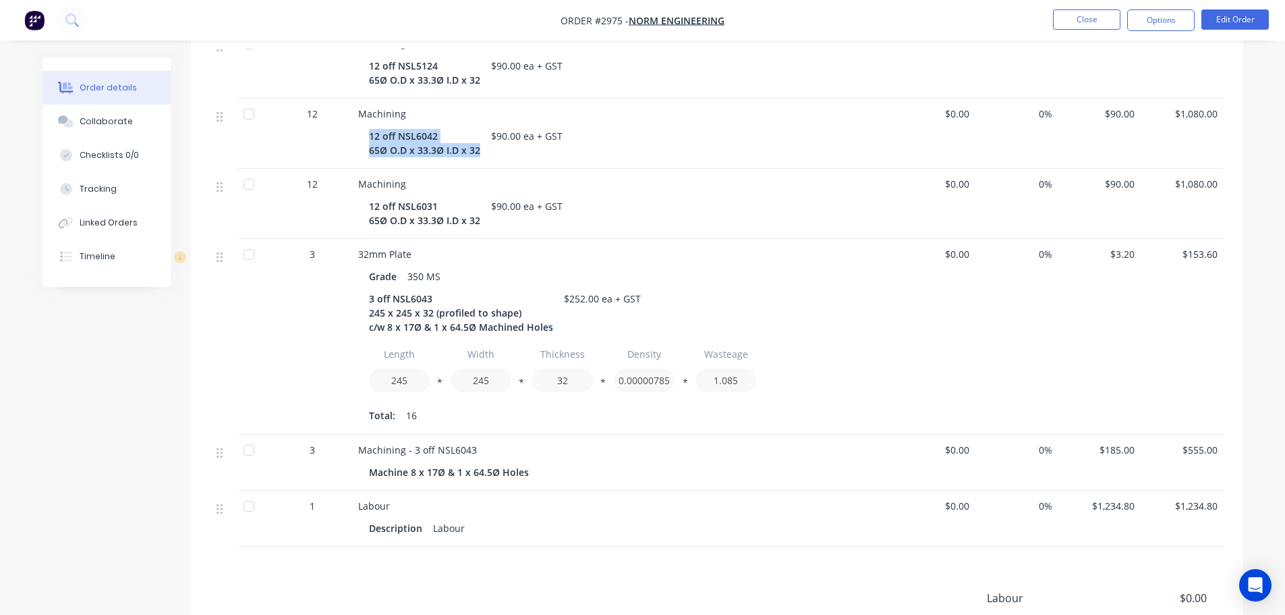
scroll to position [2429, 0]
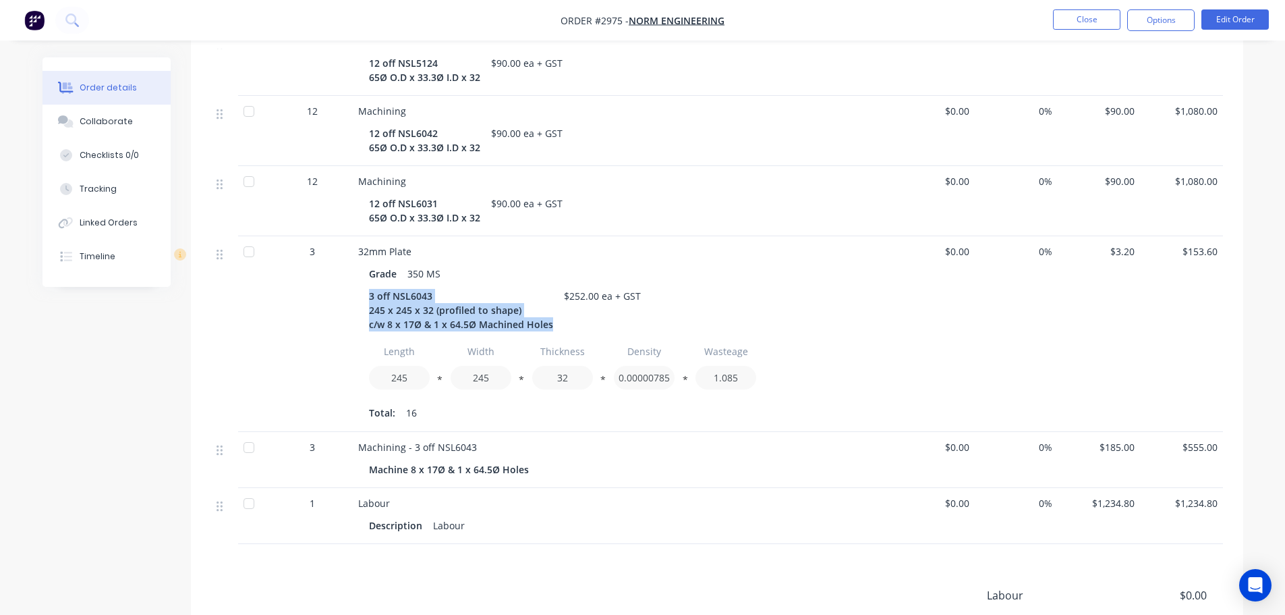
drag, startPoint x: 367, startPoint y: 275, endPoint x: 557, endPoint y: 312, distance: 193.8
click at [557, 312] on div "Grade 350 MS 3 off NSL6043 245 x 245 x 32 (profiled to shape) c/w 8 x 17Ø & 1 x…" at bounding box center [622, 342] width 529 height 162
copy div "3 off NSL6043 245 x 245 x 32 (profiled to shape) c/w 8 x 17Ø & 1 x 64.5Ø Machin…"
drag, startPoint x: 560, startPoint y: 275, endPoint x: 673, endPoint y: 288, distance: 113.4
click at [673, 288] on div "3 off NSL6043 245 x 245 x 32 (profiled to shape) c/w 8 x 17Ø & 1 x 64.5Ø Machin…" at bounding box center [622, 310] width 507 height 48
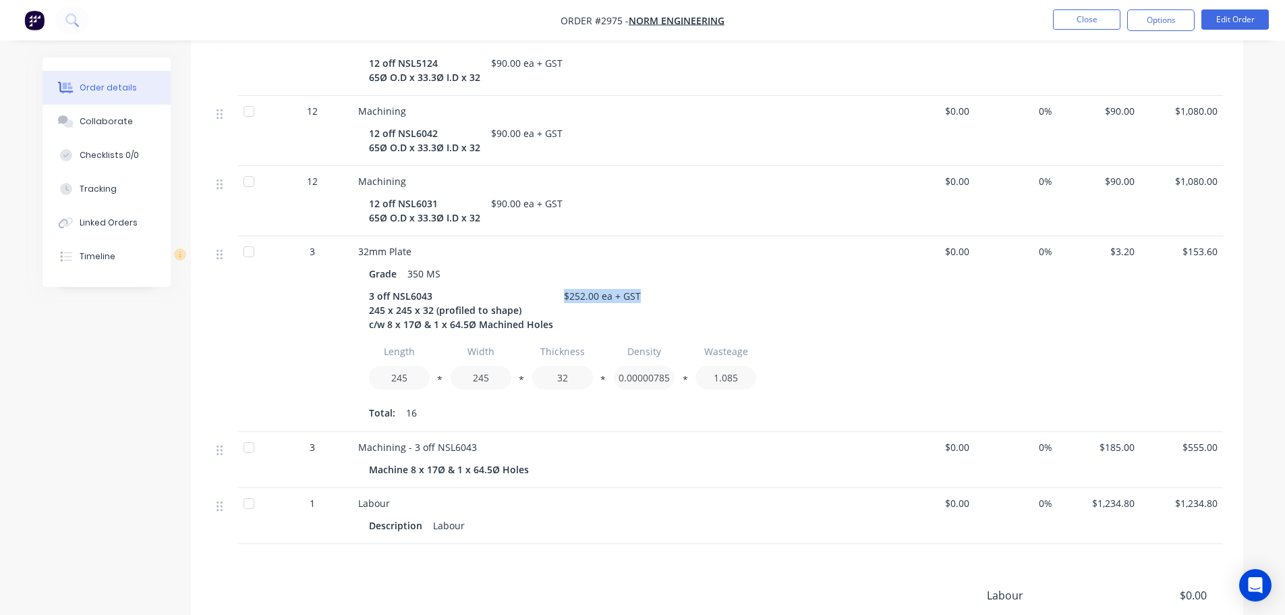
copy div "$252.00 ea + GST"
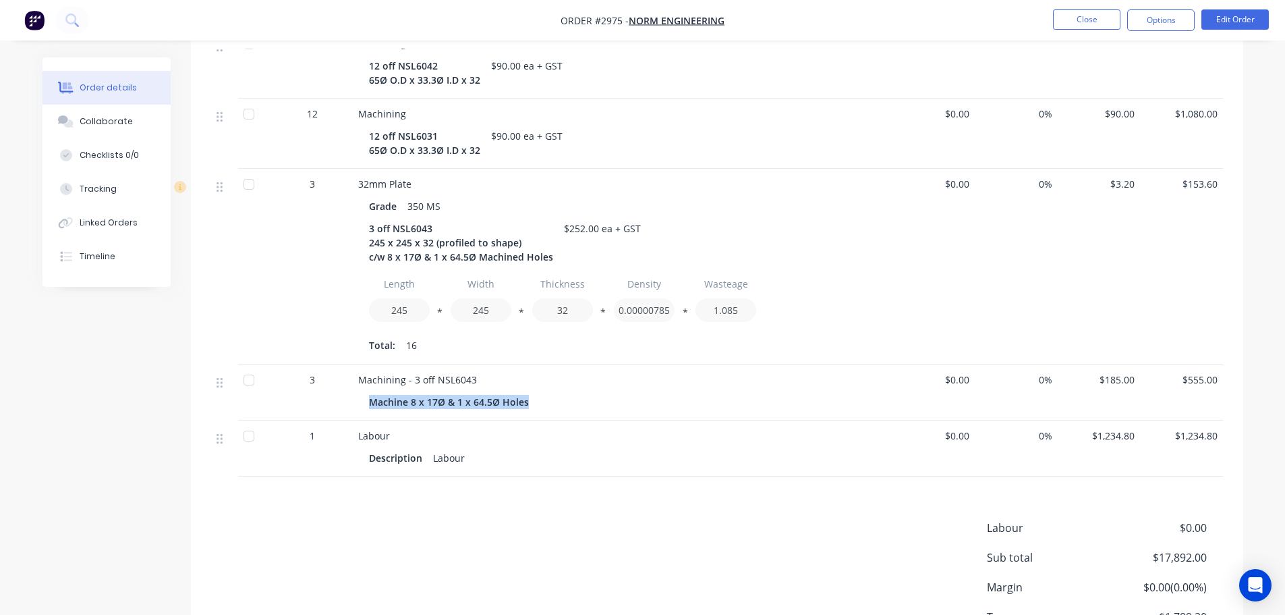
drag, startPoint x: 524, startPoint y: 383, endPoint x: 352, endPoint y: 393, distance: 172.3
click at [353, 393] on div "Machining - 3 off NSL6043 Machine 8 x 17Ø & 1 x 64.5Ø Holes" at bounding box center [623, 392] width 540 height 56
copy div "Machine 8 x 17Ø & 1 x 64.5Ø Holes"
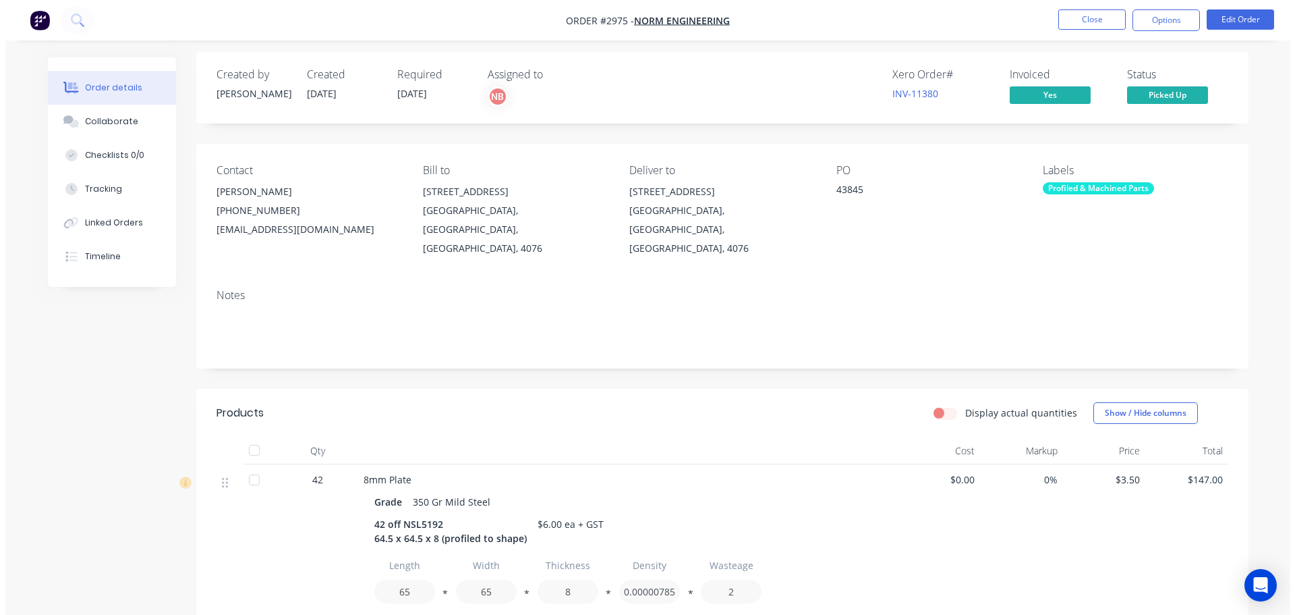
scroll to position [0, 0]
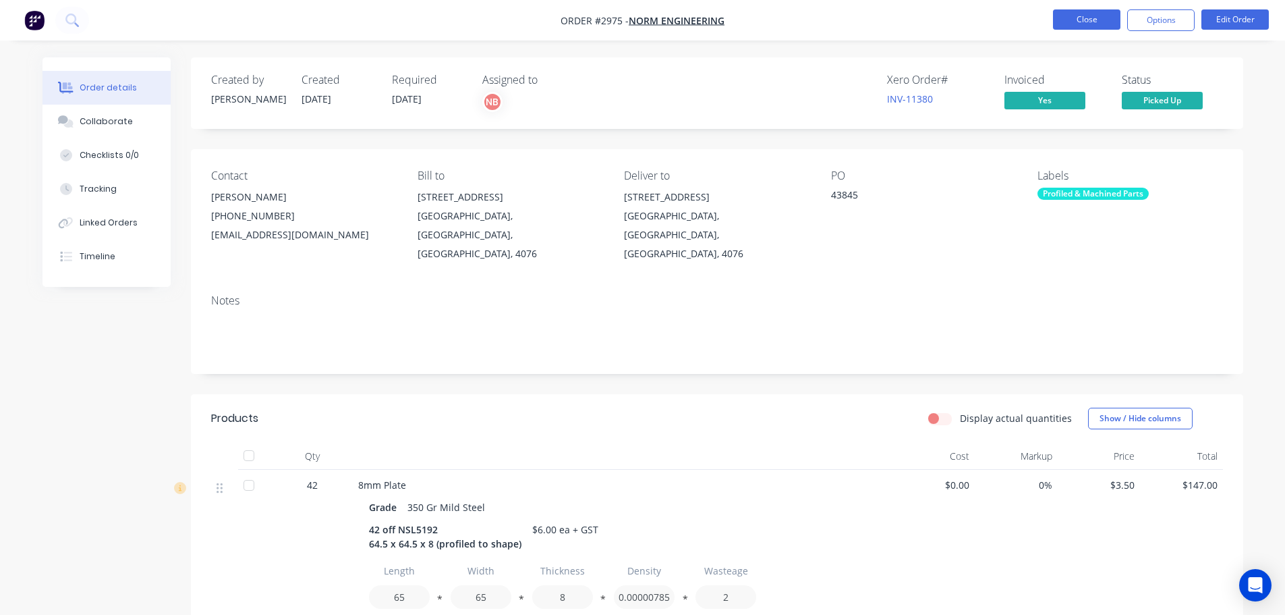
click at [1071, 23] on button "Close" at bounding box center [1086, 19] width 67 height 20
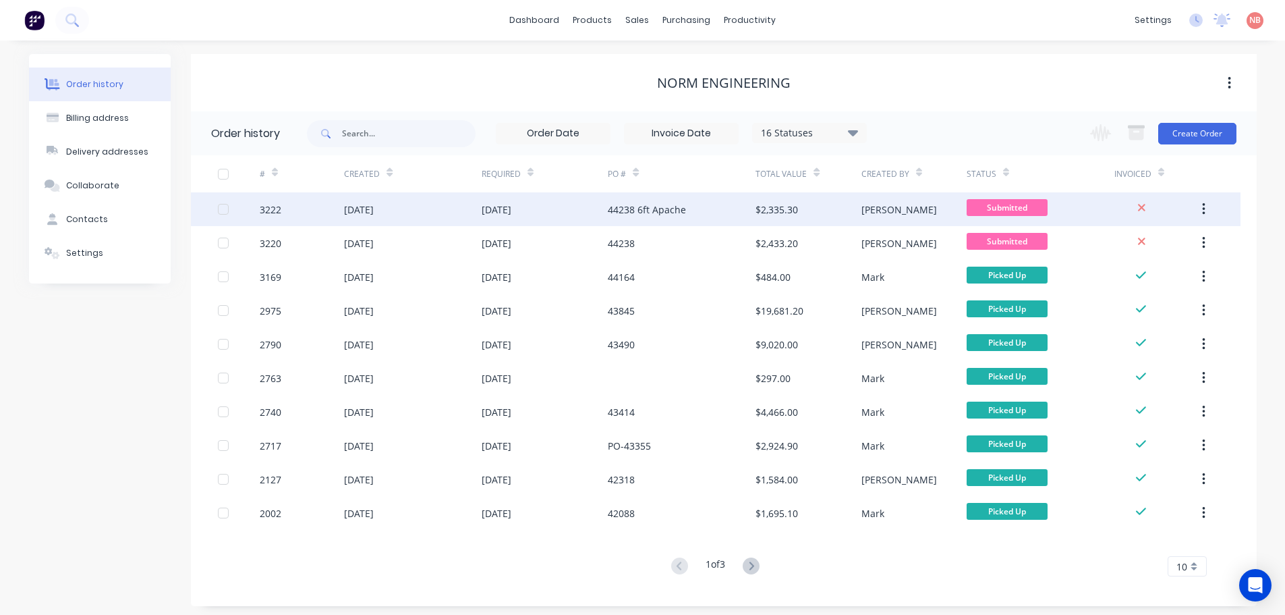
click at [687, 207] on div "44238 6ft Apache" at bounding box center [682, 209] width 148 height 34
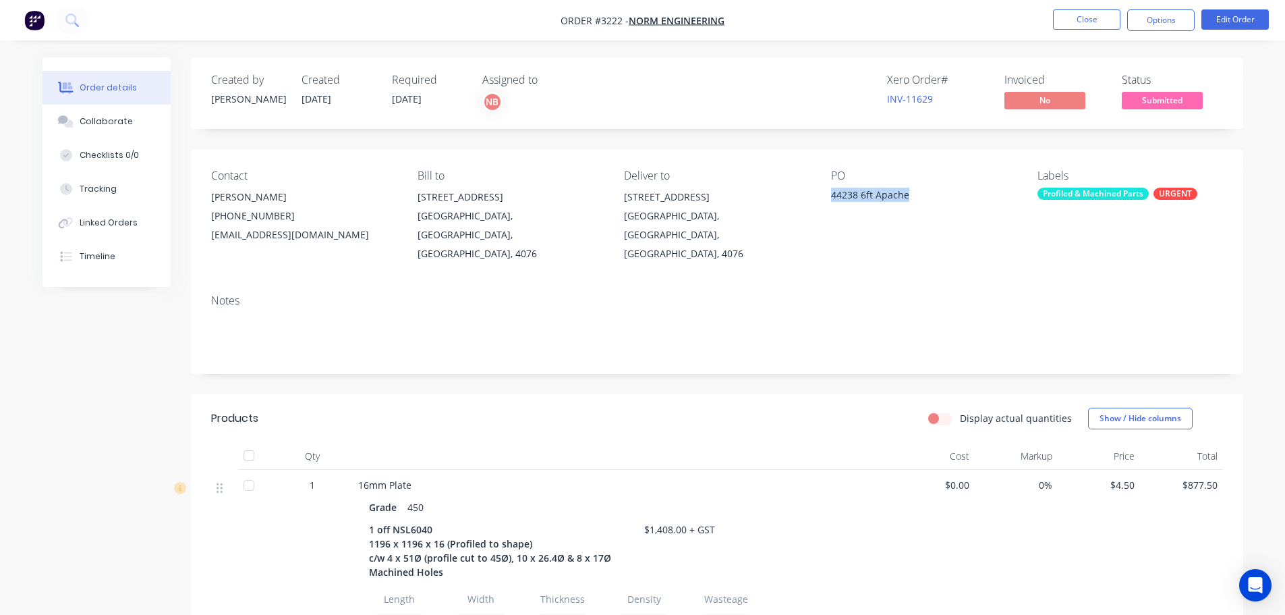
drag, startPoint x: 907, startPoint y: 197, endPoint x: 831, endPoint y: 200, distance: 76.3
click at [831, 200] on div "44238 6ft Apache" at bounding box center [915, 197] width 169 height 19
copy div "44238 6ft Apache"
click at [1087, 20] on button "Close" at bounding box center [1086, 19] width 67 height 20
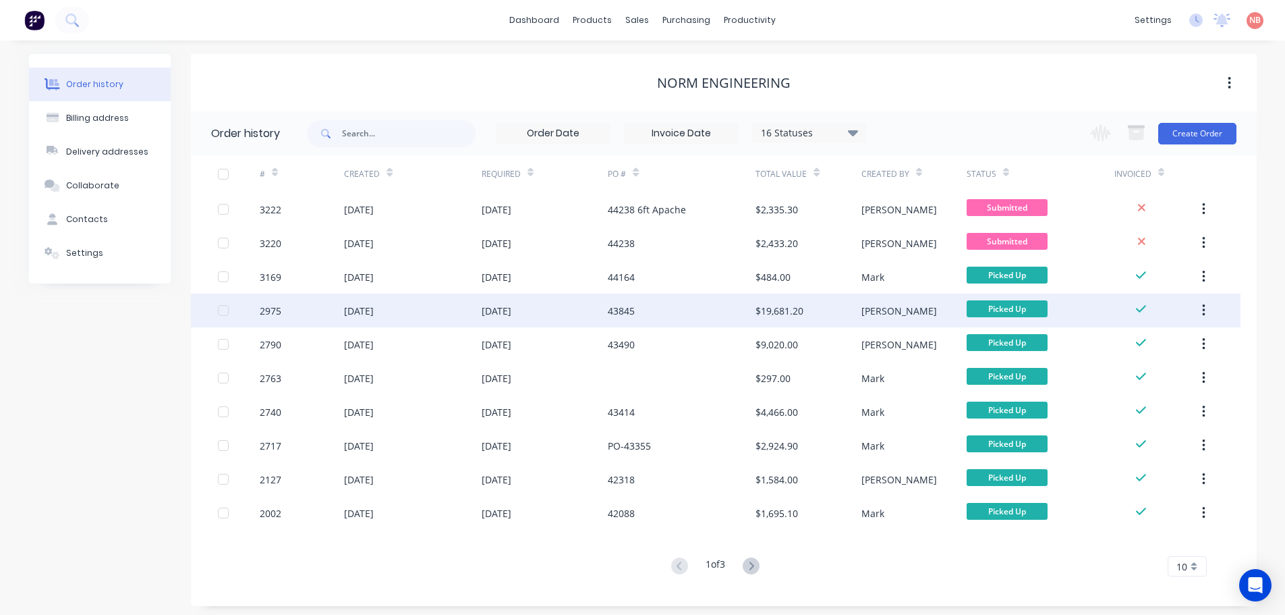
click at [705, 304] on div "43845" at bounding box center [682, 310] width 148 height 34
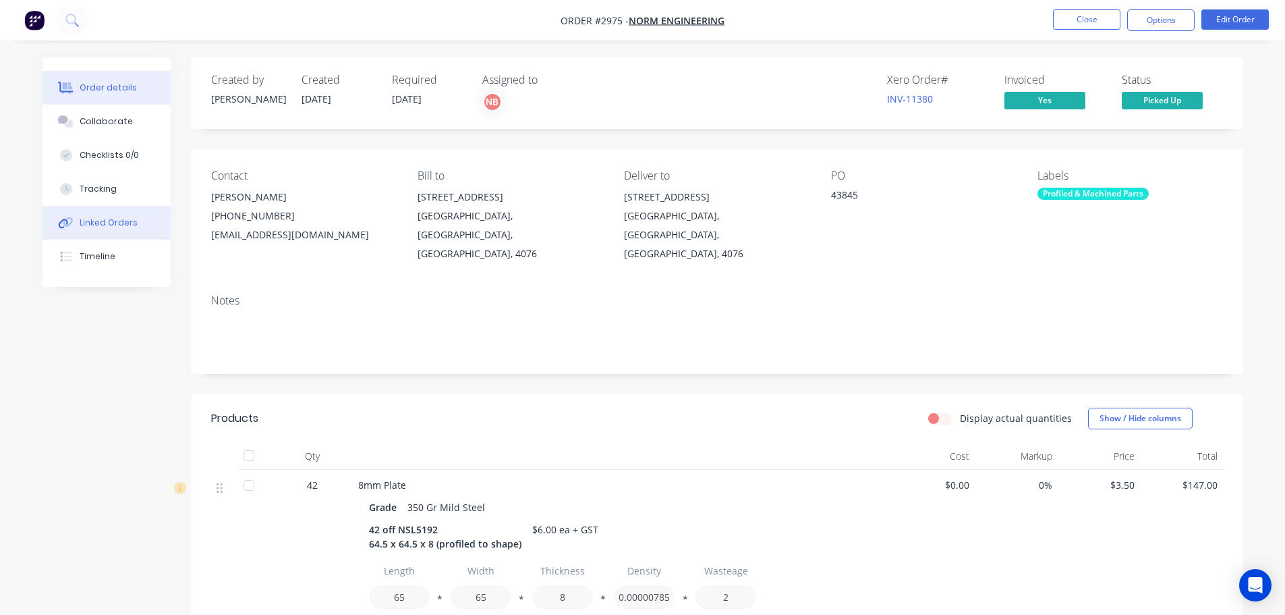
click at [99, 217] on button "Linked Orders" at bounding box center [107, 223] width 128 height 34
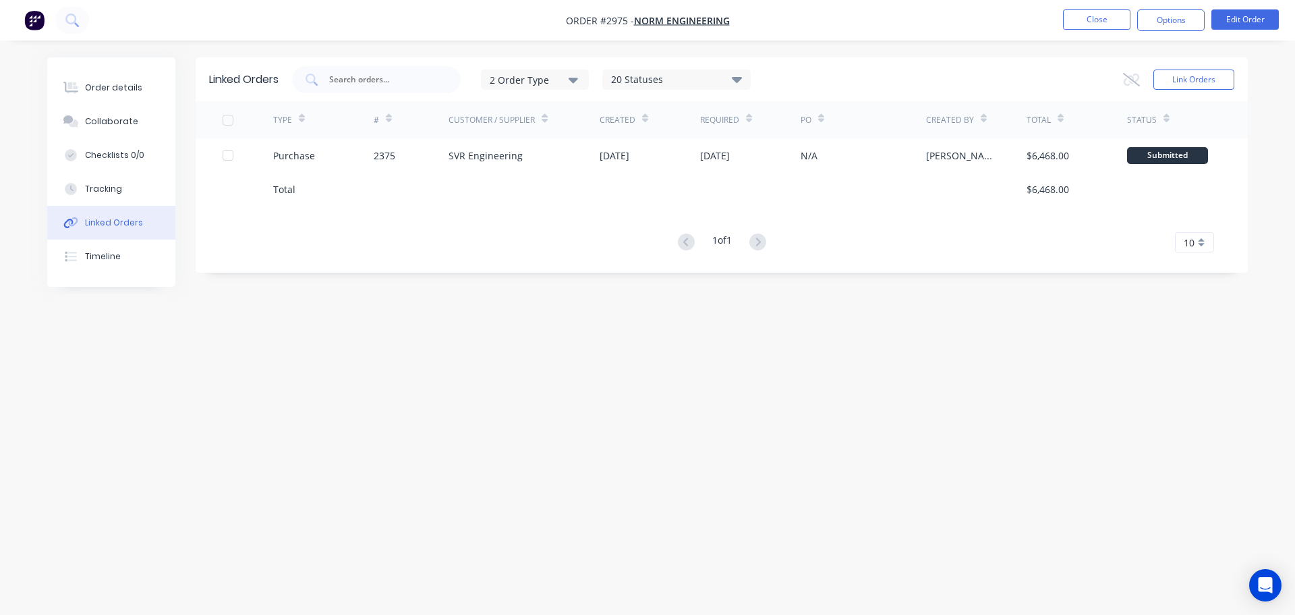
click at [560, 163] on div "SVR Engineering" at bounding box center [524, 155] width 151 height 34
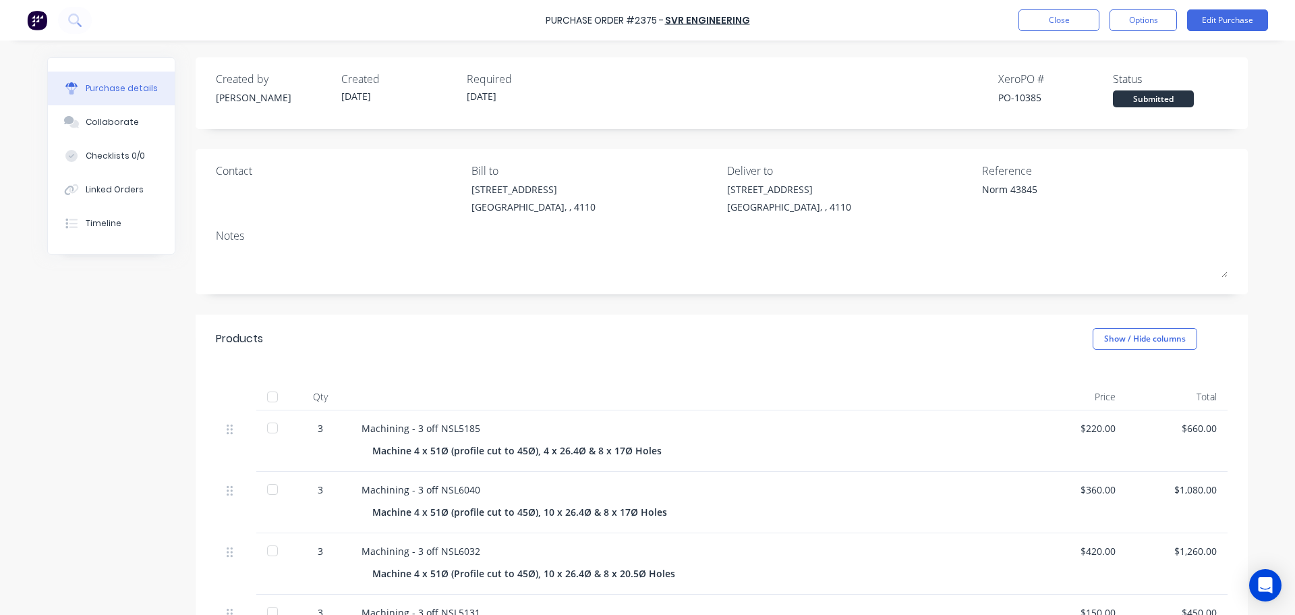
type textarea "x"
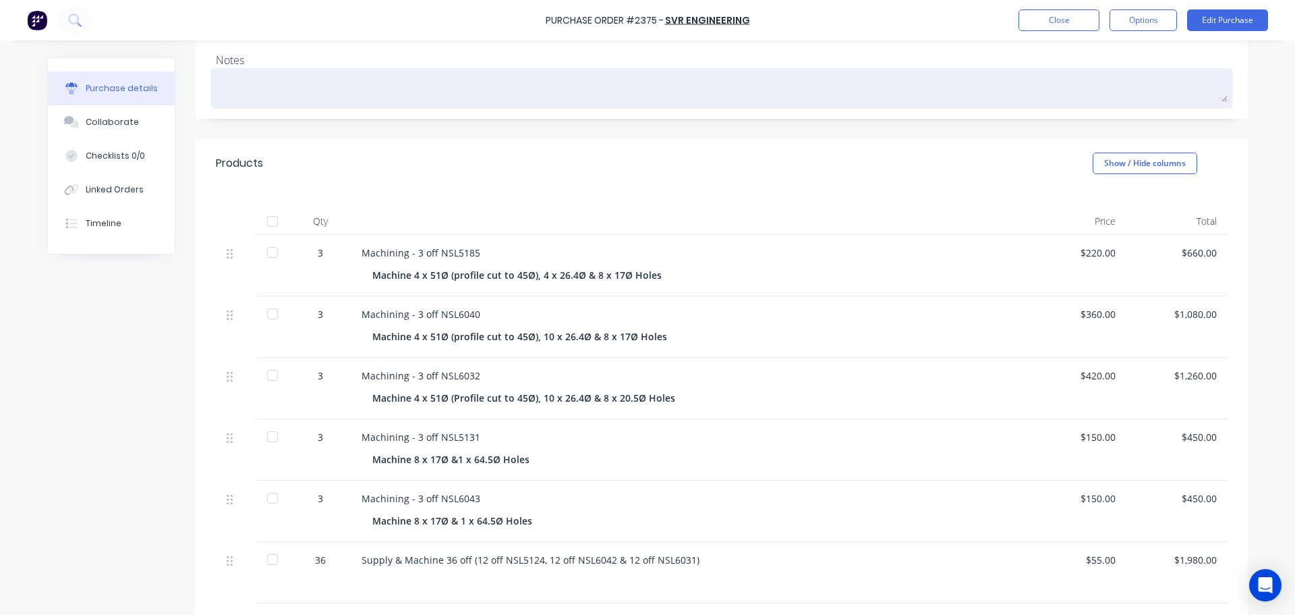
scroll to position [202, 0]
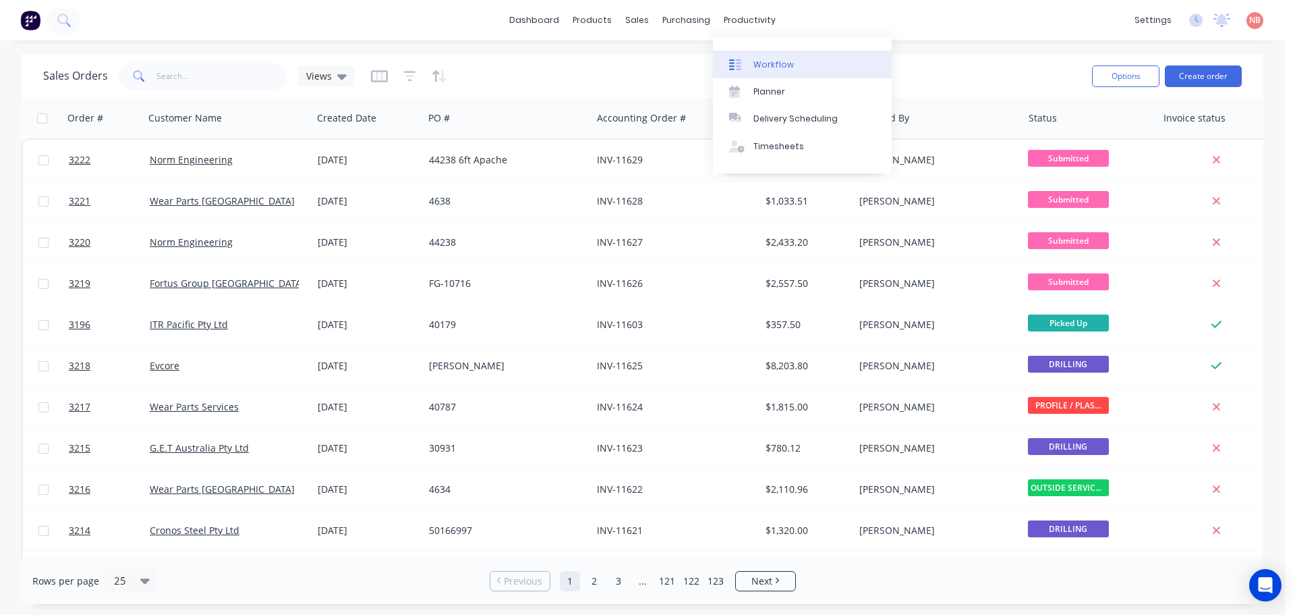
click at [758, 65] on div "Workflow" at bounding box center [774, 65] width 40 height 12
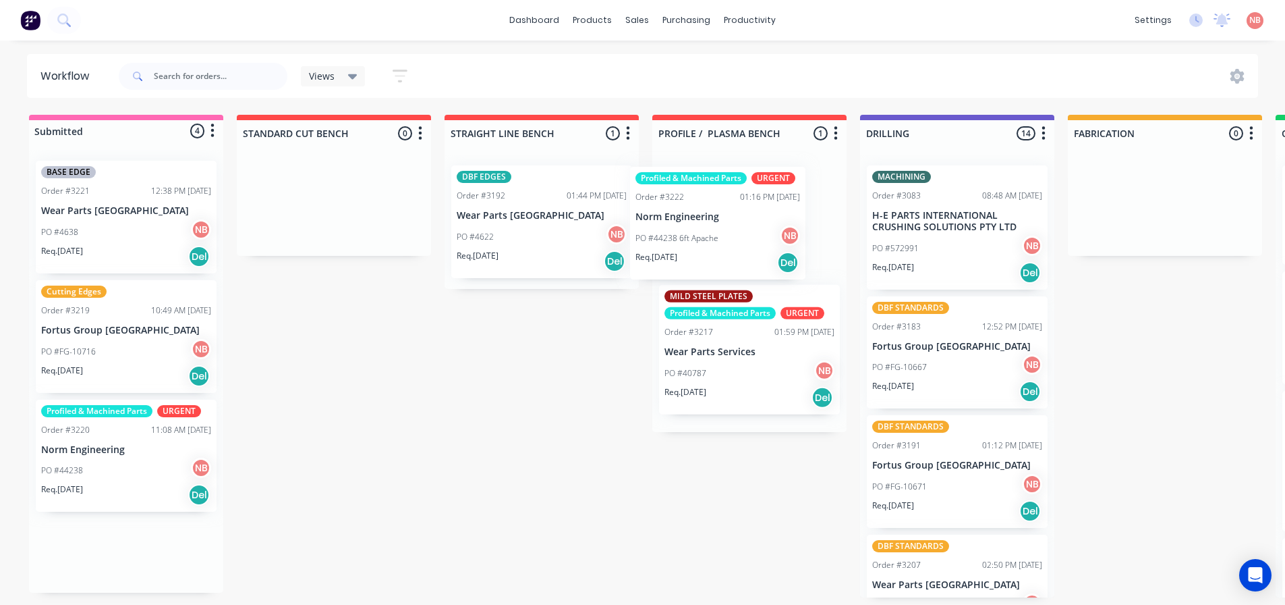
drag, startPoint x: 101, startPoint y: 314, endPoint x: 702, endPoint y: 198, distance: 612.1
click at [702, 198] on div "Submitted 4 Status colour #FF69B4 hex #FF69B4 Save Cancel Summaries Total order…" at bounding box center [1115, 356] width 2250 height 482
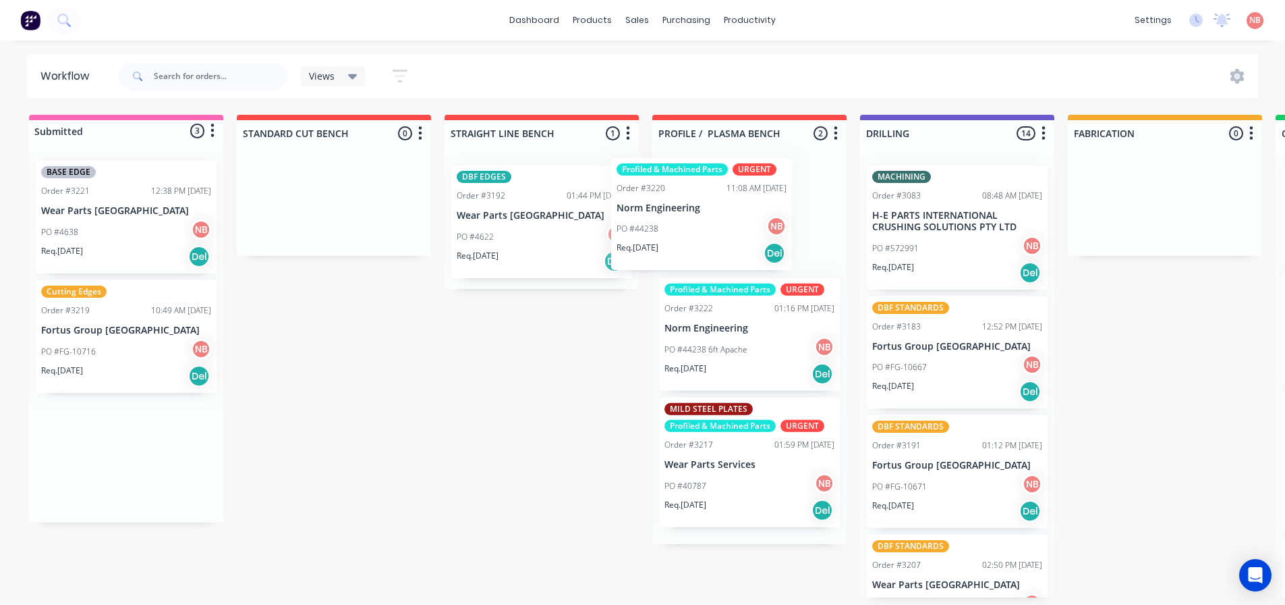
drag, startPoint x: 100, startPoint y: 441, endPoint x: 685, endPoint y: 196, distance: 634.8
click at [685, 196] on div "Submitted 3 Status colour #FF69B4 hex #FF69B4 Save Cancel Summaries Total order…" at bounding box center [1115, 356] width 2250 height 482
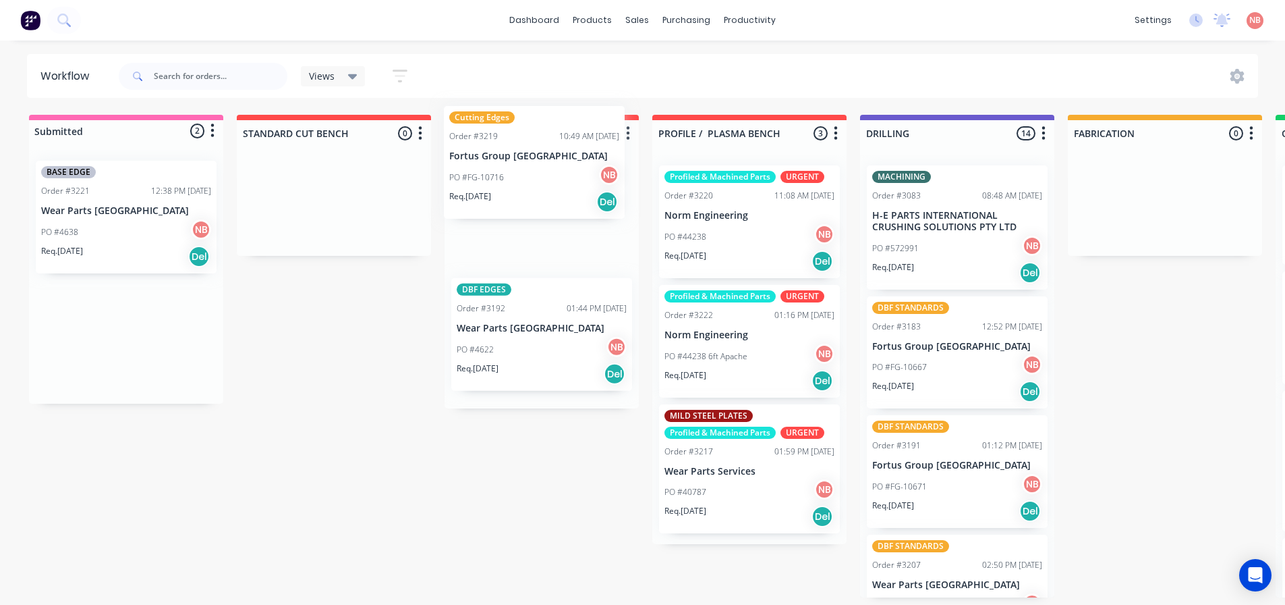
drag, startPoint x: 57, startPoint y: 334, endPoint x: 474, endPoint y: 158, distance: 452.0
click at [474, 158] on div "Submitted 2 Status colour #FF69B4 hex #FF69B4 Save Cancel Summaries Total order…" at bounding box center [1115, 356] width 2250 height 482
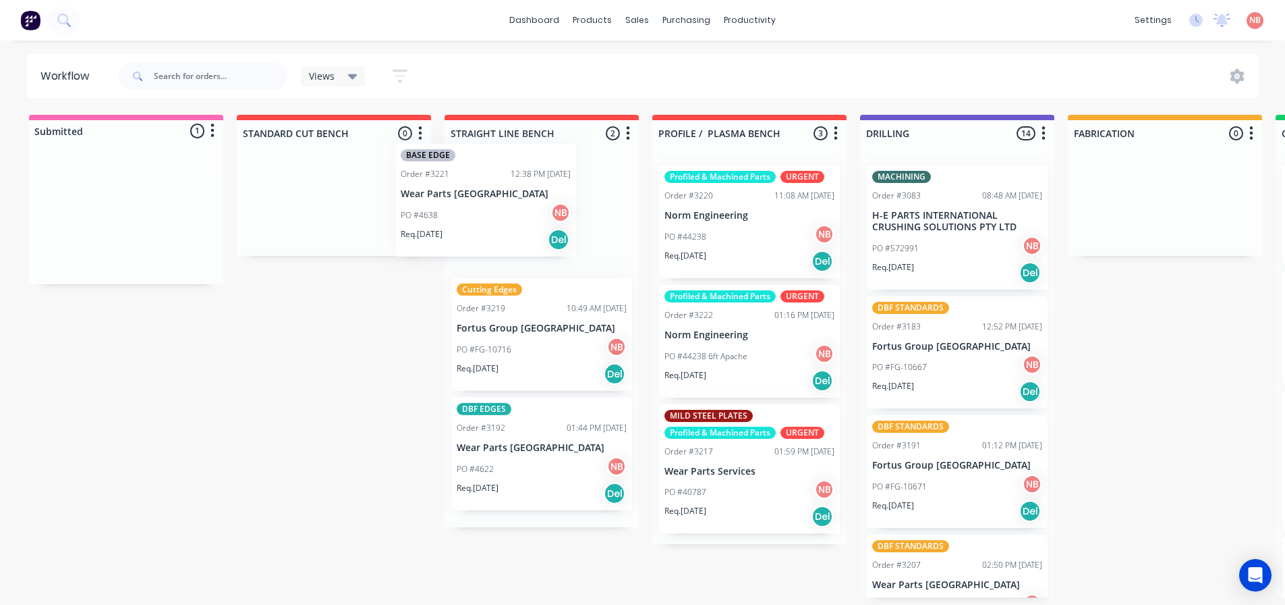
drag, startPoint x: 89, startPoint y: 223, endPoint x: 478, endPoint y: 201, distance: 389.2
click at [471, 200] on div "Submitted 1 Status colour #FF69B4 hex #FF69B4 Save Cancel Summaries Total order…" at bounding box center [1115, 356] width 2250 height 482
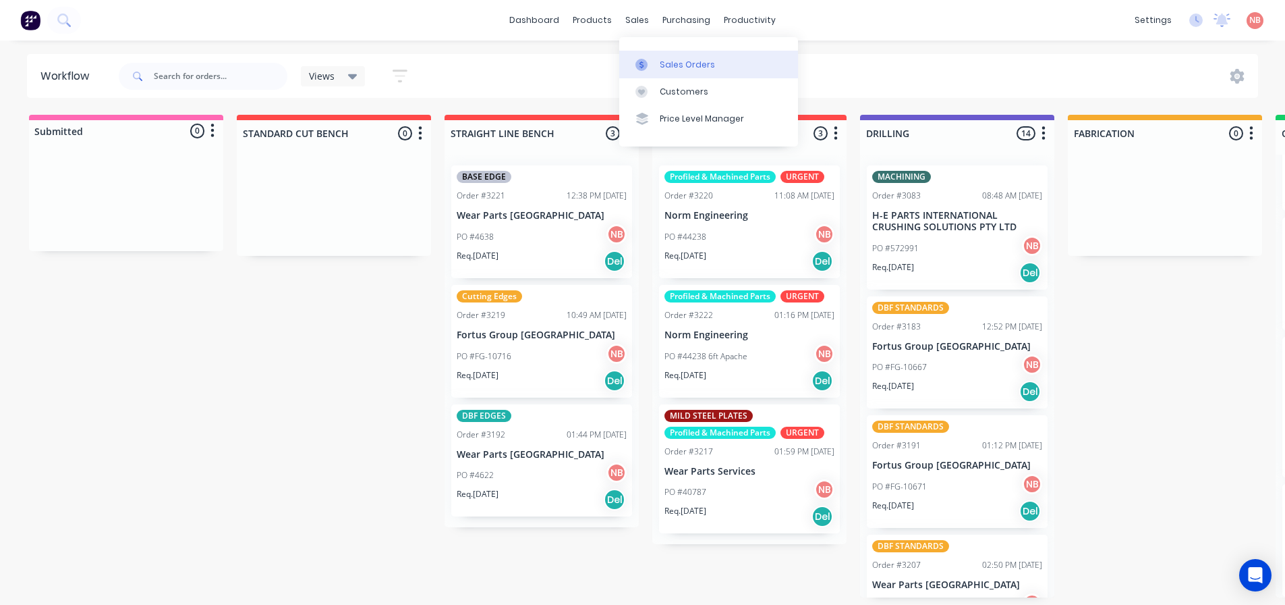
click at [654, 59] on div at bounding box center [646, 65] width 20 height 12
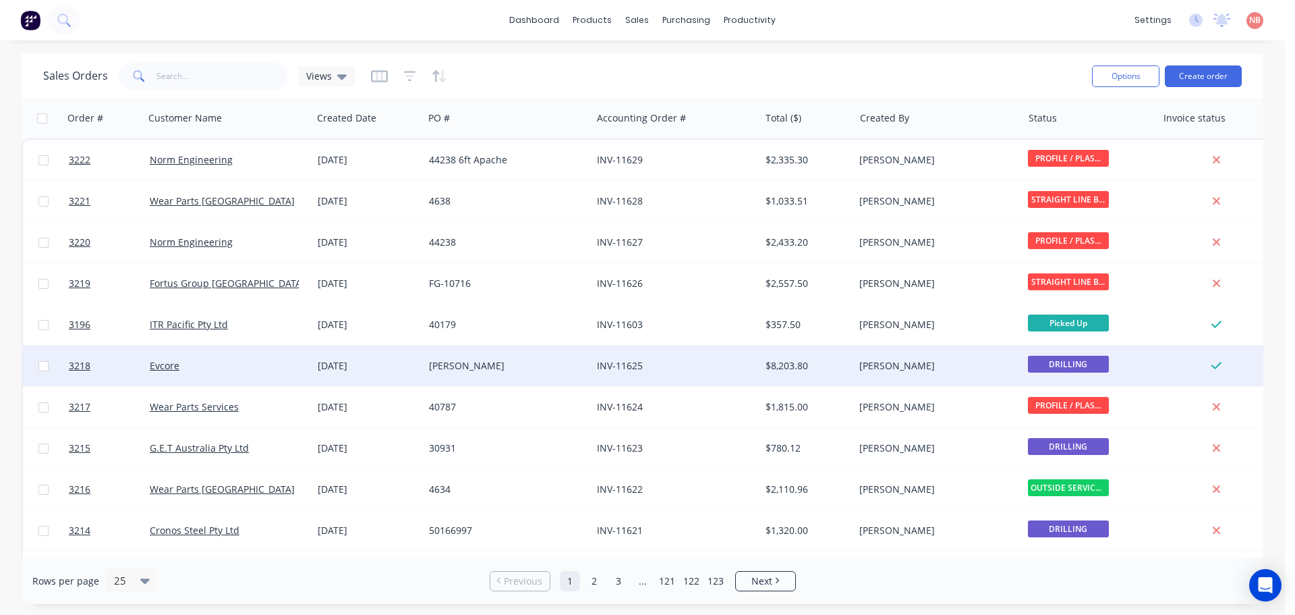
click at [504, 364] on div "[PERSON_NAME]" at bounding box center [504, 365] width 150 height 13
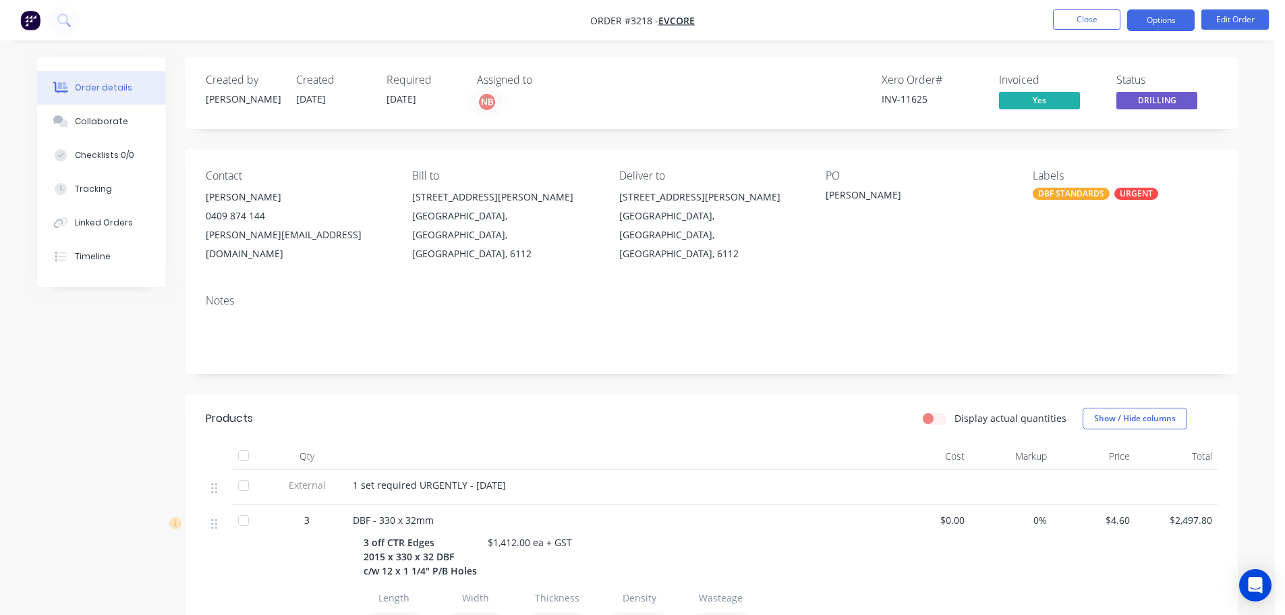
click at [1161, 23] on button "Options" at bounding box center [1160, 20] width 67 height 22
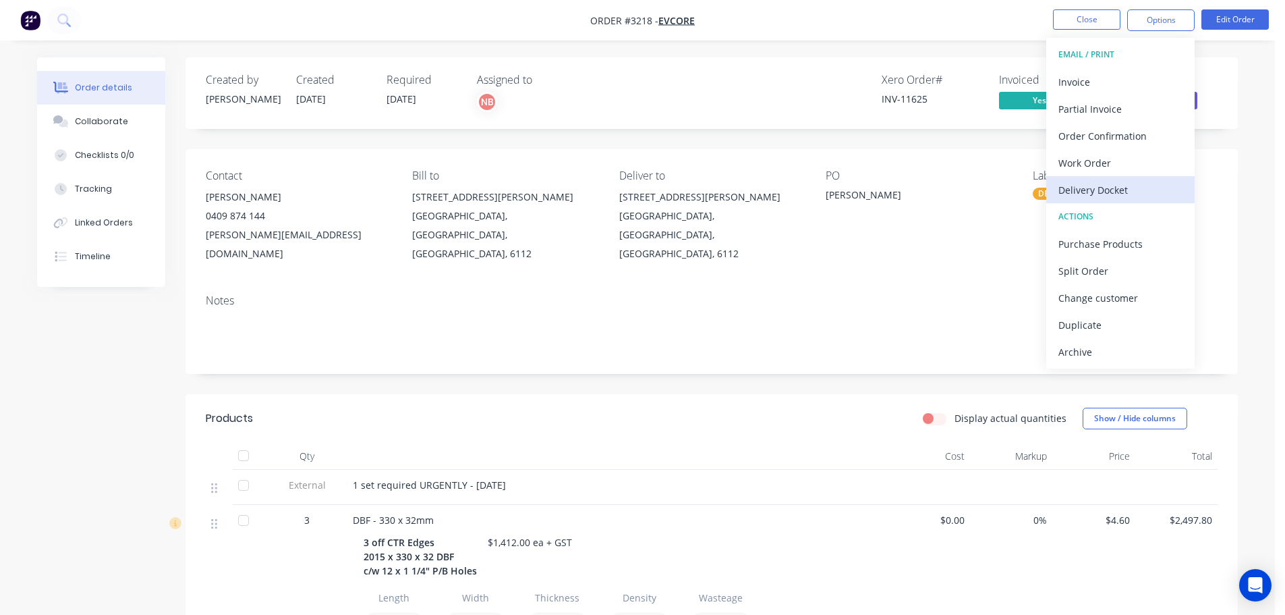
click at [1087, 180] on div "Delivery Docket" at bounding box center [1121, 190] width 124 height 20
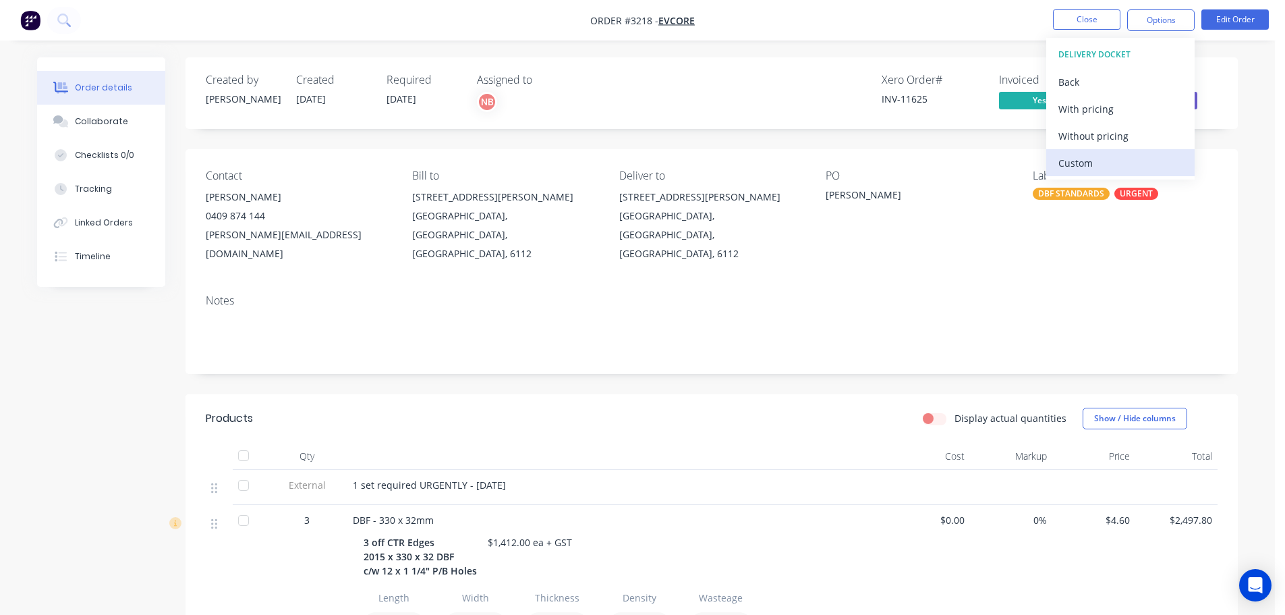
click at [1067, 153] on div "Custom" at bounding box center [1121, 163] width 124 height 20
click at [1070, 138] on div "Without pricing" at bounding box center [1121, 136] width 124 height 20
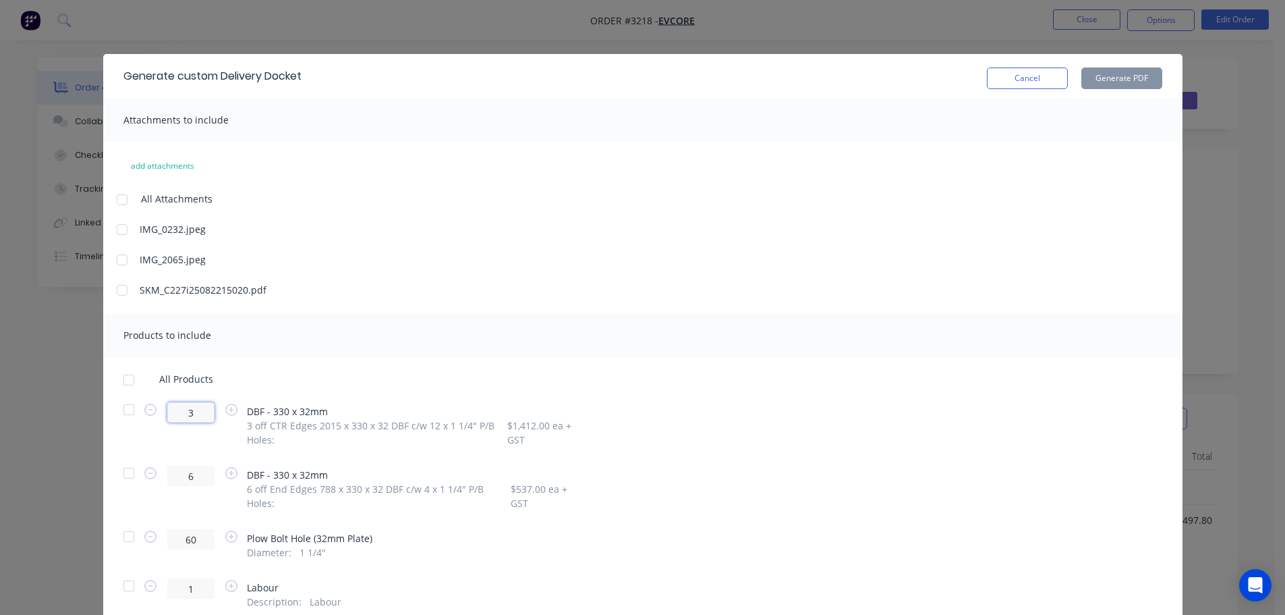
click at [181, 418] on input "3" at bounding box center [190, 412] width 47 height 20
click at [146, 412] on icon "button" at bounding box center [150, 409] width 12 height 12
type input "1"
click at [149, 473] on icon "button" at bounding box center [150, 473] width 12 height 12
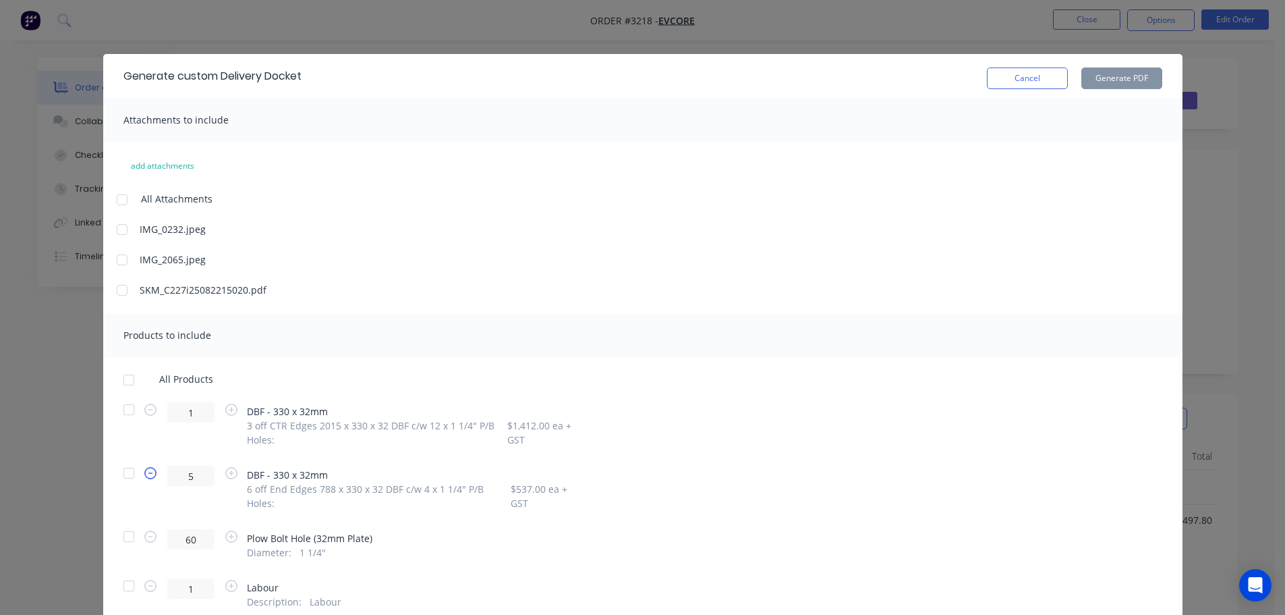
click at [149, 473] on icon "button" at bounding box center [150, 473] width 12 height 12
type input "2"
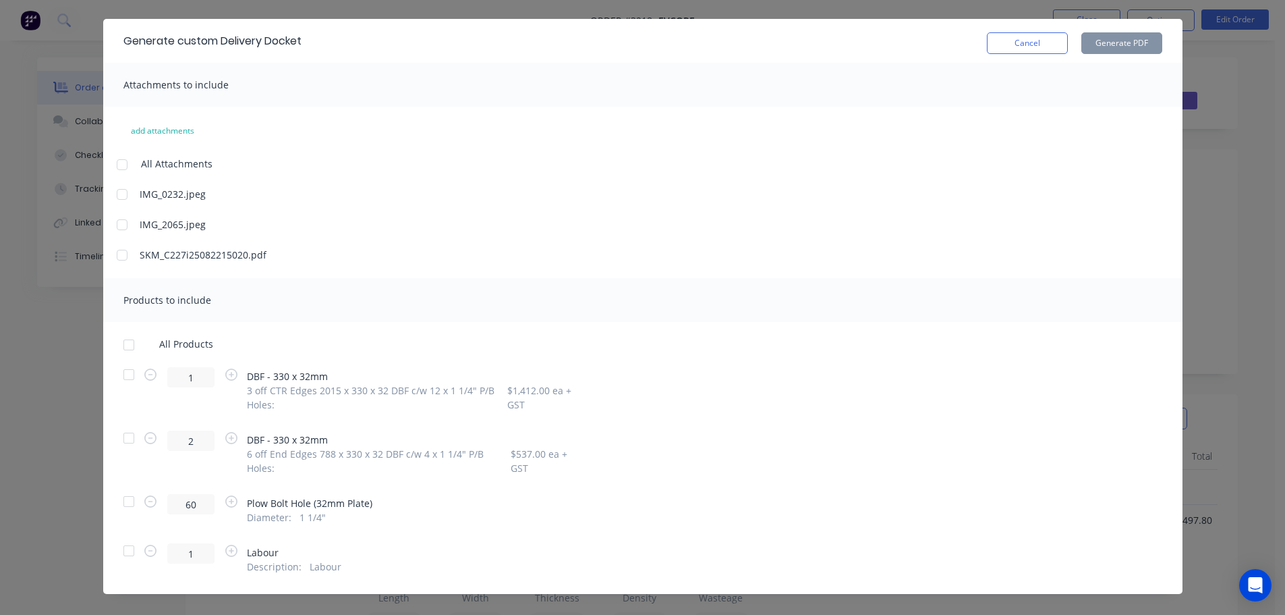
scroll to position [53, 0]
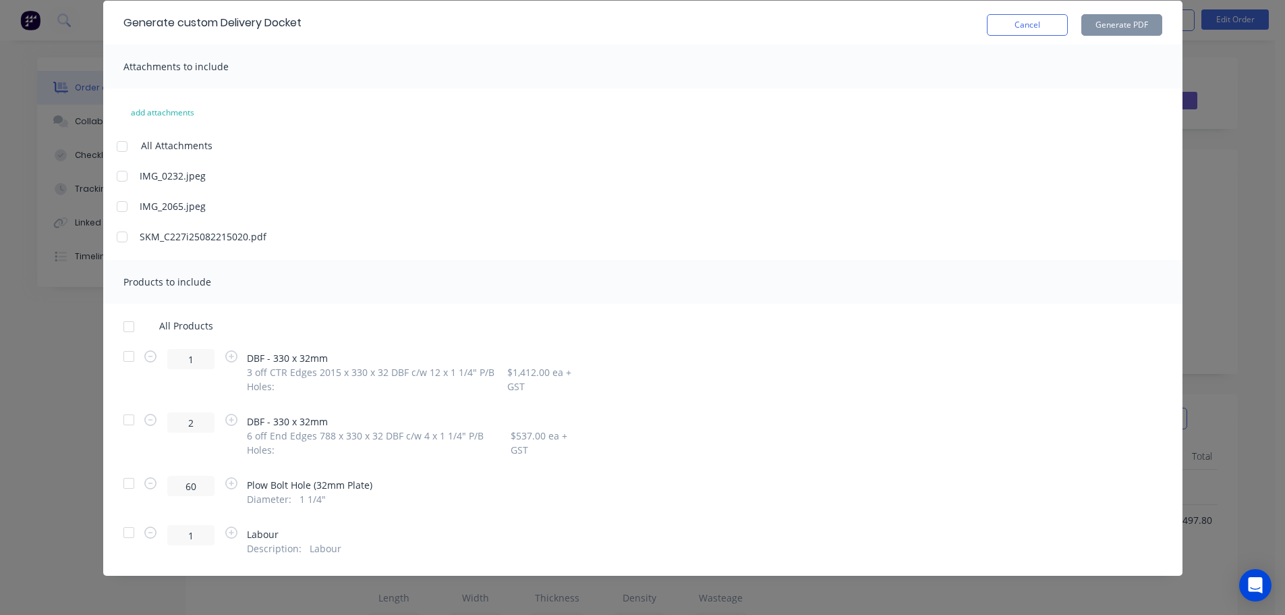
click at [124, 356] on div at bounding box center [128, 356] width 27 height 27
click at [119, 424] on div at bounding box center [128, 419] width 27 height 27
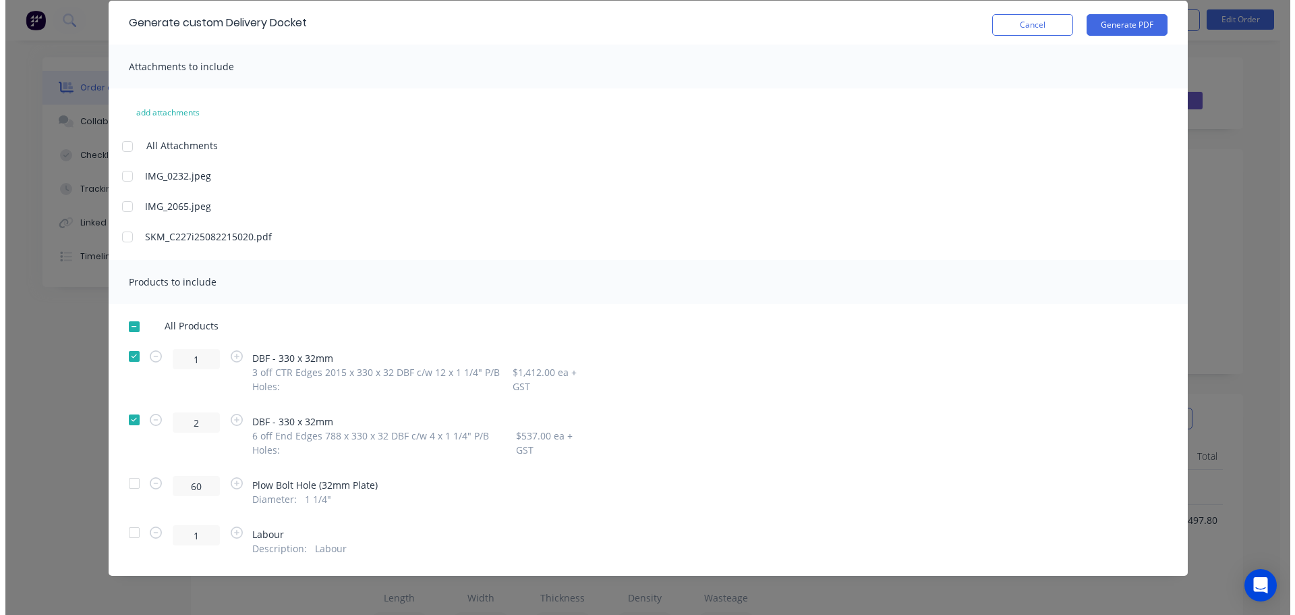
scroll to position [0, 0]
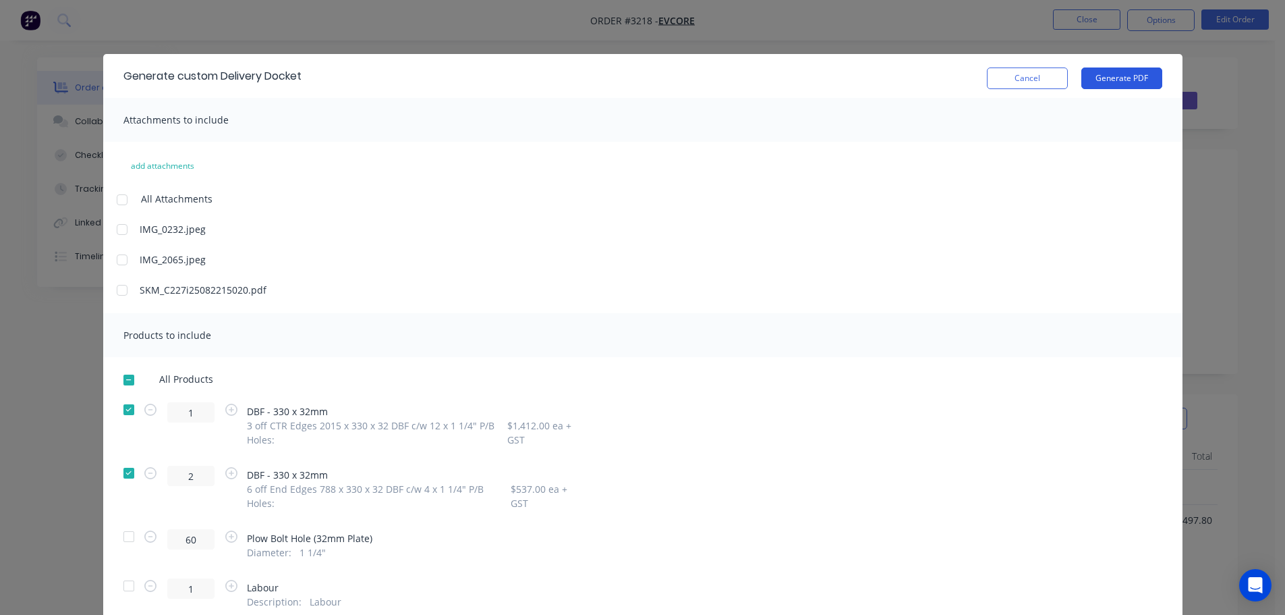
click at [1123, 86] on button "Generate PDF" at bounding box center [1121, 78] width 81 height 22
click at [1010, 82] on button "Cancel" at bounding box center [1027, 78] width 81 height 22
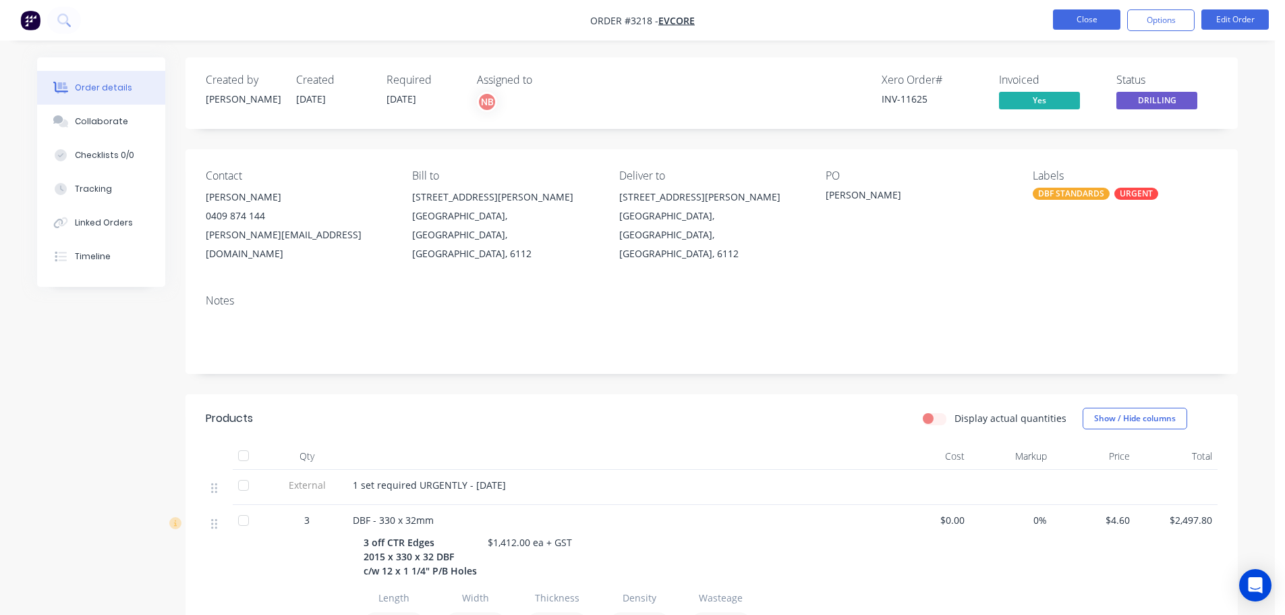
click at [1060, 24] on button "Close" at bounding box center [1086, 19] width 67 height 20
